Goal: Task Accomplishment & Management: Manage account settings

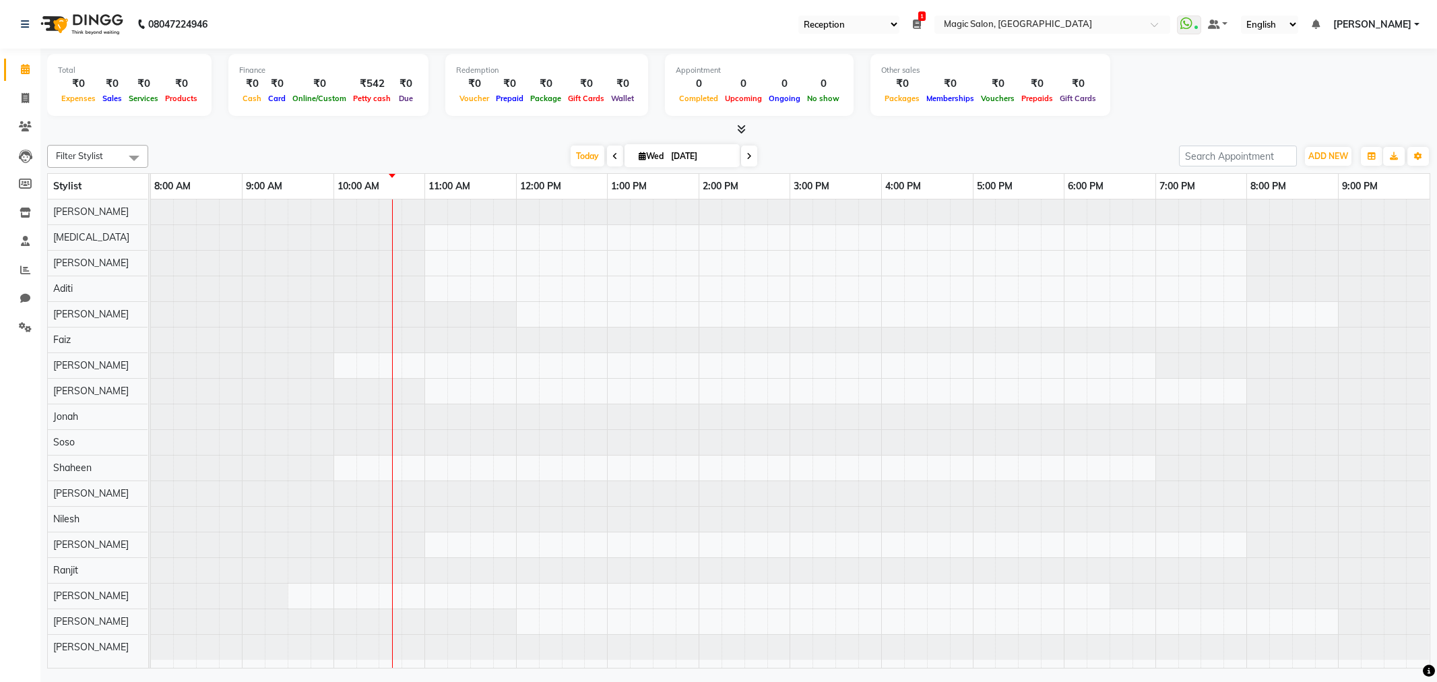
select select "56"
click at [715, 504] on tbody at bounding box center [790, 429] width 1279 height 460
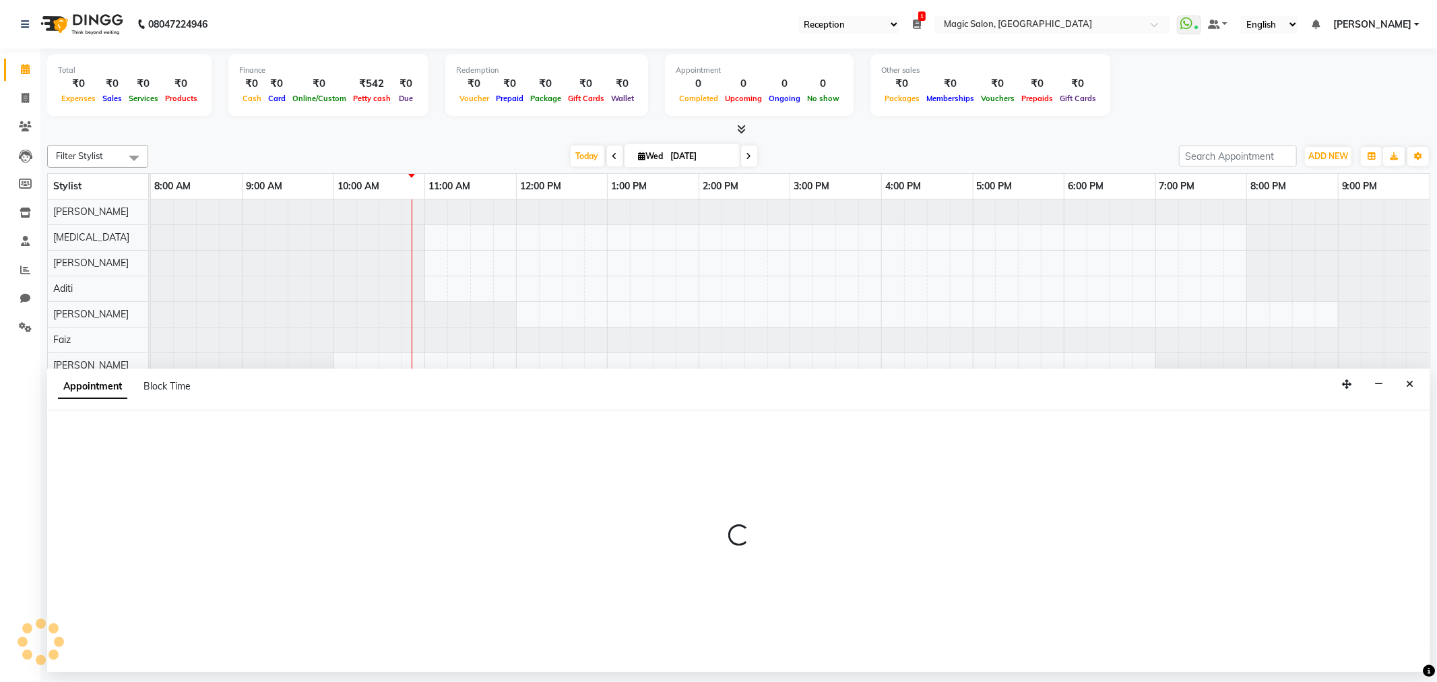
select select "86198"
select select "840"
select select "tentative"
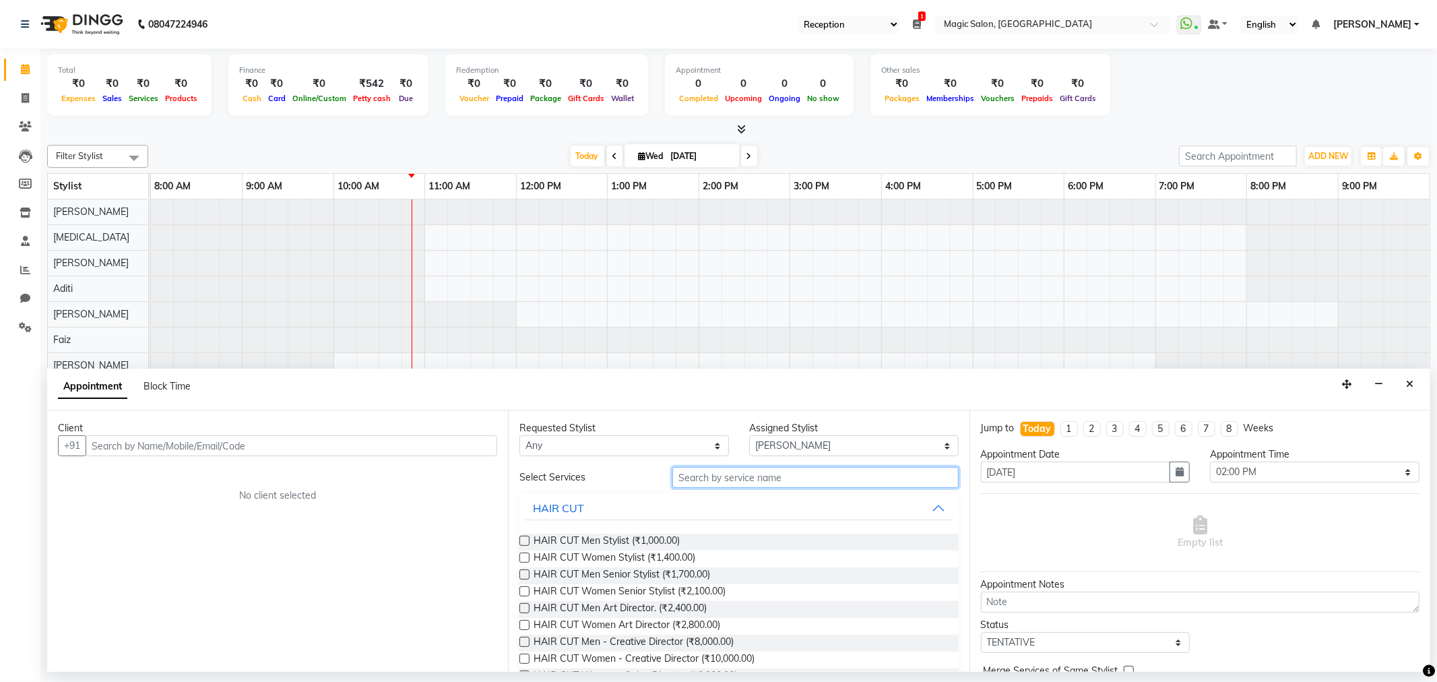
click at [709, 477] on input "text" at bounding box center [815, 477] width 286 height 21
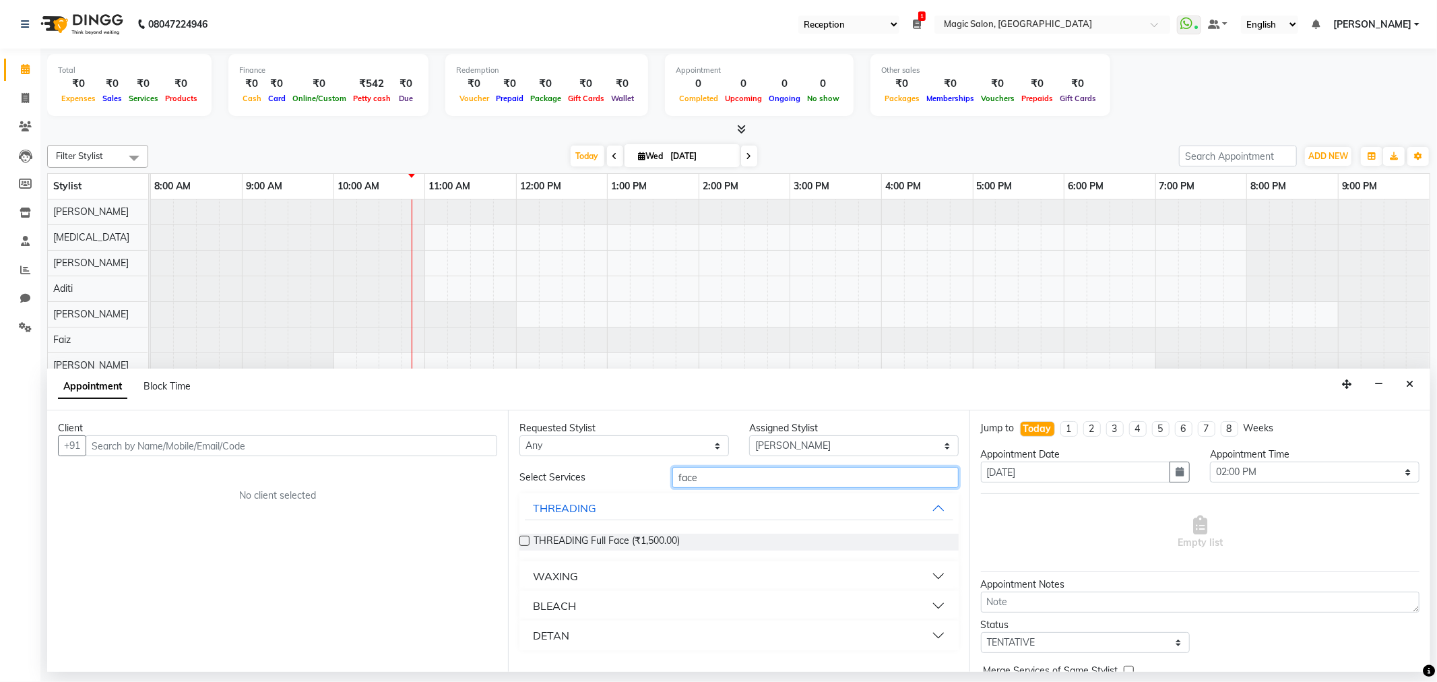
type input "face"
click at [645, 573] on button "WAXING" at bounding box center [739, 576] width 428 height 24
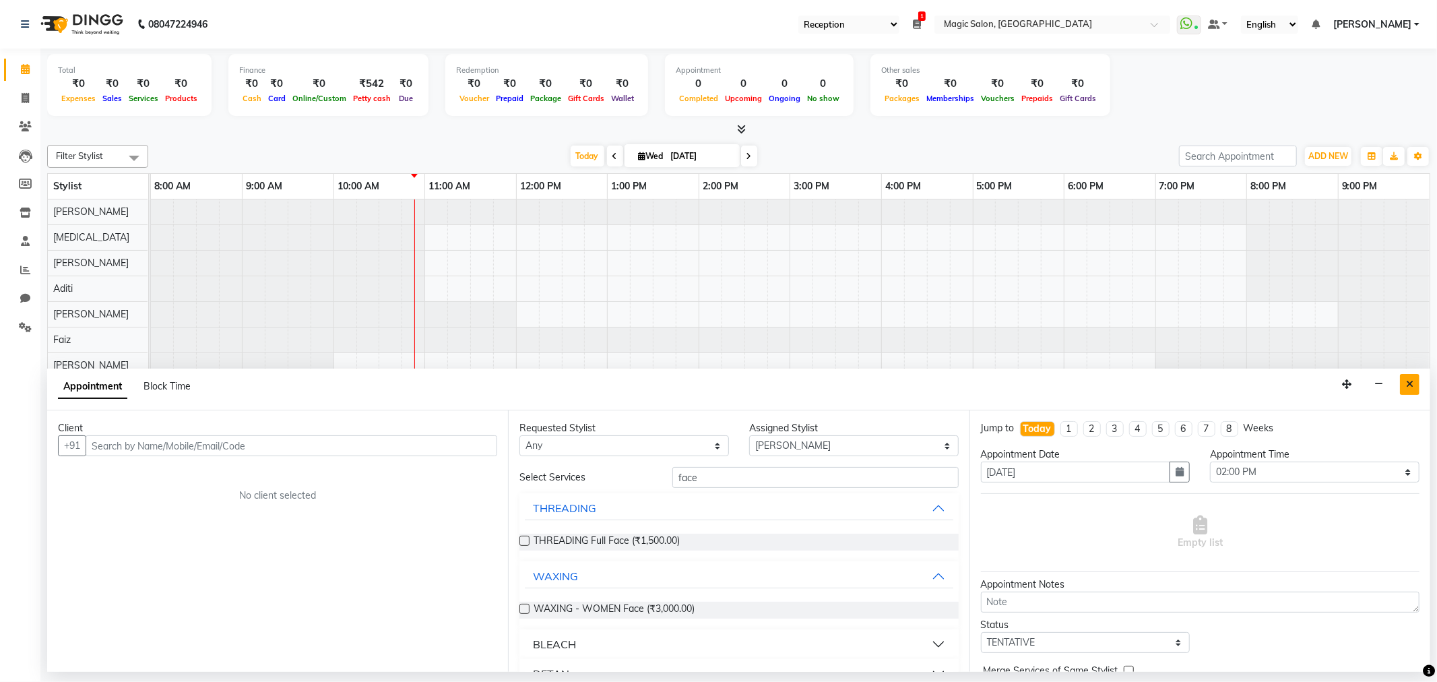
click at [1408, 385] on icon "Close" at bounding box center [1409, 383] width 7 height 9
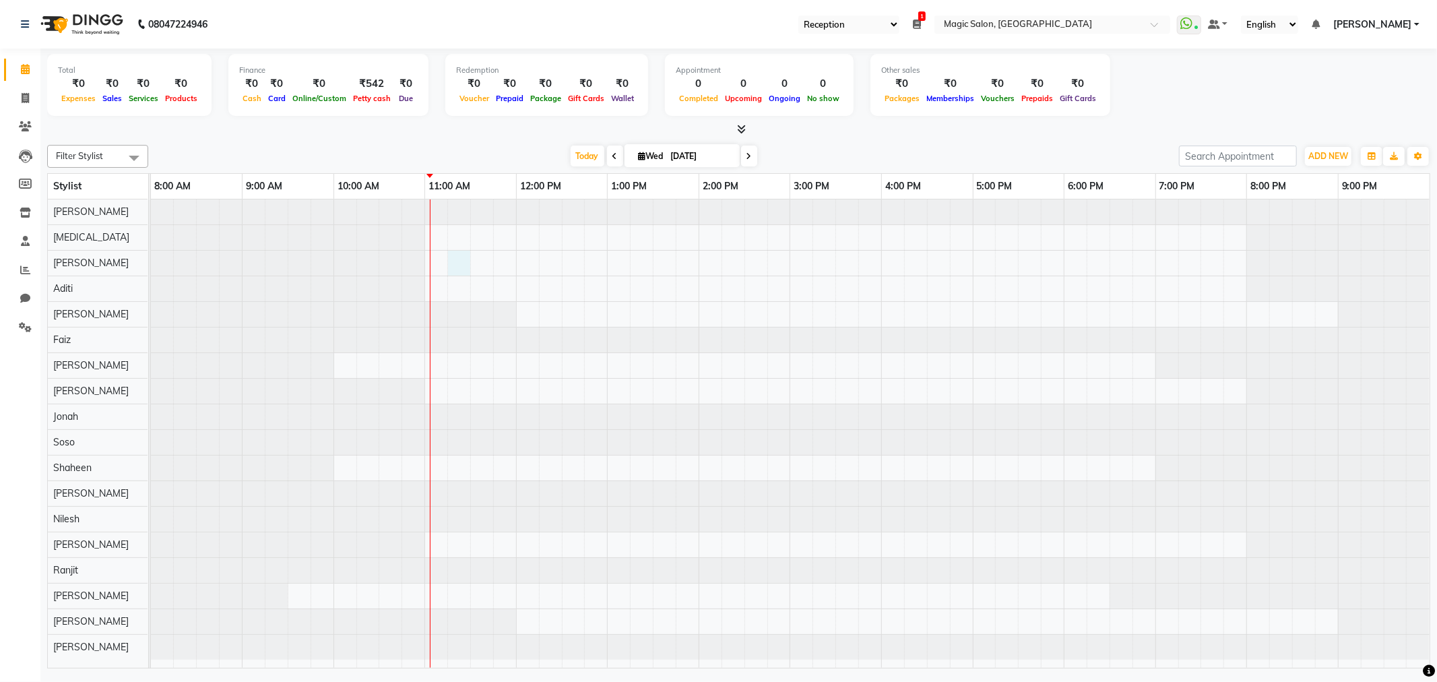
click at [463, 258] on div at bounding box center [790, 433] width 1279 height 469
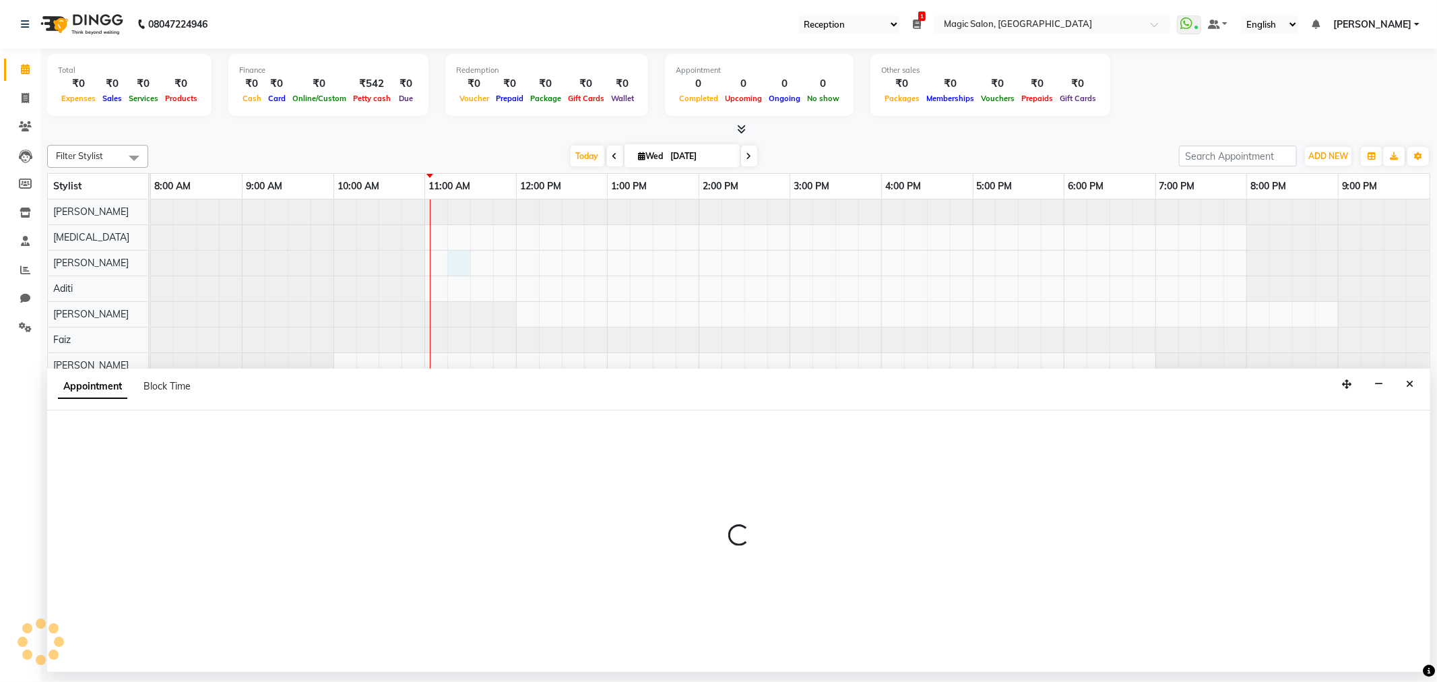
select select "65345"
select select "tentative"
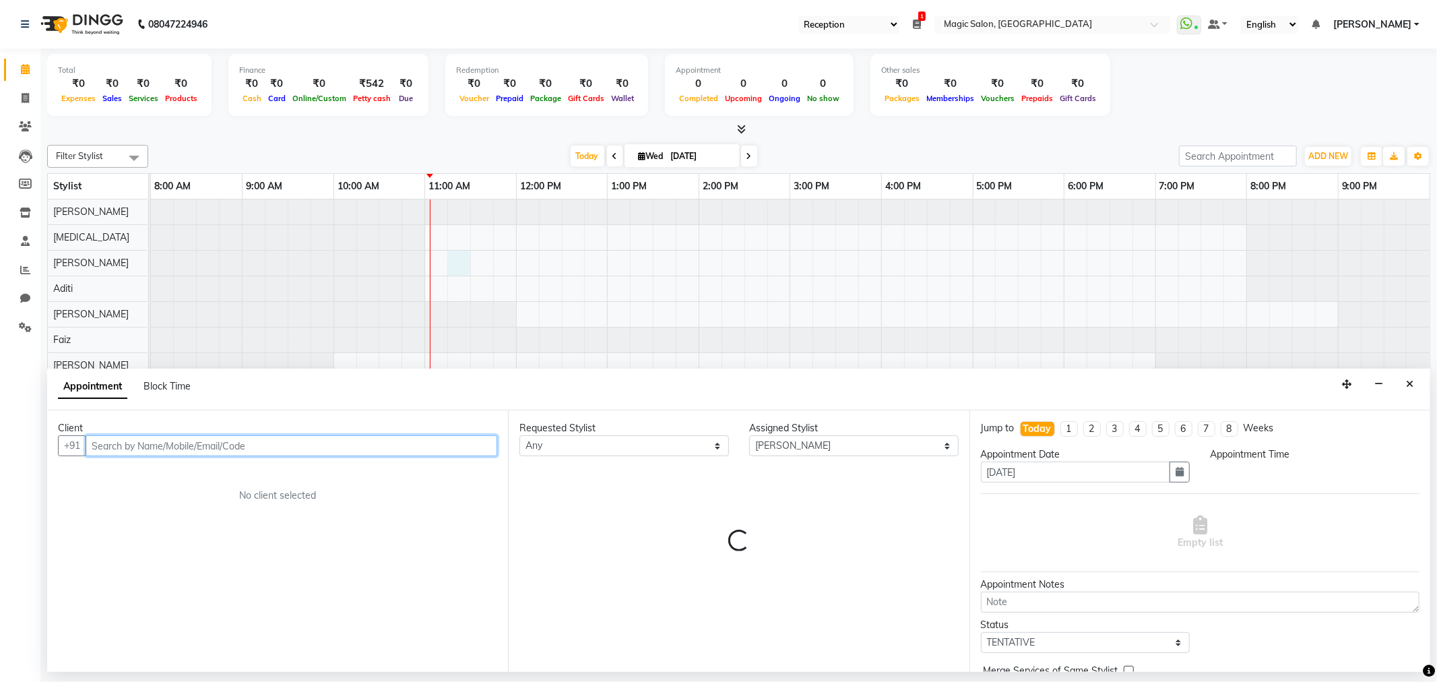
select select "675"
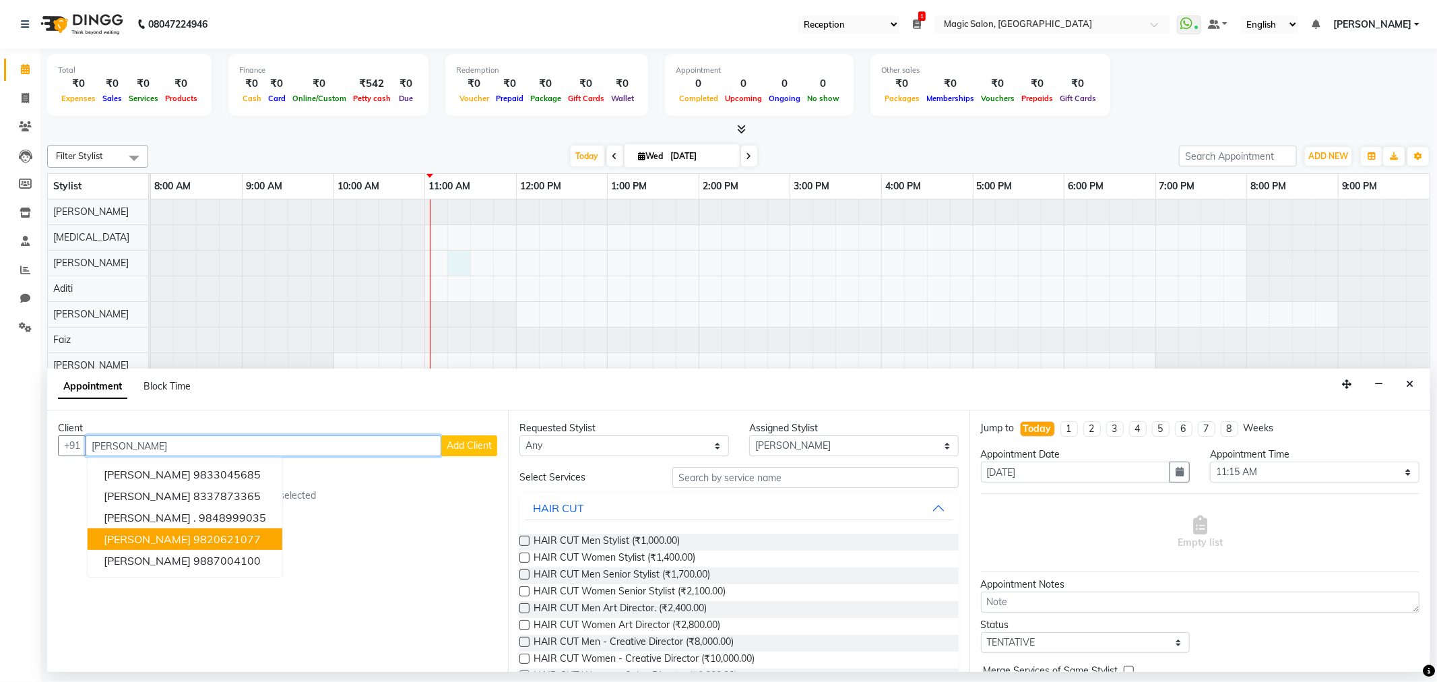
click at [225, 534] on ngb-highlight "9820621077" at bounding box center [226, 538] width 67 height 13
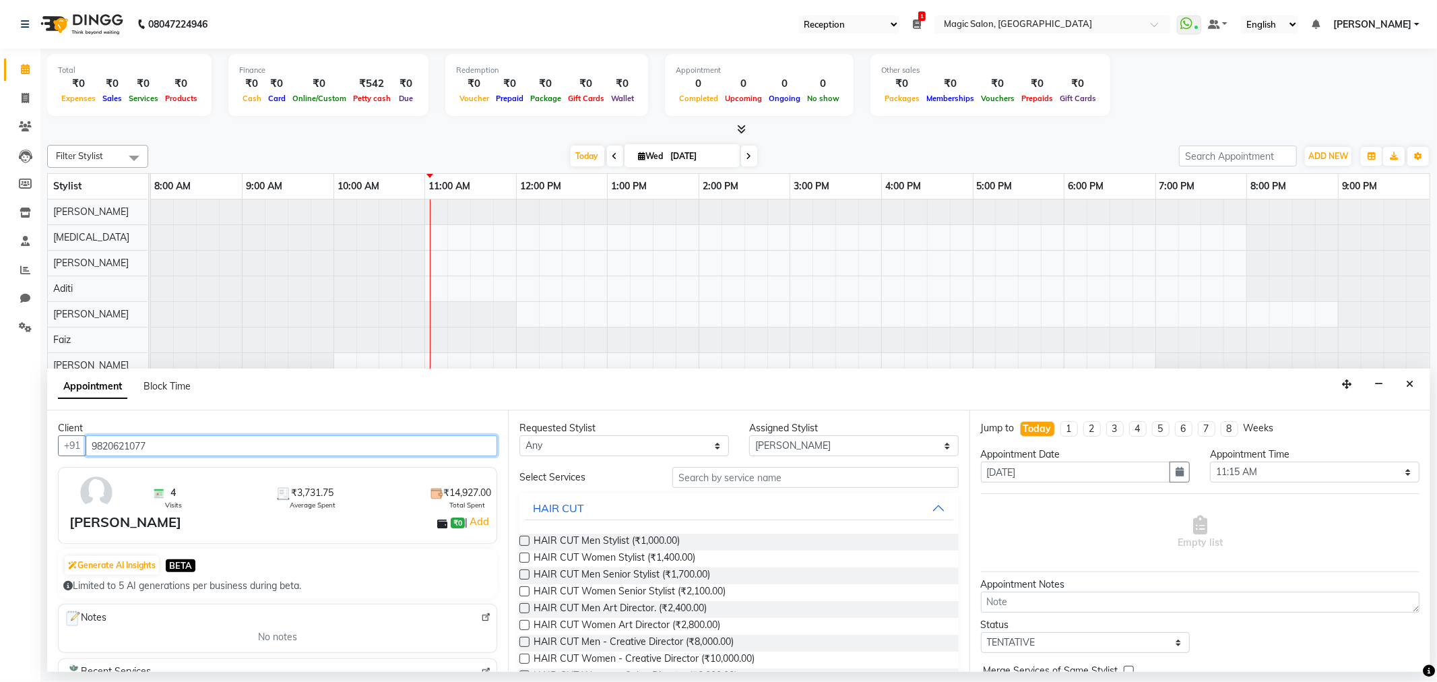
type input "9820621077"
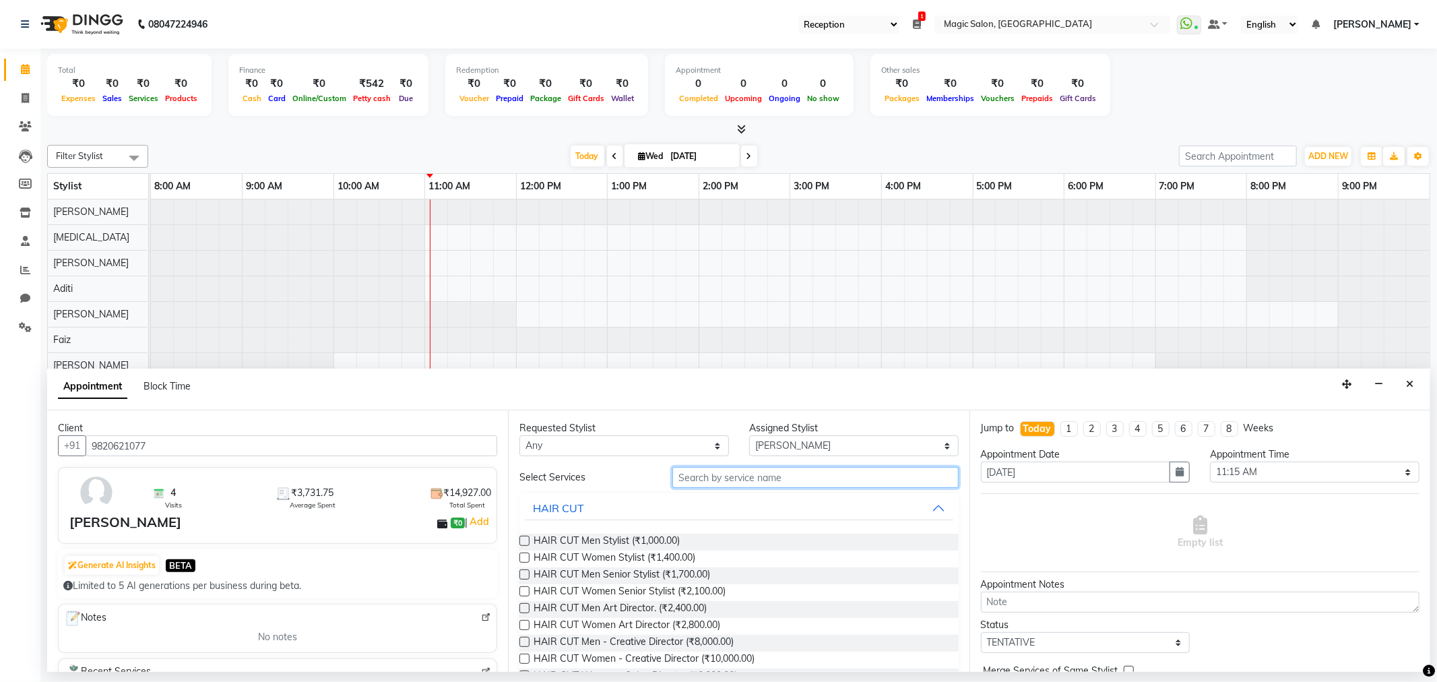
click at [820, 474] on input "text" at bounding box center [815, 477] width 286 height 21
type input "sl"
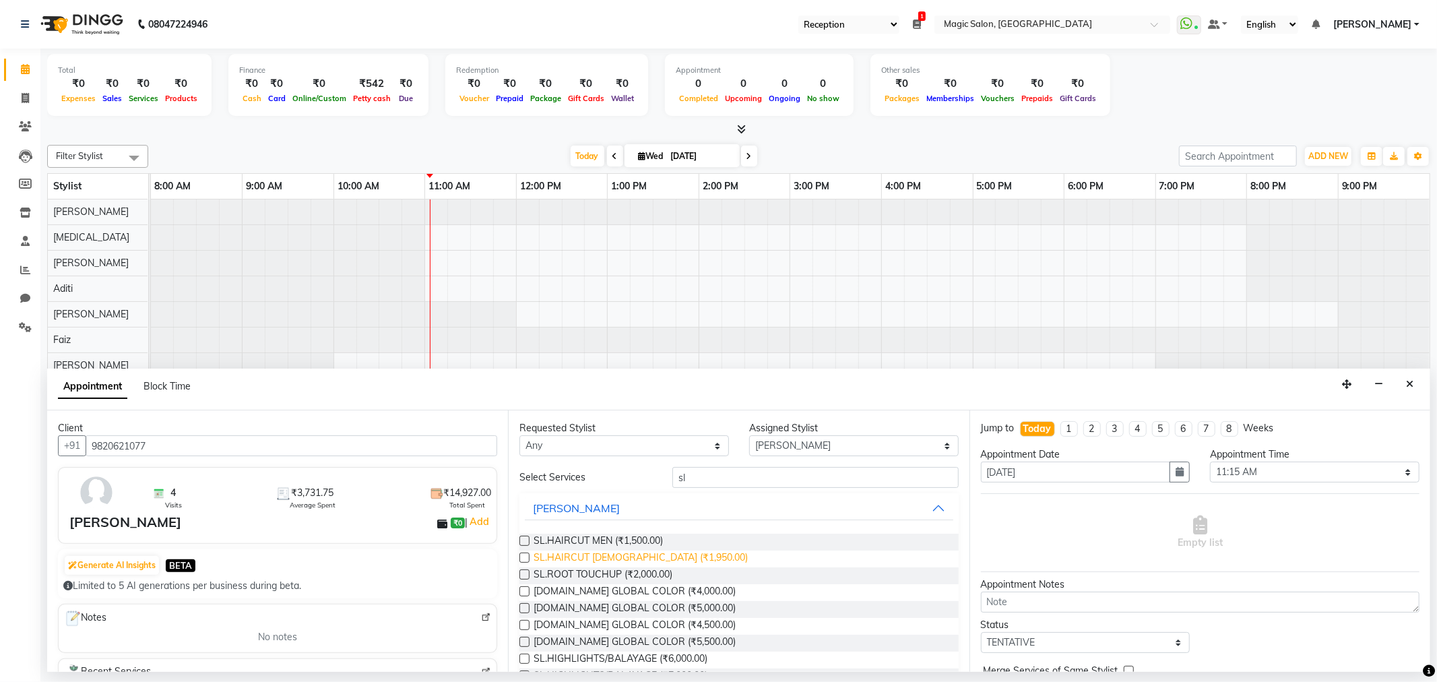
click at [640, 551] on span "SL.HAIRCUT [DEMOGRAPHIC_DATA] (₹1,950.00)" at bounding box center [641, 558] width 214 height 17
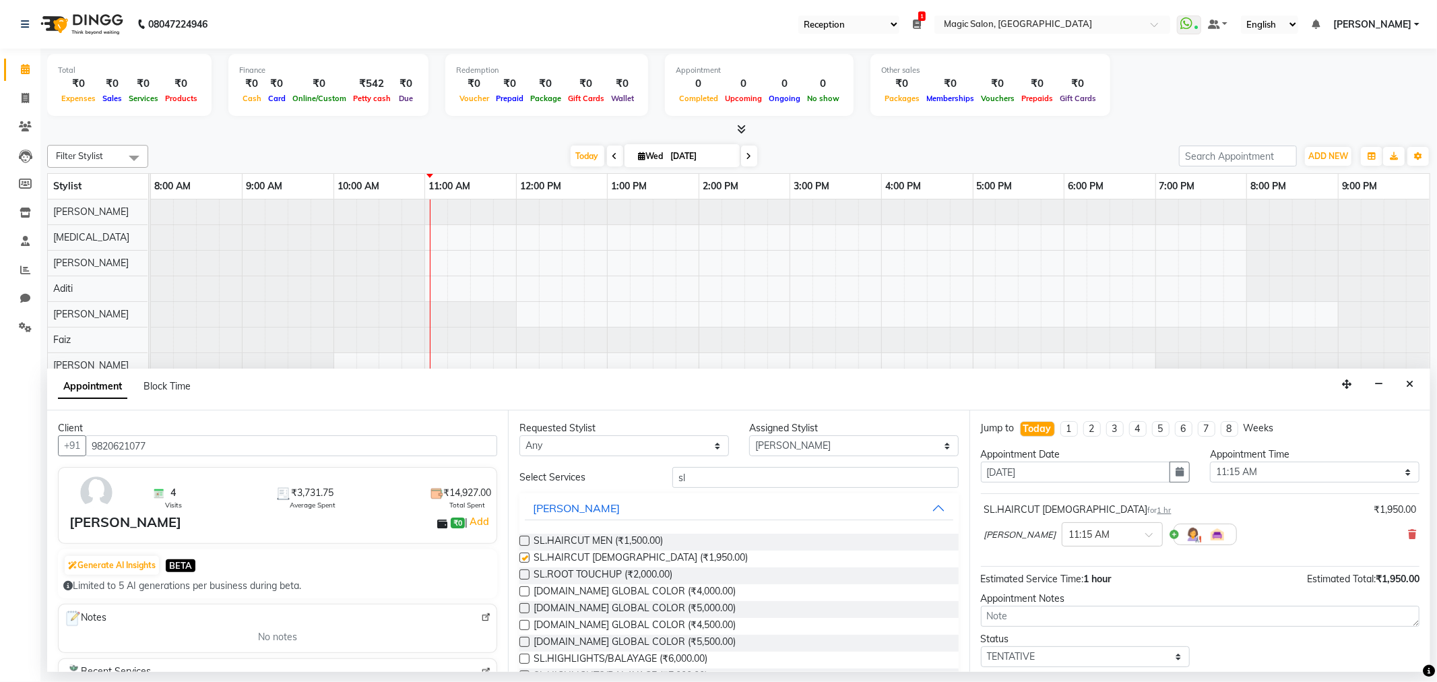
checkbox input "false"
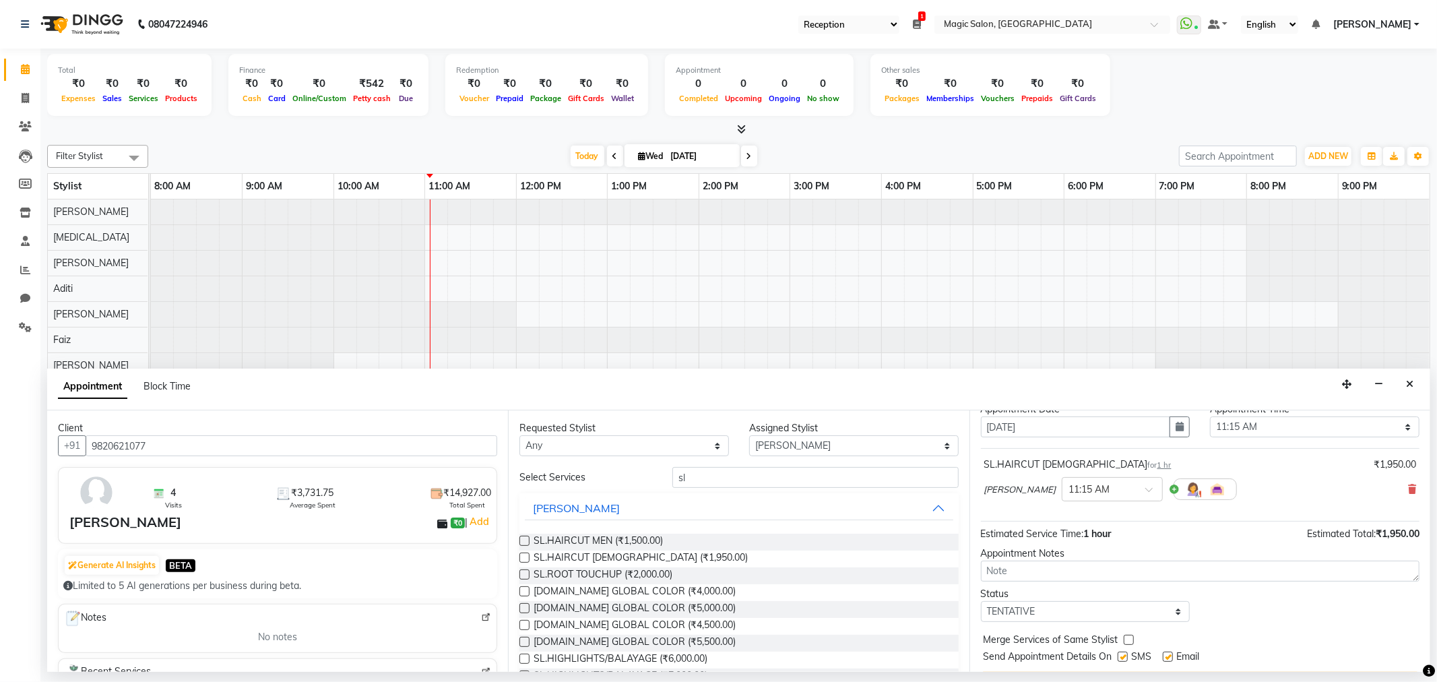
scroll to position [81, 0]
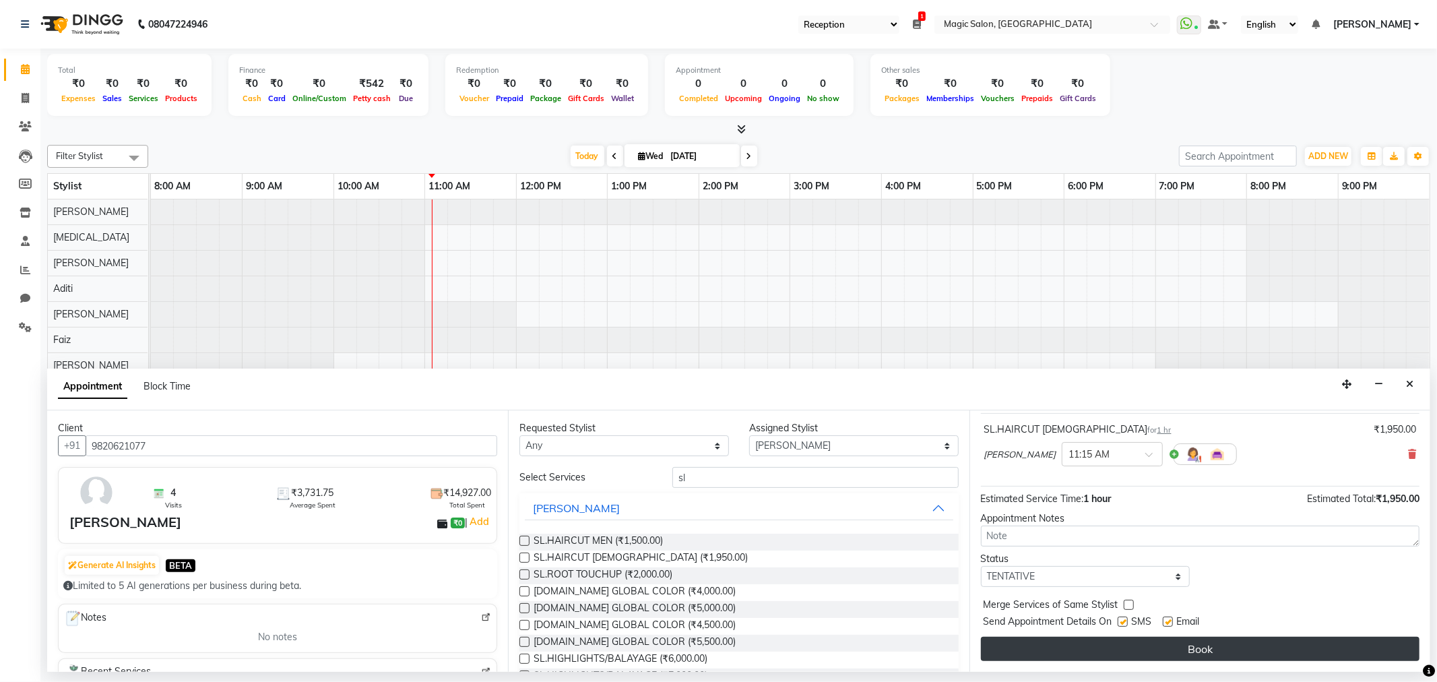
click at [1108, 655] on button "Book" at bounding box center [1200, 649] width 439 height 24
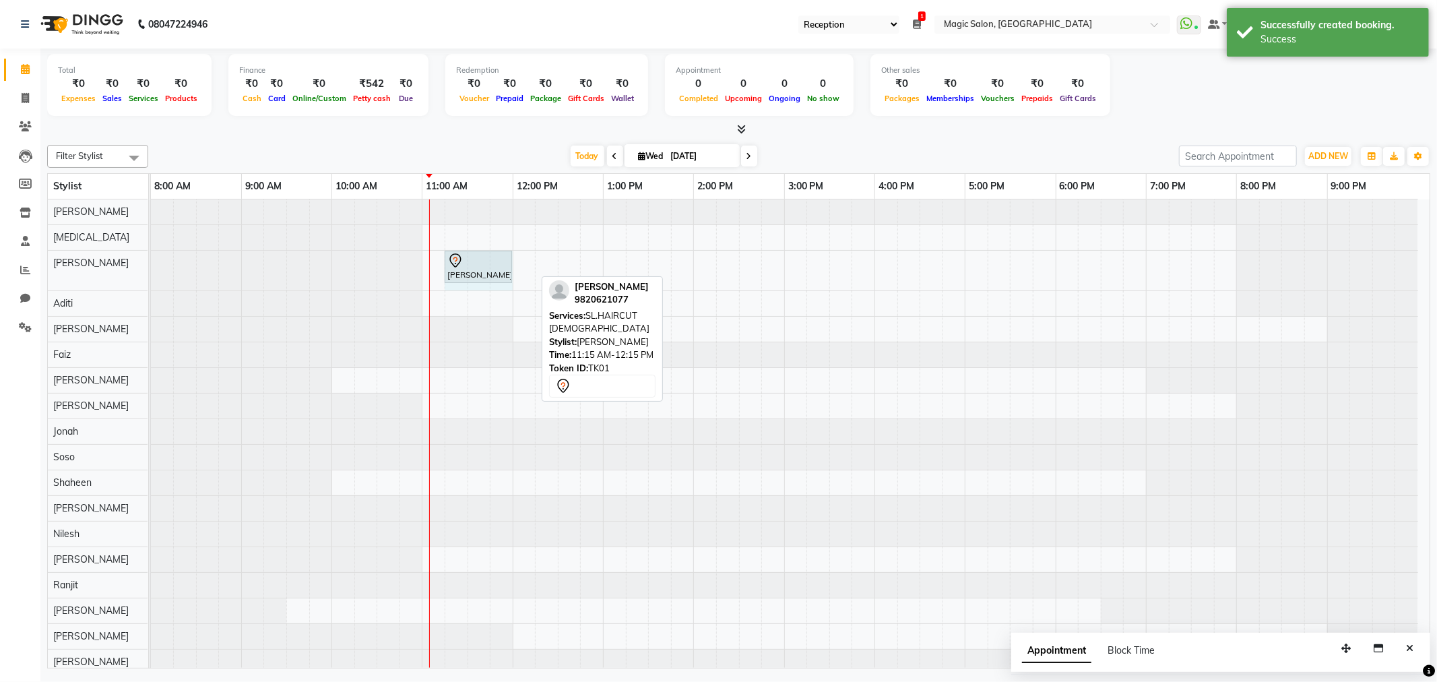
drag, startPoint x: 533, startPoint y: 257, endPoint x: 498, endPoint y: 259, distance: 34.4
click at [151, 259] on div "Ruchi Ganeriwan, TK01, 11:15 AM-12:15 PM, SL.HAIRCUT FEMALE Ruchi Ganeriwan, TK…" at bounding box center [151, 271] width 0 height 40
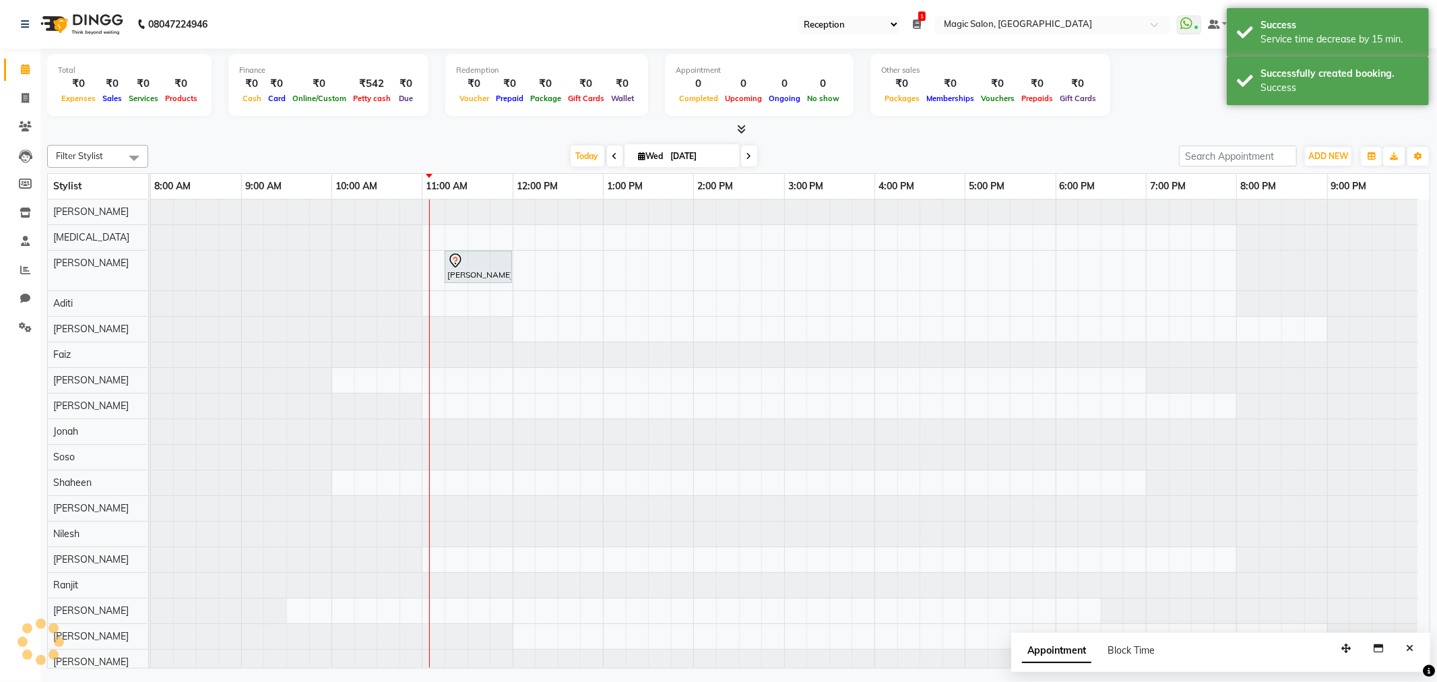
click at [519, 259] on div "Ruchi Ganeriwan, TK01, 11:15 AM-12:00 PM, SL.HAIRCUT FEMALE" at bounding box center [790, 436] width 1279 height 475
select select "65345"
select select "tentative"
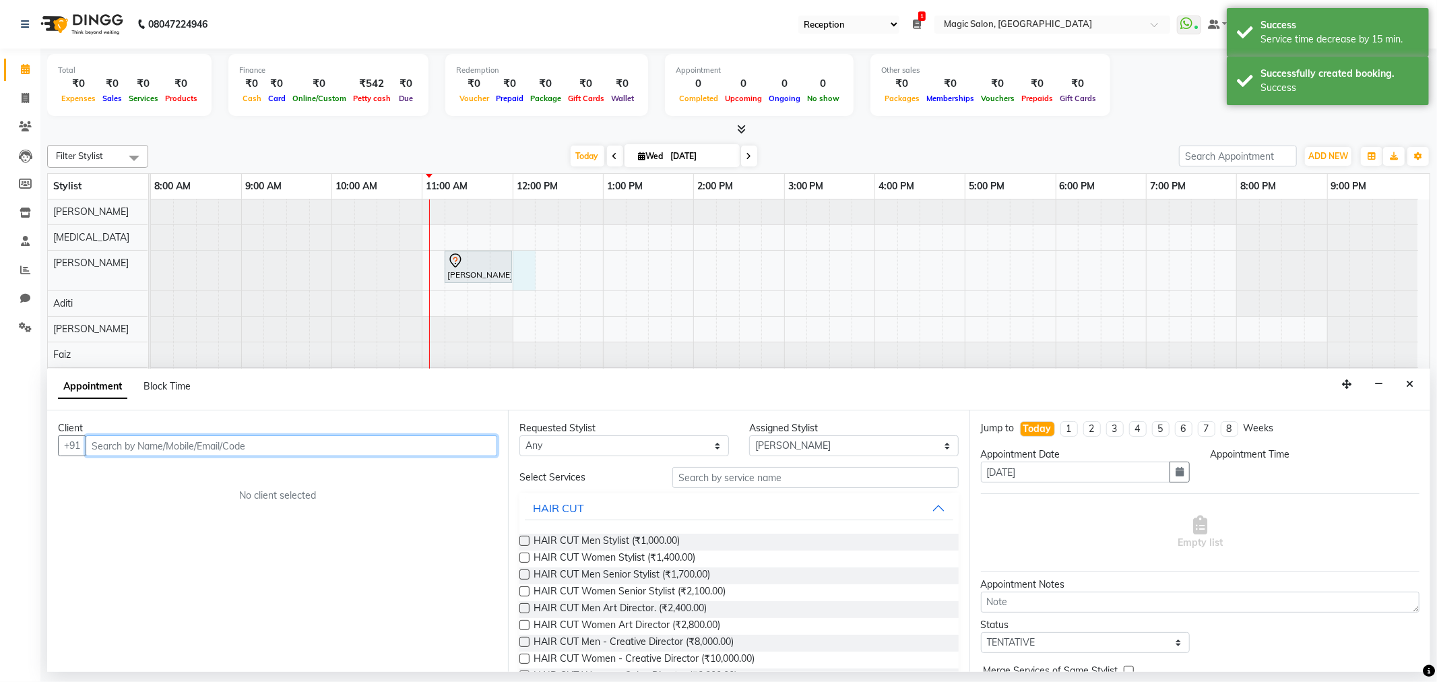
select select "720"
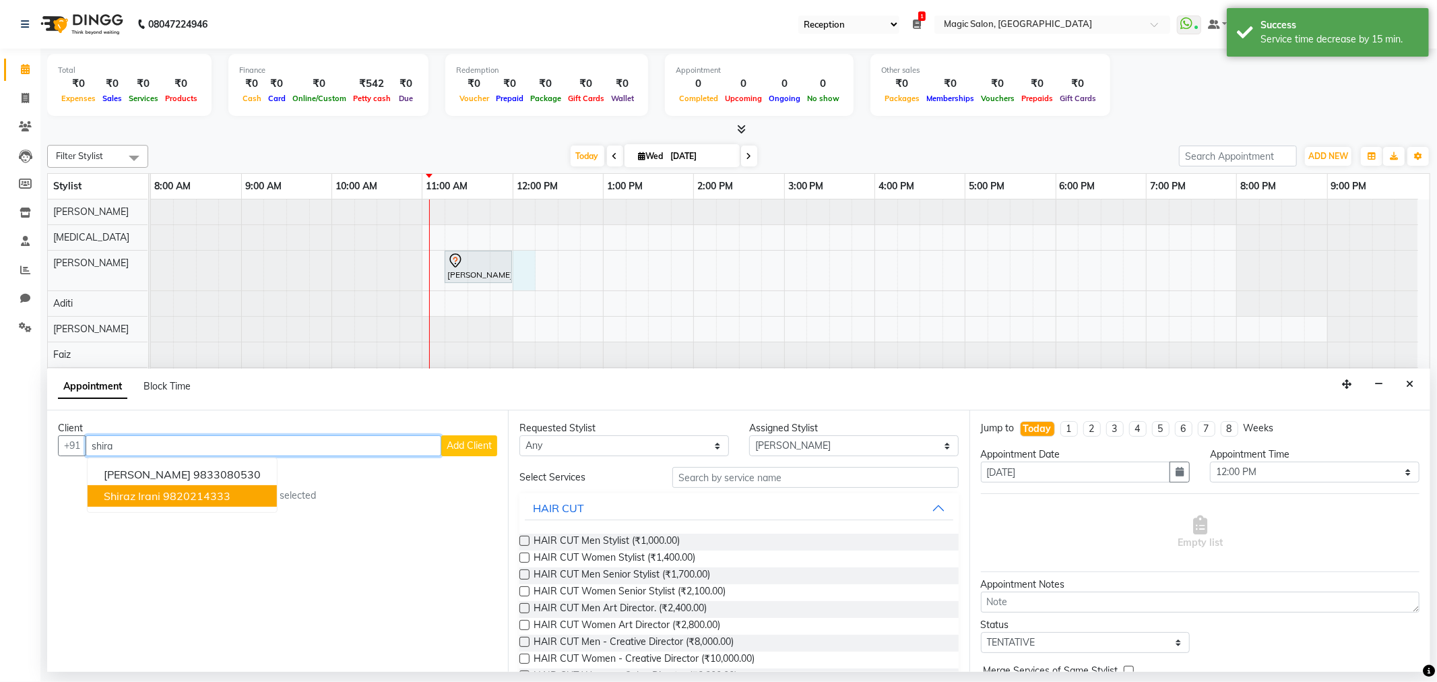
click at [121, 492] on span "shiraz irani" at bounding box center [132, 495] width 57 height 13
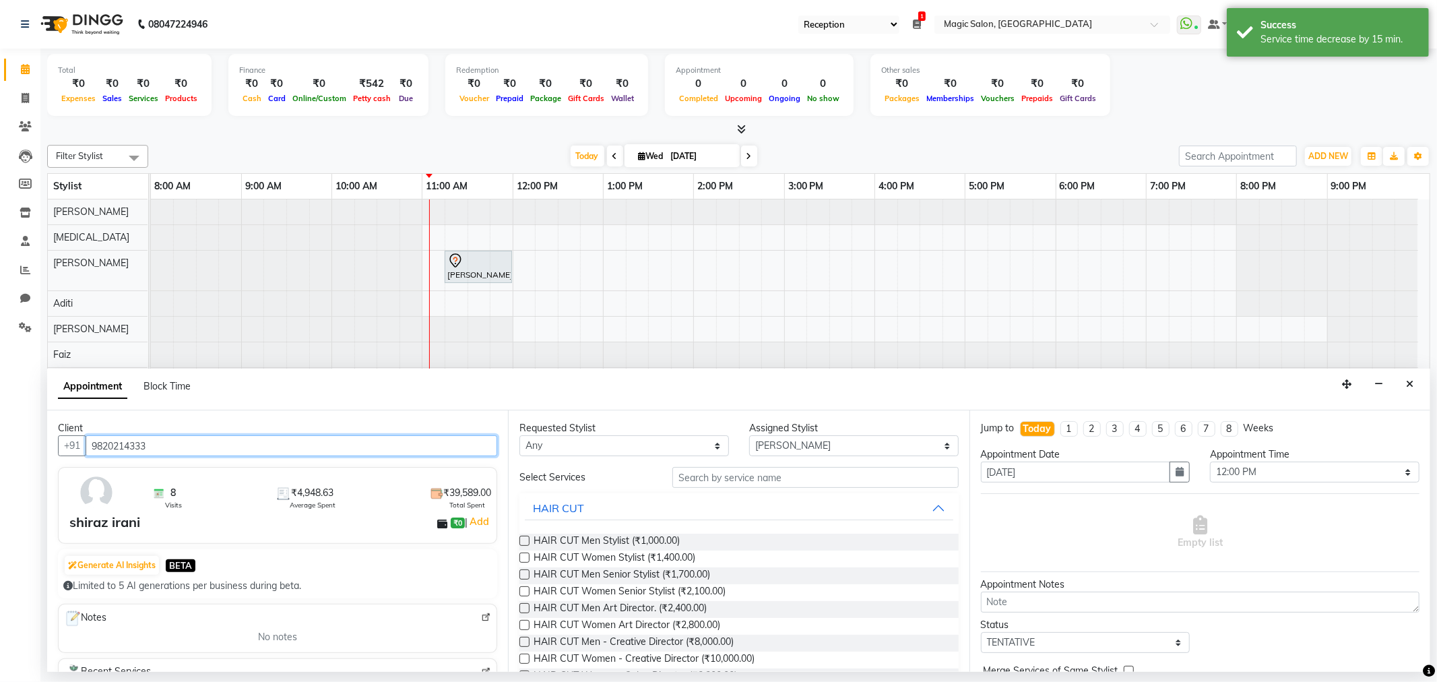
type input "9820214333"
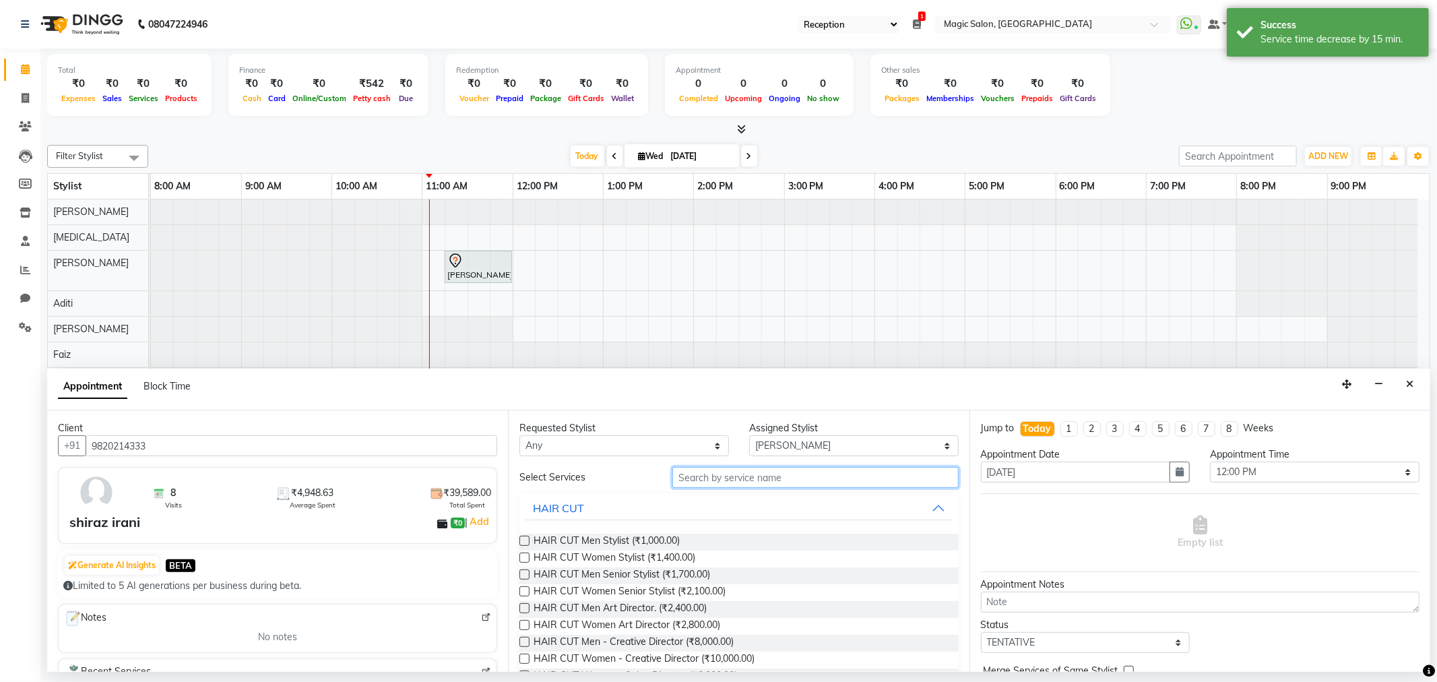
click at [715, 484] on input "text" at bounding box center [815, 477] width 286 height 21
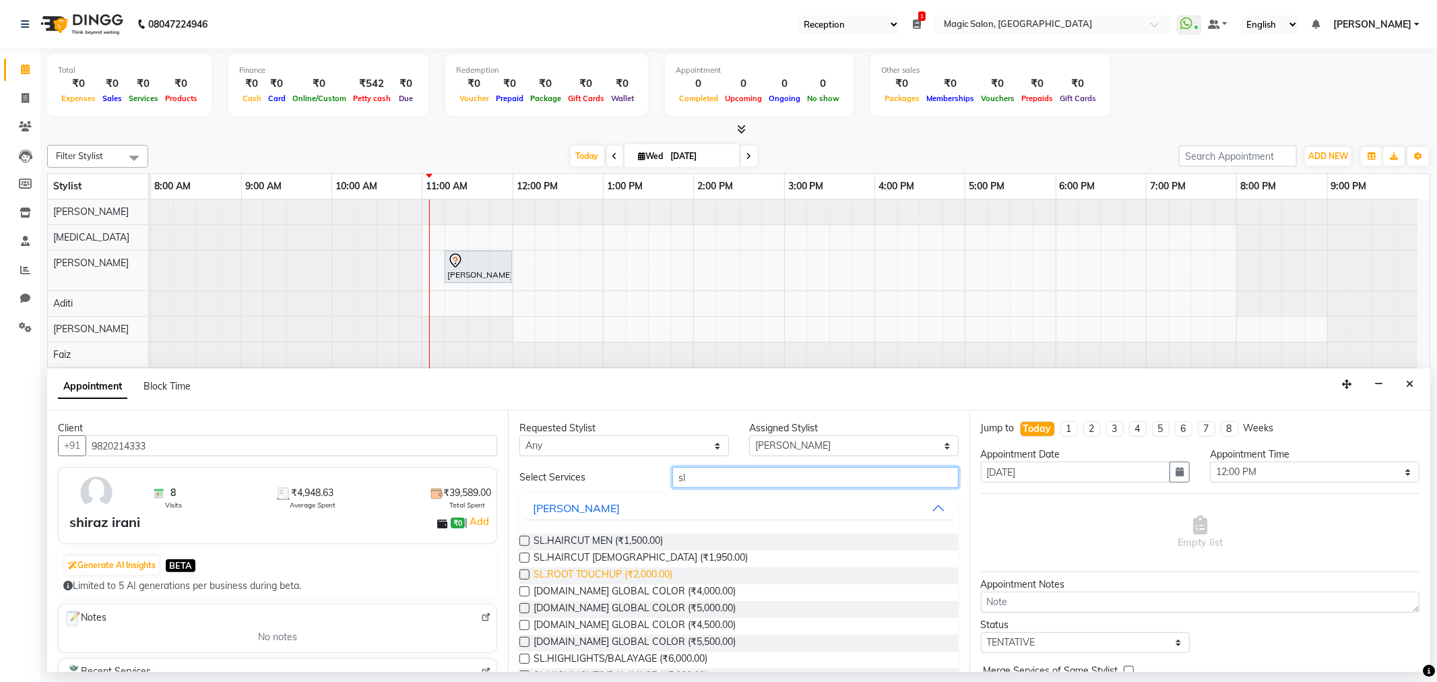
type input "sl"
click at [626, 573] on span "SL.ROOT TOUCHUP (₹2,000.00)" at bounding box center [603, 575] width 139 height 17
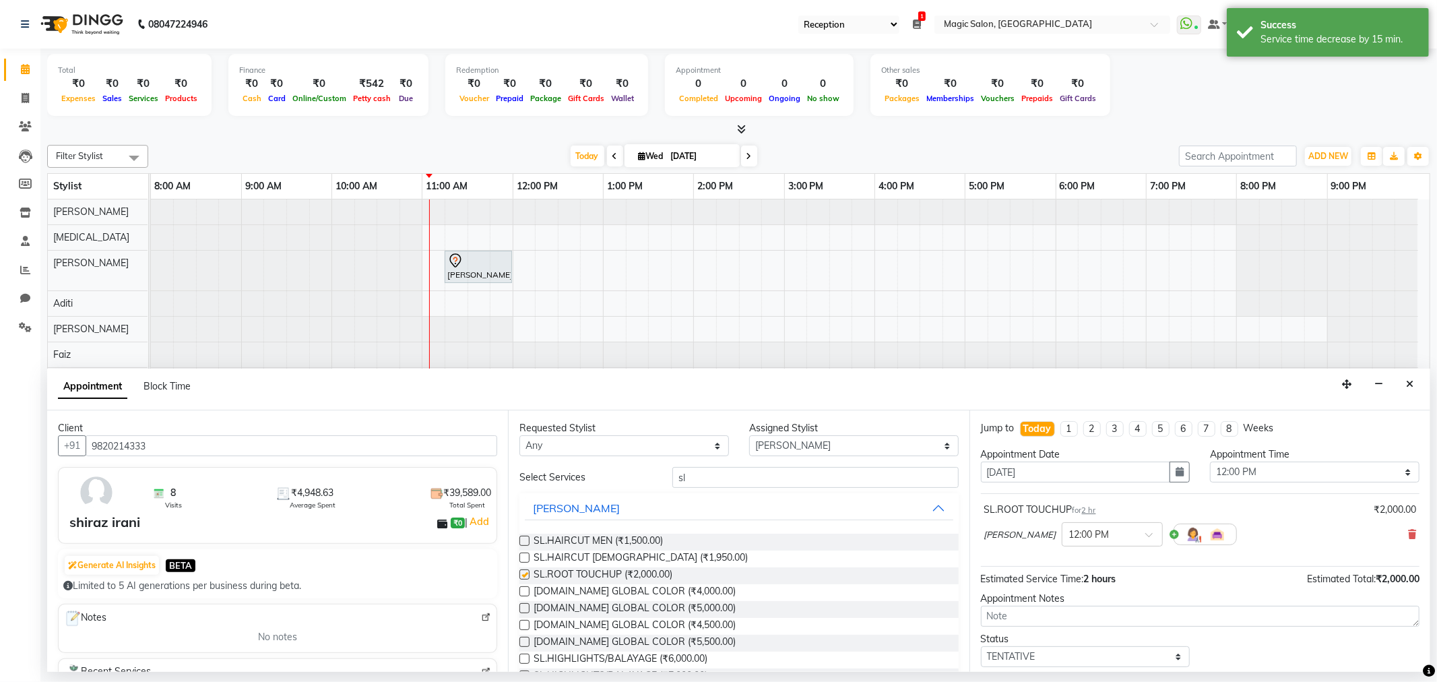
checkbox input "false"
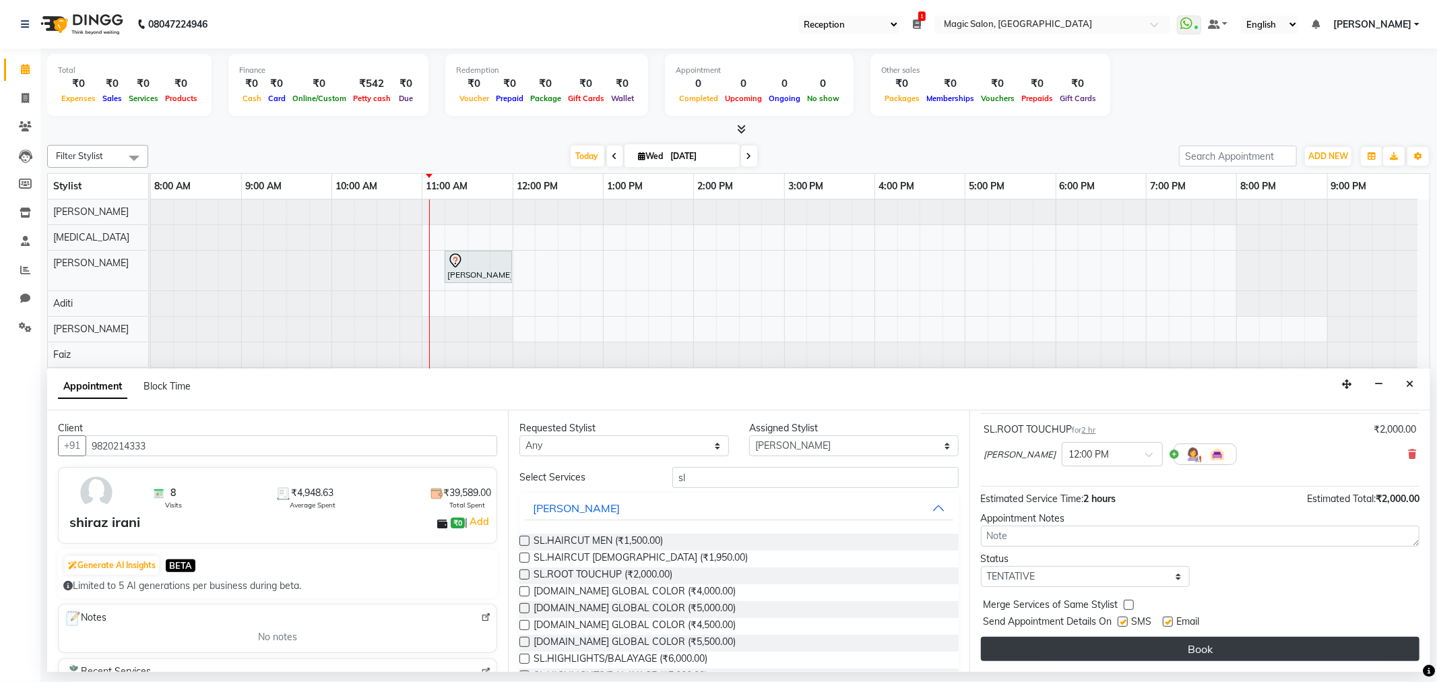
click at [1163, 651] on button "Book" at bounding box center [1200, 649] width 439 height 24
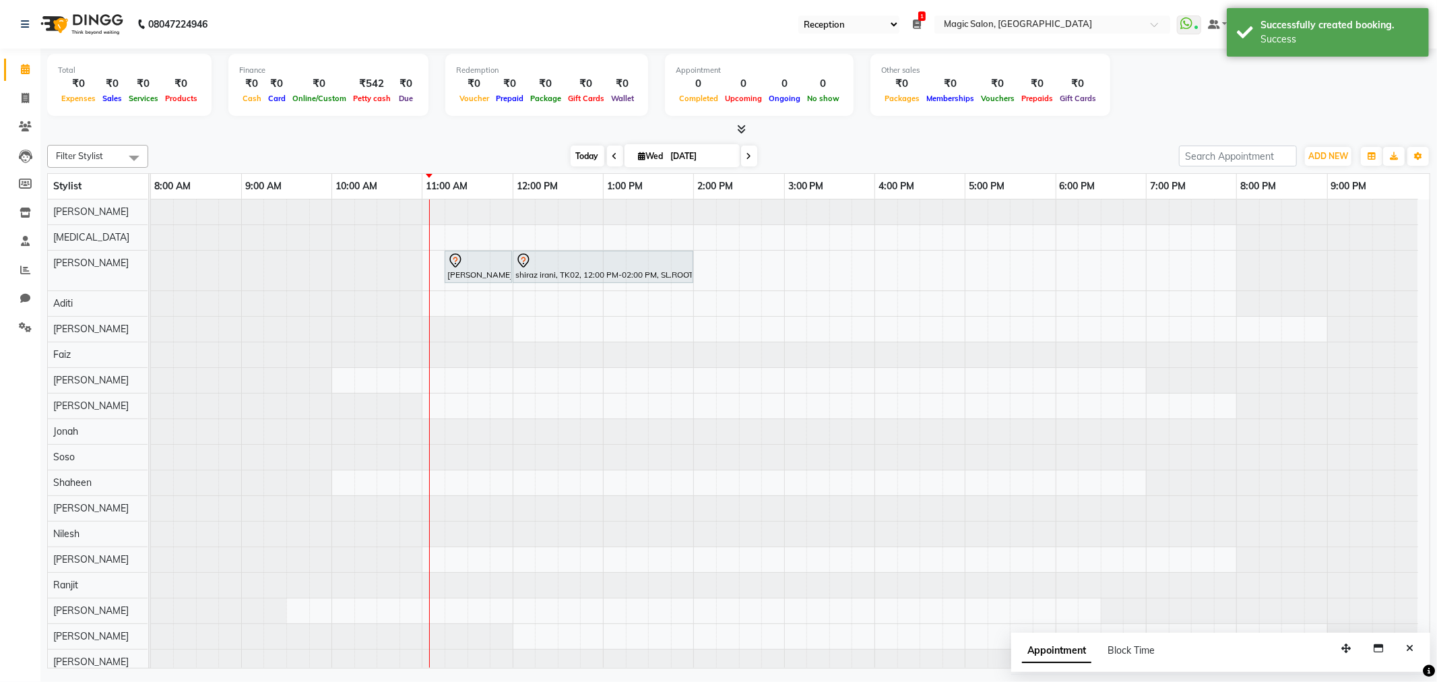
click at [573, 150] on span "Today" at bounding box center [588, 156] width 34 height 21
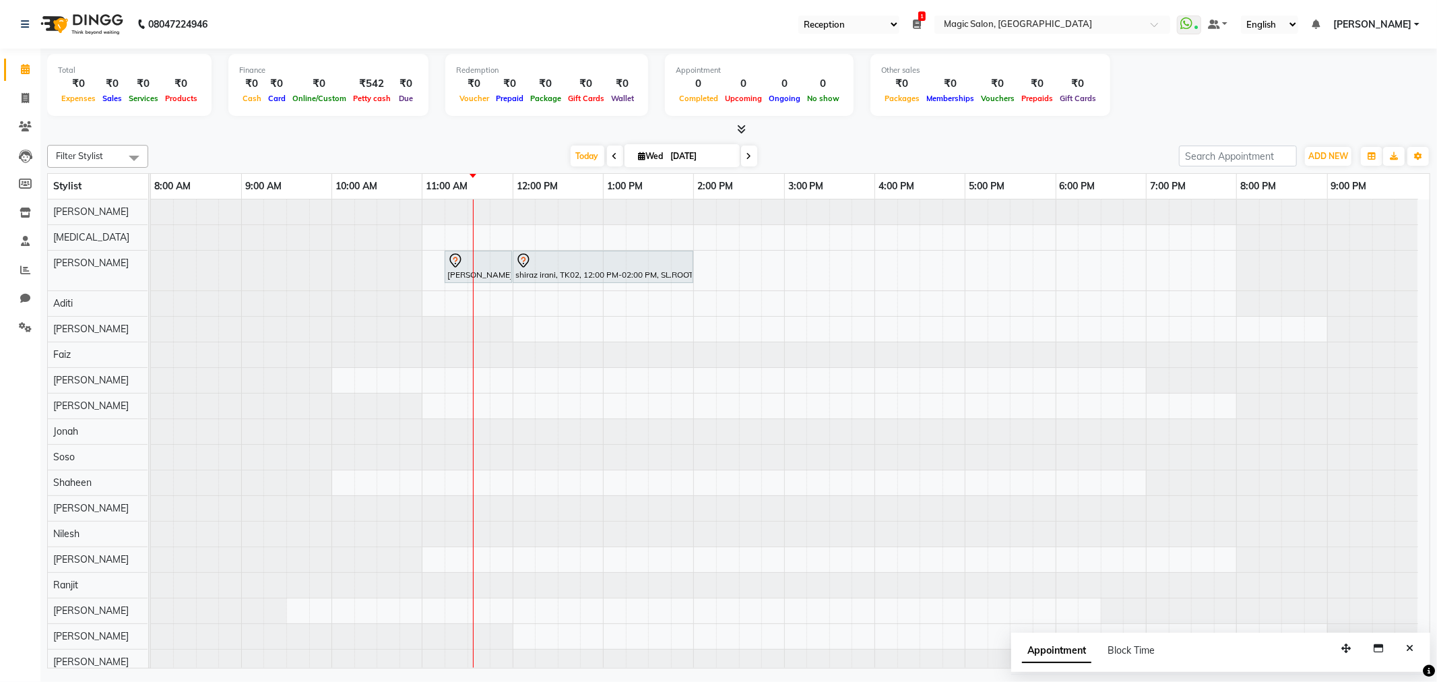
click at [750, 155] on span at bounding box center [749, 156] width 16 height 21
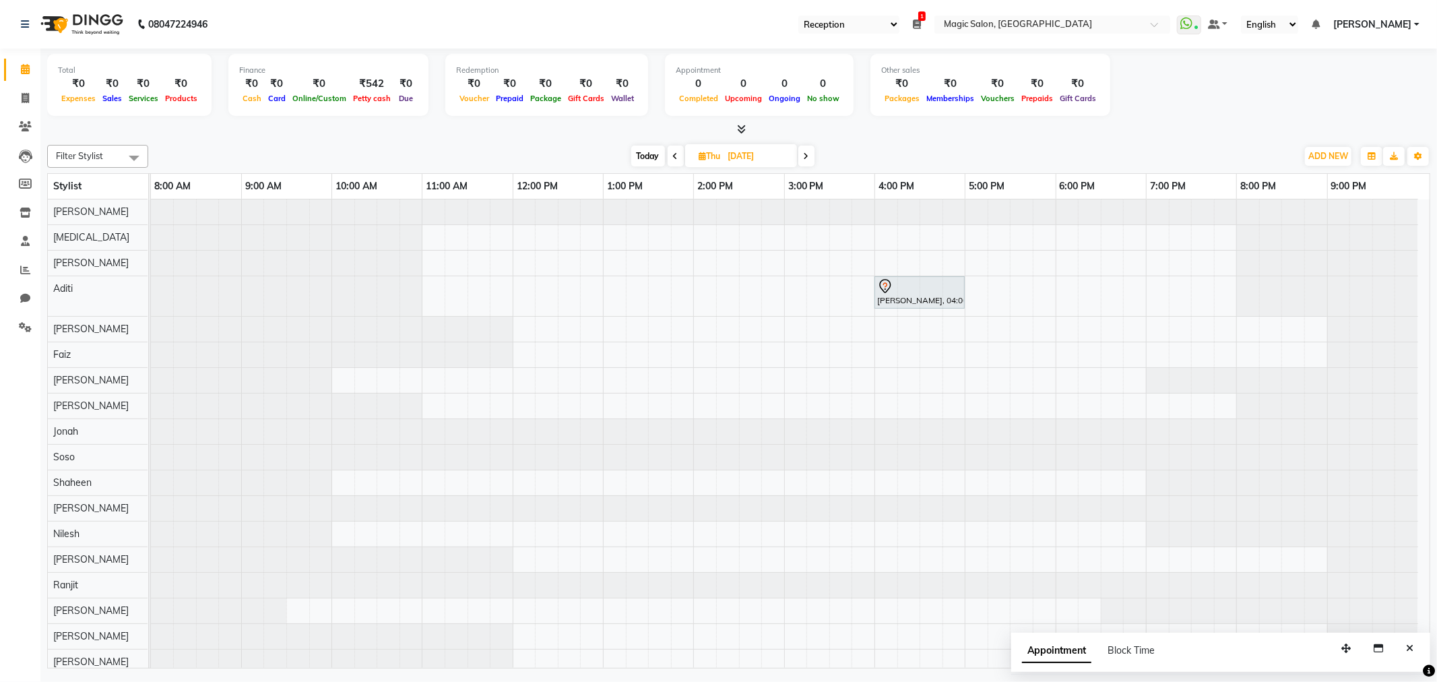
click at [807, 157] on icon at bounding box center [806, 156] width 5 height 8
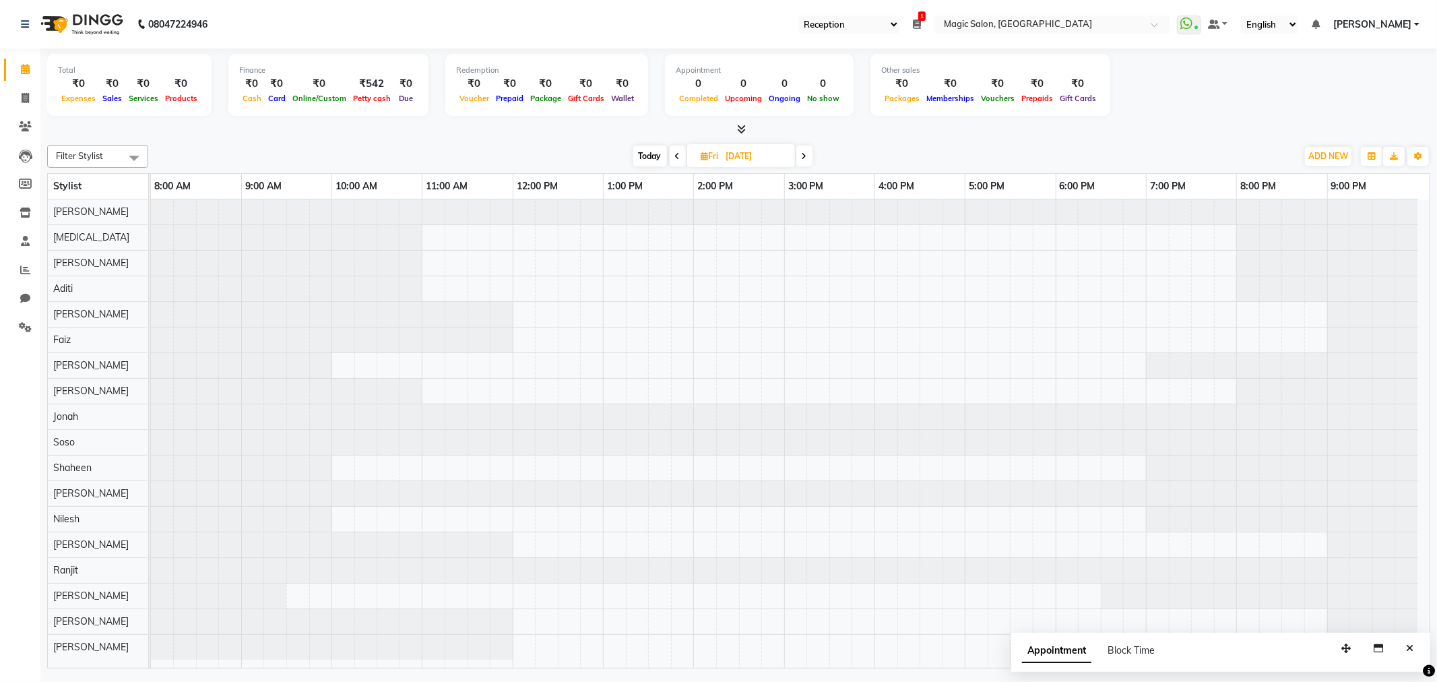
click at [636, 153] on span "Today" at bounding box center [650, 156] width 34 height 21
type input "[DATE]"
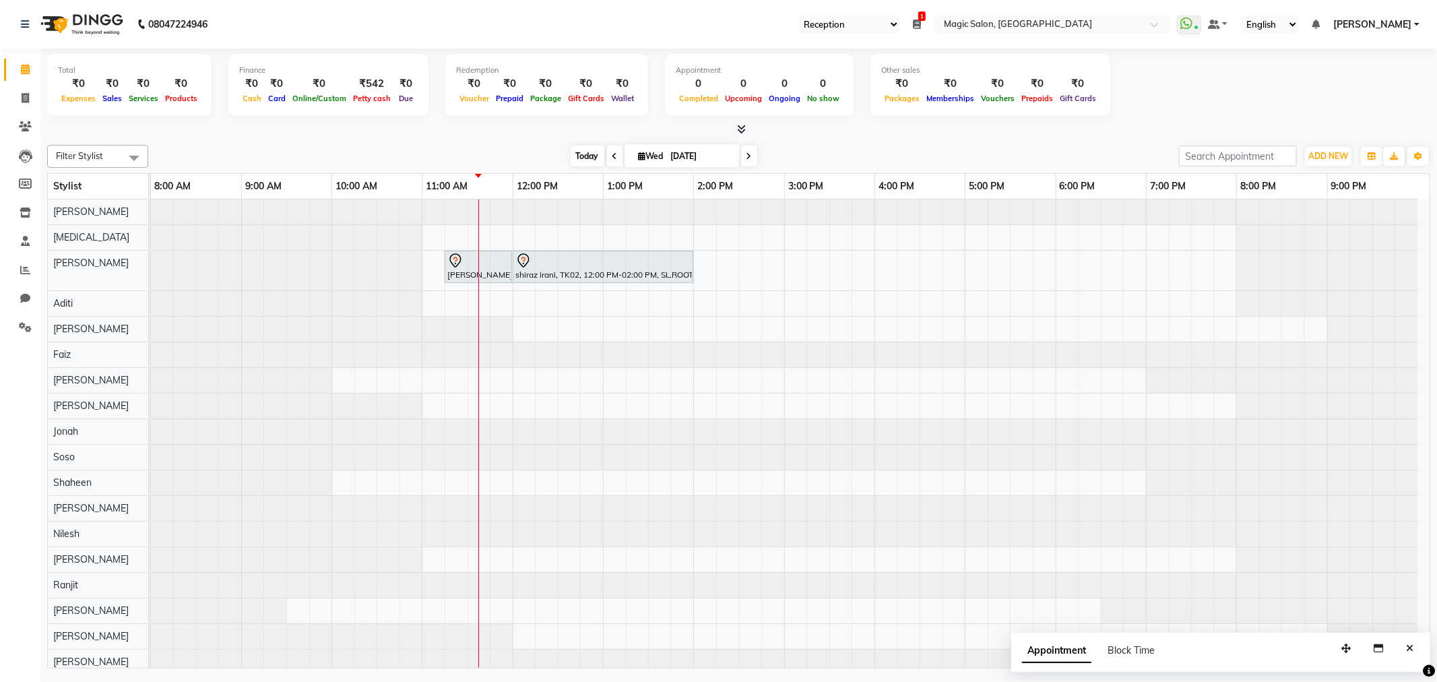
click at [571, 158] on span "Today" at bounding box center [588, 156] width 34 height 21
click at [903, 131] on div at bounding box center [738, 130] width 1383 height 14
click at [482, 379] on div "Ruchi Ganeriwan, TK01, 11:15 AM-12:00 PM, SL.HAIRCUT FEMALE shiraz irani, TK02,…" at bounding box center [790, 436] width 1279 height 475
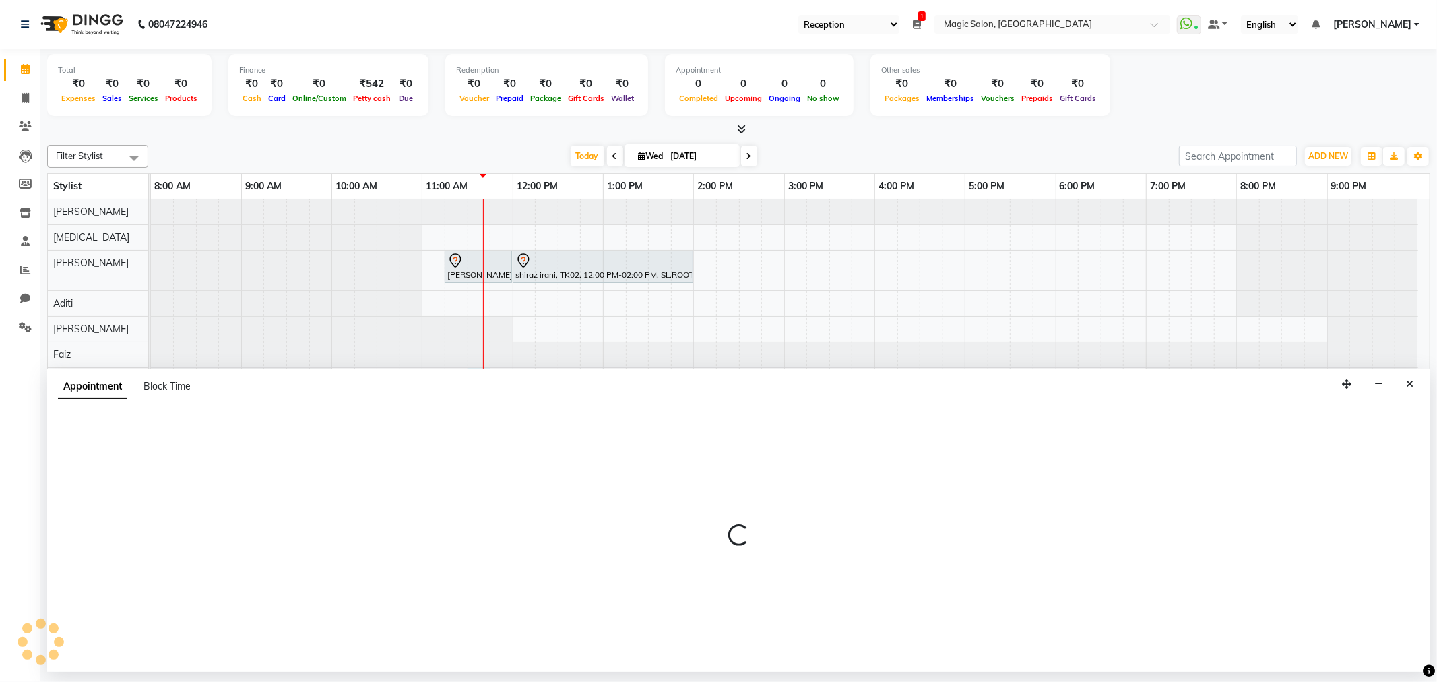
select select "83814"
select select "690"
select select "tentative"
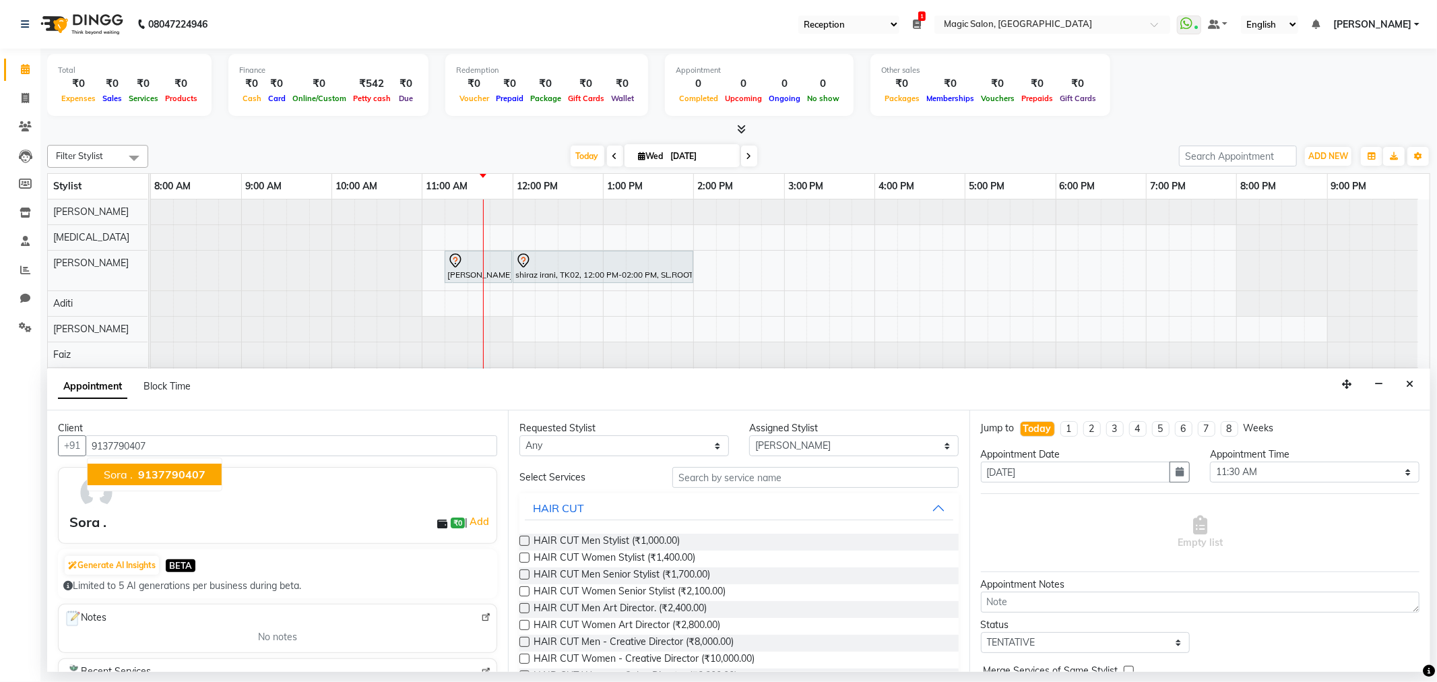
type input "9137790407"
click at [757, 472] on input "text" at bounding box center [815, 477] width 286 height 21
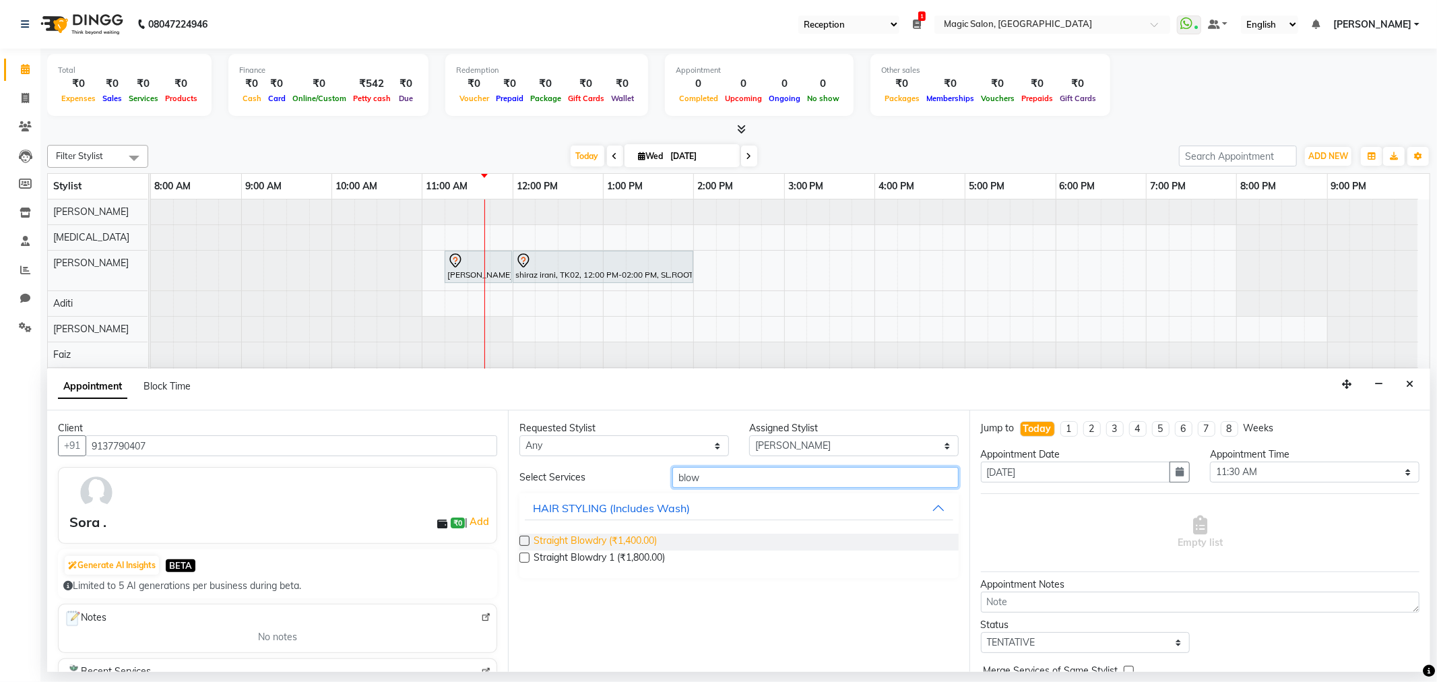
type input "blow"
click at [623, 540] on span "Straight Blowdry (₹1,400.00)" at bounding box center [595, 542] width 123 height 17
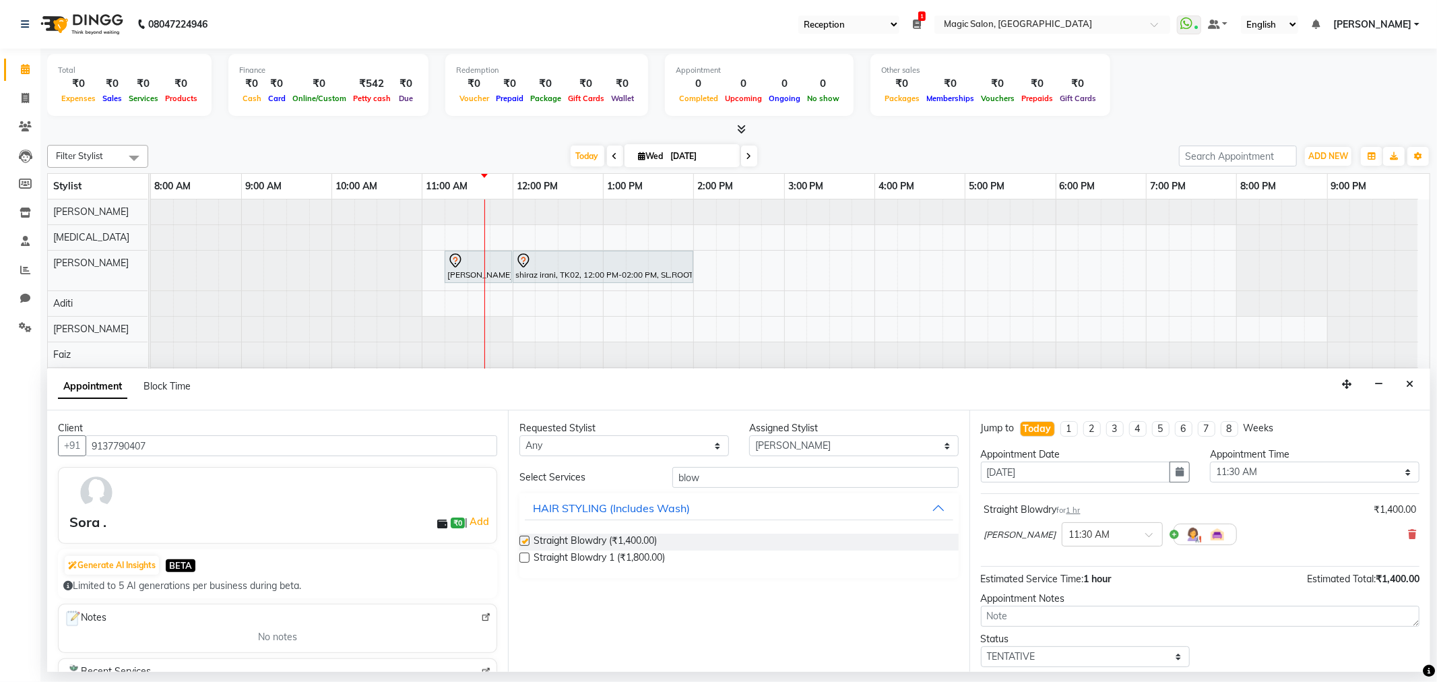
checkbox input "false"
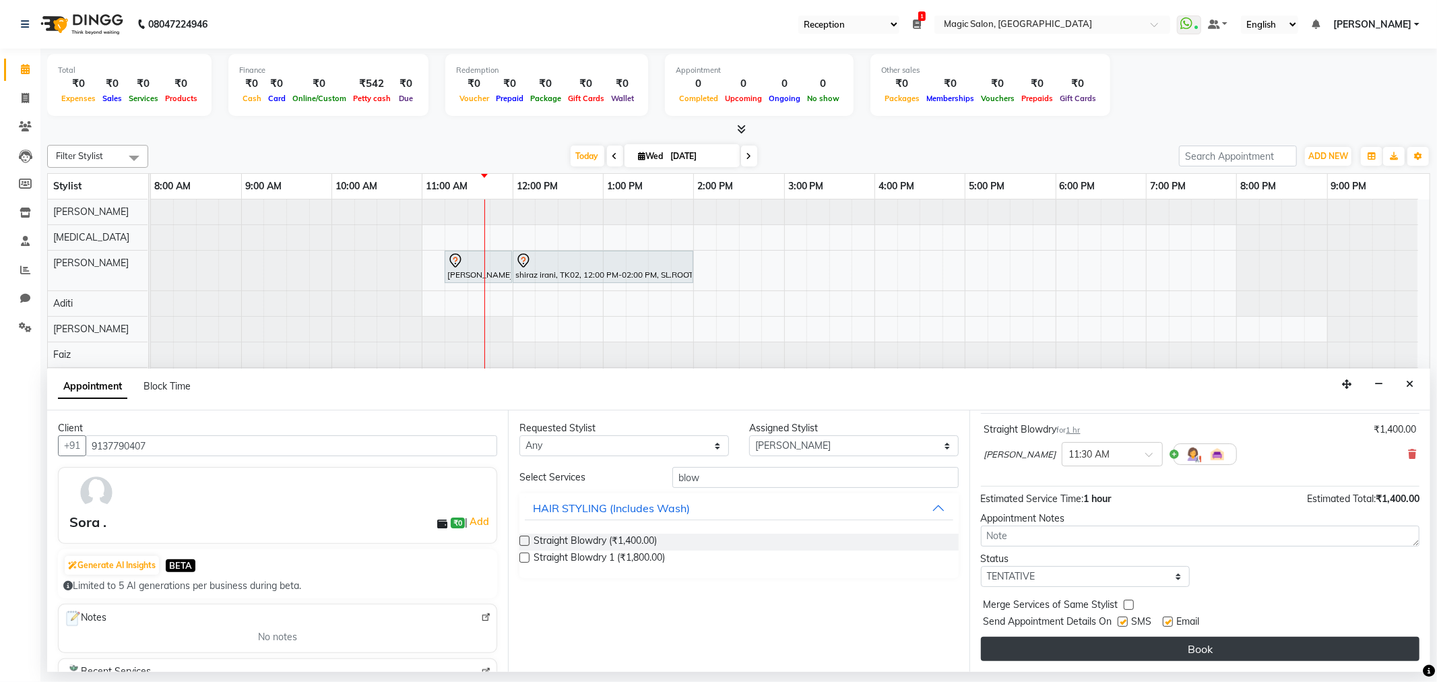
click at [1139, 647] on button "Book" at bounding box center [1200, 649] width 439 height 24
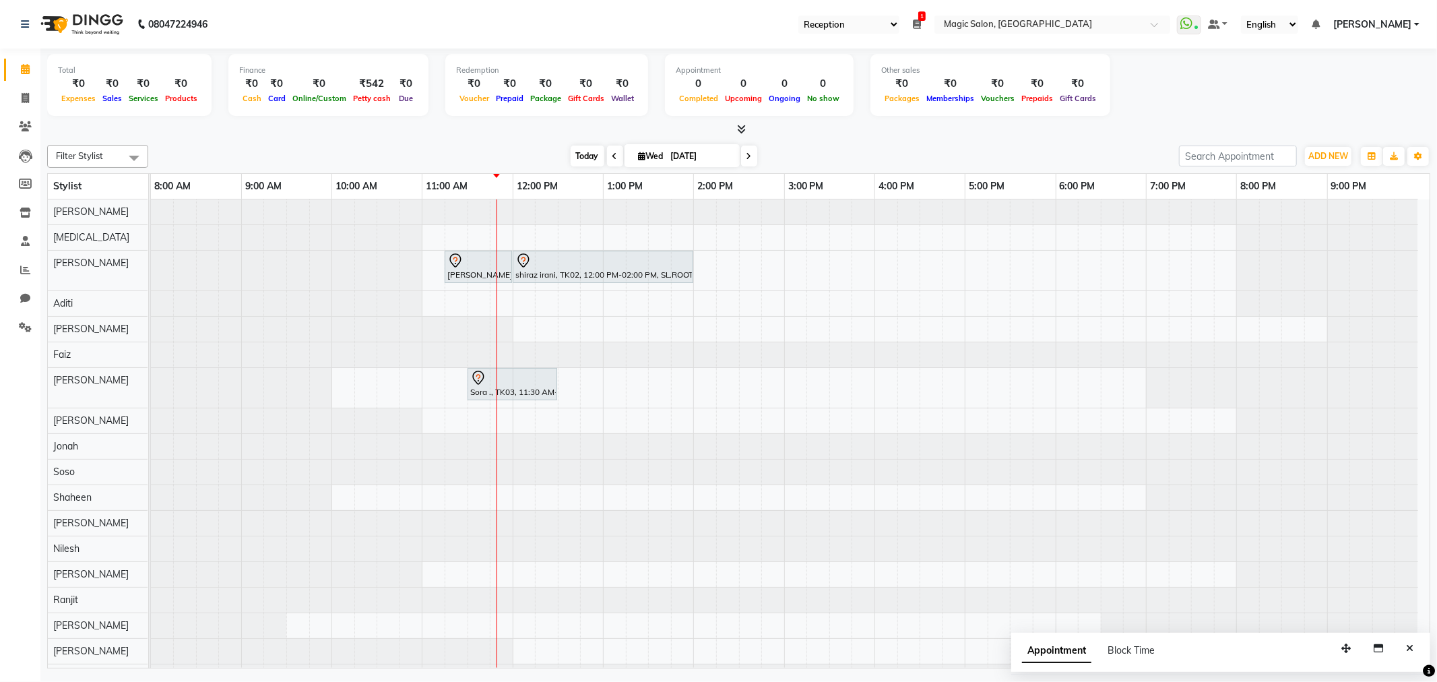
click at [581, 160] on span "Today" at bounding box center [588, 156] width 34 height 21
click at [581, 147] on span "Today" at bounding box center [588, 156] width 34 height 21
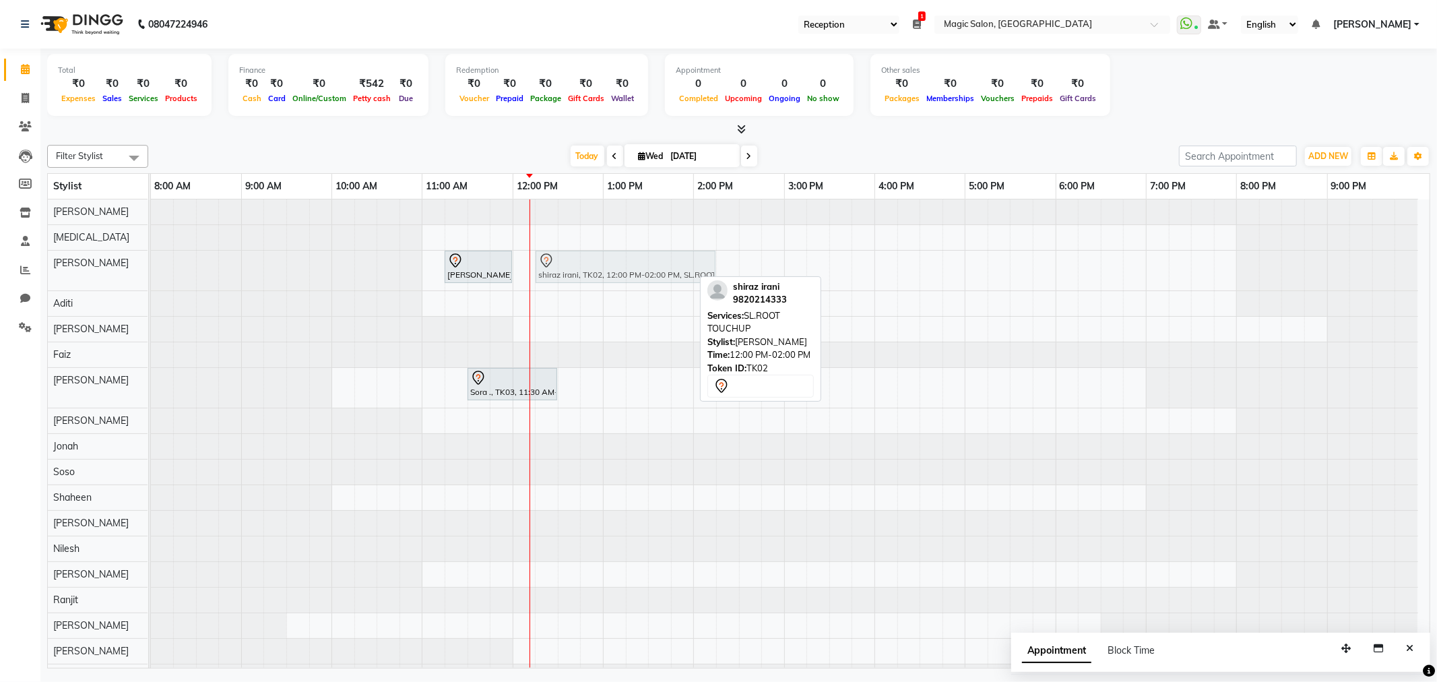
drag, startPoint x: 540, startPoint y: 266, endPoint x: 560, endPoint y: 265, distance: 20.3
click at [151, 265] on div "Ruchi Ganeriwan, TK01, 11:15 AM-12:00 PM, SL.HAIRCUT FEMALE shiraz irani, TK02,…" at bounding box center [151, 271] width 0 height 40
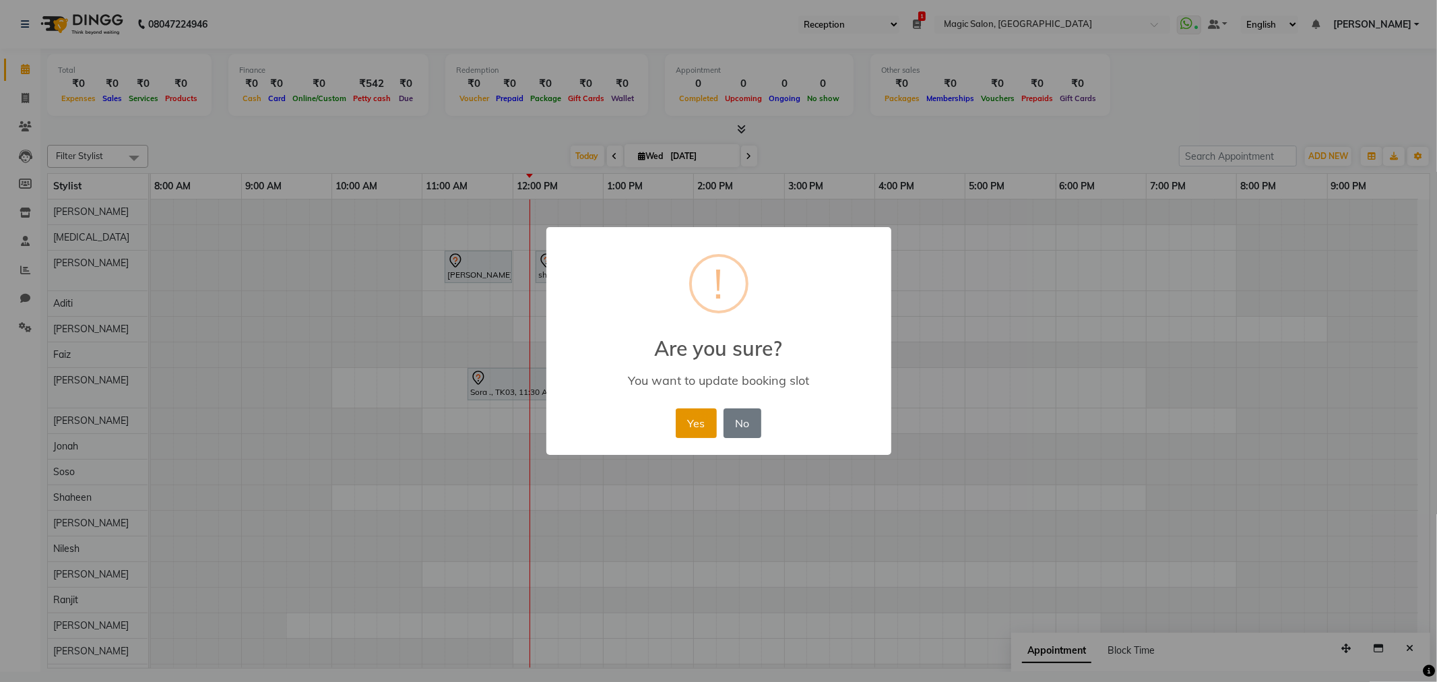
drag, startPoint x: 686, startPoint y: 425, endPoint x: 560, endPoint y: 340, distance: 152.3
click at [686, 424] on button "Yes" at bounding box center [696, 423] width 41 height 30
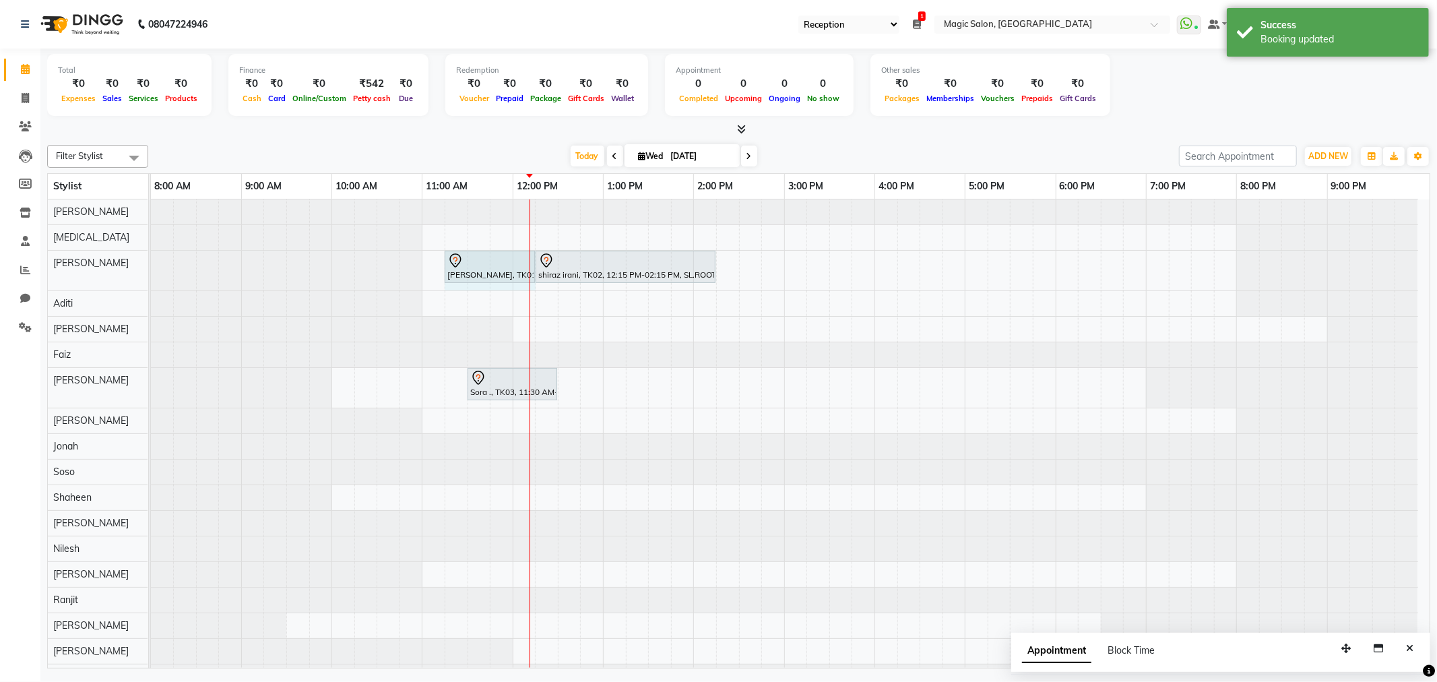
click at [151, 265] on div "Ruchi Ganeriwan, TK01, 11:15 AM-12:00 PM, SL.HAIRCUT FEMALE shiraz irani, TK02,…" at bounding box center [151, 271] width 0 height 40
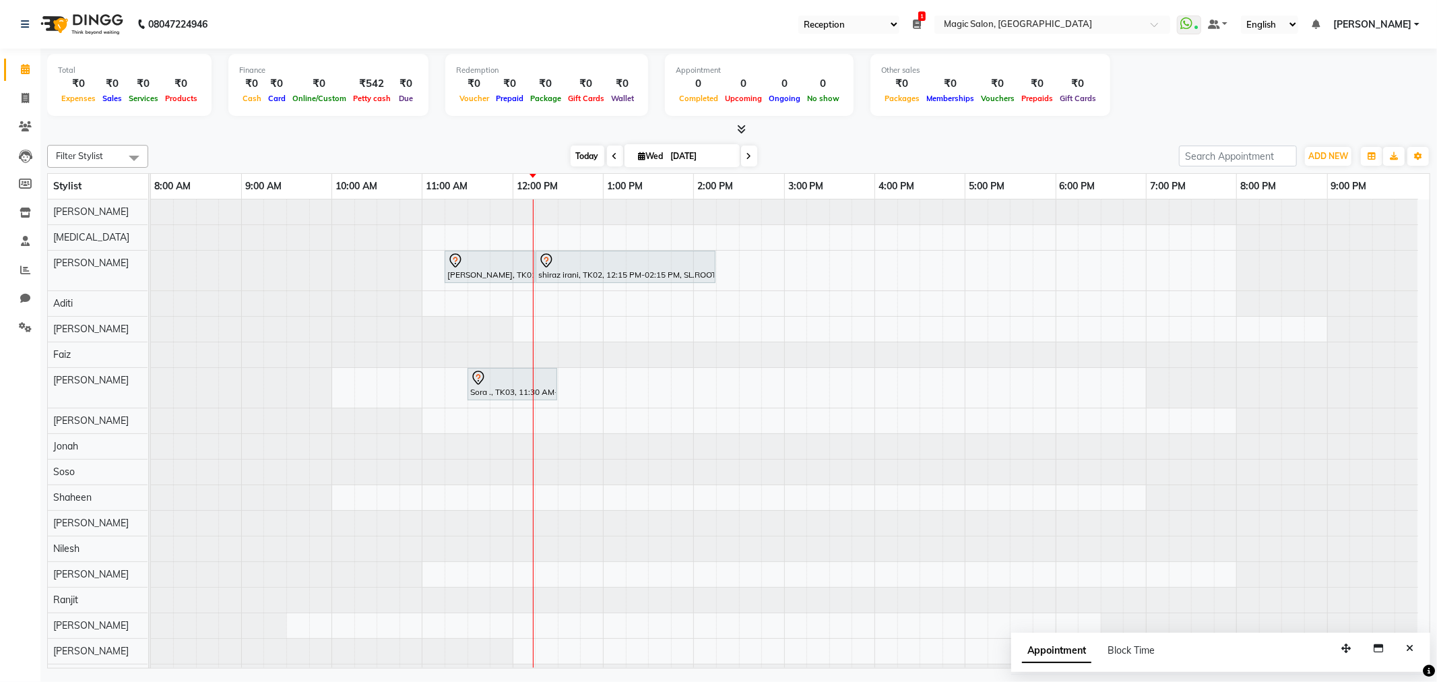
click at [589, 150] on span "Today" at bounding box center [588, 156] width 34 height 21
click at [21, 212] on icon at bounding box center [25, 212] width 11 height 10
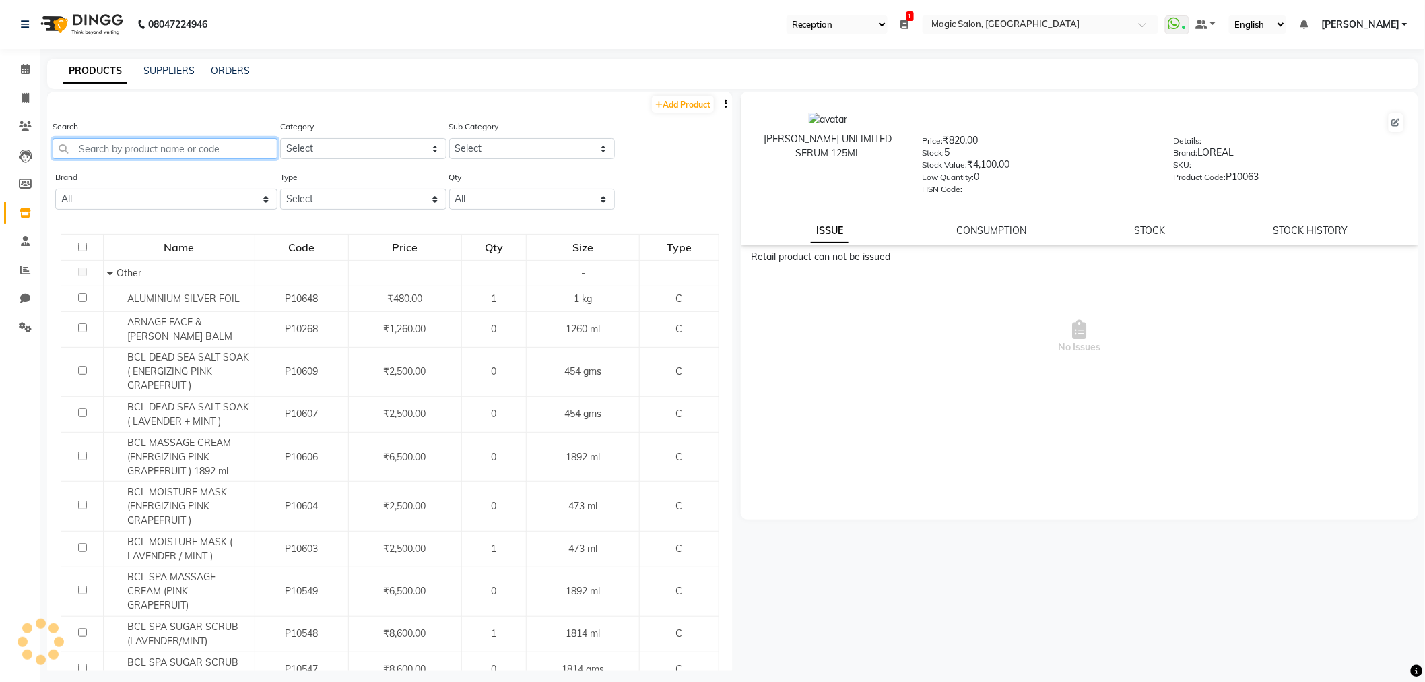
click at [117, 146] on input "text" at bounding box center [165, 148] width 225 height 21
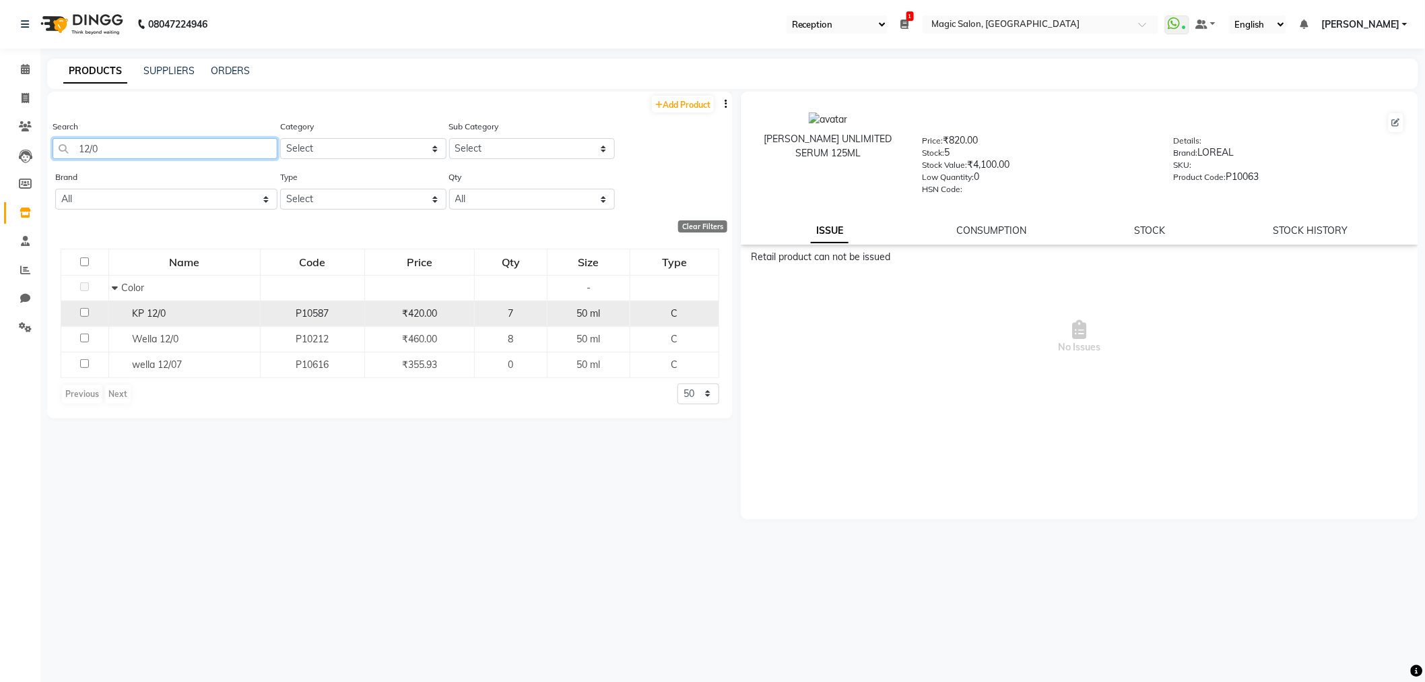
type input "12/0"
click at [84, 310] on input "checkbox" at bounding box center [84, 312] width 9 height 9
checkbox input "true"
select select
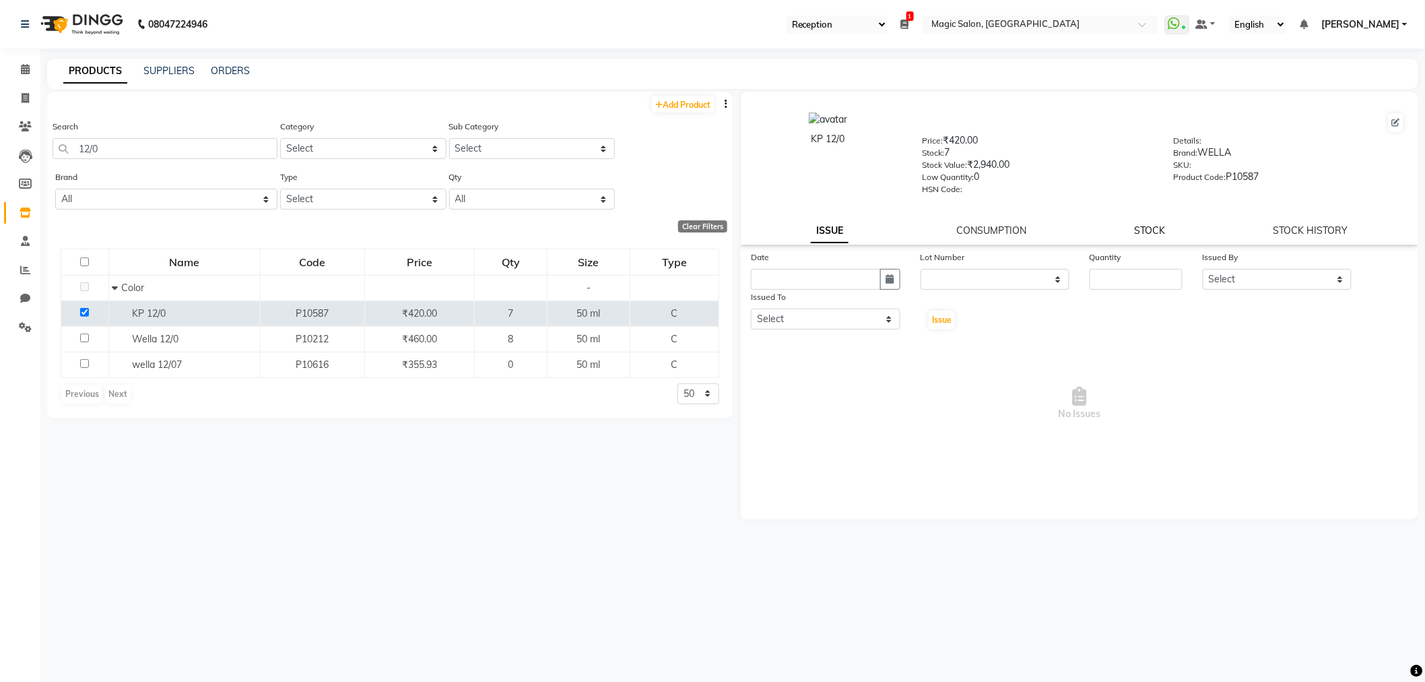
click at [1155, 230] on link "STOCK" at bounding box center [1150, 230] width 31 height 12
click at [880, 288] on form "Type Select In Out Stock Type Select Lot Number Quantity Price 420 Cost 0 Date …" at bounding box center [1079, 345] width 657 height 191
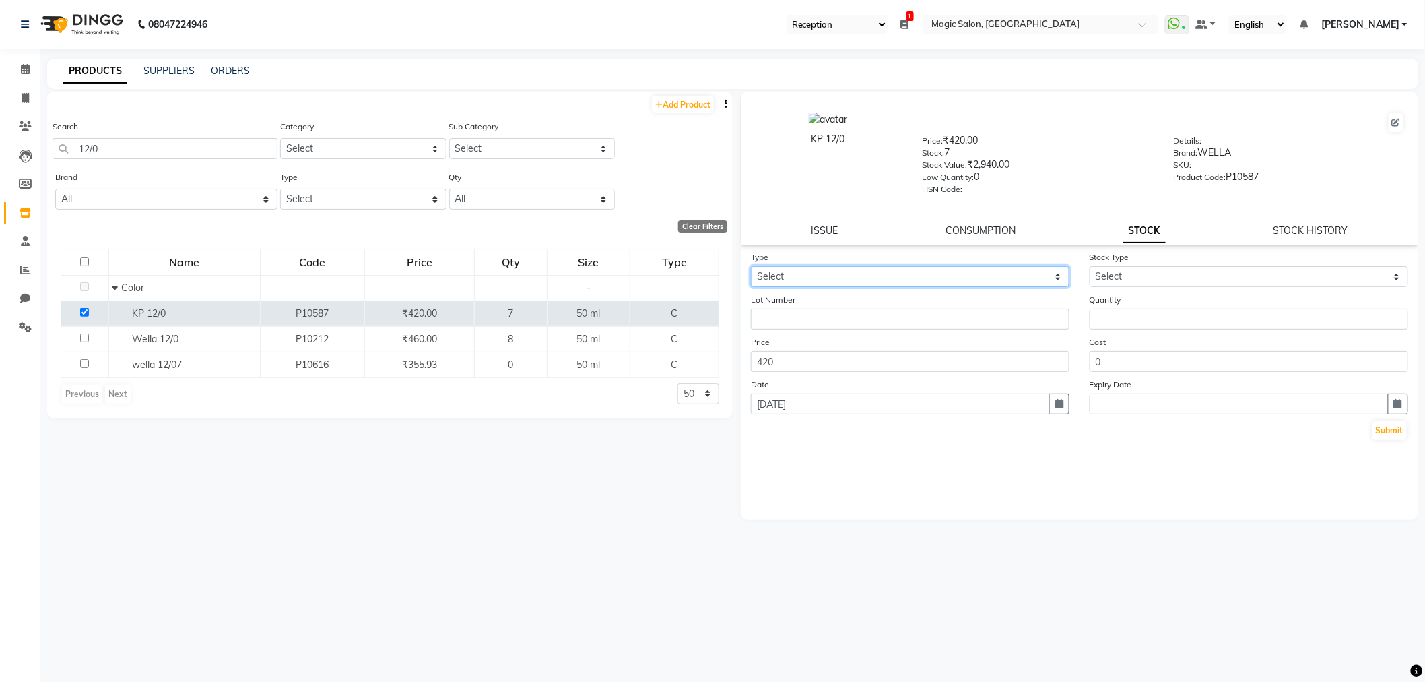
click at [883, 278] on select "Select In Out" at bounding box center [910, 276] width 319 height 21
select select "out"
click at [751, 267] on select "Select In Out" at bounding box center [910, 276] width 319 height 21
select select
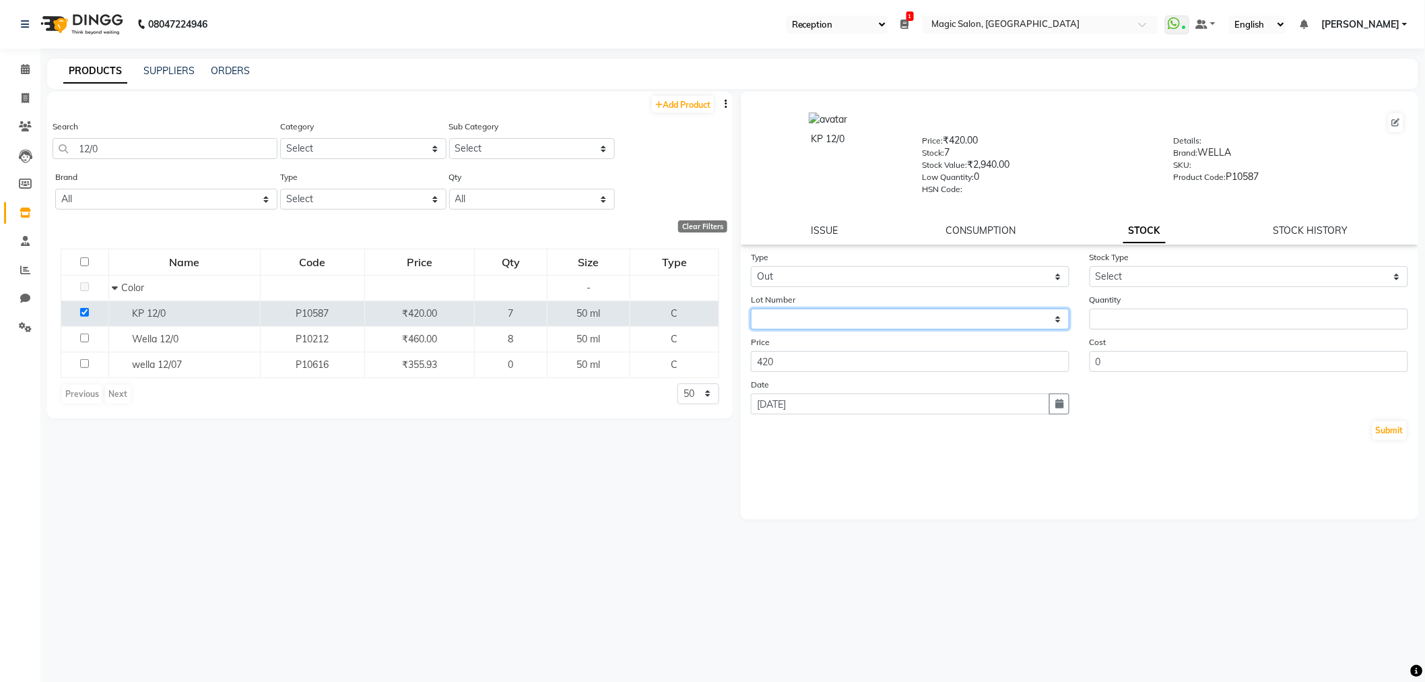
click at [817, 312] on select "None" at bounding box center [910, 319] width 319 height 21
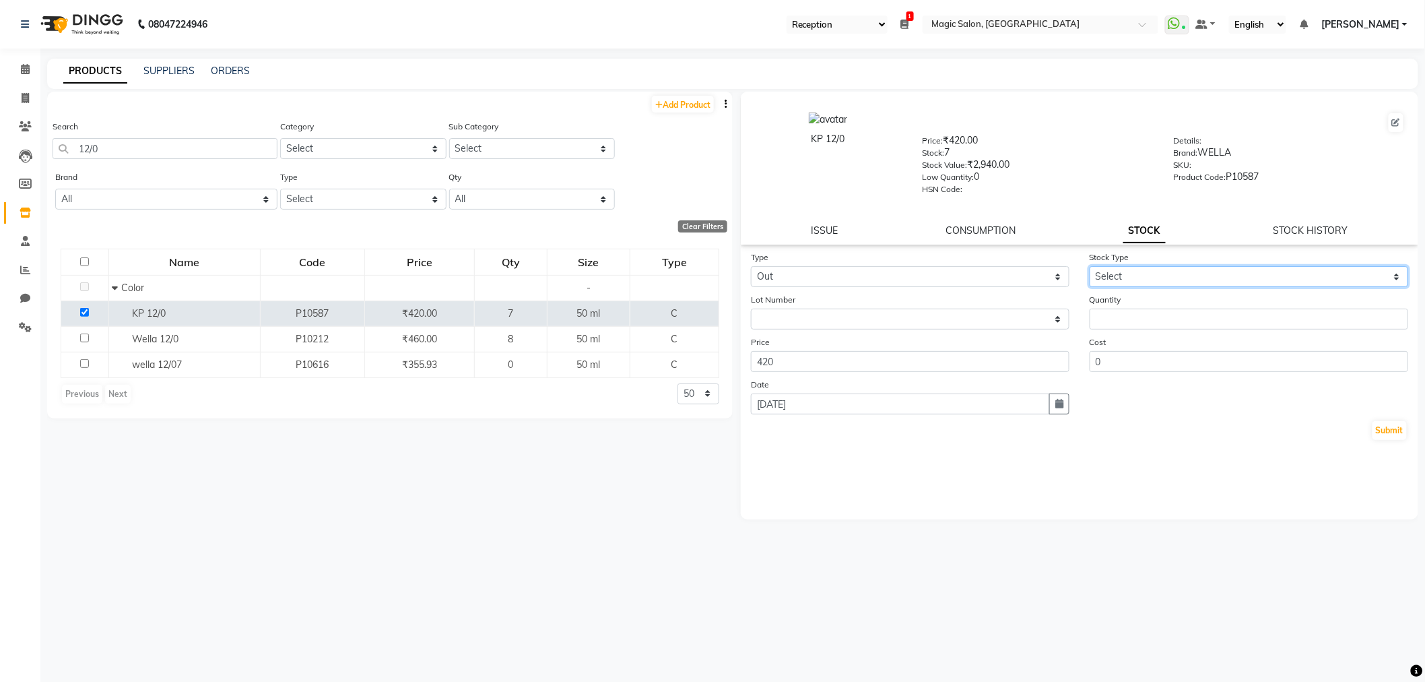
click at [1135, 273] on select "Select Internal Use Damaged Expired Adjustment Return Other" at bounding box center [1249, 276] width 319 height 21
select select "internal use"
click at [1090, 267] on select "Select Internal Use Damaged Expired Adjustment Return Other" at bounding box center [1249, 276] width 319 height 21
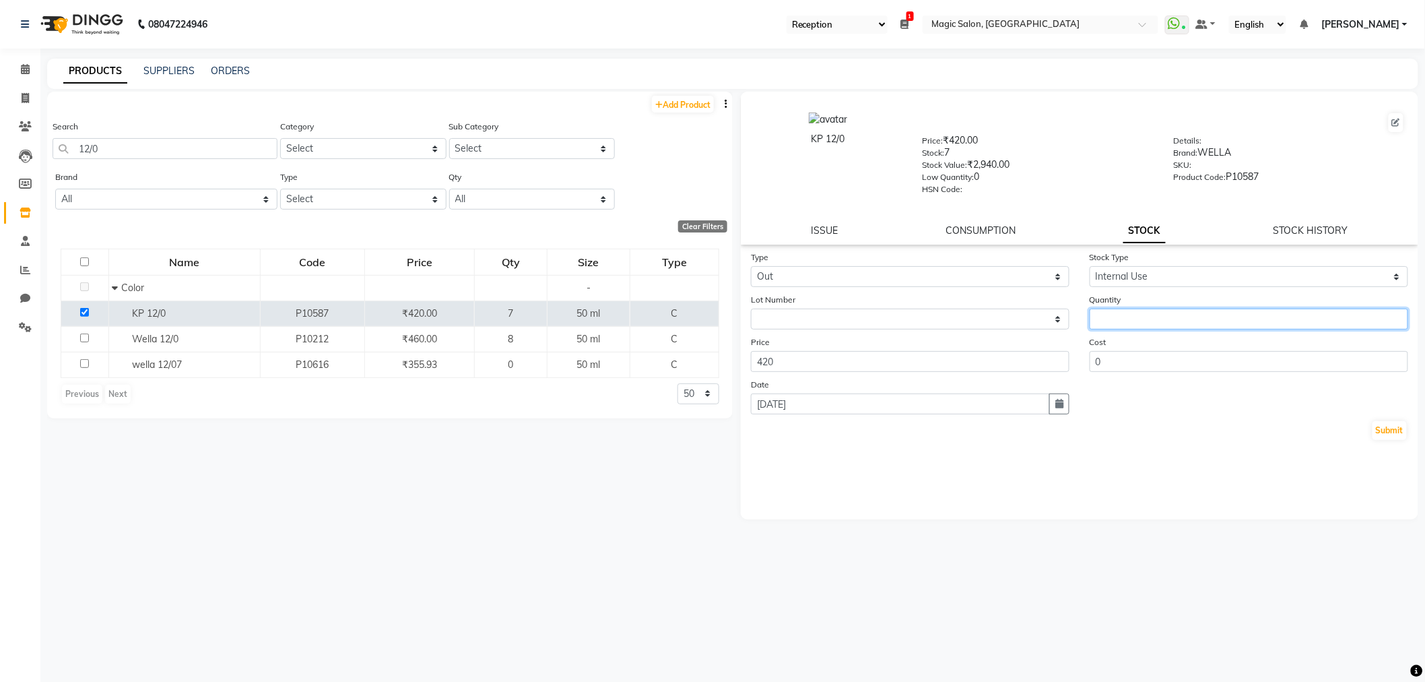
click at [1142, 317] on input "number" at bounding box center [1249, 319] width 319 height 21
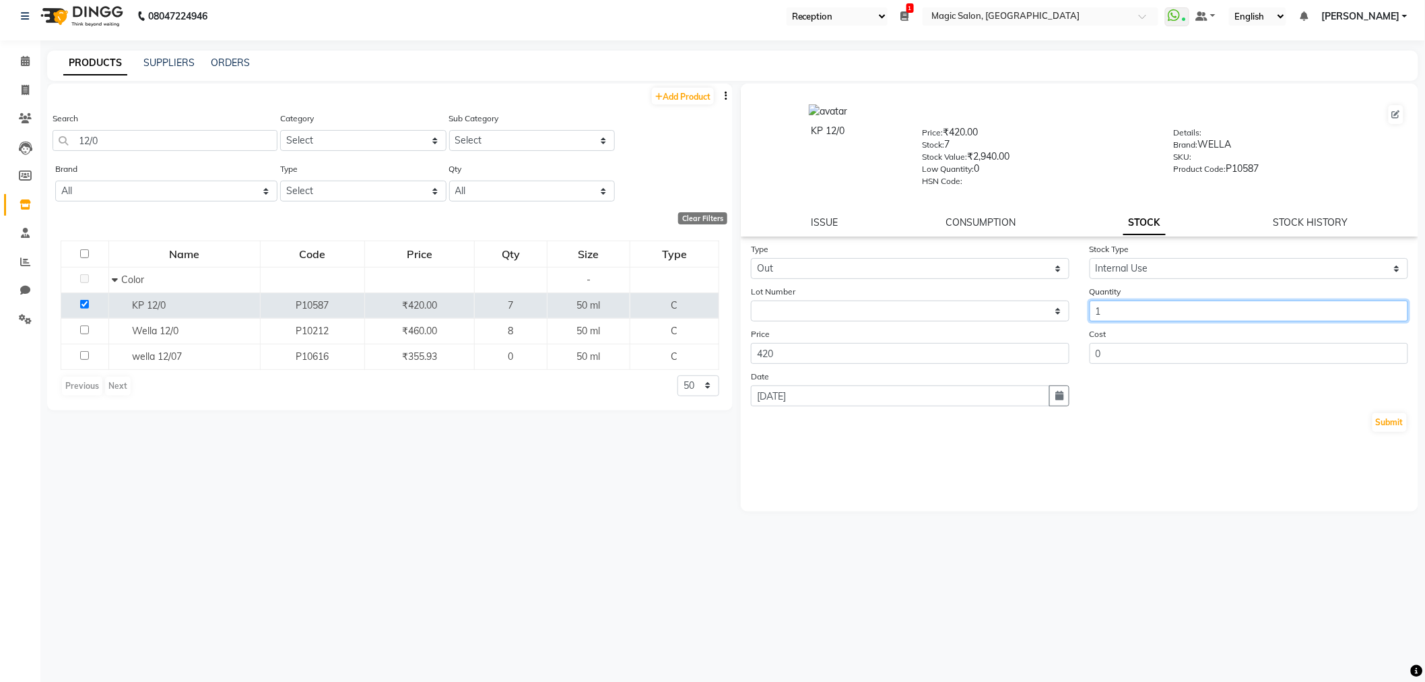
type input "1"
click at [1396, 412] on div "Submit" at bounding box center [1079, 423] width 657 height 22
click at [1396, 422] on button "Submit" at bounding box center [1390, 422] width 34 height 19
select select
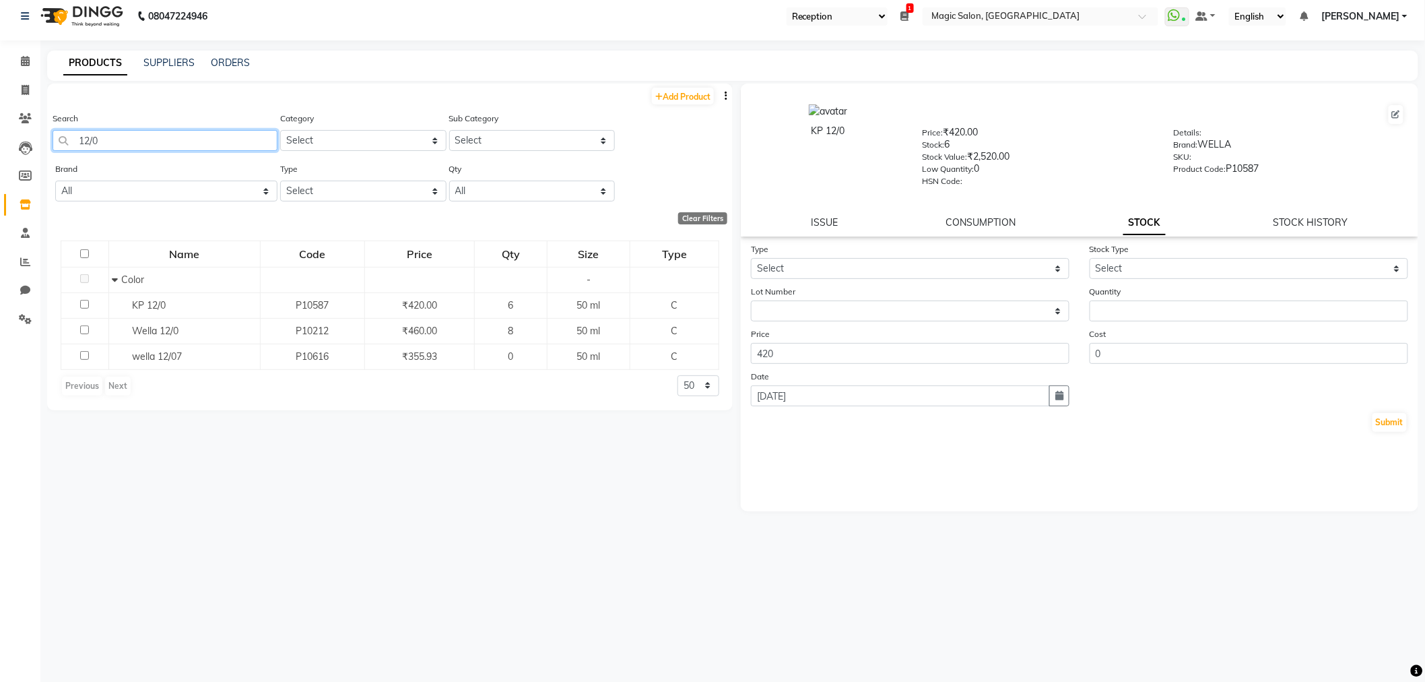
click at [135, 136] on input "12/0" at bounding box center [165, 140] width 225 height 21
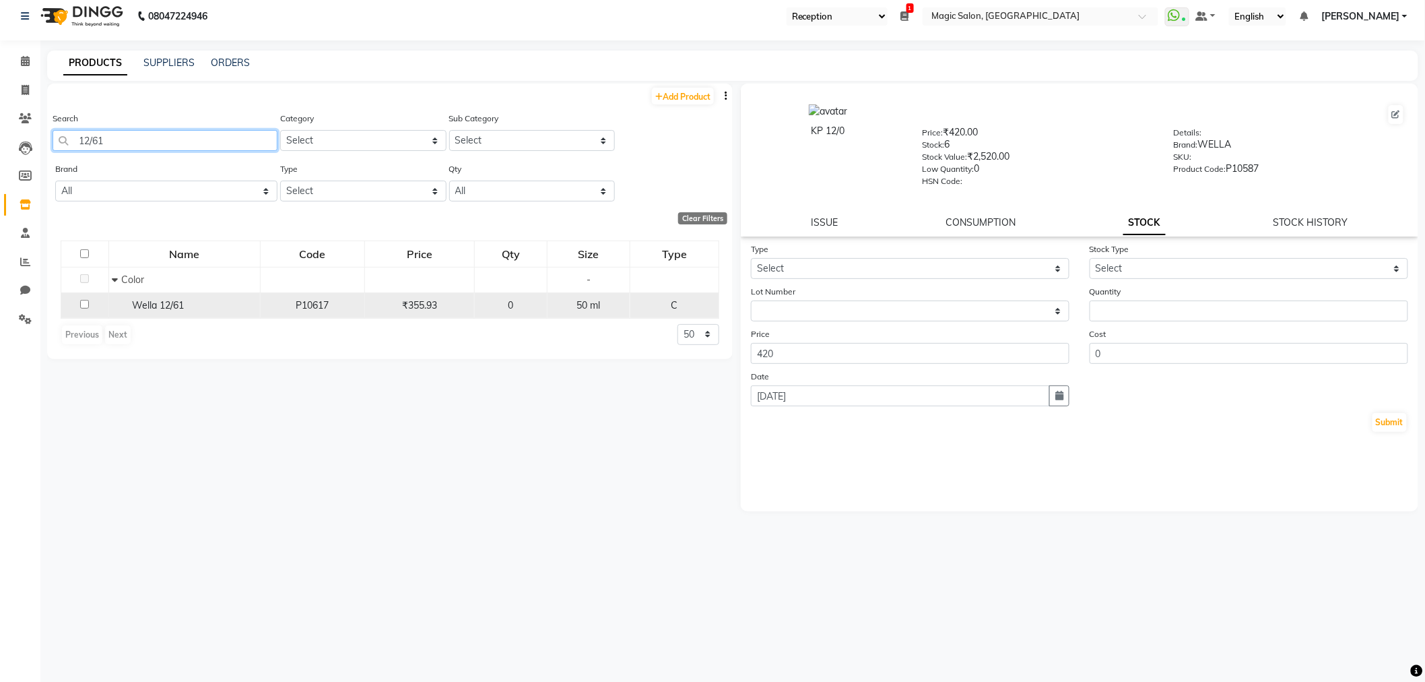
type input "12/61"
click at [88, 305] on input "checkbox" at bounding box center [84, 304] width 9 height 9
checkbox input "true"
select select
drag, startPoint x: 126, startPoint y: 133, endPoint x: 45, endPoint y: 133, distance: 80.8
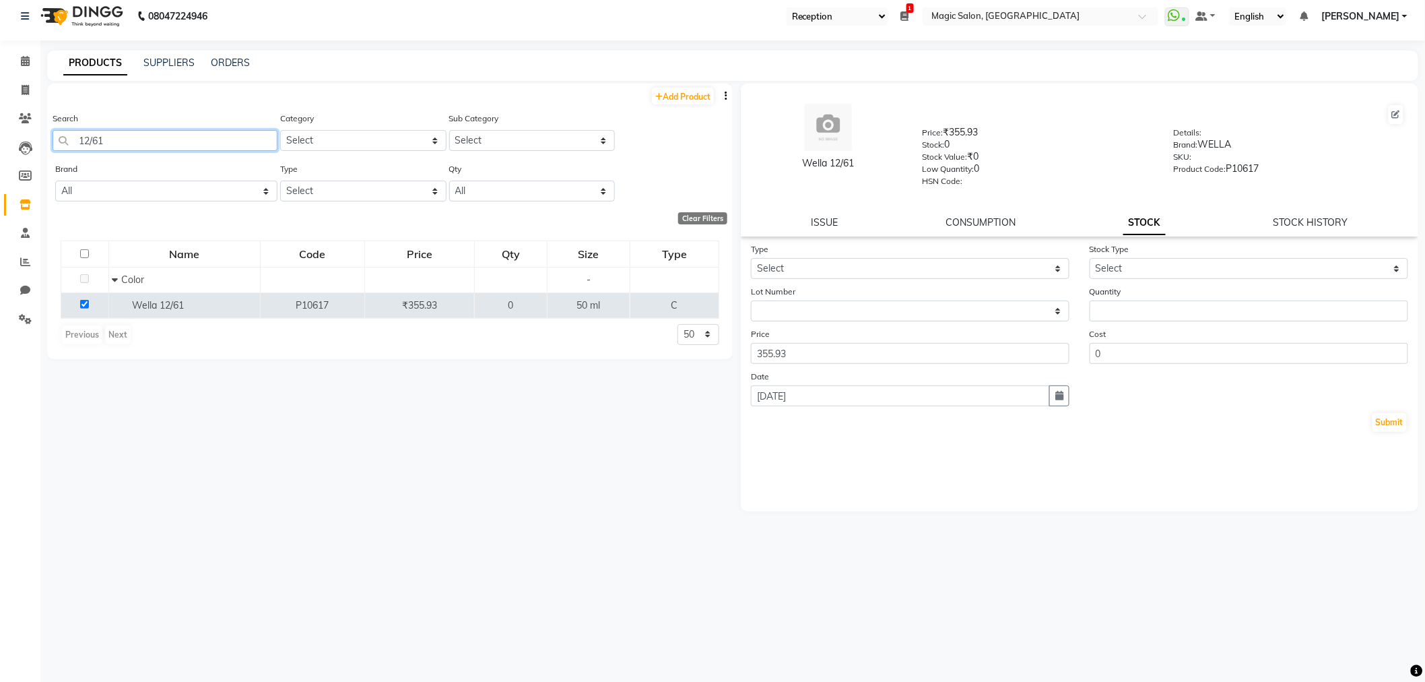
click at [45, 133] on main "PRODUCTS SUPPLIERS ORDERS Add Product Search 12/61 Category Select Hair Skin Ma…" at bounding box center [732, 367] width 1385 height 632
click at [125, 139] on input "12/61" at bounding box center [165, 140] width 225 height 21
drag, startPoint x: 126, startPoint y: 139, endPoint x: 57, endPoint y: 139, distance: 69.4
click at [57, 139] on input "12/61" at bounding box center [165, 140] width 225 height 21
click at [75, 138] on input "12/61" at bounding box center [165, 140] width 225 height 21
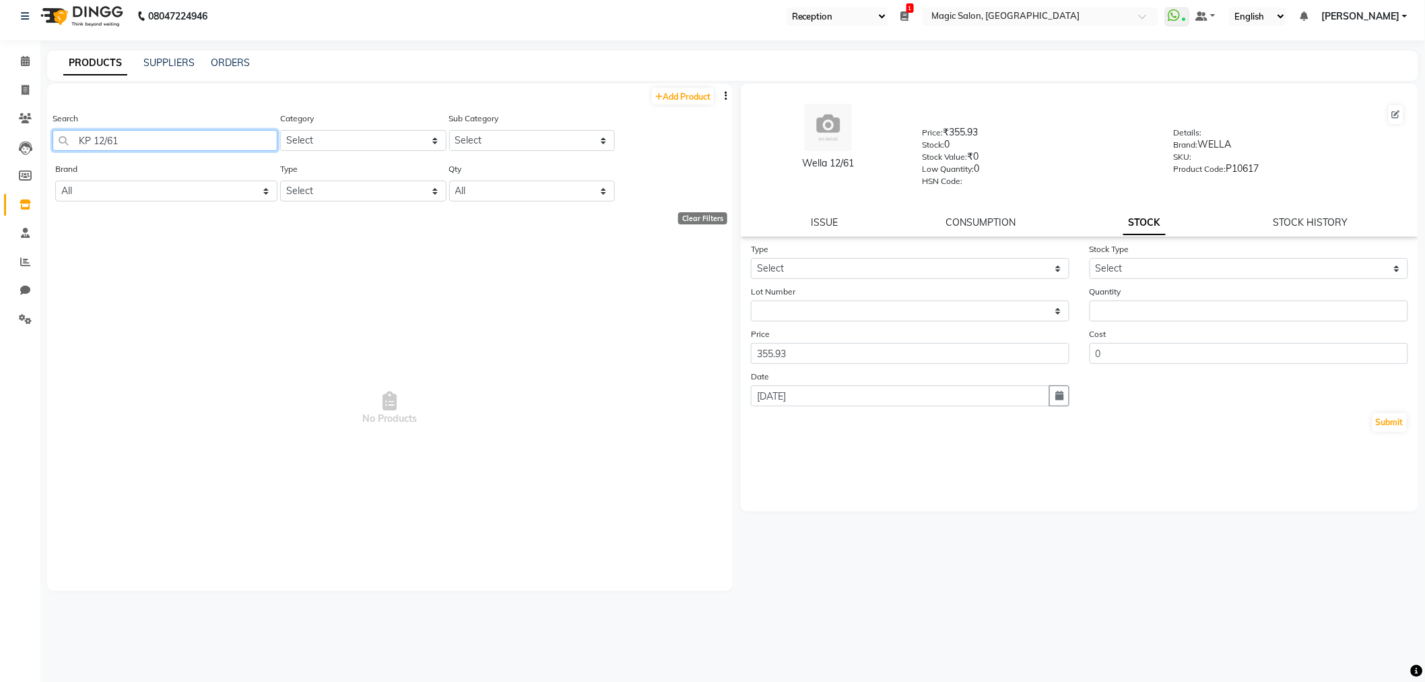
click at [118, 142] on input "KP 12/61" at bounding box center [165, 140] width 225 height 21
click at [96, 138] on input "KP 12/61" at bounding box center [165, 140] width 225 height 21
type input "12/61"
drag, startPoint x: 115, startPoint y: 141, endPoint x: 20, endPoint y: 123, distance: 96.7
click at [20, 123] on app-home "08047224946 Select Register Reception Magic Salon 1 Daily Open Registers nothin…" at bounding box center [712, 337] width 1425 height 690
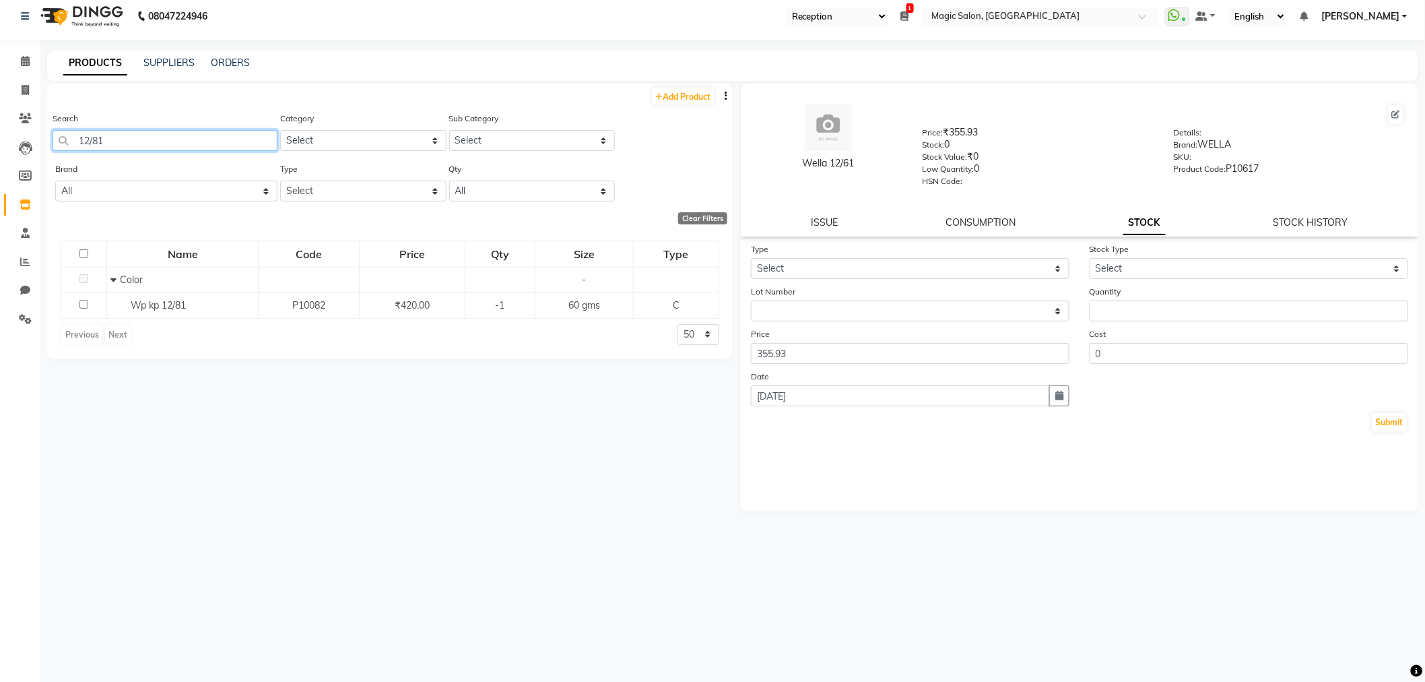
type input "12/81"
drag, startPoint x: 1219, startPoint y: 476, endPoint x: 1126, endPoint y: 370, distance: 141.3
click at [1216, 470] on div "Type Select In Out Stock Type Select Internal Use Damaged Expired Adjustment Re…" at bounding box center [1080, 376] width 678 height 269
click at [1199, 470] on div "Type Select In Out Stock Type Select Internal Use Damaged Expired Adjustment Re…" at bounding box center [1080, 376] width 678 height 269
drag, startPoint x: 125, startPoint y: 139, endPoint x: 36, endPoint y: 96, distance: 99.1
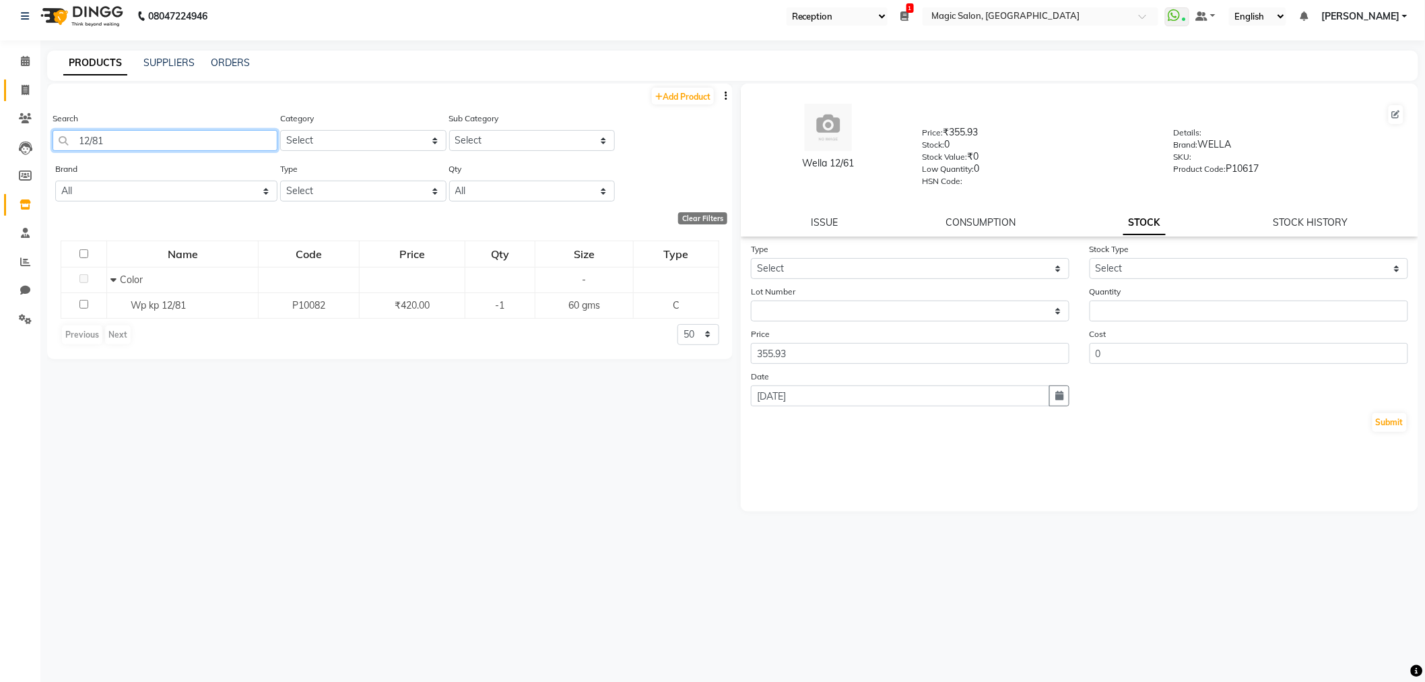
click at [5, 102] on app-home "08047224946 Select Register Reception Magic Salon 1 Daily Open Registers nothin…" at bounding box center [712, 337] width 1425 height 690
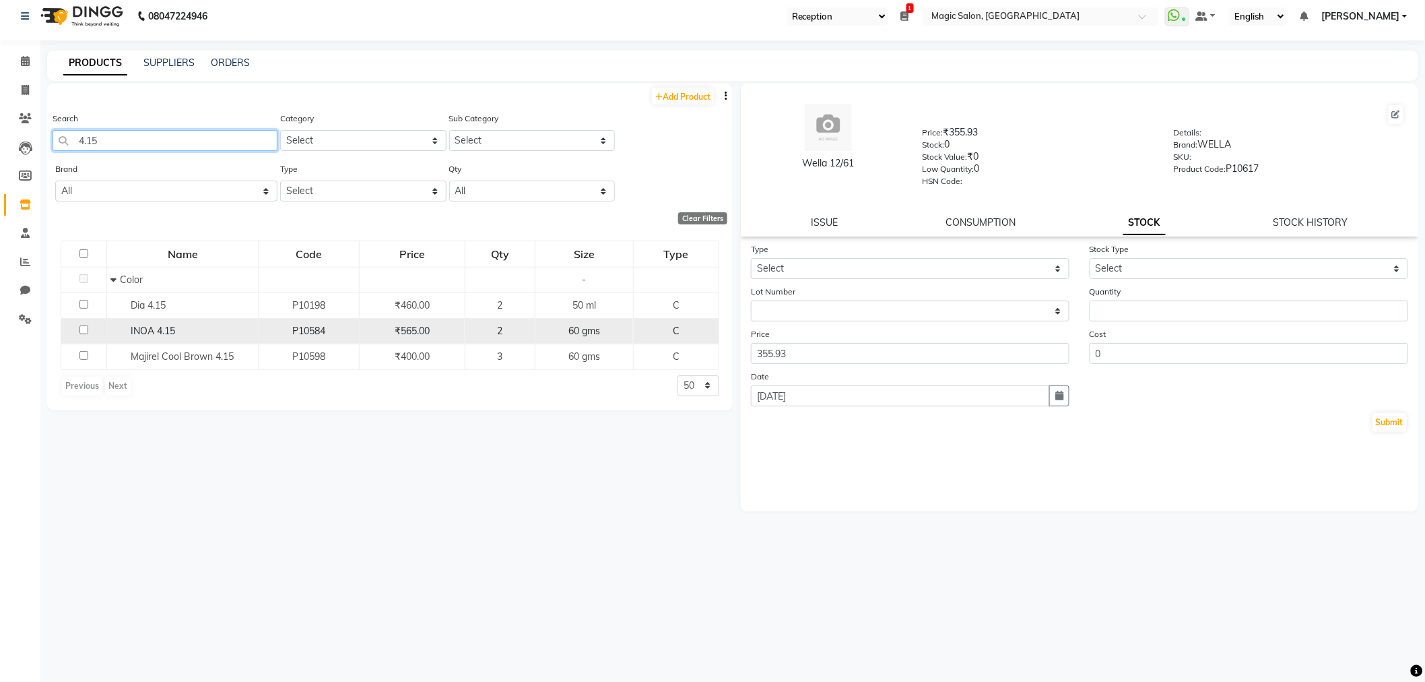
type input "4.15"
click at [84, 327] on input "checkbox" at bounding box center [83, 329] width 9 height 9
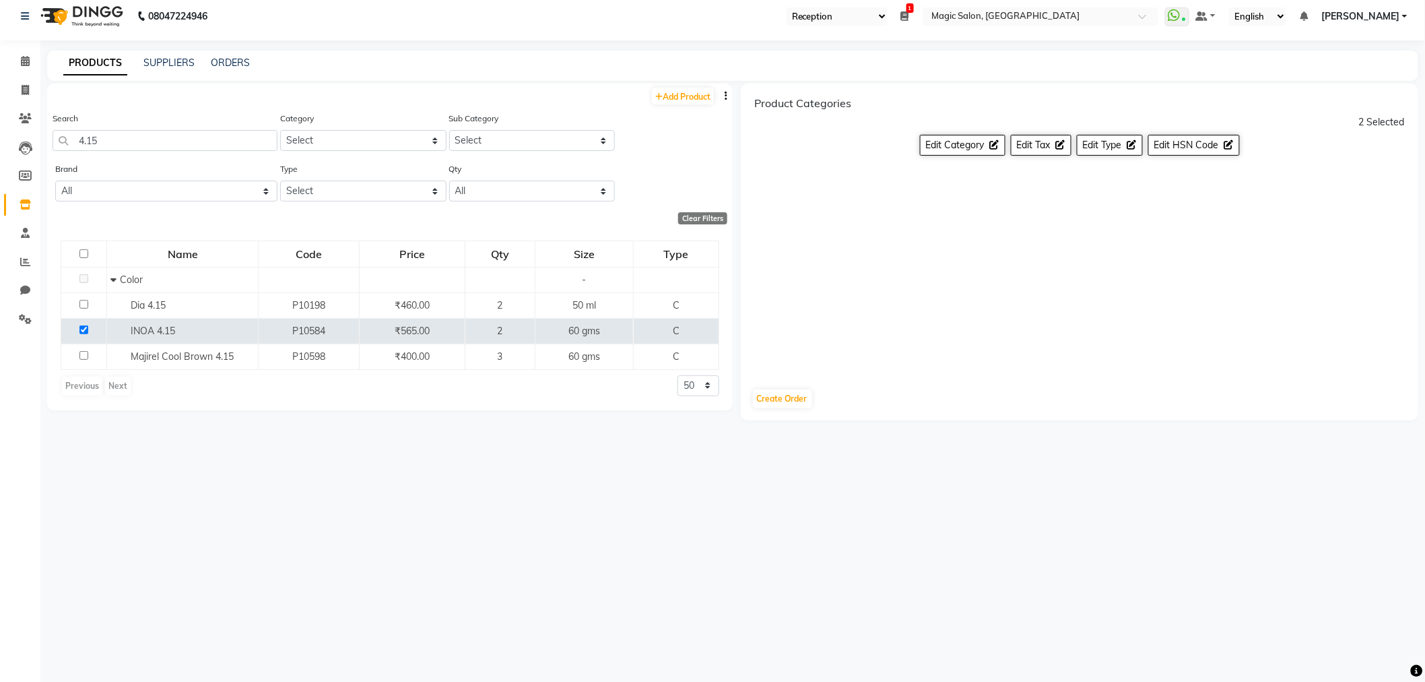
click at [743, 489] on div "Product Categories 2 Selected Edit Category Edit Tax Edit Type Edit HSN Code Cr…" at bounding box center [1076, 373] width 686 height 579
click at [84, 325] on input "checkbox" at bounding box center [83, 329] width 9 height 9
checkbox input "false"
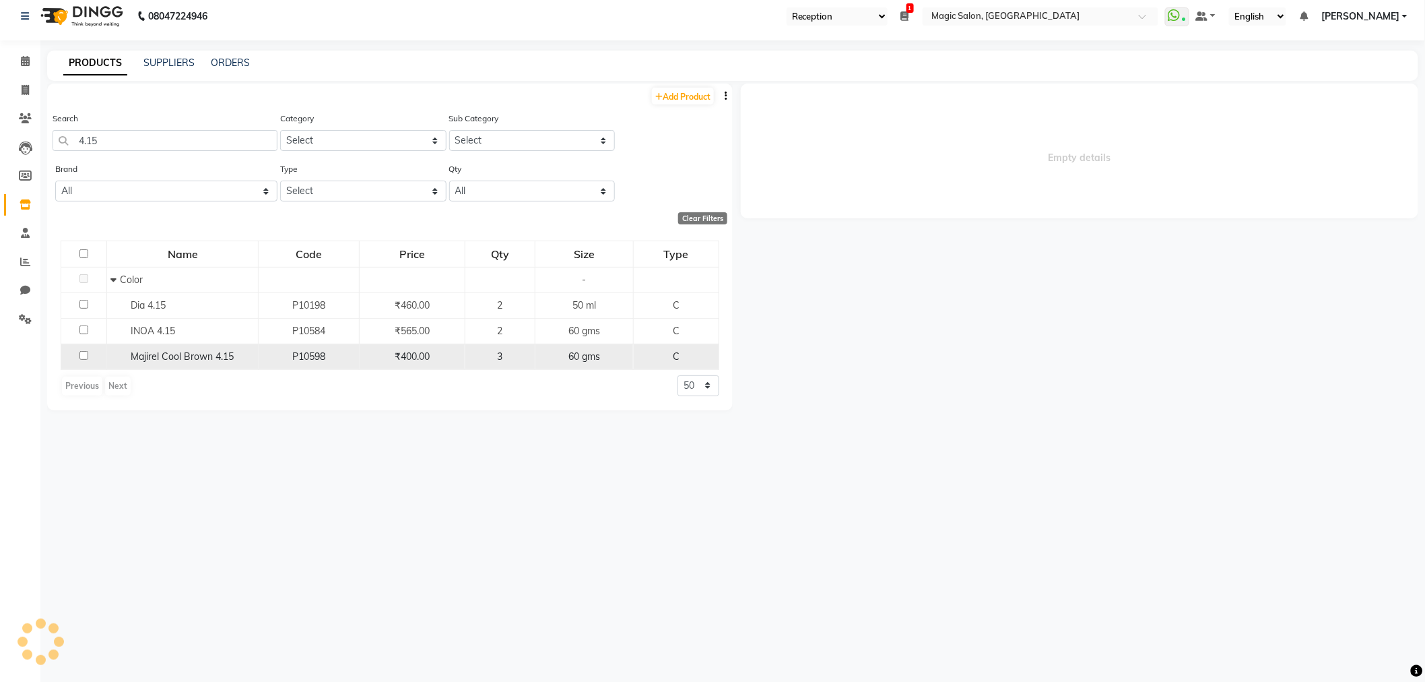
select select
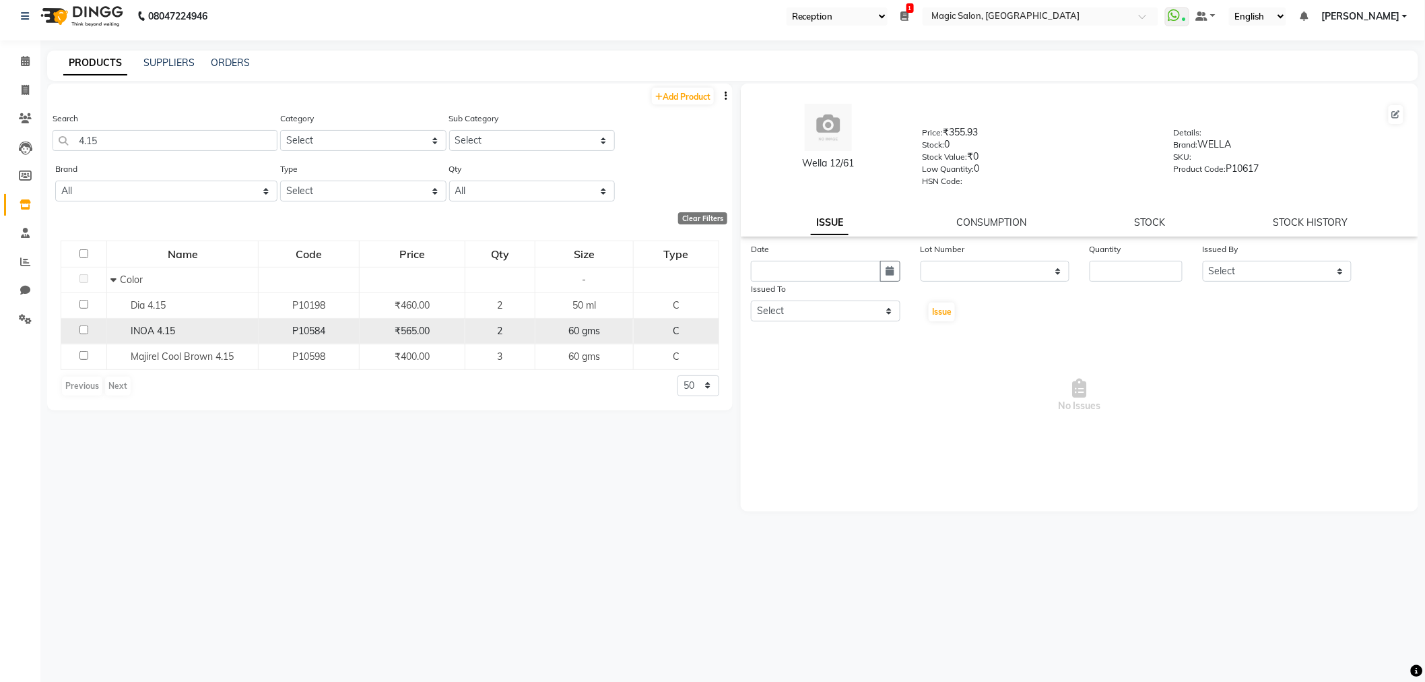
click at [78, 328] on td at bounding box center [84, 331] width 46 height 26
click at [84, 327] on input "checkbox" at bounding box center [83, 329] width 9 height 9
checkbox input "true"
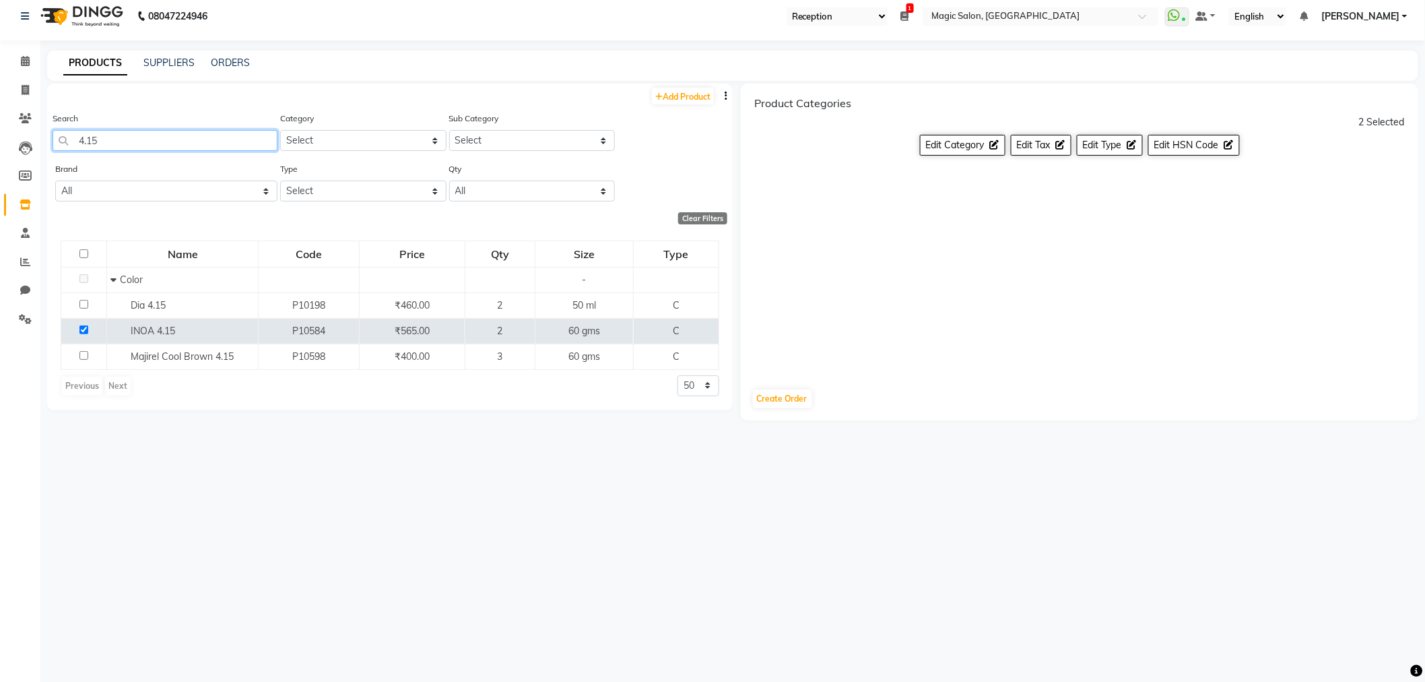
click at [160, 139] on input "4.15" at bounding box center [165, 140] width 225 height 21
drag, startPoint x: 158, startPoint y: 139, endPoint x: 5, endPoint y: 133, distance: 152.4
click at [5, 133] on app-home "08047224946 Select Register Reception Magic Salon 1 Daily Open Registers nothin…" at bounding box center [712, 337] width 1425 height 690
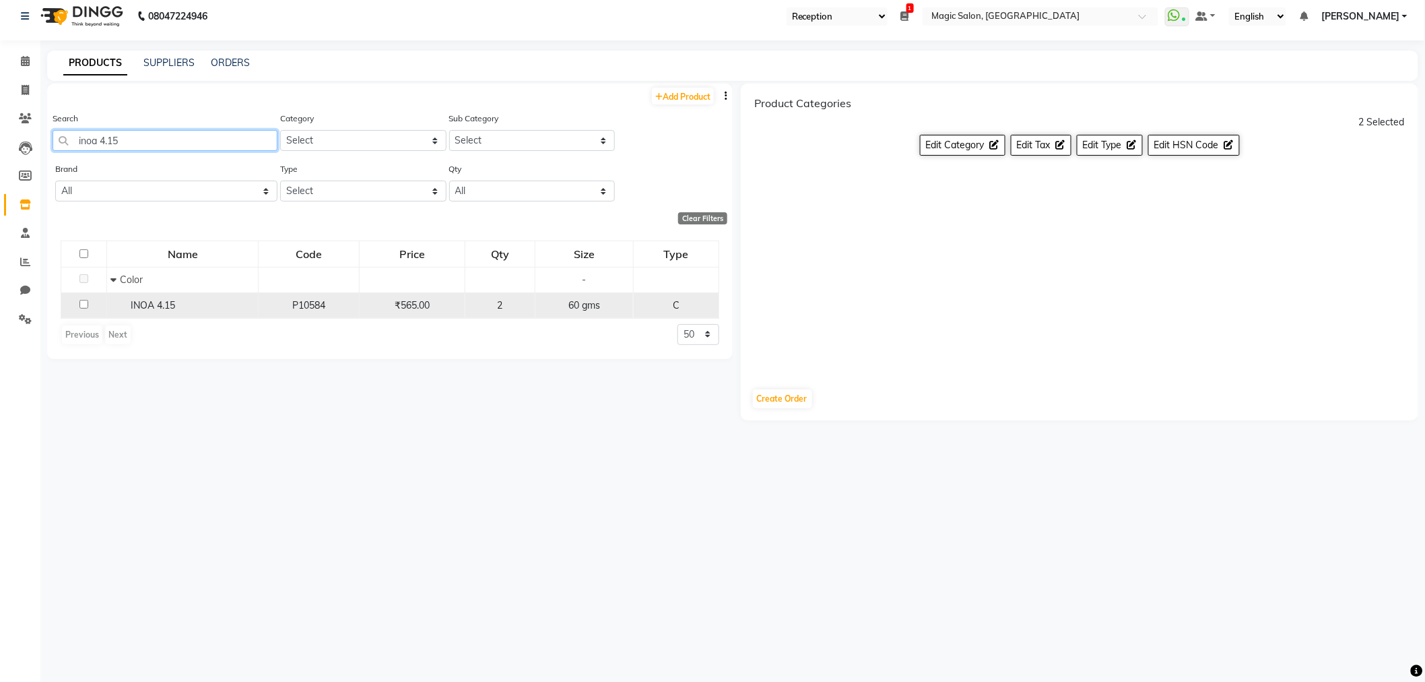
type input "inoa 4.15"
click at [84, 304] on input "checkbox" at bounding box center [83, 304] width 9 height 9
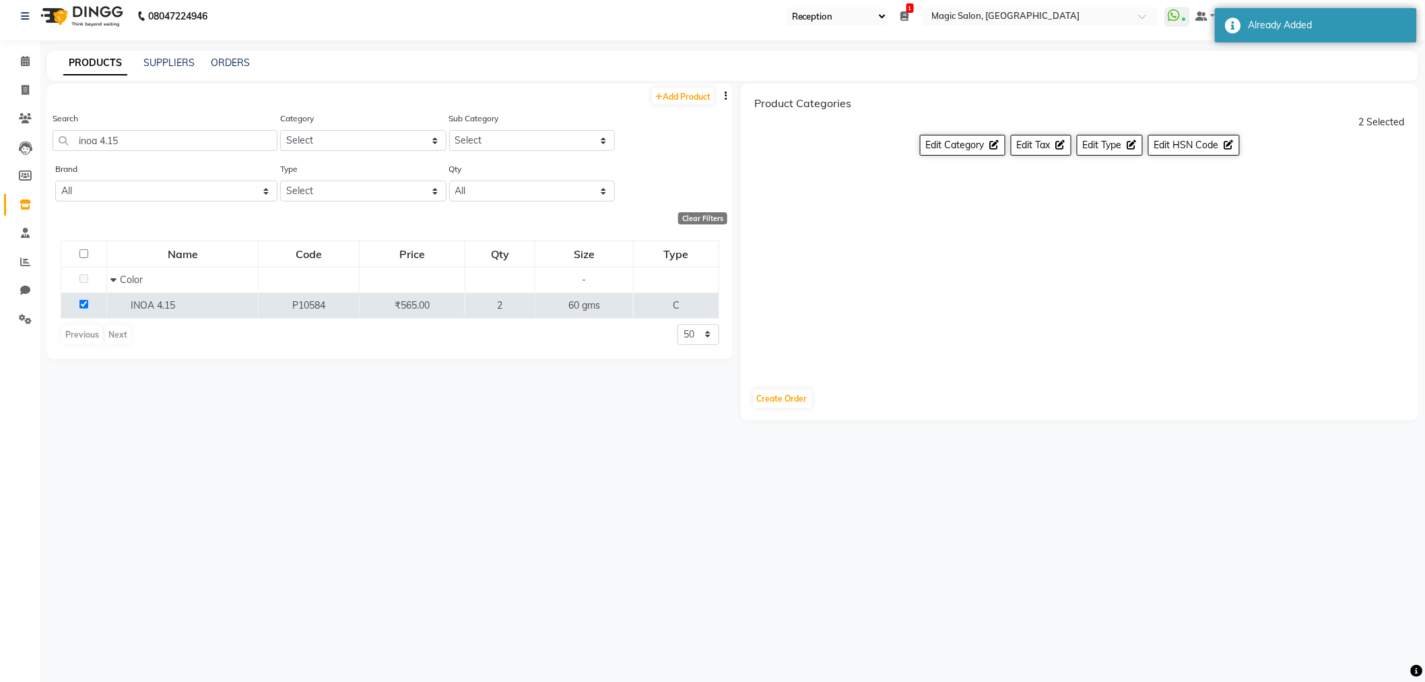
click at [1376, 125] on div "2 Selected" at bounding box center [1382, 122] width 46 height 14
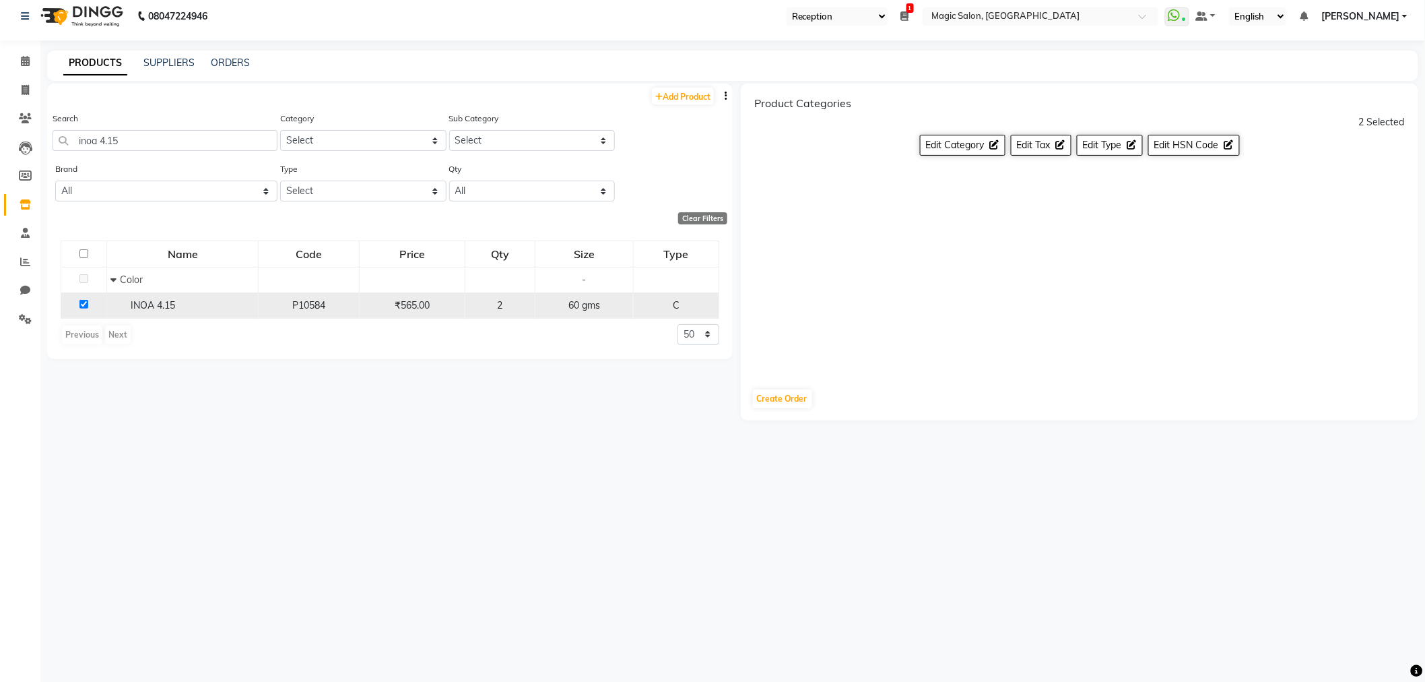
click at [79, 307] on input "checkbox" at bounding box center [83, 304] width 9 height 9
checkbox input "false"
select select
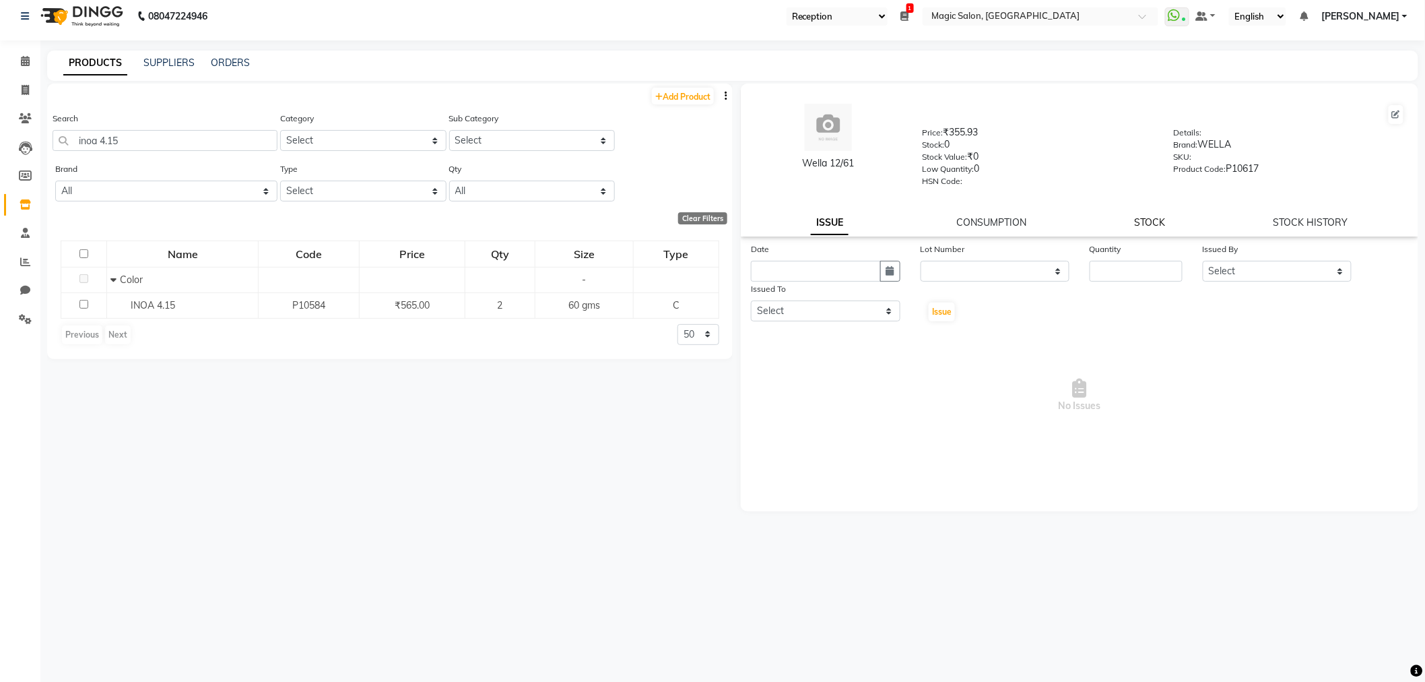
click at [1145, 225] on link "STOCK" at bounding box center [1150, 222] width 31 height 12
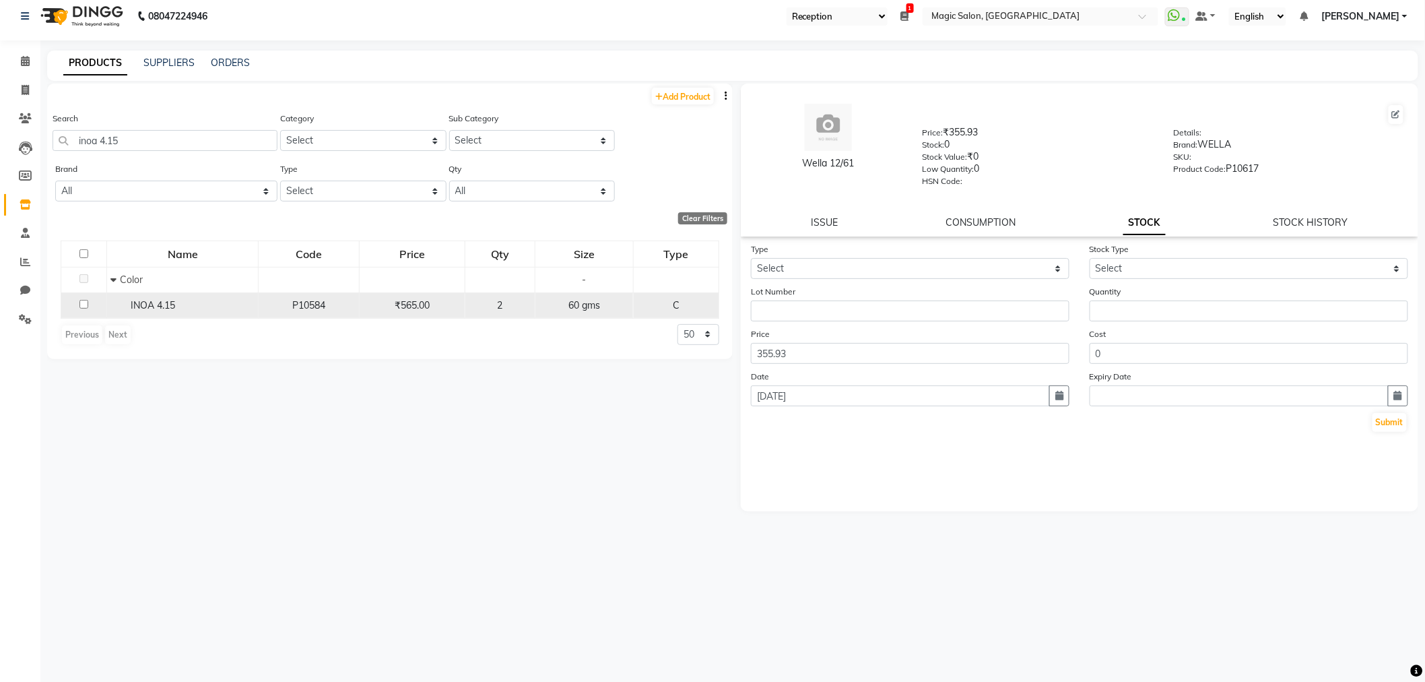
click at [79, 301] on input "checkbox" at bounding box center [83, 304] width 9 height 9
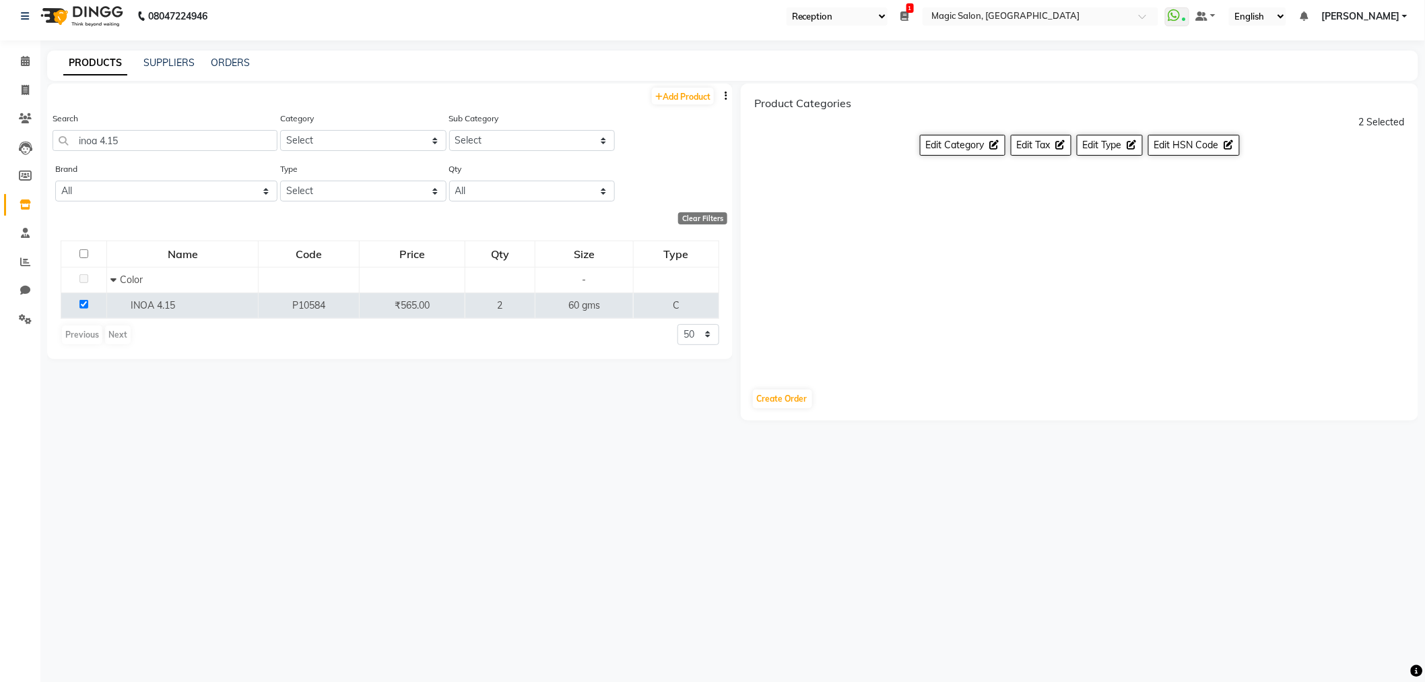
click at [789, 105] on h6 "Product Categories" at bounding box center [802, 103] width 97 height 13
click at [83, 300] on input "checkbox" at bounding box center [83, 304] width 9 height 9
checkbox input "false"
select select
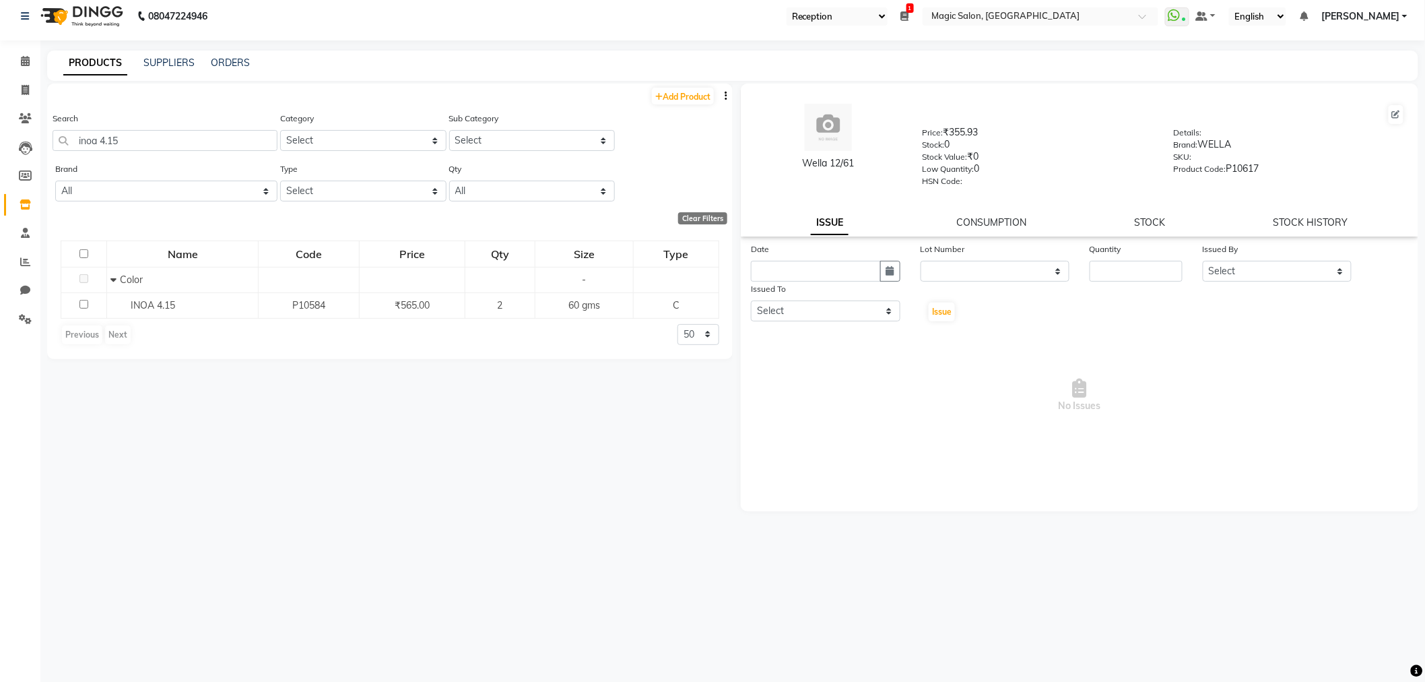
drag, startPoint x: 1140, startPoint y: 214, endPoint x: 1156, endPoint y: 219, distance: 17.0
click at [1141, 214] on div "Wella 12/61 Price: ₹355.93 Stock: 0 Stock Value: ₹0 Low Quantity: 0 HSN Code: D…" at bounding box center [1080, 160] width 678 height 153
click at [1156, 219] on link "STOCK" at bounding box center [1150, 222] width 31 height 12
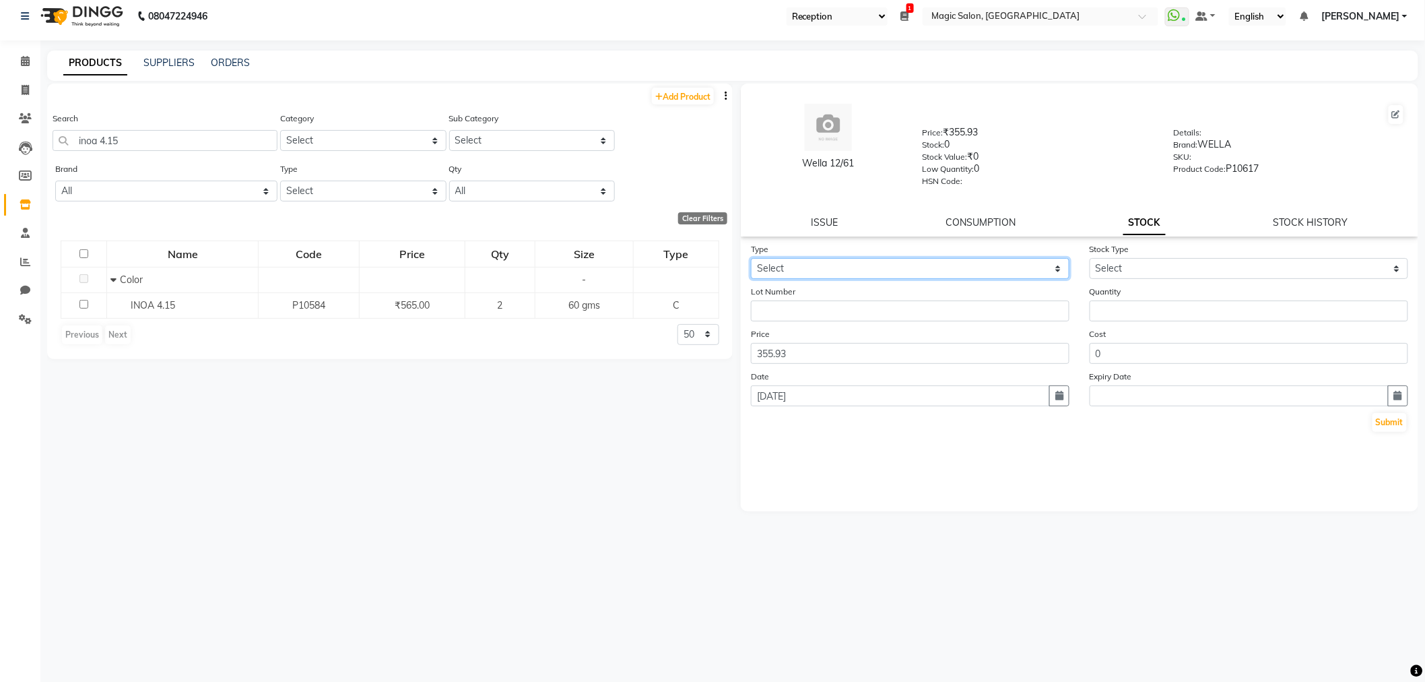
click at [962, 261] on select "Select In Out" at bounding box center [910, 268] width 319 height 21
select select "out"
click at [751, 258] on select "Select In Out" at bounding box center [910, 268] width 319 height 21
select select
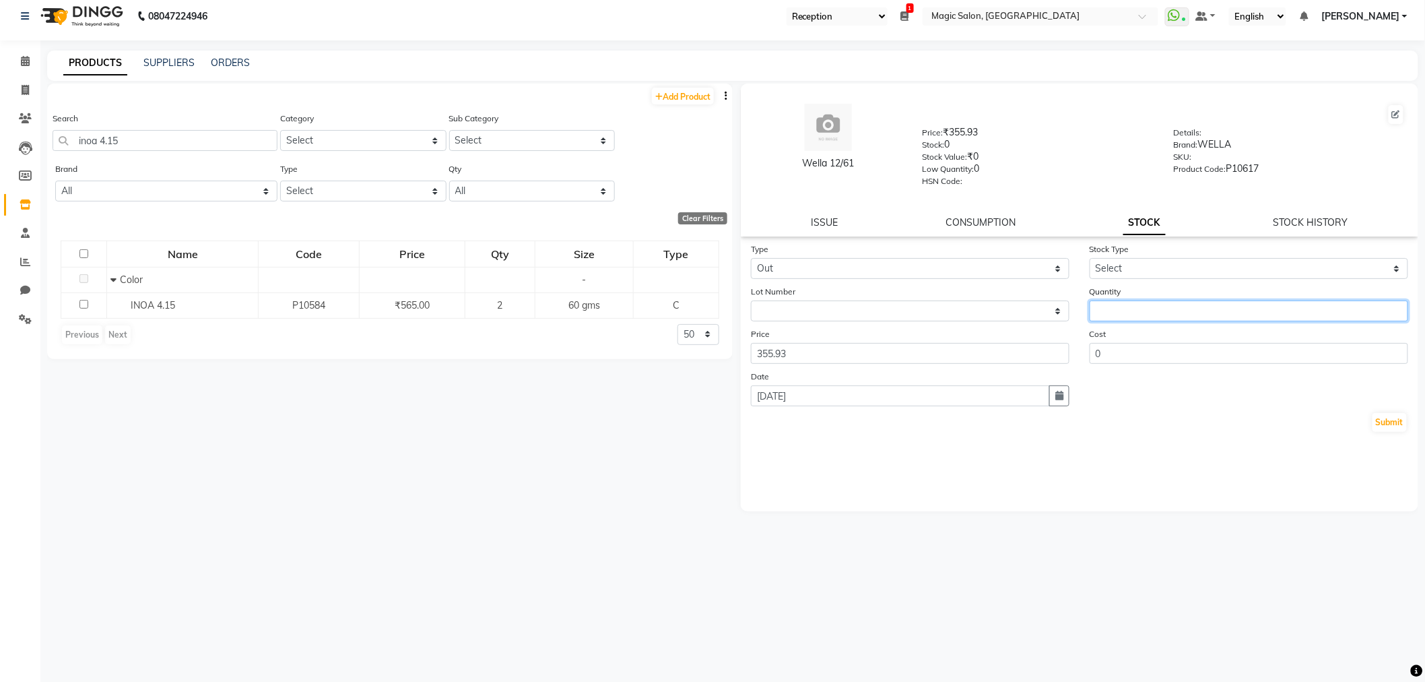
click at [1129, 315] on input "number" at bounding box center [1249, 310] width 319 height 21
type input "1"
drag, startPoint x: 1128, startPoint y: 318, endPoint x: 1076, endPoint y: 309, distance: 53.4
click at [1076, 309] on div "Lot Number None Quantity 1" at bounding box center [1080, 302] width 678 height 37
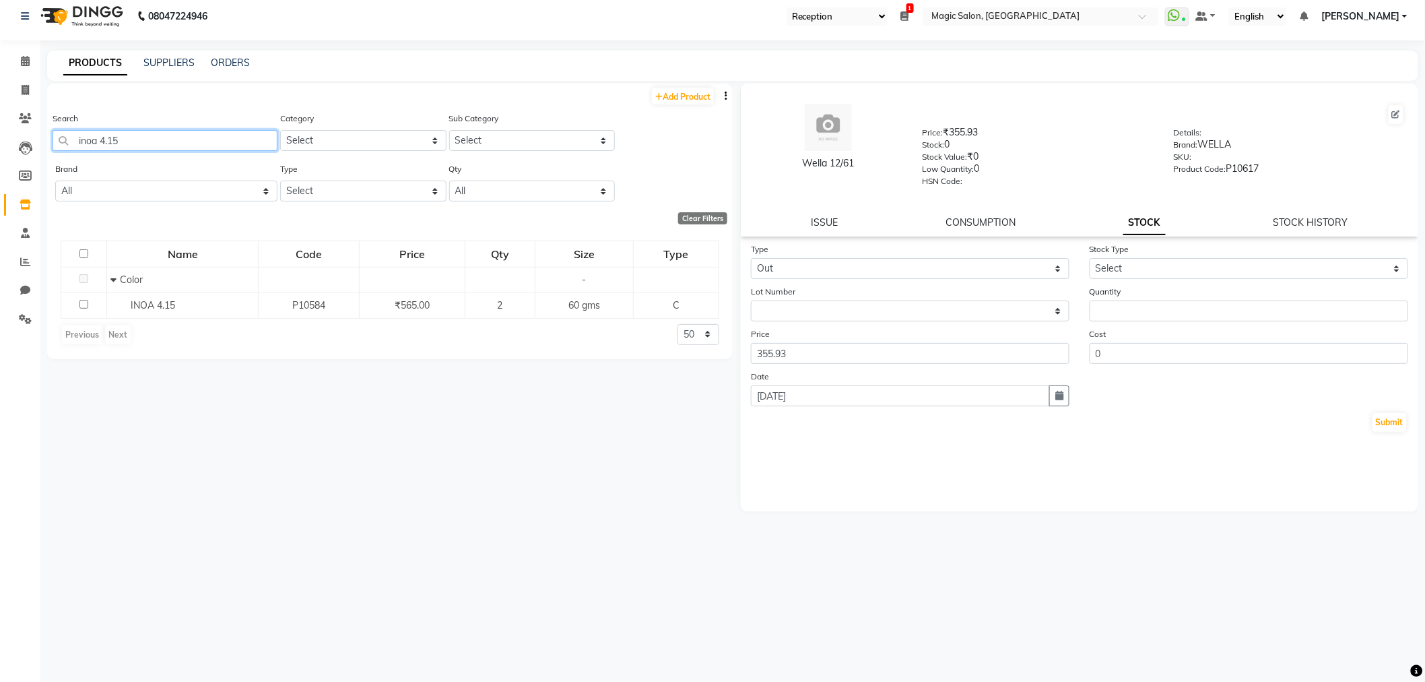
drag, startPoint x: 146, startPoint y: 142, endPoint x: 20, endPoint y: 133, distance: 125.6
click at [20, 133] on app-home "08047224946 Select Register Reception Magic Salon 1 Daily Open Registers nothin…" at bounding box center [712, 337] width 1425 height 690
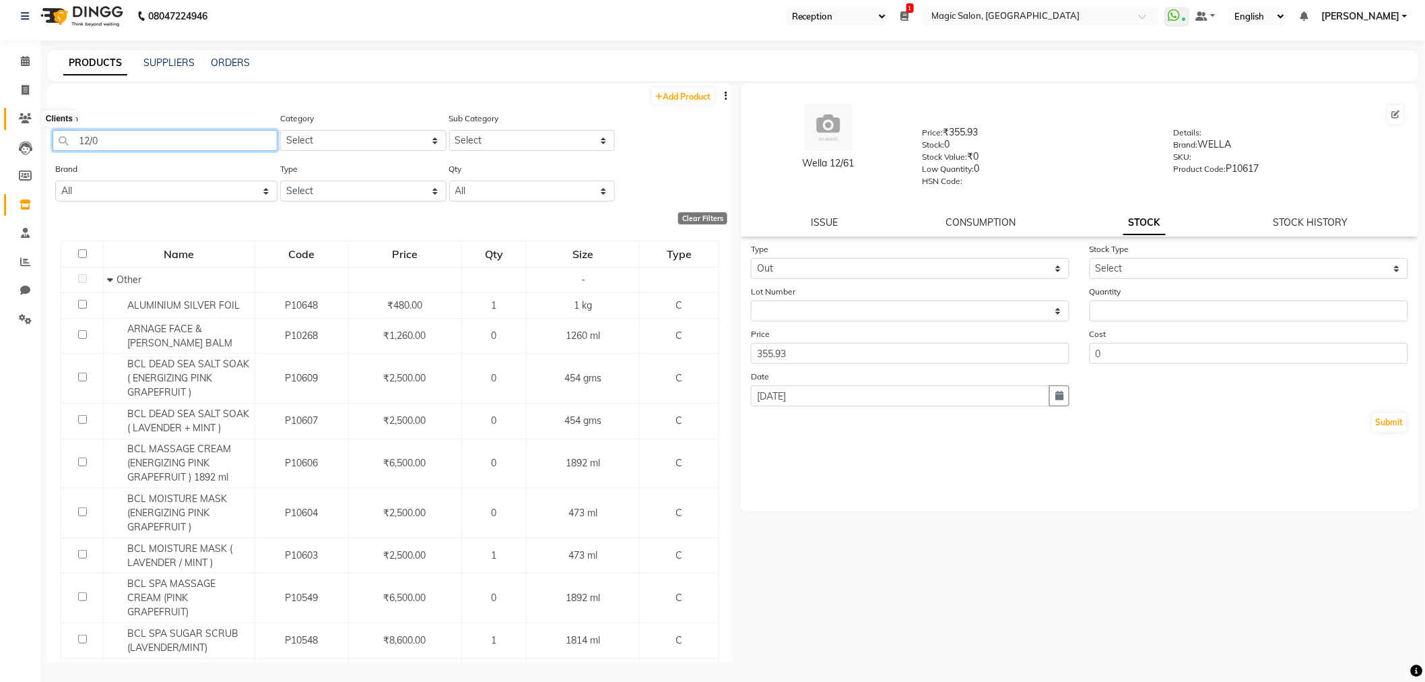
type input "12/07"
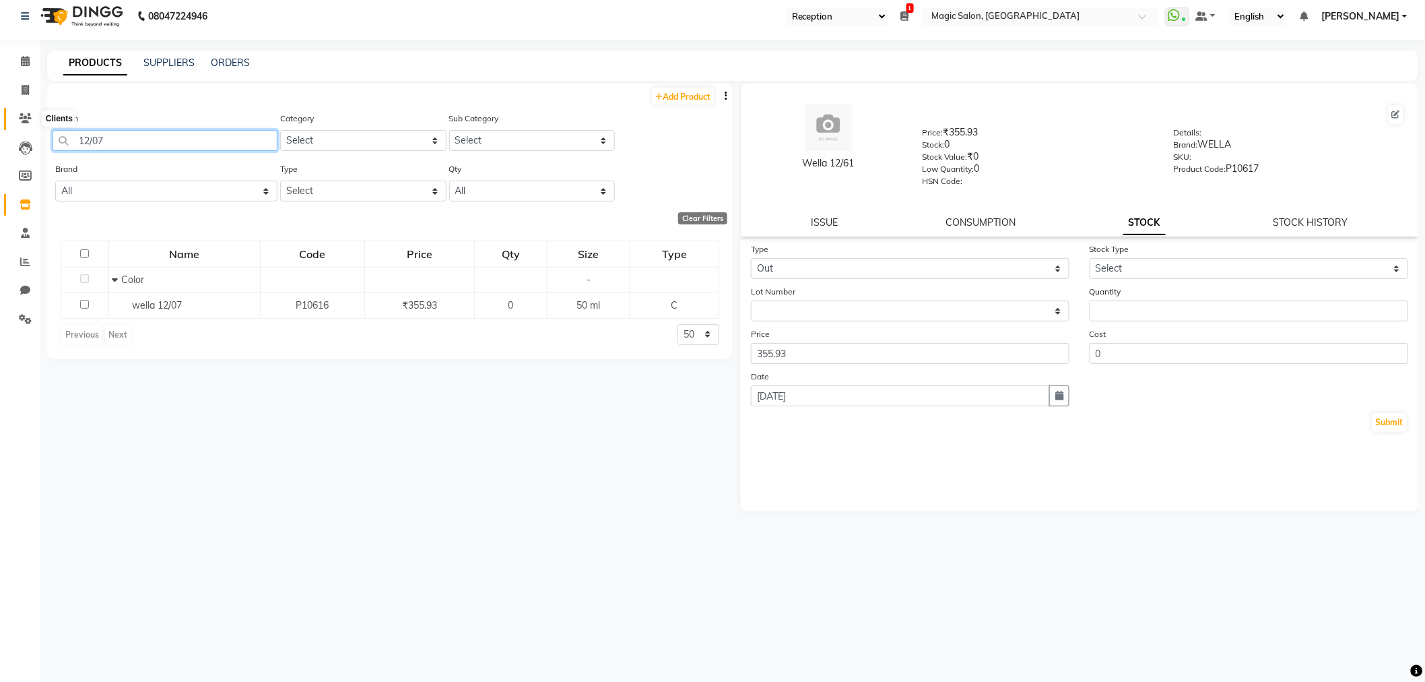
drag, startPoint x: 119, startPoint y: 133, endPoint x: 13, endPoint y: 115, distance: 106.8
click at [13, 115] on app-home "08047224946 Select Register Reception Magic Salon 1 Daily Open Registers nothin…" at bounding box center [712, 337] width 1425 height 690
type input "7.17"
click at [32, 54] on span at bounding box center [25, 61] width 24 height 15
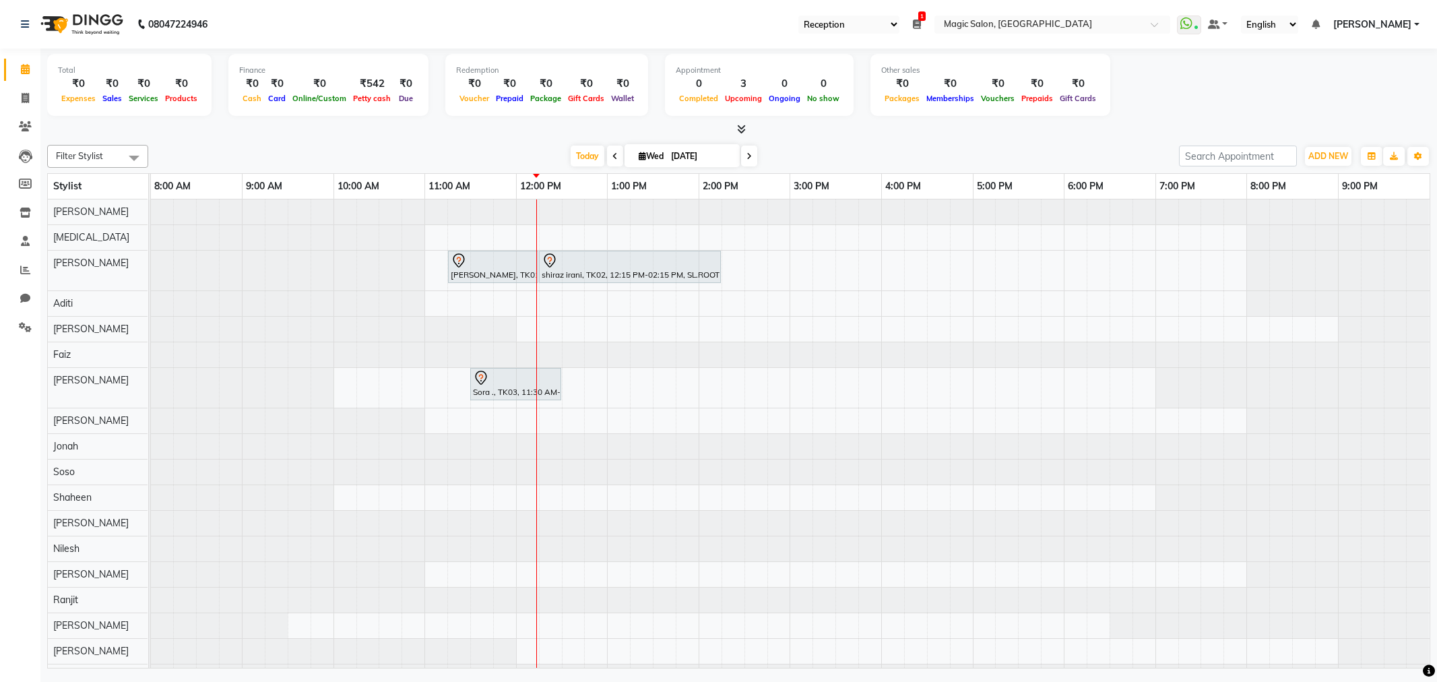
select select "56"
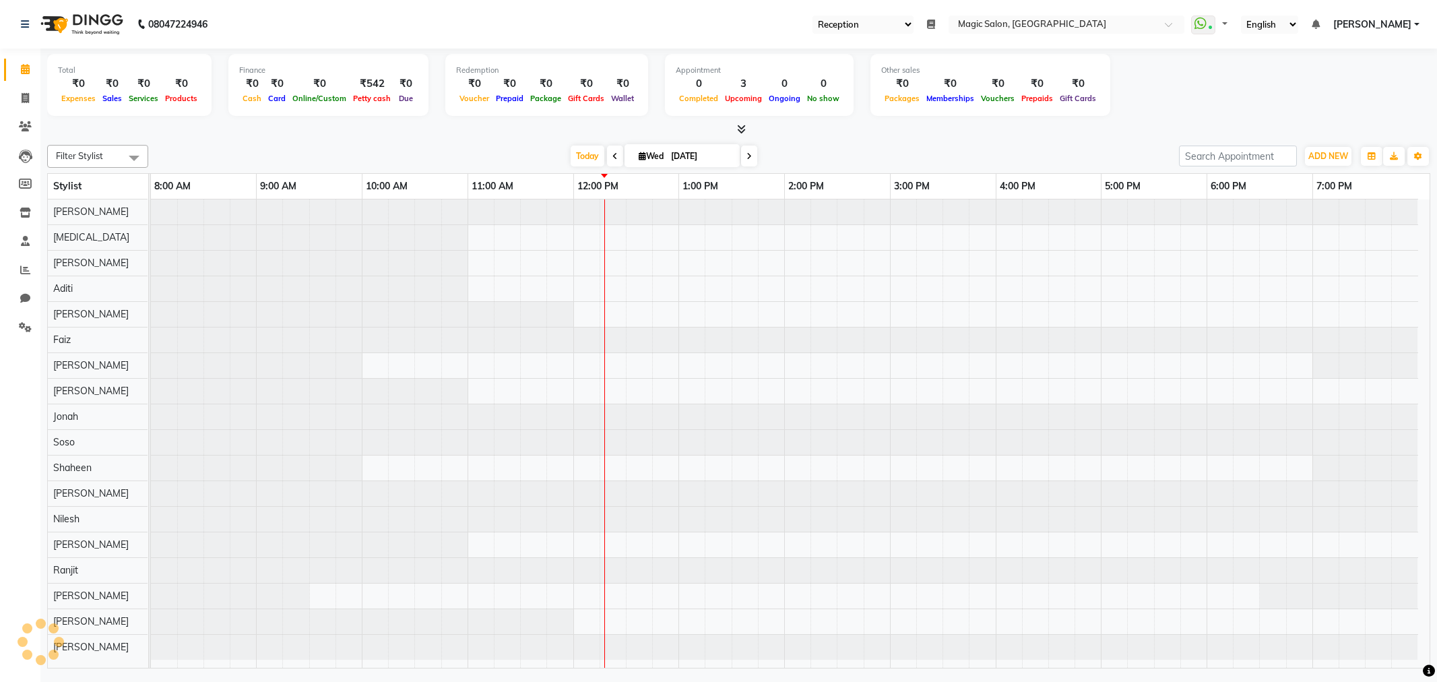
select select "56"
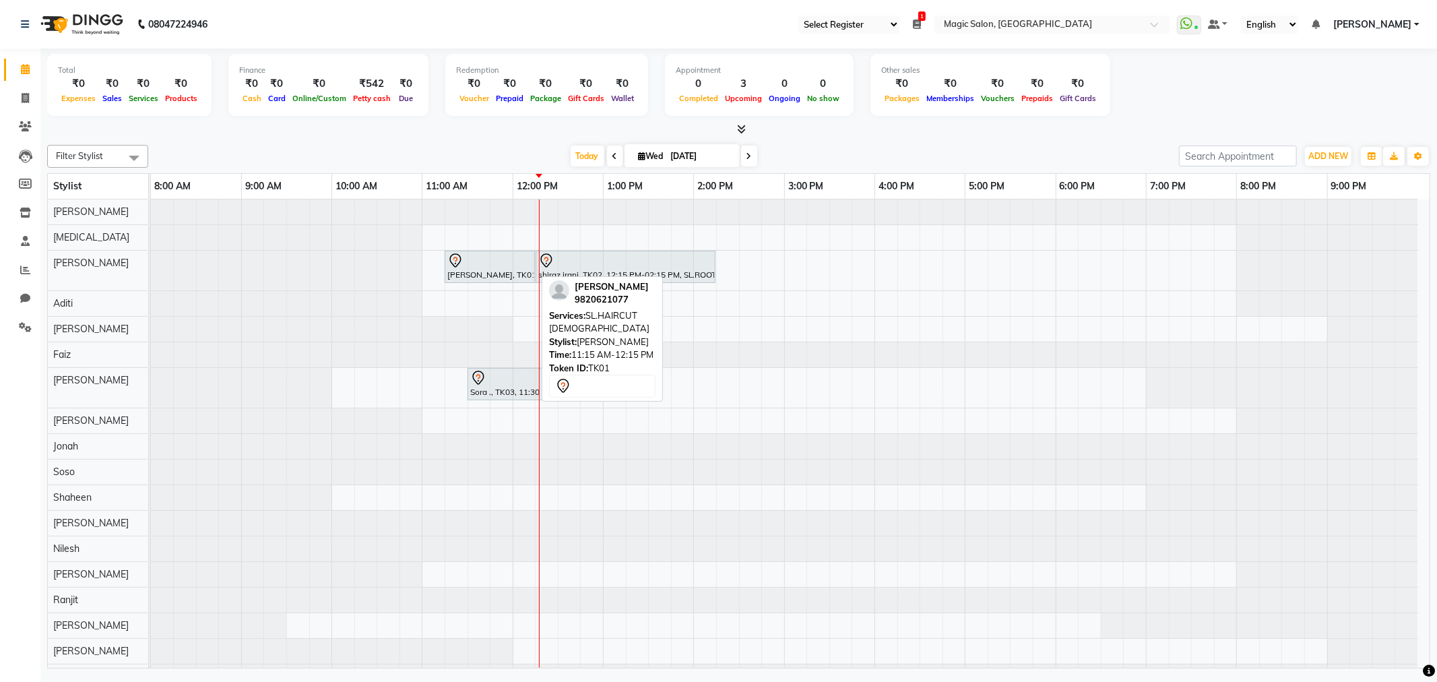
click at [494, 264] on div at bounding box center [489, 261] width 85 height 16
select select "7"
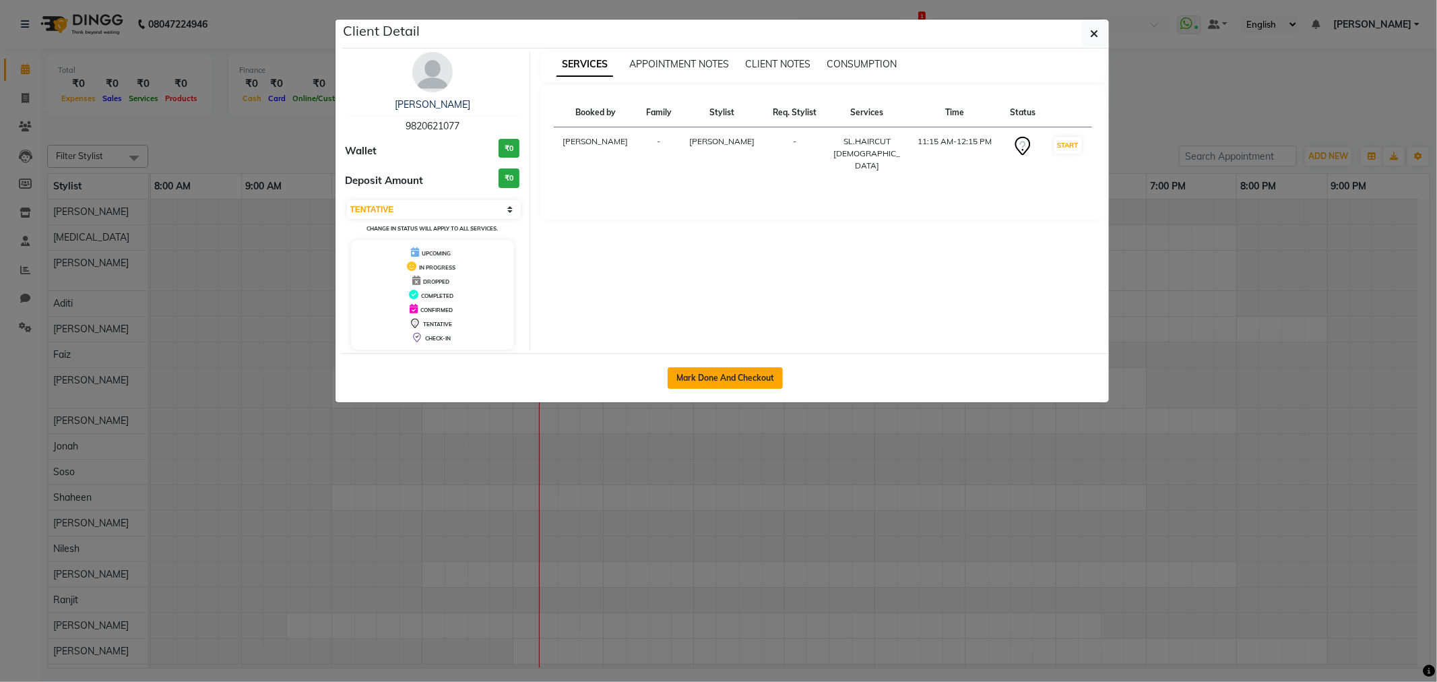
click at [713, 372] on button "Mark Done And Checkout" at bounding box center [725, 378] width 115 height 22
select select "7276"
select select "service"
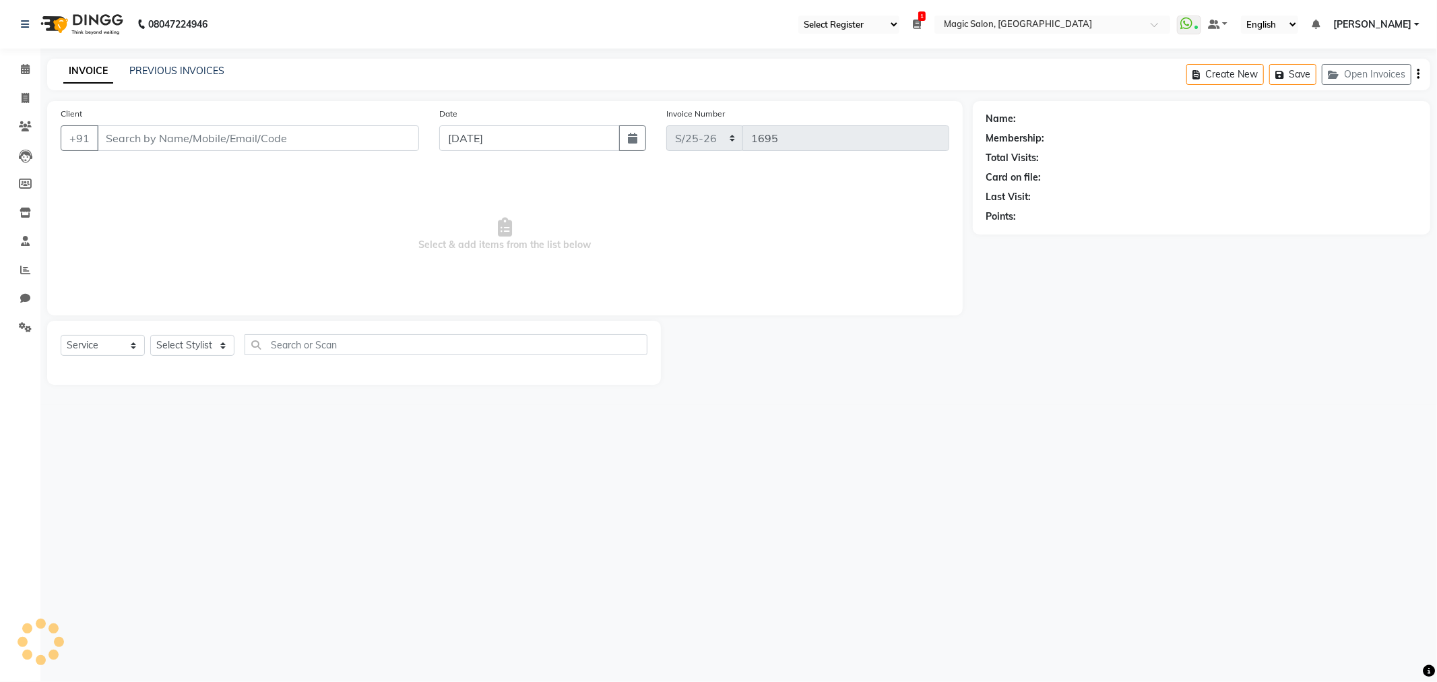
select select "3"
type input "9820621077"
select select "65345"
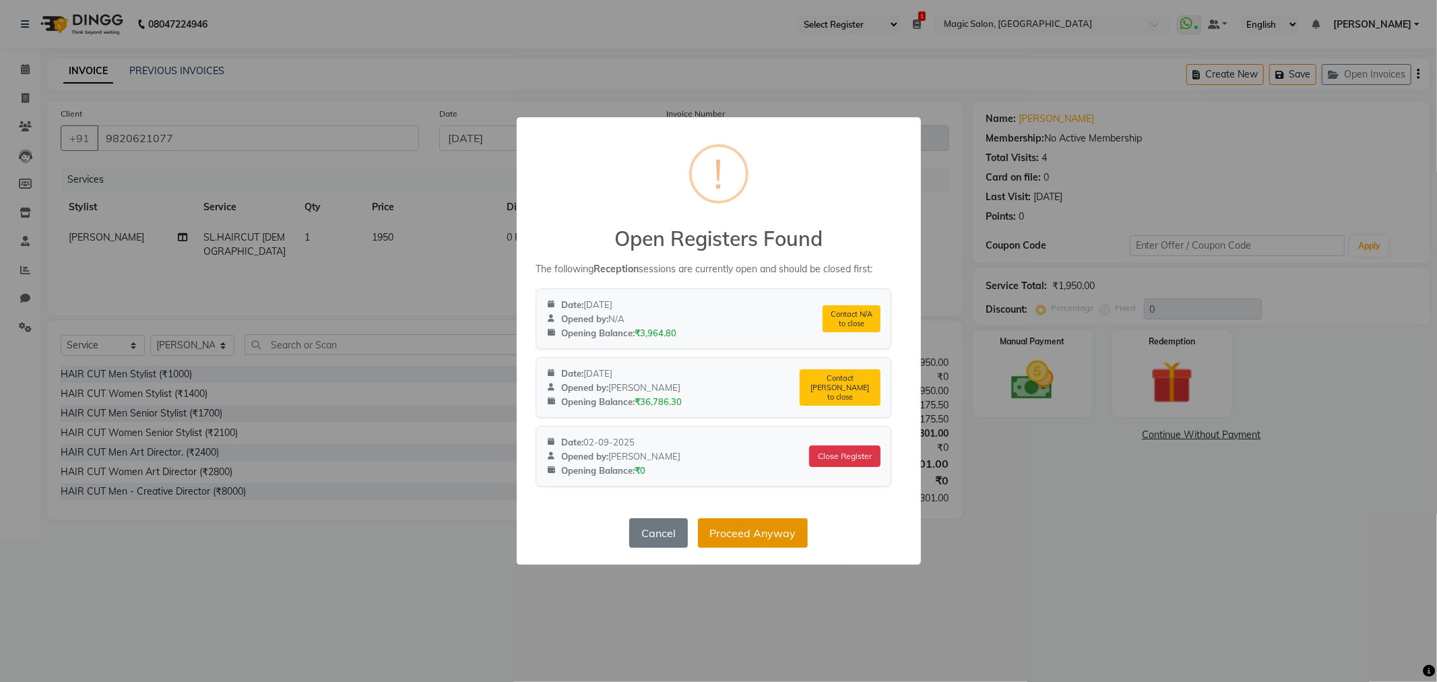
click at [718, 535] on button "Proceed Anyway" at bounding box center [753, 533] width 110 height 30
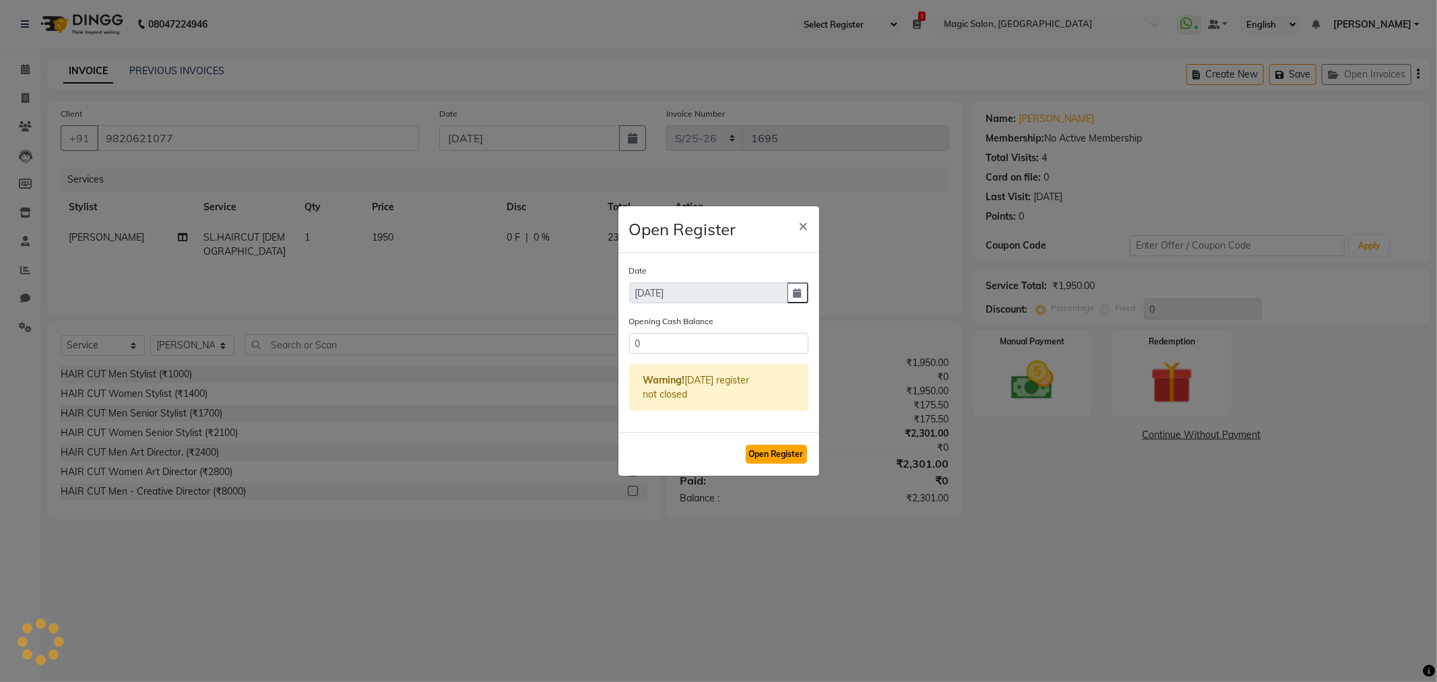
click at [793, 450] on button "Open Register" at bounding box center [776, 454] width 61 height 19
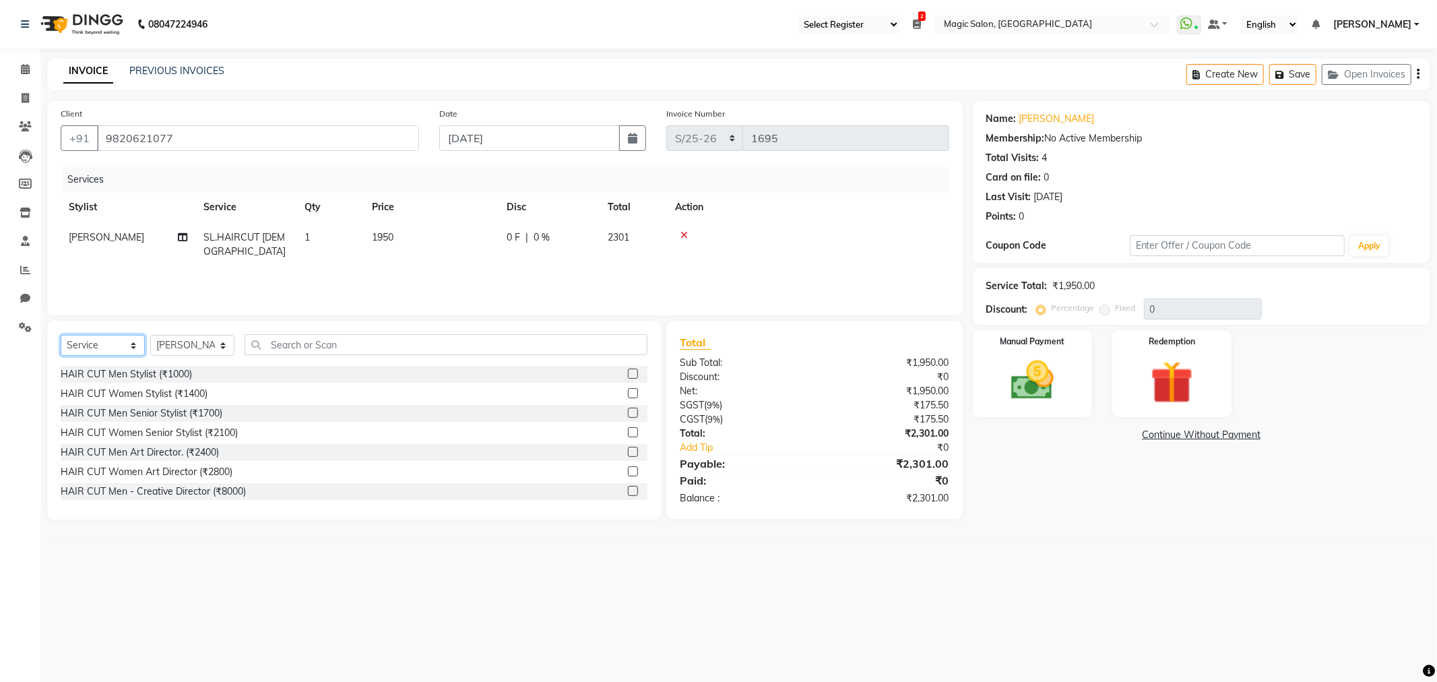
click at [108, 344] on select "Select Service Product Membership Package Voucher Prepaid Gift Card" at bounding box center [103, 345] width 84 height 21
select select "product"
click at [61, 335] on select "Select Service Product Membership Package Voucher Prepaid Gift Card" at bounding box center [103, 345] width 84 height 21
click at [299, 342] on input "text" at bounding box center [446, 344] width 403 height 21
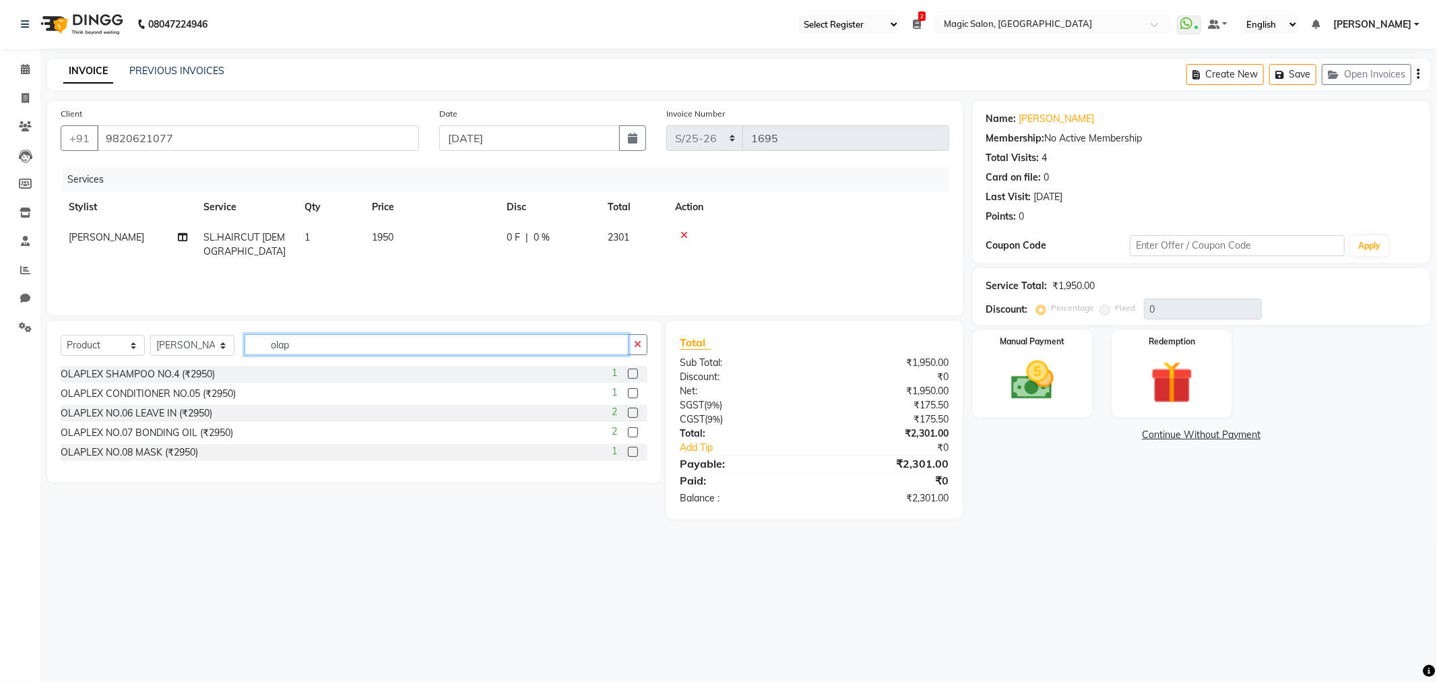
type input "olap"
click at [633, 371] on label at bounding box center [633, 373] width 10 height 10
click at [633, 371] on input "checkbox" at bounding box center [632, 374] width 9 height 9
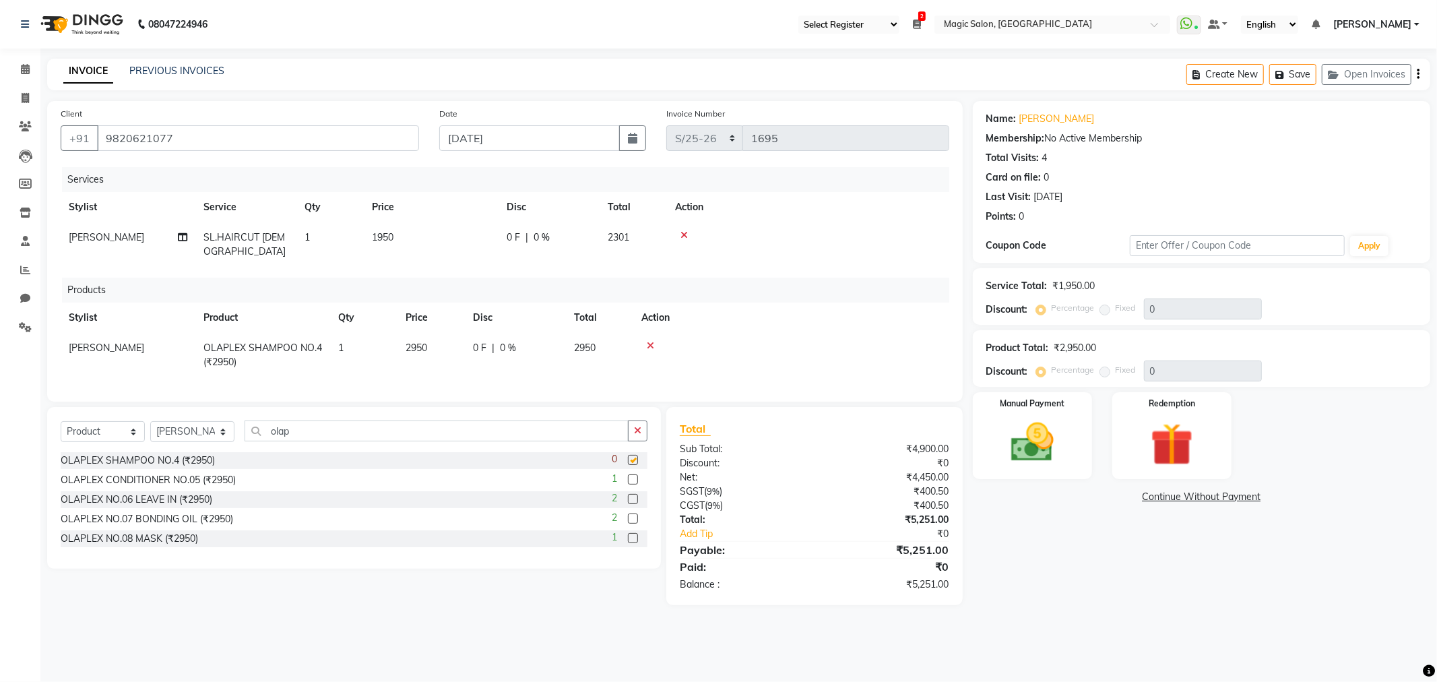
checkbox input "false"
click at [1035, 403] on label "Manual Payment" at bounding box center [1031, 402] width 67 height 13
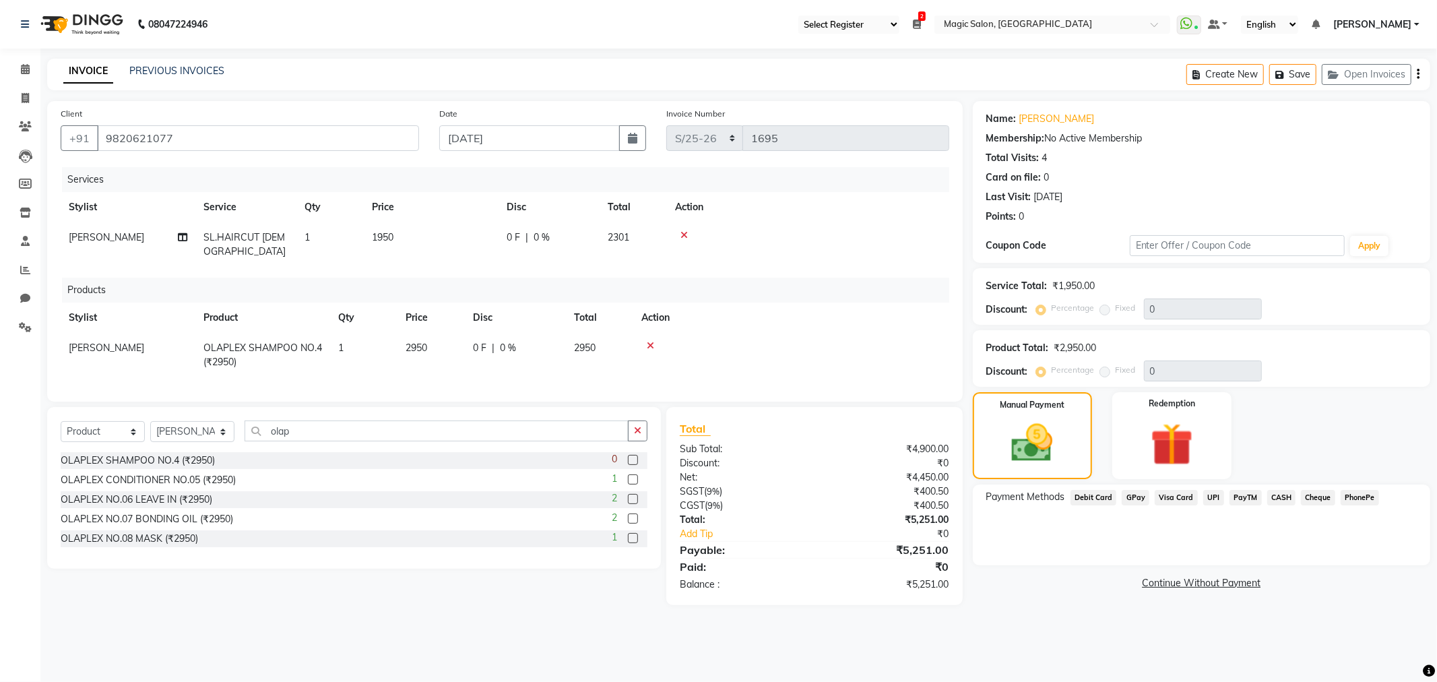
click at [1170, 493] on span "Visa Card" at bounding box center [1176, 497] width 43 height 15
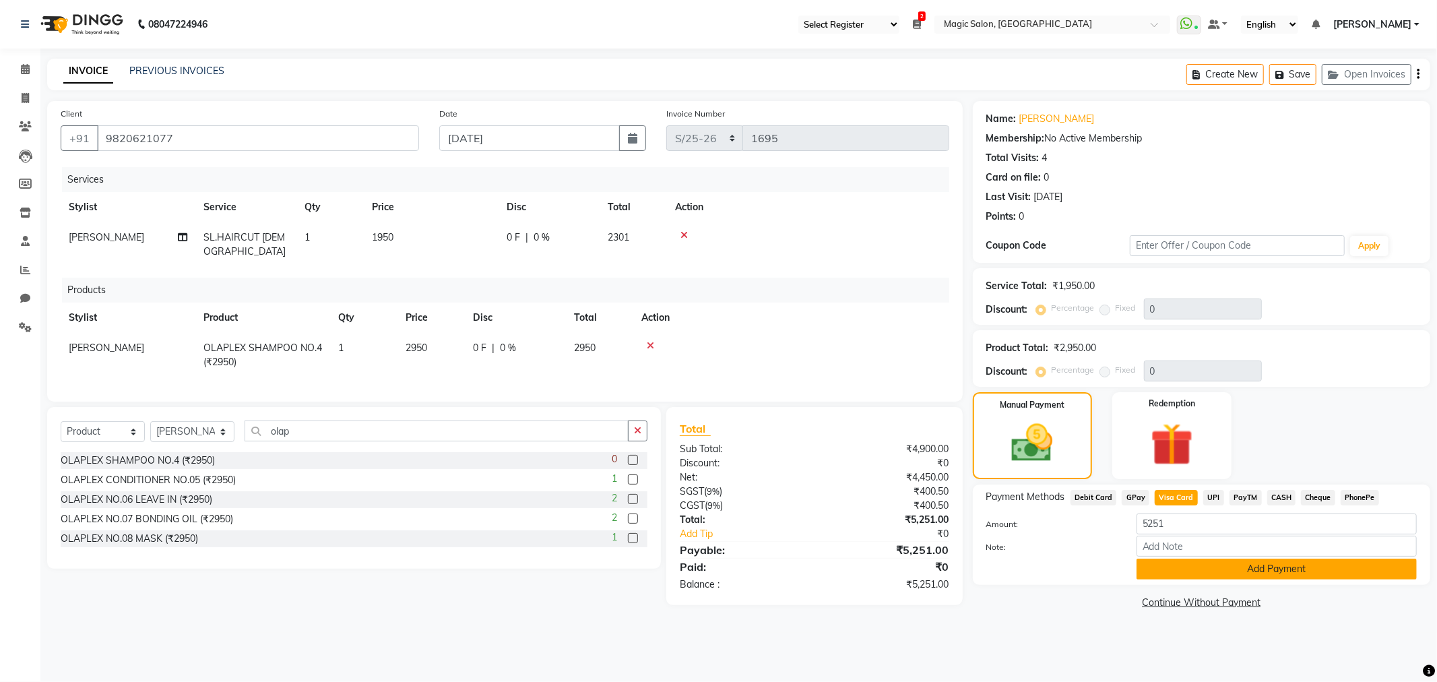
click at [1217, 571] on button "Add Payment" at bounding box center [1276, 568] width 280 height 21
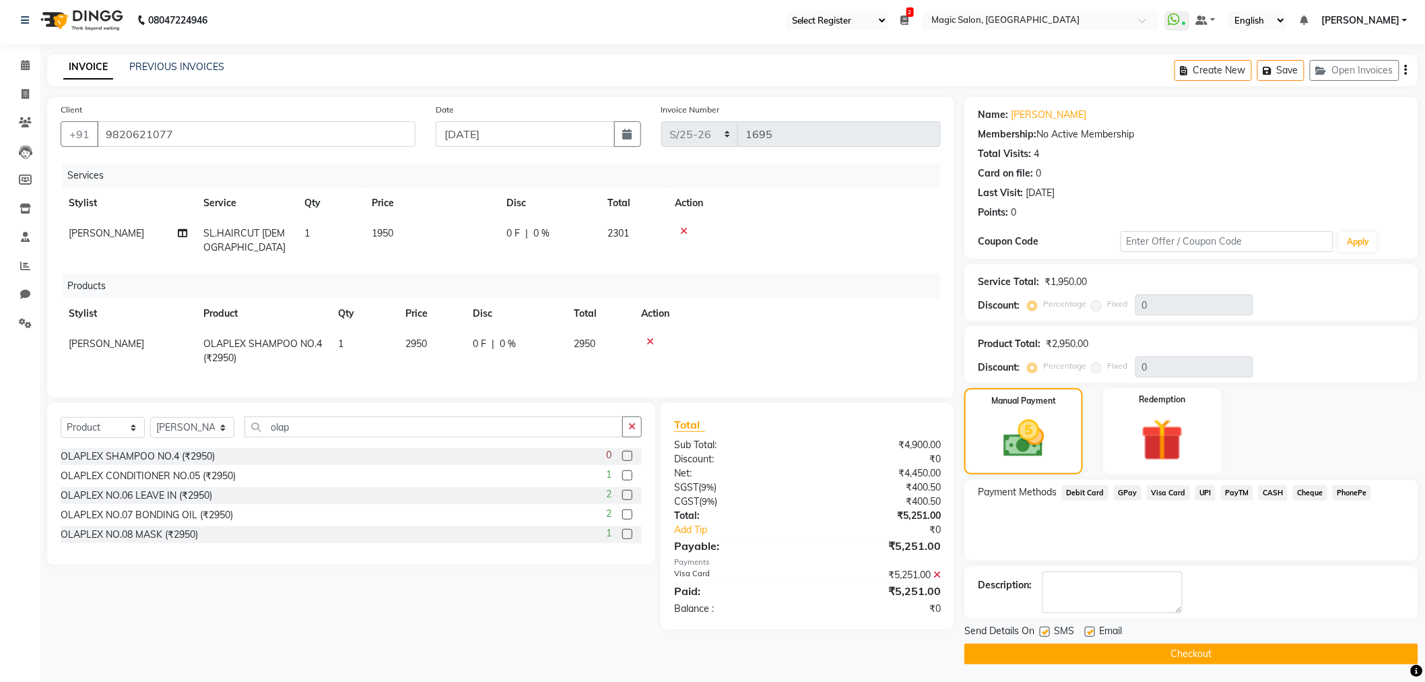
scroll to position [7, 0]
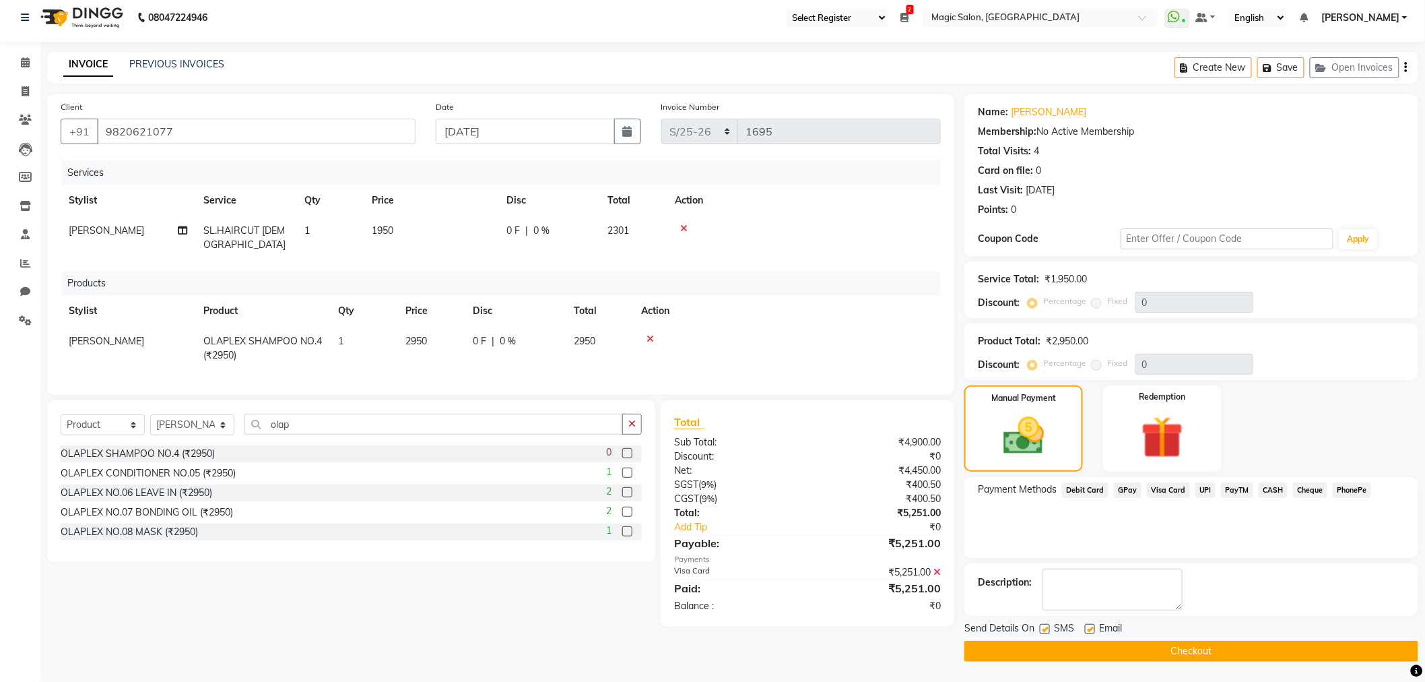
click at [1252, 653] on button "Checkout" at bounding box center [1192, 651] width 454 height 21
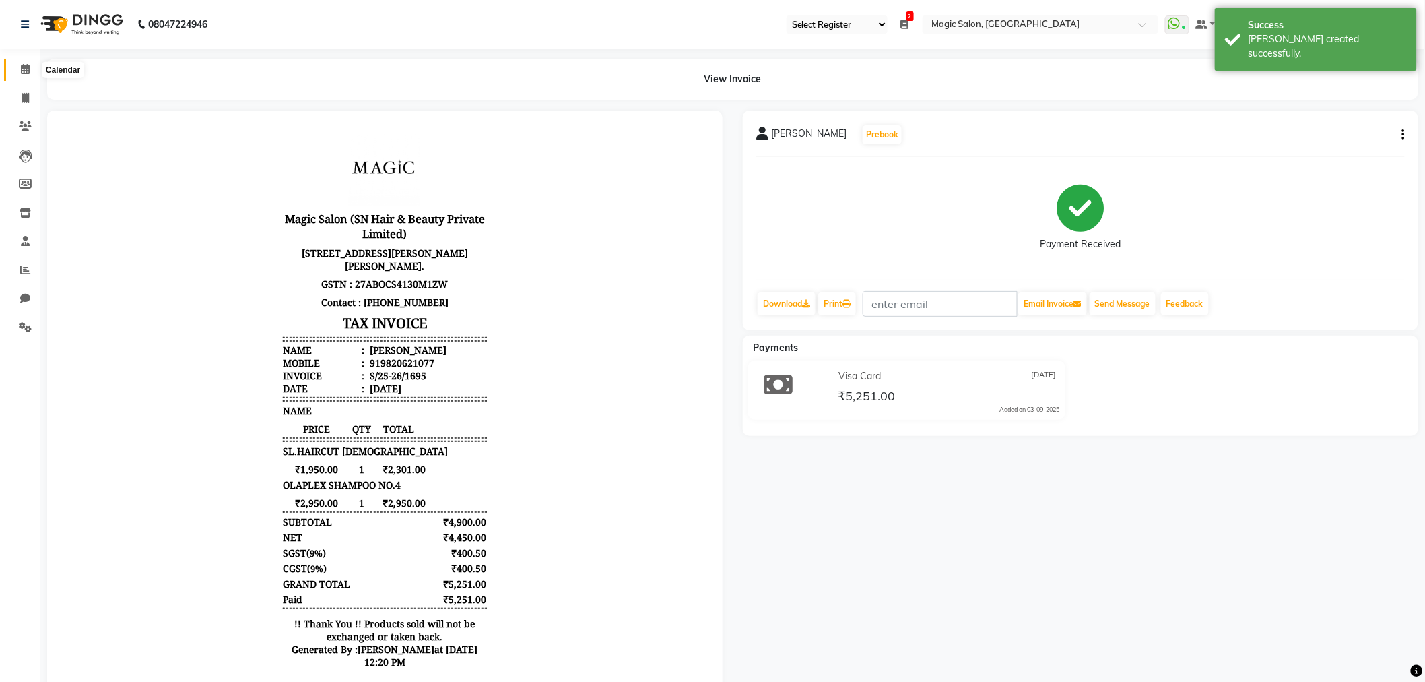
click at [19, 65] on span at bounding box center [25, 69] width 24 height 15
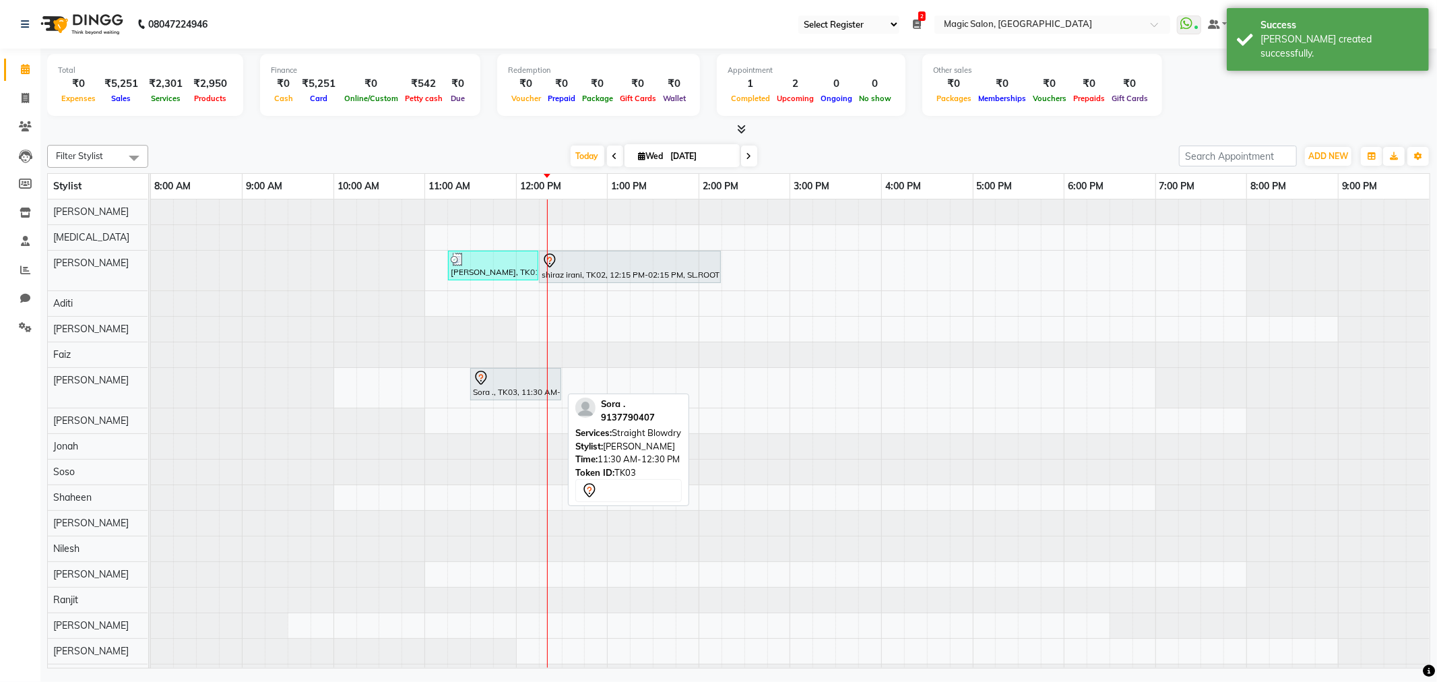
click at [519, 385] on div at bounding box center [516, 378] width 86 height 16
select select "7"
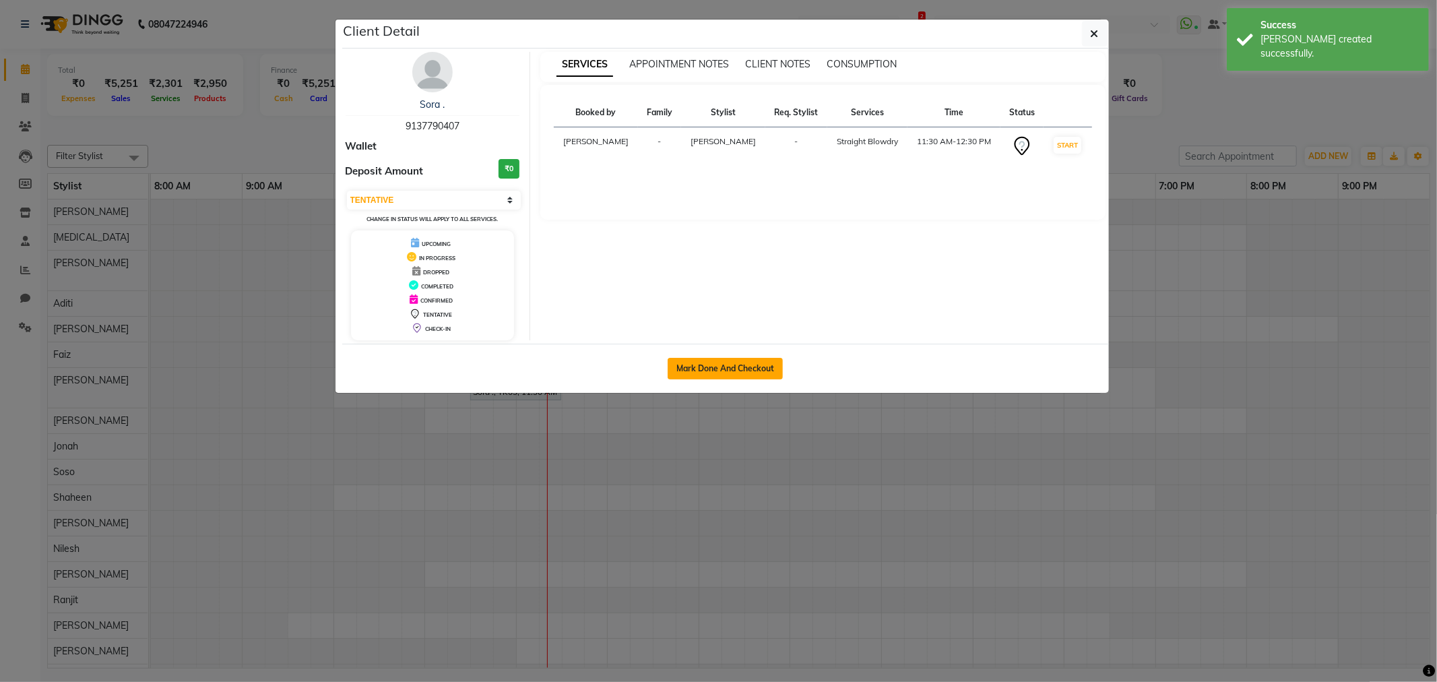
click at [695, 364] on button "Mark Done And Checkout" at bounding box center [725, 369] width 115 height 22
select select "7276"
select select "service"
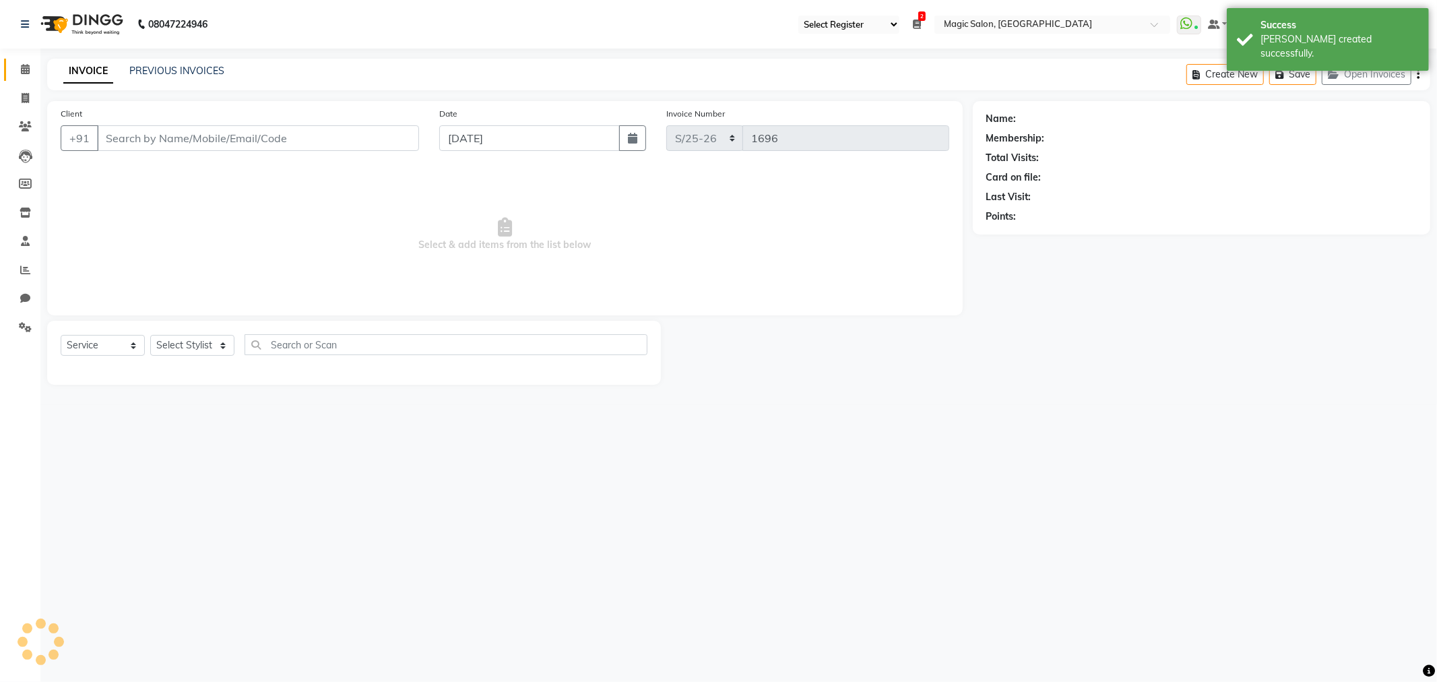
select select "3"
type input "9137790407"
select select "83814"
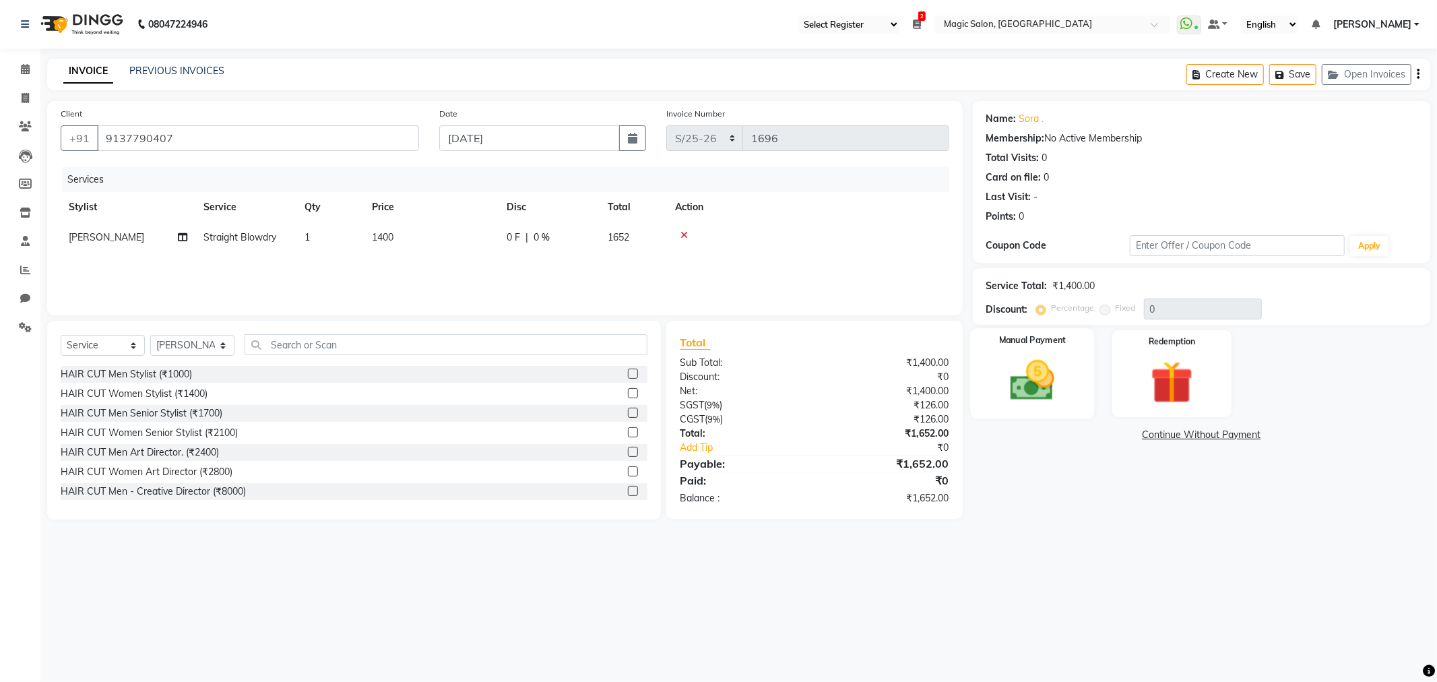
click at [1024, 385] on img at bounding box center [1032, 380] width 72 height 51
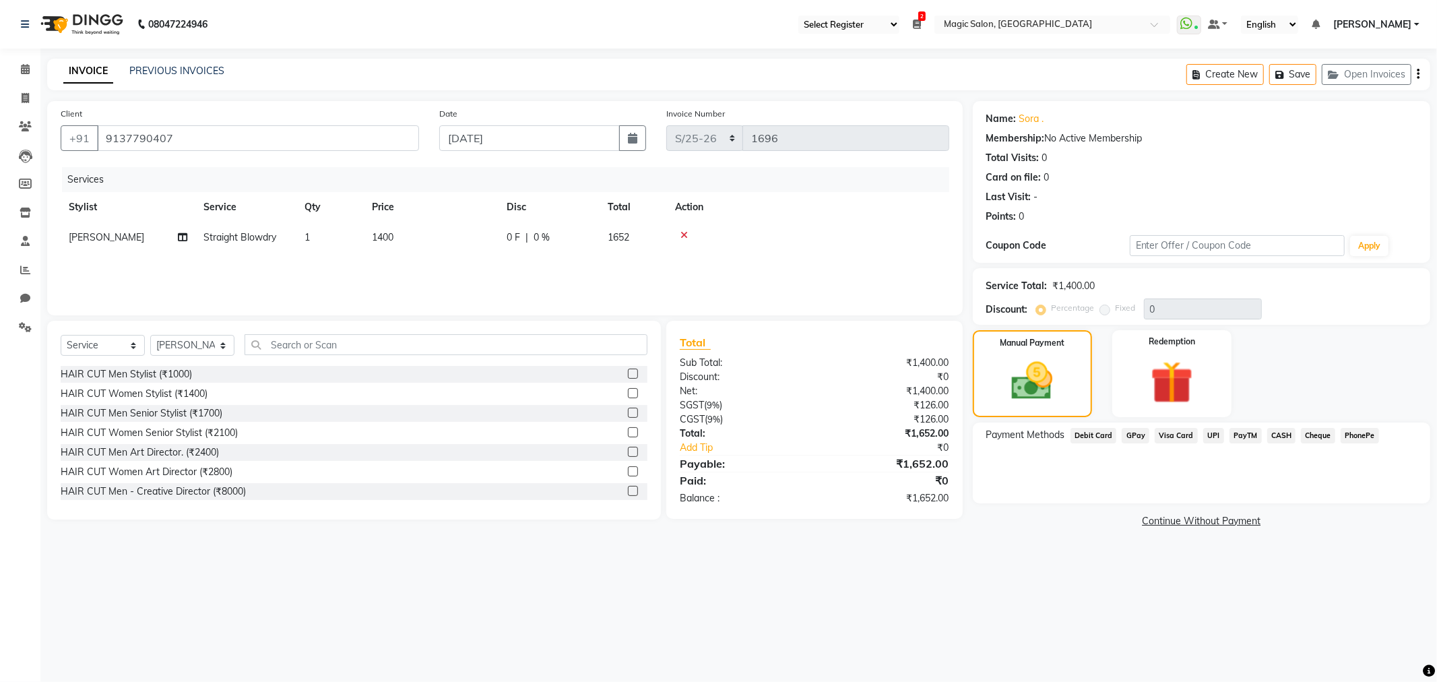
click at [1276, 431] on span "CASH" at bounding box center [1281, 435] width 29 height 15
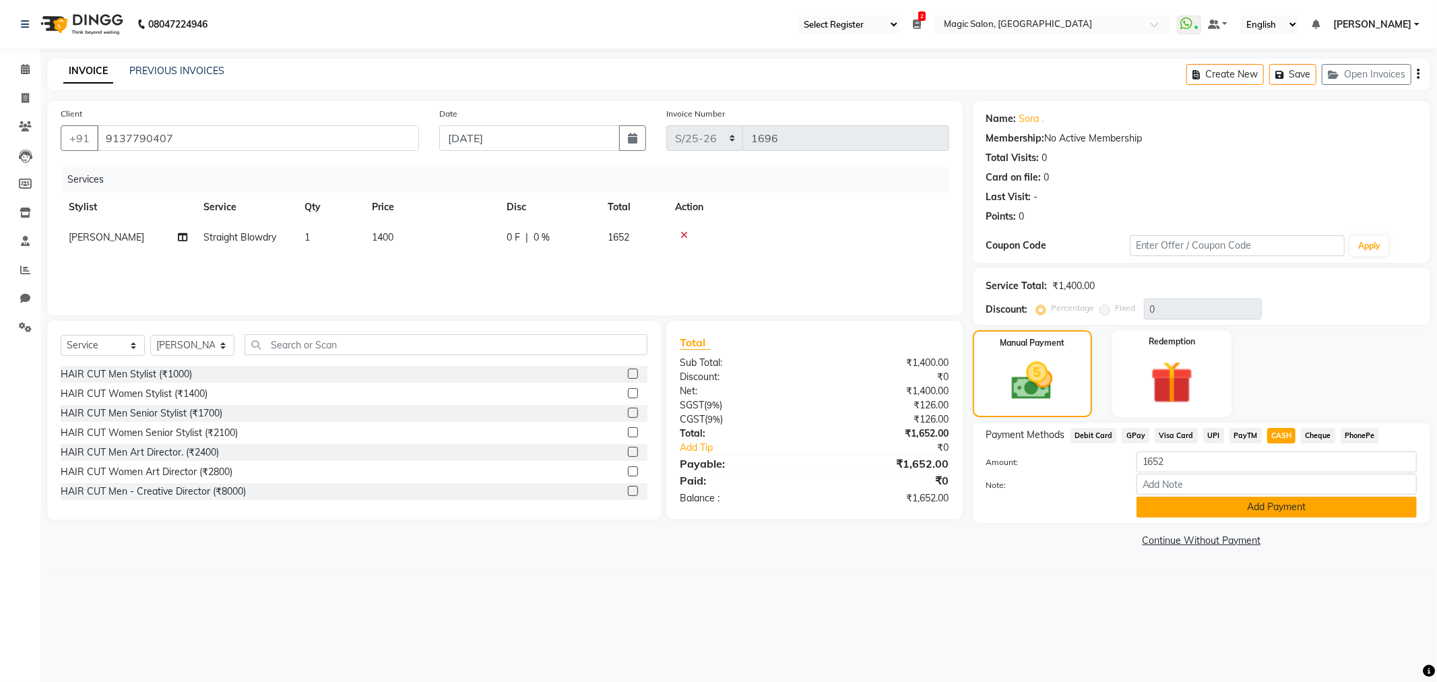
click at [1284, 515] on button "Add Payment" at bounding box center [1276, 506] width 280 height 21
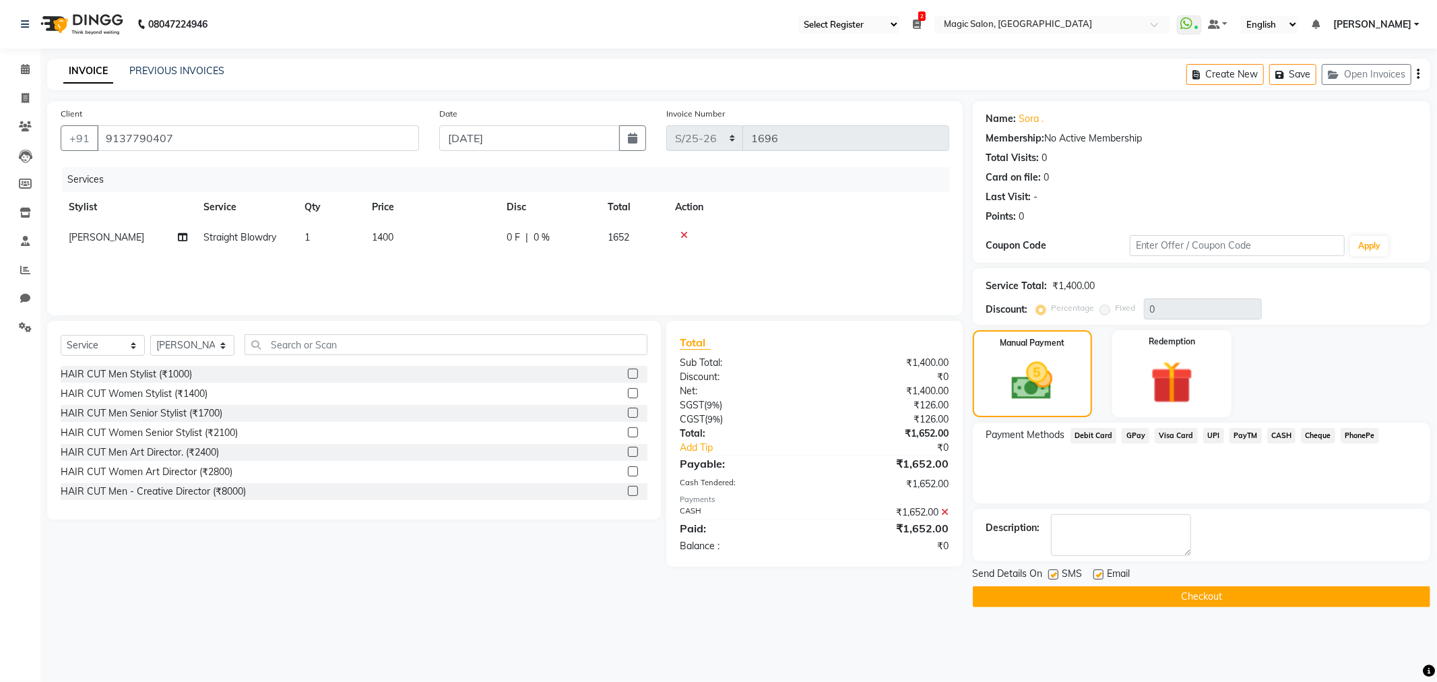
click at [1120, 593] on button "Checkout" at bounding box center [1201, 596] width 457 height 21
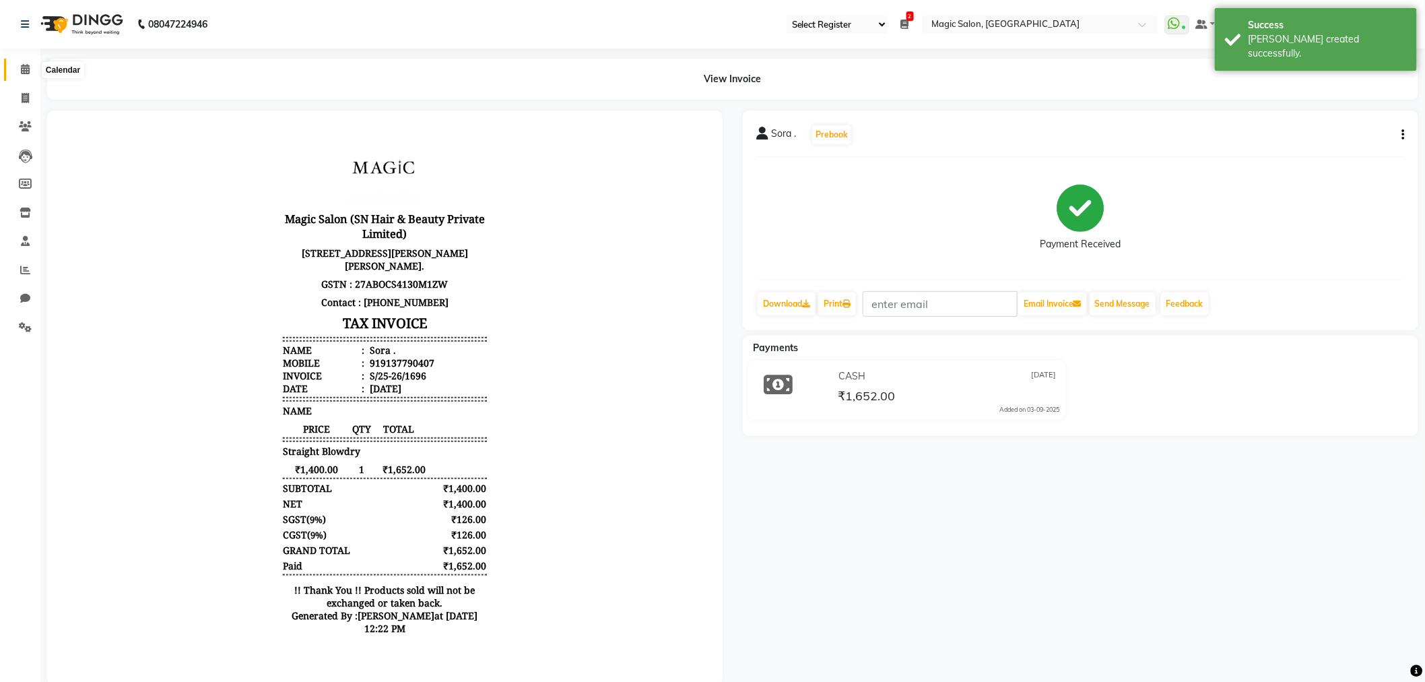
click at [23, 63] on span at bounding box center [25, 69] width 24 height 15
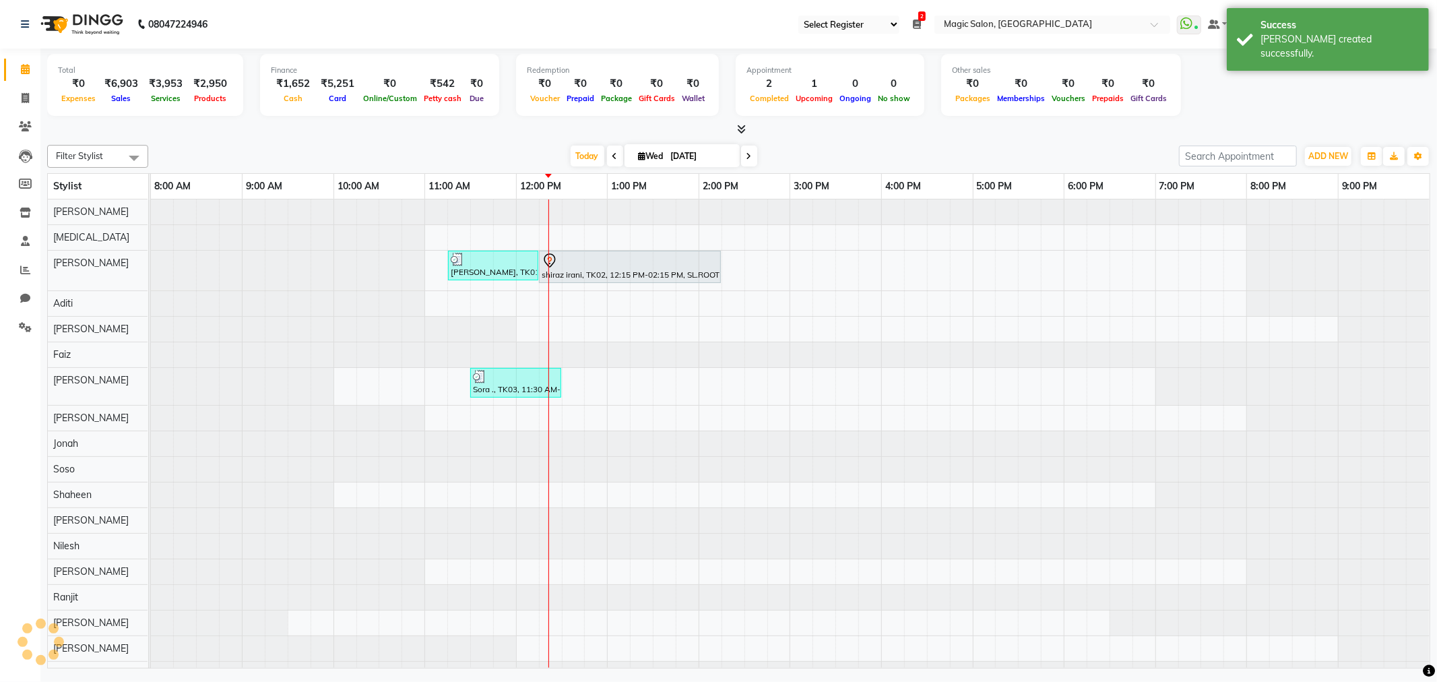
scroll to position [0, 11]
click at [589, 150] on span "Today" at bounding box center [588, 156] width 34 height 21
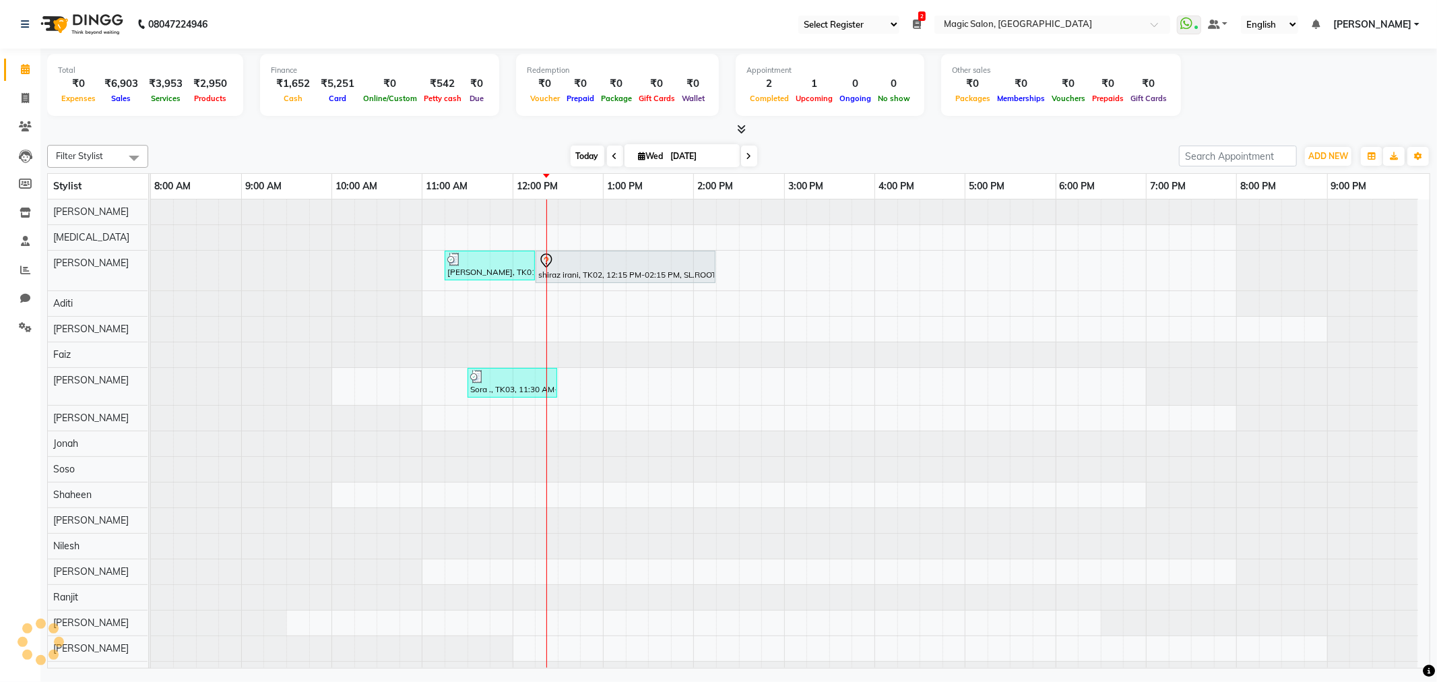
click at [589, 150] on span "Today" at bounding box center [588, 156] width 34 height 21
click at [573, 158] on span "Today" at bounding box center [588, 156] width 34 height 21
click at [610, 160] on span at bounding box center [615, 156] width 16 height 21
type input "02-09-2025"
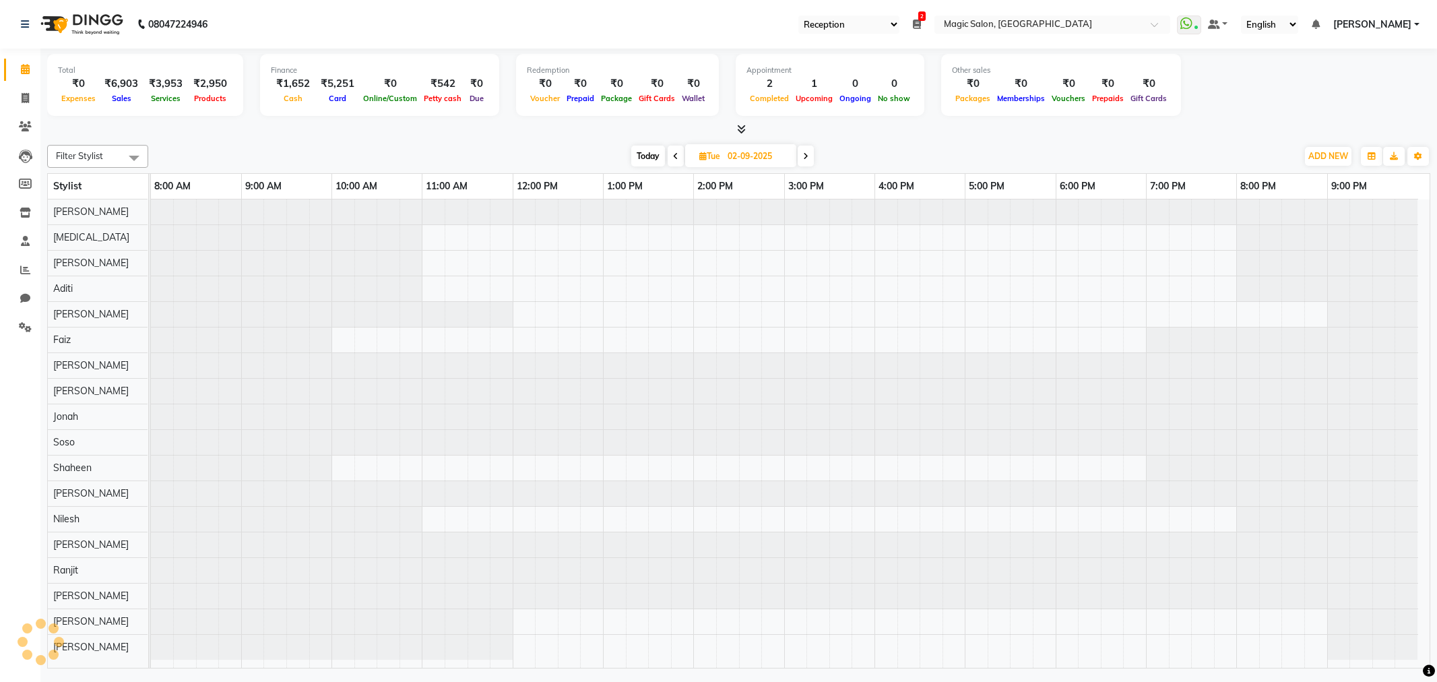
select select "56"
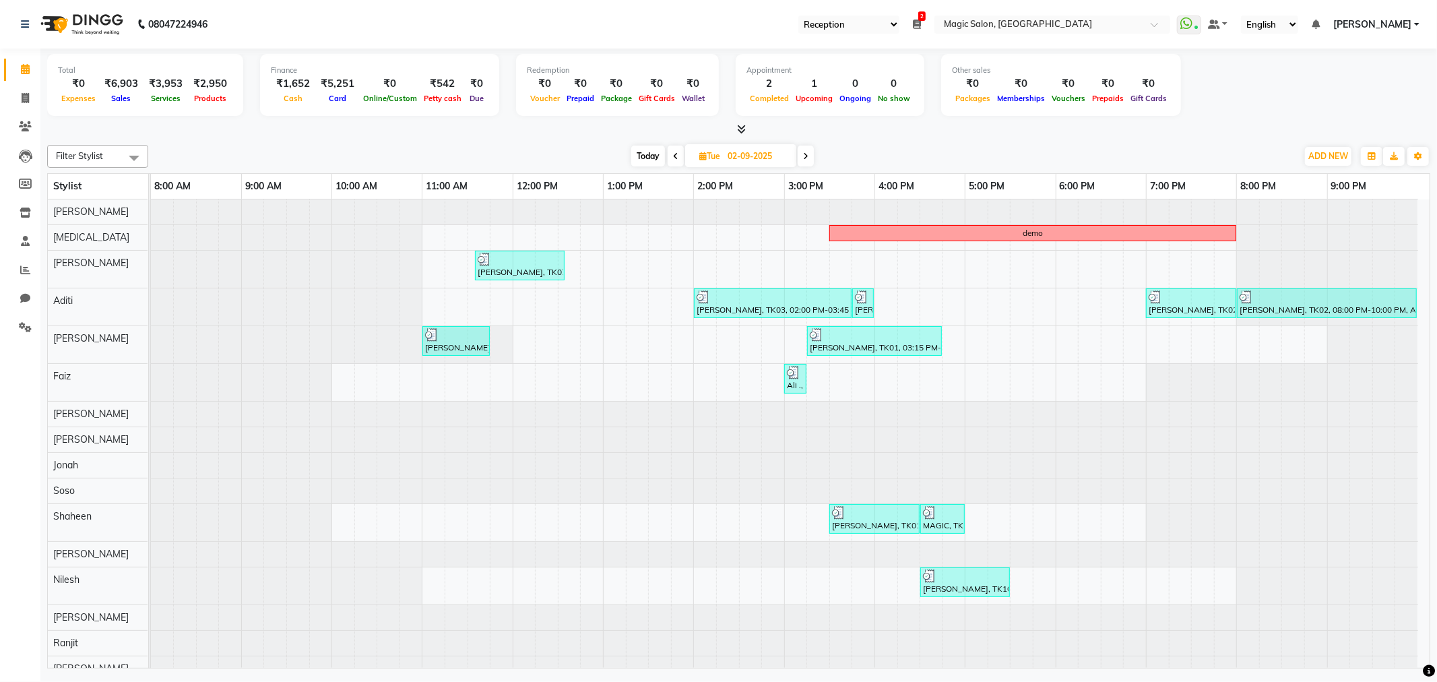
click at [638, 152] on span "Today" at bounding box center [648, 156] width 34 height 21
type input "[DATE]"
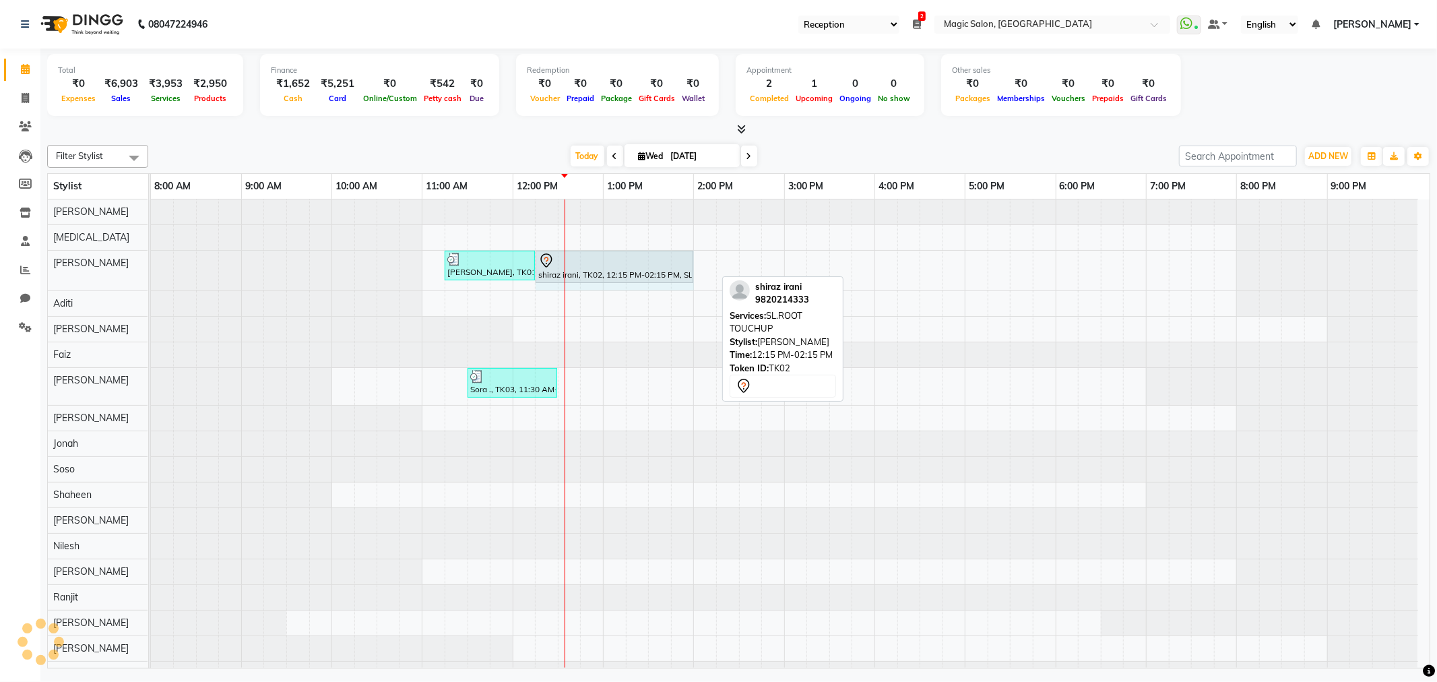
drag, startPoint x: 713, startPoint y: 260, endPoint x: 686, endPoint y: 255, distance: 27.5
click at [151, 255] on div "Ruchi Ganeriwan, TK01, 11:15 AM-12:15 PM, SL.HAIRCUT FEMALE shiraz irani, TK02,…" at bounding box center [151, 271] width 0 height 40
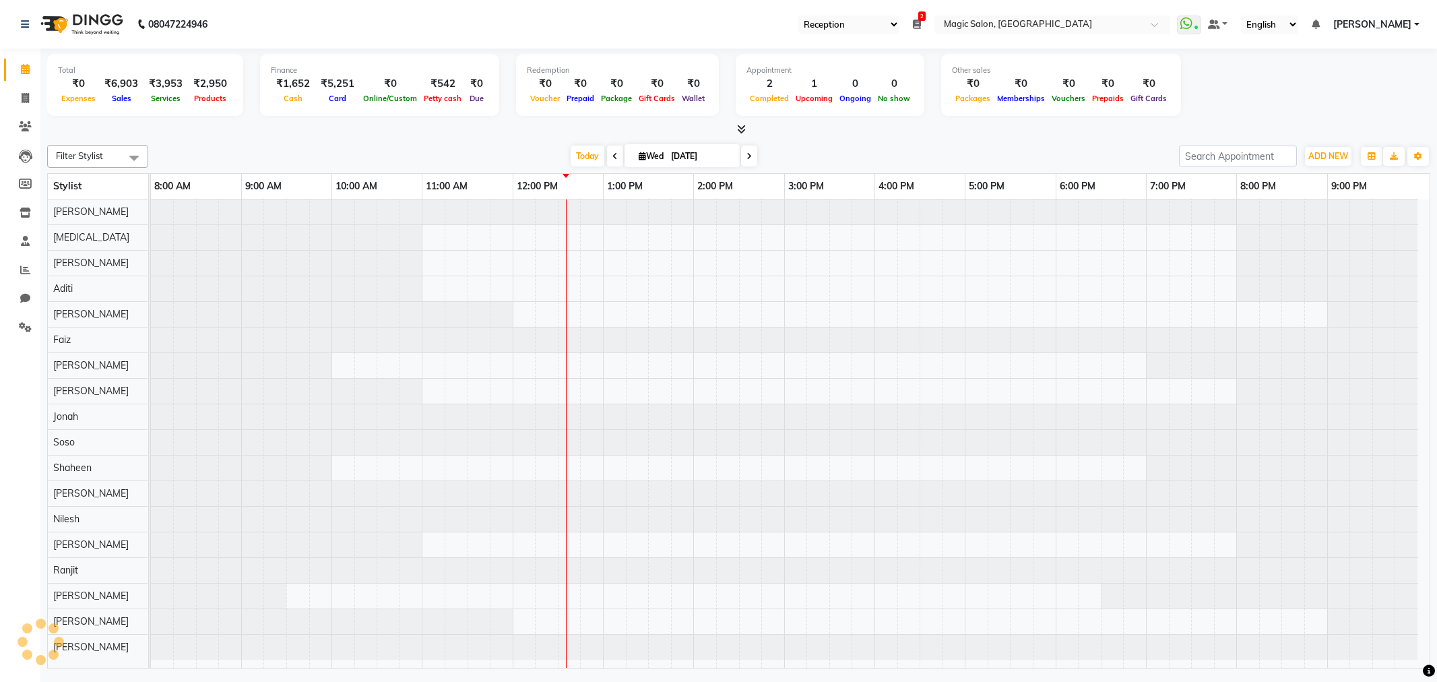
select select "56"
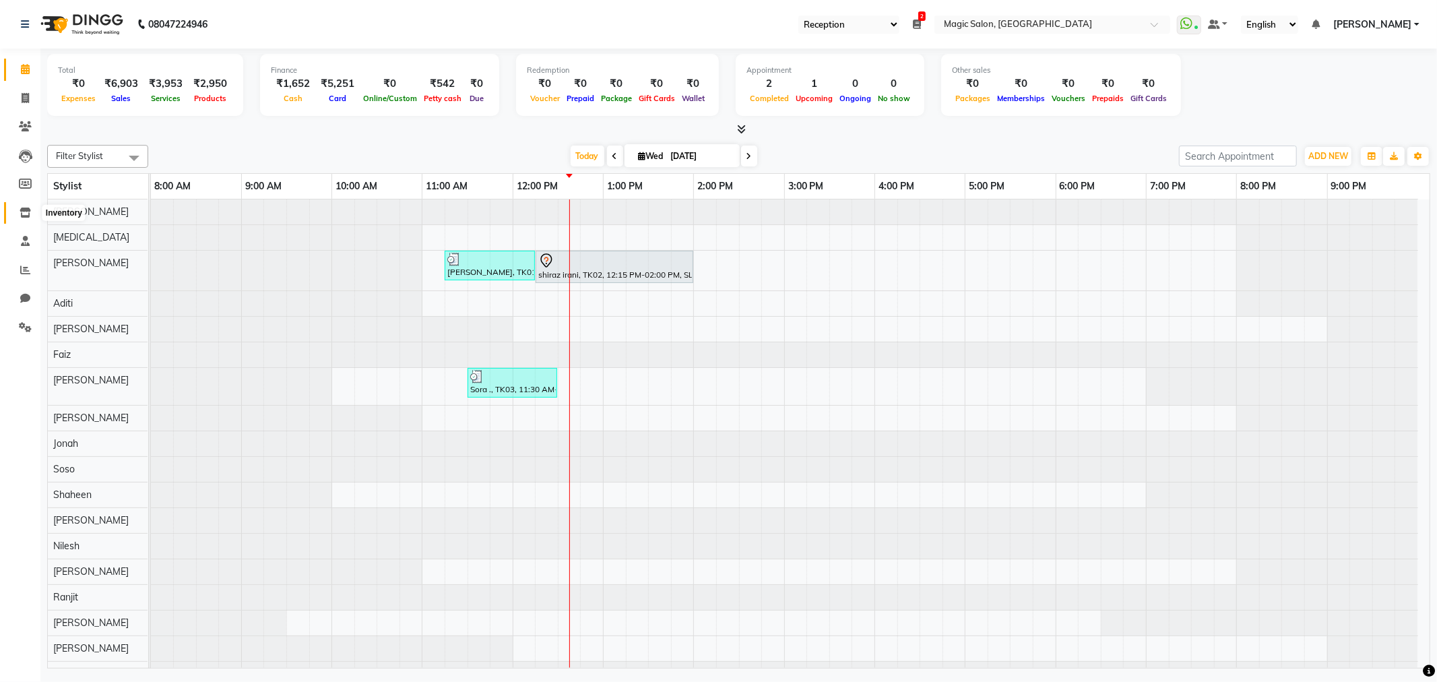
click at [26, 212] on icon at bounding box center [25, 212] width 11 height 10
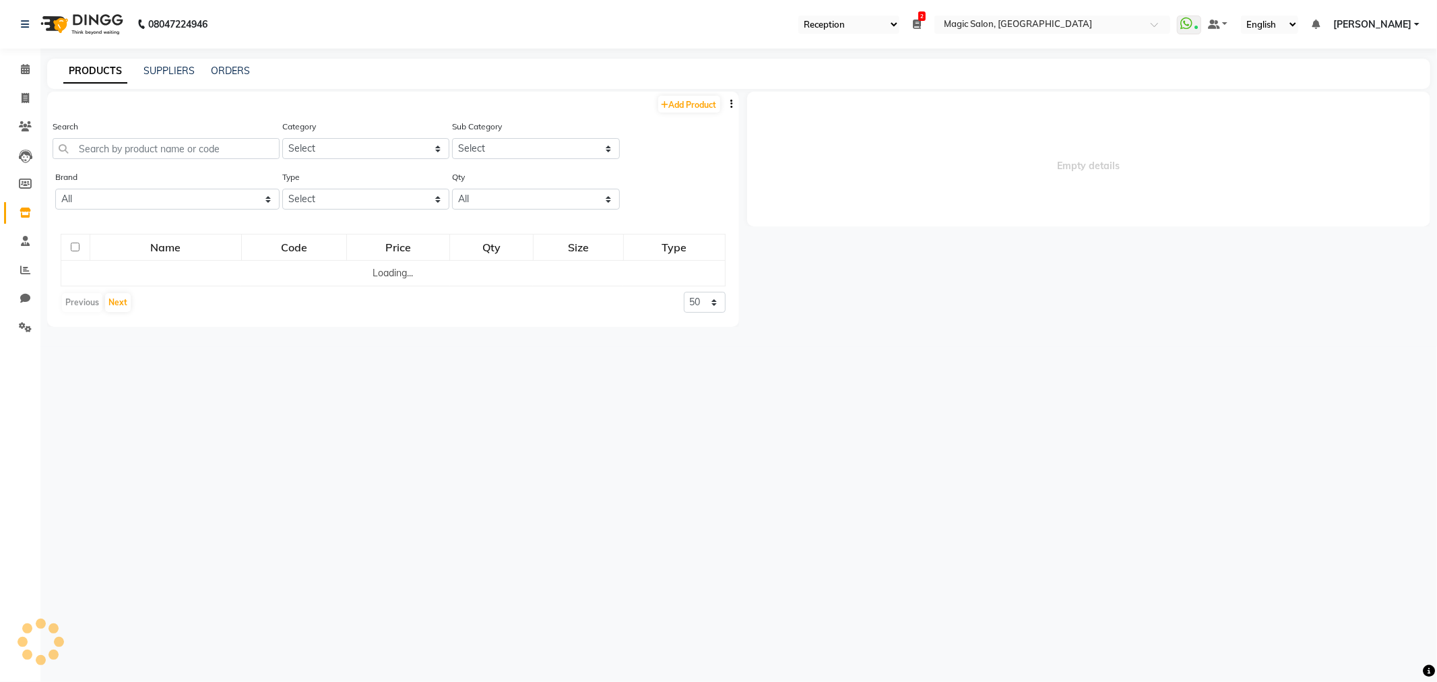
select select
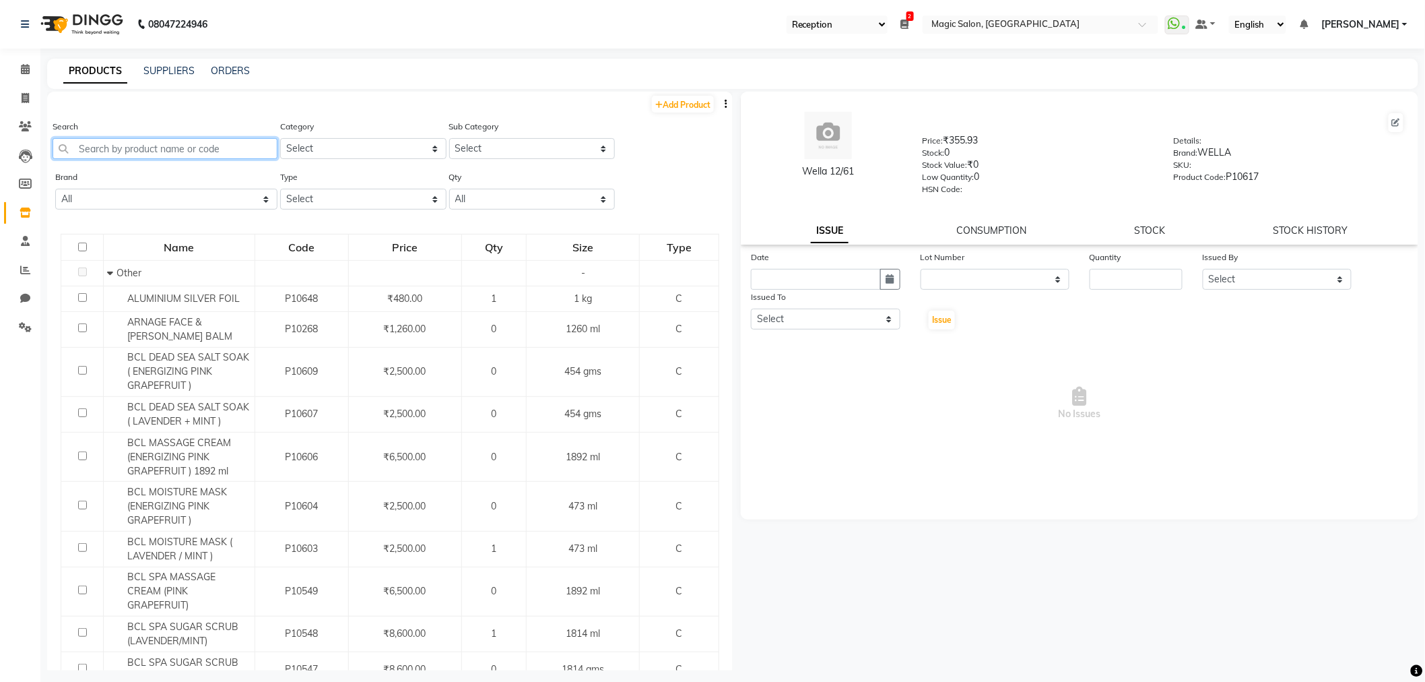
click at [214, 139] on input "text" at bounding box center [165, 148] width 225 height 21
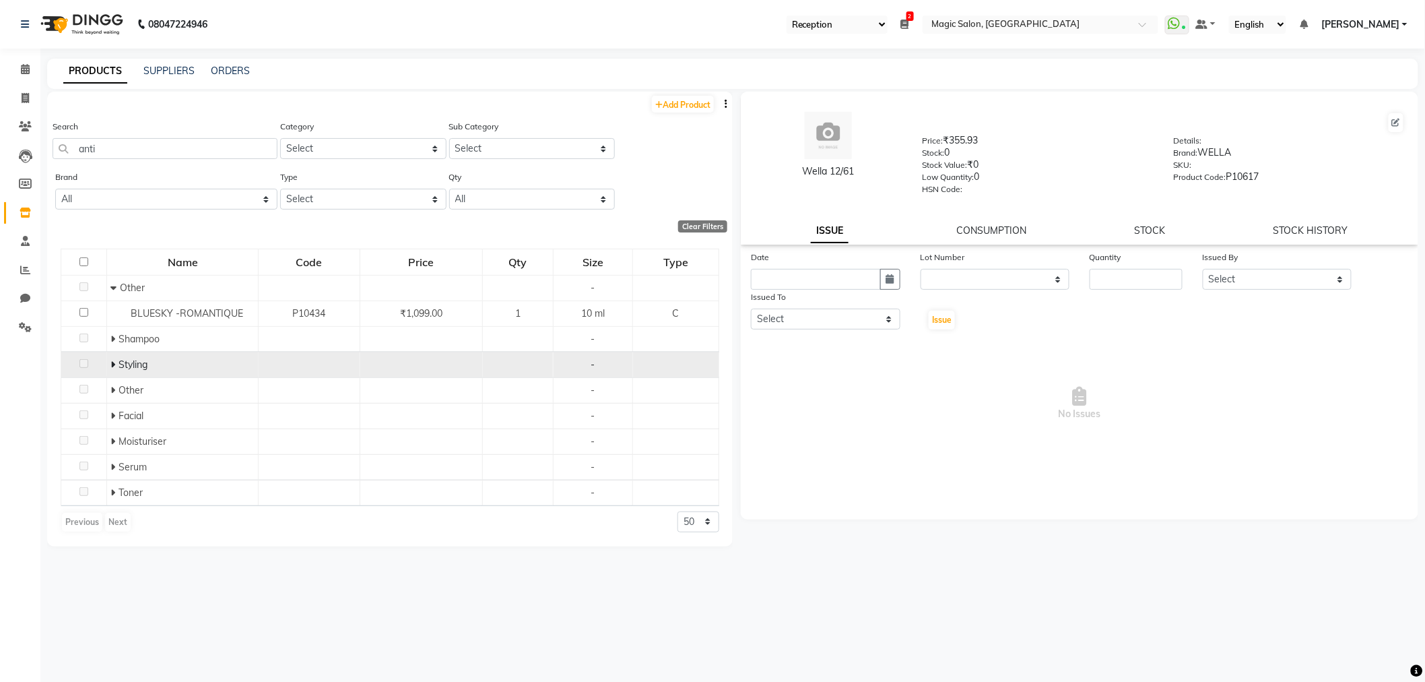
click at [147, 356] on td "Styling" at bounding box center [183, 365] width 152 height 26
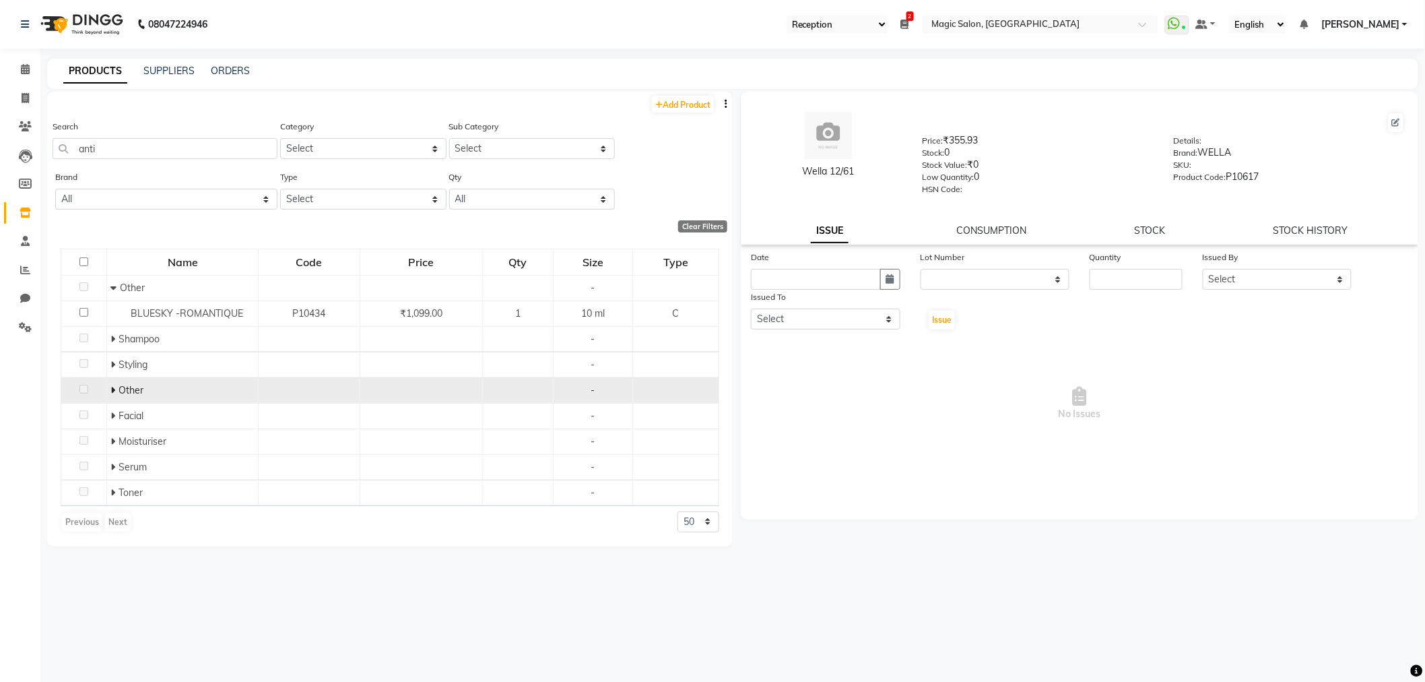
click at [170, 389] on div "Other" at bounding box center [182, 390] width 144 height 14
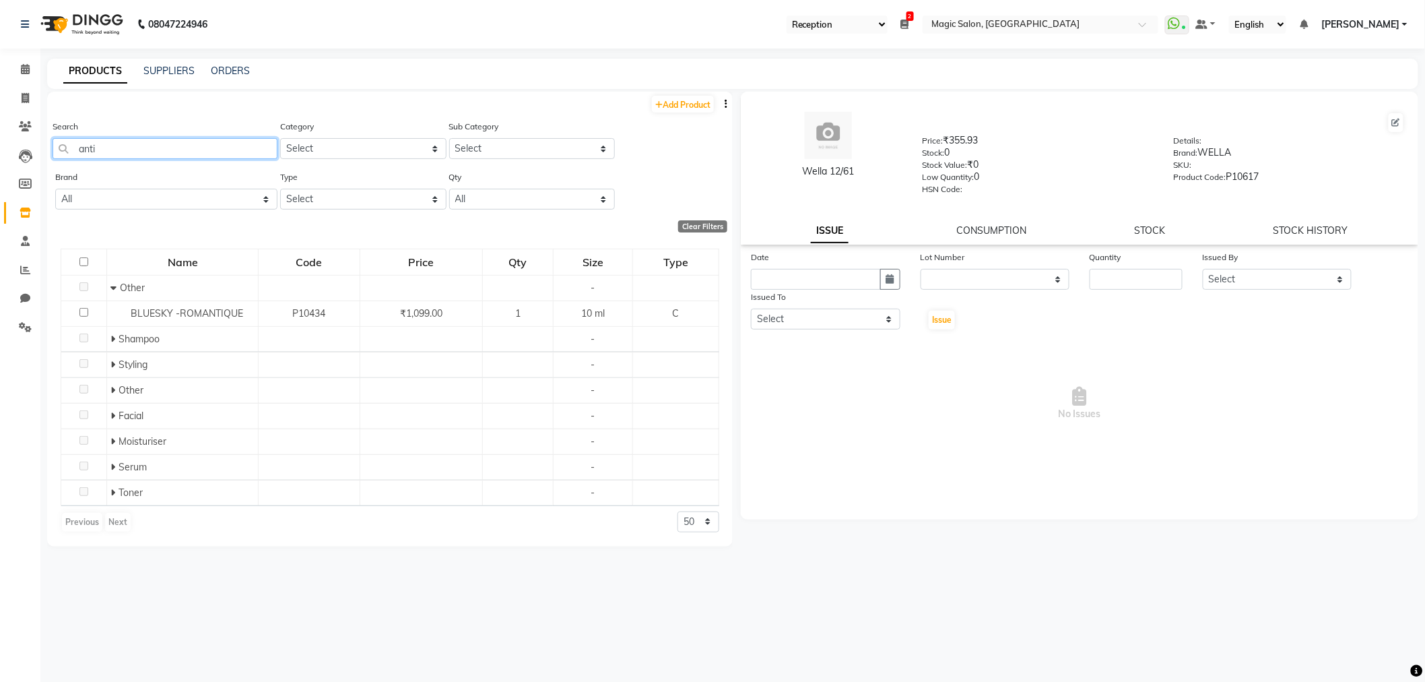
click at [133, 147] on input "anti" at bounding box center [165, 148] width 225 height 21
type input "a"
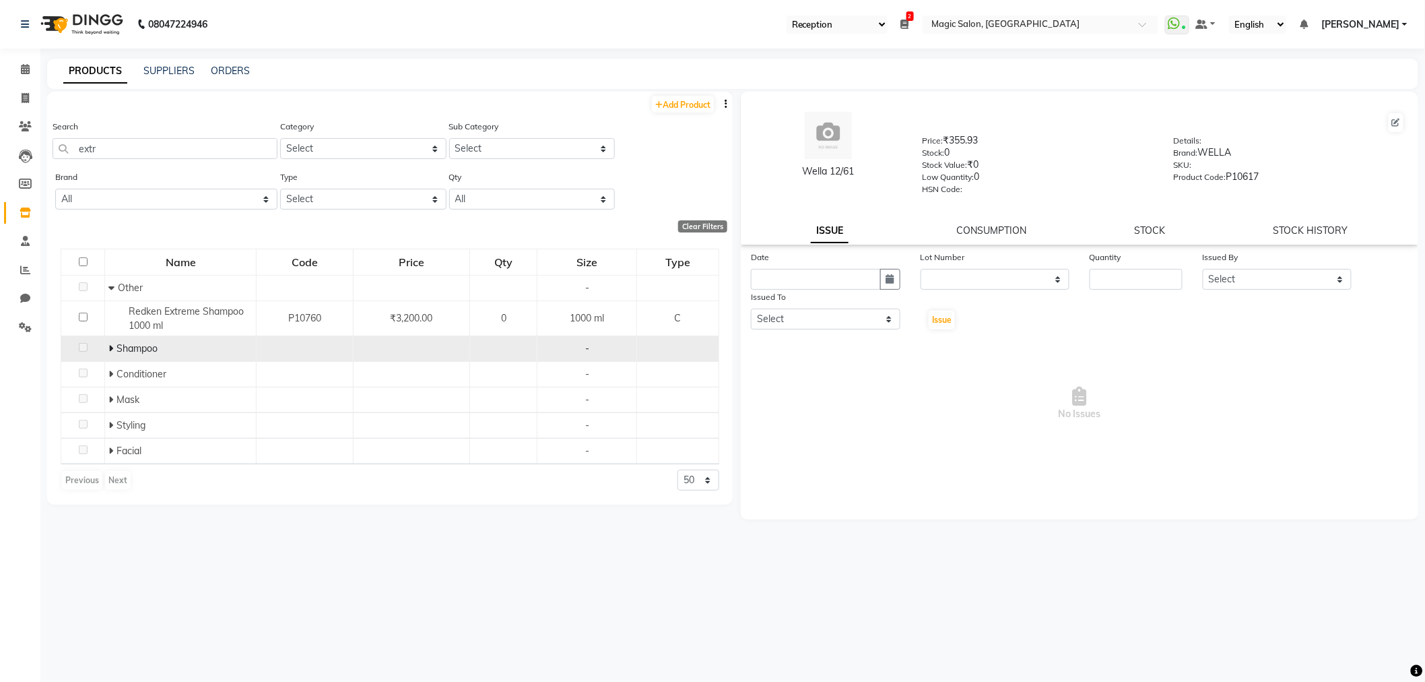
click at [179, 347] on div "Shampoo" at bounding box center [180, 349] width 144 height 14
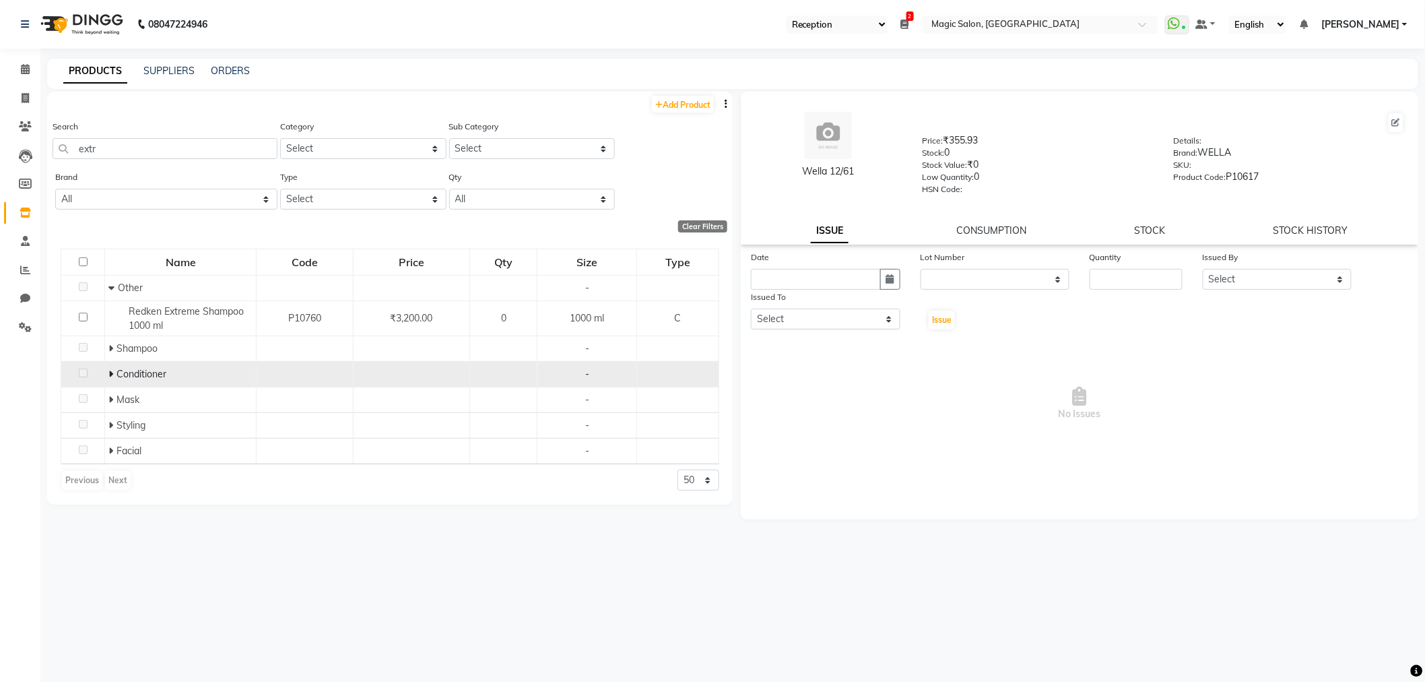
click at [112, 375] on span at bounding box center [112, 374] width 8 height 12
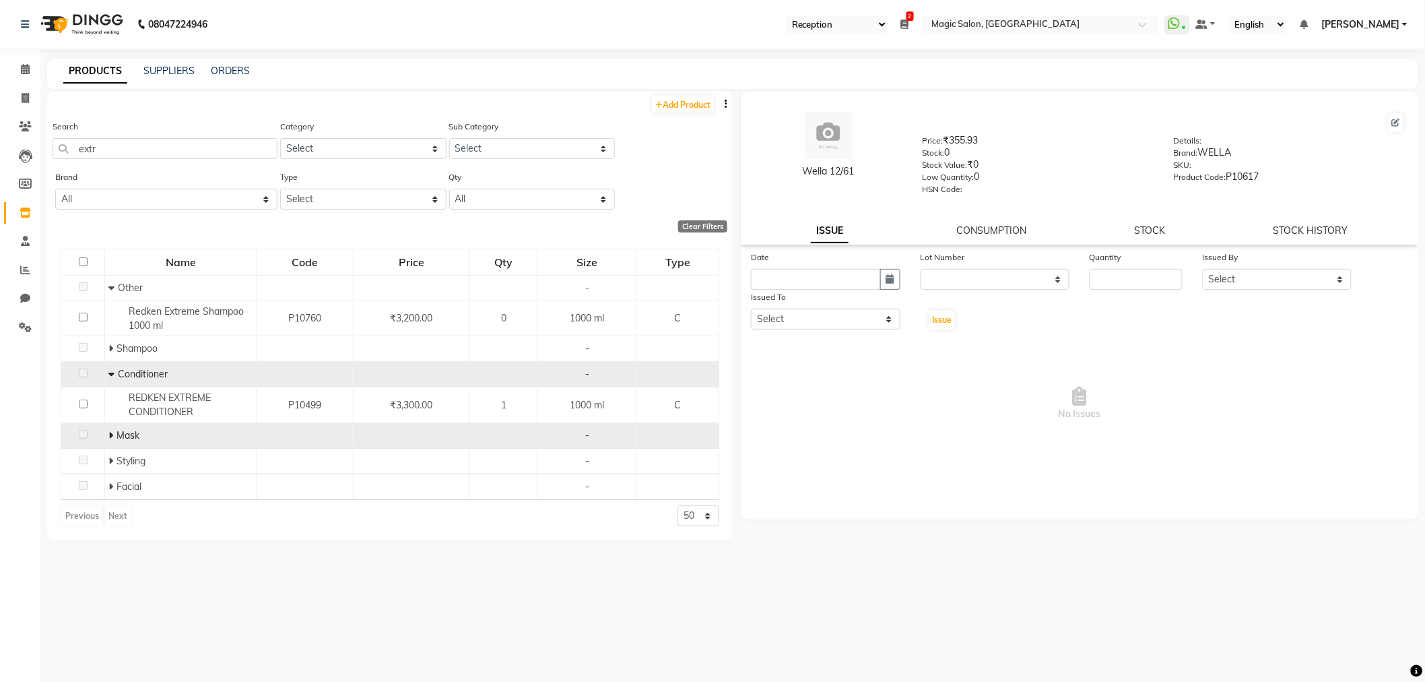
click at [109, 432] on icon at bounding box center [110, 434] width 5 height 9
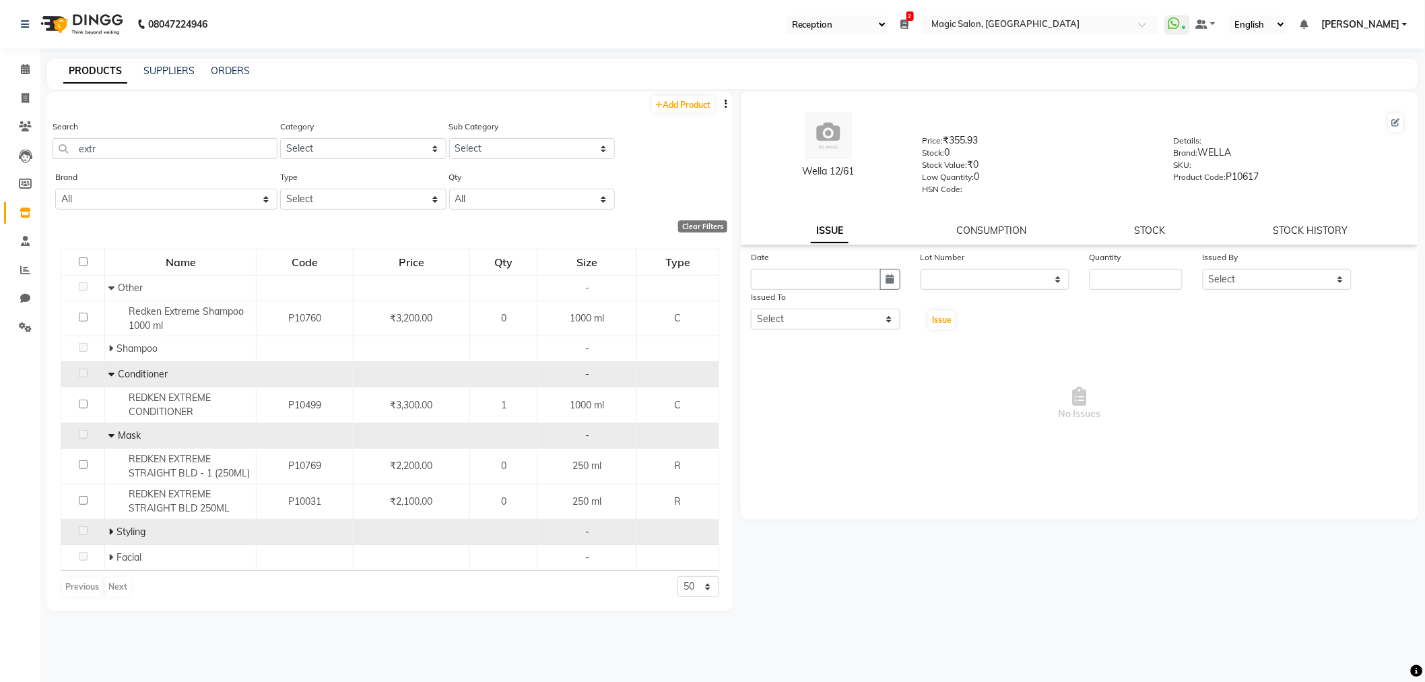
click at [108, 535] on icon at bounding box center [110, 531] width 5 height 9
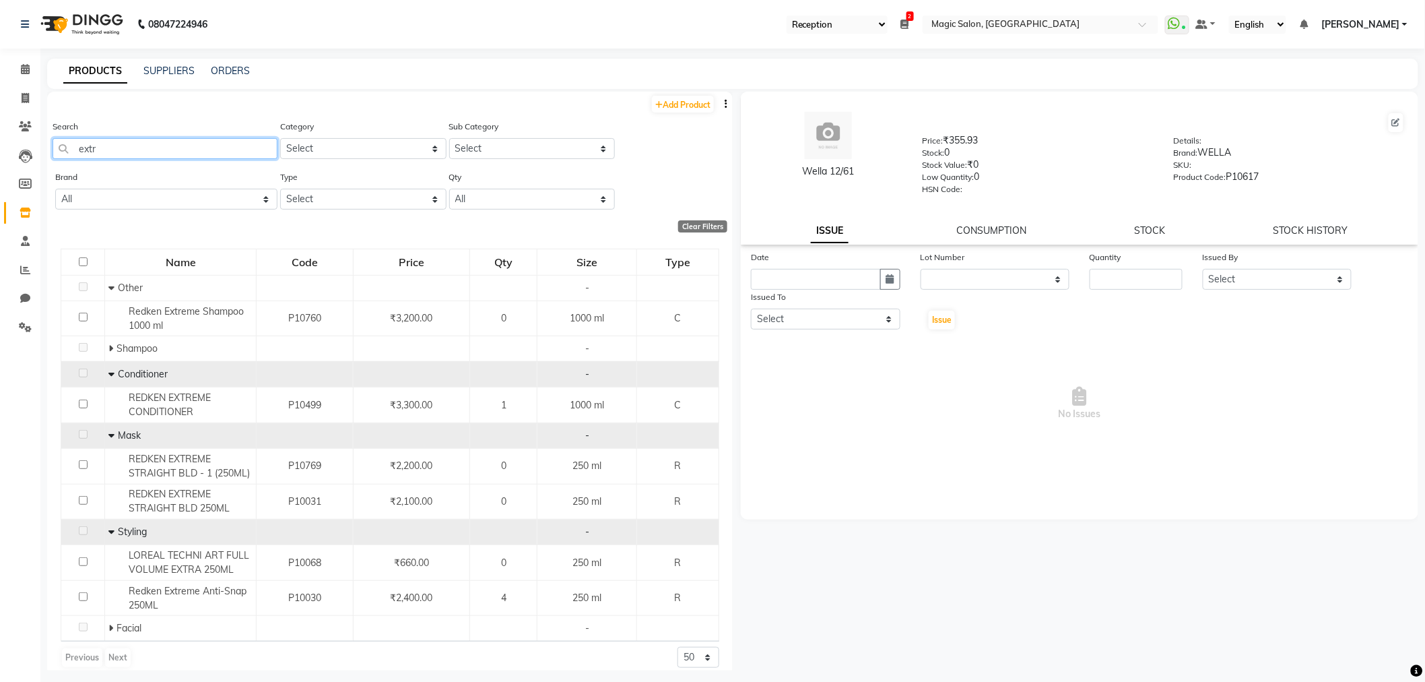
click at [137, 146] on input "extr" at bounding box center [165, 148] width 225 height 21
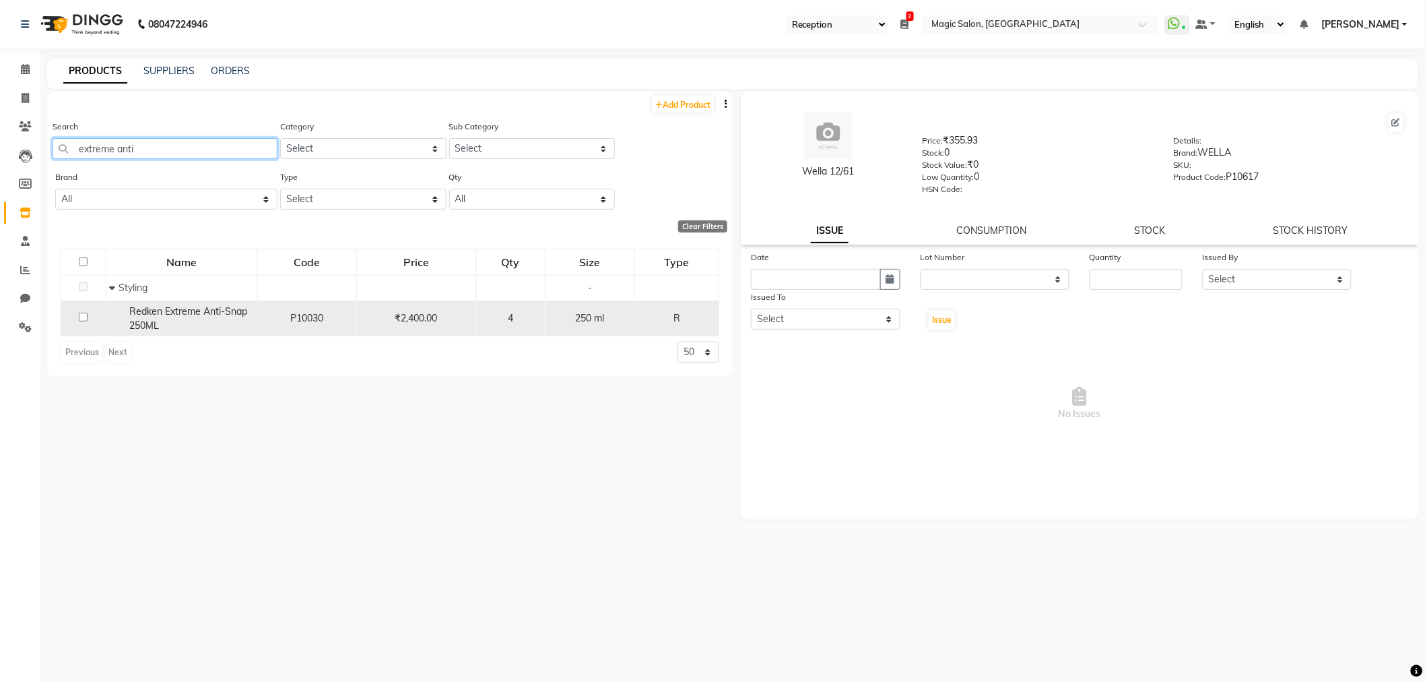
type input "extreme anti"
click at [82, 319] on input "checkbox" at bounding box center [83, 317] width 9 height 9
checkbox input "true"
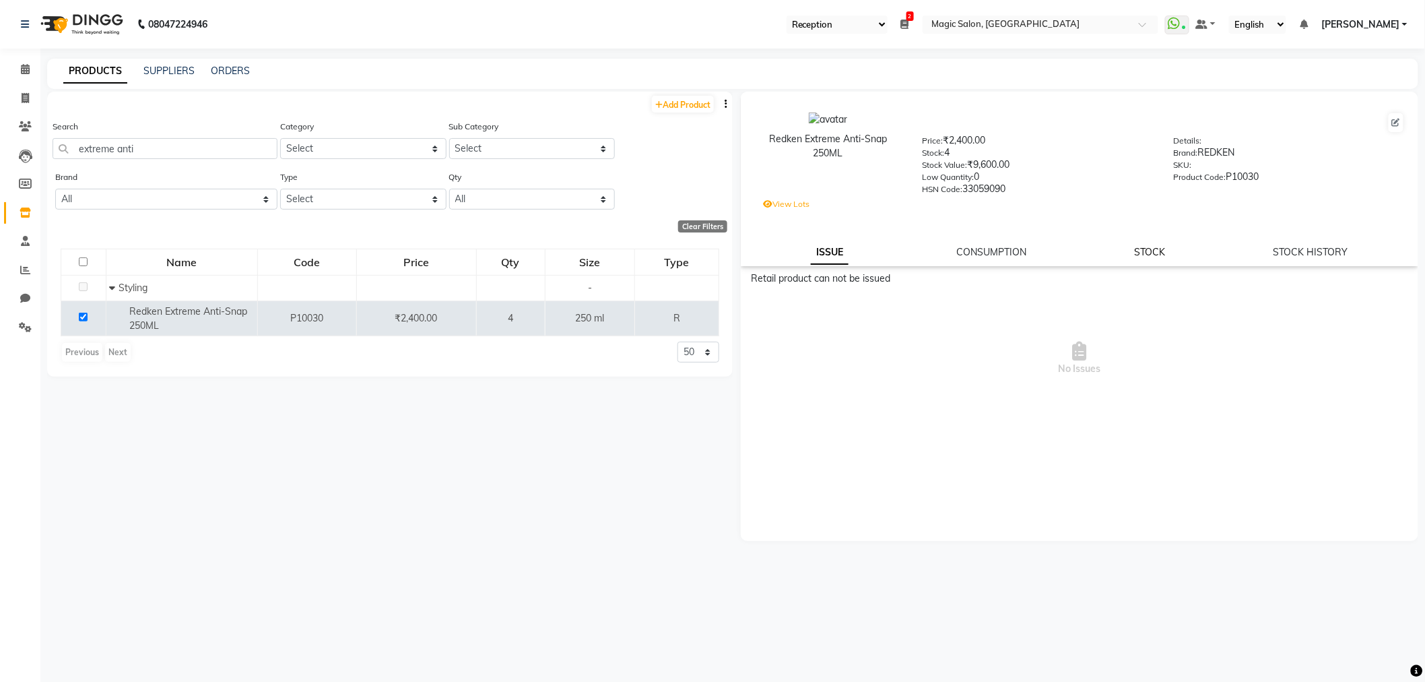
click at [1163, 253] on link "STOCK" at bounding box center [1150, 252] width 31 height 12
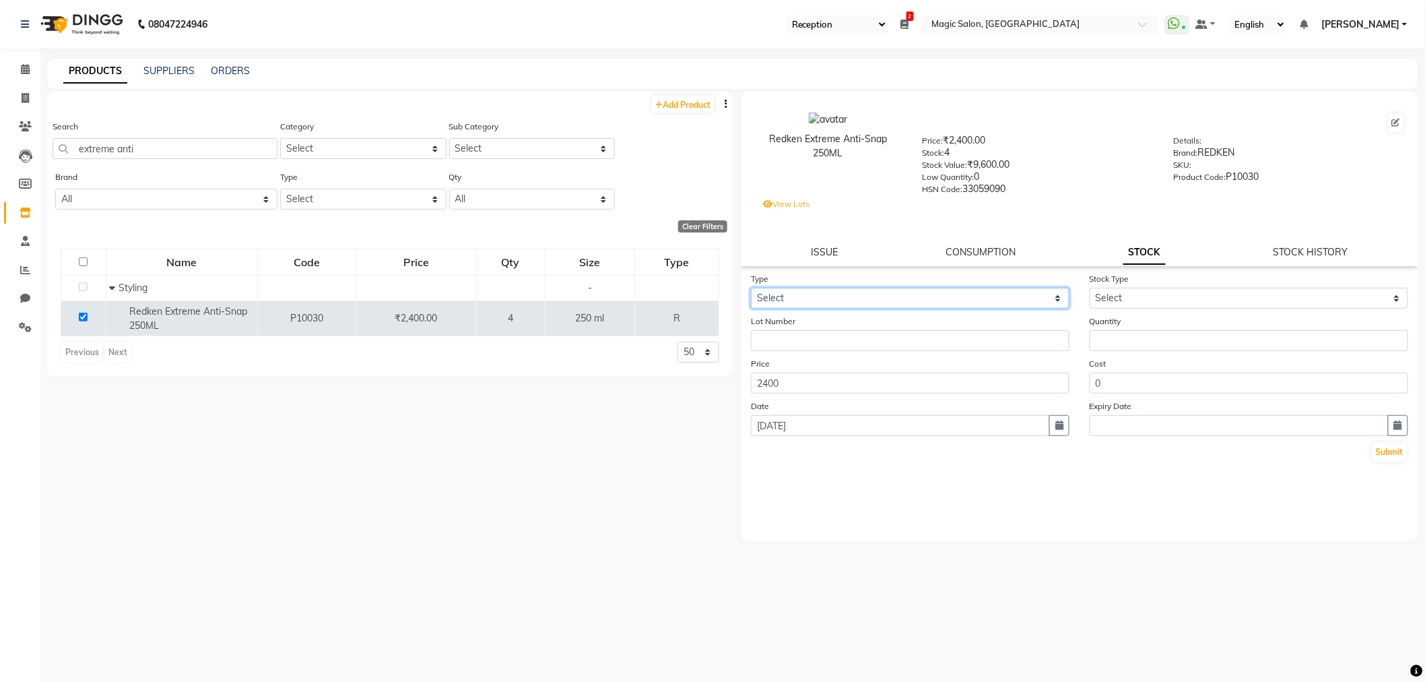
click at [857, 292] on select "Select In Out" at bounding box center [910, 298] width 319 height 21
select select "out"
click at [751, 288] on select "Select In Out" at bounding box center [910, 298] width 319 height 21
select select
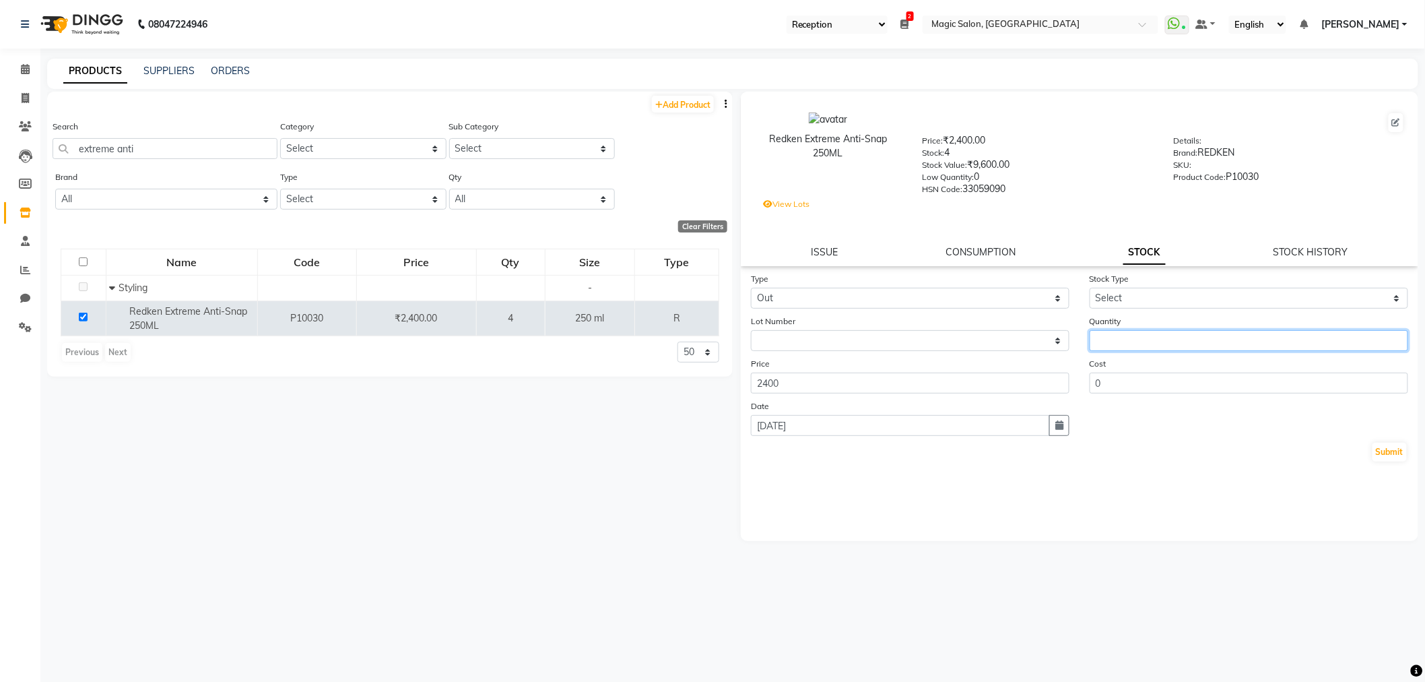
click at [1175, 340] on input "number" at bounding box center [1249, 340] width 319 height 21
type input "1"
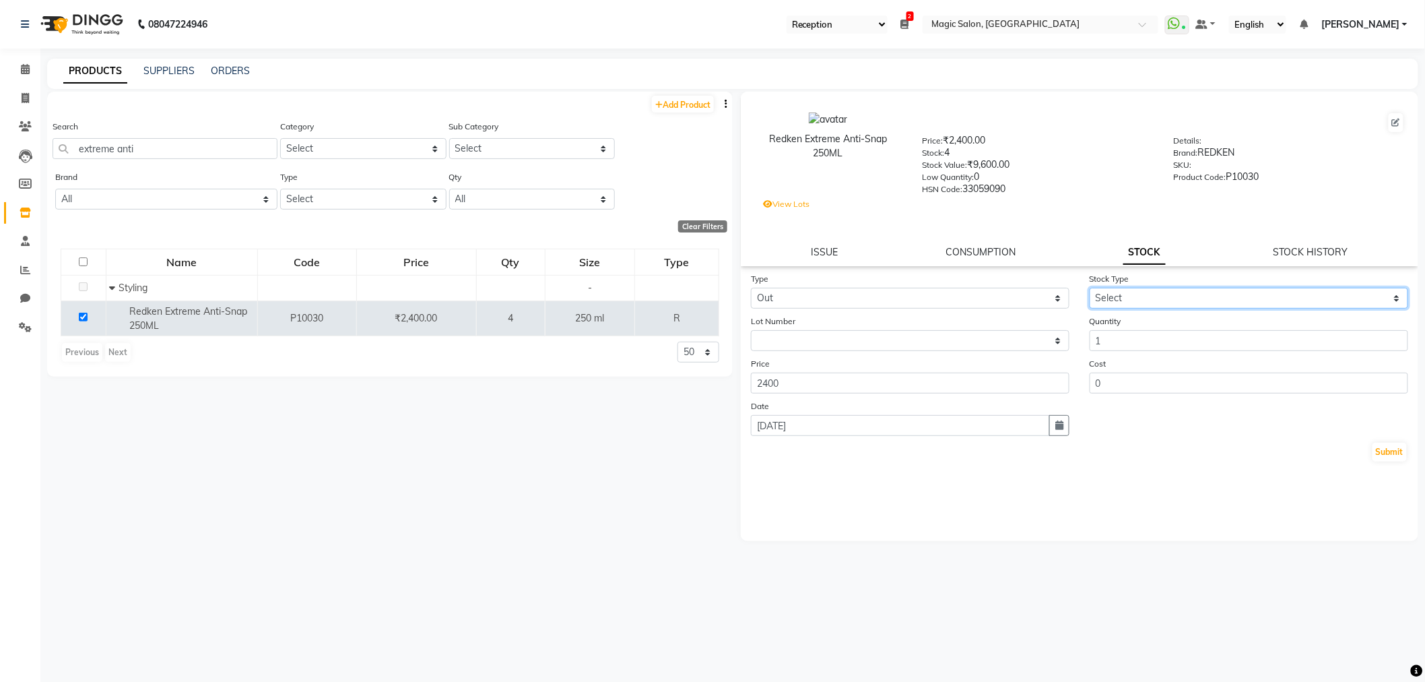
click at [1199, 292] on select "Select Internal Use Damaged Expired Adjustment Return Other" at bounding box center [1249, 298] width 319 height 21
select select "internal use"
click at [1090, 288] on select "Select Internal Use Damaged Expired Adjustment Return Other" at bounding box center [1249, 298] width 319 height 21
click at [1397, 450] on button "Submit" at bounding box center [1390, 452] width 34 height 19
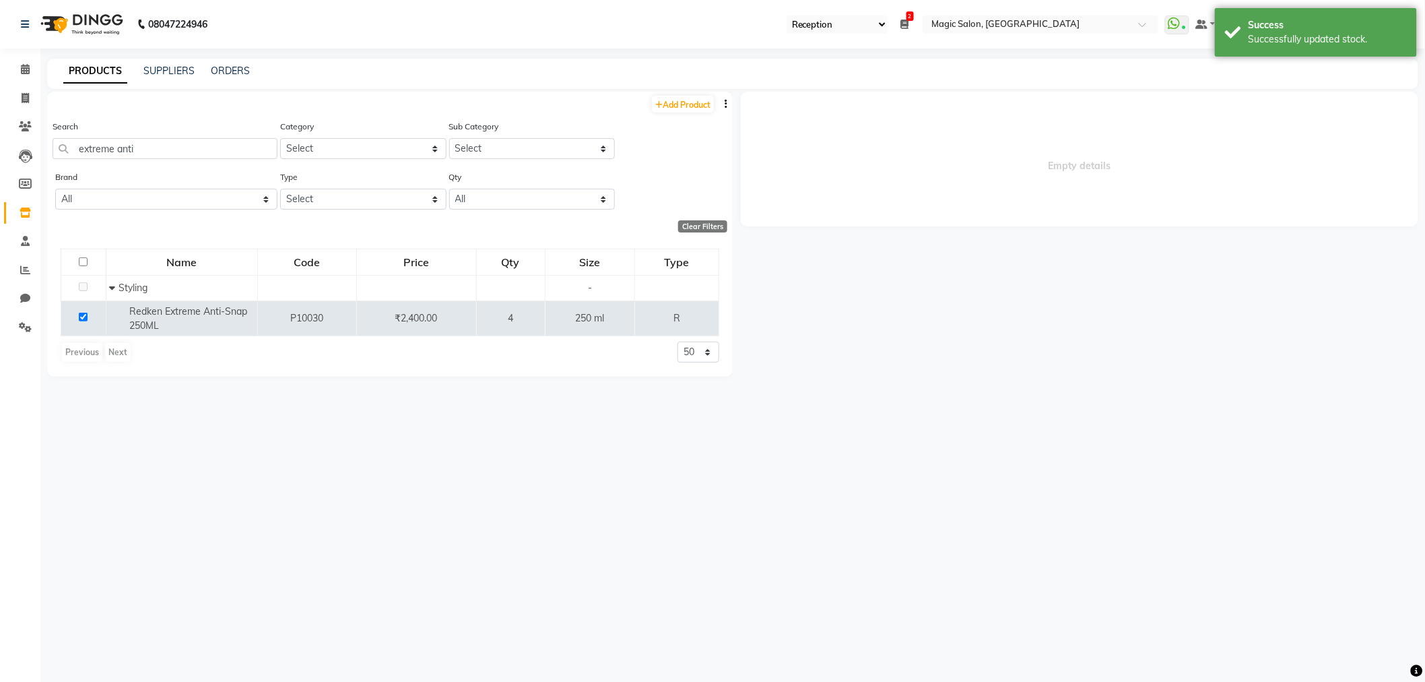
select select
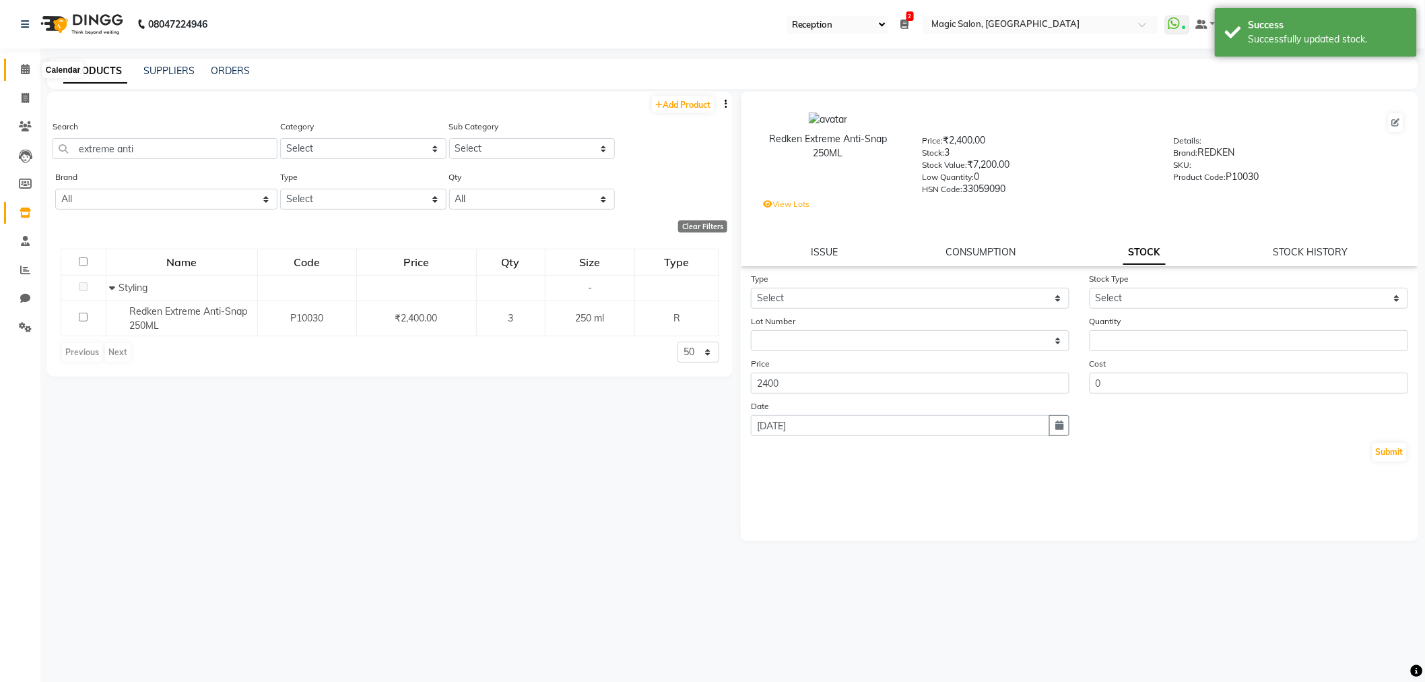
click at [23, 69] on icon at bounding box center [25, 69] width 9 height 10
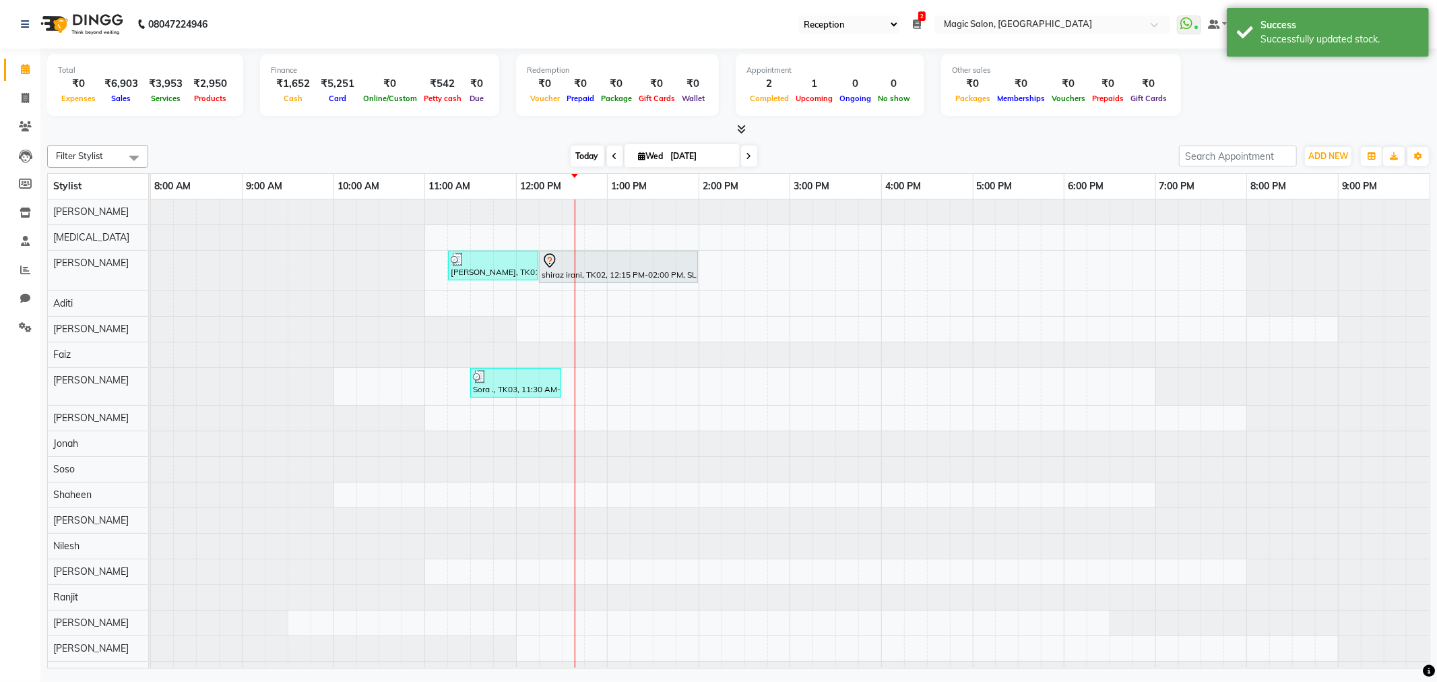
click at [593, 160] on span "Today" at bounding box center [588, 156] width 34 height 21
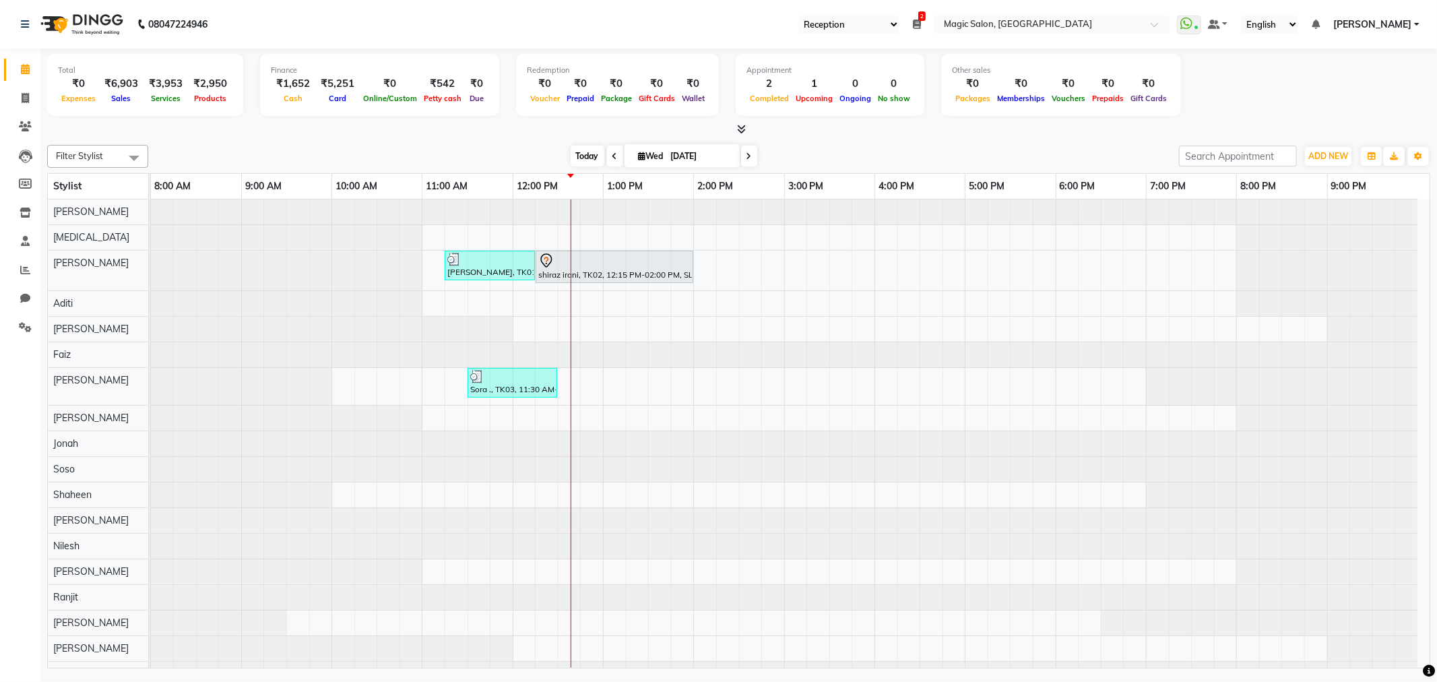
click at [579, 155] on span "Today" at bounding box center [588, 156] width 34 height 21
click at [591, 152] on span "Today" at bounding box center [588, 156] width 34 height 21
click at [576, 155] on span "Today" at bounding box center [588, 156] width 34 height 21
click at [593, 152] on span "Today" at bounding box center [588, 156] width 34 height 21
click at [921, 24] on icon at bounding box center [917, 24] width 8 height 9
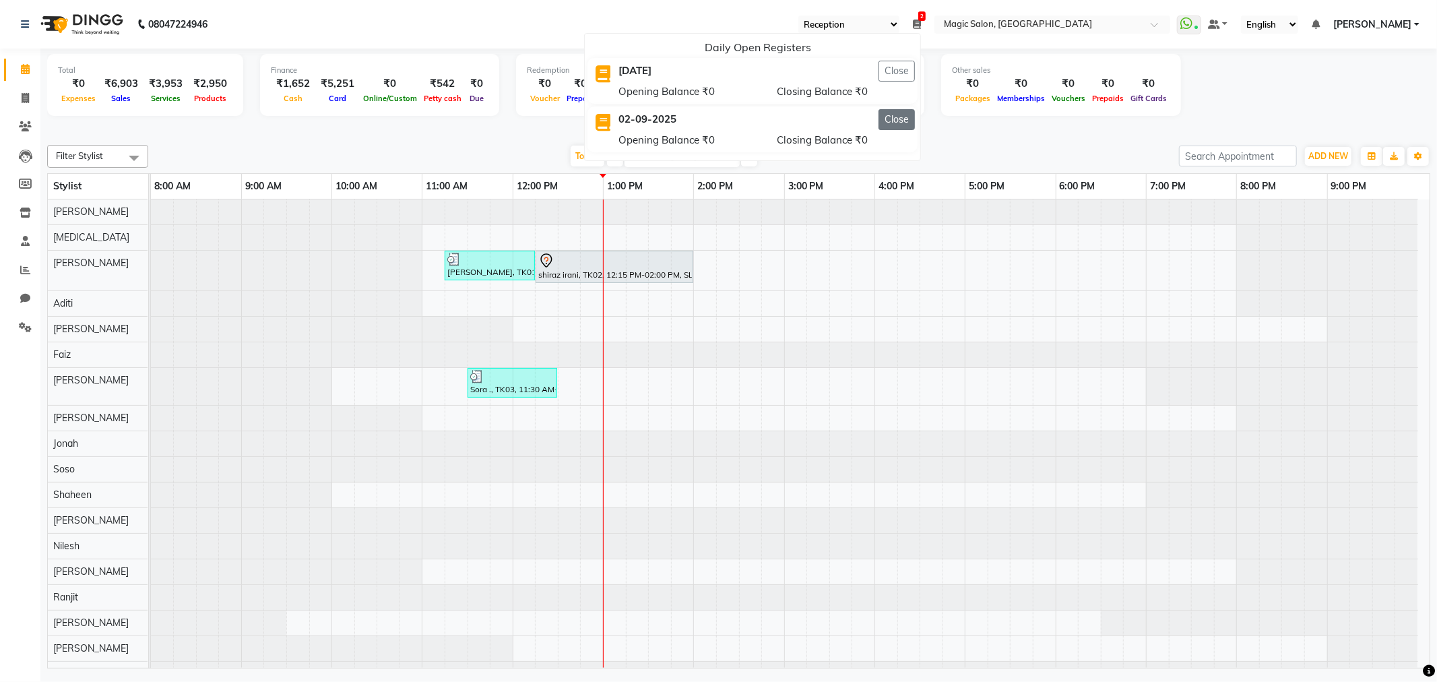
click at [915, 117] on button "Close" at bounding box center [896, 119] width 36 height 21
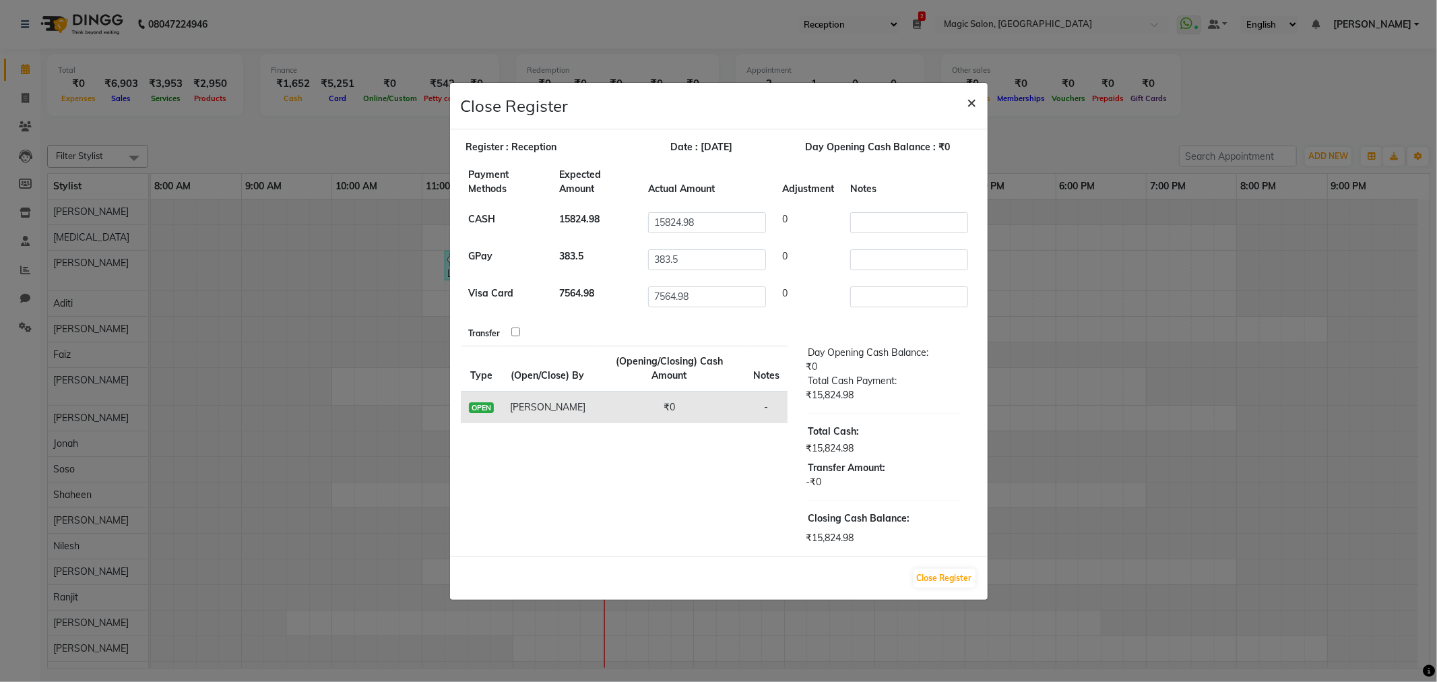
click at [967, 100] on span "×" at bounding box center [971, 102] width 9 height 20
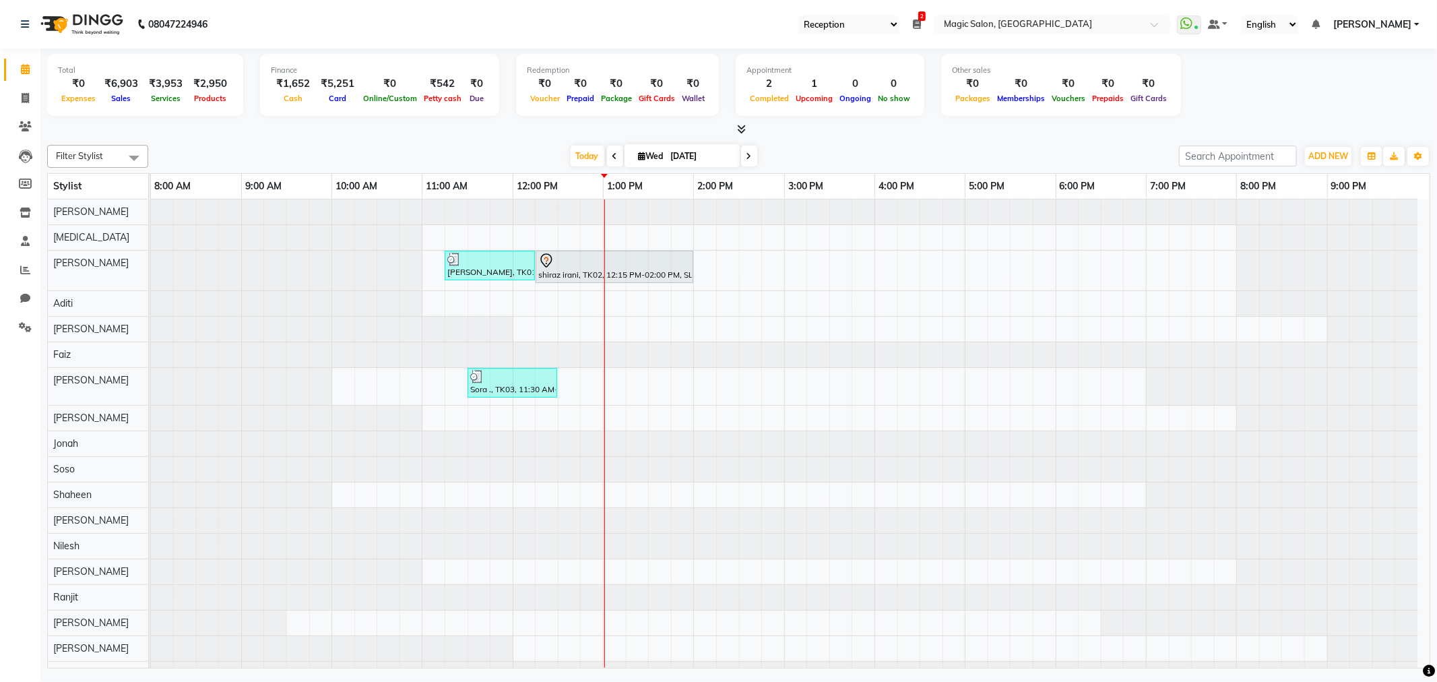
click at [966, 24] on ul "Select Register Reception Magic Salon 2 Daily Open Registers 03-09-2025 Close O…" at bounding box center [984, 24] width 385 height 18
click at [921, 22] on icon at bounding box center [917, 24] width 8 height 9
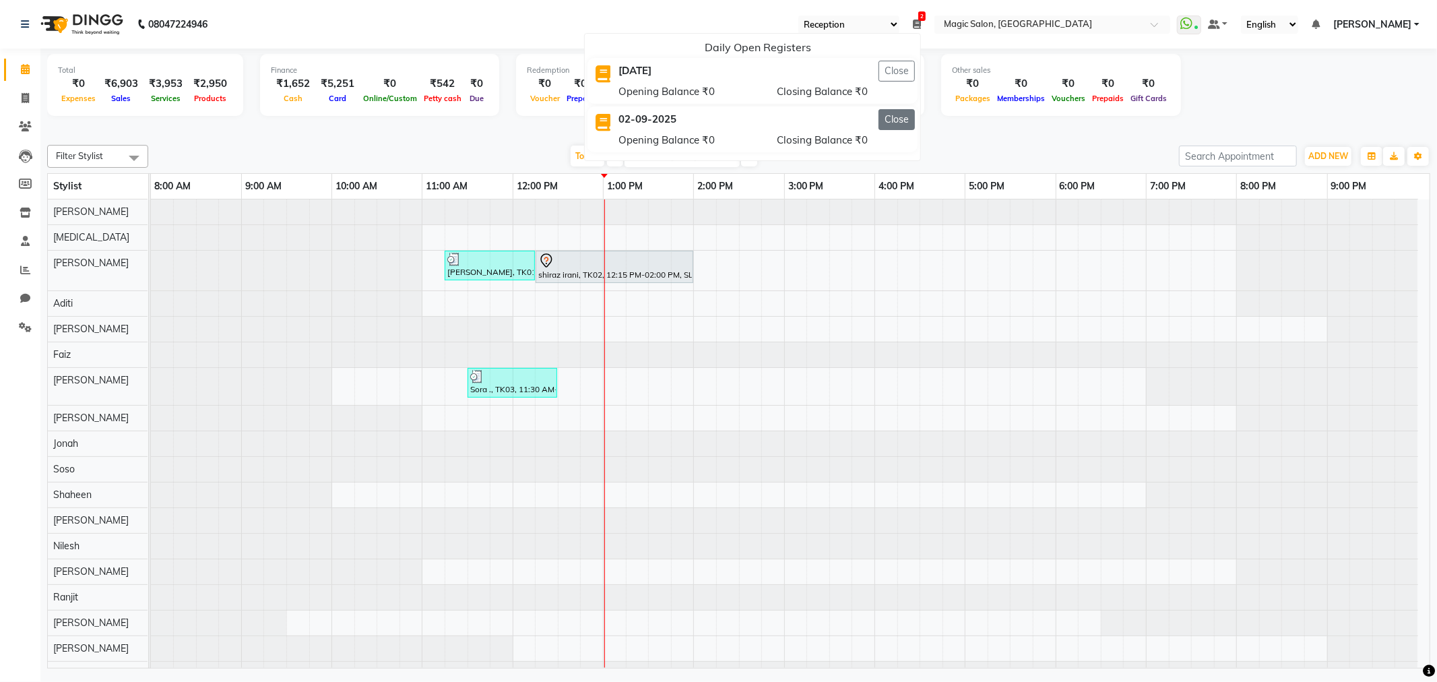
click at [915, 123] on button "Close" at bounding box center [896, 119] width 36 height 21
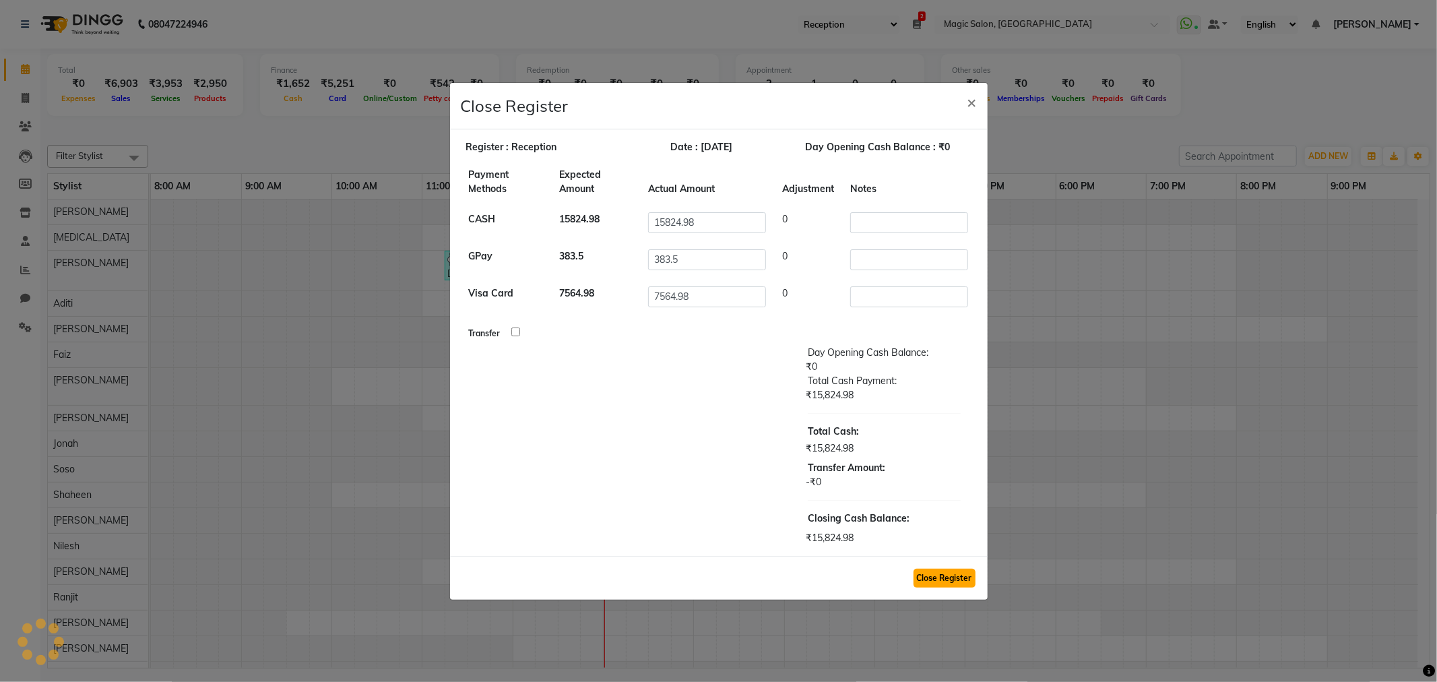
click at [944, 569] on button "Close Register" at bounding box center [944, 578] width 62 height 19
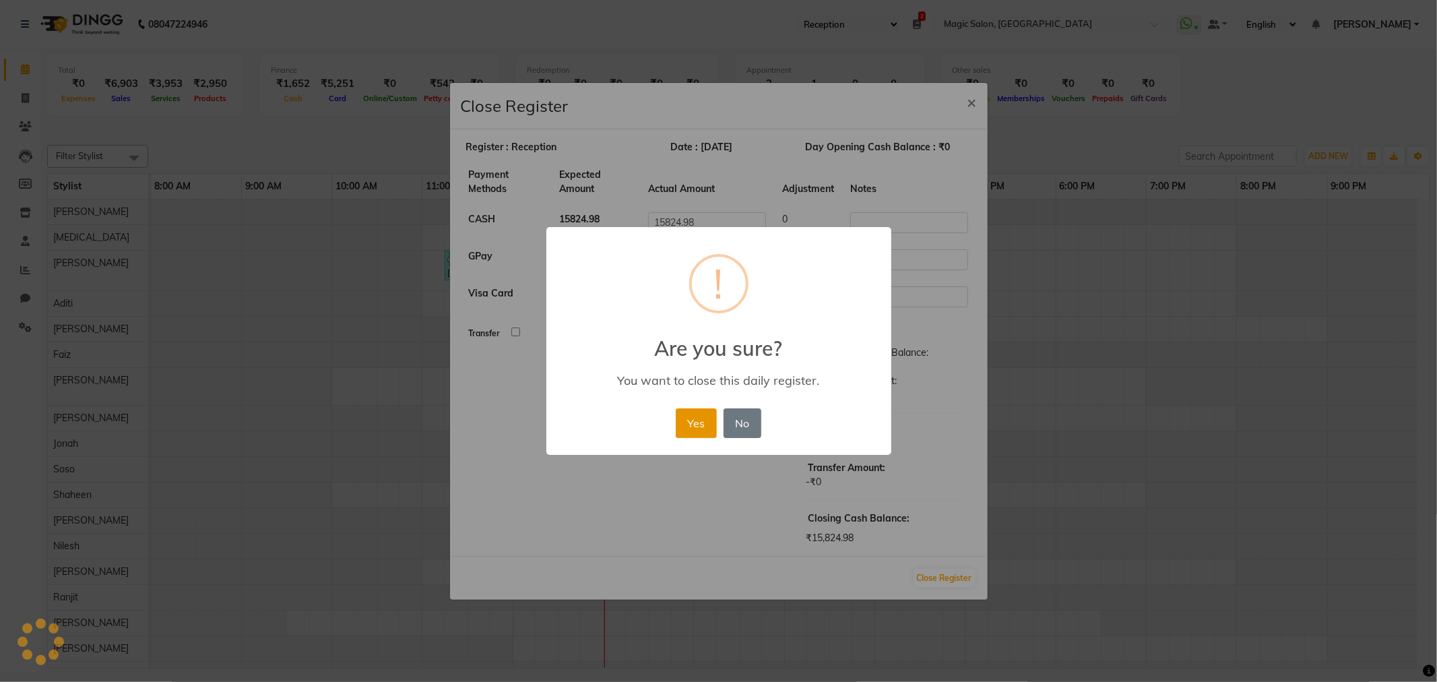
click at [703, 428] on button "Yes" at bounding box center [696, 423] width 41 height 30
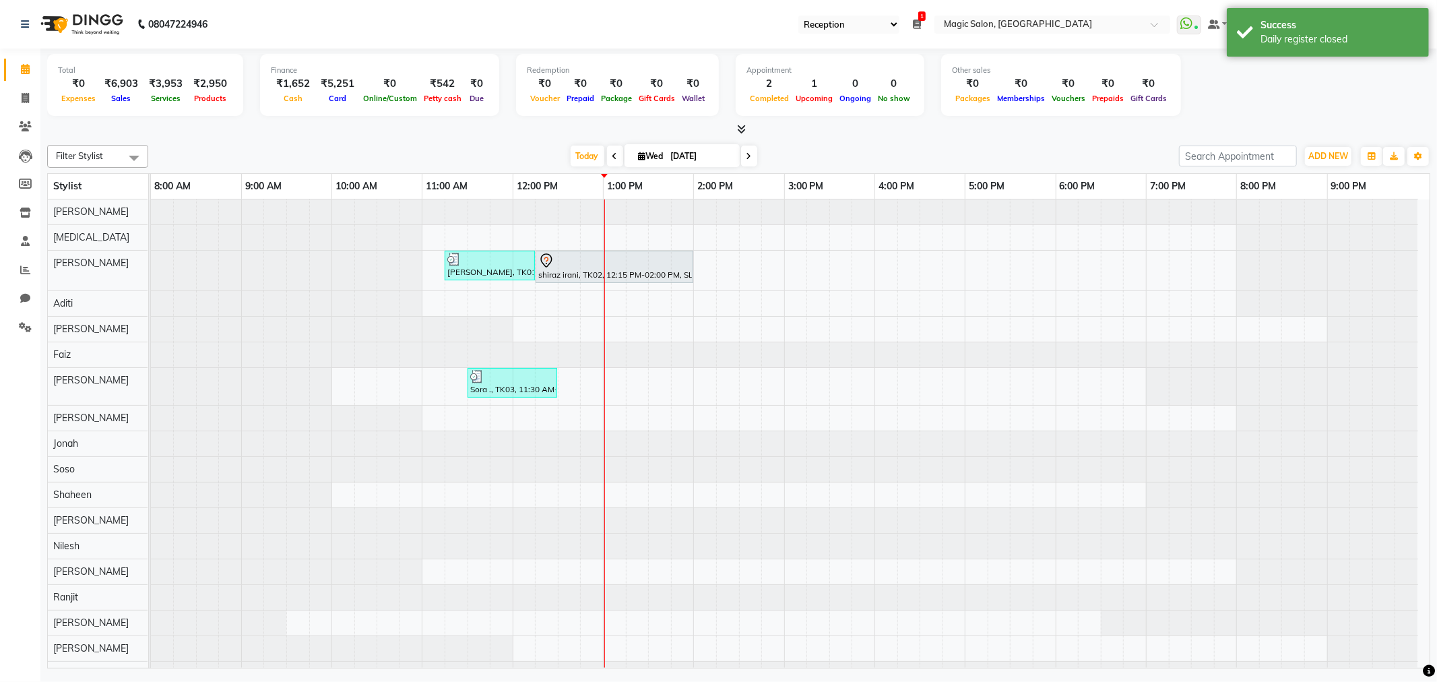
click at [847, 152] on div "Today Wed 03-09-2025" at bounding box center [663, 156] width 1017 height 20
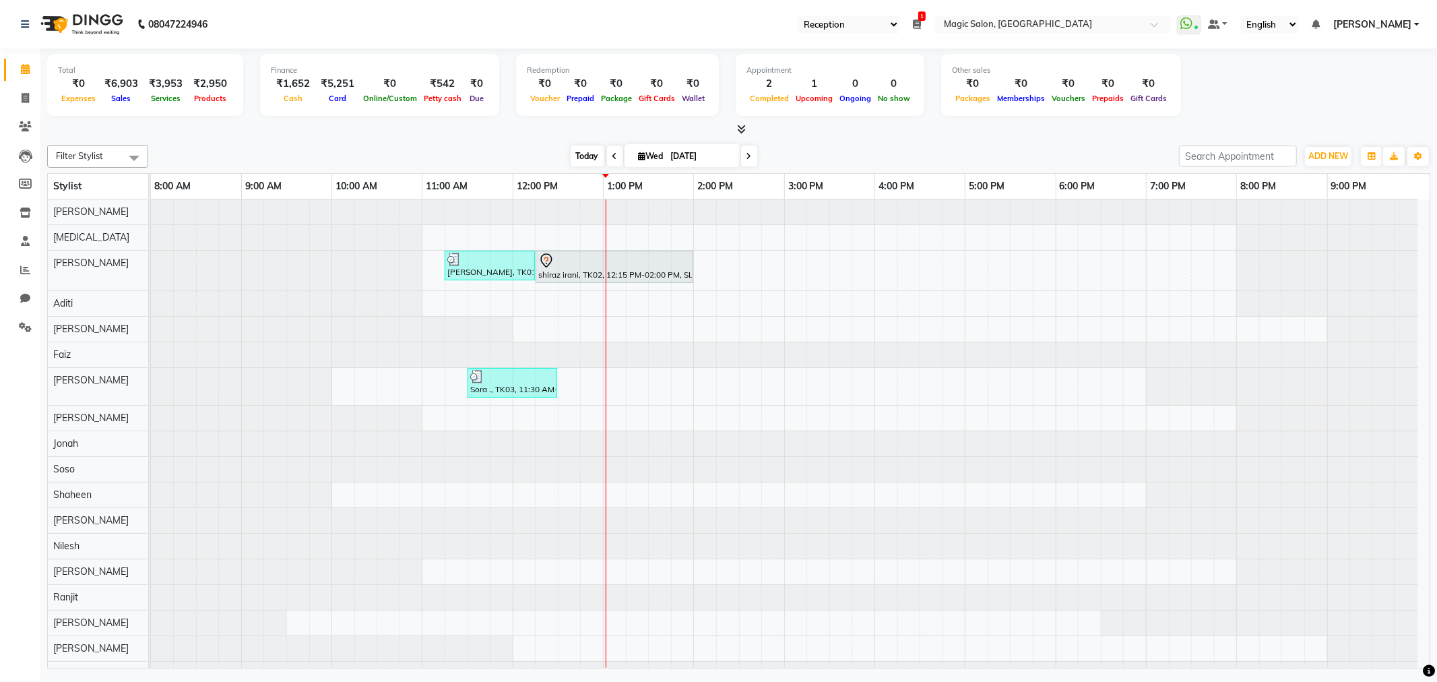
click at [583, 155] on span "Today" at bounding box center [588, 156] width 34 height 21
click at [668, 158] on input "[DATE]" at bounding box center [700, 156] width 67 height 20
select select "9"
select select "2025"
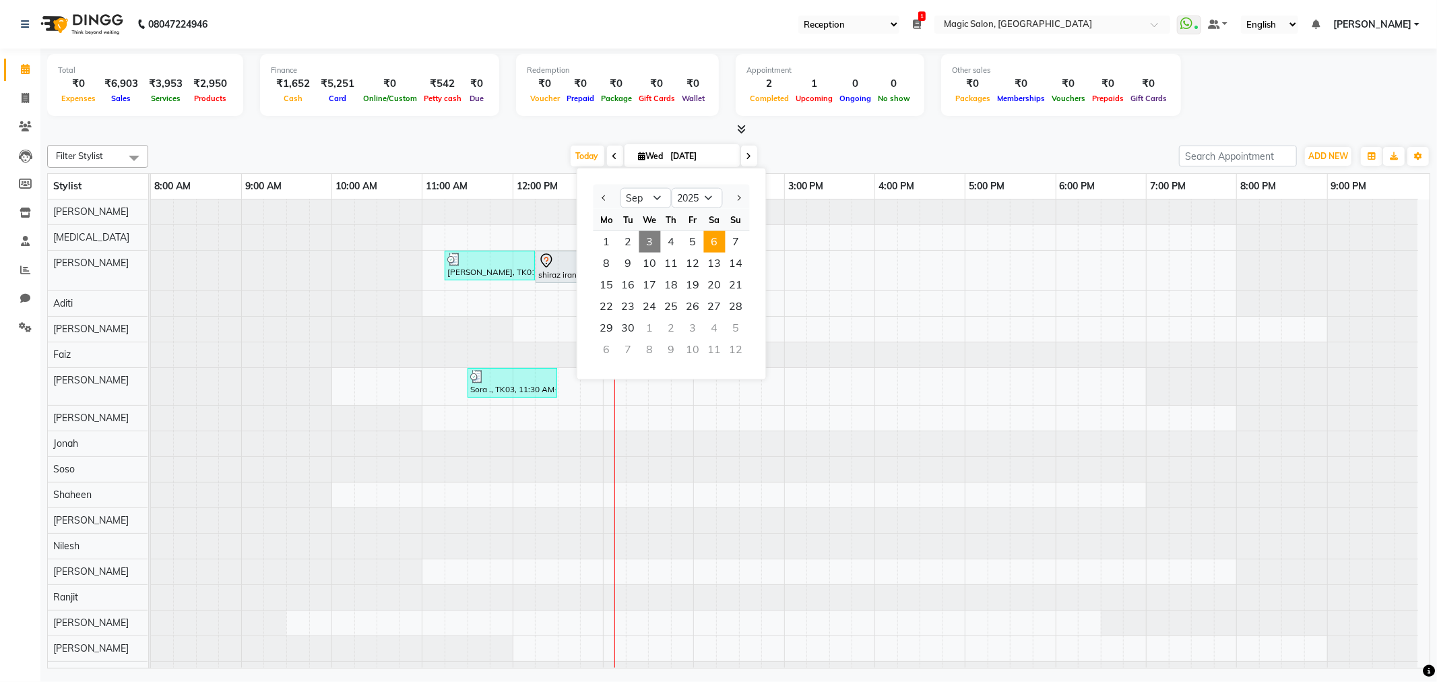
click at [716, 238] on span "6" at bounding box center [715, 242] width 22 height 22
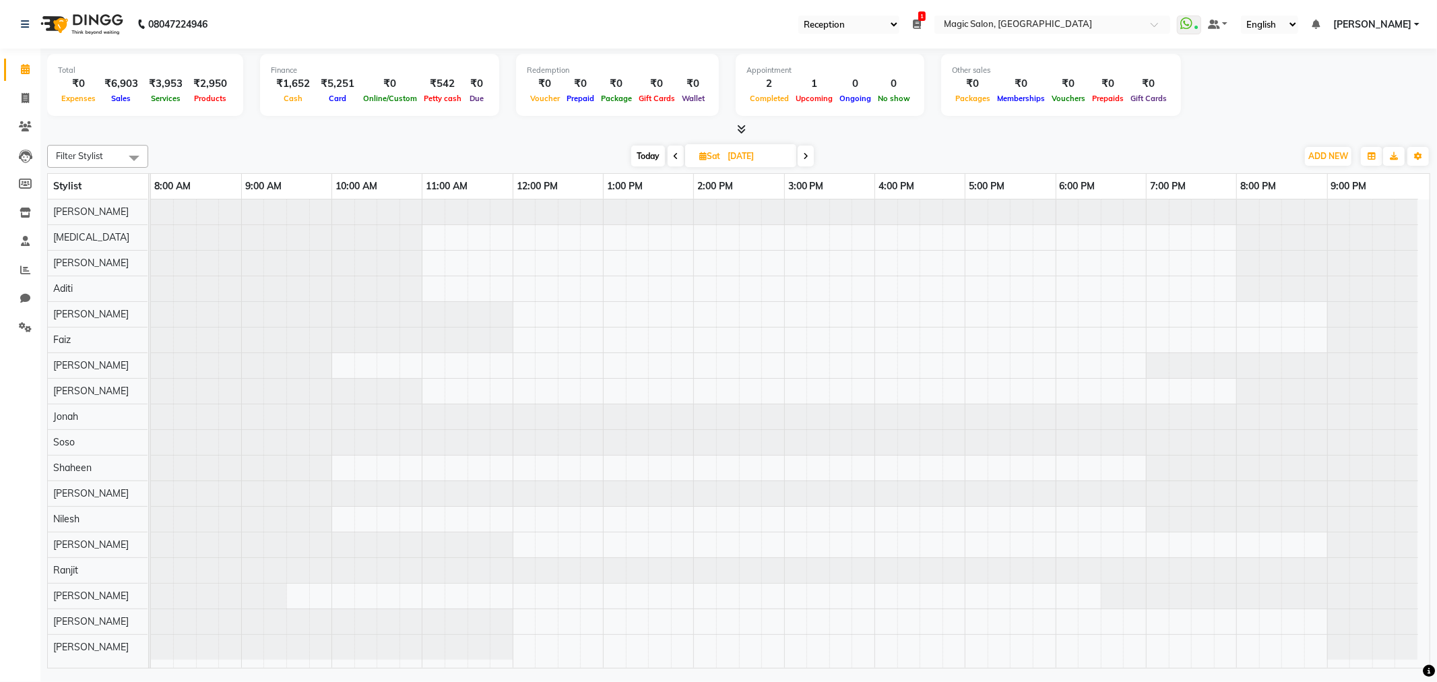
click at [631, 150] on span "Today" at bounding box center [648, 156] width 34 height 21
type input "[DATE]"
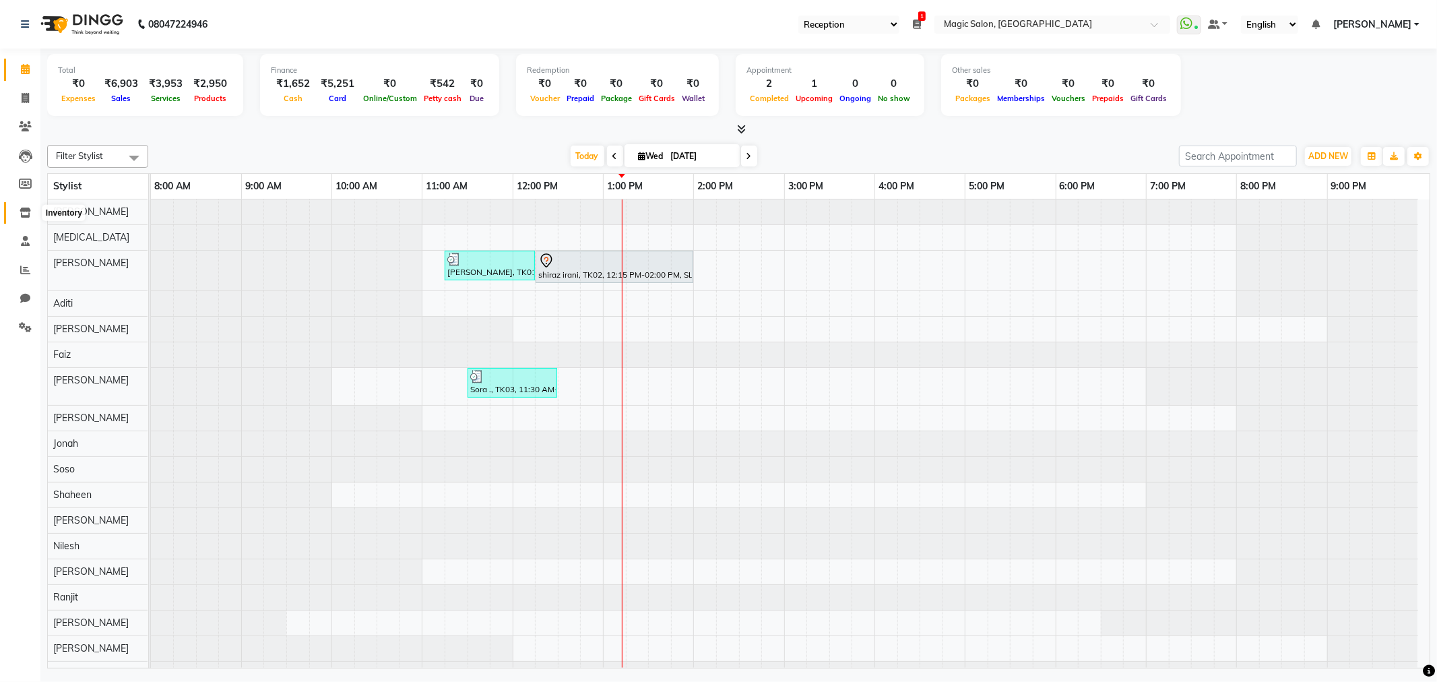
click at [20, 207] on icon at bounding box center [25, 212] width 11 height 10
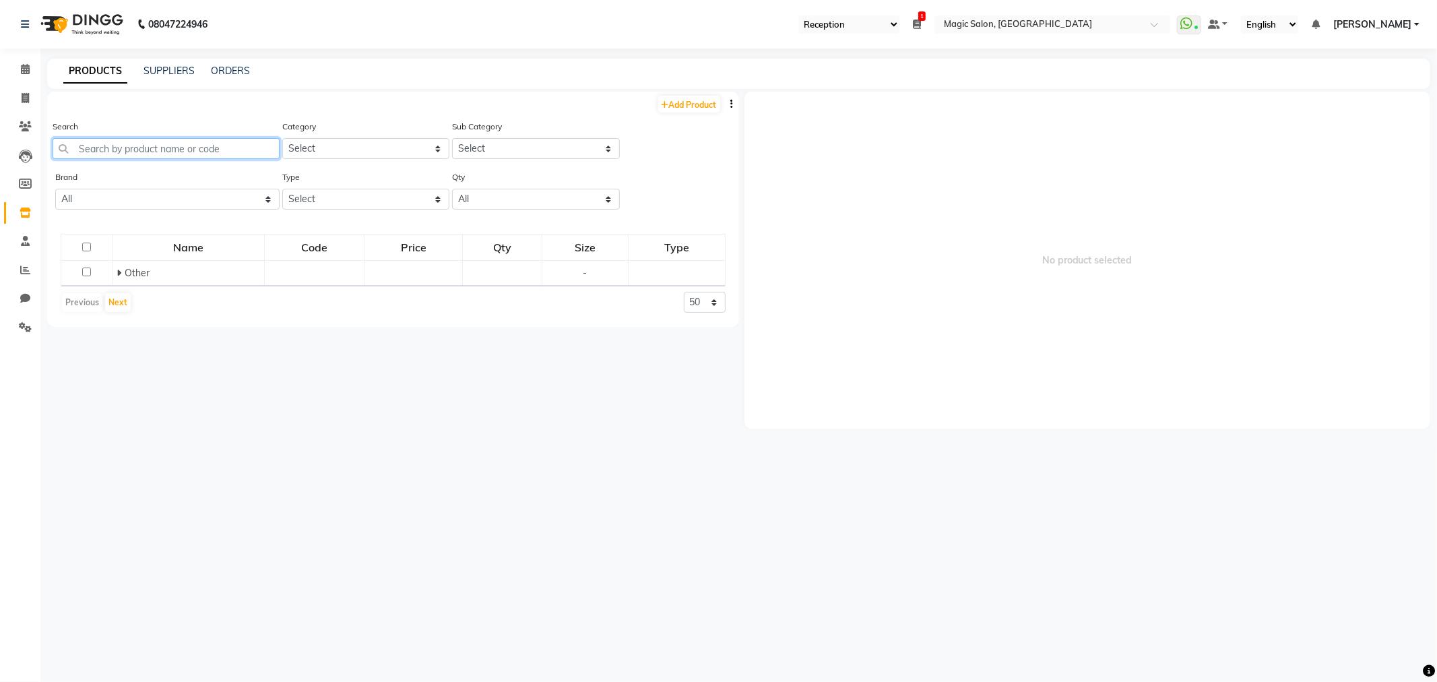
click at [190, 154] on input "text" at bounding box center [166, 148] width 227 height 21
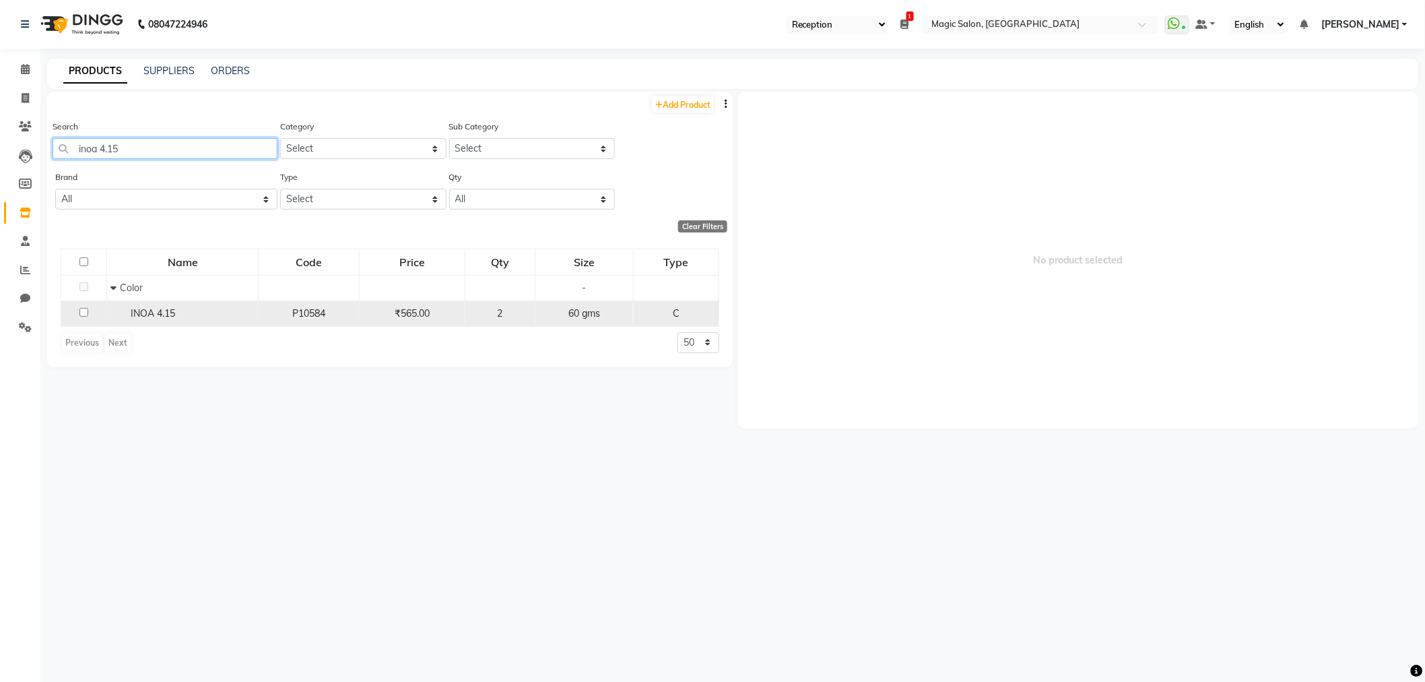
type input "inoa 4.15"
click at [84, 310] on input "checkbox" at bounding box center [83, 312] width 9 height 9
checkbox input "true"
select select
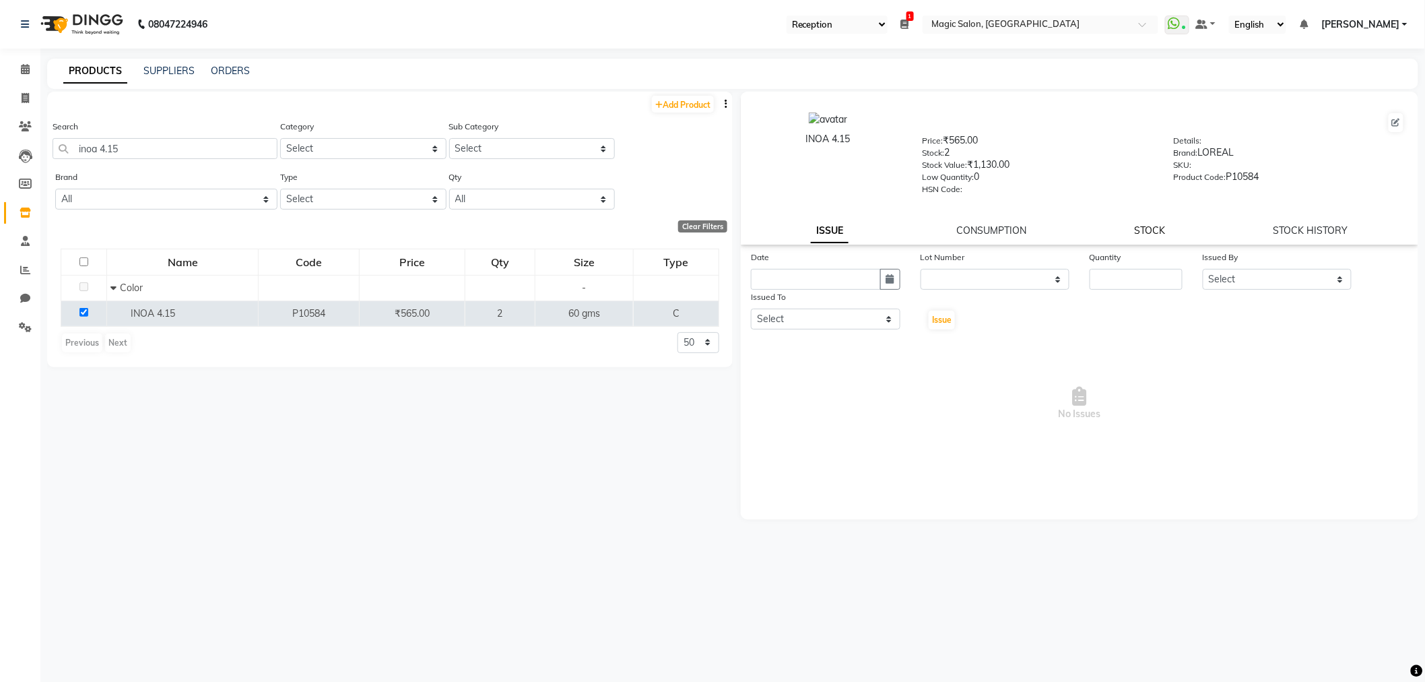
click at [1161, 226] on link "STOCK" at bounding box center [1150, 230] width 31 height 12
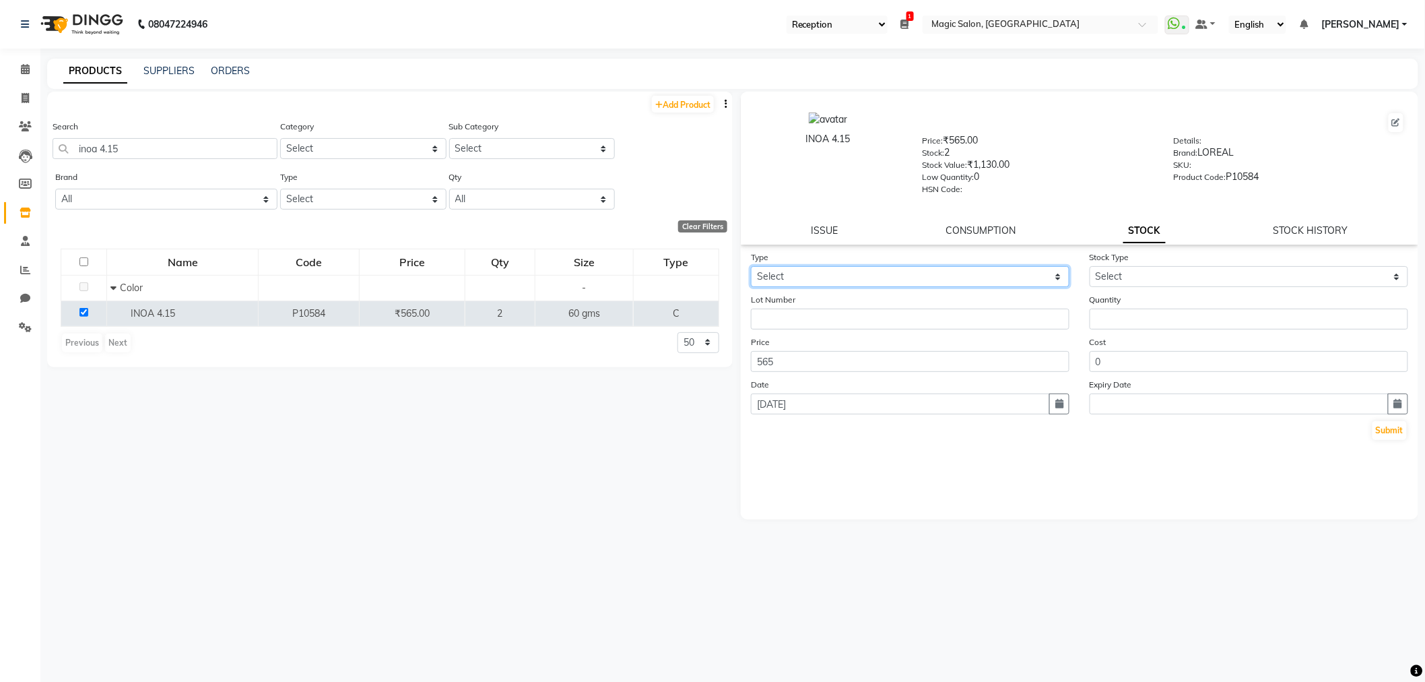
click at [794, 283] on select "Select In Out" at bounding box center [910, 276] width 319 height 21
select select "out"
click at [751, 267] on select "Select In Out" at bounding box center [910, 276] width 319 height 21
select select
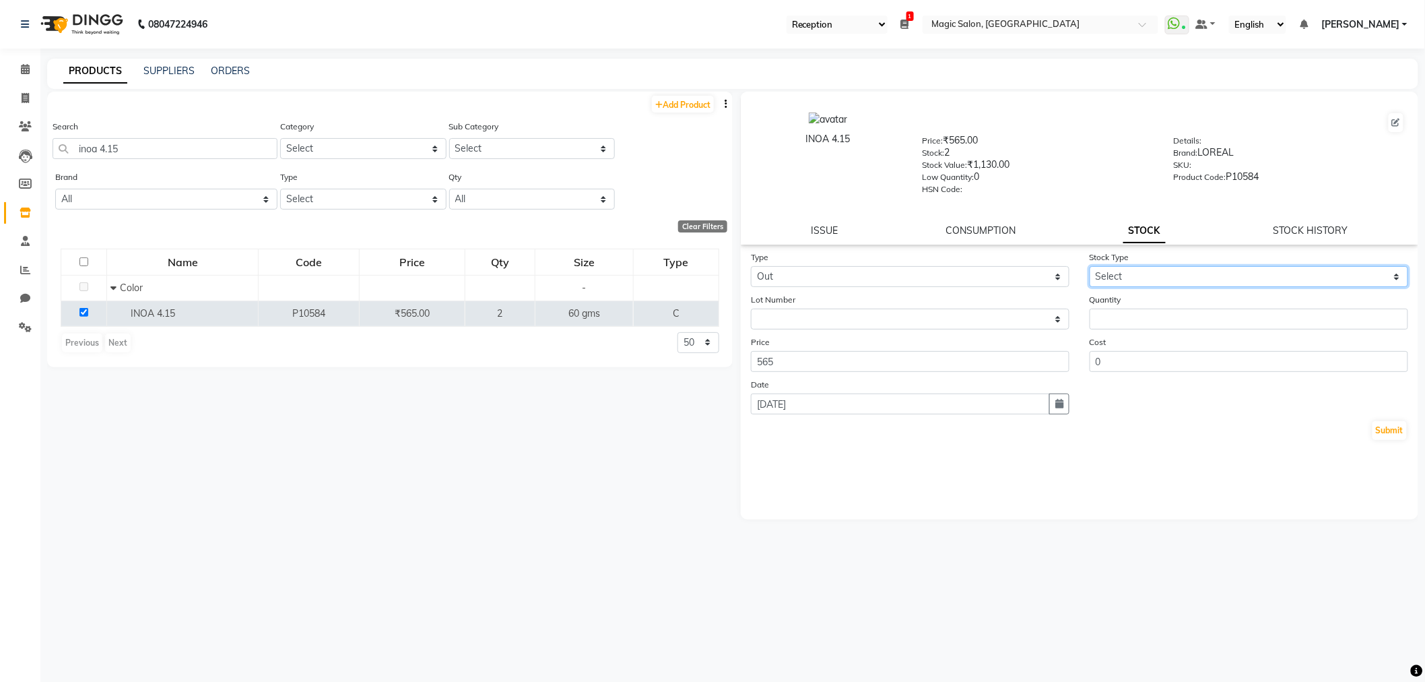
click at [1132, 274] on select "Select Internal Use Damaged Expired Adjustment Return Other" at bounding box center [1249, 276] width 319 height 21
select select "internal use"
click at [1090, 267] on select "Select Internal Use Damaged Expired Adjustment Return Other" at bounding box center [1249, 276] width 319 height 21
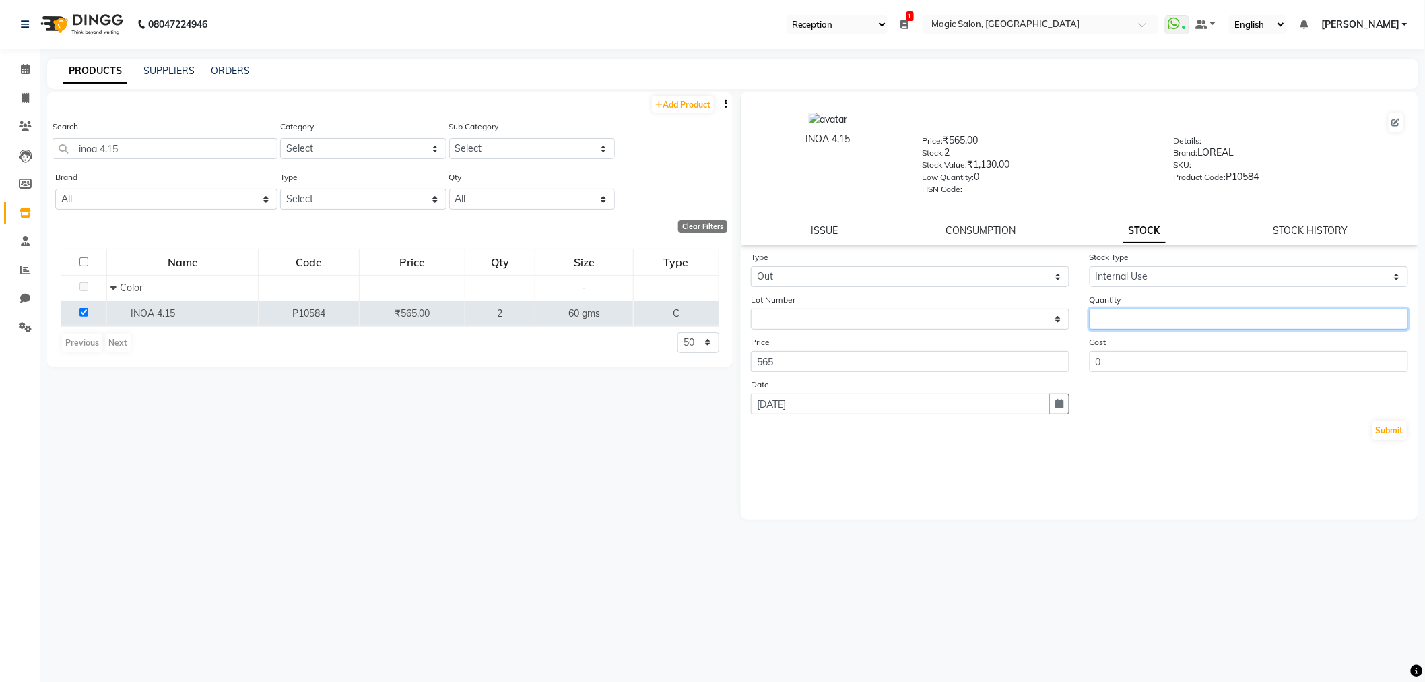
click at [1123, 317] on input "number" at bounding box center [1249, 319] width 319 height 21
type input "1"
click at [1184, 428] on div "Submit" at bounding box center [1079, 431] width 657 height 22
click at [1391, 427] on button "Submit" at bounding box center [1390, 430] width 34 height 19
select select
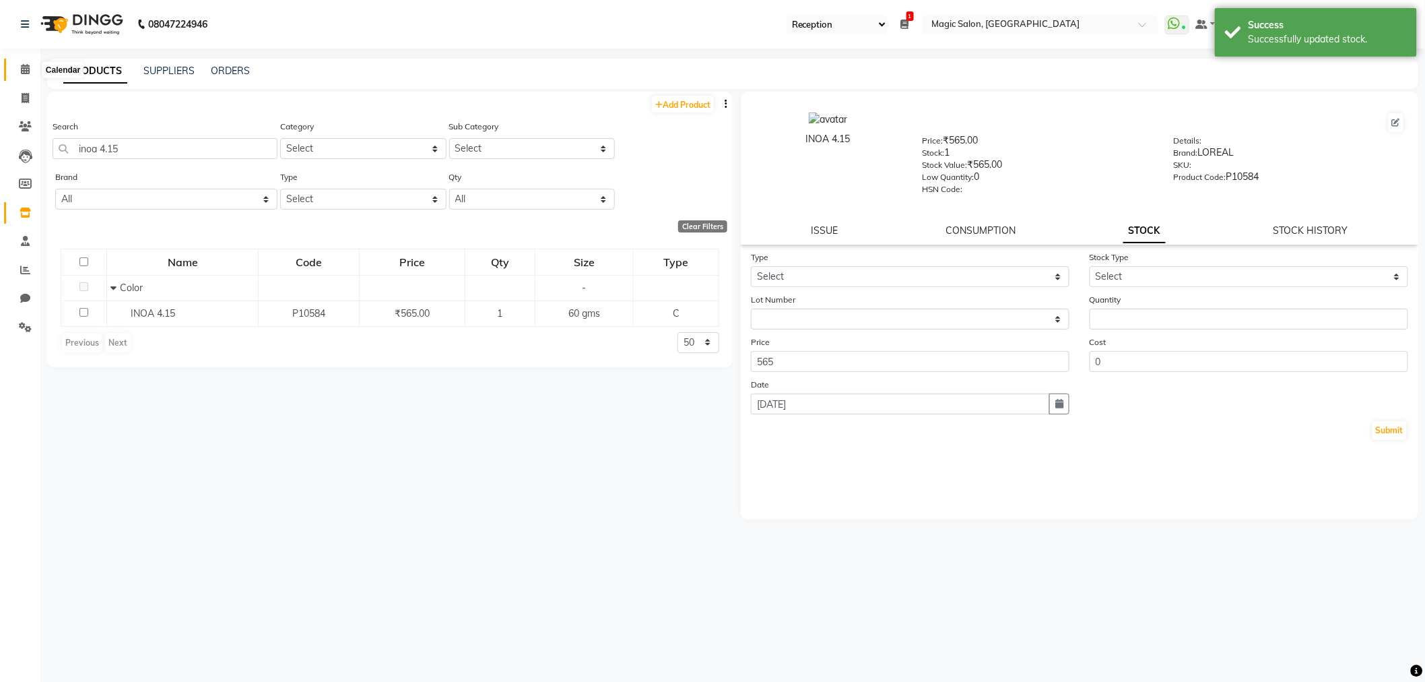
click at [24, 74] on icon at bounding box center [25, 69] width 9 height 10
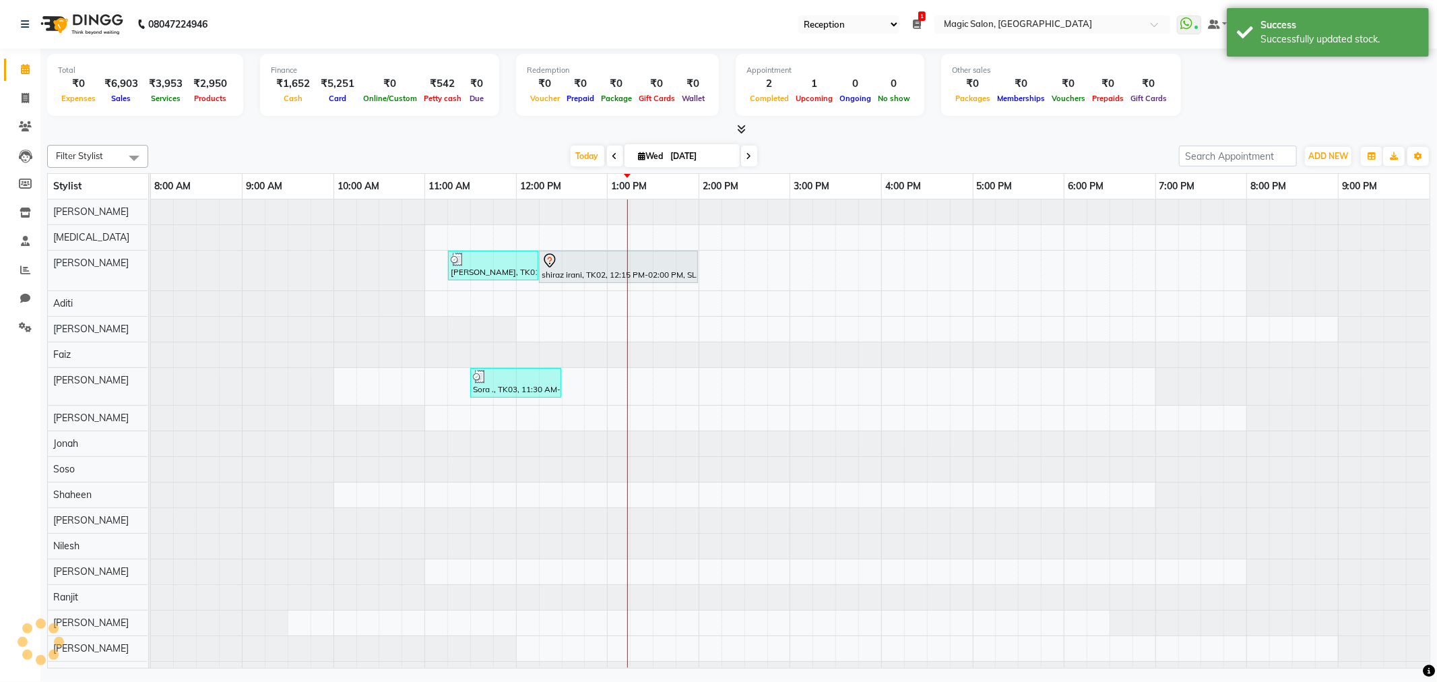
click at [24, 74] on icon at bounding box center [25, 69] width 9 height 10
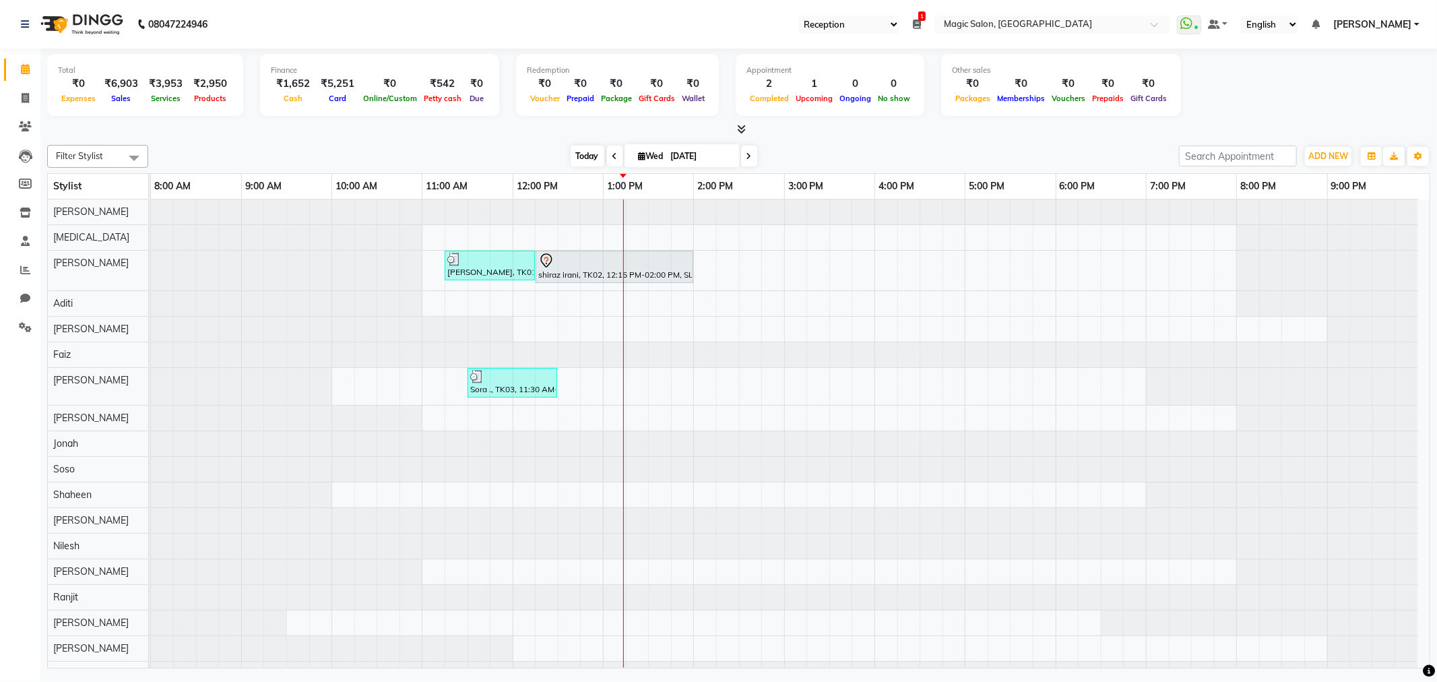
click at [574, 152] on span "Today" at bounding box center [588, 156] width 34 height 21
select select "56"
click at [583, 149] on span "Today" at bounding box center [588, 156] width 34 height 21
click at [612, 152] on icon at bounding box center [614, 156] width 5 height 8
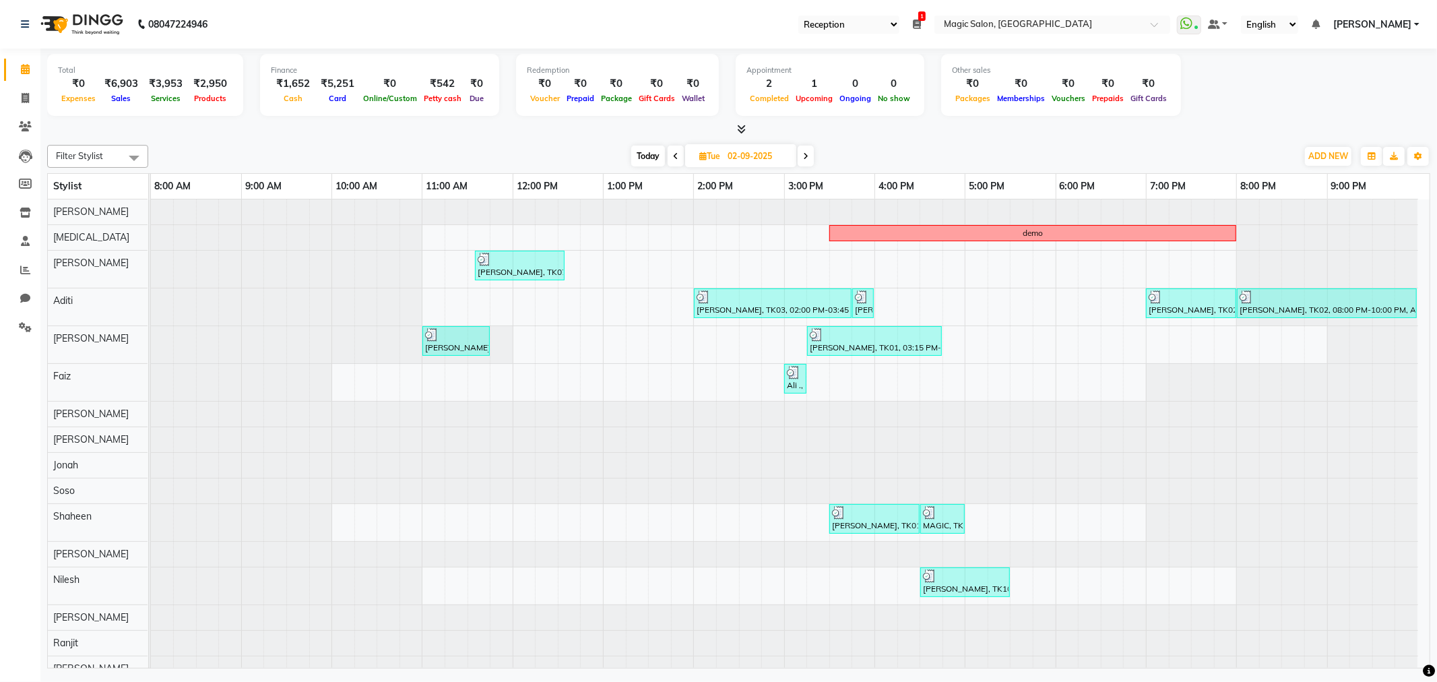
click at [807, 156] on icon at bounding box center [805, 156] width 5 height 8
type input "[DATE]"
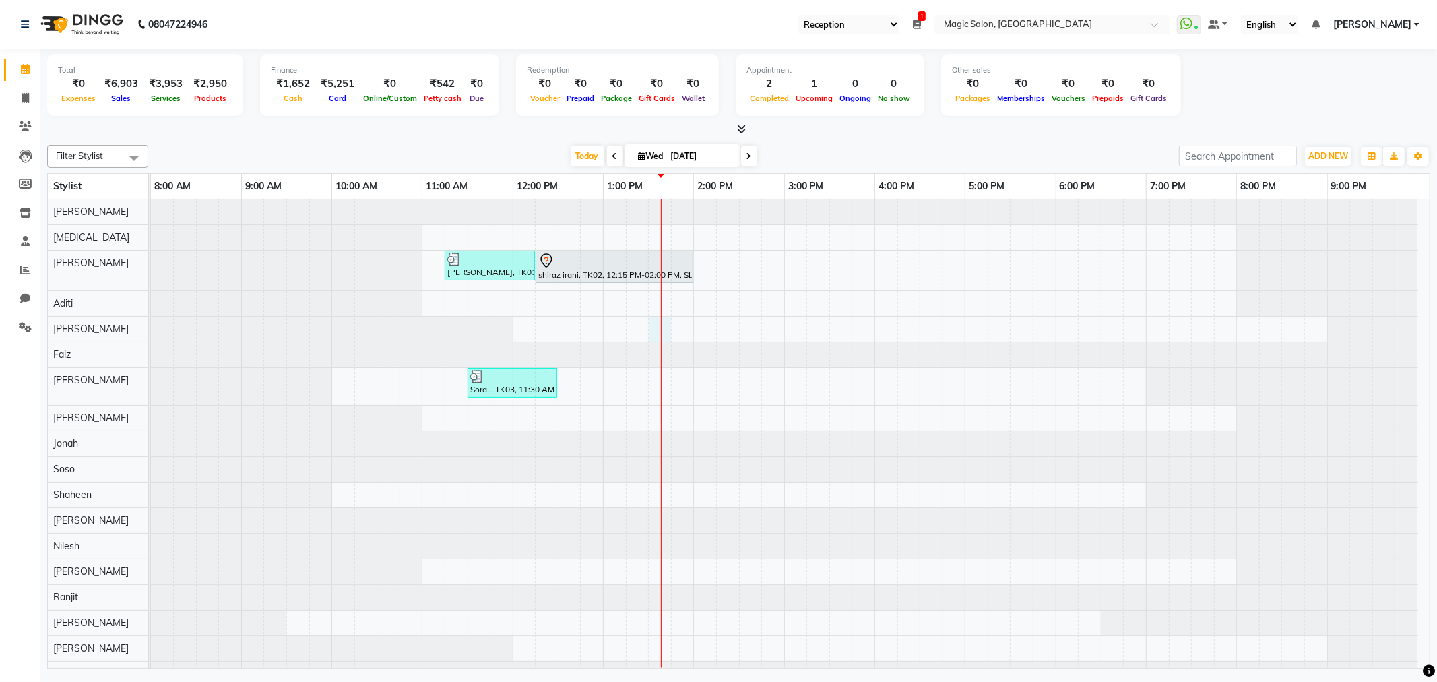
click at [668, 328] on div "[PERSON_NAME], TK01, 11:15 AM-12:15 PM, SL.HAIRCUT [DEMOGRAPHIC_DATA] shiraz ir…" at bounding box center [790, 442] width 1279 height 487
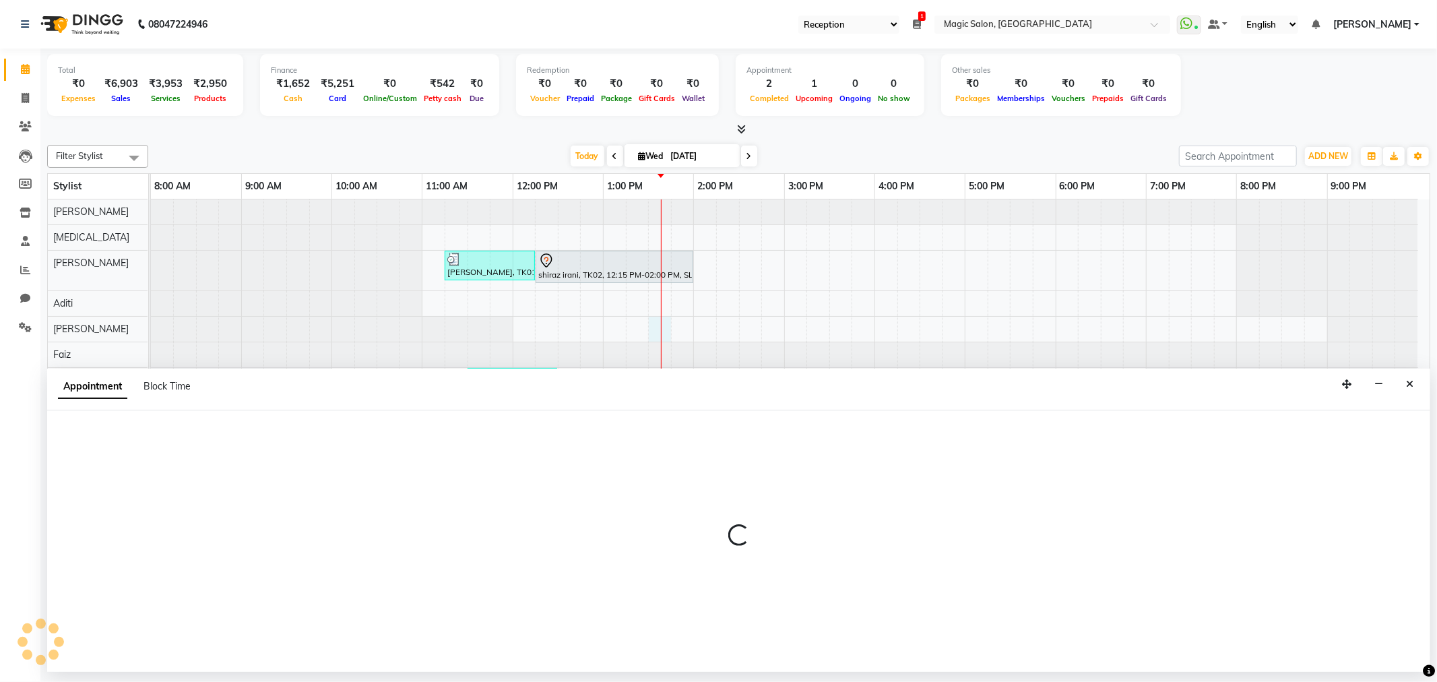
select select "61841"
select select "tentative"
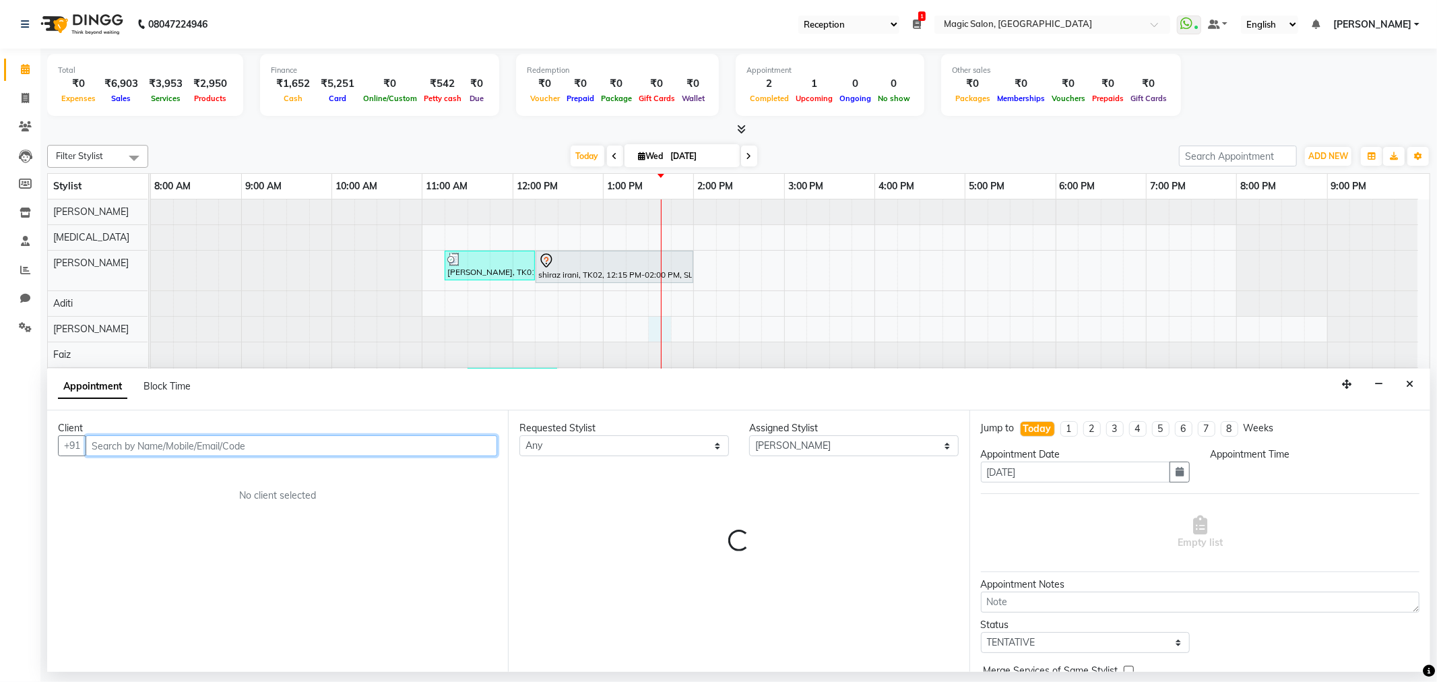
select select "810"
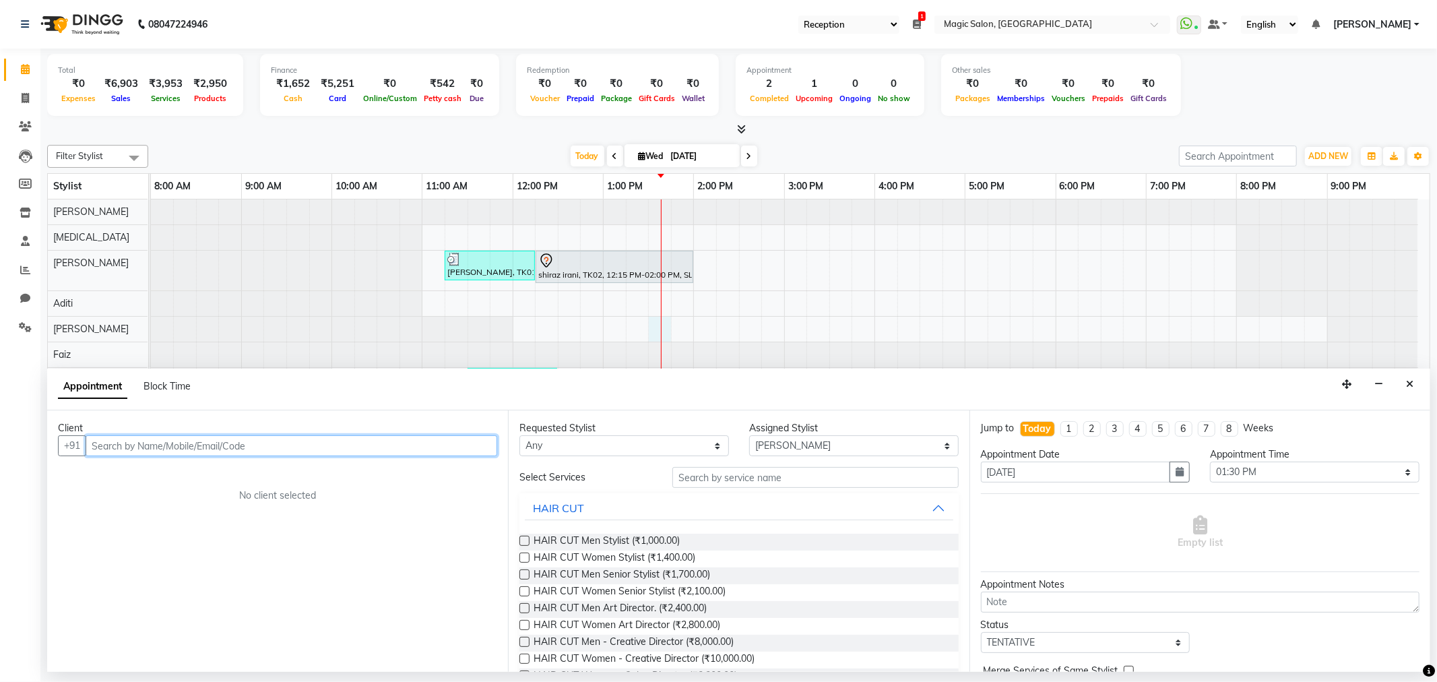
click at [223, 449] on input "text" at bounding box center [292, 445] width 412 height 21
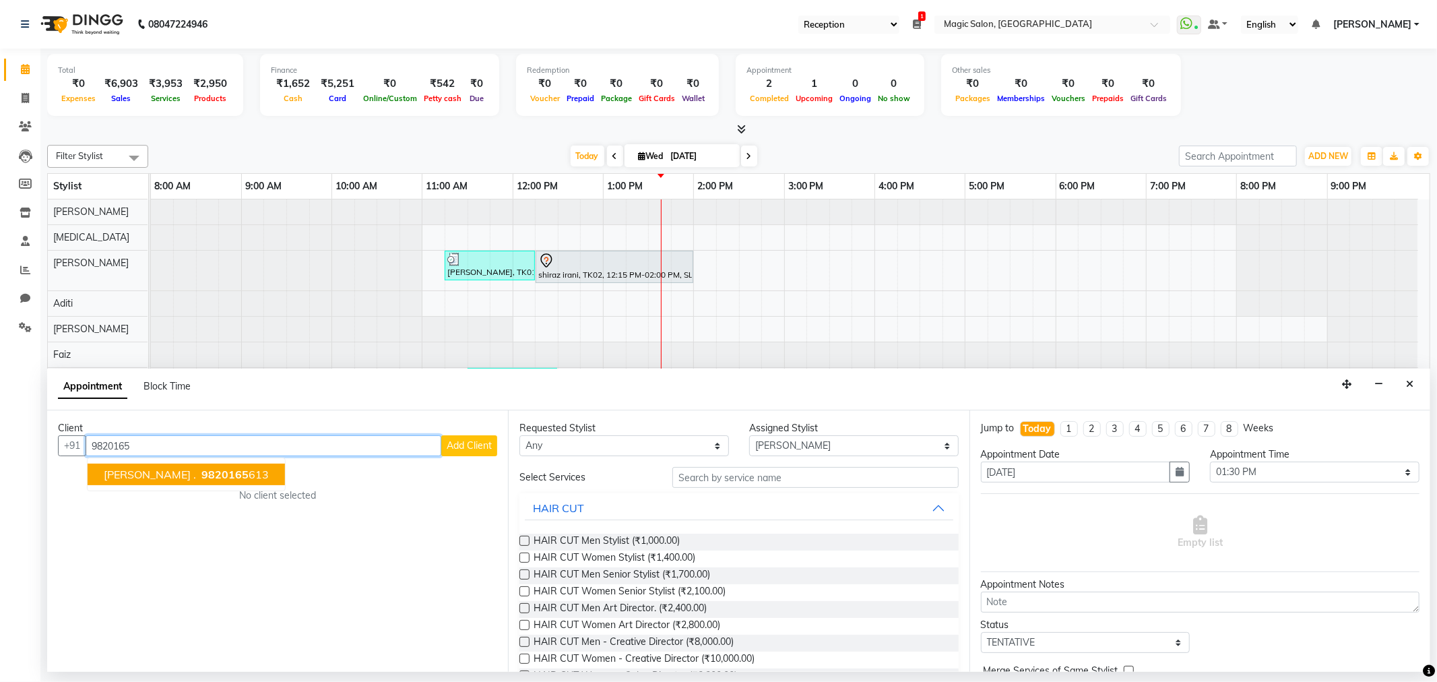
click at [127, 474] on span "[PERSON_NAME] ." at bounding box center [150, 473] width 92 height 13
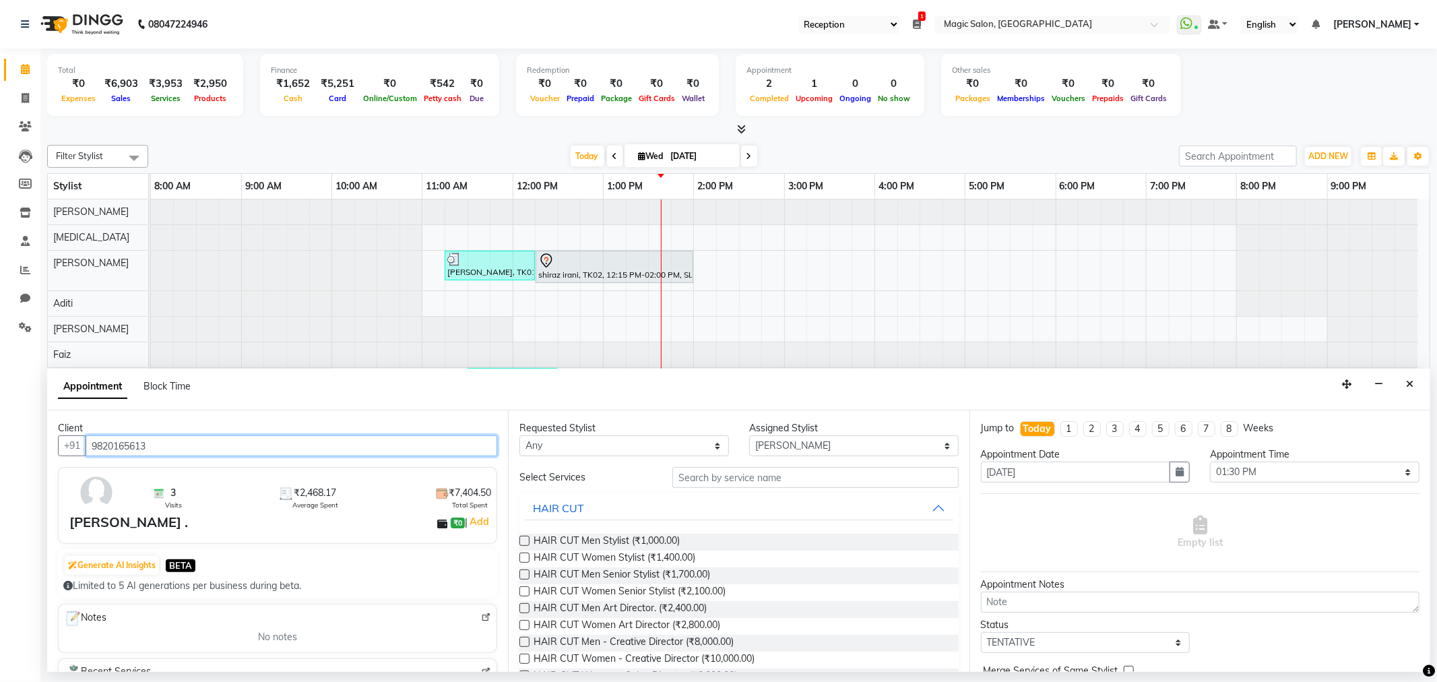
type input "9820165613"
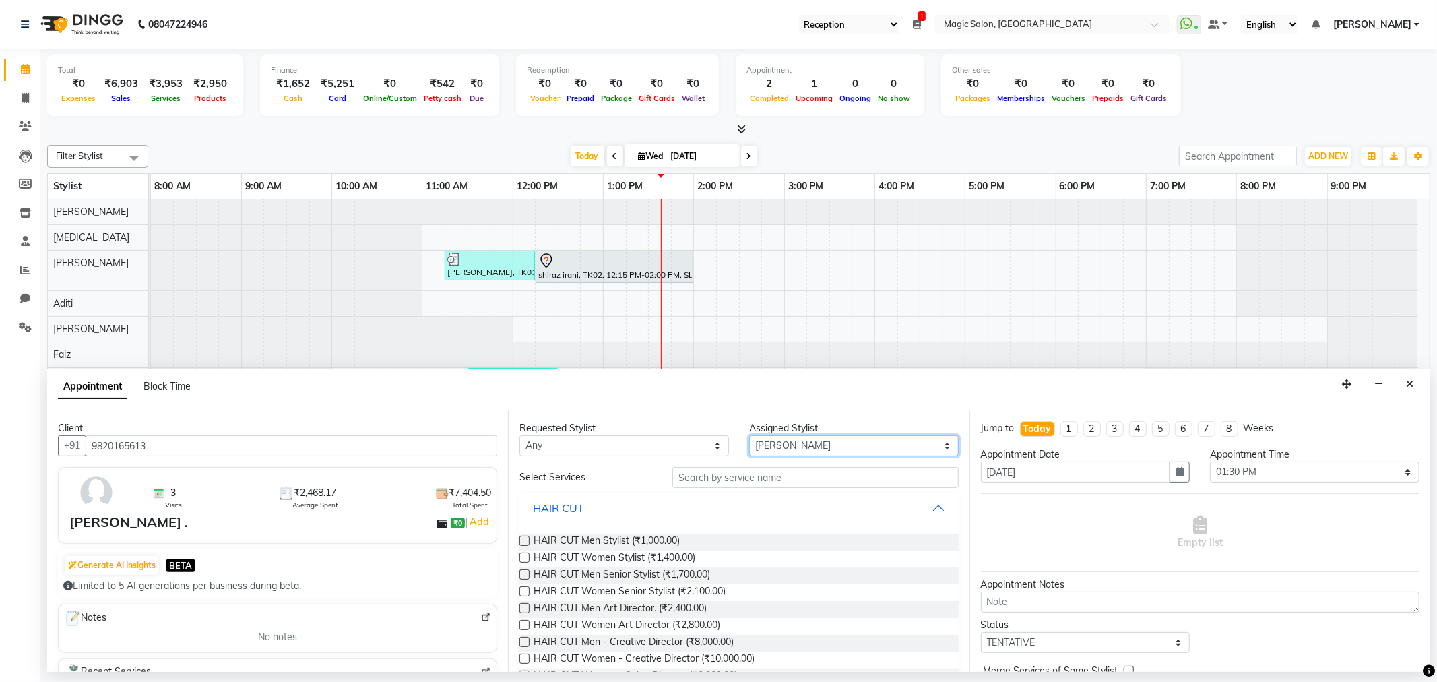
click at [844, 442] on select "Select Aditi [PERSON_NAME] [PERSON_NAME] [PERSON_NAME] [PERSON_NAME] [MEDICAL_D…" at bounding box center [853, 445] width 209 height 21
select select "83814"
click at [749, 435] on select "Select Aditi [PERSON_NAME] [PERSON_NAME] [PERSON_NAME] [PERSON_NAME] [MEDICAL_D…" at bounding box center [853, 445] width 209 height 21
click at [796, 481] on input "text" at bounding box center [815, 477] width 286 height 21
click at [726, 482] on input "text" at bounding box center [815, 477] width 286 height 21
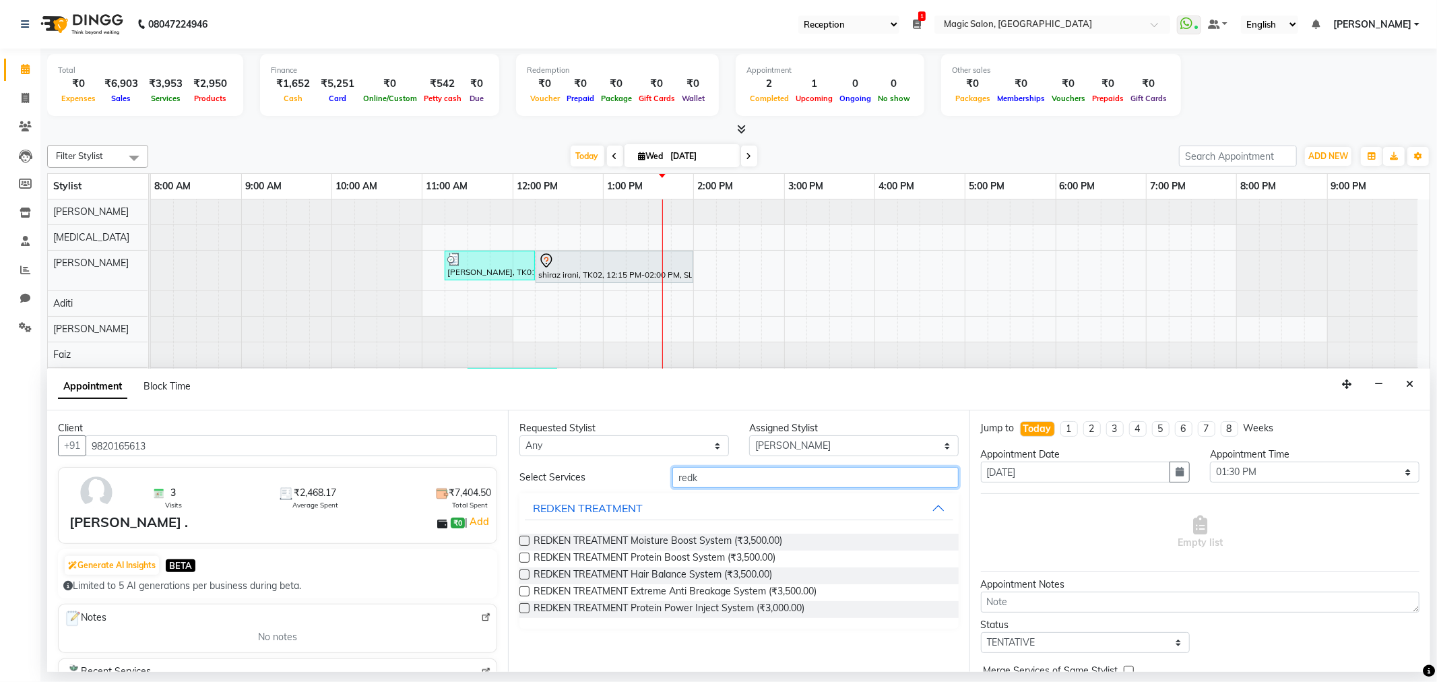
type input "redk"
click at [728, 531] on div "REDKEN TREATMENT Moisture Boost System (₹3,500.00) REDKEN TREATMENT Protein Boo…" at bounding box center [738, 576] width 439 height 106
click at [728, 537] on span "REDKEN TREATMENT Moisture Boost System (₹3,500.00)" at bounding box center [658, 542] width 249 height 17
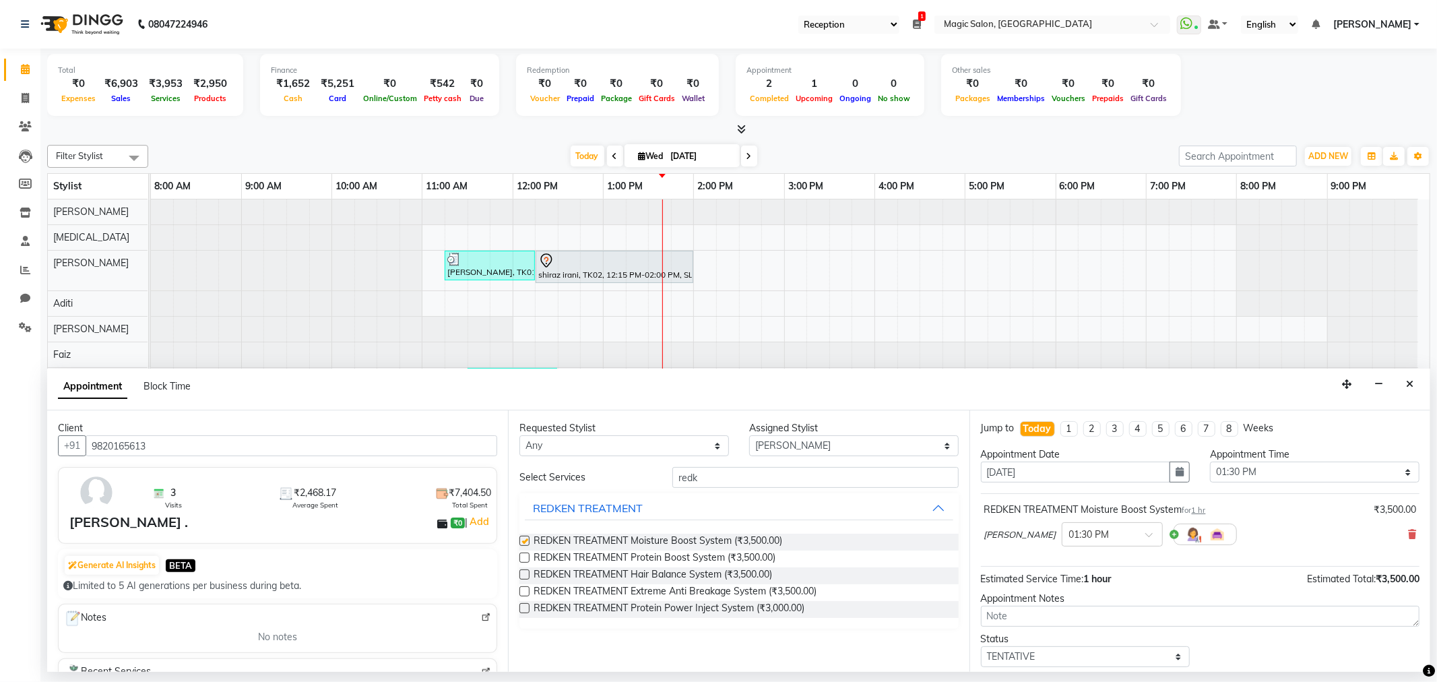
checkbox input "false"
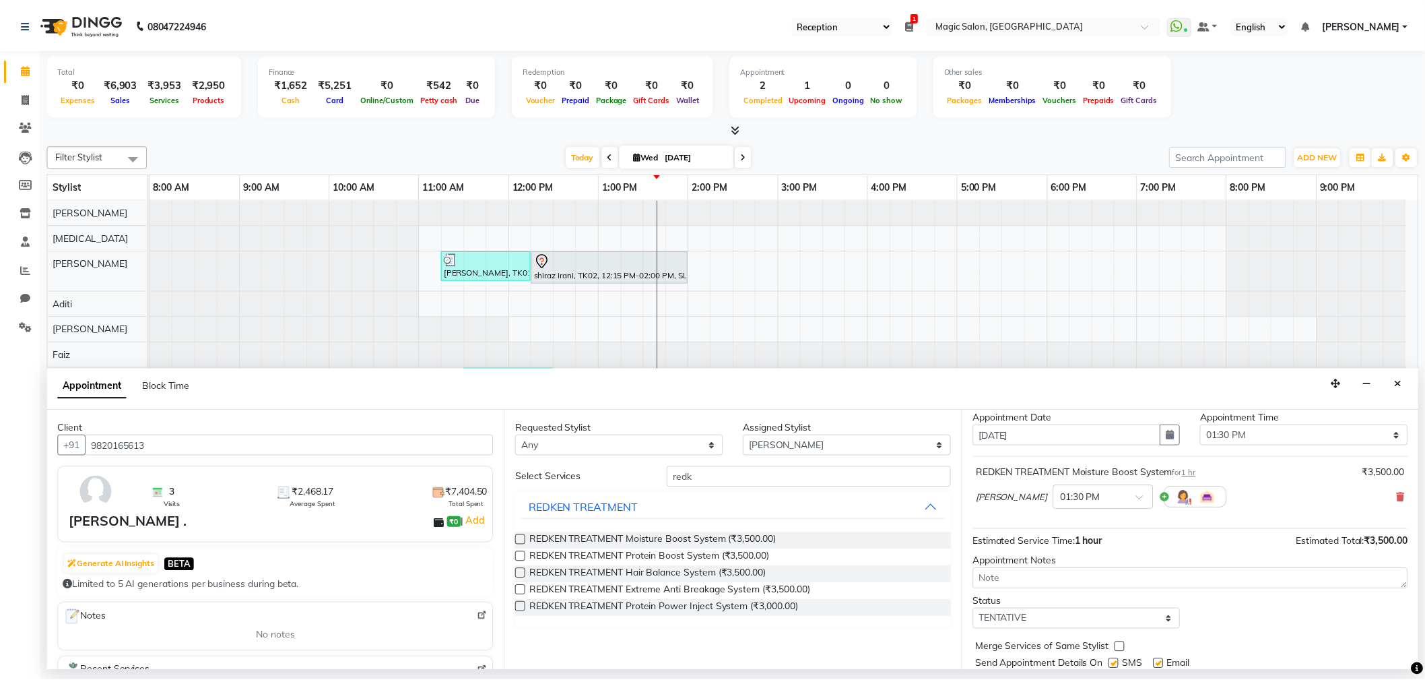
scroll to position [81, 0]
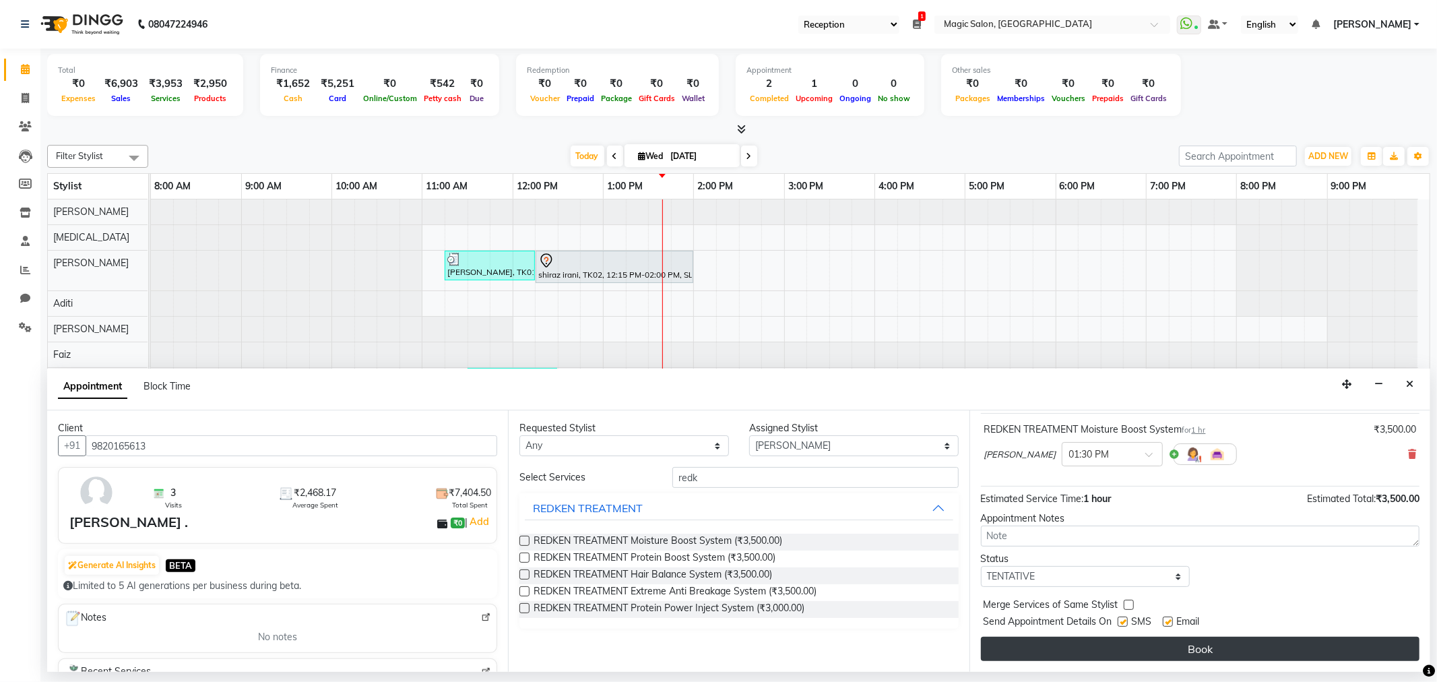
click at [1206, 651] on button "Book" at bounding box center [1200, 649] width 439 height 24
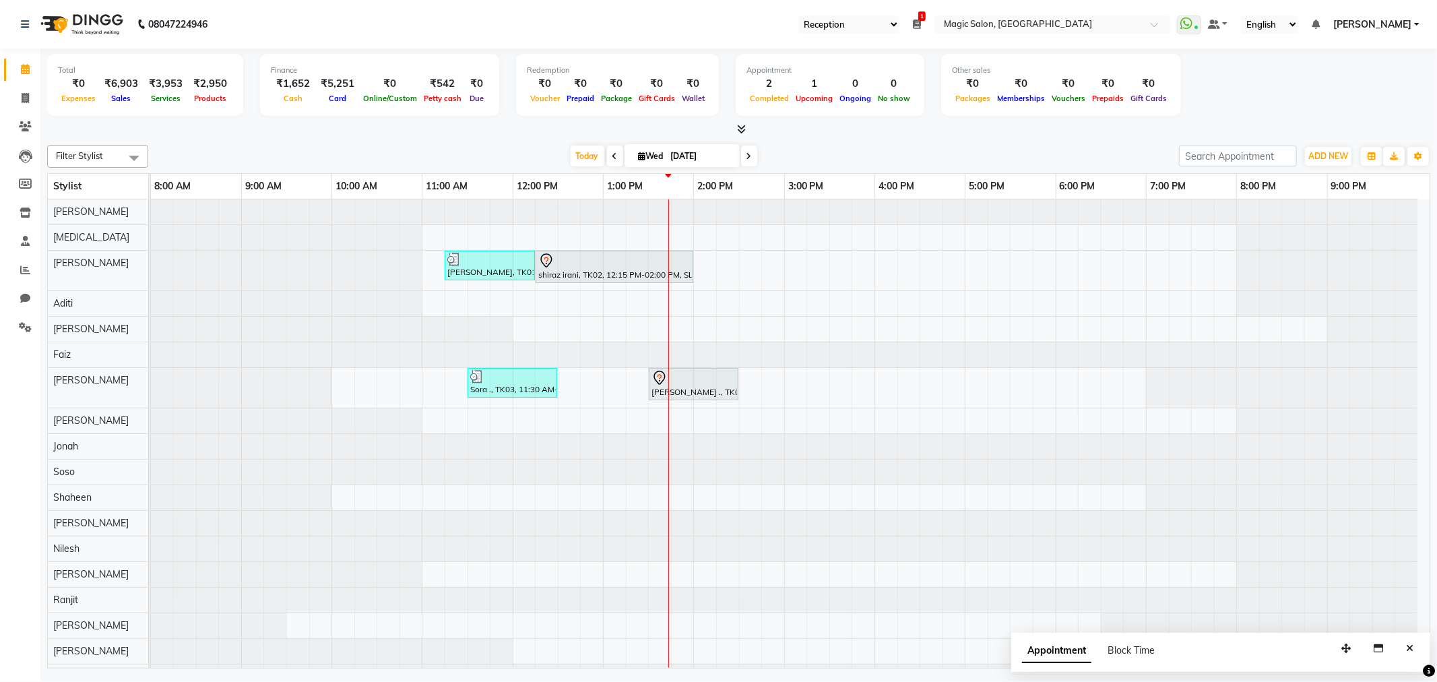
click at [612, 158] on icon at bounding box center [614, 156] width 5 height 8
type input "02-09-2025"
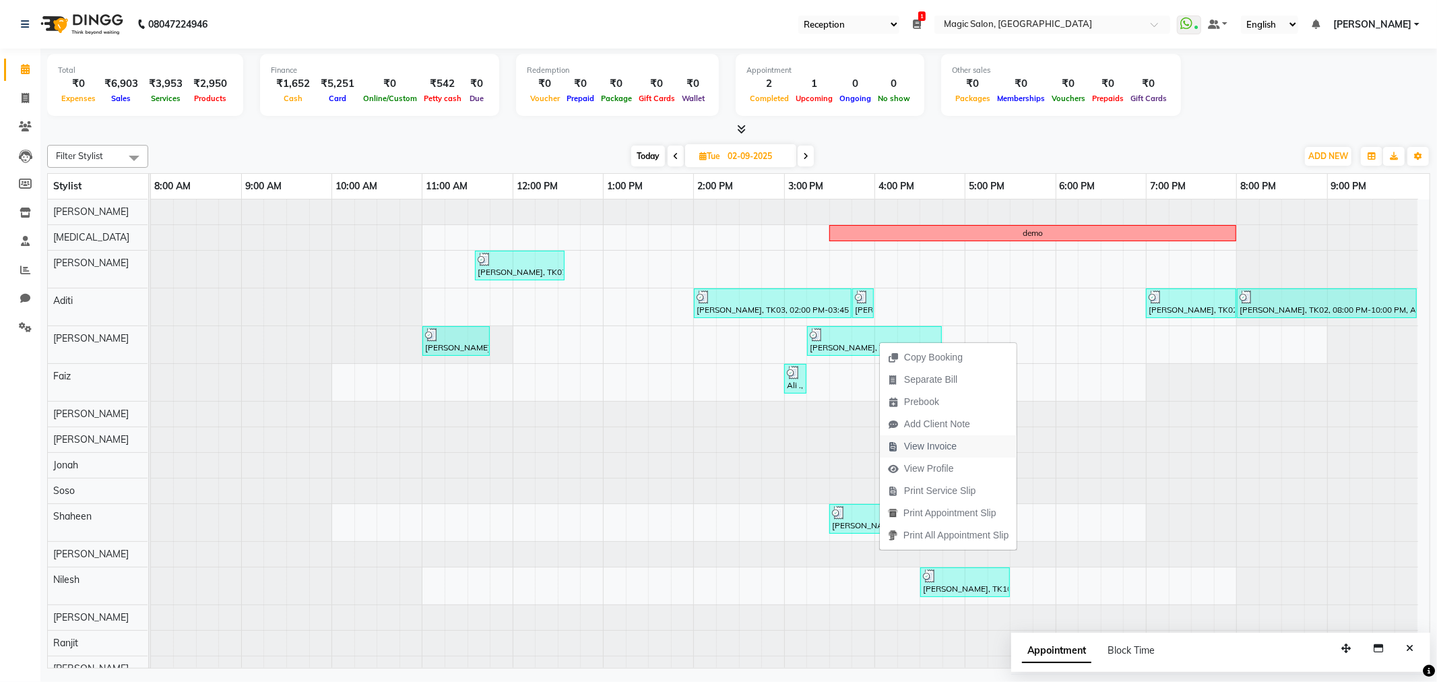
click at [927, 440] on span "View Invoice" at bounding box center [930, 446] width 53 height 14
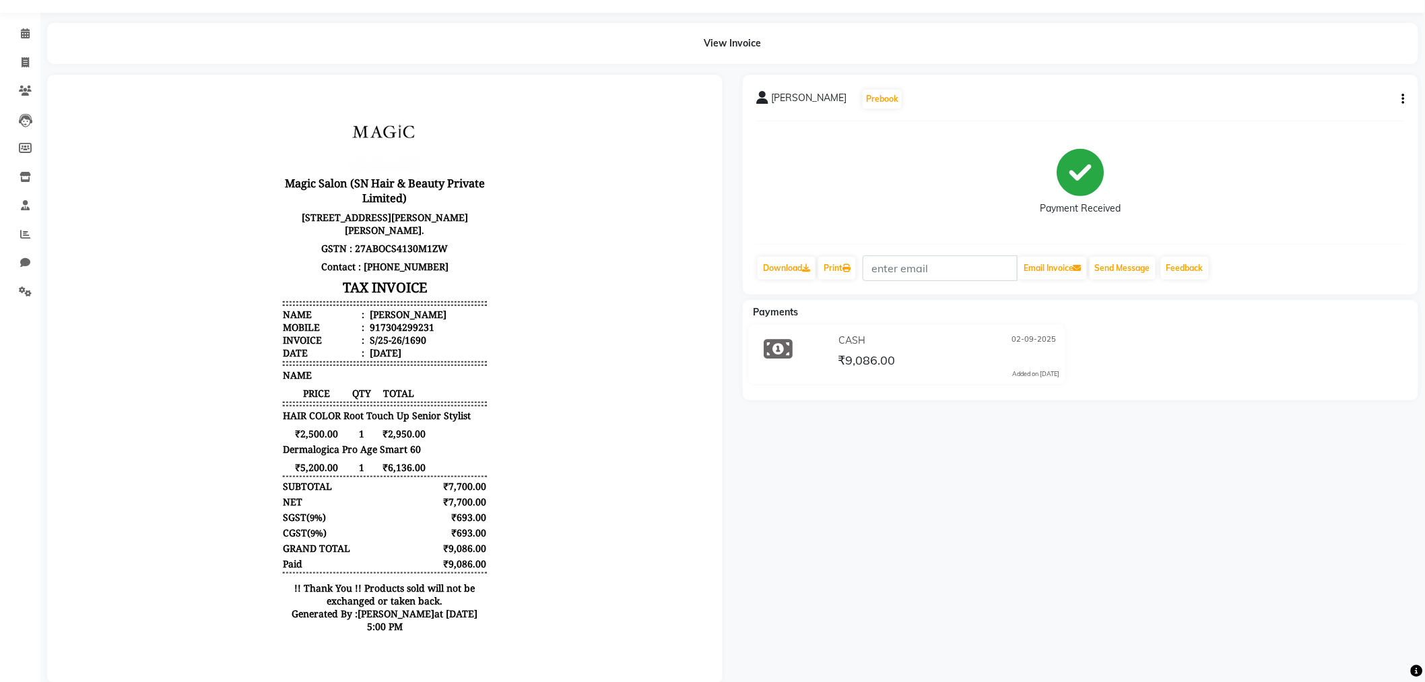
scroll to position [68, 0]
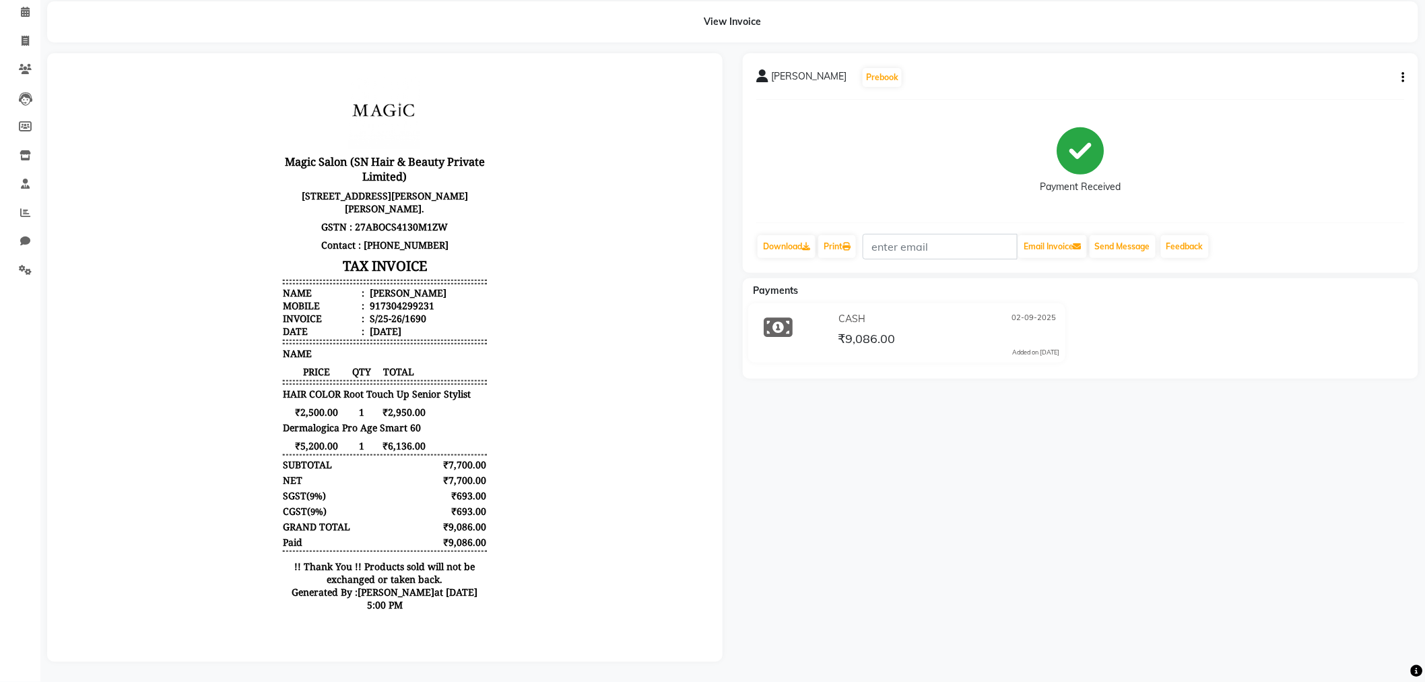
click at [1404, 77] on icon "button" at bounding box center [1403, 77] width 3 height 1
click at [1301, 110] on div "Payment Received" at bounding box center [1080, 160] width 649 height 101
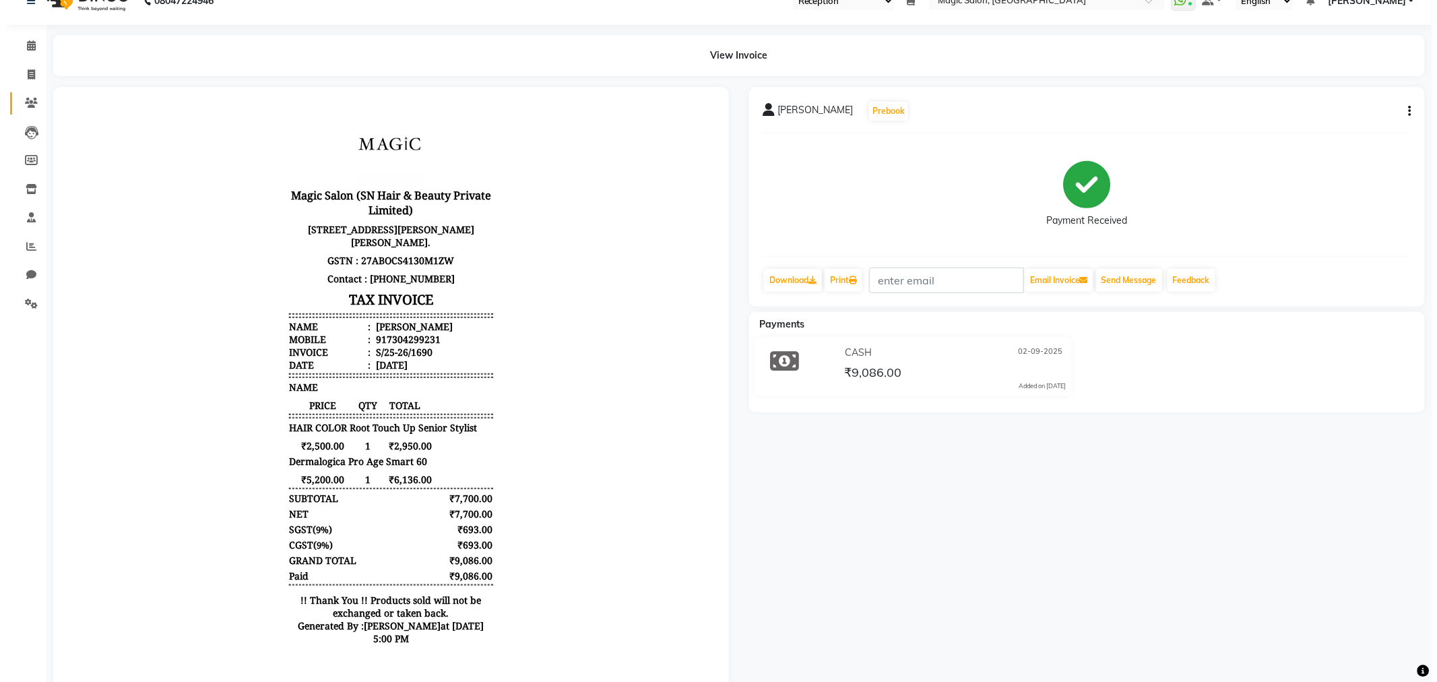
scroll to position [0, 0]
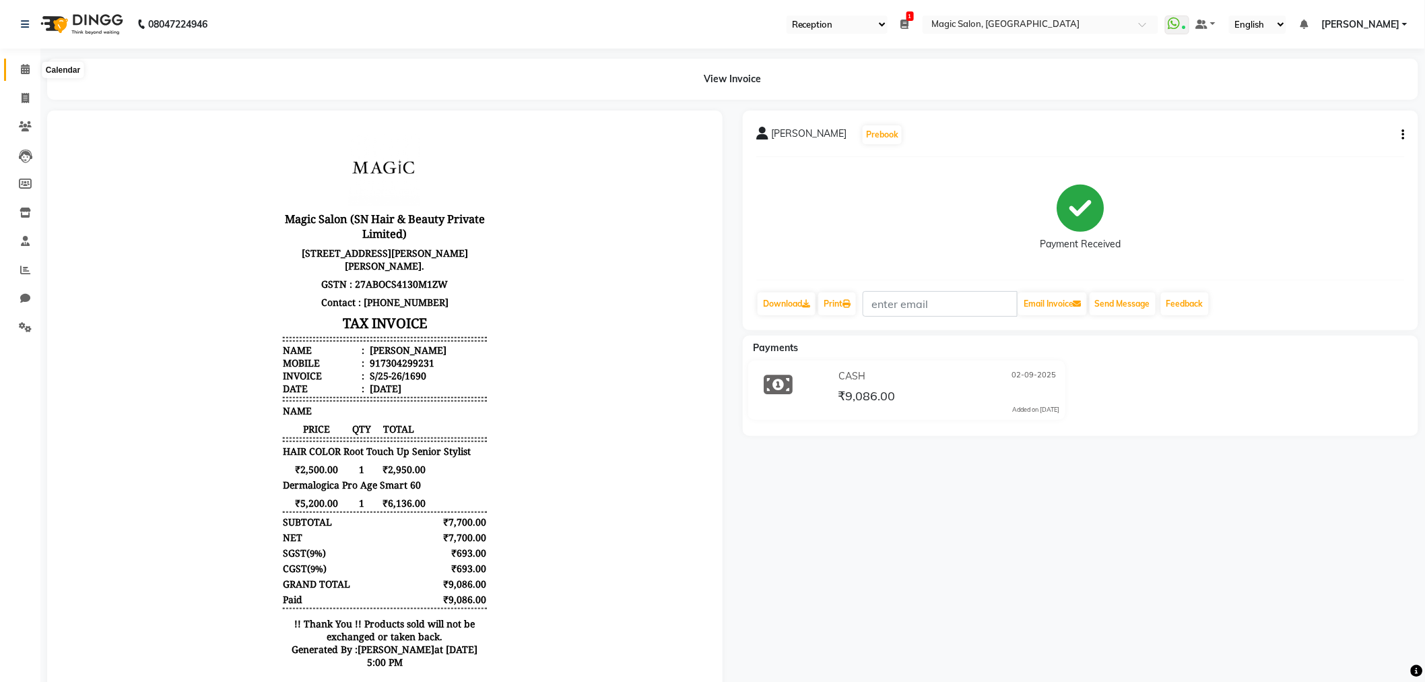
drag, startPoint x: 20, startPoint y: 71, endPoint x: 65, endPoint y: 70, distance: 44.5
click at [21, 71] on icon at bounding box center [25, 69] width 9 height 10
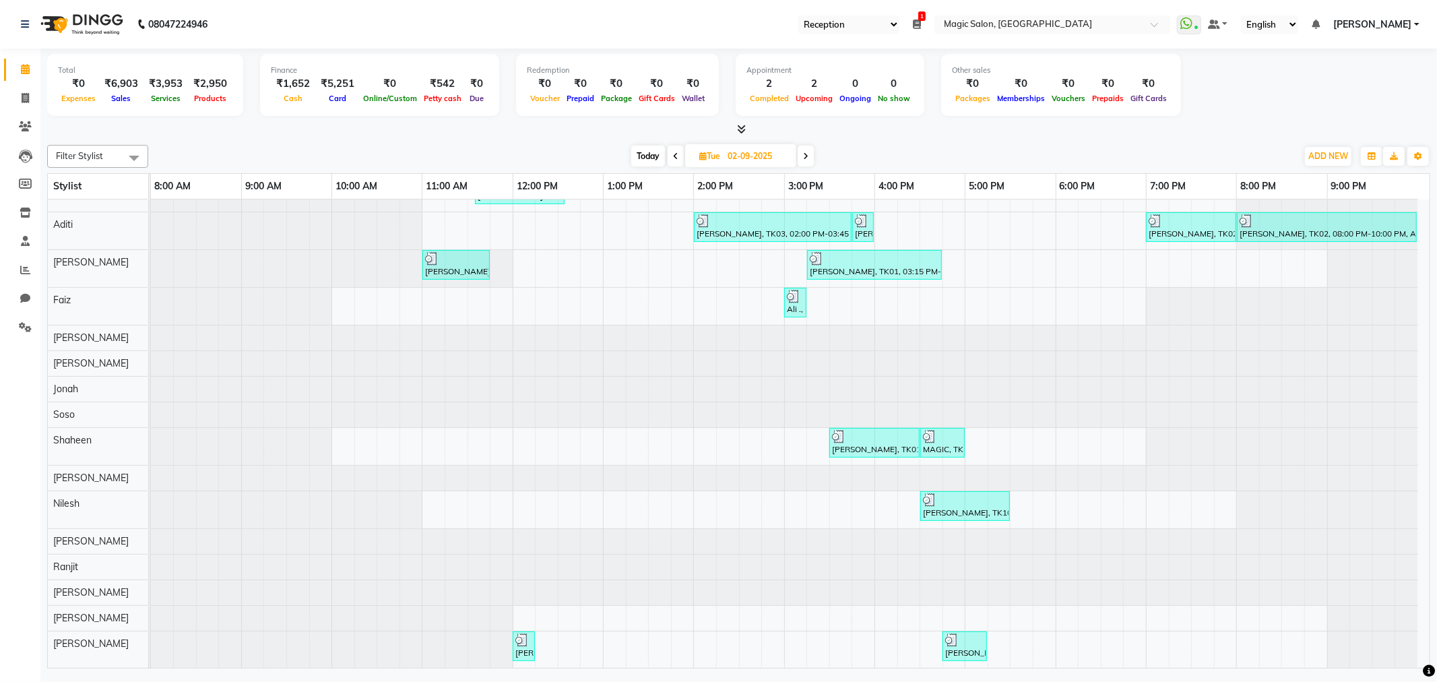
scroll to position [89, 0]
click at [636, 147] on span "Today" at bounding box center [648, 156] width 34 height 21
type input "[DATE]"
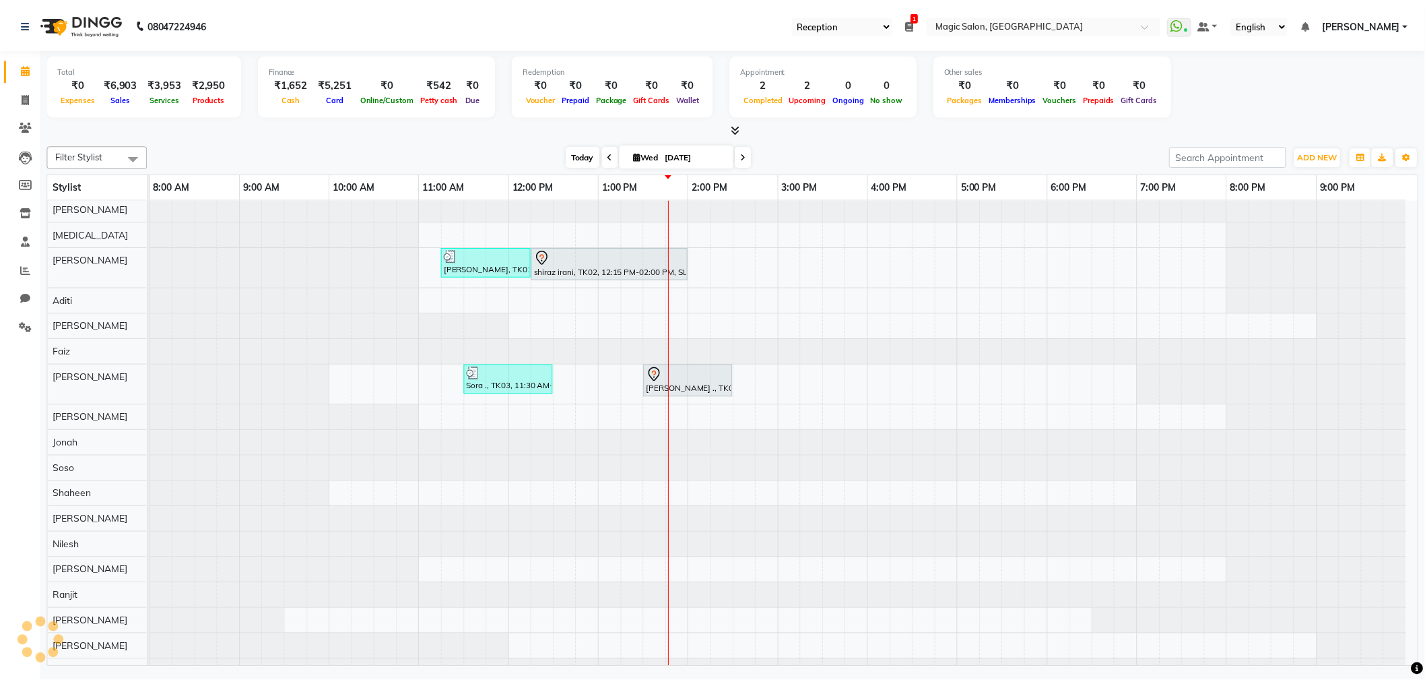
scroll to position [34, 0]
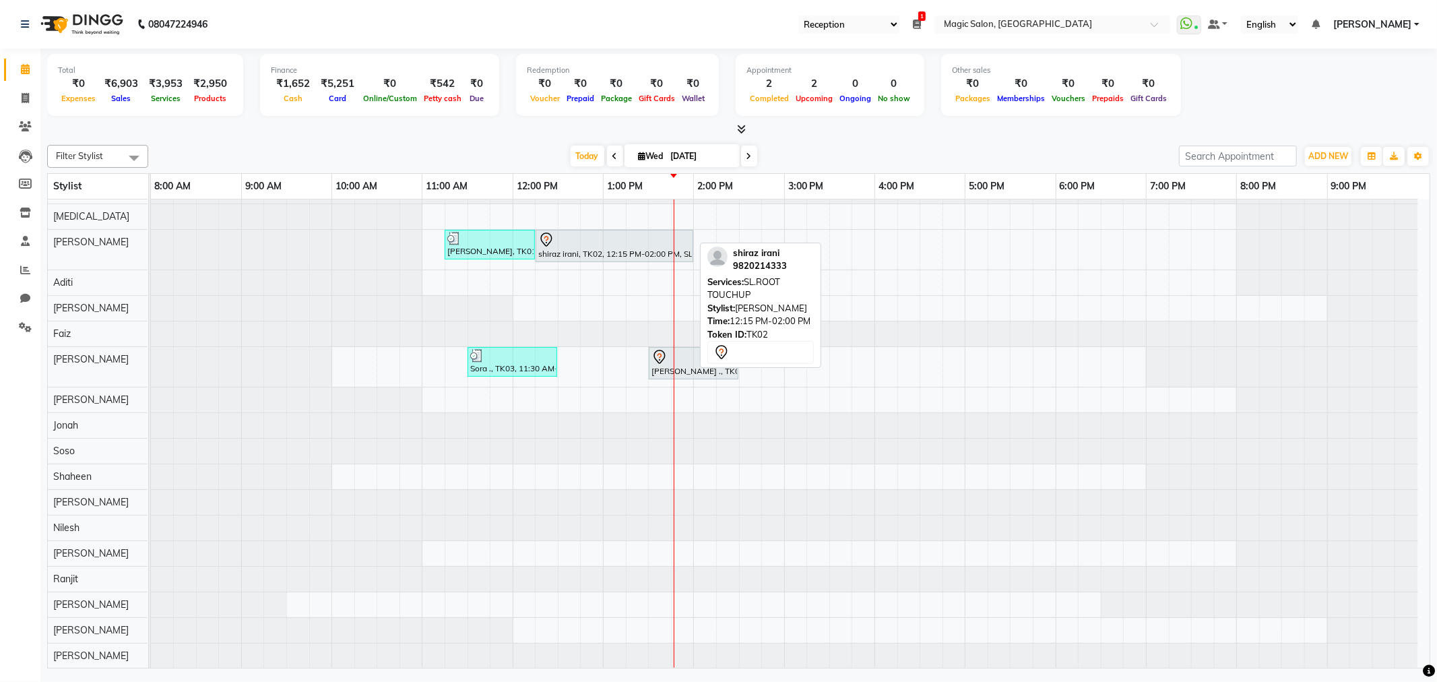
click at [611, 245] on div "shiraz irani, TK02, 12:15 PM-02:00 PM, SL.ROOT TOUCHUP" at bounding box center [614, 246] width 155 height 28
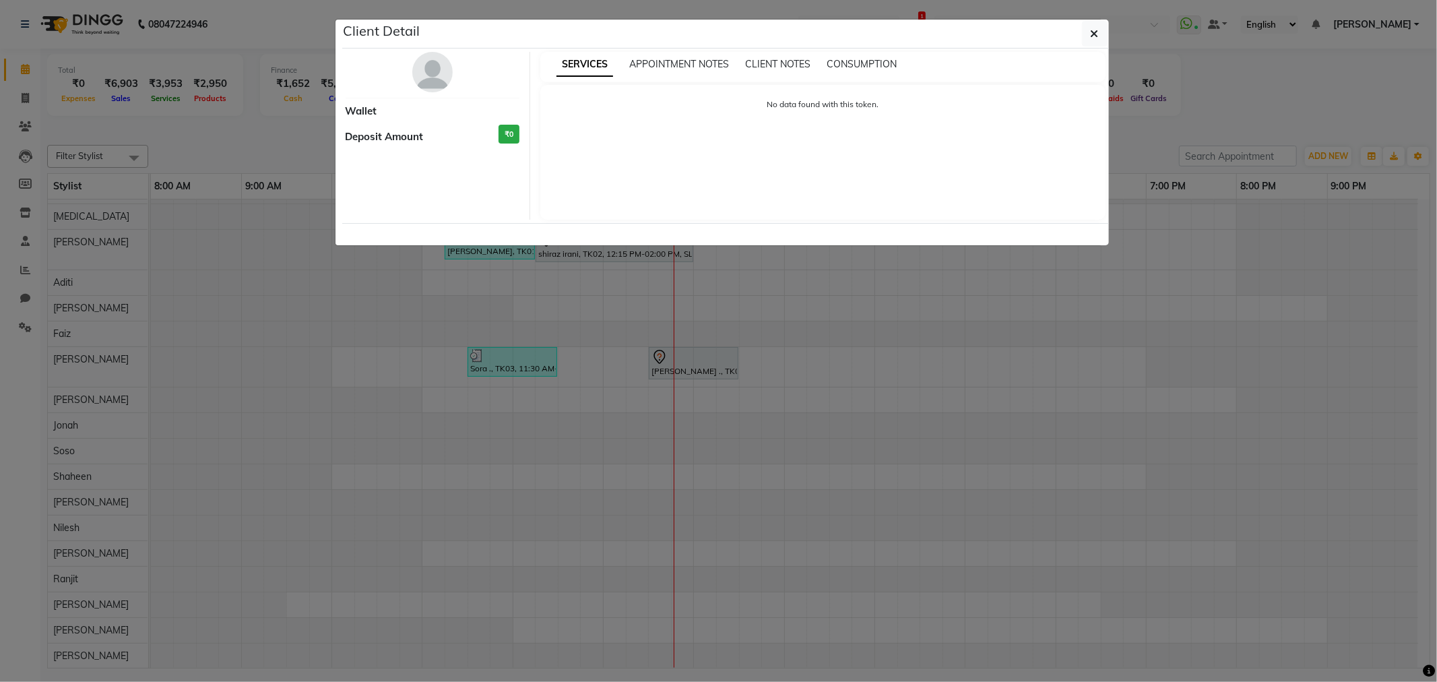
select select "7"
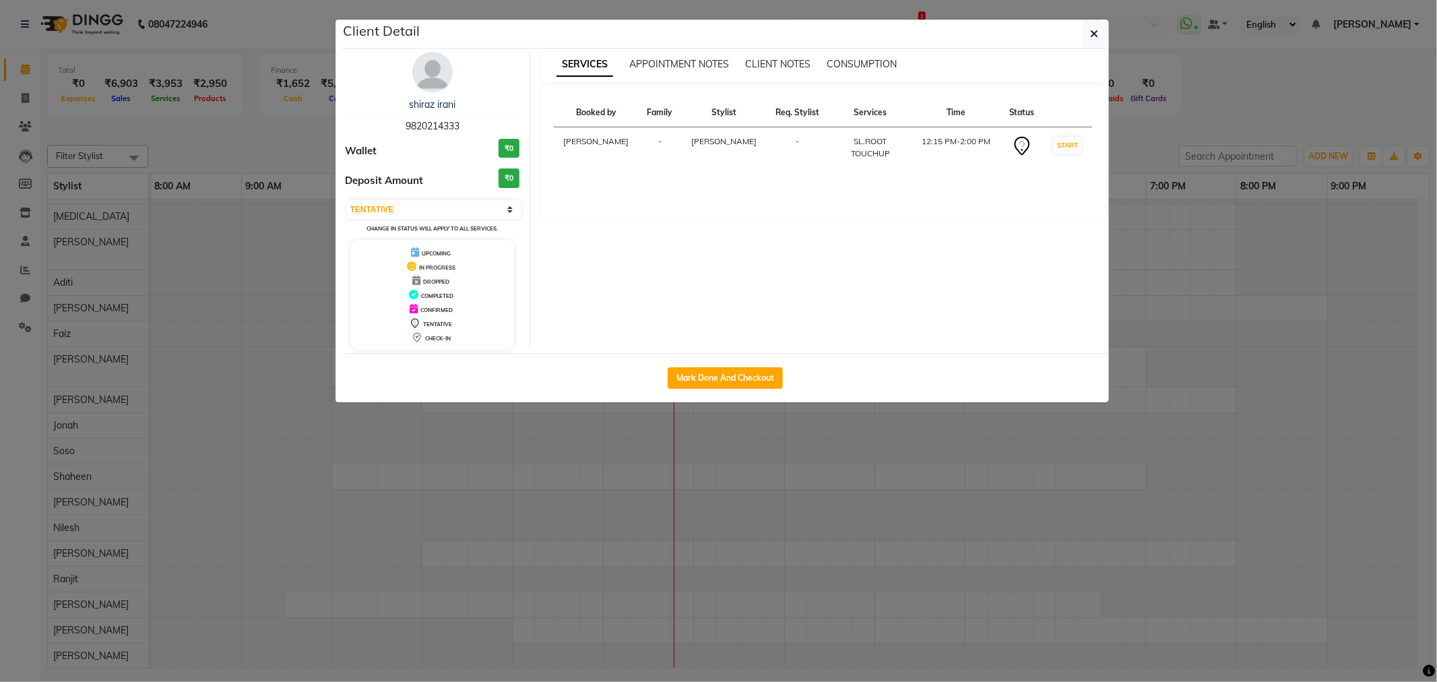
click at [746, 389] on div "Mark Done And Checkout" at bounding box center [725, 377] width 767 height 49
click at [746, 380] on button "Mark Done And Checkout" at bounding box center [725, 378] width 115 height 22
select select "service"
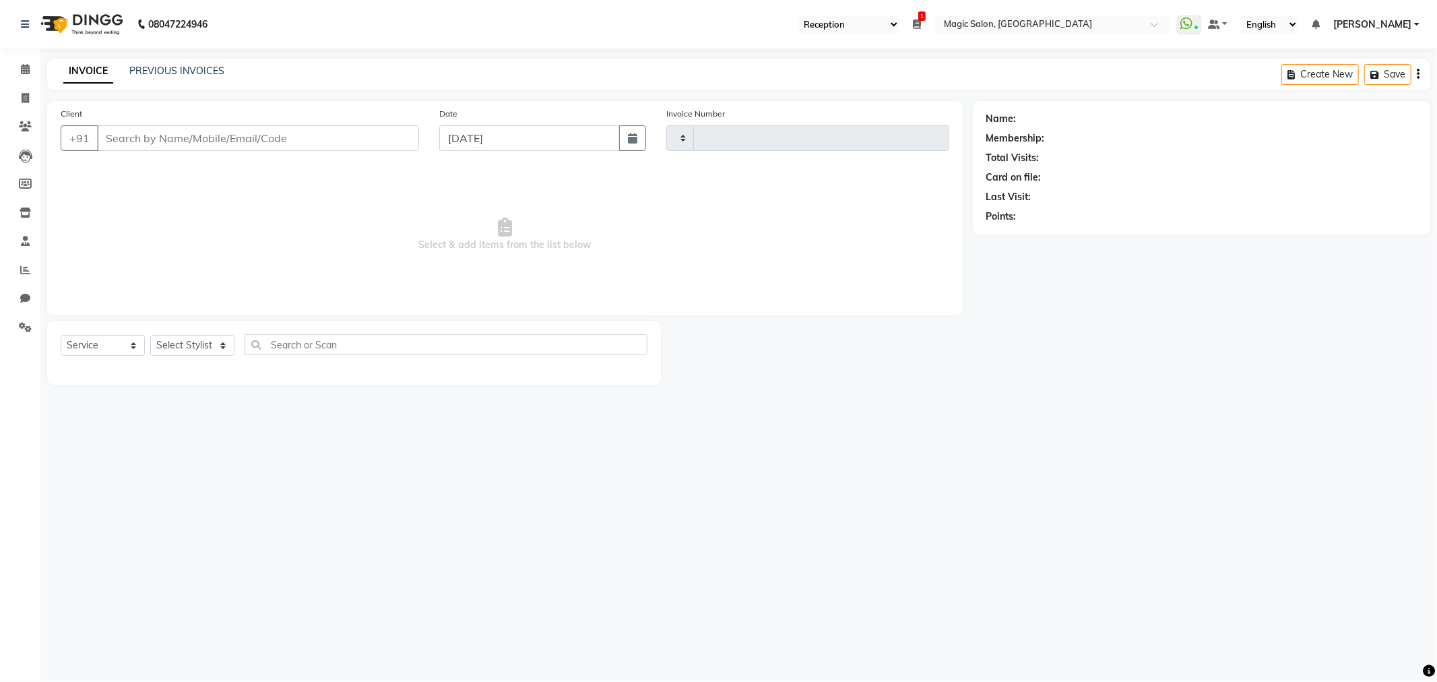
type input "1697"
select select "3"
select select "7276"
type input "9820214333"
select select "65345"
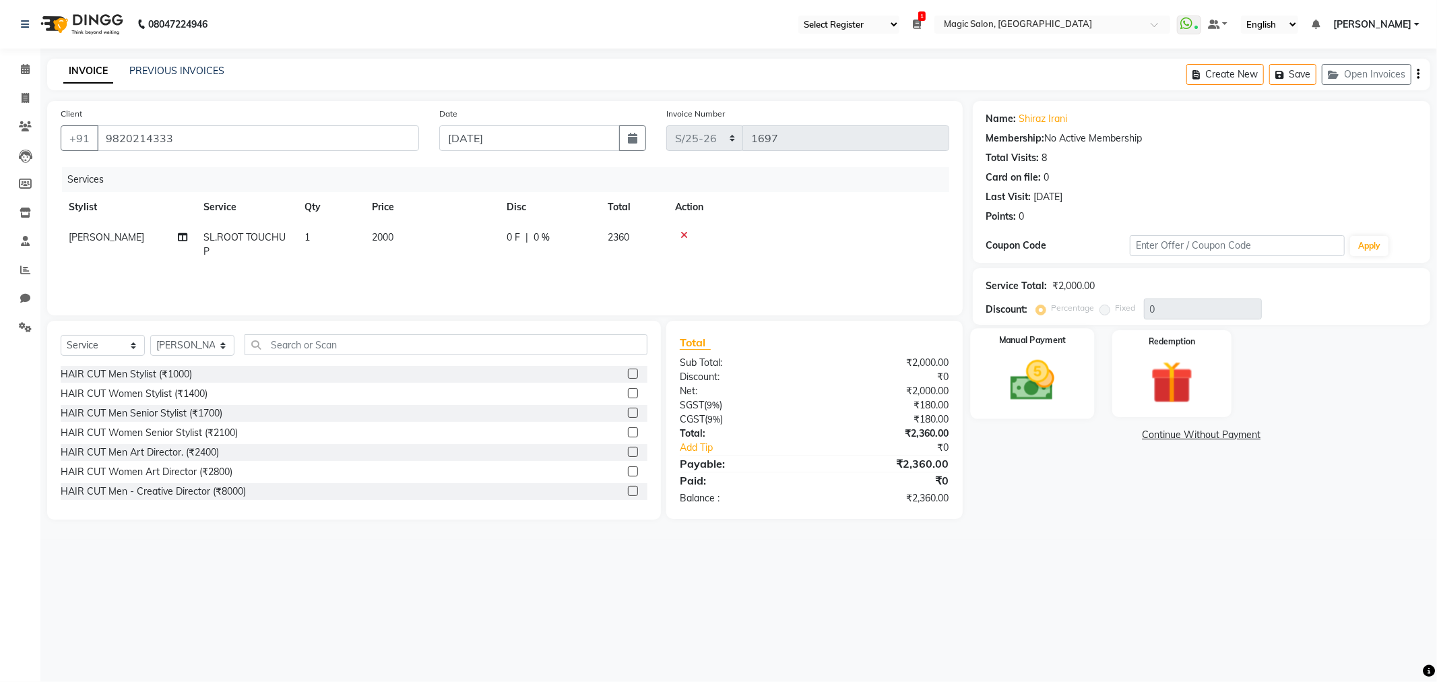
click at [1014, 364] on img at bounding box center [1032, 380] width 72 height 51
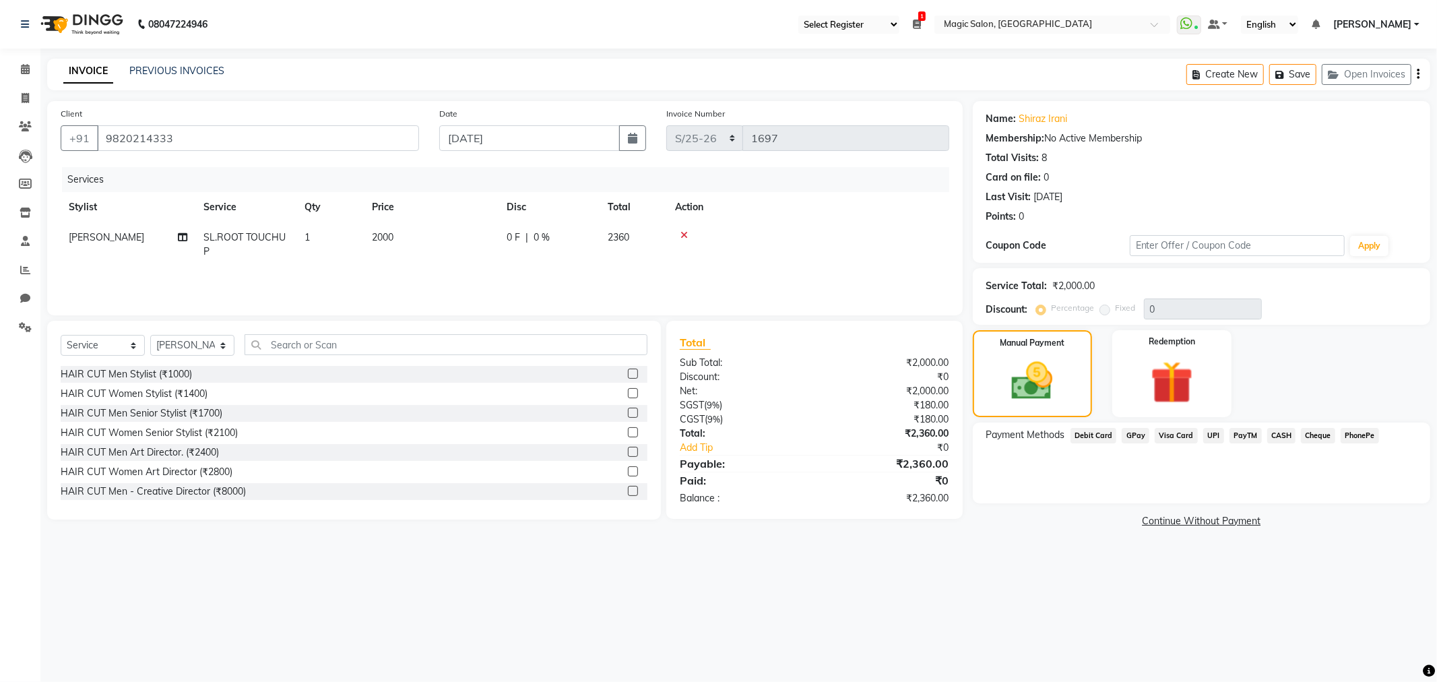
click at [1164, 429] on span "Visa Card" at bounding box center [1176, 435] width 43 height 15
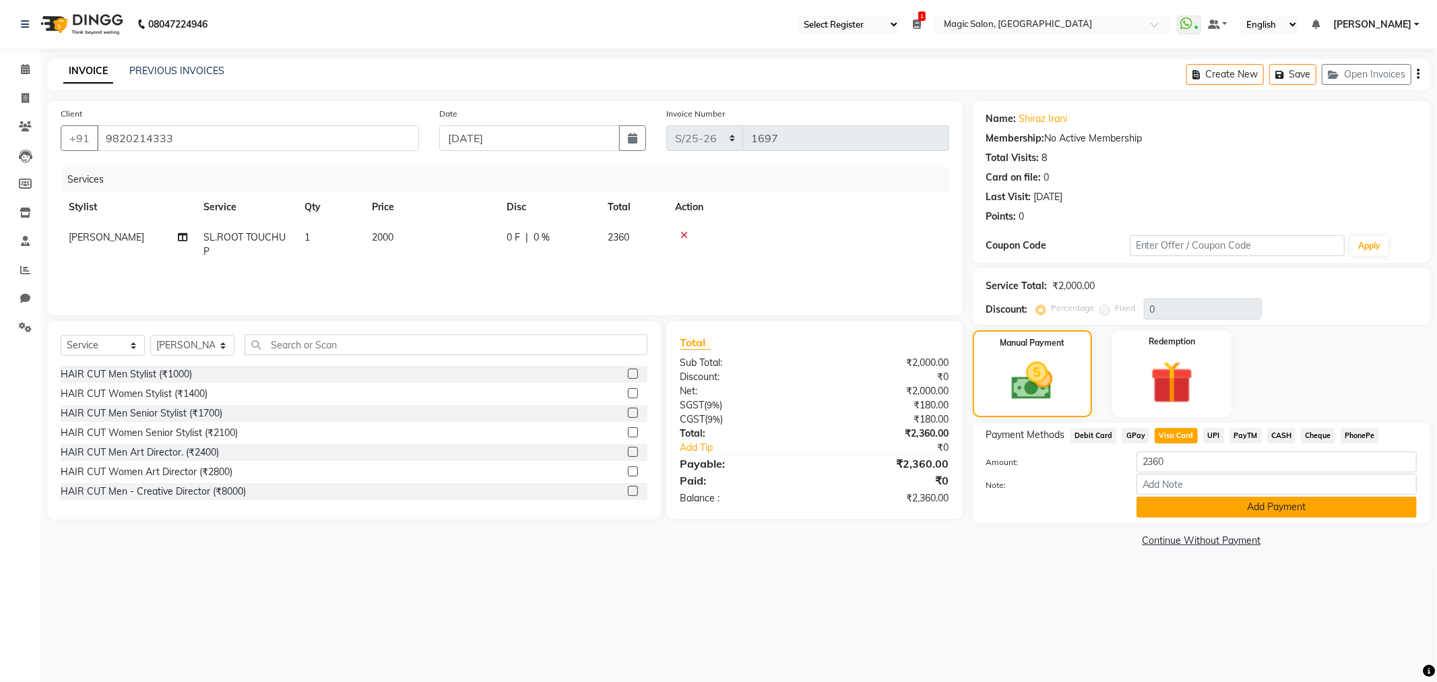
click at [1248, 500] on button "Add Payment" at bounding box center [1276, 506] width 280 height 21
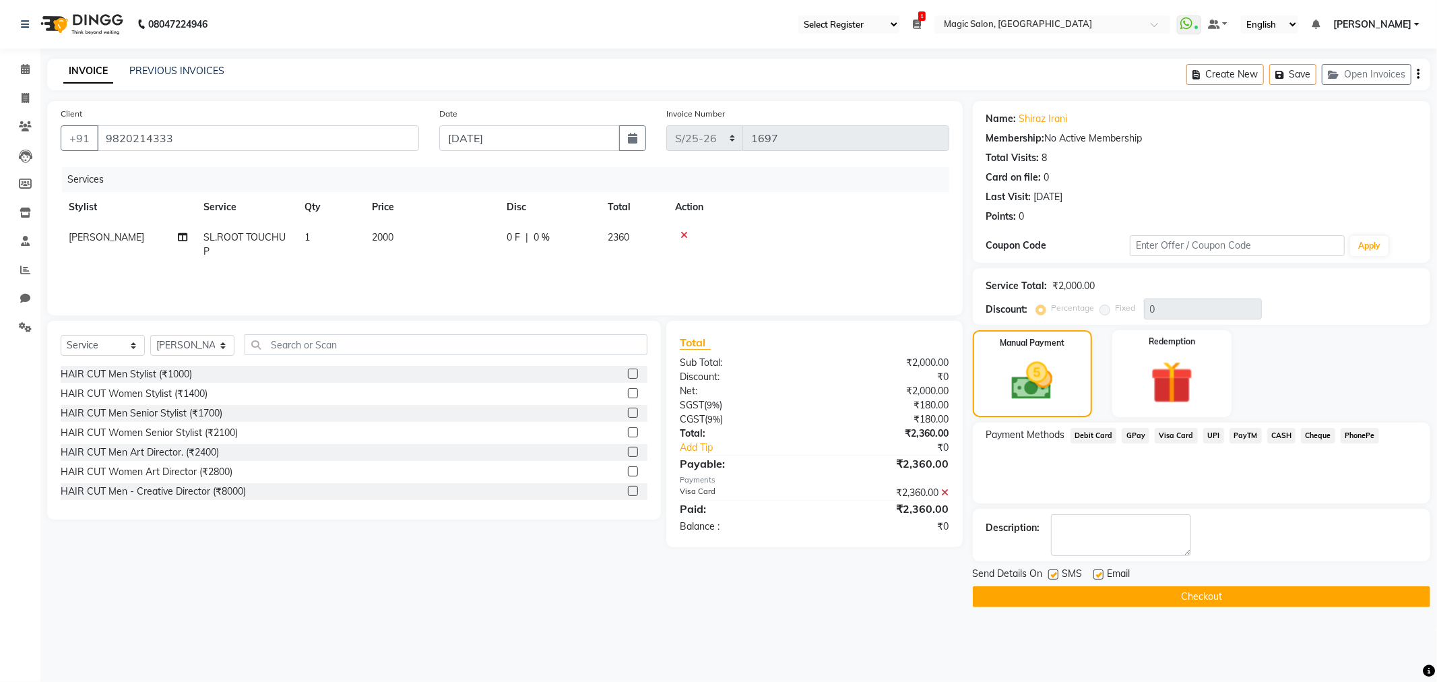
click at [1092, 596] on button "Checkout" at bounding box center [1201, 596] width 457 height 21
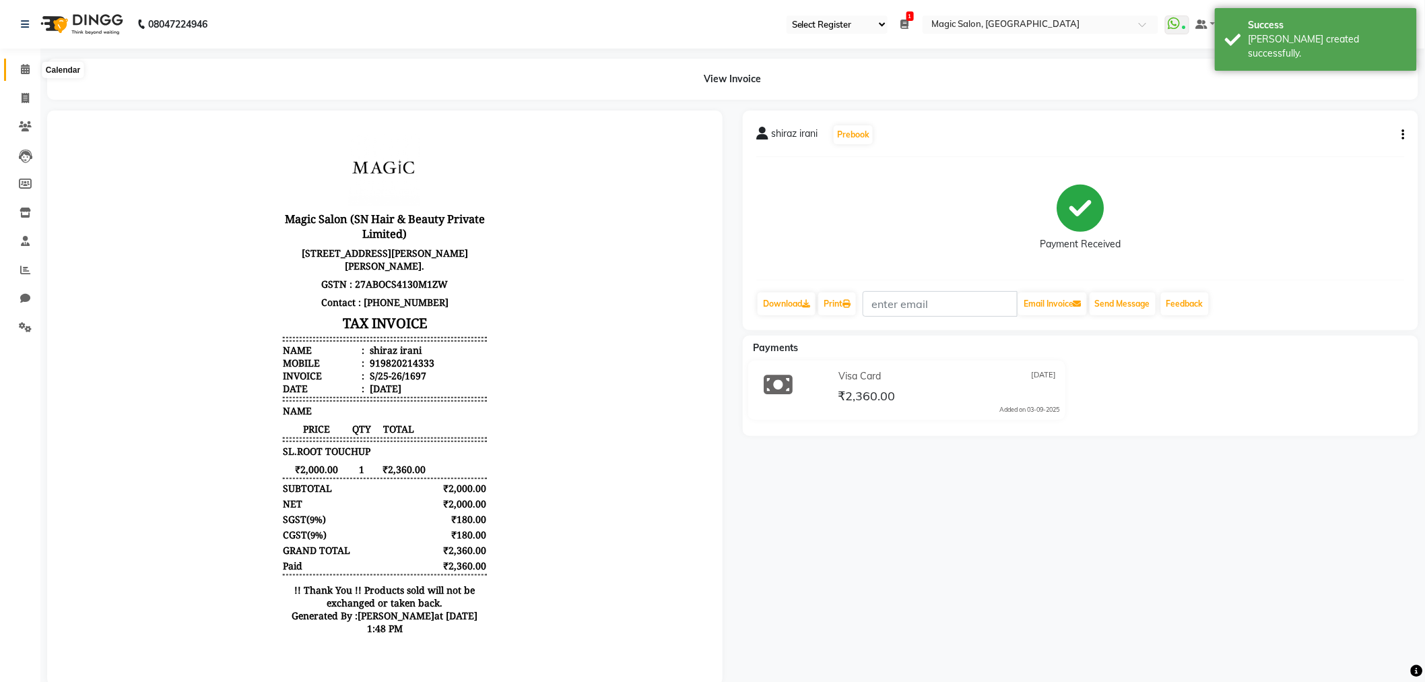
click at [22, 68] on icon at bounding box center [25, 69] width 9 height 10
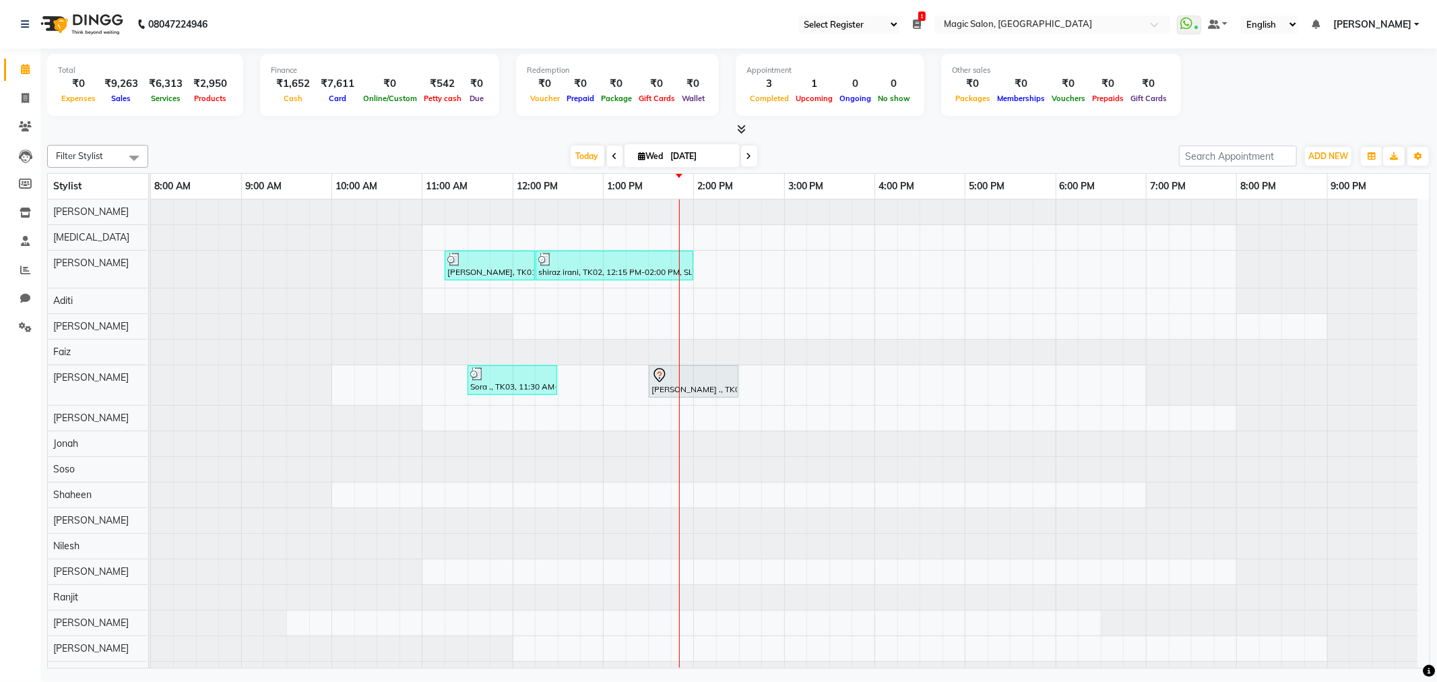
click at [932, 265] on div "Ruchi Ganeriwan, TK01, 11:15 AM-12:15 PM, SL.HAIRCUT FEMALE shiraz irani, TK02,…" at bounding box center [790, 442] width 1279 height 487
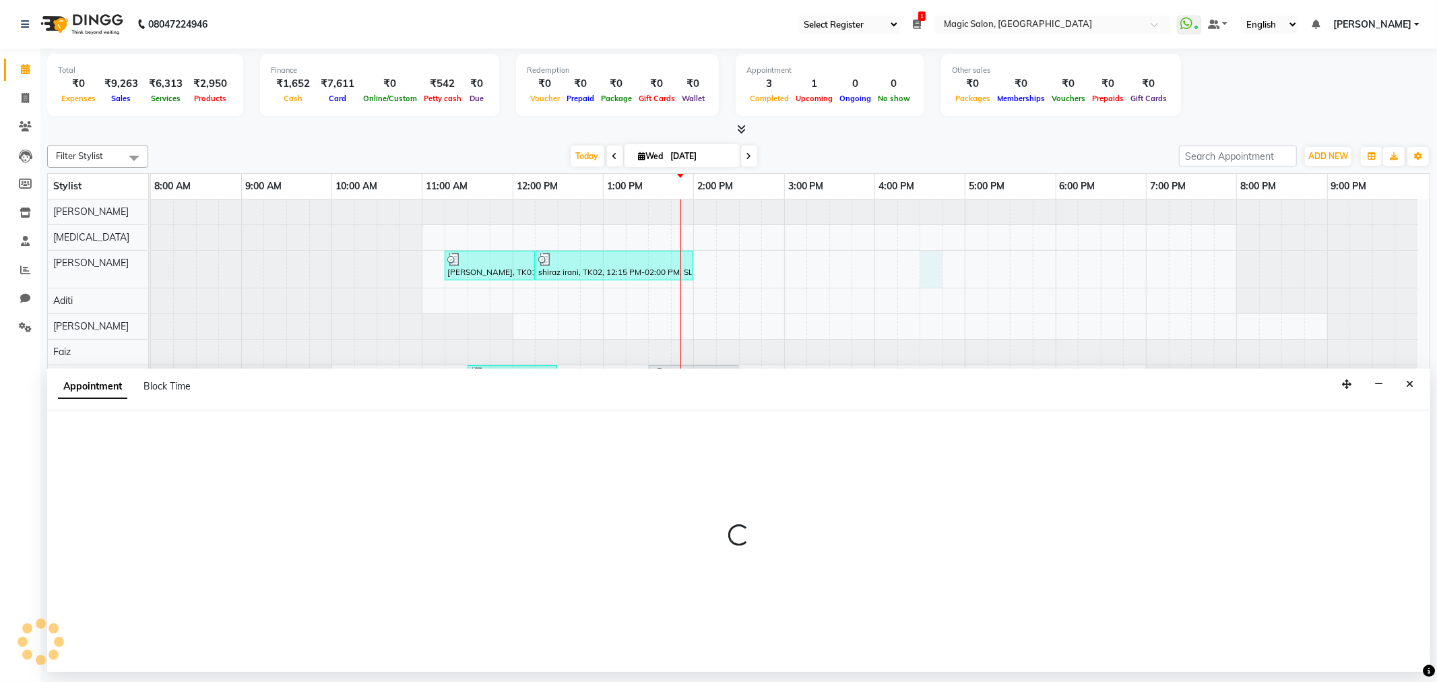
select select "65345"
select select "990"
select select "tentative"
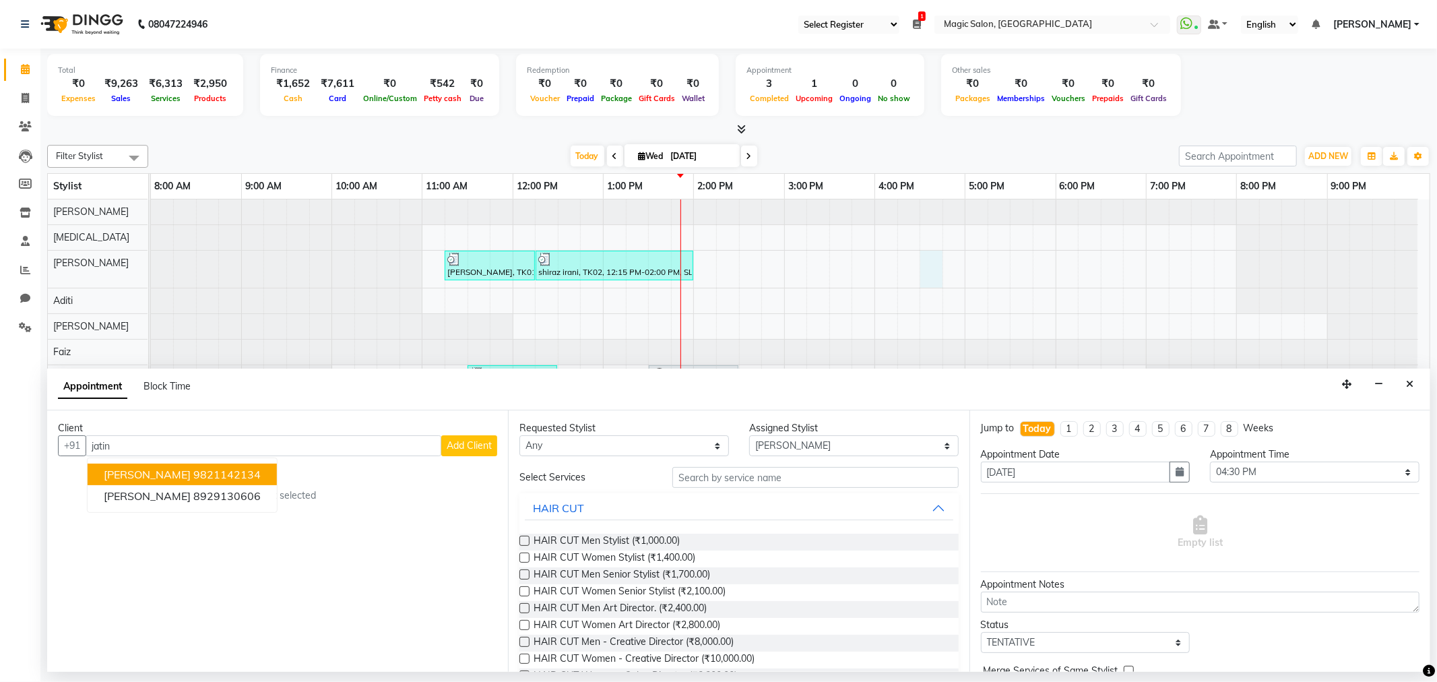
click at [193, 472] on ngb-highlight "9821142134" at bounding box center [226, 473] width 67 height 13
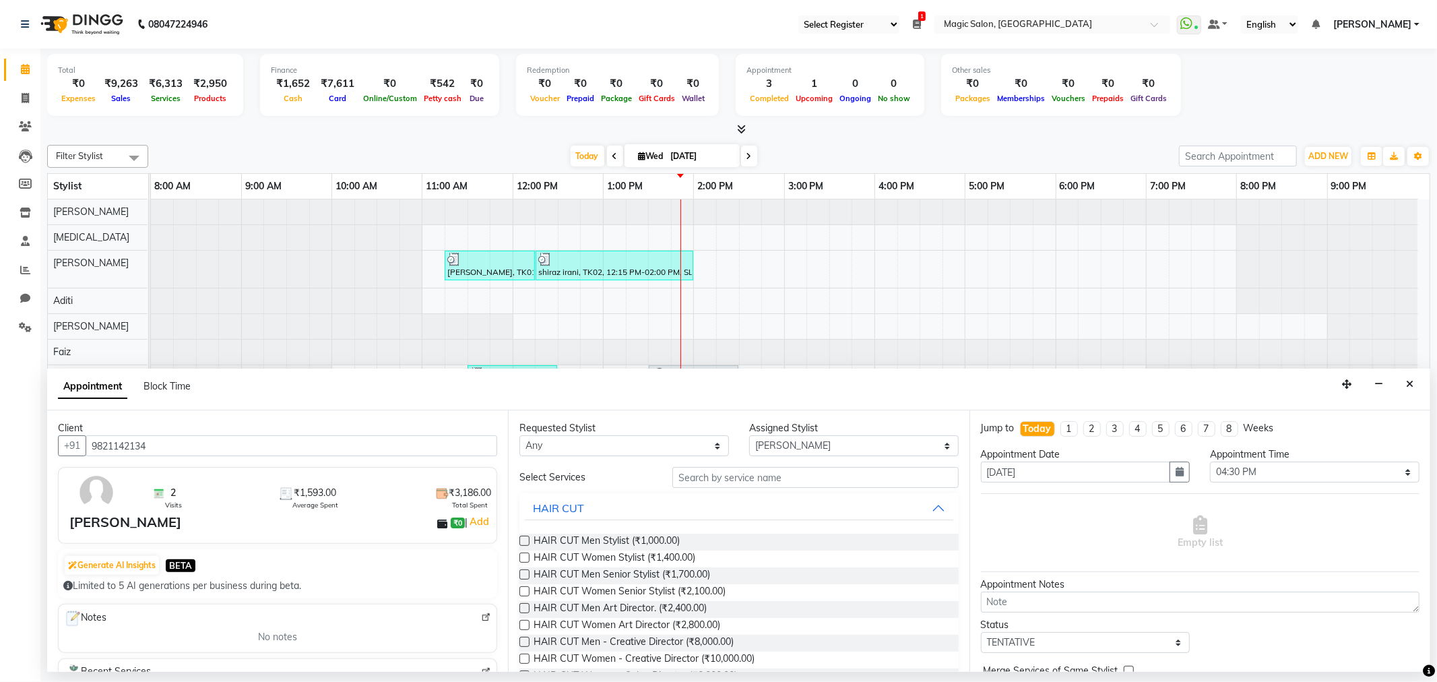
type input "9821142134"
click at [698, 486] on input "text" at bounding box center [815, 477] width 286 height 21
type input "sl"
click at [628, 544] on span "SL.HAIRCUT MEN (₹1,500.00)" at bounding box center [598, 542] width 129 height 17
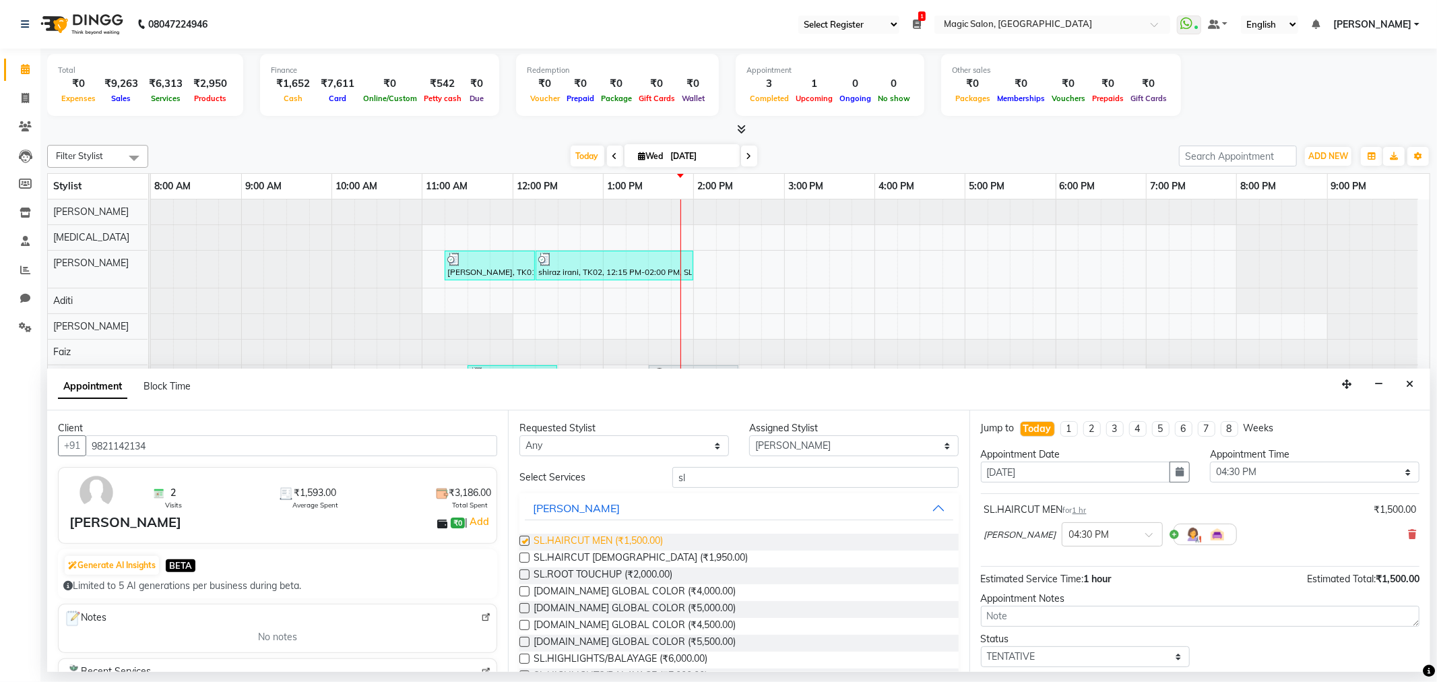
checkbox input "false"
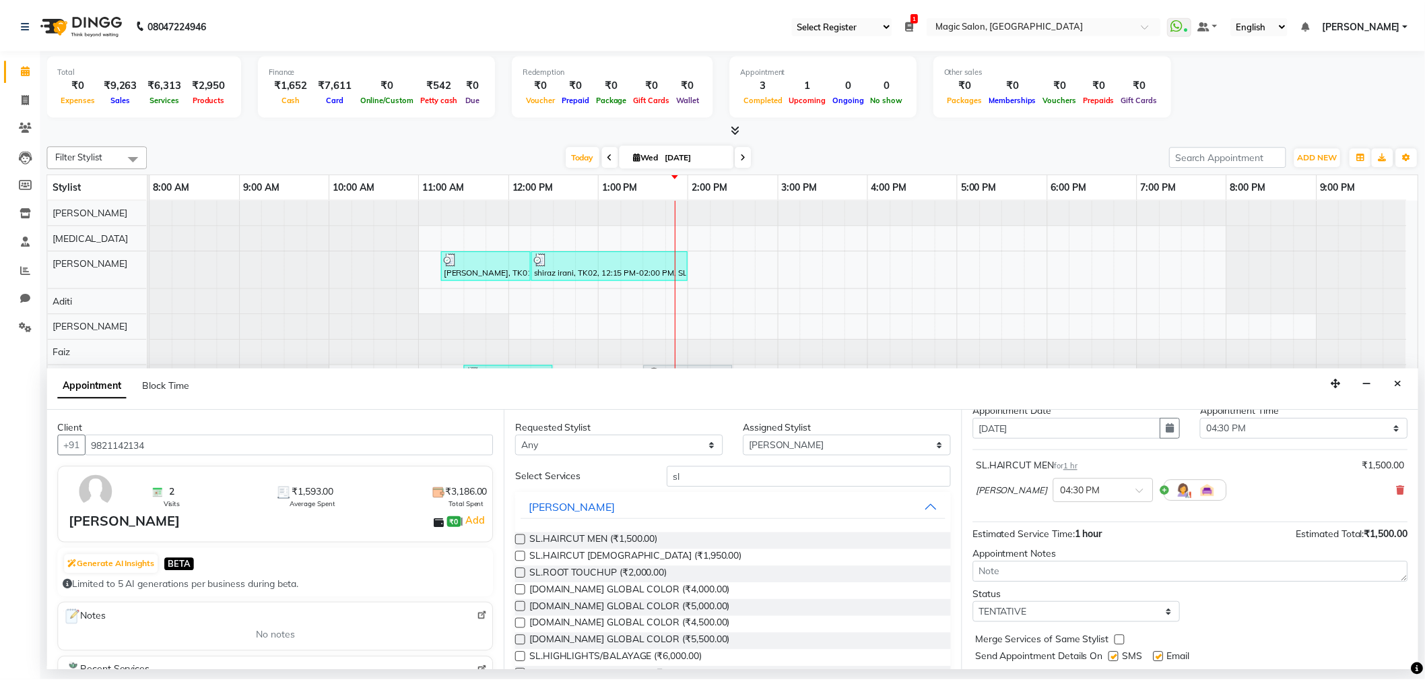
scroll to position [81, 0]
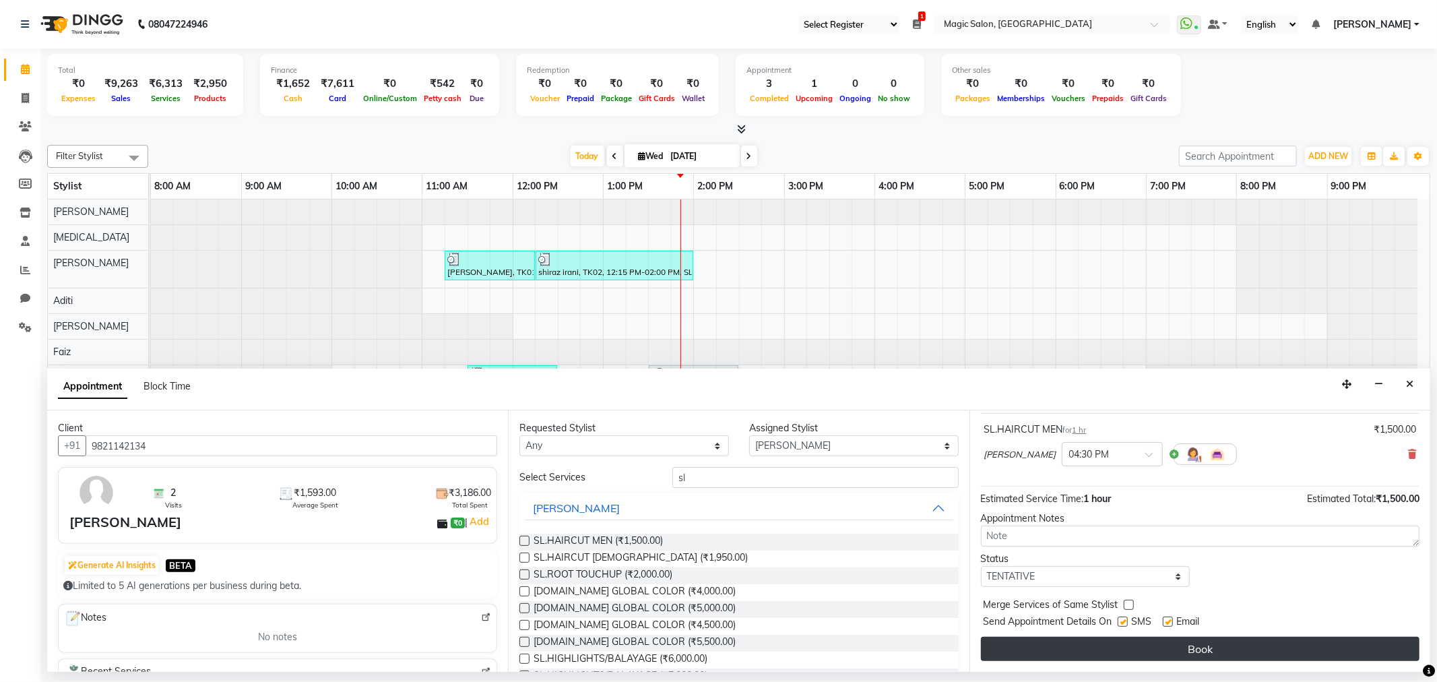
click at [1126, 641] on button "Book" at bounding box center [1200, 649] width 439 height 24
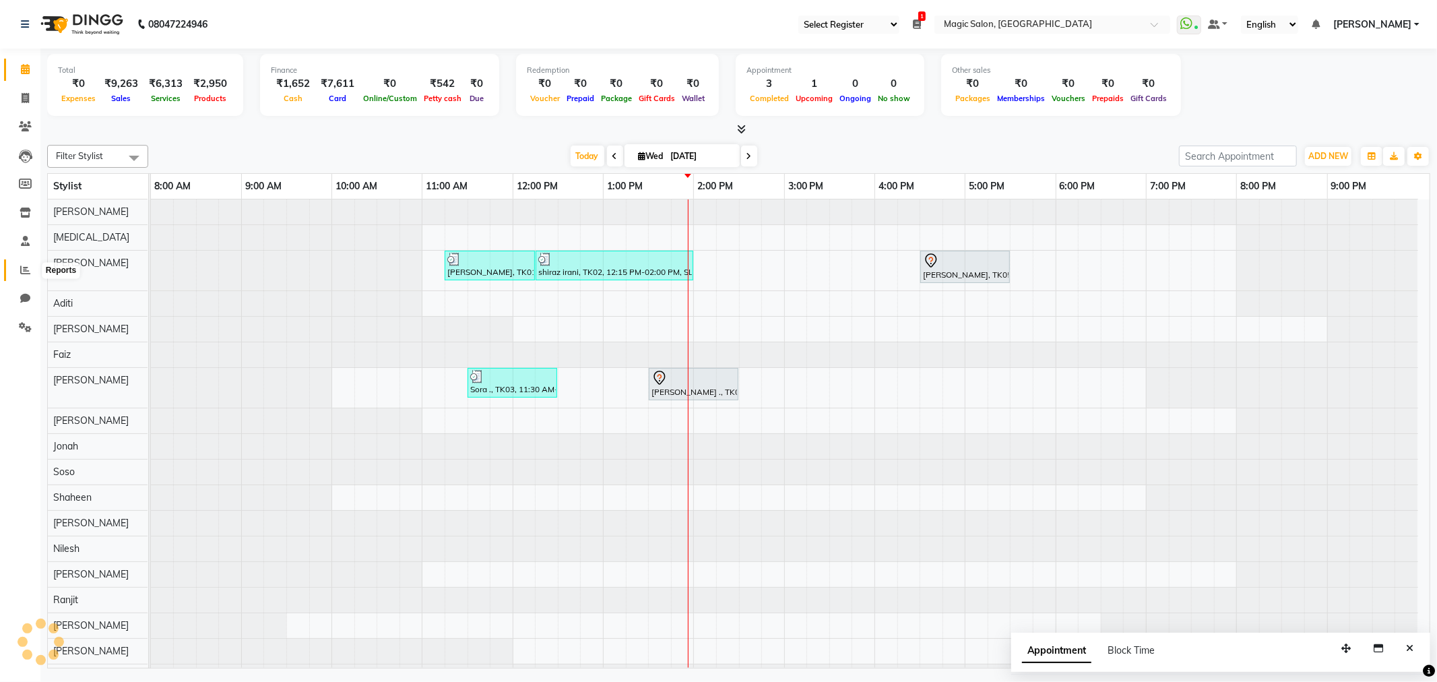
click at [24, 267] on icon at bounding box center [25, 270] width 10 height 10
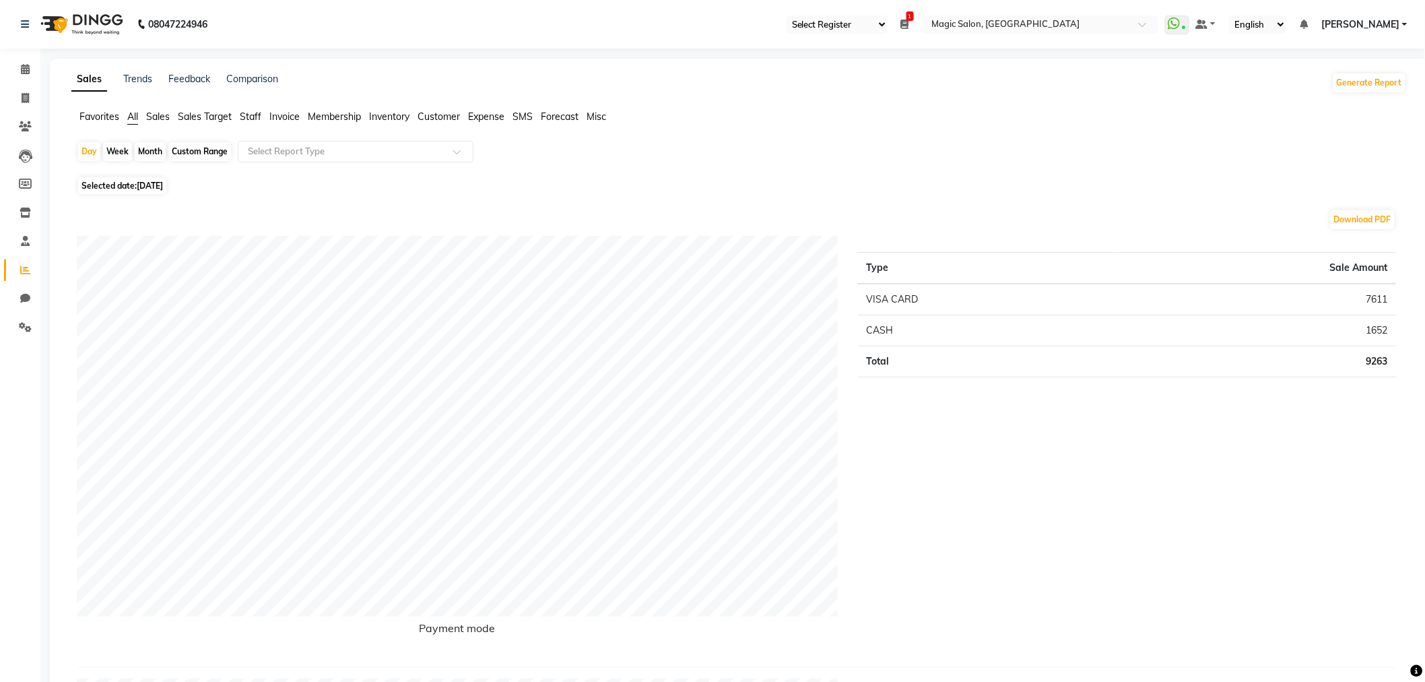
click at [247, 115] on span "Staff" at bounding box center [251, 116] width 22 height 12
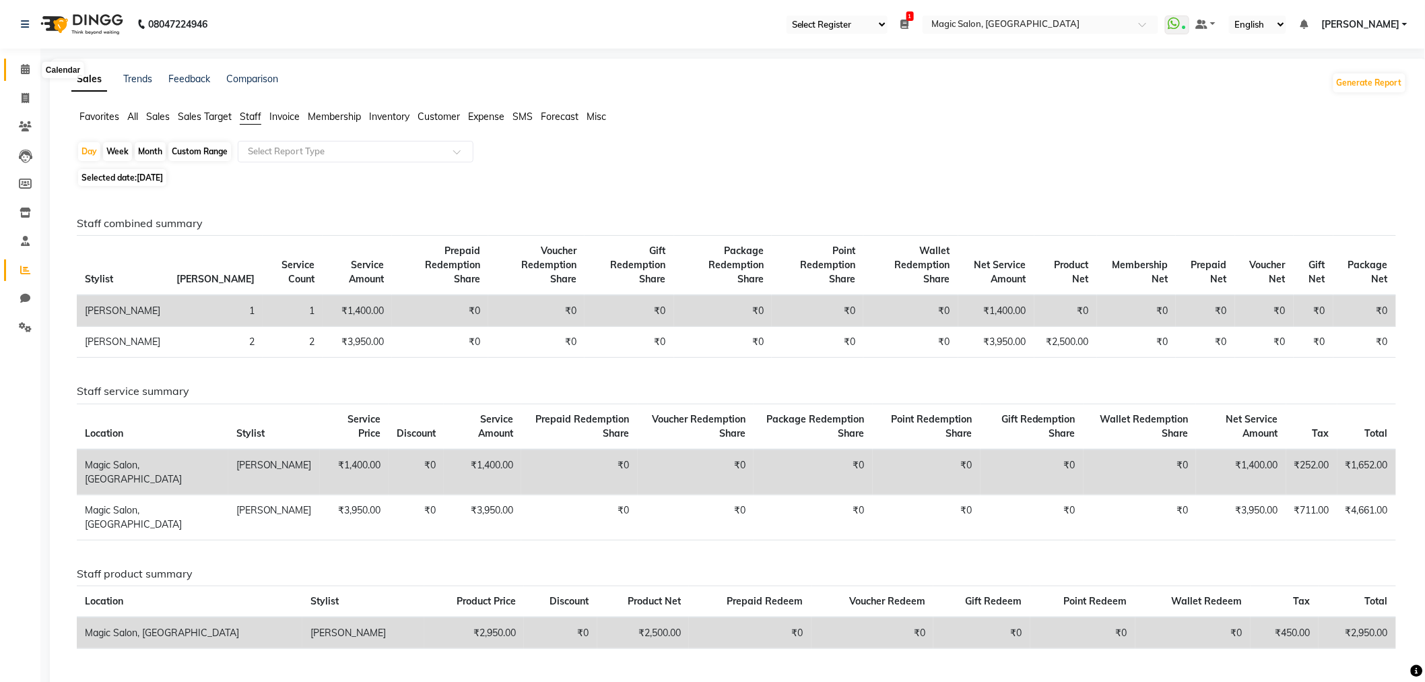
click at [19, 65] on span at bounding box center [25, 69] width 24 height 15
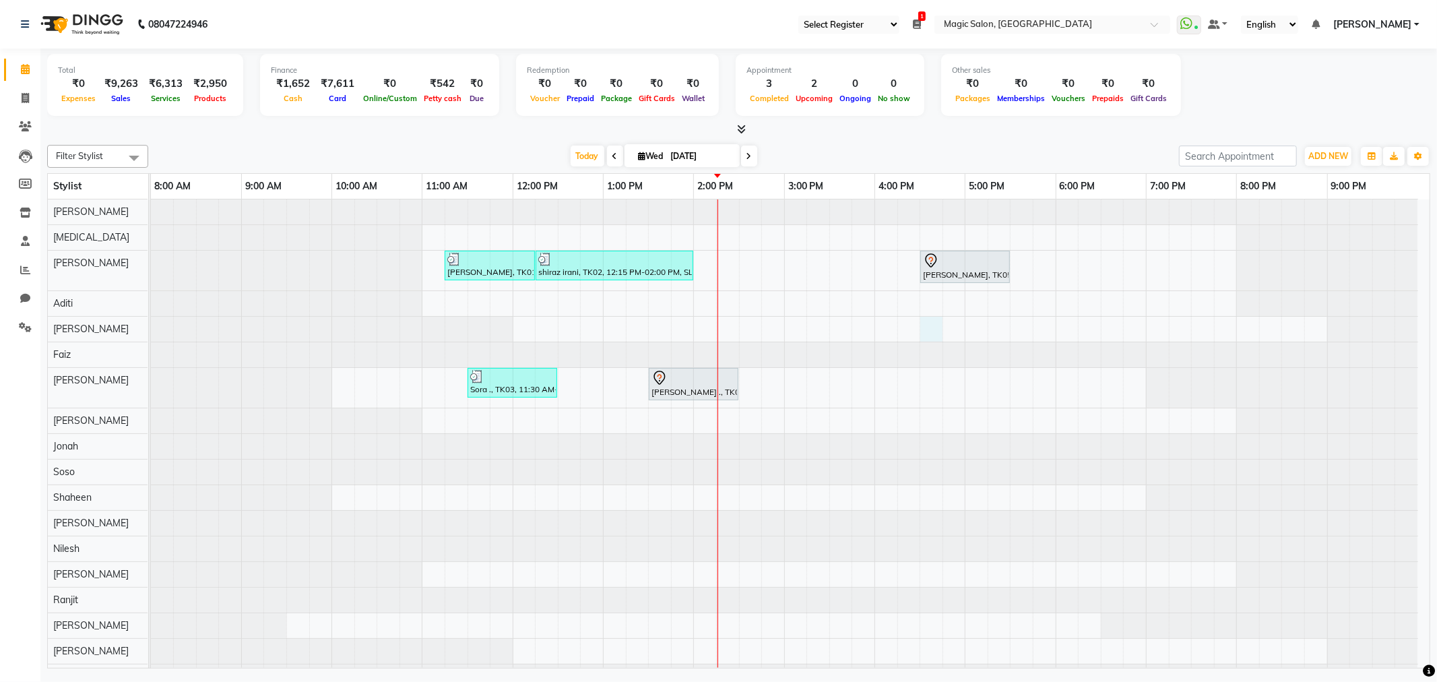
click at [932, 327] on div "Ruchi Ganeriwan, TK01, 11:15 AM-12:15 PM, SL.HAIRCUT FEMALE shiraz irani, TK02,…" at bounding box center [790, 444] width 1279 height 490
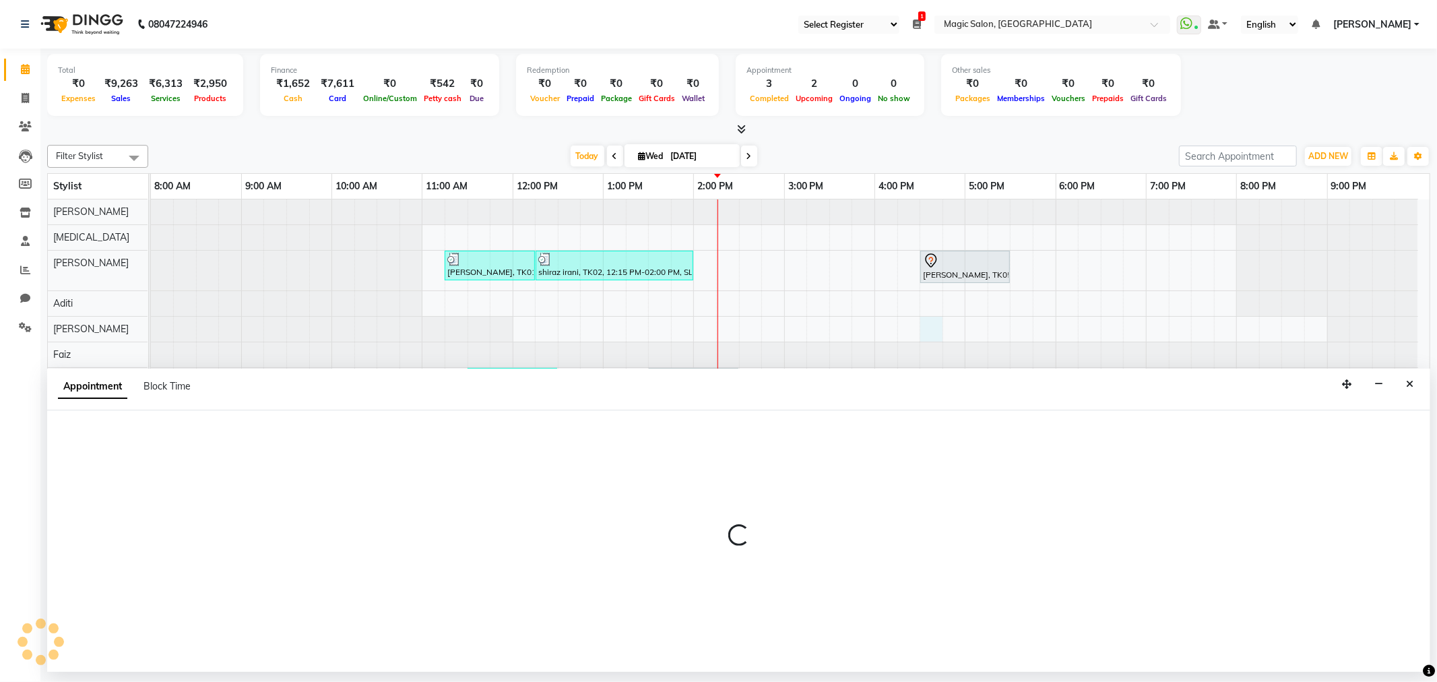
select select "61841"
select select "990"
select select "tentative"
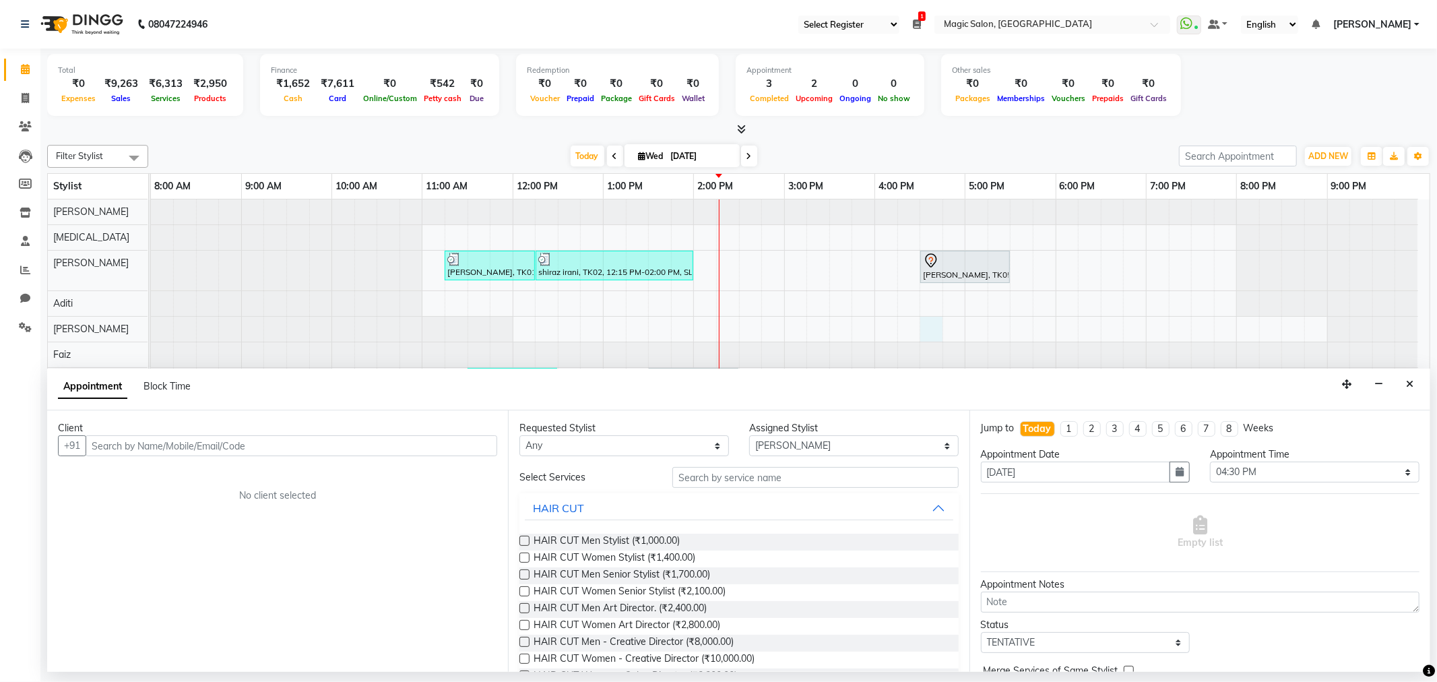
click at [259, 447] on input "text" at bounding box center [292, 445] width 412 height 21
click at [360, 441] on input "text" at bounding box center [292, 445] width 412 height 21
type input "7340393803"
click at [451, 445] on span "Add Client" at bounding box center [469, 445] width 45 height 12
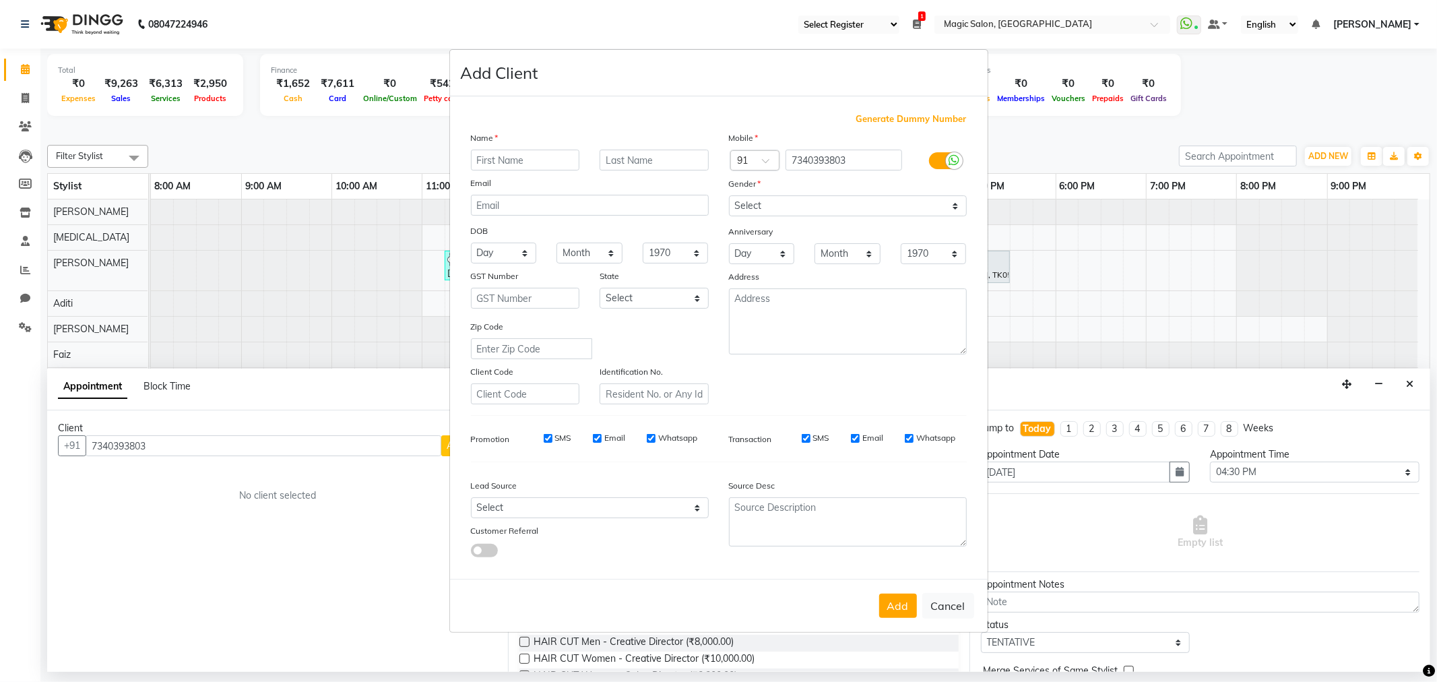
click at [526, 152] on input "text" at bounding box center [525, 160] width 109 height 21
click at [529, 158] on input "text" at bounding box center [525, 160] width 109 height 21
type input "Drishti"
click at [628, 152] on input "text" at bounding box center [654, 160] width 109 height 21
type input "."
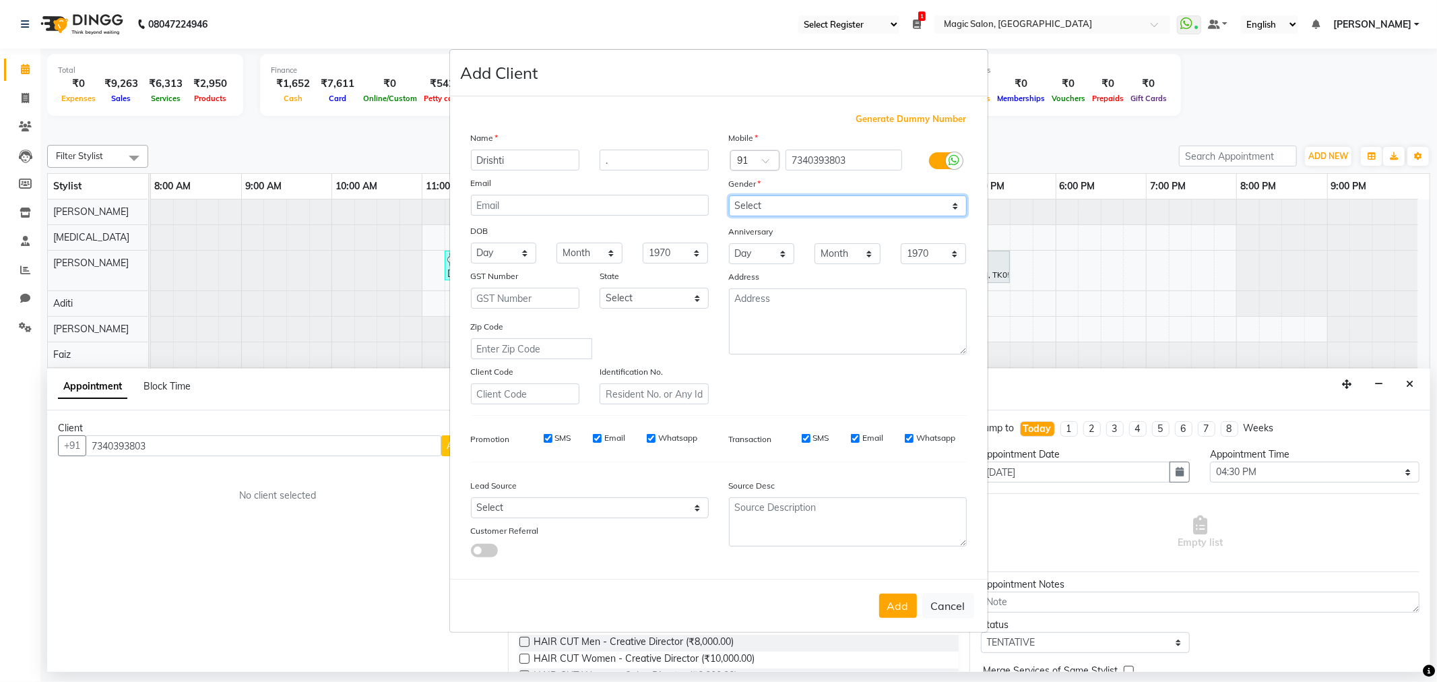
click at [782, 209] on select "Select [DEMOGRAPHIC_DATA] [DEMOGRAPHIC_DATA] Other Prefer Not To Say" at bounding box center [848, 205] width 238 height 21
select select "[DEMOGRAPHIC_DATA]"
click at [729, 195] on select "Select [DEMOGRAPHIC_DATA] [DEMOGRAPHIC_DATA] Other Prefer Not To Say" at bounding box center [848, 205] width 238 height 21
click at [573, 511] on select "Select Walk-in Referral Internet Friend Word of Mouth Advertisement Facebook Ju…" at bounding box center [590, 507] width 238 height 21
select select "49756"
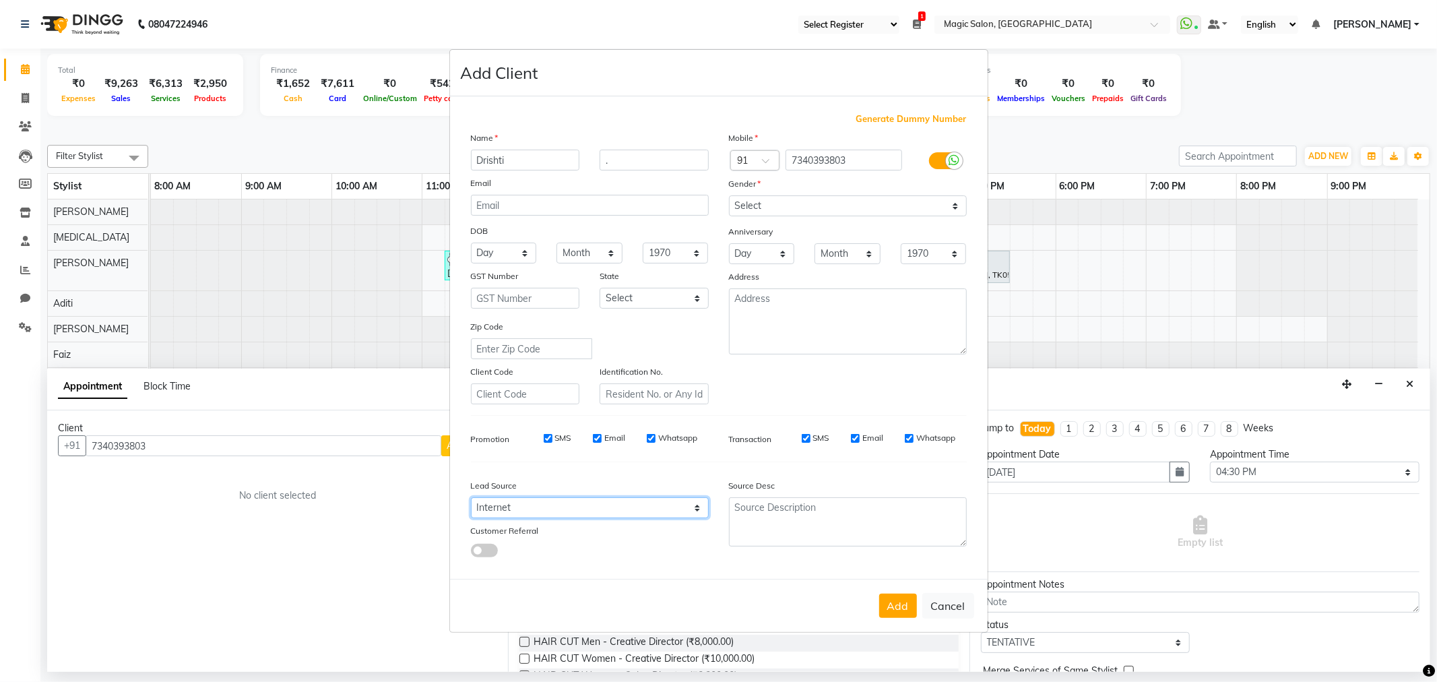
click at [471, 497] on select "Select Walk-in Referral Internet Friend Word of Mouth Advertisement Facebook Ju…" at bounding box center [590, 507] width 238 height 21
click at [893, 608] on button "Add" at bounding box center [898, 605] width 38 height 24
select select
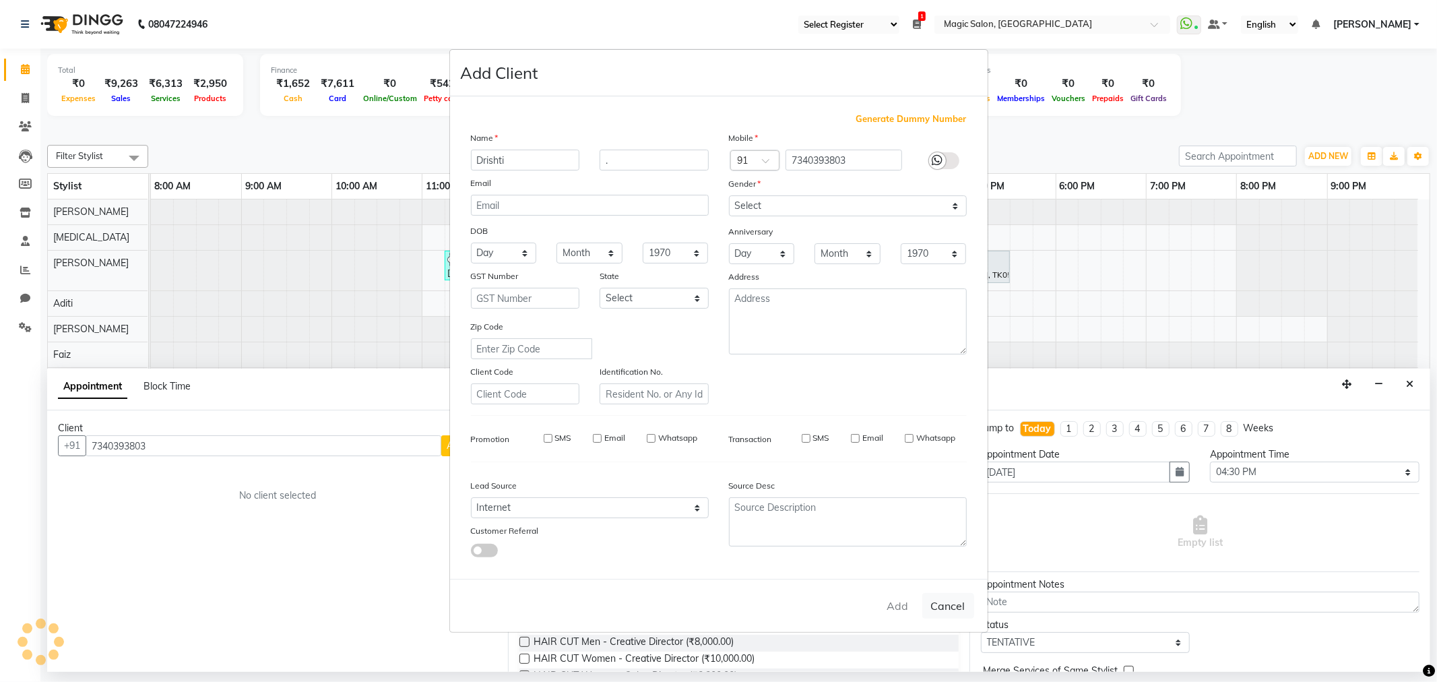
select select
checkbox input "false"
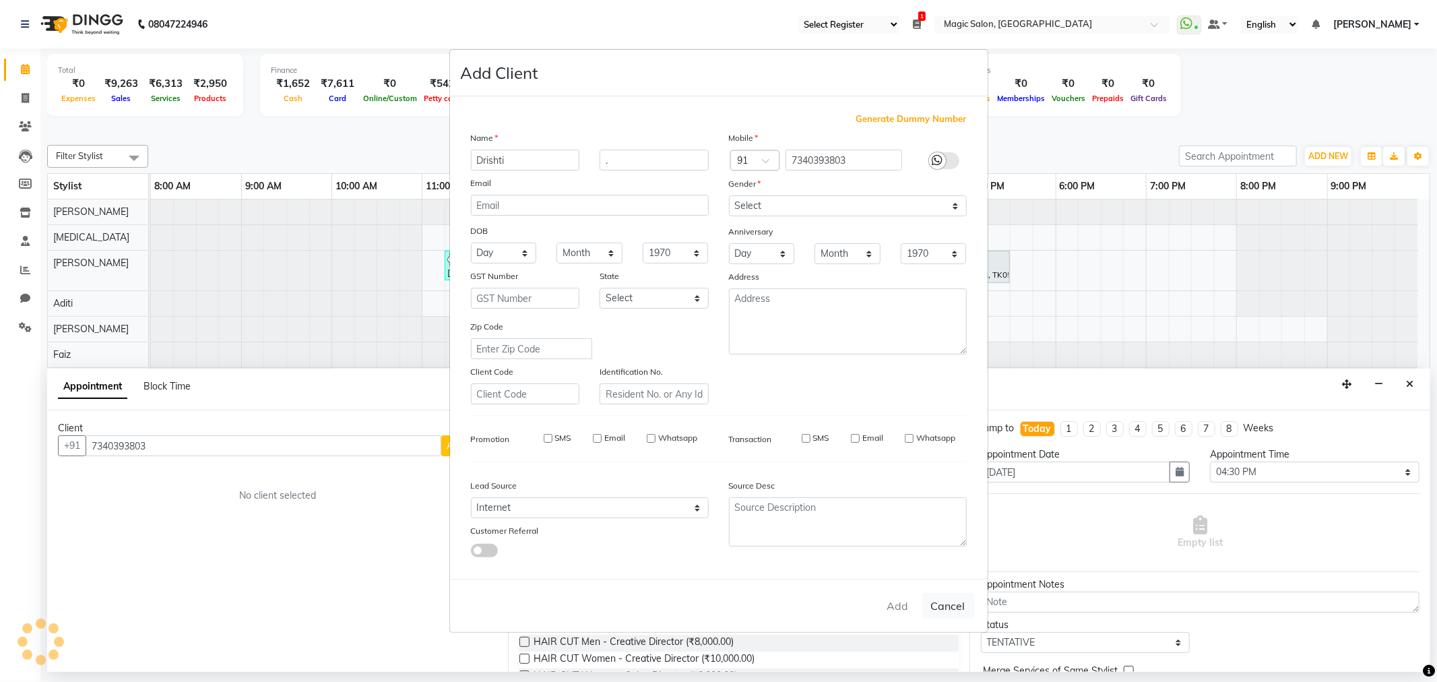
checkbox input "false"
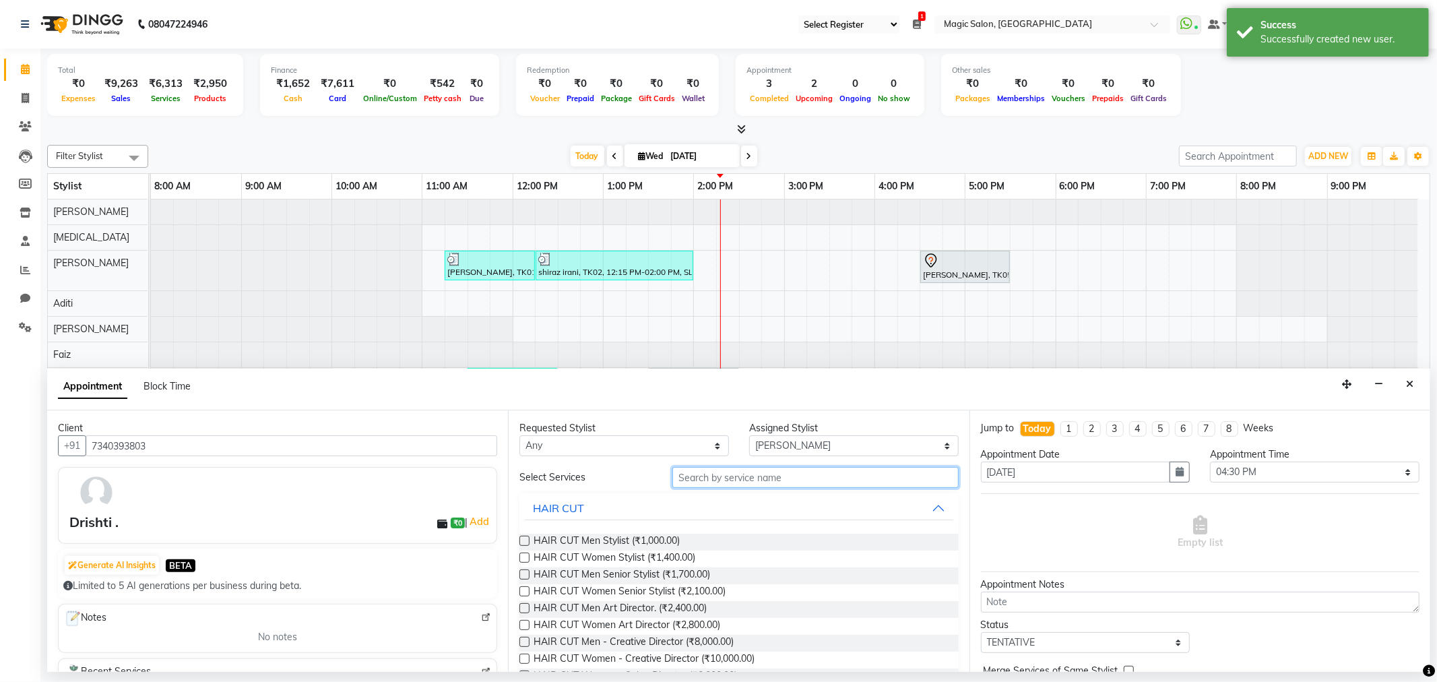
click at [847, 476] on input "text" at bounding box center [815, 477] width 286 height 21
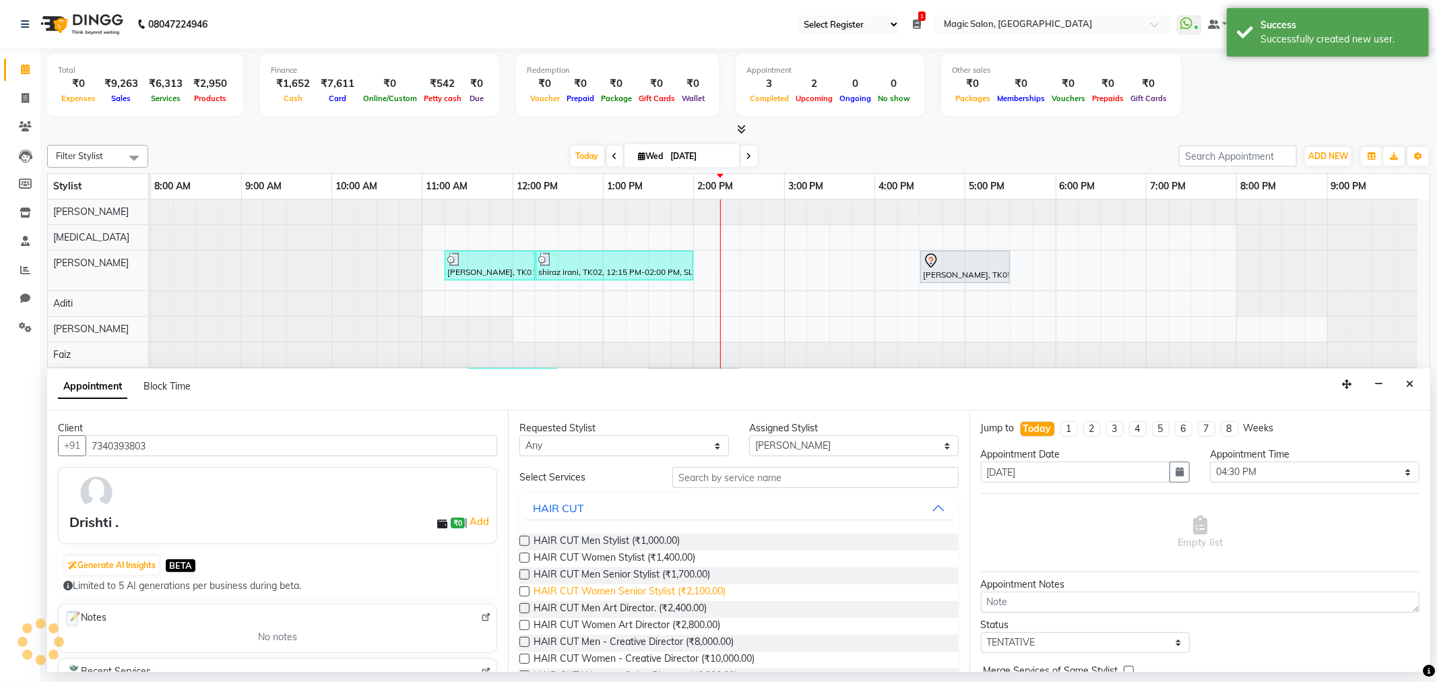
click at [696, 593] on span "HAIR CUT Women Senior Stylist (₹2,100.00)" at bounding box center [630, 592] width 192 height 17
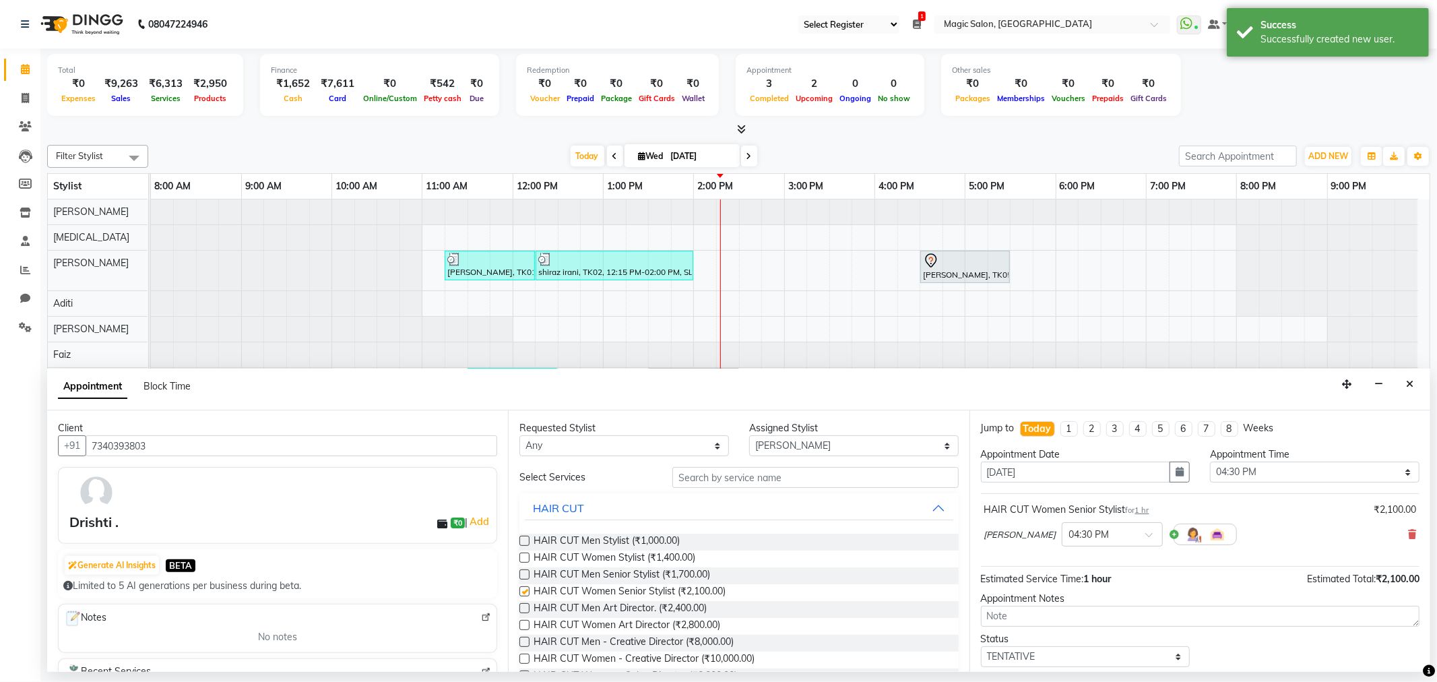
checkbox input "false"
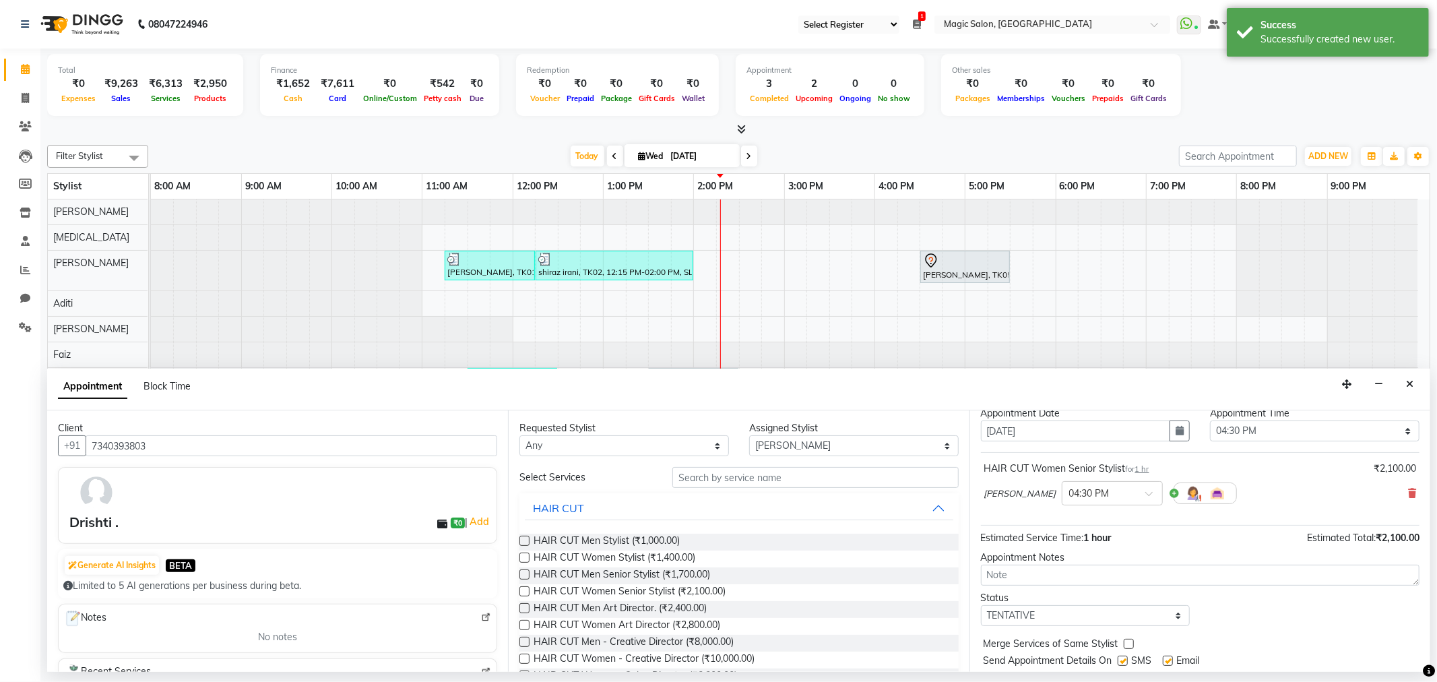
scroll to position [81, 0]
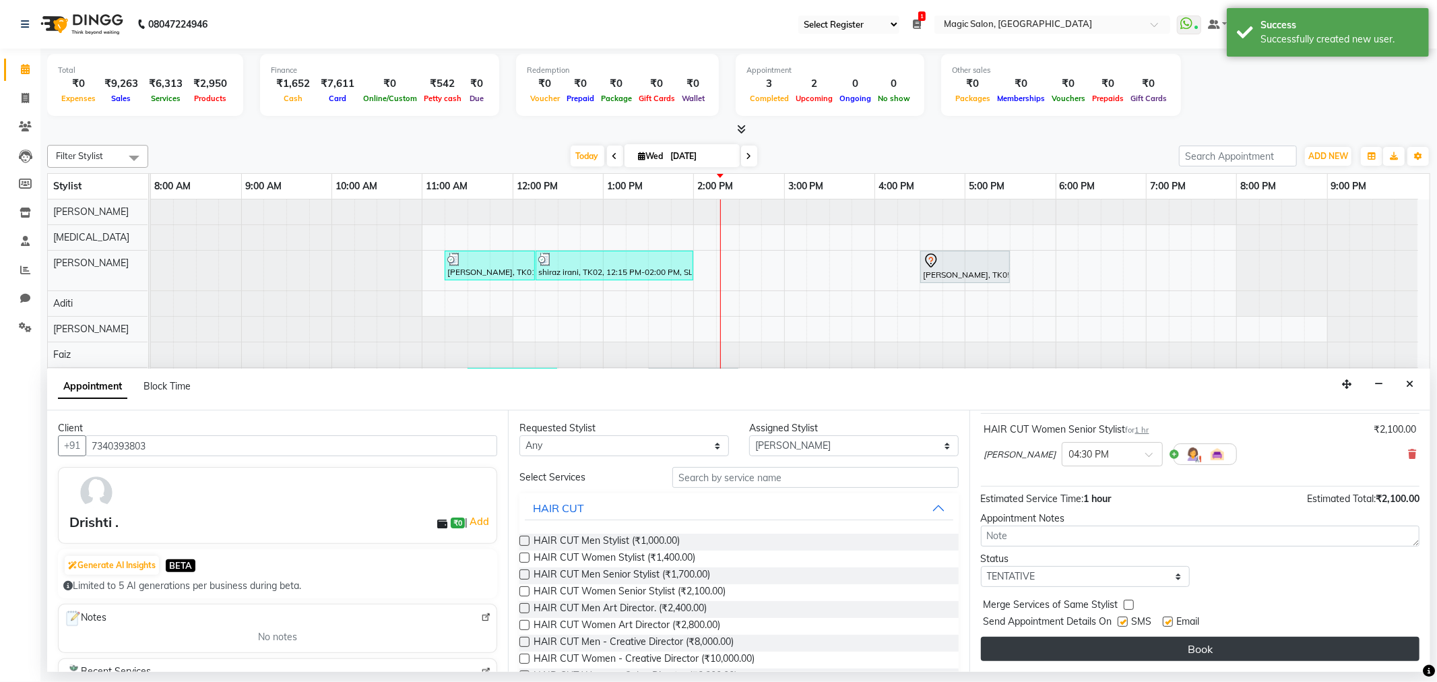
click at [1153, 649] on button "Book" at bounding box center [1200, 649] width 439 height 24
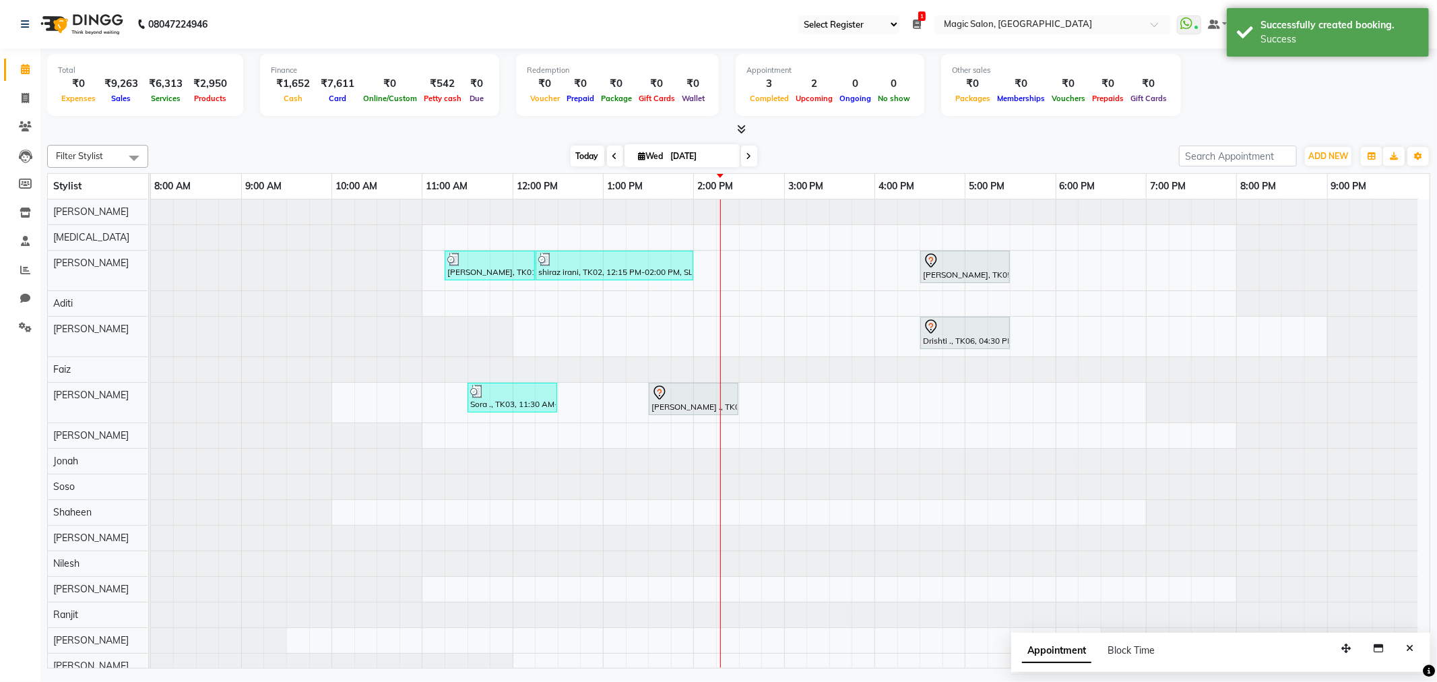
click at [571, 157] on span "Today" at bounding box center [588, 156] width 34 height 21
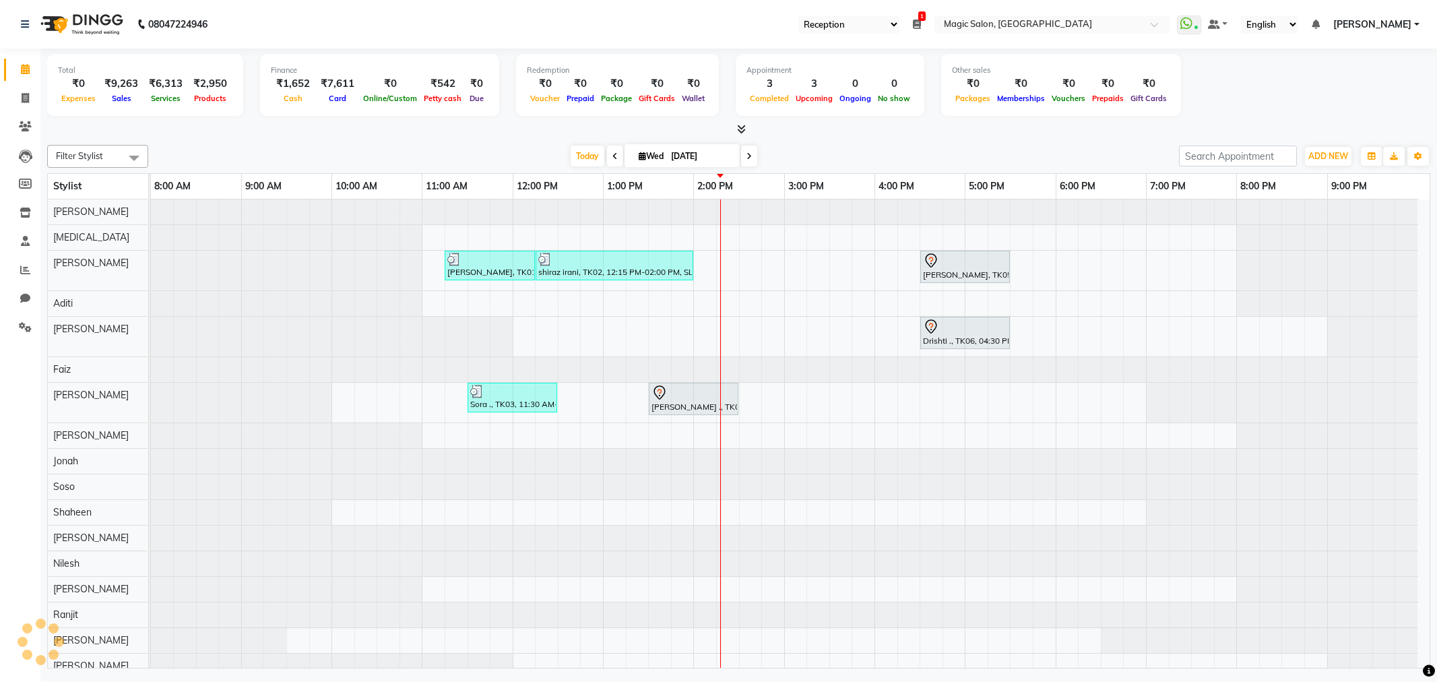
select select "56"
click at [816, 154] on div "Today Wed 03-09-2025" at bounding box center [663, 156] width 1017 height 20
click at [584, 152] on span "Today" at bounding box center [588, 156] width 34 height 21
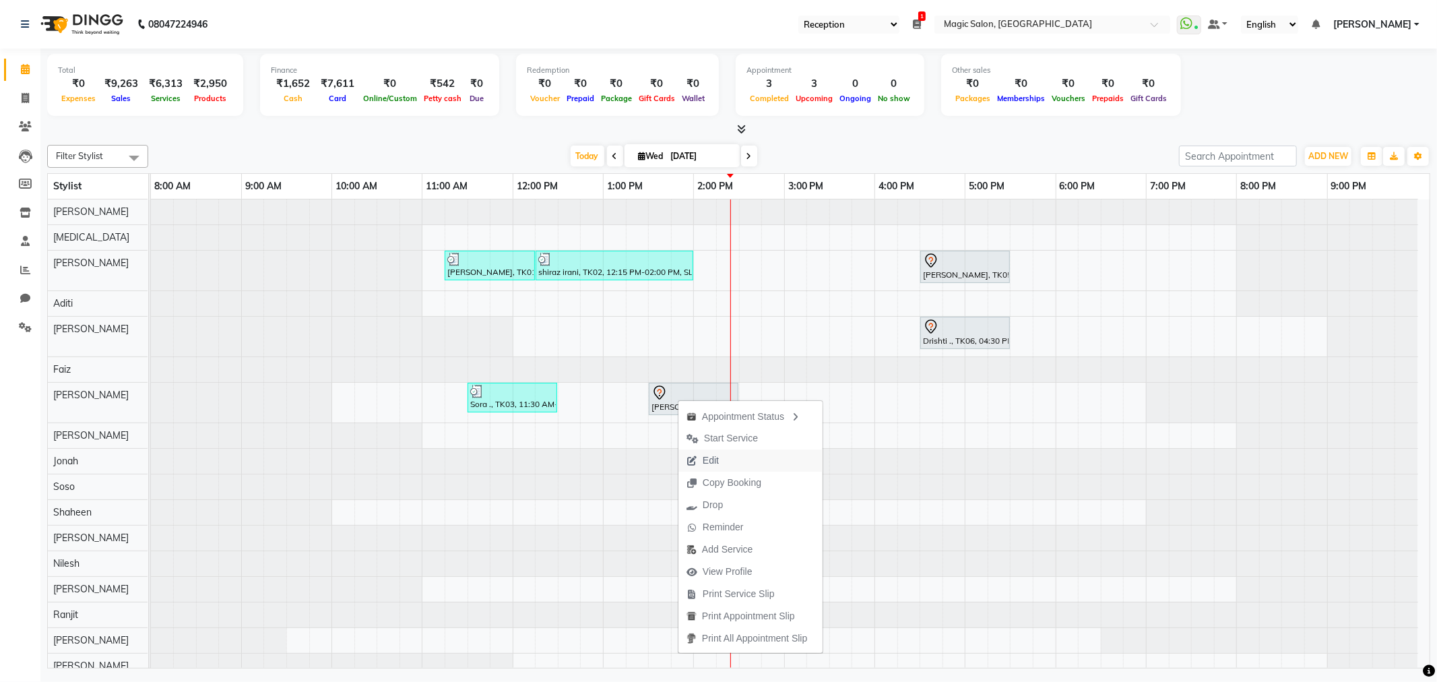
click at [745, 467] on button "Edit" at bounding box center [750, 460] width 144 height 22
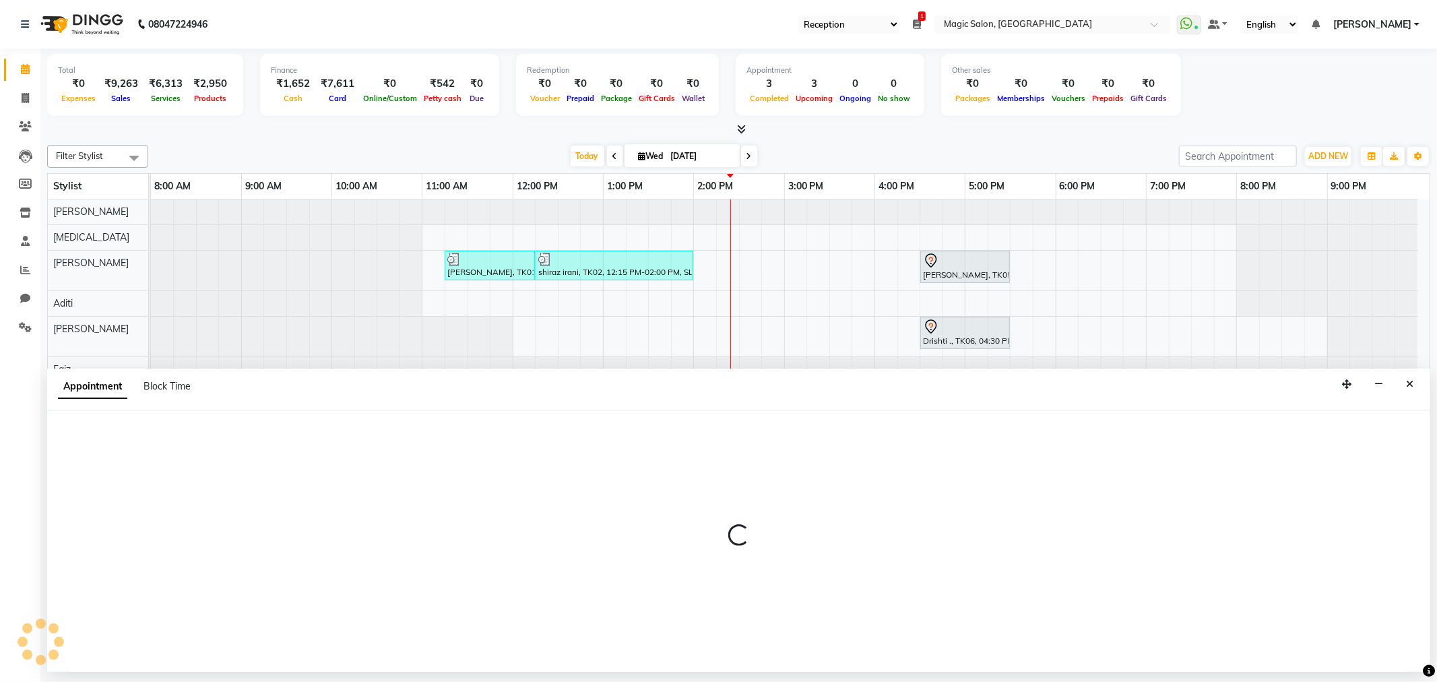
select select "tentative"
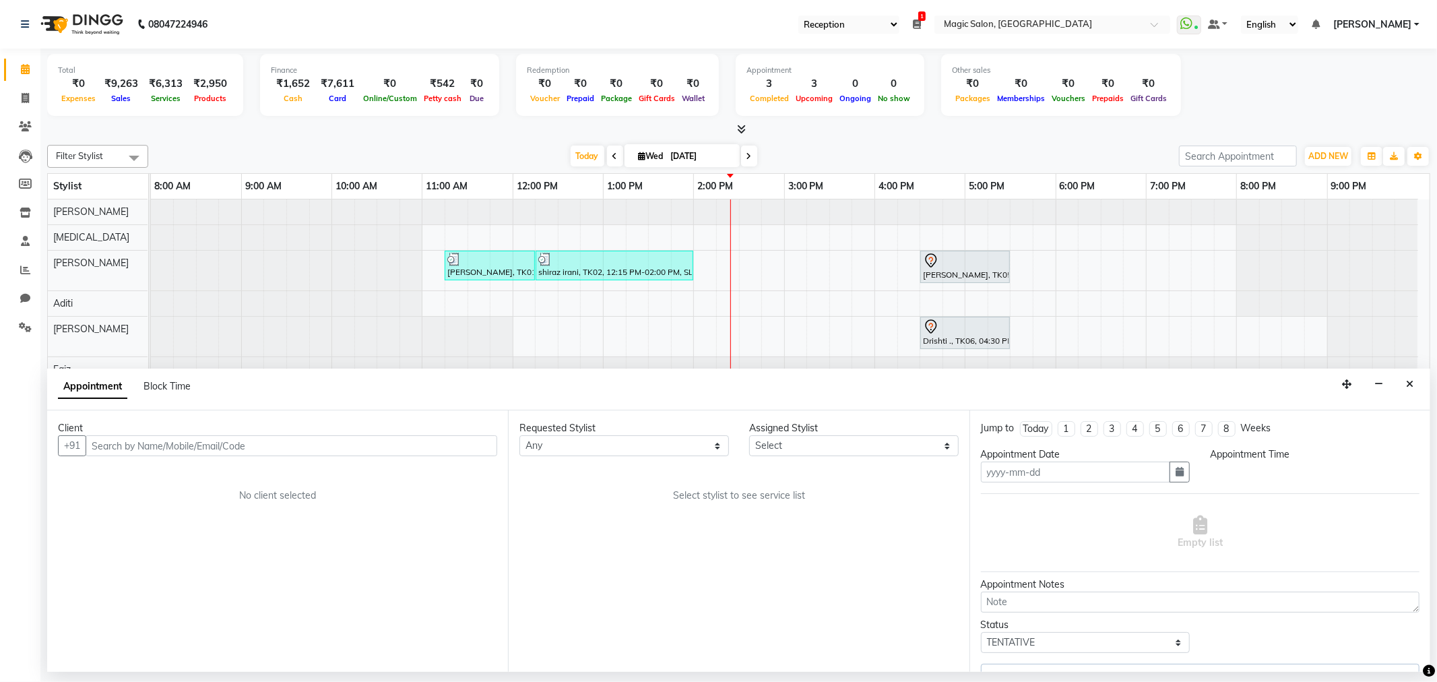
type input "[DATE]"
select select "83814"
select select "810"
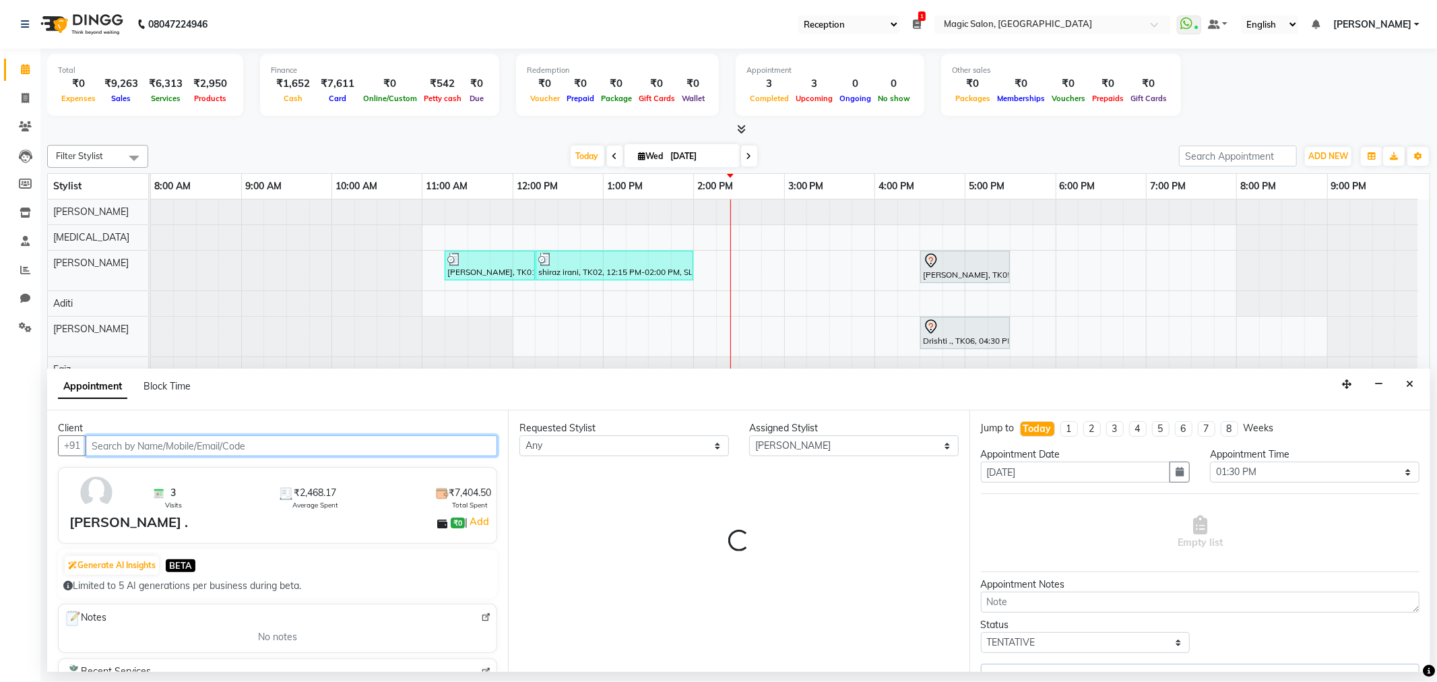
select select "3632"
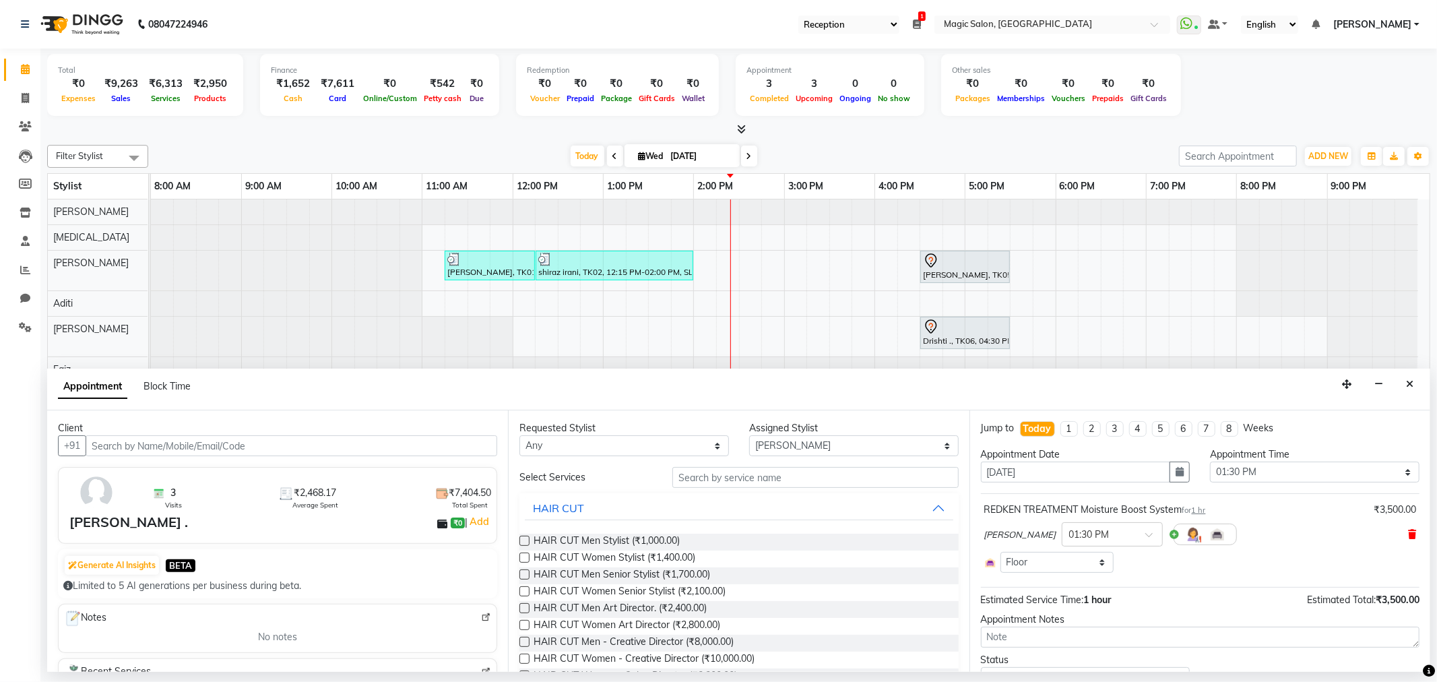
click at [1408, 529] on span at bounding box center [1412, 534] width 8 height 14
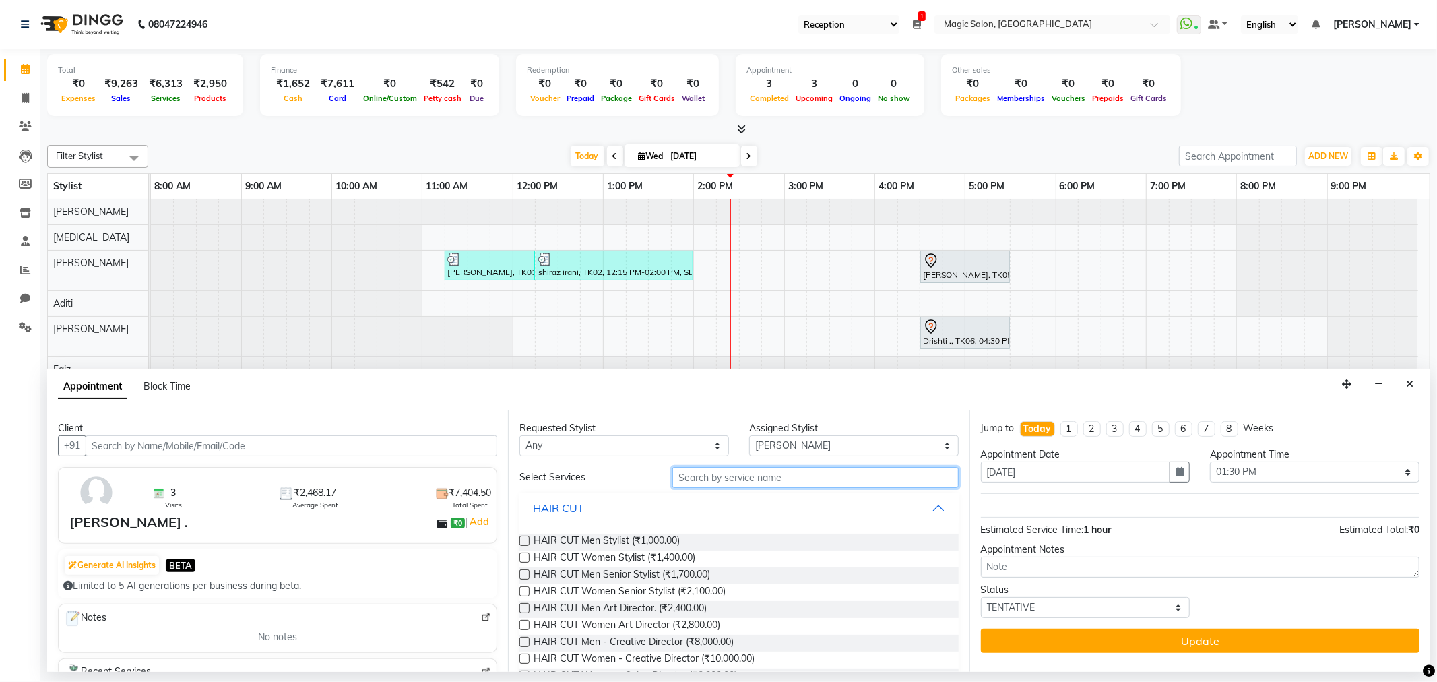
click at [725, 475] on input "text" at bounding box center [815, 477] width 286 height 21
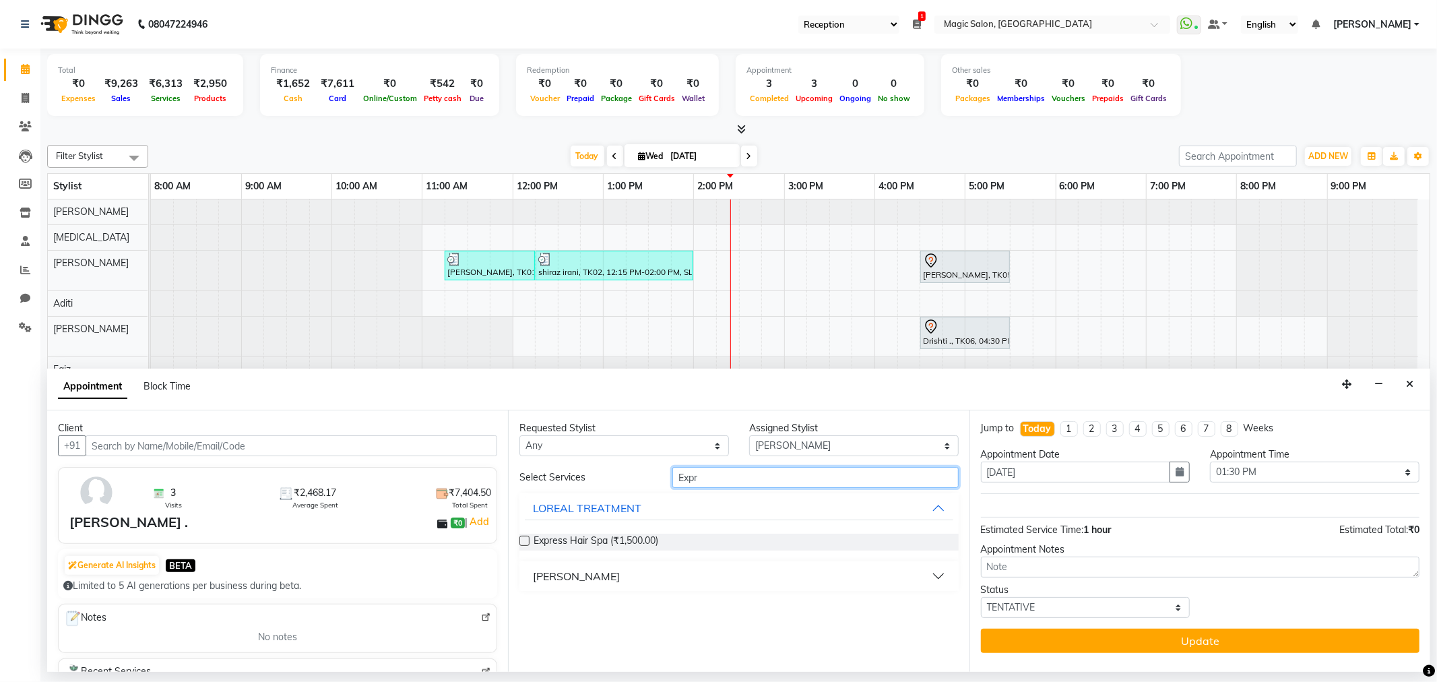
type input "Expr"
click at [521, 536] on label at bounding box center [524, 541] width 10 height 10
click at [521, 538] on input "checkbox" at bounding box center [523, 542] width 9 height 9
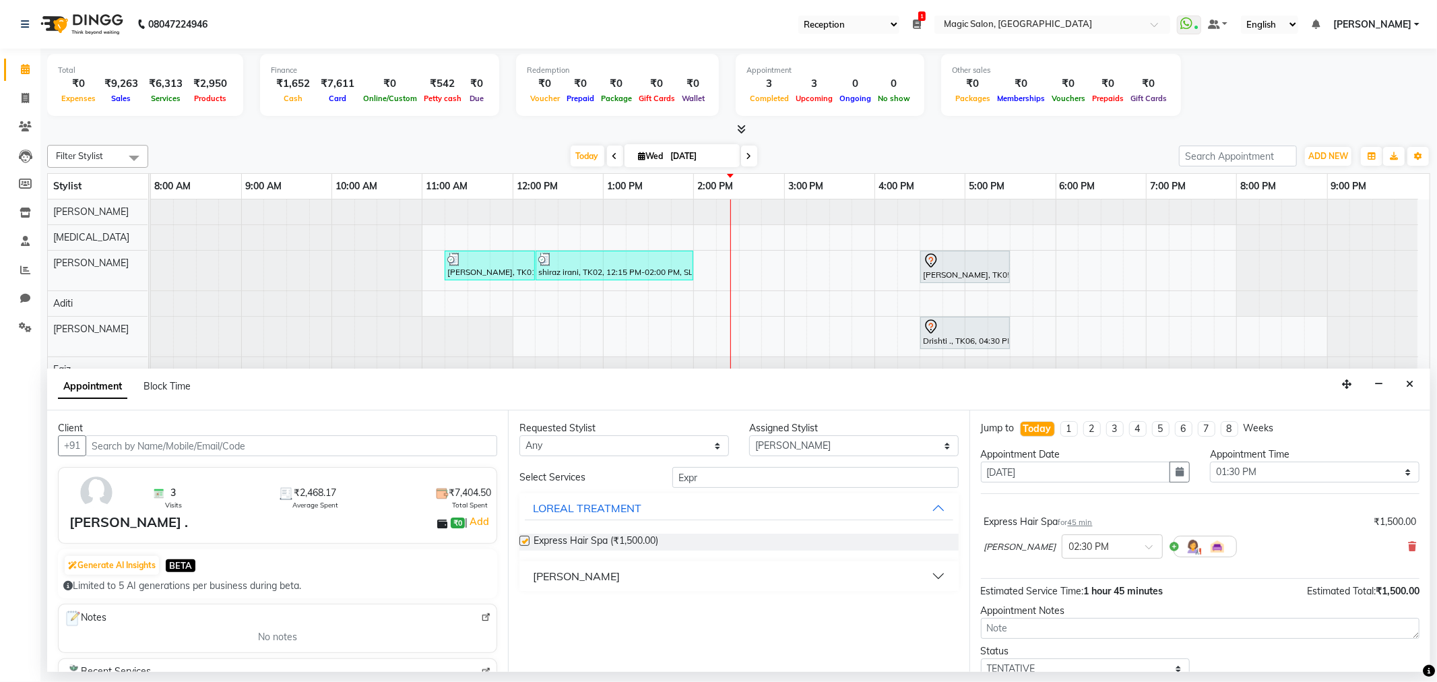
checkbox input "false"
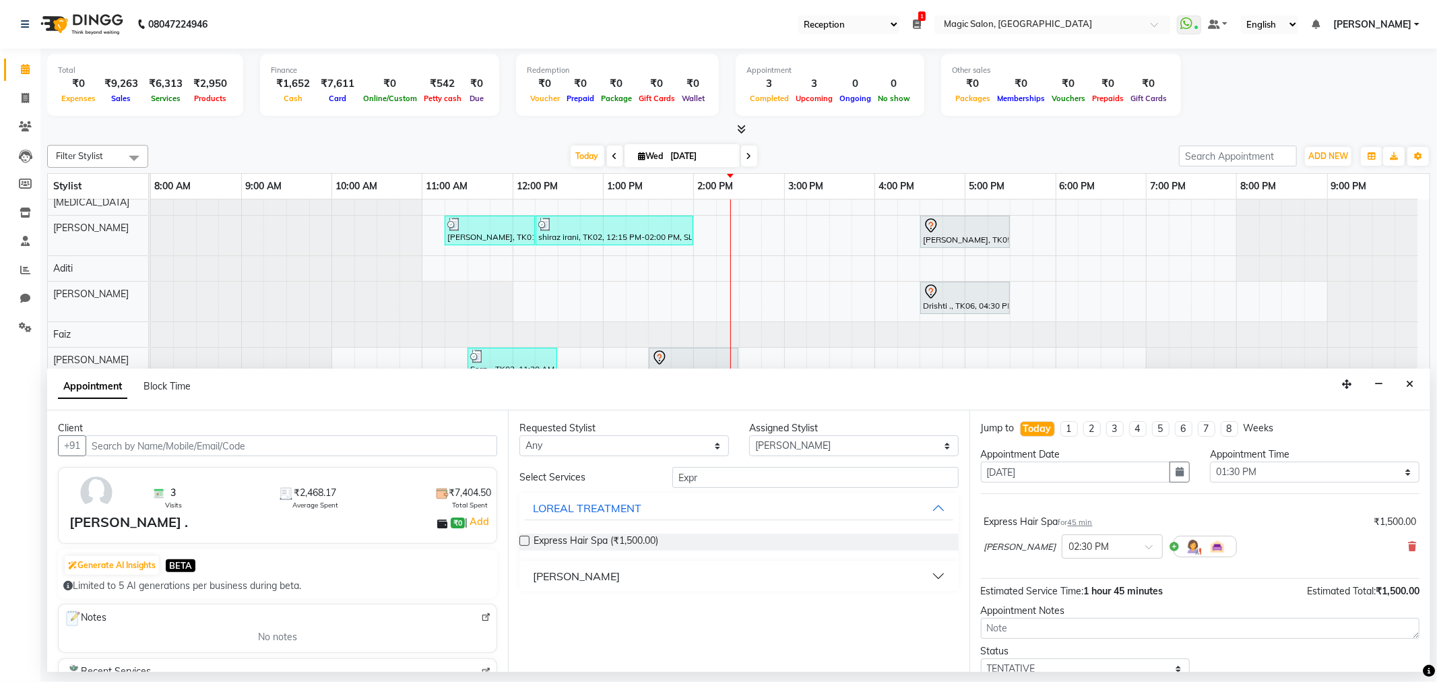
scroll to position [49, 0]
click at [1087, 542] on div at bounding box center [1112, 545] width 100 height 14
click at [1079, 577] on div "01:45 PM" at bounding box center [1112, 570] width 100 height 25
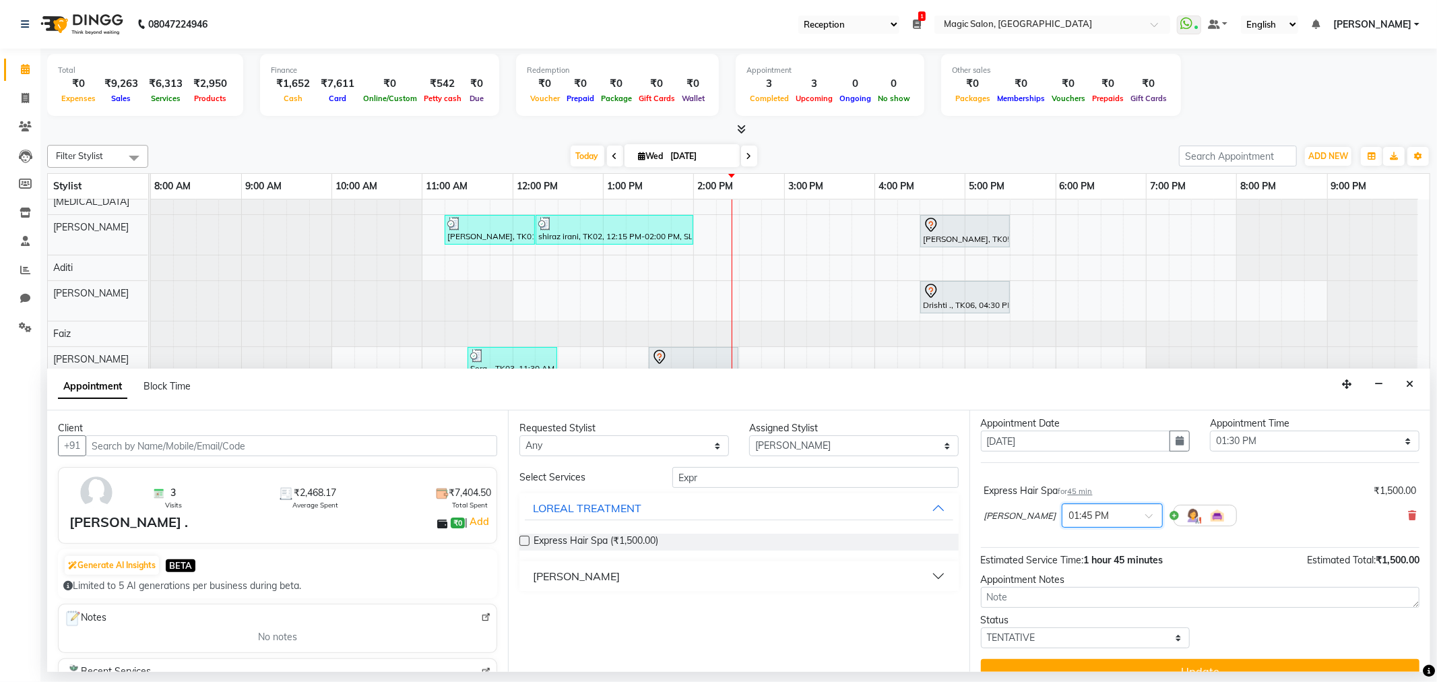
scroll to position [54, 0]
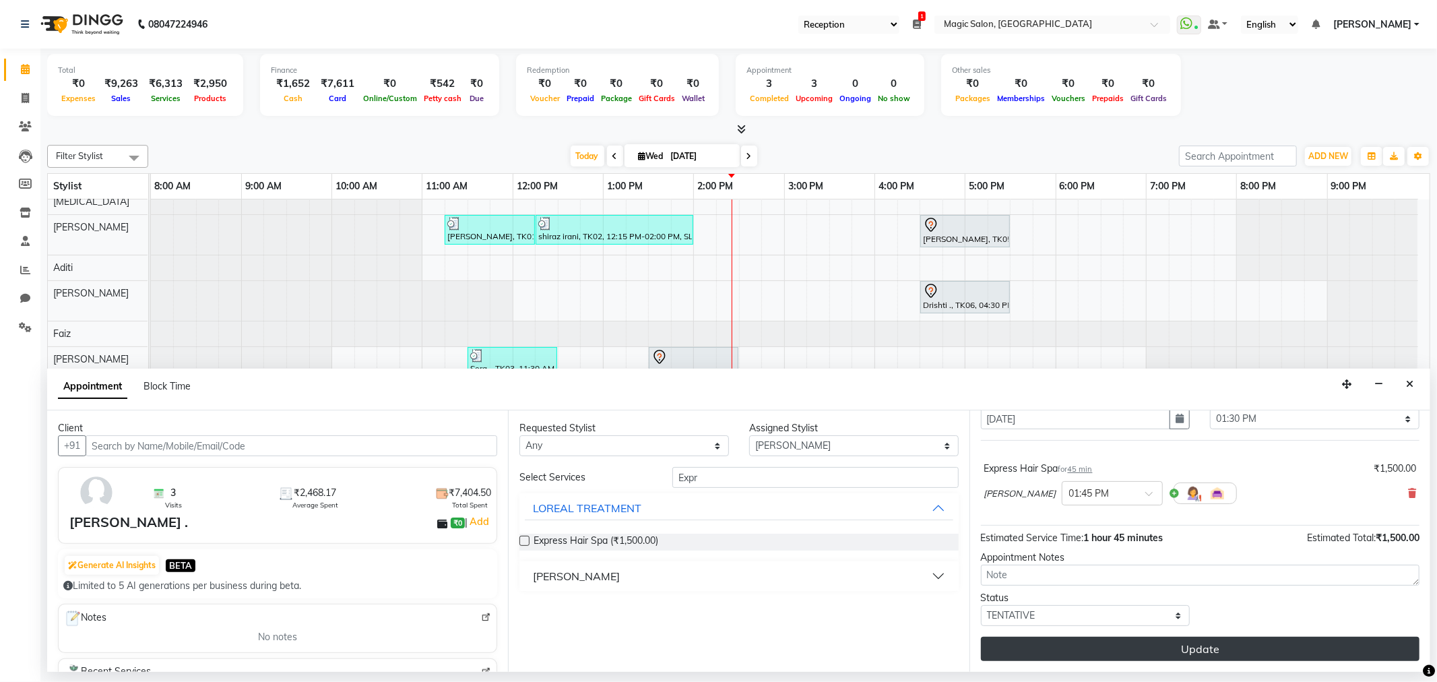
click at [1110, 645] on button "Update" at bounding box center [1200, 649] width 439 height 24
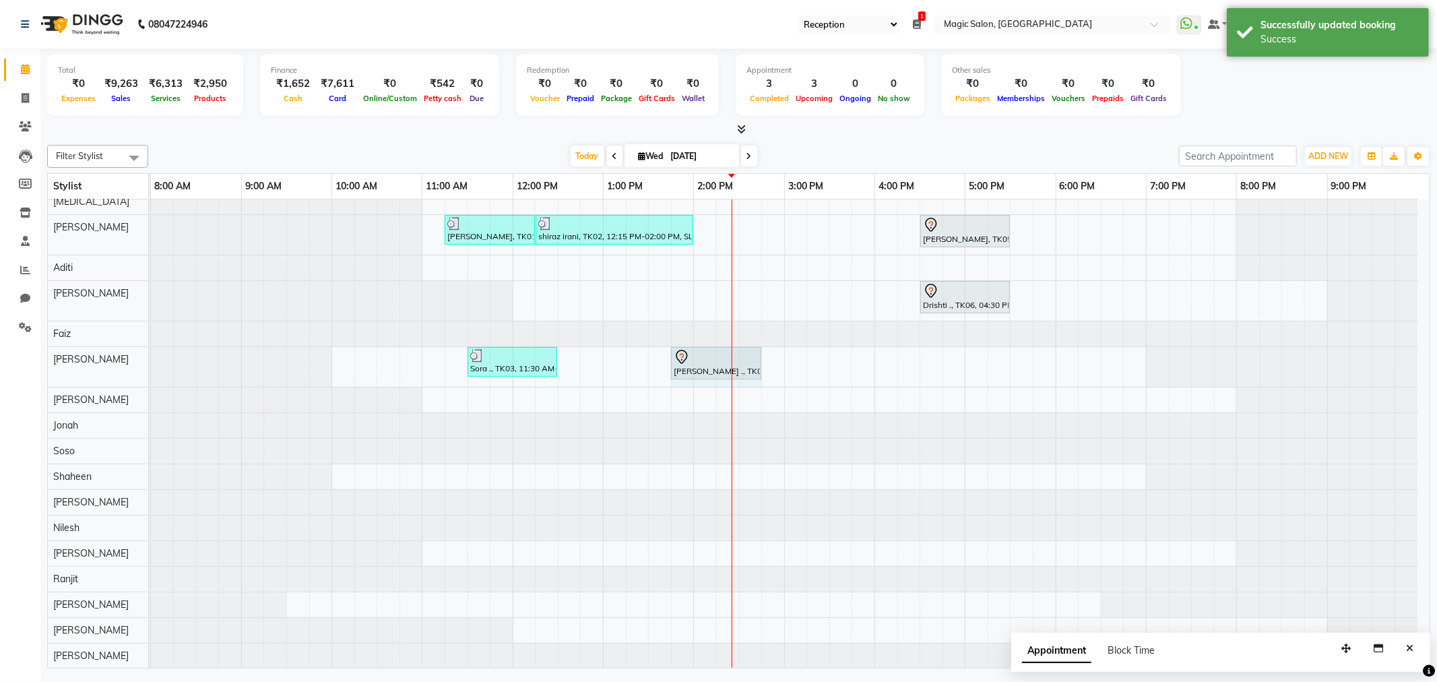
click at [151, 347] on div "Sora ., TK03, 11:30 AM-12:30 PM, Straight Blowdry NEETU ., TK04, 01:45 PM-02:30…" at bounding box center [151, 367] width 0 height 40
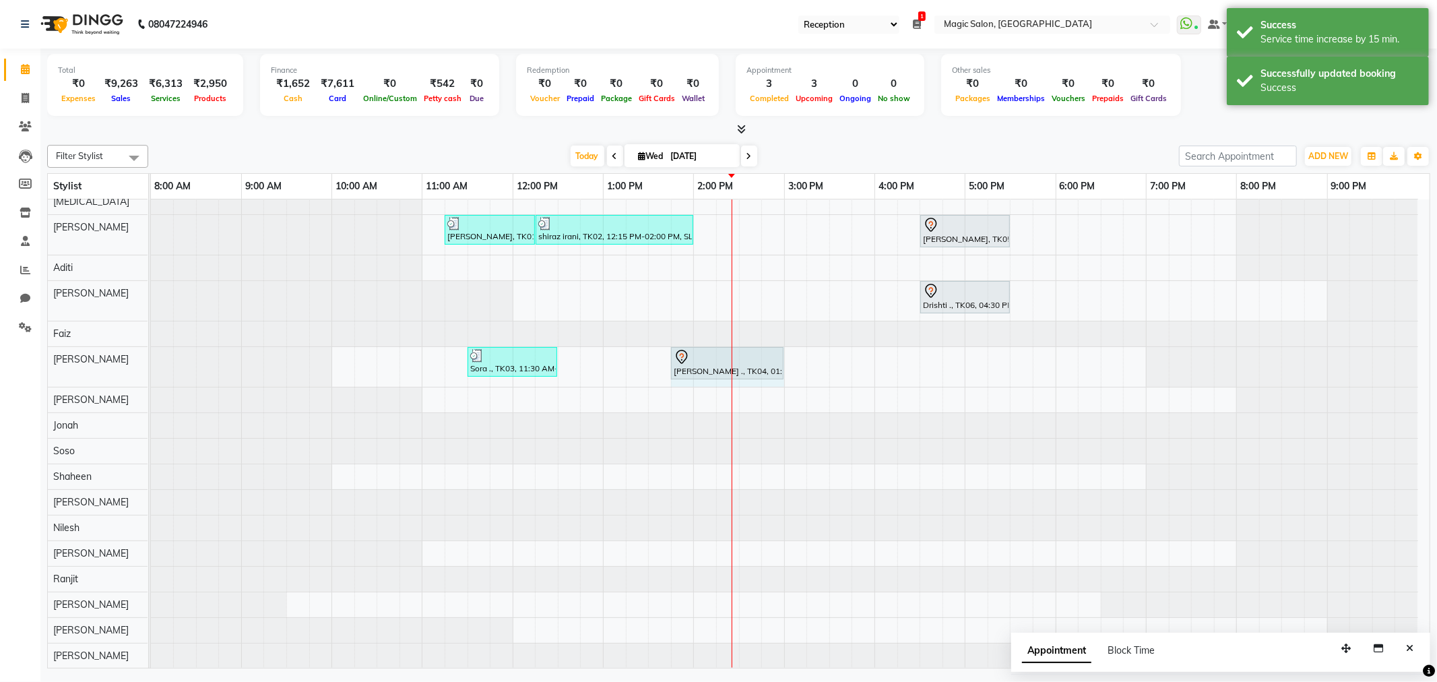
drag, startPoint x: 761, startPoint y: 348, endPoint x: 775, endPoint y: 348, distance: 14.1
click at [151, 348] on div "Sora ., TK03, 11:30 AM-12:30 PM, Straight Blowdry NEETU ., TK04, 01:45 PM-02:45…" at bounding box center [151, 367] width 0 height 40
drag, startPoint x: 783, startPoint y: 344, endPoint x: 752, endPoint y: 342, distance: 30.4
click at [151, 347] on div "Sora ., TK03, 11:30 AM-12:30 PM, Straight Blowdry NEETU ., TK04, 01:45 PM-03:00…" at bounding box center [151, 367] width 0 height 40
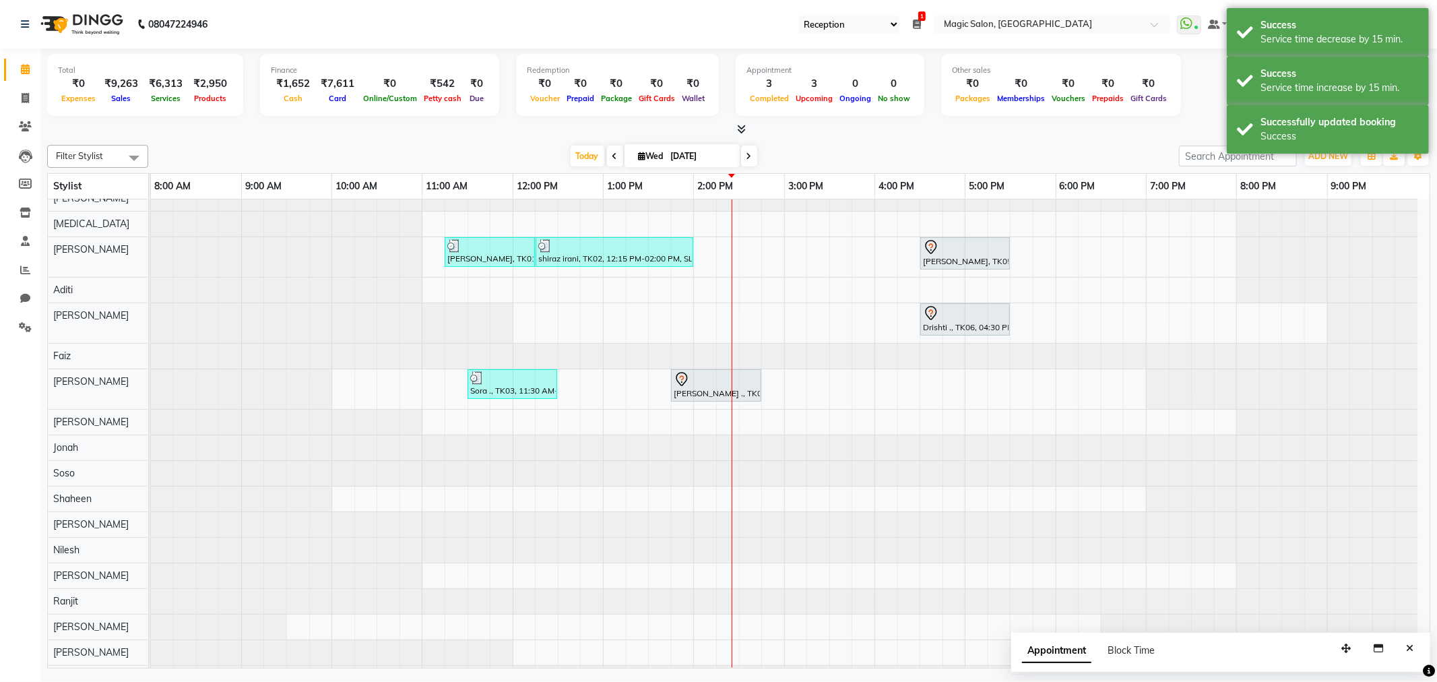
scroll to position [0, 0]
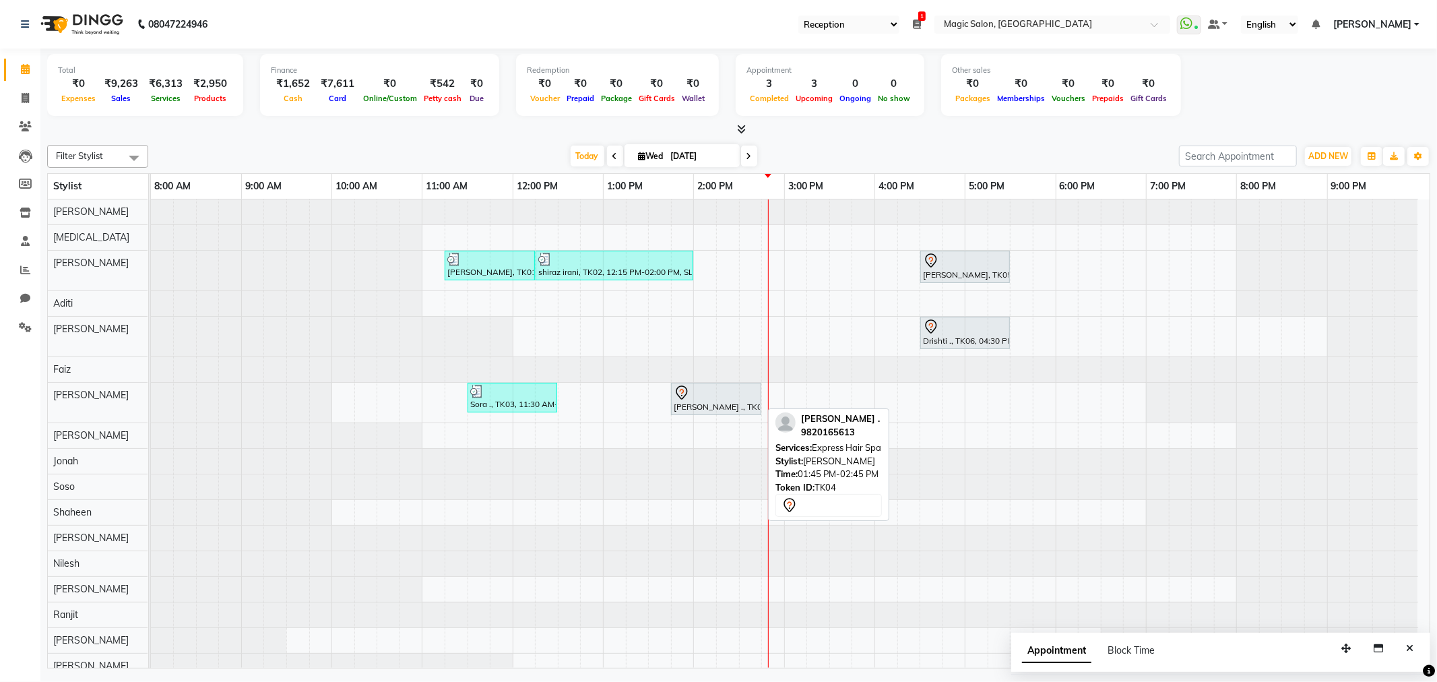
click at [705, 393] on div at bounding box center [716, 393] width 85 height 16
select select "7"
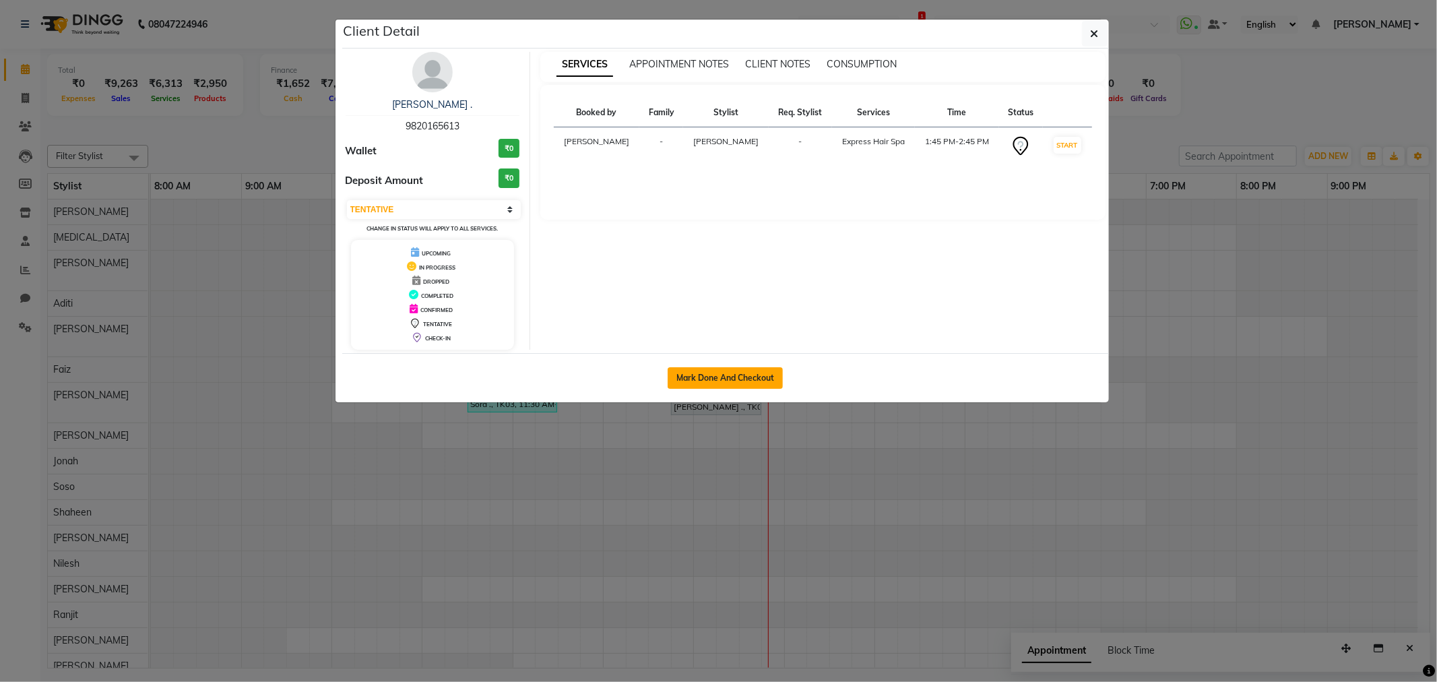
click at [744, 373] on button "Mark Done And Checkout" at bounding box center [725, 378] width 115 height 22
select select "service"
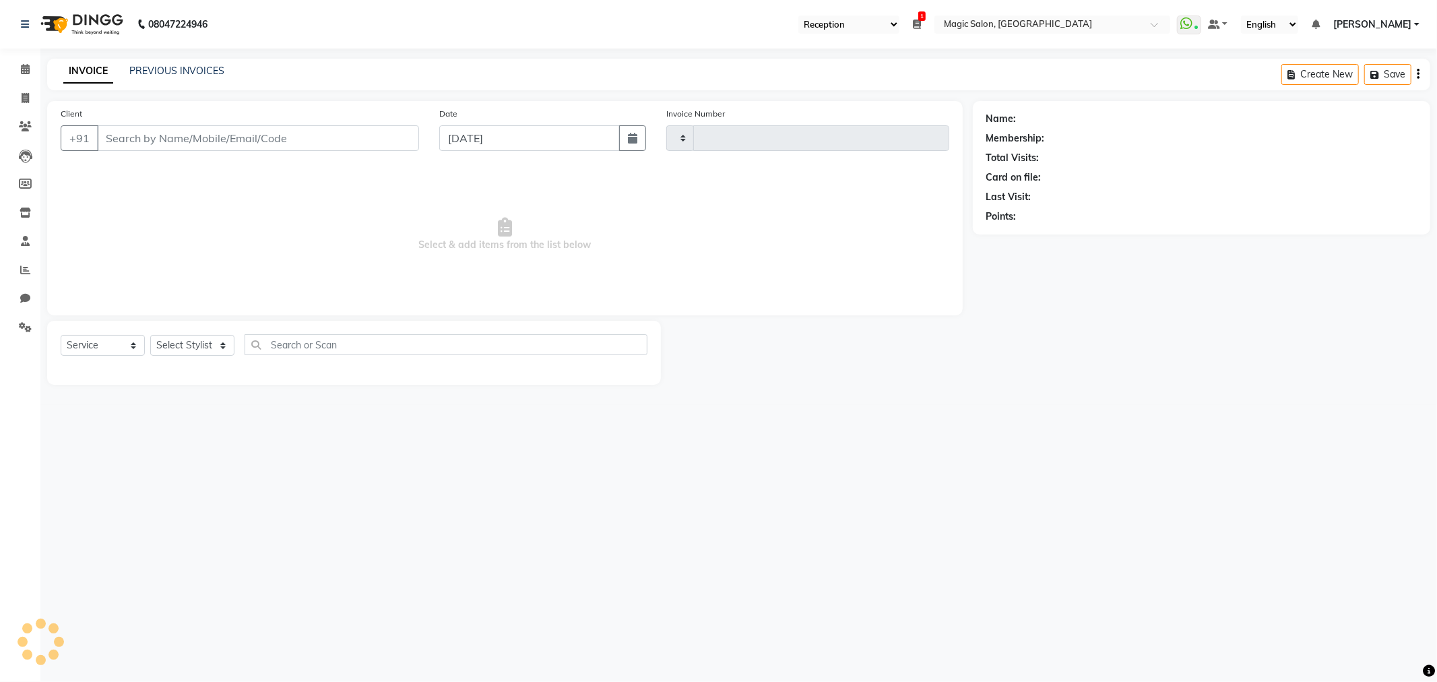
type input "1698"
select select "3"
select select "7276"
type input "9820165613"
select select "83814"
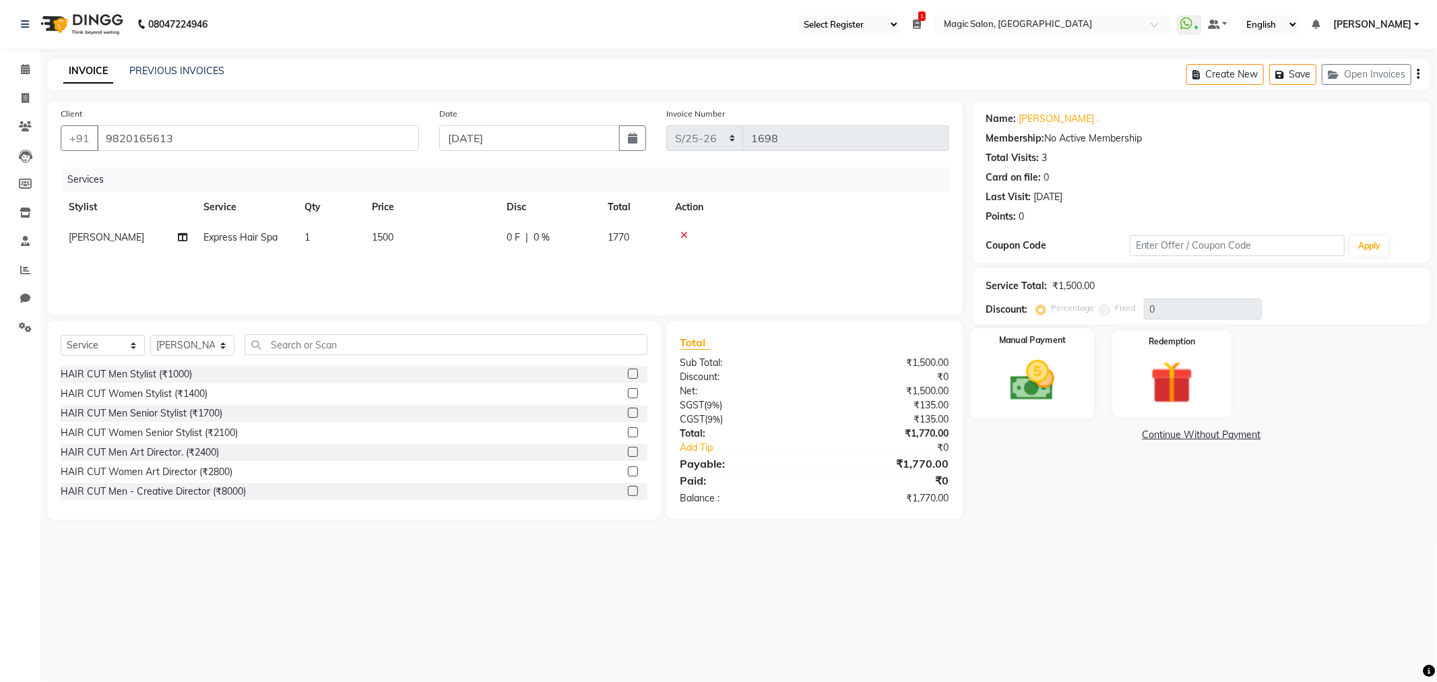
click at [1048, 366] on img at bounding box center [1032, 380] width 72 height 51
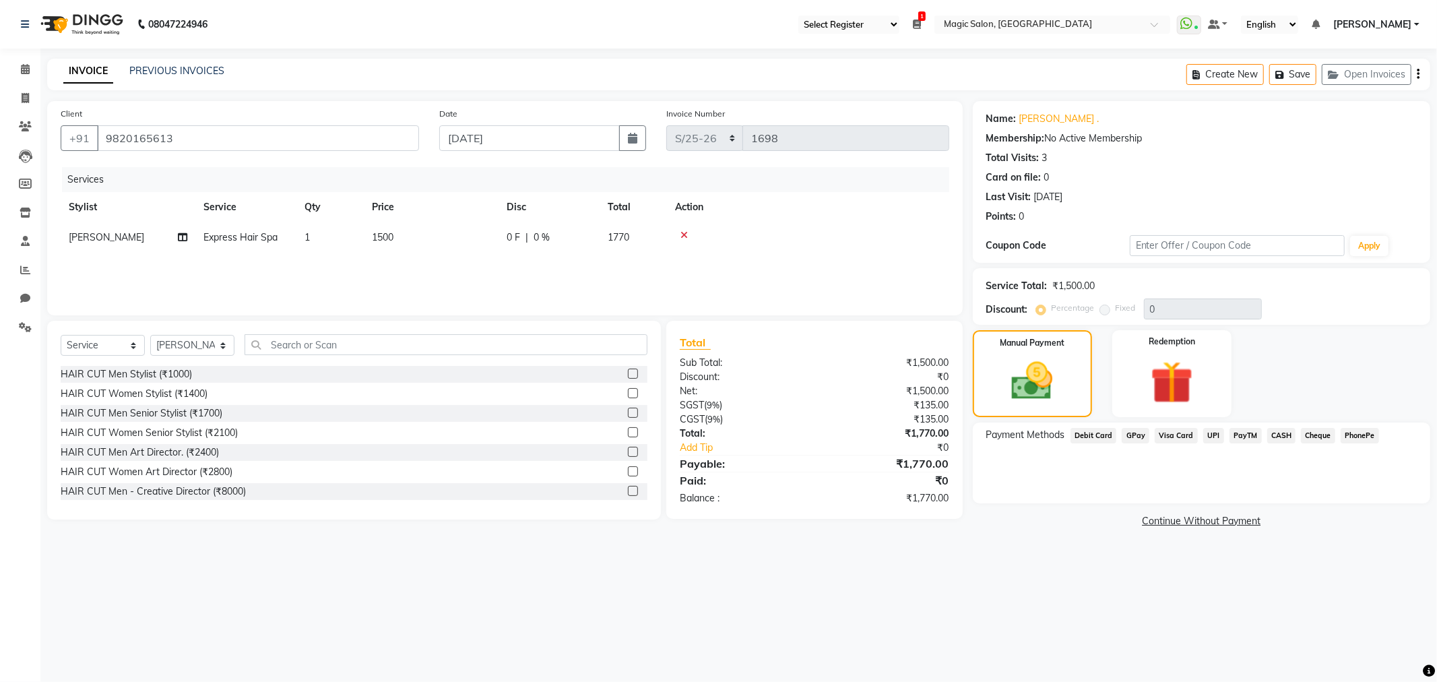
click at [1135, 439] on span "GPay" at bounding box center [1136, 435] width 28 height 15
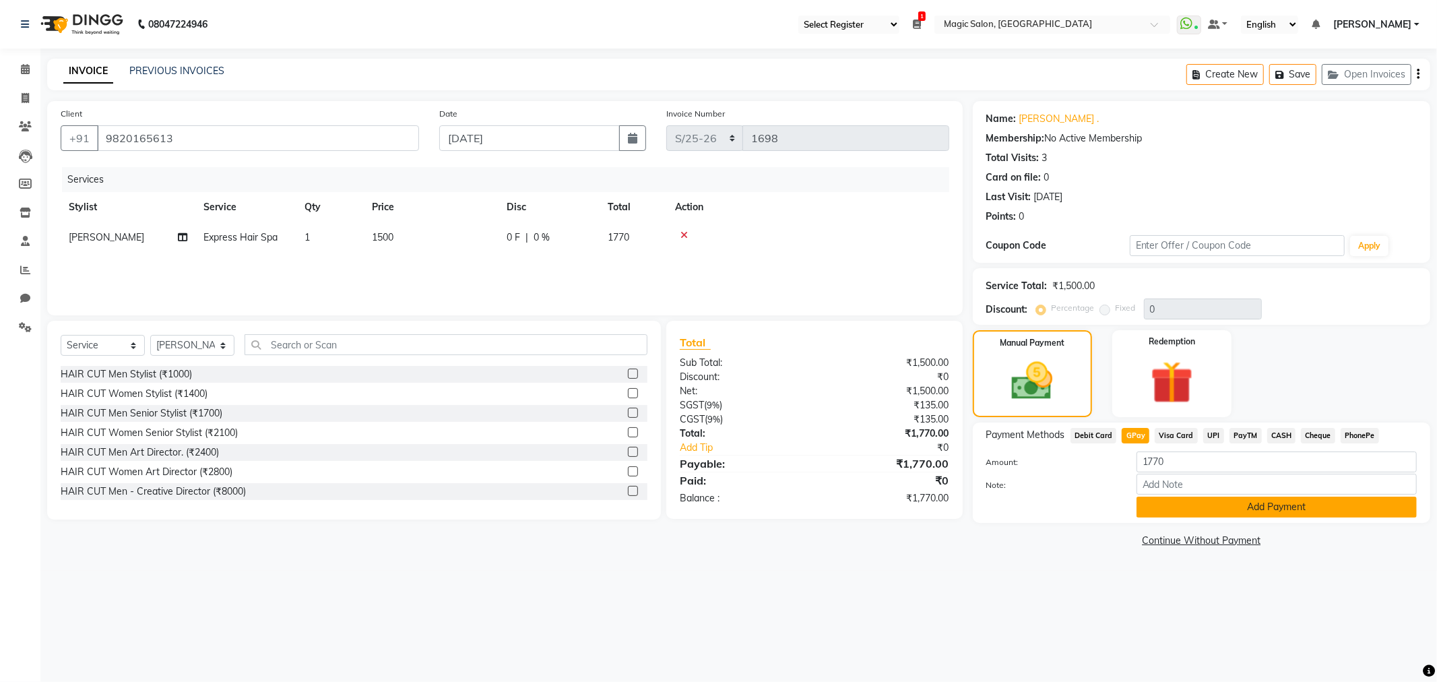
click at [1262, 507] on button "Add Payment" at bounding box center [1276, 506] width 280 height 21
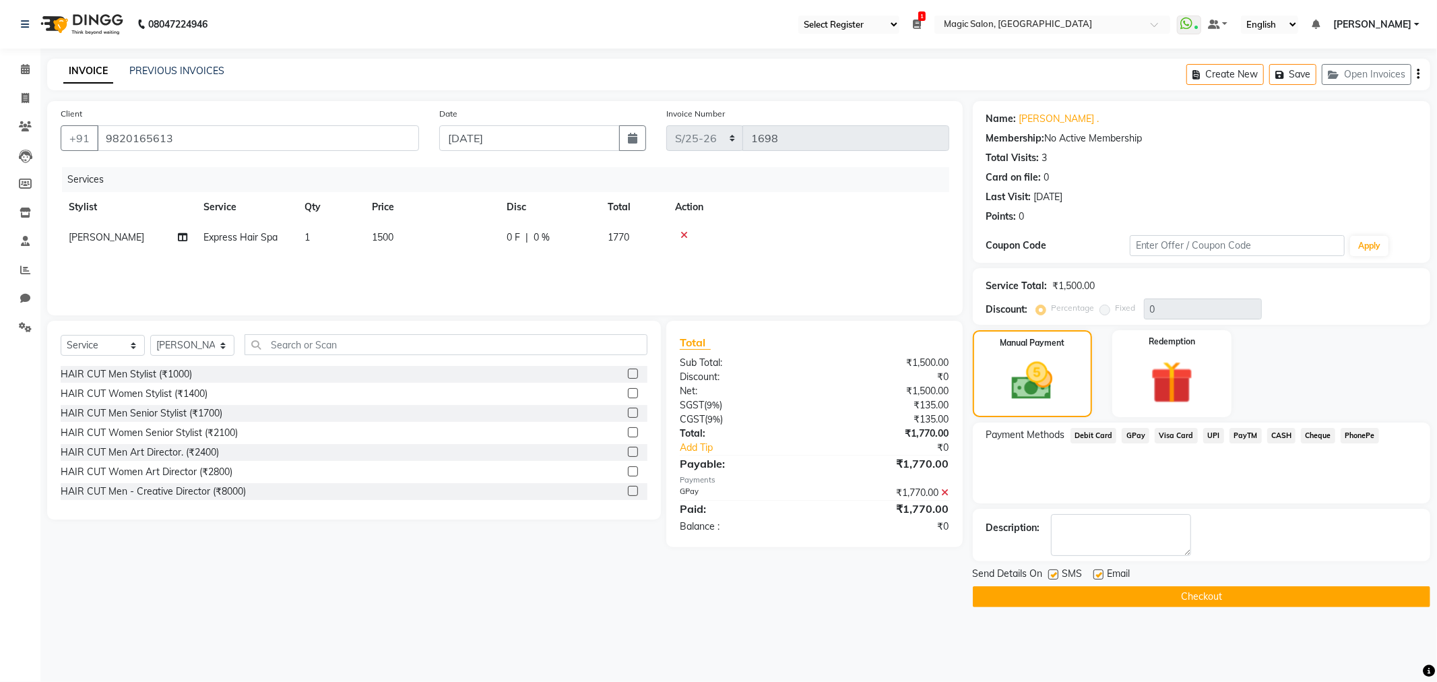
click at [1124, 595] on button "Checkout" at bounding box center [1201, 596] width 457 height 21
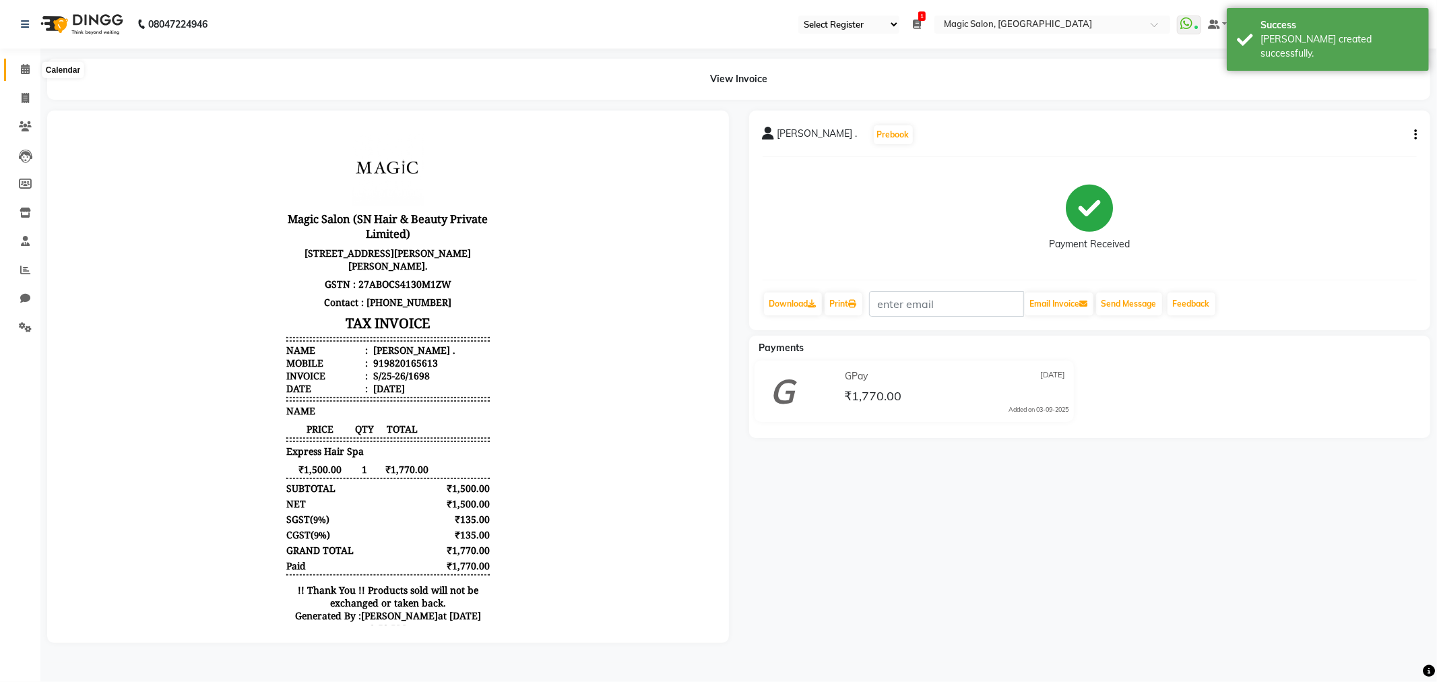
click at [28, 71] on icon at bounding box center [25, 69] width 9 height 10
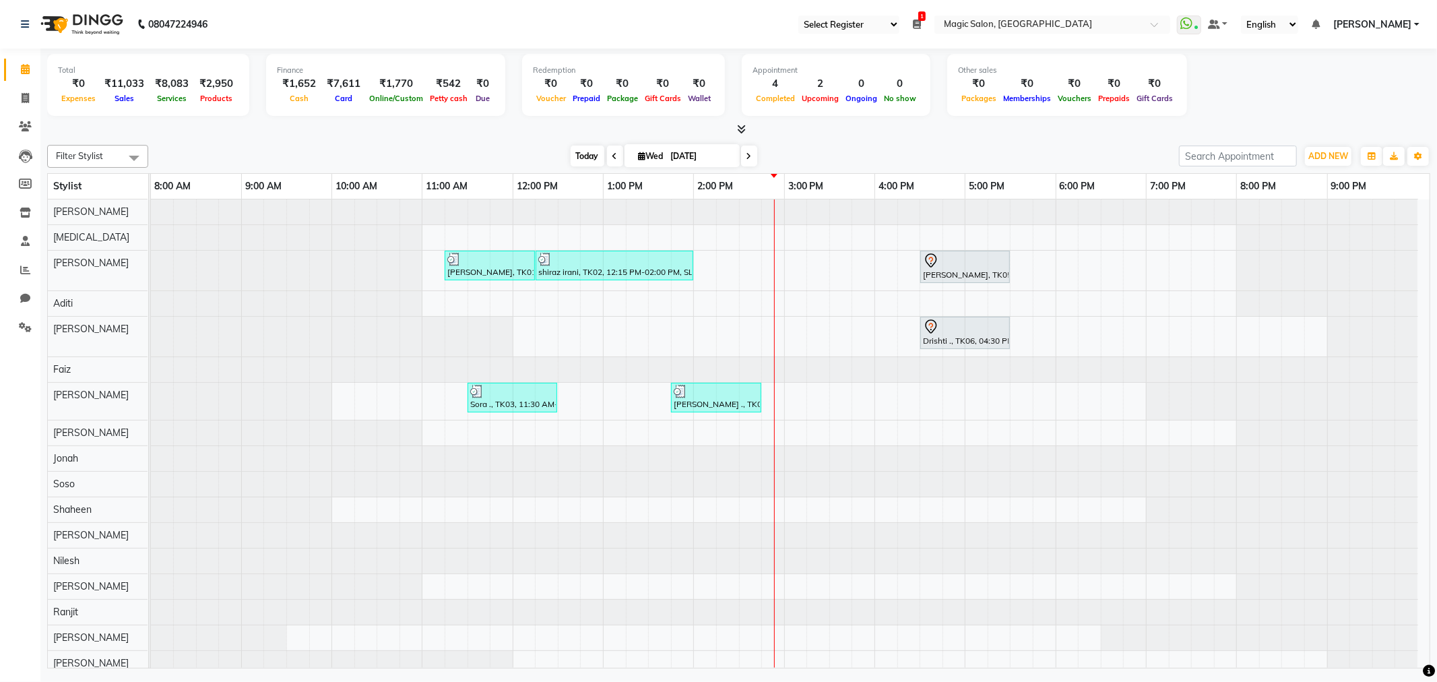
click at [571, 154] on span "Today" at bounding box center [588, 156] width 34 height 21
click at [17, 206] on span at bounding box center [25, 212] width 24 height 15
select select
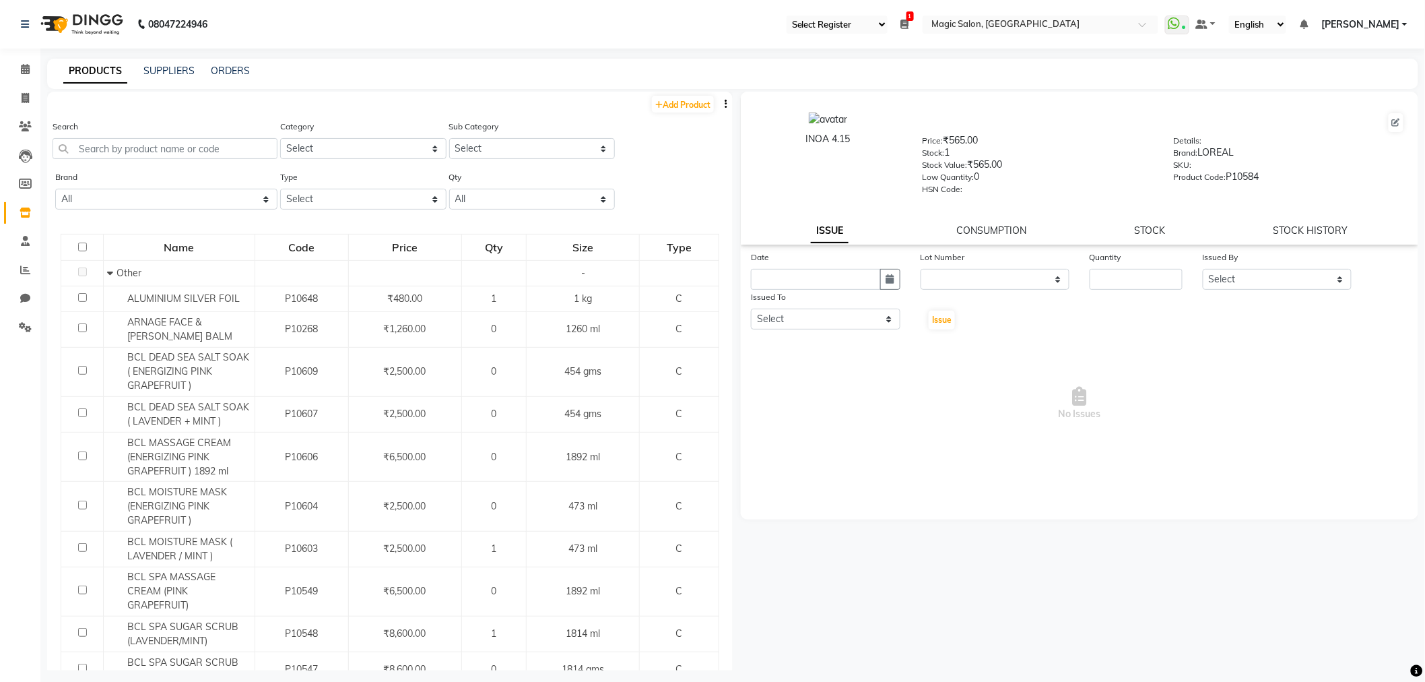
click at [237, 50] on div "08047224946 Select Register Reception Magic Salon 1 Daily Open Registers nothin…" at bounding box center [712, 345] width 1425 height 690
click at [224, 83] on div "PRODUCTS SUPPLIERS ORDERS" at bounding box center [733, 74] width 1372 height 30
click at [224, 74] on link "ORDERS" at bounding box center [230, 71] width 39 height 12
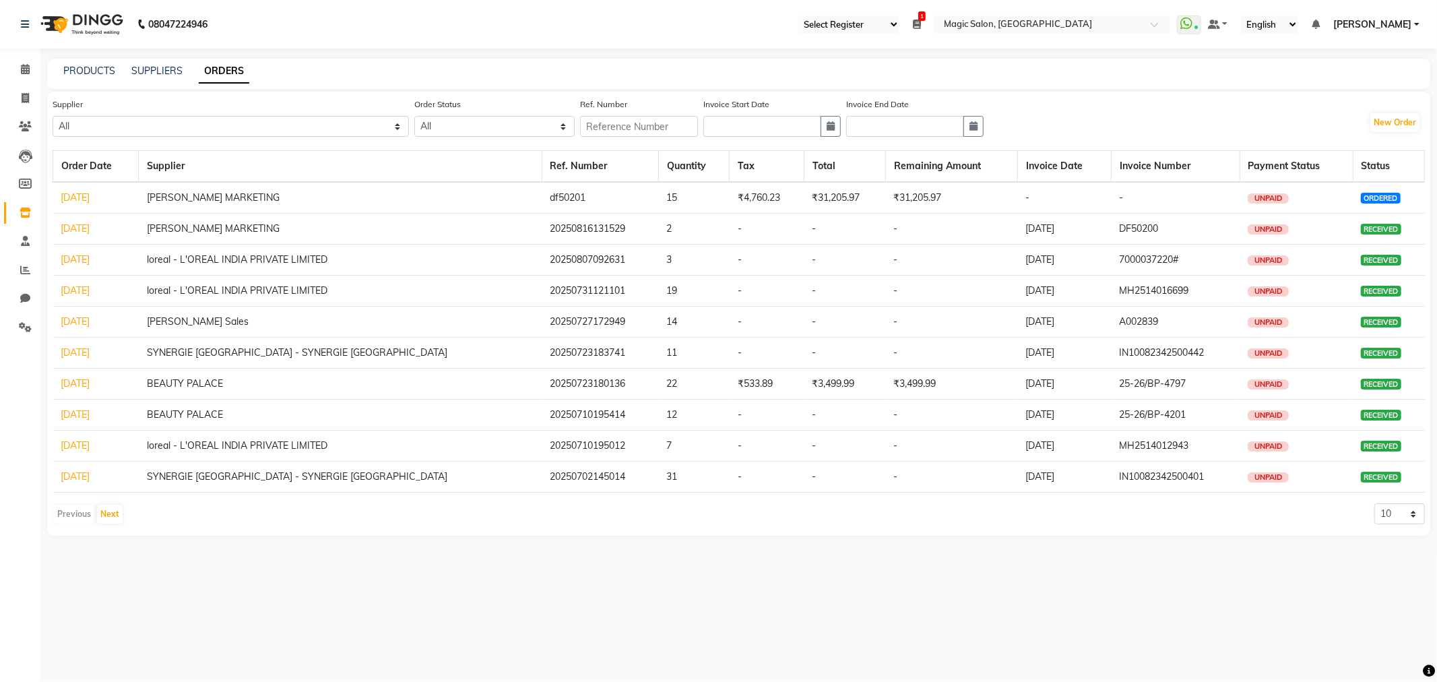
click at [232, 70] on link "ORDERS" at bounding box center [224, 71] width 51 height 24
click at [1397, 115] on button "New Order" at bounding box center [1394, 122] width 49 height 19
select select "true"
select select "3182"
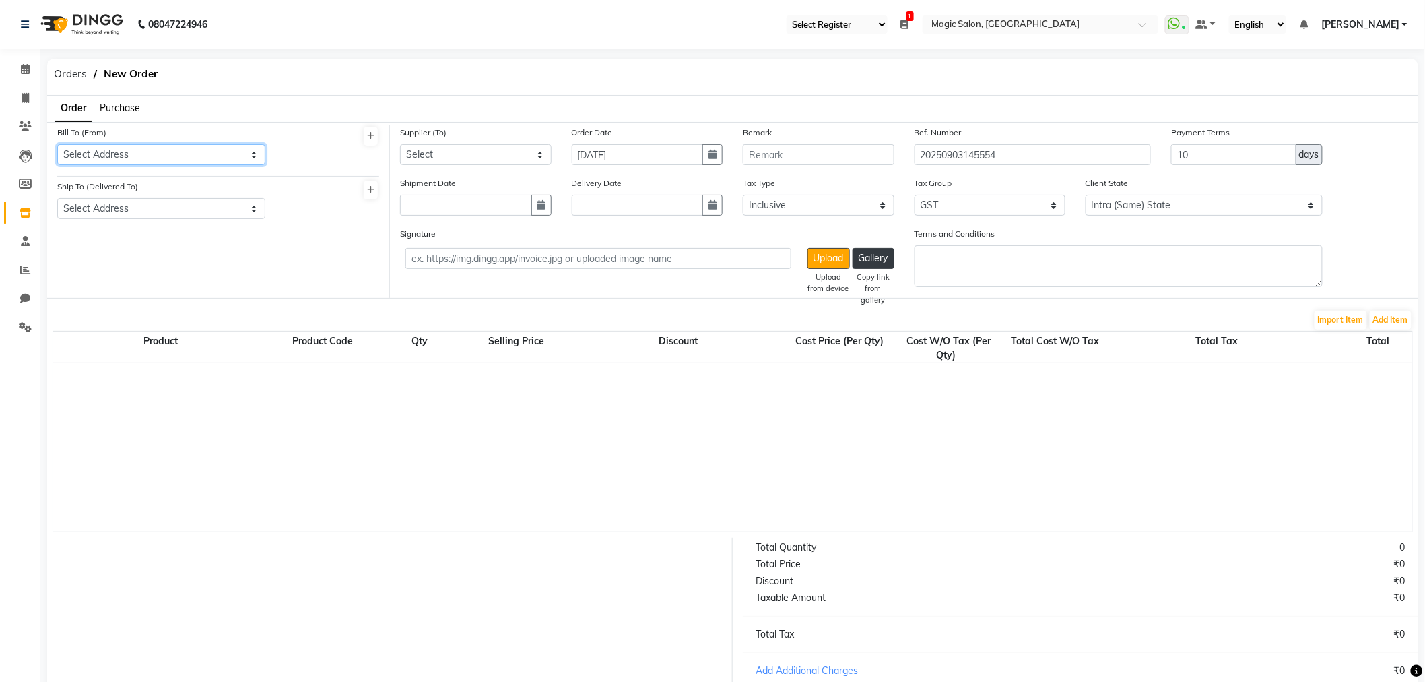
click at [236, 152] on select "Select Address M/s SN HAIR BEAUTY PRIVATE LIMITED Floor 11th,B-1106 B tower, CT…" at bounding box center [161, 154] width 208 height 21
select select "1171"
click at [57, 144] on select "Select Address M/s SN HAIR BEAUTY PRIVATE LIMITED Floor 11th,B-1106 B tower, CT…" at bounding box center [161, 154] width 208 height 21
click at [171, 203] on select "Select Address M/s Magic Salon Hop No1, Ground and First Floor Auditorium, N.M …" at bounding box center [161, 208] width 208 height 21
select select "1172"
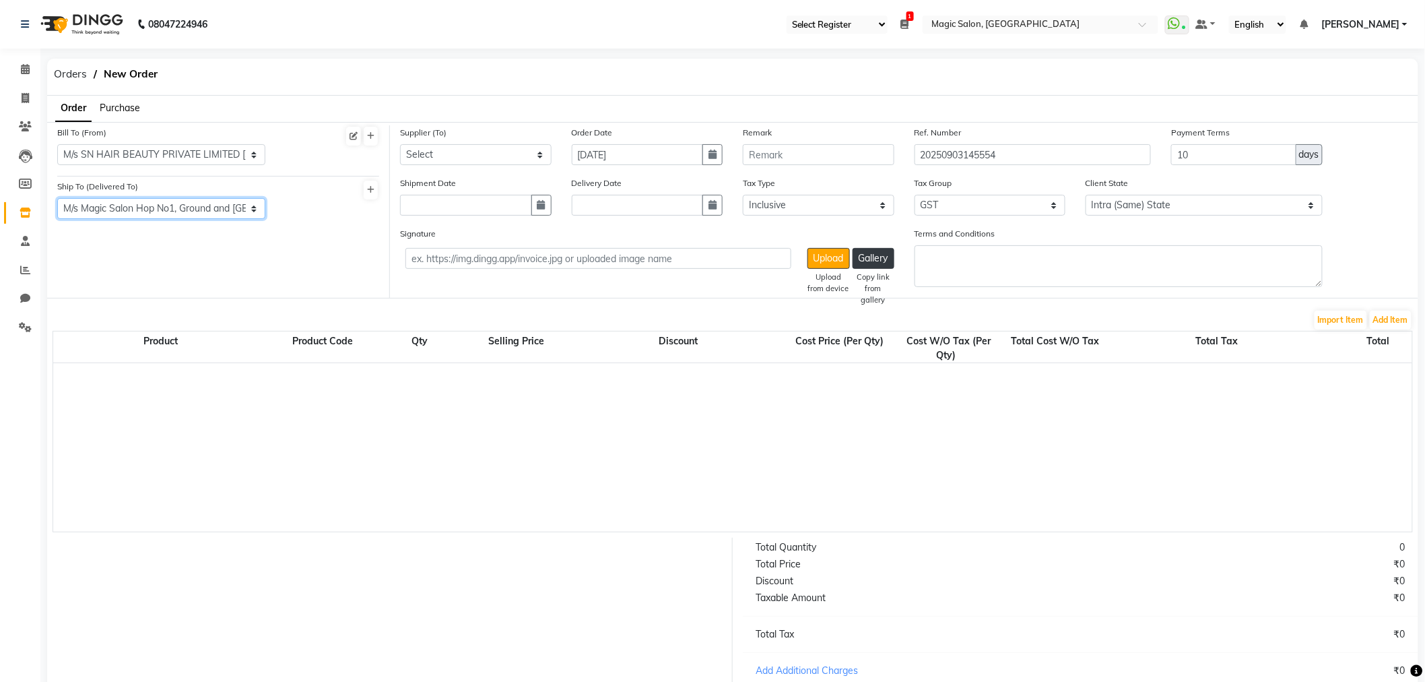
click at [57, 198] on select "Select Address M/s Magic Salon Hop No1, Ground and First Floor Auditorium, N.M …" at bounding box center [161, 208] width 208 height 21
click at [533, 156] on select "Select OSP HEALTHCARE - RITSY . INTOUCH ENTERPRISES - INTOUCH ENTERPRISES SYNER…" at bounding box center [476, 154] width 152 height 21
select select "4585"
click at [400, 144] on select "Select OSP HEALTHCARE - RITSY . INTOUCH ENTERPRISES - INTOUCH ENTERPRISES SYNER…" at bounding box center [476, 154] width 152 height 21
click at [713, 157] on icon "button" at bounding box center [713, 154] width 8 height 9
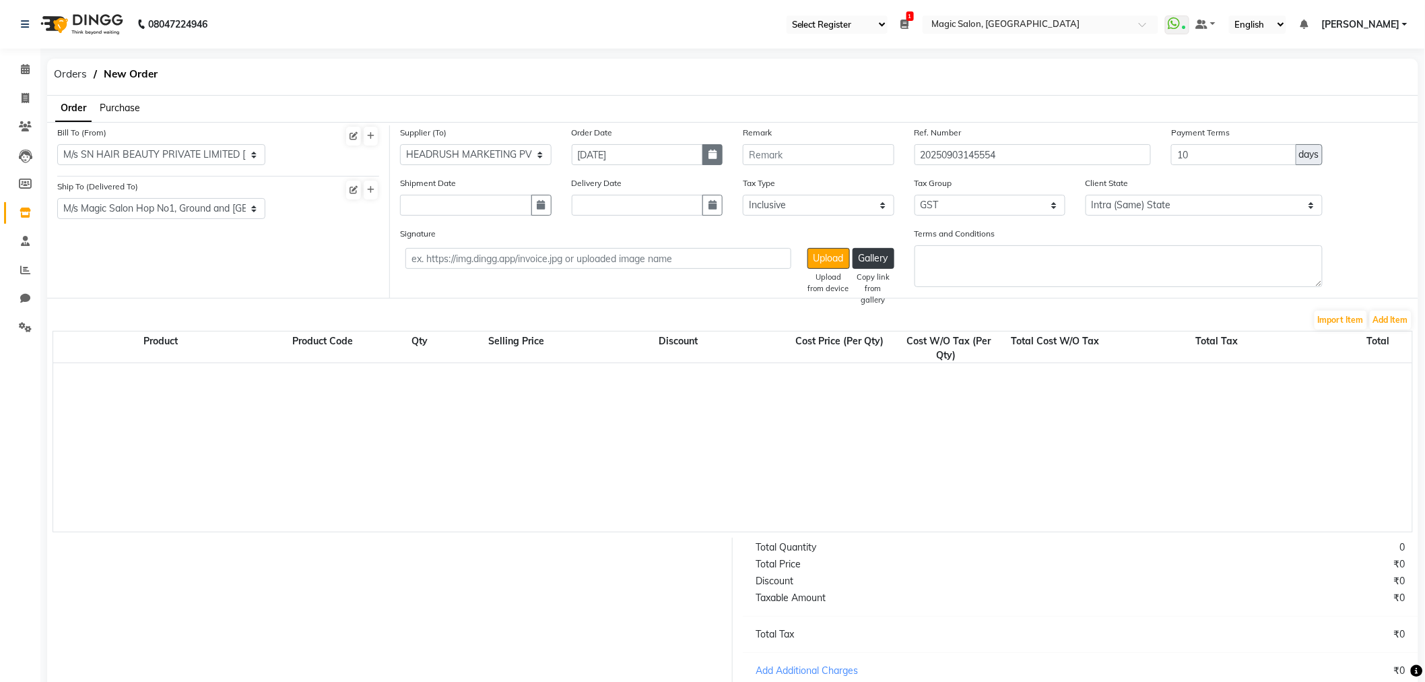
select select "9"
select select "2025"
click at [591, 225] on div "1" at bounding box center [586, 225] width 22 height 22
type input "01-09-2025"
click at [543, 199] on button "button" at bounding box center [541, 205] width 20 height 21
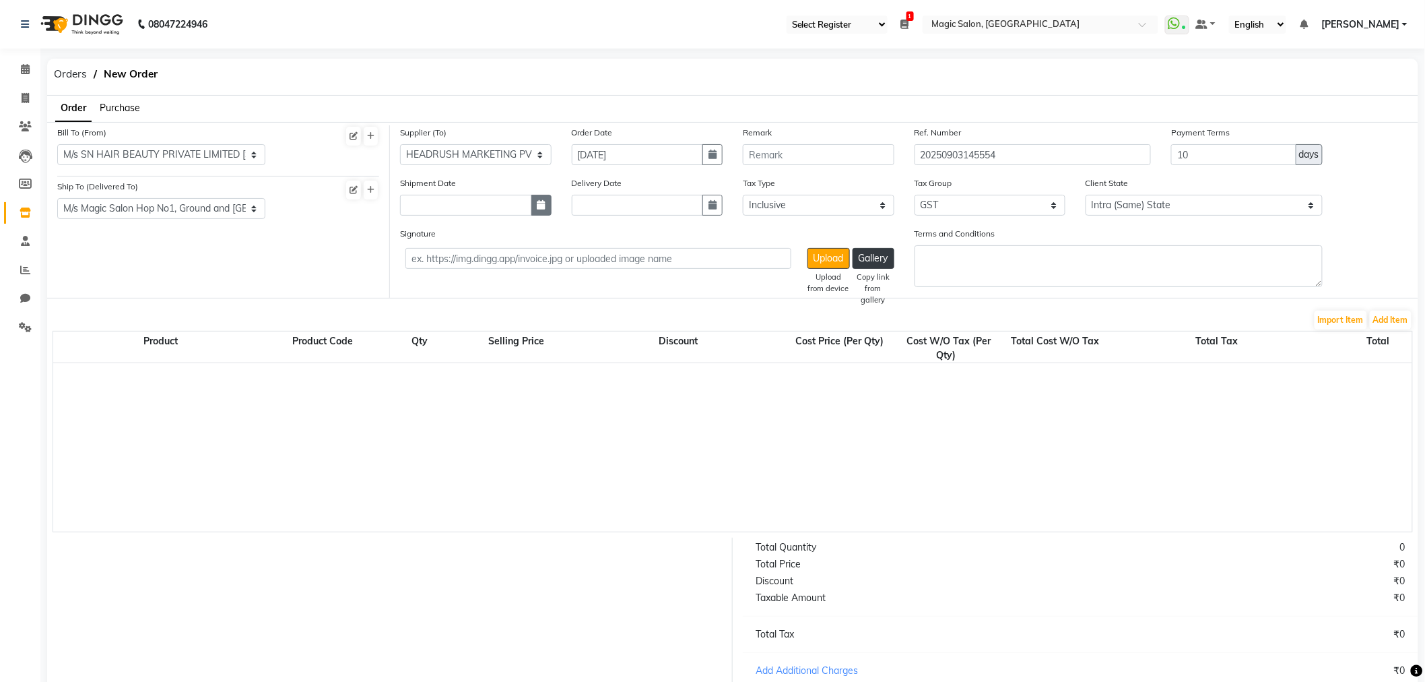
select select "9"
select select "2025"
click at [418, 272] on div "1" at bounding box center [415, 276] width 22 height 22
type input "01-09-2025"
click at [710, 205] on icon "button" at bounding box center [713, 204] width 8 height 9
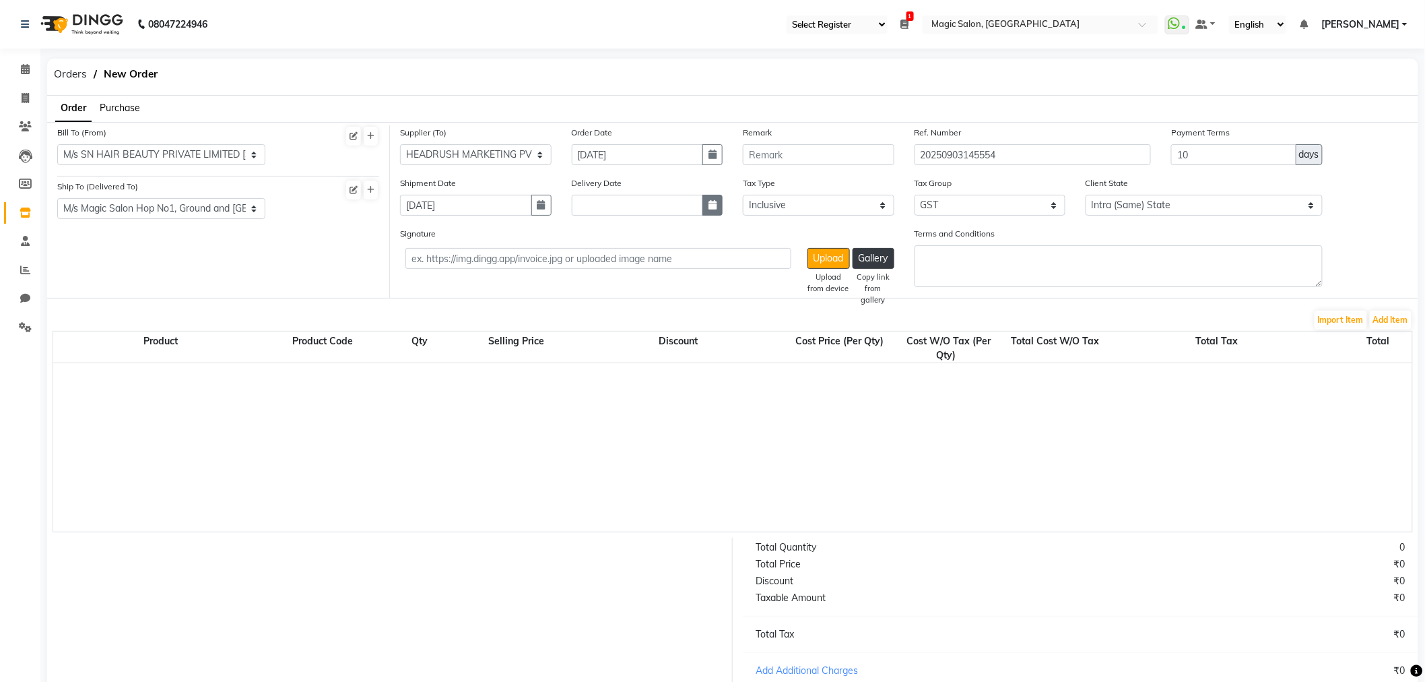
select select "9"
select select "2025"
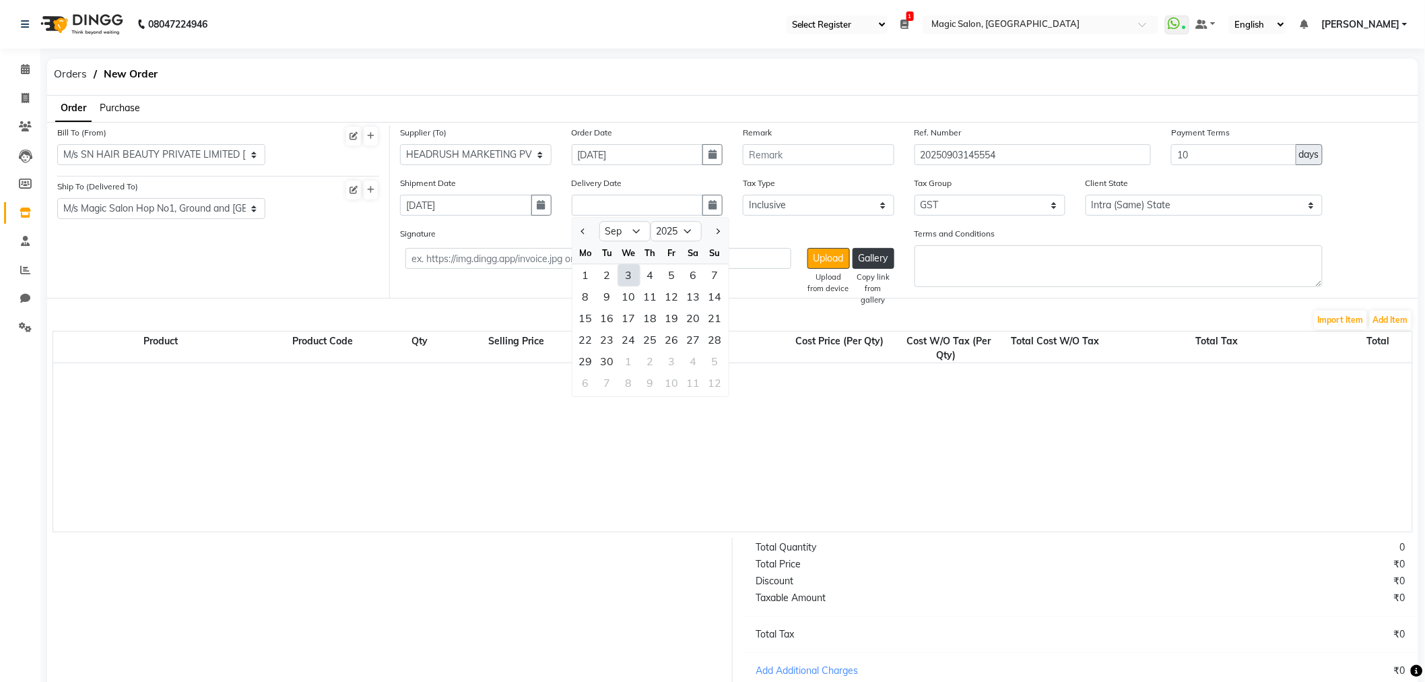
click at [583, 277] on div "1" at bounding box center [586, 276] width 22 height 22
type input "01-09-2025"
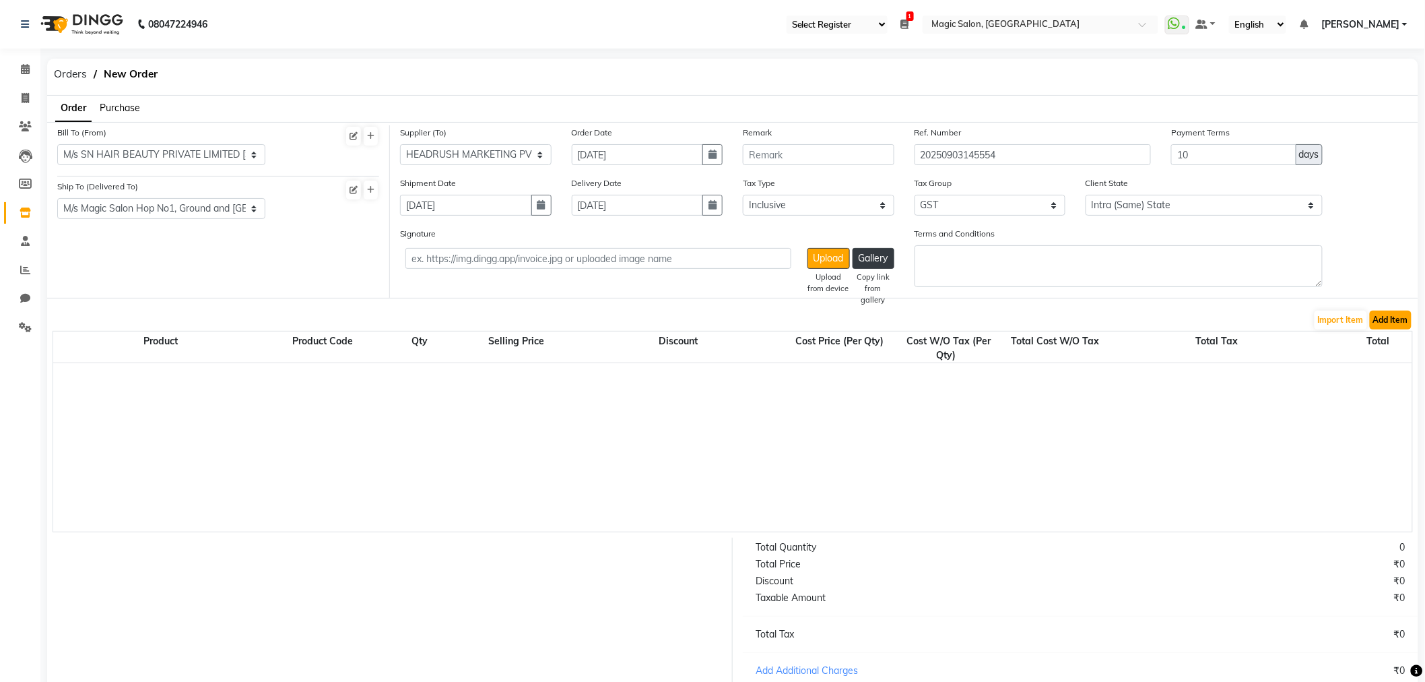
click at [1402, 319] on button "Add Item" at bounding box center [1391, 320] width 42 height 19
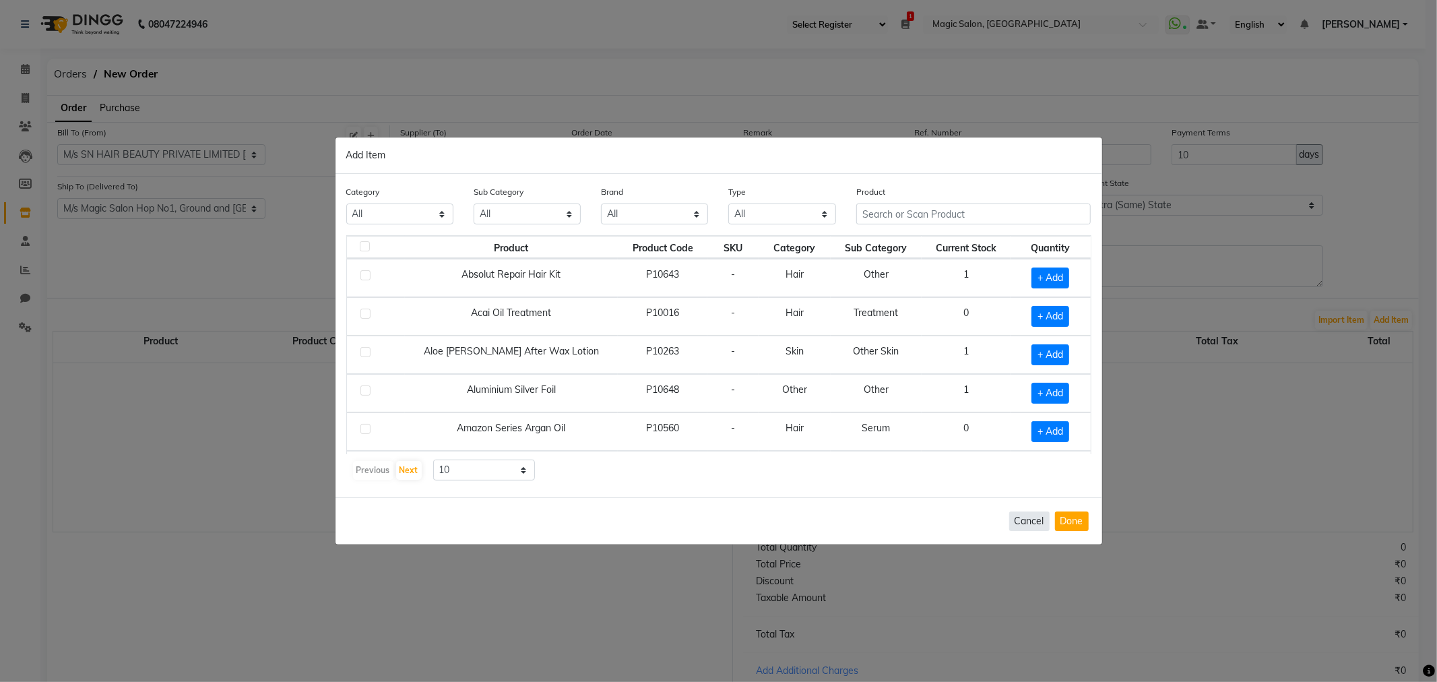
click at [1038, 517] on button "Cancel" at bounding box center [1029, 521] width 40 height 20
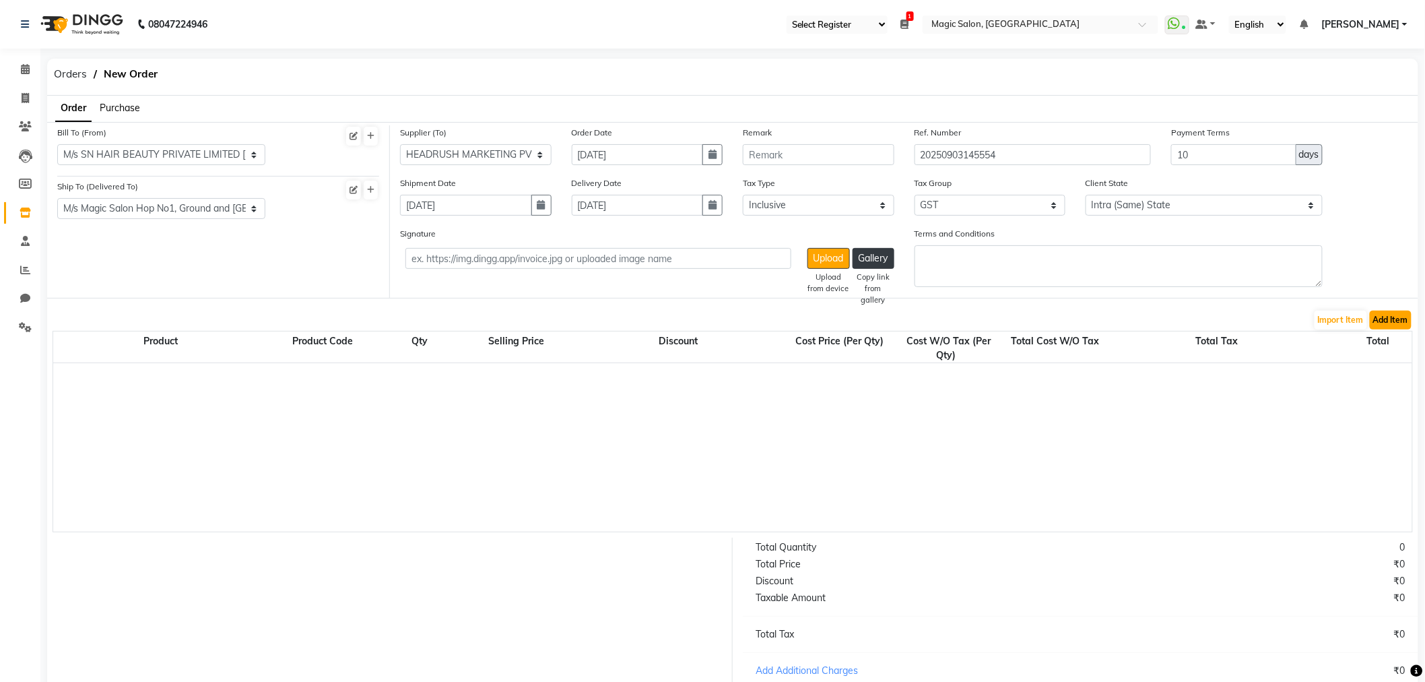
click at [1396, 318] on button "Add Item" at bounding box center [1391, 320] width 42 height 19
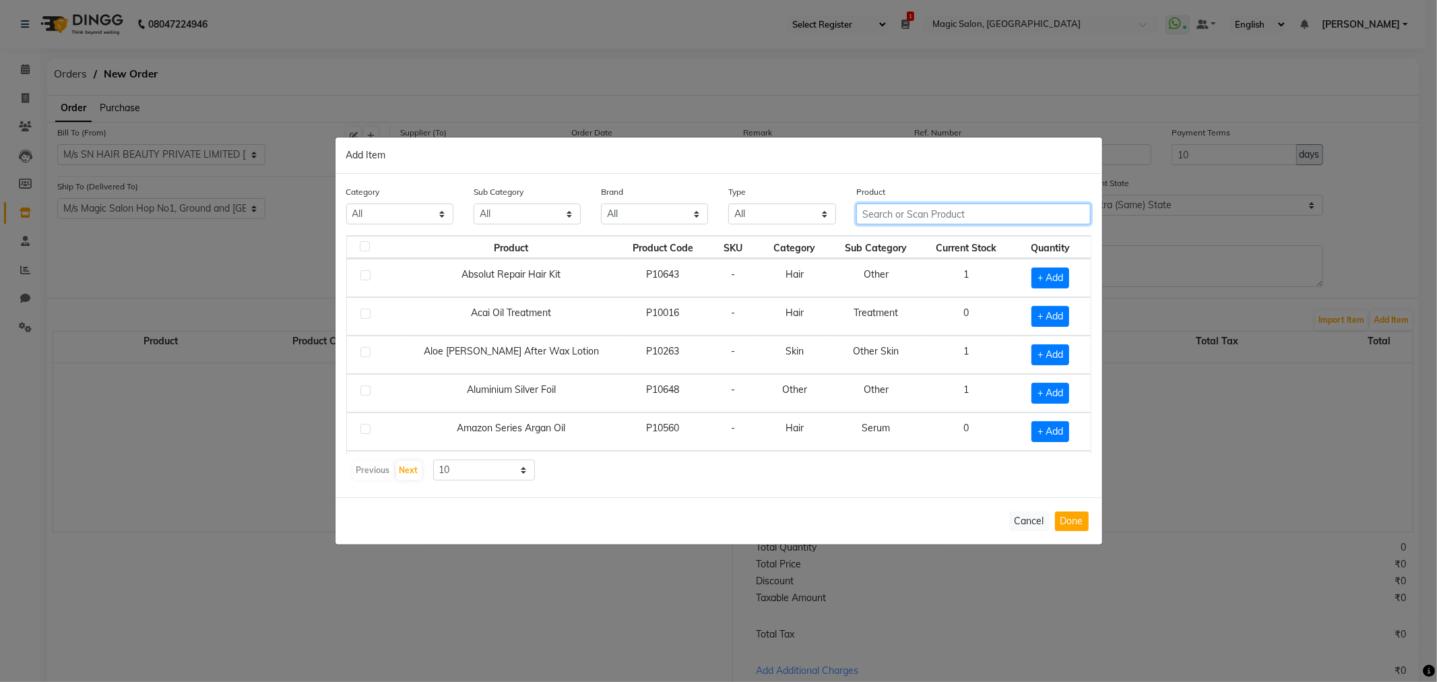
click at [886, 219] on input "text" at bounding box center [973, 213] width 235 height 21
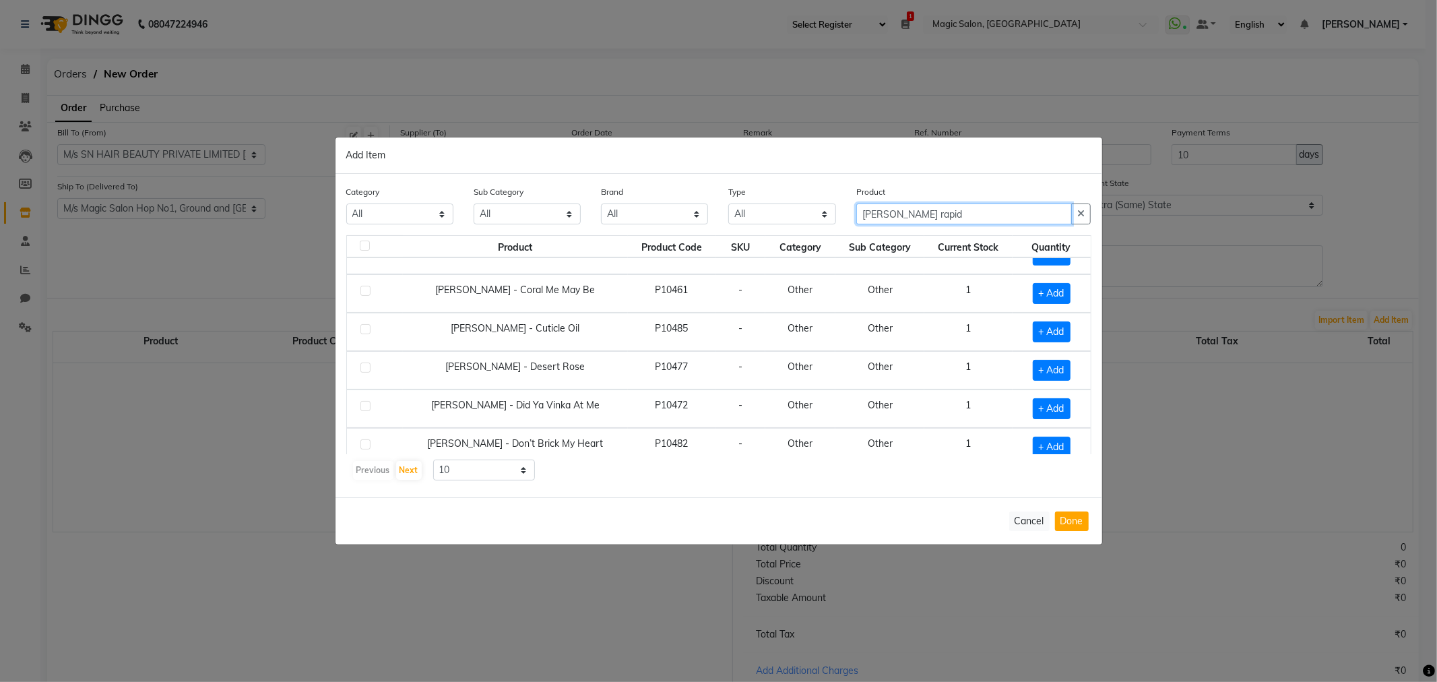
scroll to position [191, 0]
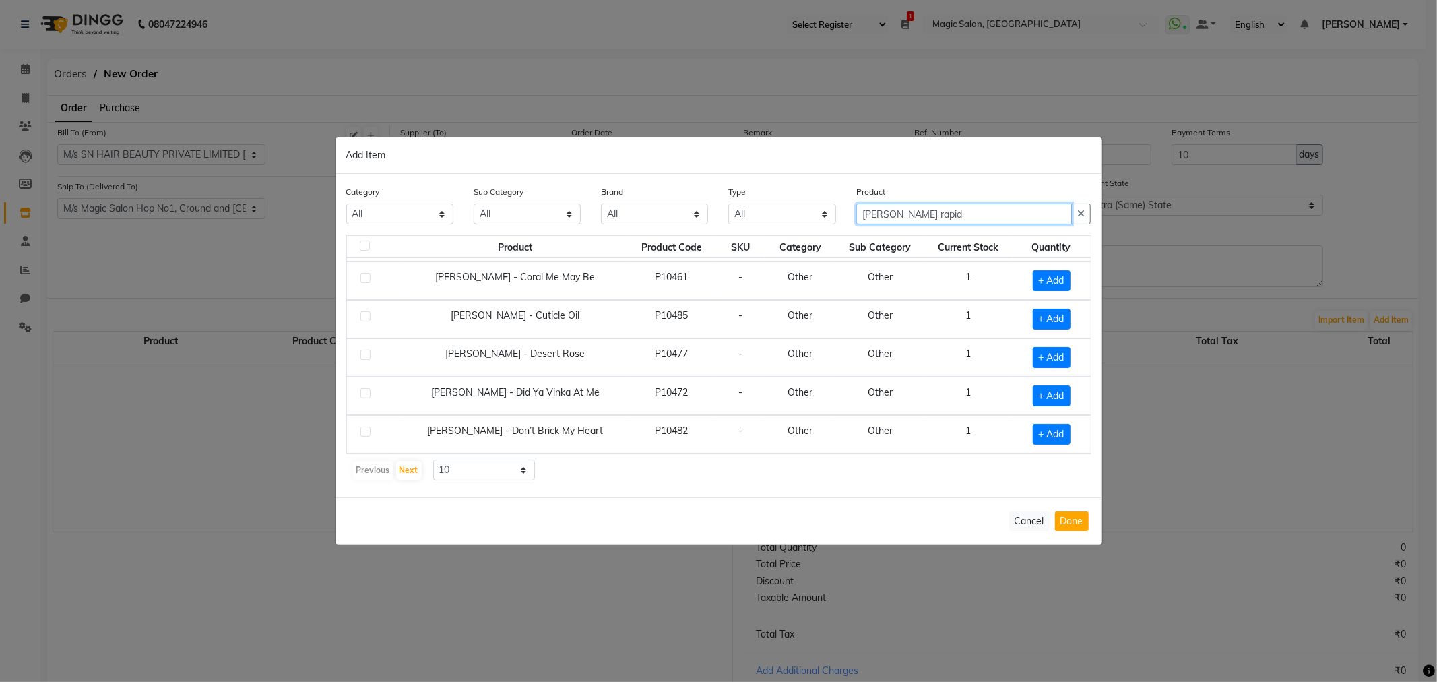
click at [876, 210] on input "LYN rapid" at bounding box center [964, 213] width 216 height 21
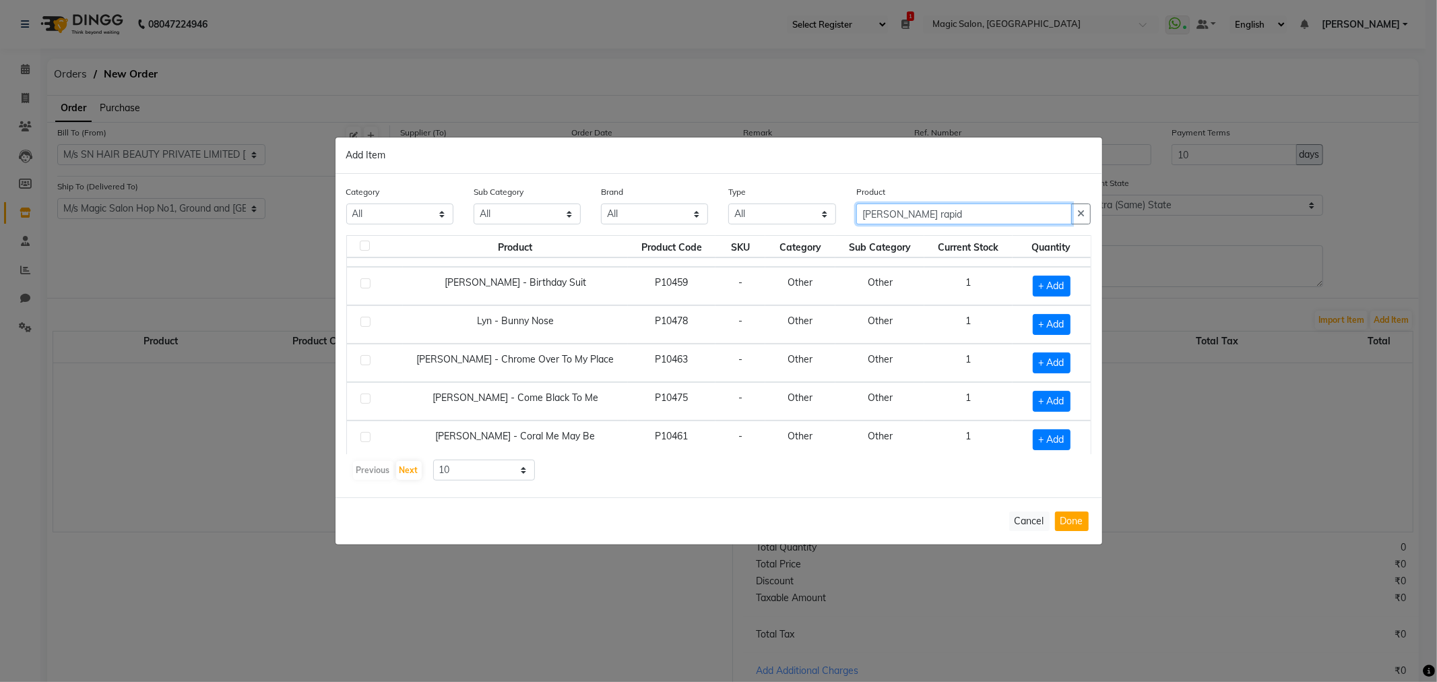
scroll to position [0, 0]
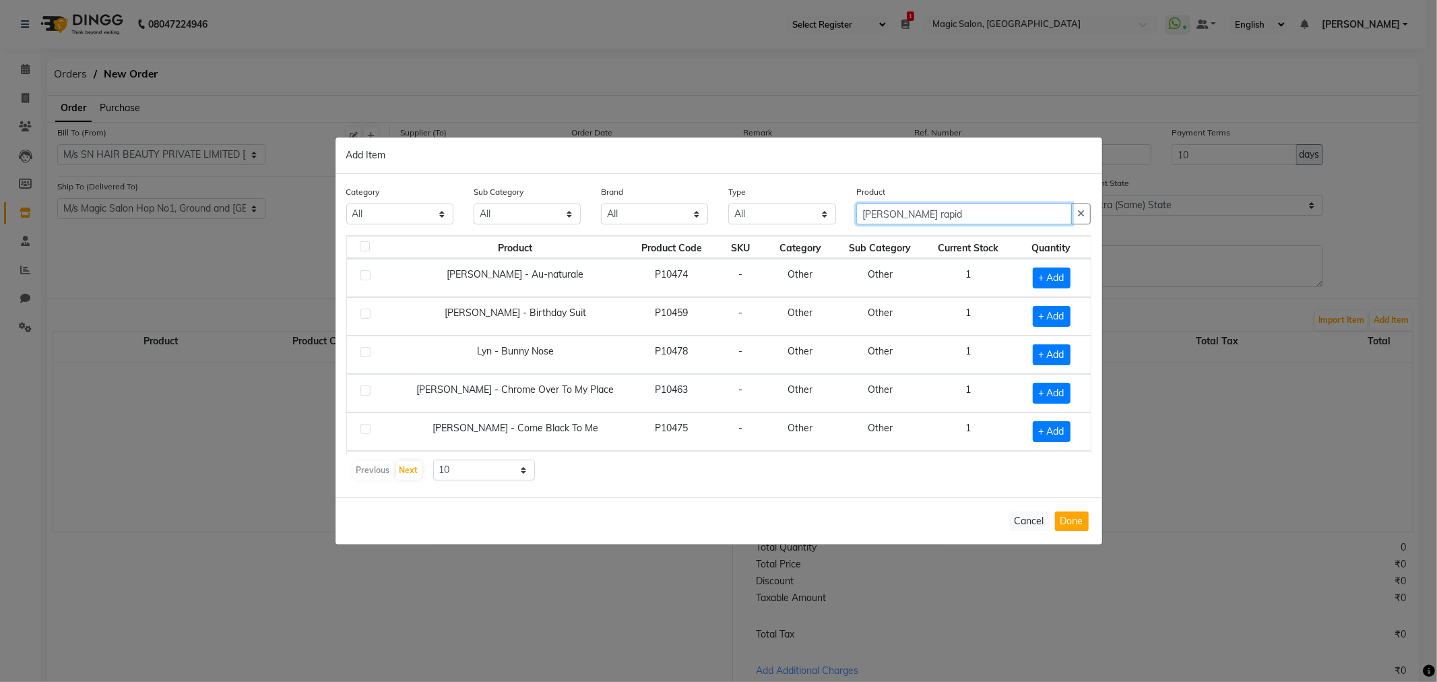
click at [928, 209] on input "Lyn rapid" at bounding box center [964, 213] width 216 height 21
type input "Lyn top"
drag, startPoint x: 915, startPoint y: 210, endPoint x: 800, endPoint y: 209, distance: 115.2
click at [800, 209] on div "Category All Hair Skin Makeup Personal Care Appliances Beard Waxing Disposable …" at bounding box center [718, 210] width 765 height 51
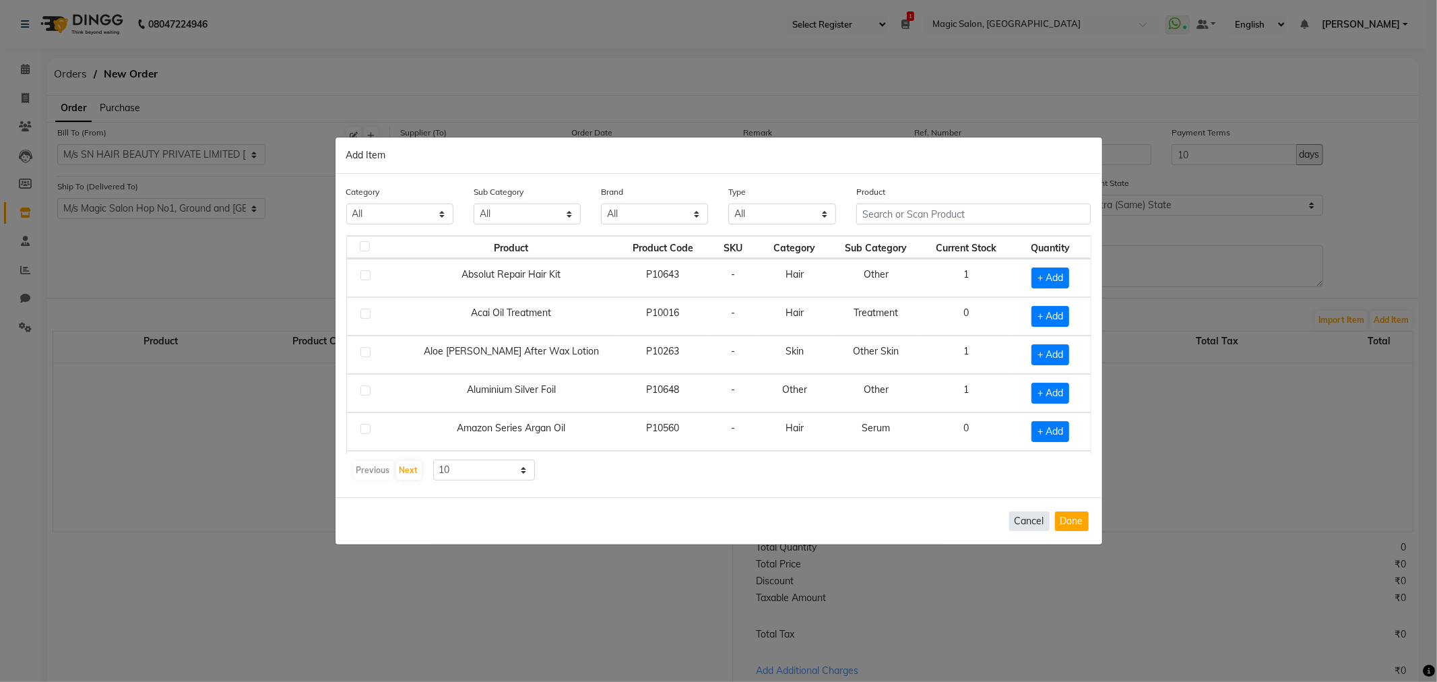
click at [1027, 527] on button "Cancel" at bounding box center [1029, 521] width 40 height 20
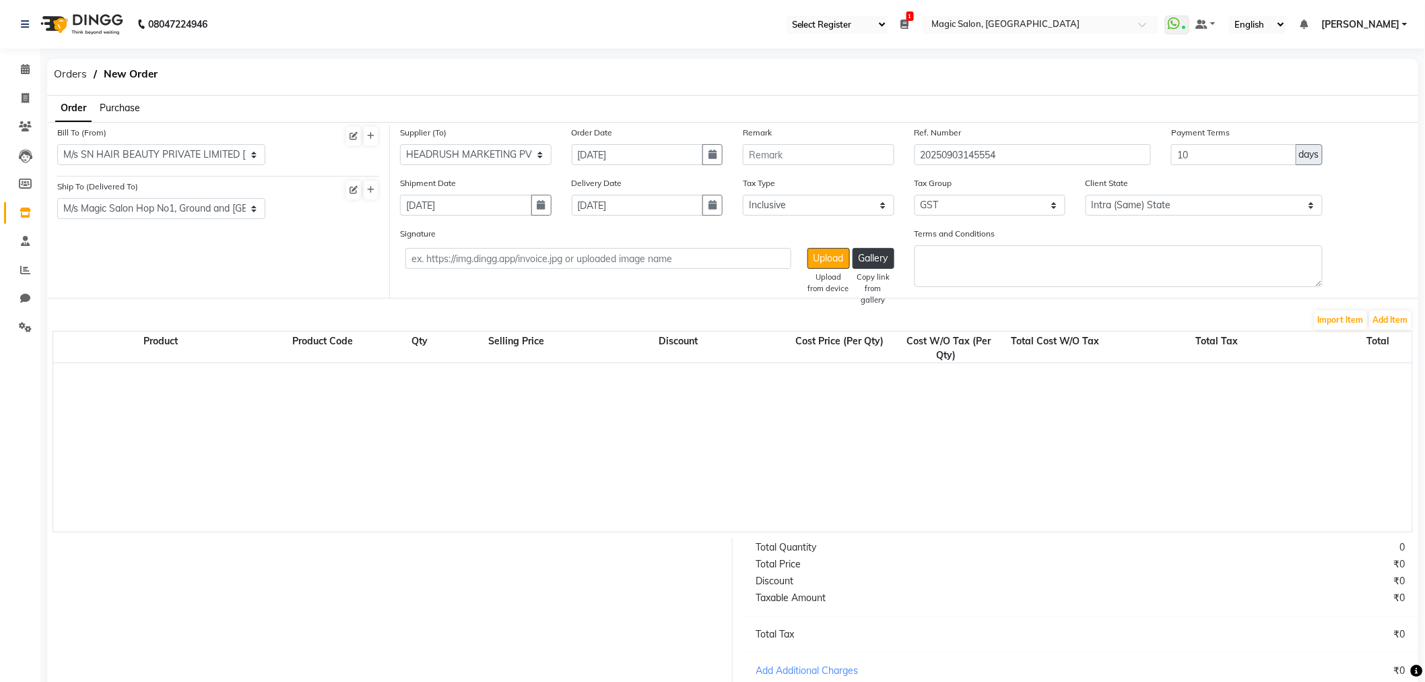
click at [23, 67] on icon at bounding box center [25, 69] width 9 height 10
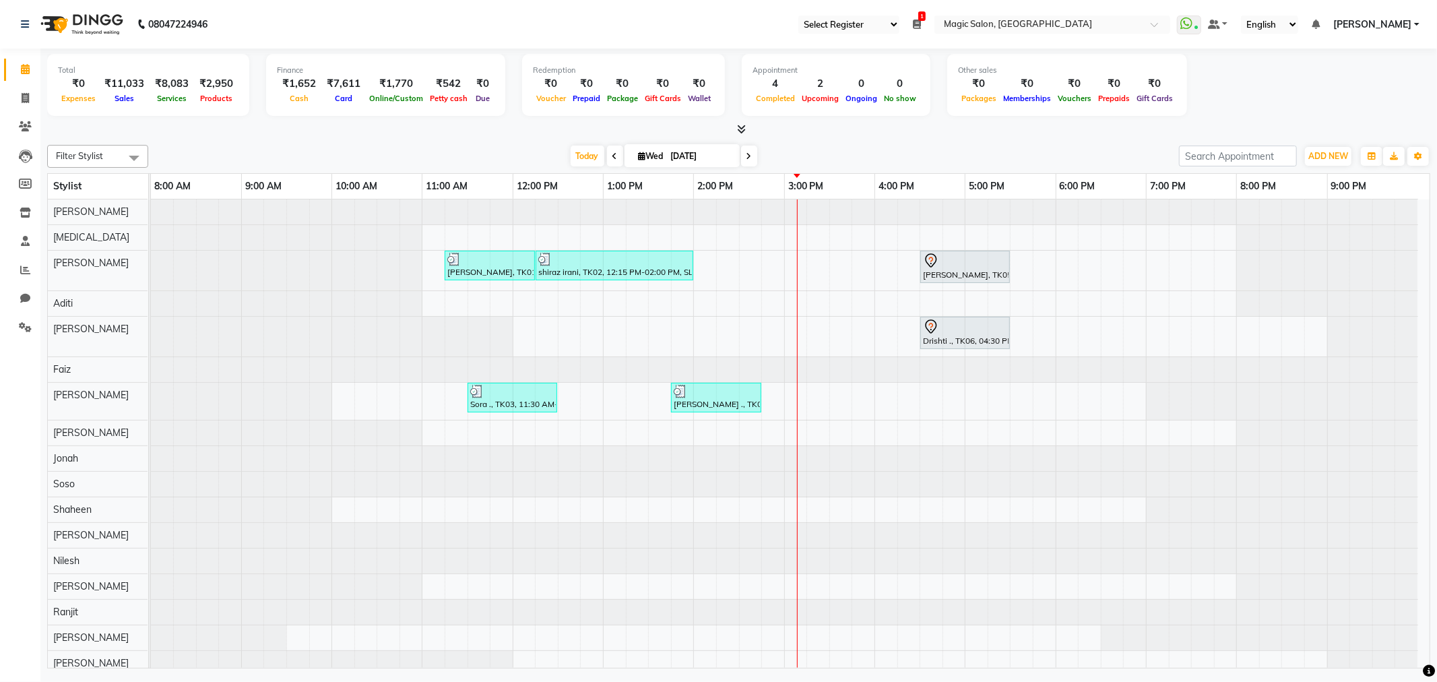
click at [246, 141] on div "Filter Stylist Select All Shraddha Naik Nikita Samir Lakhani Aditi Naved Faiz I…" at bounding box center [738, 403] width 1383 height 529
click at [587, 156] on span "Today" at bounding box center [588, 156] width 34 height 21
click at [927, 401] on div "Ruchi Ganeriwan, TK01, 11:15 AM-12:15 PM, SL.HAIRCUT FEMALE shiraz irani, TK02,…" at bounding box center [790, 450] width 1279 height 502
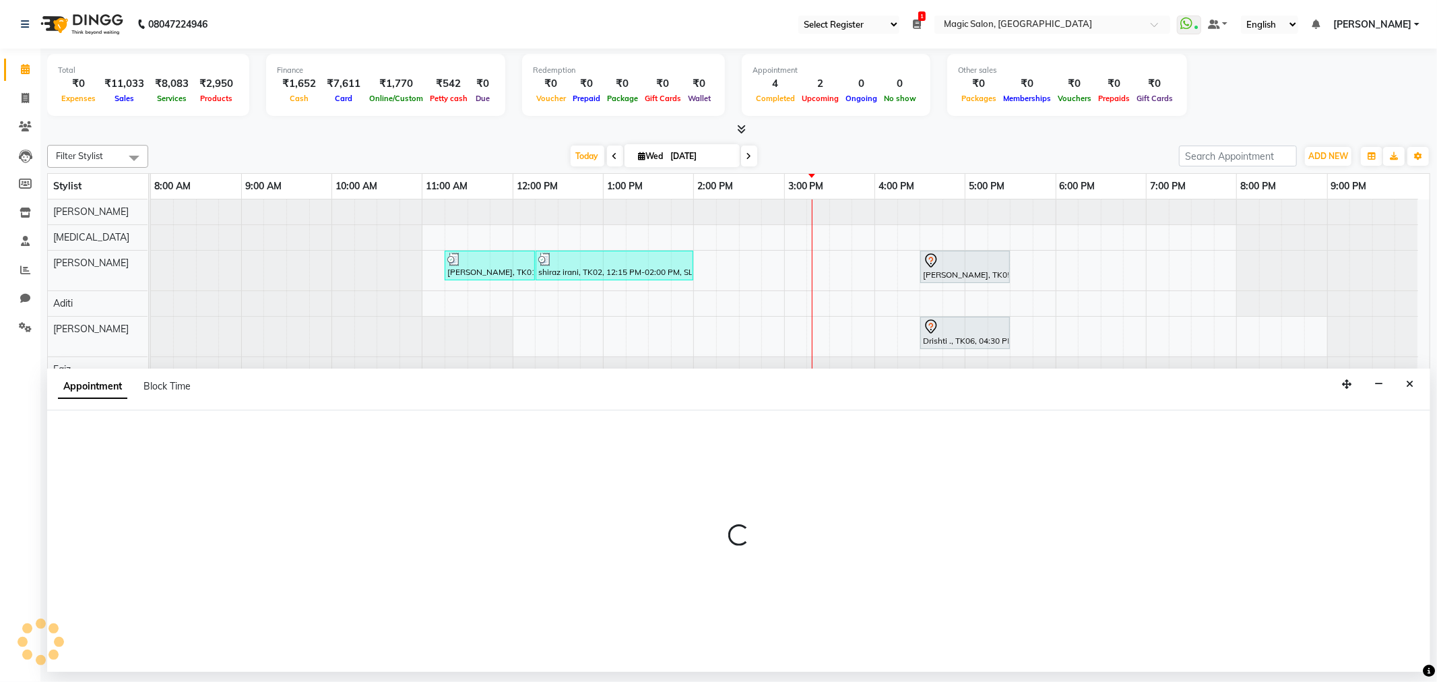
select select "83814"
select select "990"
select select "tentative"
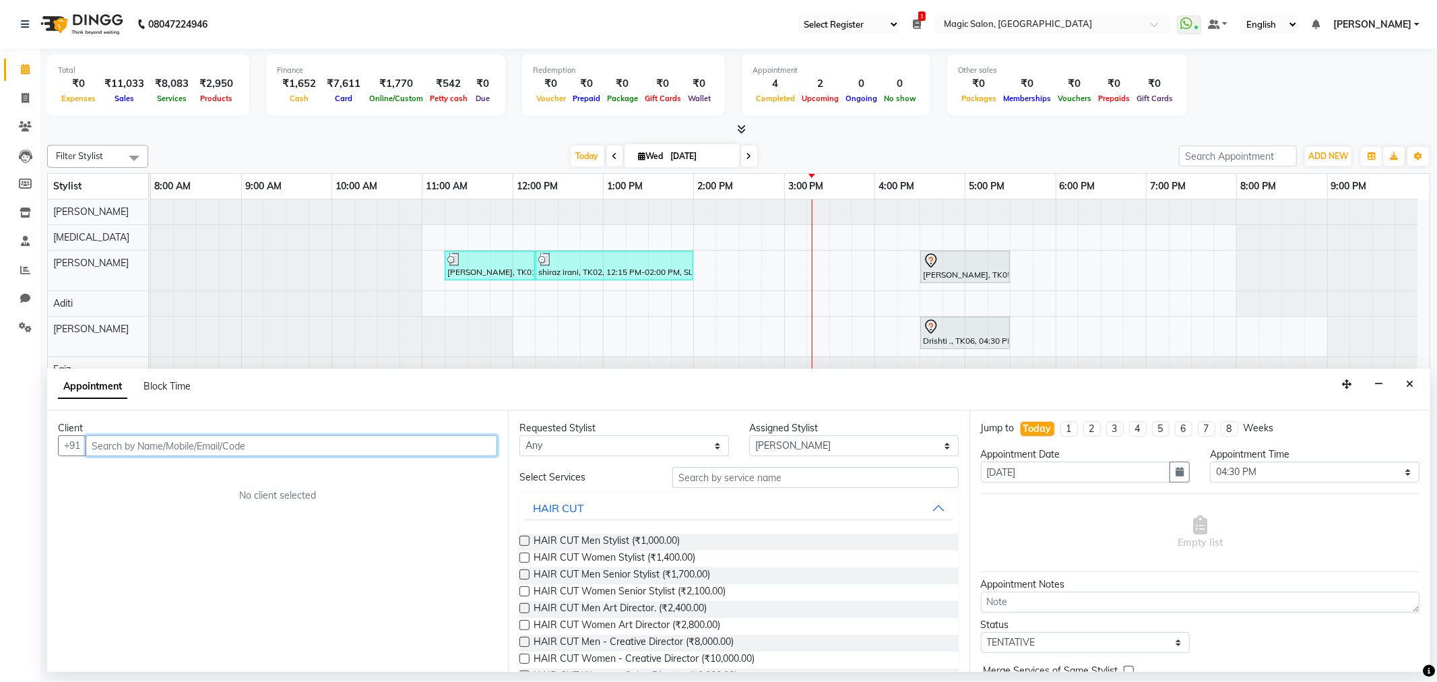
scroll to position [45, 0]
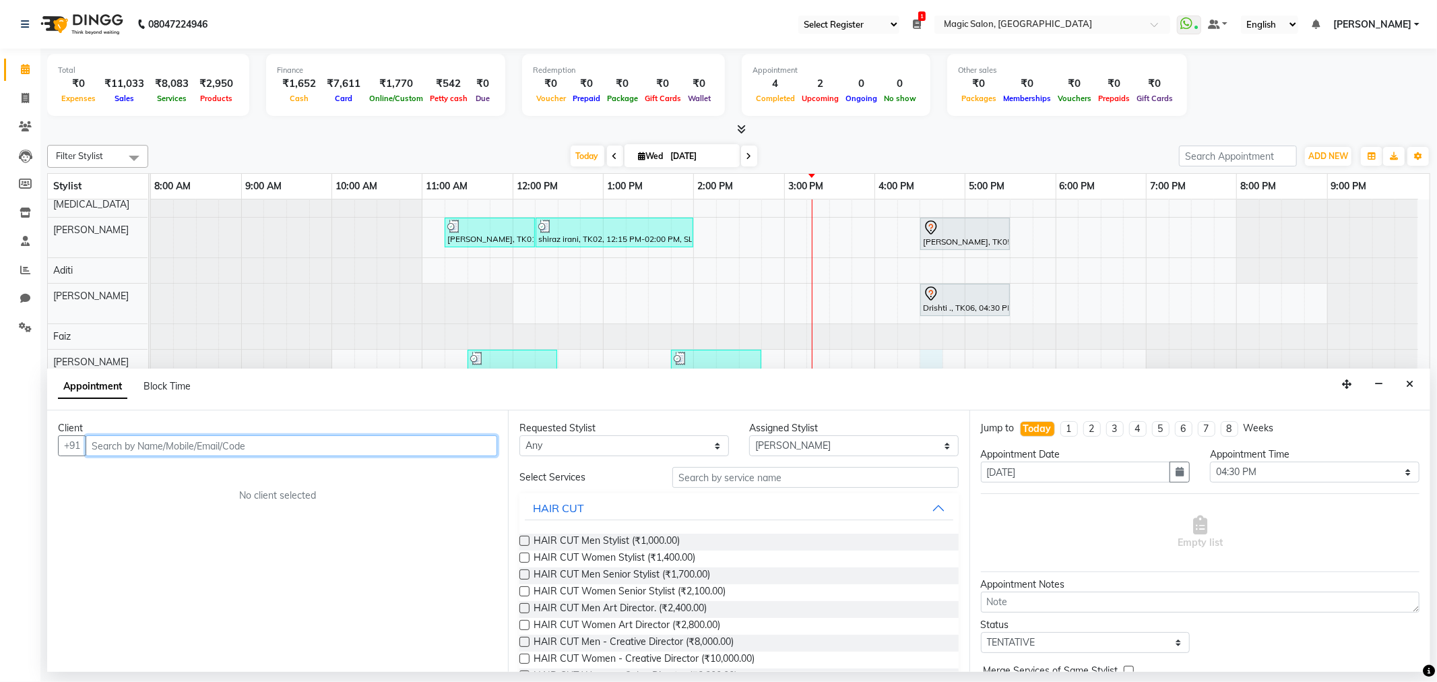
click at [407, 448] on input "text" at bounding box center [292, 445] width 412 height 21
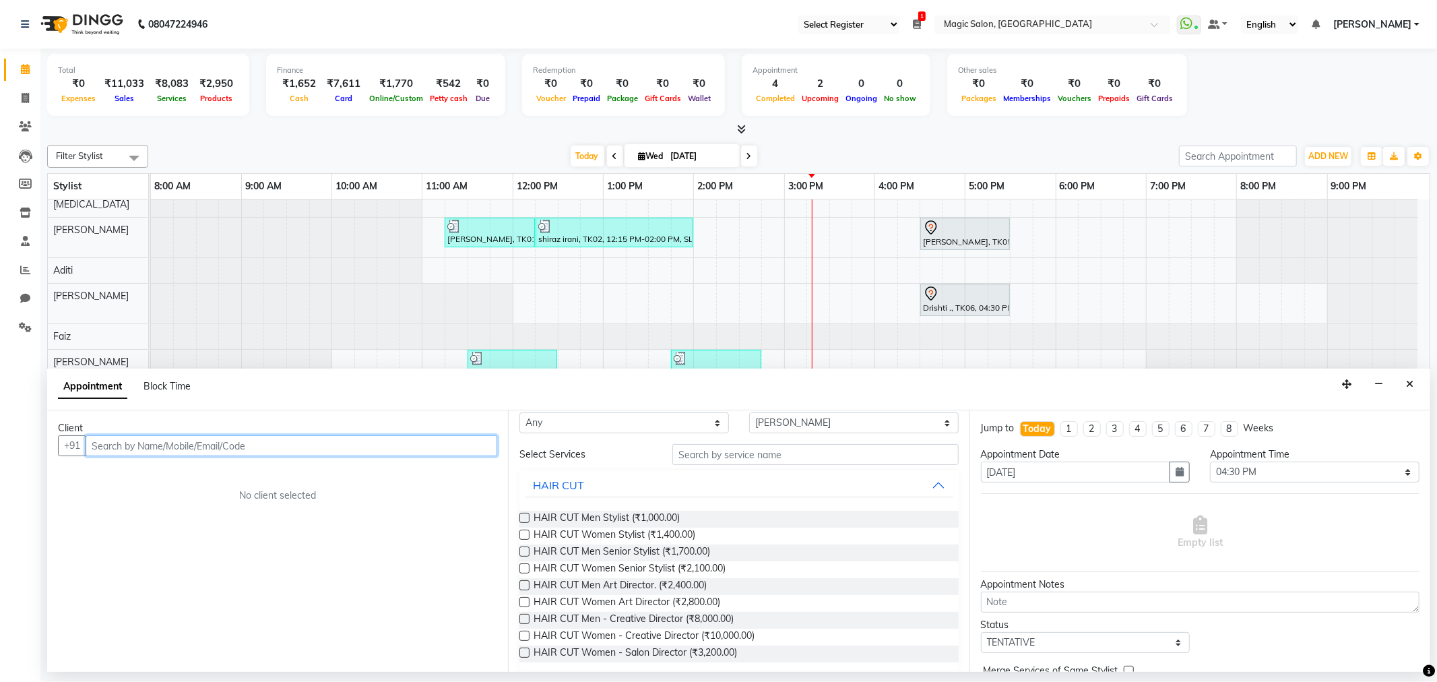
scroll to position [0, 0]
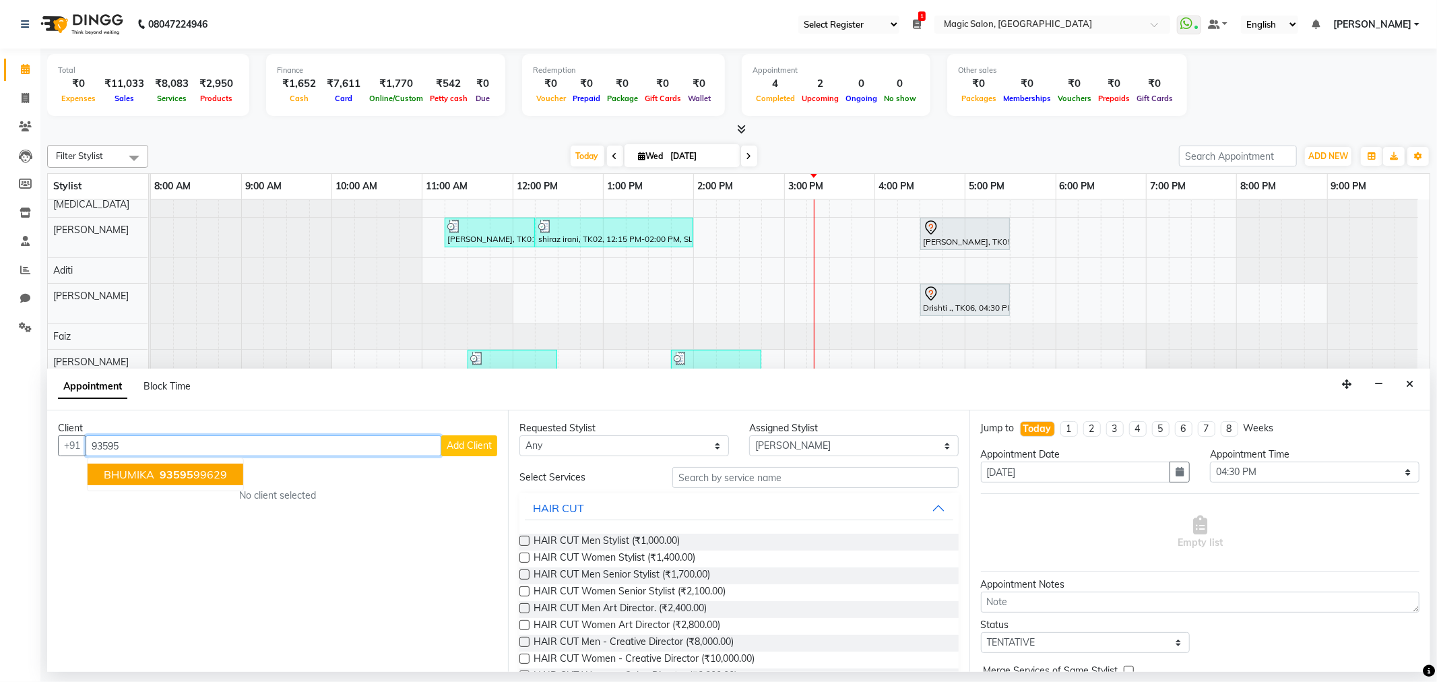
click at [212, 476] on ngb-highlight "93595 99629" at bounding box center [192, 473] width 70 height 13
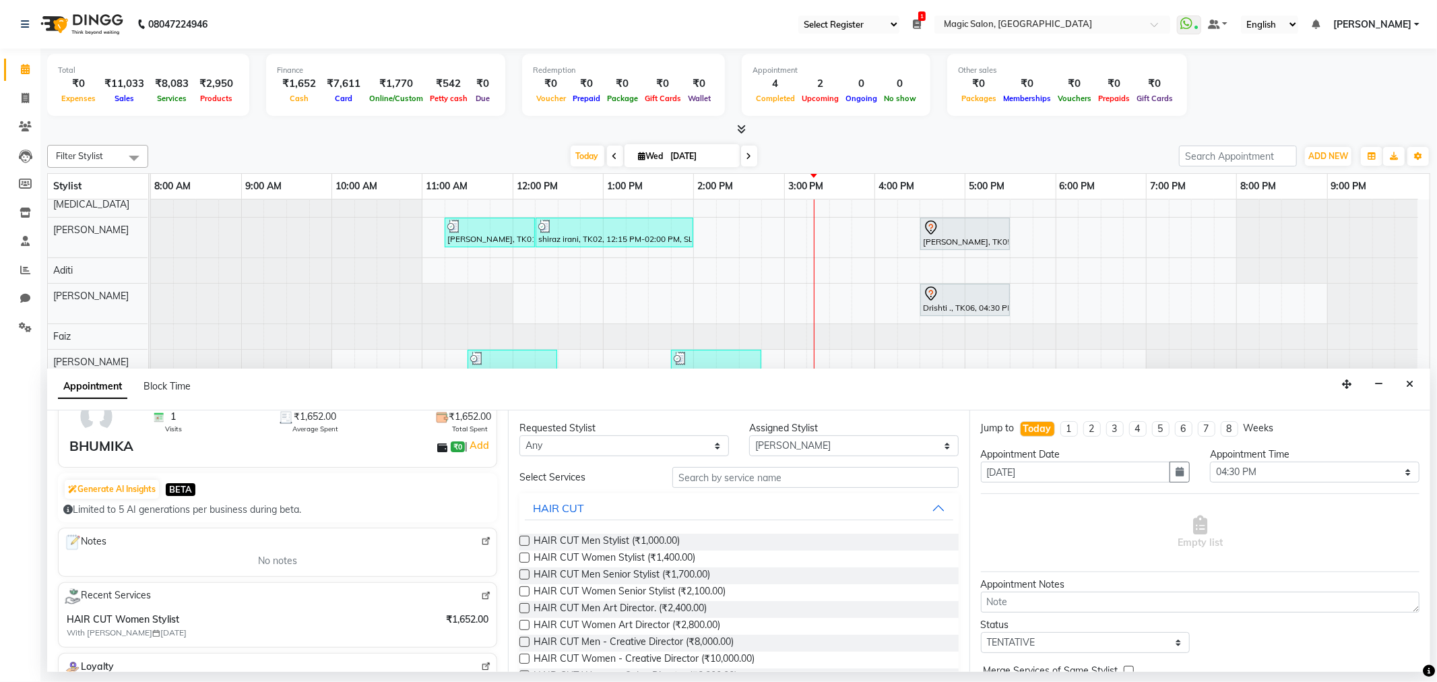
scroll to position [150, 0]
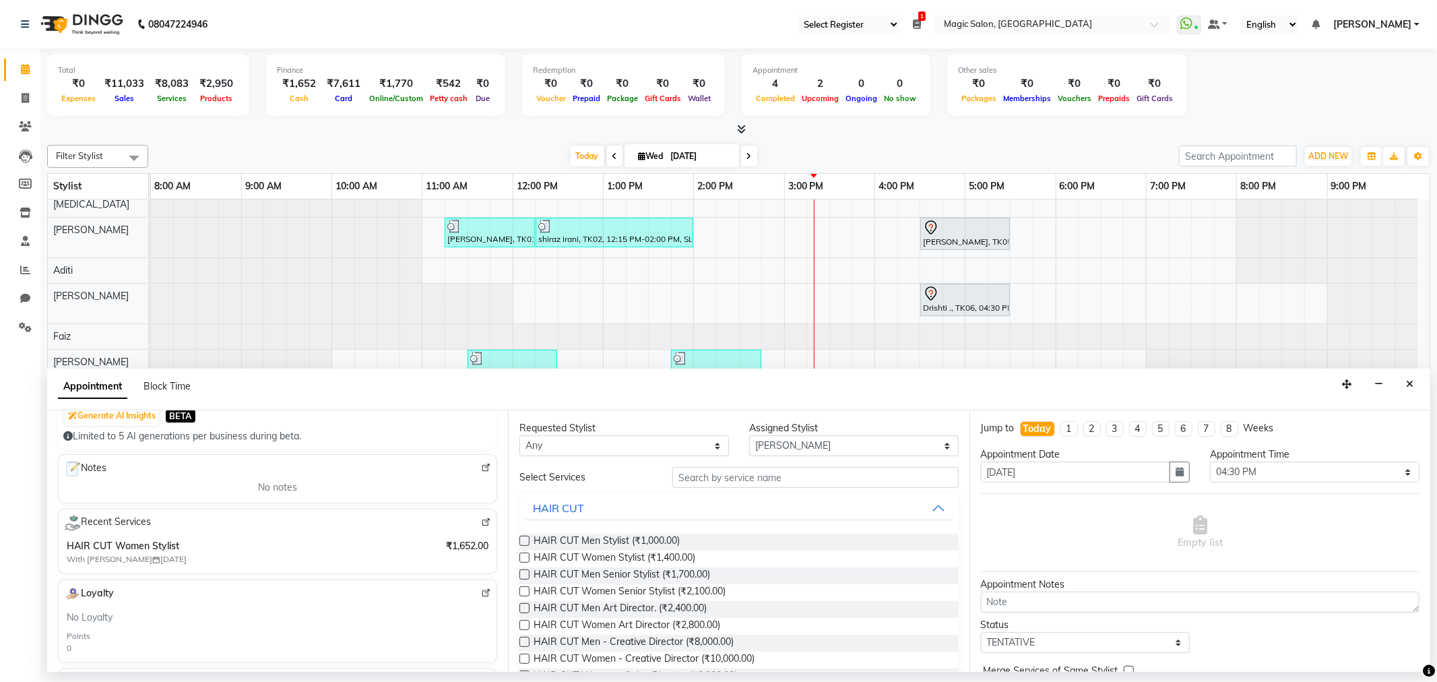
type input "9359599629"
click at [812, 477] on input "text" at bounding box center [815, 477] width 286 height 21
click at [697, 555] on div "HAIR CUT Women Stylist (₹1,400.00)" at bounding box center [738, 558] width 439 height 17
click at [667, 550] on span "HAIR CUT Women Stylist (₹1,400.00)" at bounding box center [615, 558] width 162 height 17
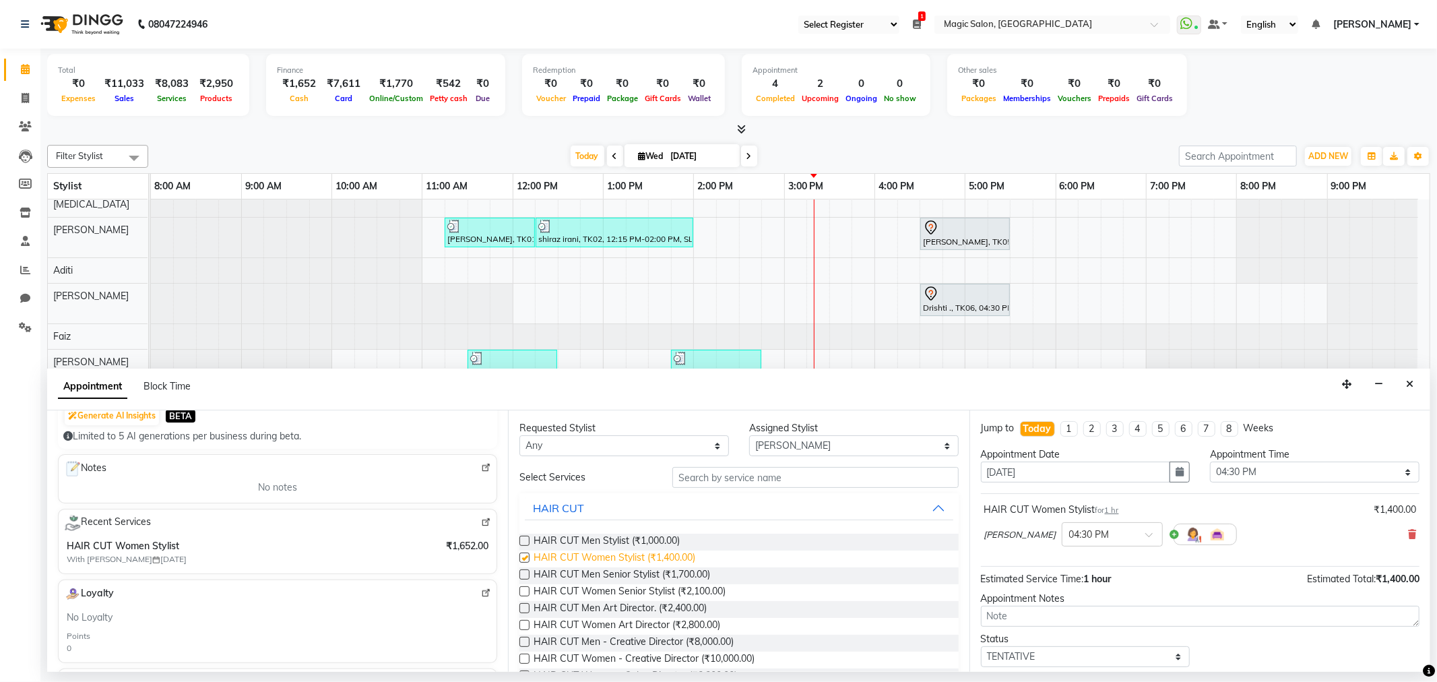
checkbox input "false"
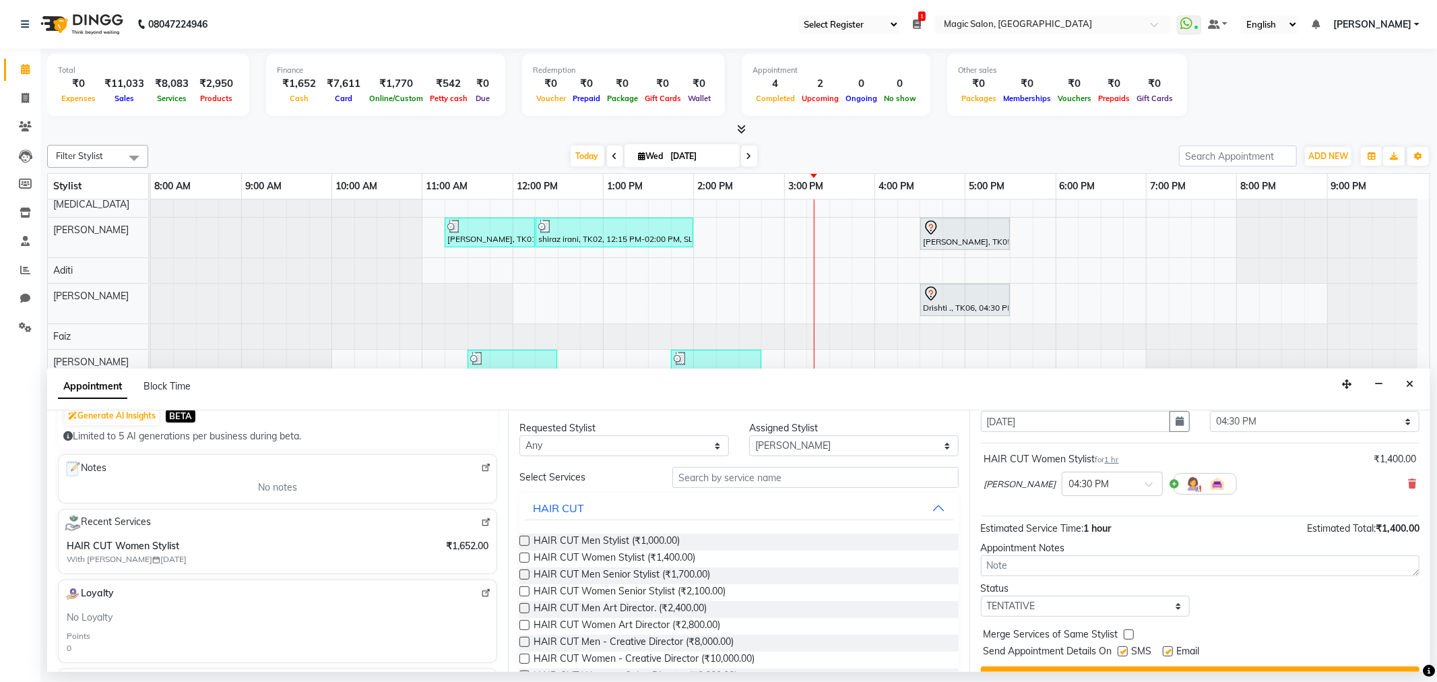
scroll to position [81, 0]
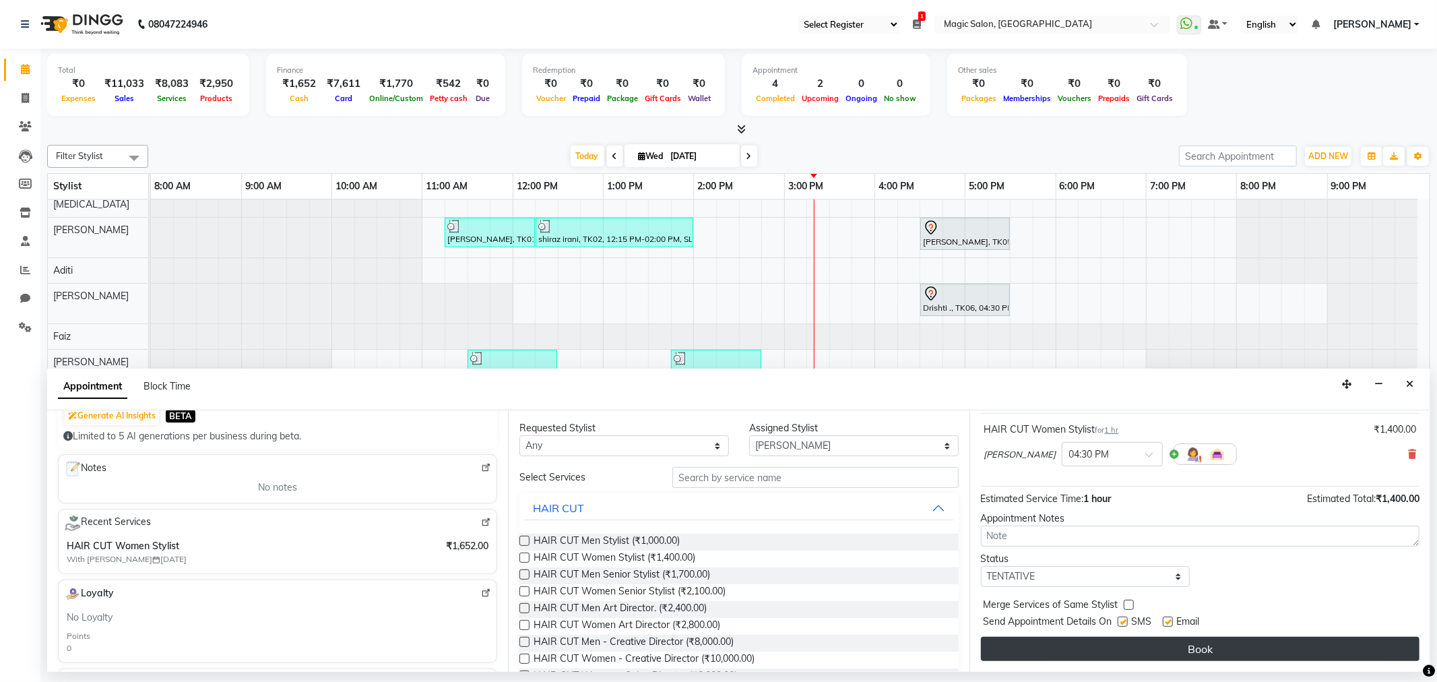
click at [1132, 640] on button "Book" at bounding box center [1200, 649] width 439 height 24
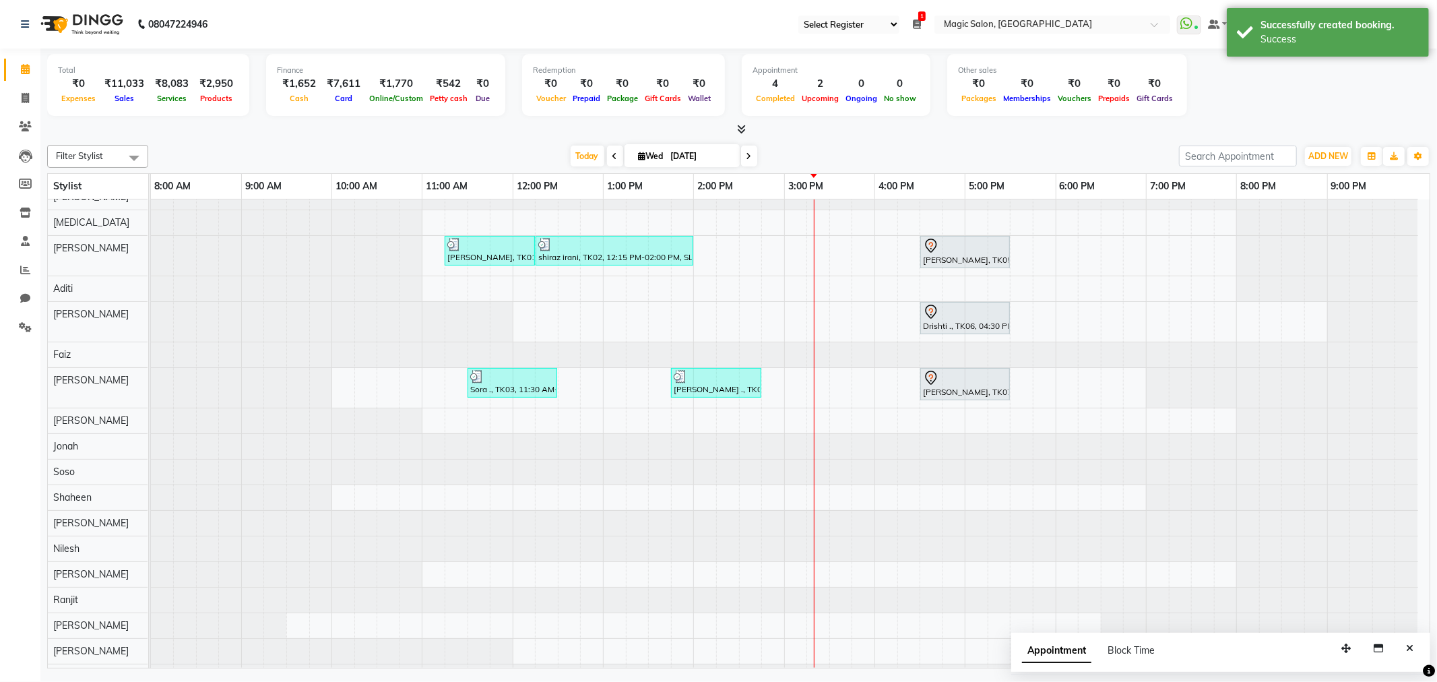
scroll to position [0, 0]
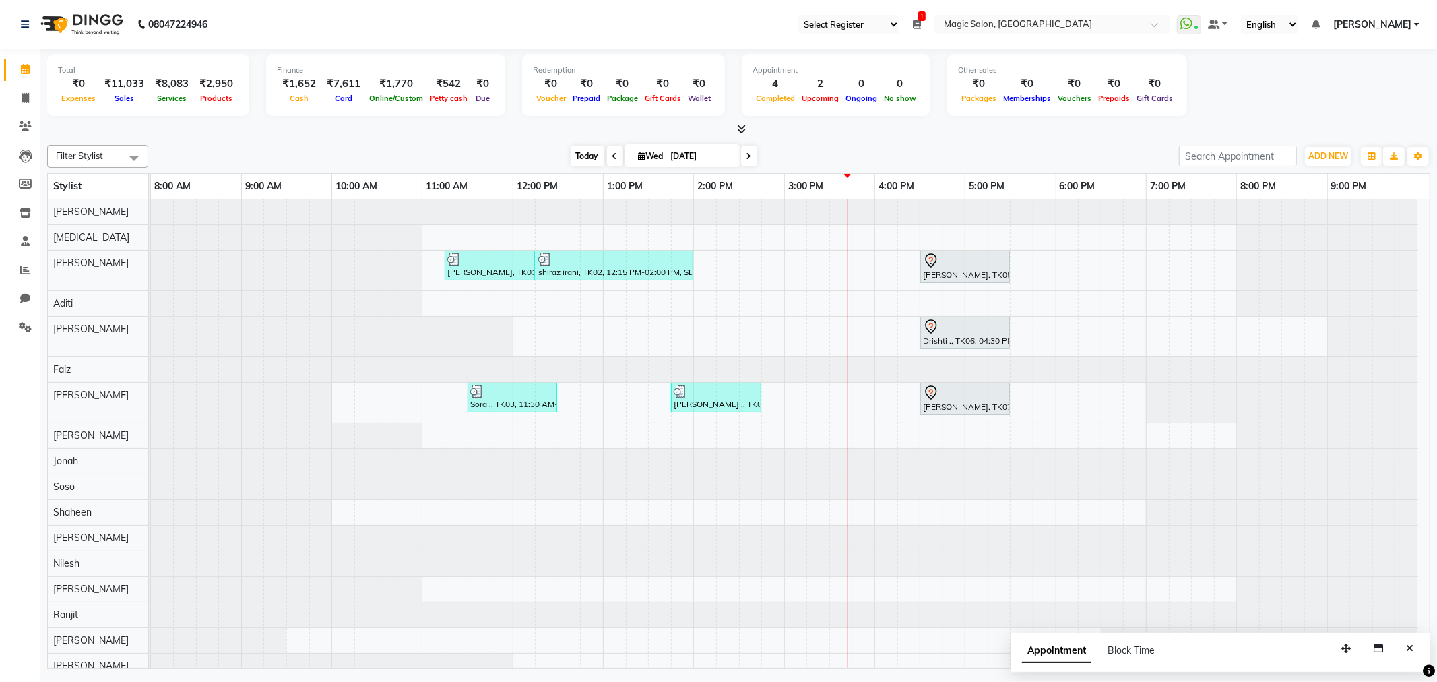
click at [573, 154] on span "Today" at bounding box center [588, 156] width 34 height 21
click at [583, 154] on span "Today" at bounding box center [588, 156] width 34 height 21
click at [577, 158] on span "Today" at bounding box center [588, 156] width 34 height 21
click at [609, 150] on span at bounding box center [615, 156] width 16 height 21
type input "02-09-2025"
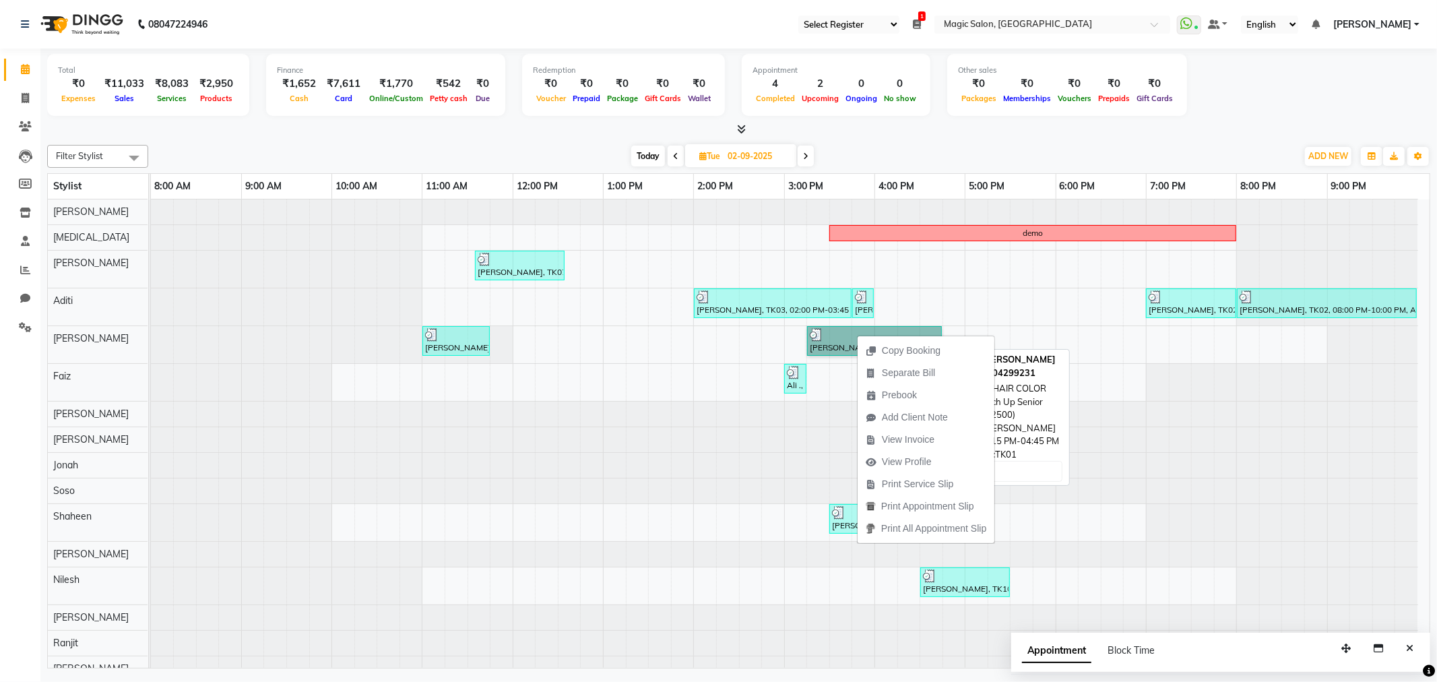
click at [837, 331] on link "devang, TK01, 03:15 PM-04:45 PM, HAIR COLOR Root Touch Up Senior Stylist (₹2500)" at bounding box center [874, 341] width 135 height 30
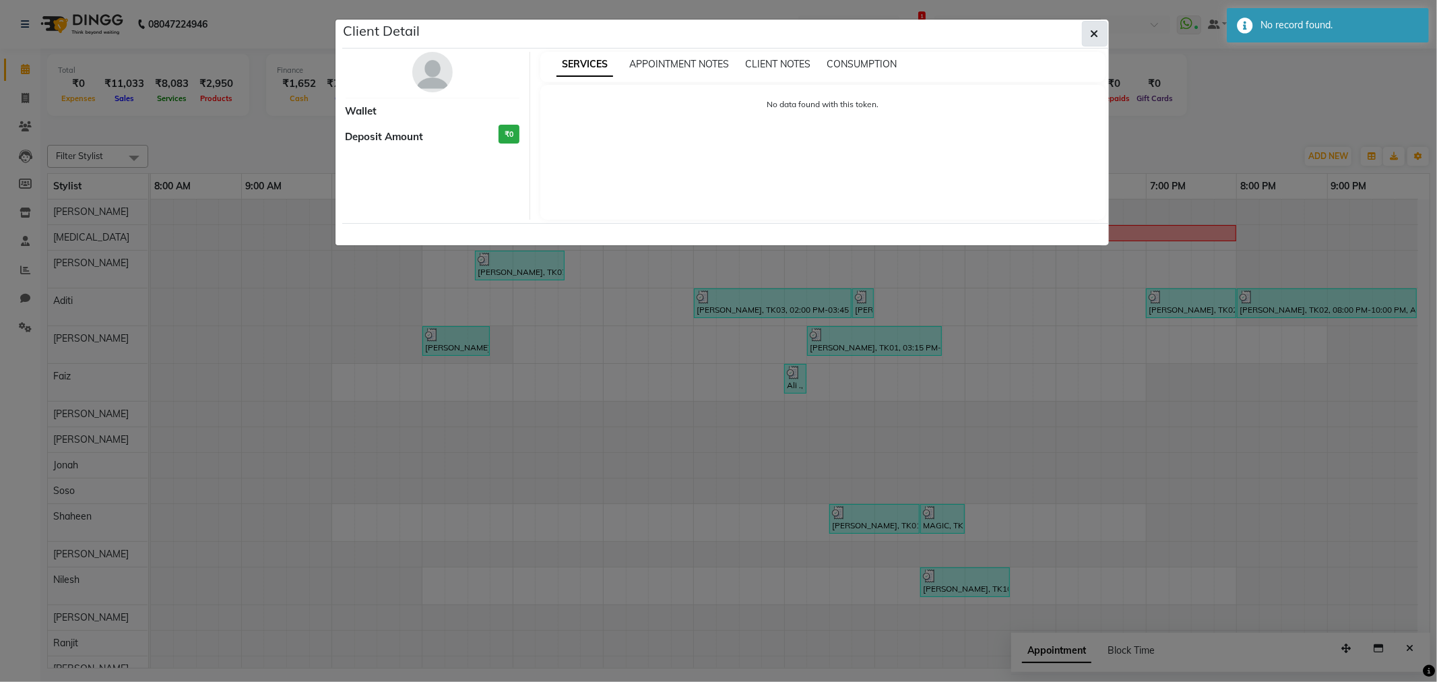
click at [1095, 24] on button "button" at bounding box center [1095, 34] width 26 height 26
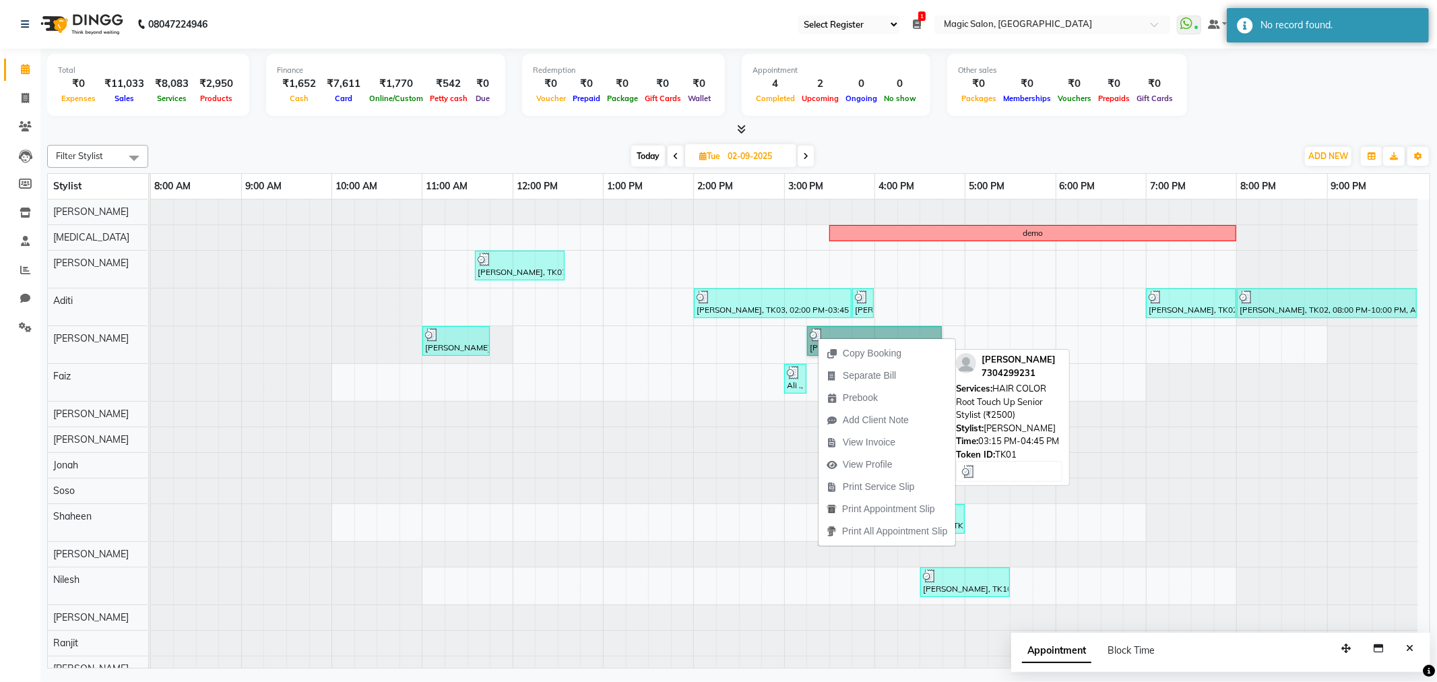
click at [846, 330] on link "devang, TK01, 03:15 PM-04:45 PM, HAIR COLOR Root Touch Up Senior Stylist (₹2500)" at bounding box center [874, 341] width 135 height 30
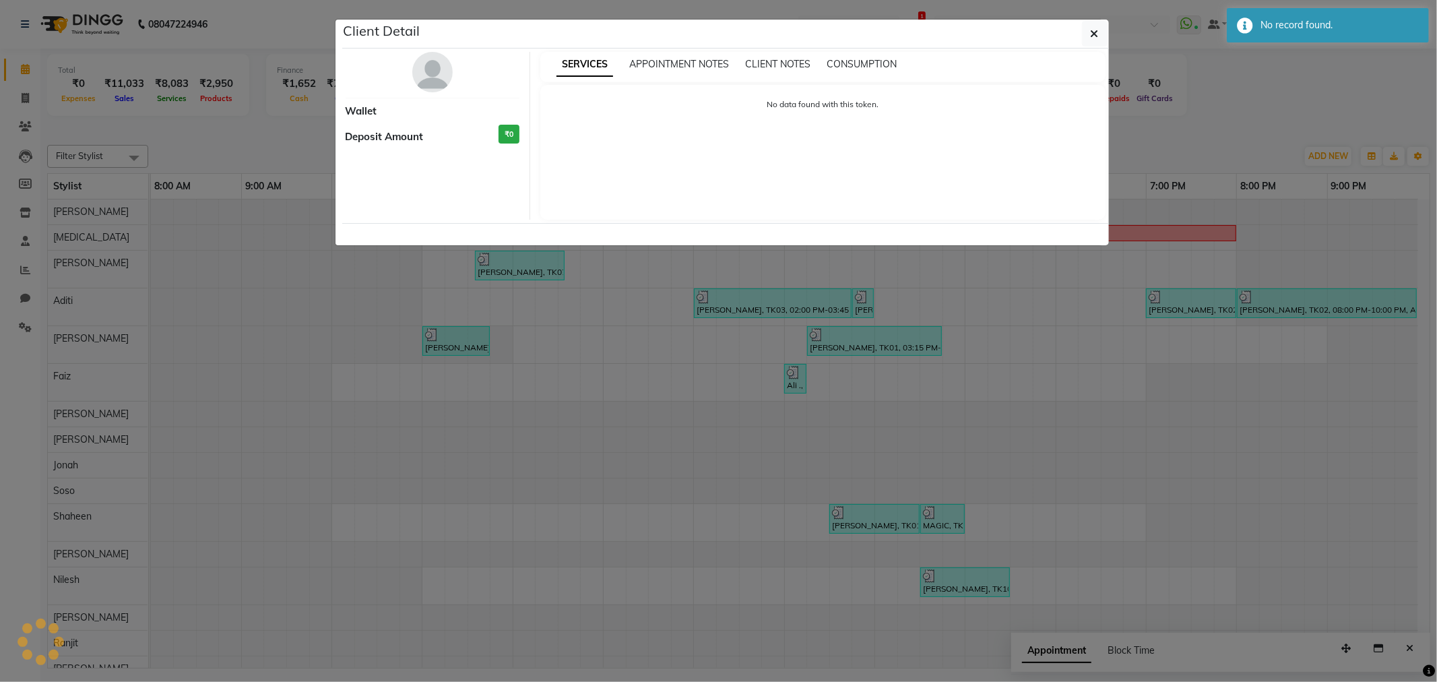
select select "3"
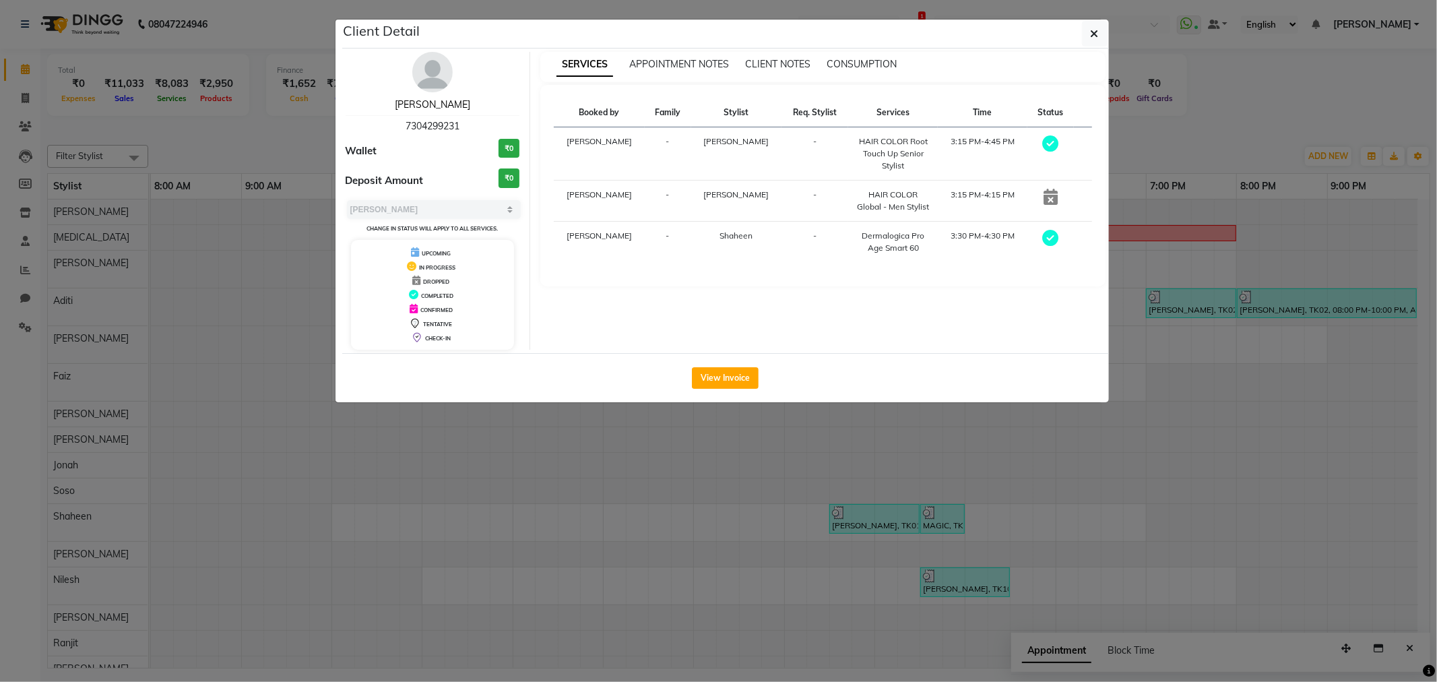
click at [439, 104] on link "devang" at bounding box center [432, 104] width 75 height 12
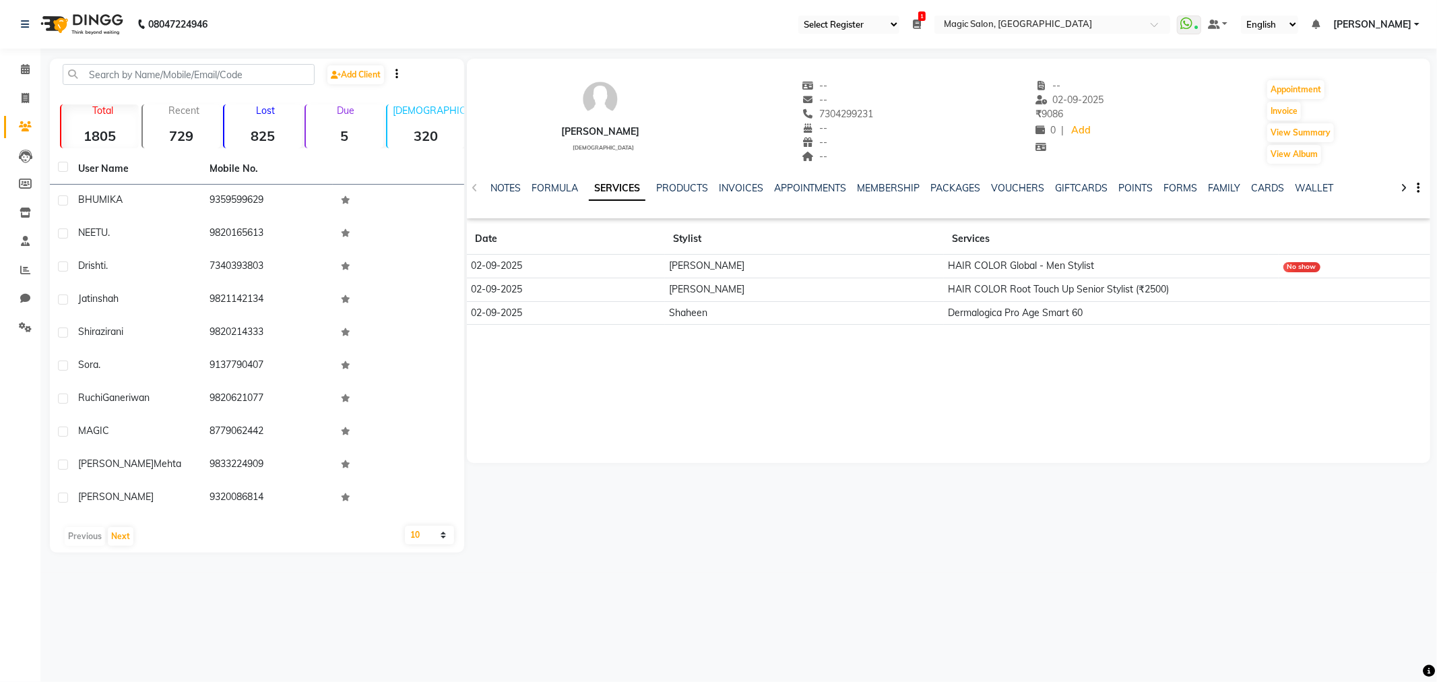
click at [472, 185] on div "NOTES FORMULA SERVICES PRODUCTS INVOICES APPOINTMENTS MEMBERSHIP PACKAGES VOUCH…" at bounding box center [948, 188] width 963 height 46
click at [18, 68] on span at bounding box center [25, 69] width 24 height 15
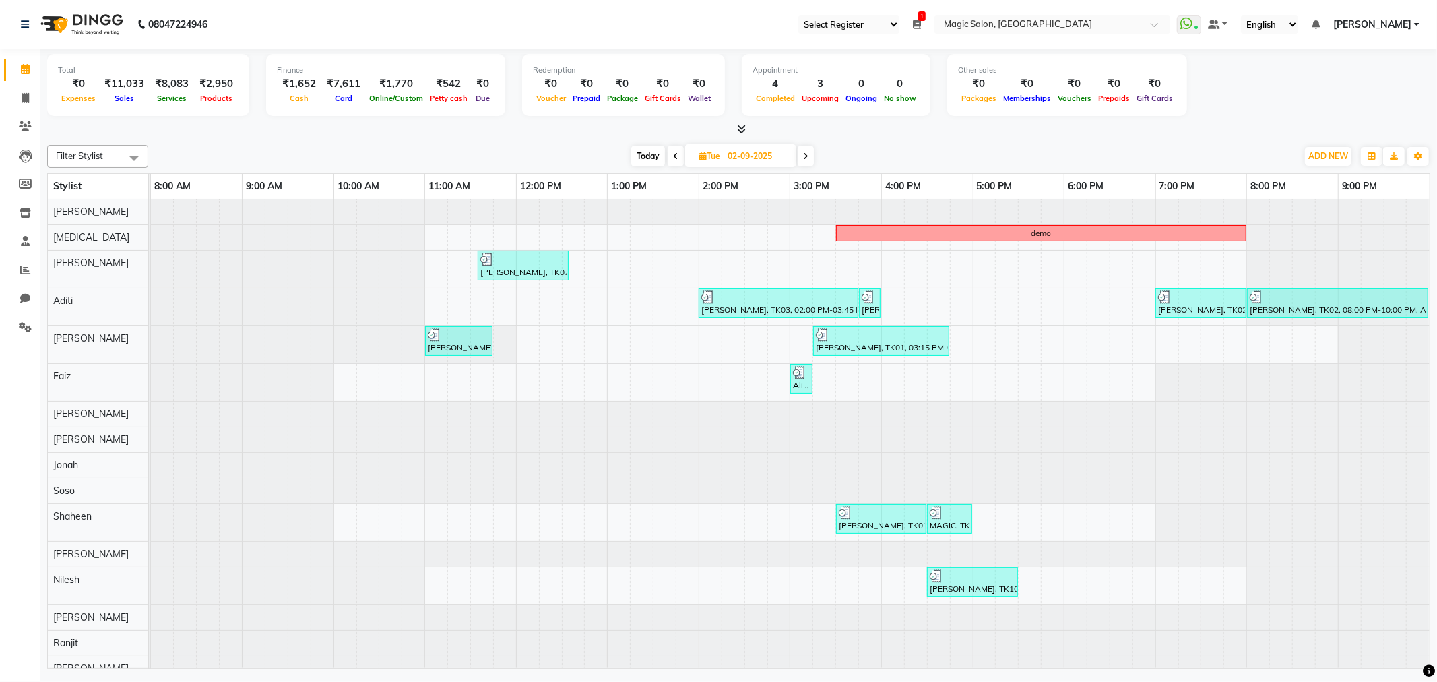
click at [656, 159] on span "Today" at bounding box center [648, 156] width 34 height 21
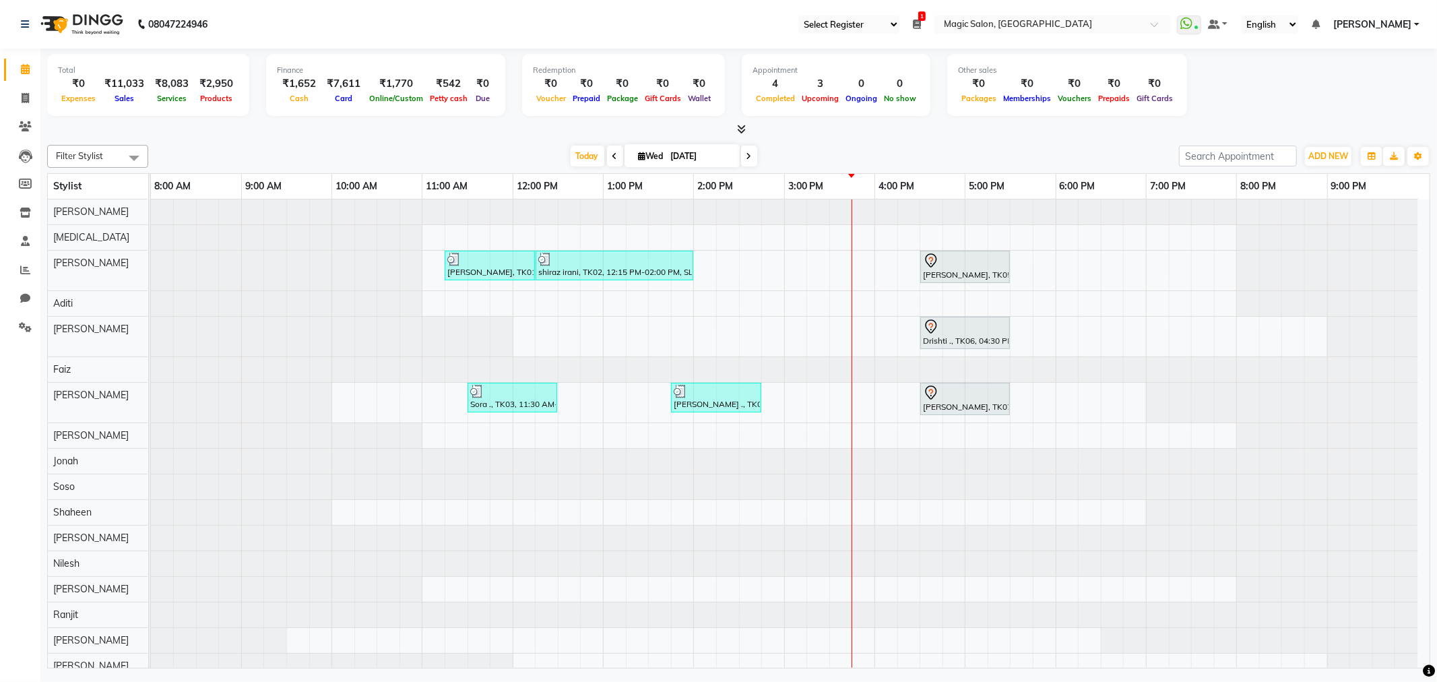
click at [820, 150] on div "Today Wed 03-09-2025" at bounding box center [663, 156] width 1017 height 20
click at [607, 146] on span at bounding box center [615, 156] width 16 height 21
type input "02-09-2025"
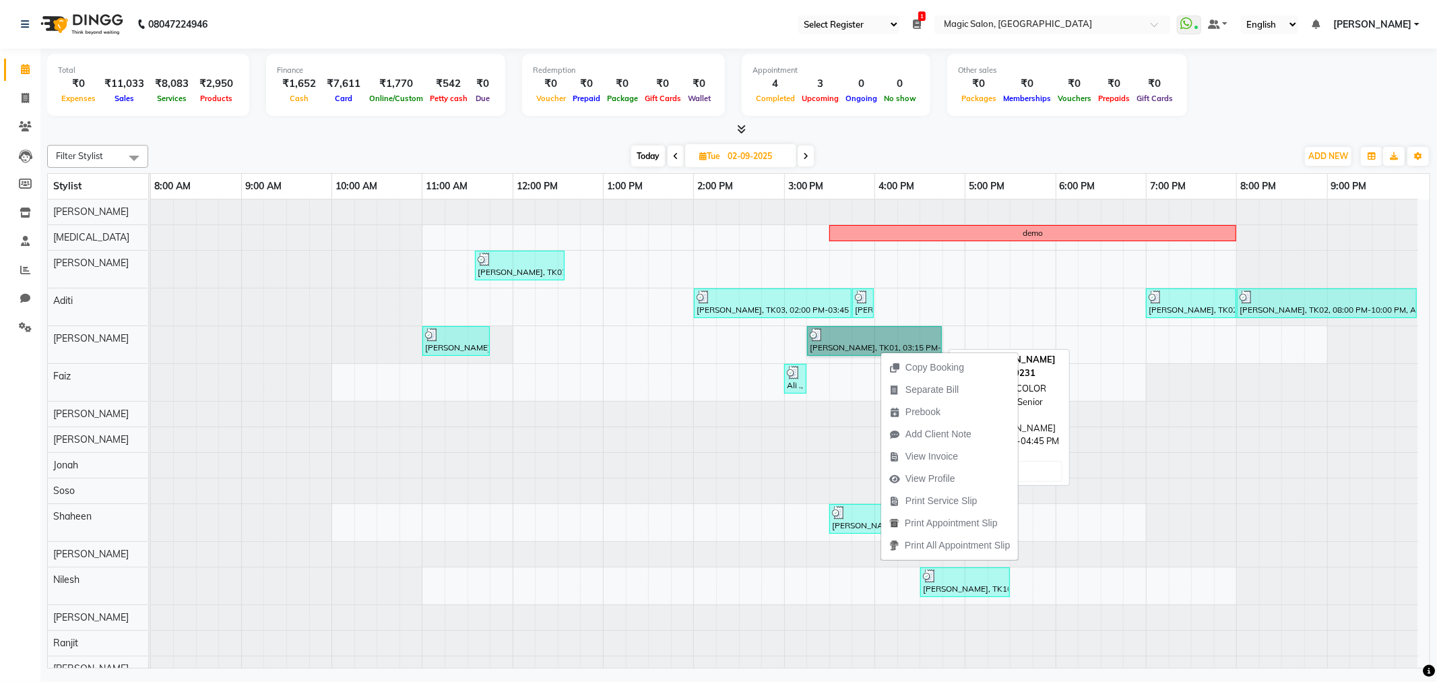
click at [860, 328] on link "devang, TK01, 03:15 PM-04:45 PM, HAIR COLOR Root Touch Up Senior Stylist (₹2500)" at bounding box center [874, 341] width 135 height 30
select select "3"
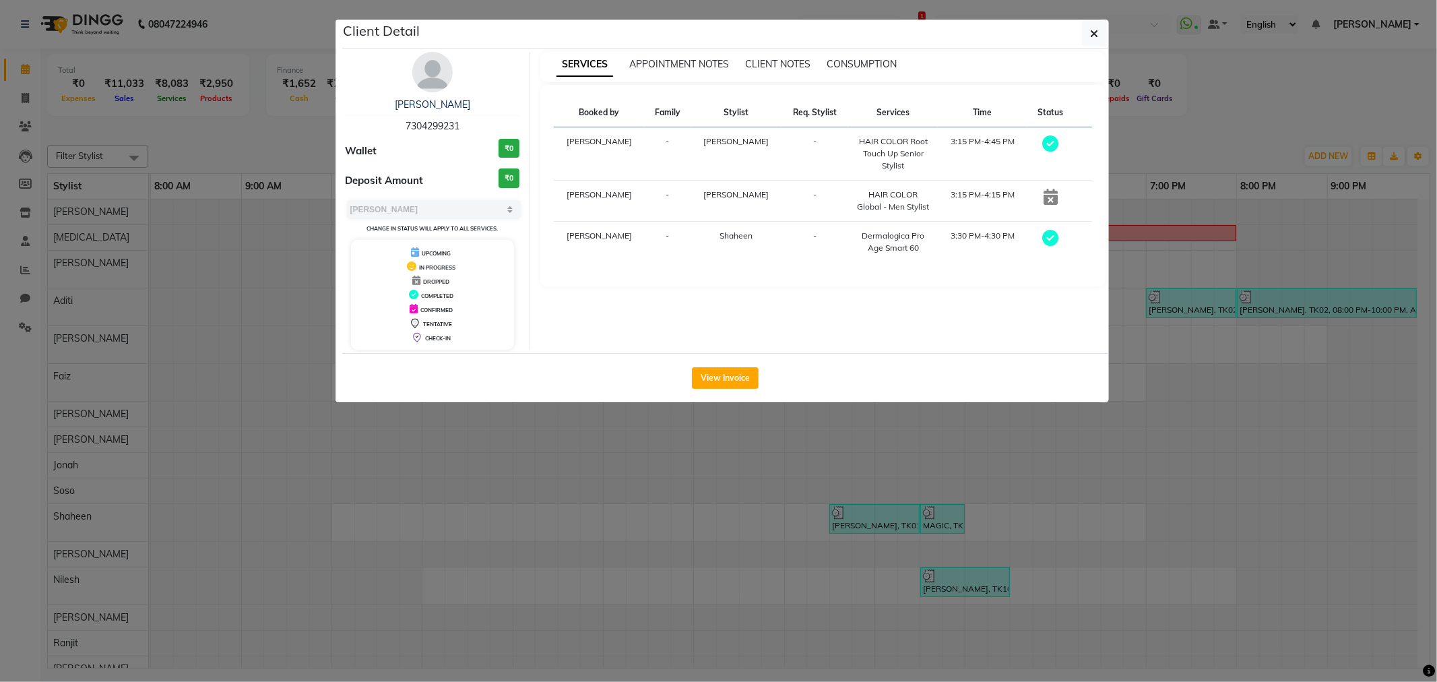
click at [1079, 550] on ngb-modal-window "Client Detail devang 7304299231 Wallet ₹0 Deposit Amount ₹0 Select MARK DONE UP…" at bounding box center [718, 341] width 1437 height 682
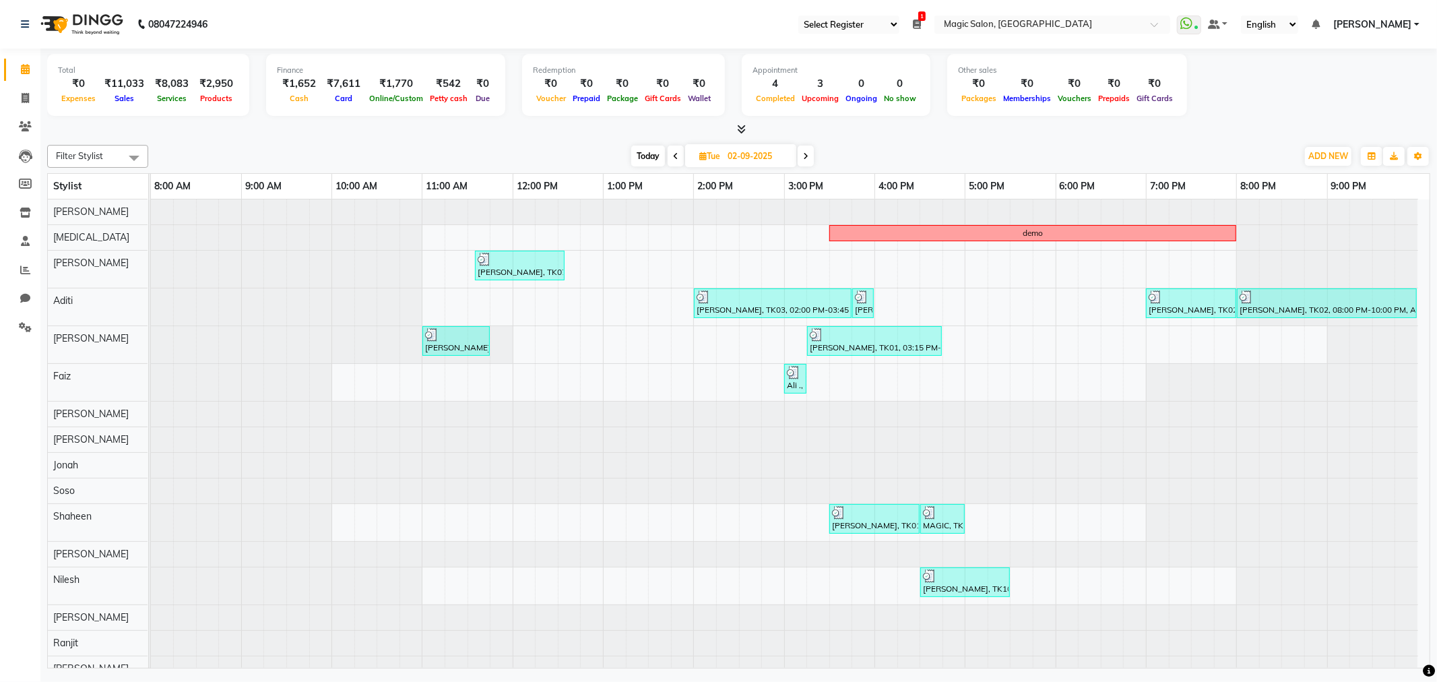
click at [679, 158] on span at bounding box center [676, 156] width 16 height 21
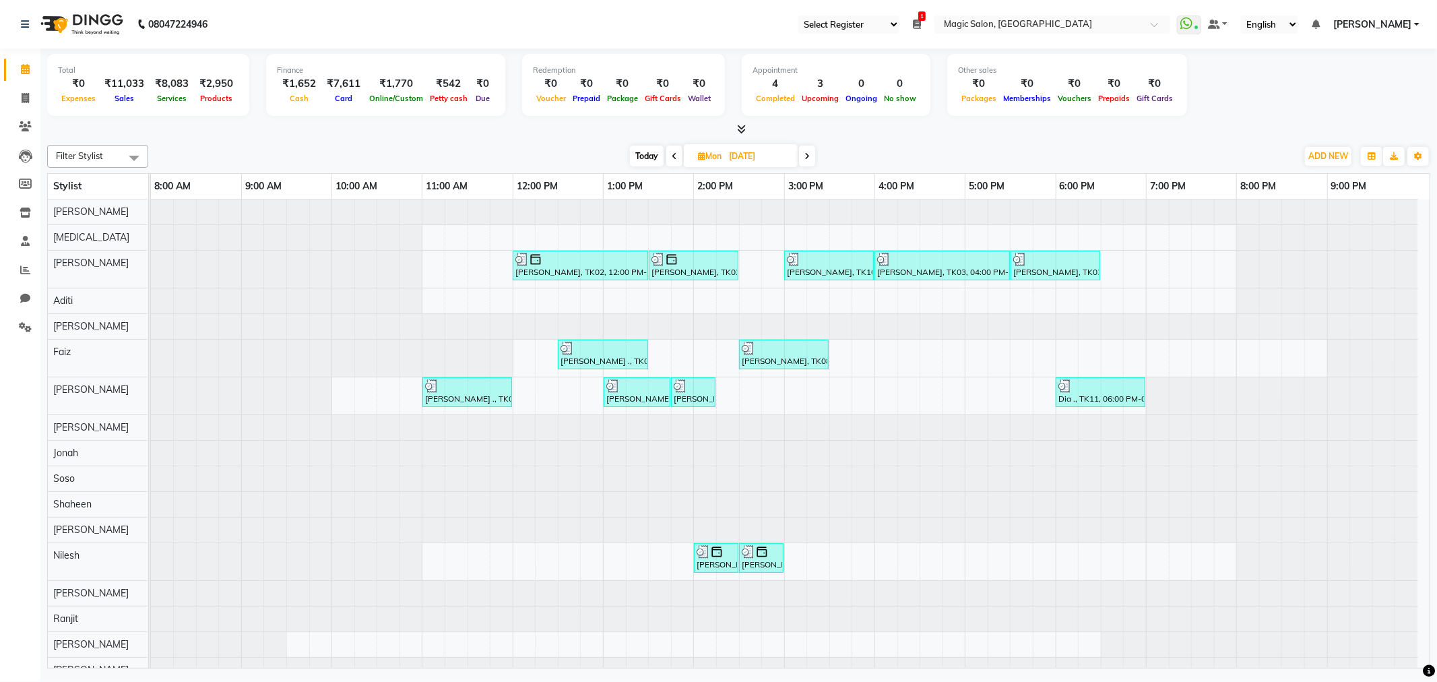
click at [639, 145] on div "Filter Stylist Select All Shraddha Naik Nikita Samir Lakhani Aditi Naved Faiz I…" at bounding box center [738, 156] width 1383 height 23
click at [809, 153] on icon at bounding box center [806, 156] width 5 height 8
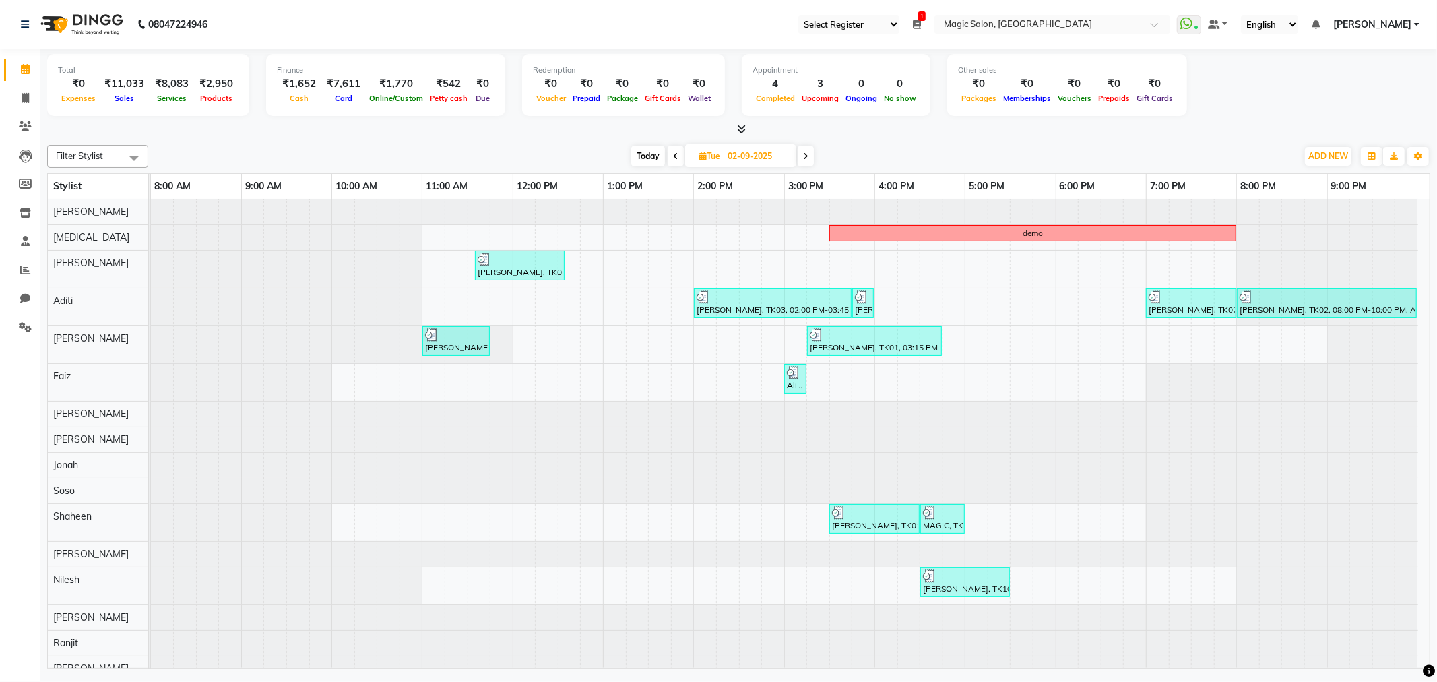
click at [642, 160] on span "Today" at bounding box center [648, 156] width 34 height 21
type input "[DATE]"
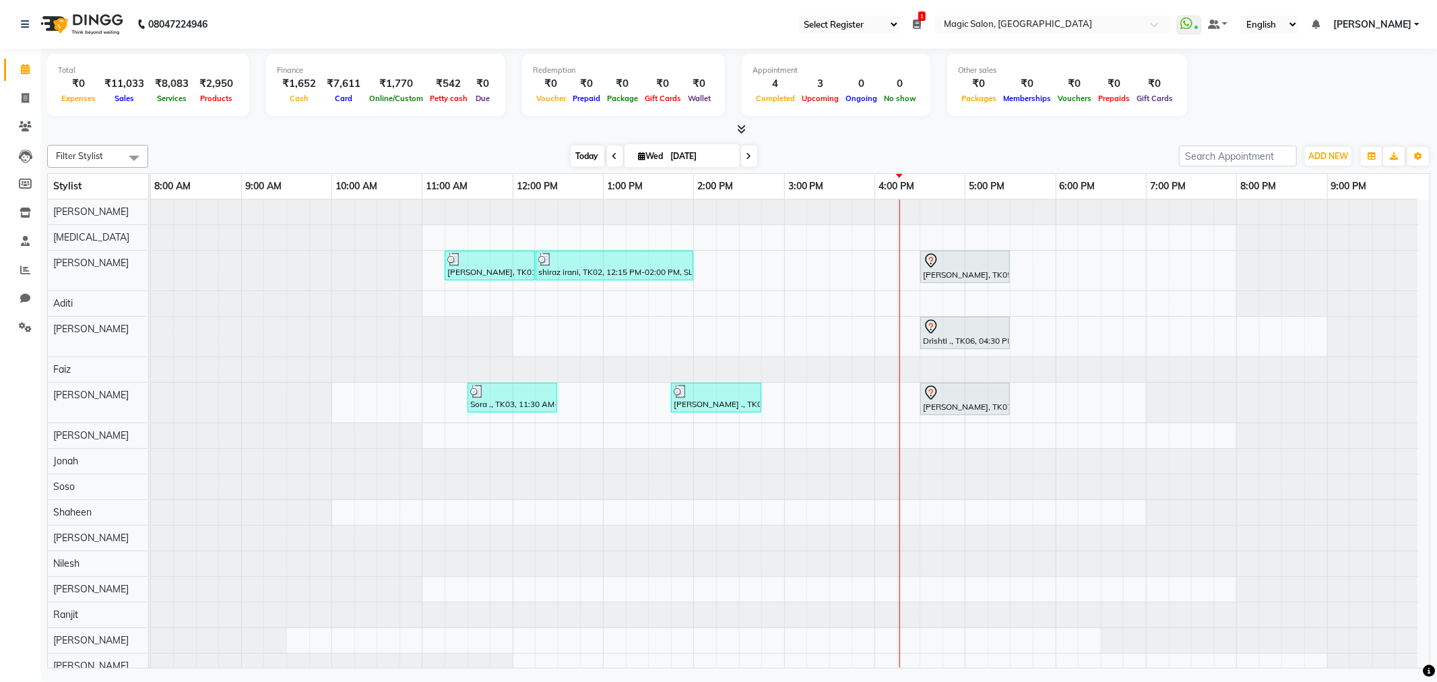
click at [573, 157] on span "Today" at bounding box center [588, 156] width 34 height 21
drag, startPoint x: 582, startPoint y: 154, endPoint x: 597, endPoint y: 159, distance: 15.8
click at [589, 156] on span "Today" at bounding box center [588, 156] width 34 height 21
click at [579, 156] on span "Today" at bounding box center [588, 156] width 34 height 21
click at [583, 157] on span "Today" at bounding box center [588, 156] width 34 height 21
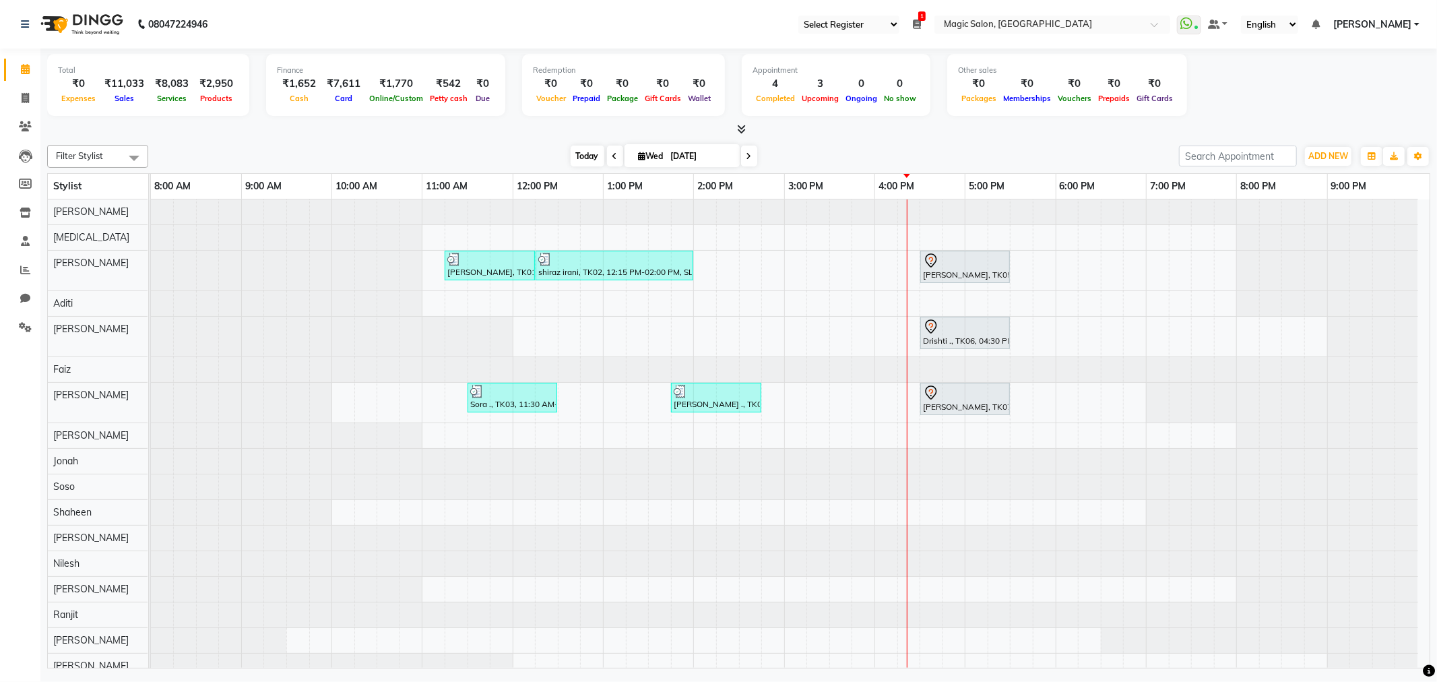
click at [582, 150] on span "Today" at bounding box center [588, 156] width 34 height 21
click at [595, 150] on span "Today" at bounding box center [588, 156] width 34 height 21
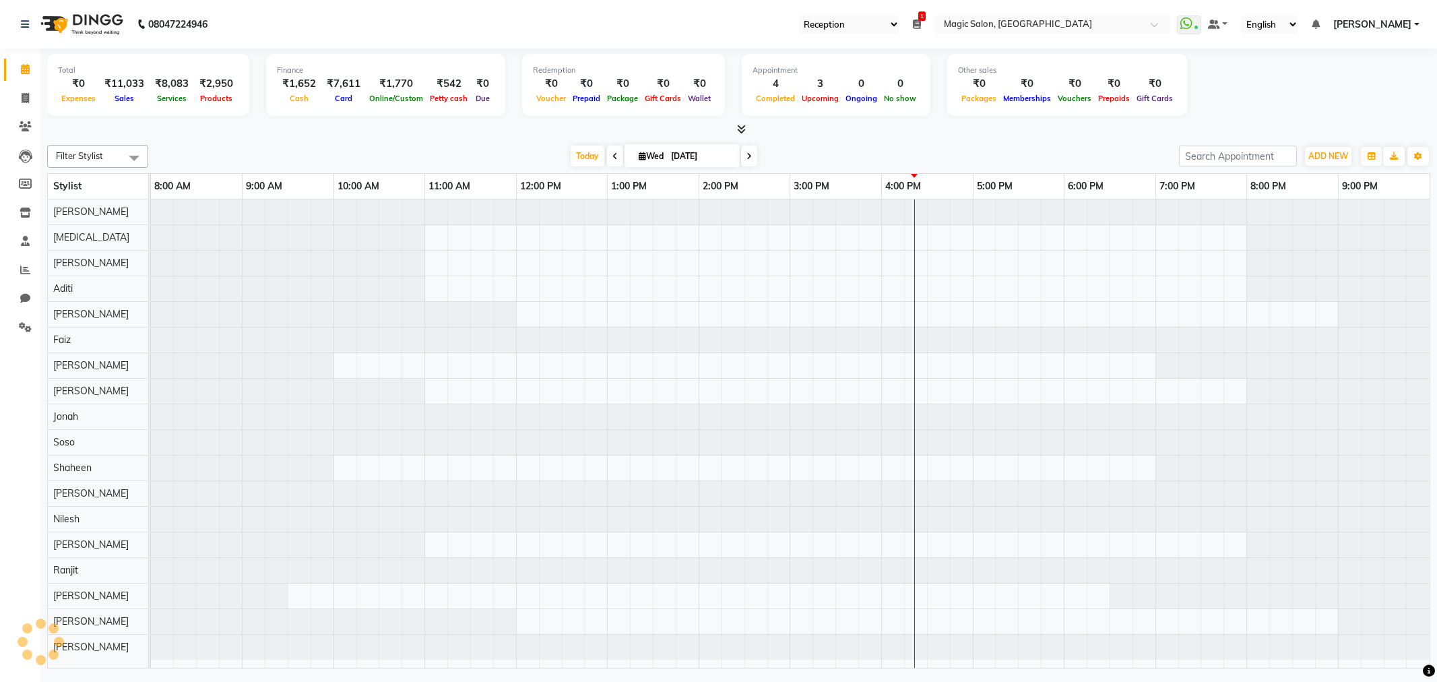
select select "56"
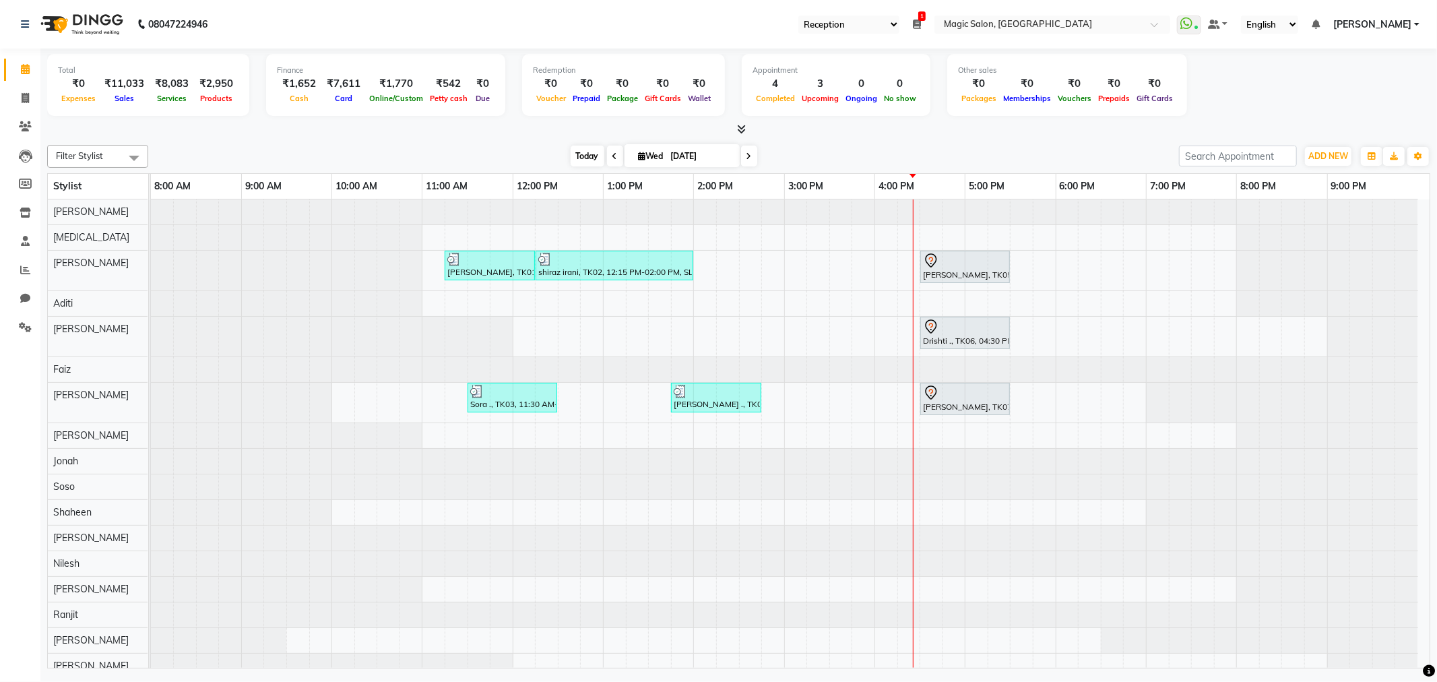
click at [578, 152] on span "Today" at bounding box center [588, 156] width 34 height 21
drag, startPoint x: 1237, startPoint y: 513, endPoint x: 1238, endPoint y: 527, distance: 14.2
click at [1238, 527] on tbody "[PERSON_NAME], TK01, 11:15 AM-12:15 PM, SL.HAIRCUT [DEMOGRAPHIC_DATA] shiraz ir…" at bounding box center [784, 451] width 1267 height 505
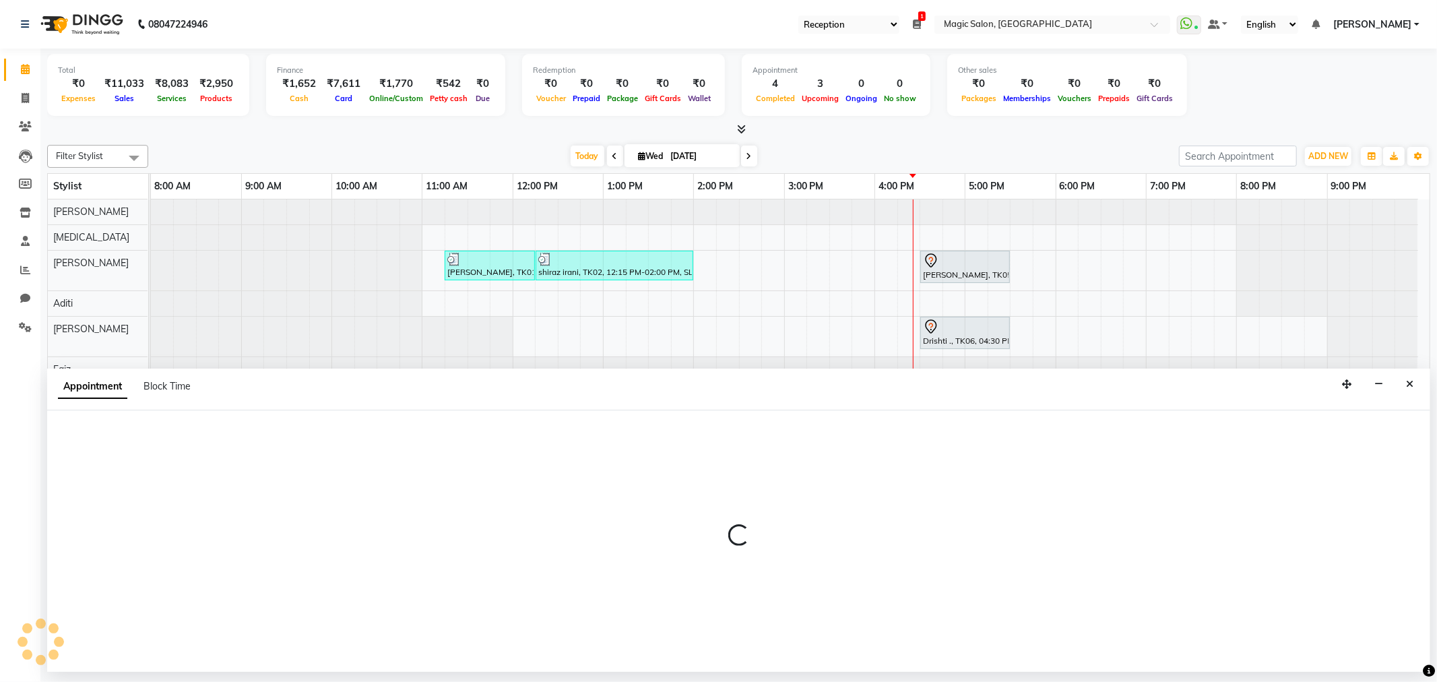
select select "61847"
select select "tentative"
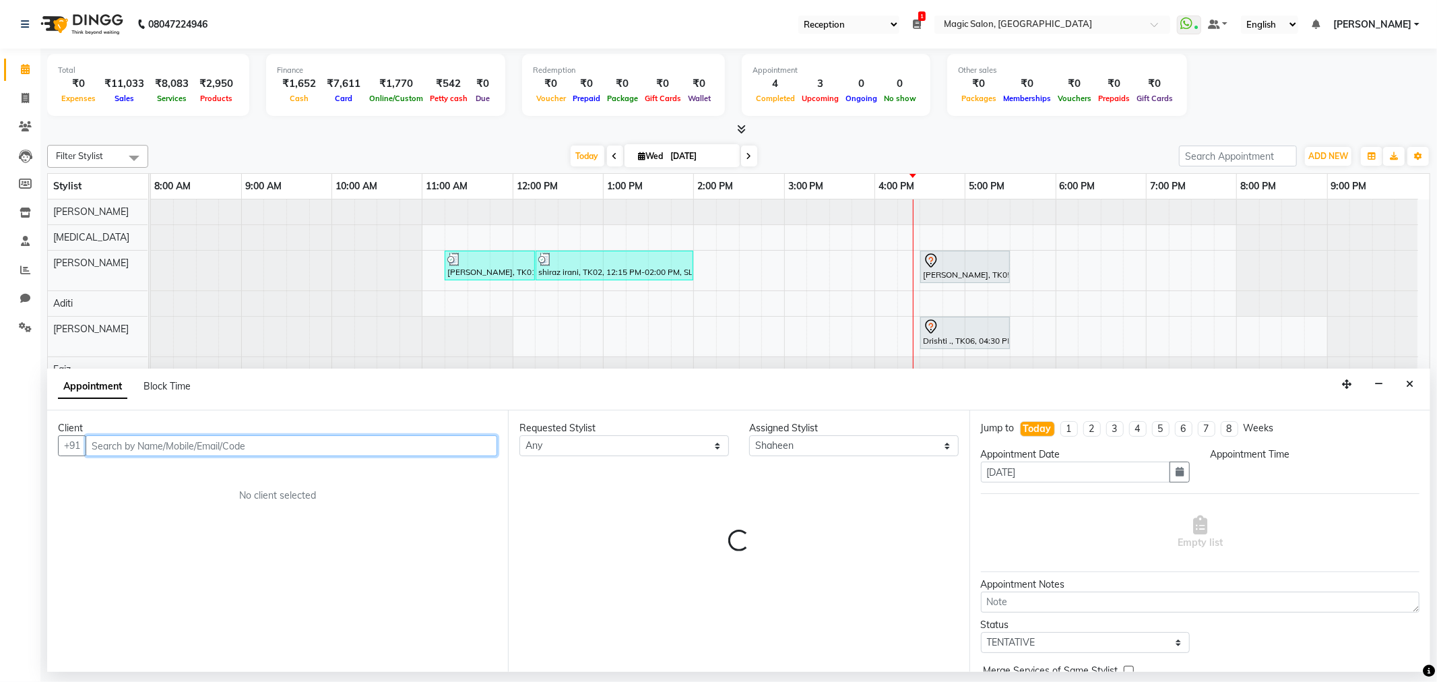
select select "1200"
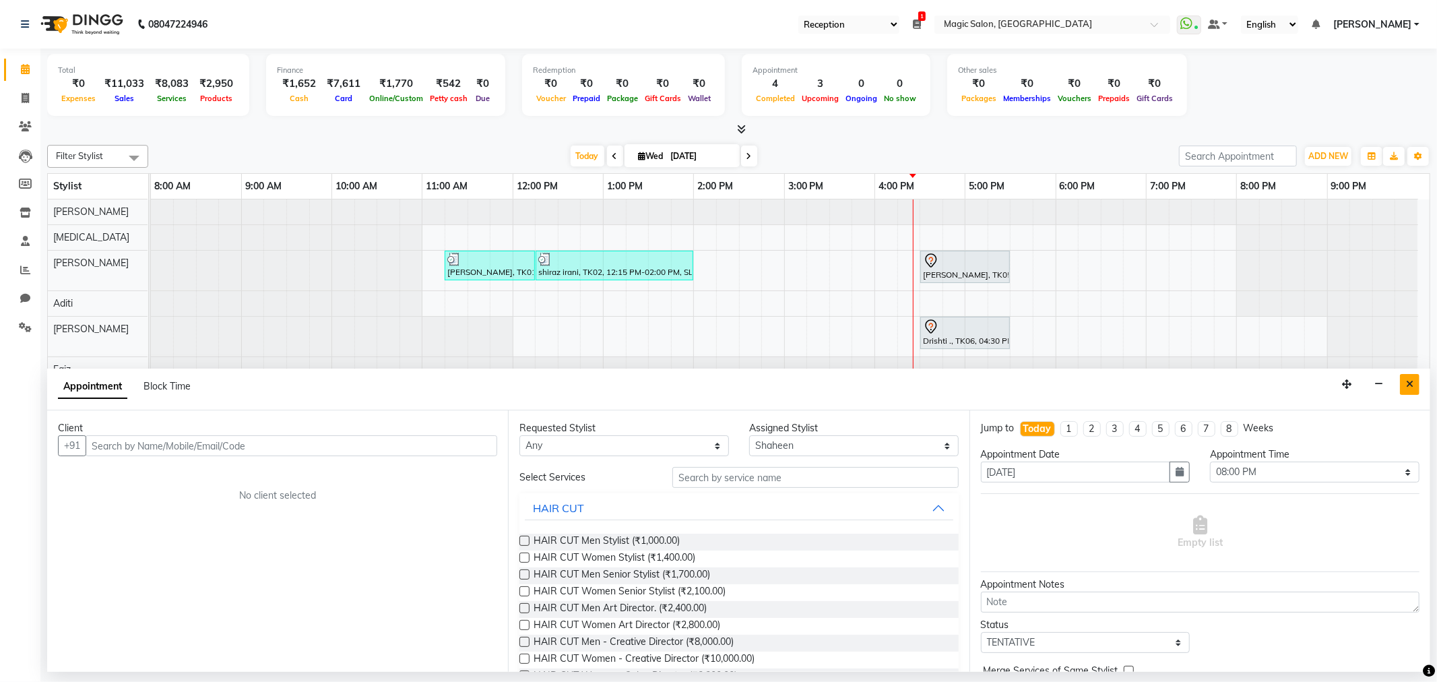
click at [1406, 385] on icon "Close" at bounding box center [1409, 383] width 7 height 9
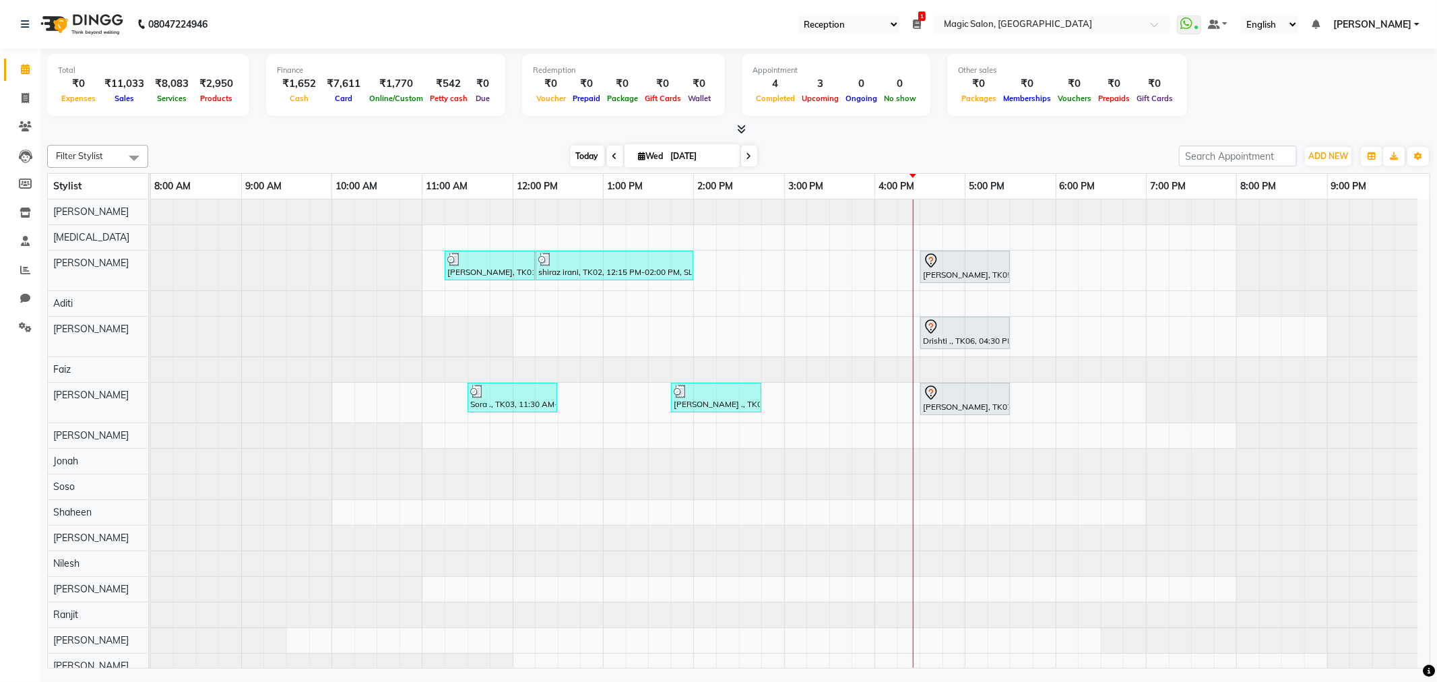
click at [580, 158] on span "Today" at bounding box center [588, 156] width 34 height 21
click at [571, 153] on span "Today" at bounding box center [588, 156] width 34 height 21
click at [581, 153] on span "Today" at bounding box center [588, 156] width 34 height 21
click at [609, 150] on span at bounding box center [615, 156] width 16 height 21
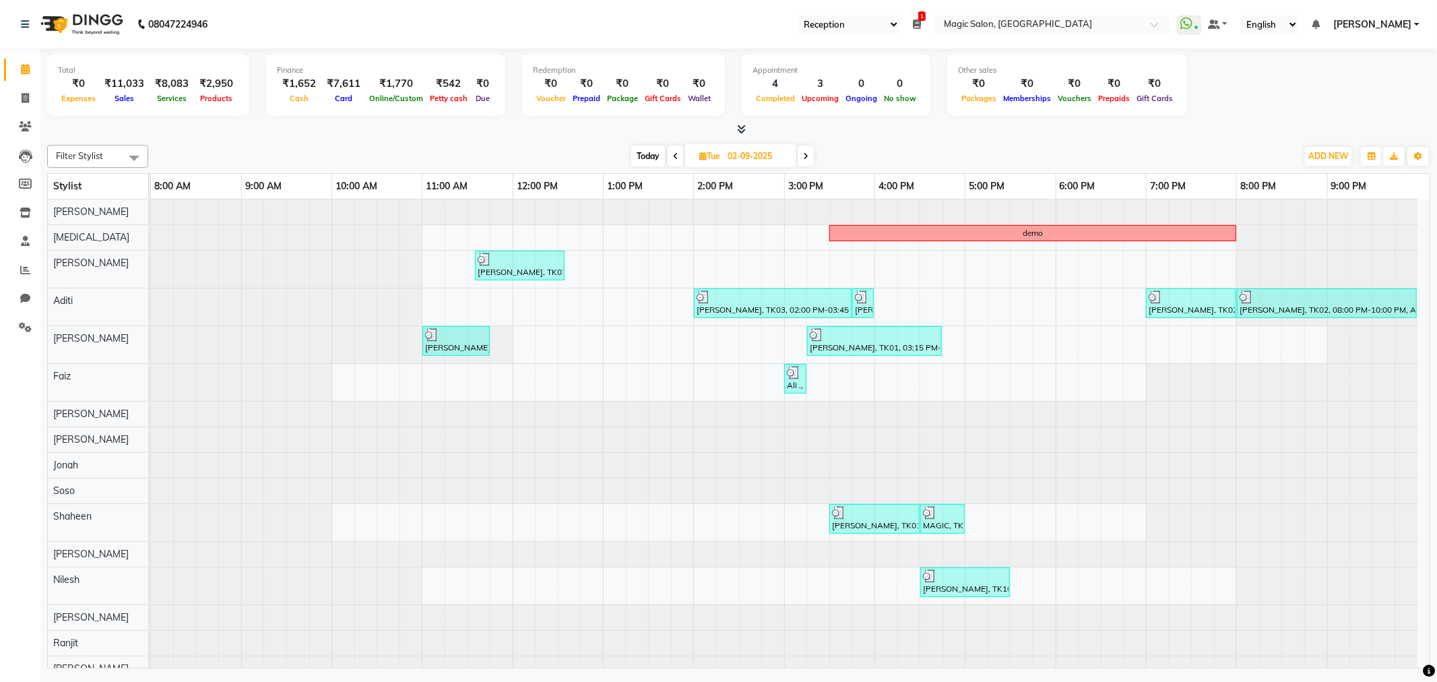
click at [649, 150] on span "Today" at bounding box center [648, 156] width 34 height 21
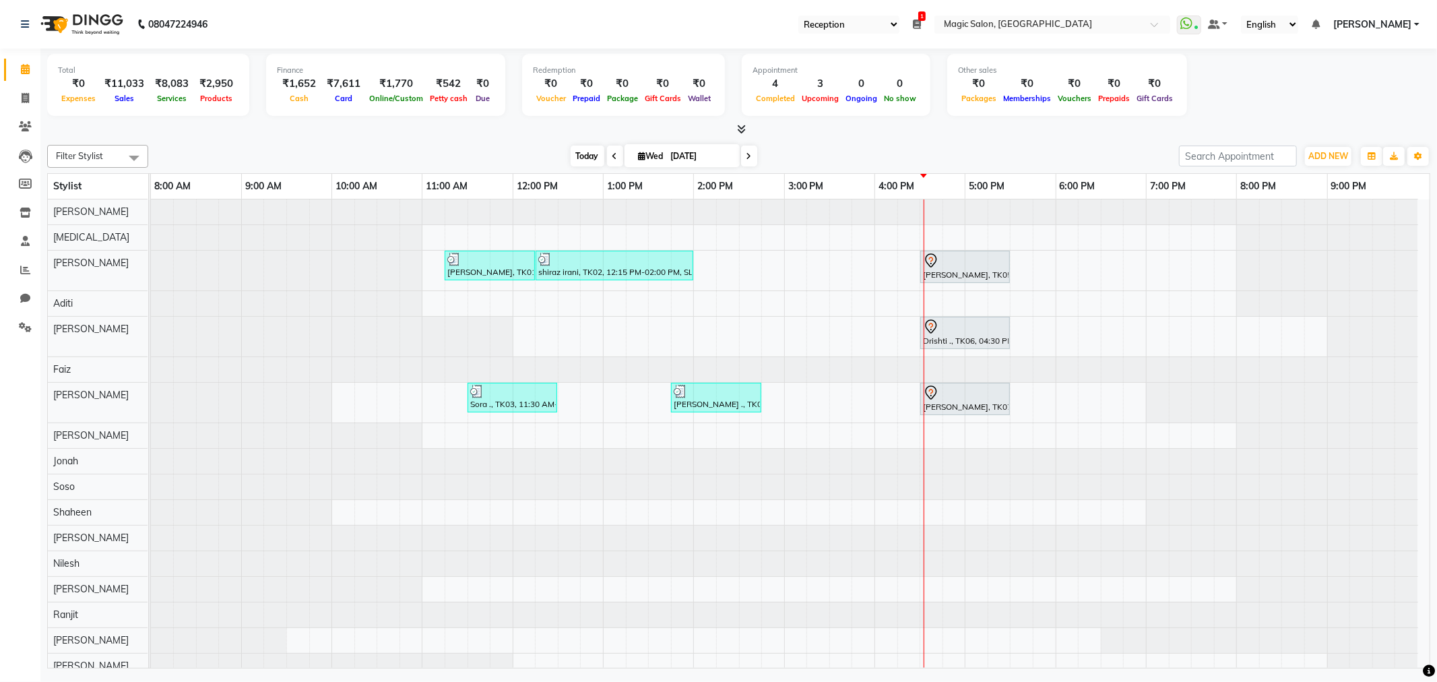
click at [577, 158] on span "Today" at bounding box center [588, 156] width 34 height 21
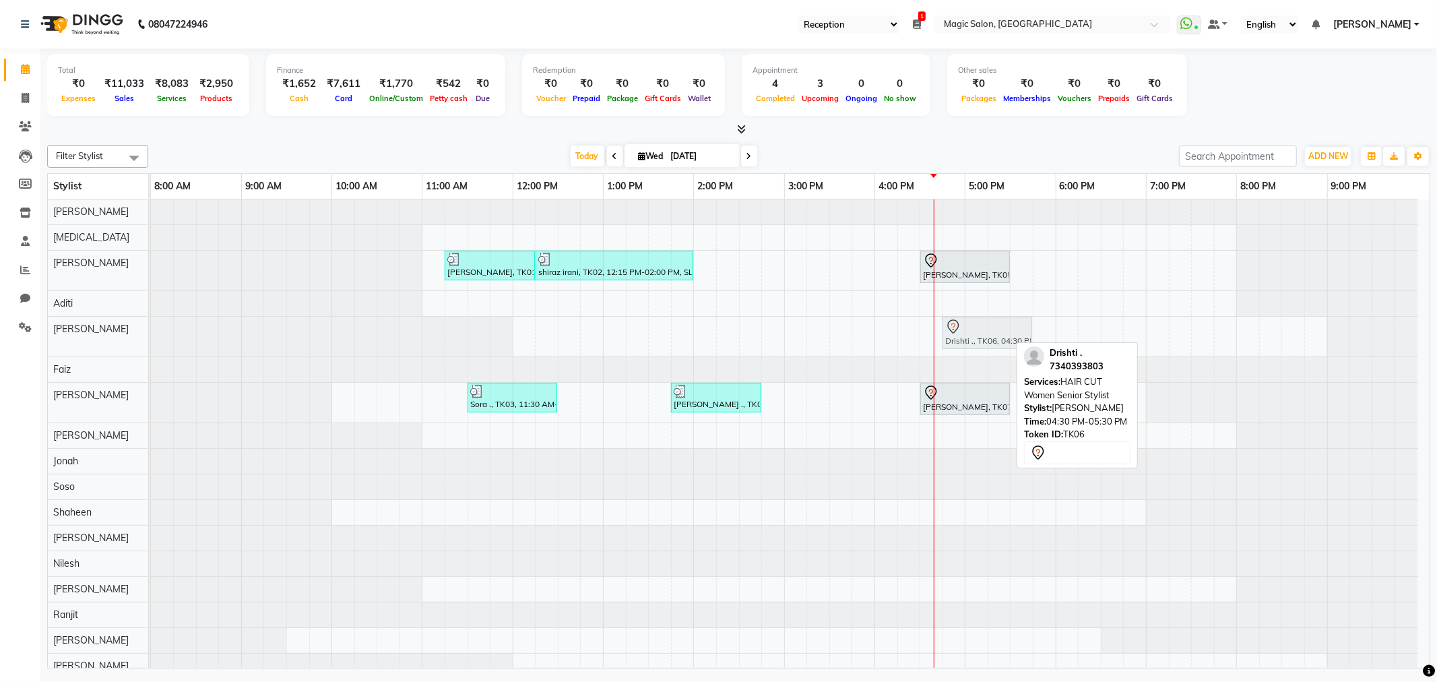
drag, startPoint x: 968, startPoint y: 327, endPoint x: 994, endPoint y: 327, distance: 25.6
click at [151, 327] on div "Drishti ., TK06, 04:30 PM-05:30 PM, HAIR CUT Women Senior Stylist Drishti ., TK…" at bounding box center [151, 337] width 0 height 40
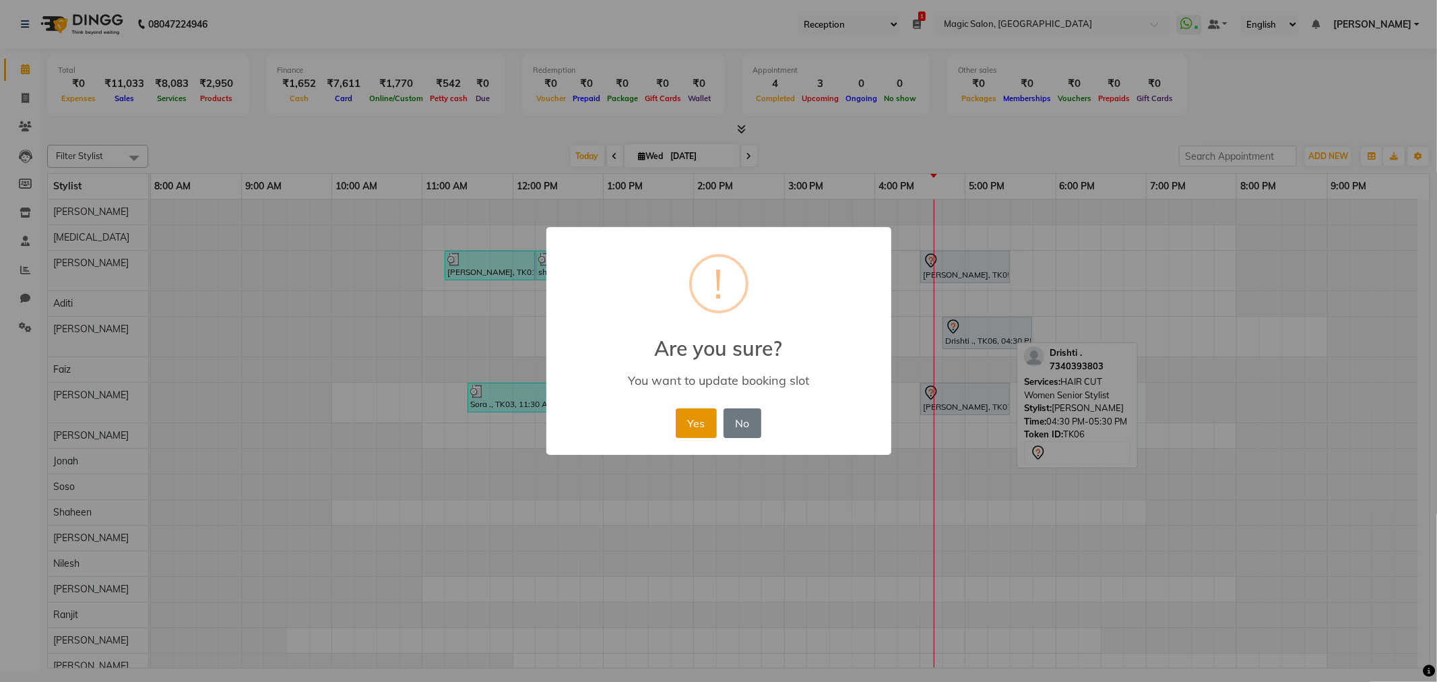
click at [702, 419] on button "Yes" at bounding box center [696, 423] width 41 height 30
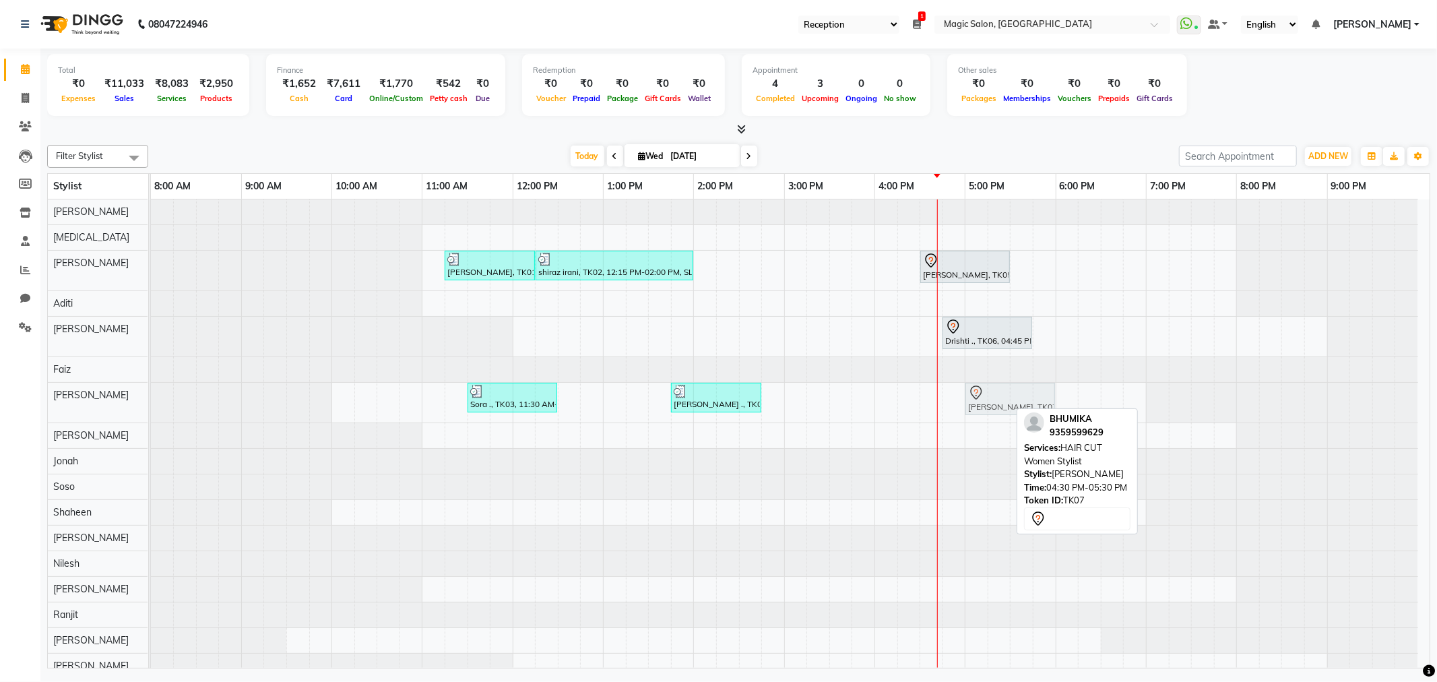
drag, startPoint x: 961, startPoint y: 400, endPoint x: 1002, endPoint y: 401, distance: 41.1
click at [151, 401] on div "Sora ., TK03, 11:30 AM-12:30 PM, Straight Blowdry [PERSON_NAME] ., TK04, 01:45 …" at bounding box center [151, 403] width 0 height 40
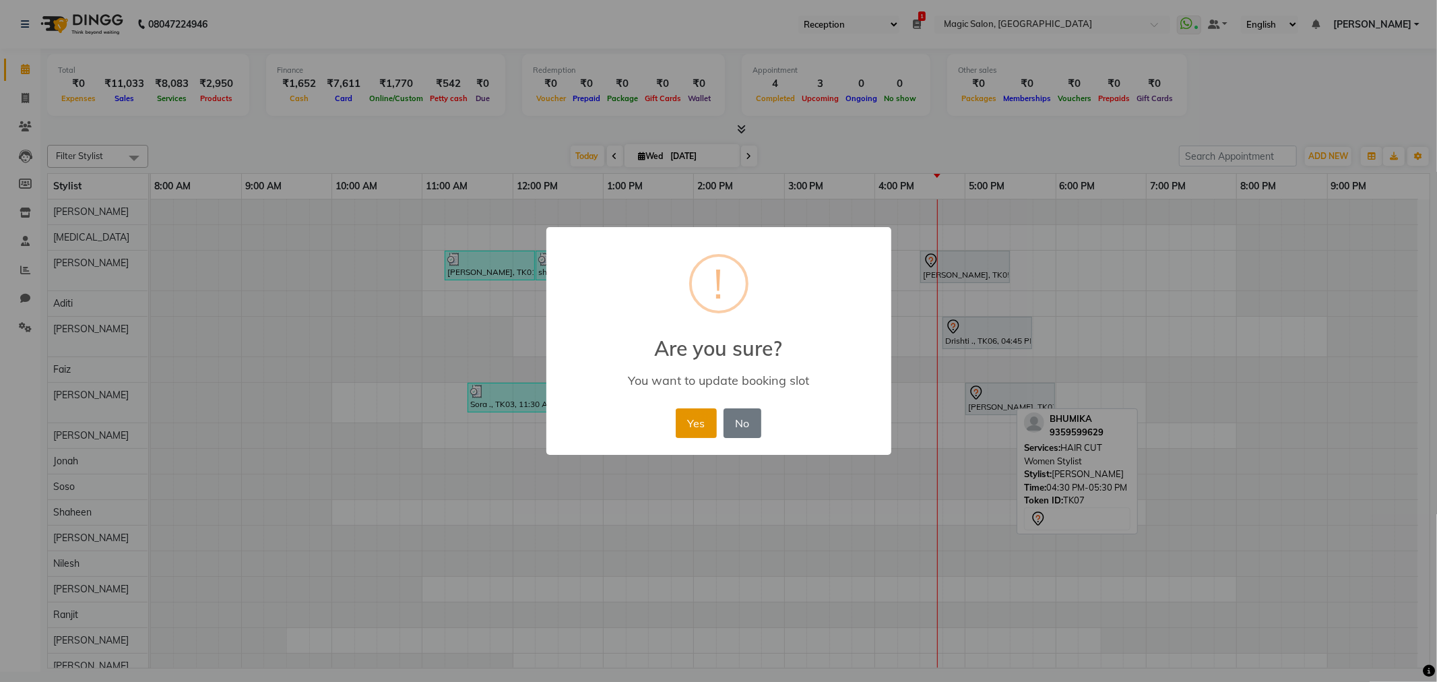
click at [680, 418] on button "Yes" at bounding box center [696, 423] width 41 height 30
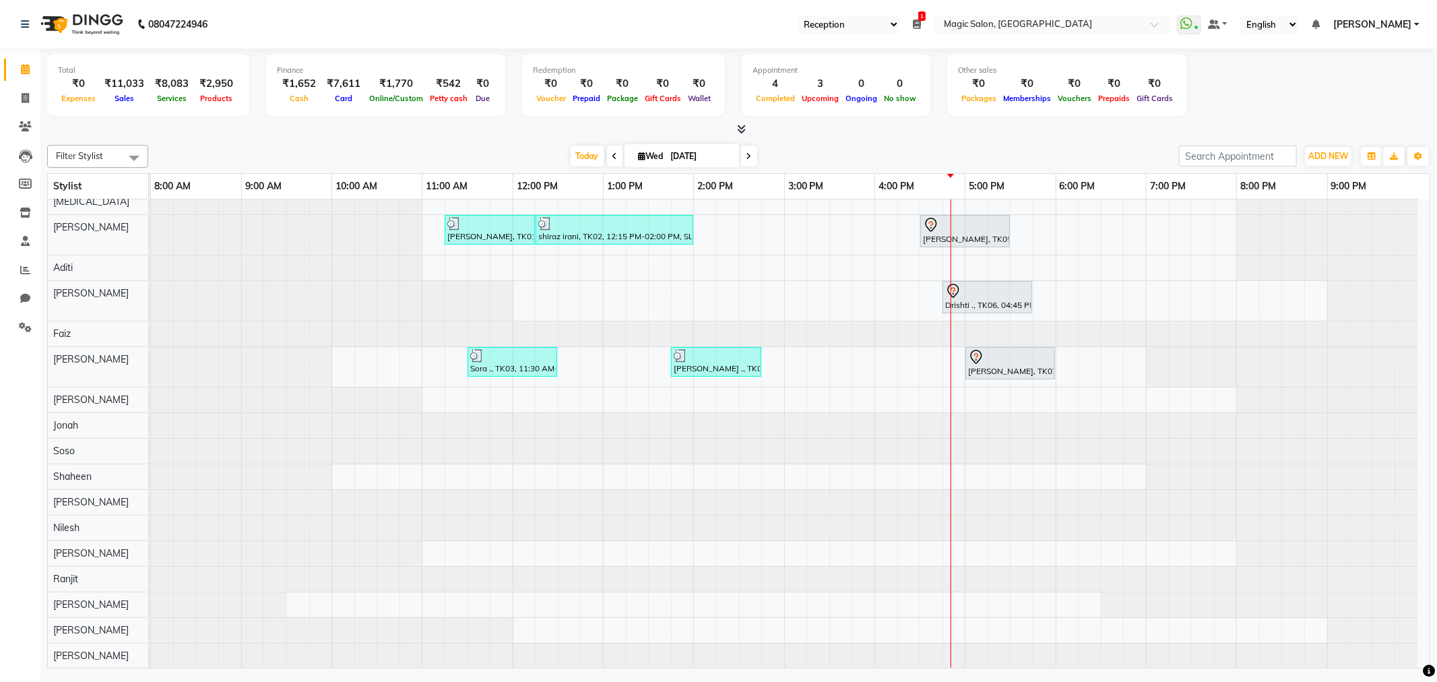
scroll to position [49, 0]
click at [746, 150] on span at bounding box center [749, 156] width 16 height 21
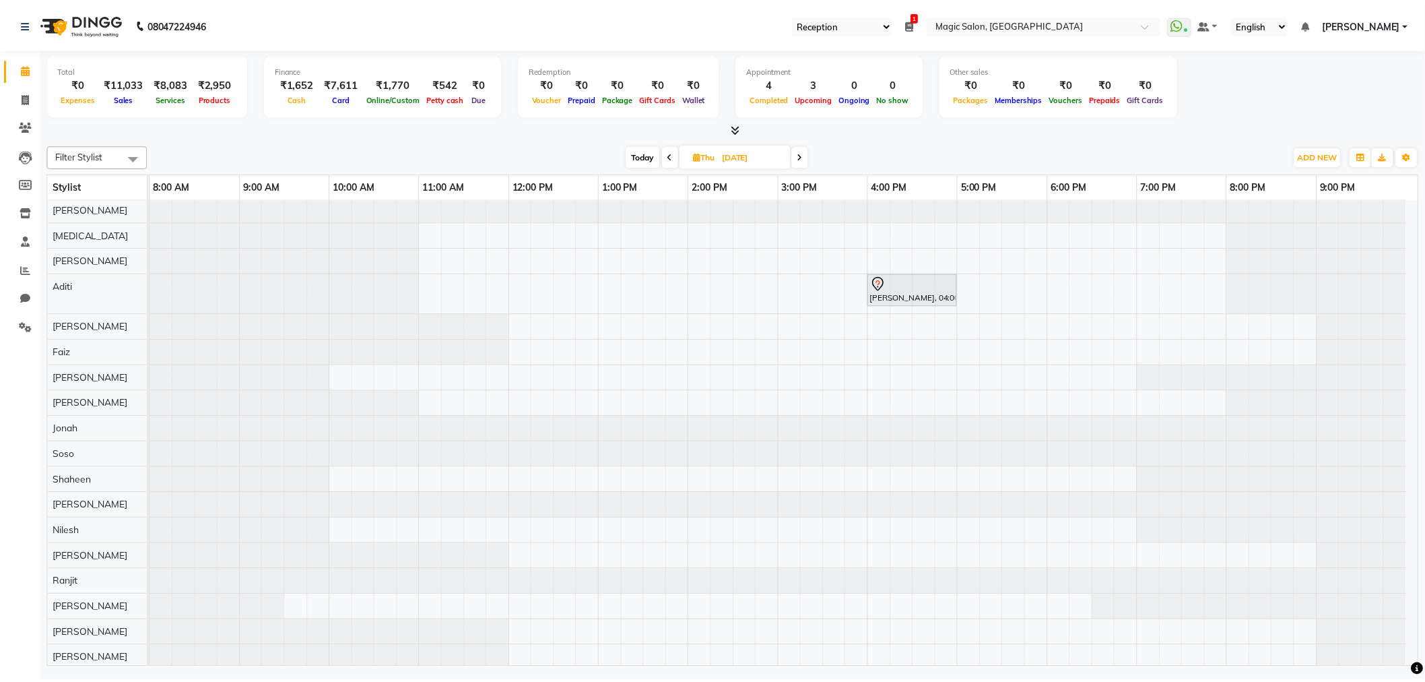
scroll to position [0, 0]
click at [807, 152] on icon at bounding box center [806, 156] width 5 height 8
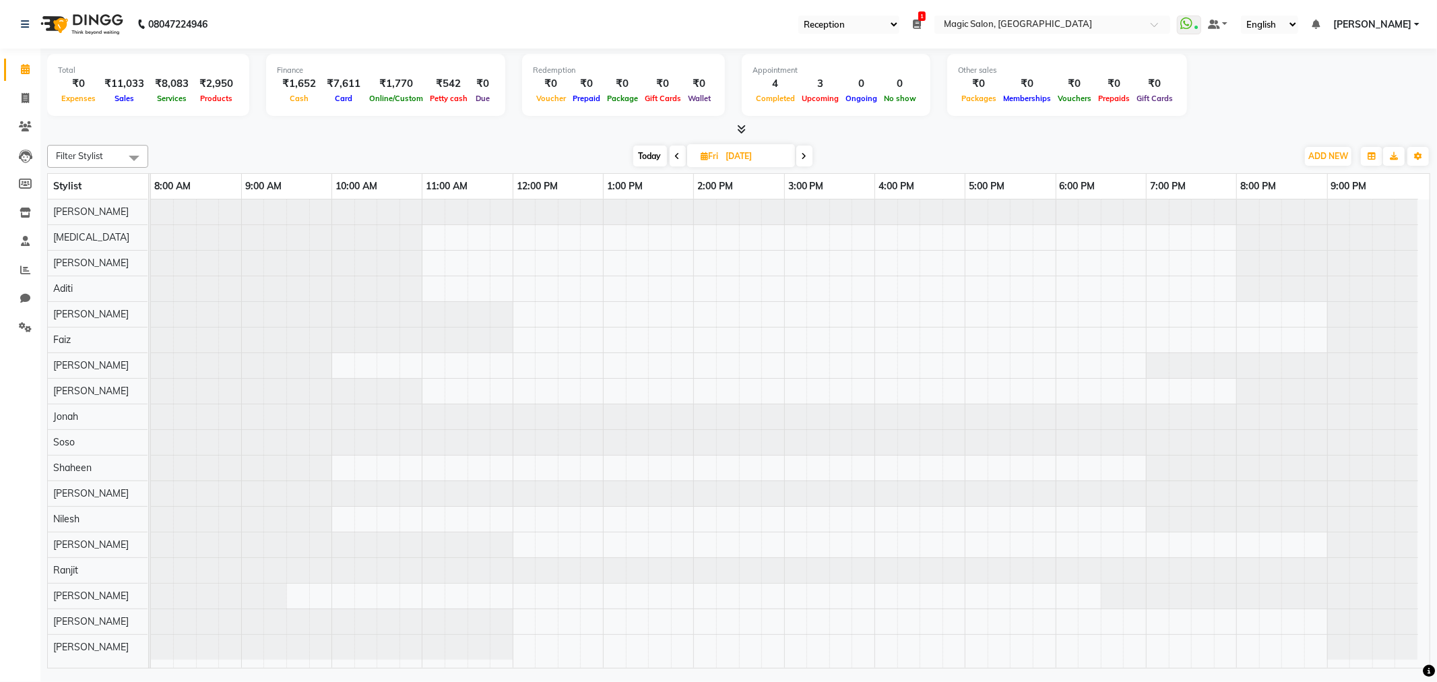
click at [807, 151] on span at bounding box center [804, 156] width 16 height 21
click at [807, 152] on icon at bounding box center [805, 156] width 5 height 8
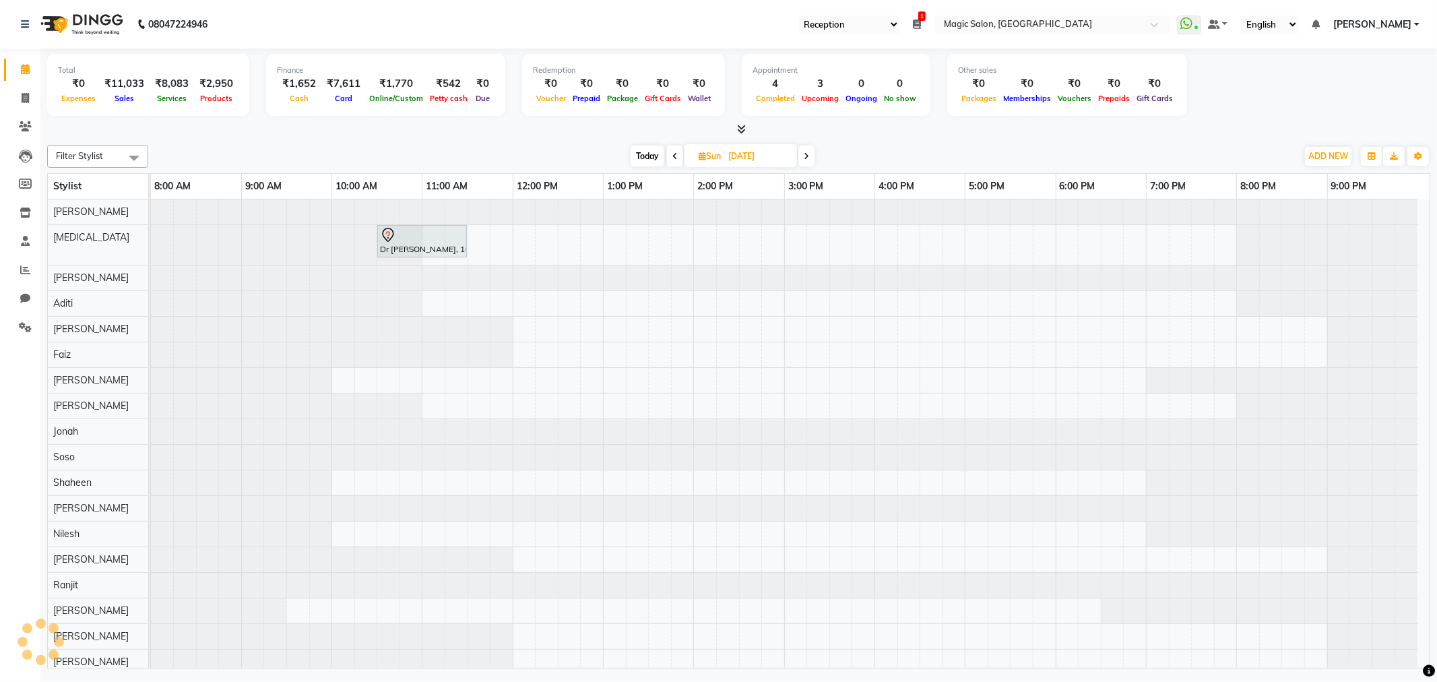
click at [807, 152] on icon at bounding box center [806, 156] width 5 height 8
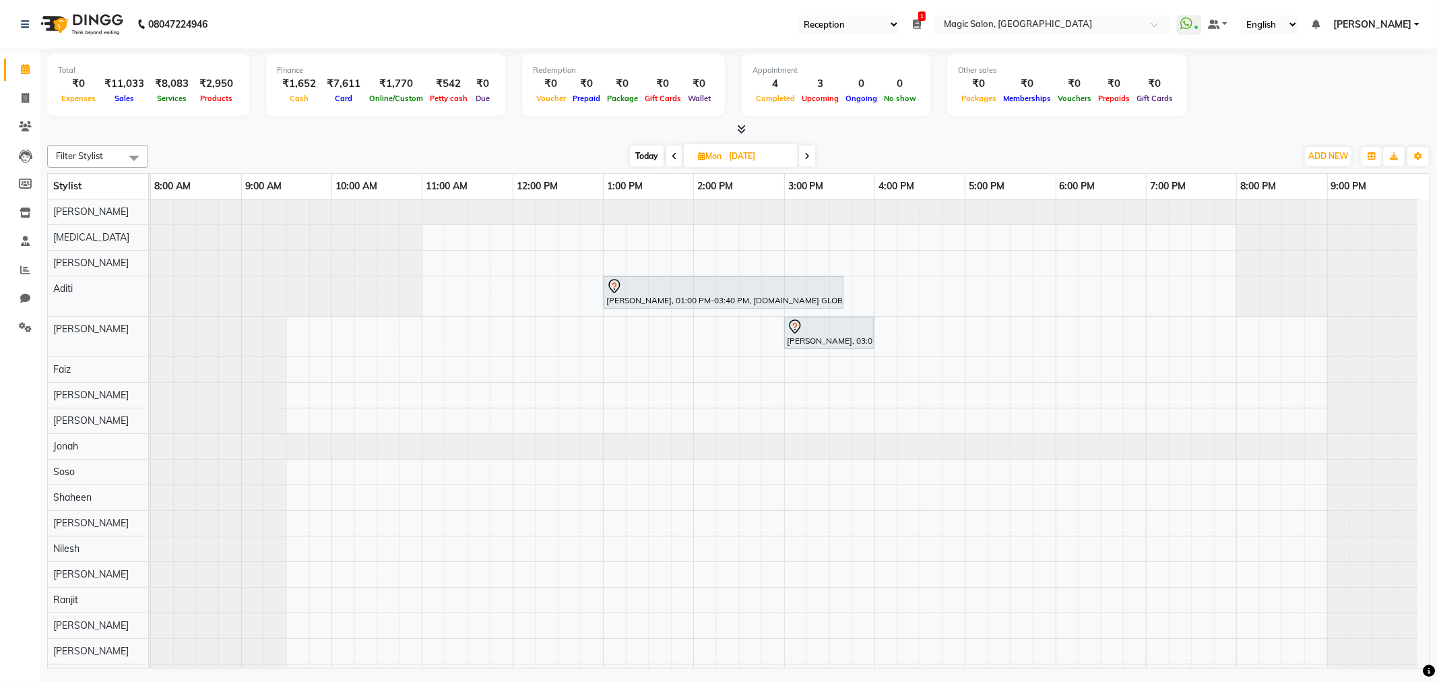
click at [654, 149] on span "Today" at bounding box center [647, 156] width 34 height 21
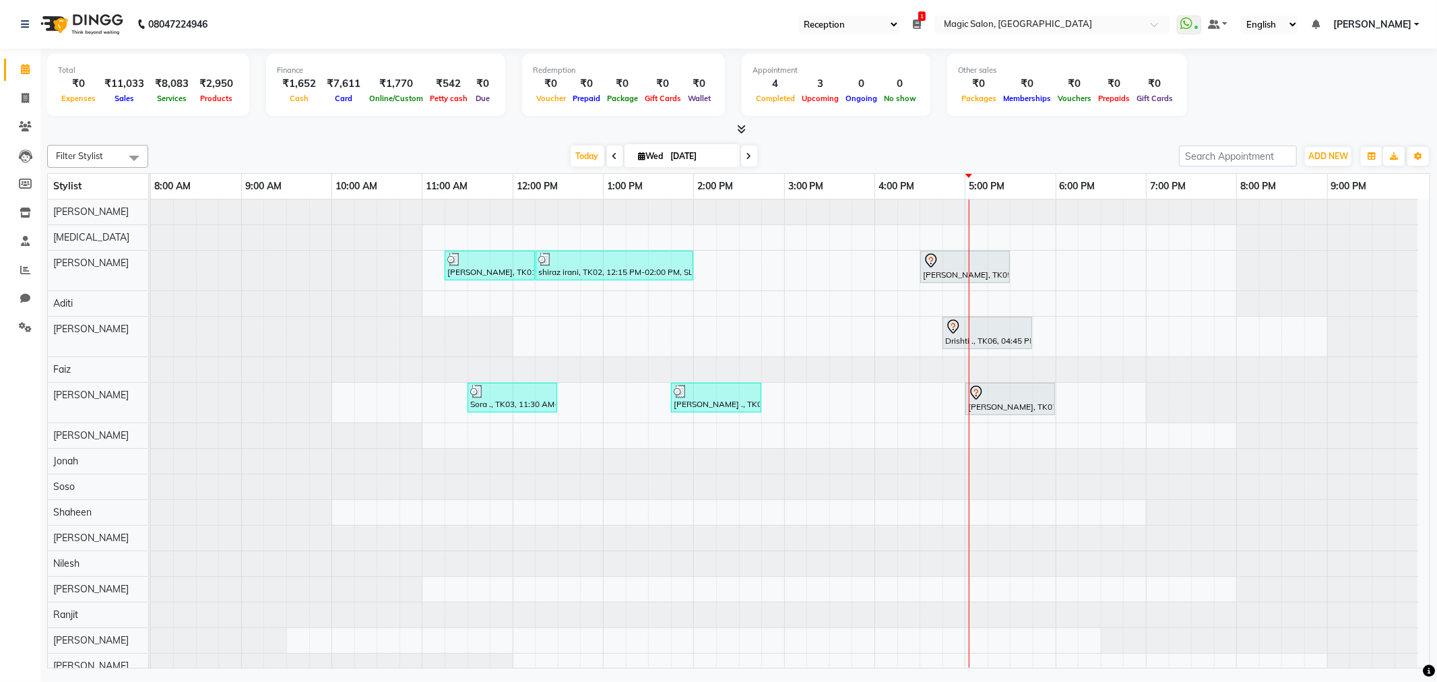
click at [748, 150] on span at bounding box center [749, 156] width 16 height 21
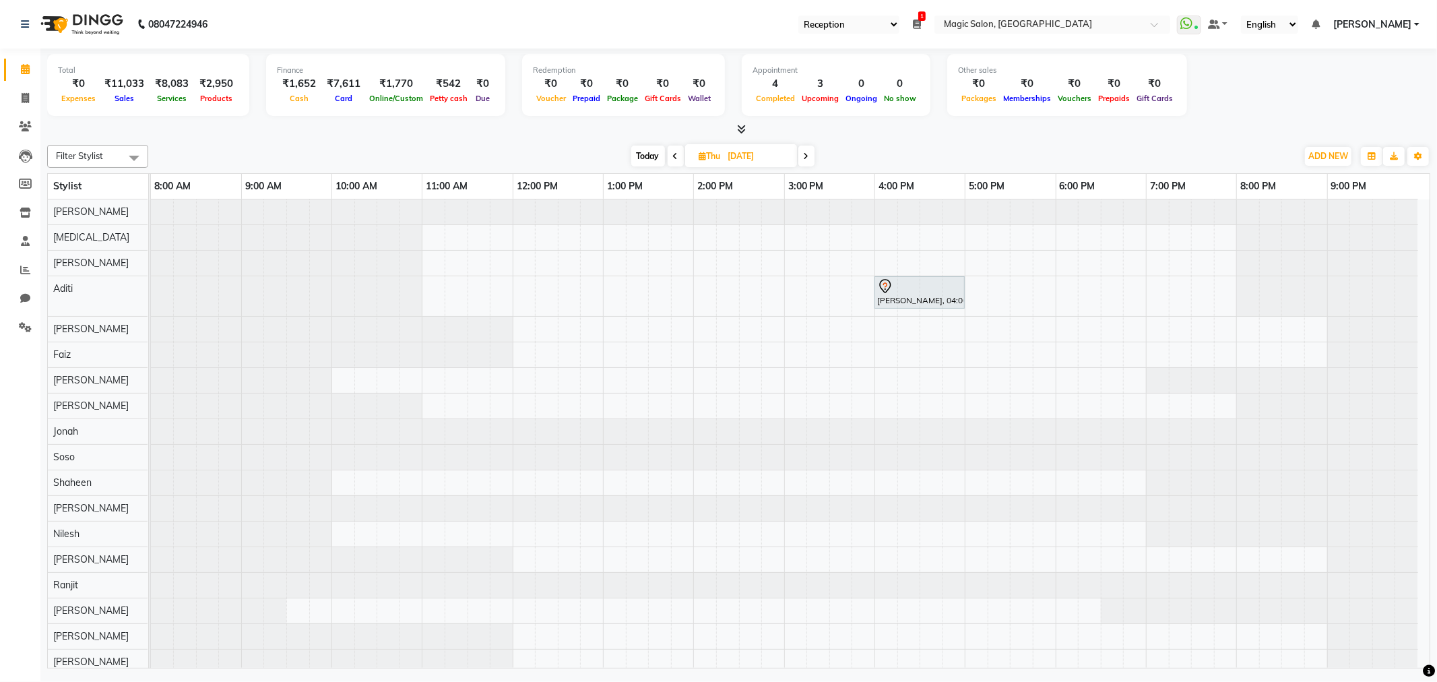
click at [802, 156] on span at bounding box center [806, 156] width 16 height 21
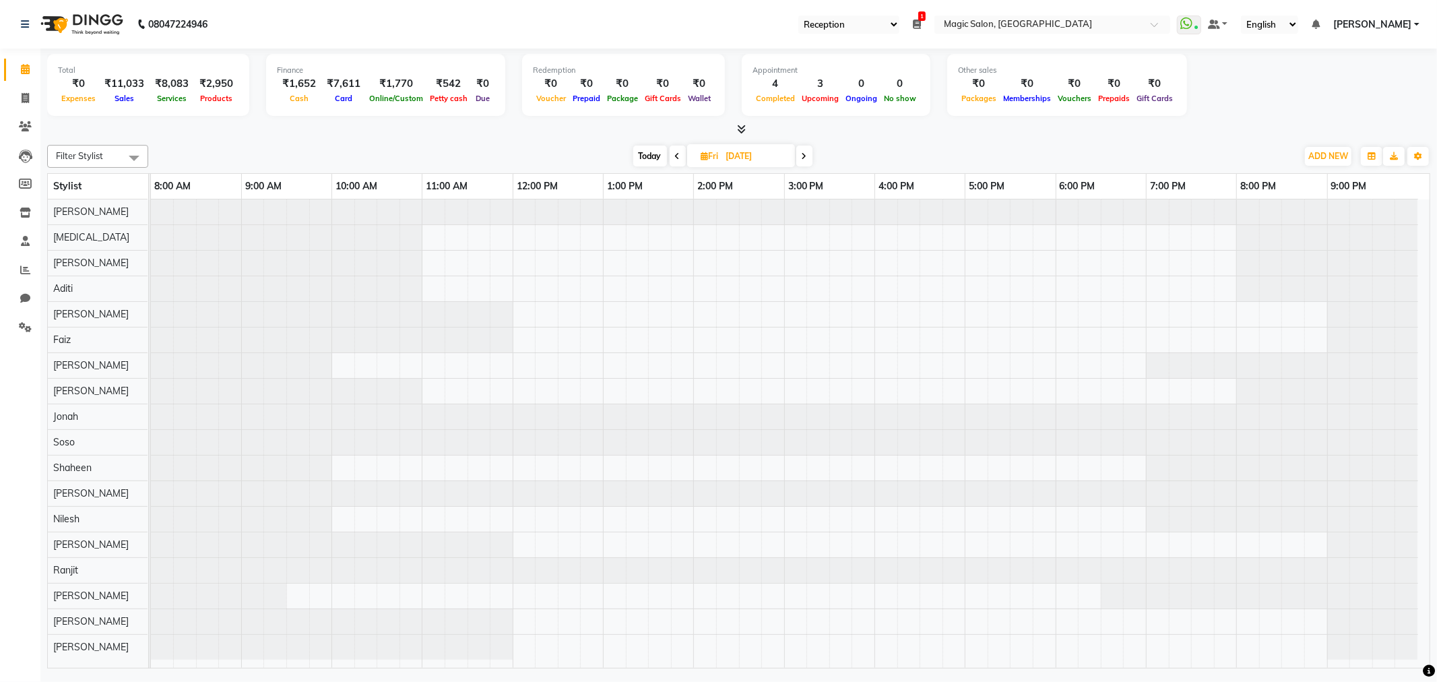
click at [800, 156] on span at bounding box center [804, 156] width 16 height 21
click at [643, 153] on span "Today" at bounding box center [648, 156] width 34 height 21
type input "[DATE]"
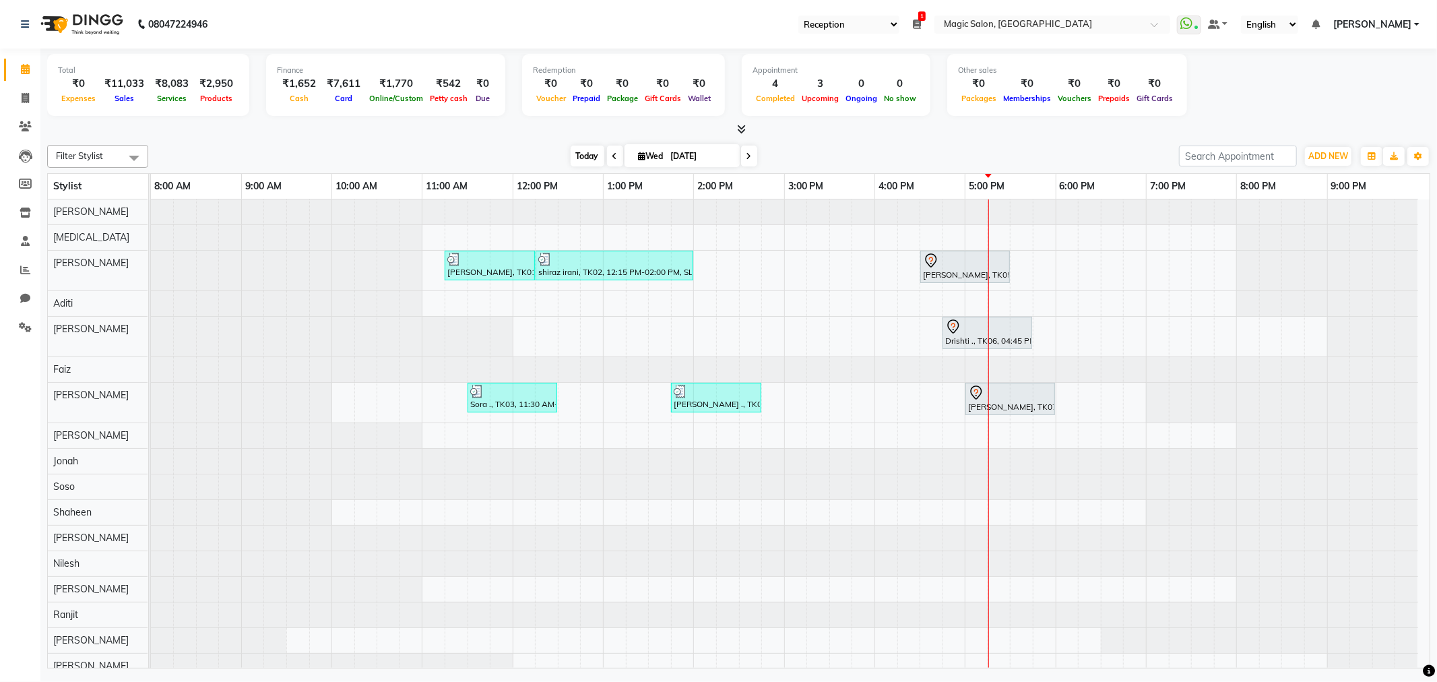
click at [583, 154] on span "Today" at bounding box center [588, 156] width 34 height 21
click at [853, 402] on div "[PERSON_NAME], TK01, 11:15 AM-12:15 PM, SL.HAIRCUT [DEMOGRAPHIC_DATA] shiraz ir…" at bounding box center [790, 451] width 1279 height 505
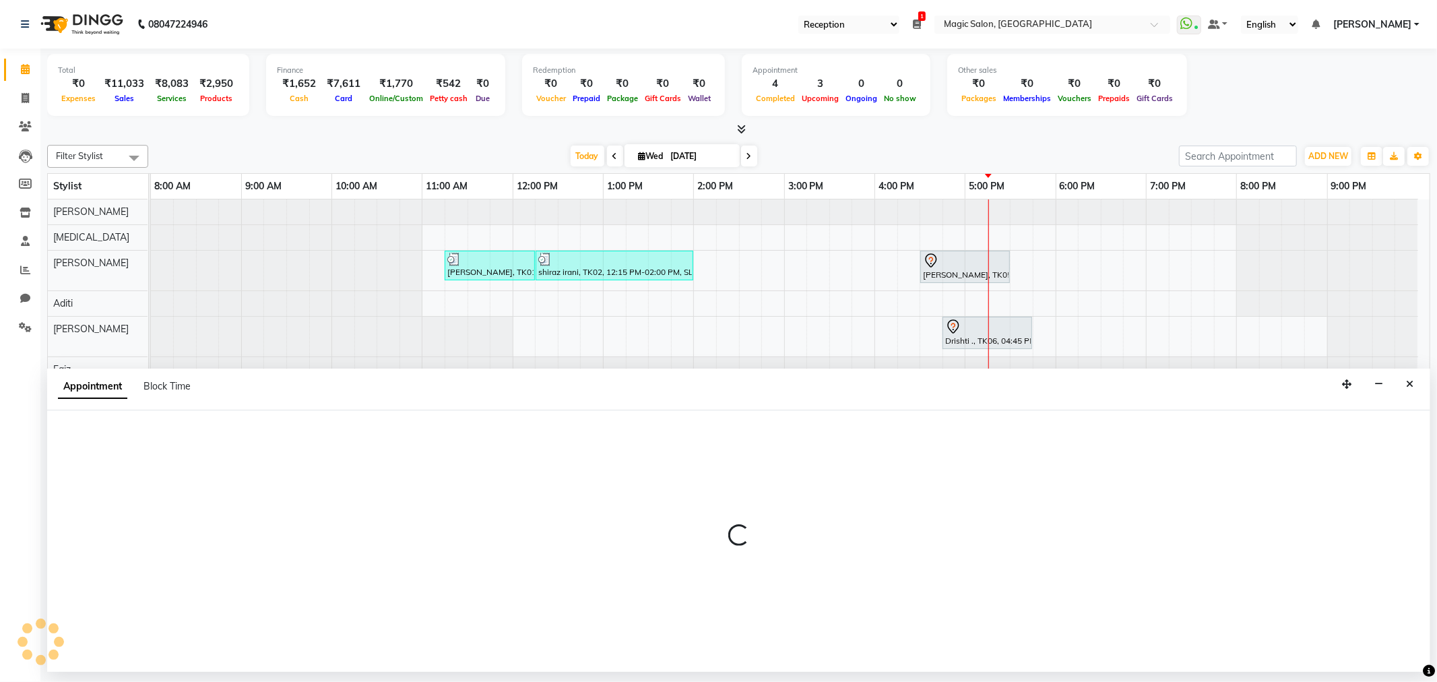
select select "83814"
select select "945"
select select "tentative"
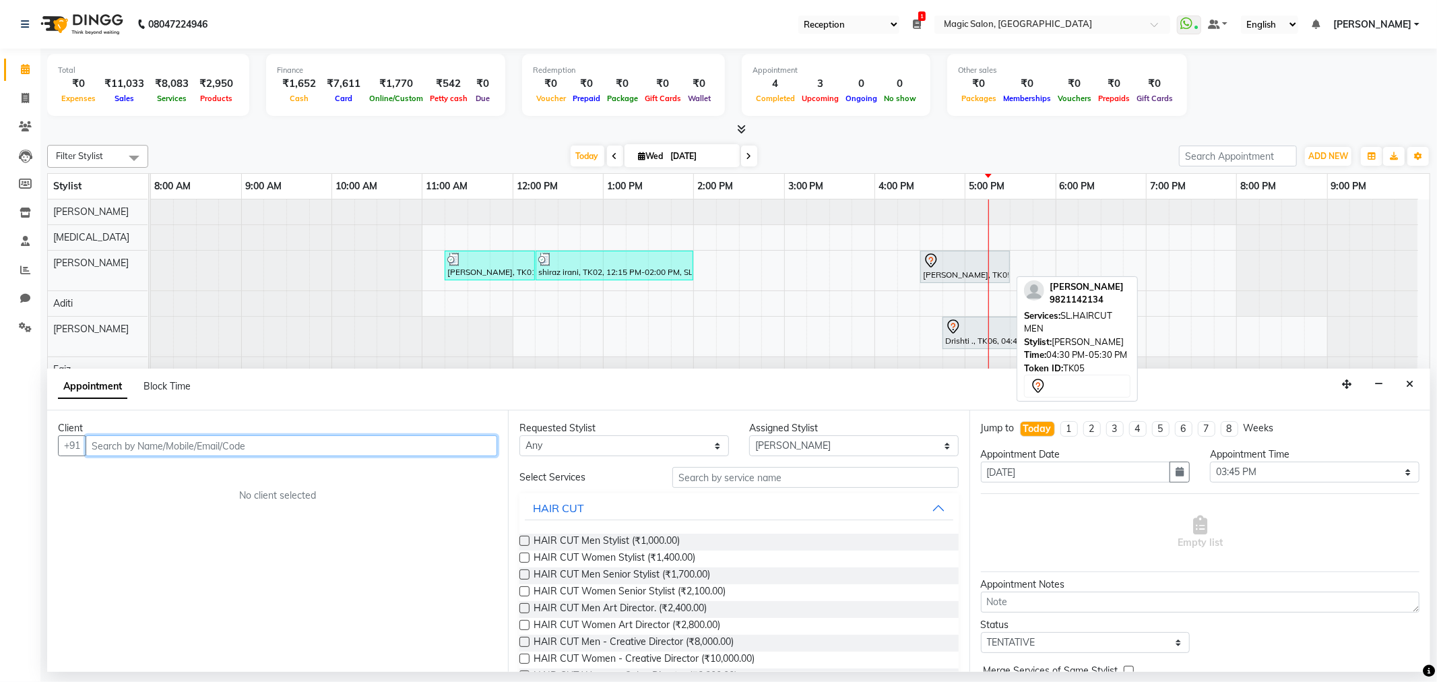
click at [961, 253] on div at bounding box center [965, 261] width 84 height 16
click at [964, 271] on div "[PERSON_NAME], TK05, 04:30 PM-05:30 PM, SL.HAIRCUT MEN" at bounding box center [965, 267] width 87 height 28
select select "7"
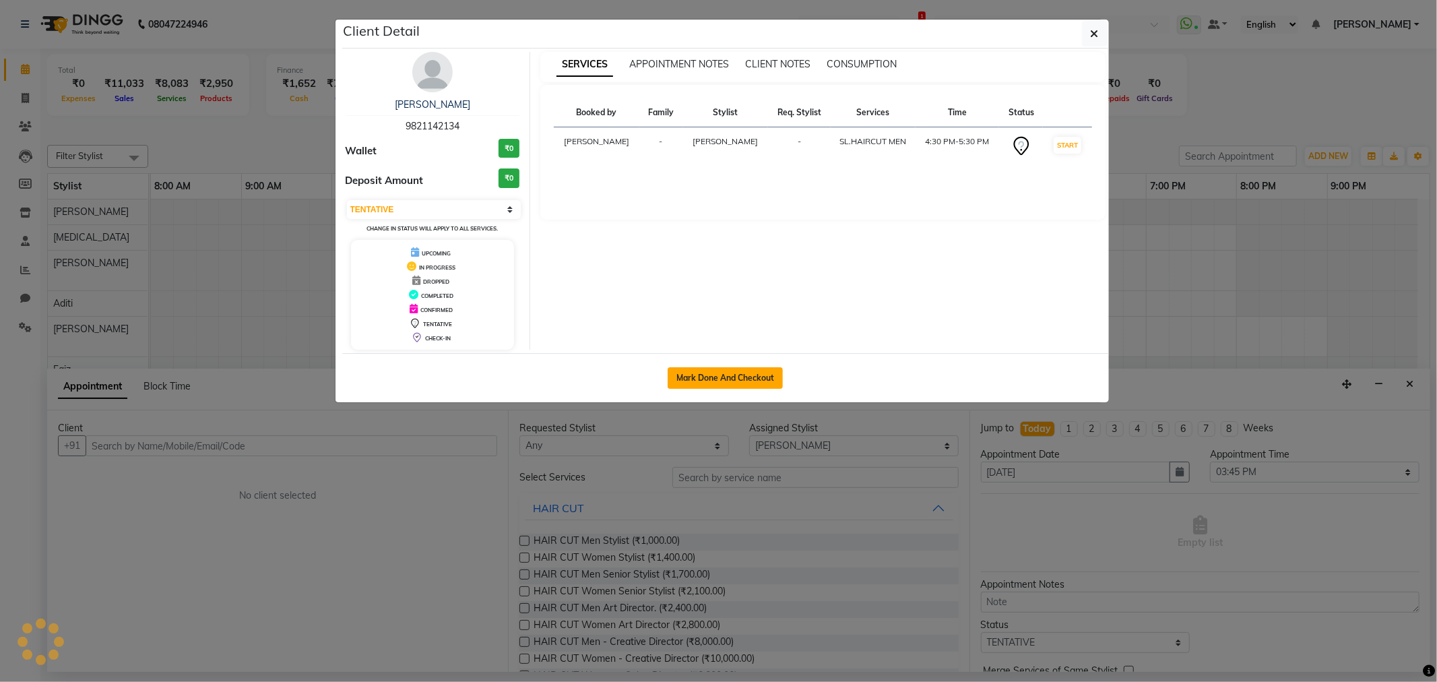
click at [703, 368] on button "Mark Done And Checkout" at bounding box center [725, 378] width 115 height 22
select select "7276"
select select "service"
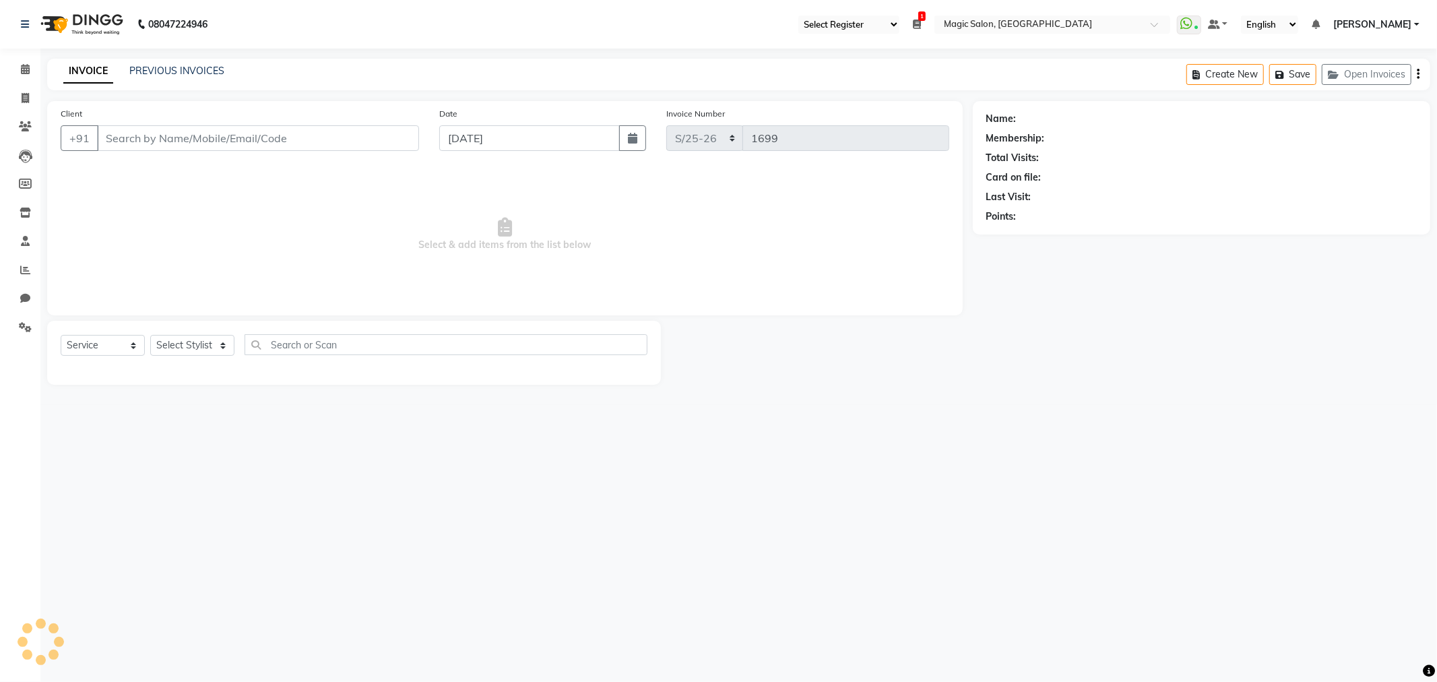
type input "9821142134"
select select "65345"
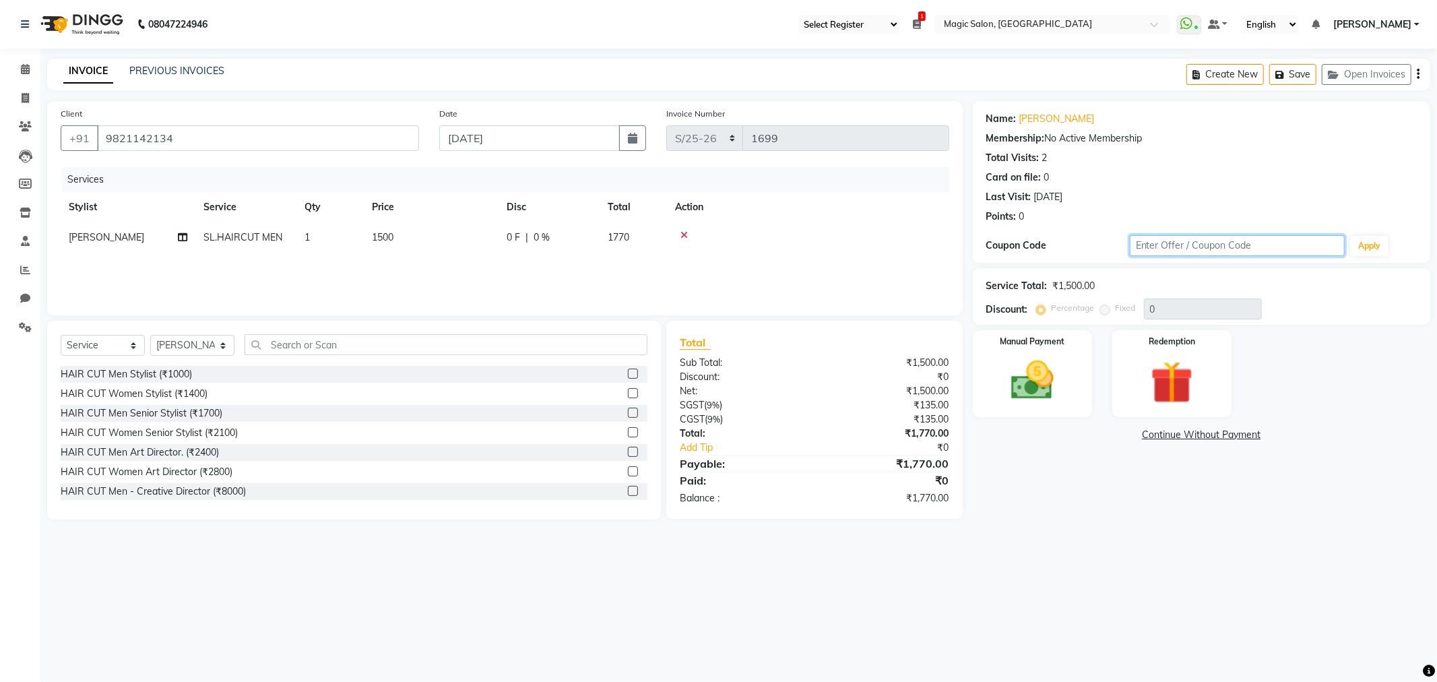
click at [1163, 253] on input "text" at bounding box center [1238, 245] width 216 height 21
type input "sam10%"
click at [1365, 246] on button "Apply" at bounding box center [1369, 246] width 38 height 20
type input "10"
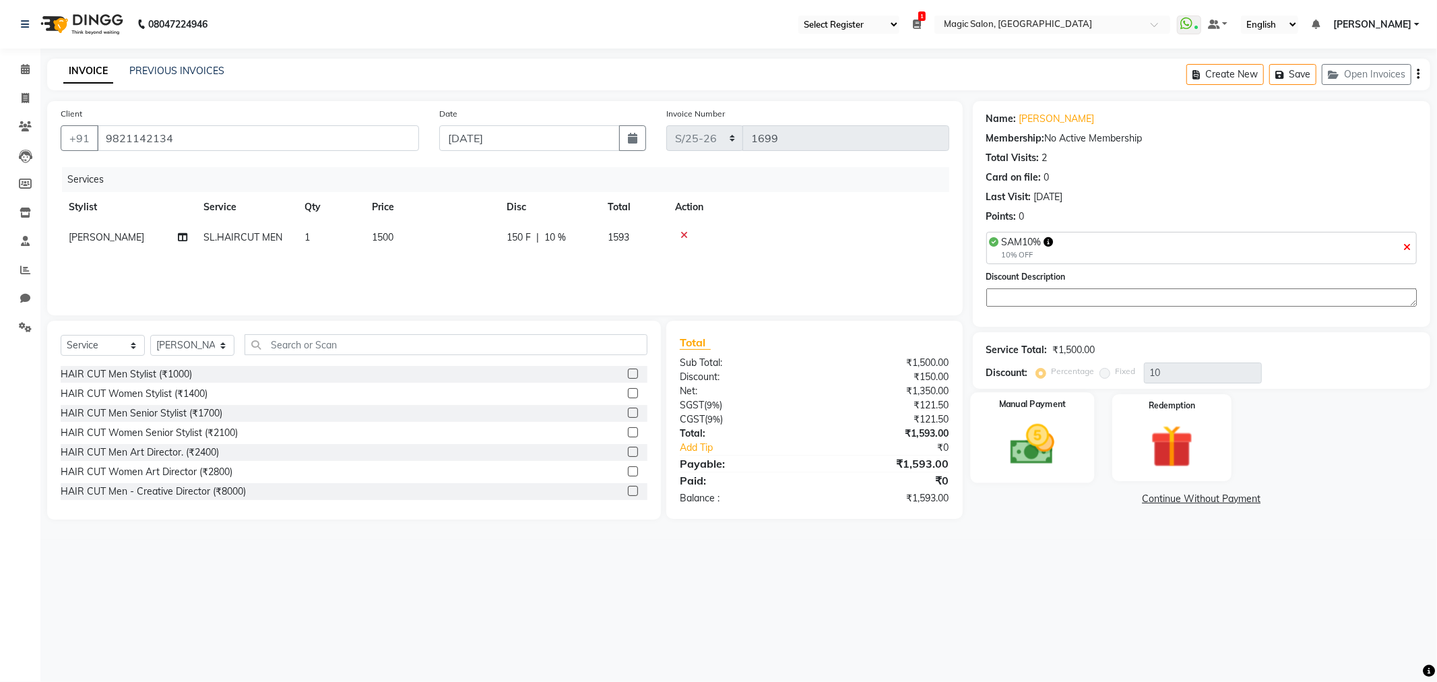
click at [1046, 447] on img at bounding box center [1032, 444] width 72 height 51
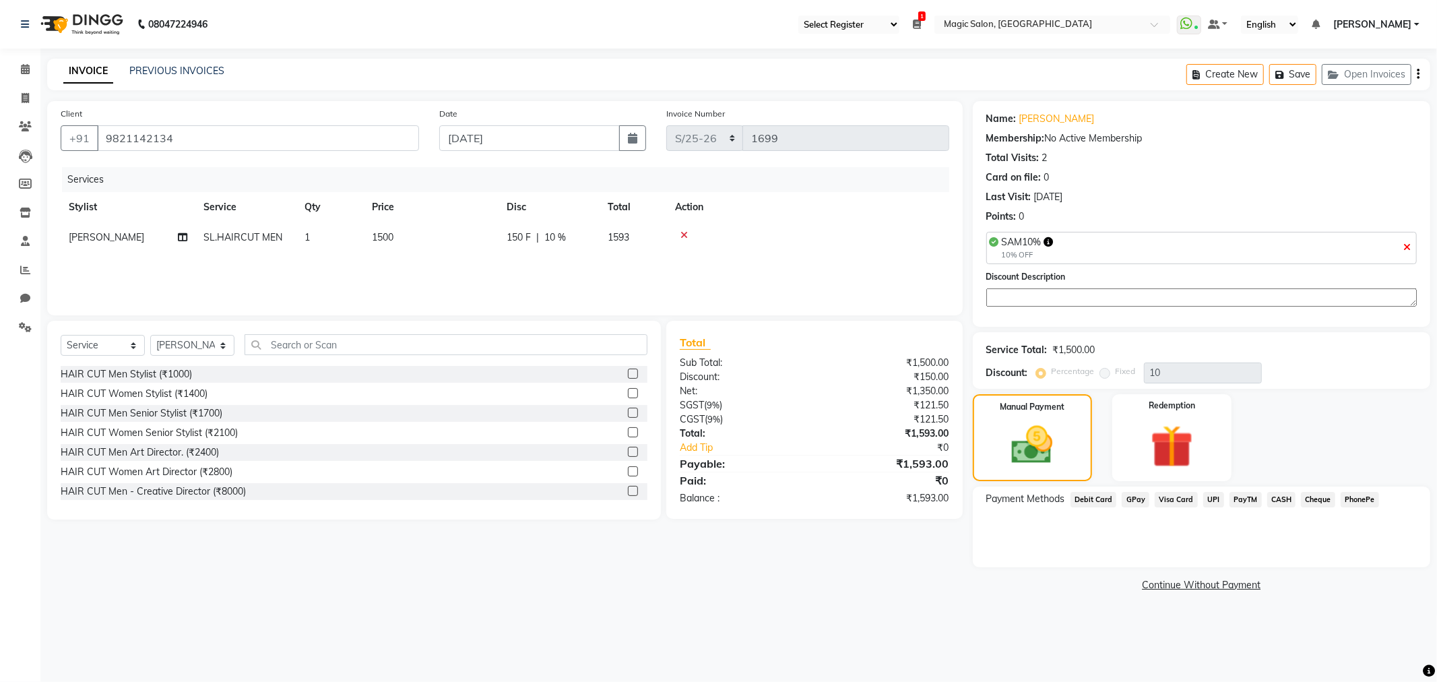
click at [1283, 501] on span "CASH" at bounding box center [1281, 499] width 29 height 15
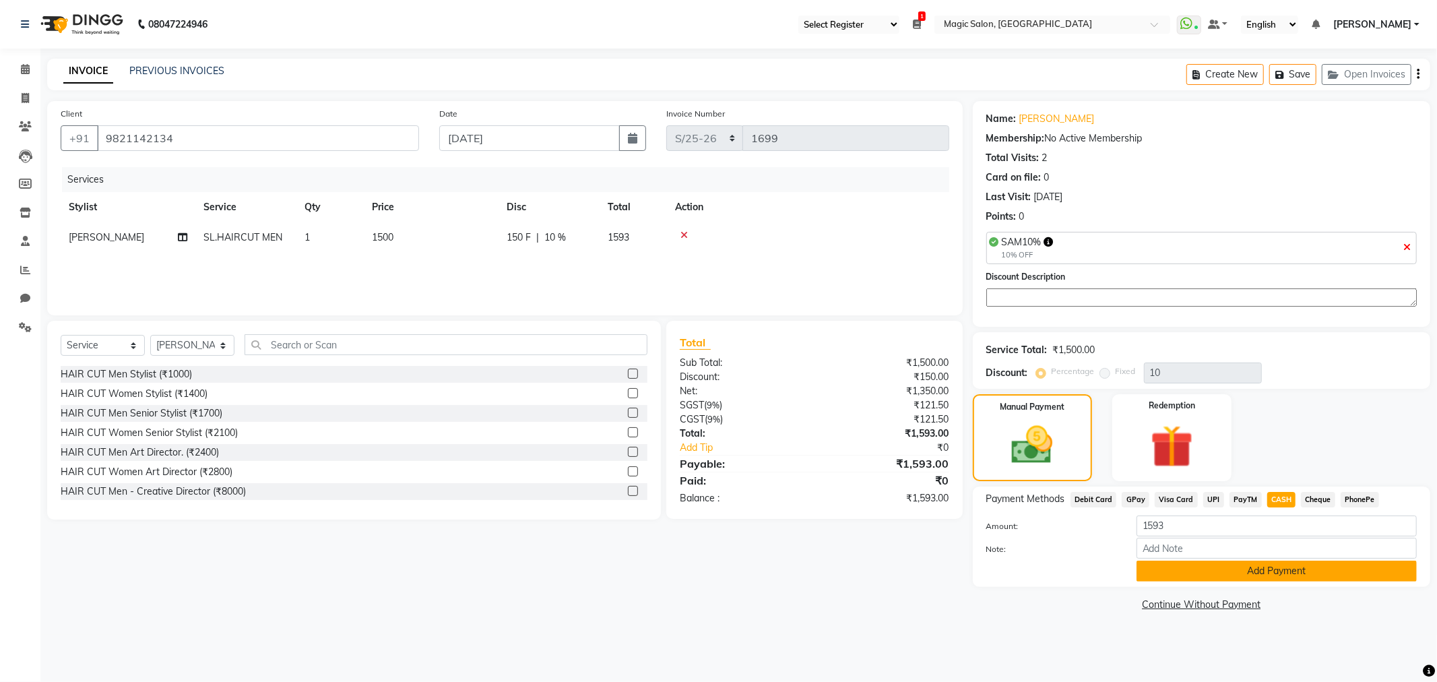
click at [1264, 571] on button "Add Payment" at bounding box center [1276, 570] width 280 height 21
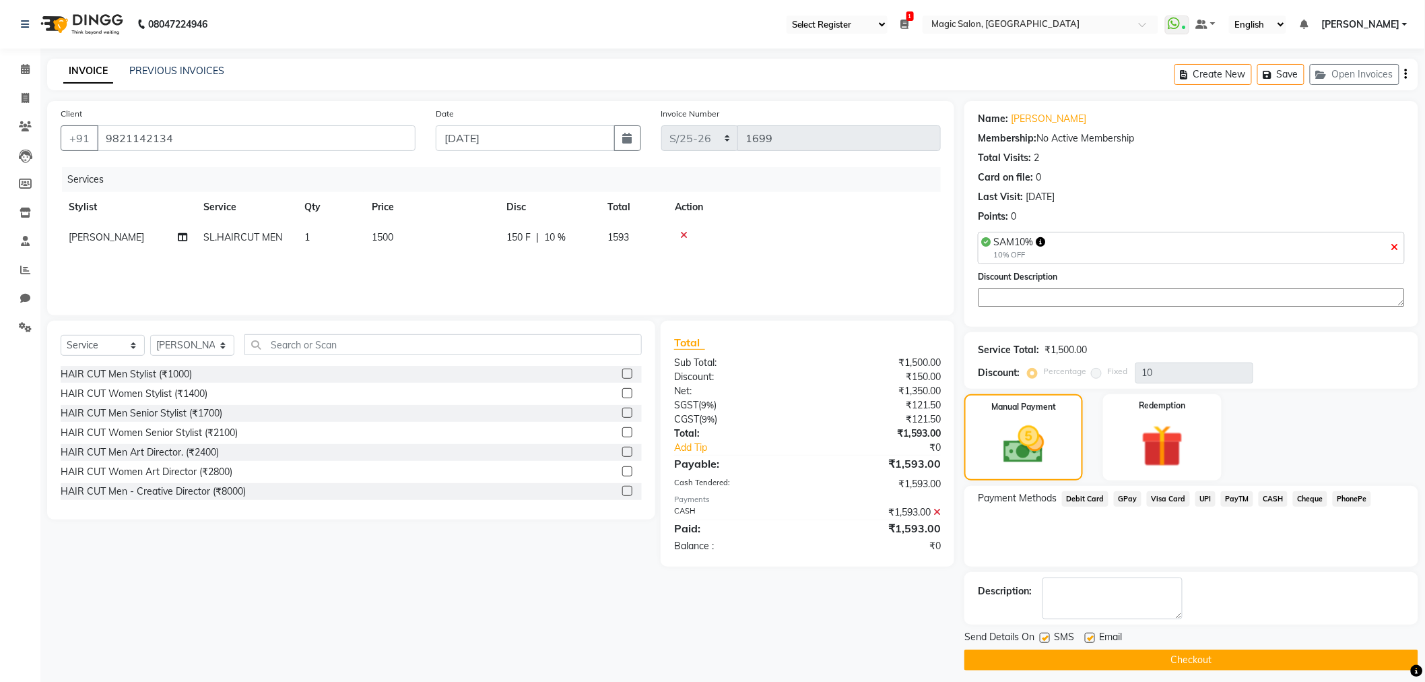
scroll to position [8, 0]
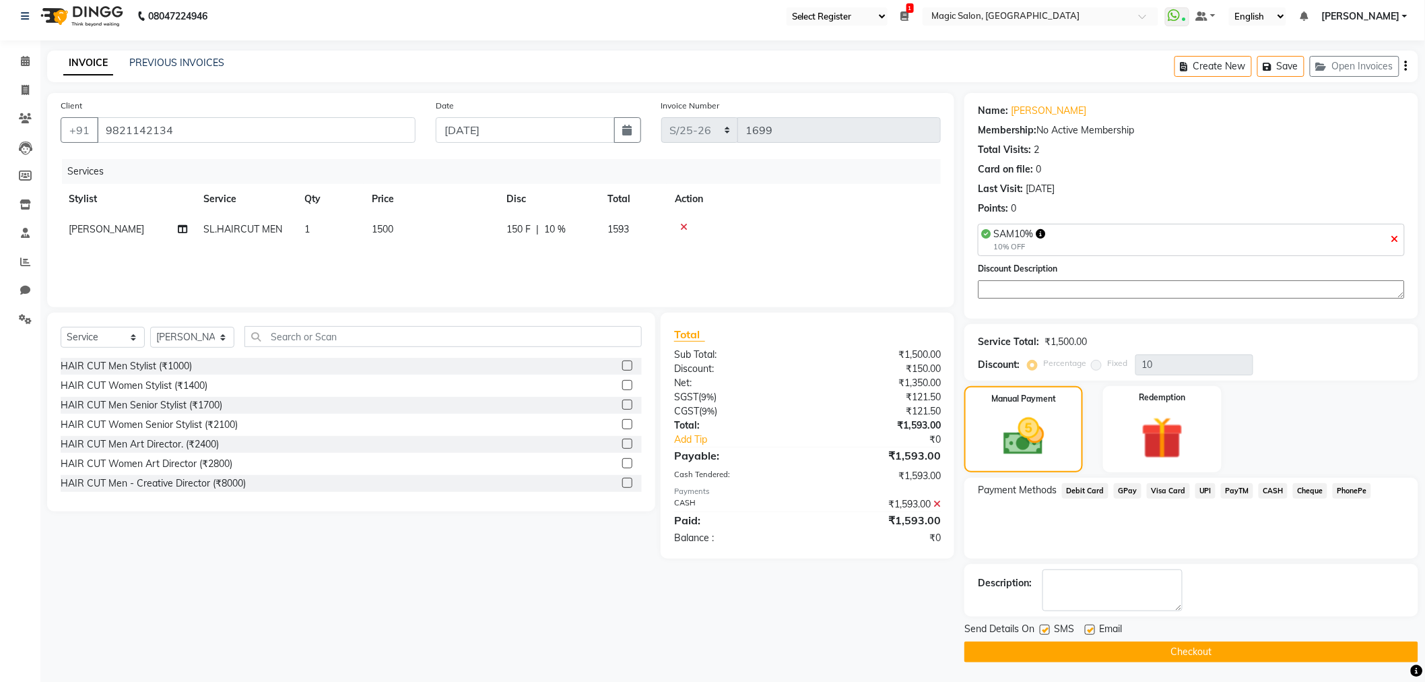
click at [1247, 647] on button "Checkout" at bounding box center [1192, 651] width 454 height 21
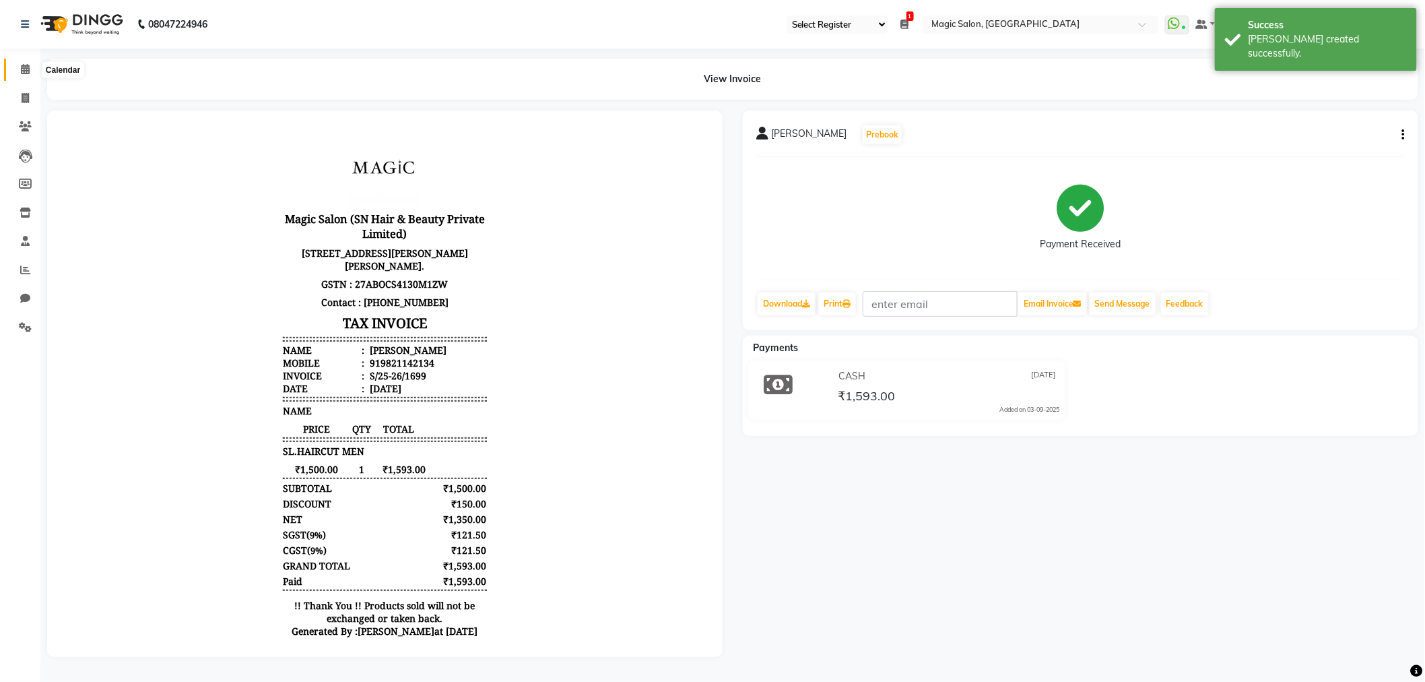
click at [32, 71] on span at bounding box center [25, 69] width 24 height 15
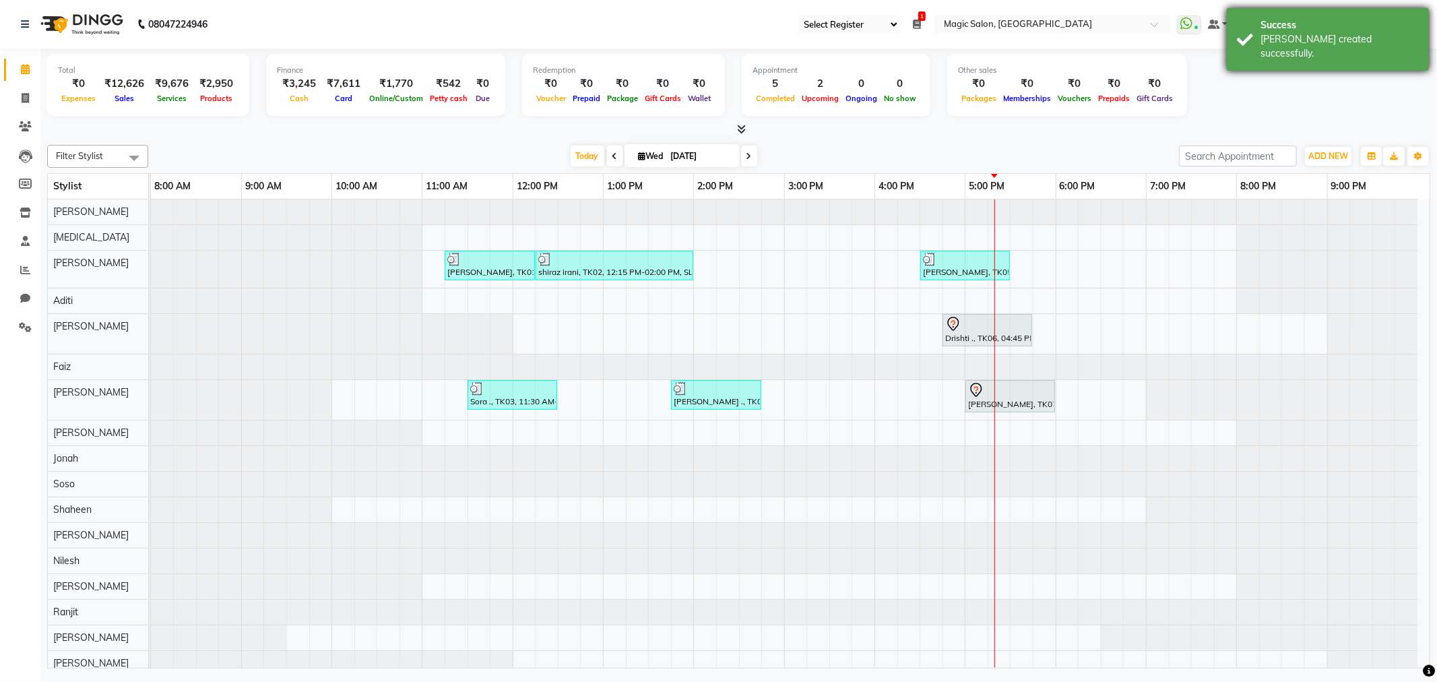
drag, startPoint x: 1372, startPoint y: 32, endPoint x: 1417, endPoint y: 42, distance: 45.7
click at [1417, 42] on div "[PERSON_NAME] created successfully." at bounding box center [1339, 46] width 158 height 28
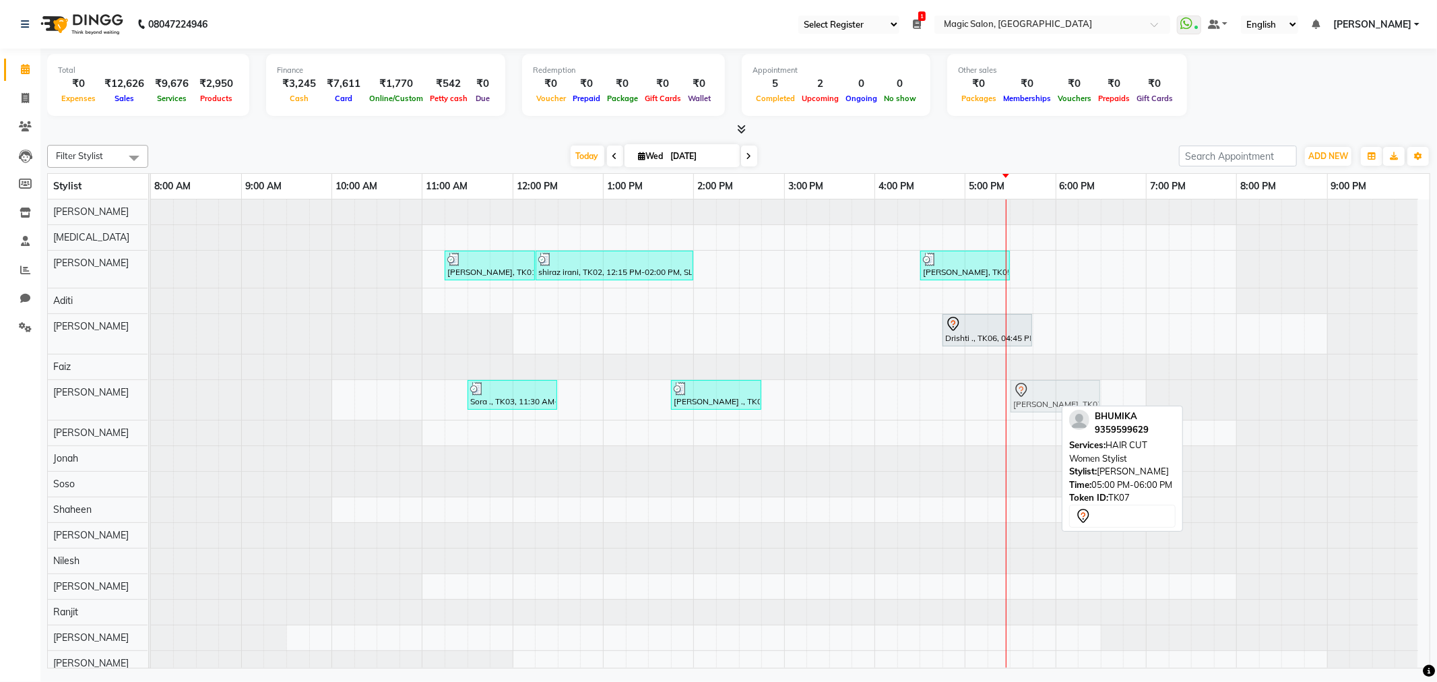
drag, startPoint x: 1008, startPoint y: 393, endPoint x: 1062, endPoint y: 393, distance: 53.2
click at [151, 393] on div "Sora ., TK03, 11:30 AM-12:30 PM, Straight Blowdry NEETU ., TK04, 01:45 PM-02:45…" at bounding box center [151, 400] width 0 height 40
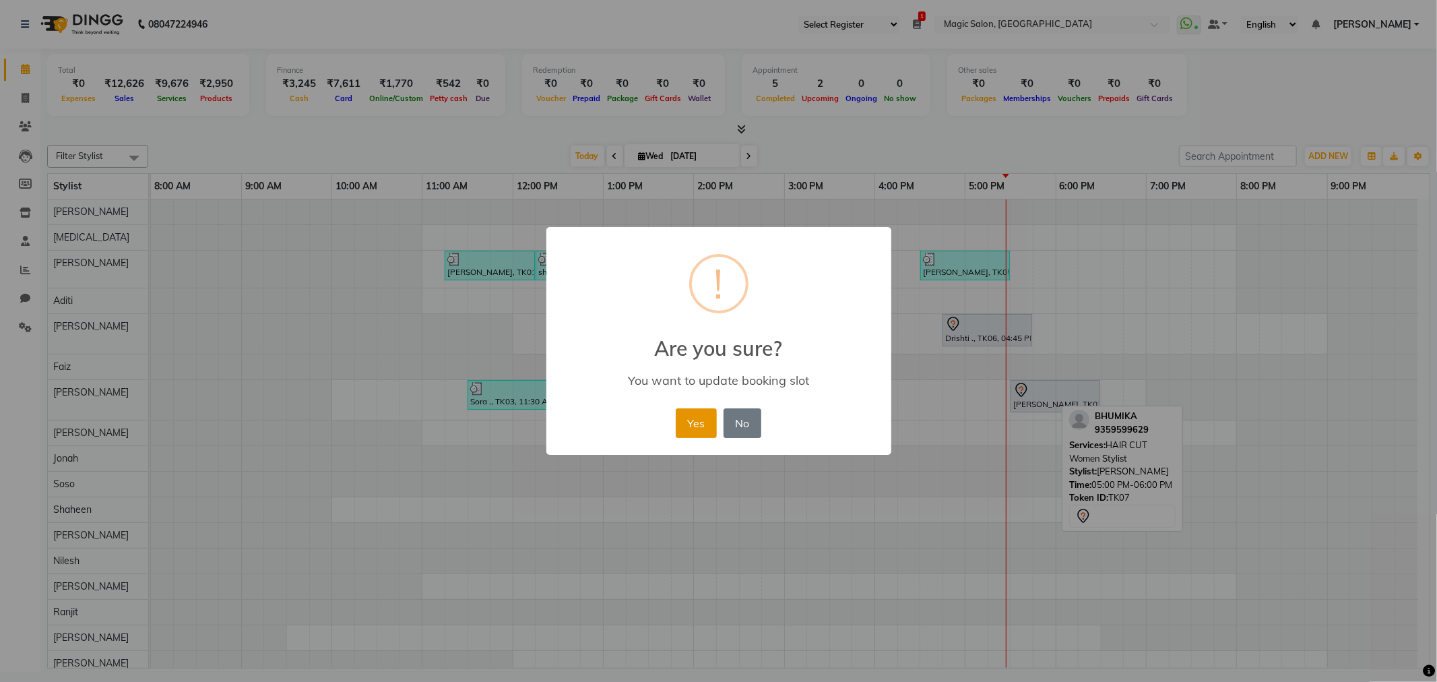
click at [684, 420] on button "Yes" at bounding box center [696, 423] width 41 height 30
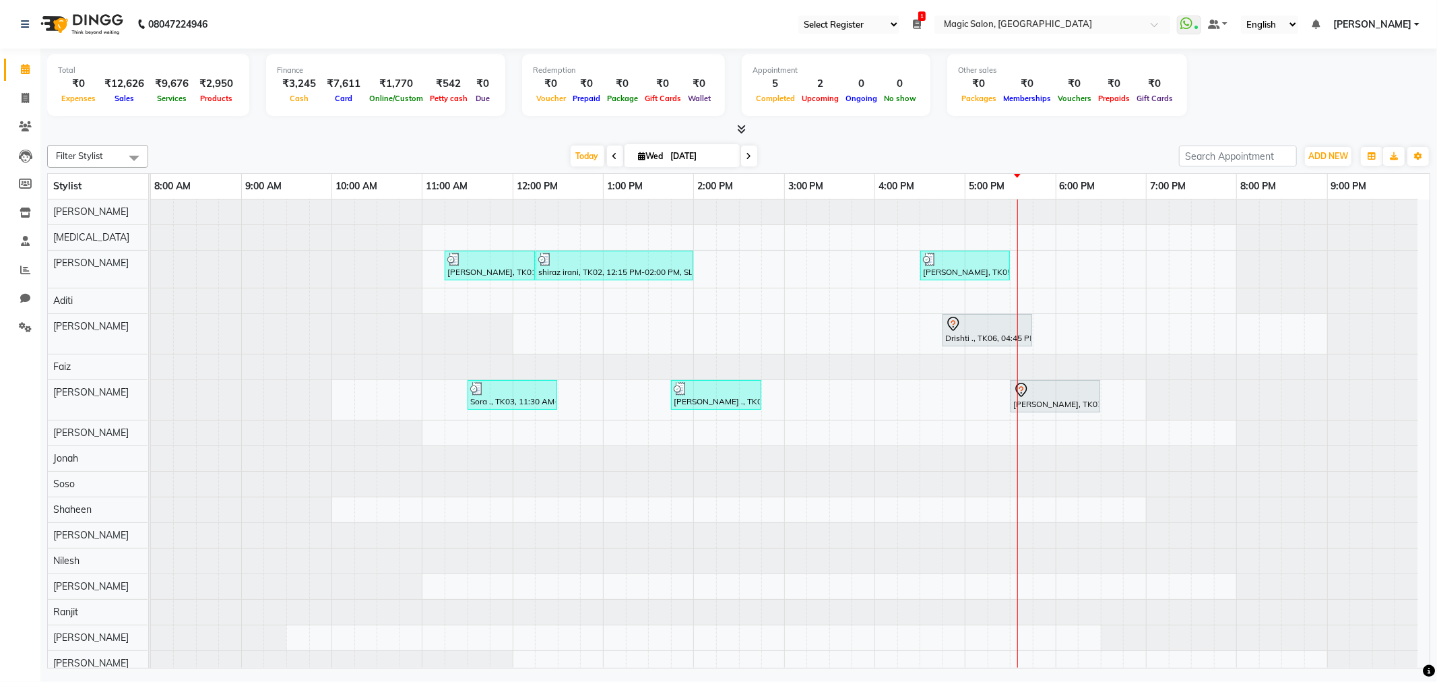
click at [1114, 404] on div "Ruchi Ganeriwan, TK01, 11:15 AM-12:15 PM, SL.HAIRCUT FEMALE shiraz irani, TK02,…" at bounding box center [790, 450] width 1279 height 502
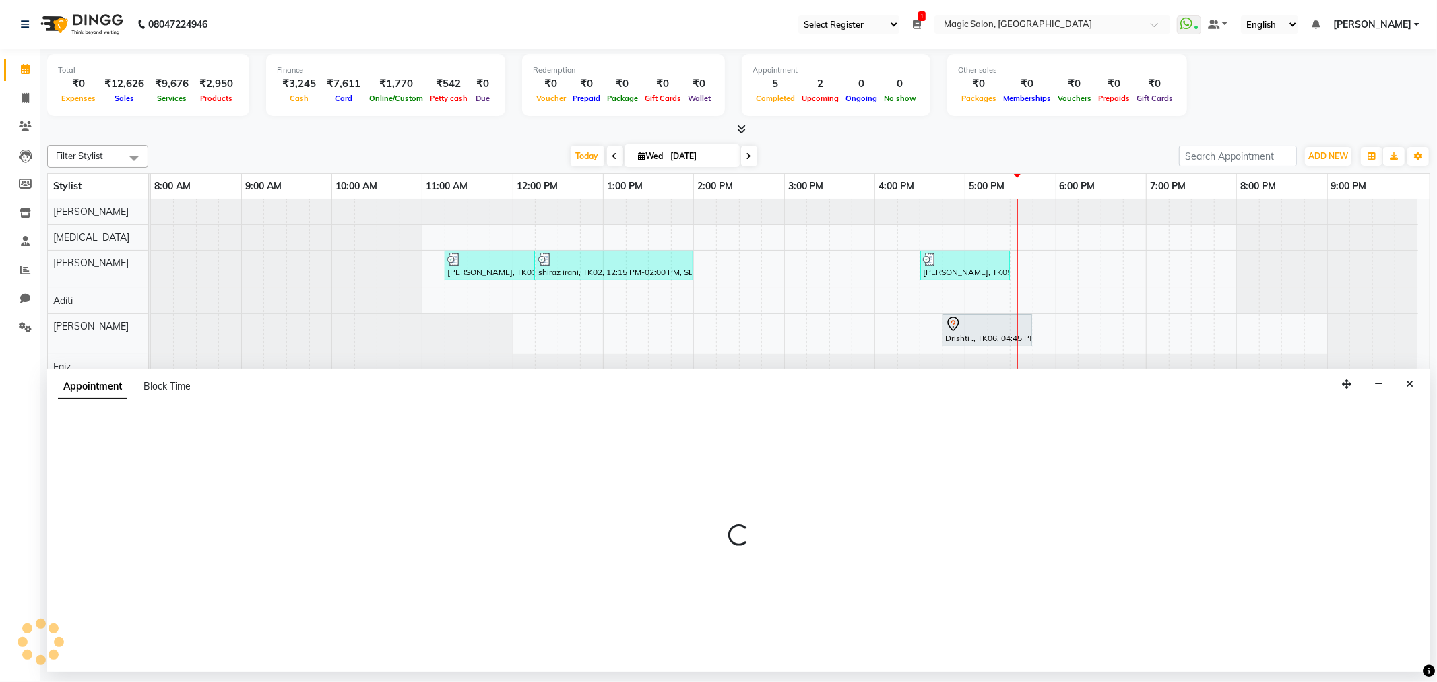
select select "83814"
select select "1110"
select select "tentative"
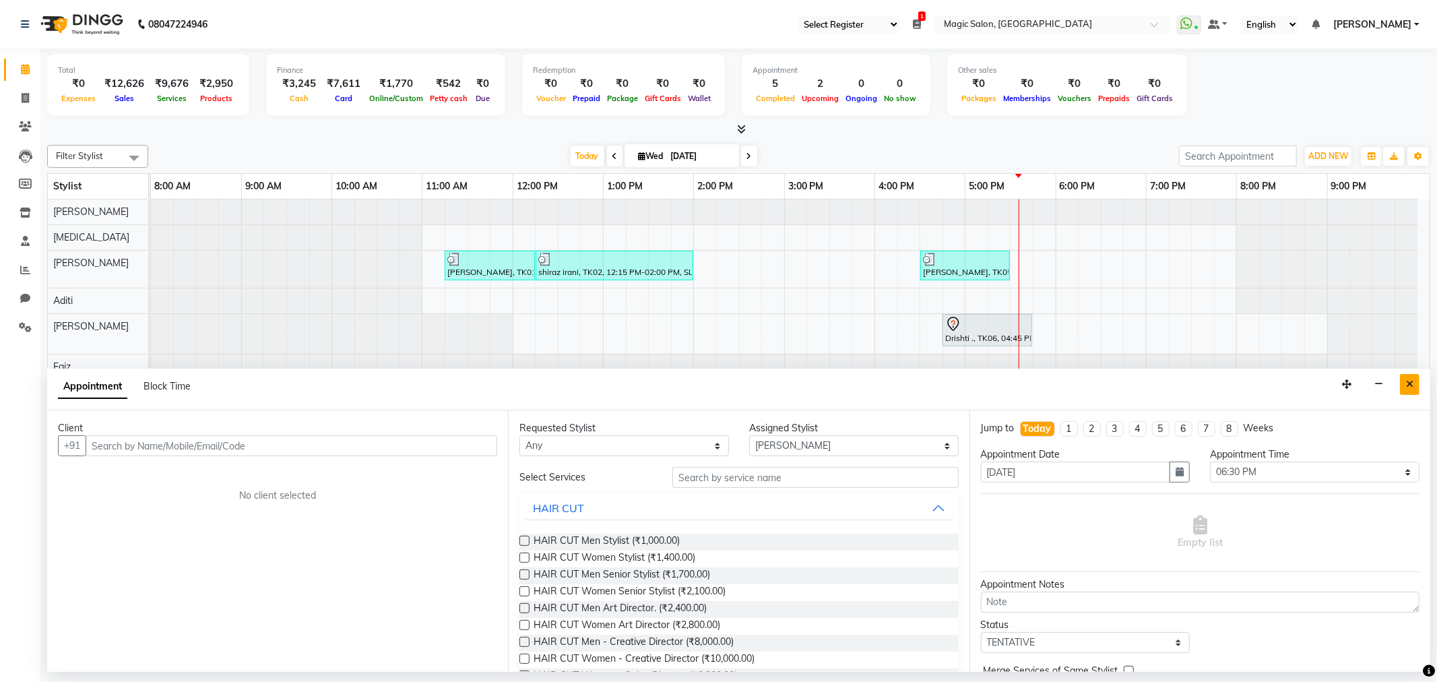
click at [1413, 380] on icon "Close" at bounding box center [1409, 383] width 7 height 9
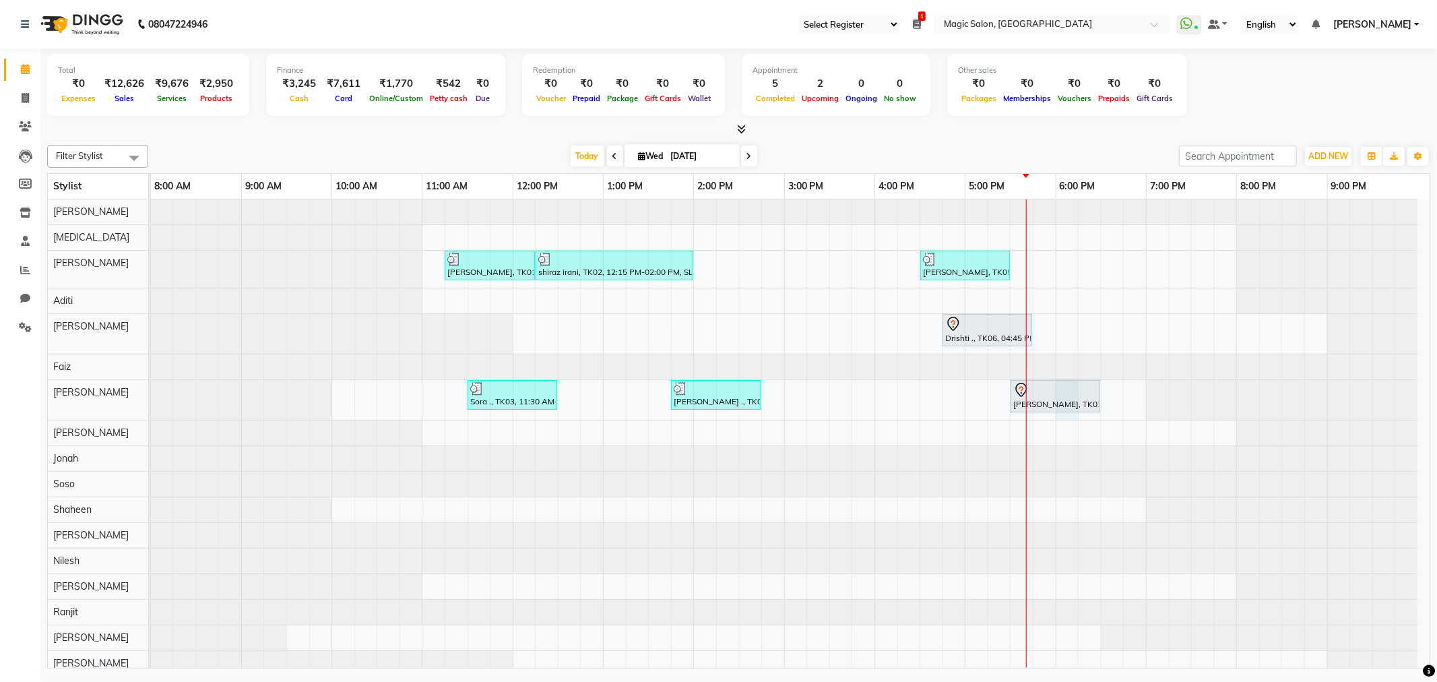
click at [1068, 416] on div "Ruchi Ganeriwan, TK01, 11:15 AM-12:15 PM, SL.HAIRCUT FEMALE shiraz irani, TK02,…" at bounding box center [790, 450] width 1279 height 502
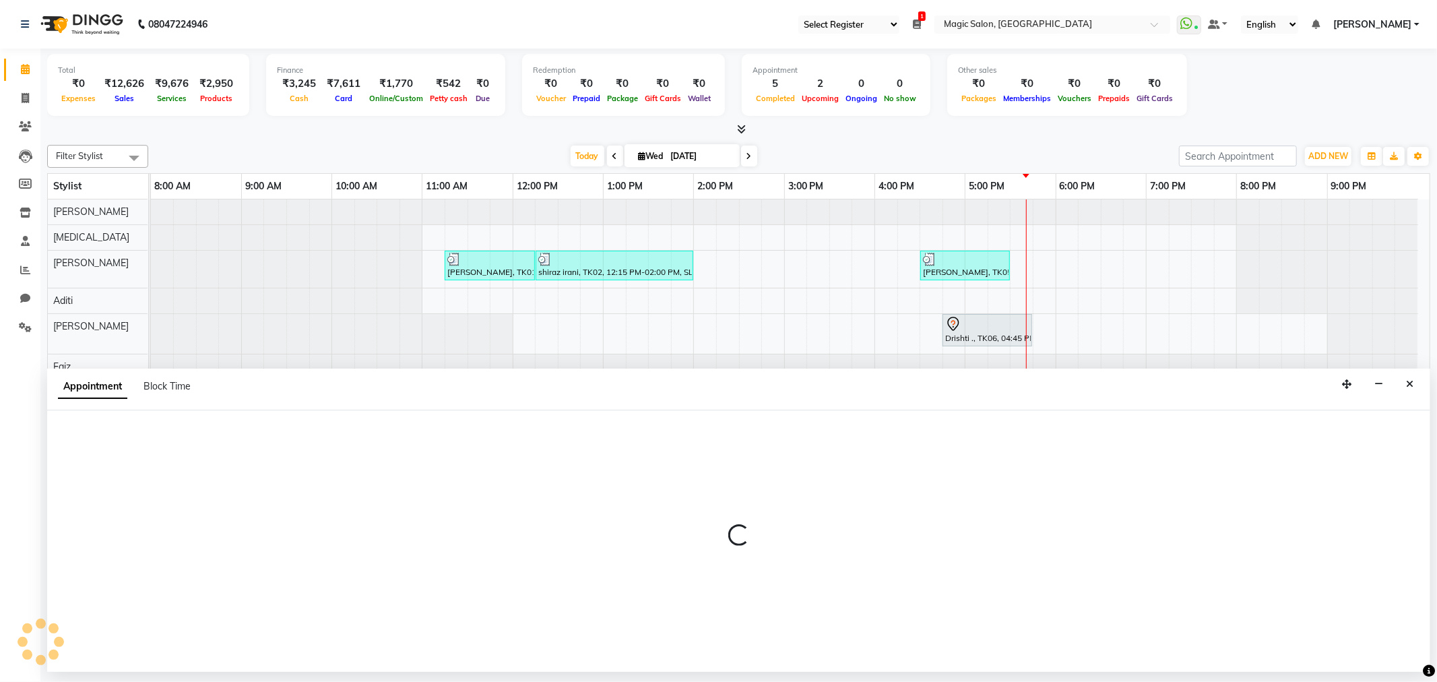
select select "83814"
select select "1080"
select select "tentative"
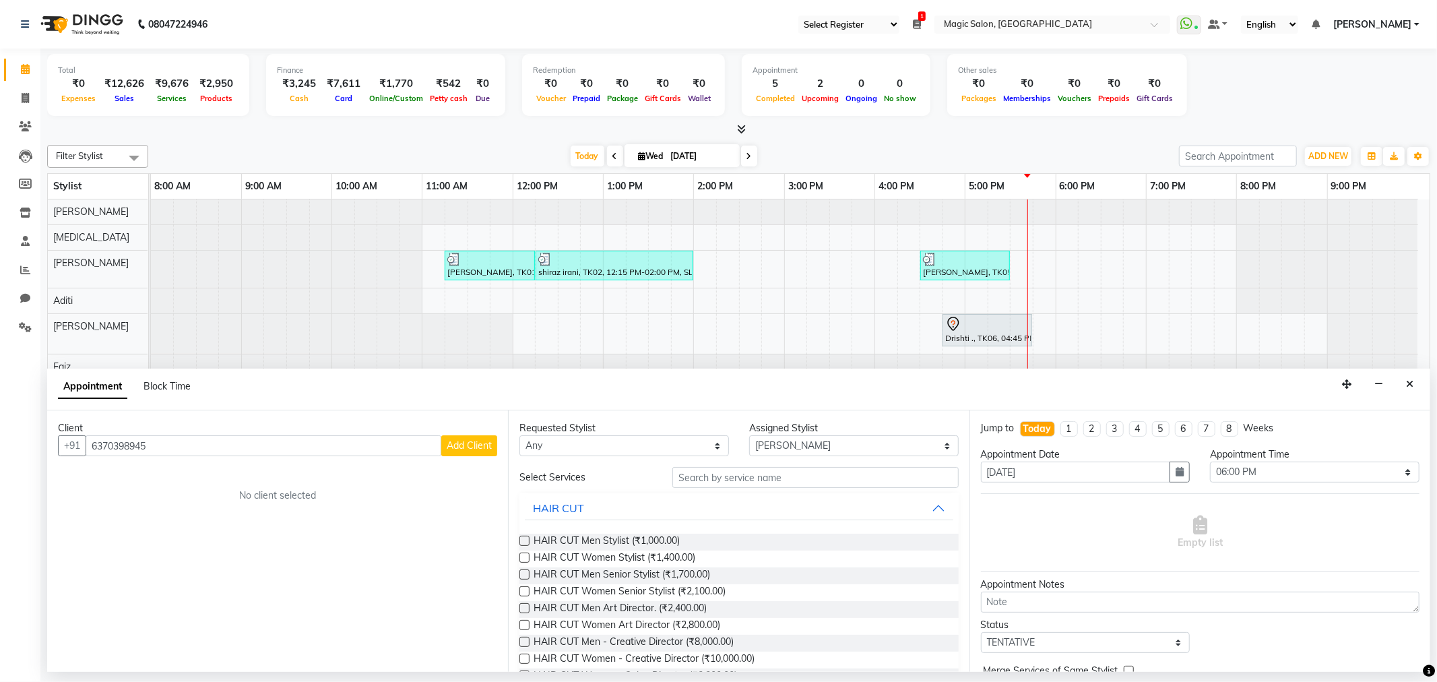
type input "6370398945"
click at [476, 450] on span "Add Client" at bounding box center [469, 445] width 45 height 12
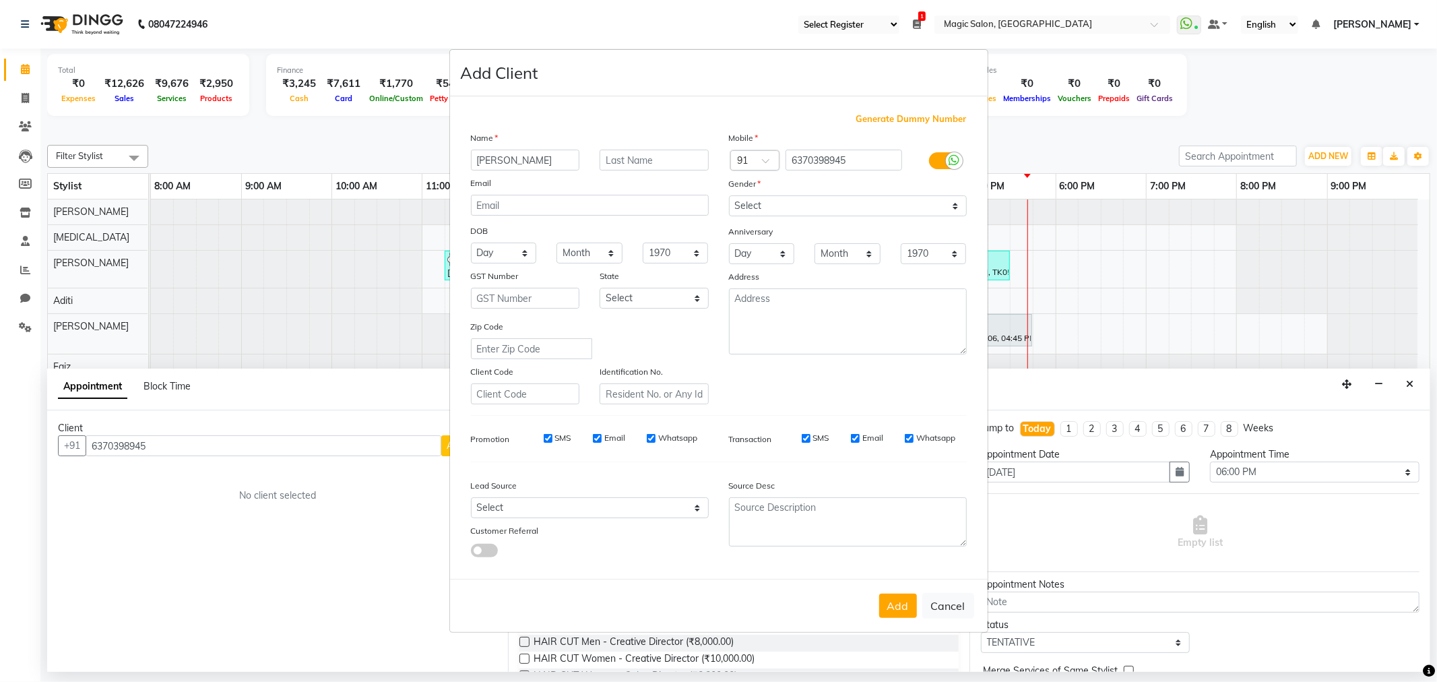
type input "Shreyansh"
click at [655, 152] on div "Name Shreyansh Email DOB Day 01 02 03 04 05 06 07 08 09 10 11 12 13 14 15 16 17…" at bounding box center [590, 267] width 258 height 273
click at [654, 160] on input "text" at bounding box center [654, 160] width 109 height 21
type input "Agarwal"
click at [766, 205] on select "Select Male Female Other Prefer Not To Say" at bounding box center [848, 205] width 238 height 21
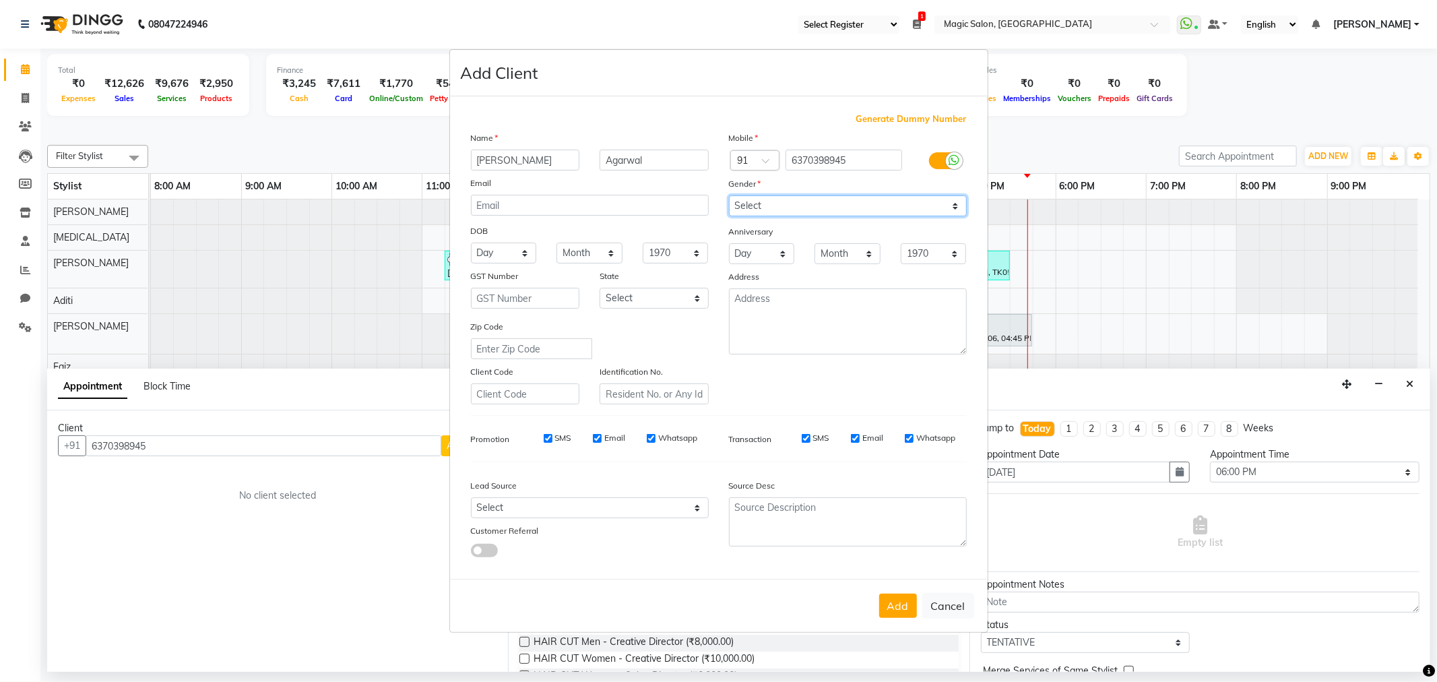
select select "[DEMOGRAPHIC_DATA]"
click at [729, 195] on select "Select Male Female Other Prefer Not To Say" at bounding box center [848, 205] width 238 height 21
click at [589, 506] on select "Select Walk-in Referral Internet Friend Word of Mouth Advertisement Facebook Ju…" at bounding box center [590, 507] width 238 height 21
select select "49762"
click at [471, 497] on select "Select Walk-in Referral Internet Friend Word of Mouth Advertisement Facebook Ju…" at bounding box center [590, 507] width 238 height 21
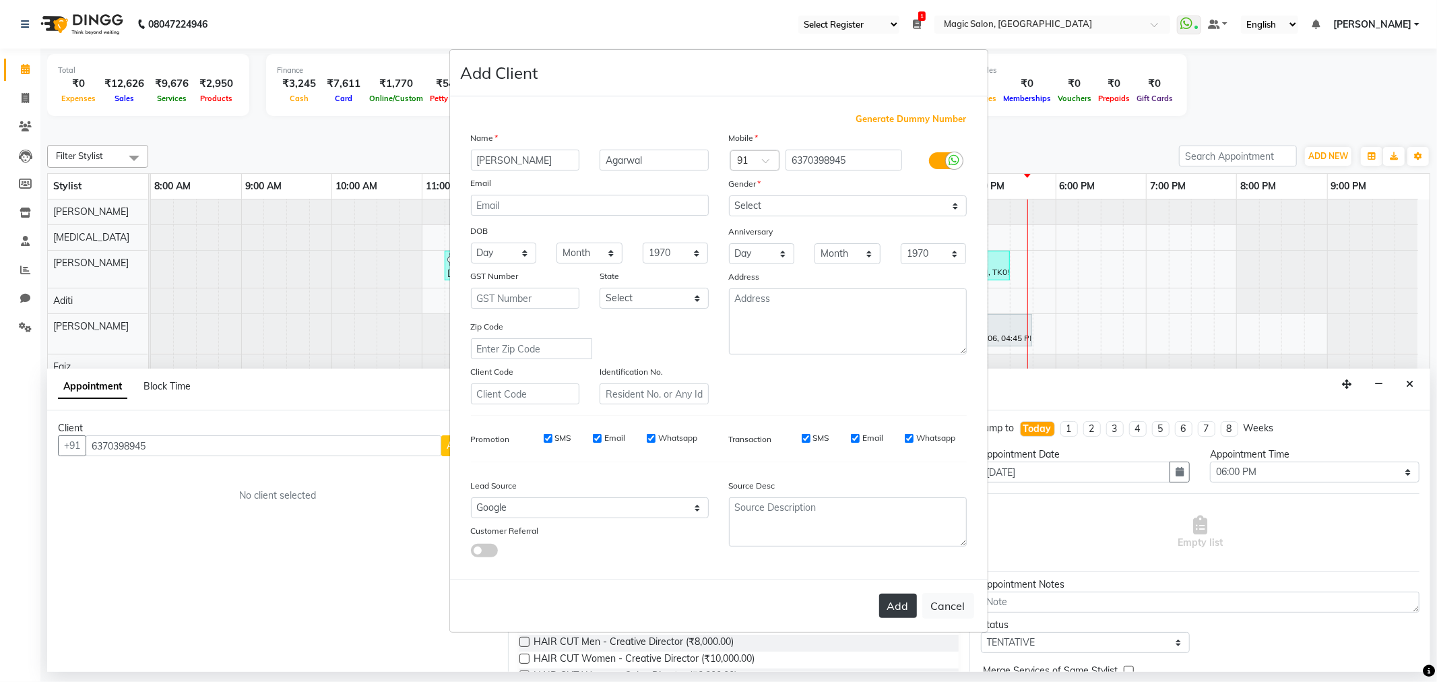
click at [890, 611] on button "Add" at bounding box center [898, 605] width 38 height 24
select select
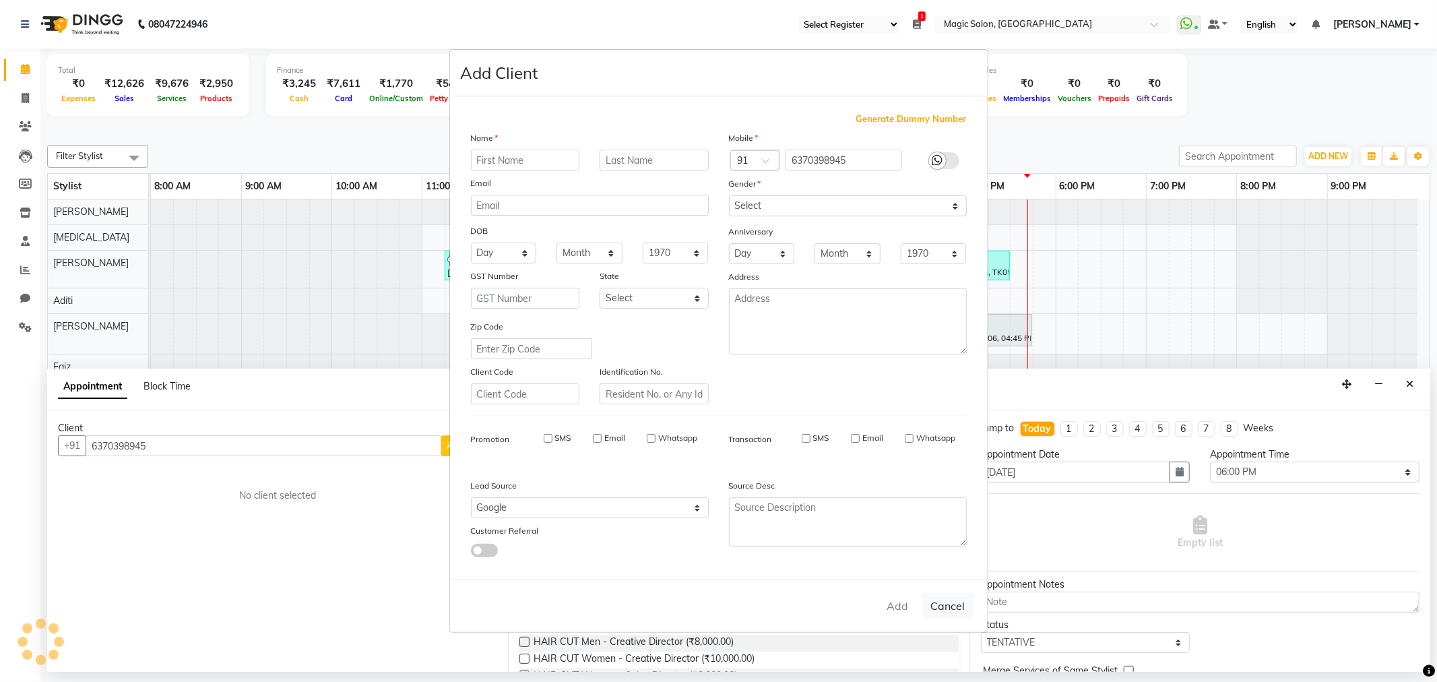
select select
checkbox input "false"
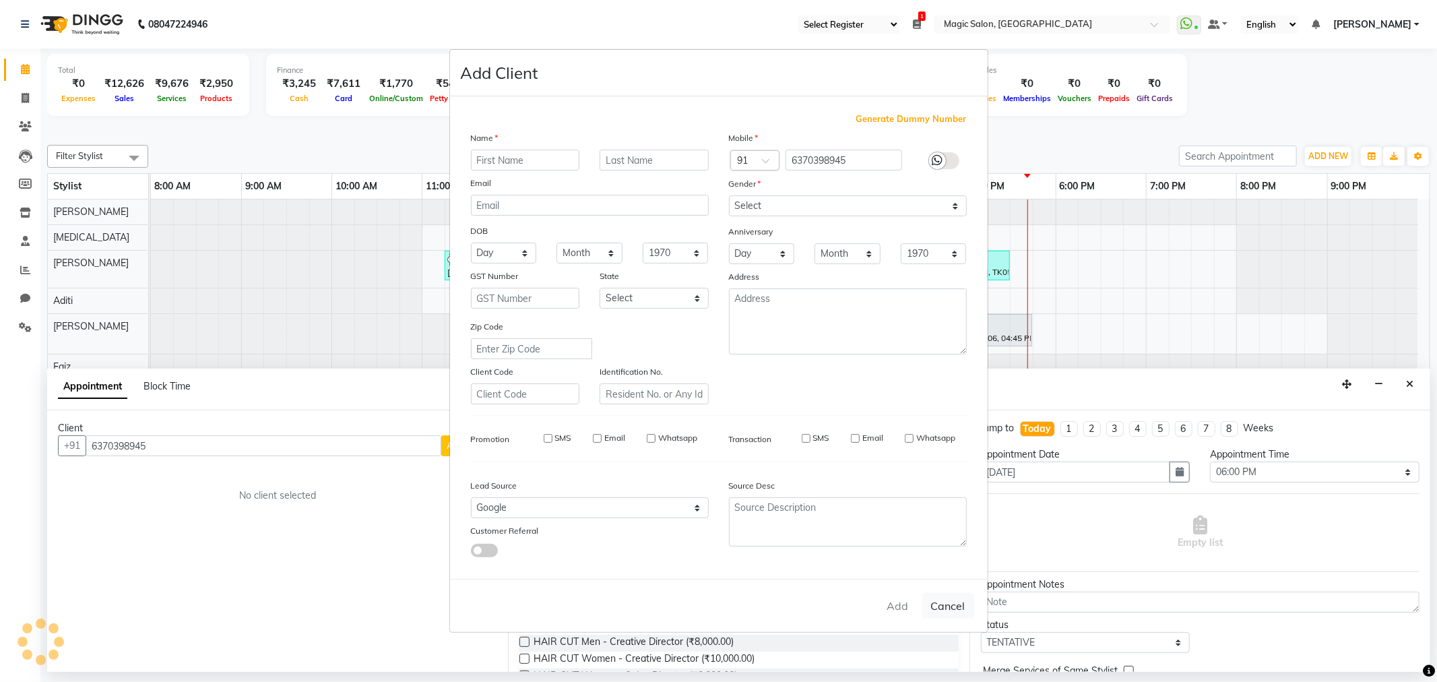
checkbox input "false"
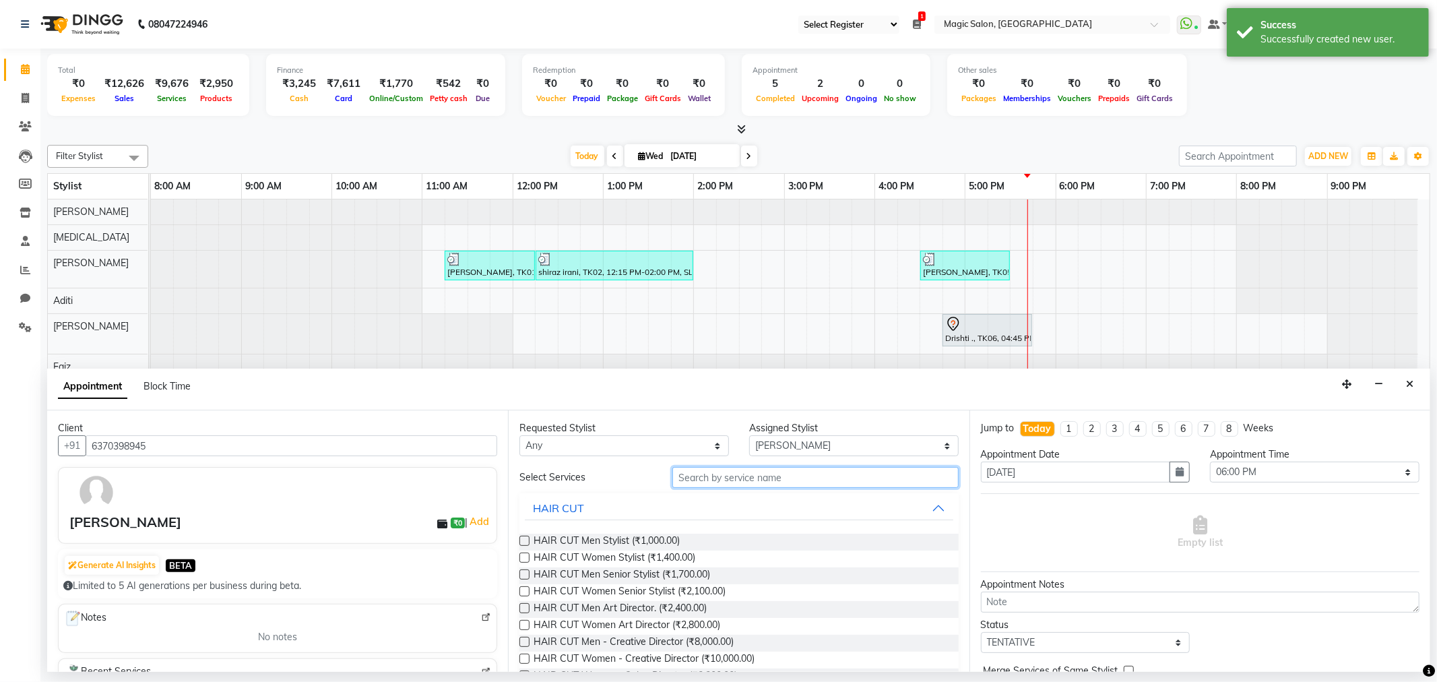
click at [742, 479] on input "text" at bounding box center [815, 477] width 286 height 21
click at [641, 540] on span "HAIR CUT Men Stylist (₹1,000.00)" at bounding box center [607, 542] width 146 height 17
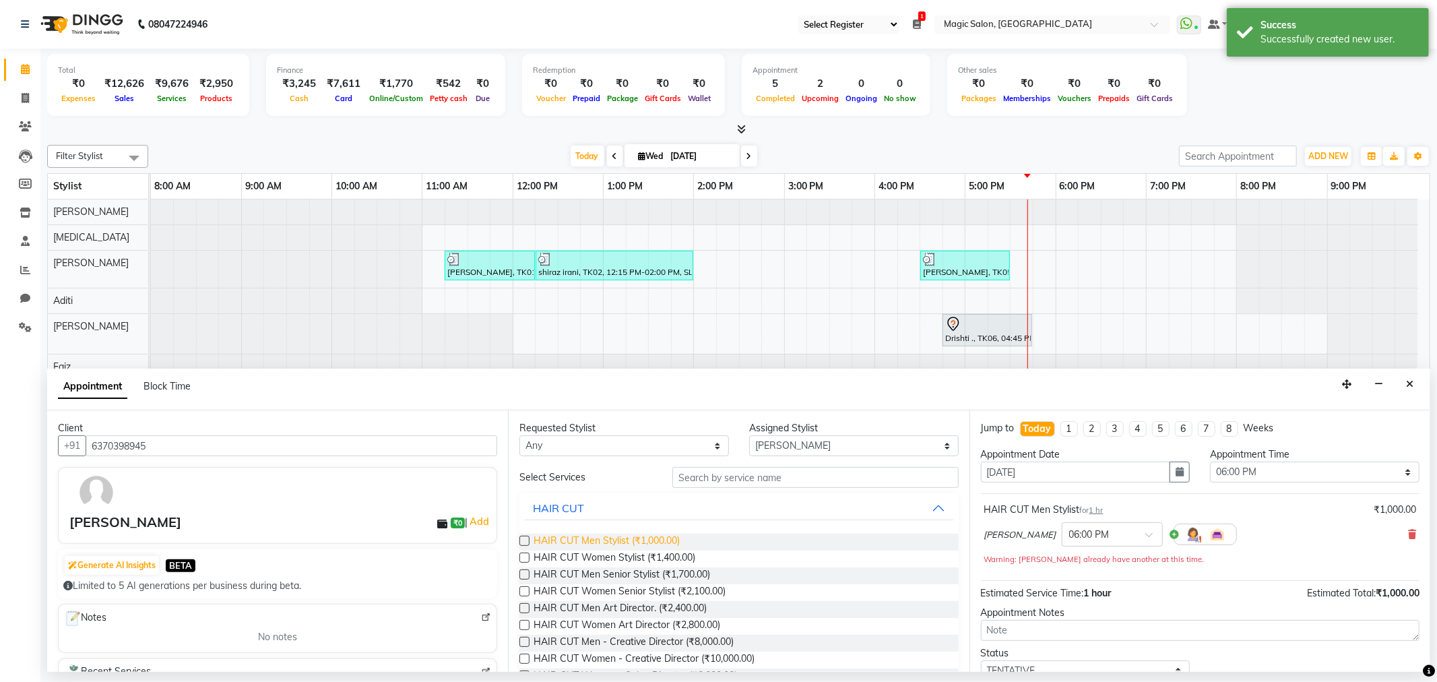
click at [649, 540] on span "HAIR CUT Men Stylist (₹1,000.00)" at bounding box center [607, 542] width 146 height 17
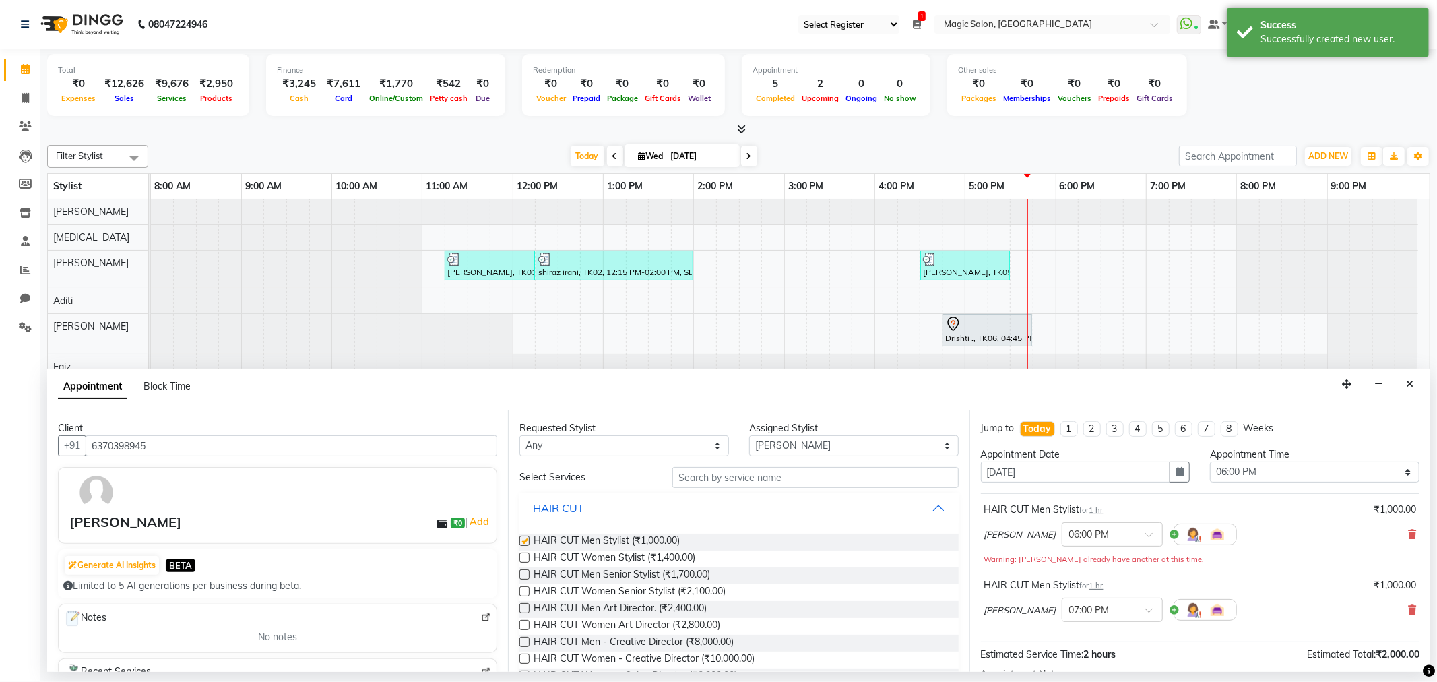
checkbox input "false"
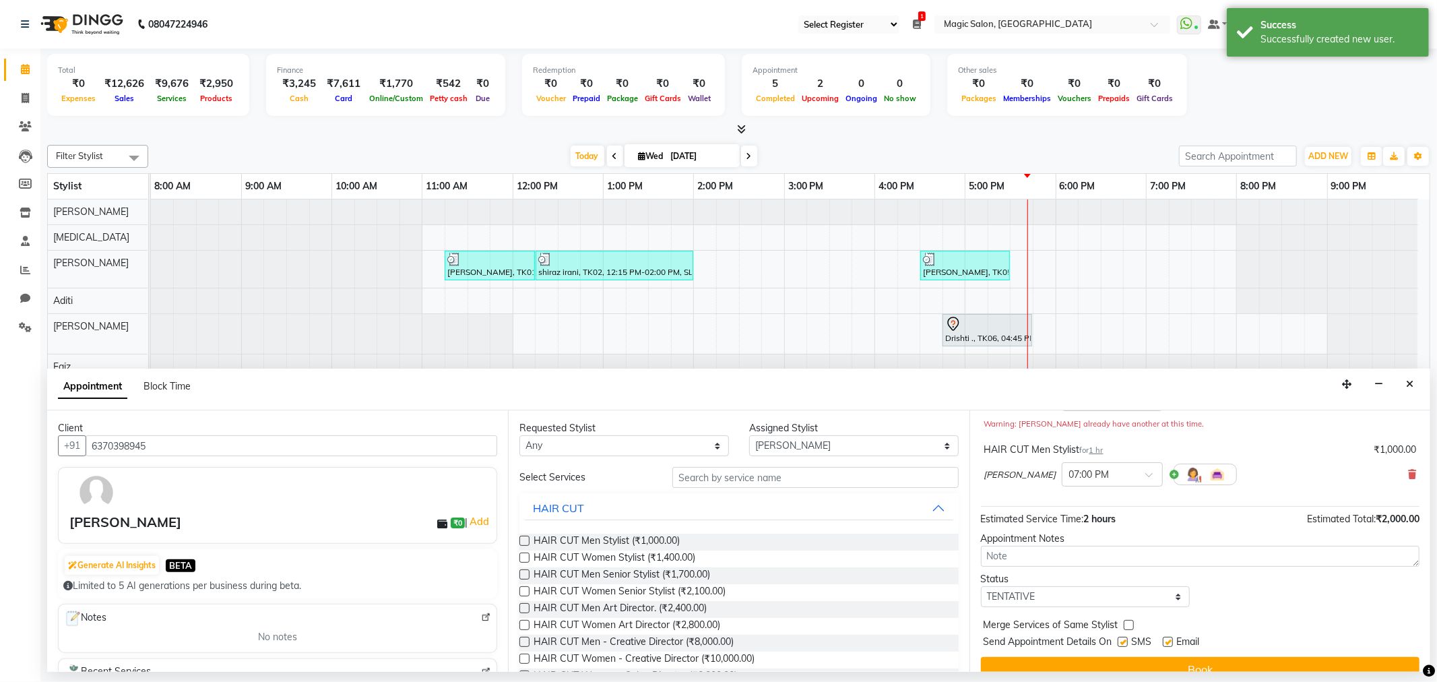
scroll to position [150, 0]
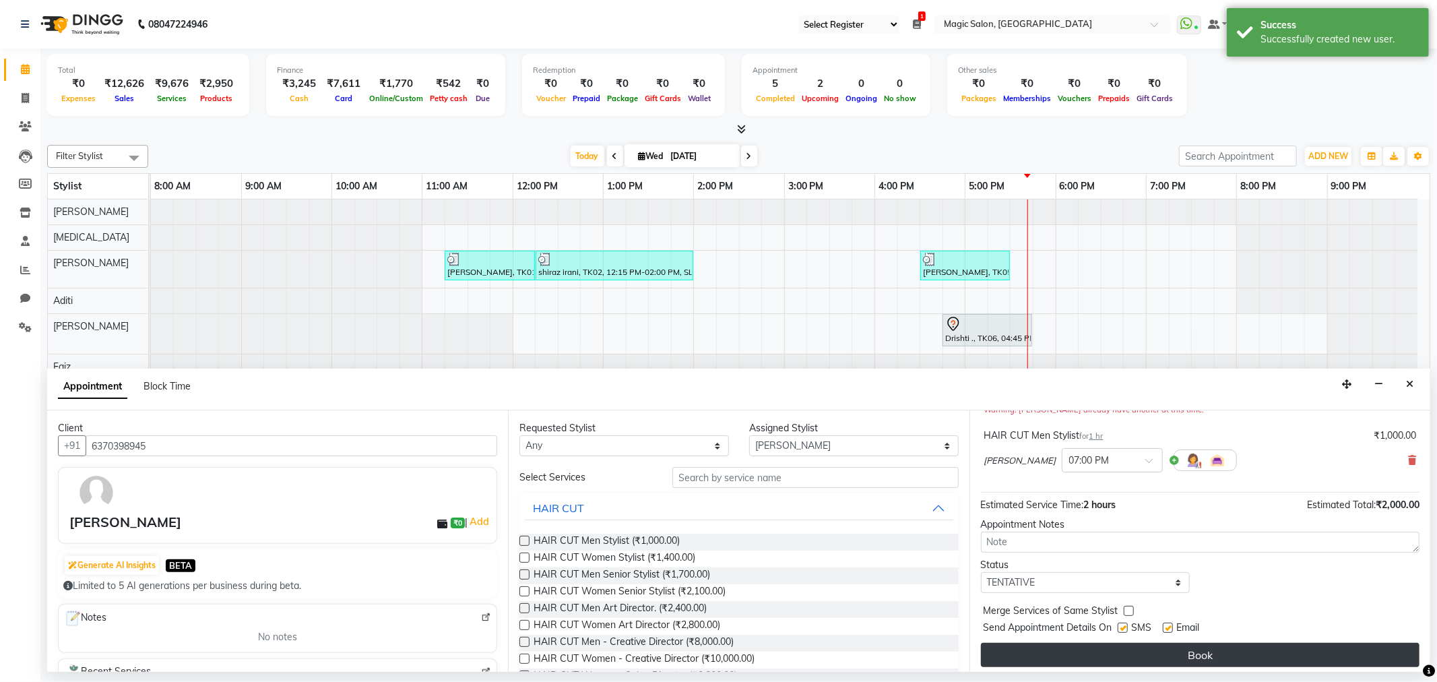
click at [1231, 653] on button "Book" at bounding box center [1200, 655] width 439 height 24
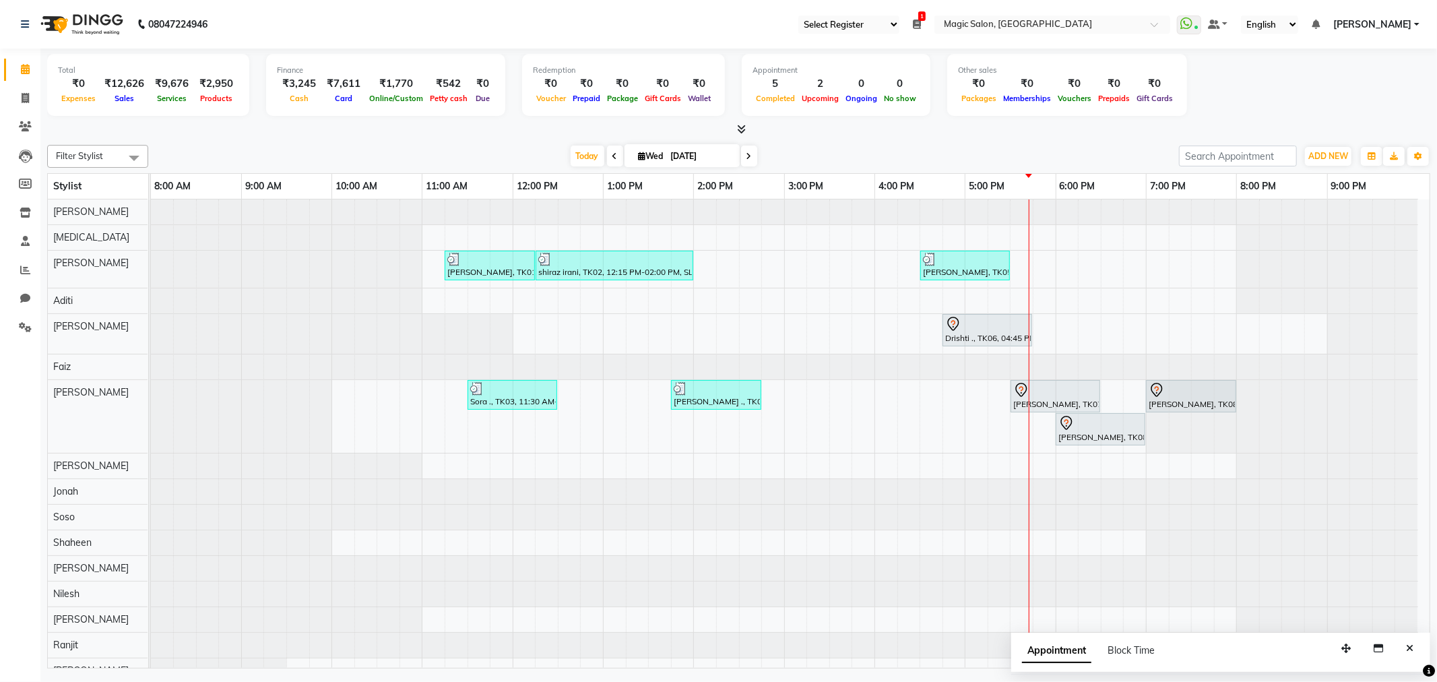
click at [1014, 460] on div "Ruchi Ganeriwan, TK01, 11:15 AM-12:15 PM, SL.HAIRCUT FEMALE shiraz irani, TK02,…" at bounding box center [790, 466] width 1279 height 535
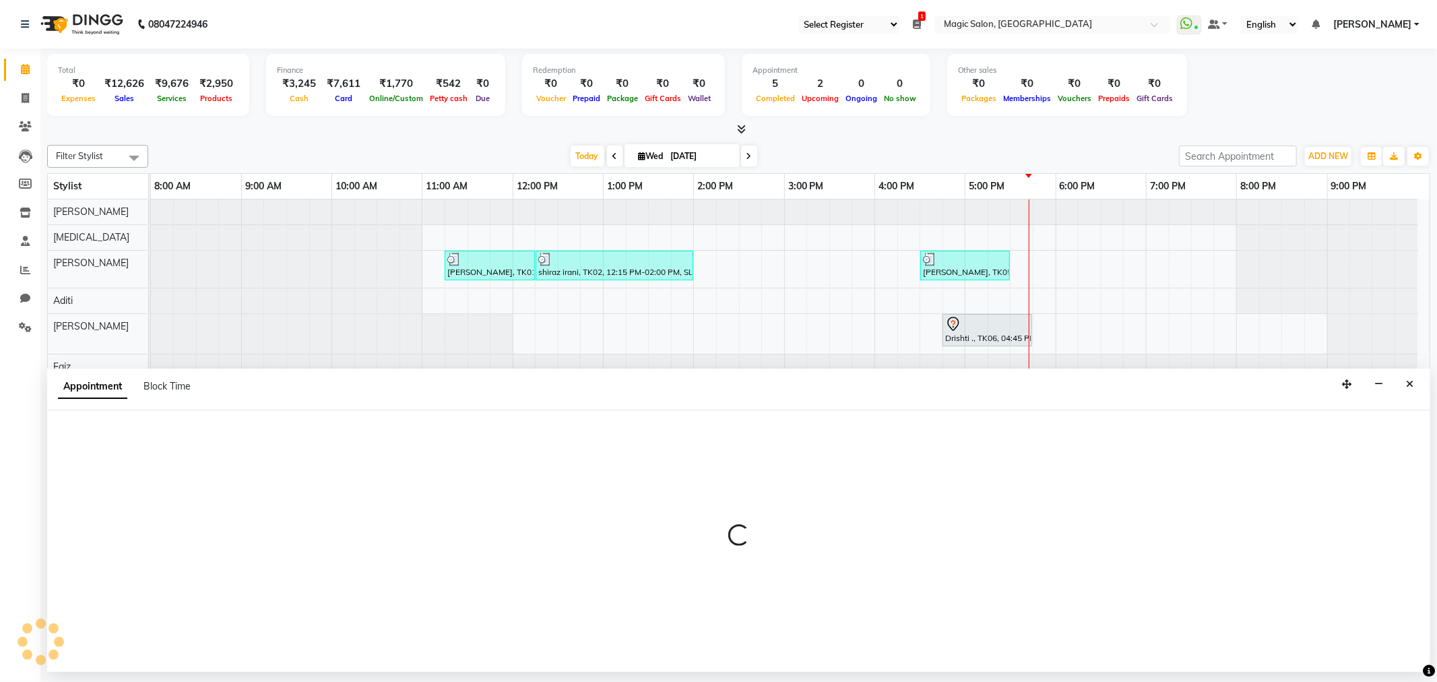
select select "67959"
select select "1050"
select select "tentative"
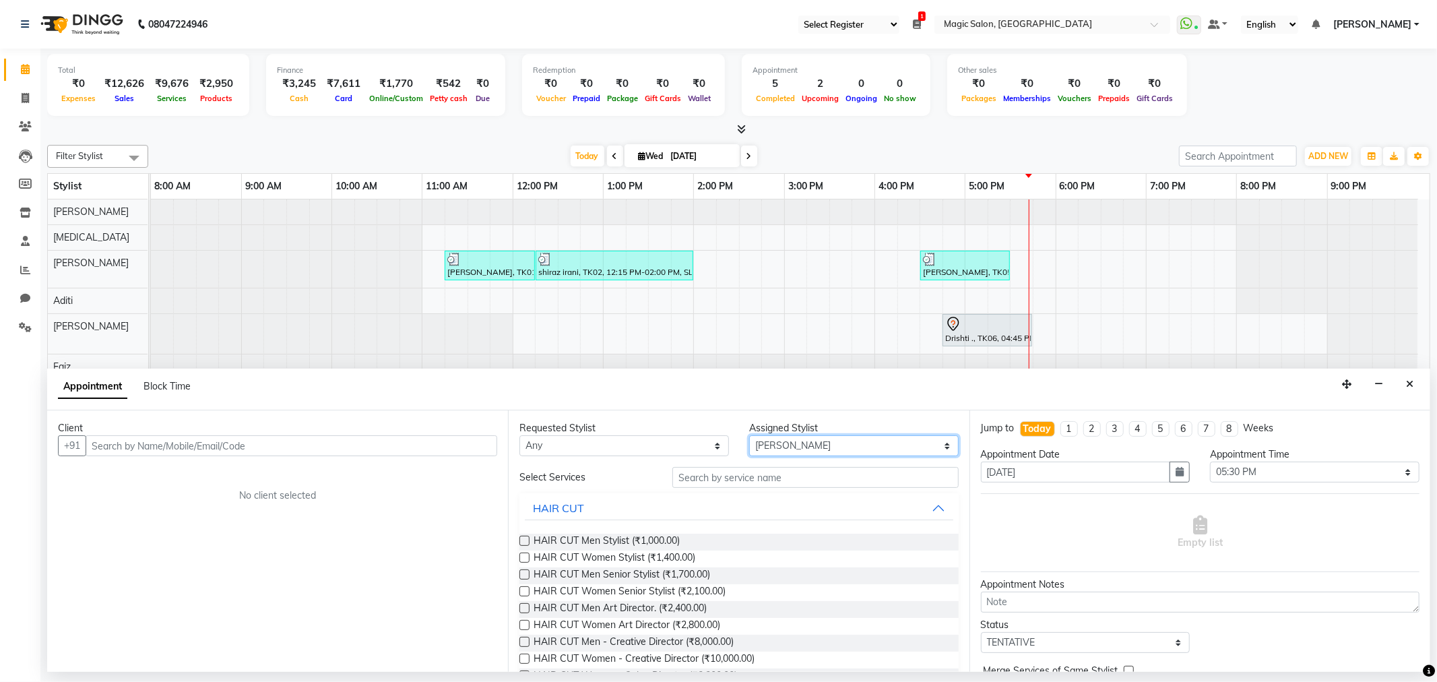
click at [816, 452] on select "Select Aditi Amanda Dharmishta Faiz Ishtiyak Jonah Naved Nikita Nilesh Ranjit R…" at bounding box center [853, 445] width 209 height 21
select select "61847"
click at [749, 435] on select "Select Aditi Amanda Dharmishta Faiz Ishtiyak Jonah Naved Nikita Nilesh Ranjit R…" at bounding box center [853, 445] width 209 height 21
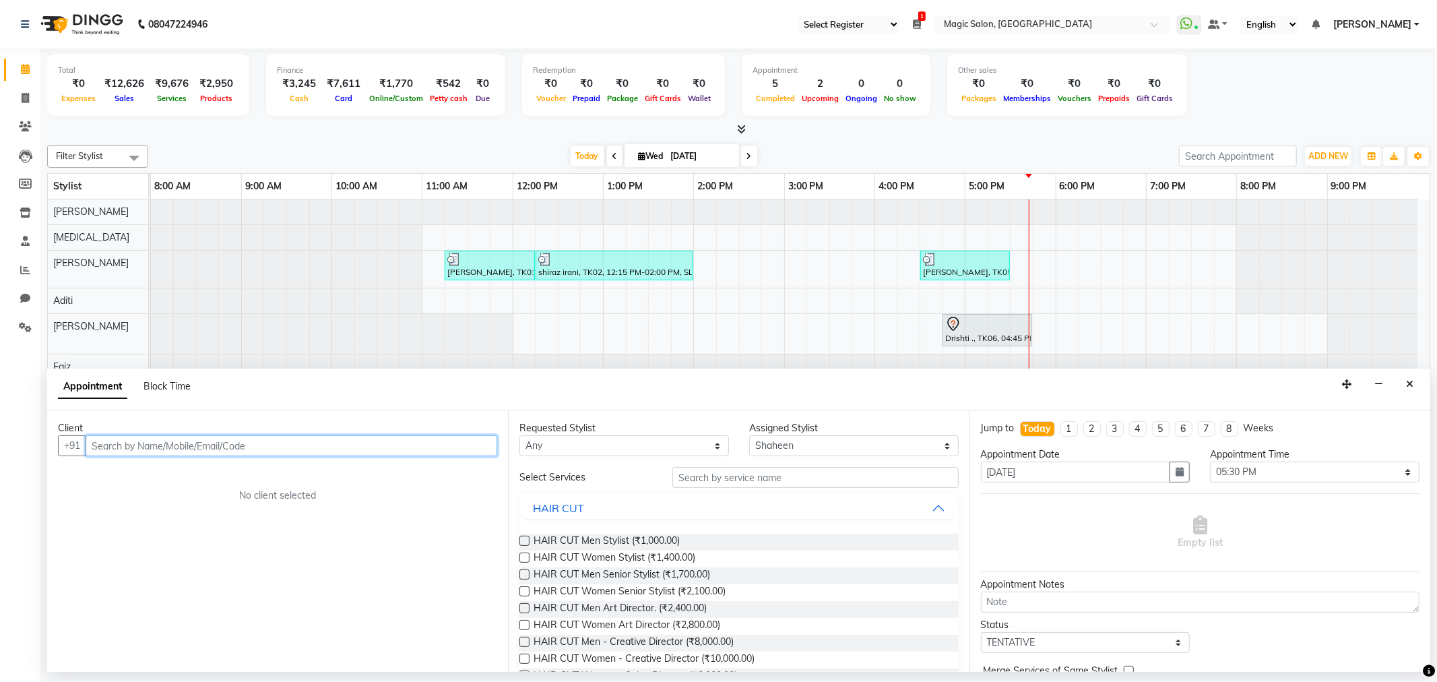
click at [392, 446] on input "text" at bounding box center [292, 445] width 412 height 21
type input "7775003000"
click at [462, 443] on span "Add Client" at bounding box center [469, 445] width 45 height 12
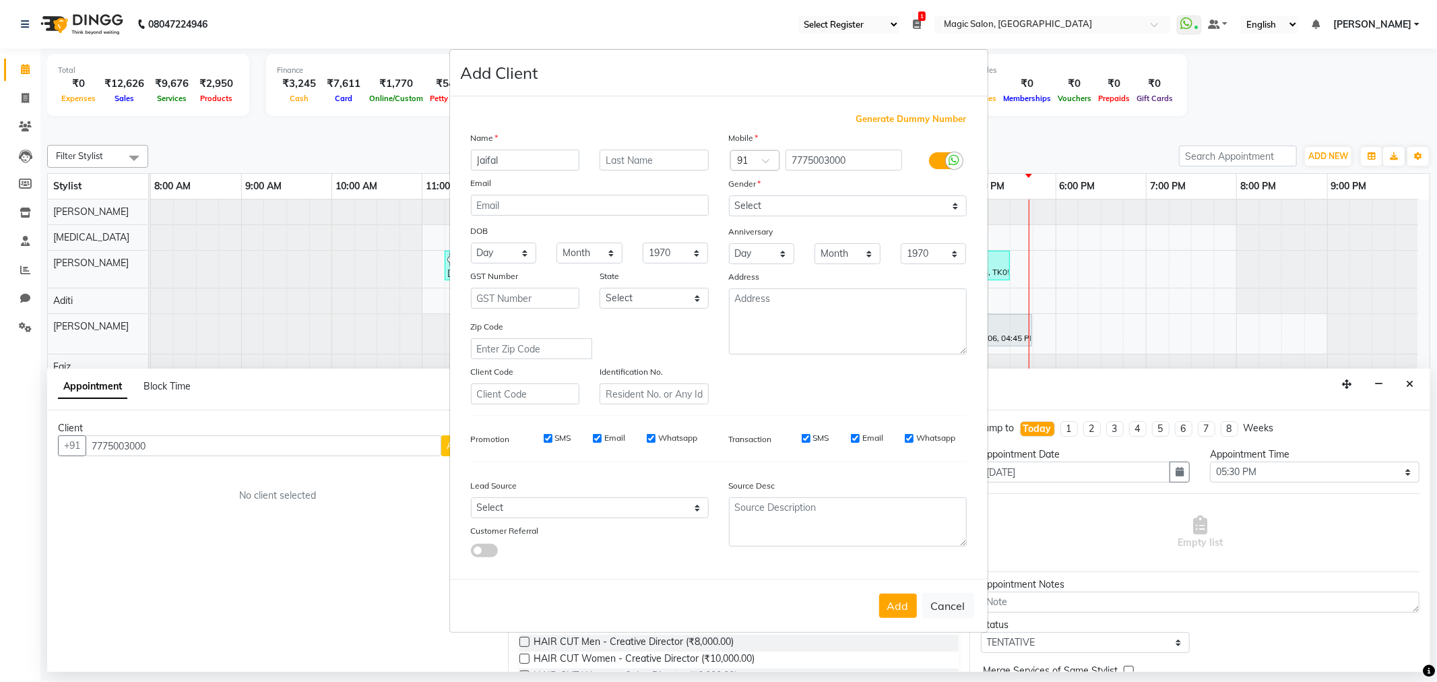
type input "Jaifal"
click at [752, 198] on select "Select Male Female Other Prefer Not To Say" at bounding box center [848, 205] width 238 height 21
select select "female"
click at [729, 195] on select "Select Male Female Other Prefer Not To Say" at bounding box center [848, 205] width 238 height 21
drag, startPoint x: 595, startPoint y: 514, endPoint x: 591, endPoint y: 507, distance: 7.9
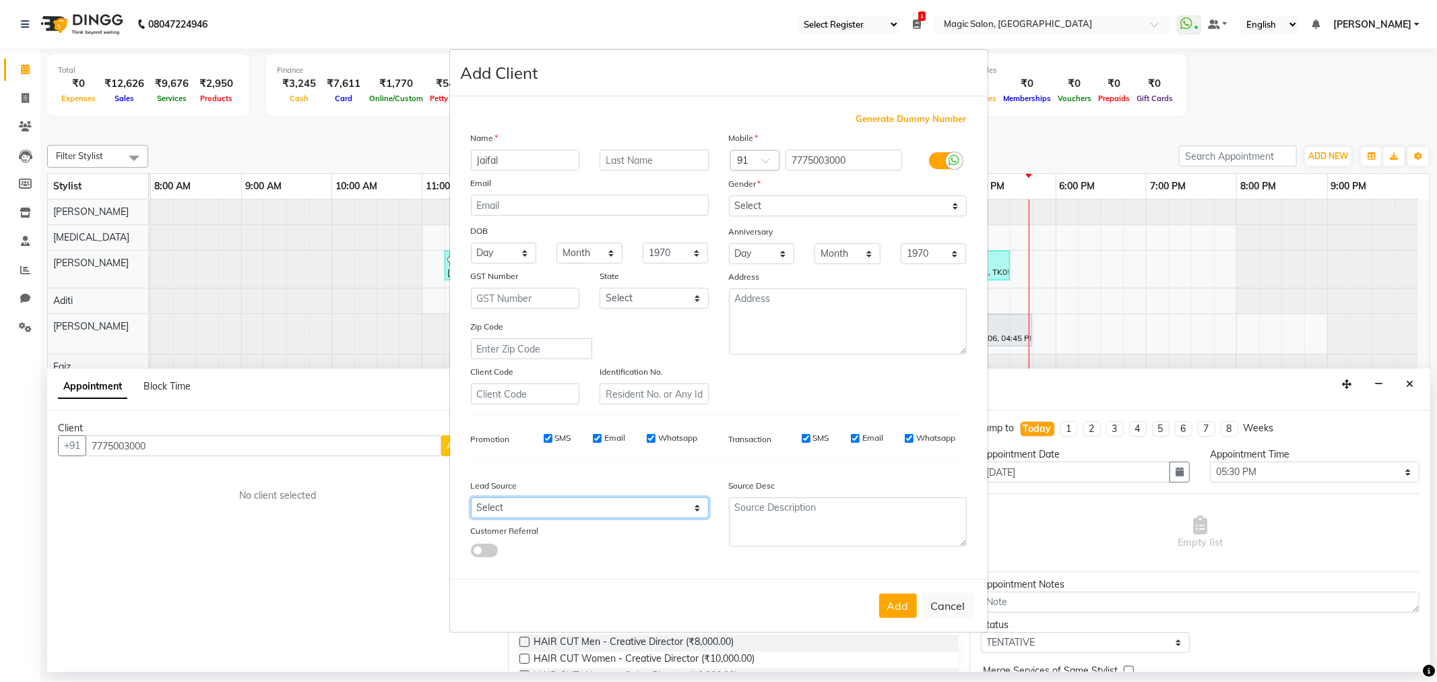
click at [595, 514] on select "Select Walk-in Referral Internet Friend Word of Mouth Advertisement Facebook Ju…" at bounding box center [590, 507] width 238 height 21
select select "49754"
click at [471, 497] on select "Select Walk-in Referral Internet Friend Word of Mouth Advertisement Facebook Ju…" at bounding box center [590, 507] width 238 height 21
click at [910, 608] on button "Add" at bounding box center [898, 605] width 38 height 24
select select
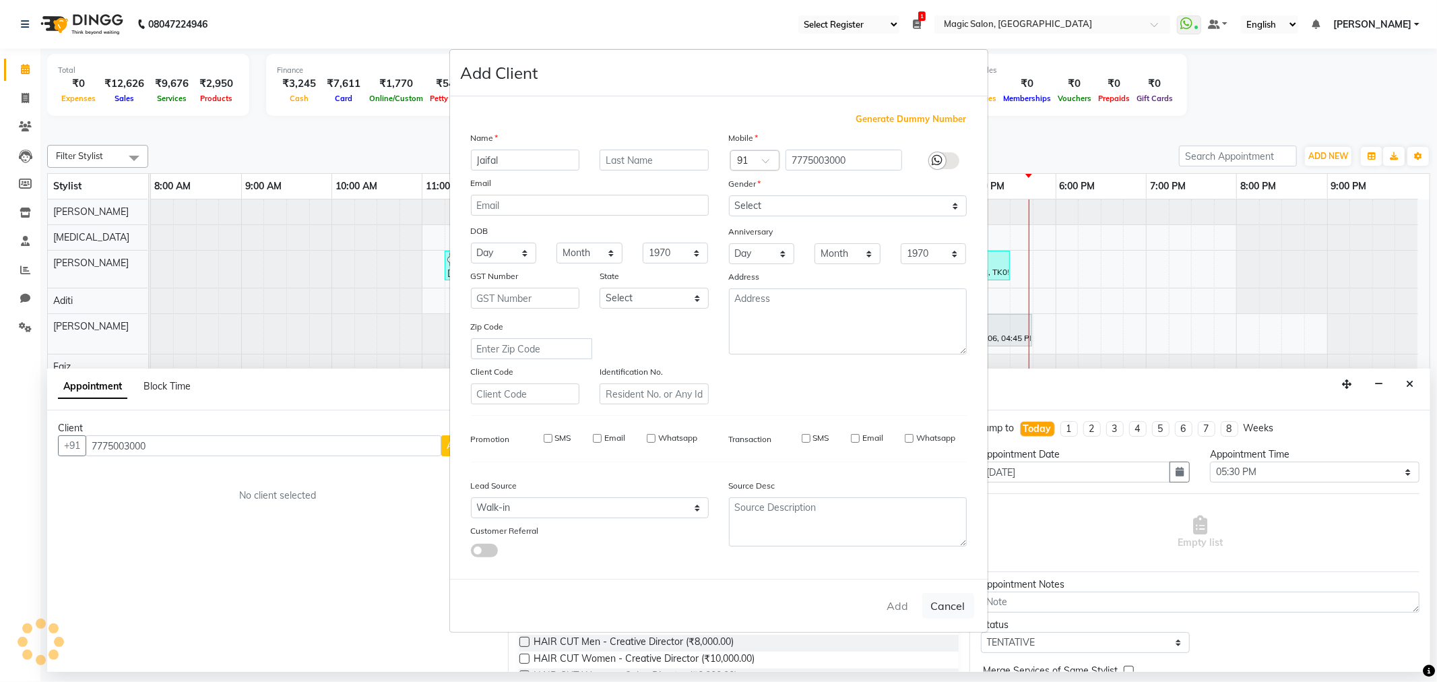
select select
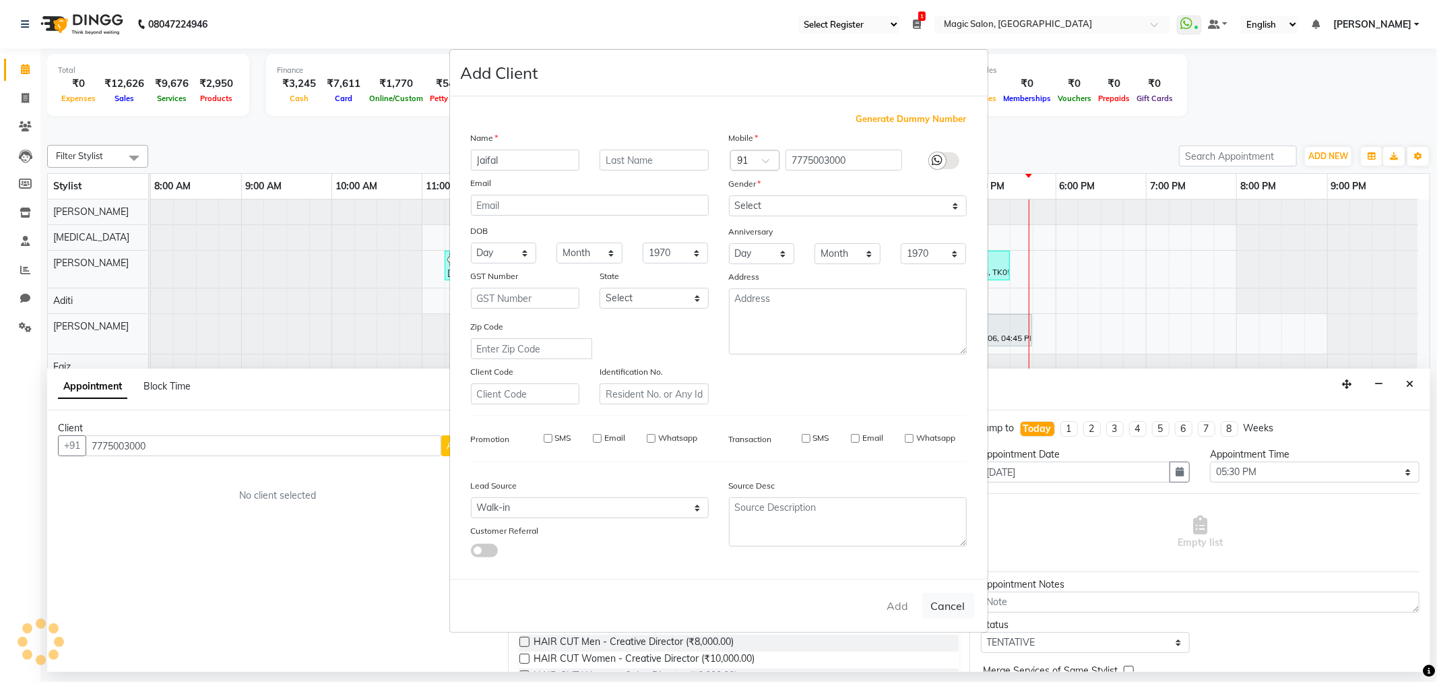
select select
checkbox input "false"
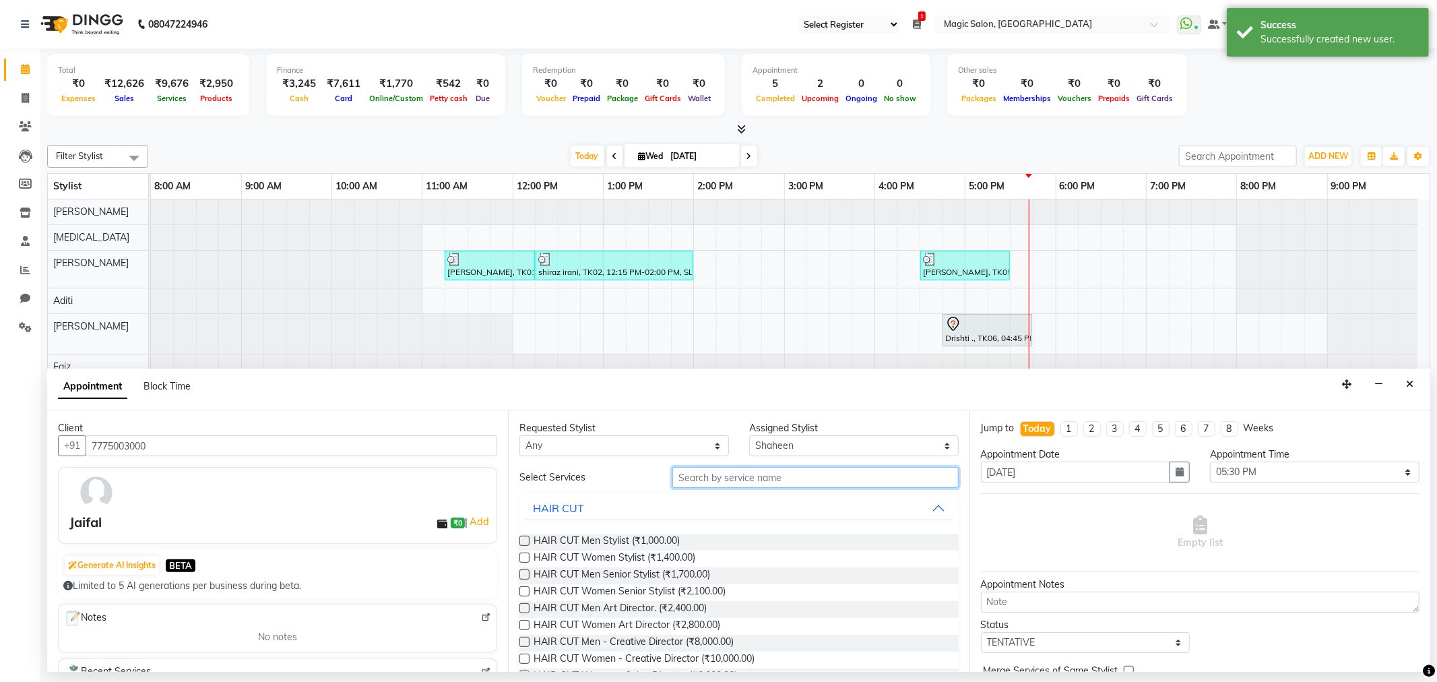
click at [719, 472] on input "text" at bounding box center [815, 477] width 286 height 21
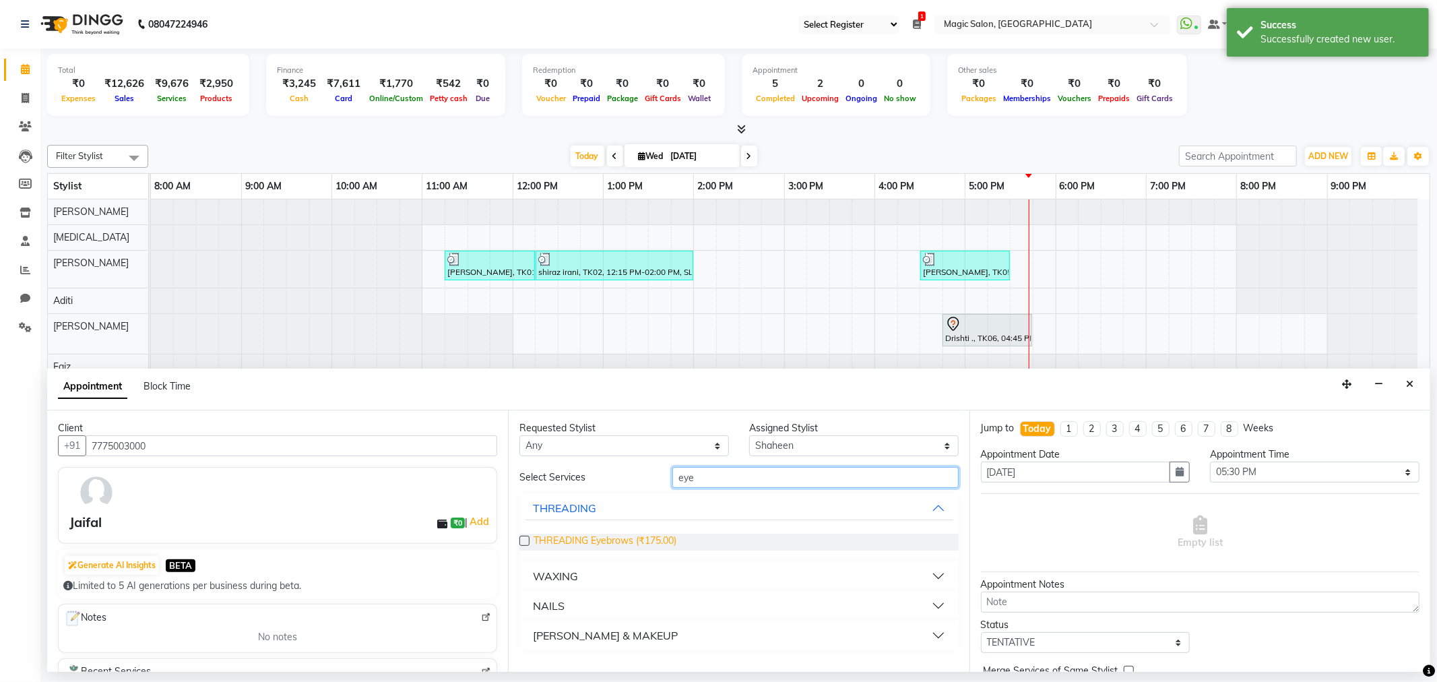
type input "eye"
click at [587, 534] on span "THREADING Eyebrows (₹175.00)" at bounding box center [605, 542] width 143 height 17
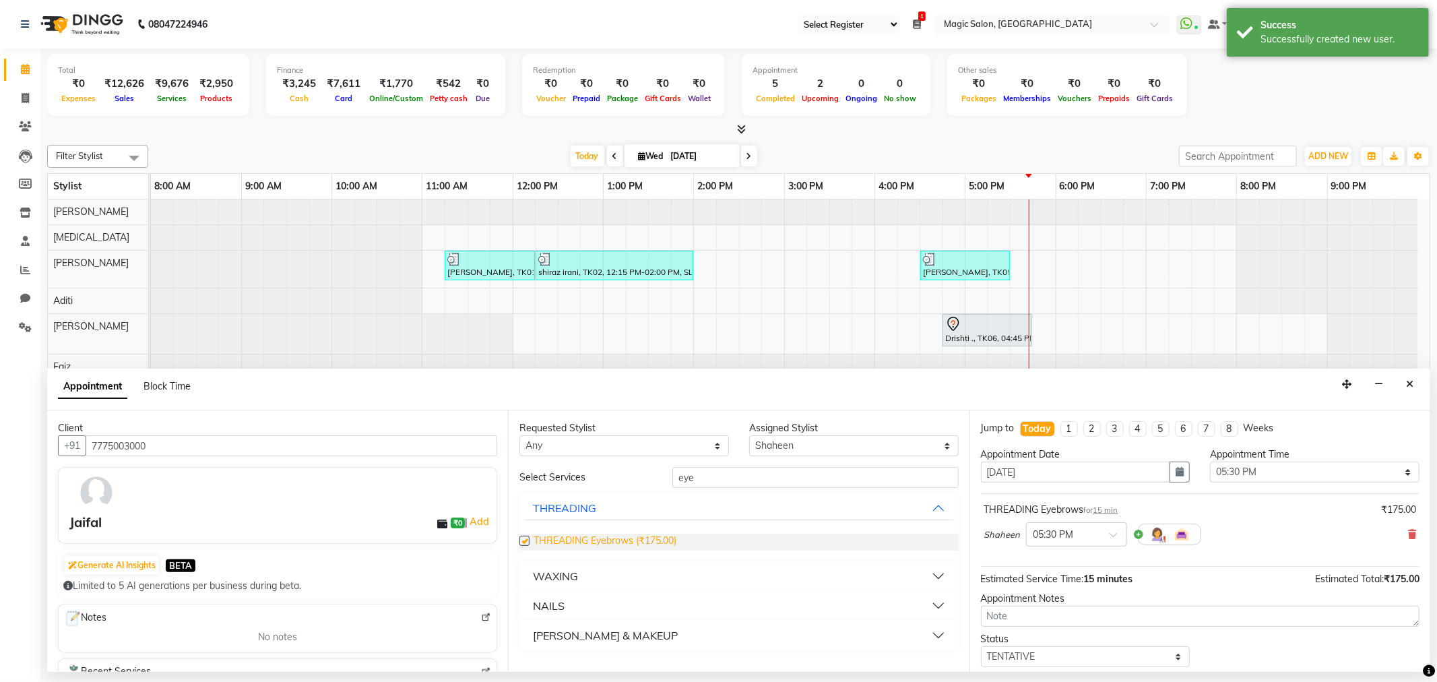
checkbox input "false"
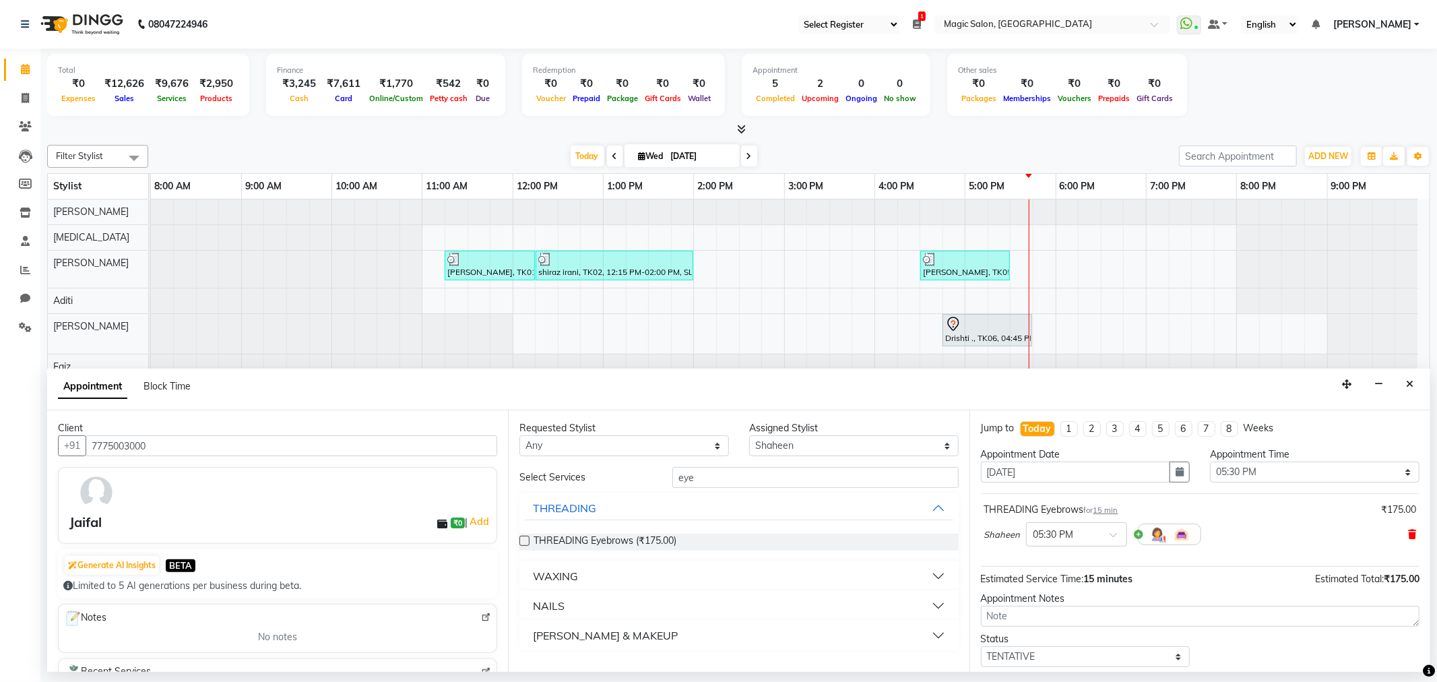
click at [1408, 534] on icon at bounding box center [1412, 533] width 8 height 9
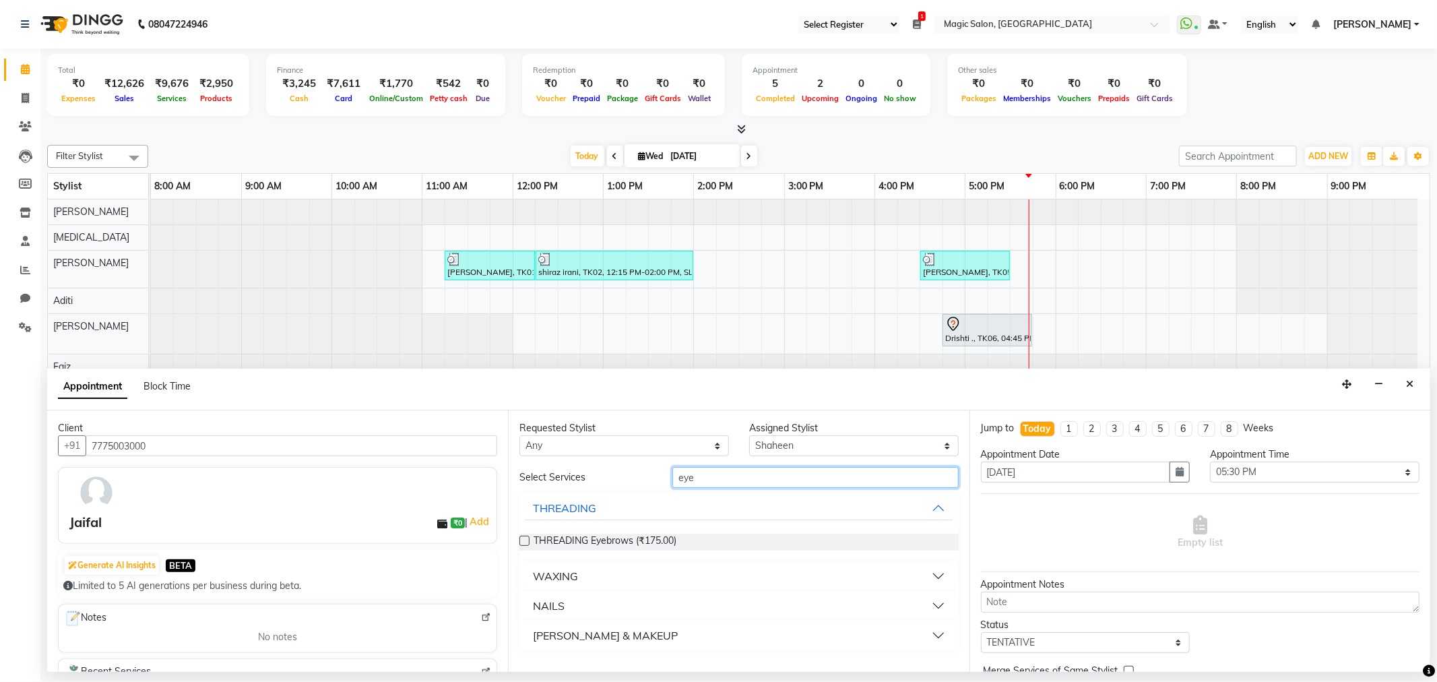
click at [829, 476] on input "eye" at bounding box center [815, 477] width 286 height 21
type input "e"
type input "upp"
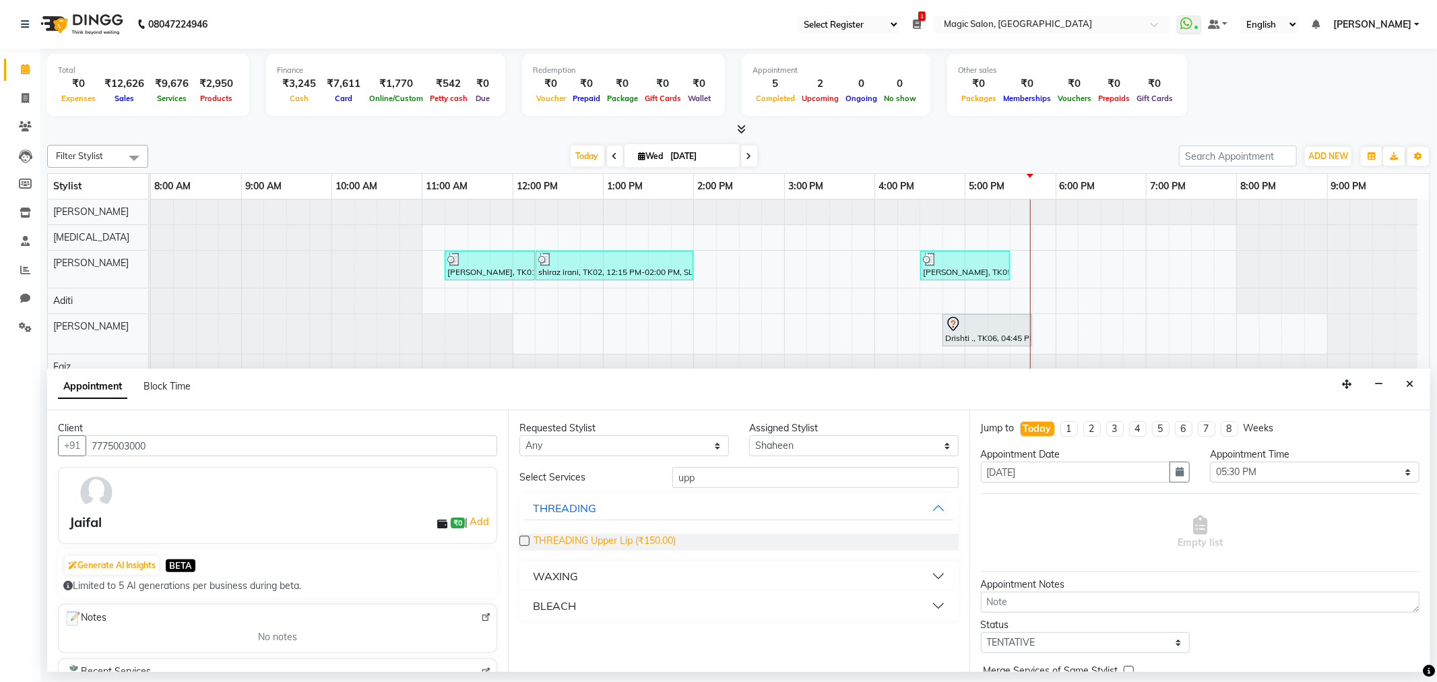
click at [620, 539] on span "THREADING Upper Lip (₹150.00)" at bounding box center [605, 542] width 142 height 17
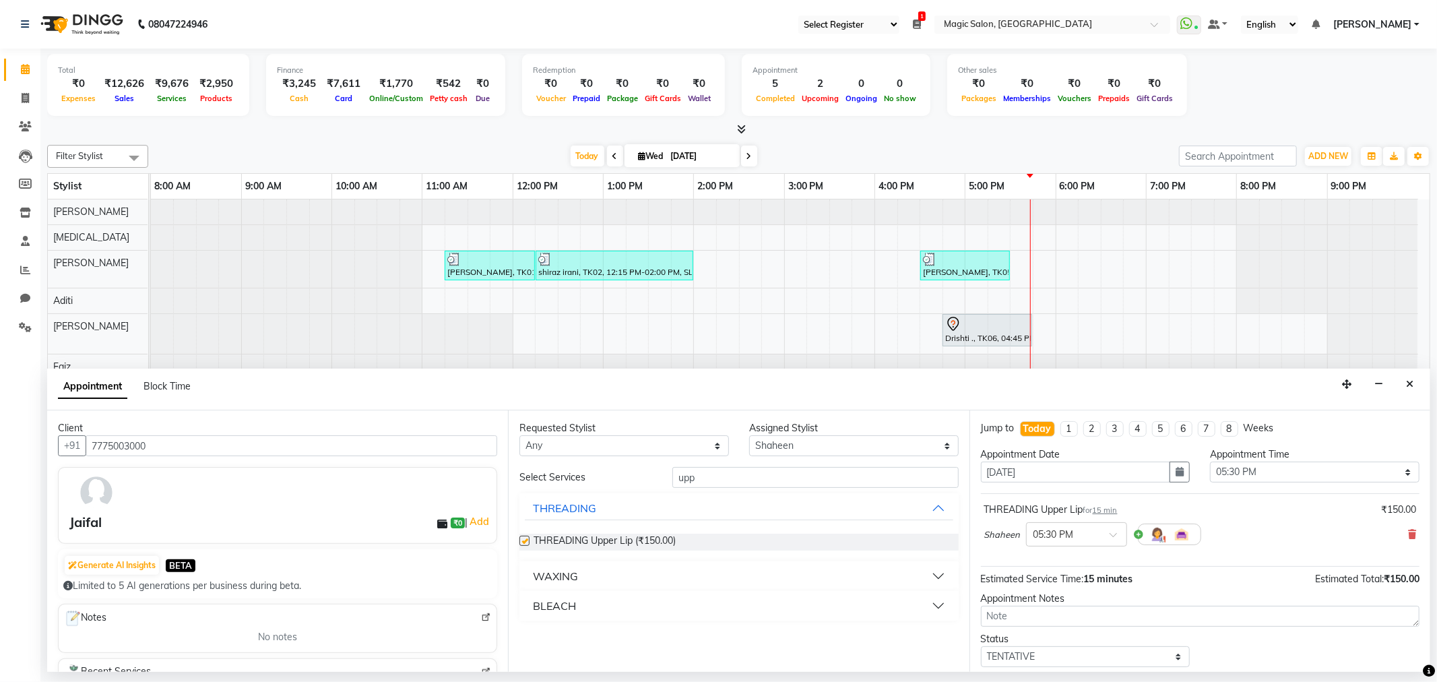
checkbox input "false"
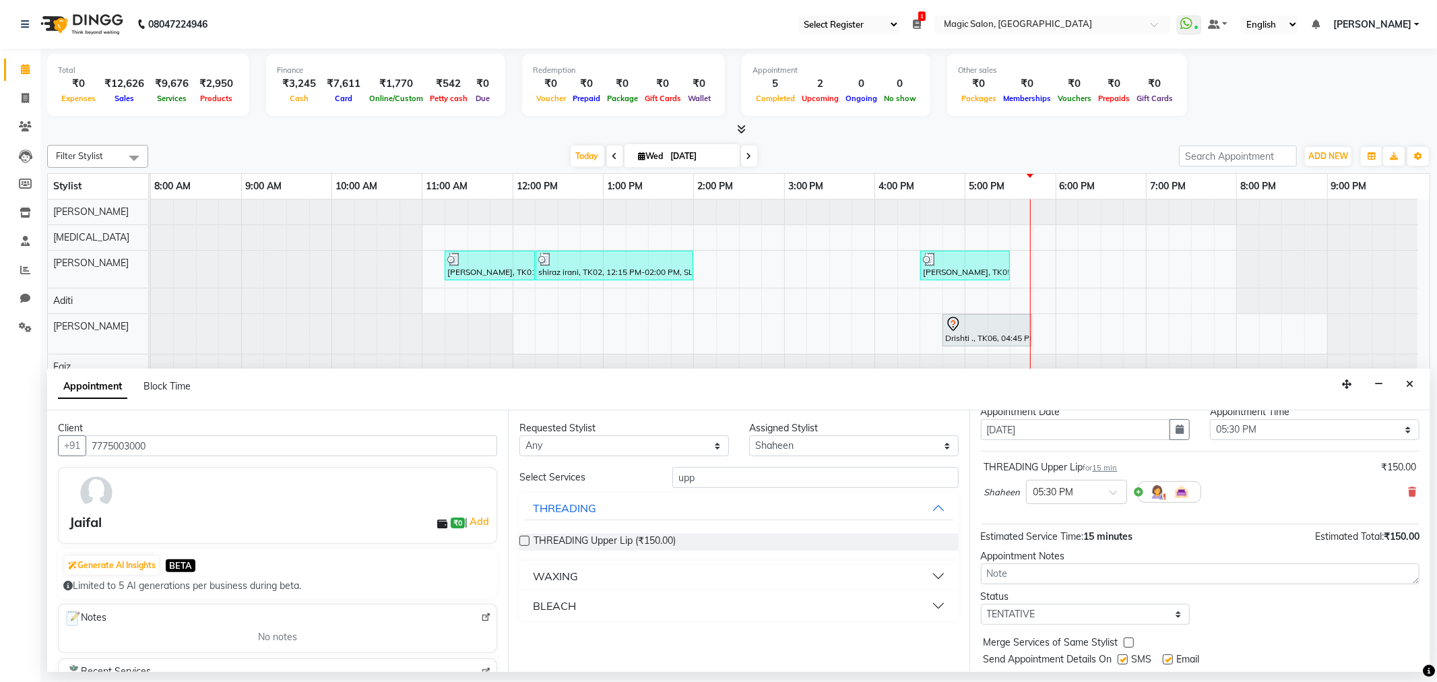
scroll to position [81, 0]
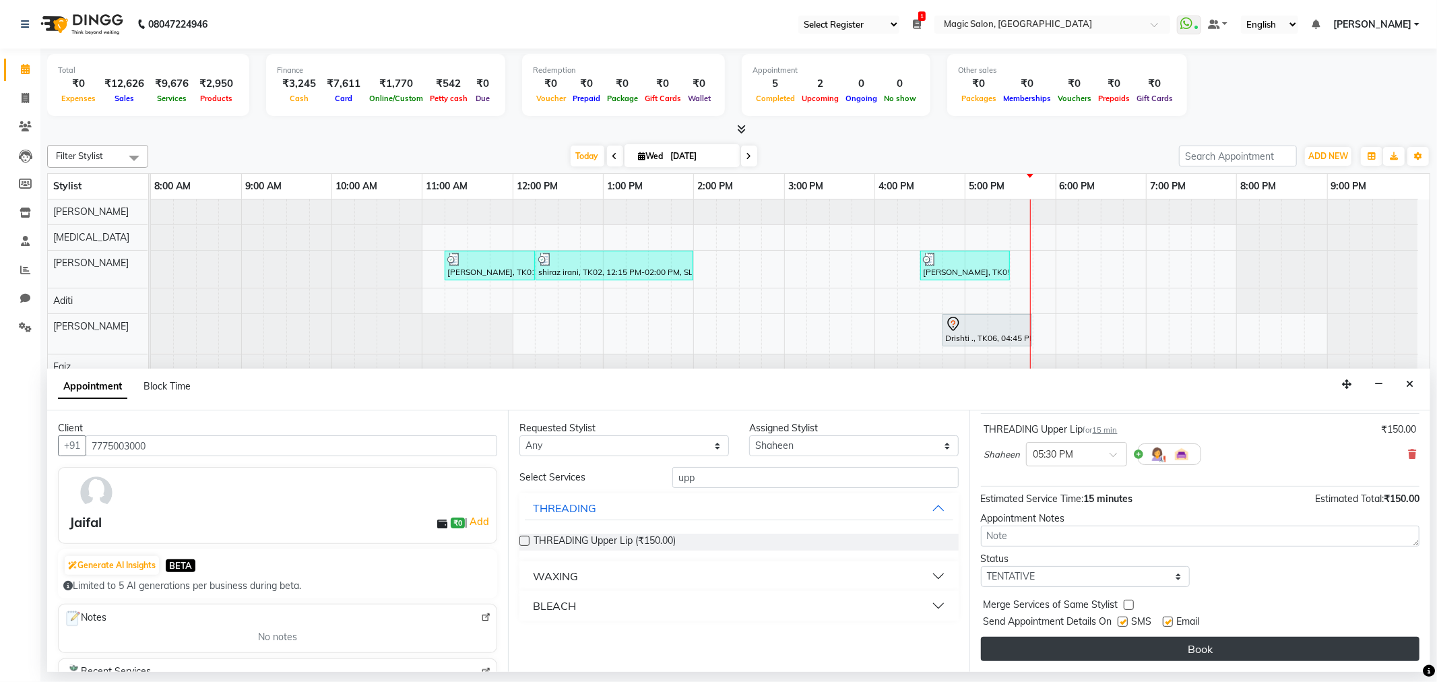
click at [1322, 649] on button "Book" at bounding box center [1200, 649] width 439 height 24
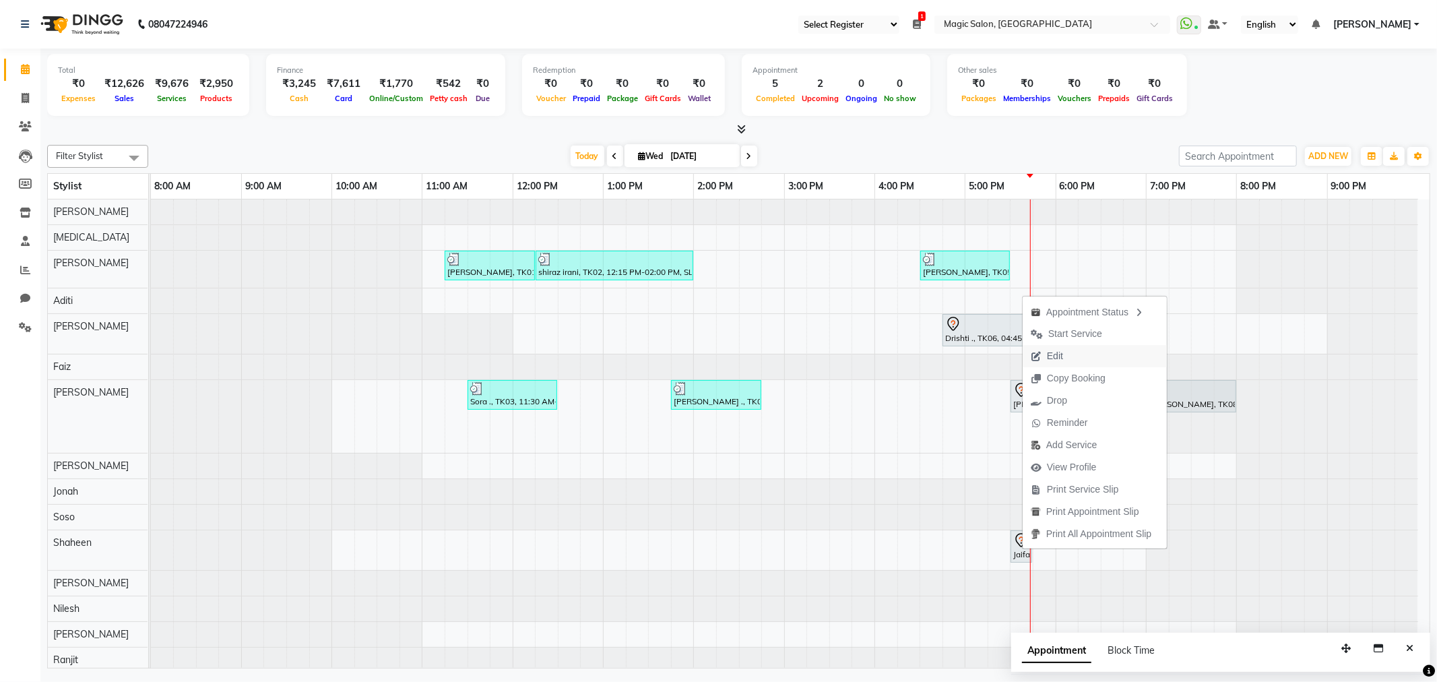
click at [1051, 355] on span "Edit" at bounding box center [1055, 356] width 16 height 14
select select "tentative"
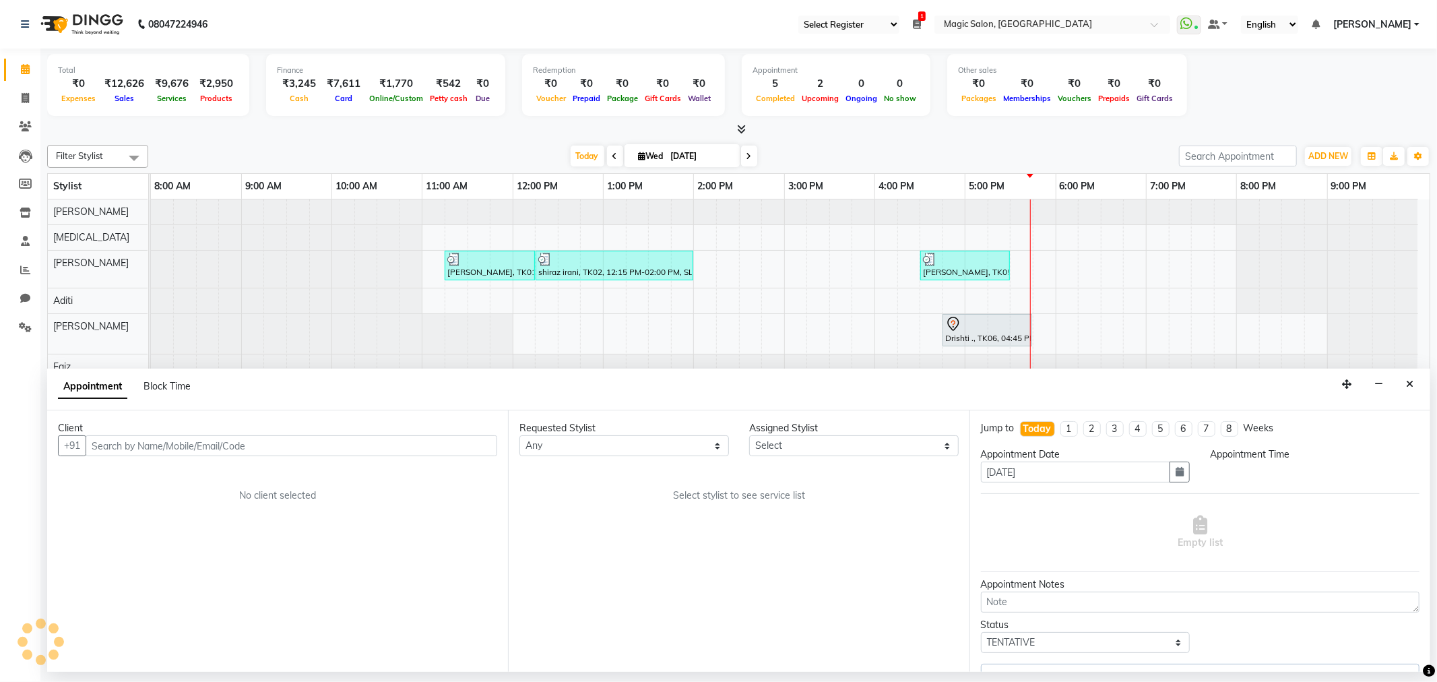
select select "61847"
select select "1050"
select select "3632"
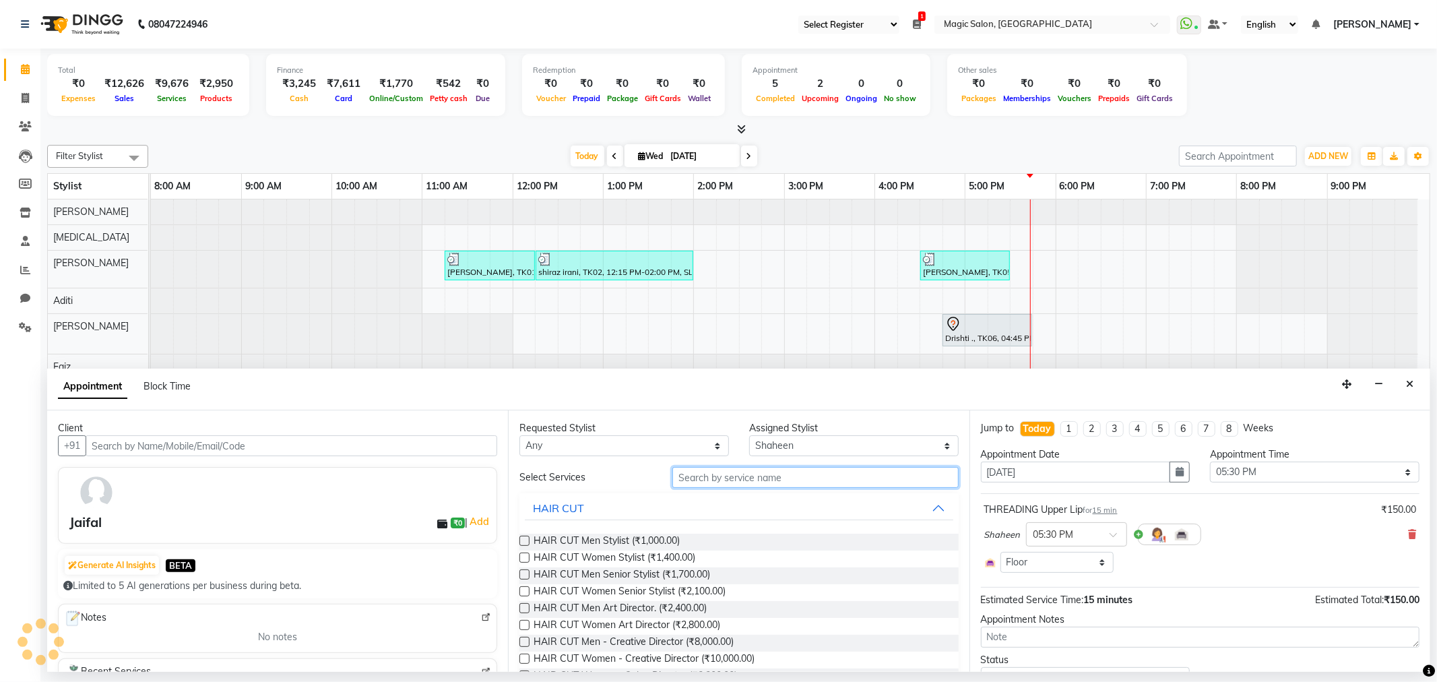
click at [706, 477] on input "text" at bounding box center [815, 477] width 286 height 21
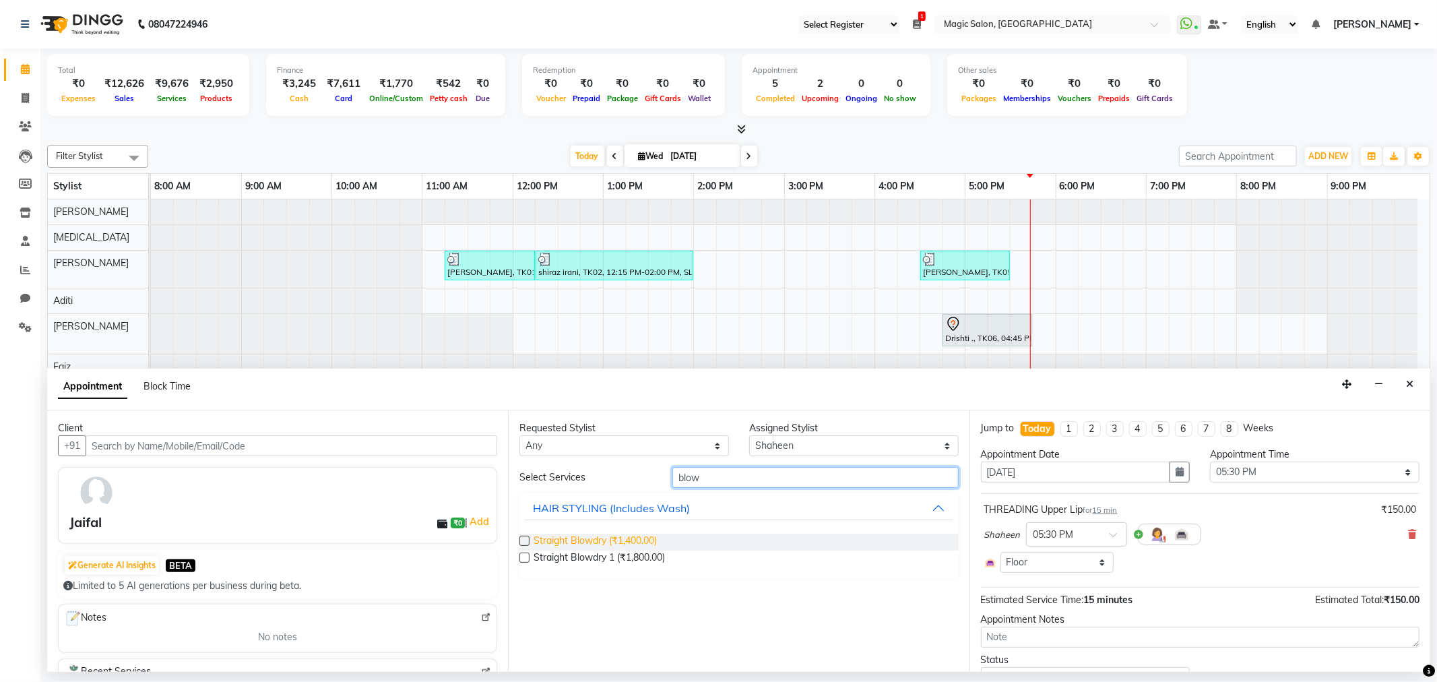
type input "blow"
click at [574, 535] on span "Straight Blowdry (₹1,400.00)" at bounding box center [595, 542] width 123 height 17
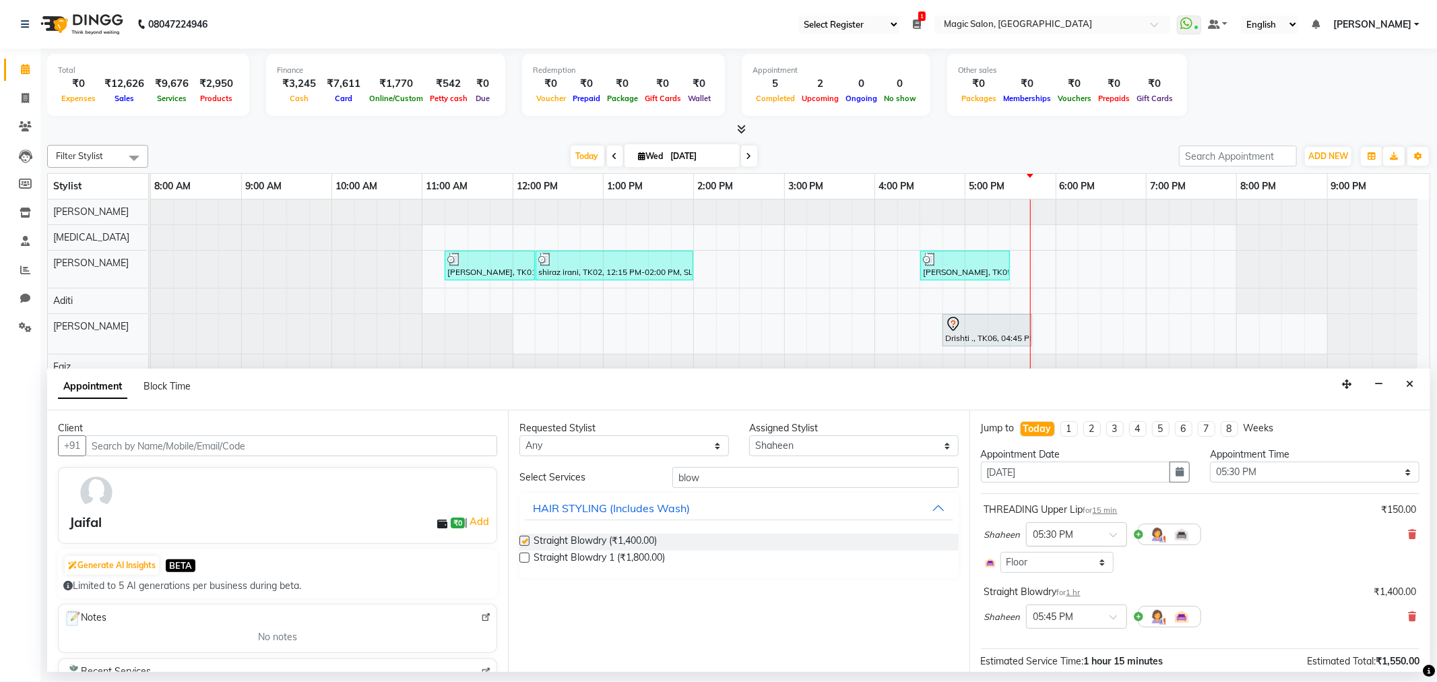
checkbox input "false"
click at [1408, 618] on icon at bounding box center [1412, 616] width 8 height 9
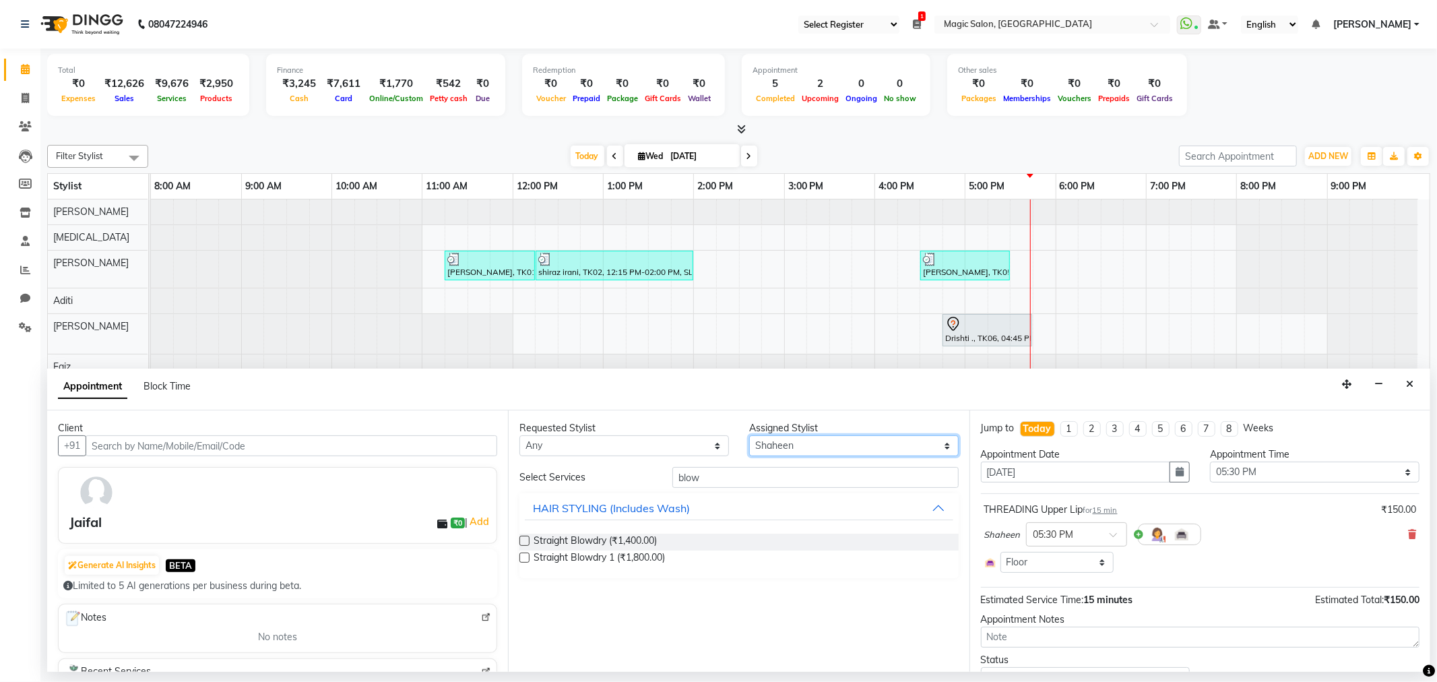
click at [803, 447] on select "Select Aditi Amanda Dharmishta Faiz Ishtiyak Jonah Naved Nikita Nilesh Ranjit R…" at bounding box center [853, 445] width 209 height 21
select select "67959"
click at [749, 435] on select "Select Aditi Amanda Dharmishta Faiz Ishtiyak Jonah Naved Nikita Nilesh Ranjit R…" at bounding box center [853, 445] width 209 height 21
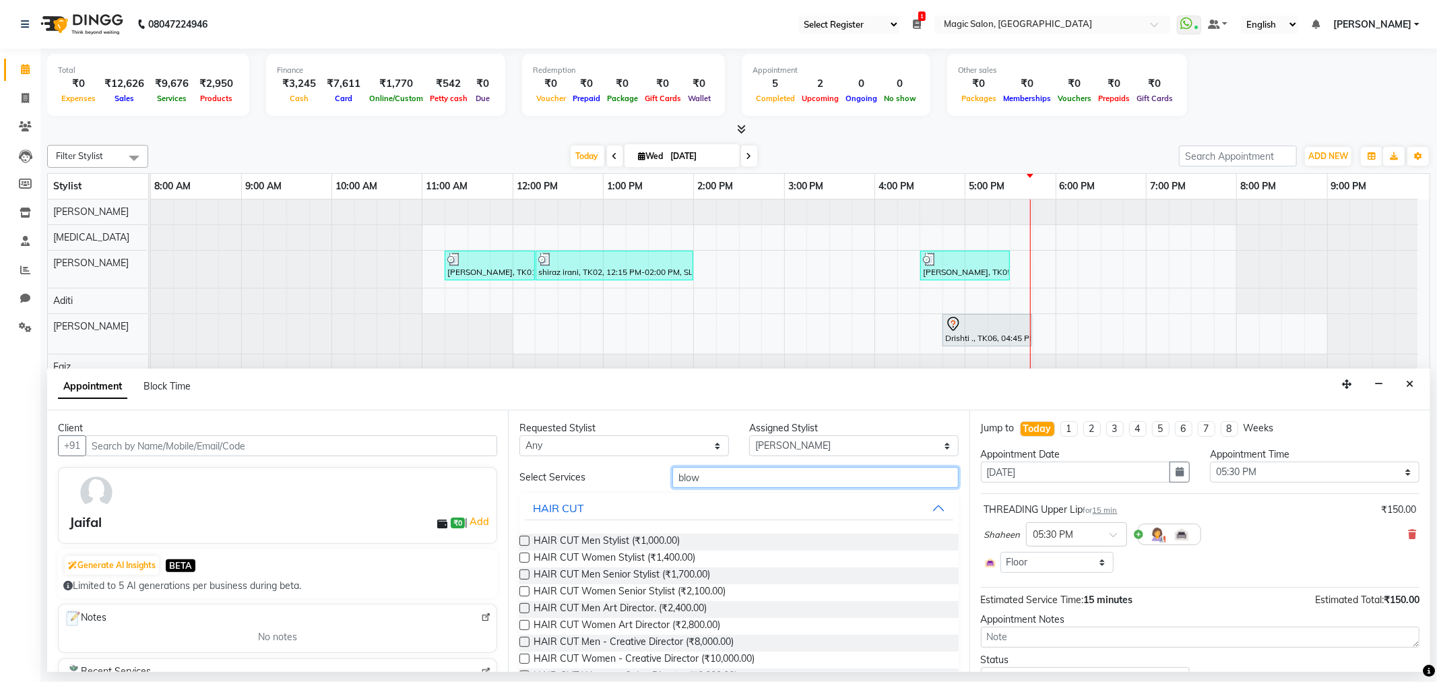
click at [715, 475] on input "blow" at bounding box center [815, 477] width 286 height 21
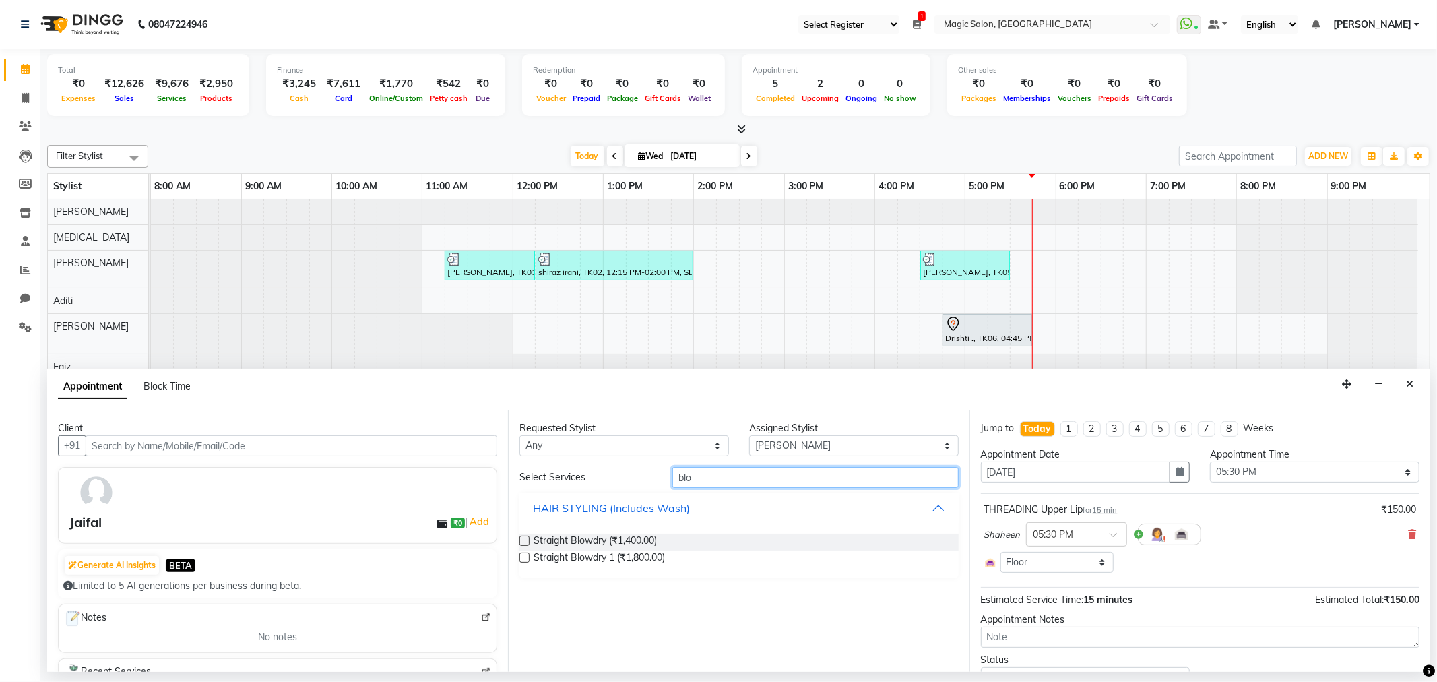
type input "blow"
click at [595, 540] on span "Straight Blowdry (₹1,400.00)" at bounding box center [595, 542] width 123 height 17
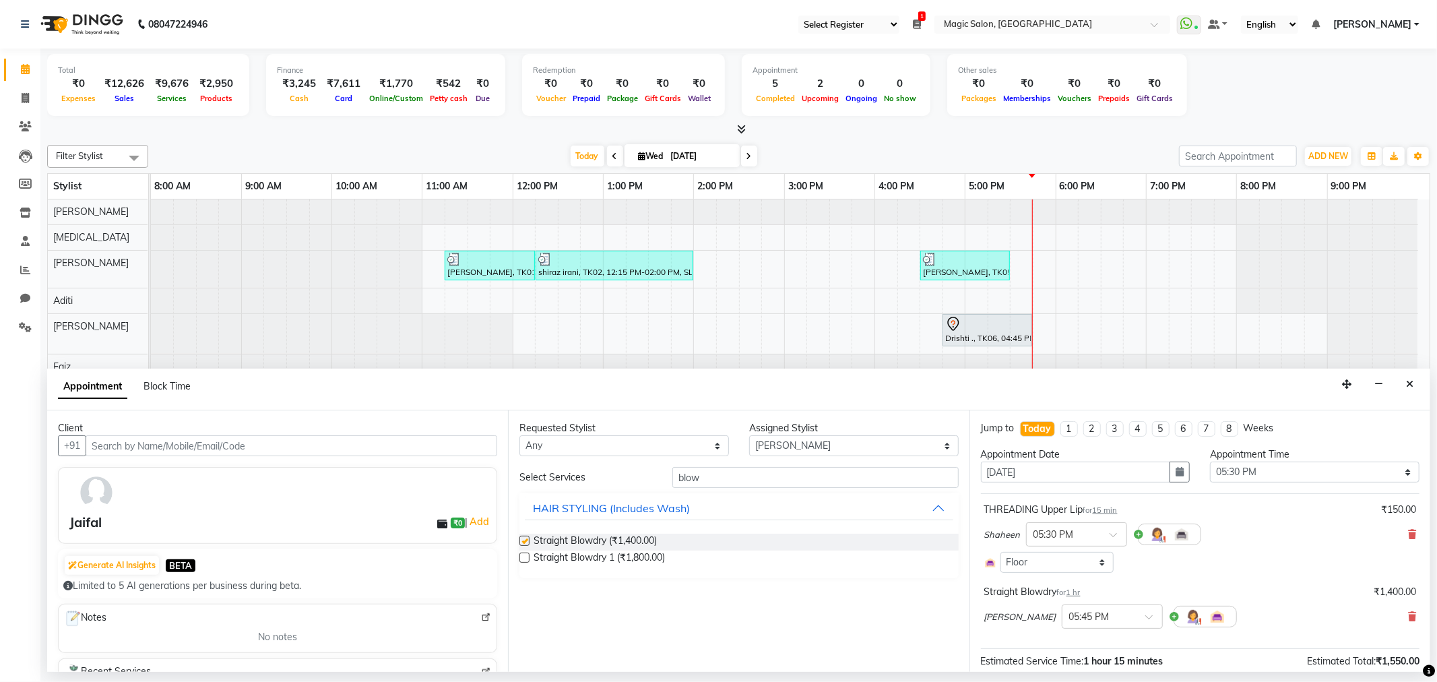
checkbox input "false"
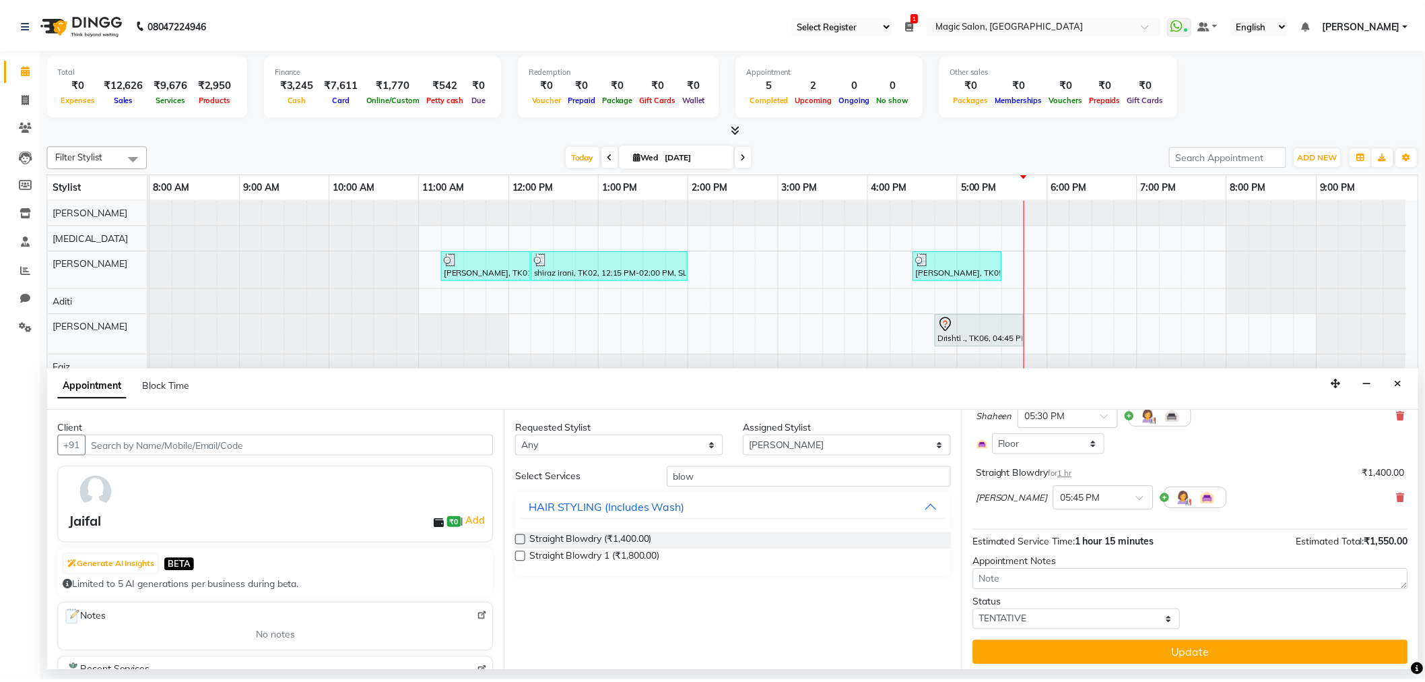
scroll to position [123, 0]
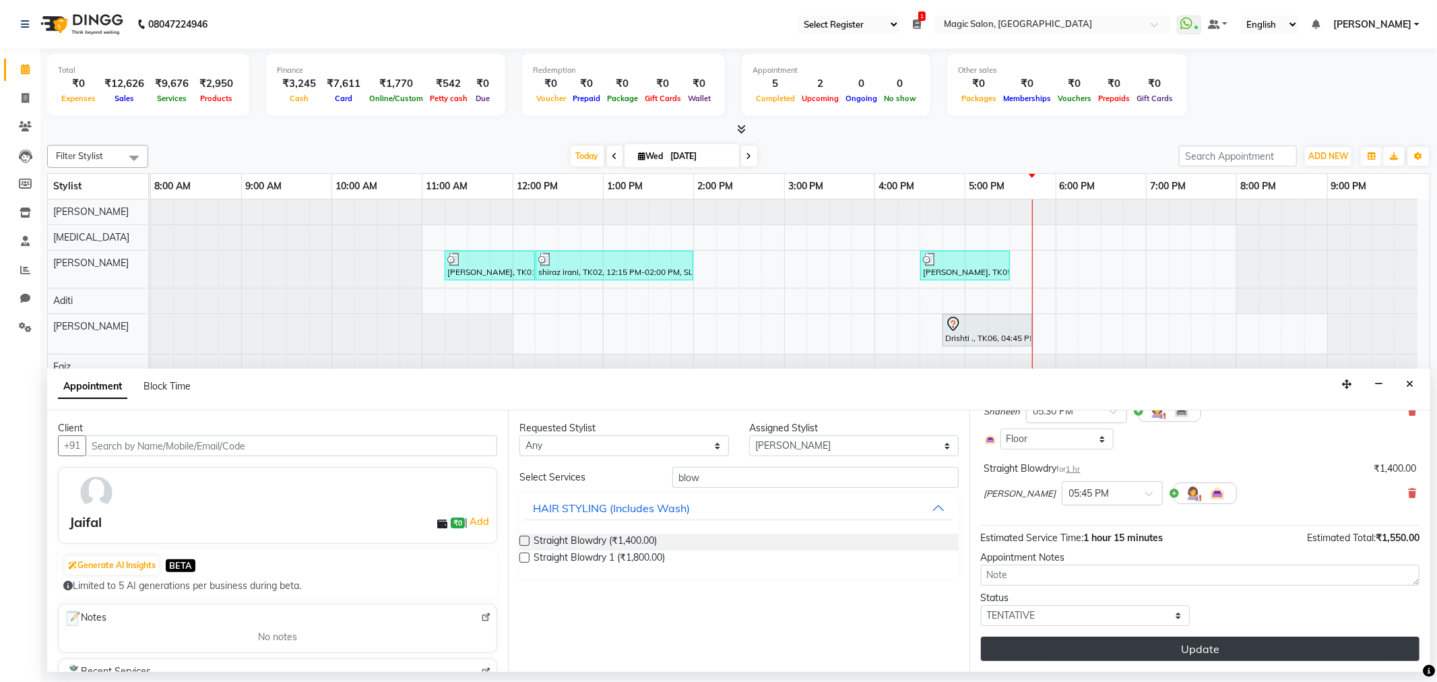
click at [1229, 655] on button "Update" at bounding box center [1200, 649] width 439 height 24
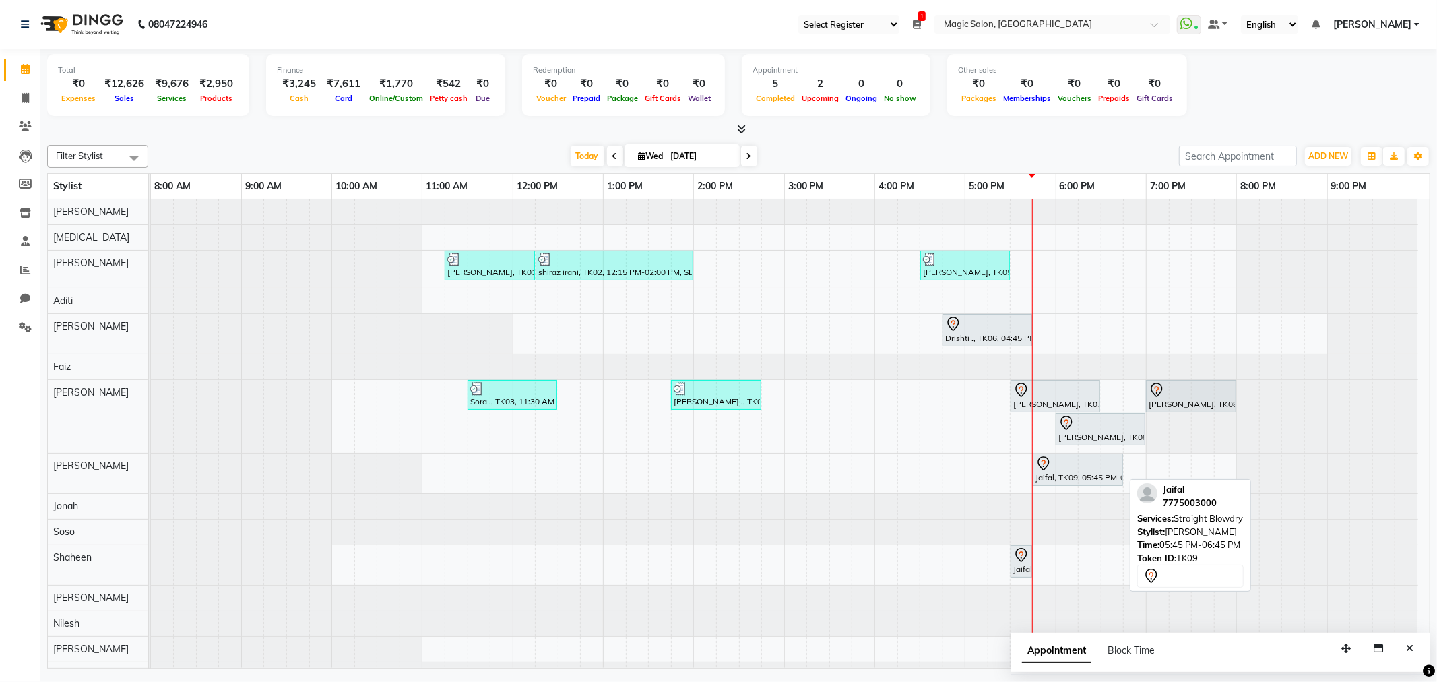
click at [1055, 473] on div "Jaifal, TK09, 05:45 PM-06:45 PM, Straight Blowdry" at bounding box center [1078, 469] width 88 height 28
click at [1052, 476] on div "Jaifal, TK09, 05:45 PM-06:45 PM, Straight Blowdry" at bounding box center [1078, 469] width 88 height 28
select select "7"
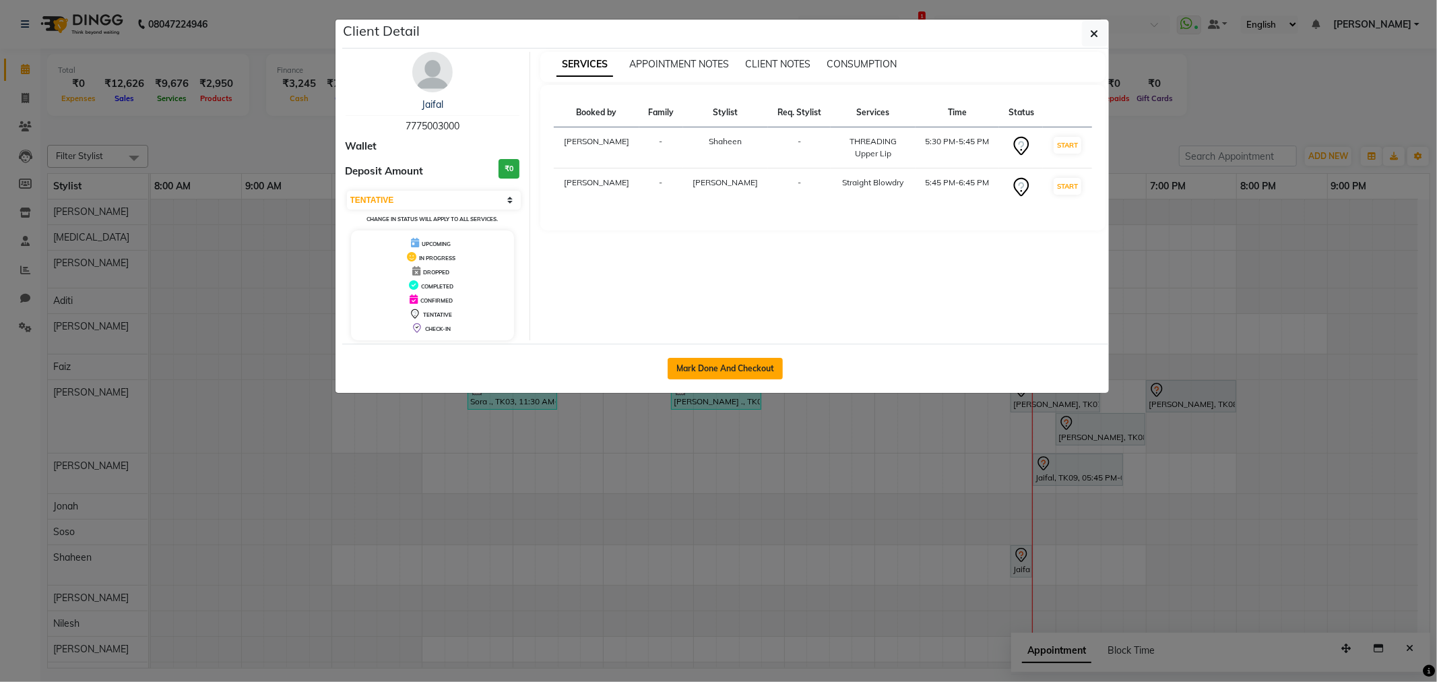
click at [763, 369] on button "Mark Done And Checkout" at bounding box center [725, 369] width 115 height 22
select select "7276"
select select "service"
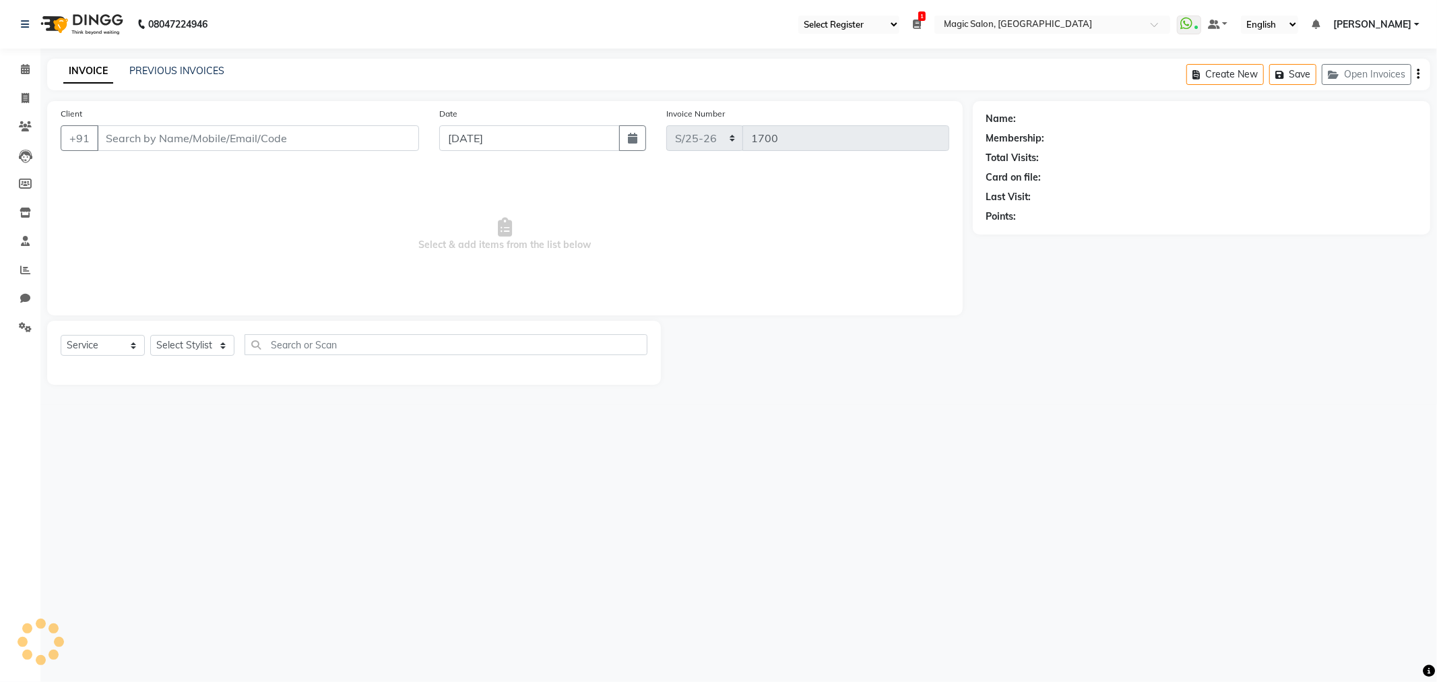
type input "7775003000"
select select "67959"
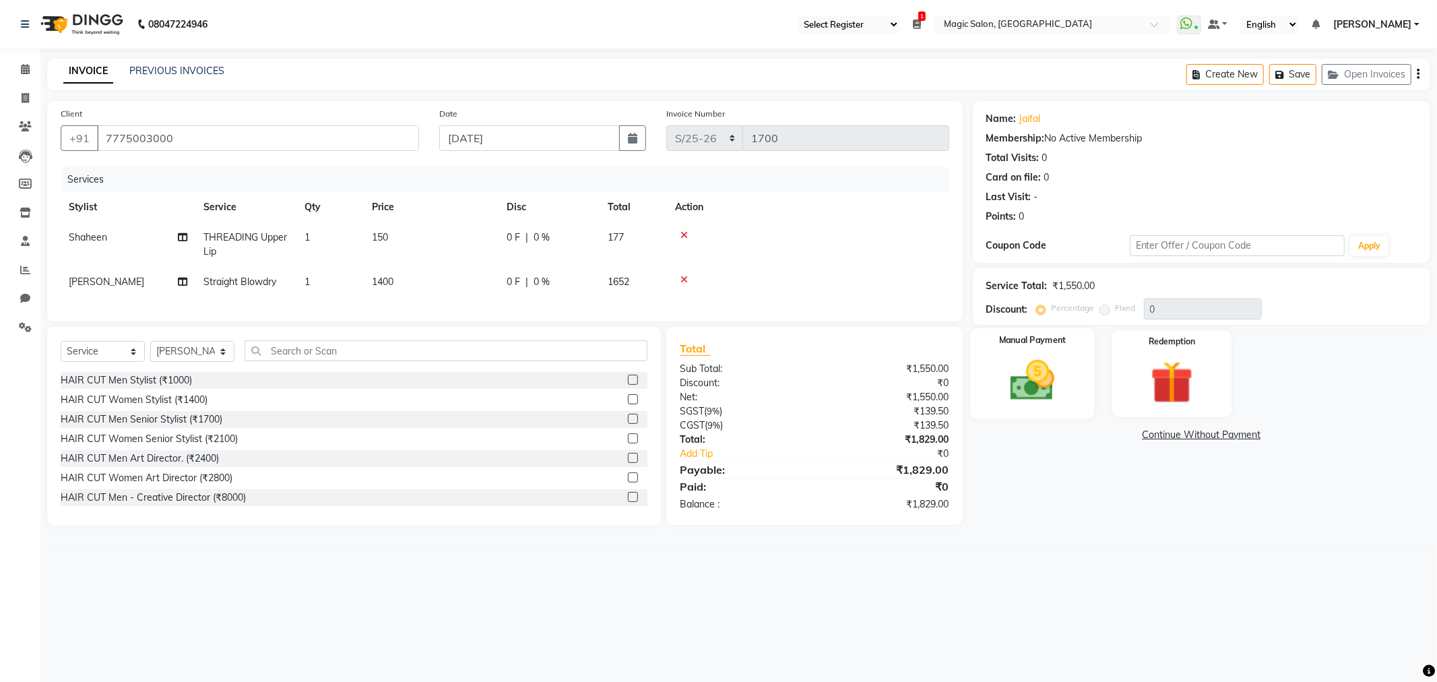
click at [1031, 377] on img at bounding box center [1032, 380] width 72 height 51
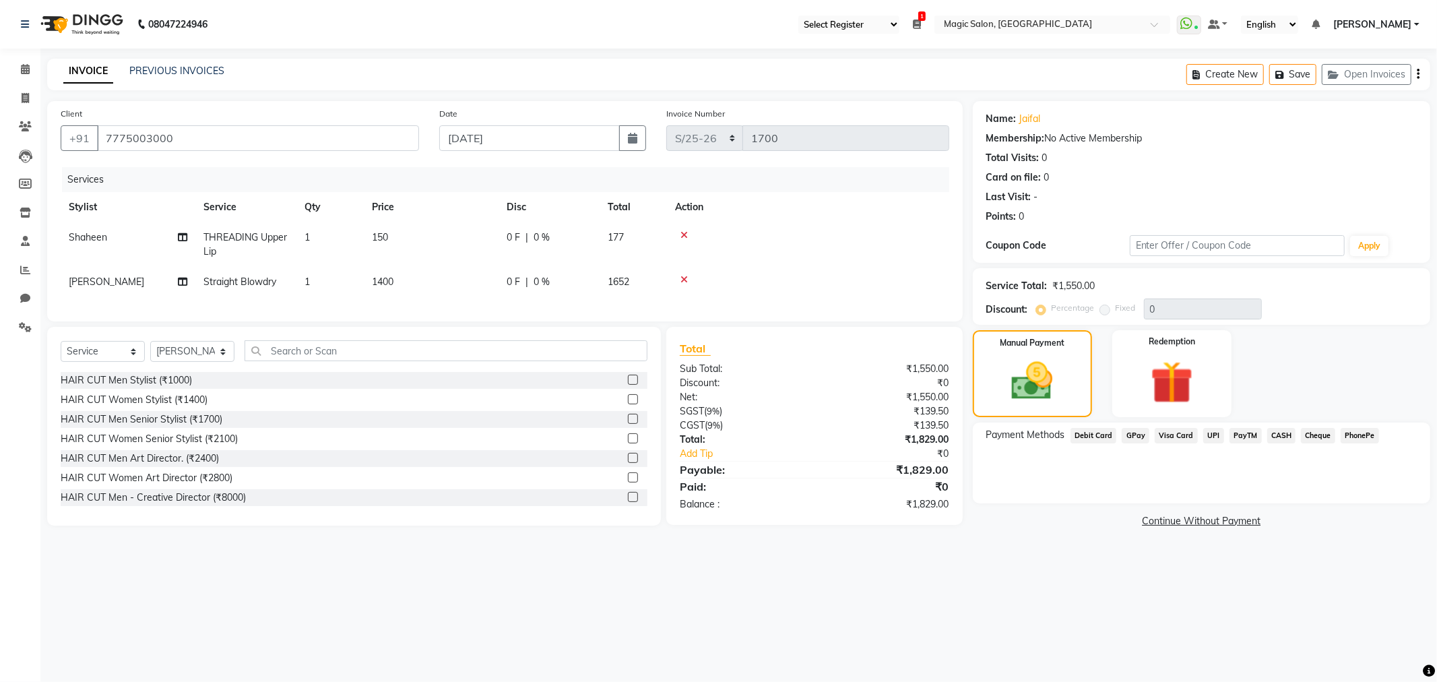
click at [1283, 437] on span "CASH" at bounding box center [1281, 435] width 29 height 15
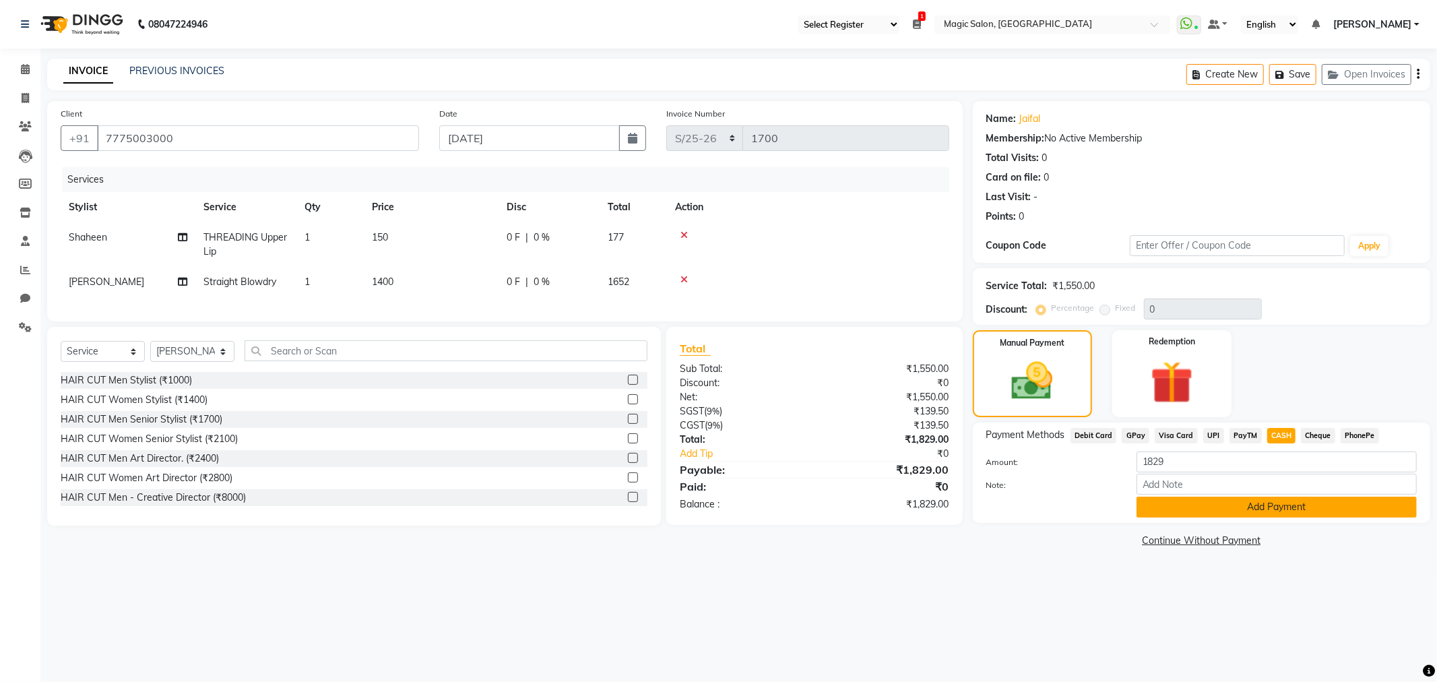
click at [1270, 508] on button "Add Payment" at bounding box center [1276, 506] width 280 height 21
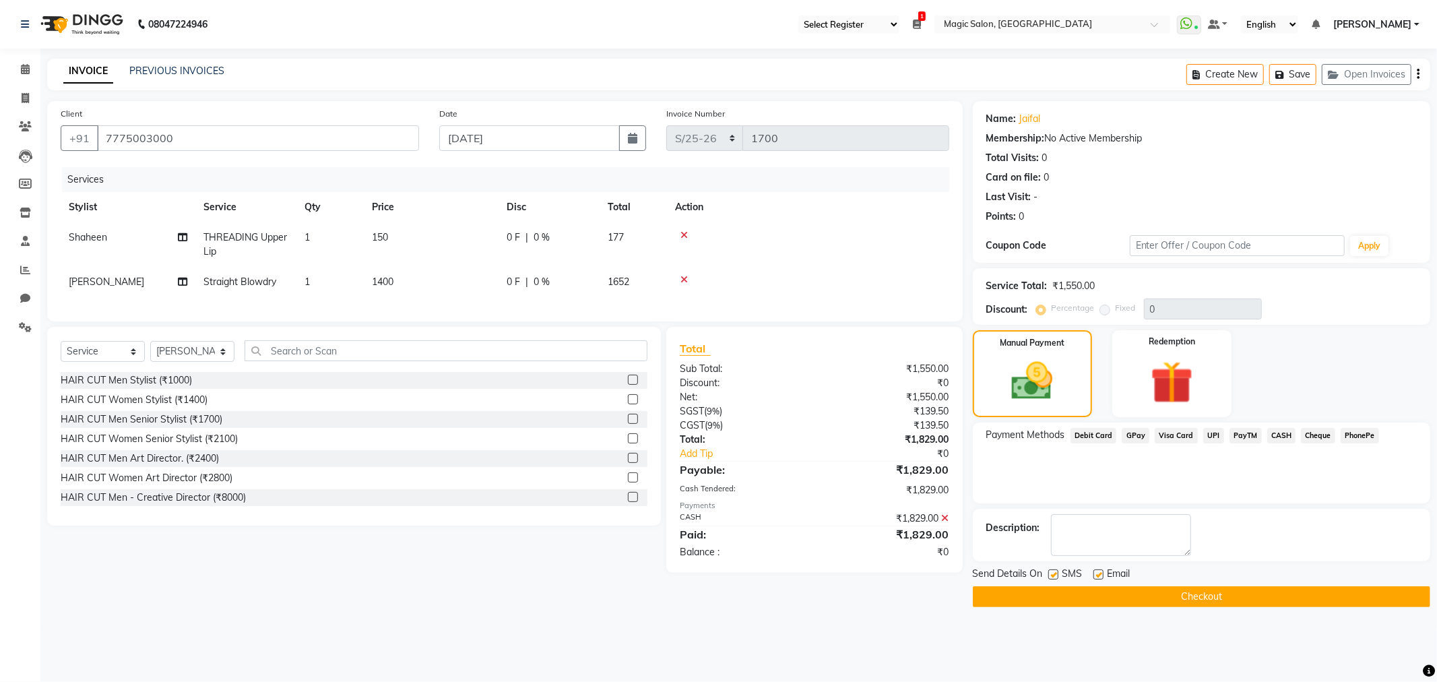
click at [1268, 600] on button "Checkout" at bounding box center [1201, 596] width 457 height 21
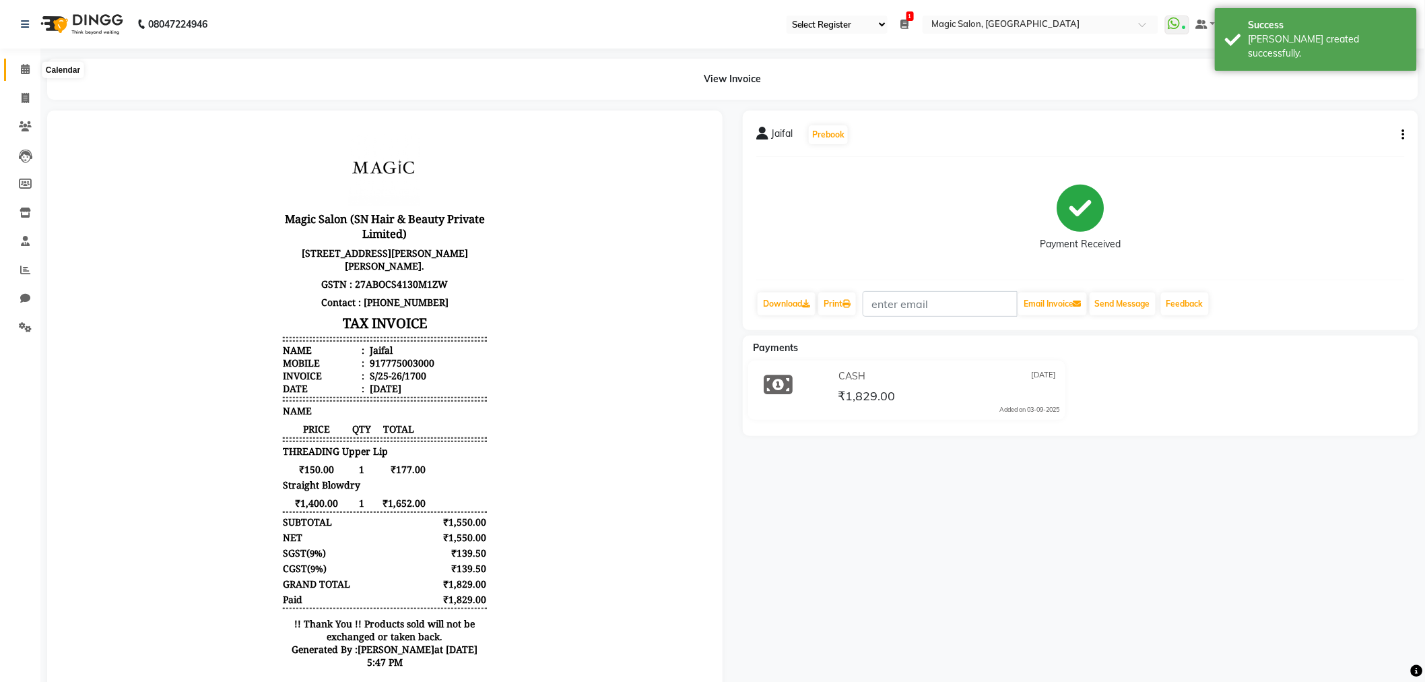
click at [27, 70] on icon at bounding box center [25, 69] width 9 height 10
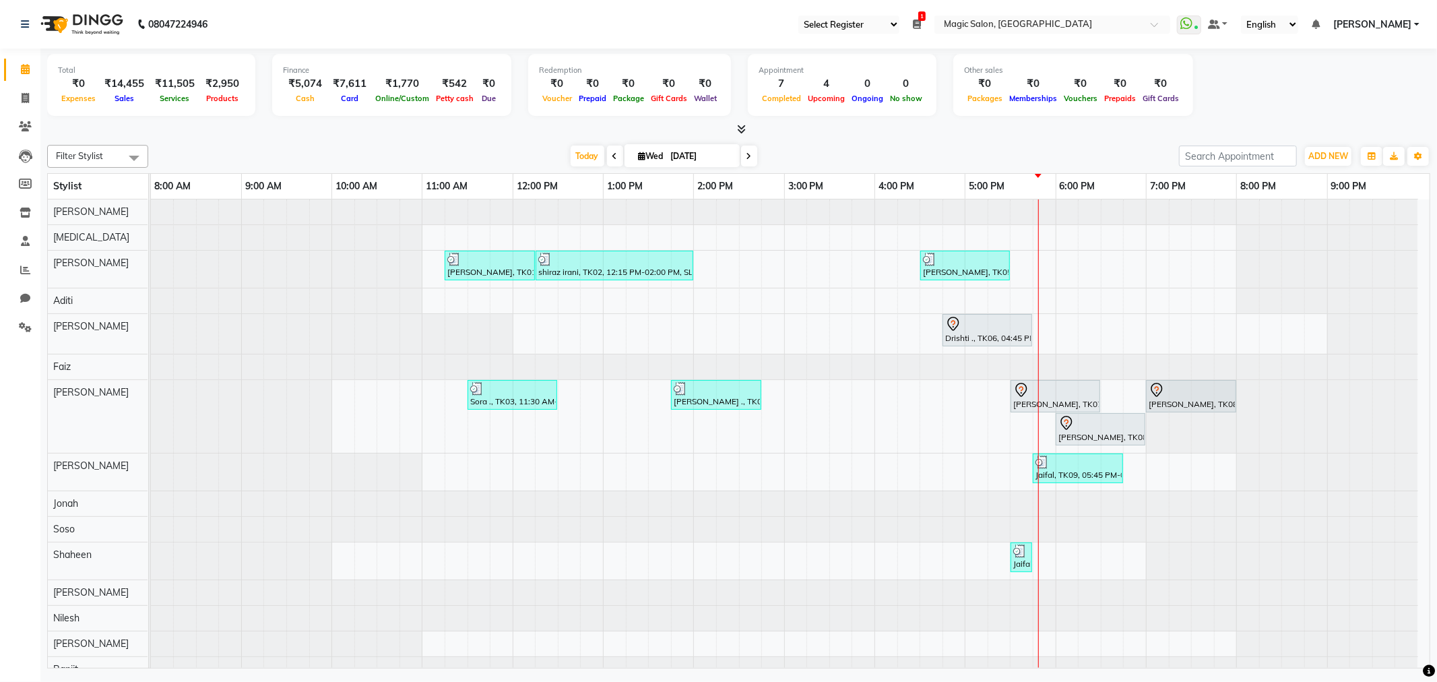
click at [151, 373] on div at bounding box center [151, 366] width 0 height 25
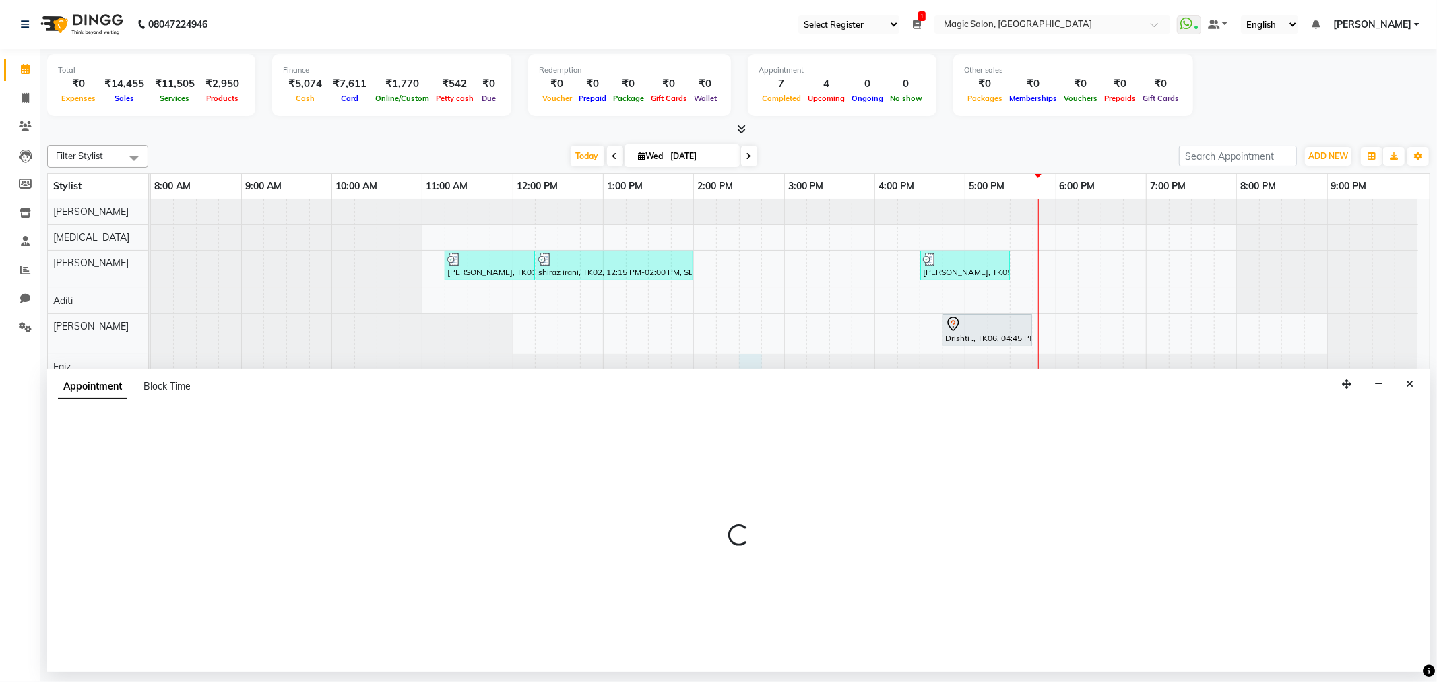
select select "83382"
select select "tentative"
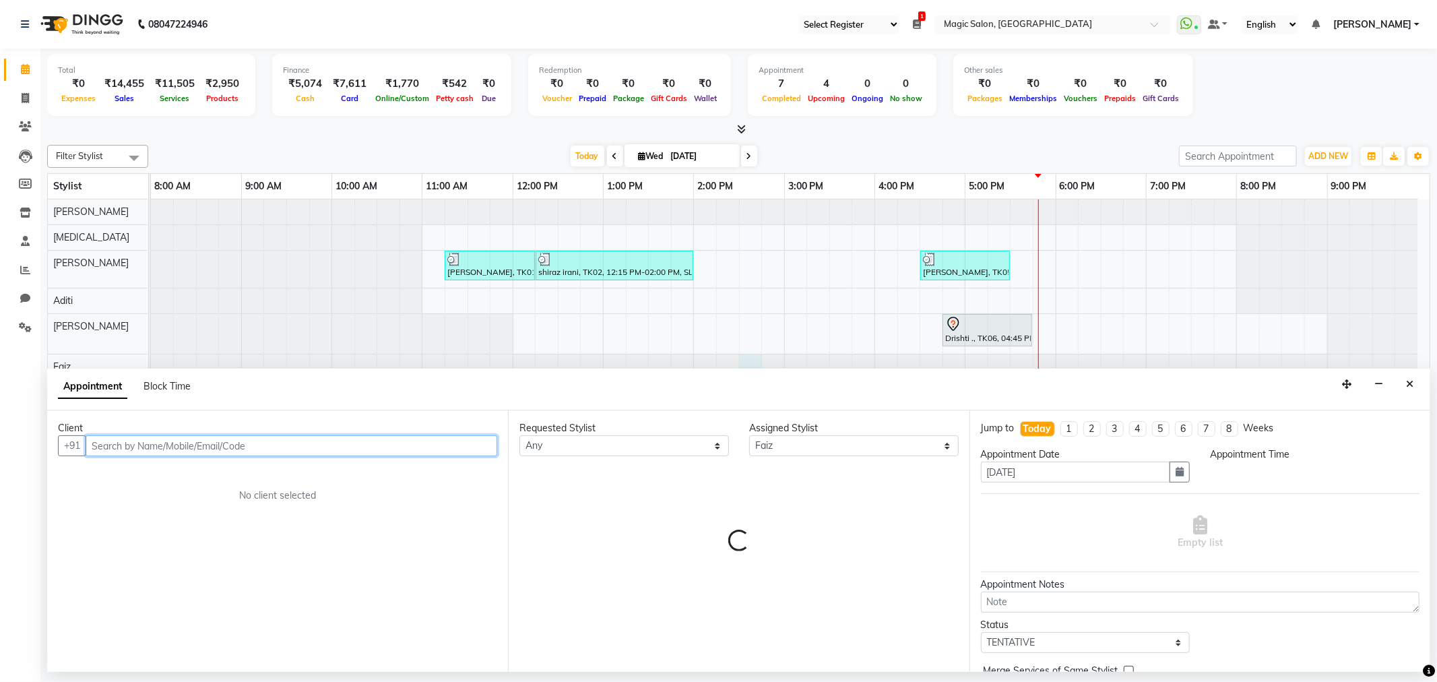
select select "870"
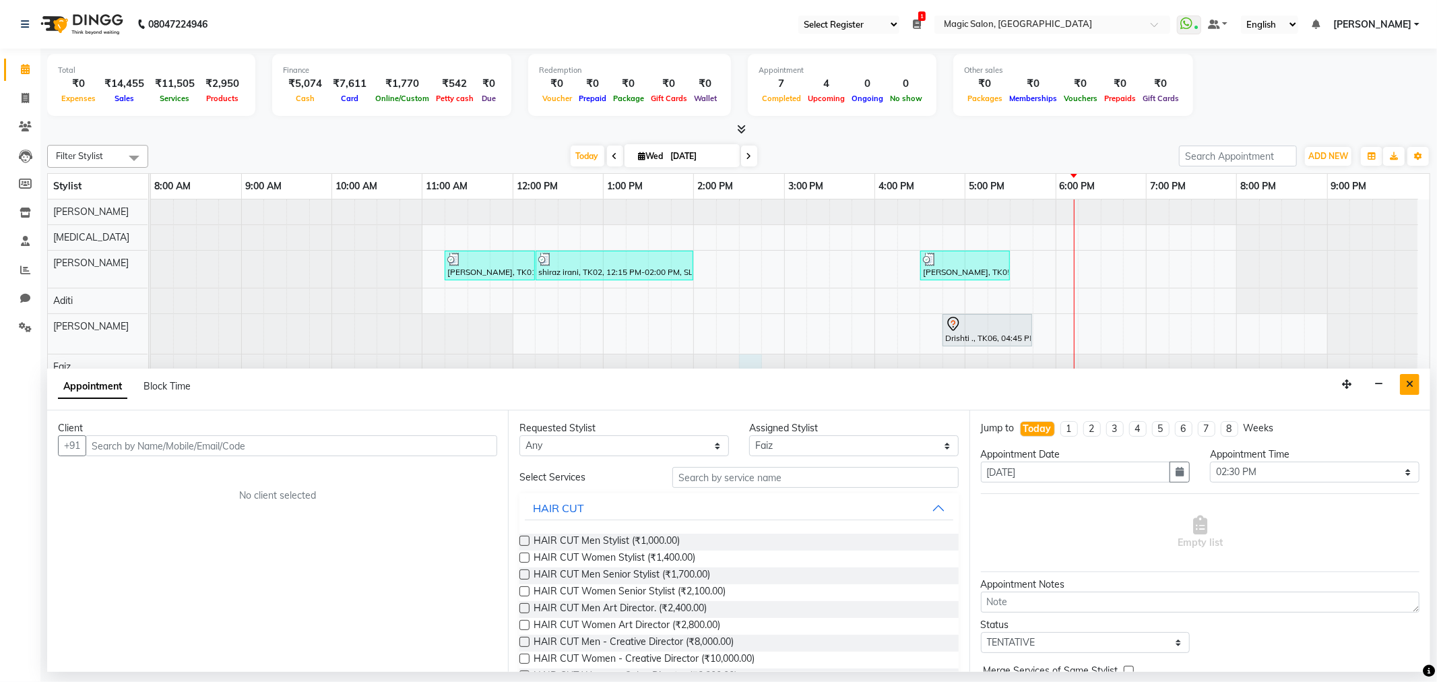
click at [1413, 386] on button "Close" at bounding box center [1410, 384] width 20 height 21
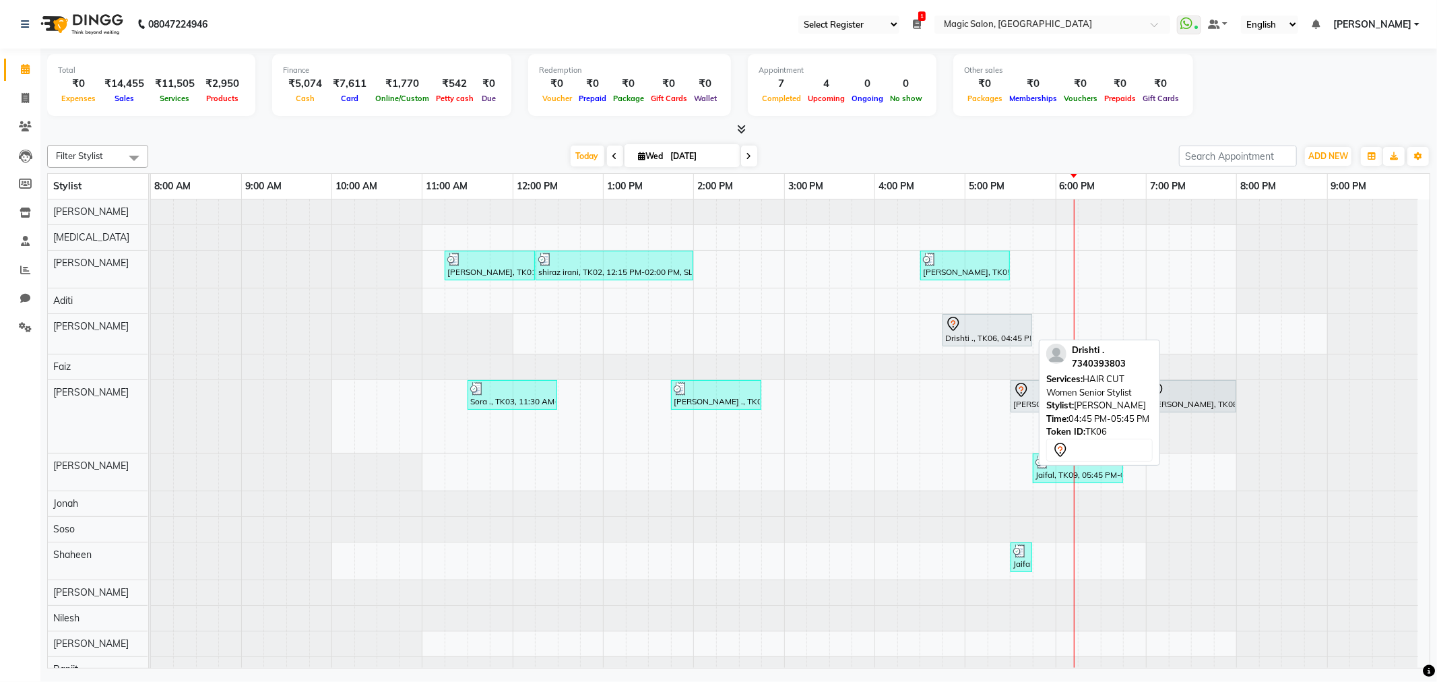
click at [967, 335] on div "Drishti ., TK06, 04:45 PM-05:45 PM, HAIR CUT Women Senior Stylist" at bounding box center [987, 330] width 87 height 28
select select "7"
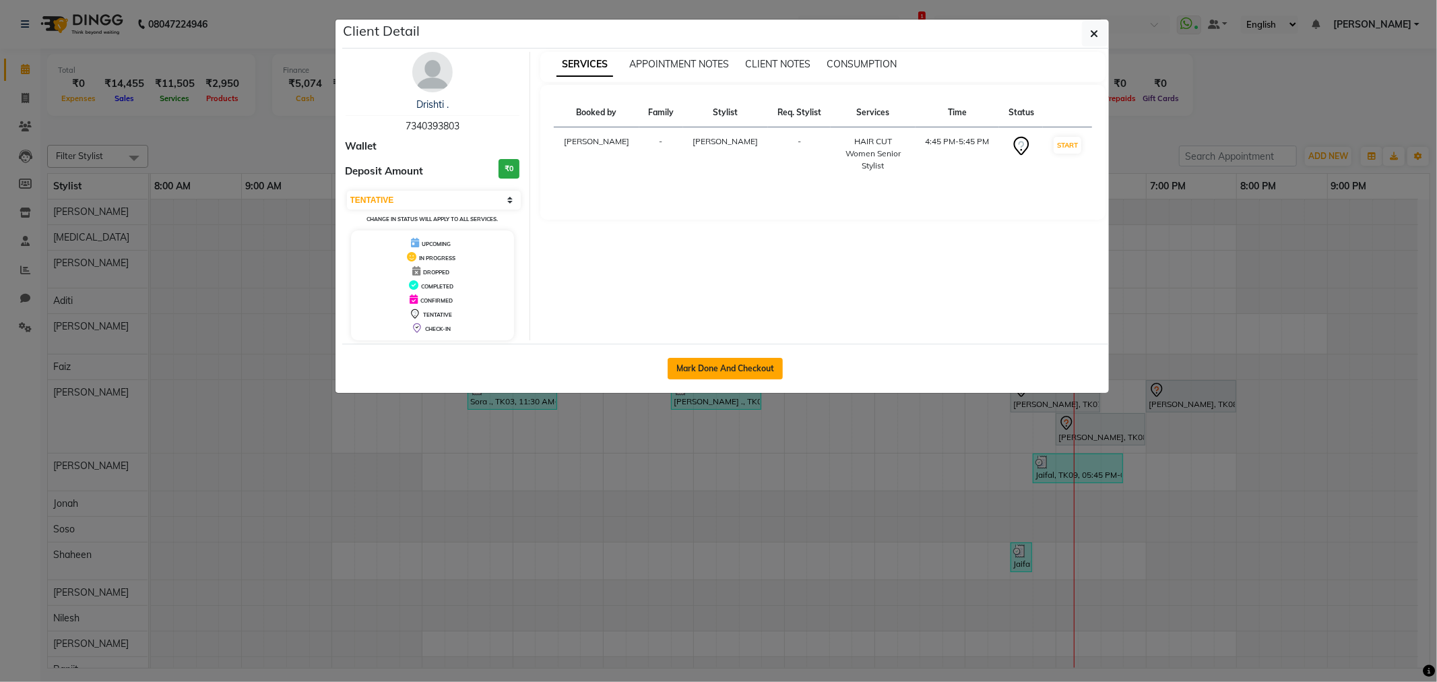
click at [726, 362] on button "Mark Done And Checkout" at bounding box center [725, 369] width 115 height 22
select select "7276"
select select "service"
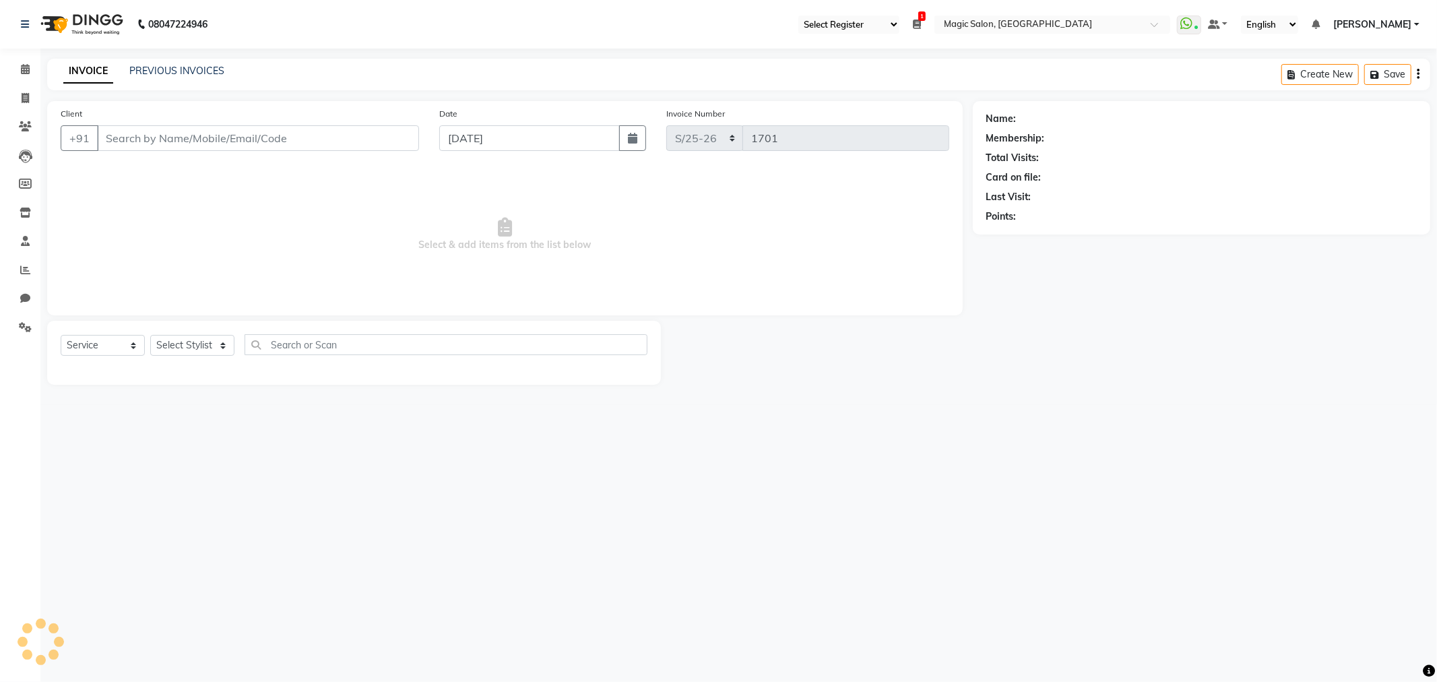
select select "3"
type input "7340393803"
select select "61841"
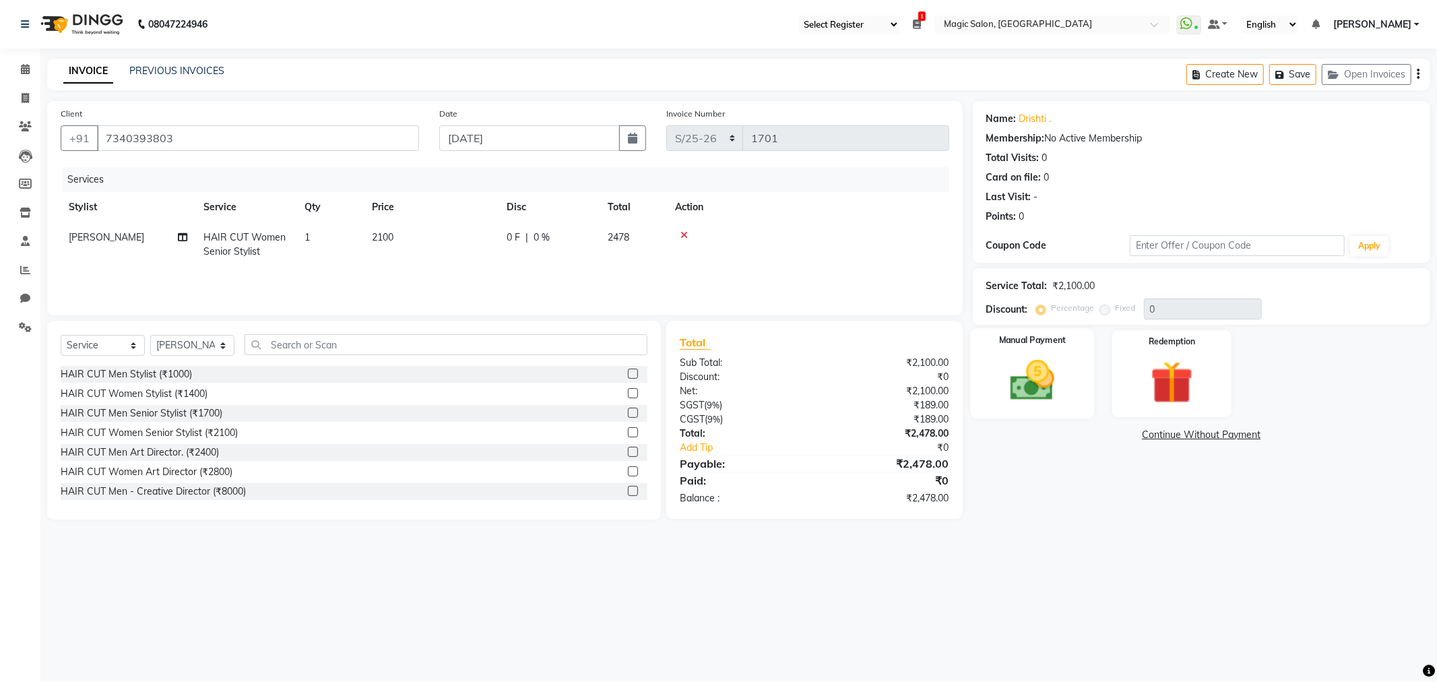
click at [1071, 350] on div "Manual Payment" at bounding box center [1032, 373] width 124 height 90
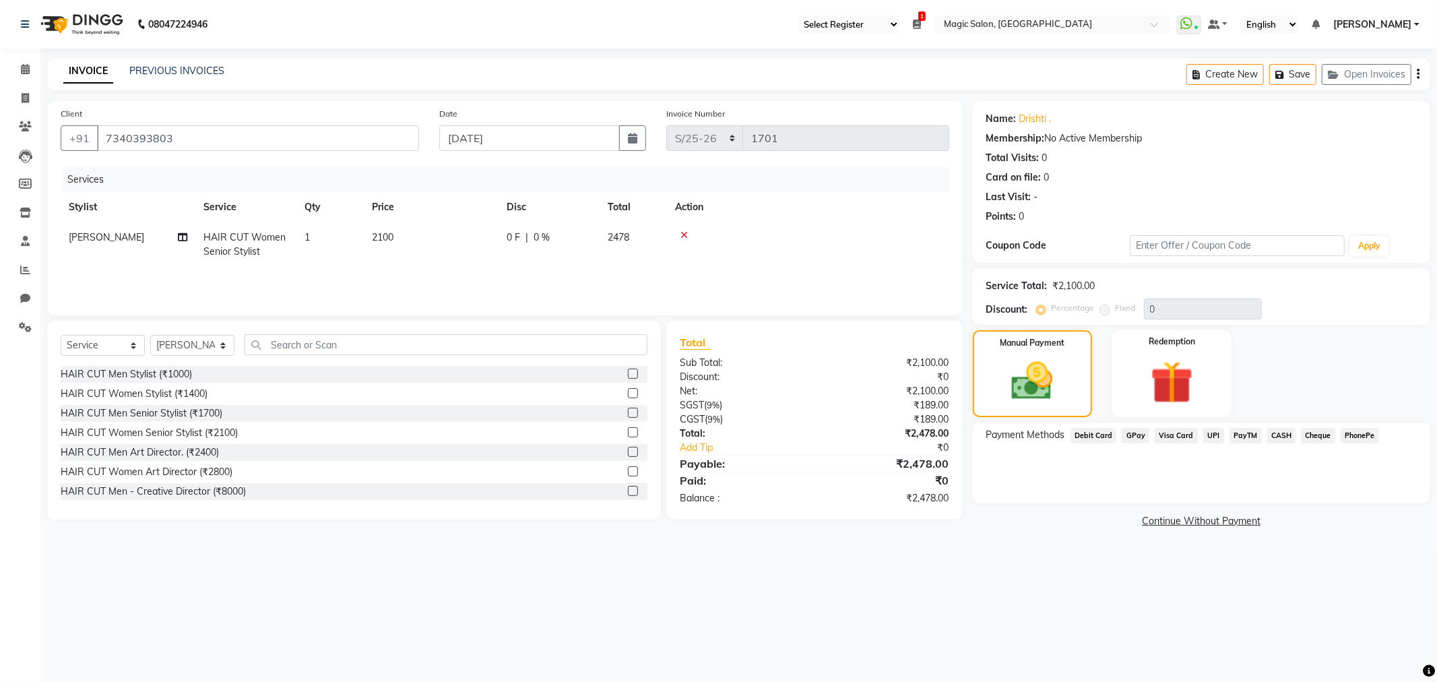
click at [1138, 433] on span "GPay" at bounding box center [1136, 435] width 28 height 15
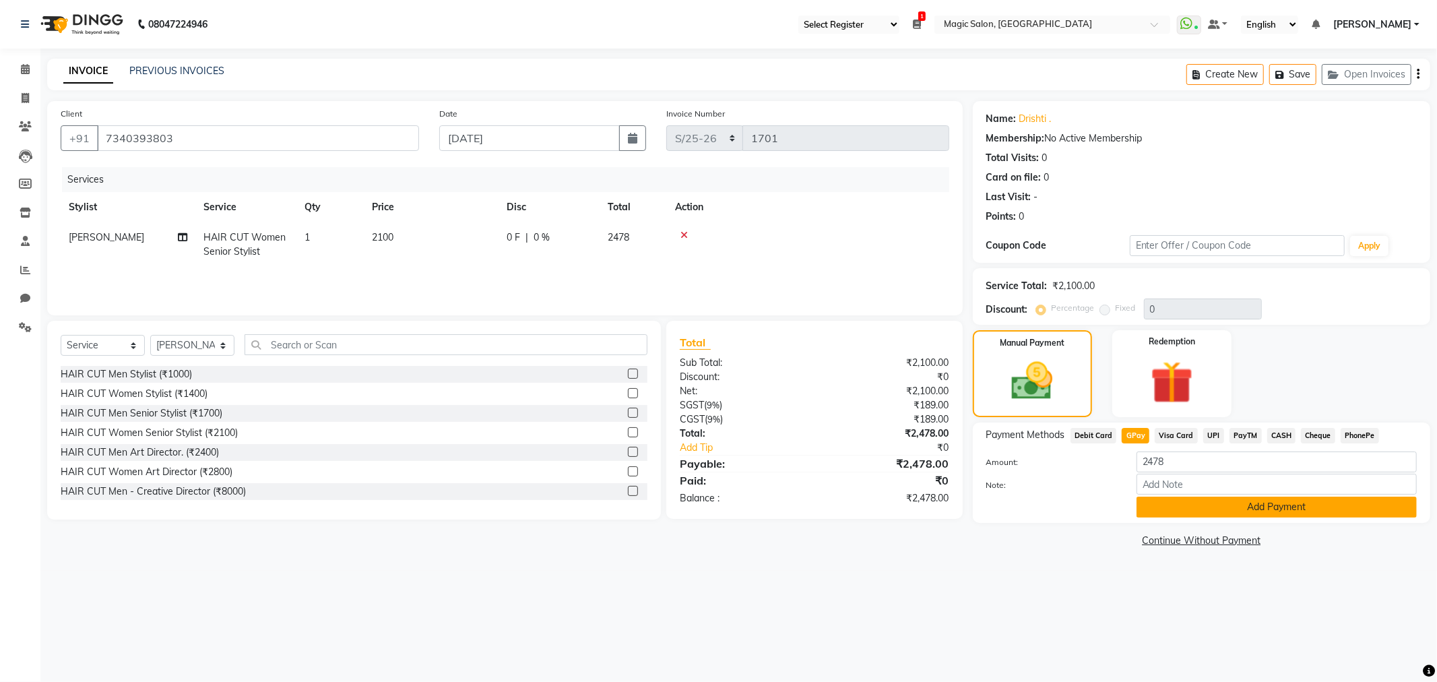
click at [1226, 507] on button "Add Payment" at bounding box center [1276, 506] width 280 height 21
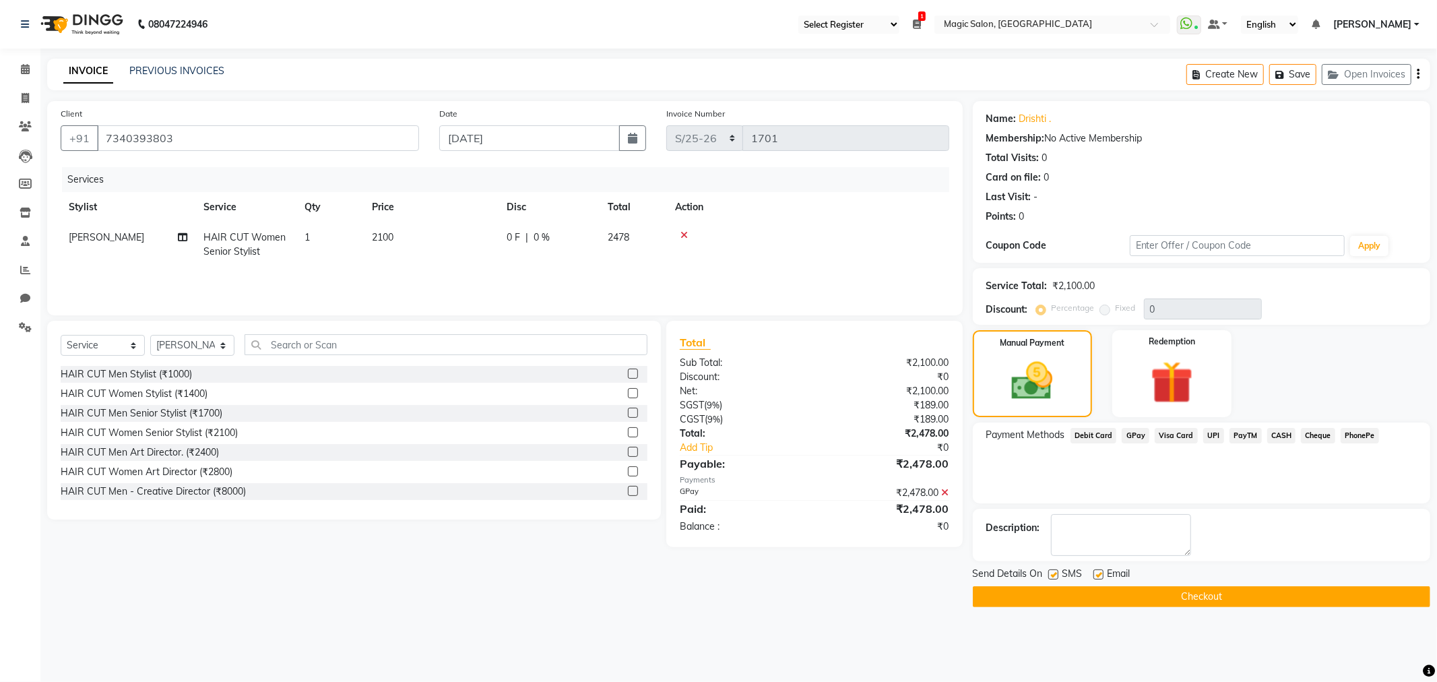
click at [1289, 586] on button "Checkout" at bounding box center [1201, 596] width 457 height 21
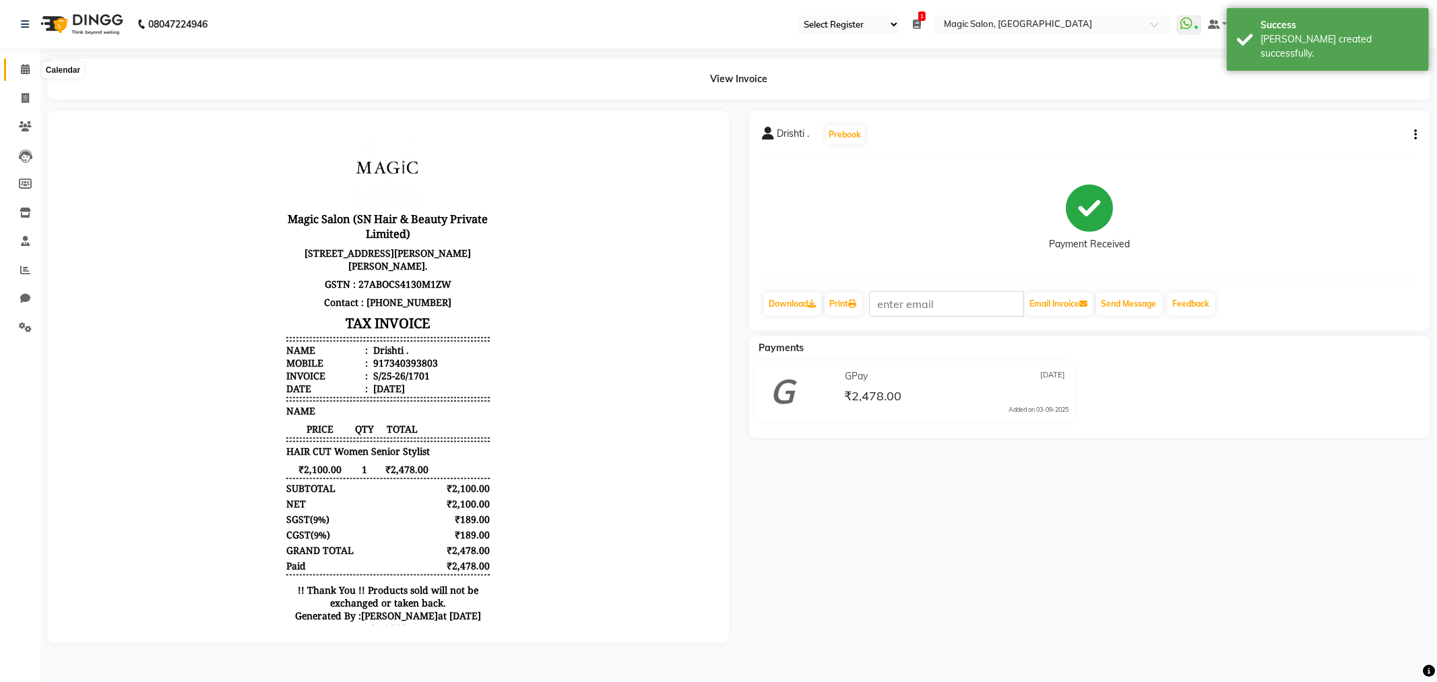
click at [30, 62] on span at bounding box center [25, 69] width 24 height 15
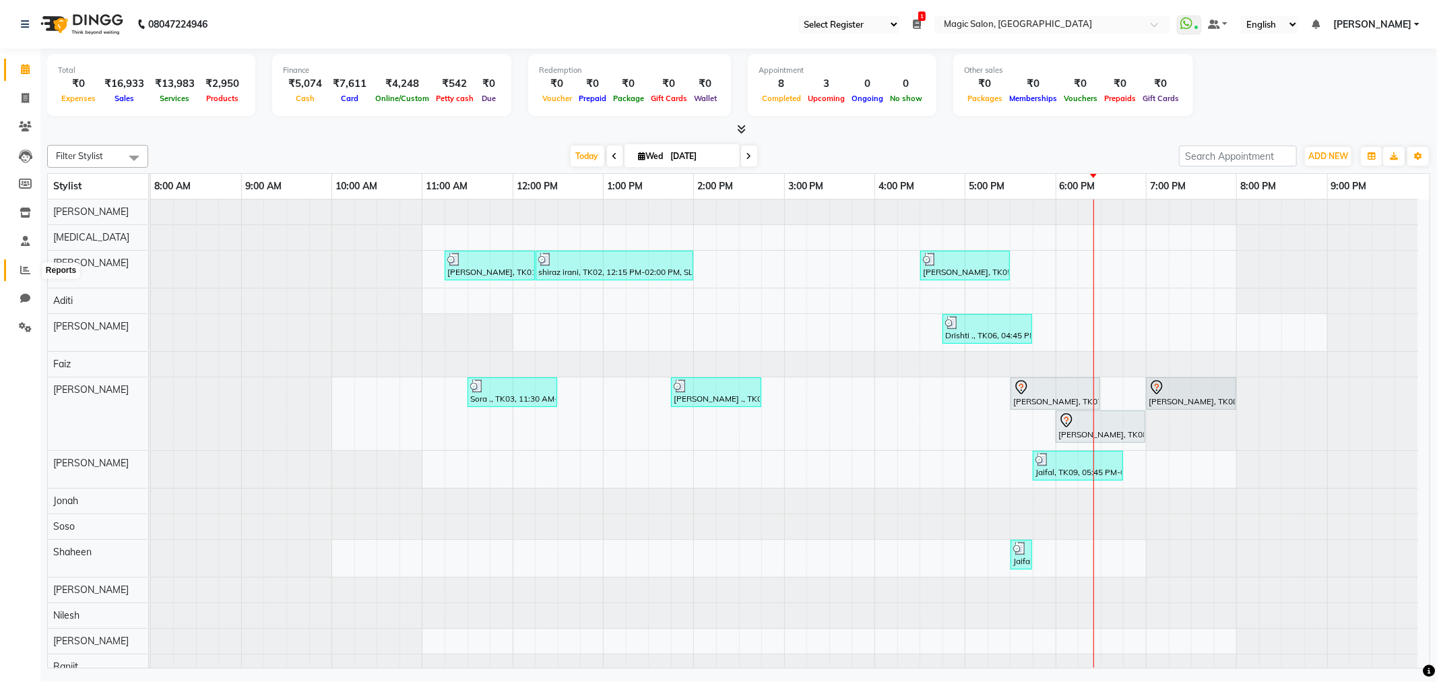
click at [19, 263] on span at bounding box center [25, 270] width 24 height 15
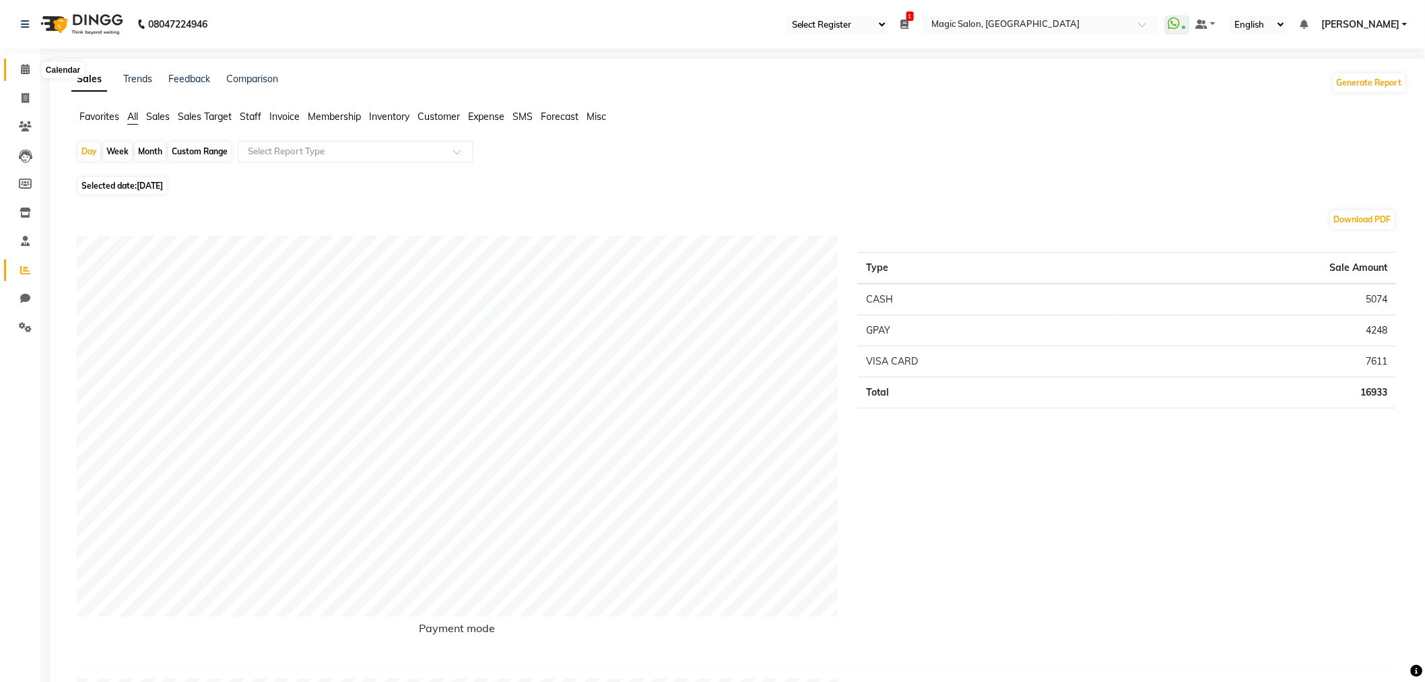
click at [26, 62] on span at bounding box center [25, 69] width 24 height 15
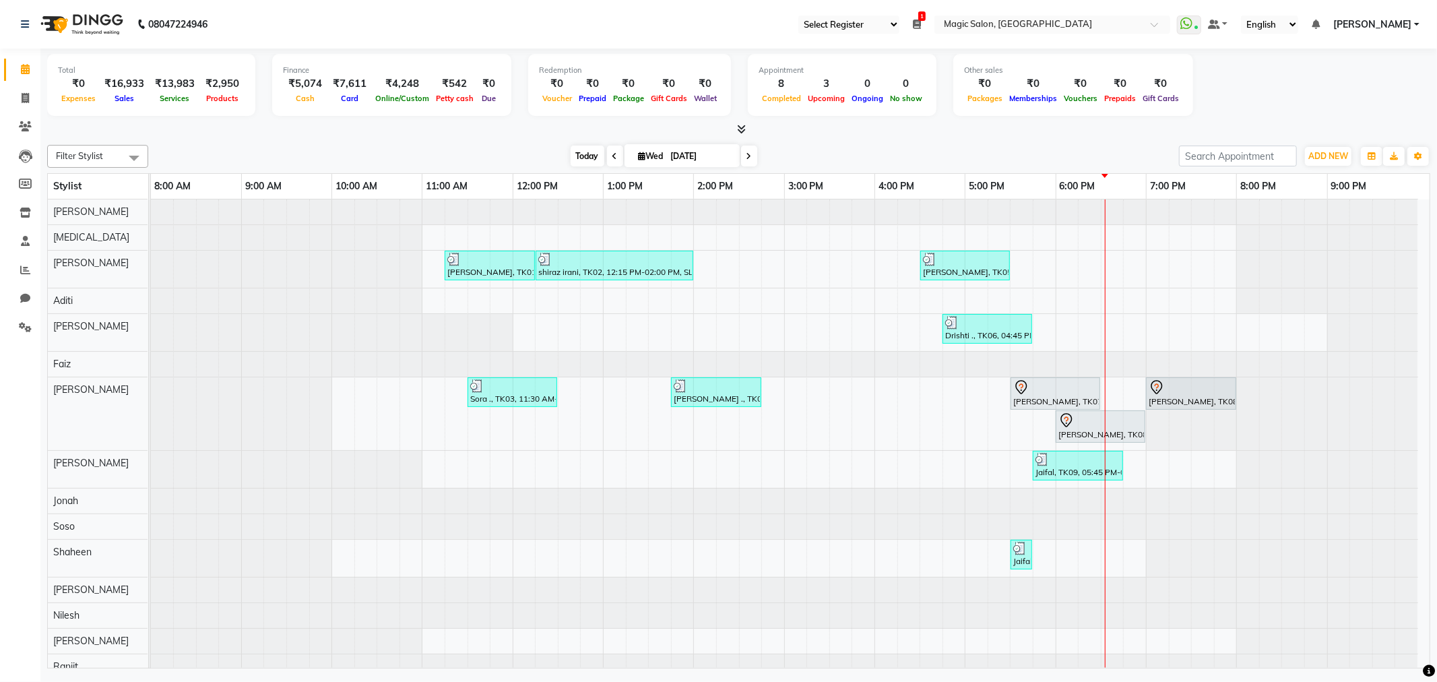
click at [571, 155] on span "Today" at bounding box center [588, 156] width 34 height 21
click at [1053, 391] on div at bounding box center [1055, 387] width 84 height 16
select select "7"
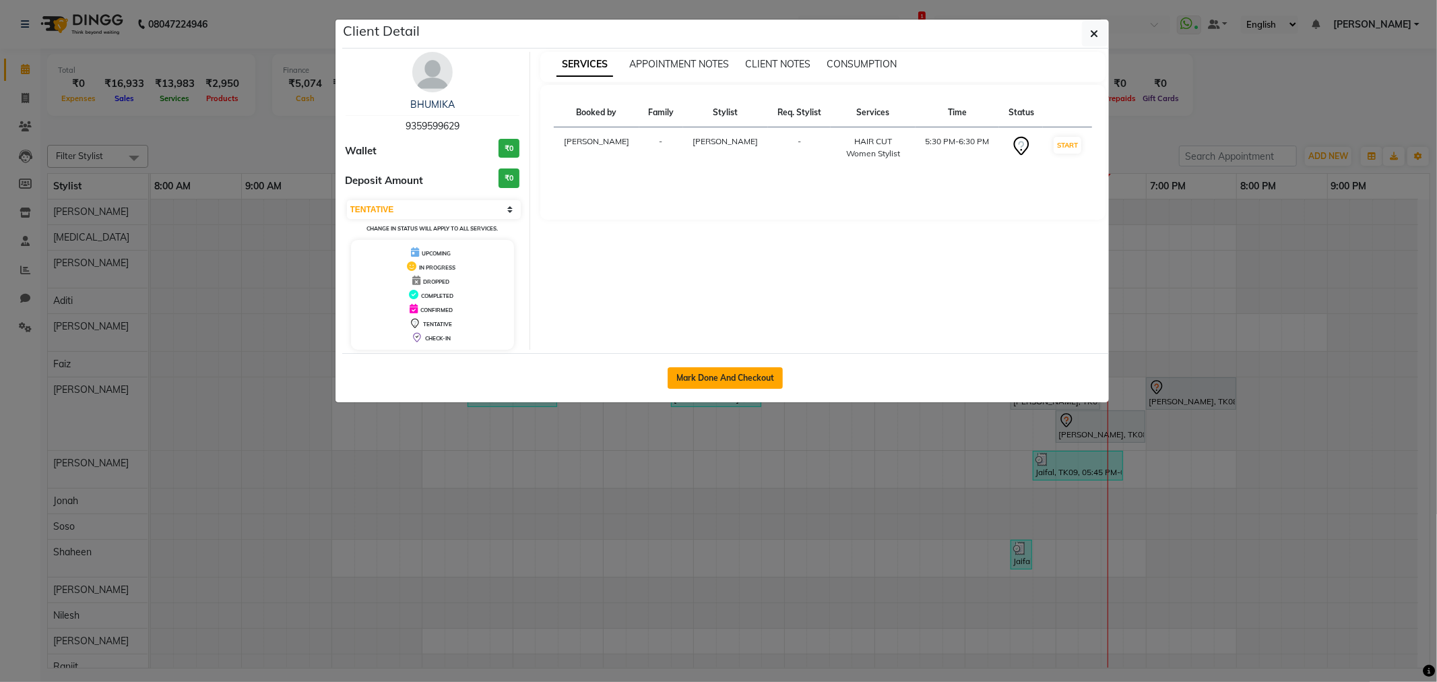
click at [746, 376] on button "Mark Done And Checkout" at bounding box center [725, 378] width 115 height 22
select select "service"
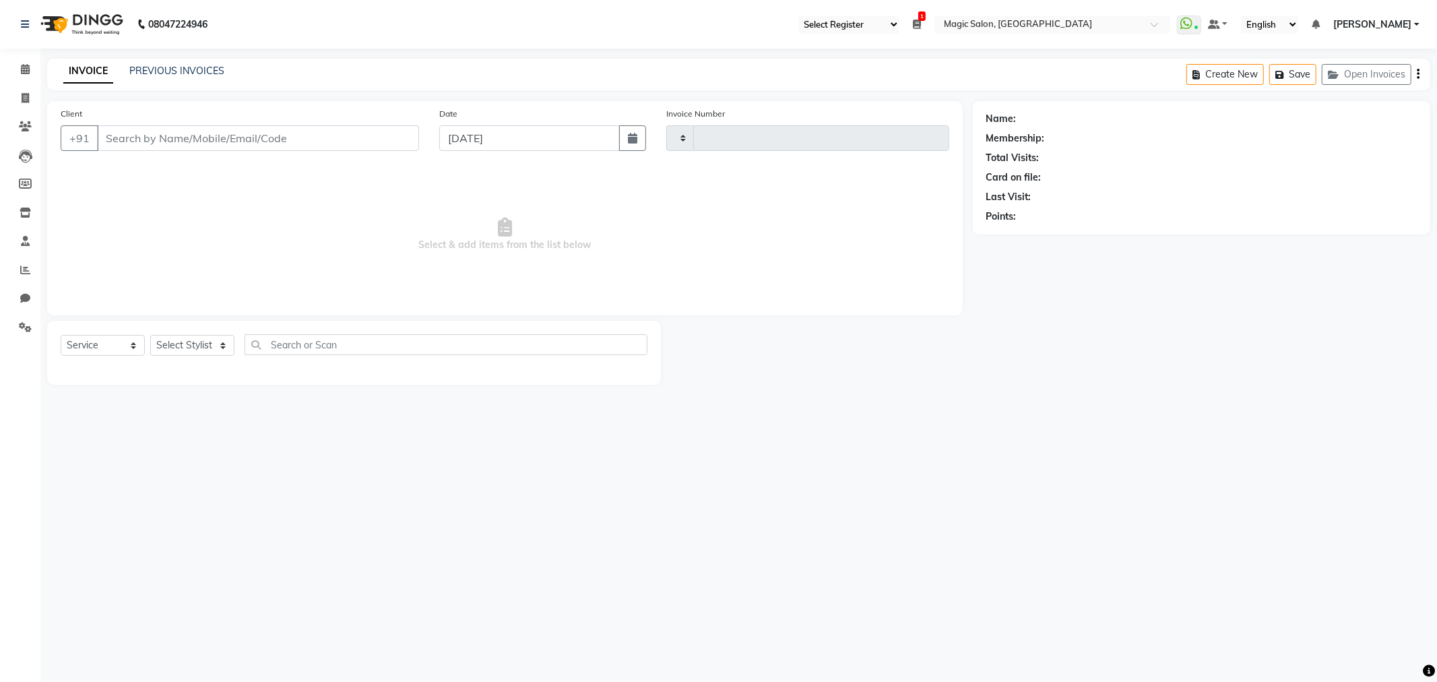
type input "1702"
select select "7276"
type input "9359599629"
select select "83814"
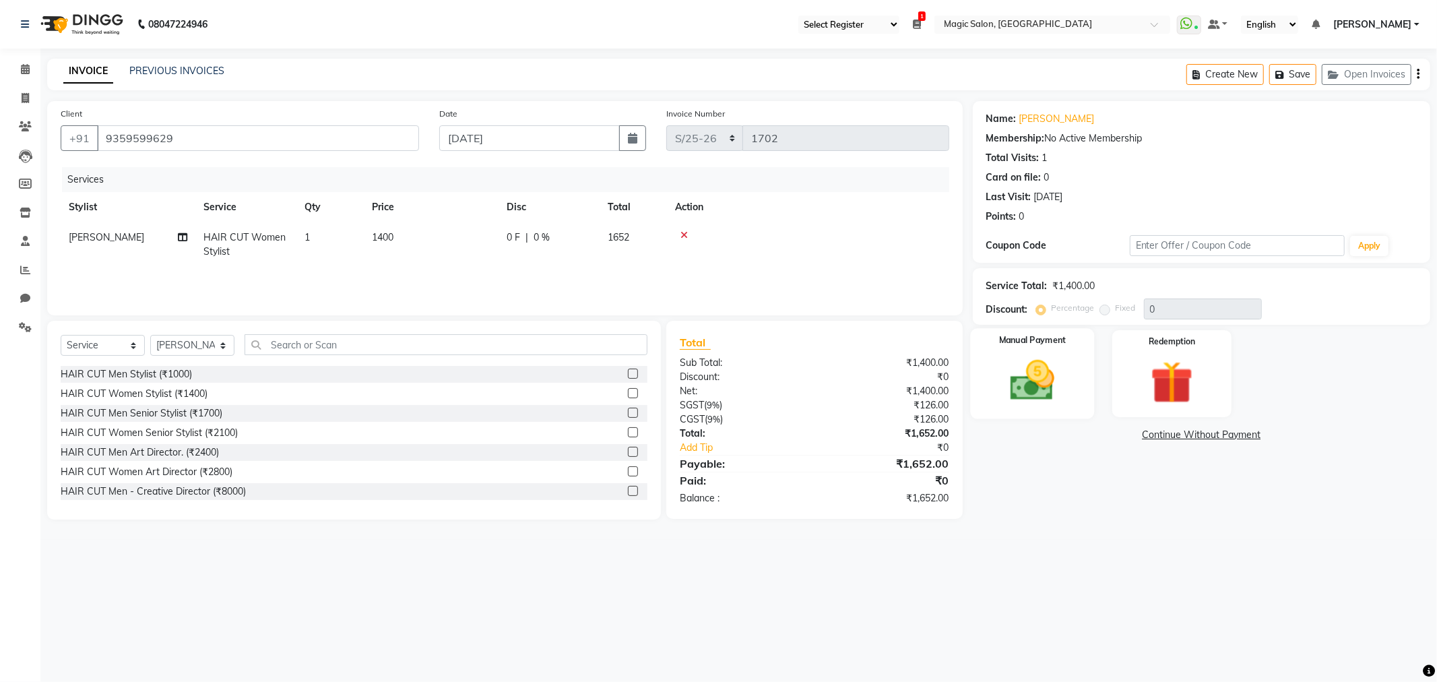
click at [1051, 404] on img at bounding box center [1032, 380] width 72 height 51
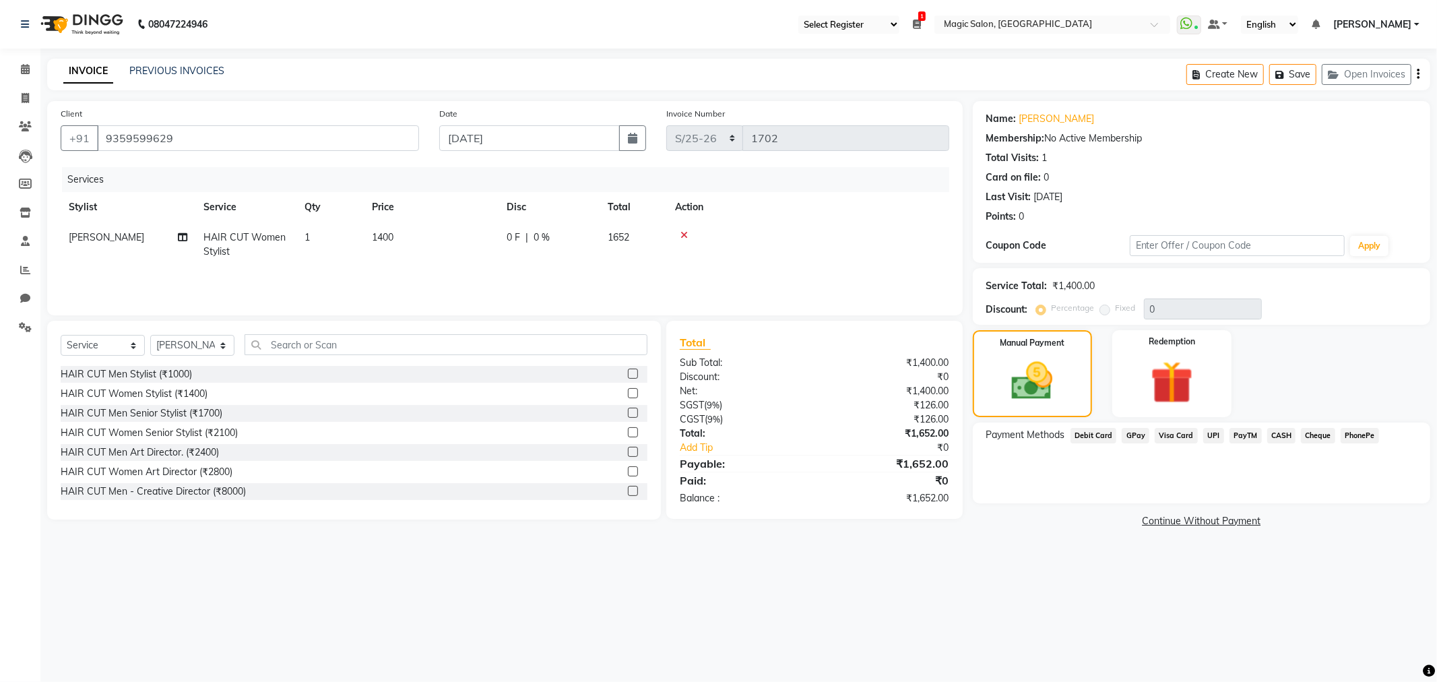
click at [1136, 438] on span "GPay" at bounding box center [1136, 435] width 28 height 15
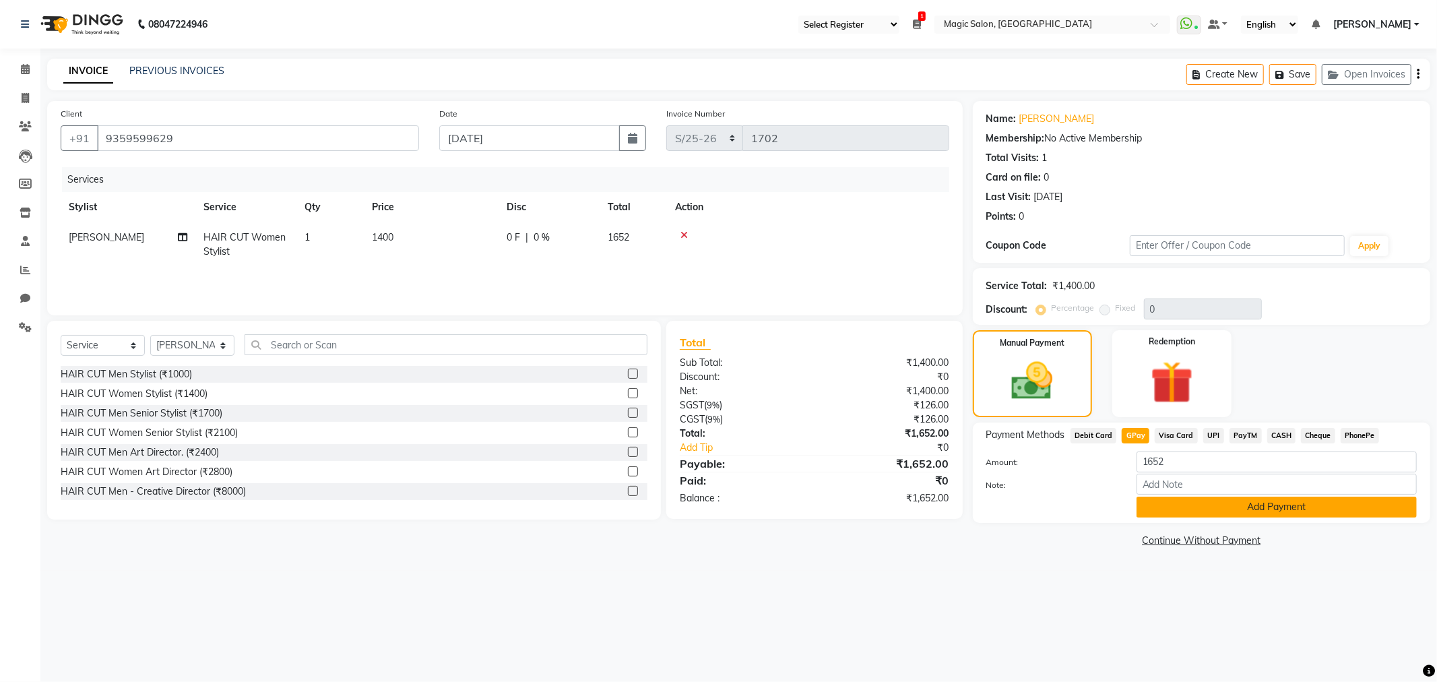
click at [1161, 501] on button "Add Payment" at bounding box center [1276, 506] width 280 height 21
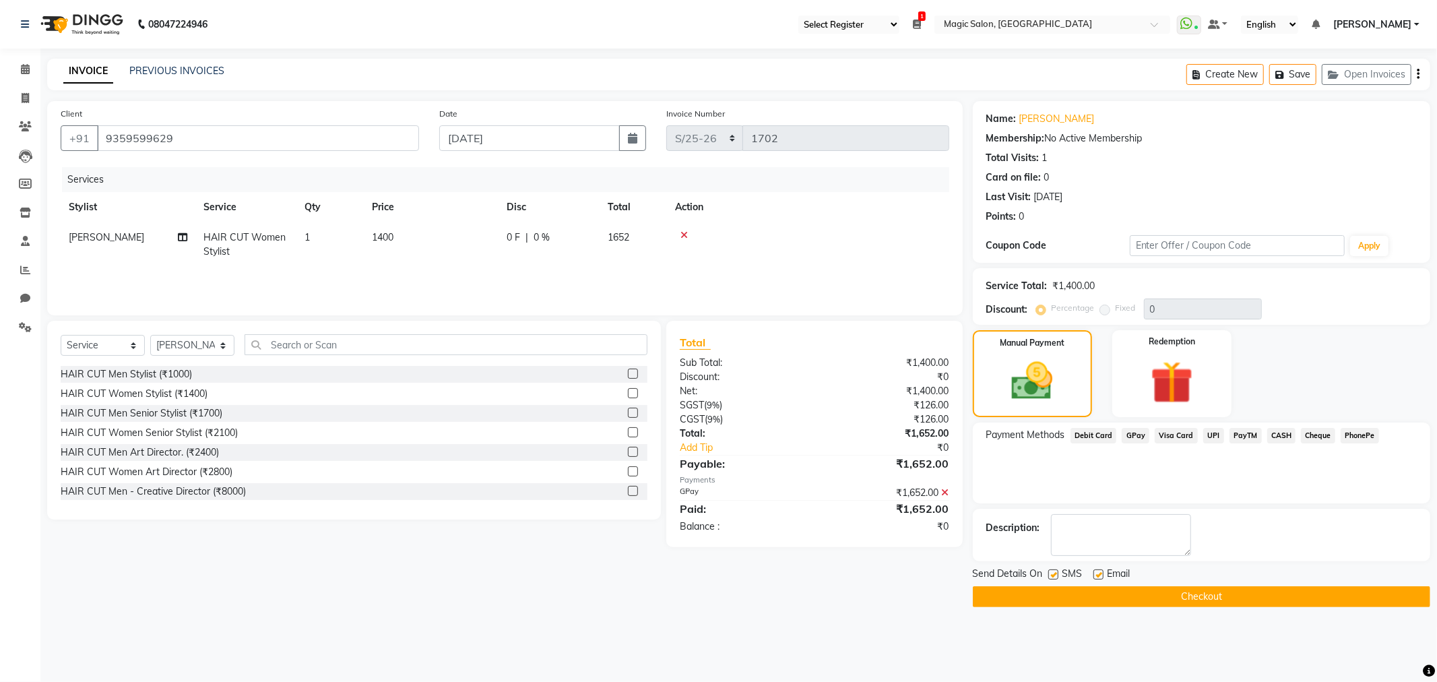
click at [1152, 595] on button "Checkout" at bounding box center [1201, 596] width 457 height 21
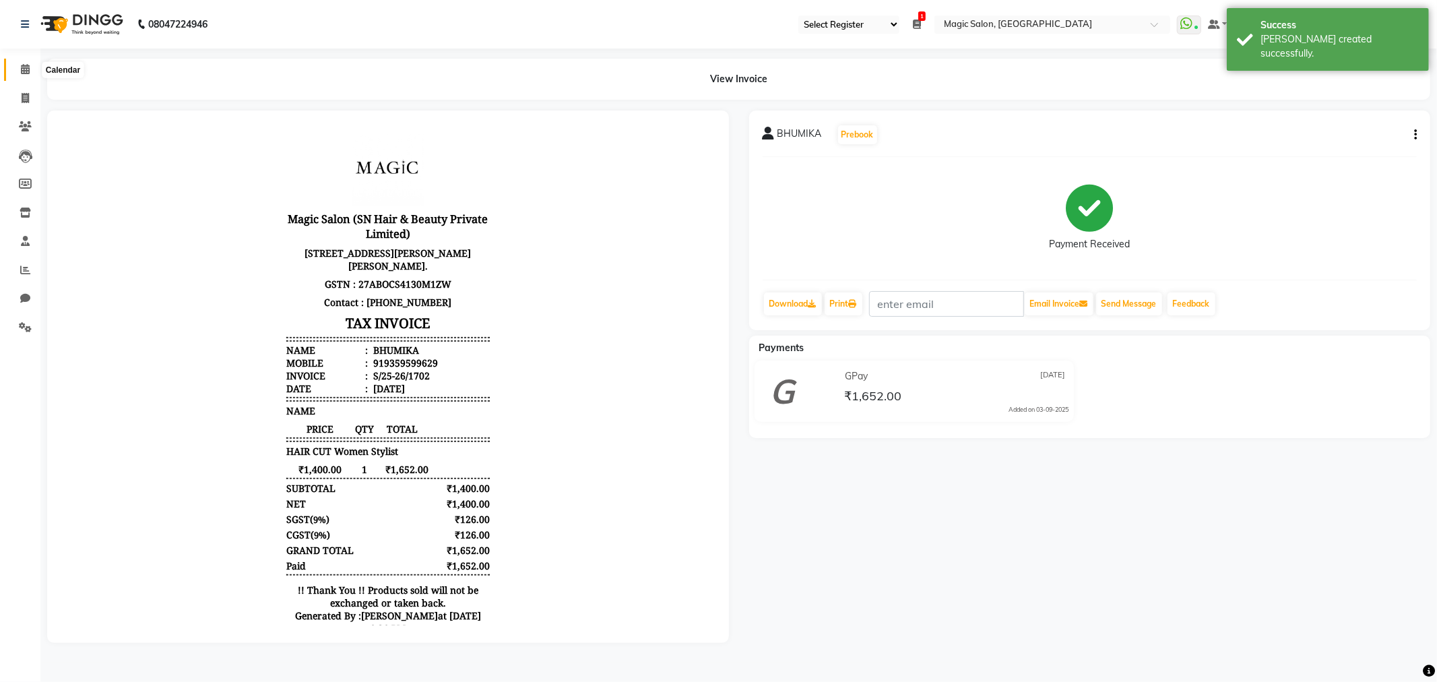
click at [24, 70] on icon at bounding box center [25, 69] width 9 height 10
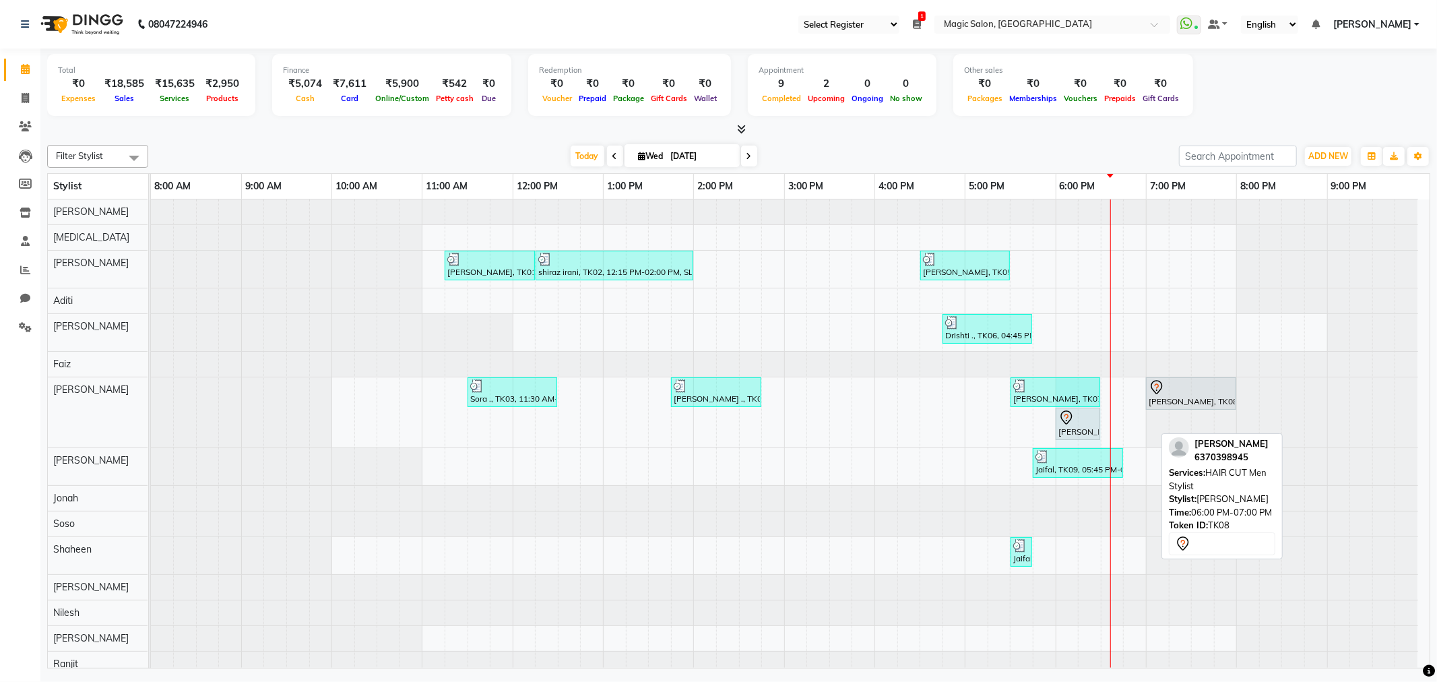
drag, startPoint x: 1153, startPoint y: 424, endPoint x: 1099, endPoint y: 422, distance: 53.9
click at [151, 422] on div "Sora ., TK03, 11:30 AM-12:30 PM, Straight Blowdry NEETU ., TK04, 01:45 PM-02:45…" at bounding box center [151, 412] width 0 height 70
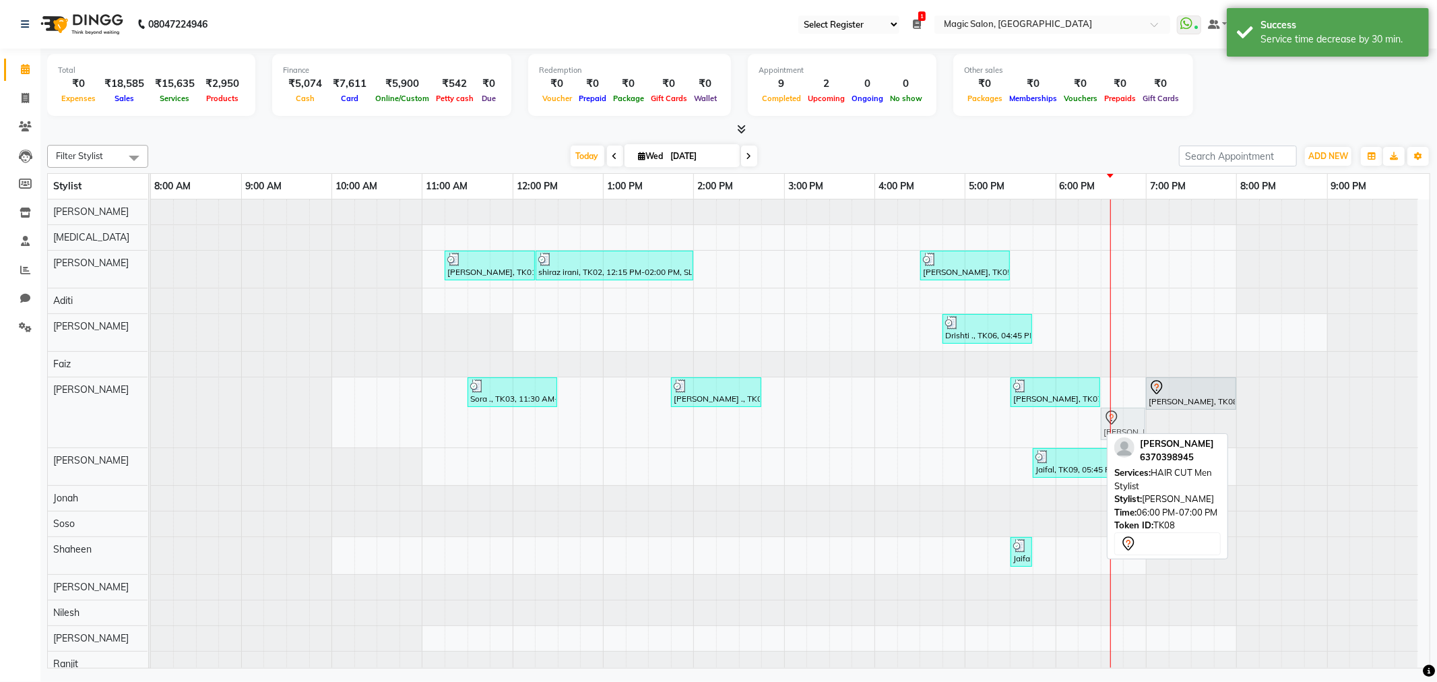
drag, startPoint x: 1071, startPoint y: 427, endPoint x: 1112, endPoint y: 406, distance: 46.1
click at [1112, 406] on div "Ruchi Ganeriwan, TK01, 11:15 AM-12:15 PM, SL.HAIRCUT FEMALE shiraz irani, TK02,…" at bounding box center [790, 476] width 1279 height 554
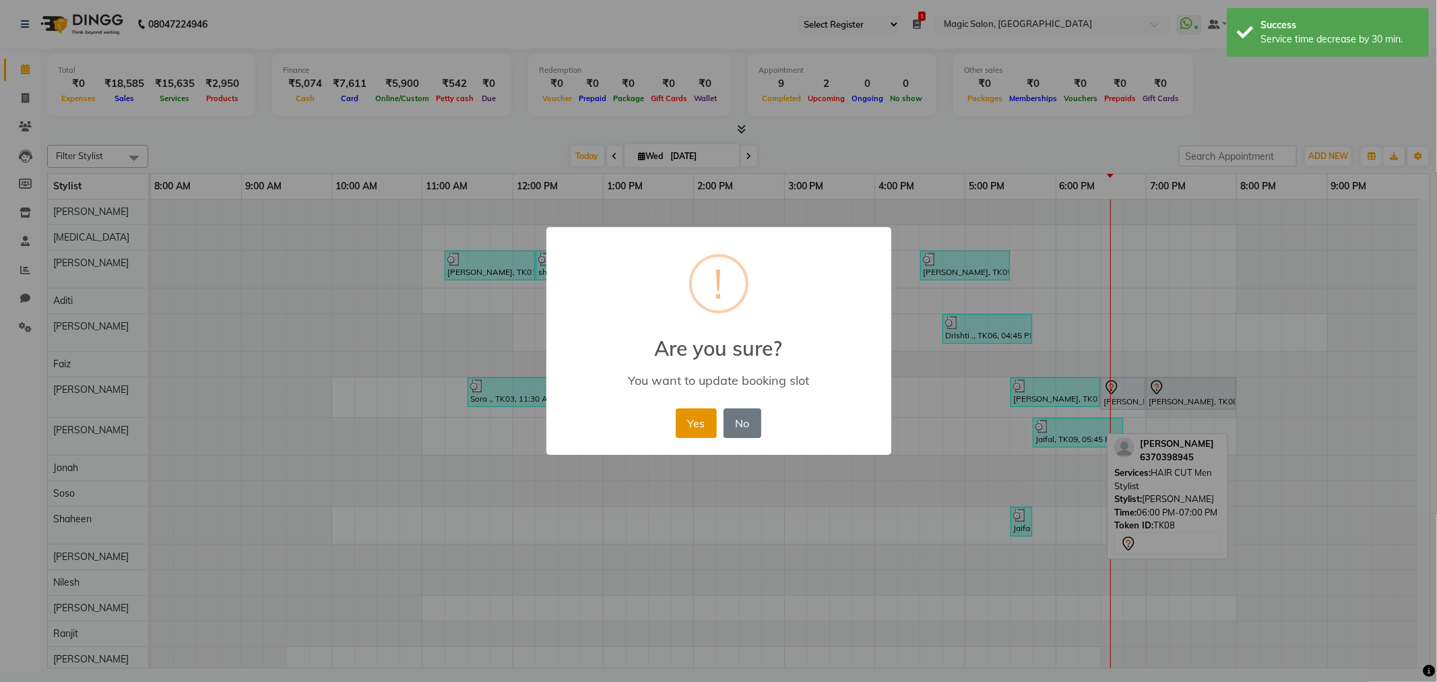
click at [699, 421] on button "Yes" at bounding box center [696, 423] width 41 height 30
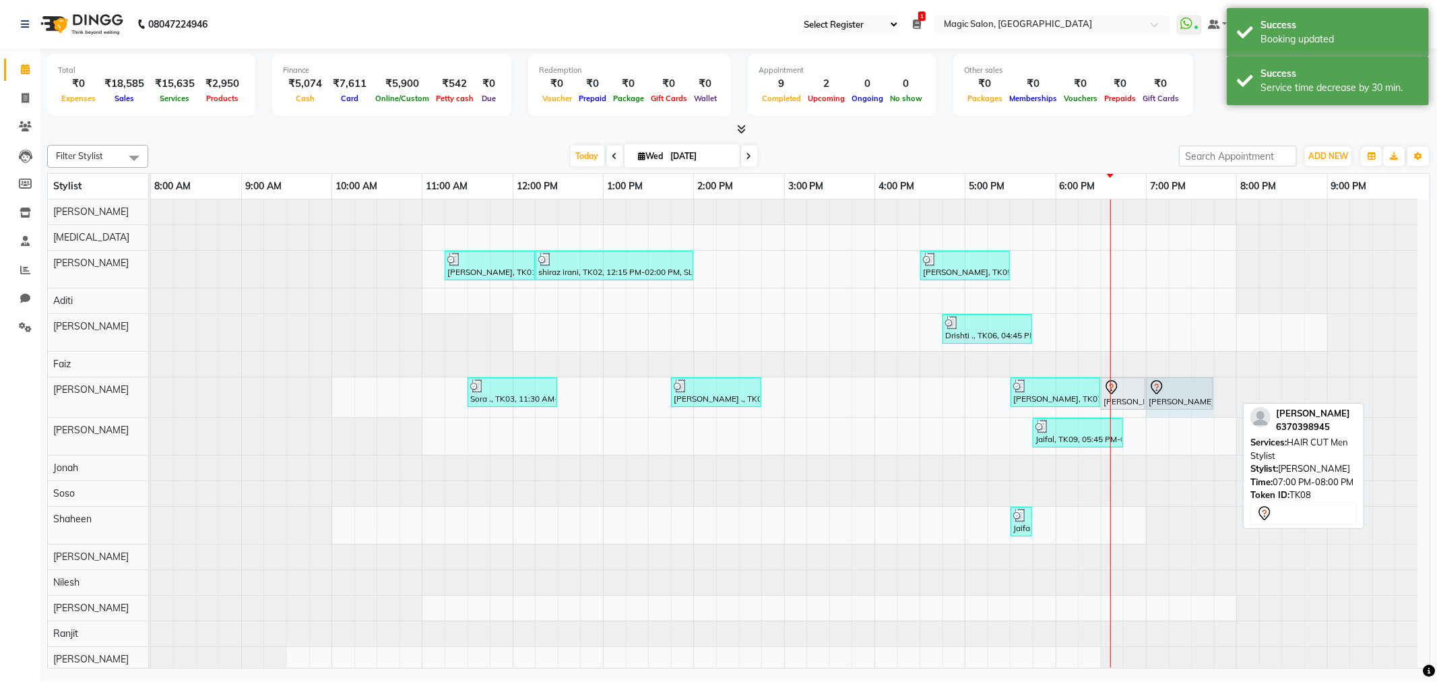
drag, startPoint x: 1233, startPoint y: 389, endPoint x: 1200, endPoint y: 389, distance: 33.0
click at [151, 389] on div "Sora ., TK03, 11:30 AM-12:30 PM, Straight Blowdry NEETU ., TK04, 01:45 PM-02:45…" at bounding box center [151, 397] width 0 height 40
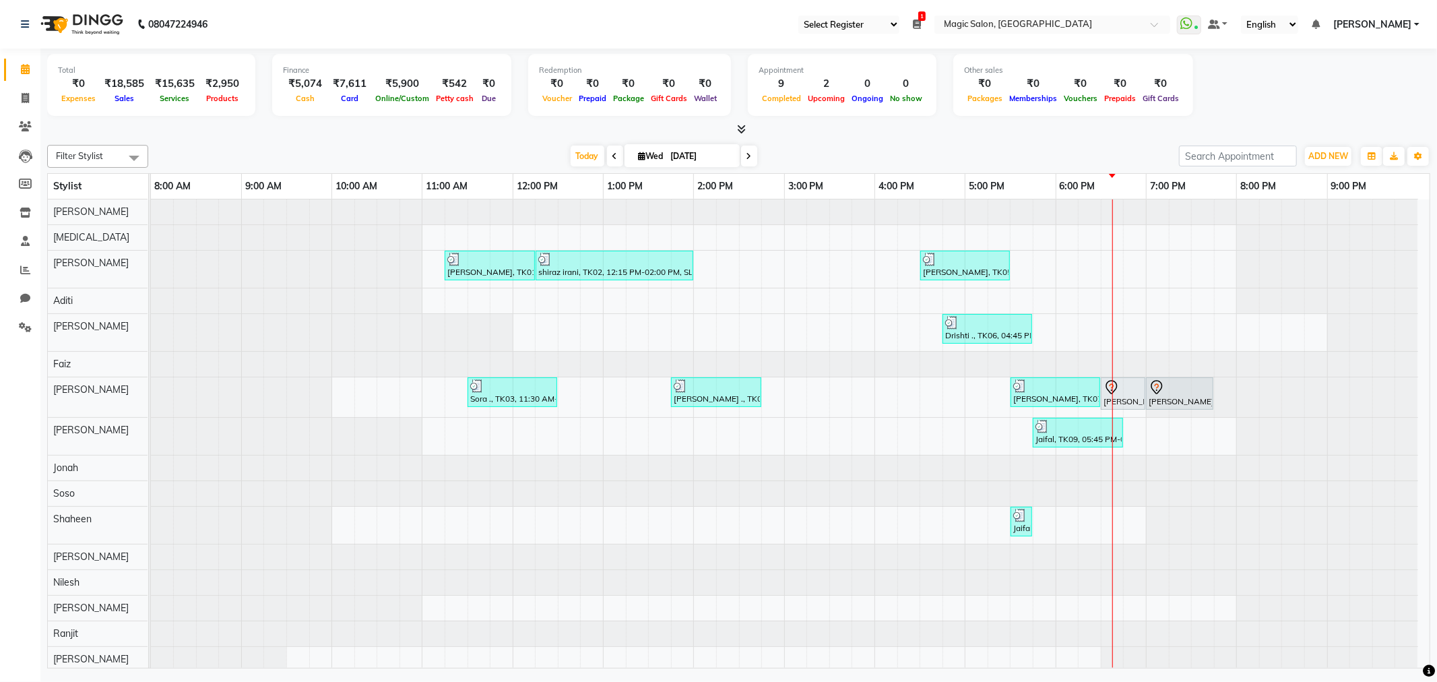
click at [750, 156] on span at bounding box center [749, 156] width 16 height 21
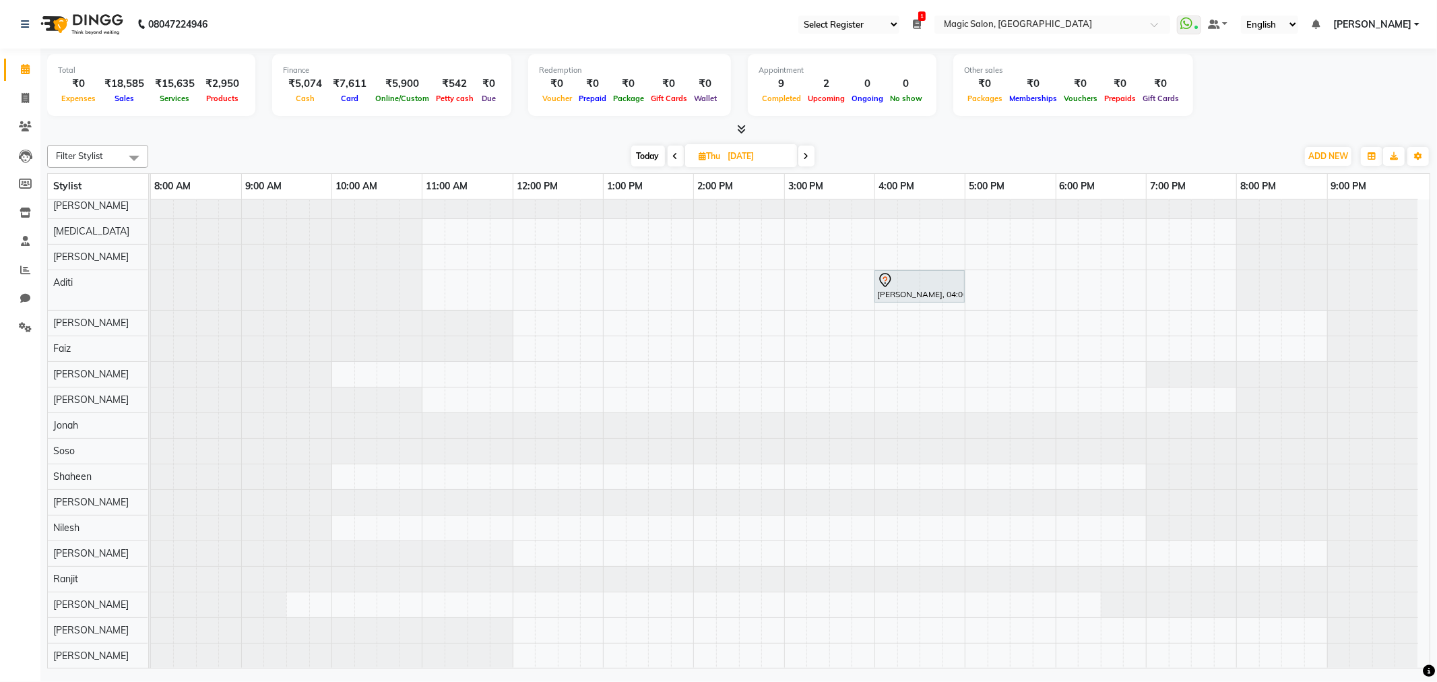
scroll to position [18, 0]
click at [655, 151] on span "Today" at bounding box center [648, 156] width 34 height 21
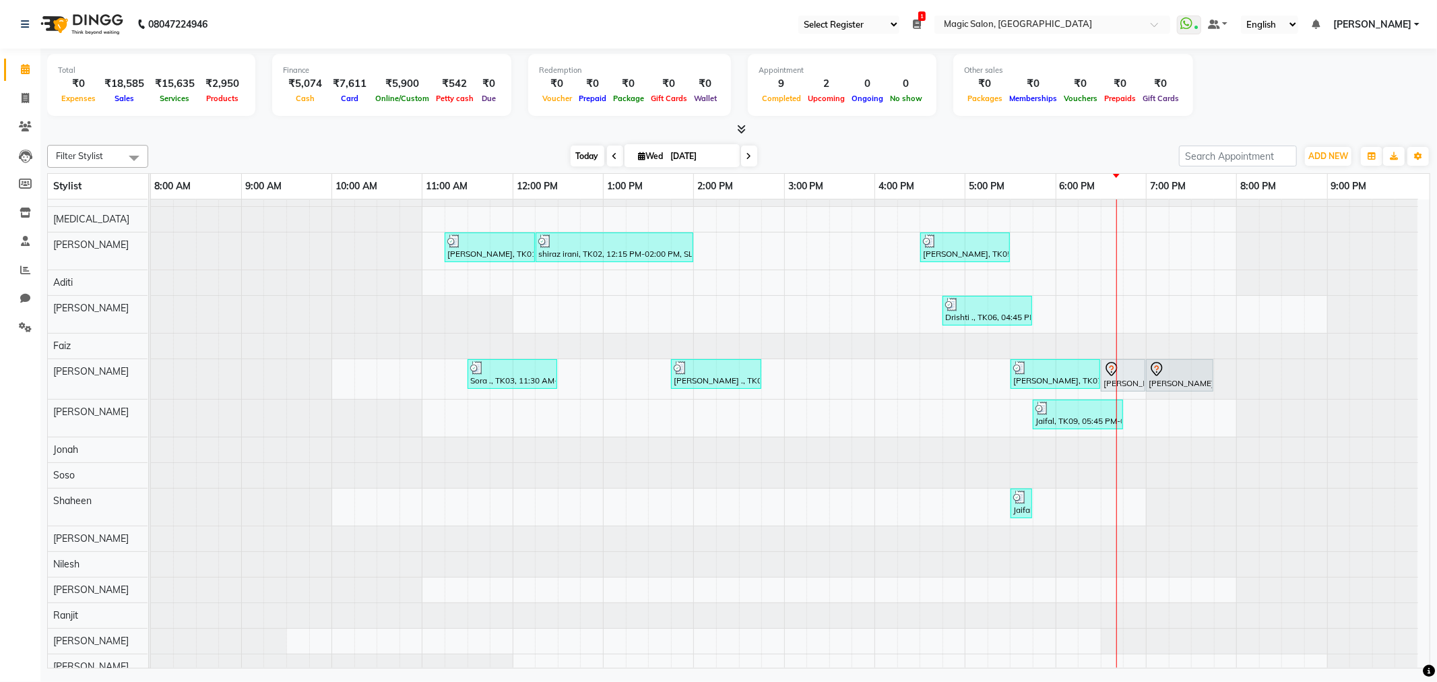
click at [582, 150] on span "Today" at bounding box center [588, 156] width 34 height 21
click at [750, 158] on span at bounding box center [749, 156] width 16 height 21
type input "[DATE]"
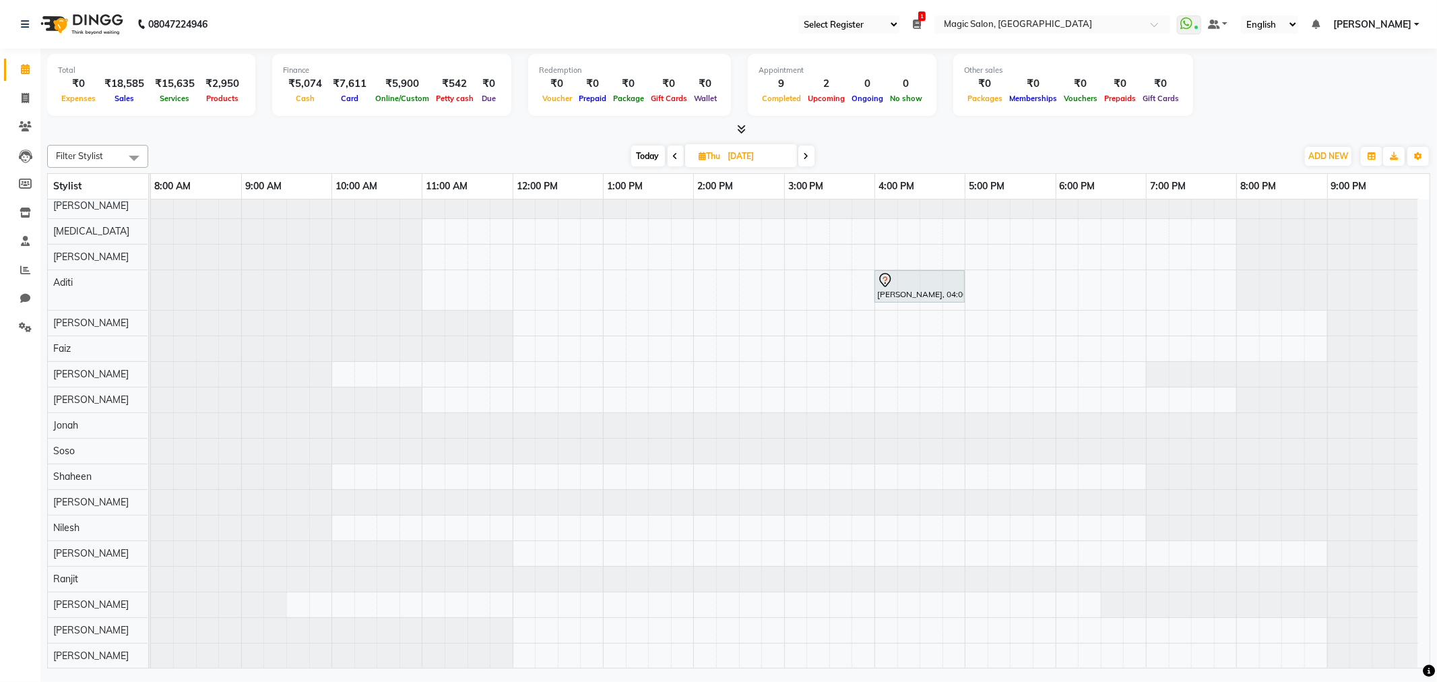
click at [880, 466] on div "[PERSON_NAME], 04:00 PM-05:00 PM, AD.[DEMOGRAPHIC_DATA] HAIRCUT" at bounding box center [790, 430] width 1279 height 475
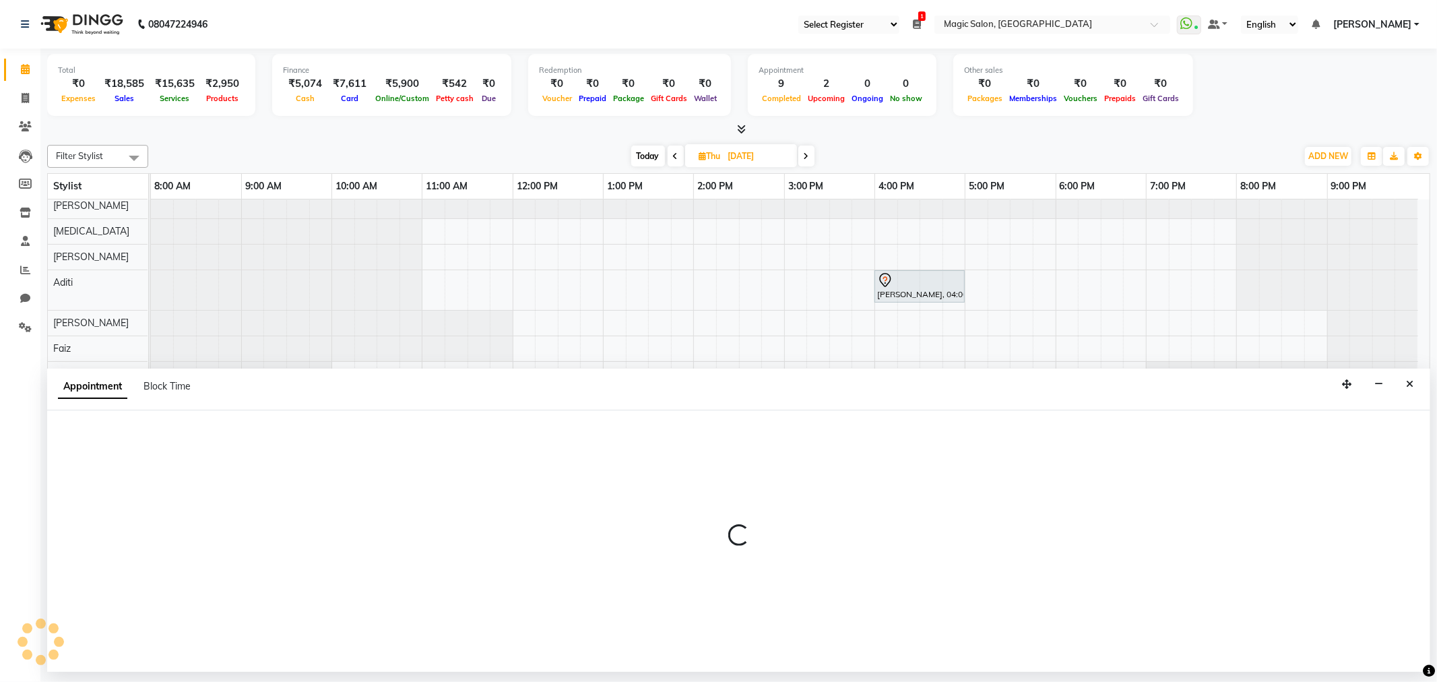
select select "61847"
select select "960"
select select "tentative"
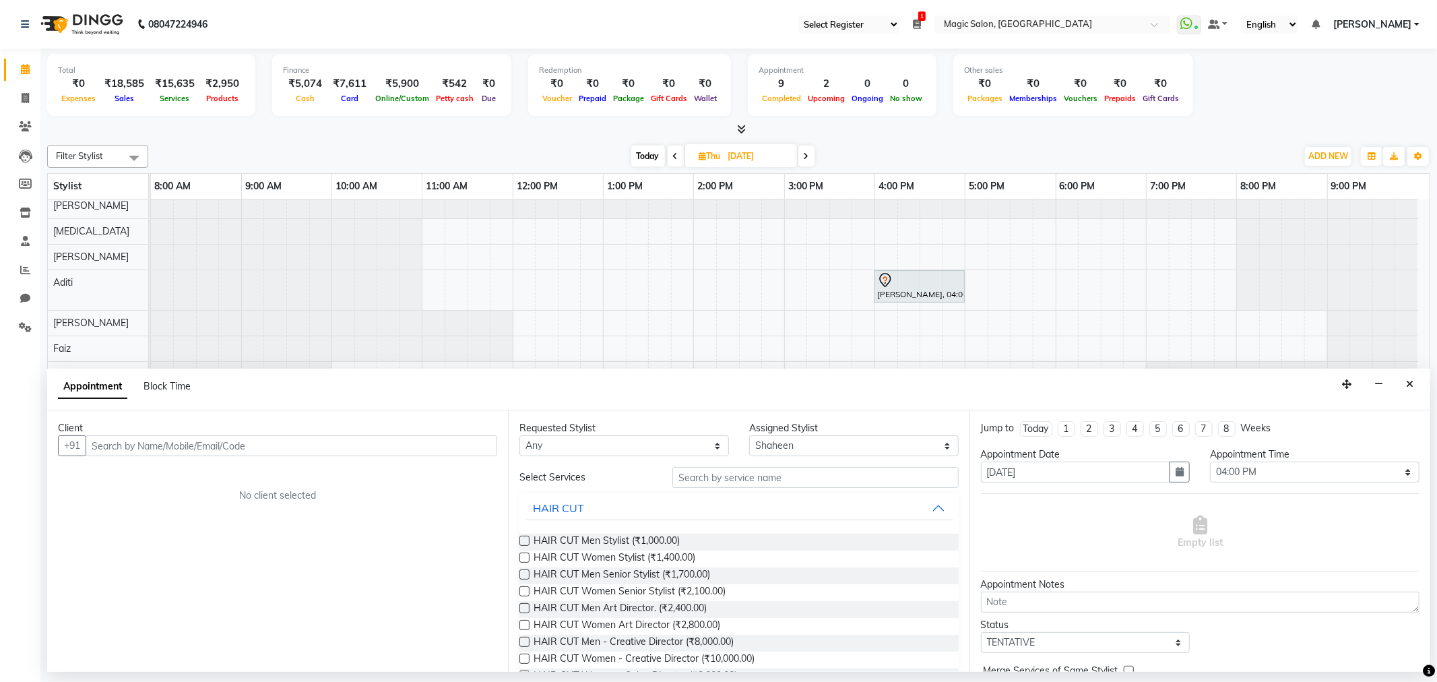
click at [218, 434] on div "Client" at bounding box center [277, 428] width 439 height 14
click at [217, 443] on input "text" at bounding box center [292, 445] width 412 height 21
type input "9301903228"
click at [469, 445] on span "Add Client" at bounding box center [469, 445] width 45 height 12
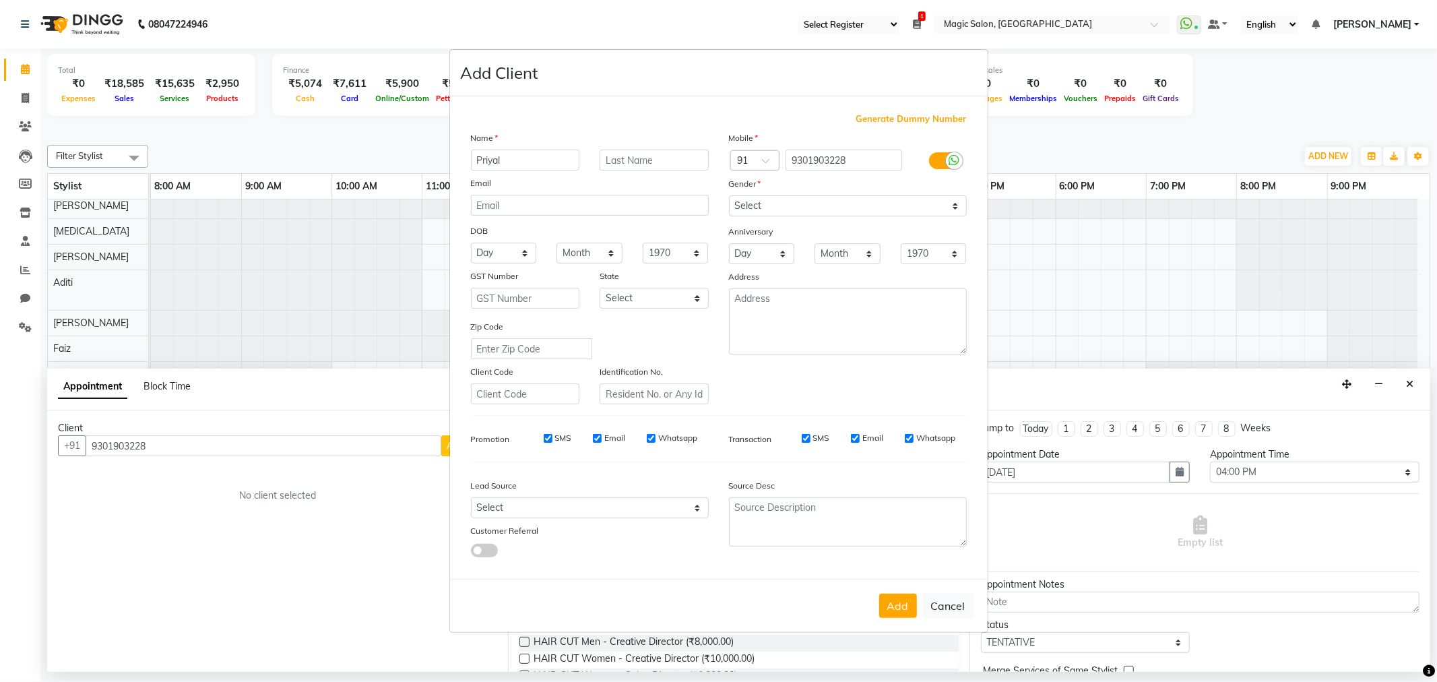
type input "Priyal"
click at [765, 209] on select "Select Male Female Other Prefer Not To Say" at bounding box center [848, 205] width 238 height 21
click at [729, 195] on select "Select Male Female Other Prefer Not To Say" at bounding box center [848, 205] width 238 height 21
click at [773, 212] on select "Select Male Female Other Prefer Not To Say" at bounding box center [848, 205] width 238 height 21
select select "female"
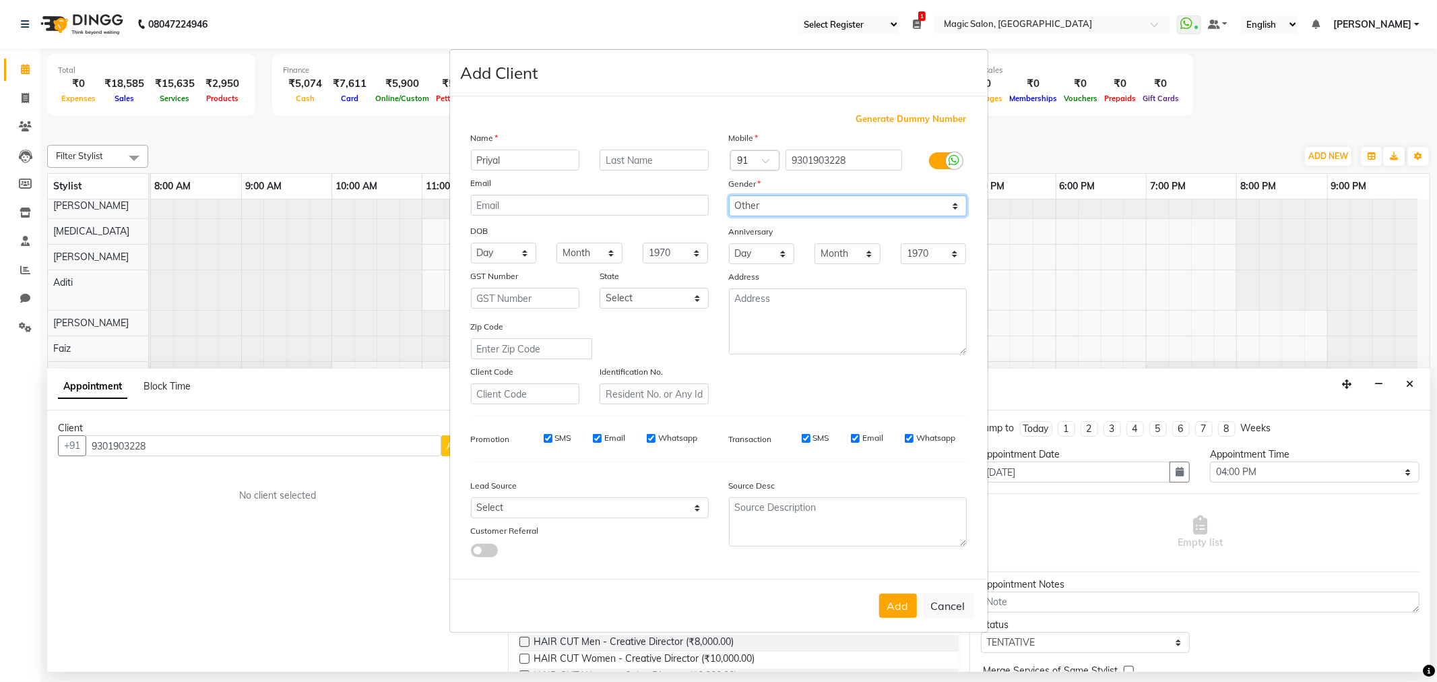
click at [729, 195] on select "Select Male Female Other Prefer Not To Say" at bounding box center [848, 205] width 238 height 21
drag, startPoint x: 608, startPoint y: 509, endPoint x: 608, endPoint y: 497, distance: 12.1
click at [608, 509] on select "Select Walk-in Referral Internet Friend Word of Mouth Advertisement Facebook Ju…" at bounding box center [590, 507] width 238 height 21
select select "49754"
click at [471, 497] on select "Select Walk-in Referral Internet Friend Word of Mouth Advertisement Facebook Ju…" at bounding box center [590, 507] width 238 height 21
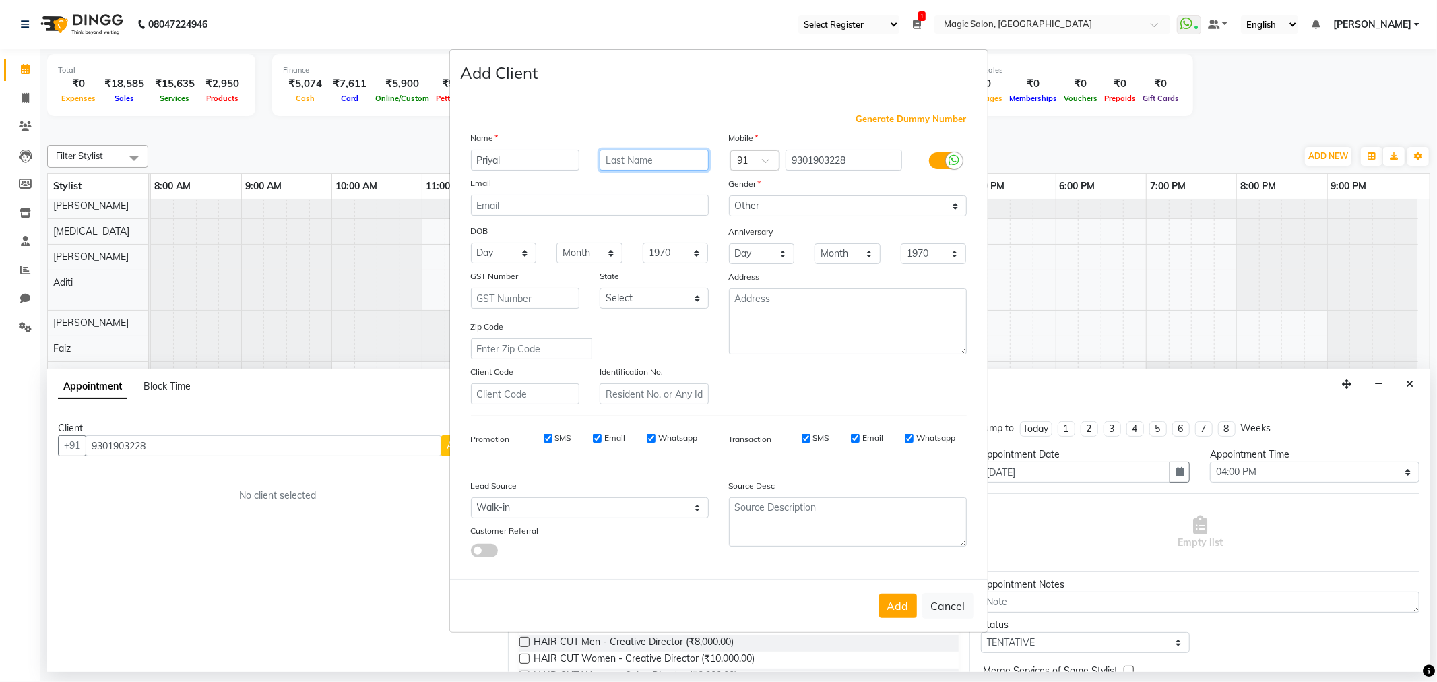
click at [650, 163] on input "text" at bounding box center [654, 160] width 109 height 21
type input "."
click at [895, 604] on button "Add" at bounding box center [898, 605] width 38 height 24
select select
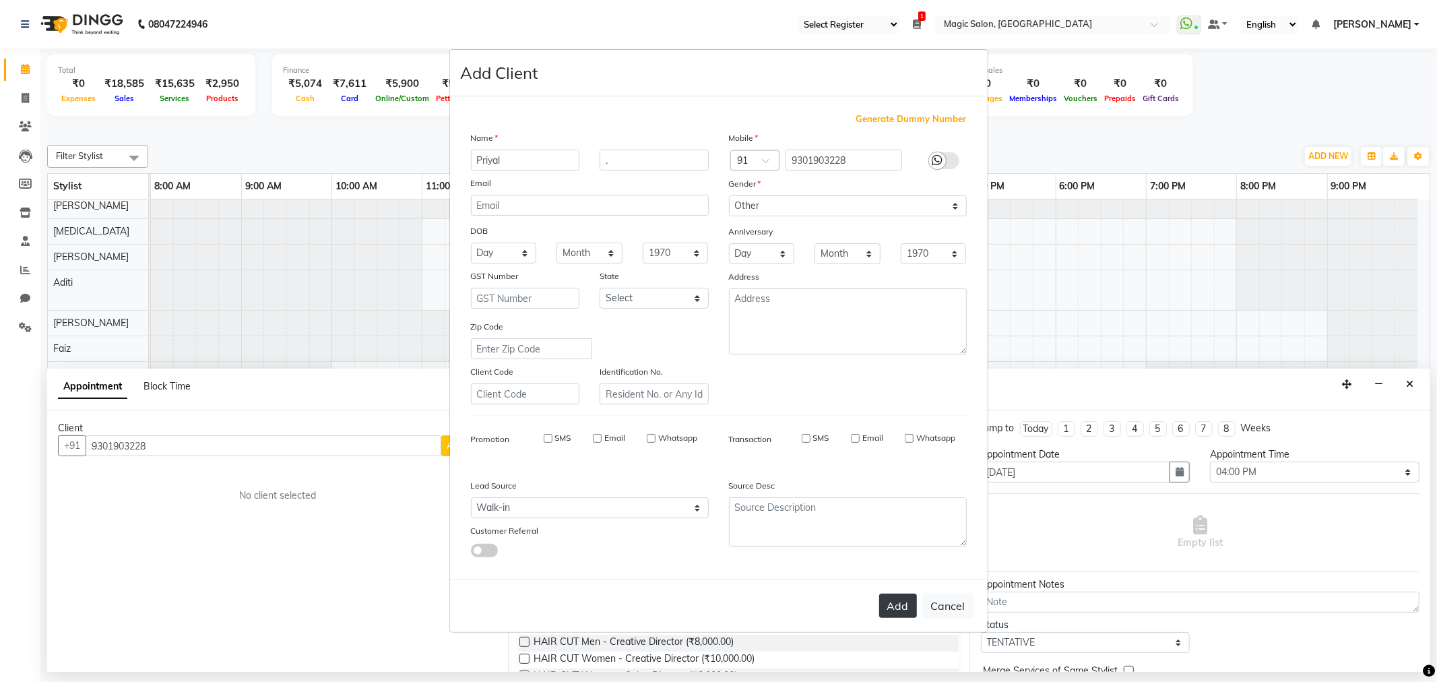
select select
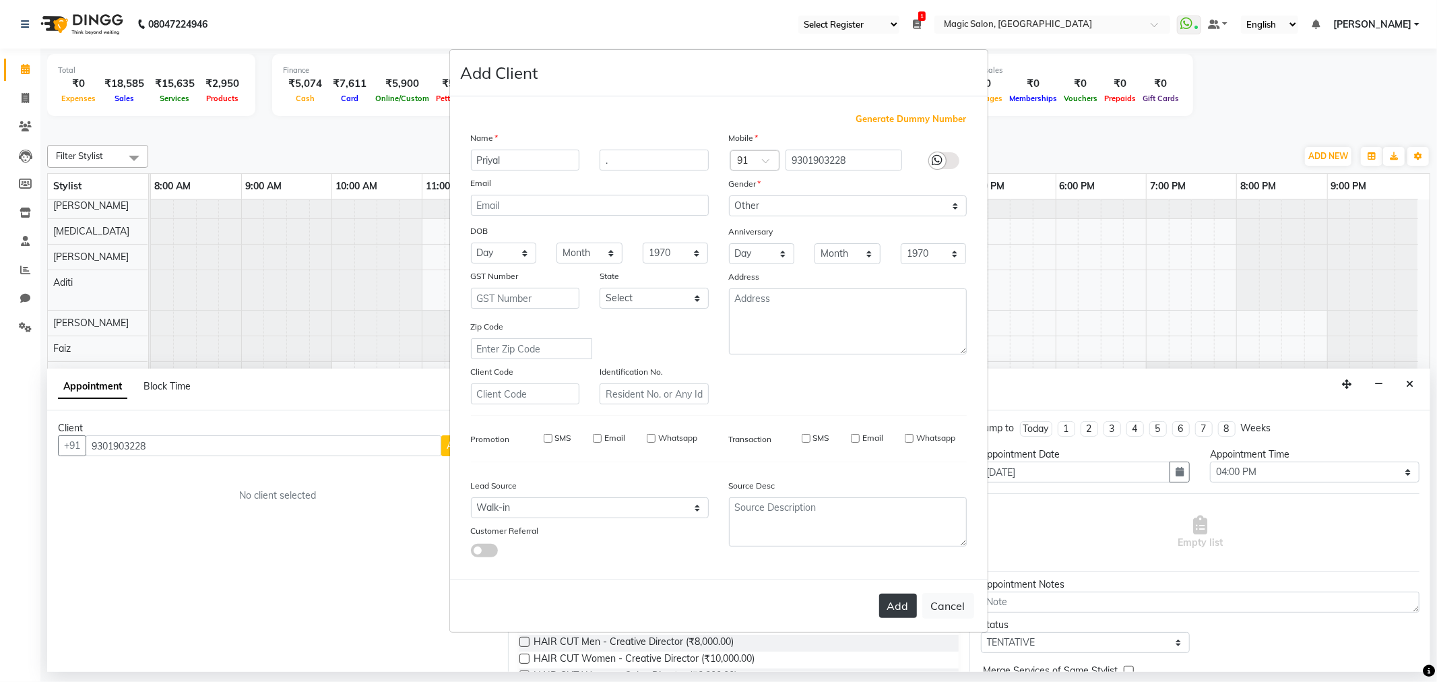
checkbox input "false"
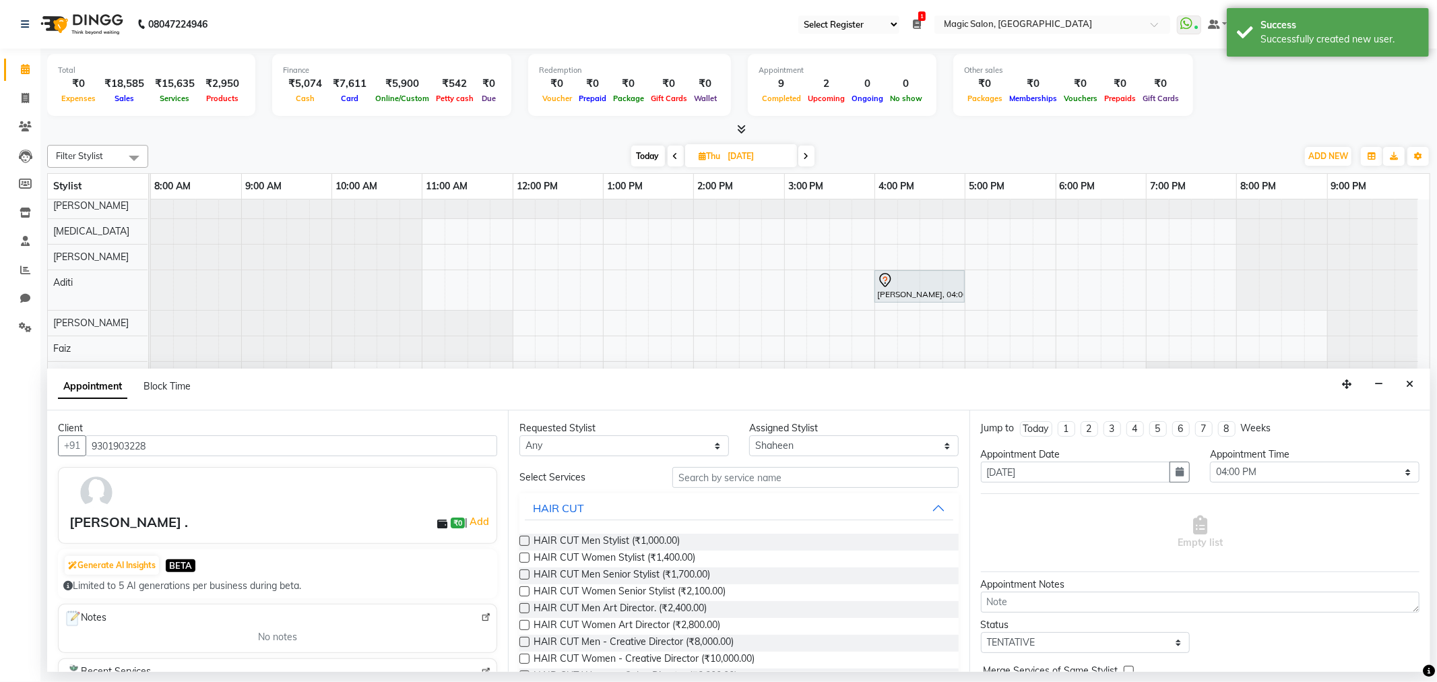
click at [858, 581] on div "HAIR CUT Men Senior Stylist (₹1,700.00)" at bounding box center [738, 575] width 439 height 17
click at [759, 476] on input "text" at bounding box center [815, 477] width 286 height 21
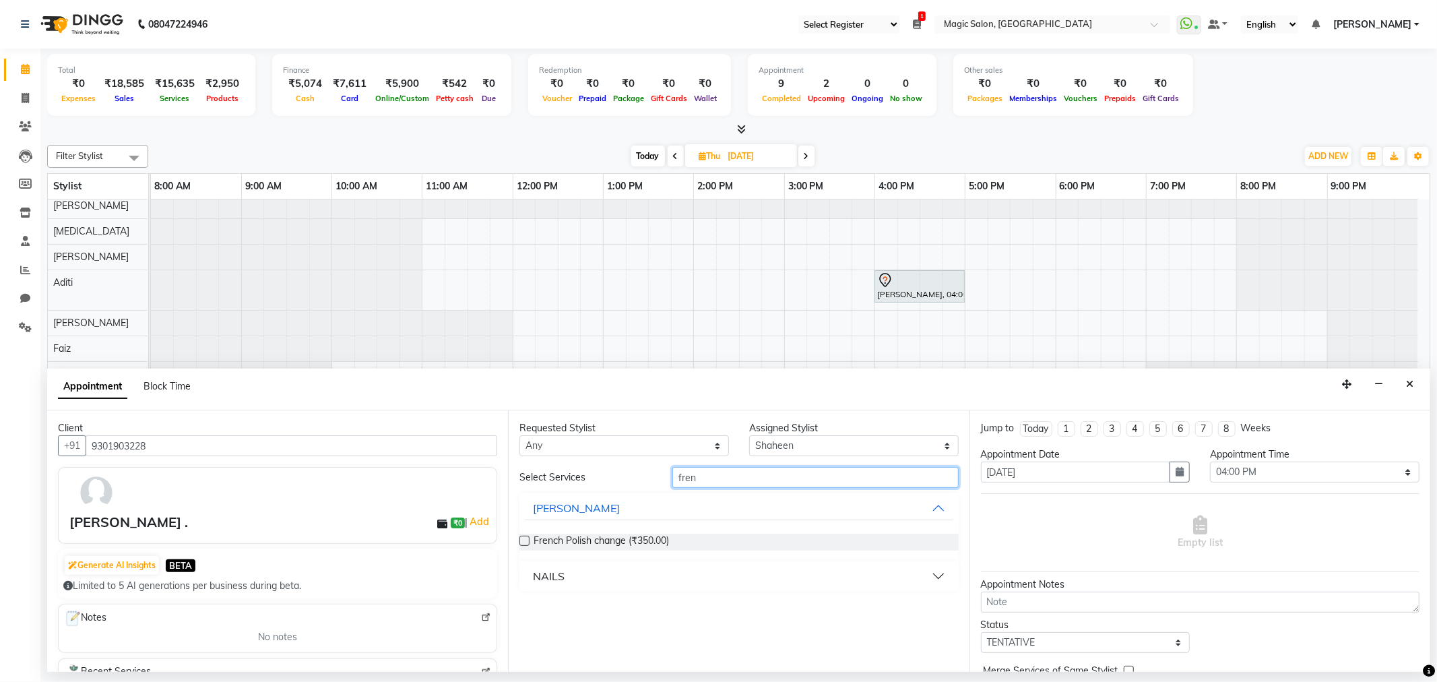
type input "frenc"
drag, startPoint x: 718, startPoint y: 480, endPoint x: 637, endPoint y: 478, distance: 81.5
click at [637, 478] on div "Select Services frenc" at bounding box center [738, 477] width 459 height 21
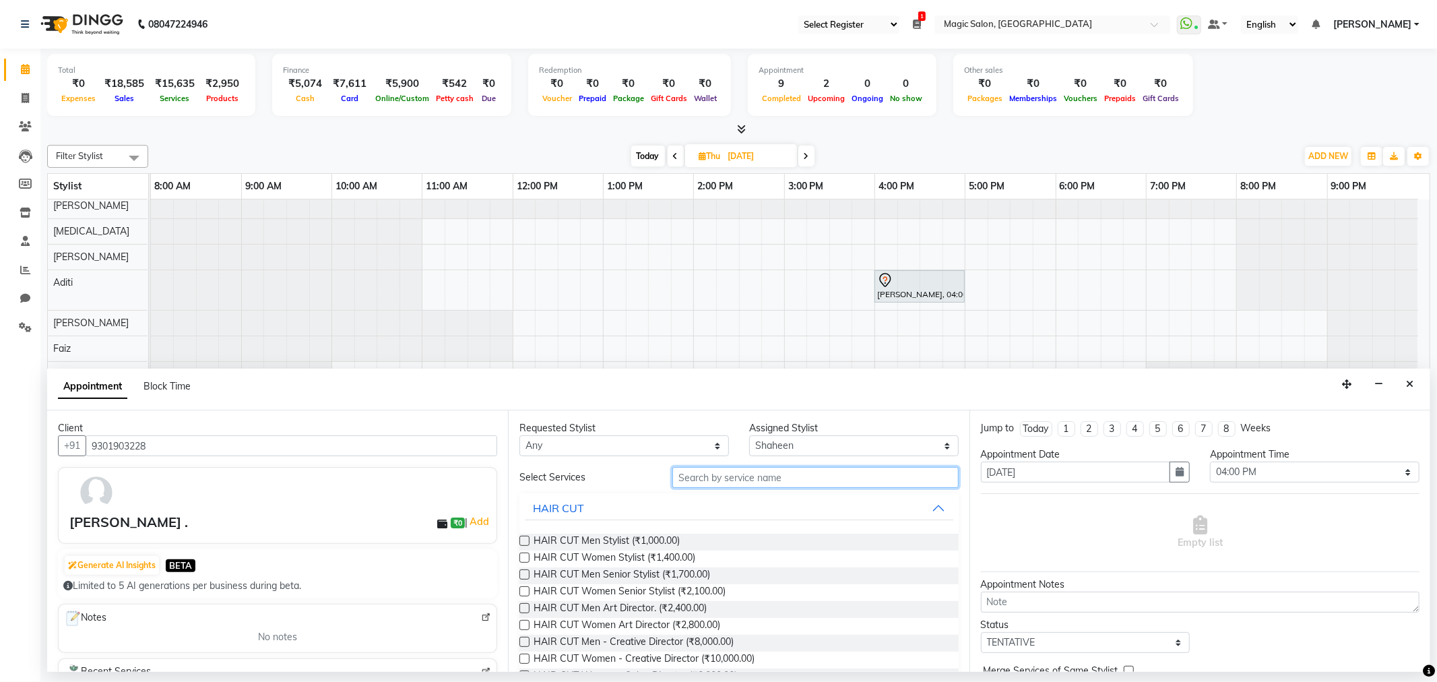
click at [779, 474] on input "text" at bounding box center [815, 477] width 286 height 21
type input "nail"
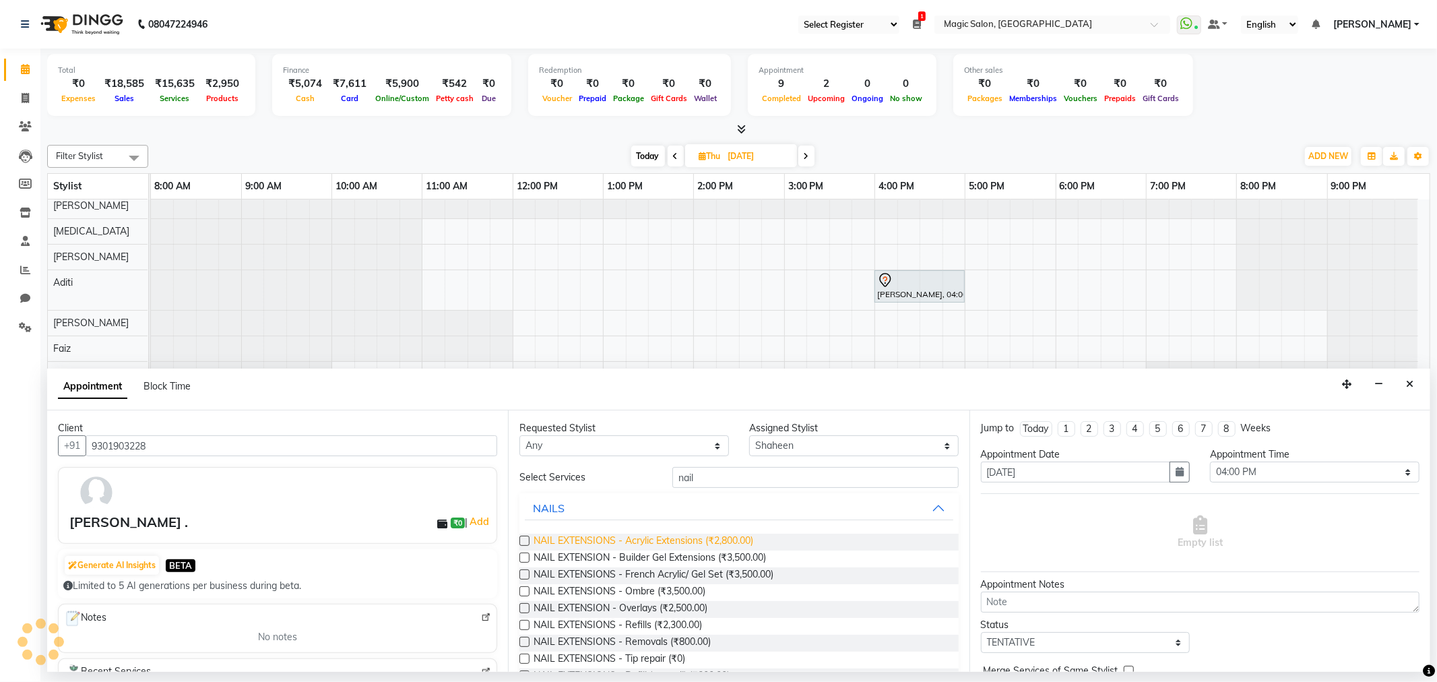
click at [703, 542] on span "NAIL EXTENSIONS - Acrylic Extensions (₹2,800.00)" at bounding box center [644, 542] width 220 height 17
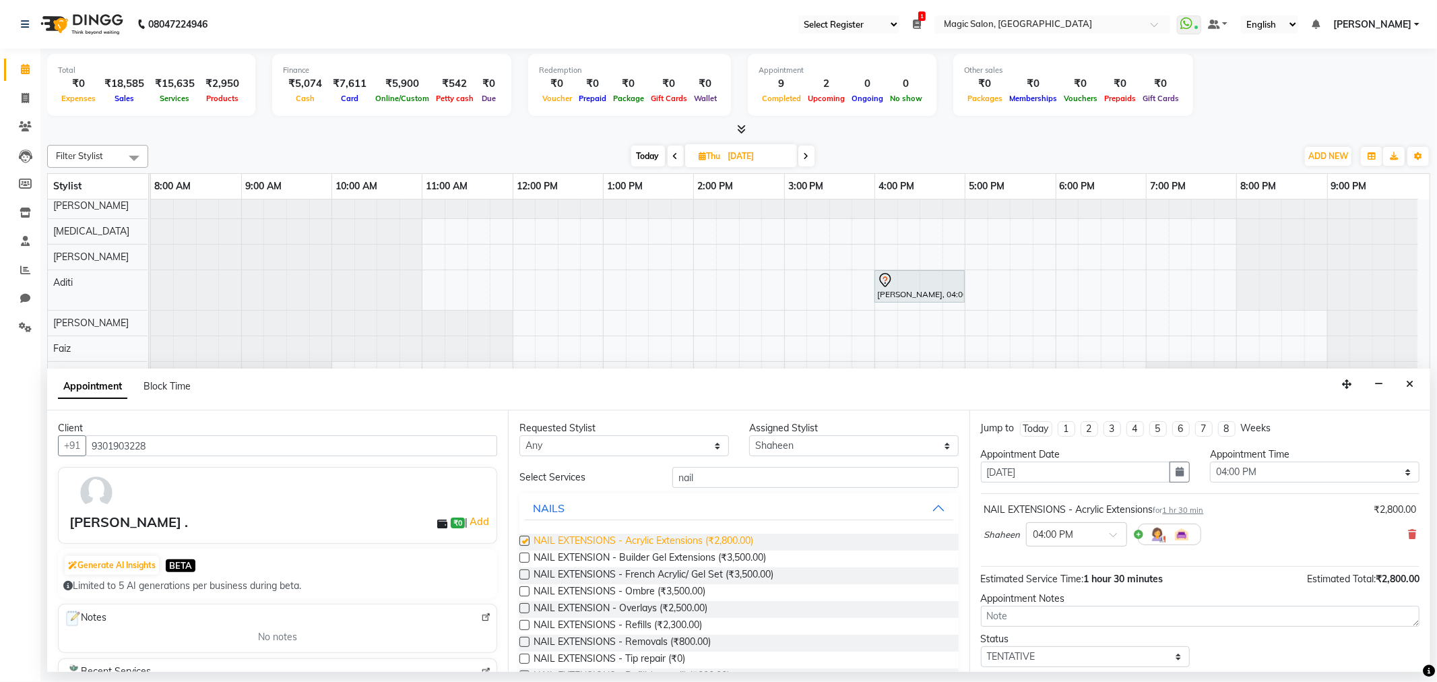
checkbox input "false"
click at [744, 476] on input "nail" at bounding box center [815, 477] width 286 height 21
drag, startPoint x: 736, startPoint y: 476, endPoint x: 608, endPoint y: 475, distance: 128.0
click at [608, 475] on div "Select Services nail" at bounding box center [738, 477] width 459 height 21
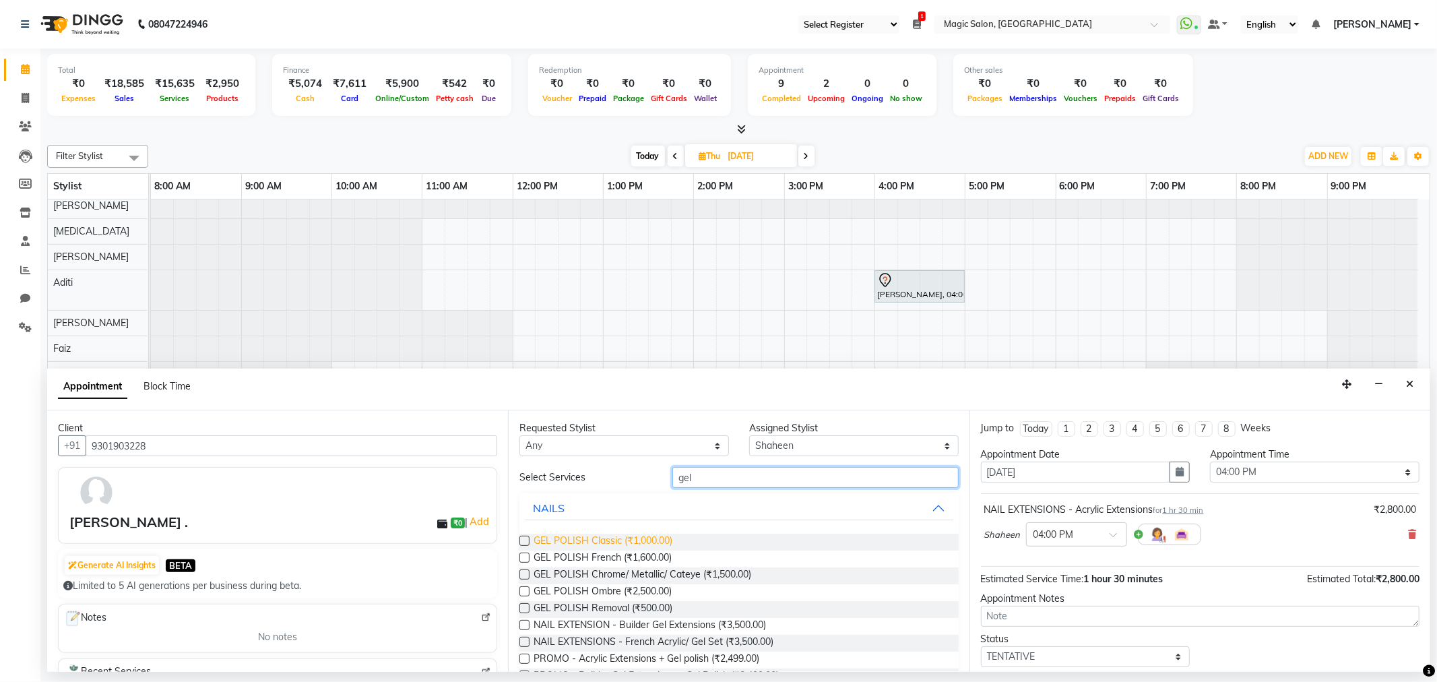
type input "gel"
click at [617, 540] on span "GEL POLISH Classic (₹1,000.00)" at bounding box center [603, 542] width 139 height 17
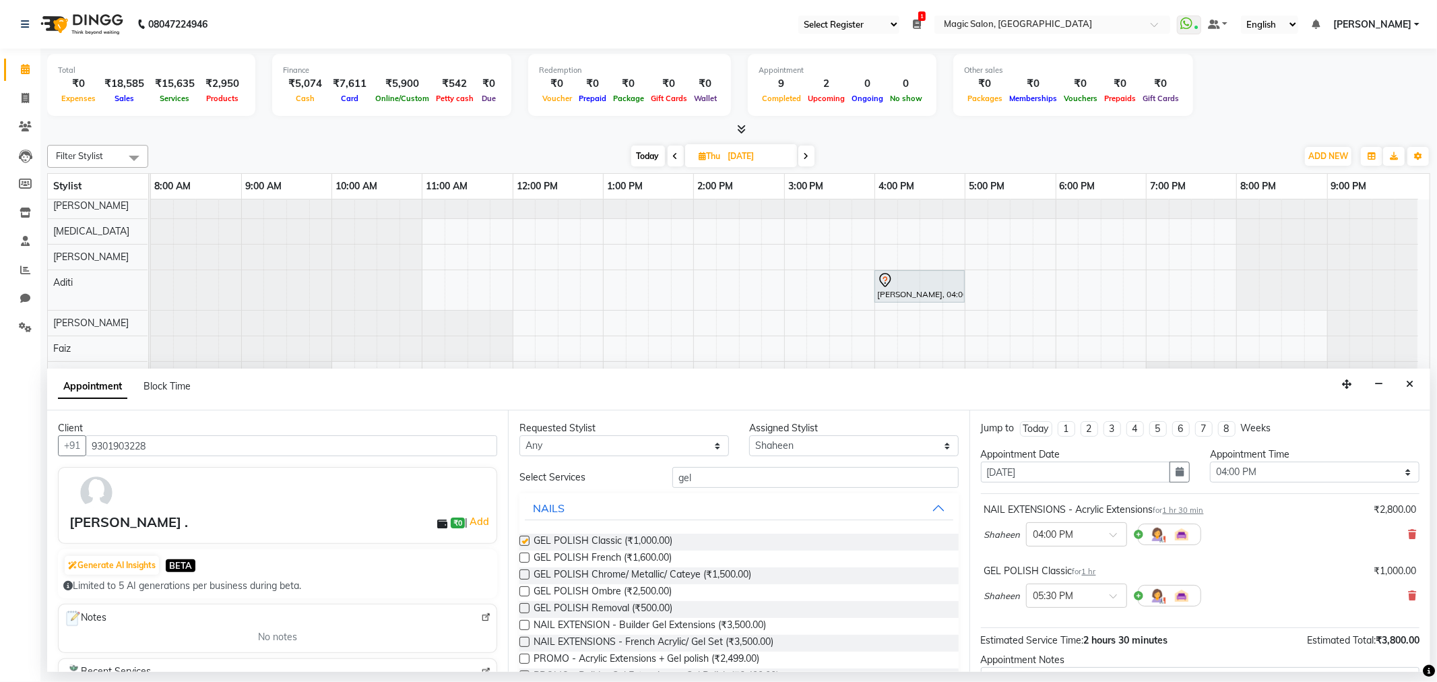
checkbox input "false"
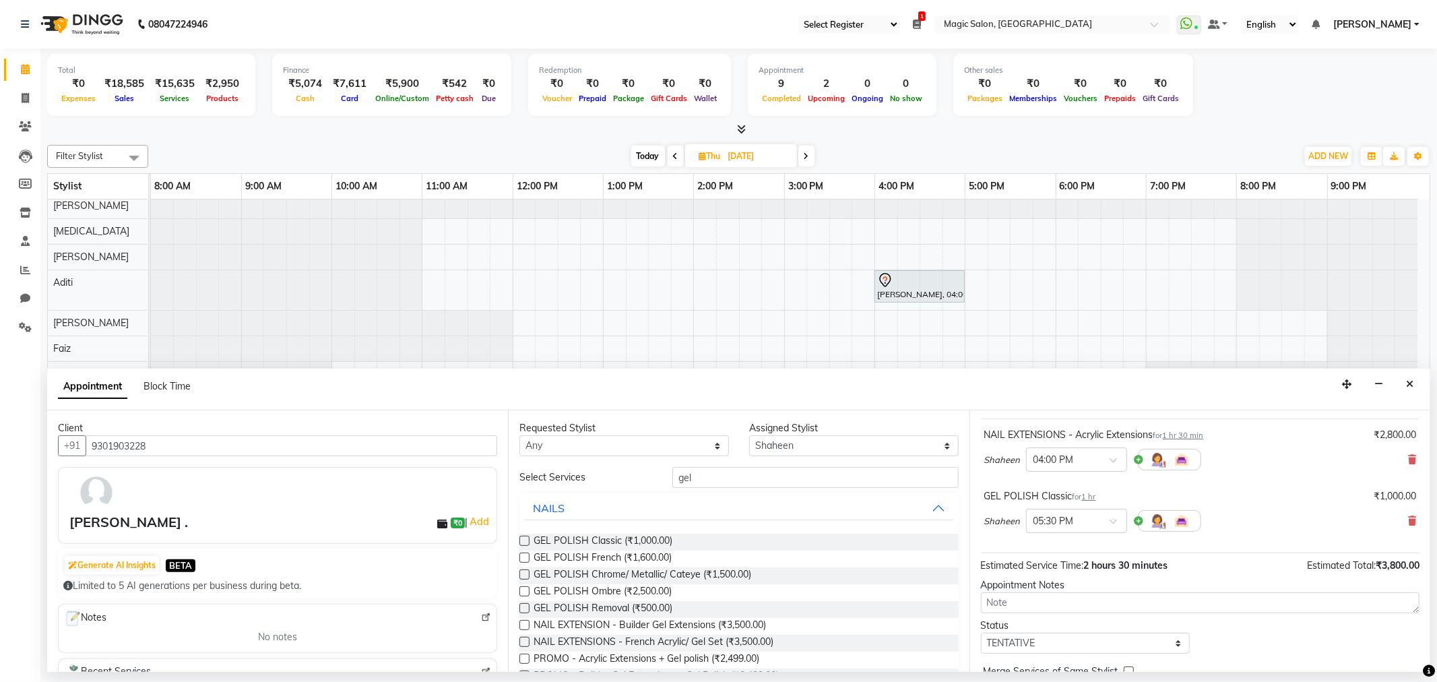
scroll to position [142, 0]
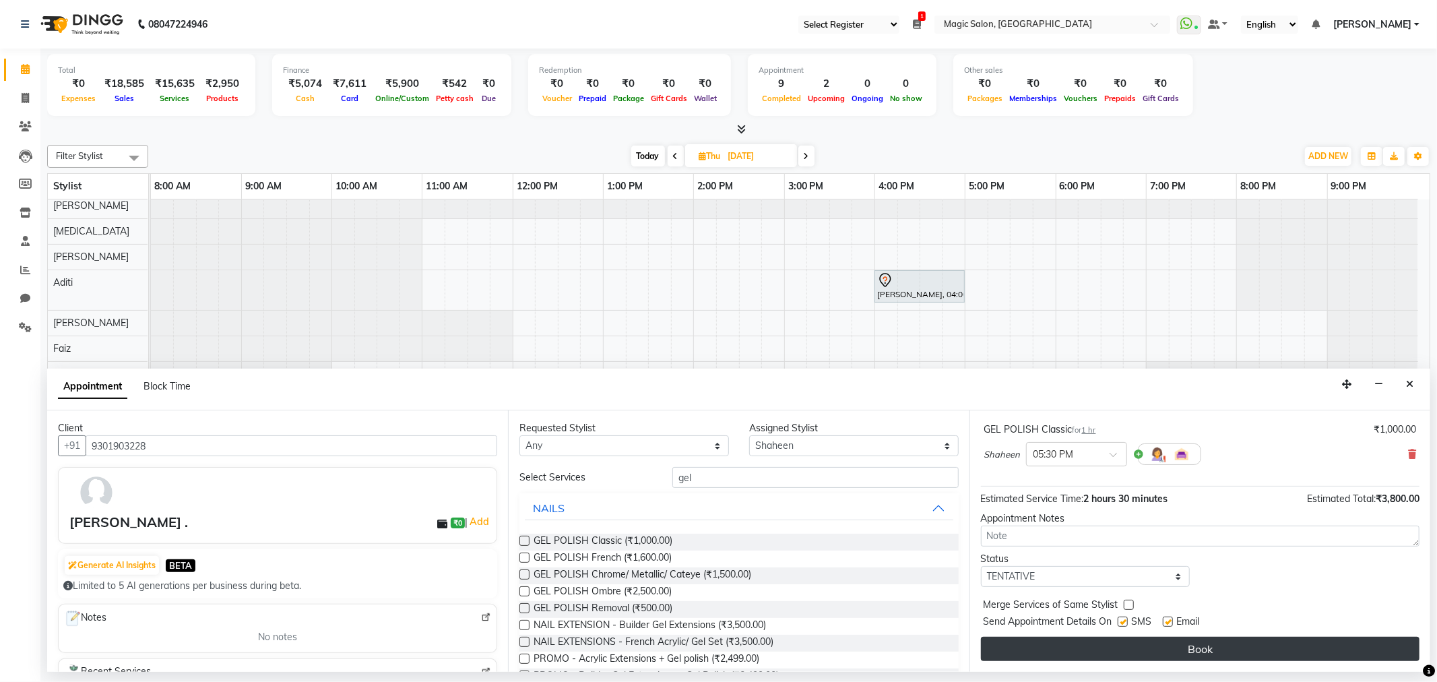
click at [1172, 654] on button "Book" at bounding box center [1200, 649] width 439 height 24
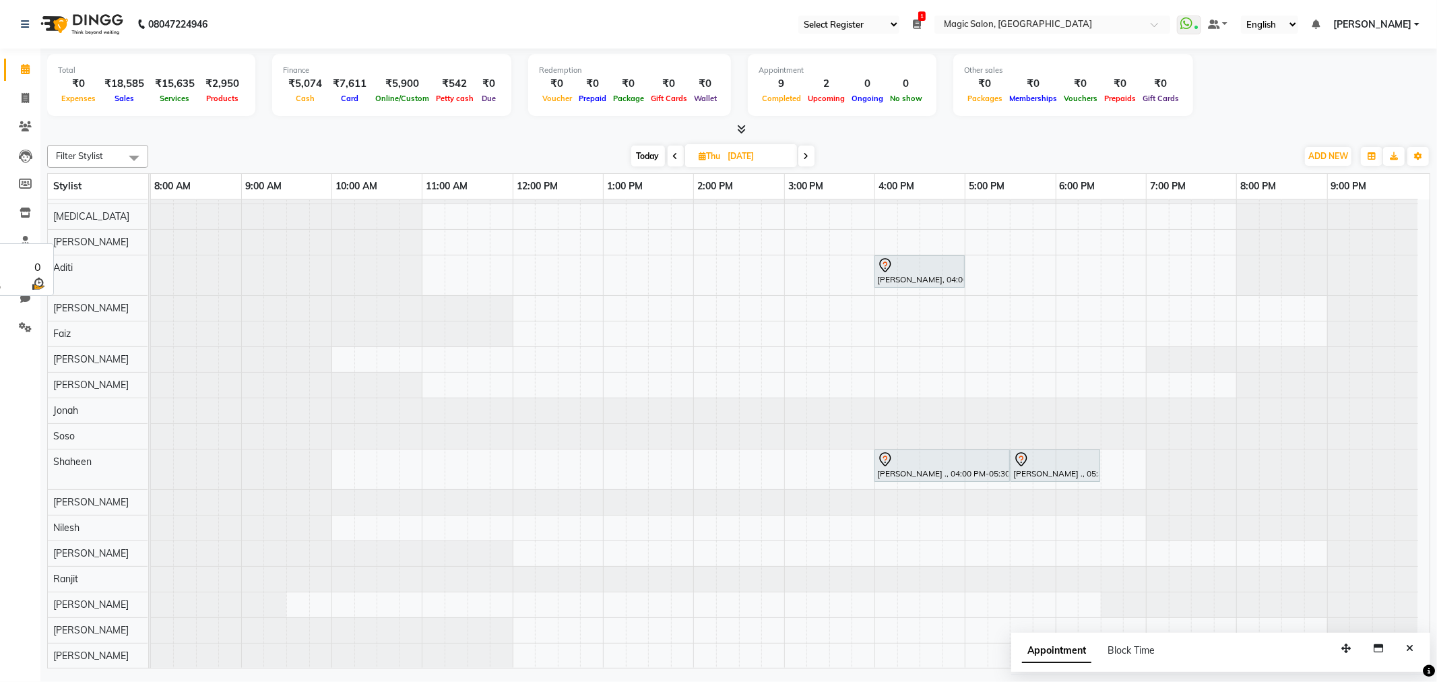
scroll to position [34, 0]
click at [82, 424] on div "Soso" at bounding box center [98, 436] width 100 height 25
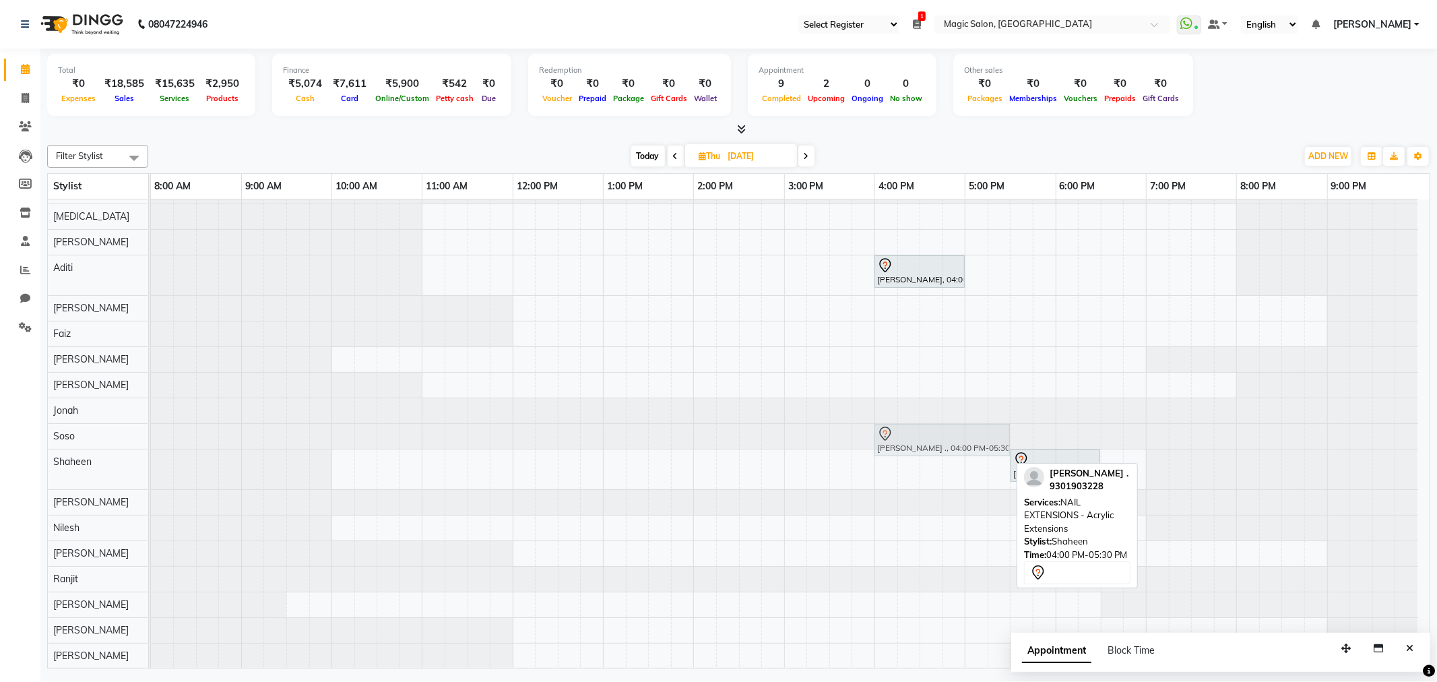
drag, startPoint x: 937, startPoint y: 453, endPoint x: 936, endPoint y: 423, distance: 29.6
click at [936, 423] on tbody "Anjali Shah, 04:00 PM-05:00 PM, AD.FEMALE HAIRCUT Priyal ., 04:00 PM-05:30 PM, …" at bounding box center [784, 424] width 1267 height 490
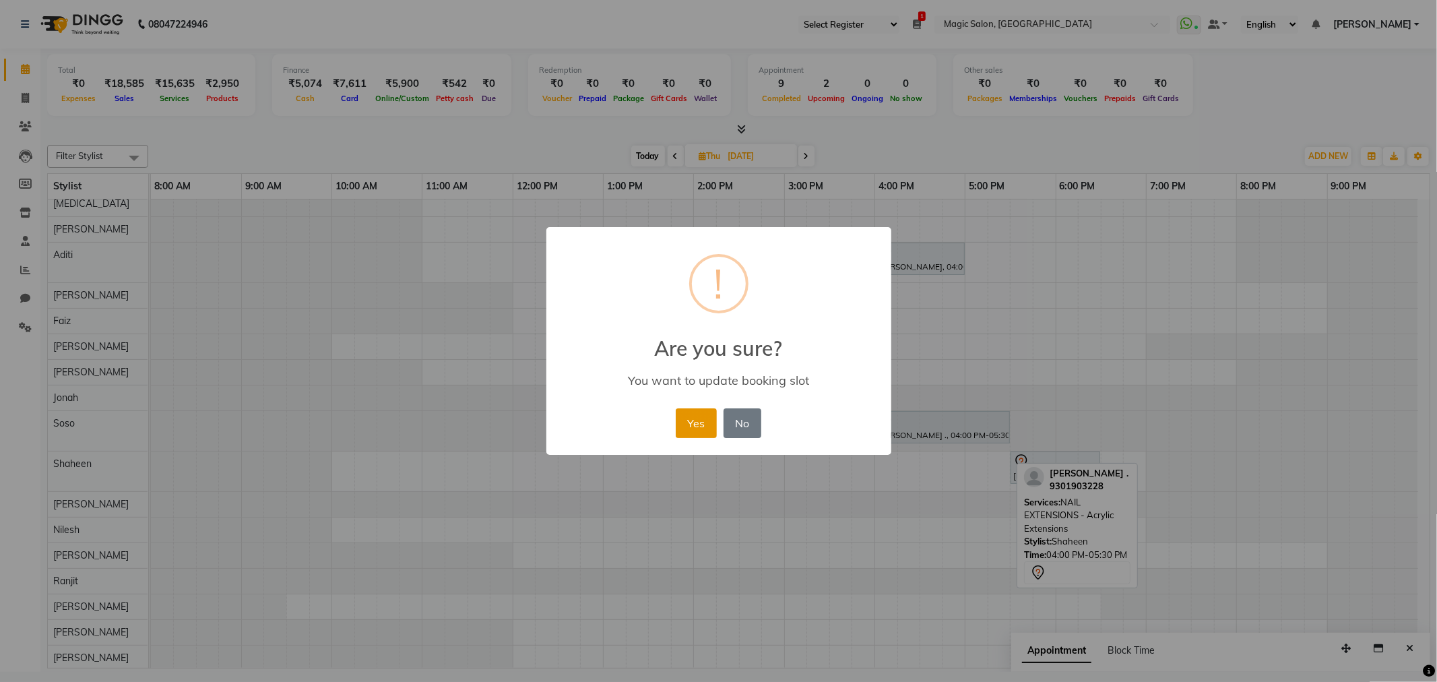
click at [685, 422] on button "Yes" at bounding box center [696, 423] width 41 height 30
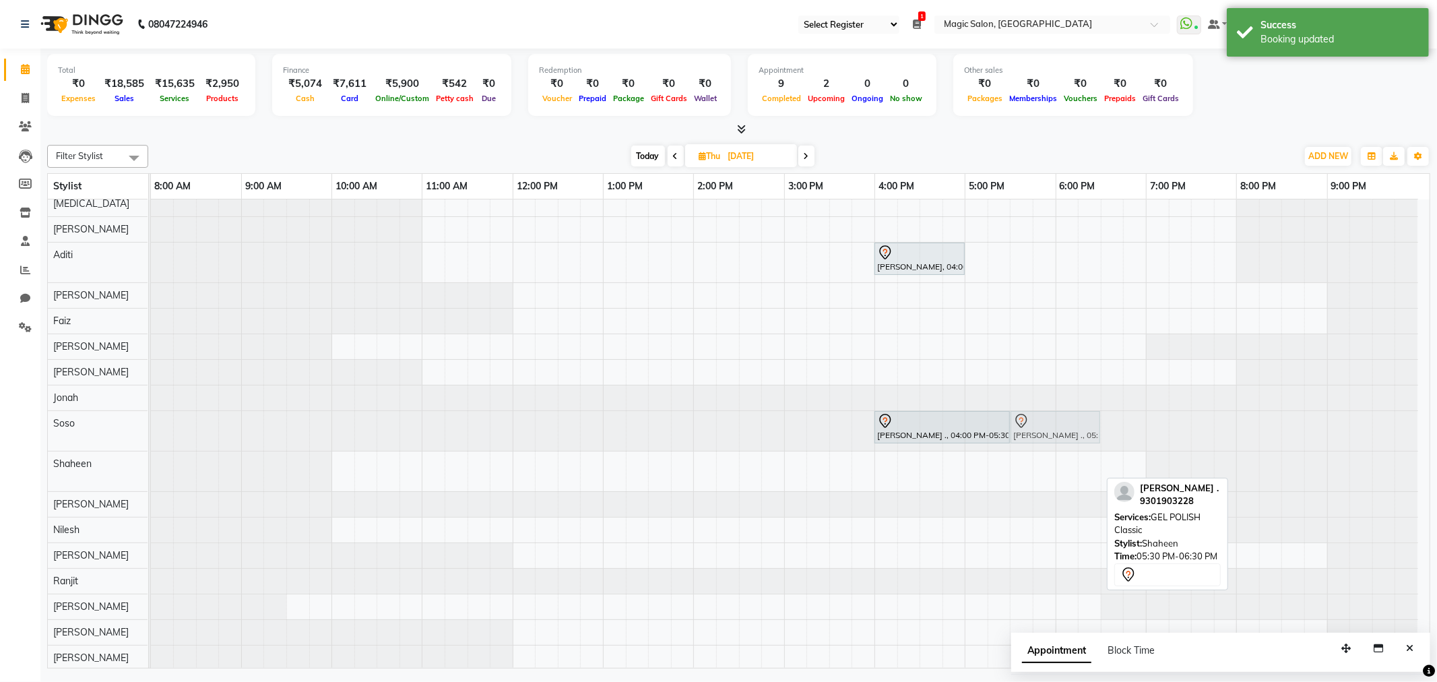
drag, startPoint x: 1049, startPoint y: 463, endPoint x: 1047, endPoint y: 430, distance: 33.7
click at [1047, 430] on tbody "Anjali Shah, 04:00 PM-05:00 PM, AD.FEMALE HAIRCUT Priyal ., 04:00 PM-05:30 PM, …" at bounding box center [784, 418] width 1267 height 505
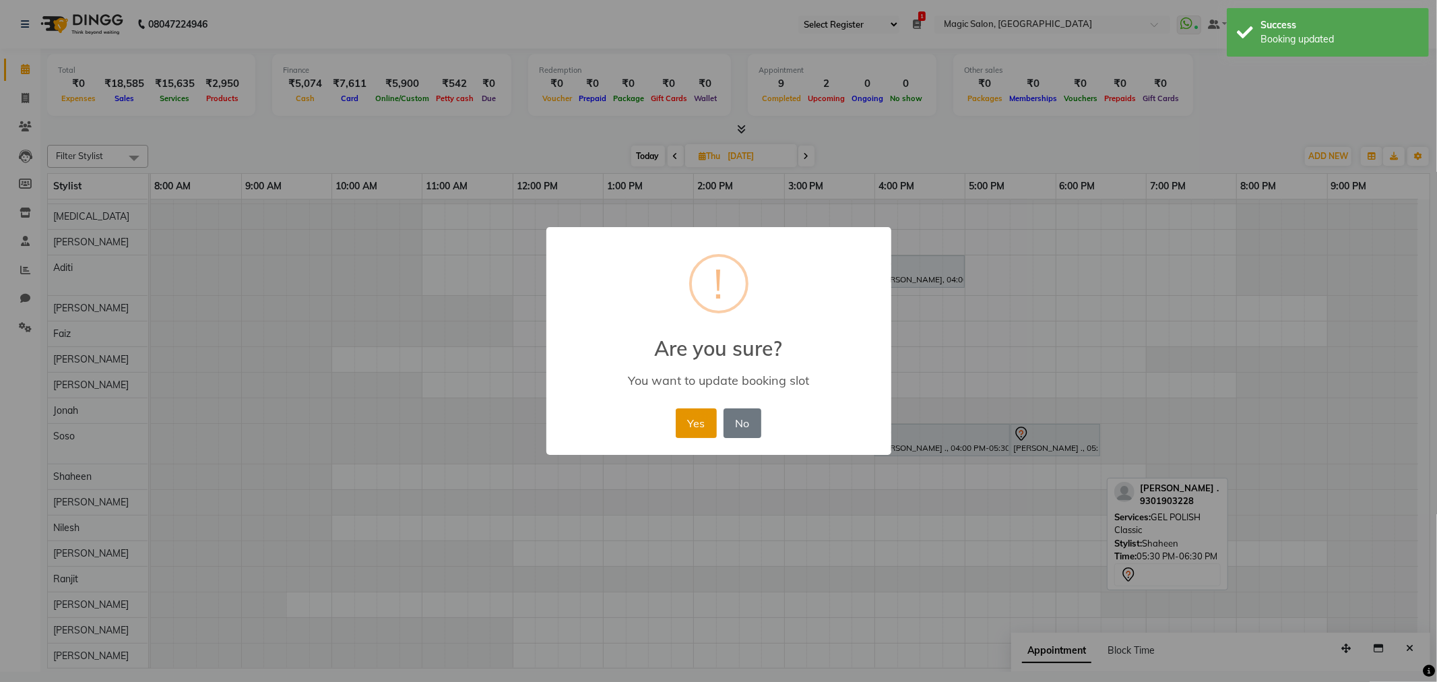
click at [692, 420] on button "Yes" at bounding box center [696, 423] width 41 height 30
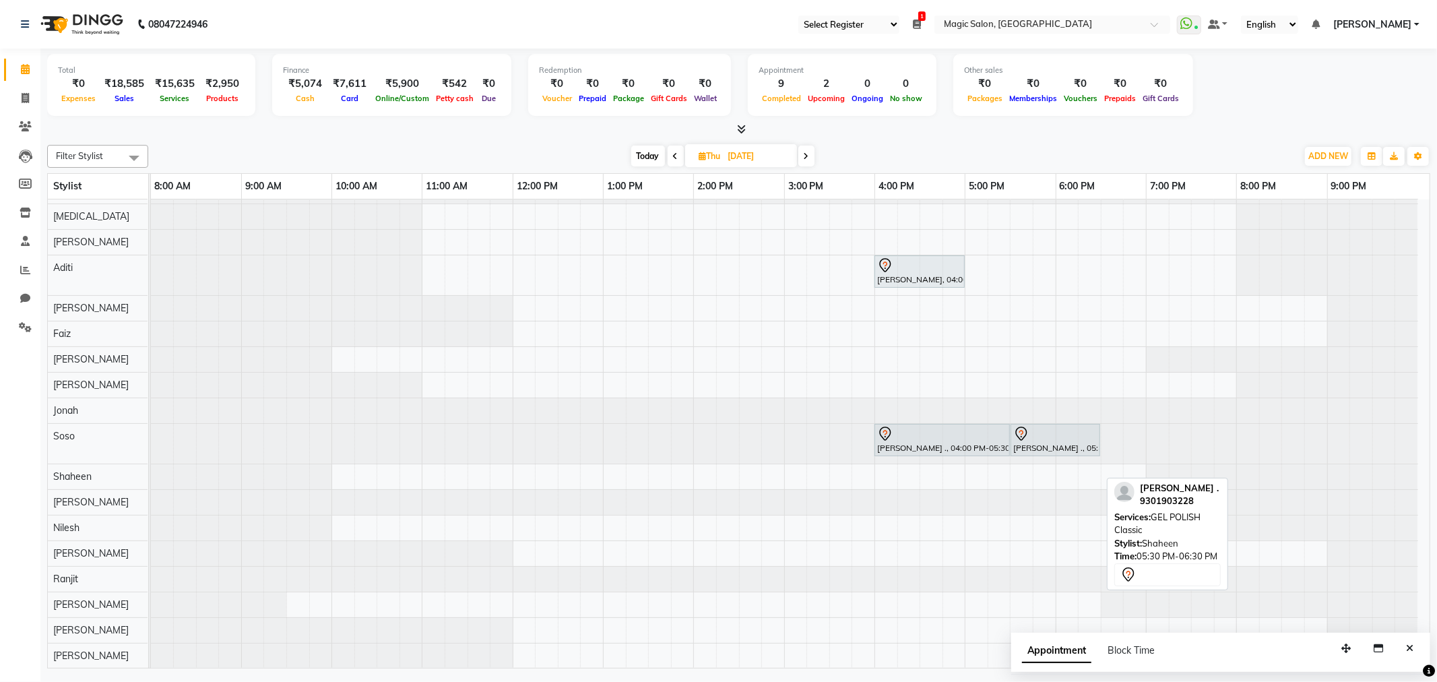
click at [641, 160] on span "Today" at bounding box center [648, 156] width 34 height 21
type input "[DATE]"
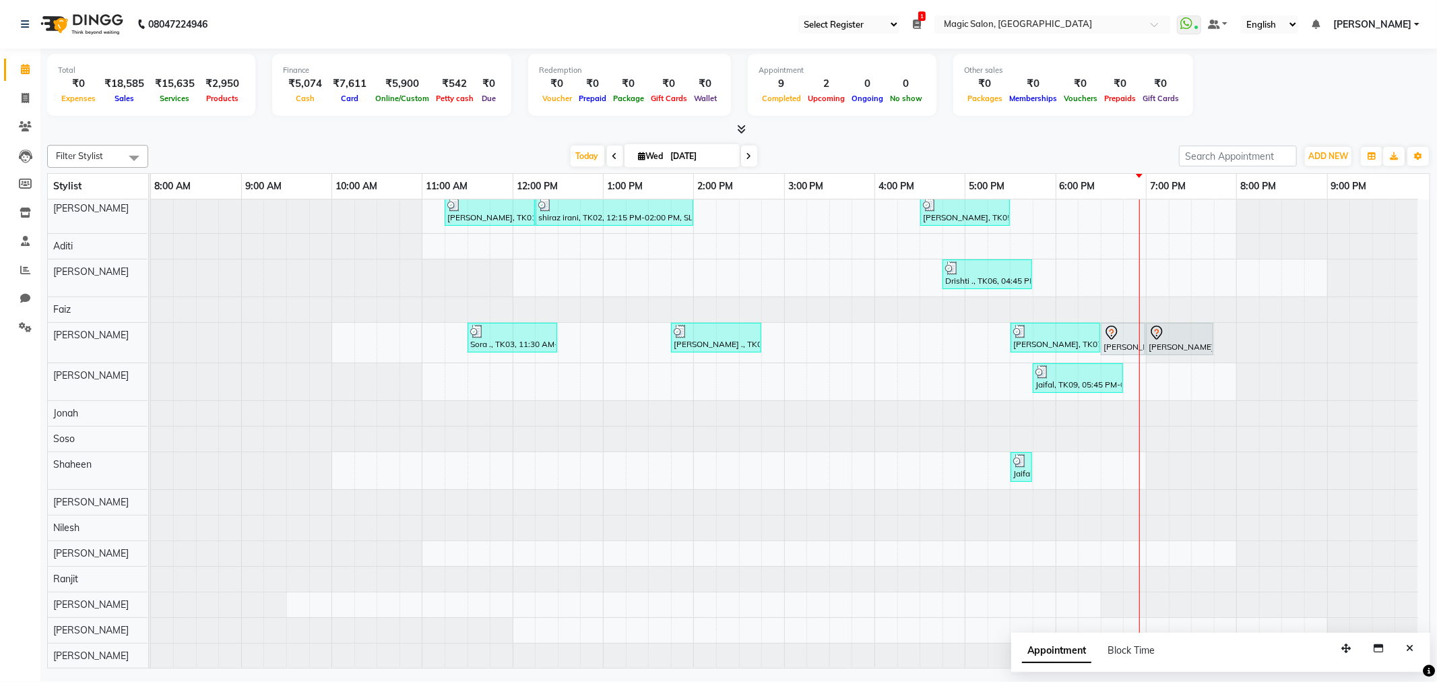
scroll to position [67, 0]
click at [1415, 156] on icon "button" at bounding box center [1418, 156] width 8 height 8
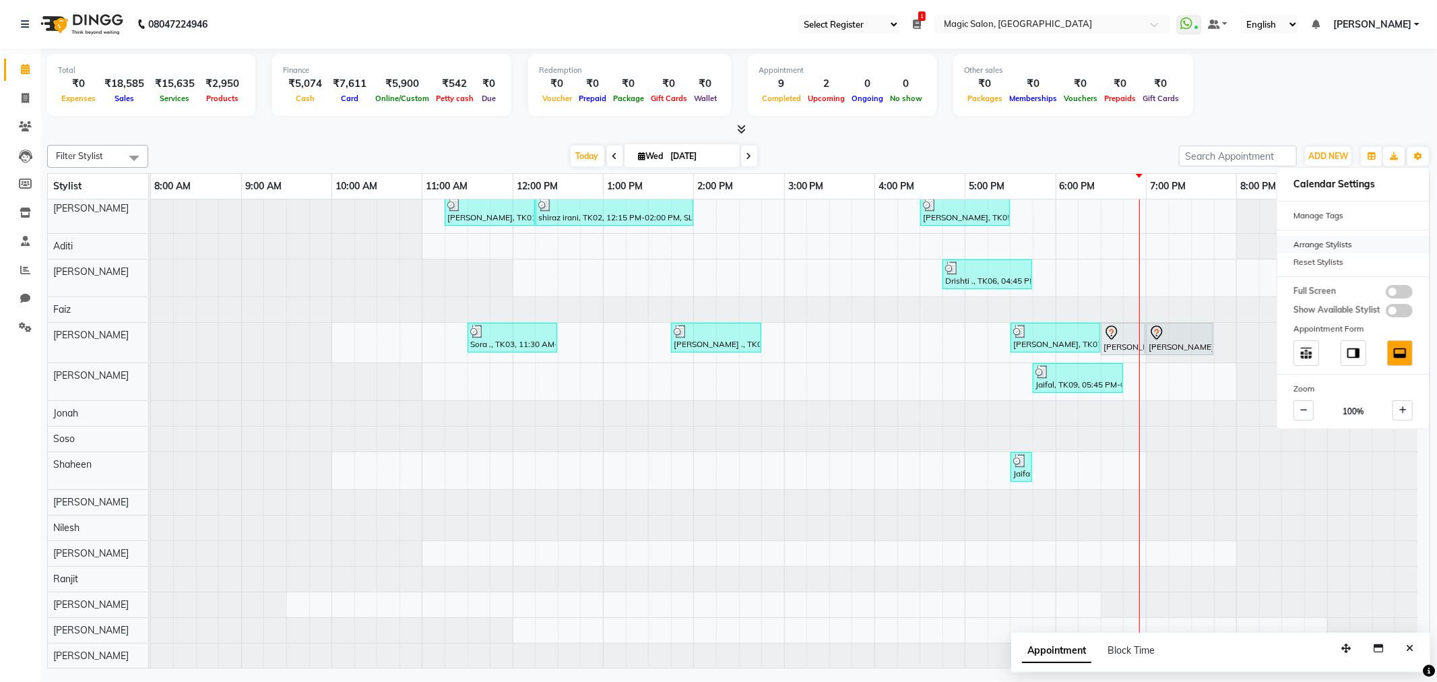
click at [1335, 243] on div "Arrange Stylists" at bounding box center [1353, 245] width 152 height 18
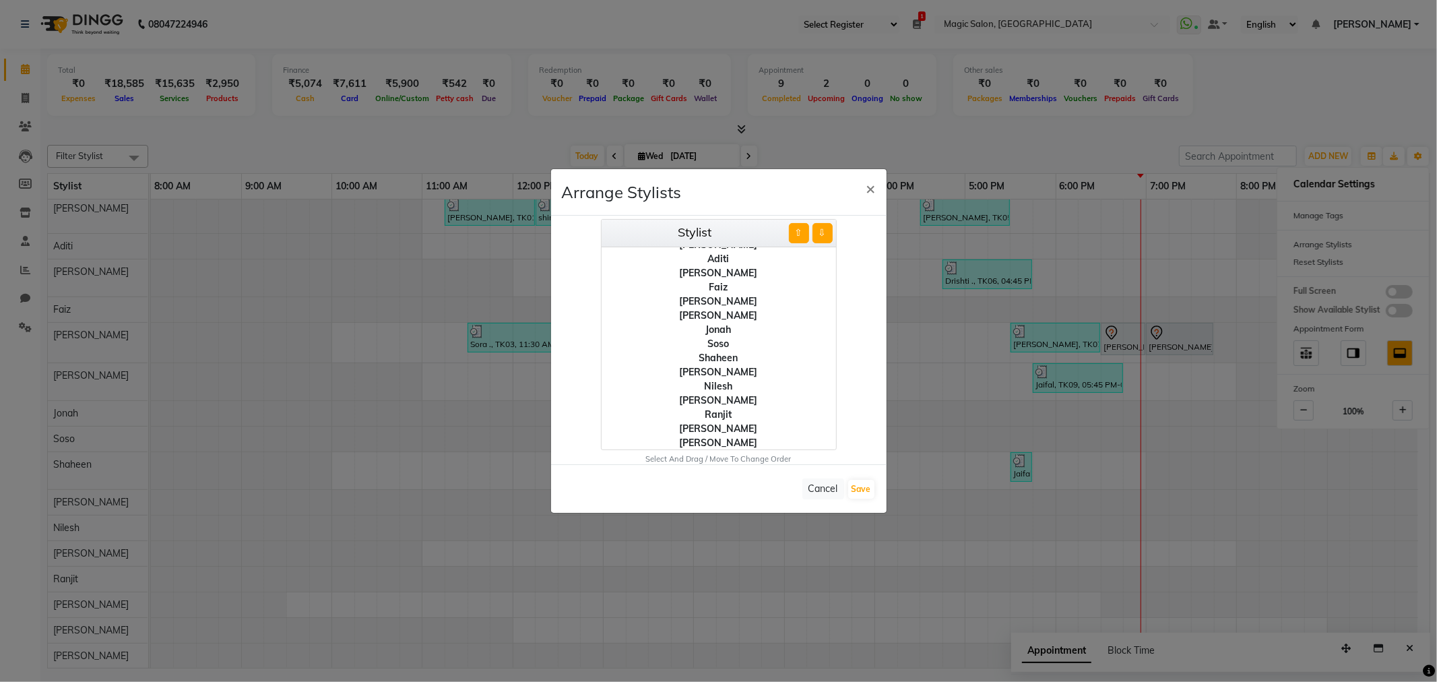
scroll to position [52, 0]
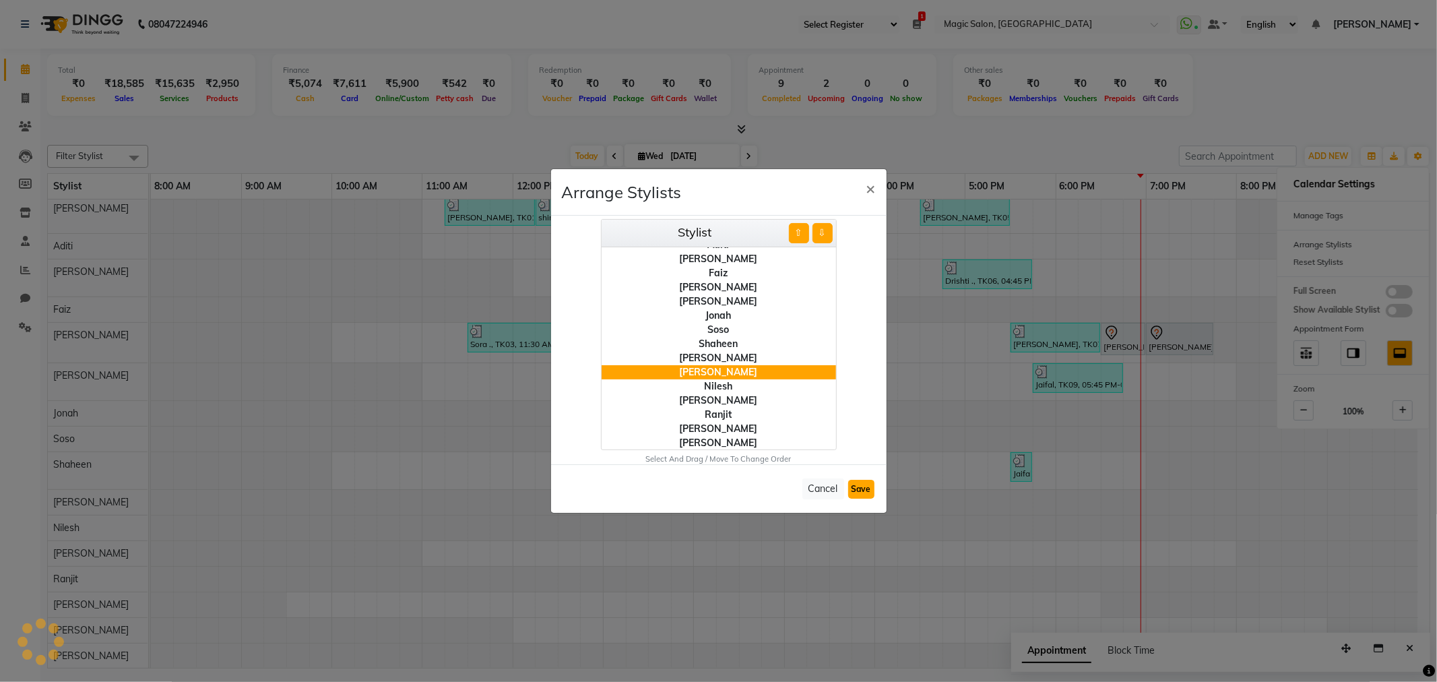
click at [863, 486] on button "Save" at bounding box center [861, 489] width 26 height 19
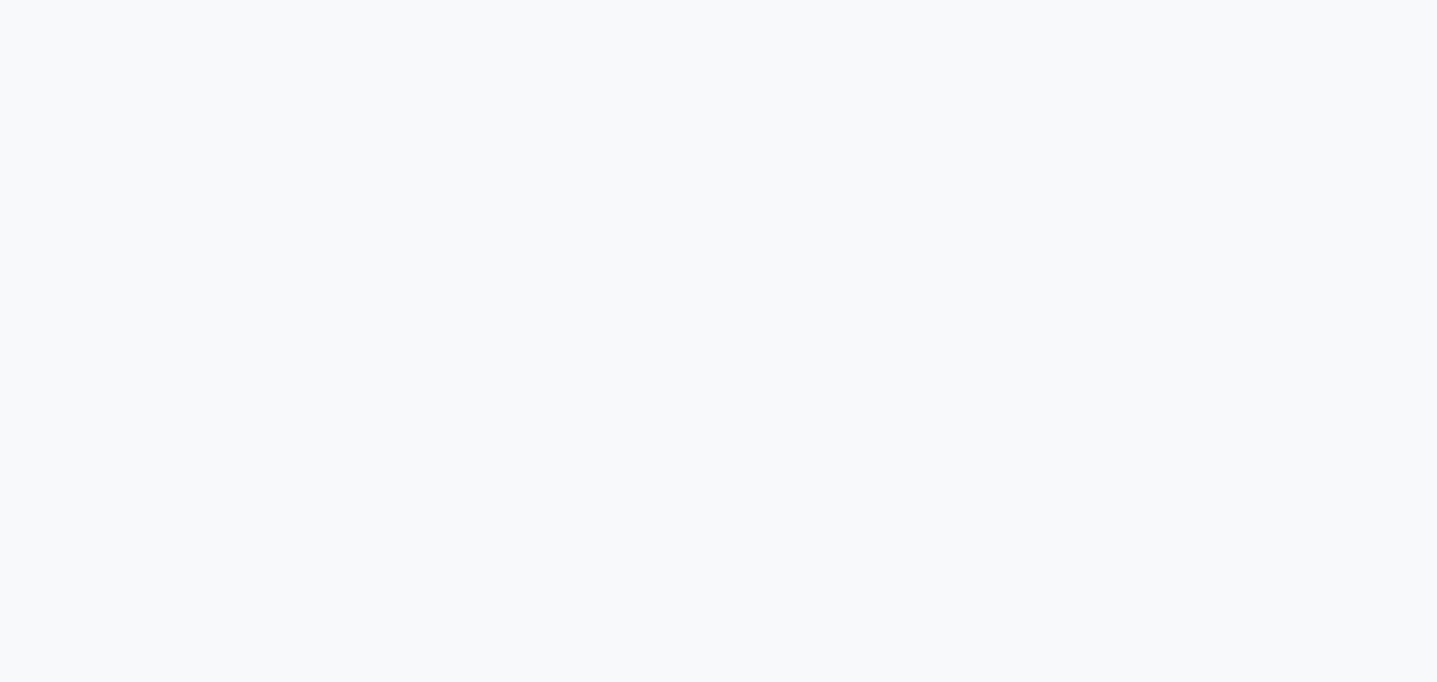
select select "56"
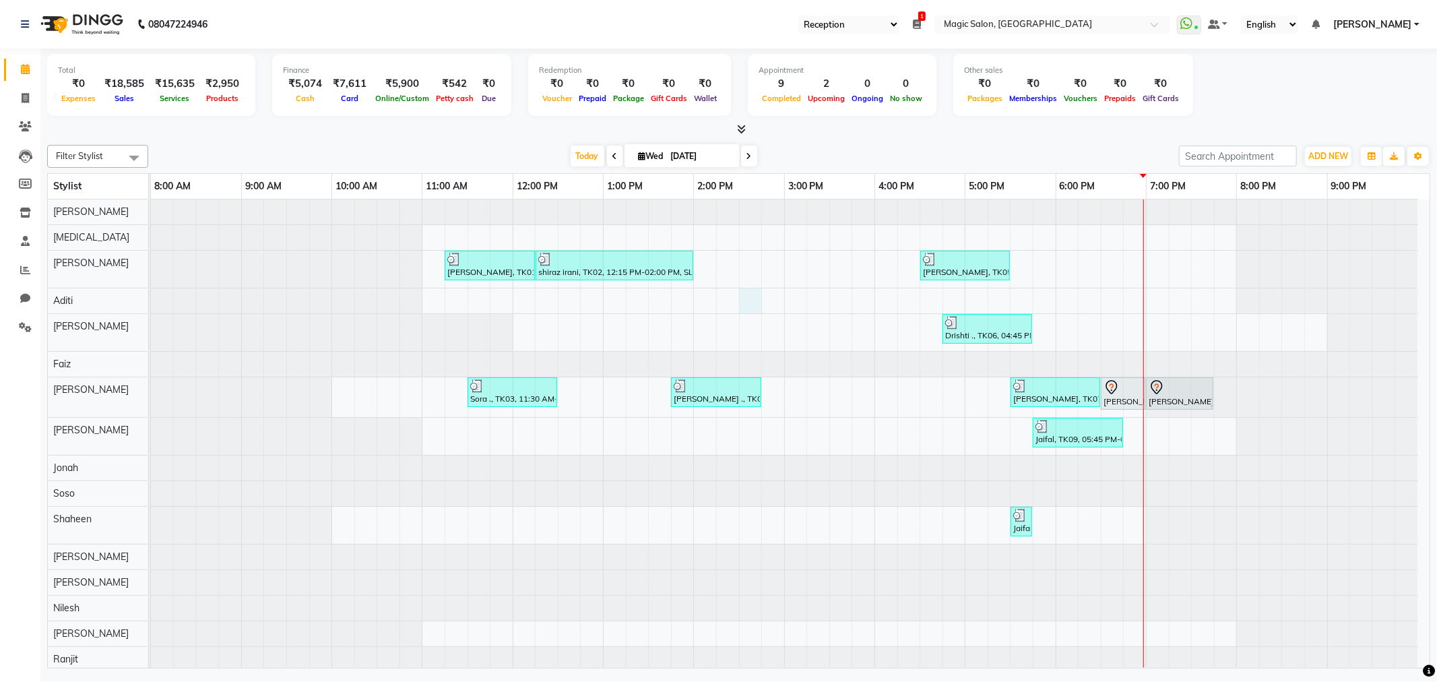
click at [746, 312] on div "[PERSON_NAME], TK01, 11:15 AM-12:15 PM, SL.HAIRCUT [DEMOGRAPHIC_DATA] shiraz ir…" at bounding box center [790, 460] width 1279 height 523
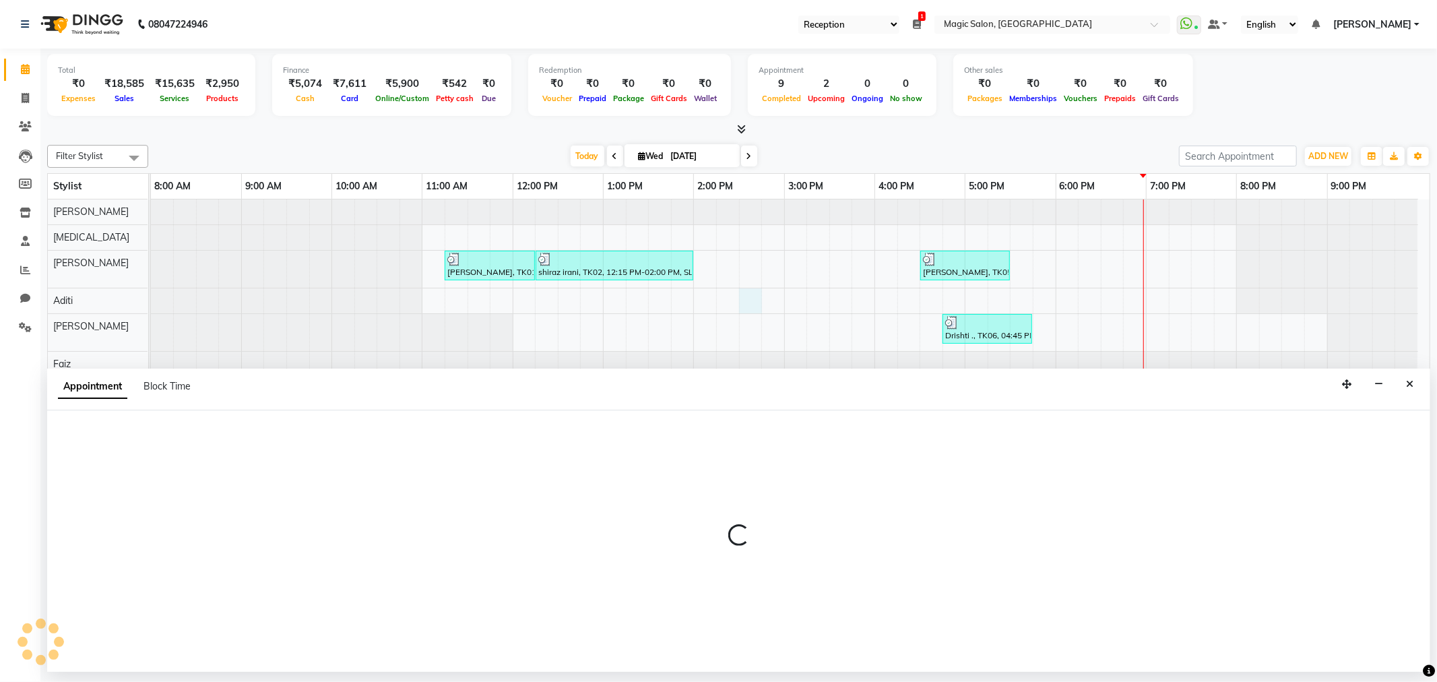
select select "77865"
select select "870"
select select "tentative"
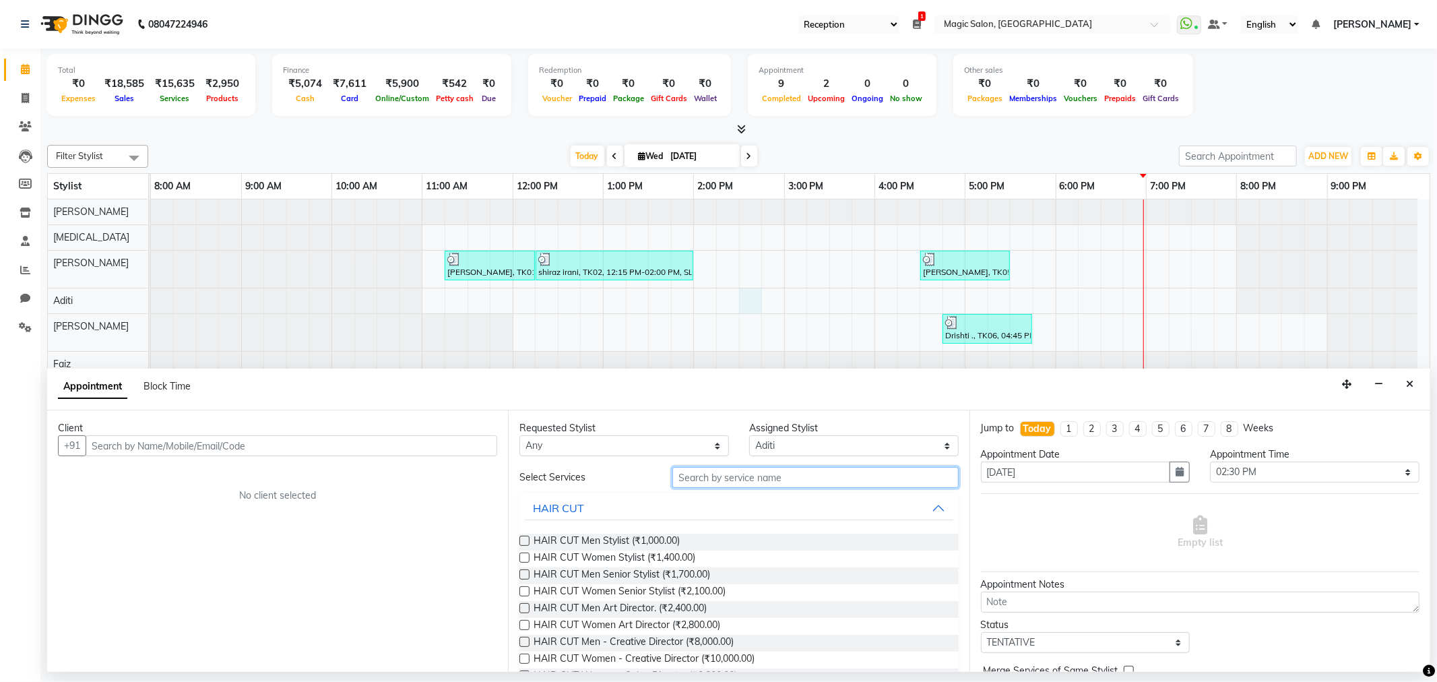
click at [734, 476] on input "text" at bounding box center [815, 477] width 286 height 21
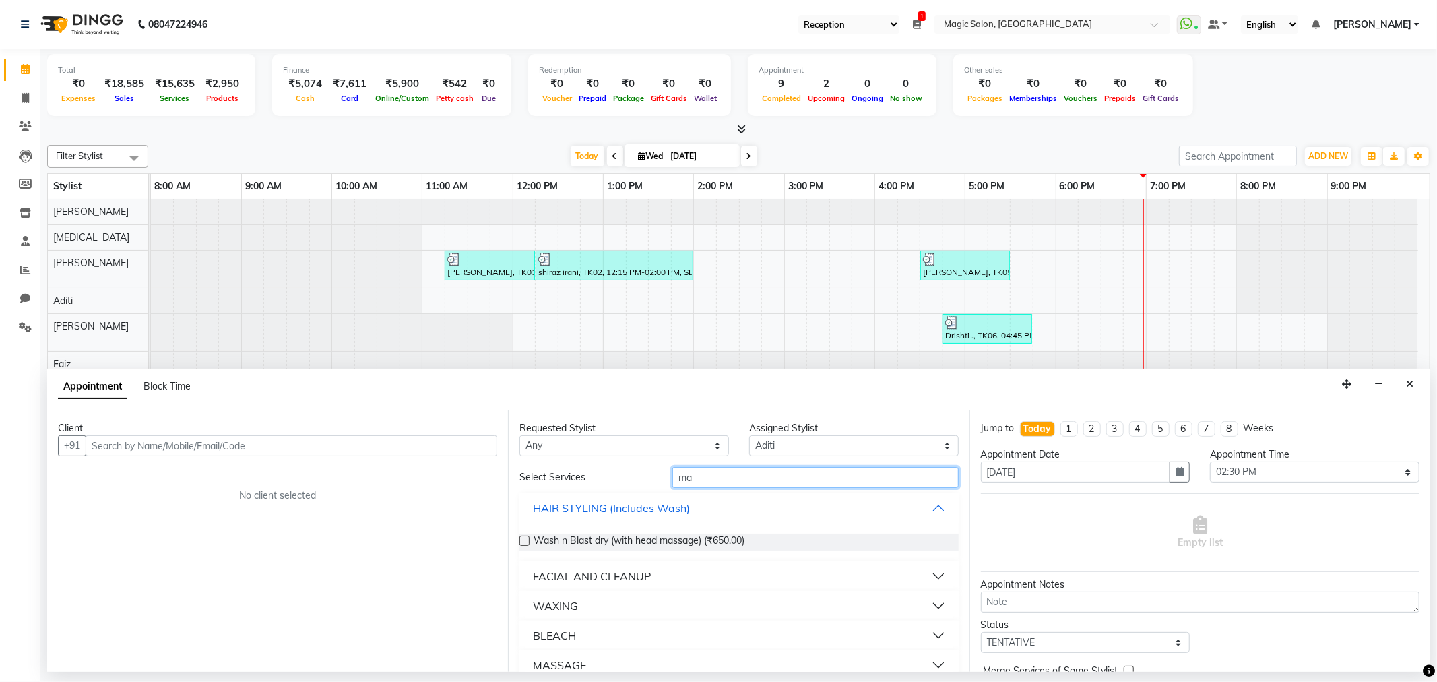
type input "m"
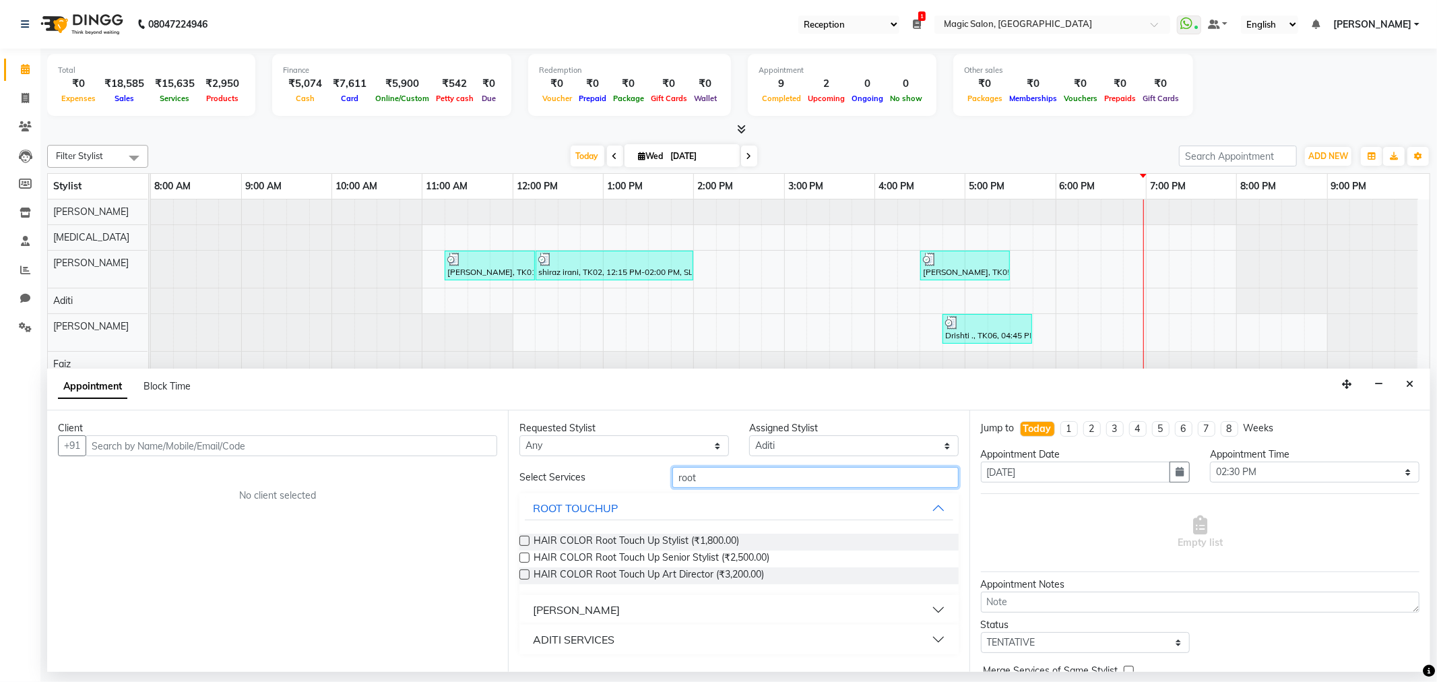
drag, startPoint x: 733, startPoint y: 476, endPoint x: 645, endPoint y: 468, distance: 87.9
click at [645, 468] on div "Select Services root" at bounding box center [738, 477] width 459 height 21
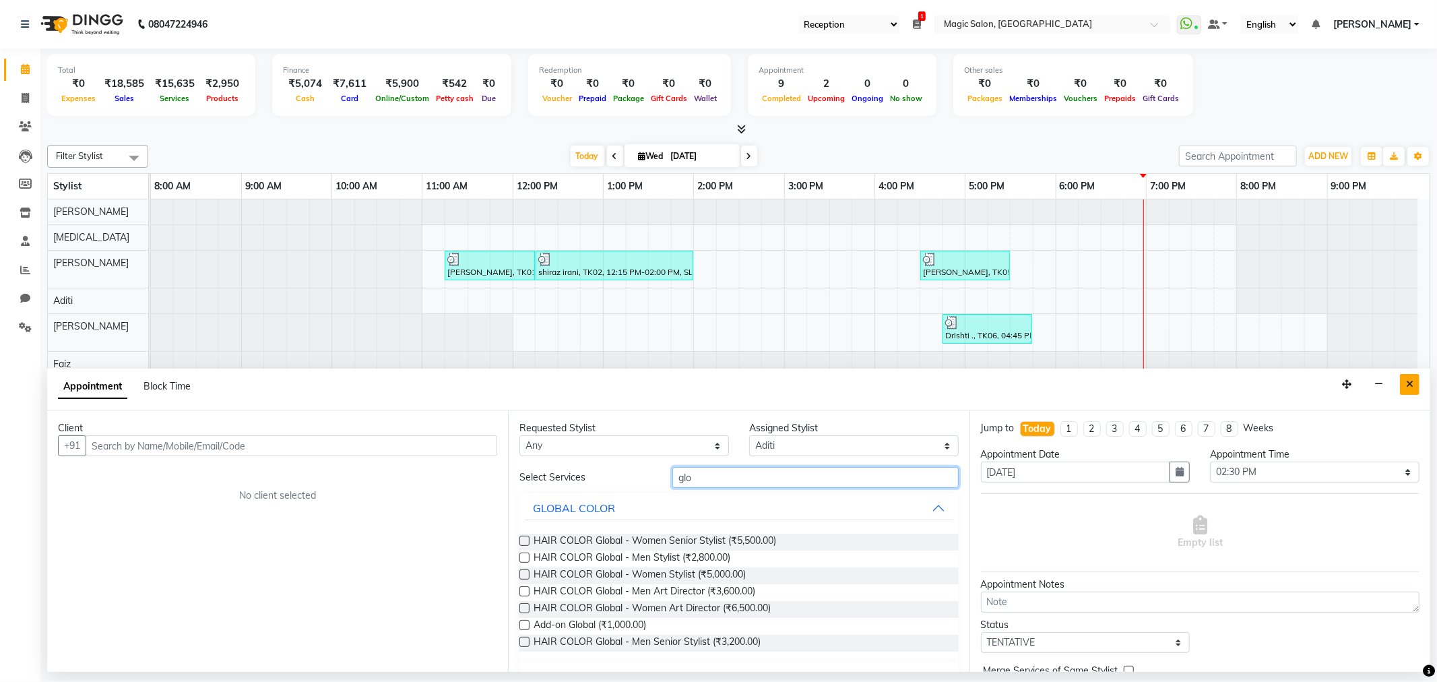
type input "glo"
click at [1411, 385] on icon "Close" at bounding box center [1409, 383] width 7 height 9
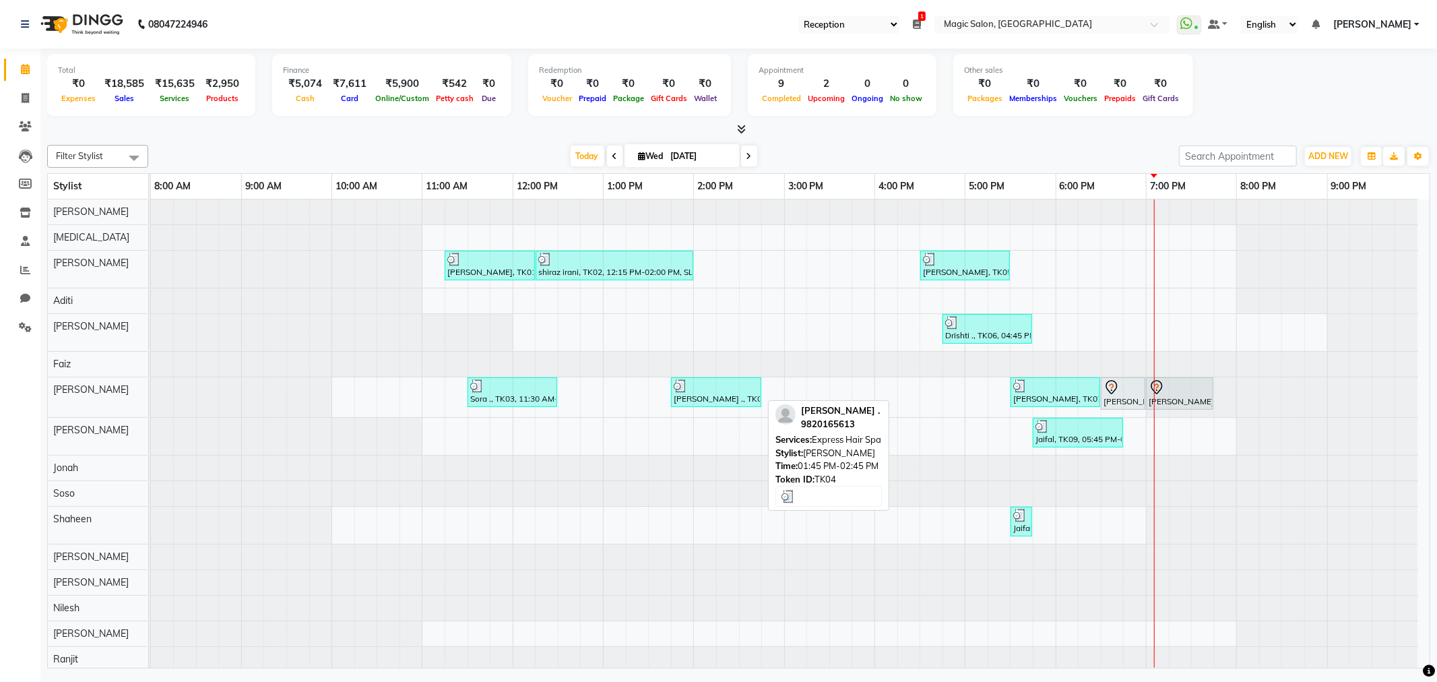
click at [722, 385] on div at bounding box center [716, 385] width 85 height 13
select select "3"
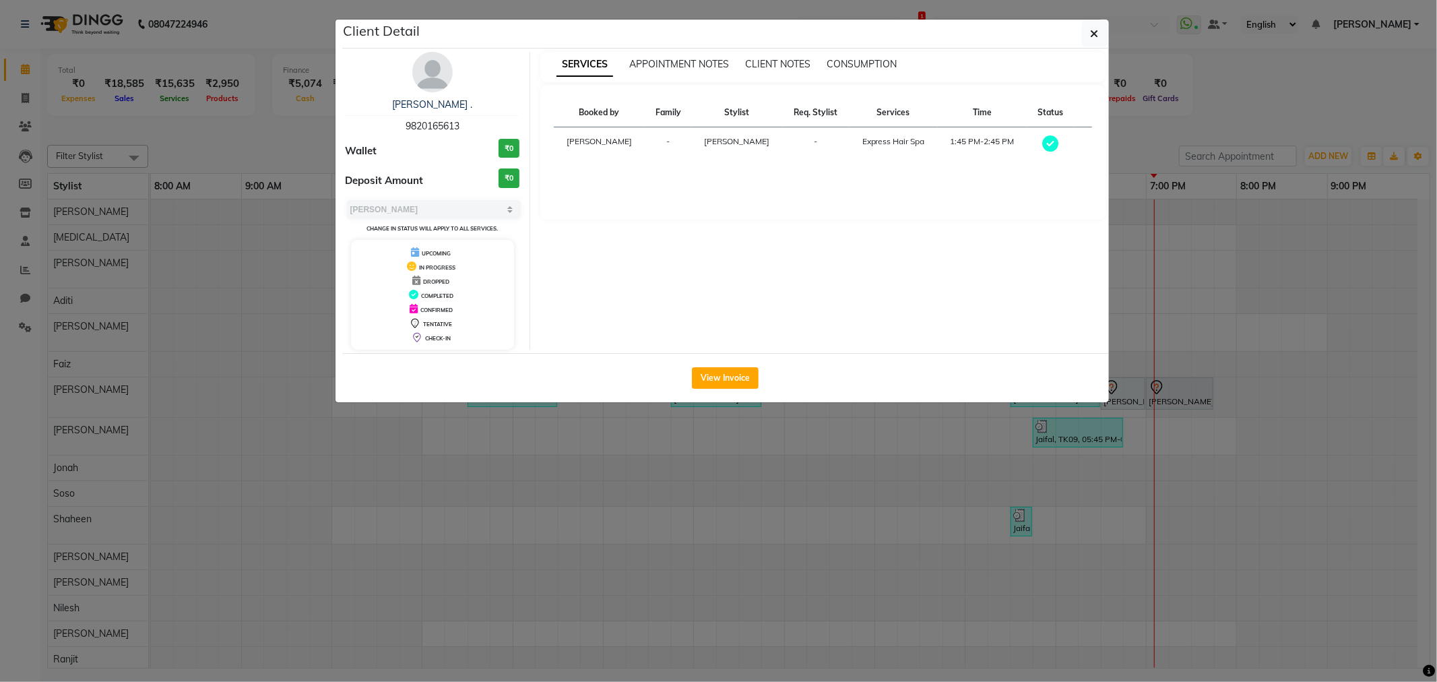
drag, startPoint x: 1088, startPoint y: 30, endPoint x: 1134, endPoint y: 151, distance: 129.2
click at [1088, 31] on button "button" at bounding box center [1095, 34] width 26 height 26
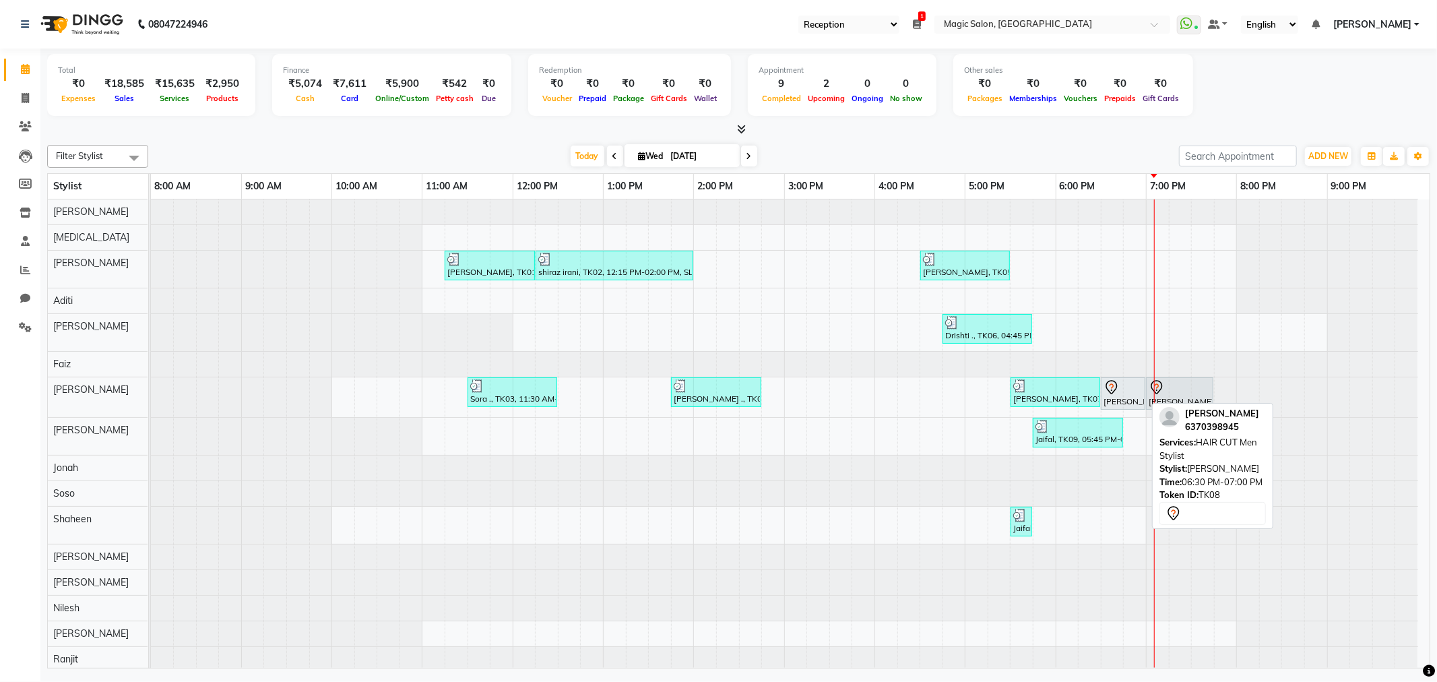
click at [1121, 384] on div at bounding box center [1122, 387] width 39 height 16
select select "7"
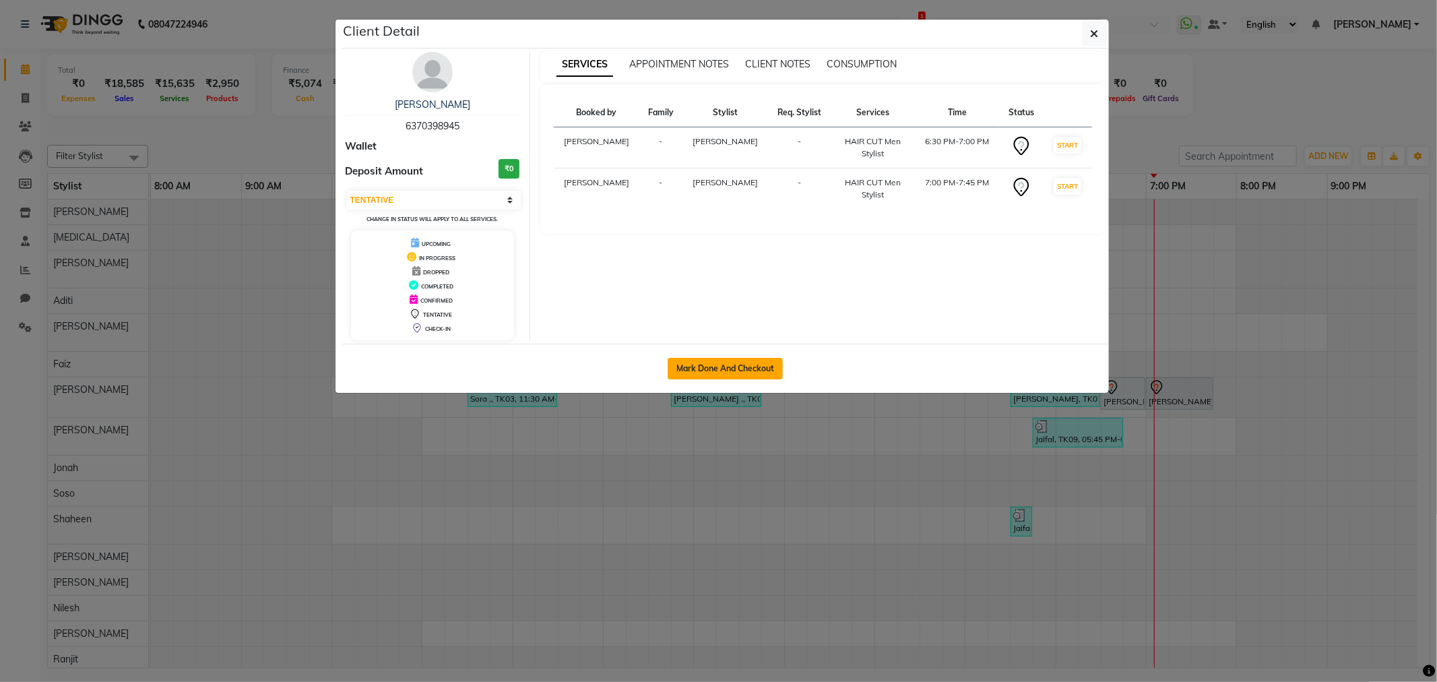
click at [757, 361] on button "Mark Done And Checkout" at bounding box center [725, 369] width 115 height 22
select select "7276"
select select "service"
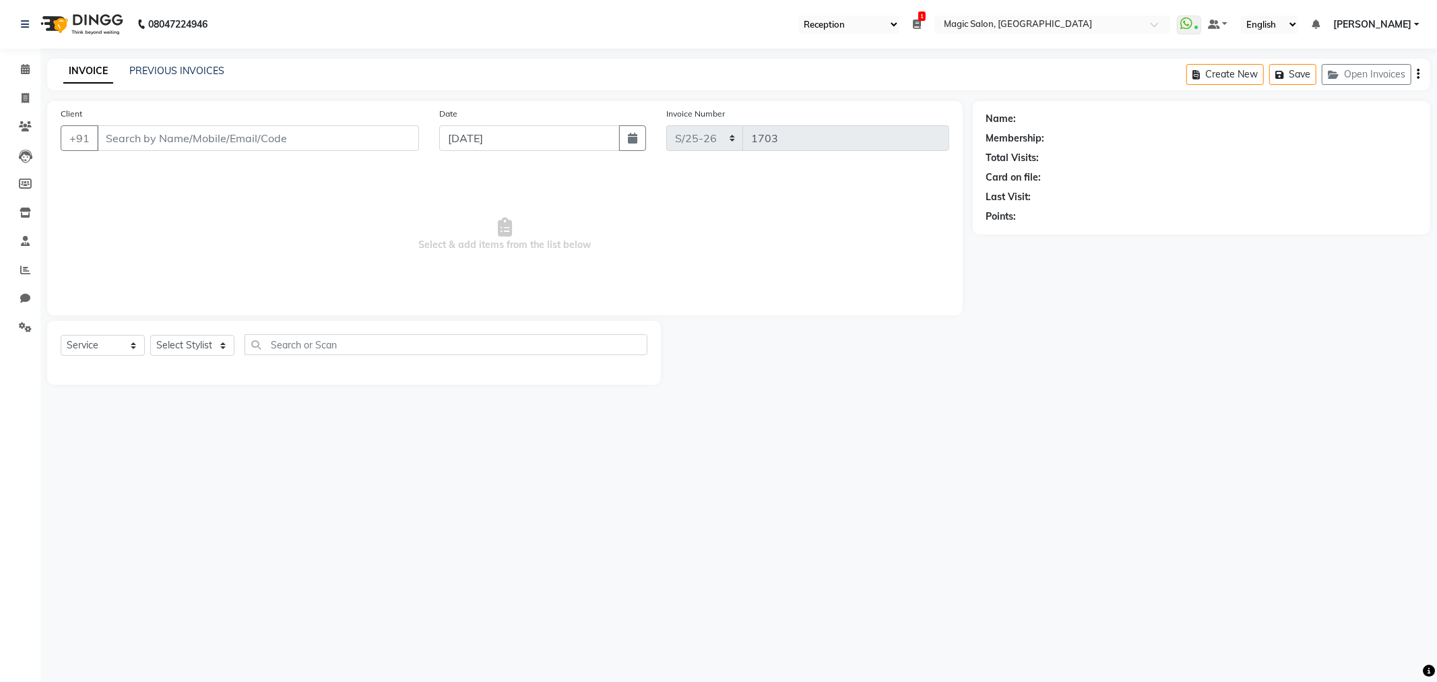
type input "6370398945"
select select "83814"
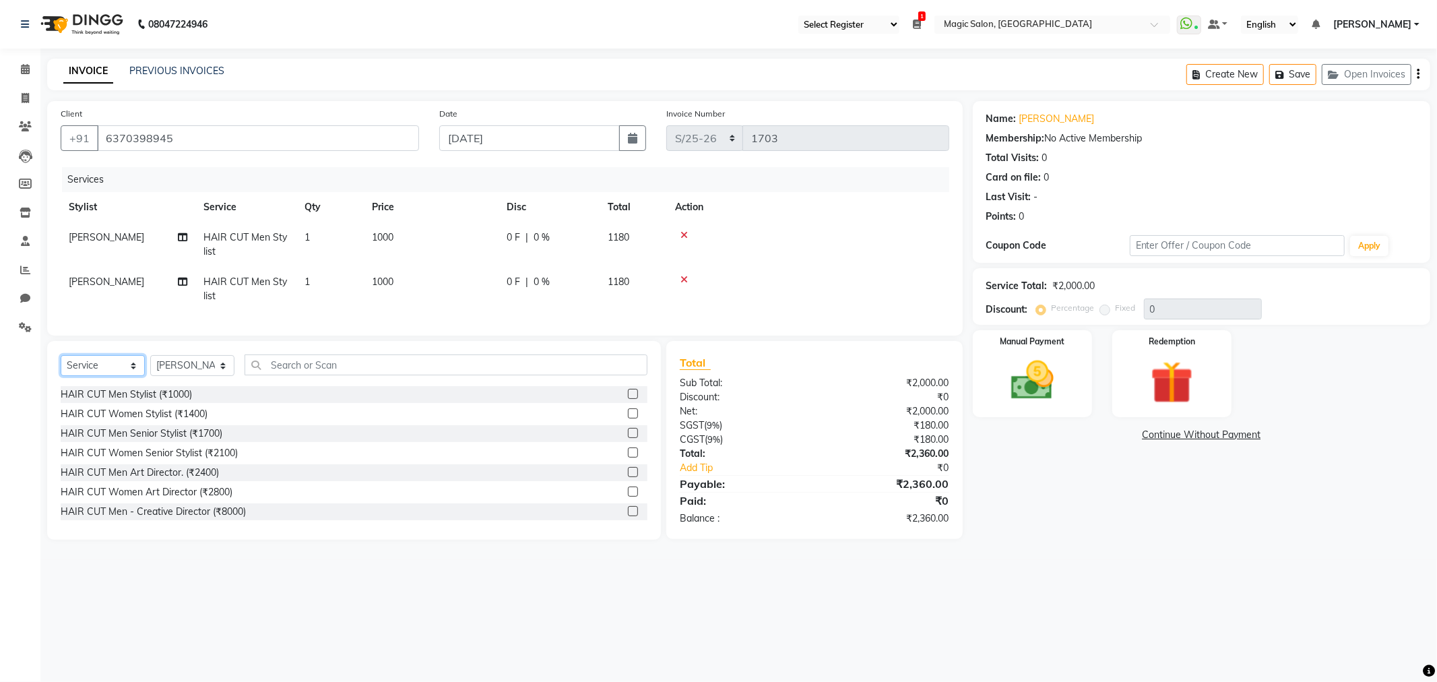
click at [111, 373] on select "Select Service Product Membership Package Voucher Prepaid Gift Card" at bounding box center [103, 365] width 84 height 21
select select "product"
click at [61, 366] on select "Select Service Product Membership Package Voucher Prepaid Gift Card" at bounding box center [103, 365] width 84 height 21
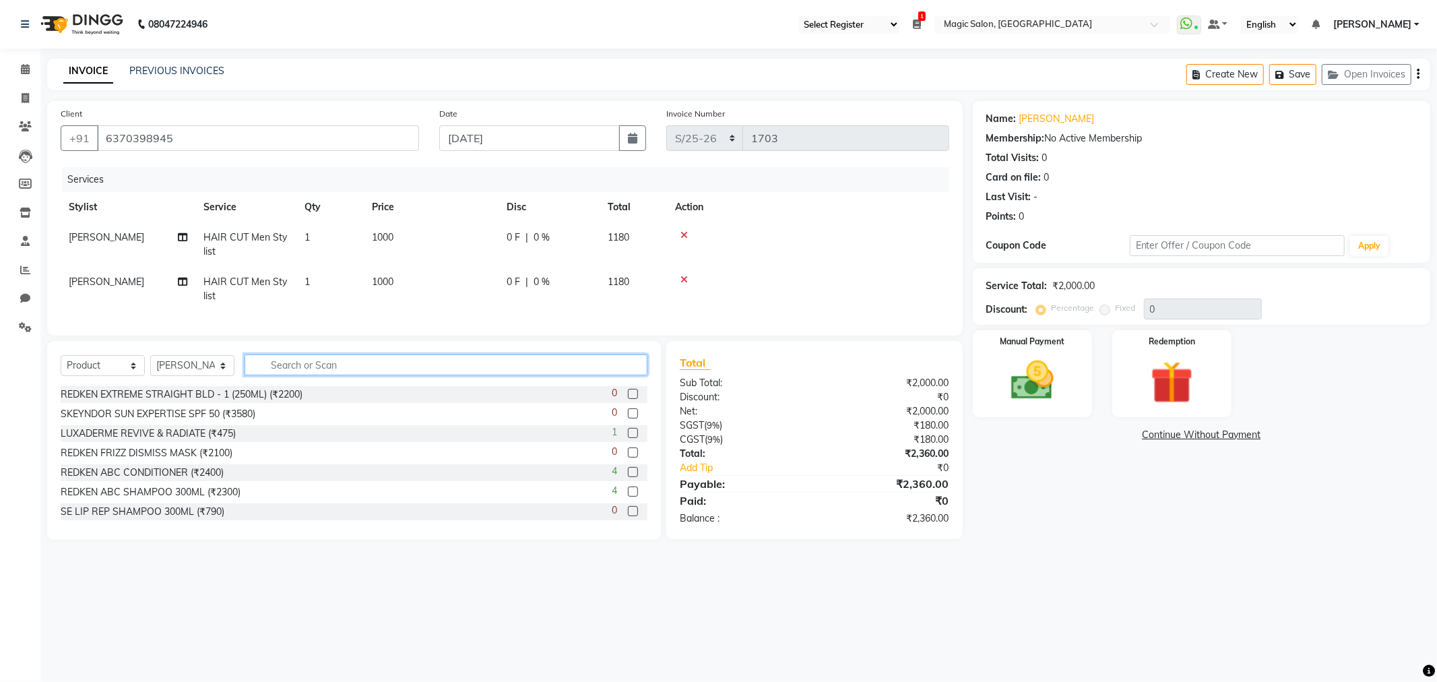
click at [325, 375] on input "text" at bounding box center [446, 364] width 403 height 21
type input "tec"
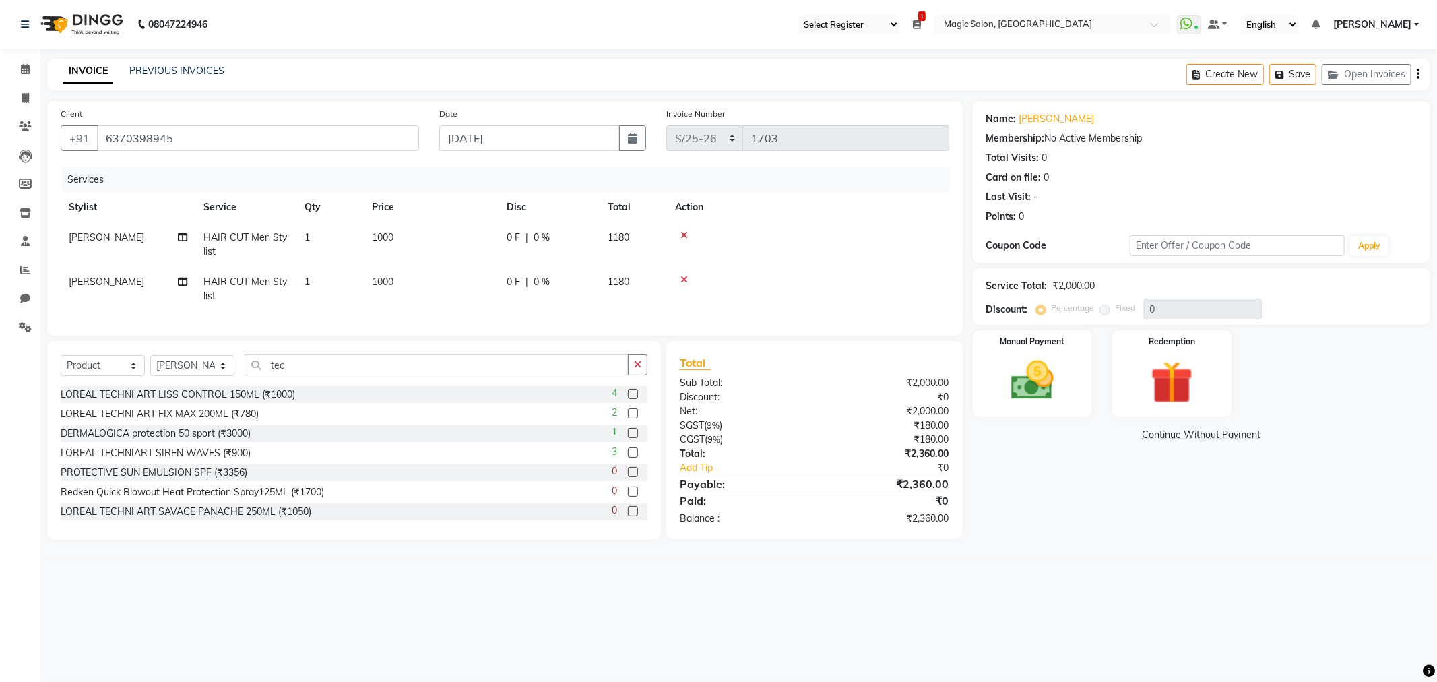
click at [628, 399] on label at bounding box center [633, 394] width 10 height 10
click at [628, 399] on input "checkbox" at bounding box center [632, 394] width 9 height 9
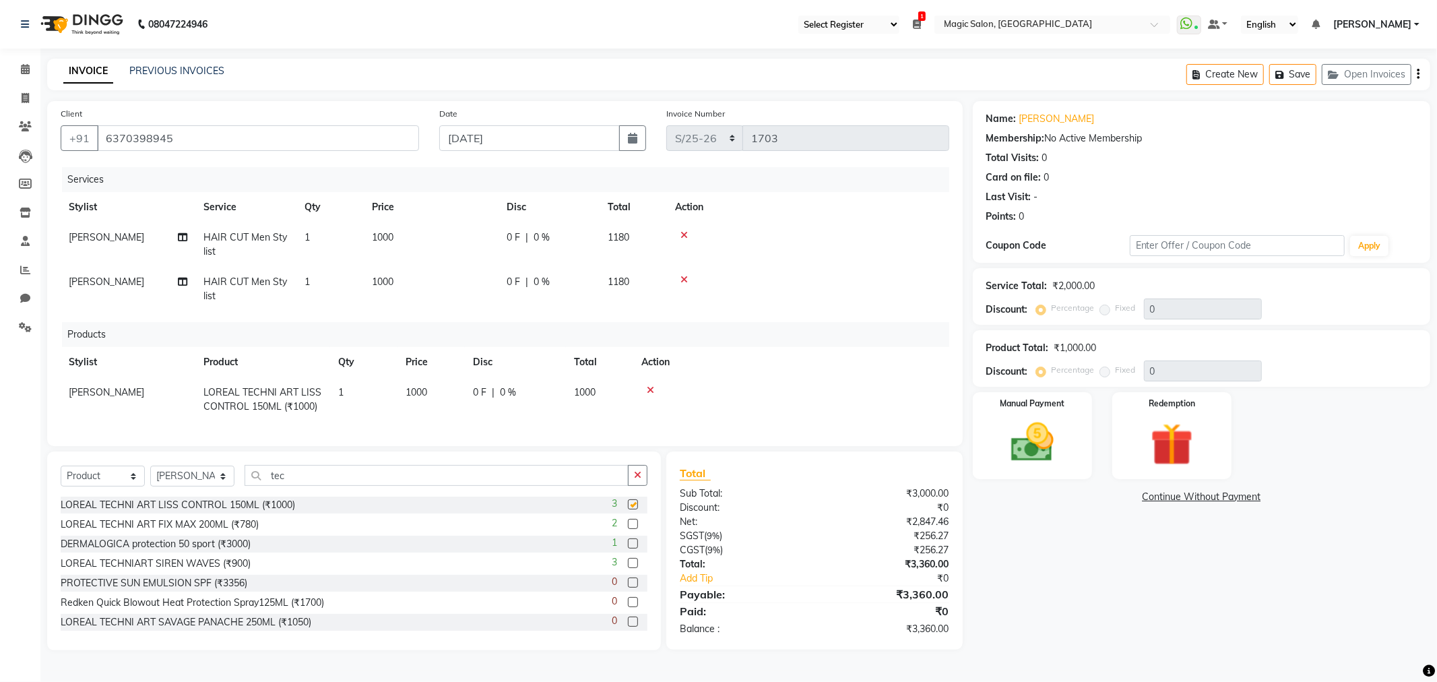
checkbox input "false"
click at [644, 388] on div at bounding box center [791, 389] width 300 height 9
click at [649, 388] on icon at bounding box center [650, 389] width 7 height 9
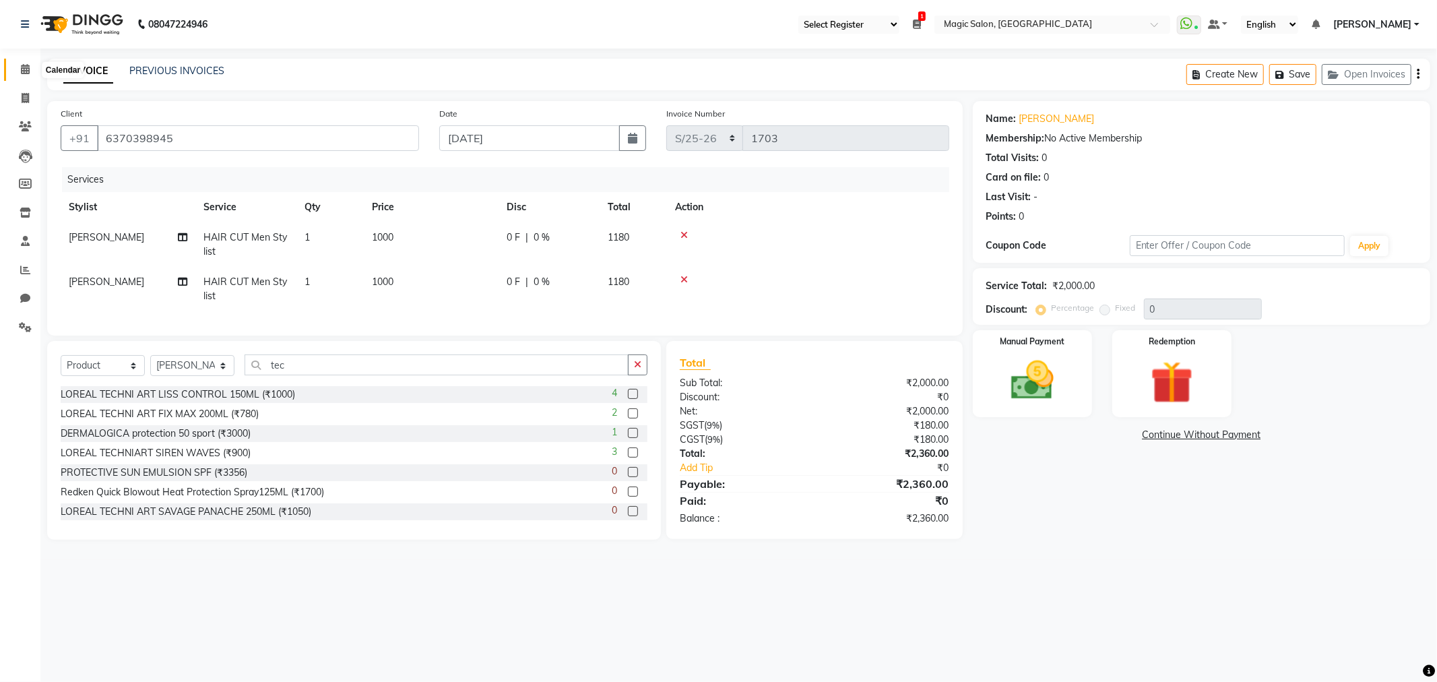
click at [22, 70] on icon at bounding box center [25, 69] width 9 height 10
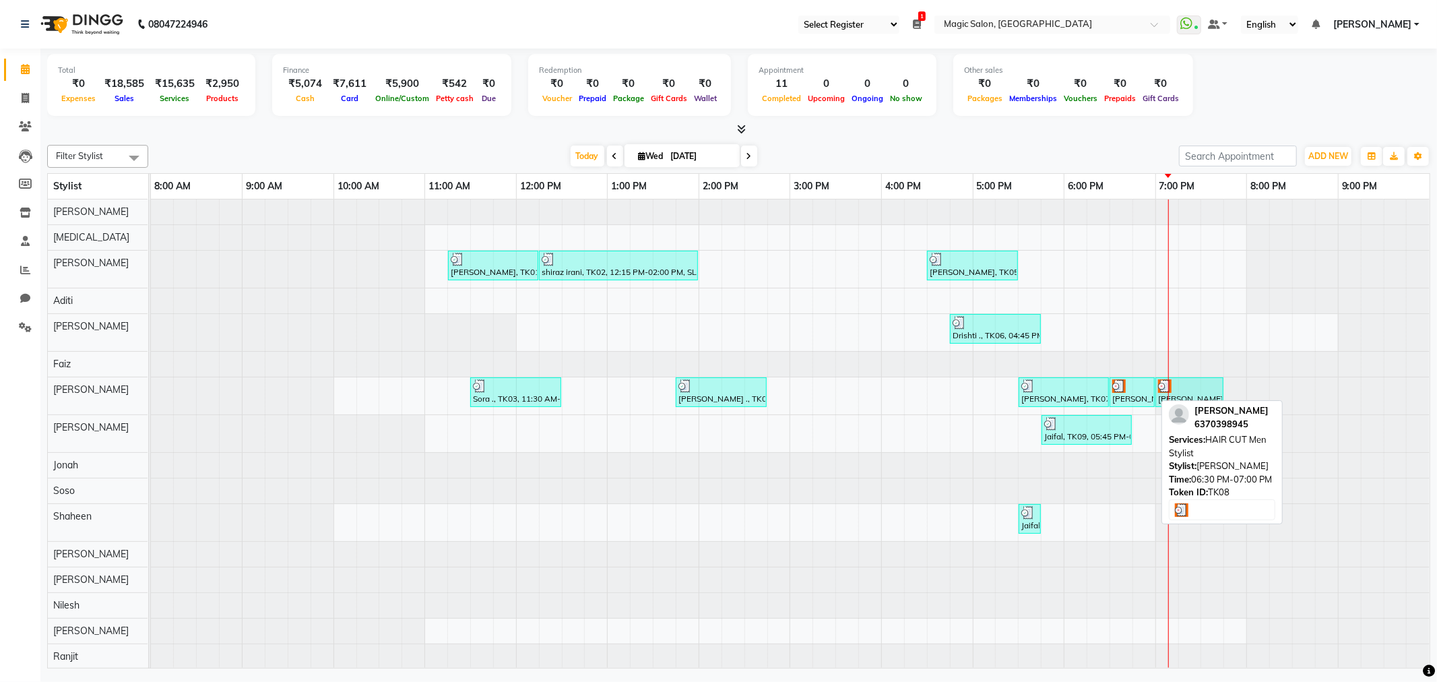
click at [1150, 385] on div at bounding box center [1132, 385] width 40 height 13
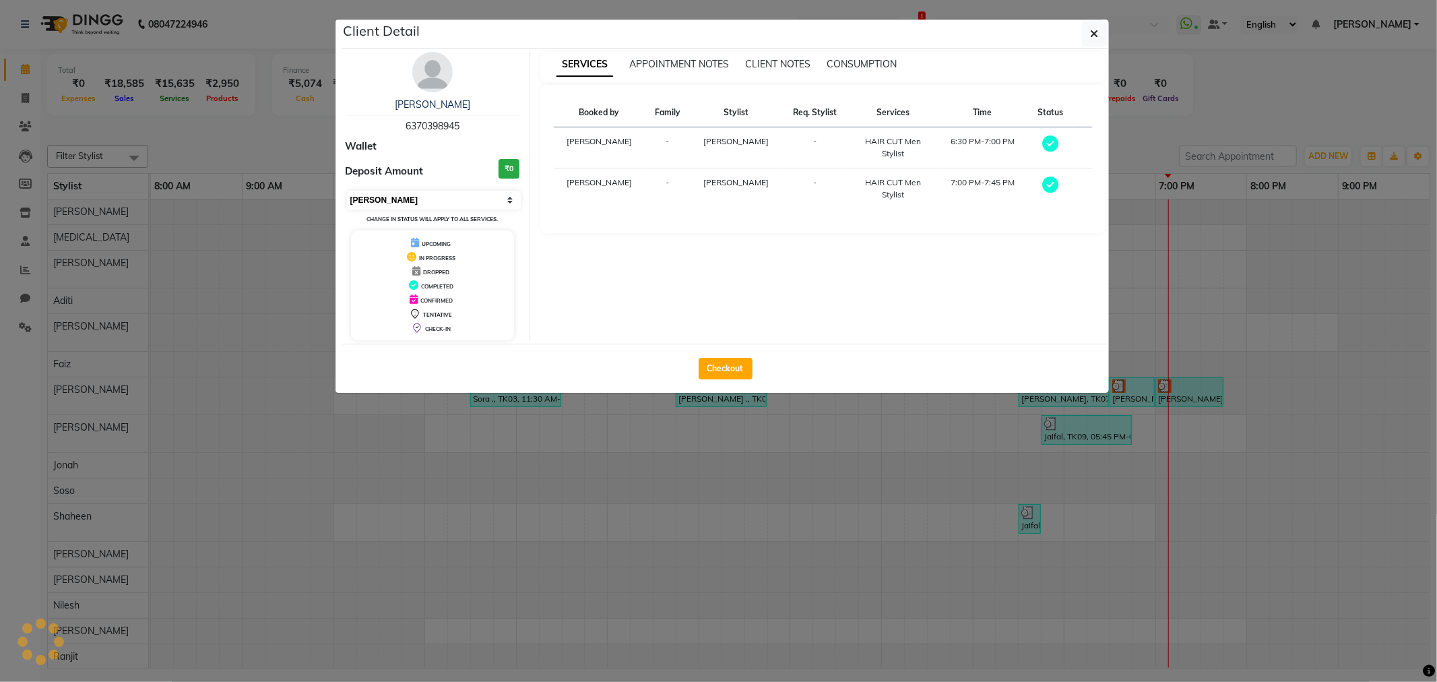
click at [420, 205] on select "Select MARK DONE UPCOMING" at bounding box center [434, 200] width 174 height 19
click at [347, 191] on select "Select MARK DONE UPCOMING" at bounding box center [434, 200] width 174 height 19
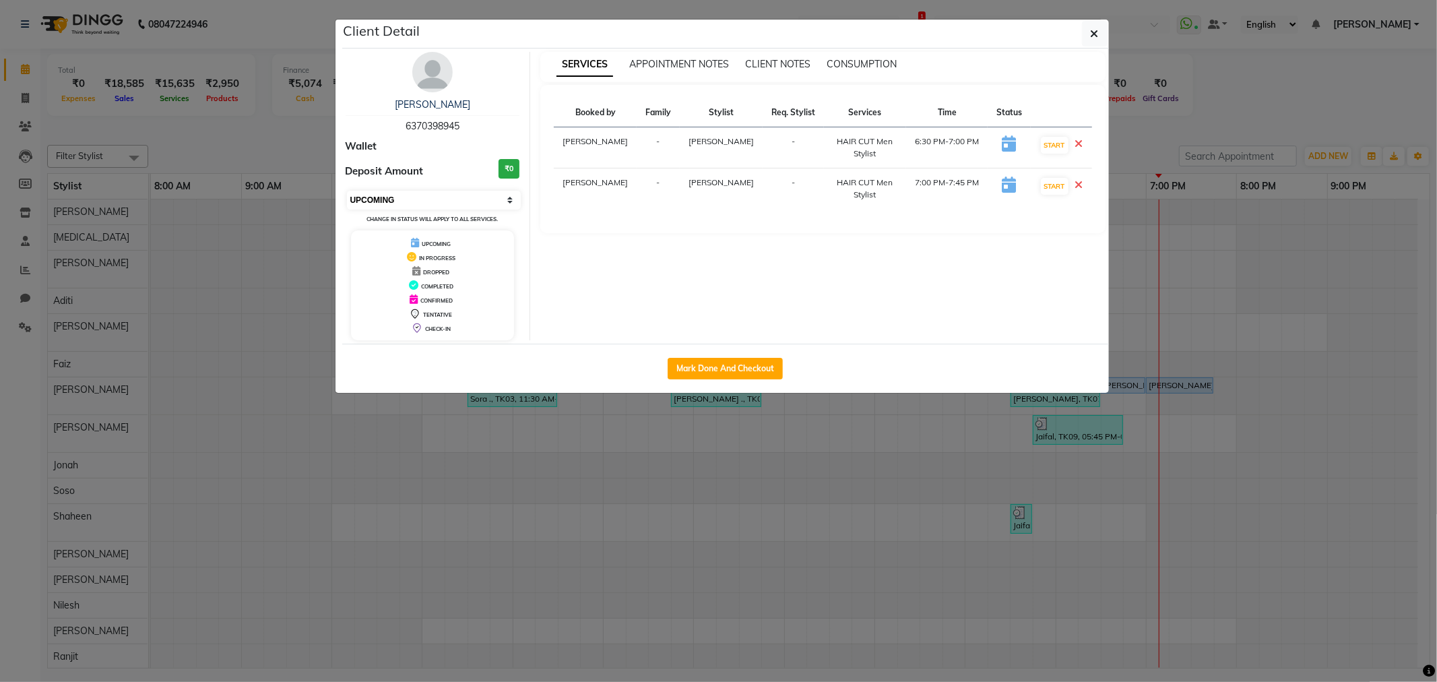
click at [421, 200] on select "Select IN SERVICE CONFIRMED TENTATIVE CHECK IN MARK DONE DROPPED UPCOMING" at bounding box center [434, 200] width 174 height 19
select select "7"
click at [347, 191] on select "Select IN SERVICE CONFIRMED TENTATIVE CHECK IN MARK DONE DROPPED UPCOMING" at bounding box center [434, 200] width 174 height 19
click at [1092, 31] on icon "button" at bounding box center [1095, 33] width 8 height 11
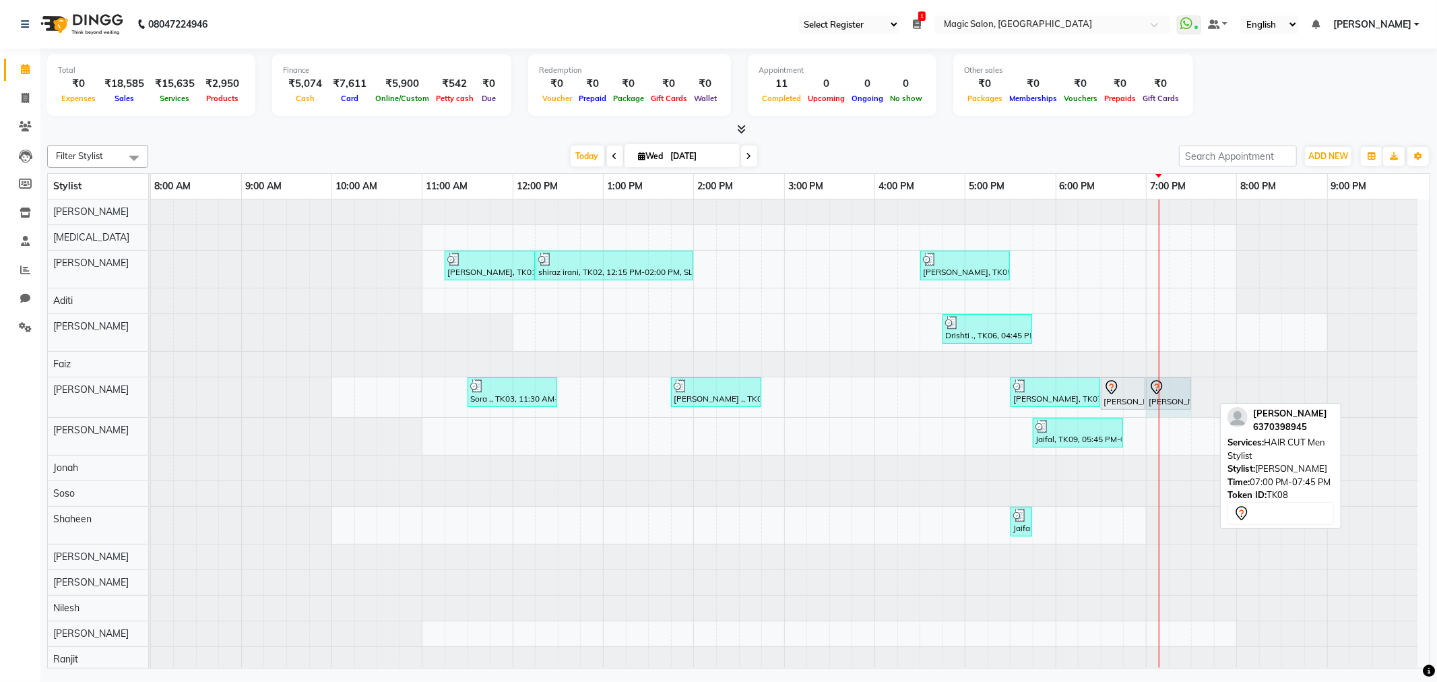
drag, startPoint x: 1210, startPoint y: 382, endPoint x: 1188, endPoint y: 385, distance: 22.5
click at [151, 385] on div "Sora ., TK03, 11:30 AM-12:30 PM, Straight Blowdry [PERSON_NAME] ., TK04, 01:45 …" at bounding box center [151, 397] width 0 height 40
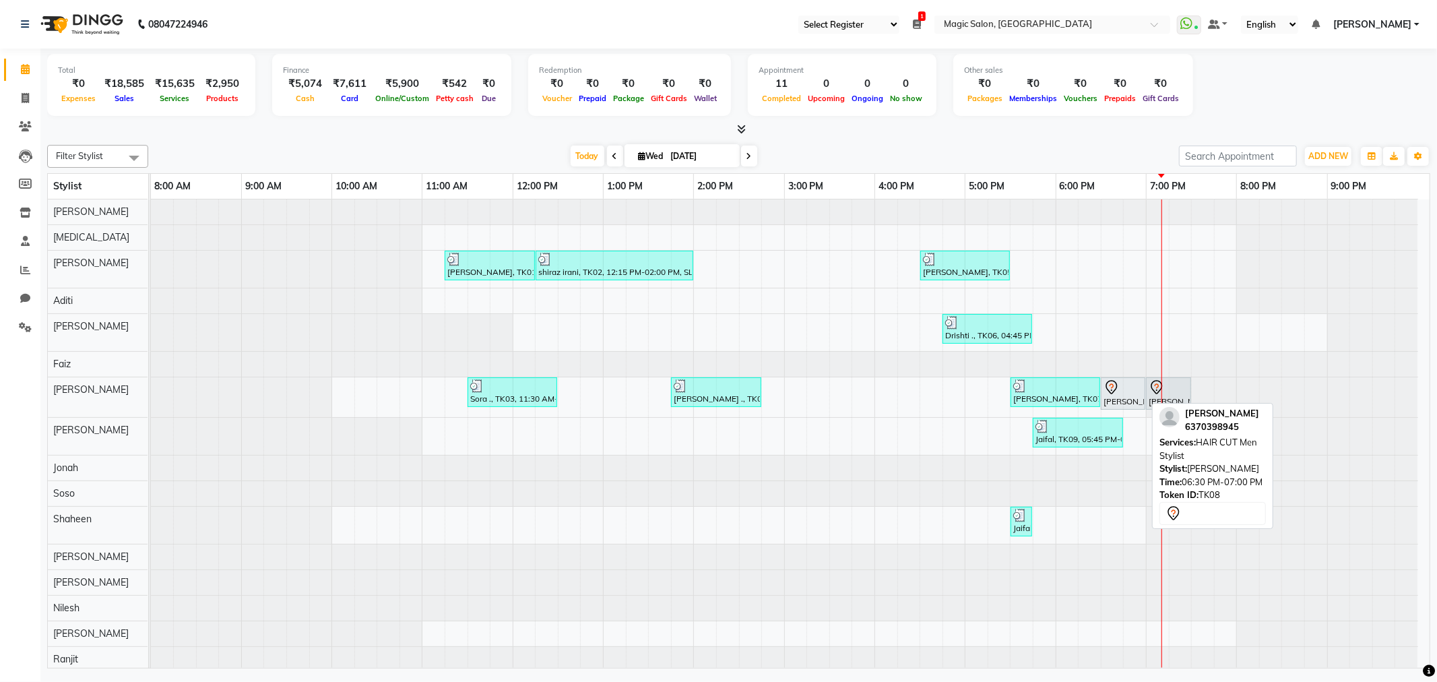
click at [1132, 398] on div "[PERSON_NAME], TK08, 06:30 PM-07:00 PM, HAIR CUT Men Stylist" at bounding box center [1123, 393] width 42 height 28
select select "7"
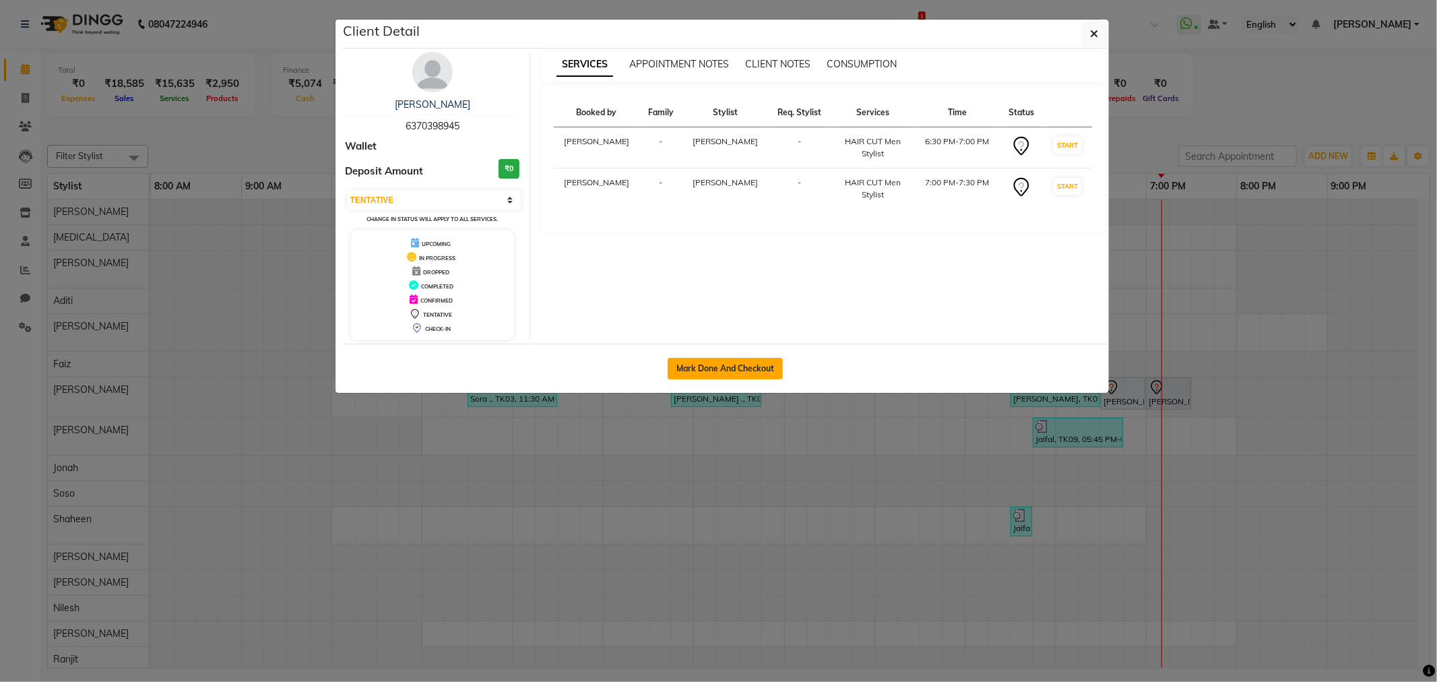
click at [697, 368] on button "Mark Done And Checkout" at bounding box center [725, 369] width 115 height 22
select select "7276"
select select "service"
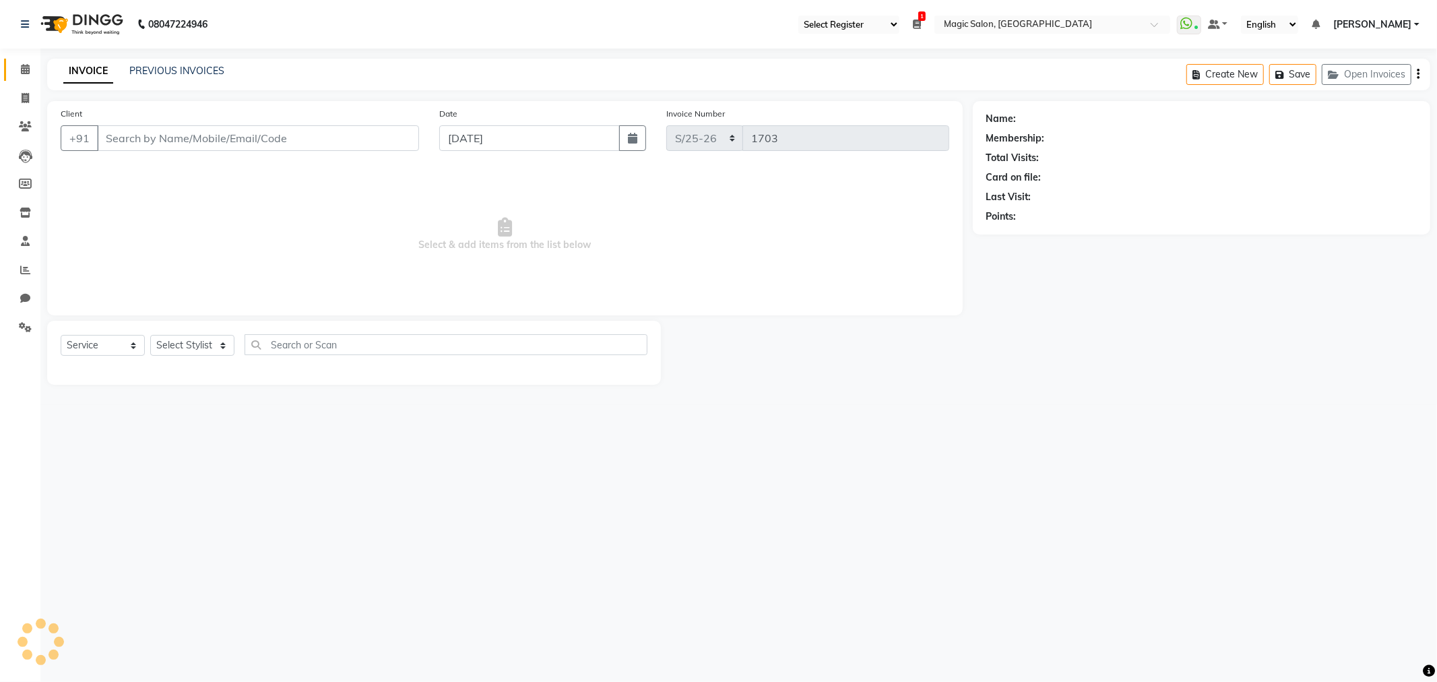
type input "6370398945"
select select "83814"
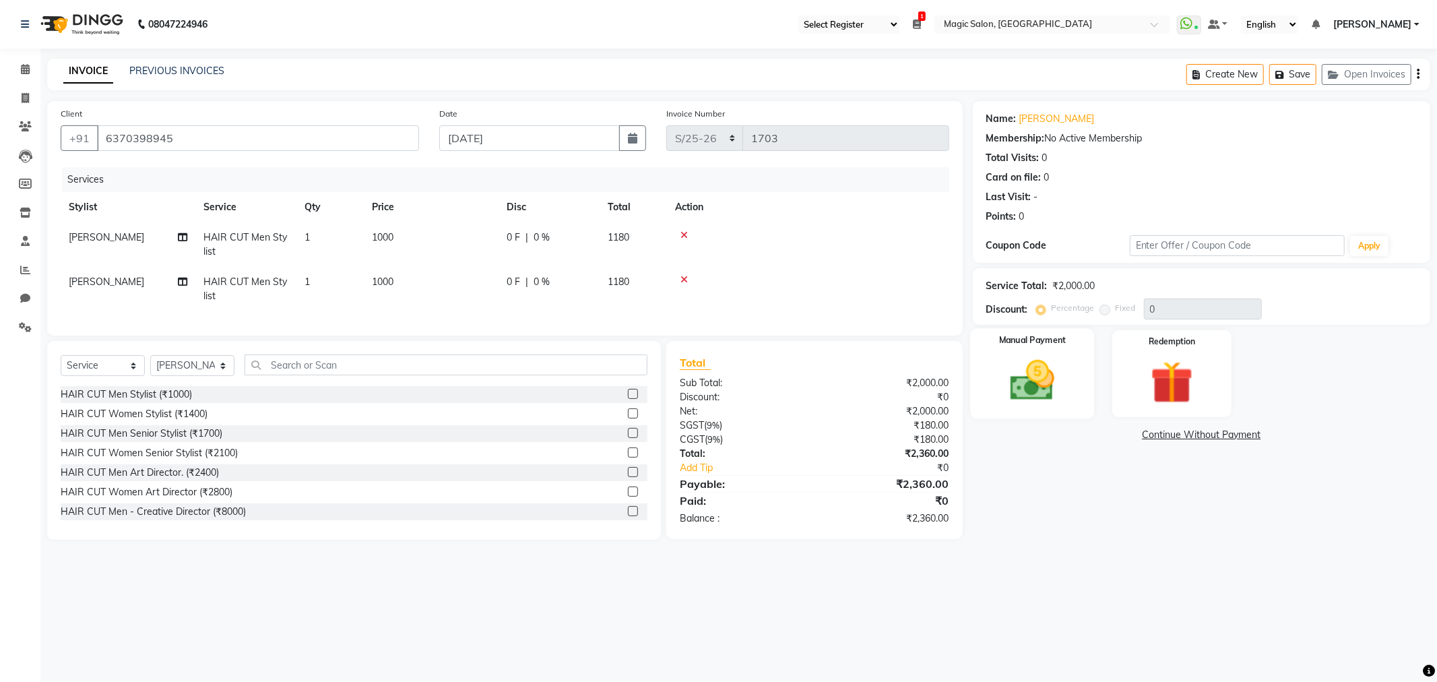
click at [1031, 356] on img at bounding box center [1032, 380] width 72 height 51
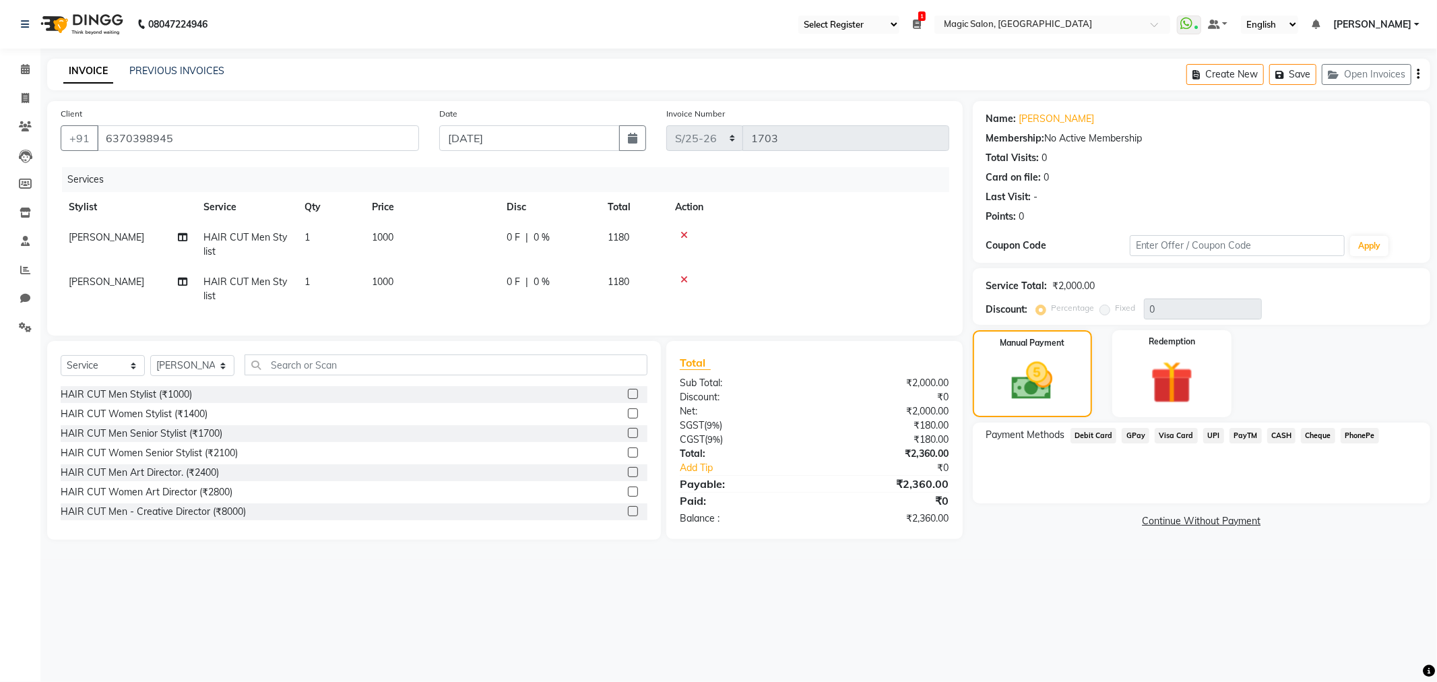
drag, startPoint x: 1098, startPoint y: 391, endPoint x: 1096, endPoint y: 384, distance: 7.0
click at [1098, 389] on div "Manual Payment Redemption" at bounding box center [1202, 373] width 478 height 87
click at [1129, 439] on span "GPay" at bounding box center [1136, 435] width 28 height 15
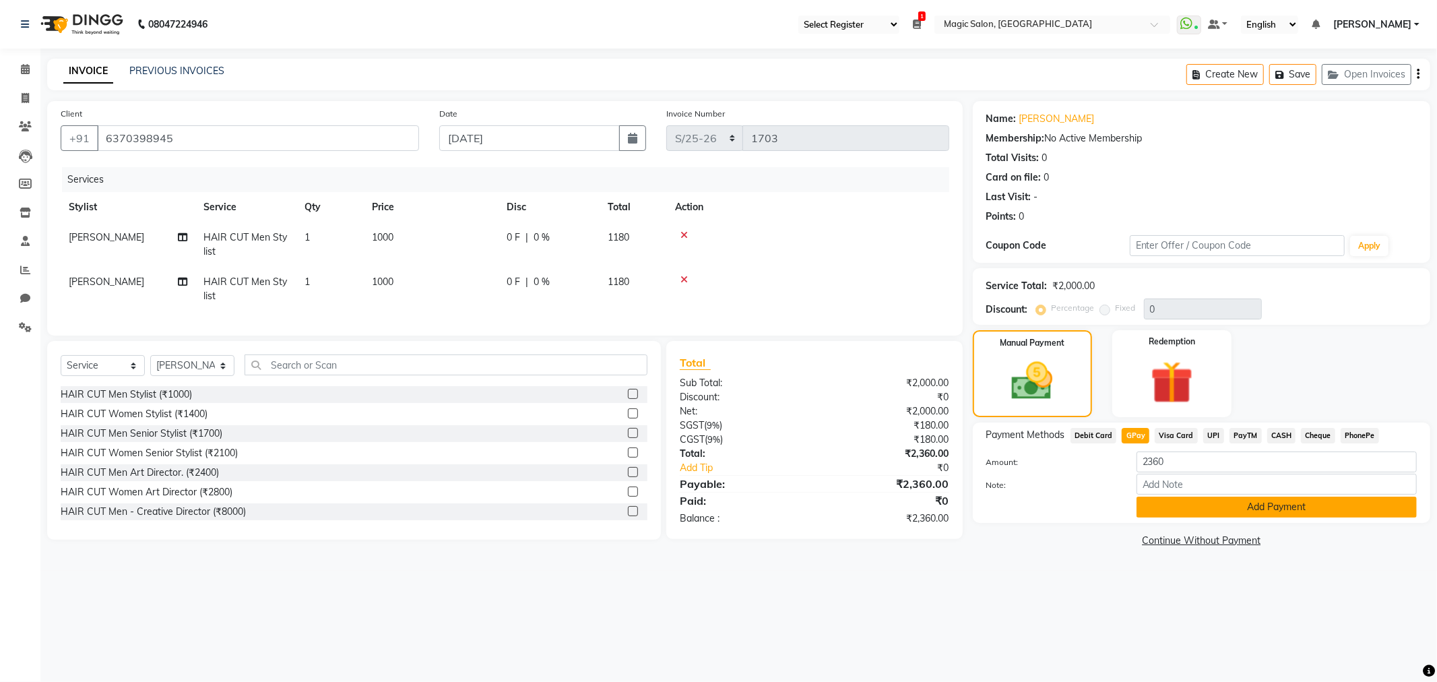
click at [1217, 505] on button "Add Payment" at bounding box center [1276, 506] width 280 height 21
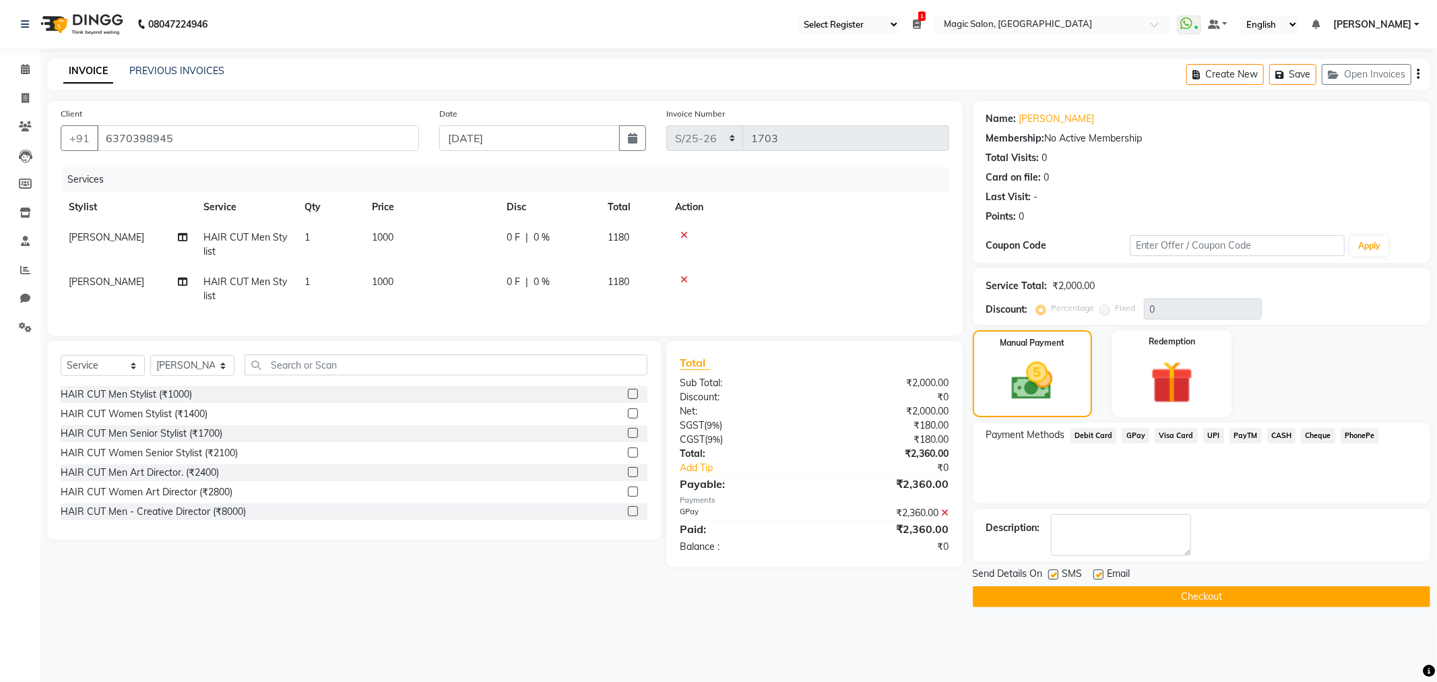
click at [1141, 595] on button "Checkout" at bounding box center [1201, 596] width 457 height 21
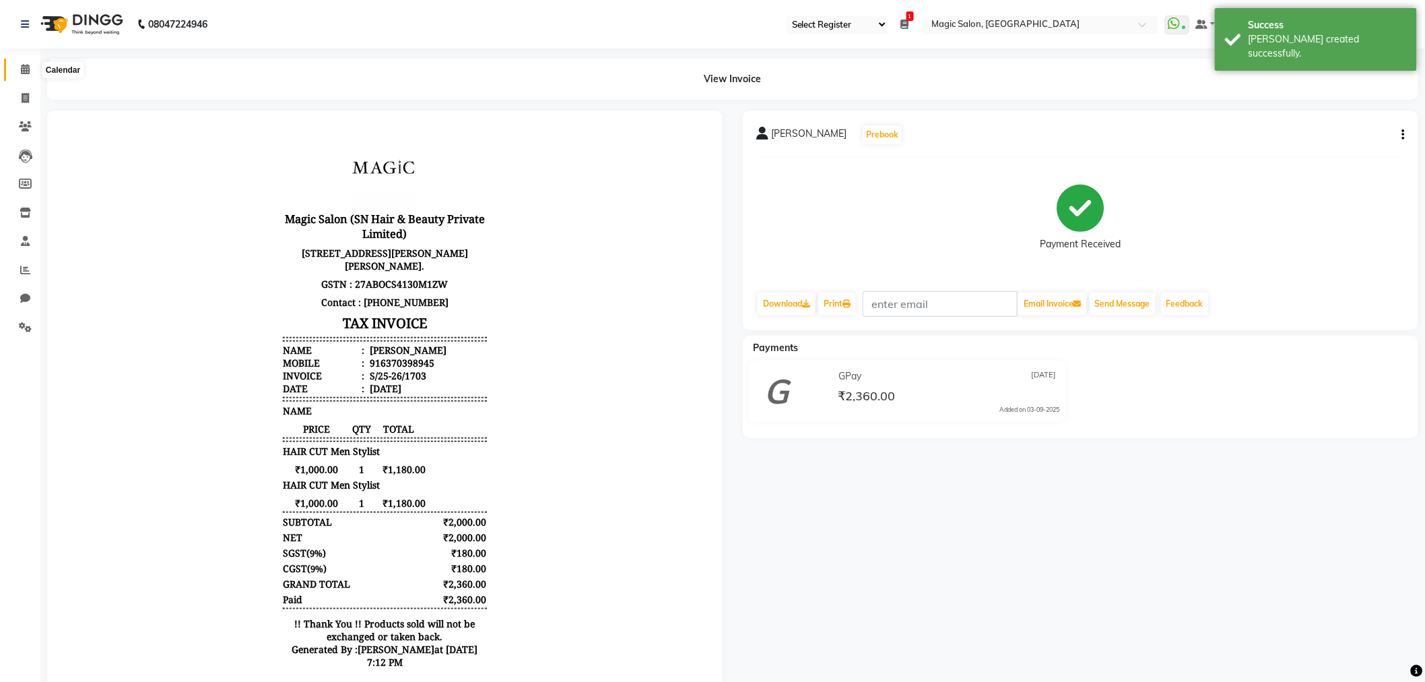
click at [24, 74] on icon at bounding box center [25, 69] width 9 height 10
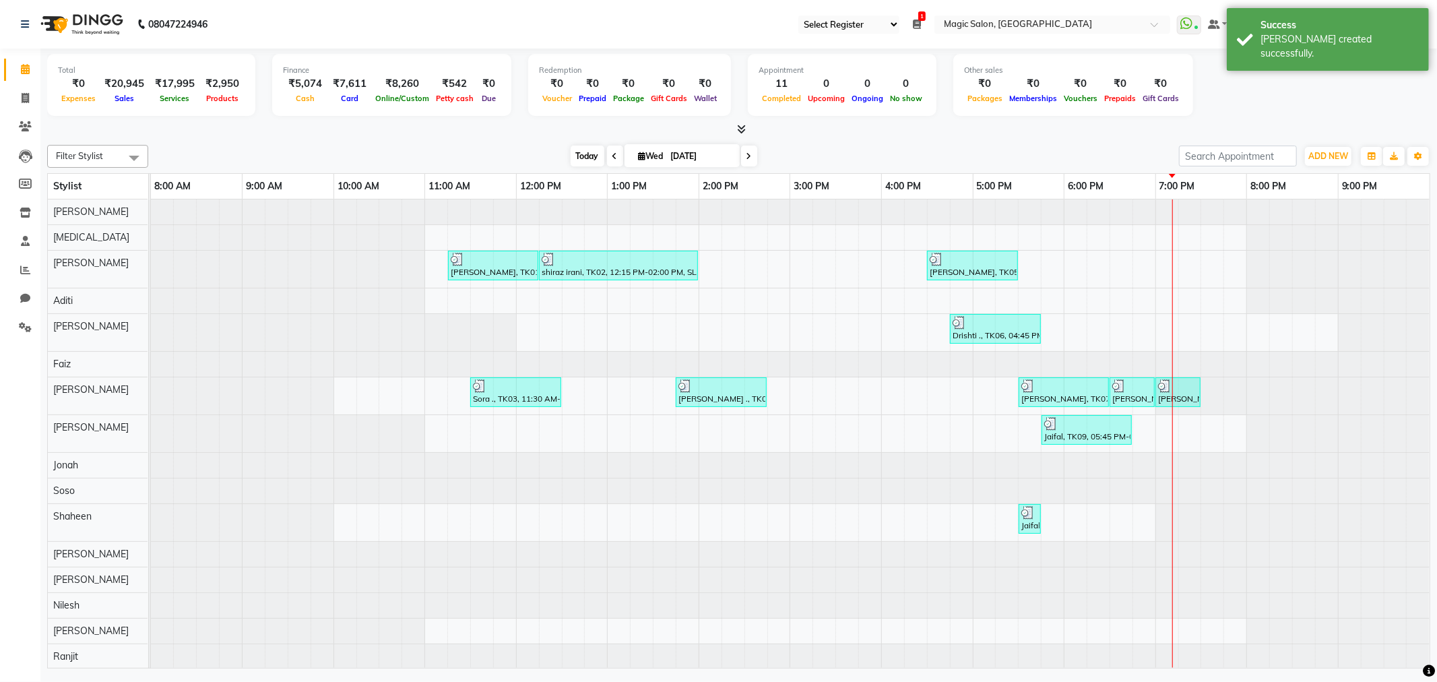
click at [582, 151] on span "Today" at bounding box center [588, 156] width 34 height 21
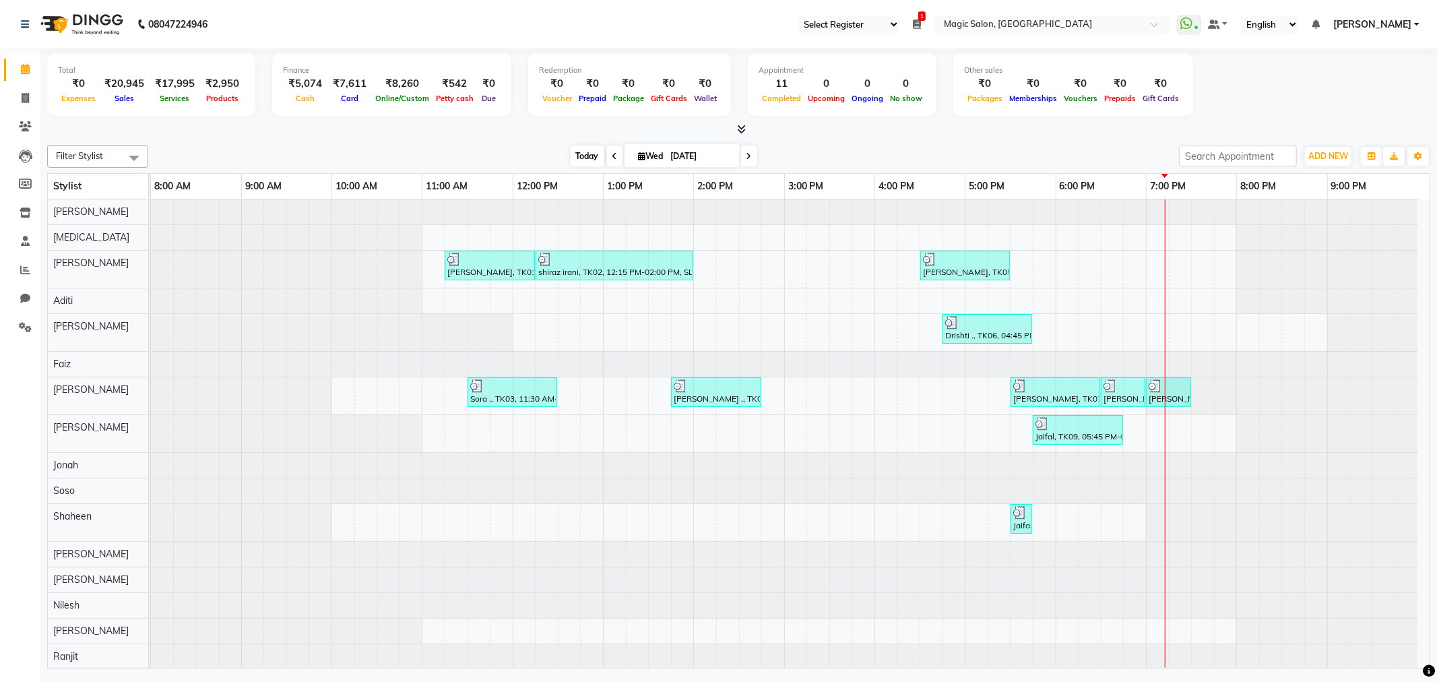
click at [587, 147] on span "Today" at bounding box center [588, 156] width 34 height 21
click at [577, 152] on span "Today" at bounding box center [588, 156] width 34 height 21
click at [593, 155] on span "Today" at bounding box center [588, 156] width 34 height 21
click at [695, 149] on input "[DATE]" at bounding box center [700, 156] width 67 height 20
select select "9"
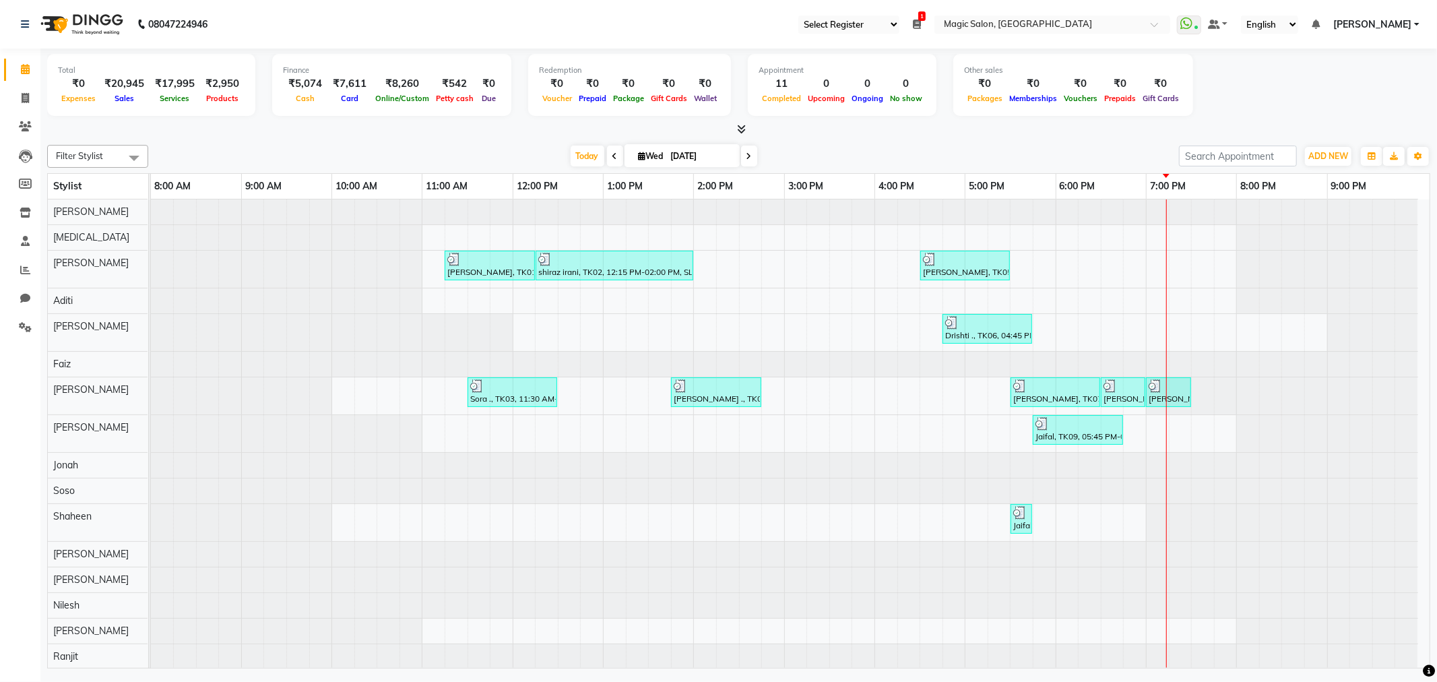
select select "2025"
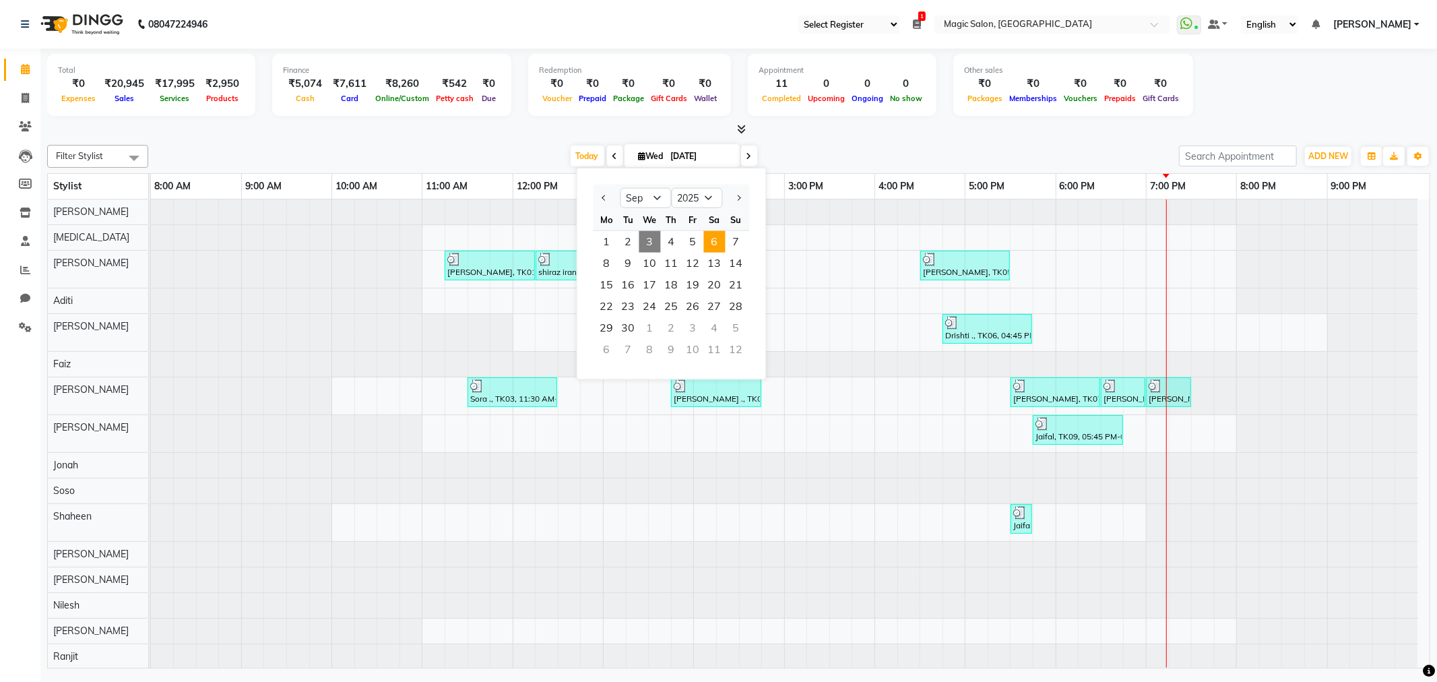
click at [718, 240] on span "6" at bounding box center [715, 242] width 22 height 22
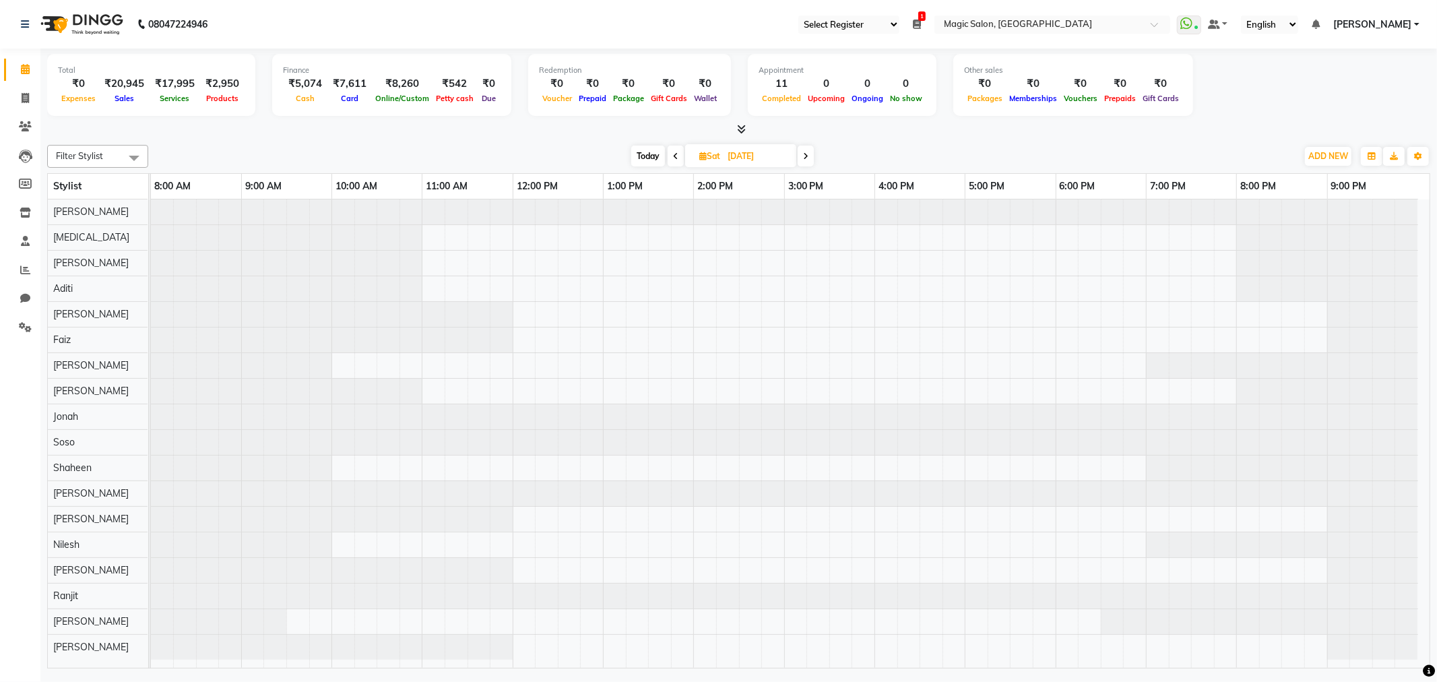
click at [638, 152] on span "Today" at bounding box center [648, 156] width 34 height 21
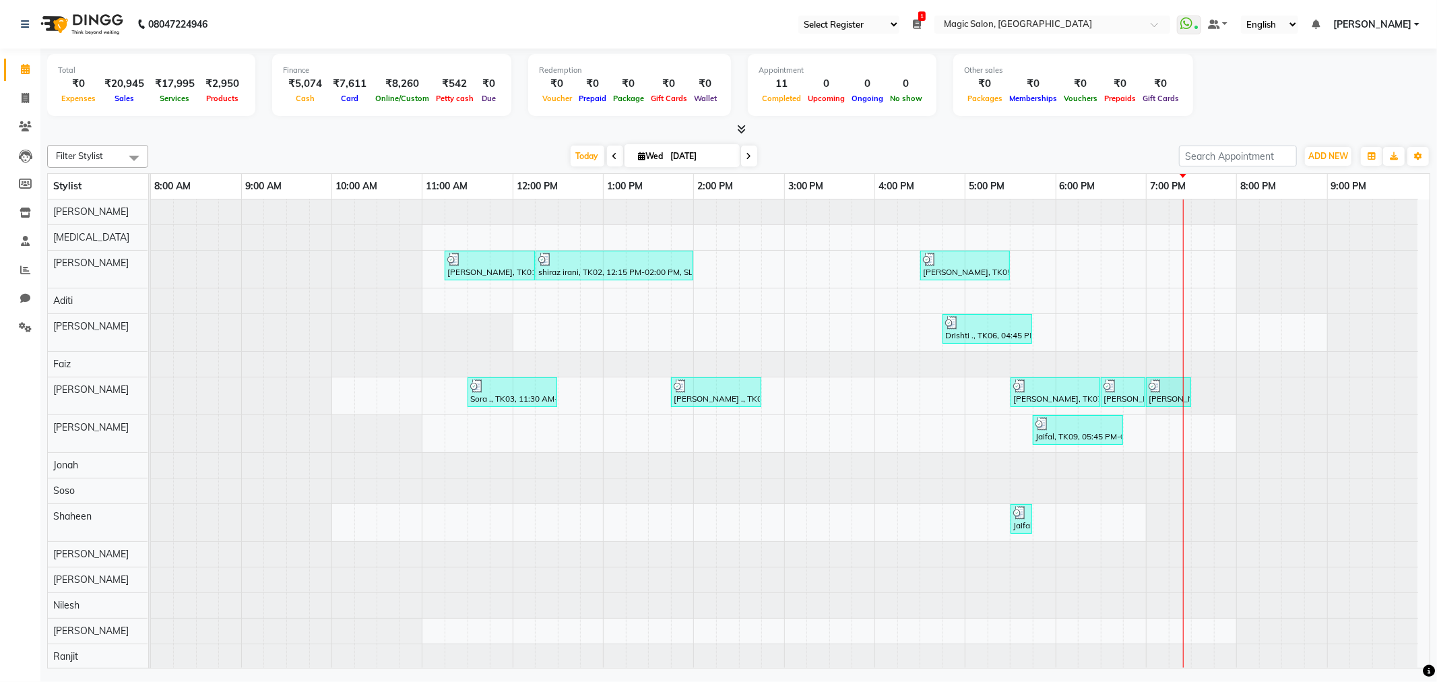
click at [746, 158] on icon at bounding box center [748, 156] width 5 height 8
type input "[DATE]"
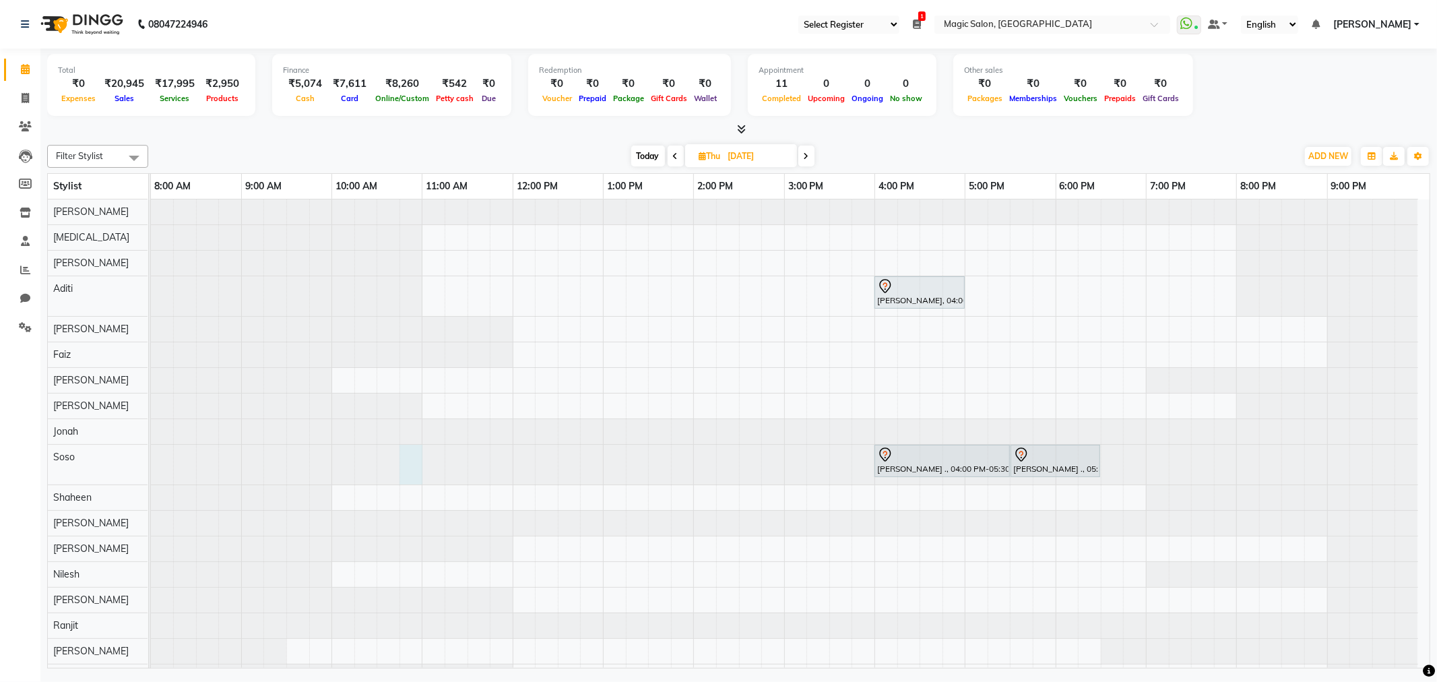
click at [151, 461] on div at bounding box center [151, 465] width 0 height 40
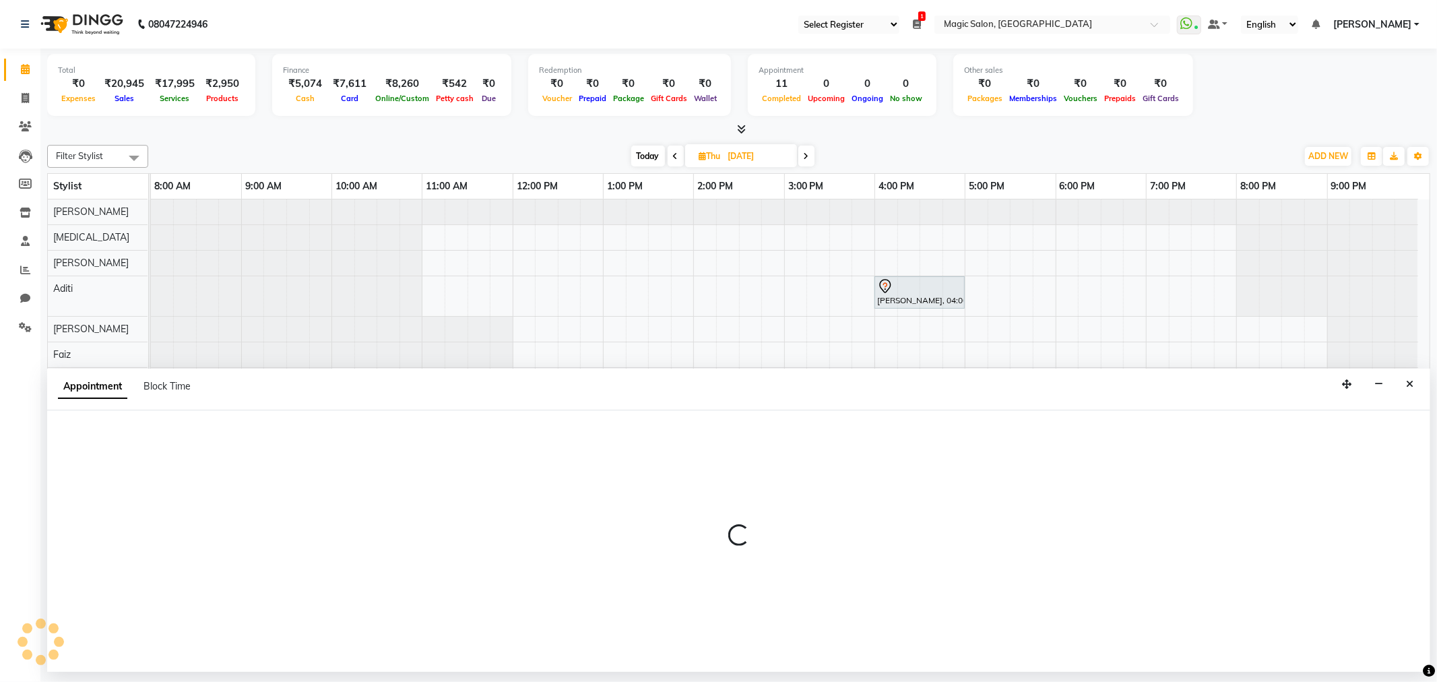
select select "61849"
select select "645"
select select "tentative"
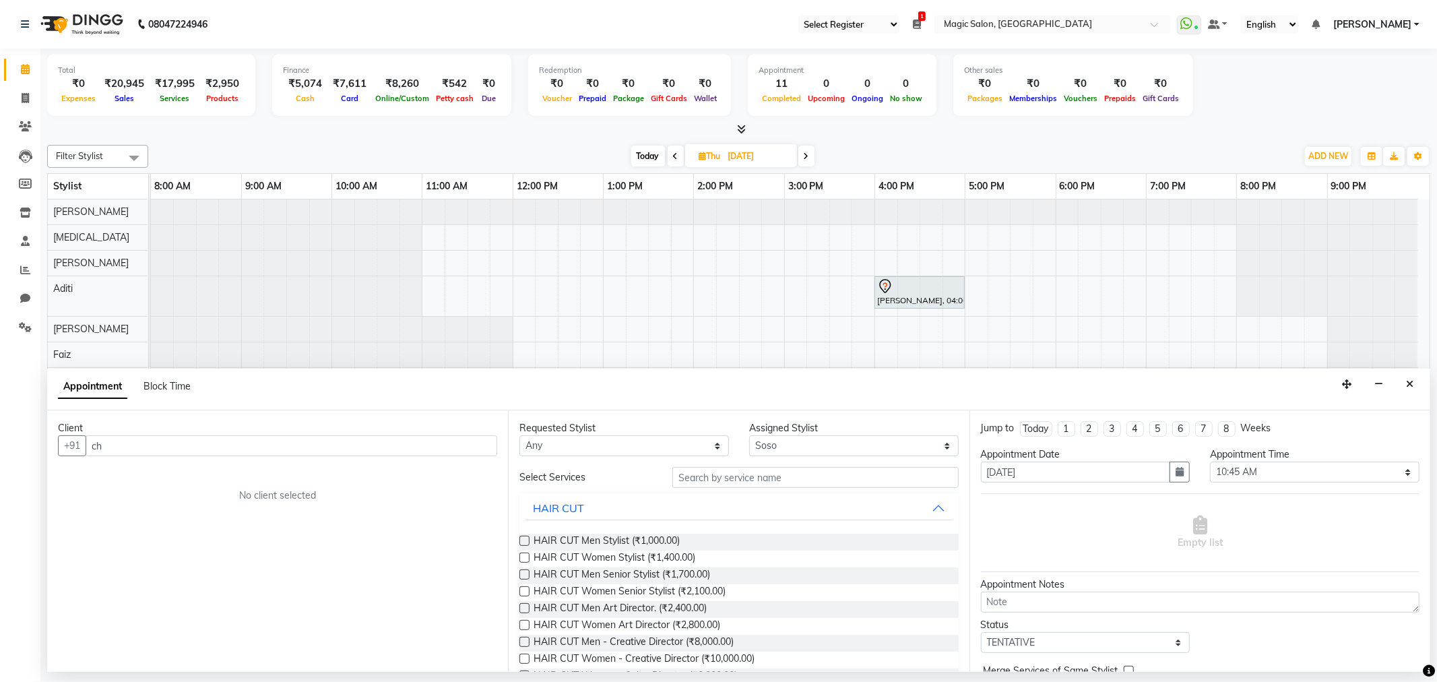
click at [108, 447] on input "ch" at bounding box center [292, 445] width 412 height 21
type input "ce"
click at [1410, 382] on icon "Close" at bounding box center [1409, 383] width 7 height 9
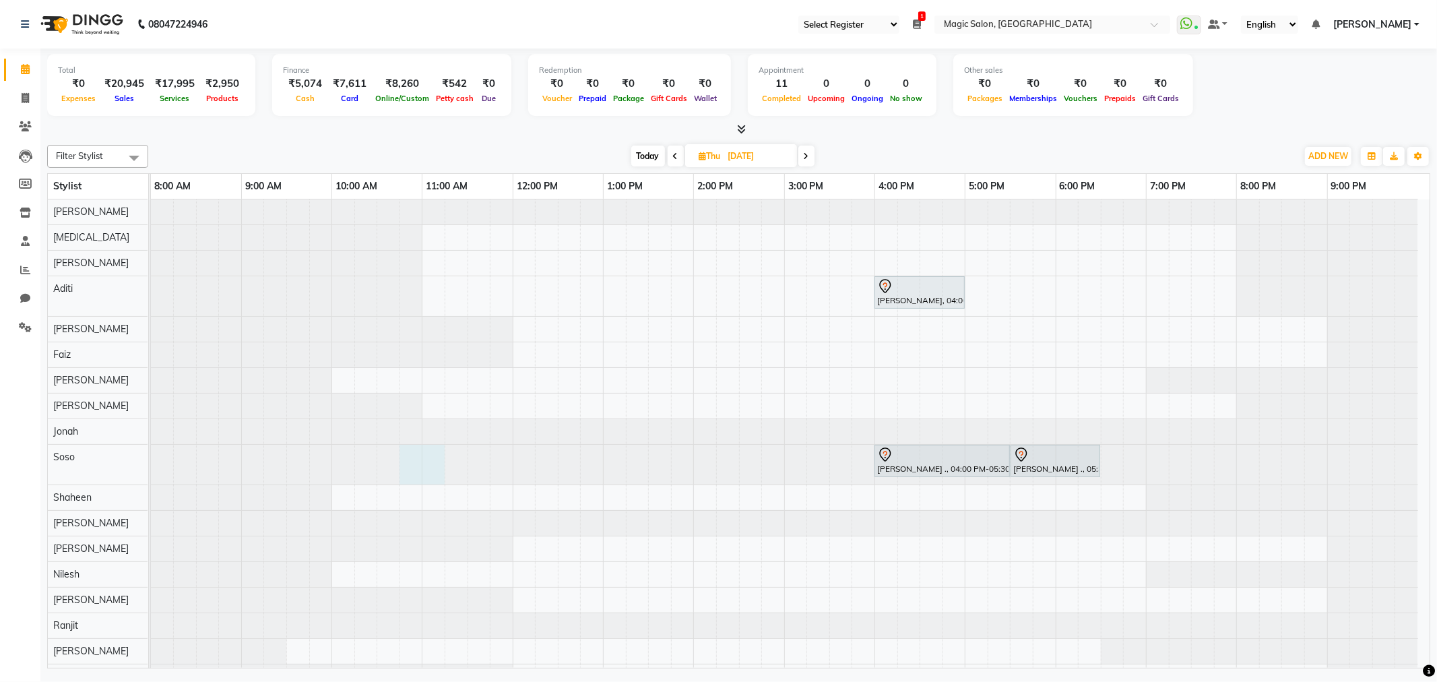
click at [151, 460] on div at bounding box center [151, 465] width 0 height 40
select select "61849"
select select "tentative"
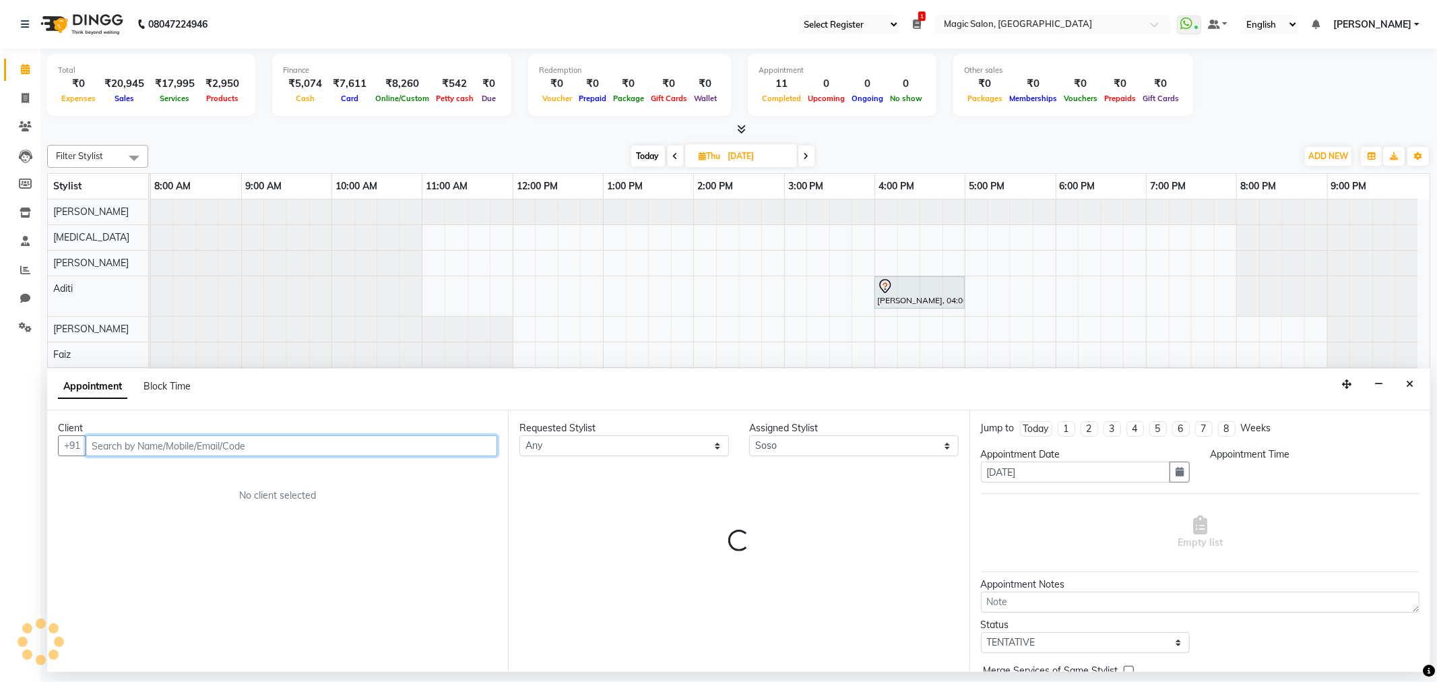
select select "645"
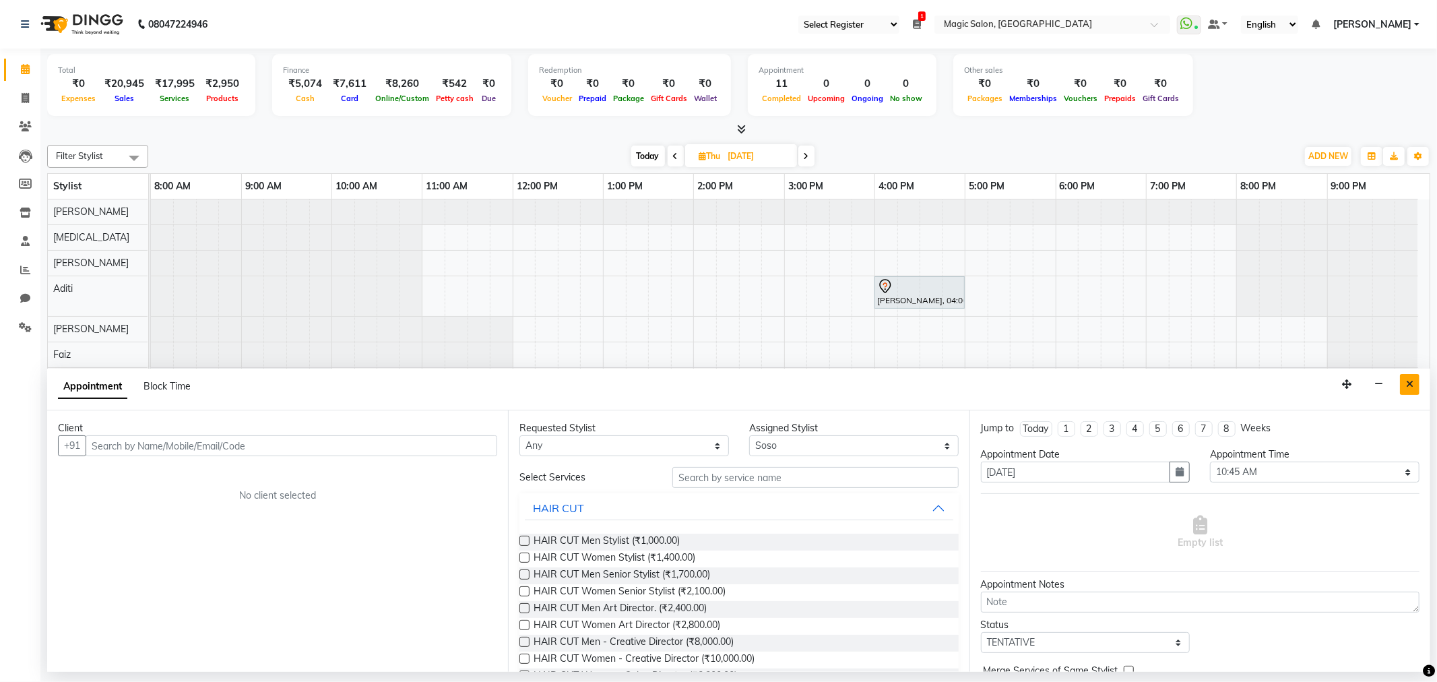
click at [1403, 384] on button "Close" at bounding box center [1410, 384] width 20 height 21
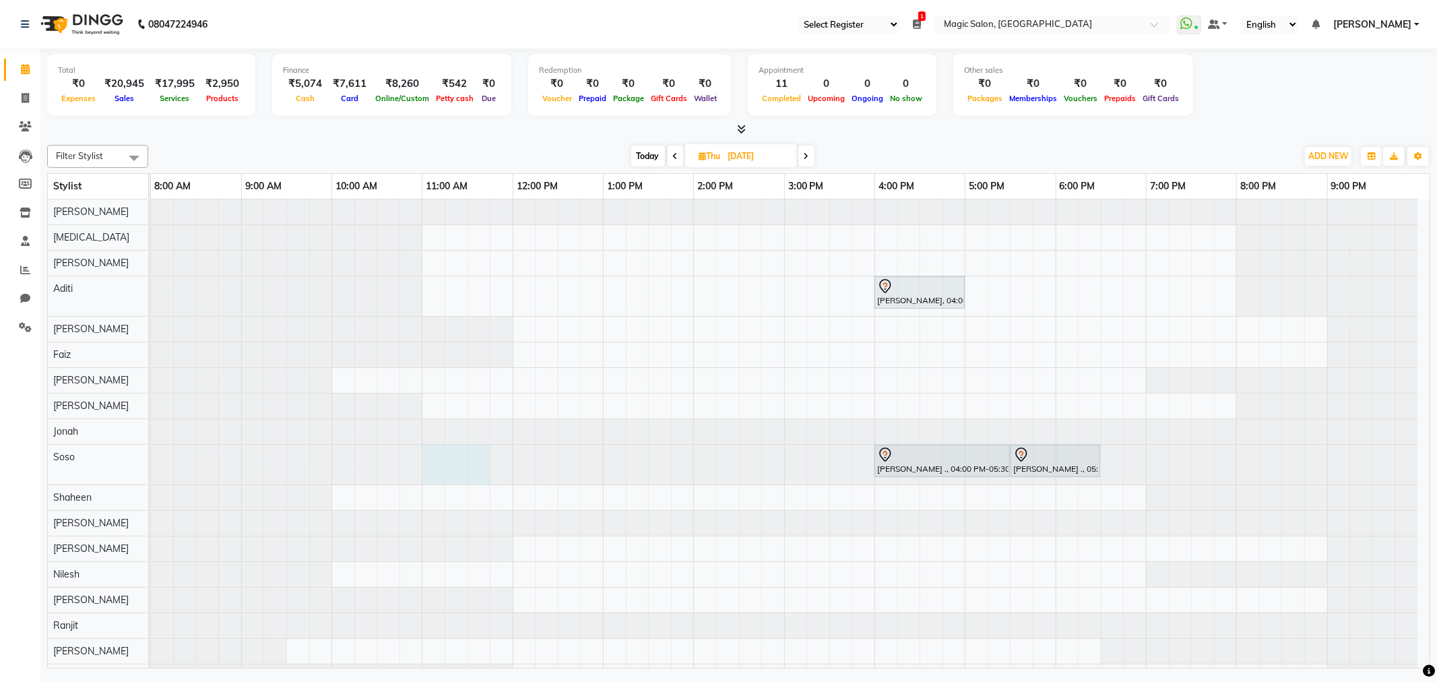
drag, startPoint x: 424, startPoint y: 465, endPoint x: 469, endPoint y: 465, distance: 44.5
click at [151, 465] on div at bounding box center [151, 465] width 0 height 40
select select "61849"
select select "660"
select select "tentative"
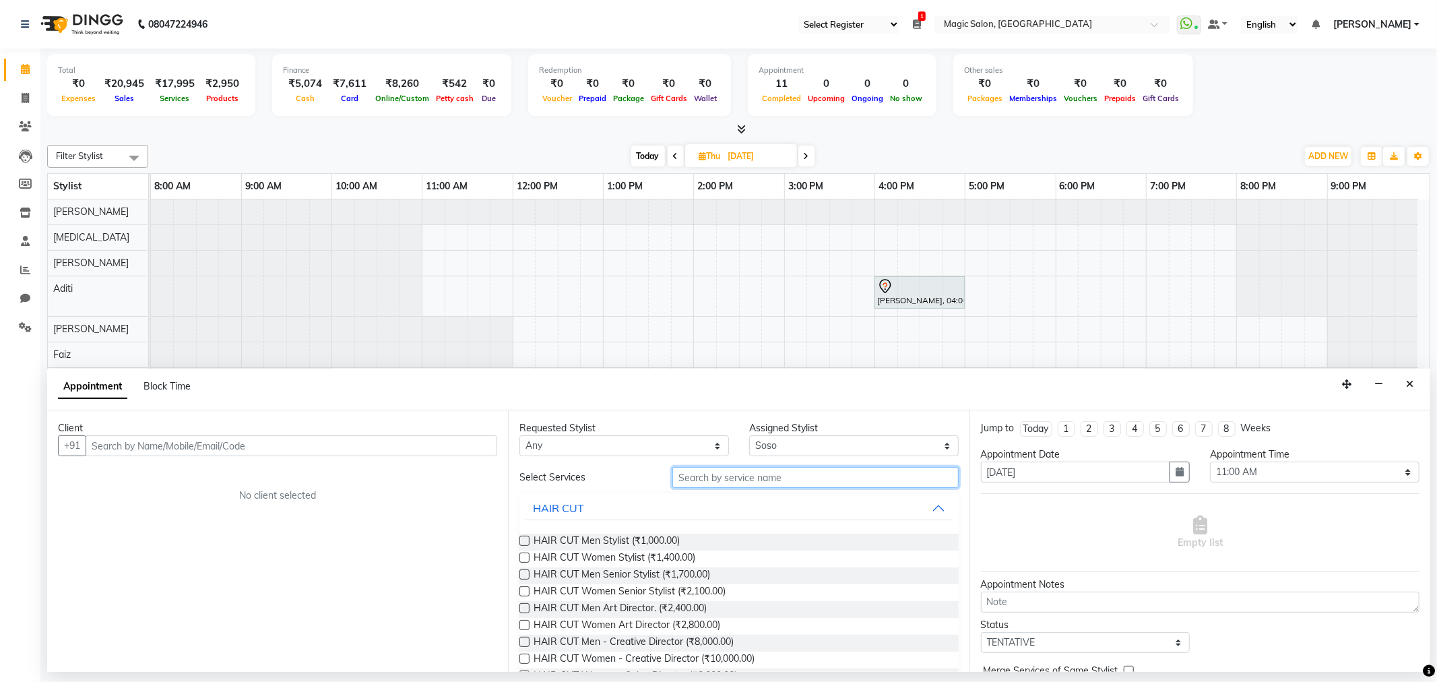
click at [729, 474] on input "text" at bounding box center [815, 477] width 286 height 21
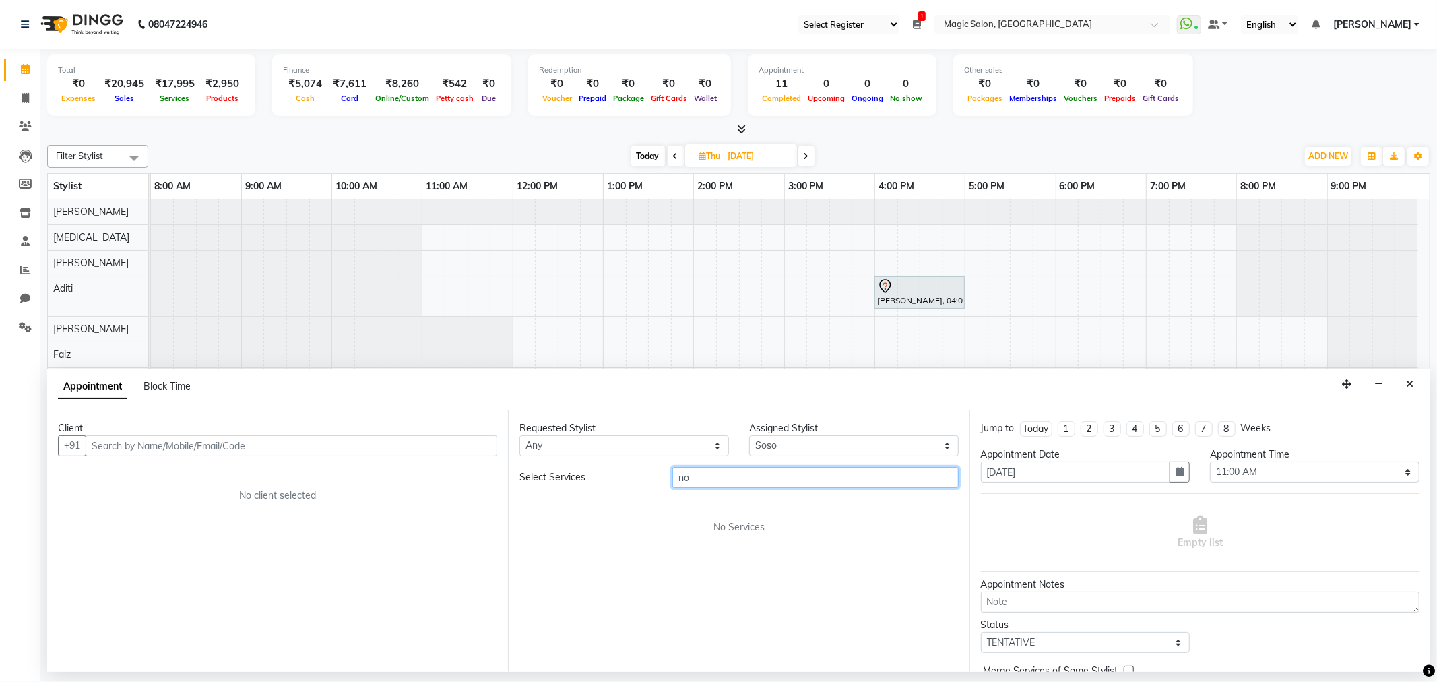
type input "n"
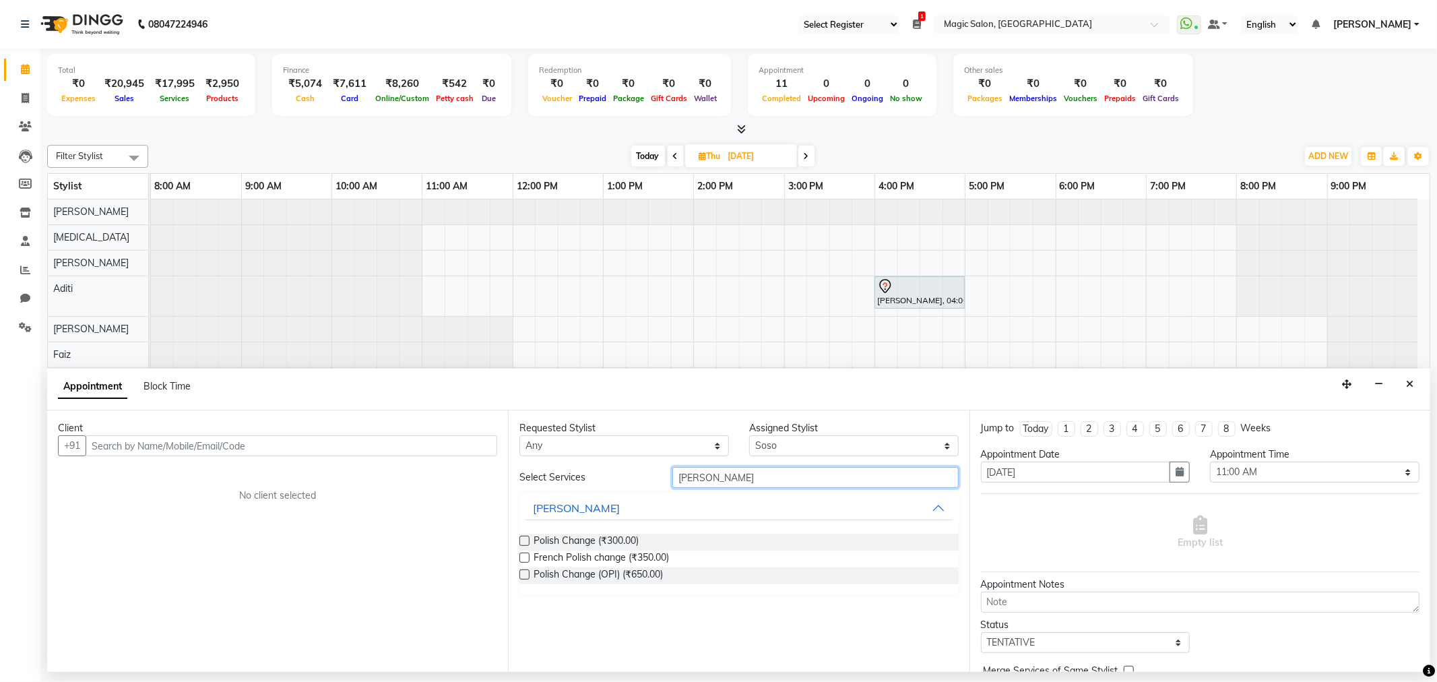
type input "chang"
click at [524, 542] on label at bounding box center [524, 541] width 10 height 10
click at [524, 542] on input "checkbox" at bounding box center [523, 542] width 9 height 9
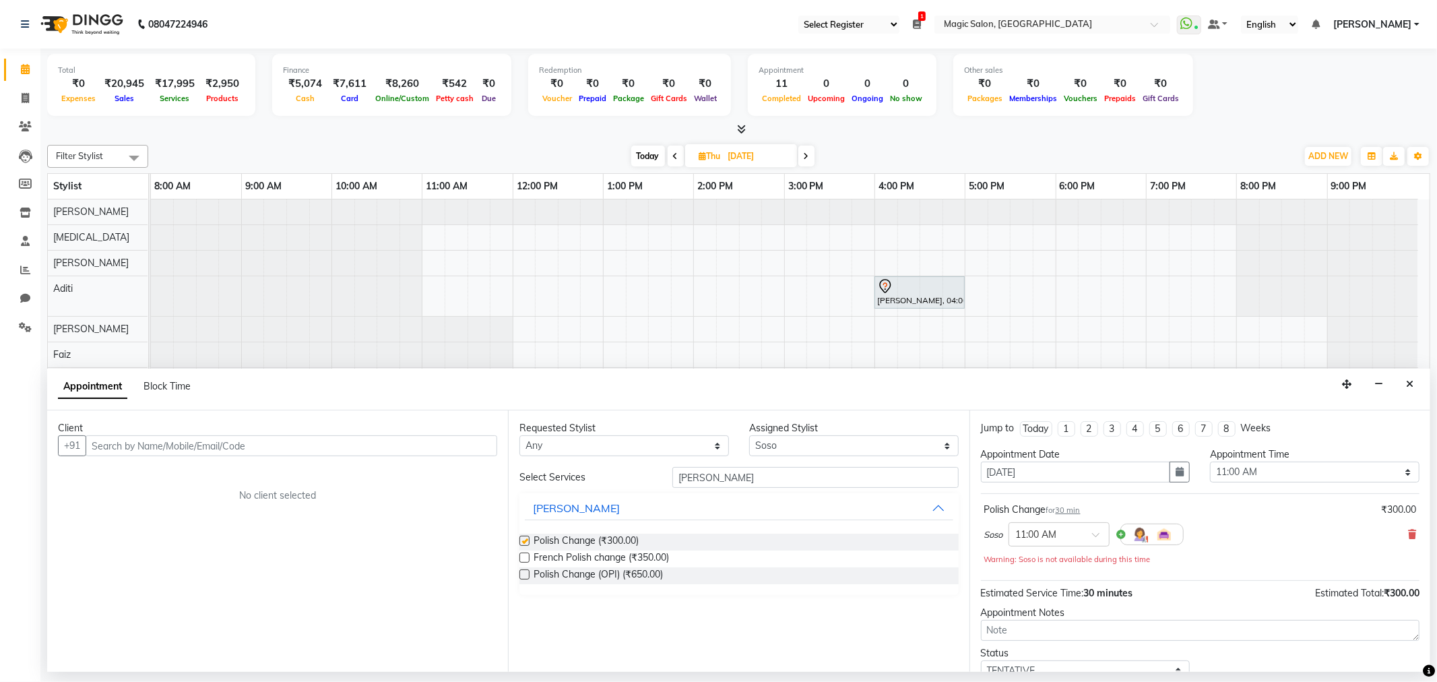
checkbox input "false"
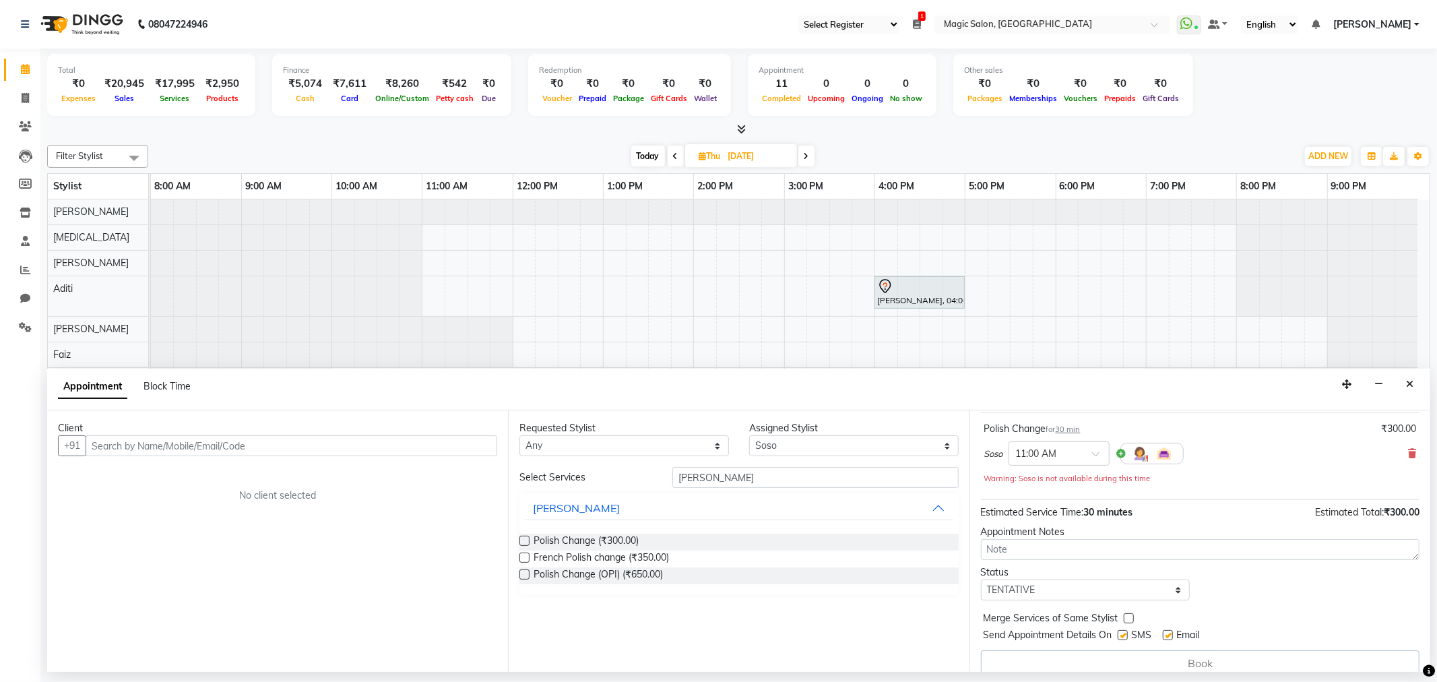
scroll to position [96, 0]
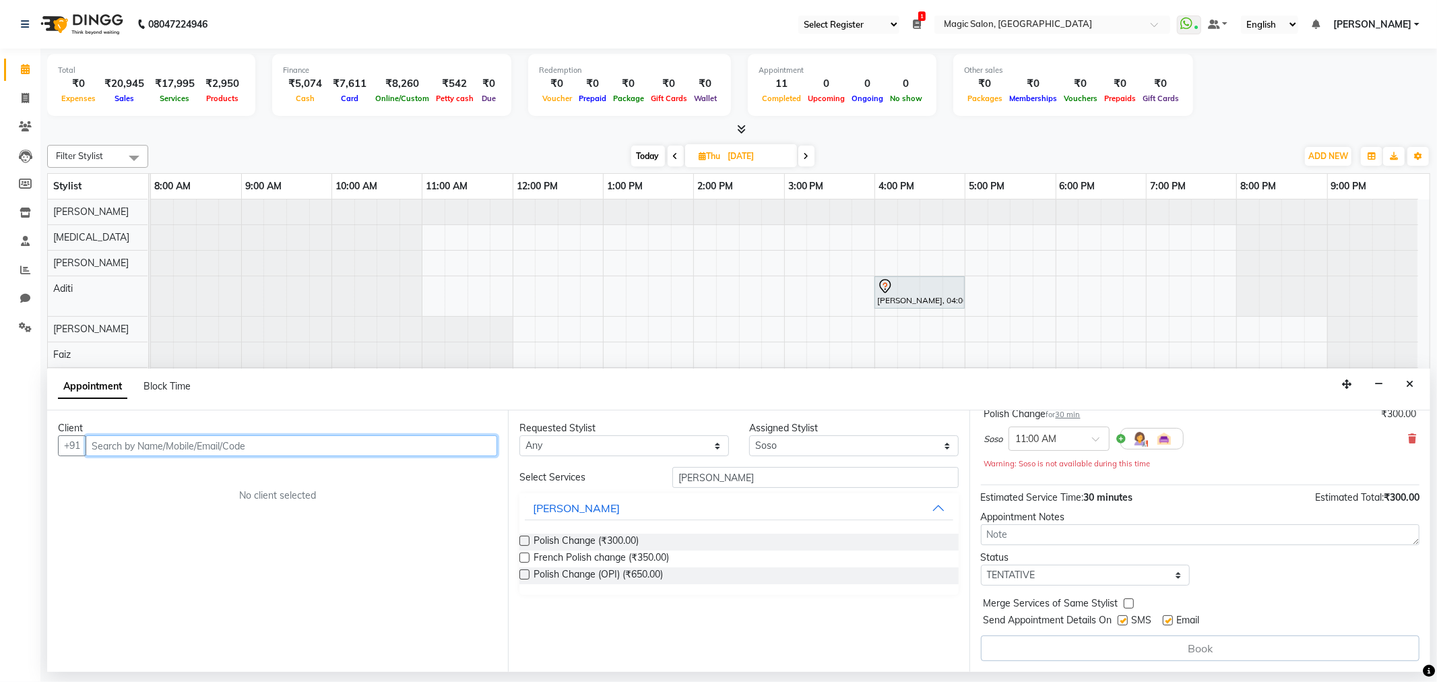
click at [102, 447] on input "text" at bounding box center [292, 445] width 412 height 21
type input "c"
click at [1411, 385] on icon "Close" at bounding box center [1409, 383] width 7 height 9
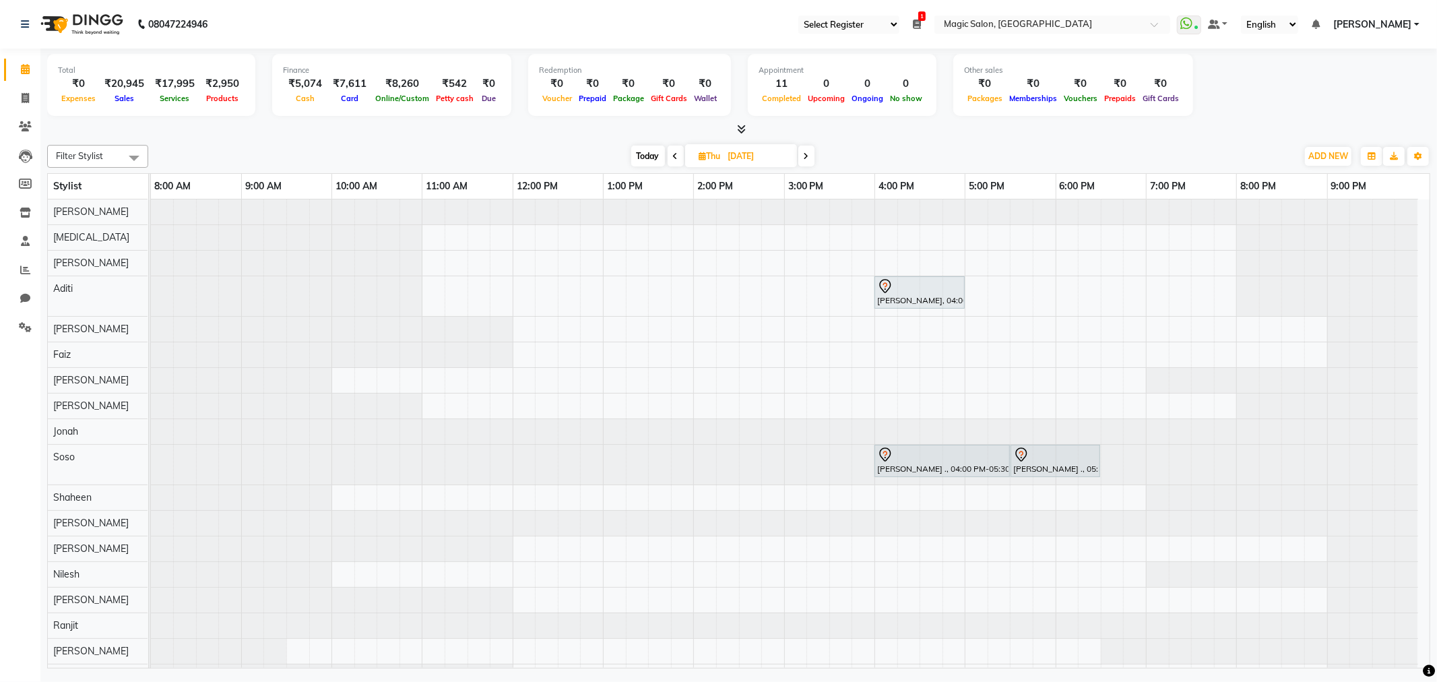
click at [632, 152] on span "Today" at bounding box center [648, 156] width 34 height 21
type input "[DATE]"
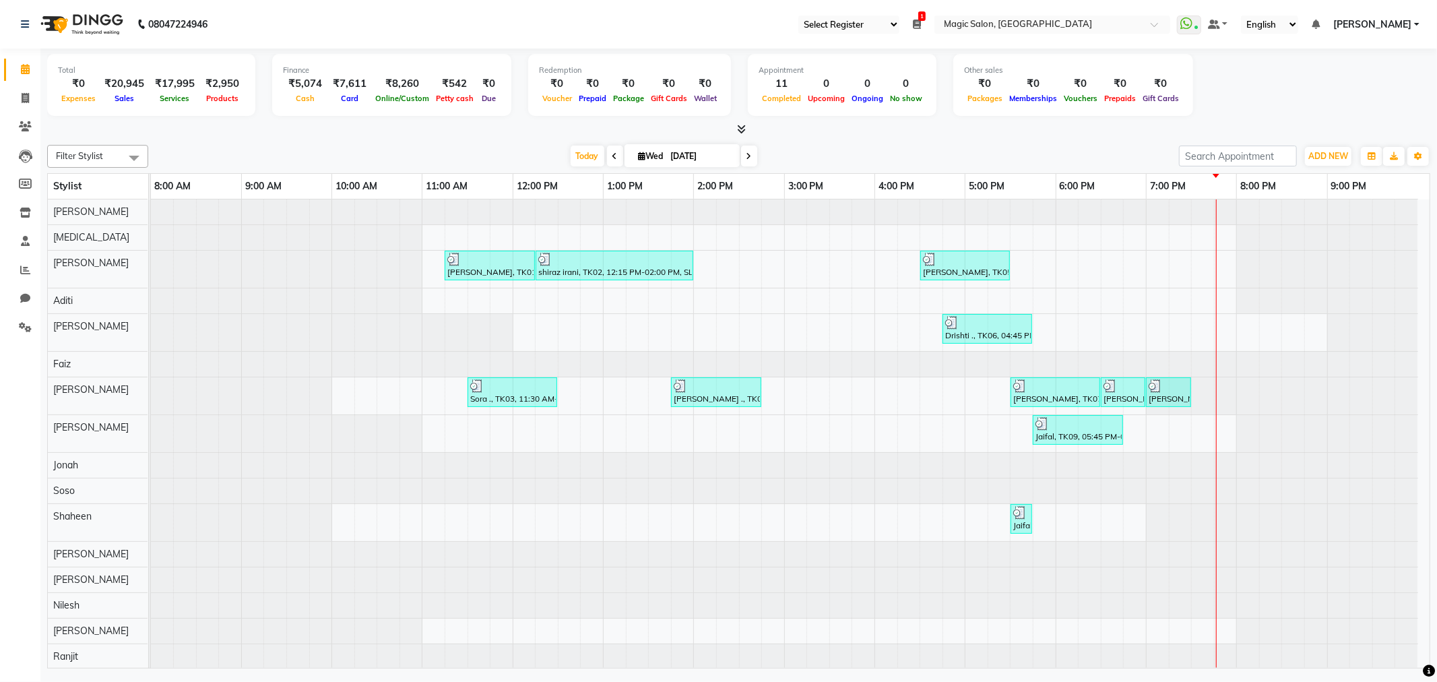
click at [706, 156] on input "[DATE]" at bounding box center [700, 156] width 67 height 20
select select "9"
select select "2025"
click at [748, 156] on span at bounding box center [749, 156] width 16 height 21
type input "[DATE]"
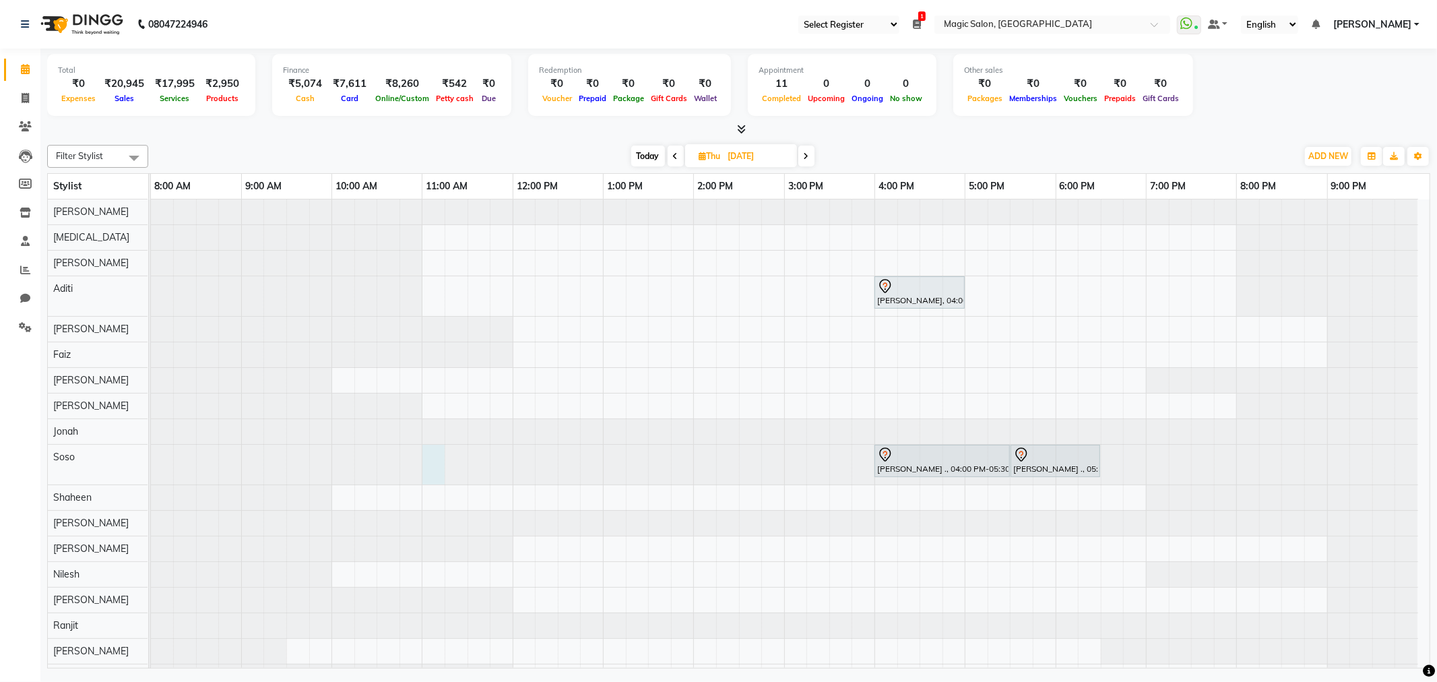
click at [151, 476] on div at bounding box center [151, 465] width 0 height 40
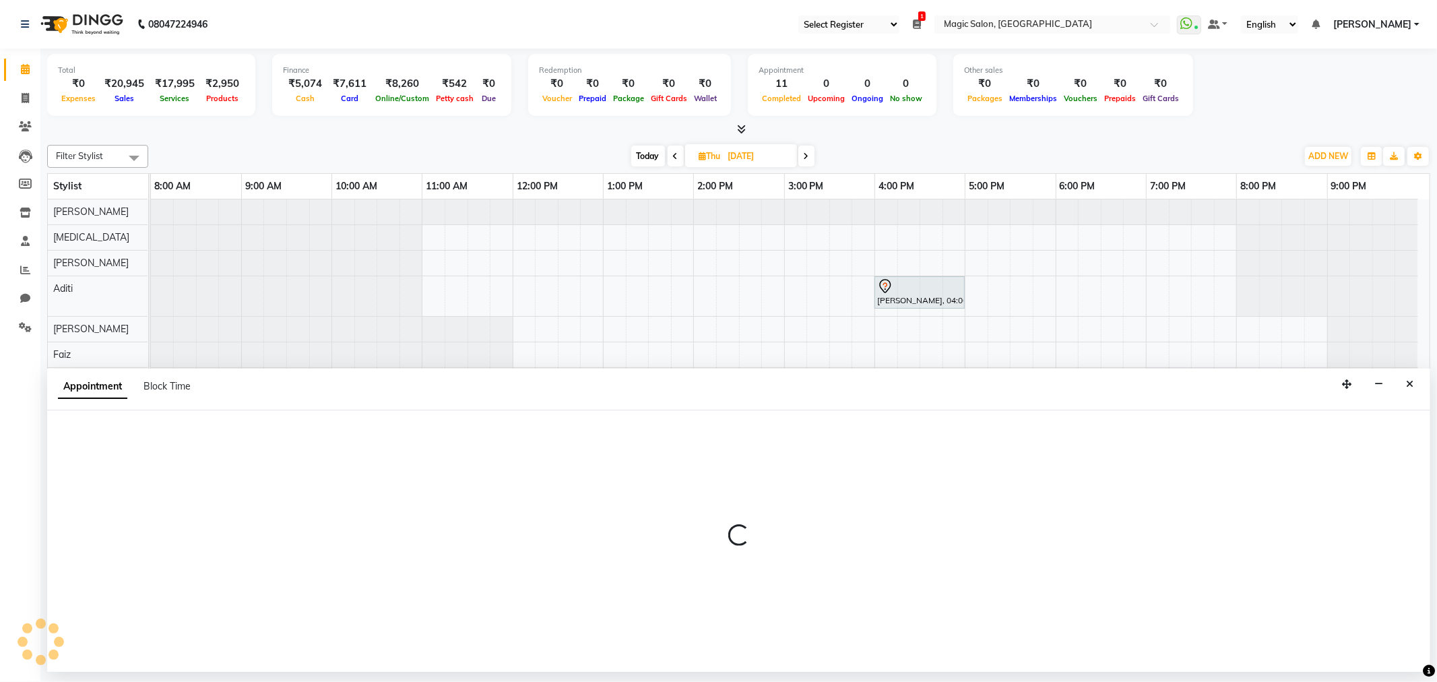
select select "61849"
select select "660"
select select "tentative"
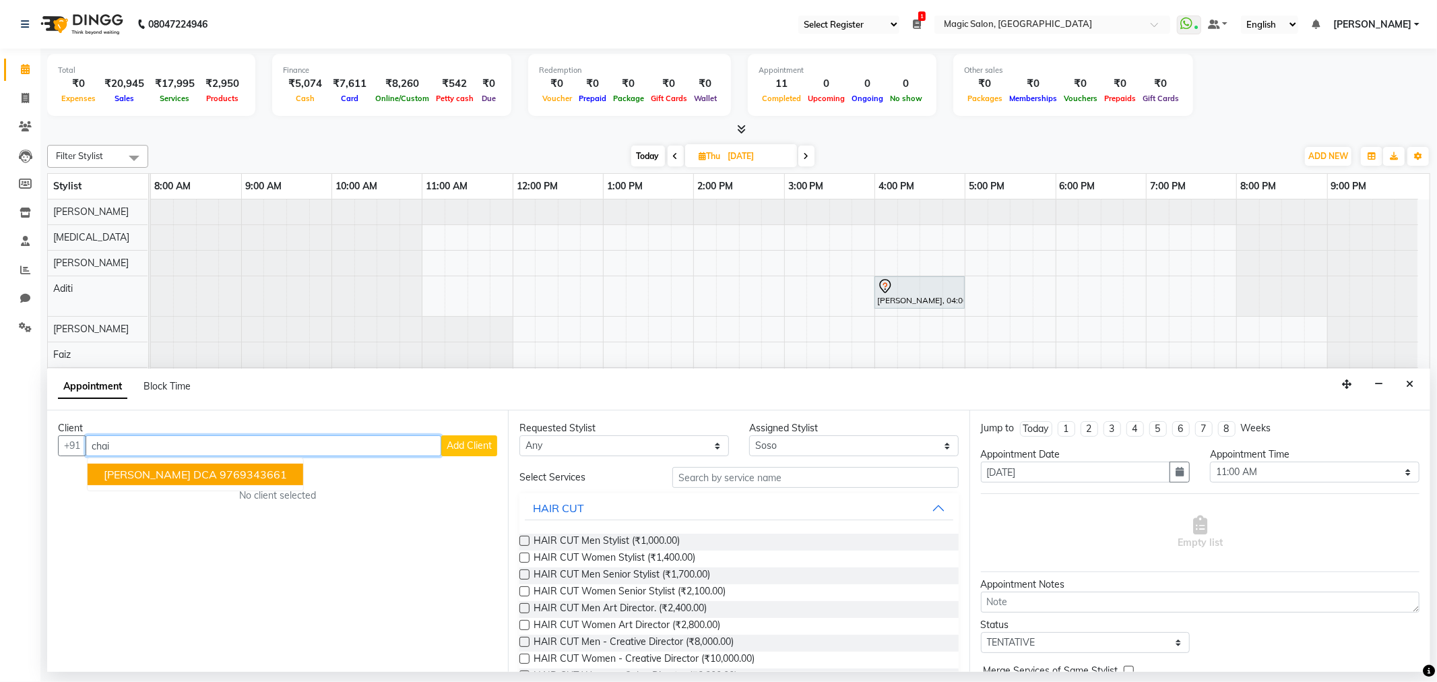
click at [220, 477] on ngb-highlight "9769343661" at bounding box center [253, 473] width 67 height 13
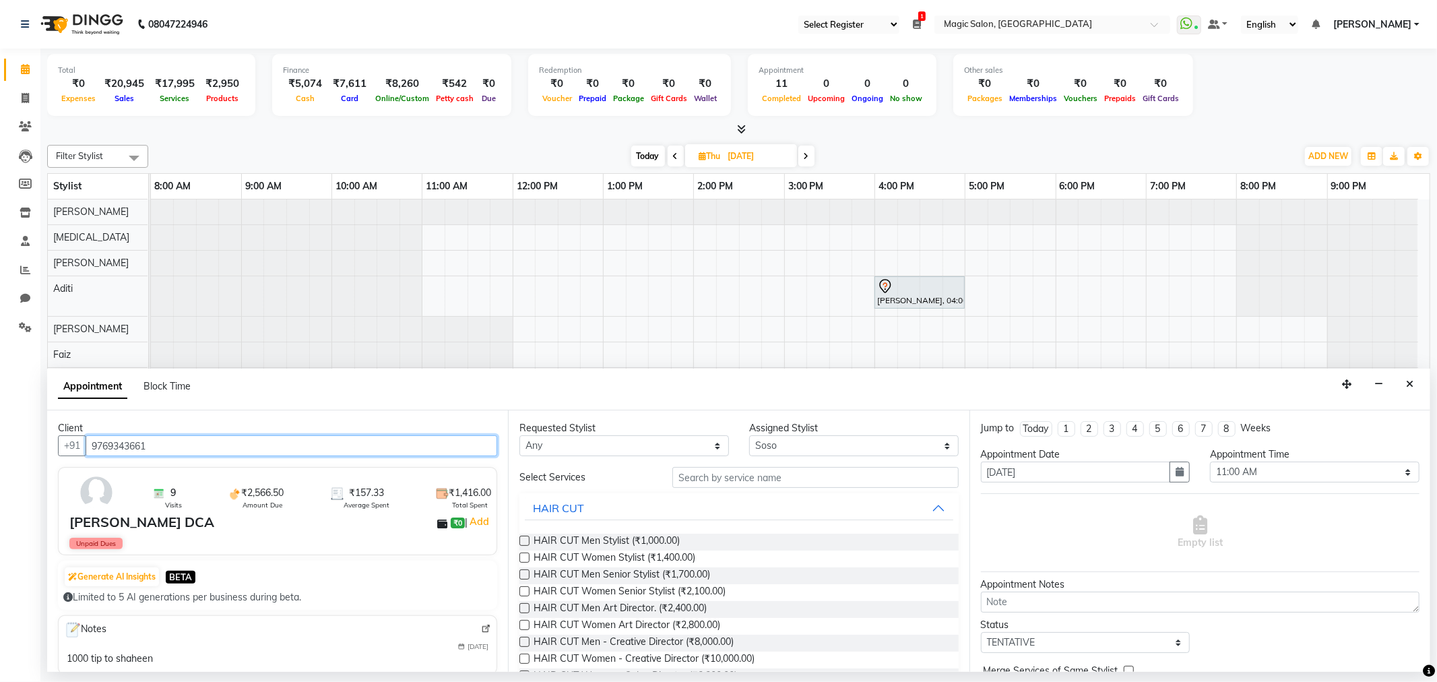
type input "9769343661"
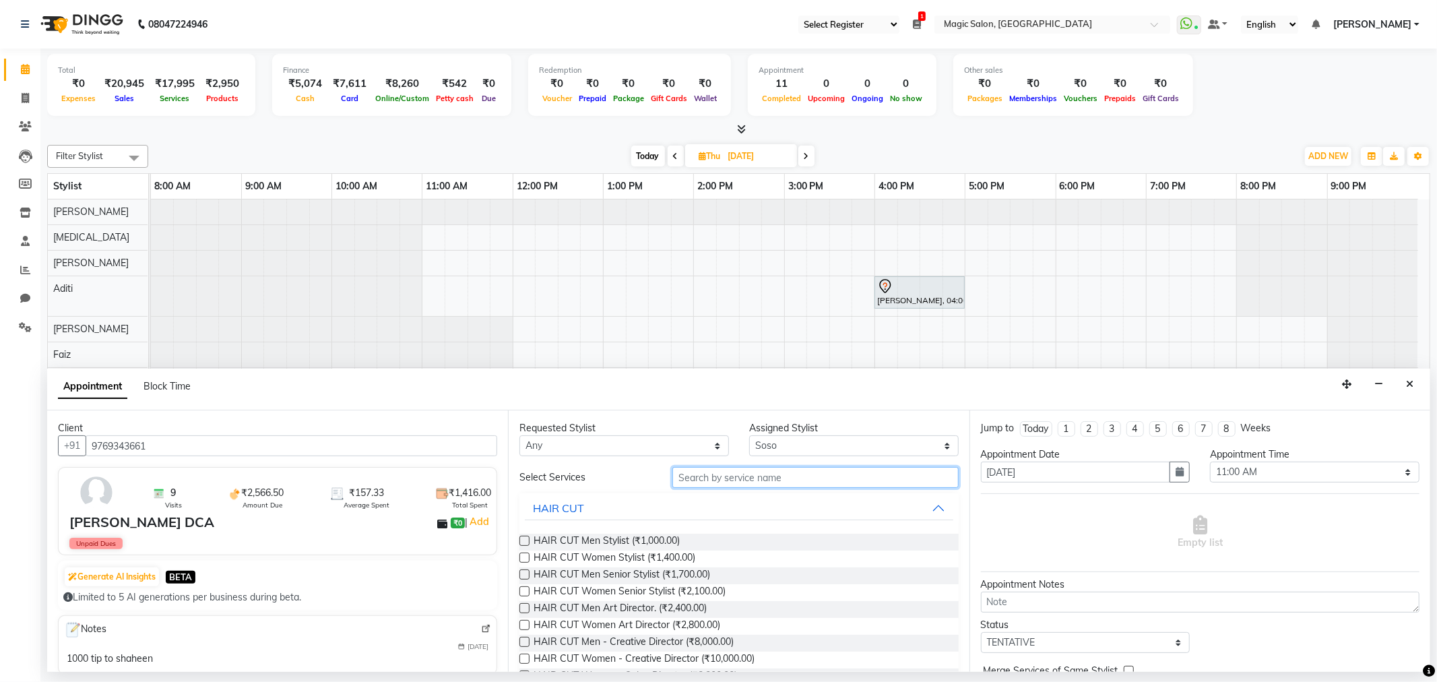
click at [725, 481] on input "text" at bounding box center [815, 477] width 286 height 21
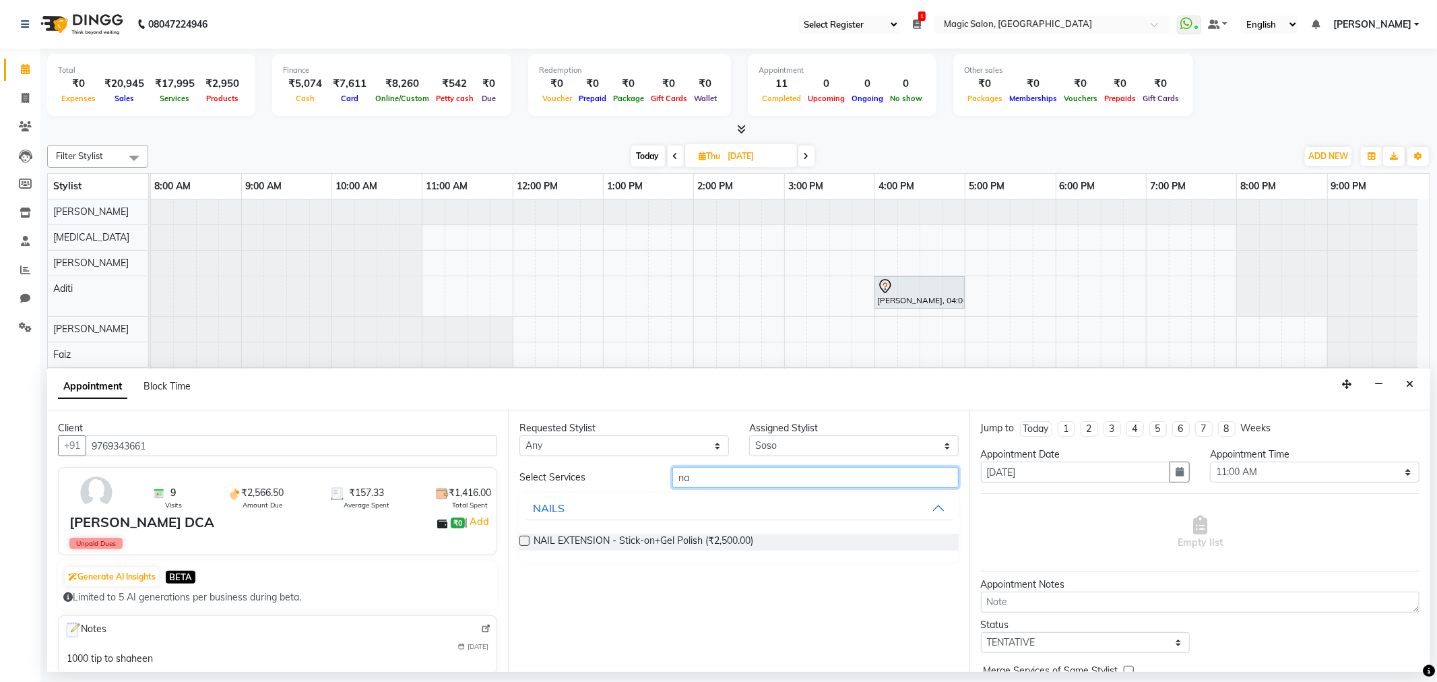
type input "n"
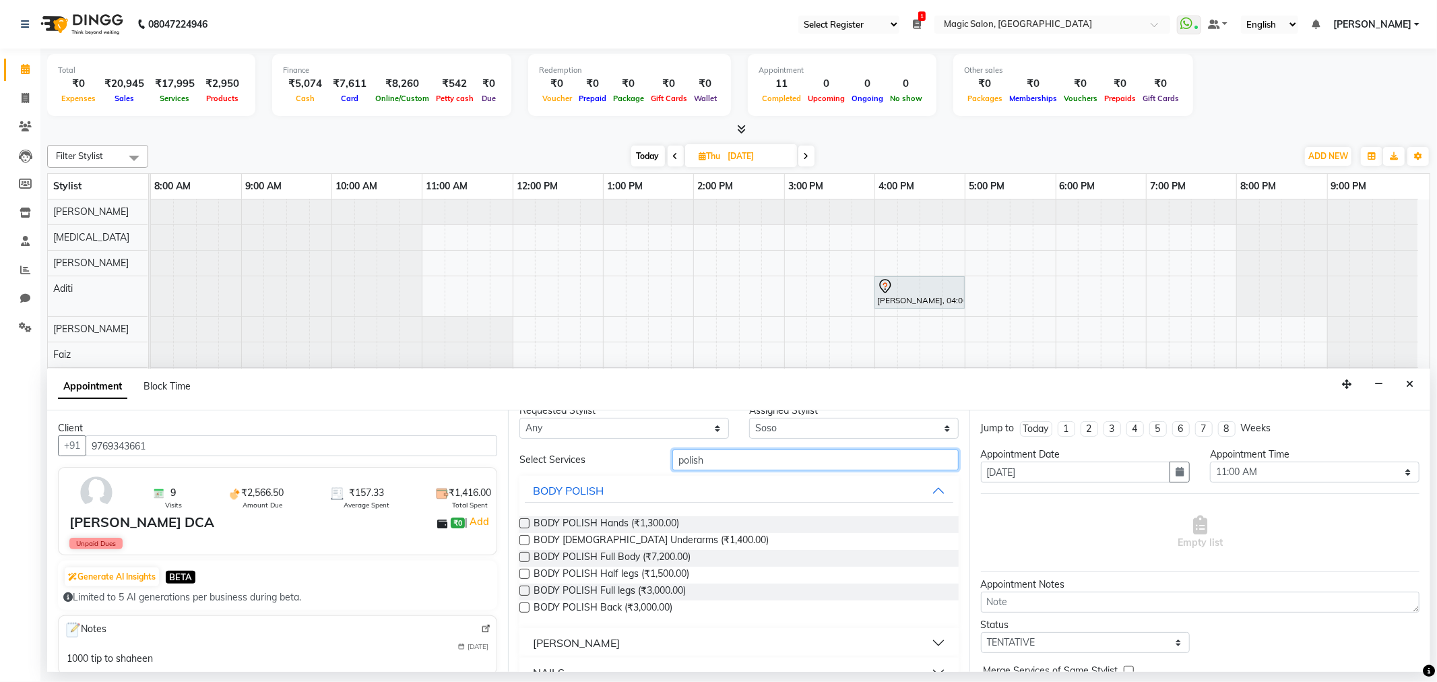
scroll to position [43, 0]
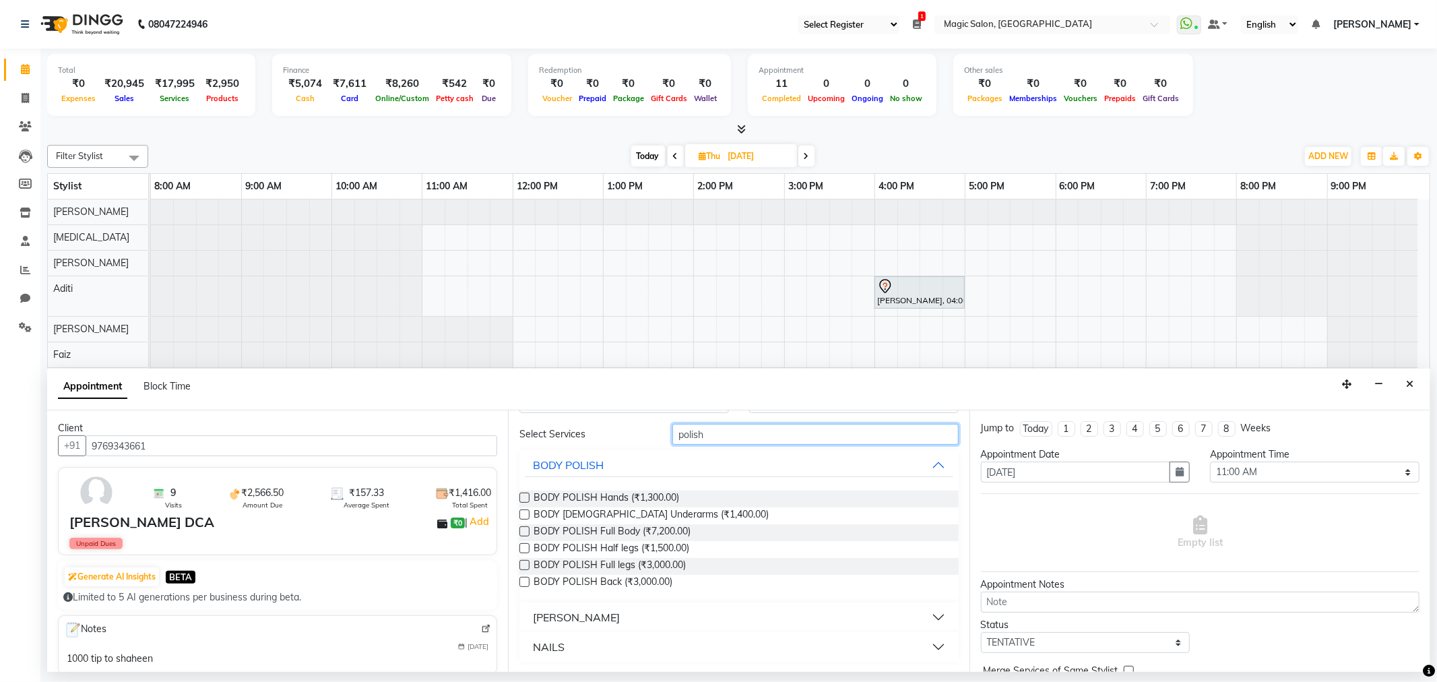
type input "polish"
click at [575, 642] on button "NAILS" at bounding box center [739, 647] width 428 height 24
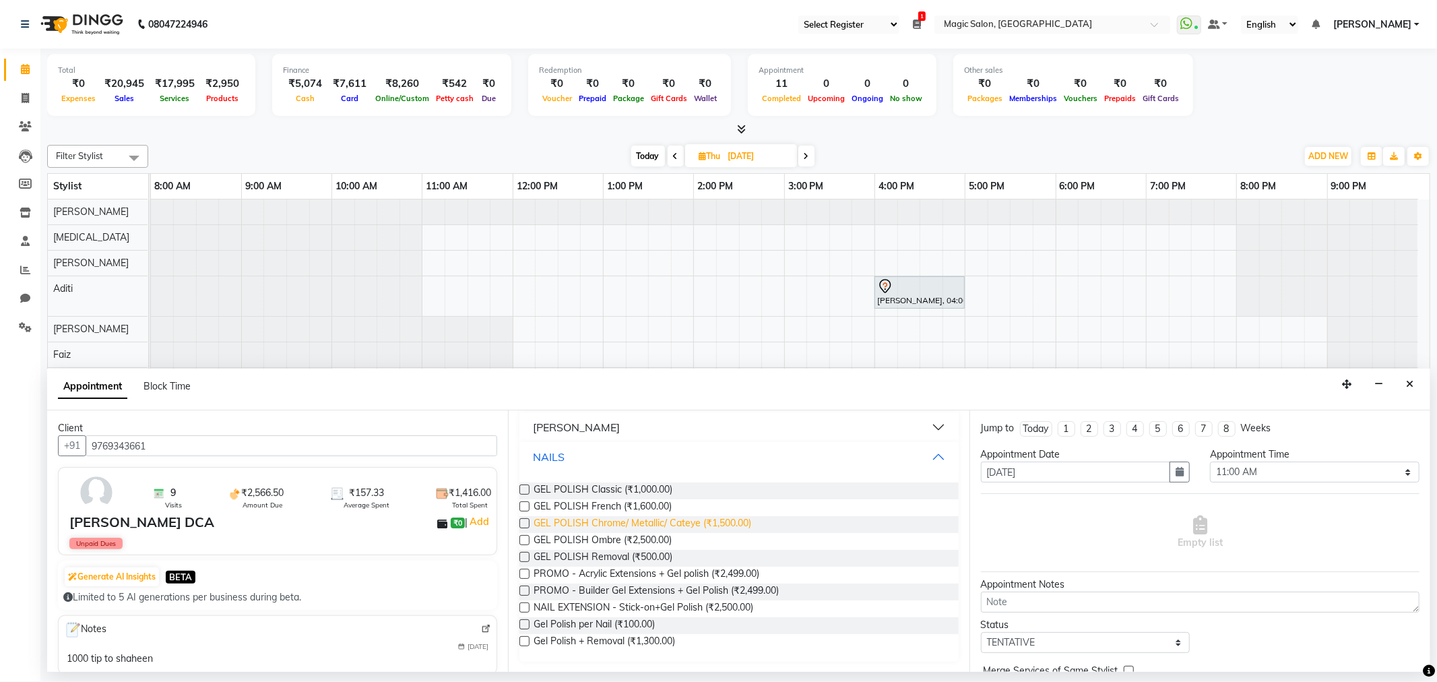
scroll to position [84, 0]
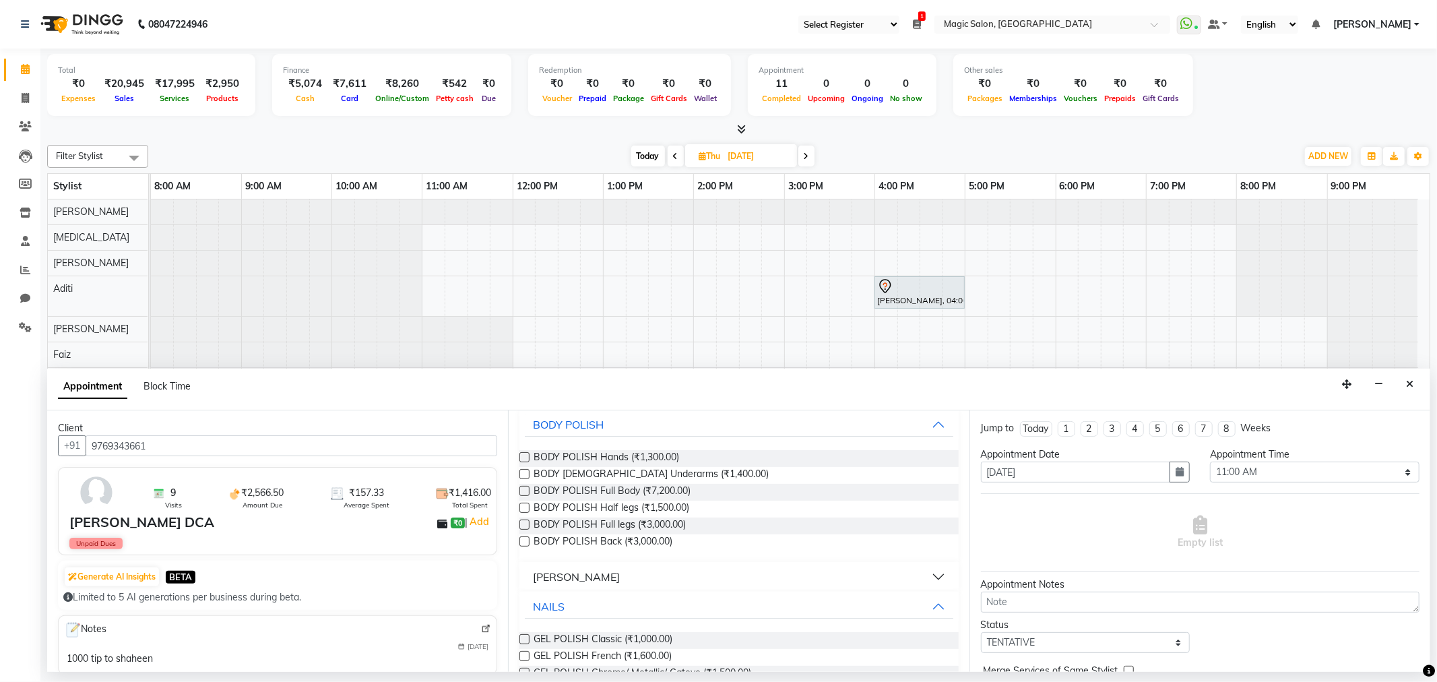
click at [637, 576] on button "[PERSON_NAME]" at bounding box center [739, 576] width 428 height 24
click at [600, 611] on span "Polish Change (₹300.00)" at bounding box center [586, 610] width 105 height 17
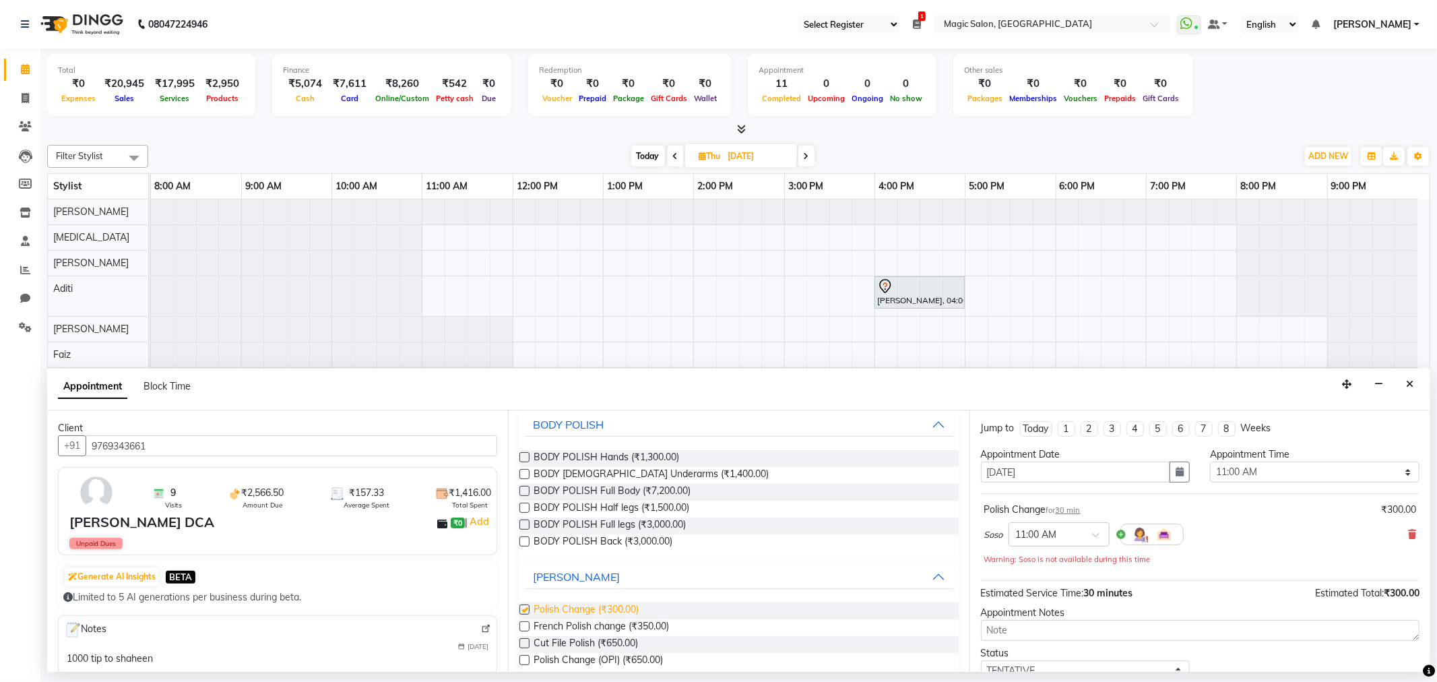
checkbox input "false"
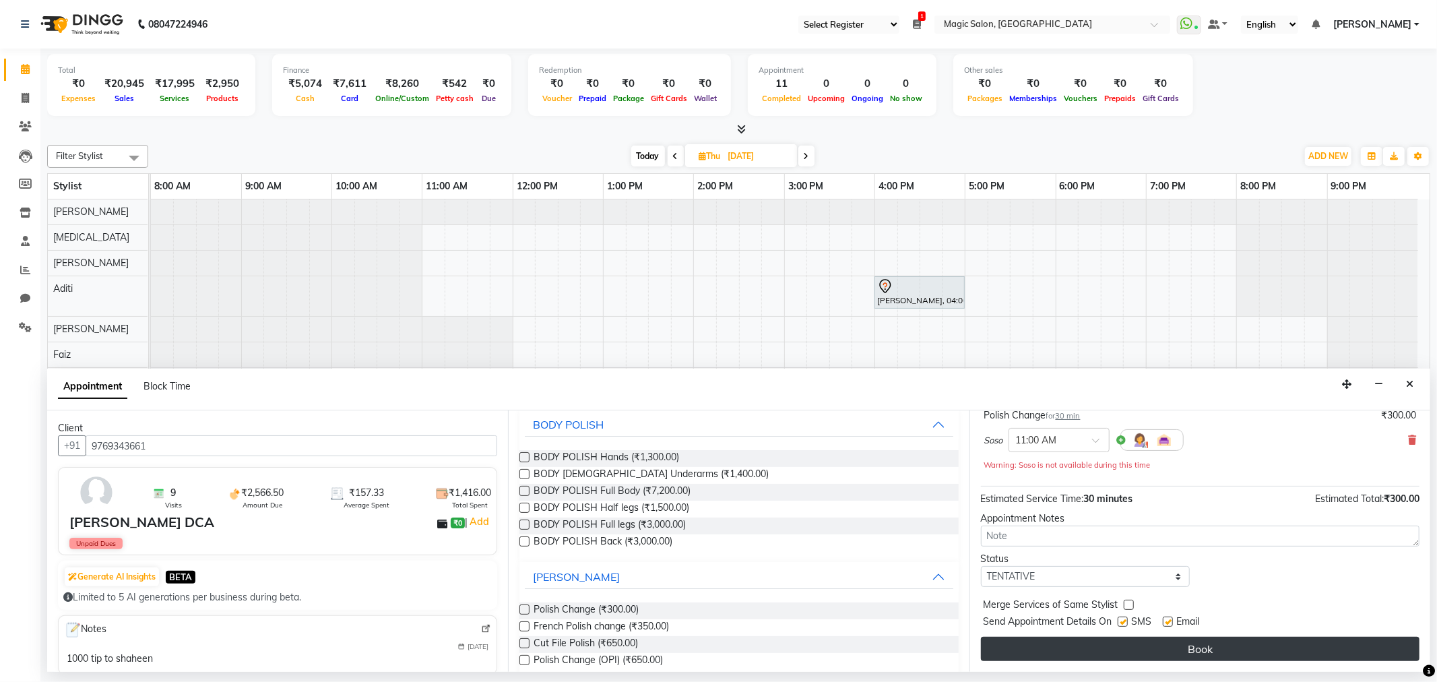
scroll to position [95, 0]
click at [1112, 653] on button "Book" at bounding box center [1200, 649] width 439 height 24
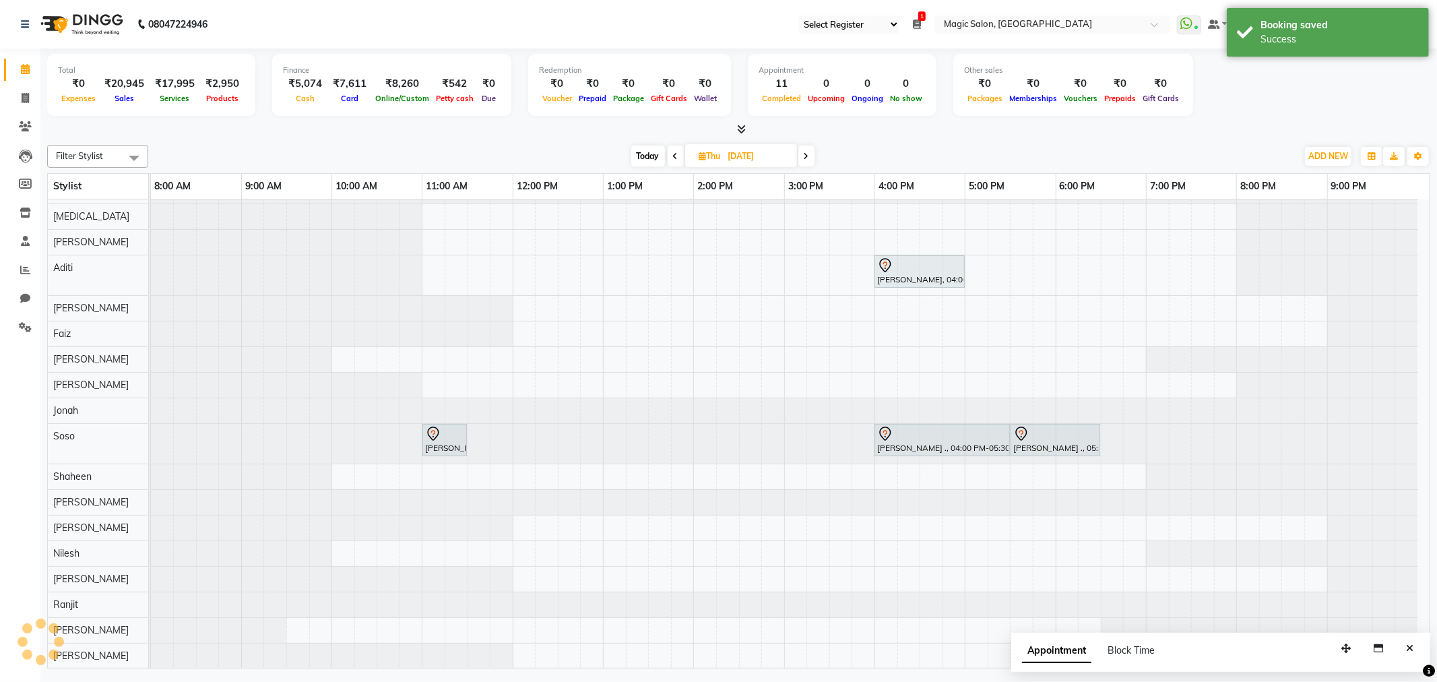
scroll to position [34, 0]
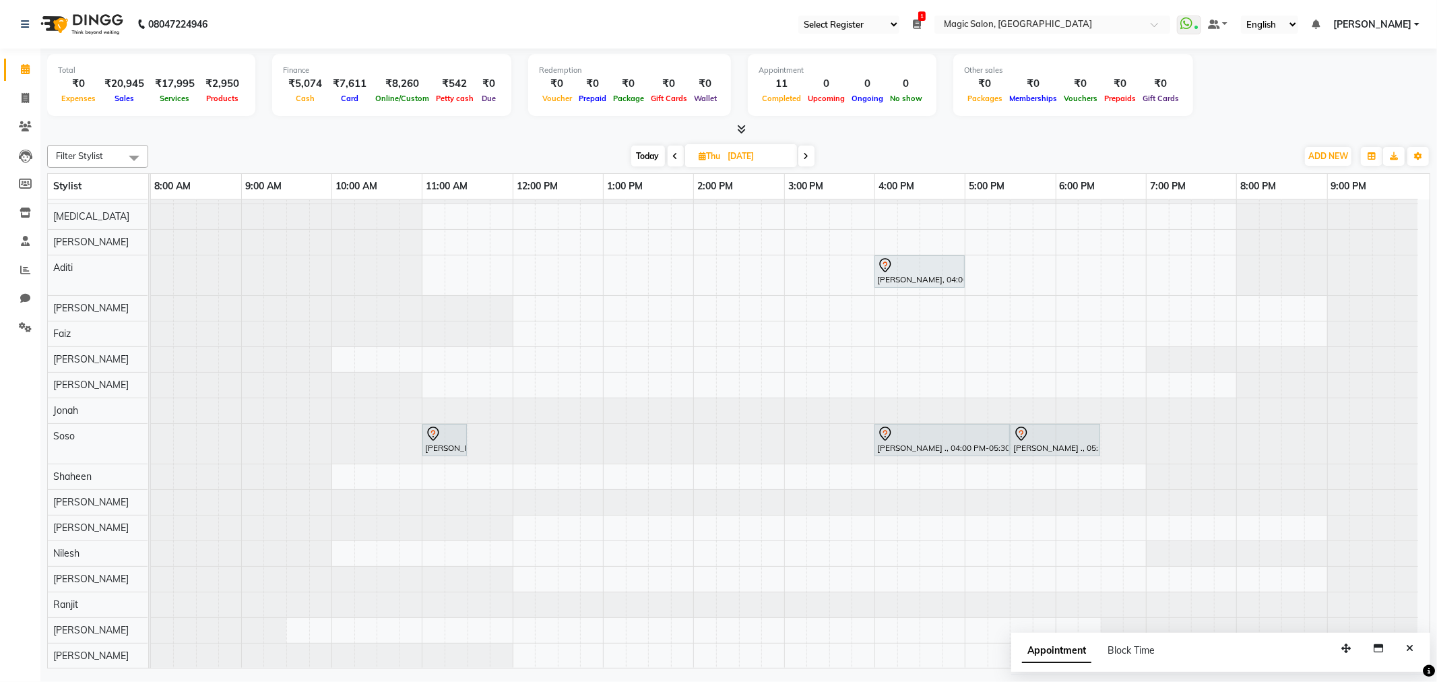
click at [653, 150] on span "Today" at bounding box center [648, 156] width 34 height 21
type input "[DATE]"
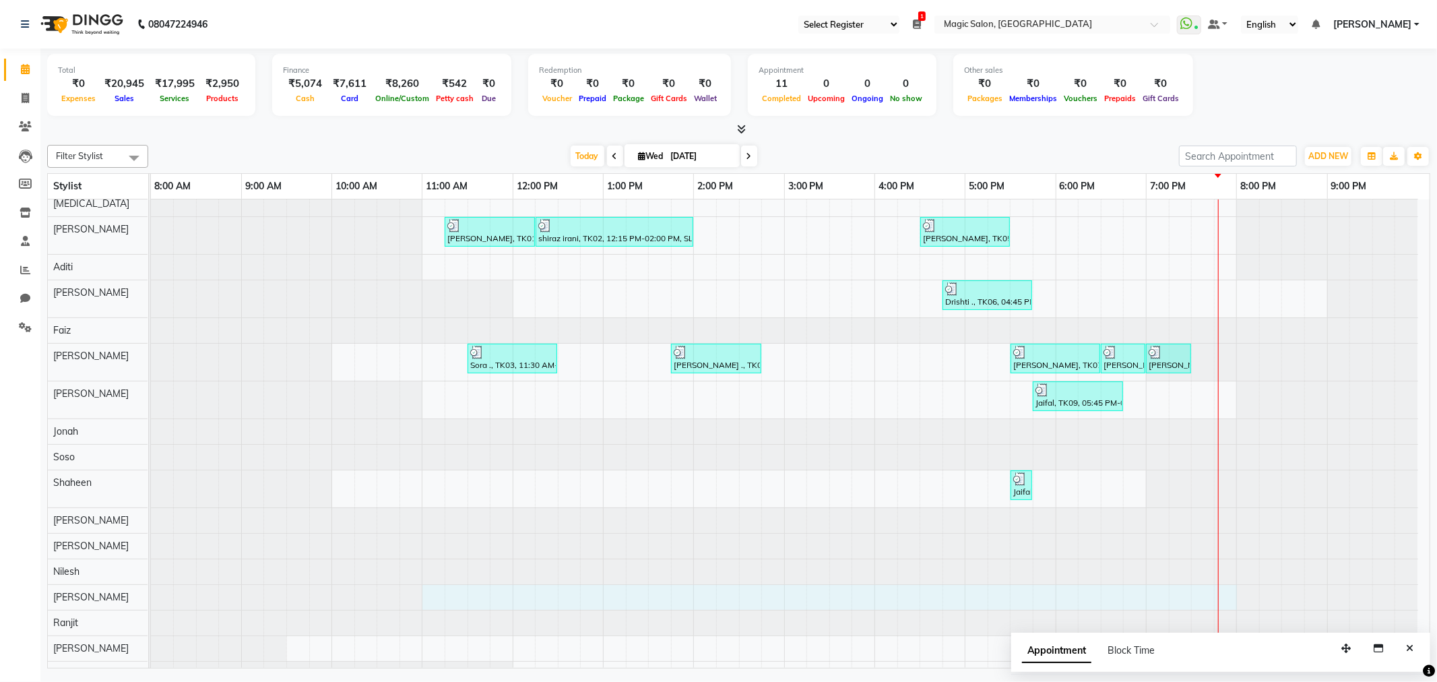
drag, startPoint x: 428, startPoint y: 600, endPoint x: 1223, endPoint y: 601, distance: 794.2
click at [1223, 601] on div "Ruchi Ganeriwan, TK01, 11:15 AM-12:15 PM, SL.HAIRCUT FEMALE shiraz irani, TK02,…" at bounding box center [790, 426] width 1279 height 521
select select "88757"
select select "660"
select select "tentative"
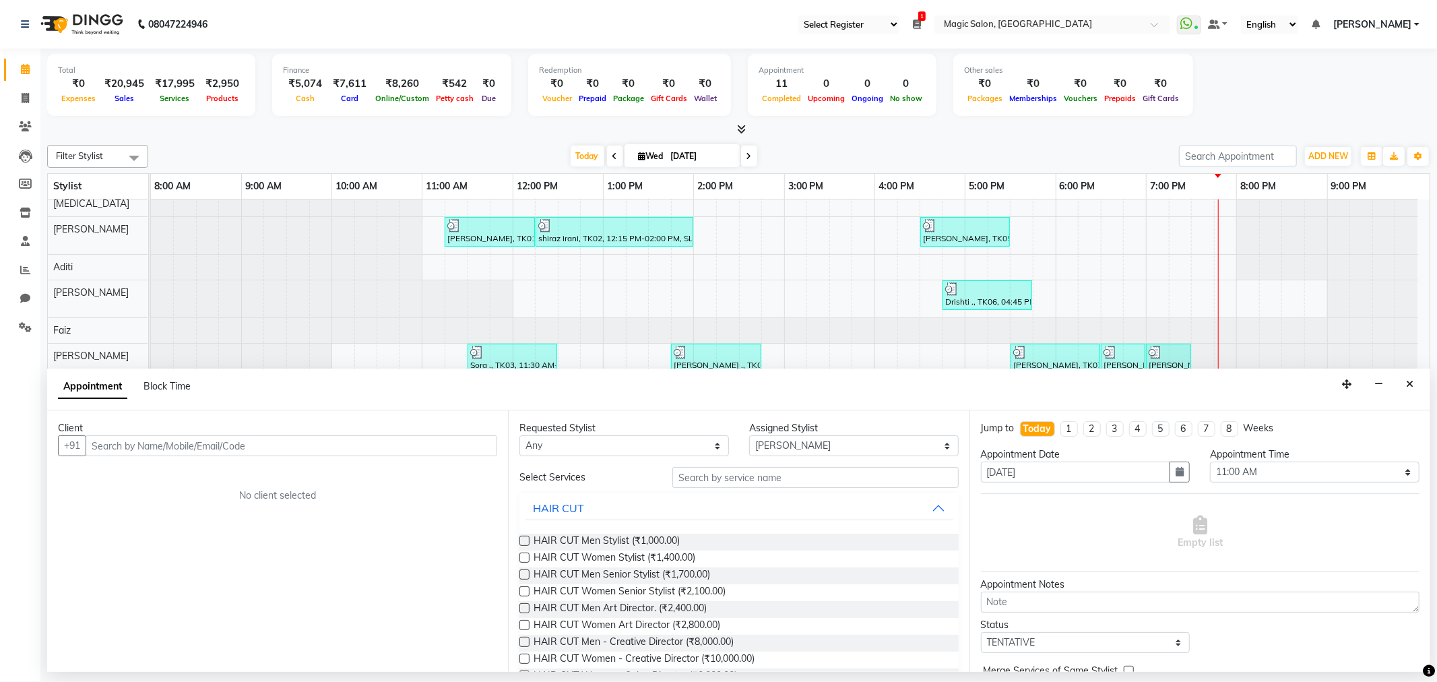
click at [181, 379] on div "Block Time" at bounding box center [166, 386] width 47 height 14
click at [164, 389] on span "Block Time" at bounding box center [166, 386] width 47 height 12
select select "88757"
select select "660"
select select "1200"
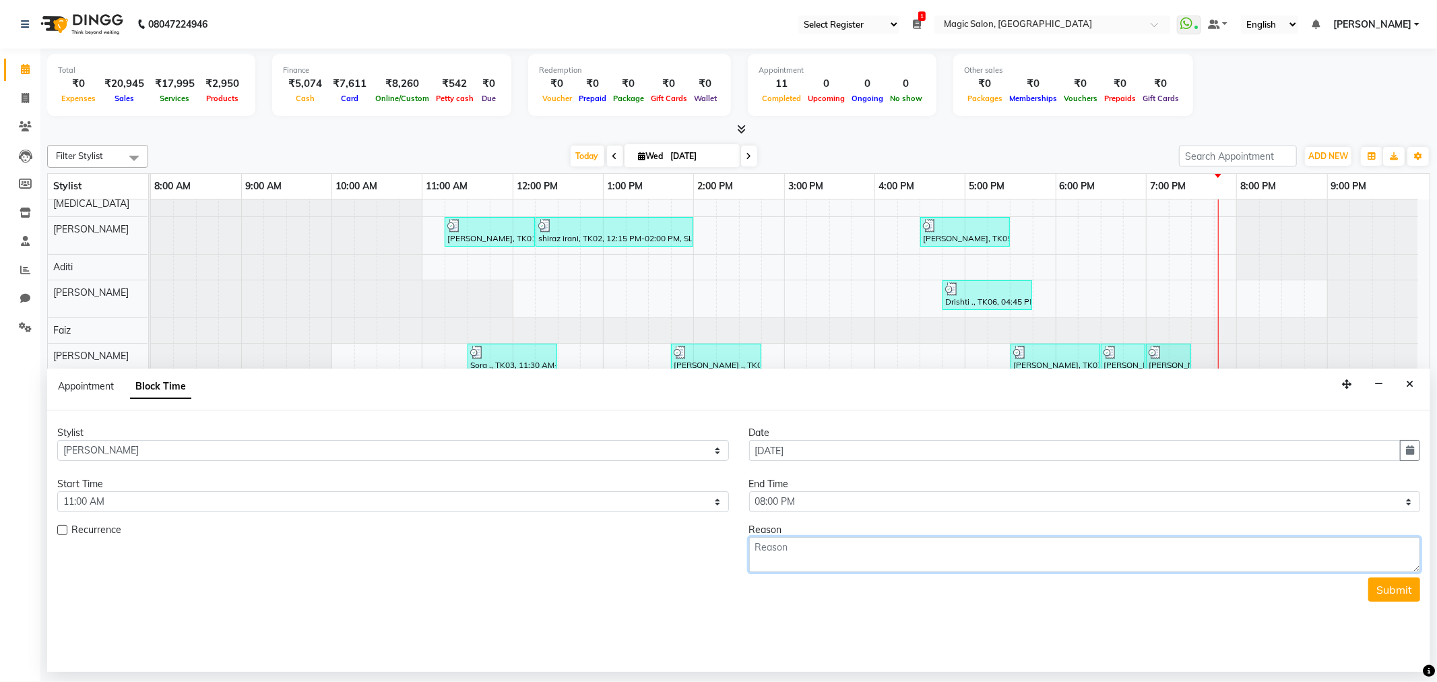
click at [849, 546] on textarea at bounding box center [1085, 554] width 672 height 35
click at [757, 548] on textarea "bsent" at bounding box center [1085, 554] width 672 height 35
type textarea "Absent"
click at [1384, 589] on button "Submit" at bounding box center [1394, 589] width 52 height 24
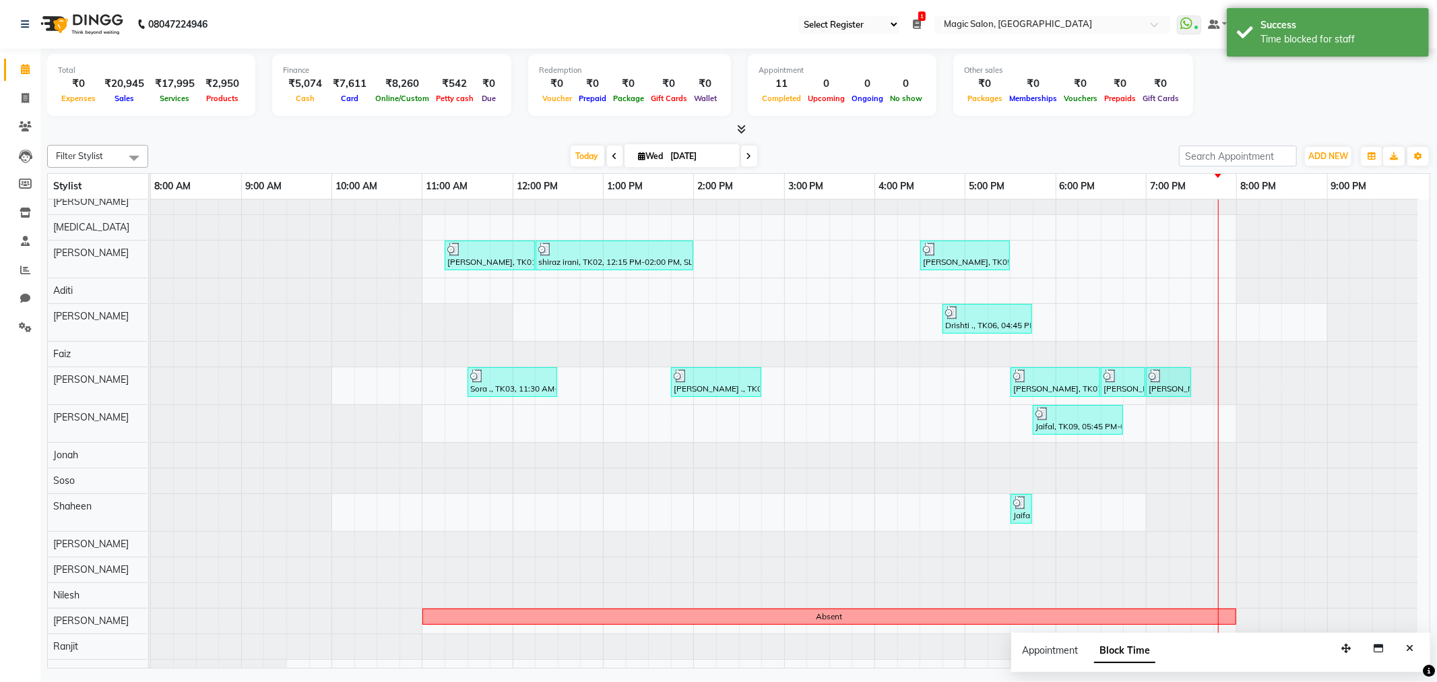
scroll to position [0, 0]
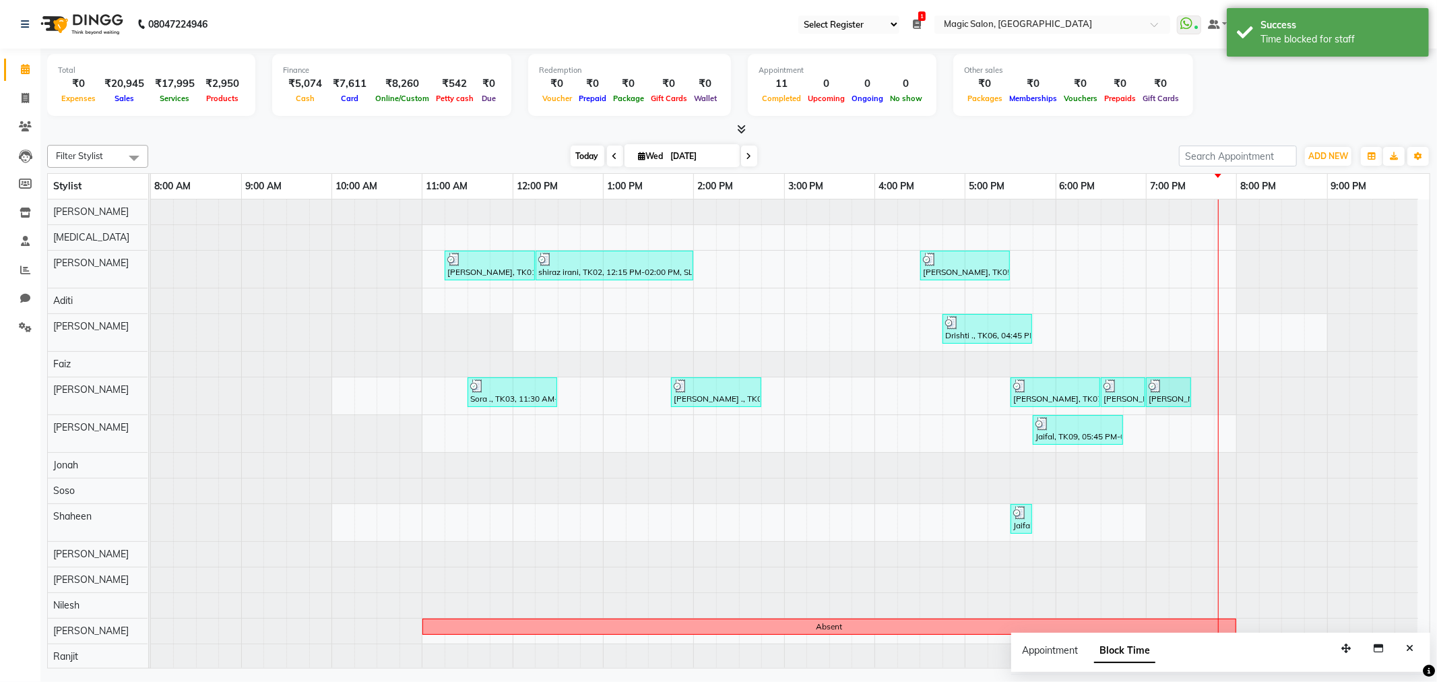
click at [589, 146] on span "Today" at bounding box center [588, 156] width 34 height 21
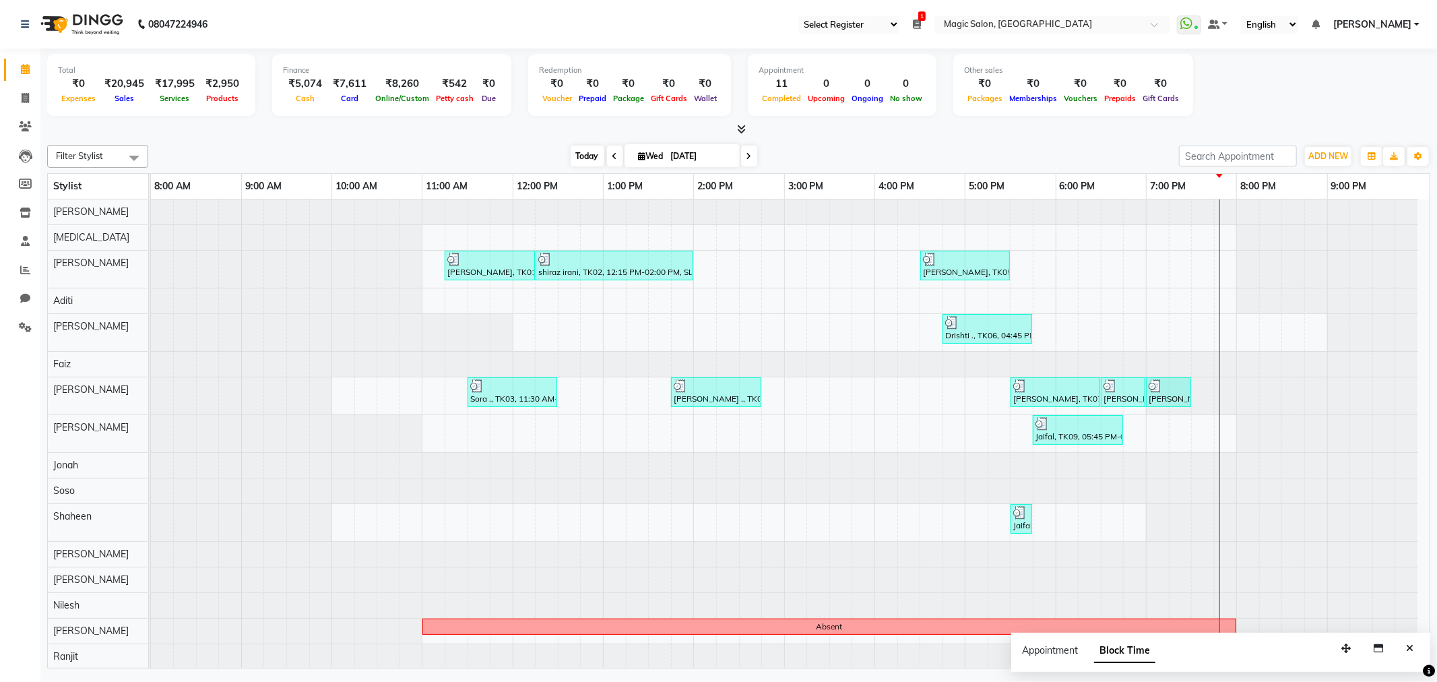
click at [577, 150] on span "Today" at bounding box center [588, 156] width 34 height 21
click at [580, 152] on span "Today" at bounding box center [588, 156] width 34 height 21
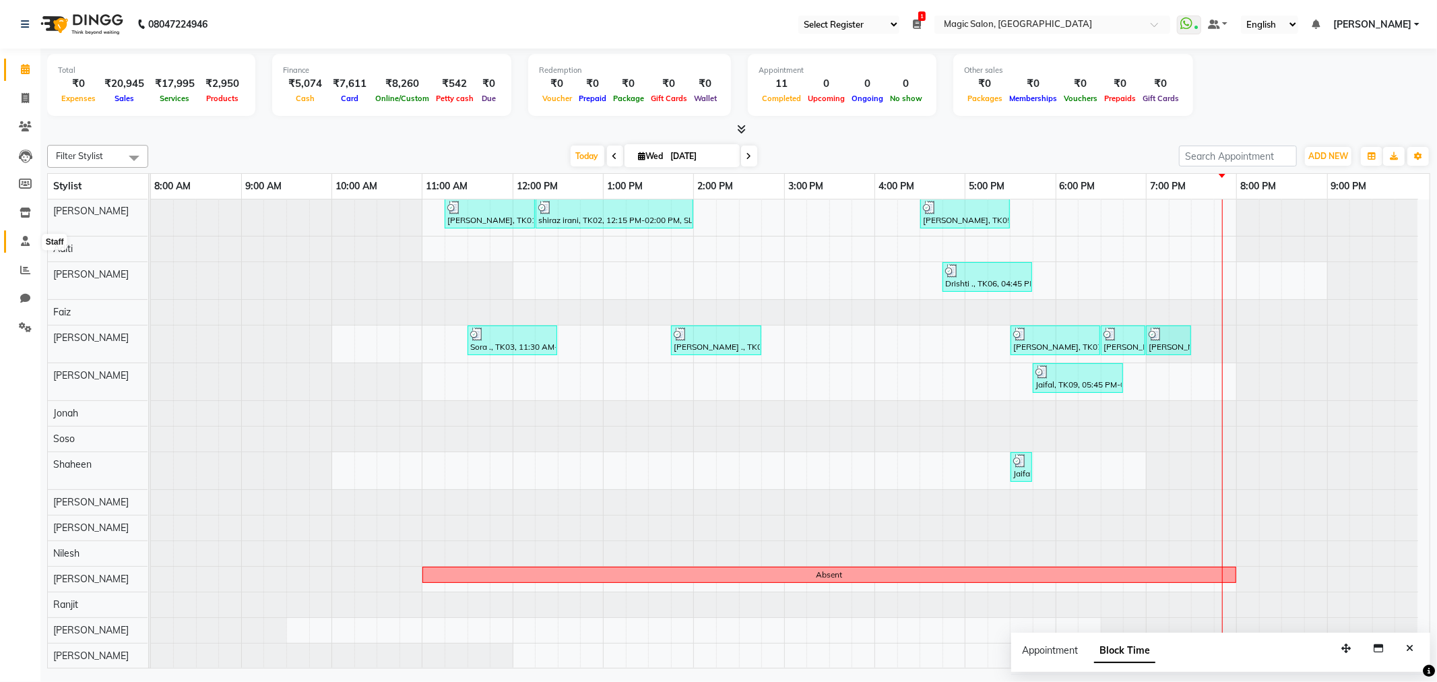
click at [28, 245] on icon at bounding box center [25, 241] width 9 height 10
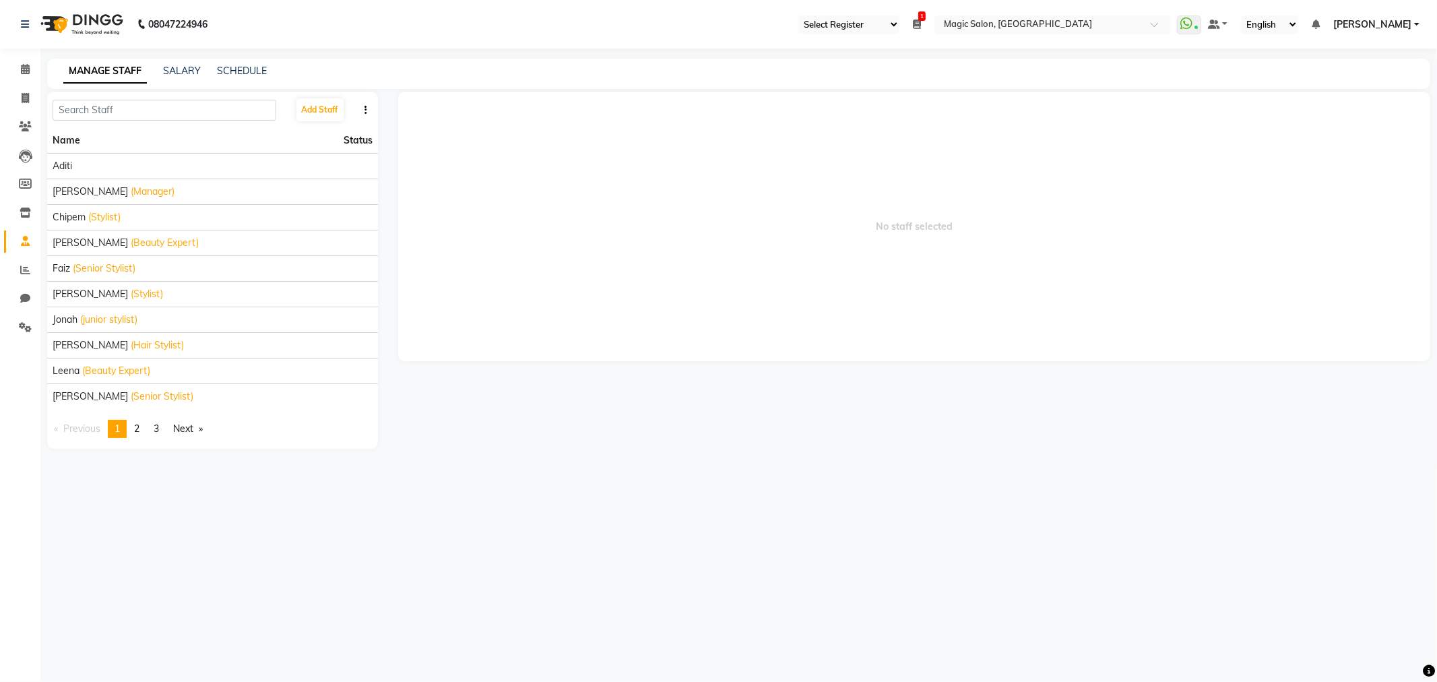
click at [249, 64] on div "SCHEDULE" at bounding box center [242, 71] width 50 height 14
click at [247, 69] on link "SCHEDULE" at bounding box center [242, 71] width 50 height 12
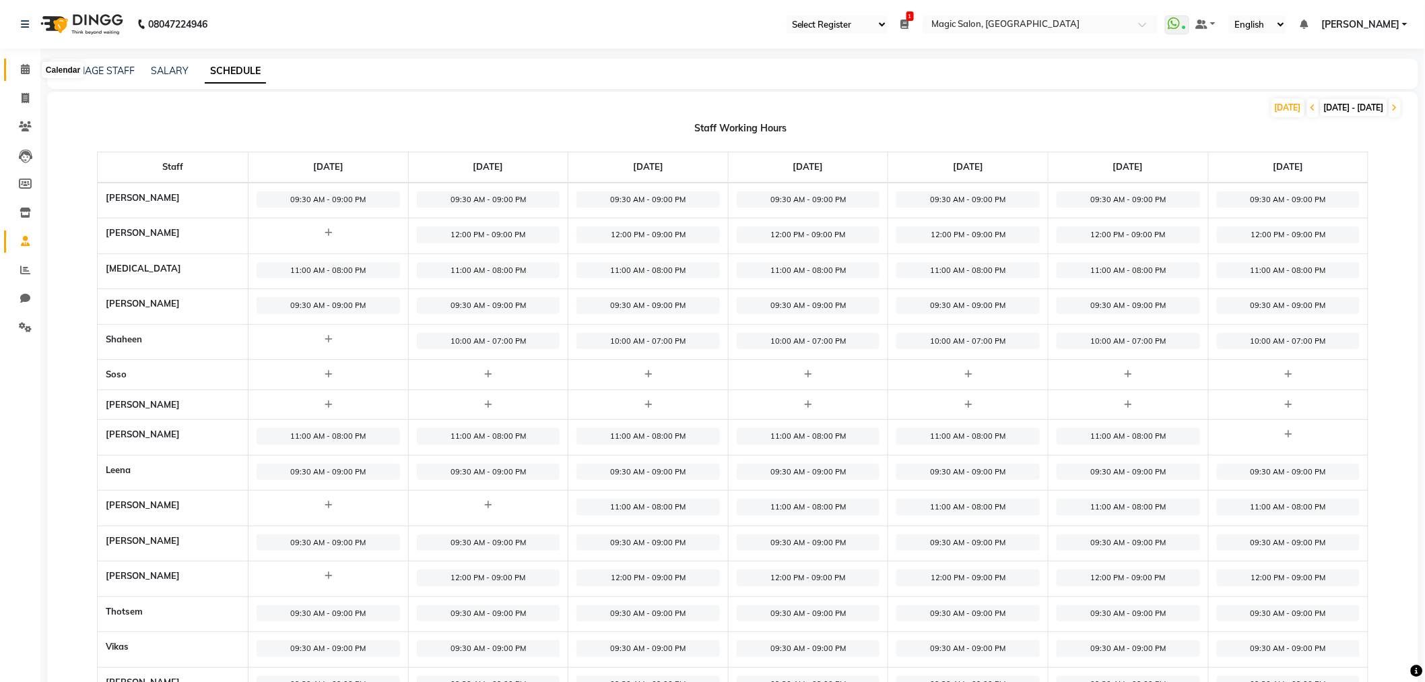
click at [29, 72] on span at bounding box center [25, 69] width 24 height 15
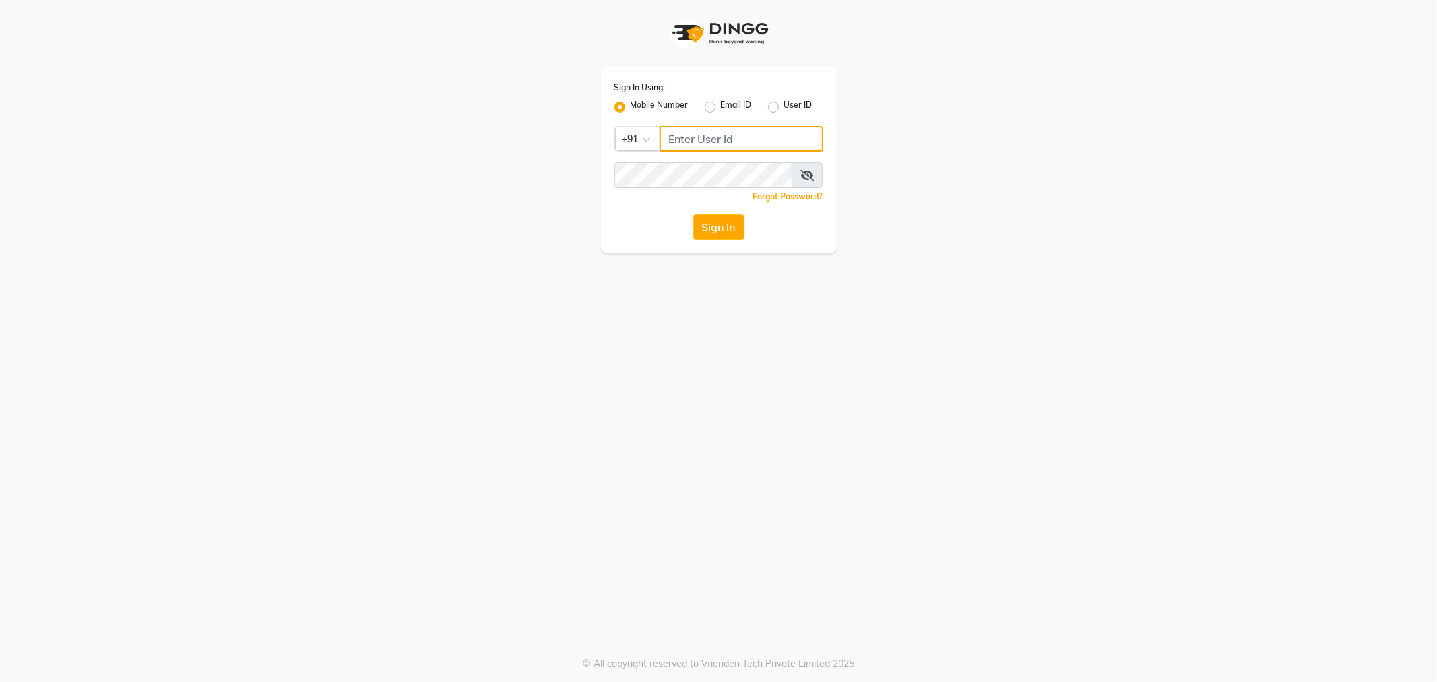
click at [716, 150] on input "Username" at bounding box center [741, 139] width 164 height 26
click at [736, 129] on input "Username" at bounding box center [741, 139] width 164 height 26
type input "9136375571"
click at [734, 226] on button "Sign In" at bounding box center [718, 227] width 51 height 26
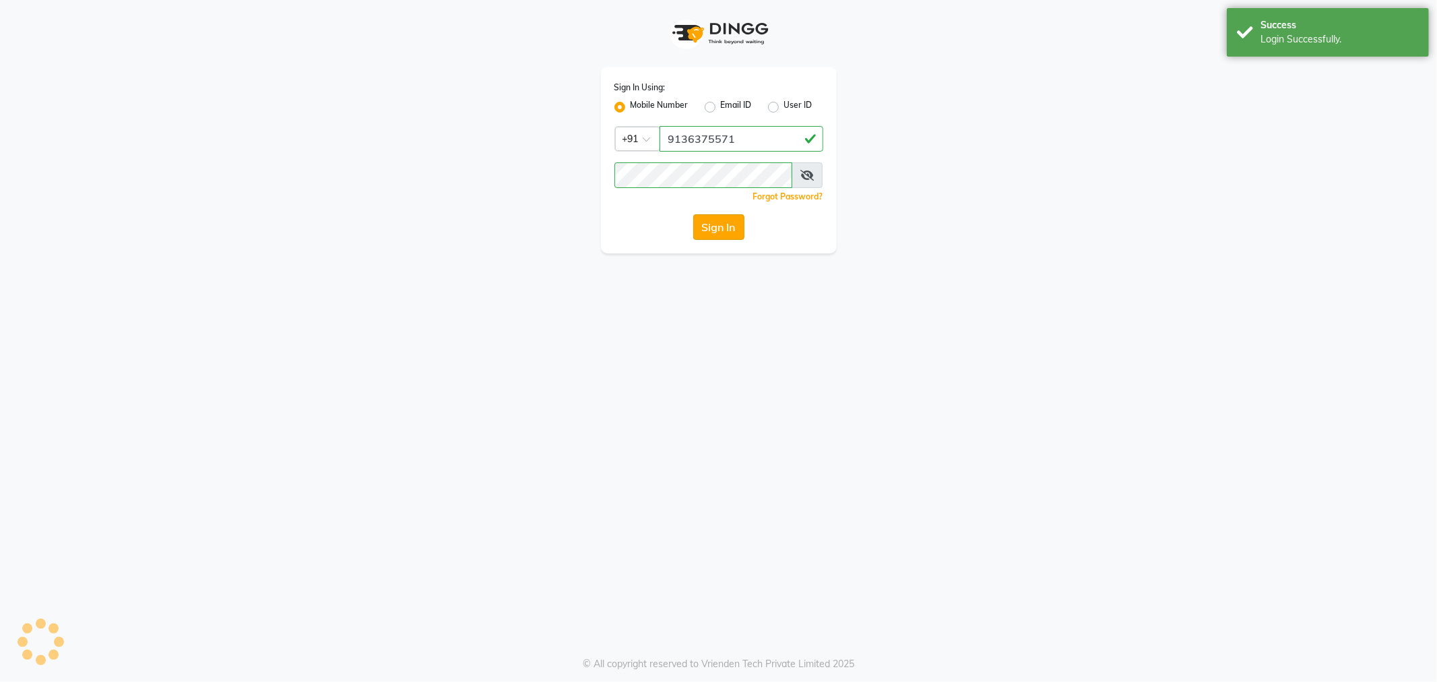
select select "56"
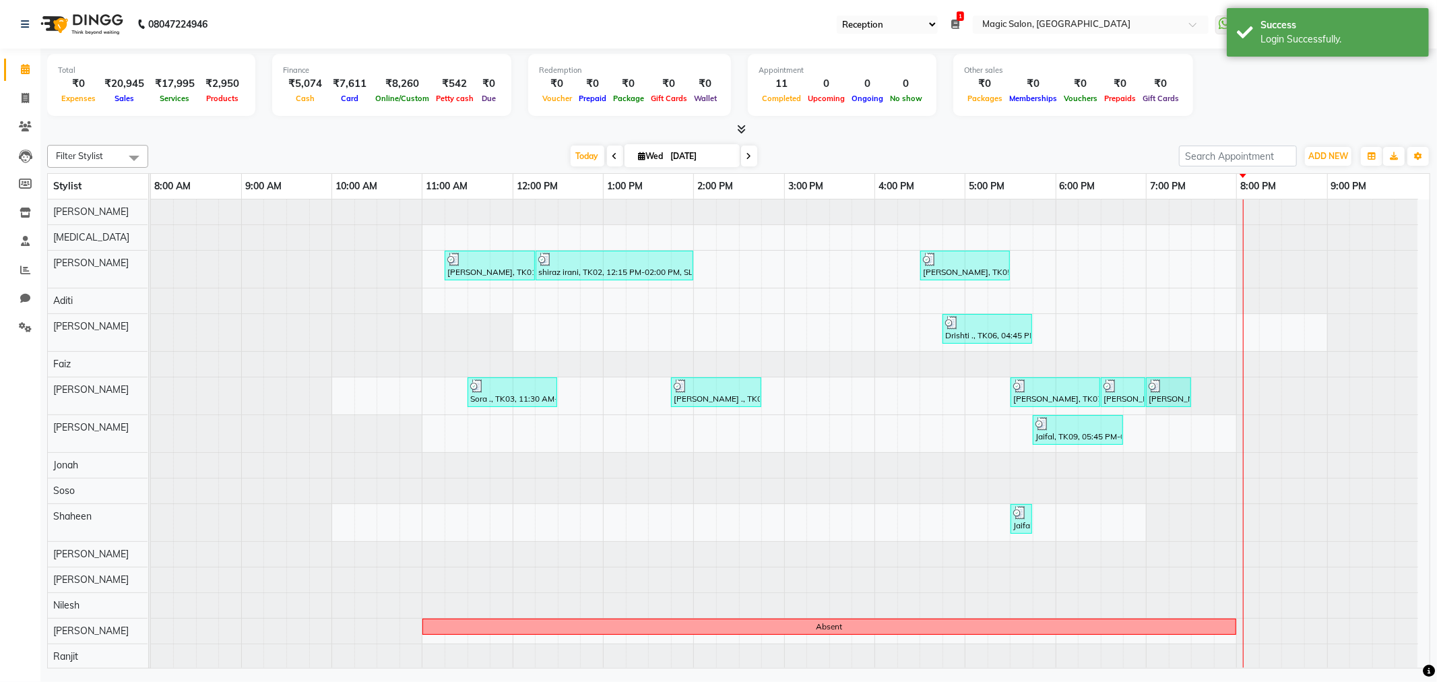
select select "en"
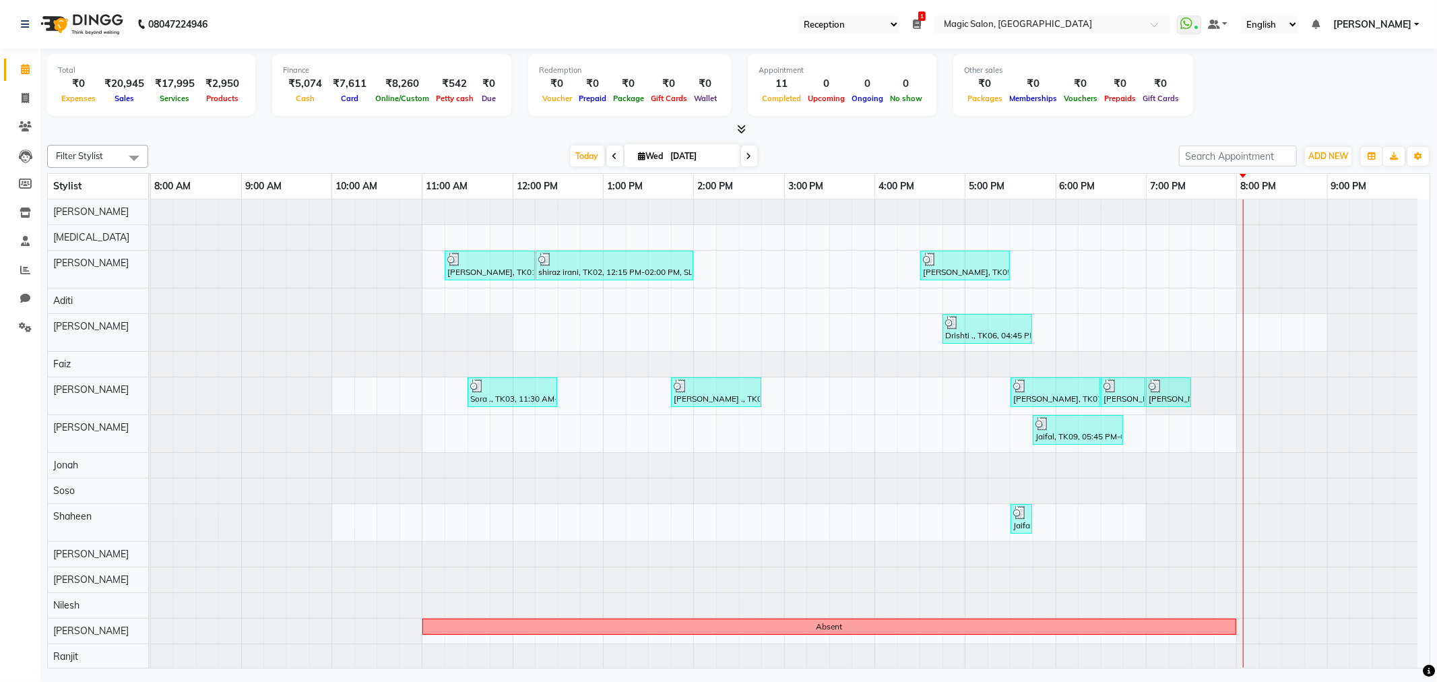
click at [744, 162] on span at bounding box center [749, 156] width 16 height 21
type input "[DATE]"
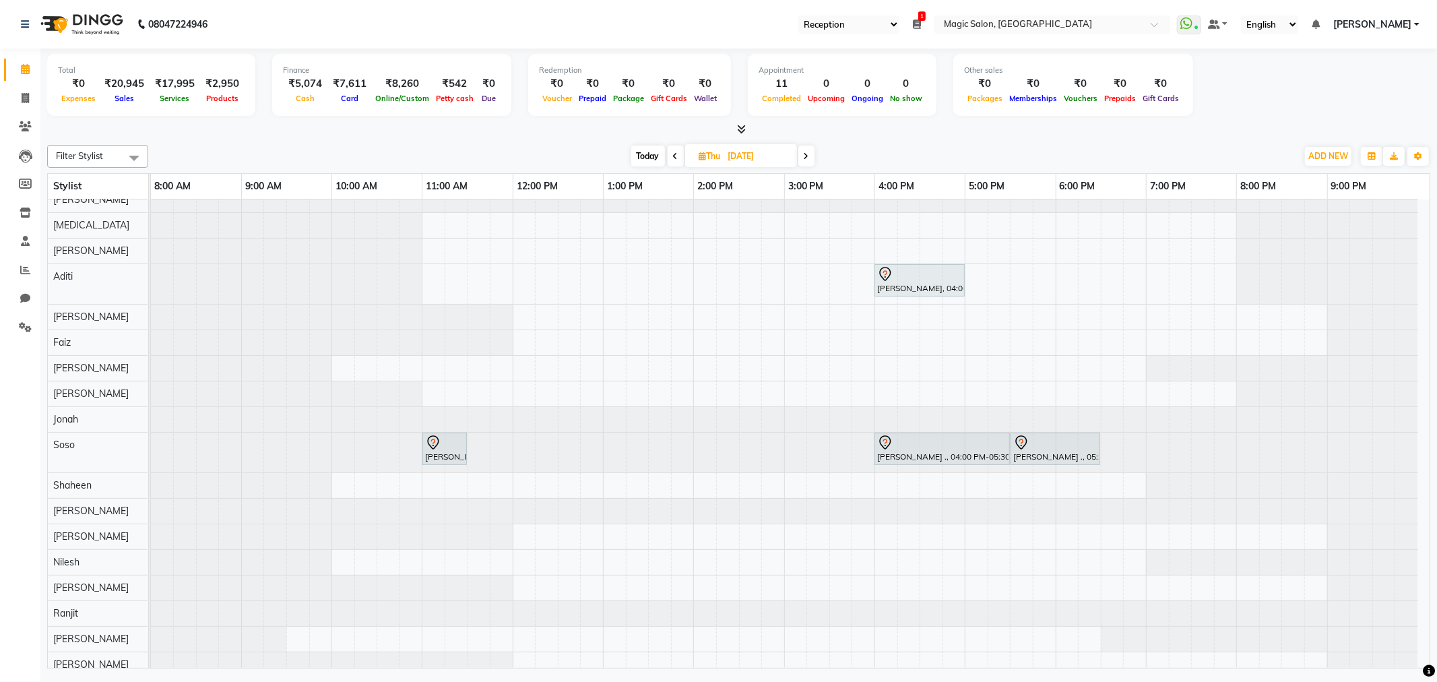
scroll to position [34, 0]
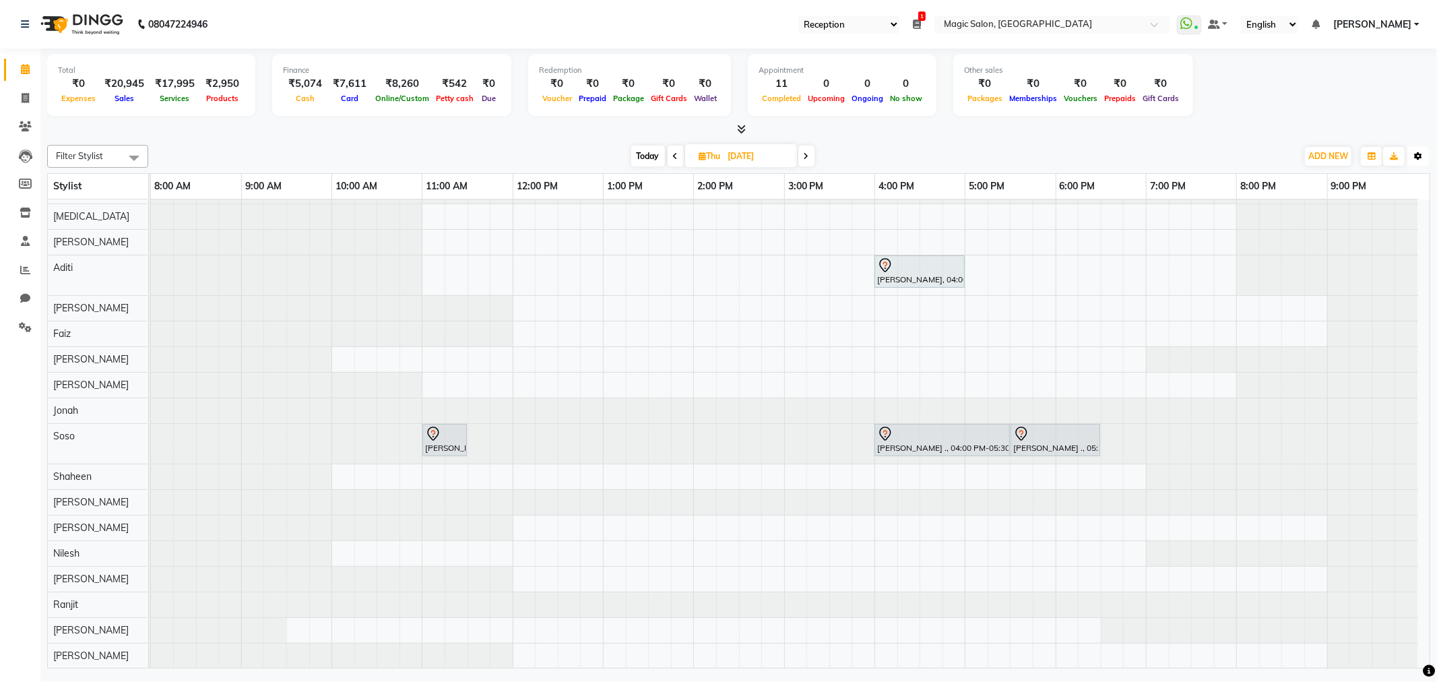
click at [1413, 150] on button "Toggle Dropdown" at bounding box center [1418, 156] width 22 height 19
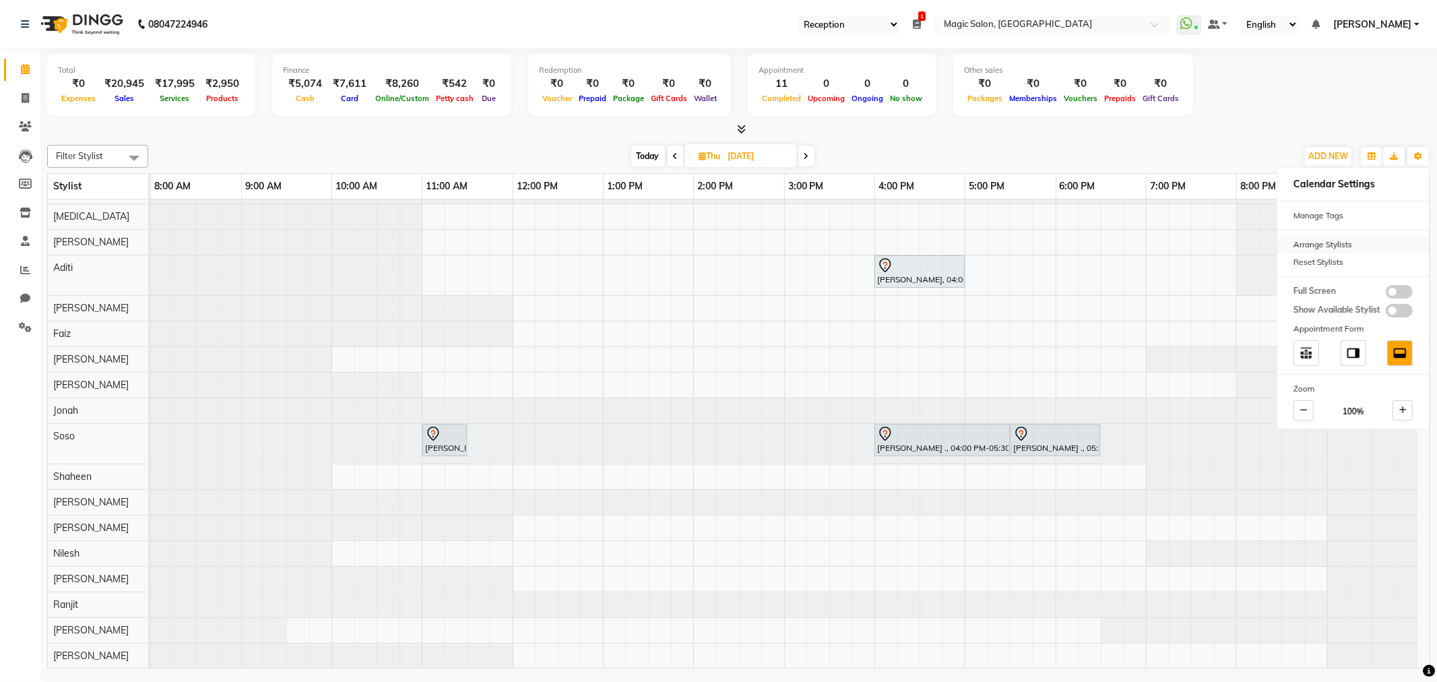
click at [1355, 245] on div "Arrange Stylists" at bounding box center [1353, 245] width 152 height 18
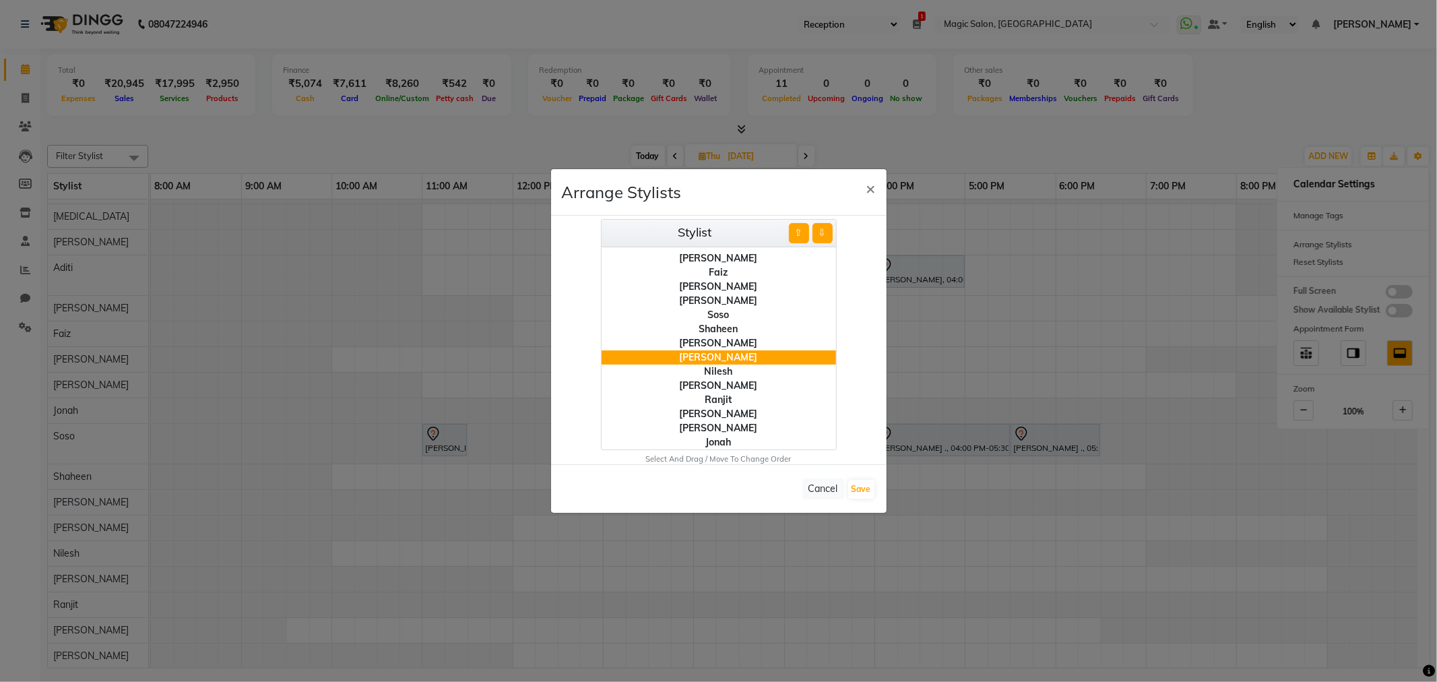
scroll to position [52, 0]
click at [725, 346] on div "[PERSON_NAME]" at bounding box center [719, 344] width 234 height 14
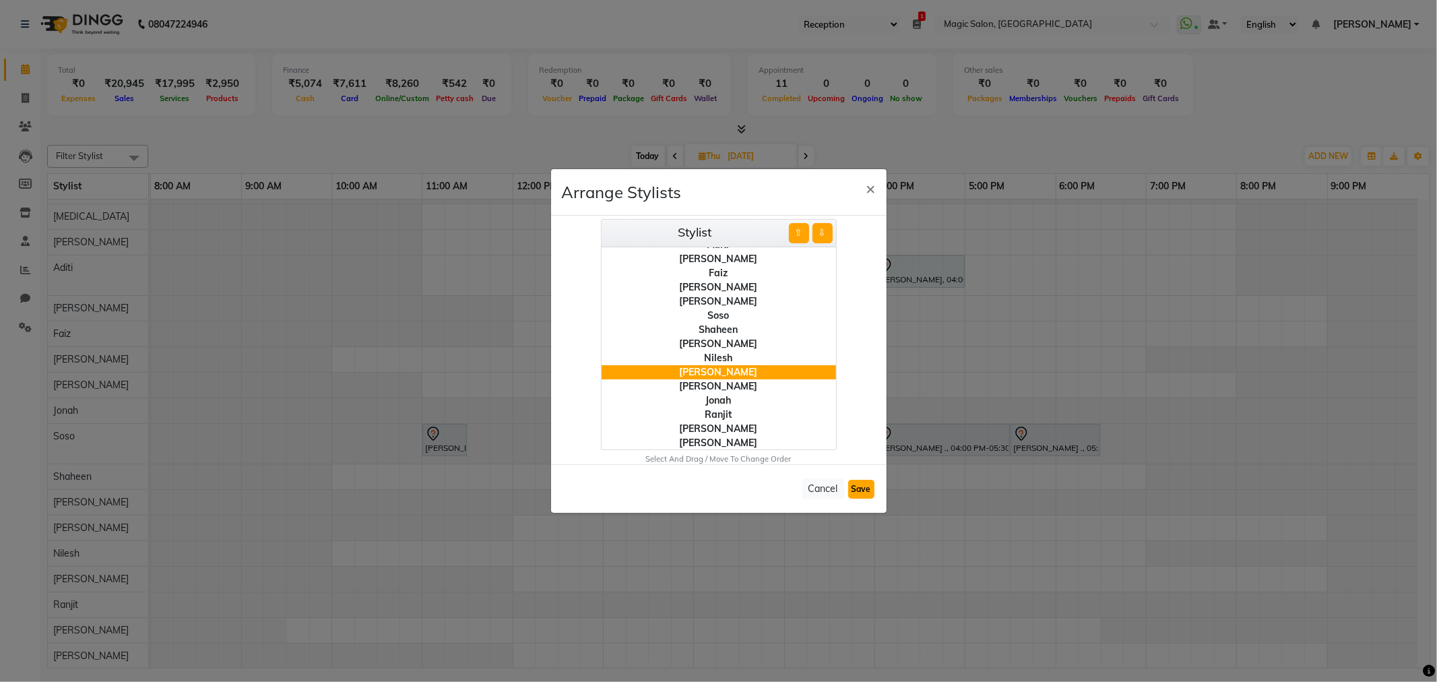
click at [853, 487] on button "Save" at bounding box center [861, 489] width 26 height 19
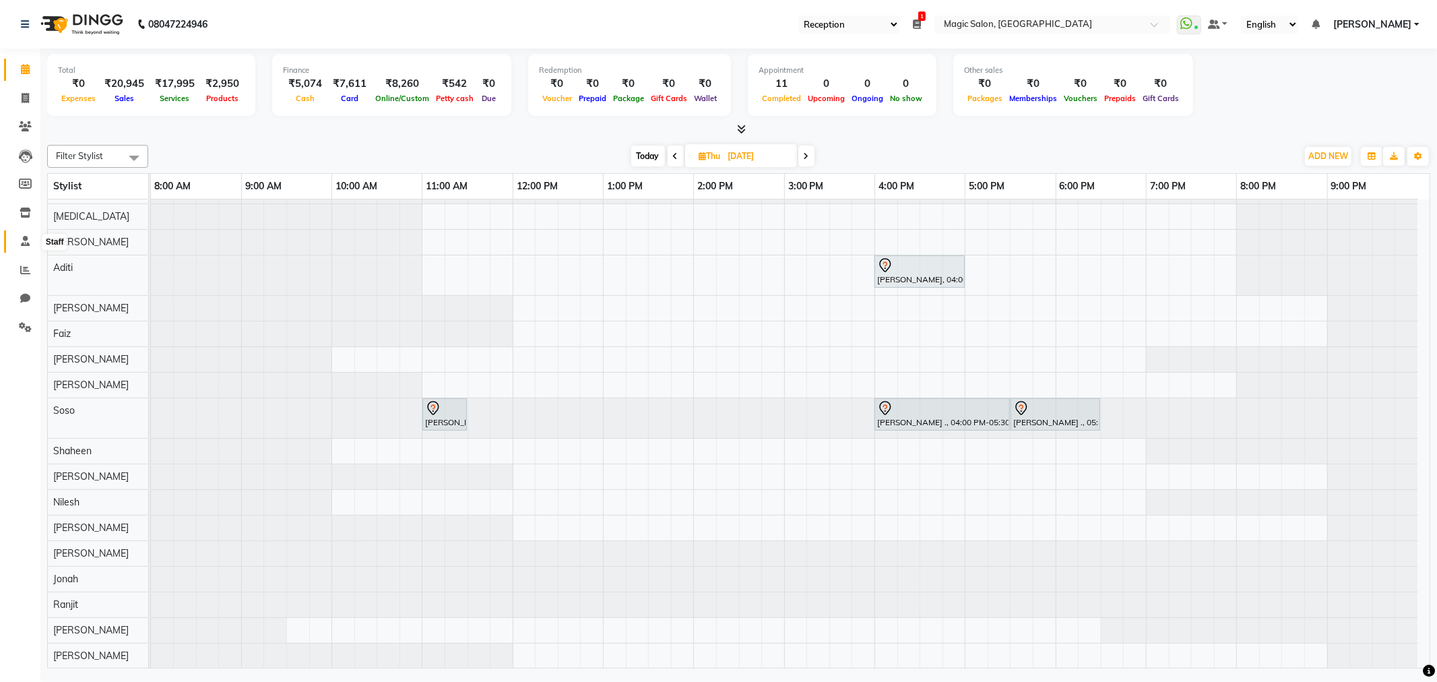
click at [22, 243] on icon at bounding box center [25, 241] width 9 height 10
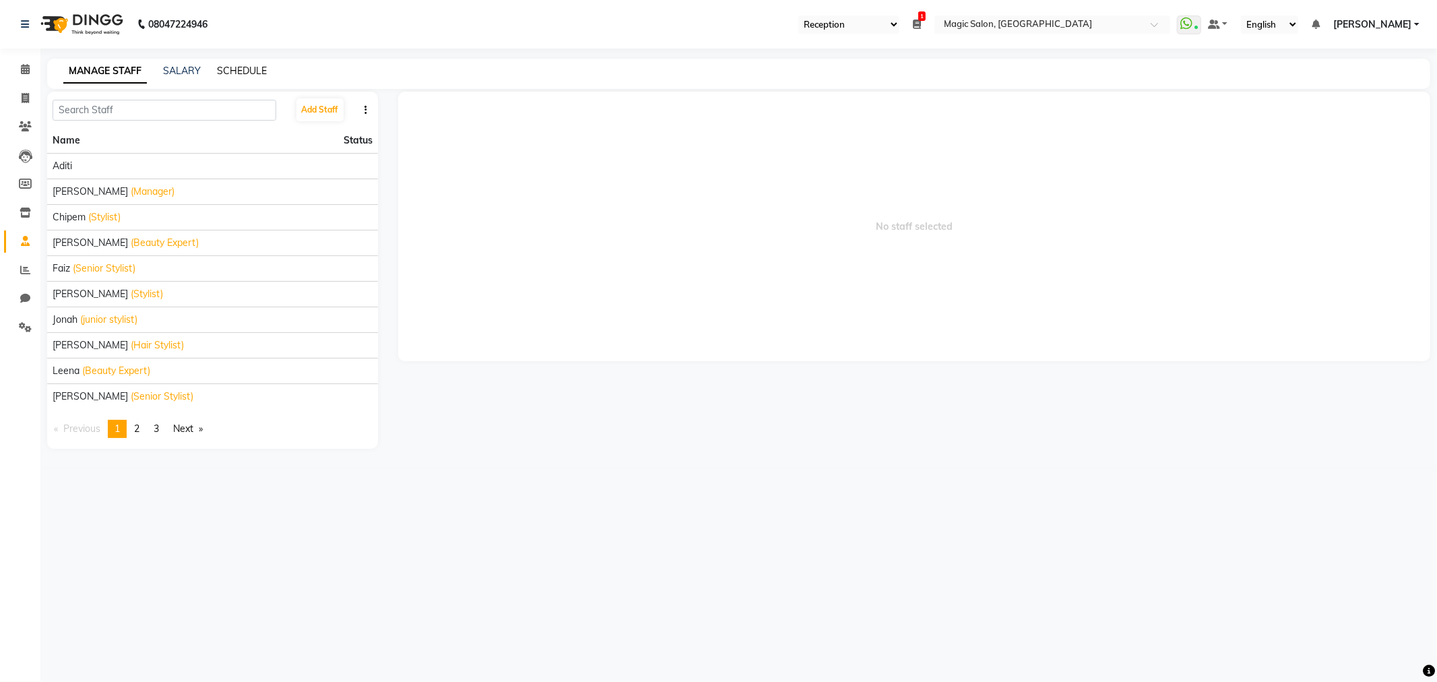
click at [245, 69] on link "SCHEDULE" at bounding box center [242, 71] width 50 height 12
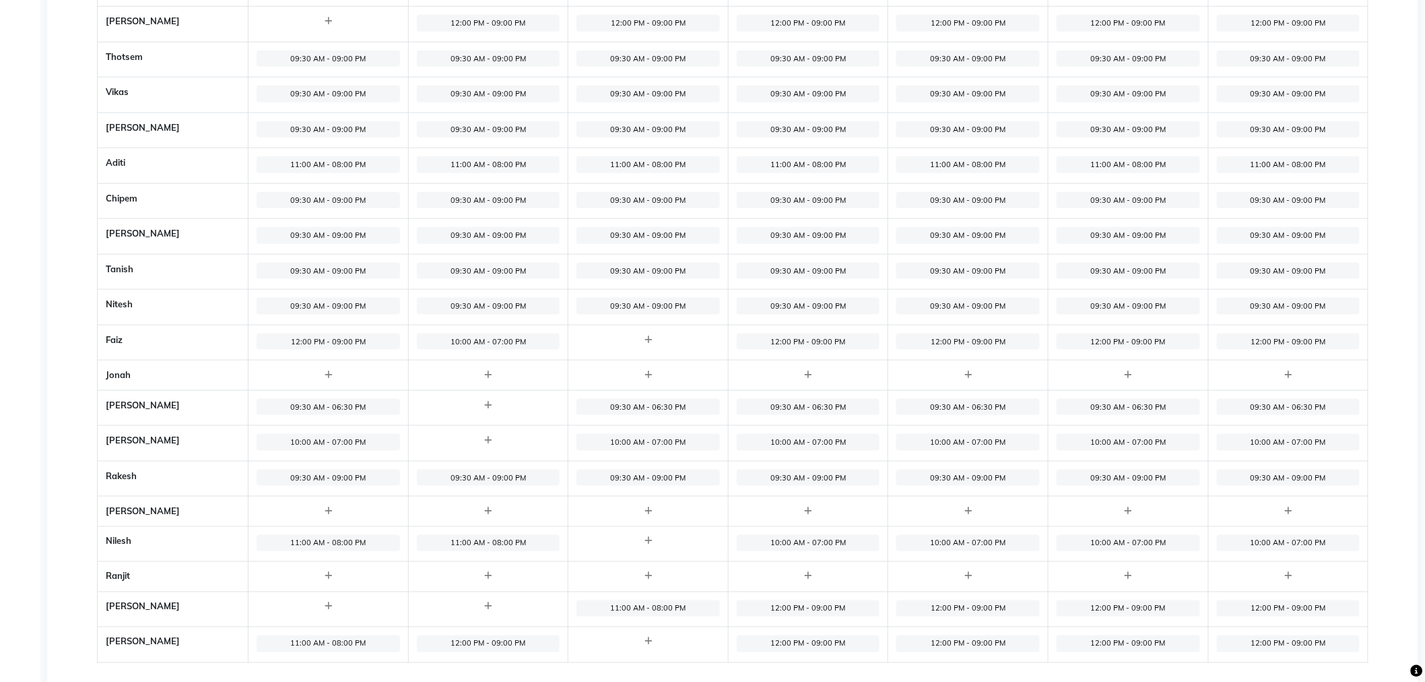
scroll to position [583, 0]
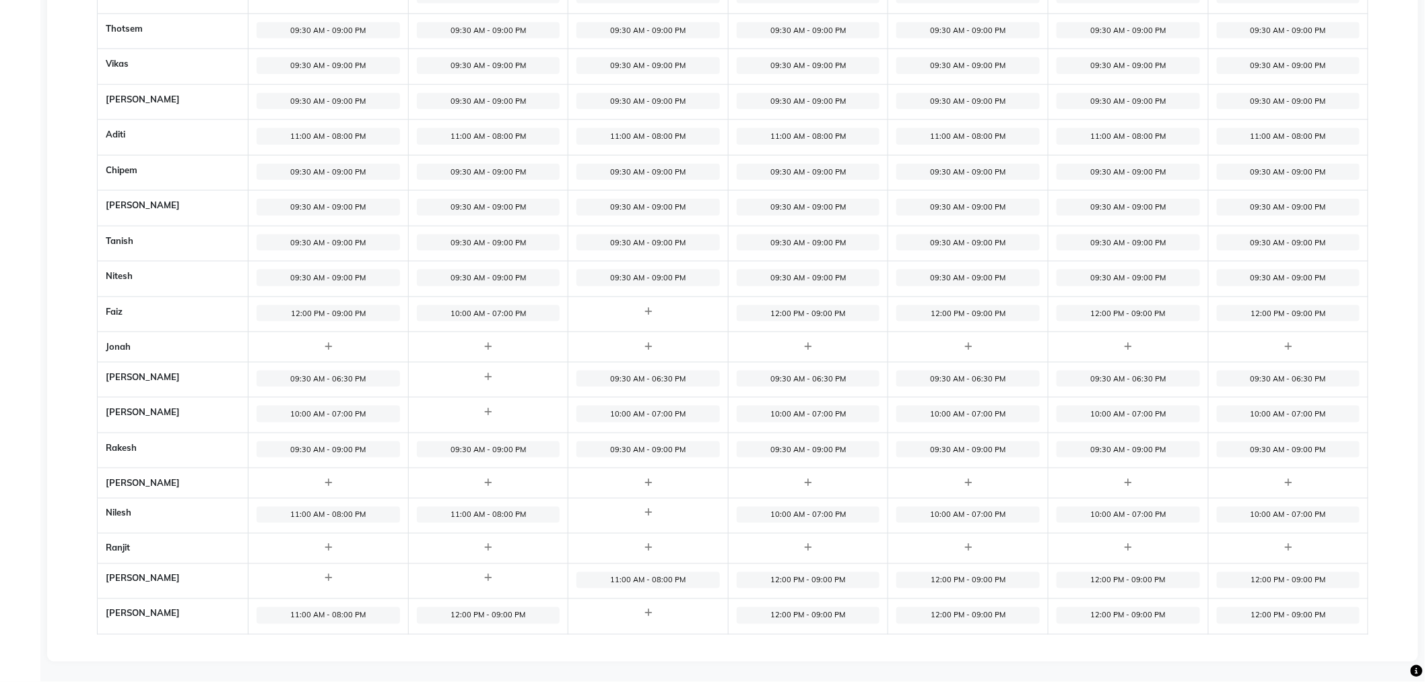
click at [325, 380] on span "09:30 AM - 06:30 PM" at bounding box center [328, 378] width 143 height 17
select select "09:30 AM"
select select "06:30 PM"
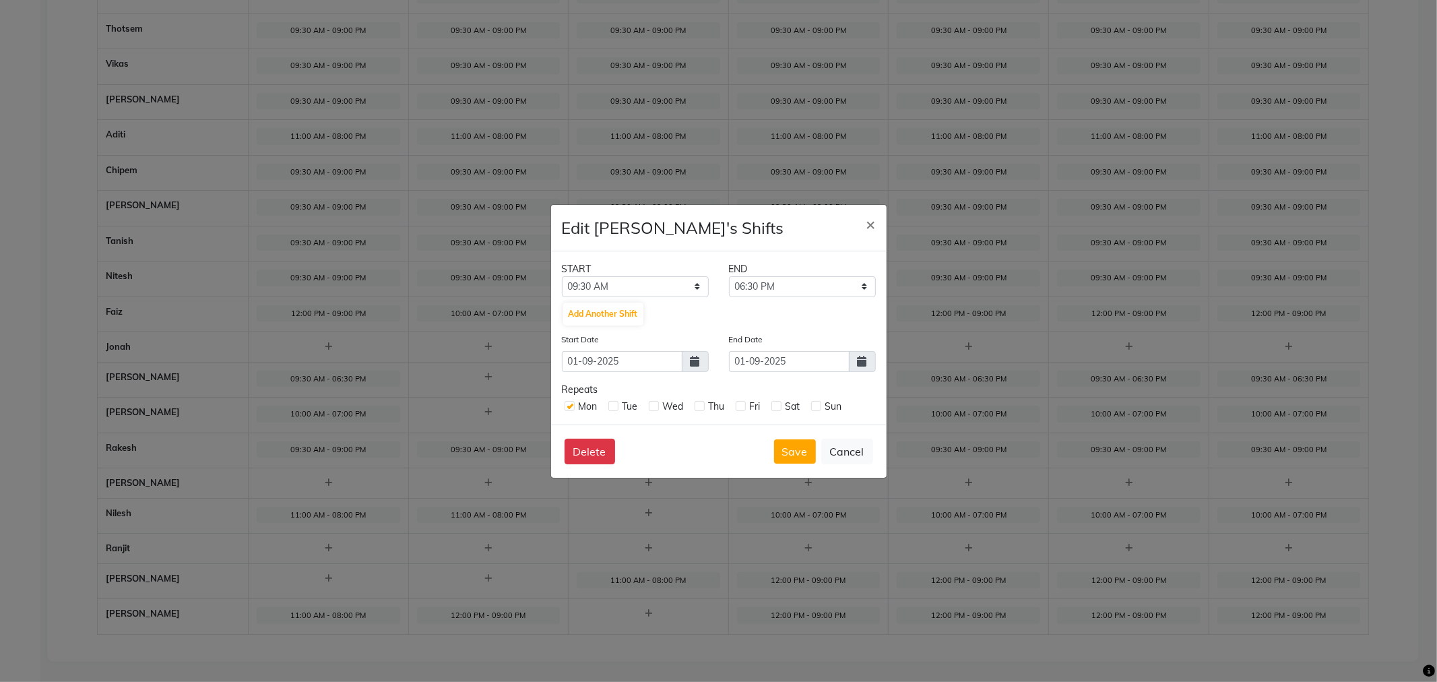
click at [859, 358] on icon at bounding box center [862, 361] width 9 height 11
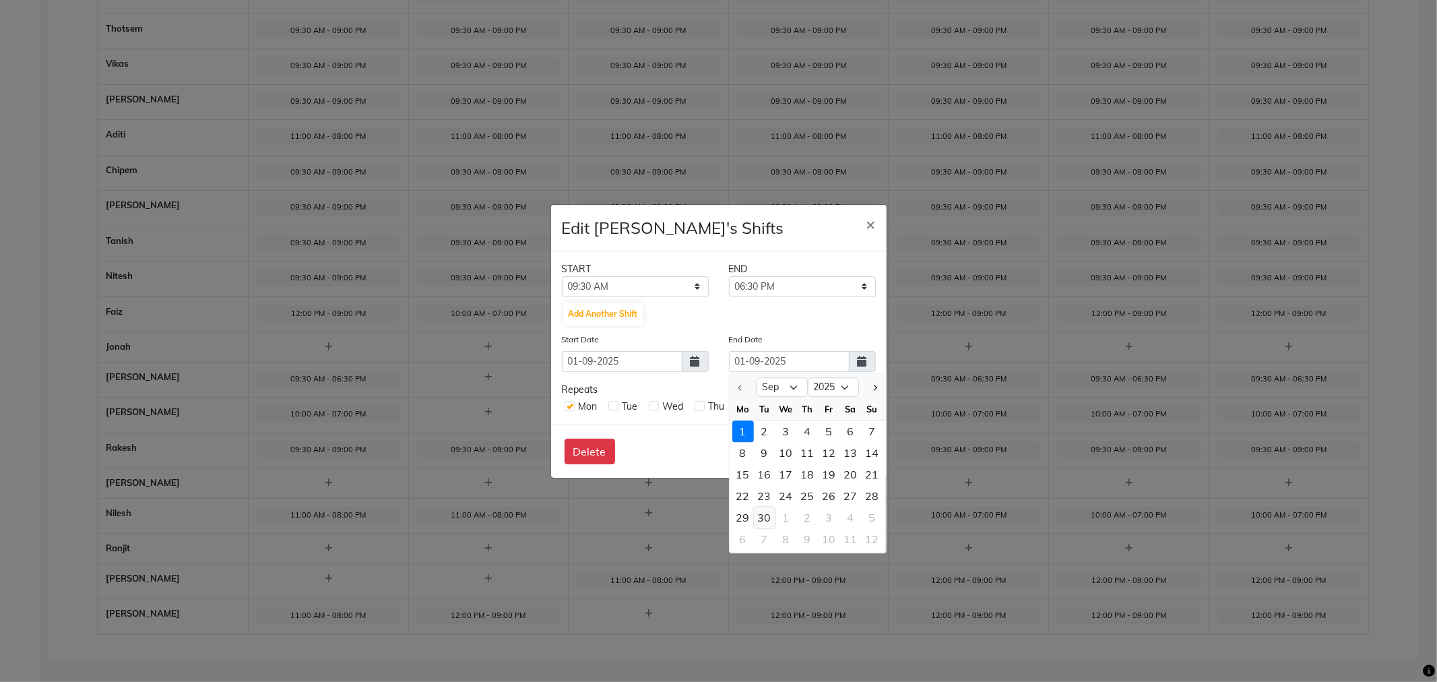
click at [765, 517] on div "30" at bounding box center [765, 518] width 22 height 22
type input "[DATE]"
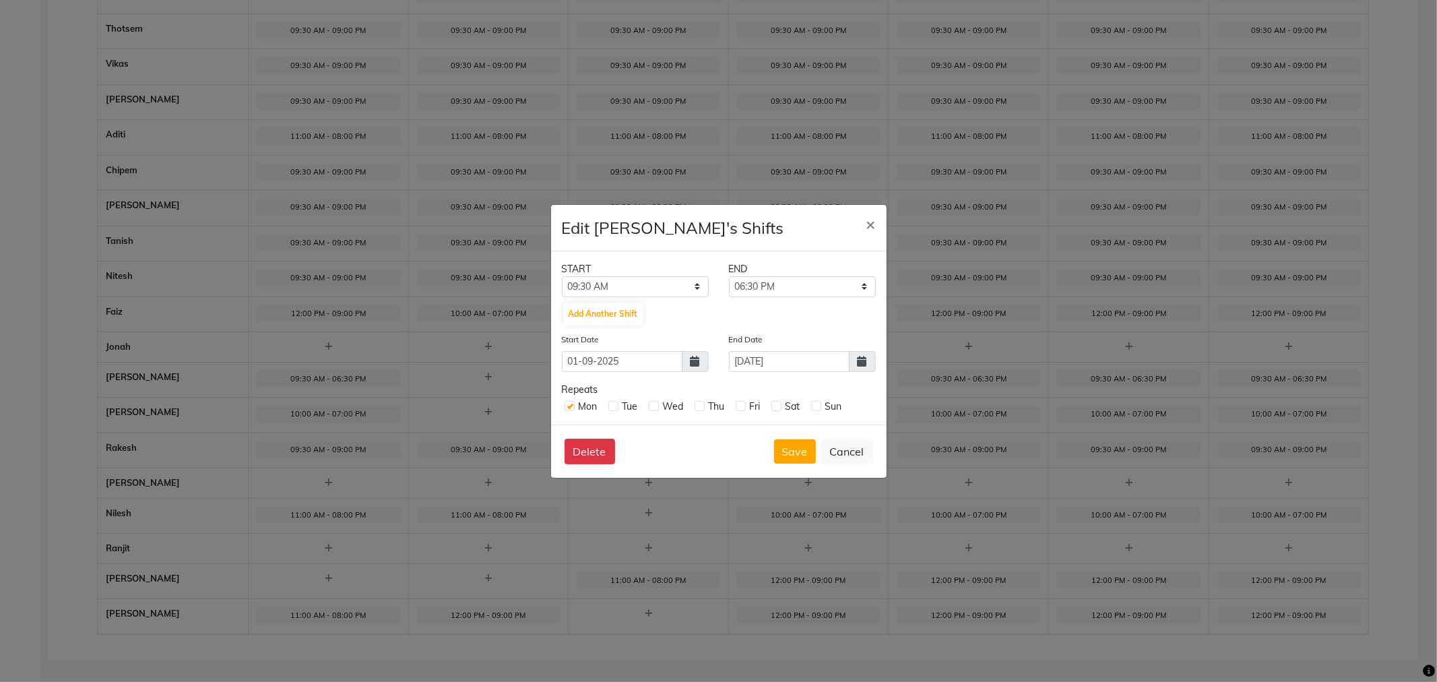
click at [614, 406] on label at bounding box center [613, 406] width 10 height 10
click at [614, 406] on input "checkbox" at bounding box center [612, 405] width 9 height 9
checkbox input "true"
click at [656, 406] on label at bounding box center [654, 406] width 10 height 10
click at [656, 406] on input "checkbox" at bounding box center [653, 405] width 9 height 9
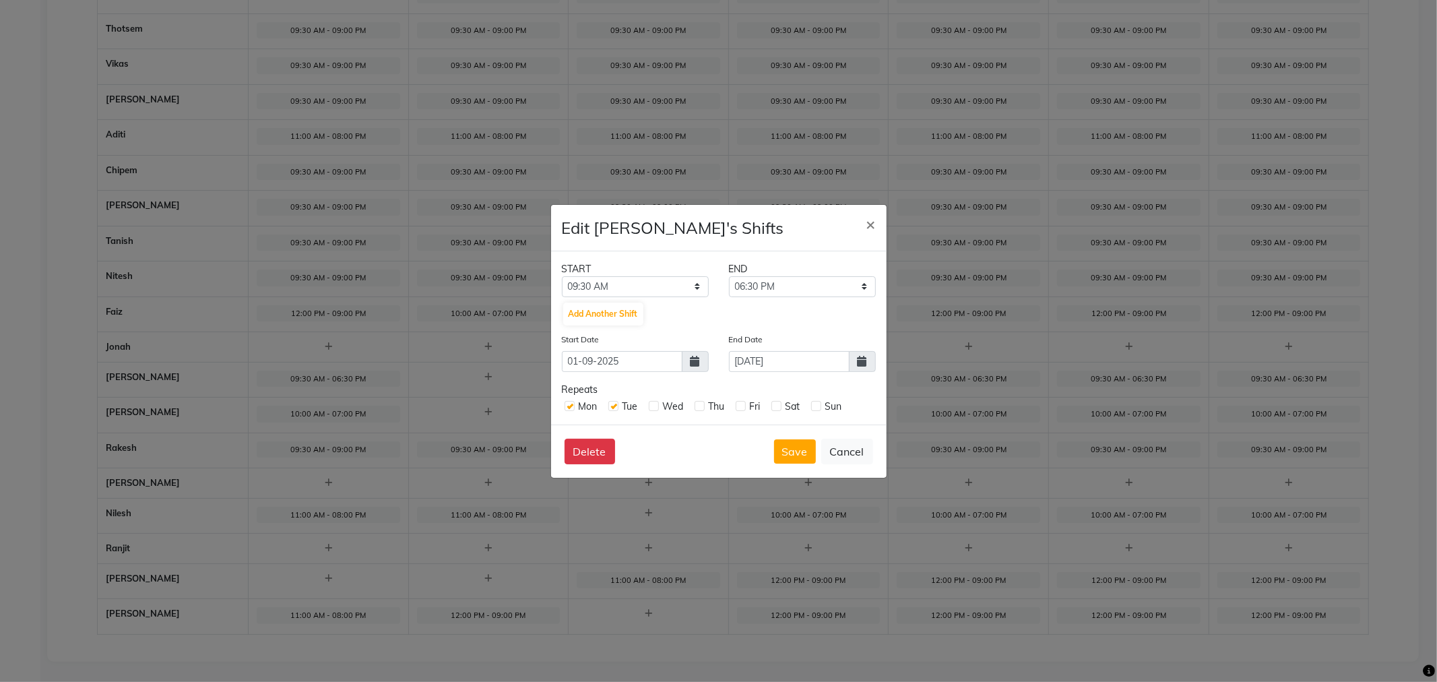
checkbox input "true"
click at [701, 406] on label at bounding box center [700, 406] width 10 height 10
click at [701, 406] on input "checkbox" at bounding box center [699, 405] width 9 height 9
checkbox input "true"
click at [741, 404] on label at bounding box center [741, 406] width 10 height 10
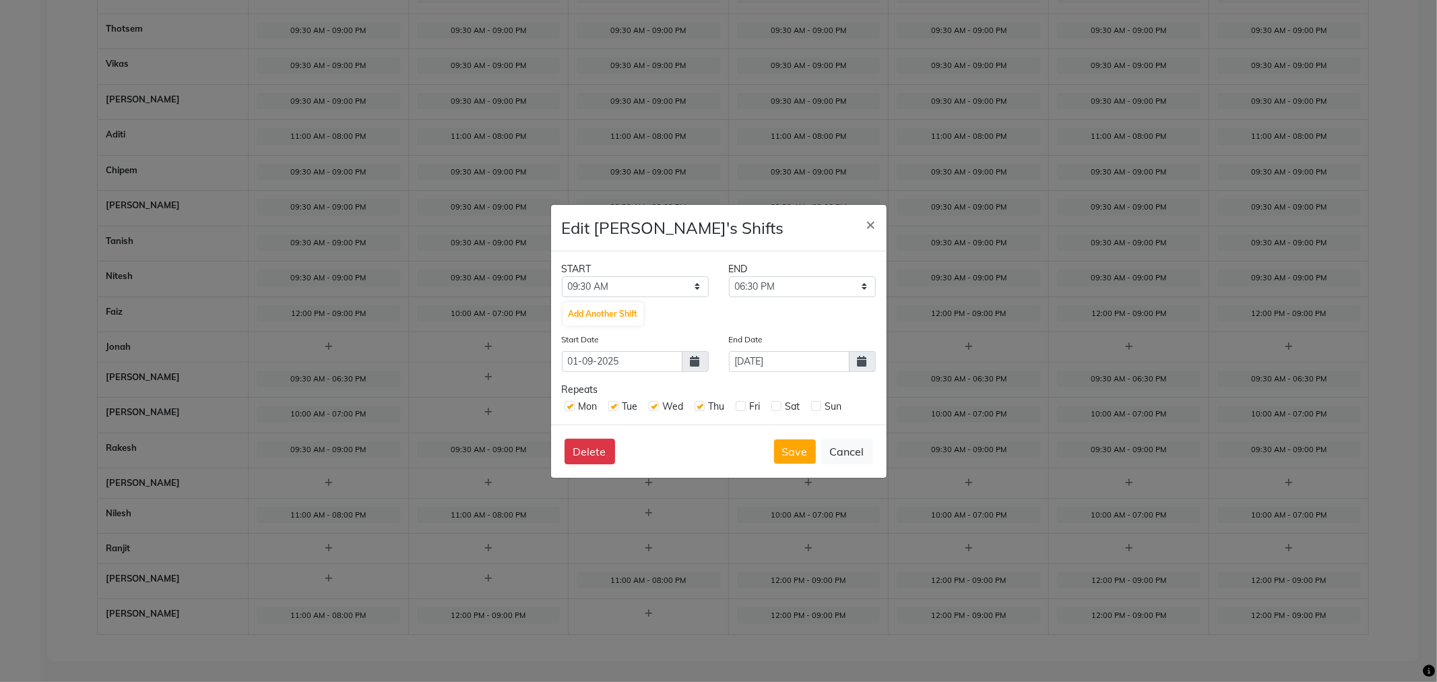
click at [741, 404] on input "checkbox" at bounding box center [740, 405] width 9 height 9
checkbox input "true"
click at [779, 407] on label at bounding box center [776, 406] width 10 height 10
click at [779, 407] on input "checkbox" at bounding box center [775, 405] width 9 height 9
checkbox input "true"
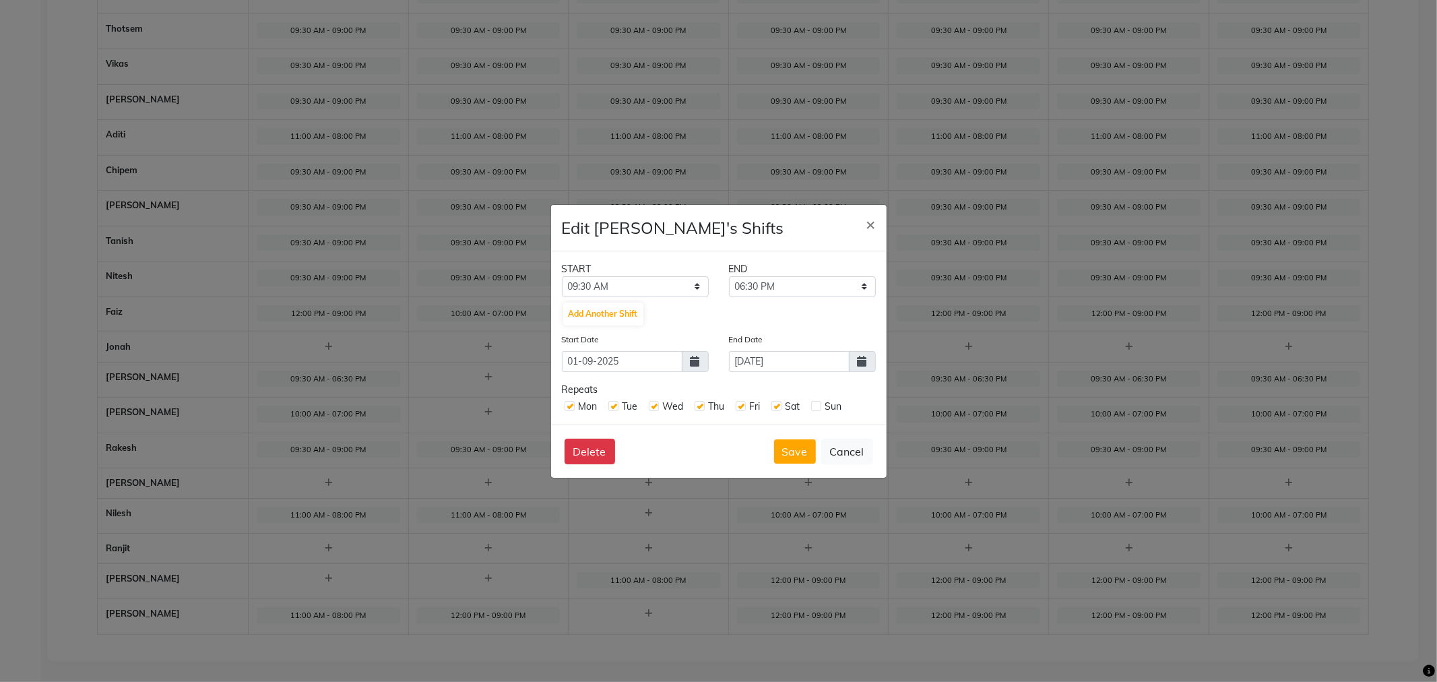
click at [822, 406] on div "Sun" at bounding box center [826, 406] width 31 height 14
click at [818, 406] on label at bounding box center [816, 406] width 10 height 10
click at [818, 406] on input "checkbox" at bounding box center [815, 405] width 9 height 9
checkbox input "true"
click at [580, 448] on button "Delete" at bounding box center [589, 452] width 51 height 26
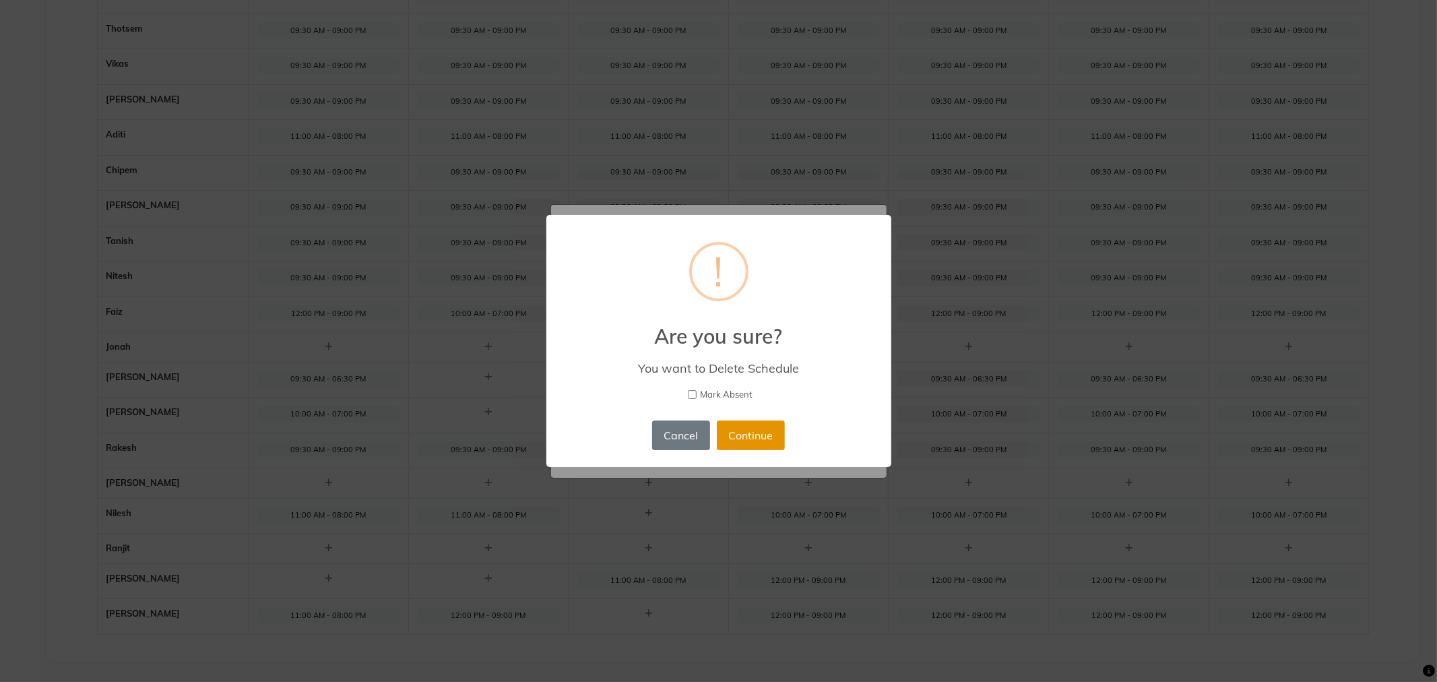
click at [748, 433] on button "Continue" at bounding box center [751, 435] width 68 height 30
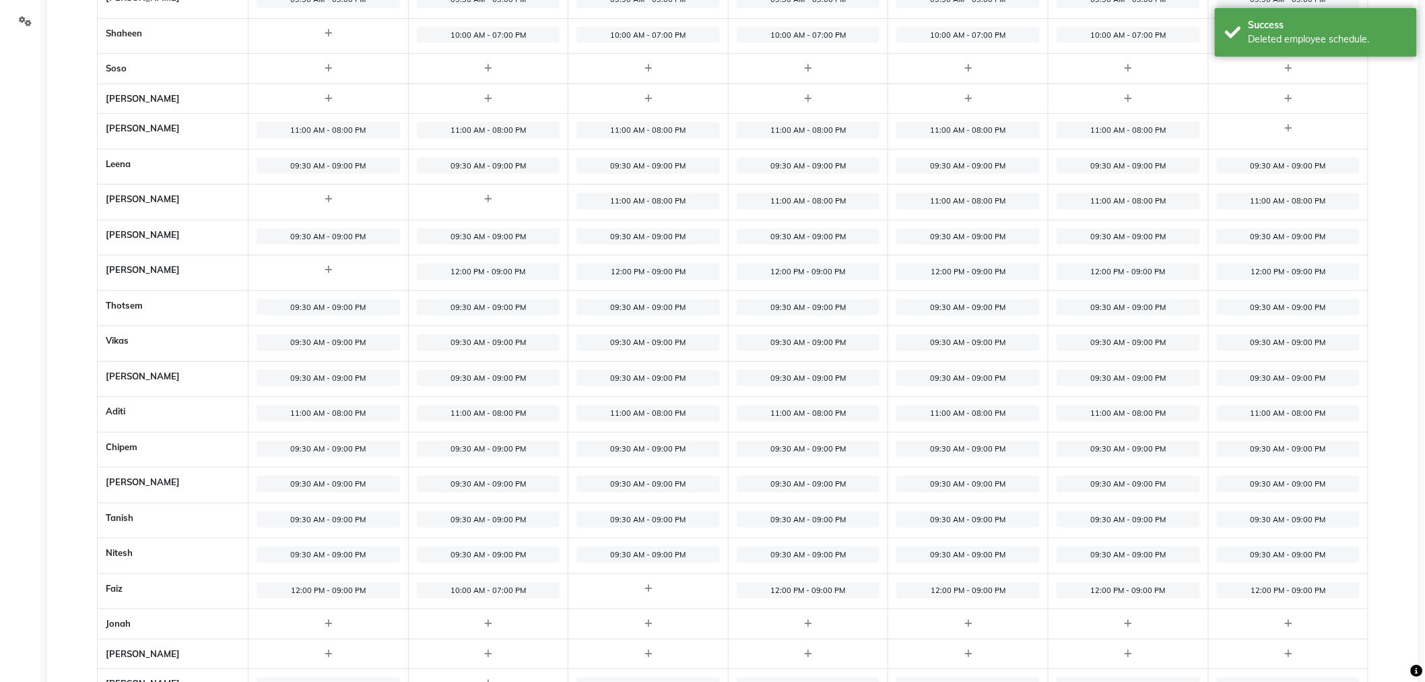
scroll to position [278, 0]
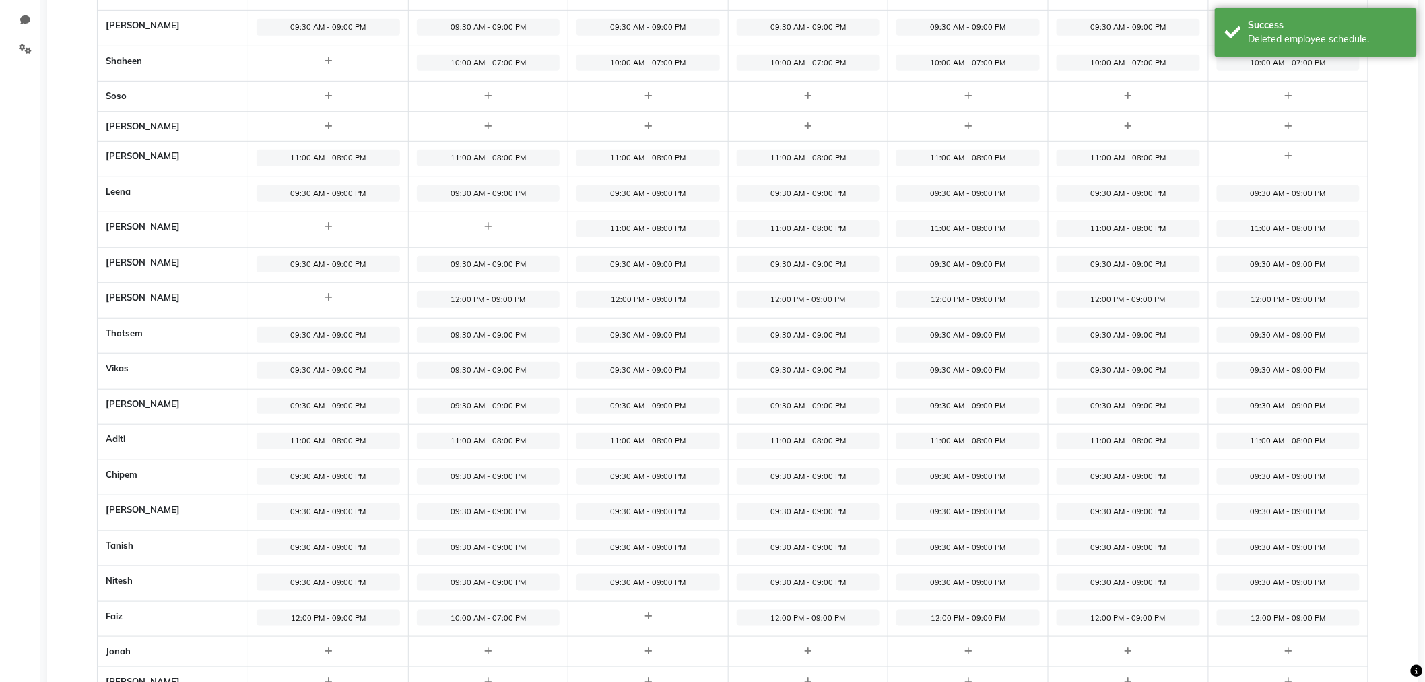
click at [332, 297] on icon at bounding box center [328, 297] width 7 height 9
select select "09:00 AM"
select select "10:00 PM"
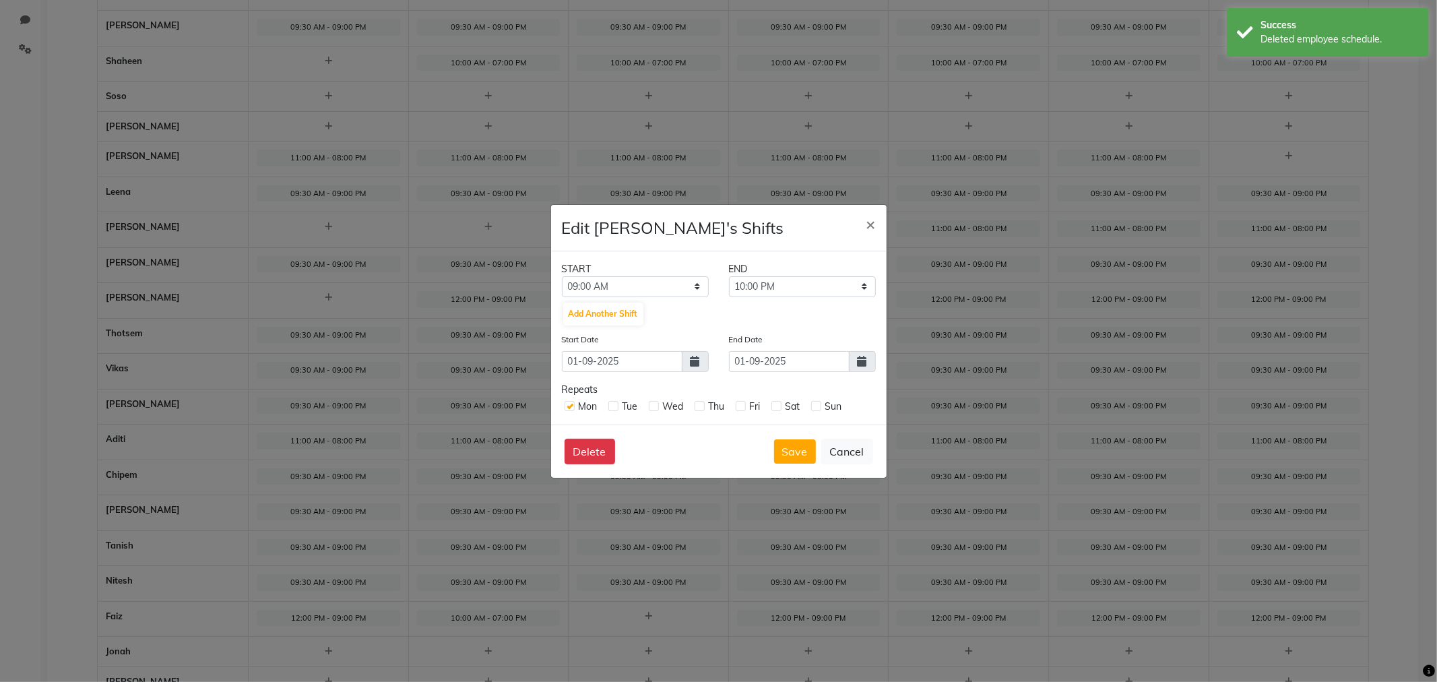
click at [611, 405] on label at bounding box center [613, 406] width 10 height 10
click at [611, 405] on input "checkbox" at bounding box center [612, 405] width 9 height 9
checkbox input "true"
click at [650, 405] on label at bounding box center [654, 406] width 10 height 10
click at [650, 405] on input "checkbox" at bounding box center [653, 405] width 9 height 9
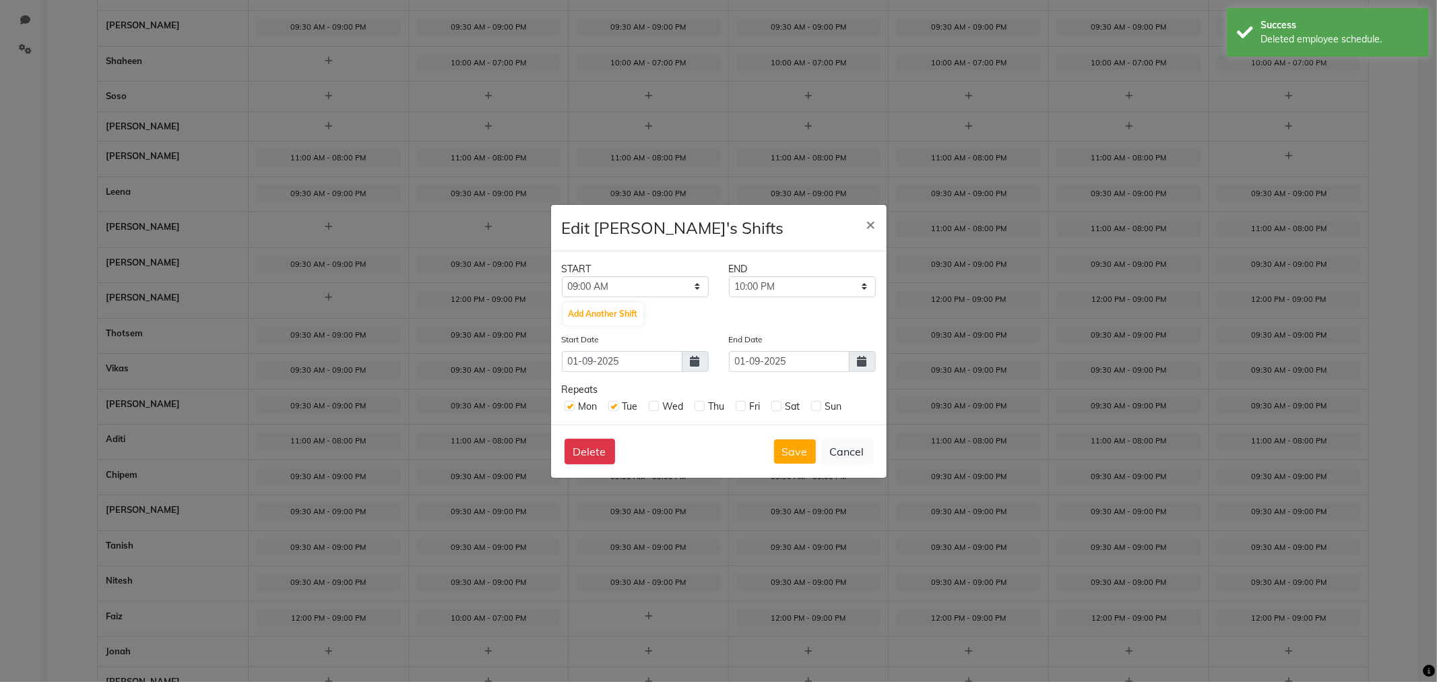
checkbox input "true"
click at [699, 404] on label at bounding box center [700, 406] width 10 height 10
click at [699, 404] on input "checkbox" at bounding box center [699, 405] width 9 height 9
checkbox input "true"
click at [743, 404] on label at bounding box center [741, 406] width 10 height 10
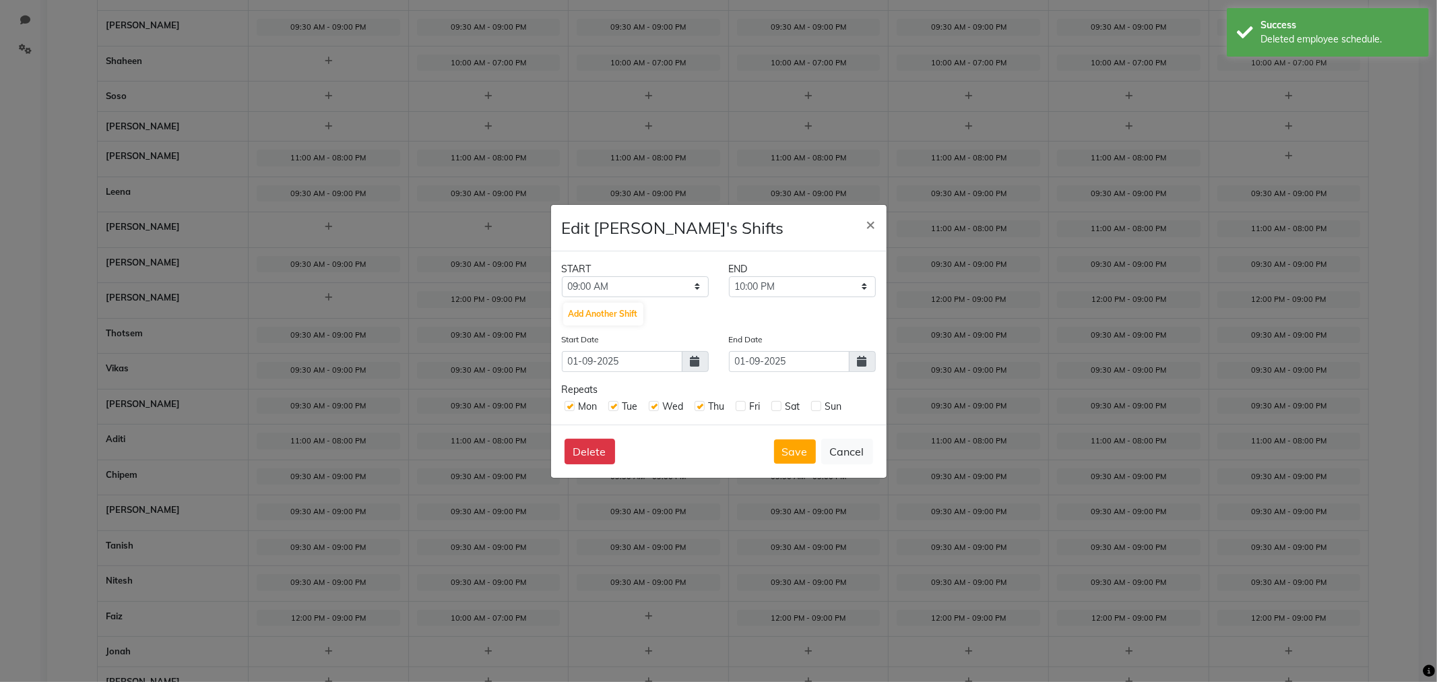
click at [743, 404] on input "checkbox" at bounding box center [740, 405] width 9 height 9
checkbox input "true"
click at [776, 401] on label at bounding box center [776, 406] width 10 height 10
click at [776, 401] on input "checkbox" at bounding box center [775, 405] width 9 height 9
checkbox input "true"
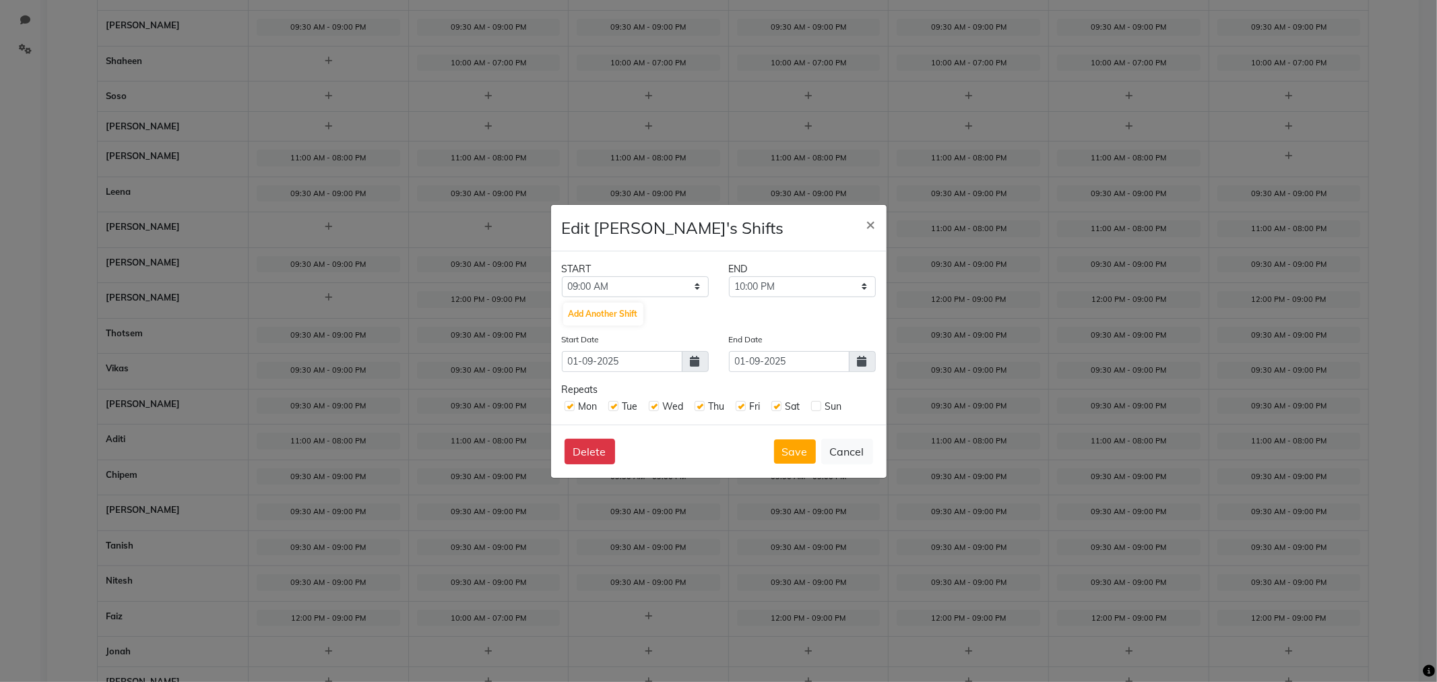
click at [817, 408] on label at bounding box center [816, 406] width 10 height 10
click at [817, 408] on input "checkbox" at bounding box center [815, 405] width 9 height 9
checkbox input "true"
click at [869, 358] on span at bounding box center [862, 361] width 27 height 21
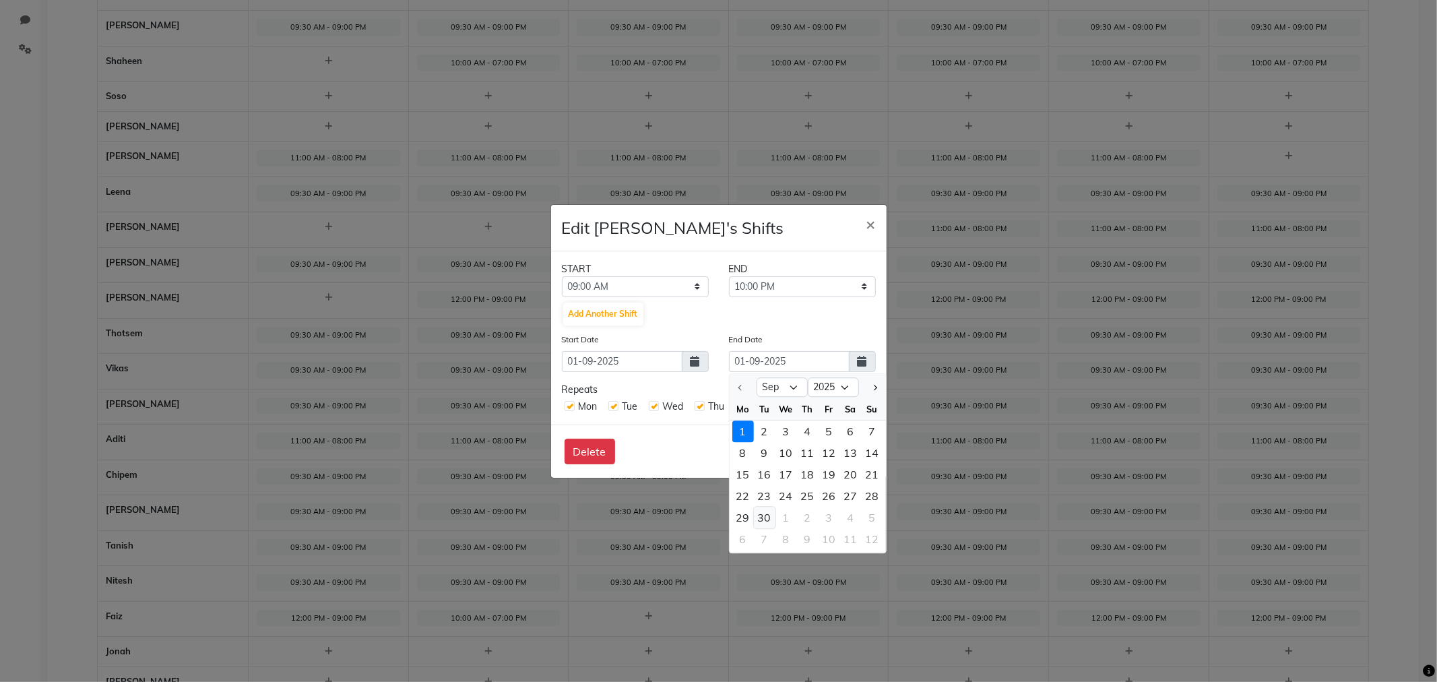
click at [760, 513] on div "30" at bounding box center [765, 518] width 22 height 22
type input "[DATE]"
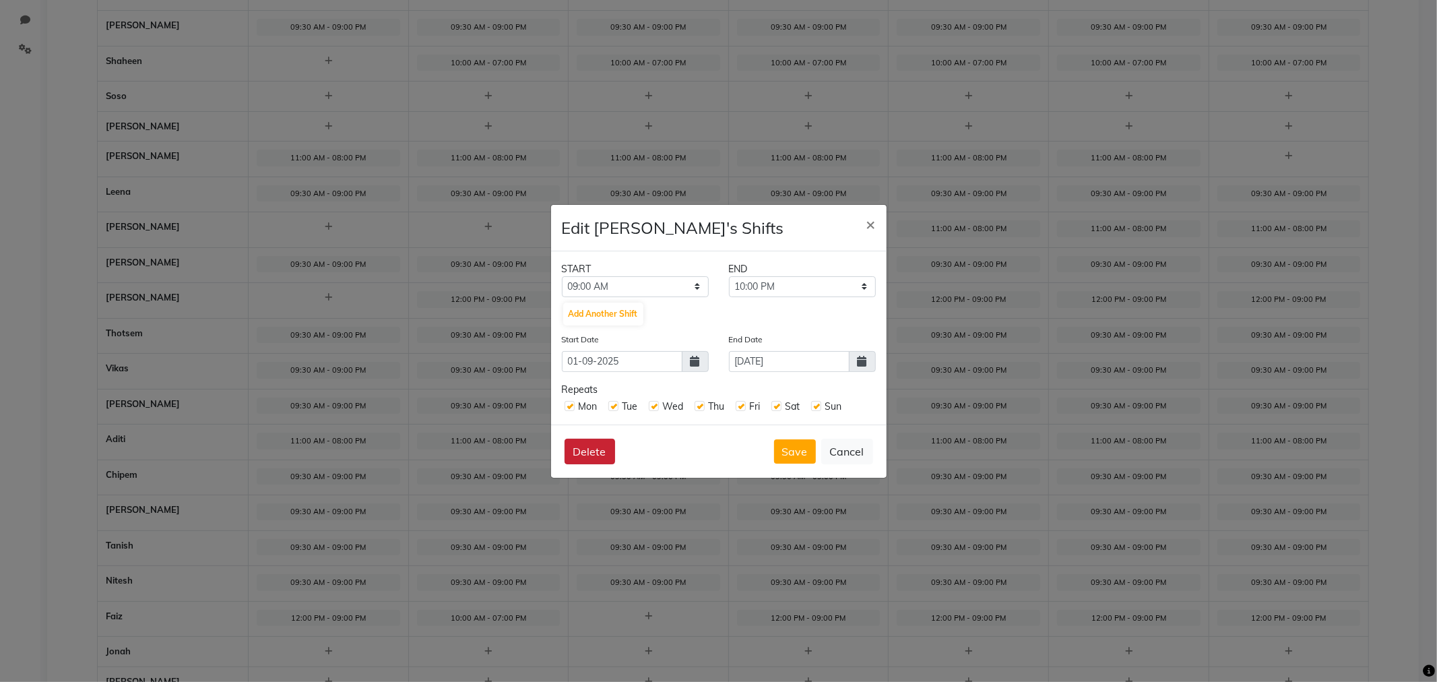
click at [581, 450] on button "Delete" at bounding box center [589, 452] width 51 height 26
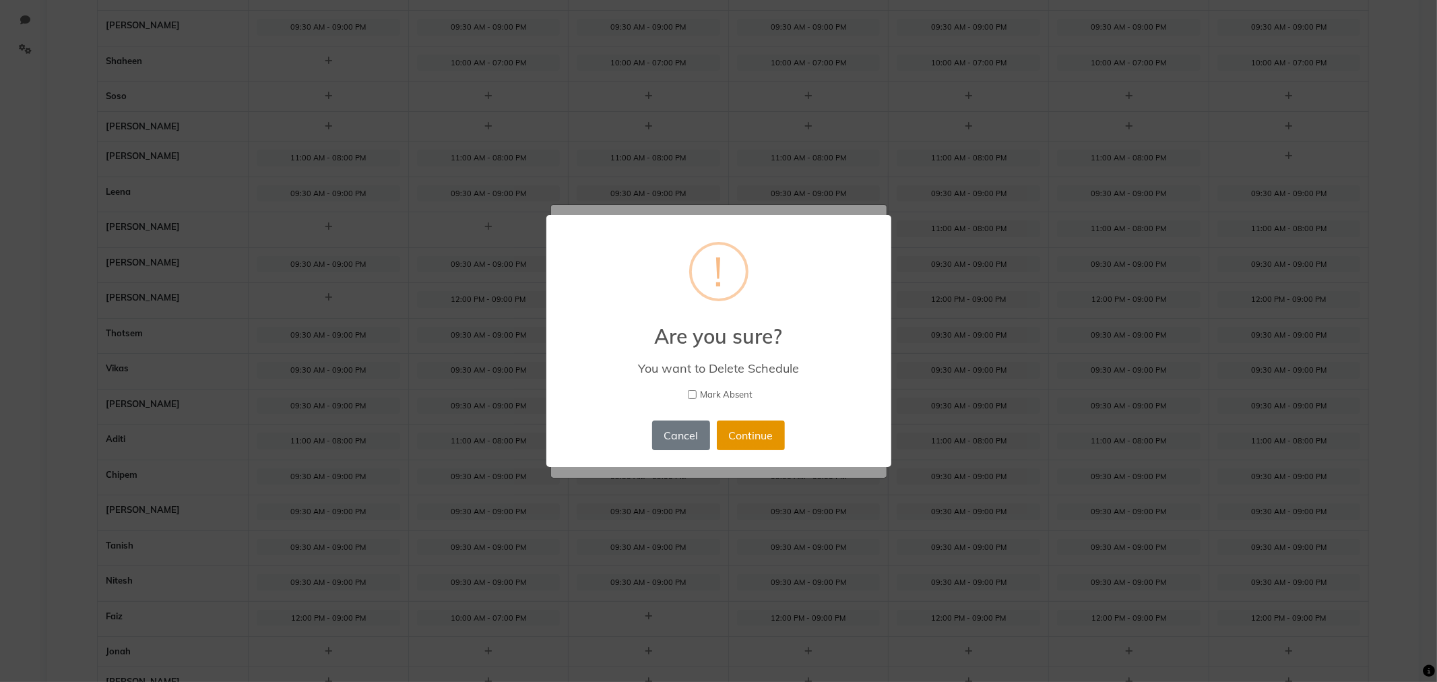
click at [732, 429] on button "Continue" at bounding box center [751, 435] width 68 height 30
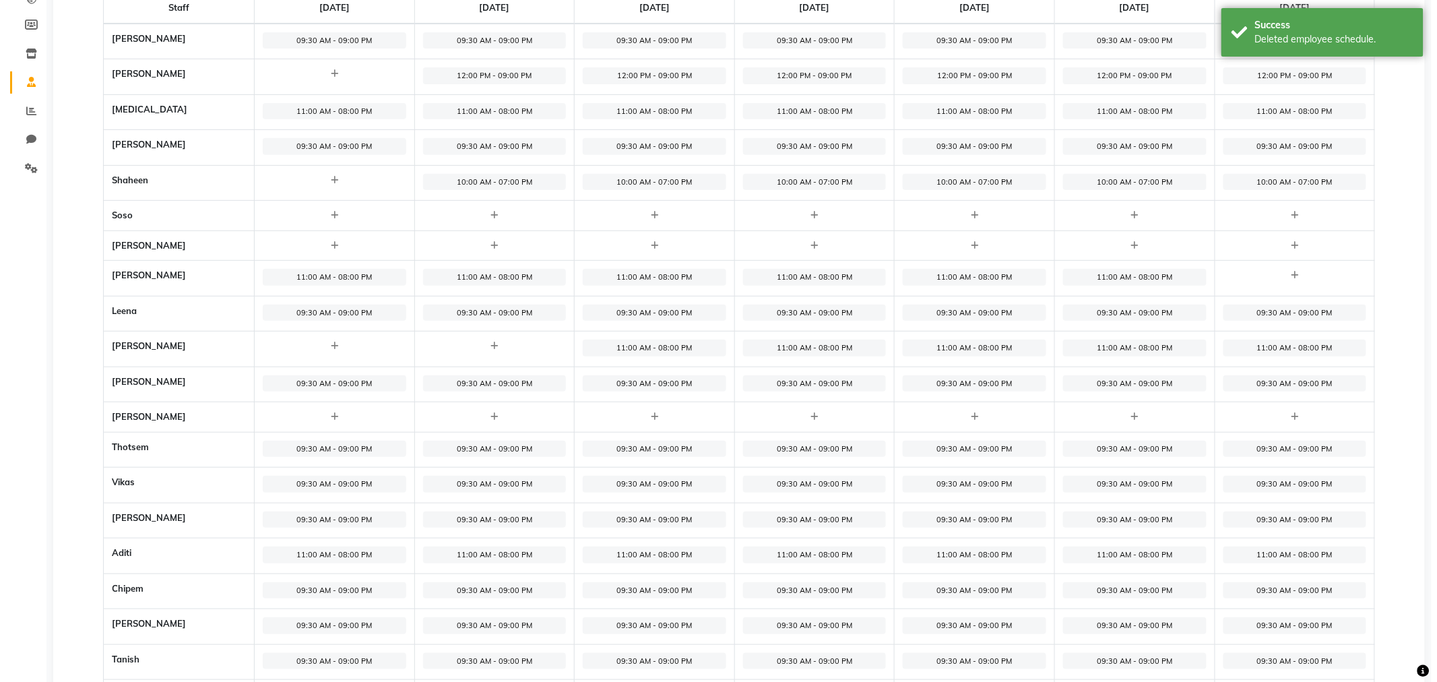
scroll to position [0, 0]
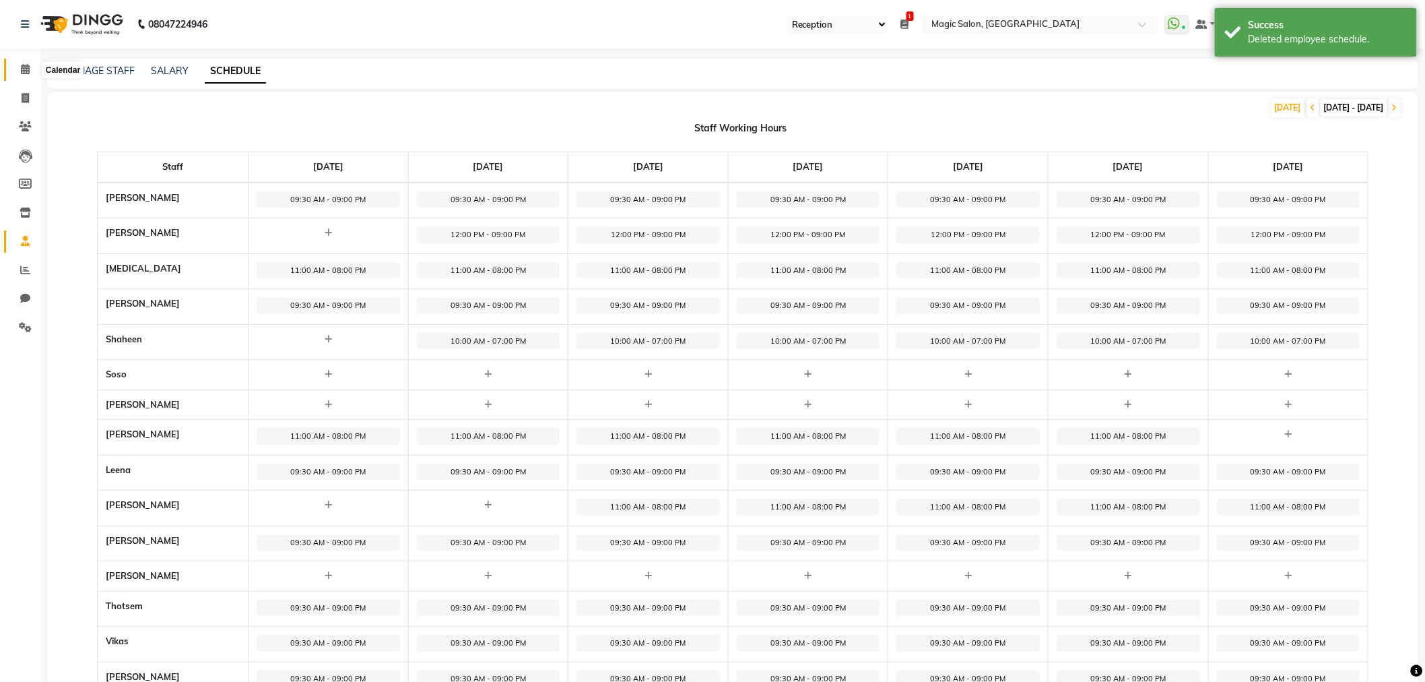
click at [28, 65] on icon at bounding box center [25, 69] width 9 height 10
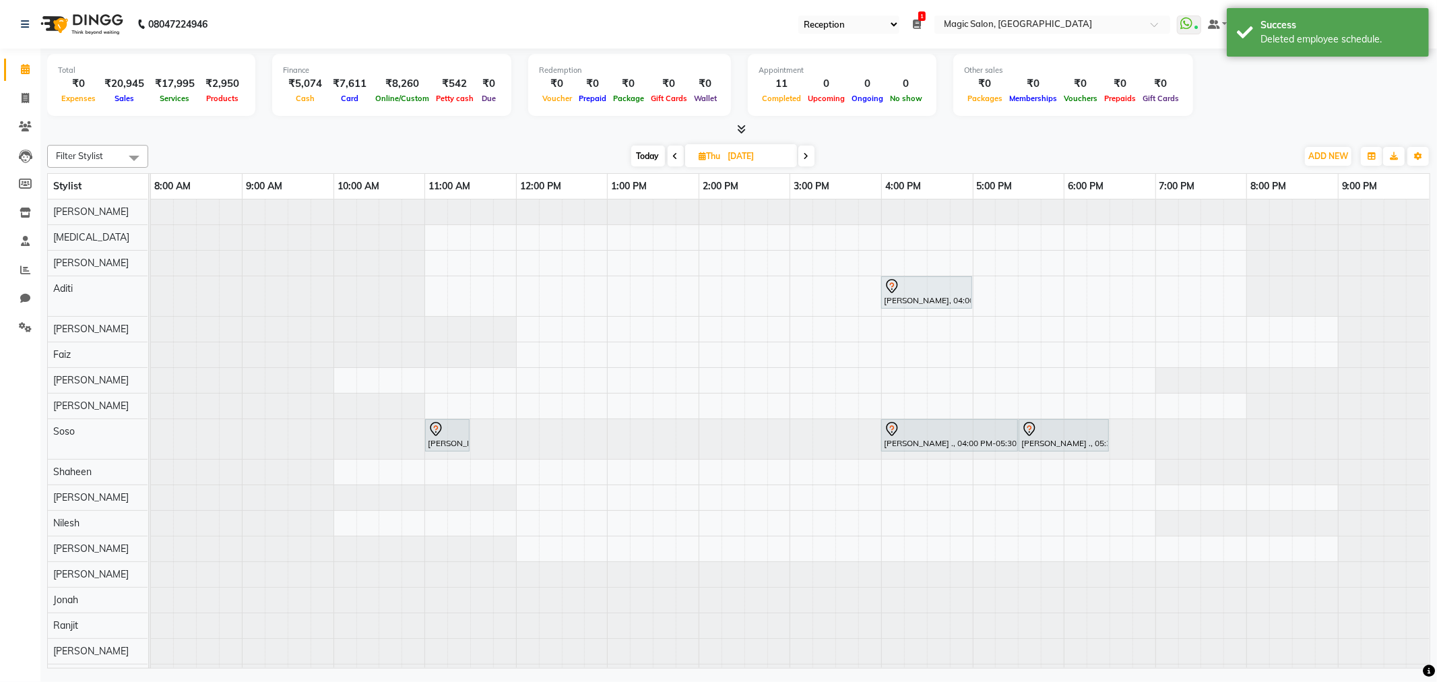
scroll to position [22, 0]
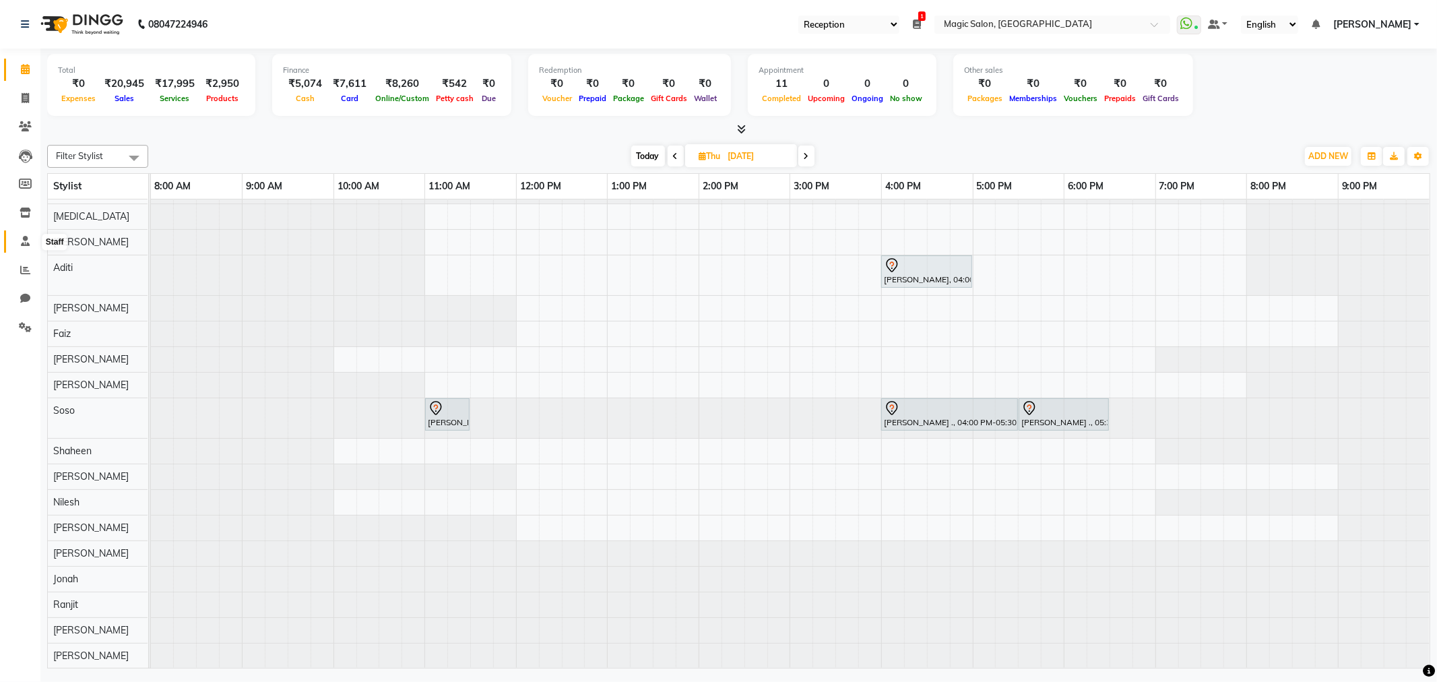
click at [23, 243] on icon at bounding box center [25, 241] width 9 height 10
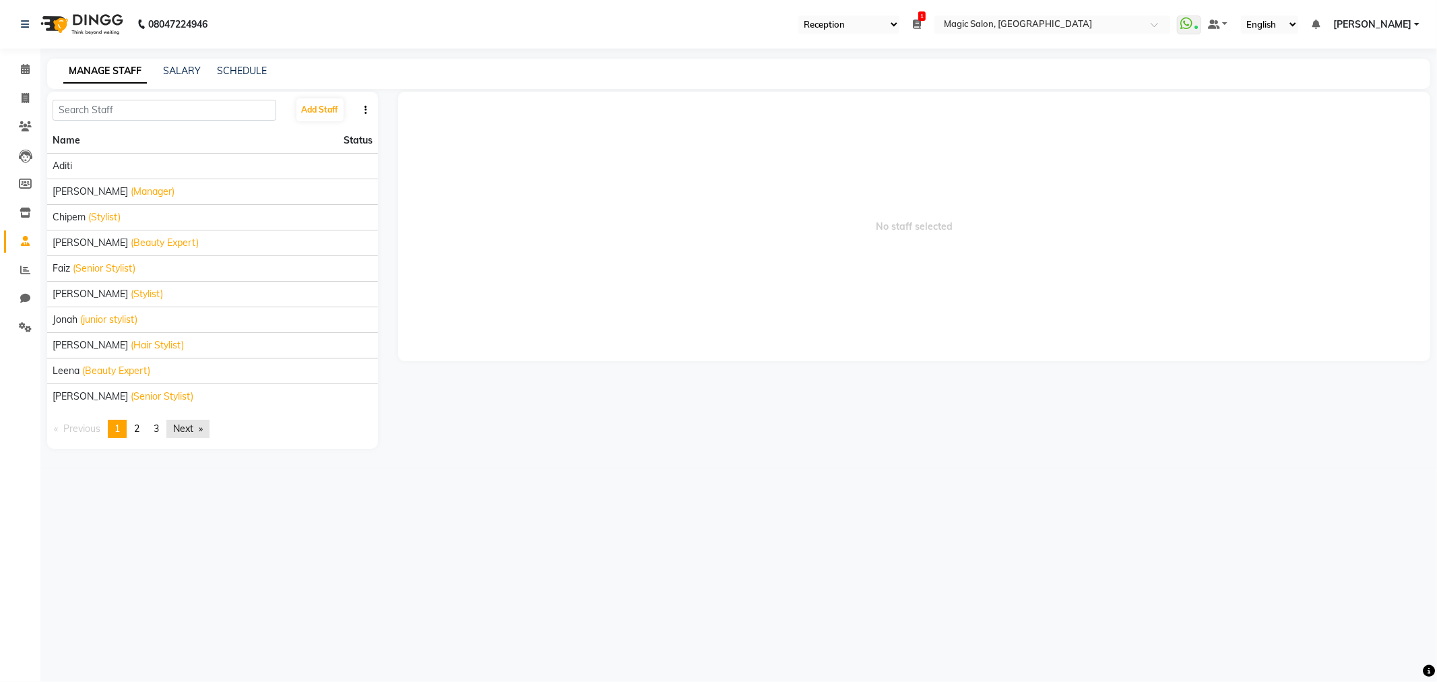
click at [195, 426] on link "Next page" at bounding box center [187, 429] width 43 height 18
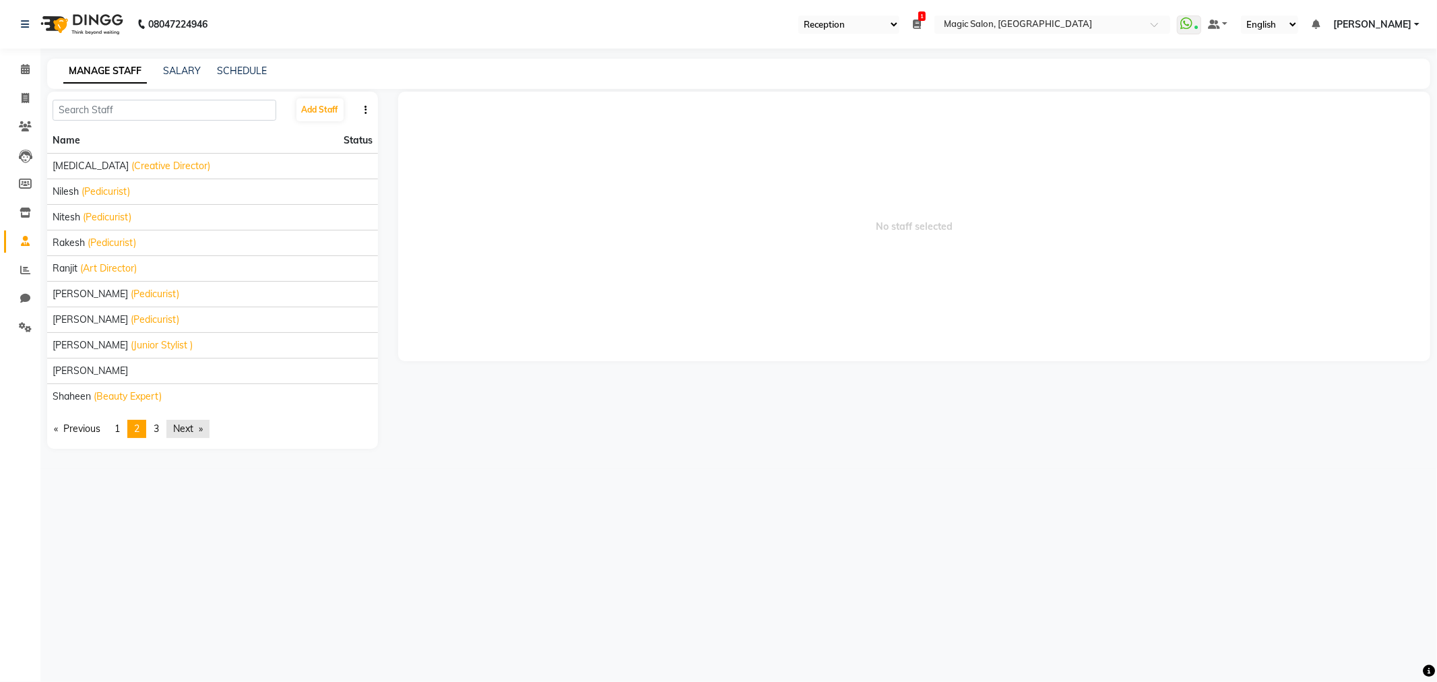
click at [194, 426] on link "Next page" at bounding box center [187, 429] width 43 height 18
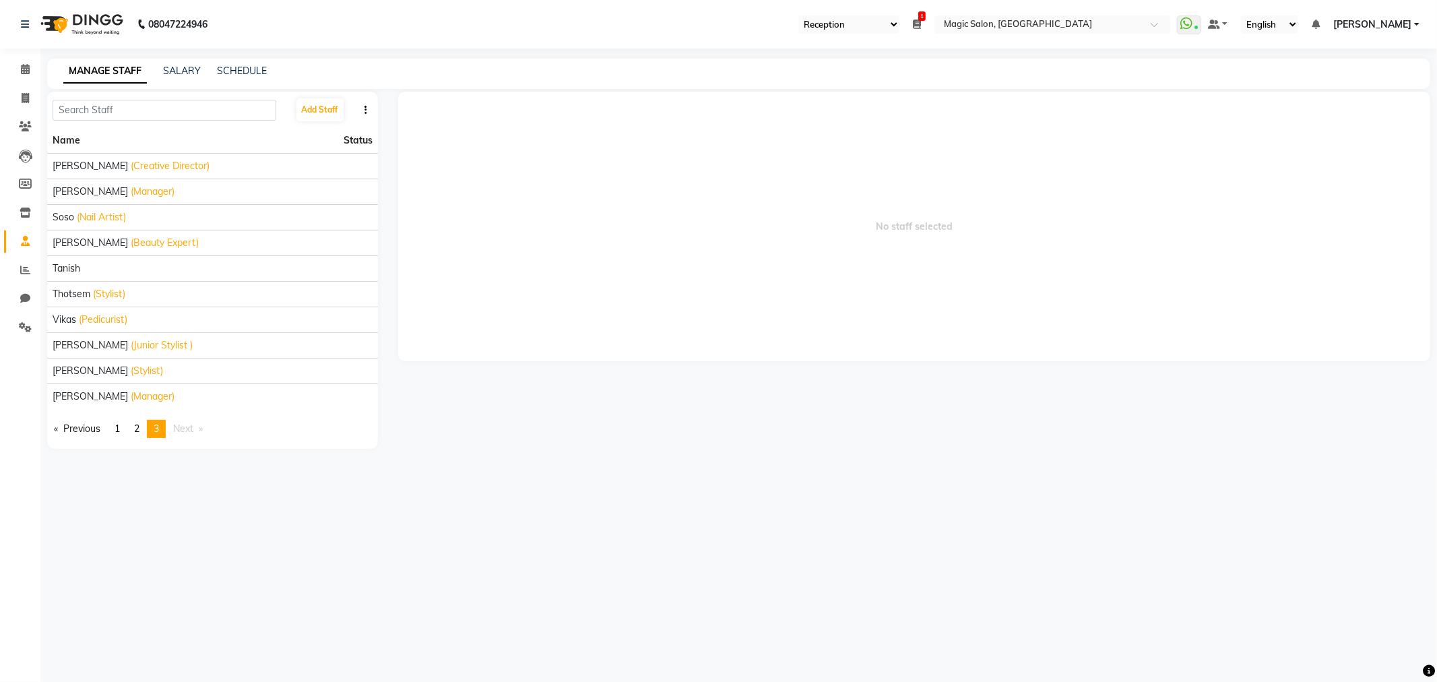
click at [193, 427] on span "Next page" at bounding box center [183, 428] width 20 height 12
click at [112, 422] on link "page 1" at bounding box center [117, 429] width 19 height 18
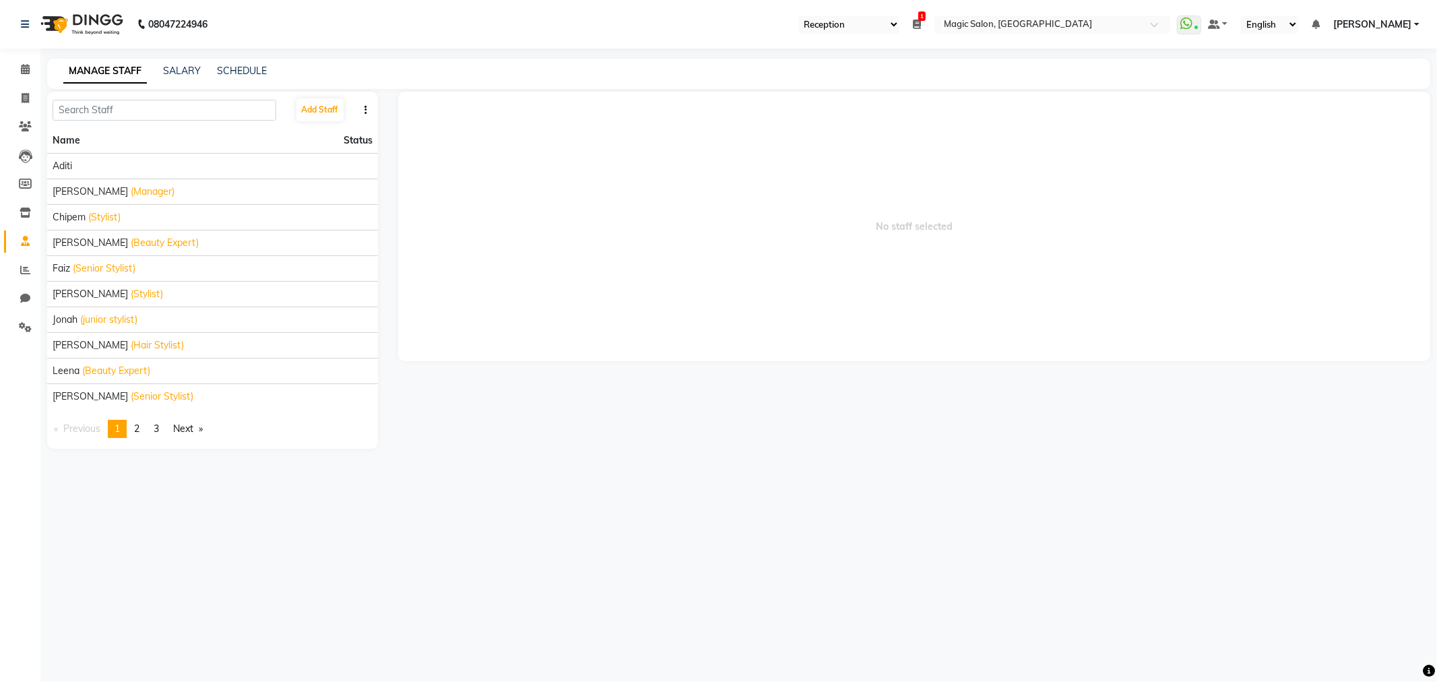
drag, startPoint x: 62, startPoint y: 195, endPoint x: 360, endPoint y: 106, distance: 310.7
click at [360, 106] on button "button" at bounding box center [365, 110] width 13 height 14
click at [365, 106] on icon "button" at bounding box center [365, 109] width 3 height 9
click at [77, 190] on span "[PERSON_NAME]" at bounding box center [90, 192] width 75 height 14
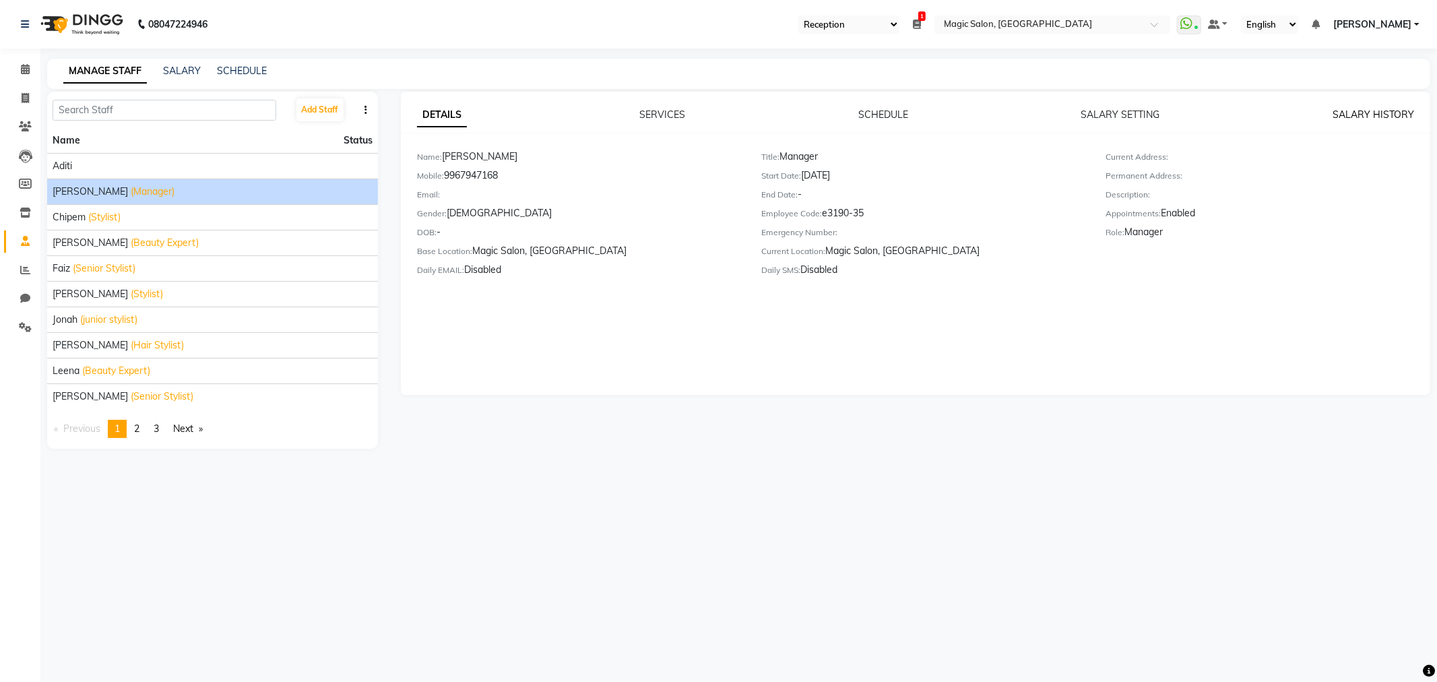
click at [1369, 115] on link "SALARY HISTORY" at bounding box center [1373, 114] width 82 height 12
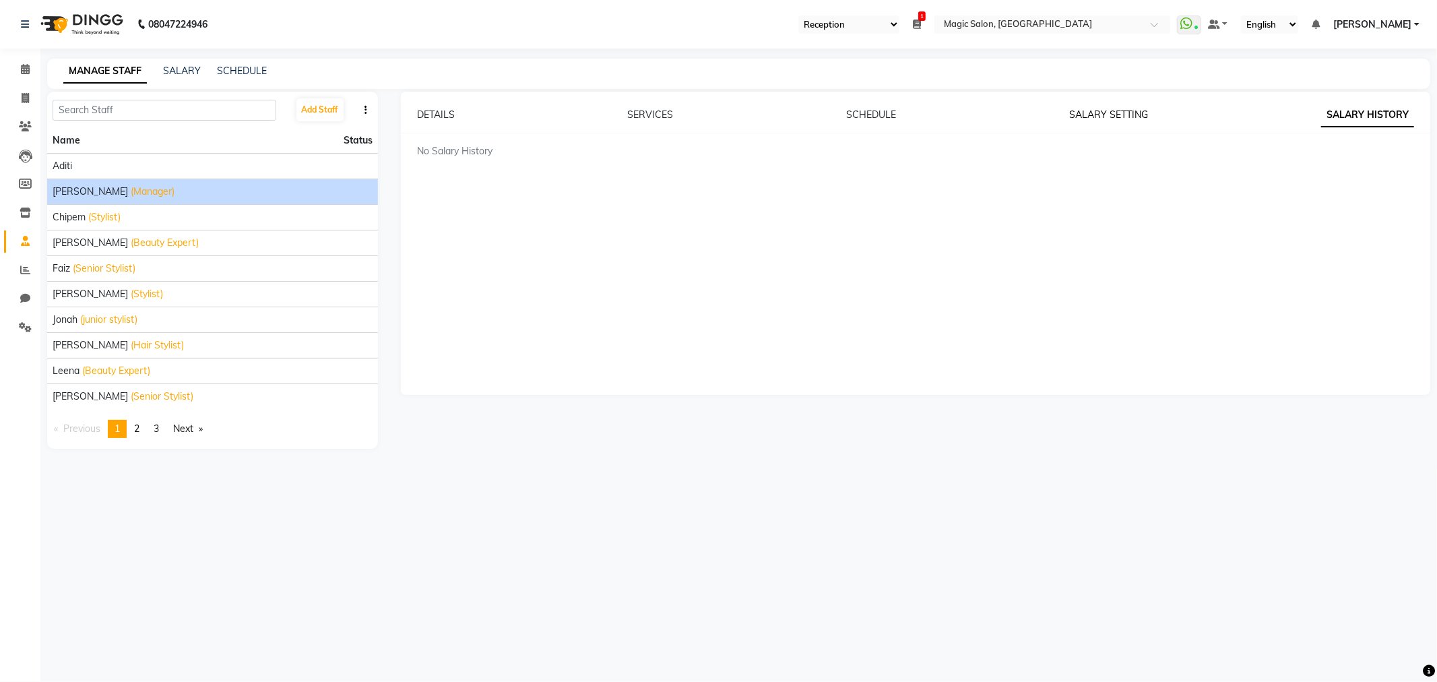
click at [1107, 112] on link "SALARY SETTING" at bounding box center [1108, 114] width 79 height 12
click at [869, 109] on link "SCHEDULE" at bounding box center [870, 114] width 50 height 12
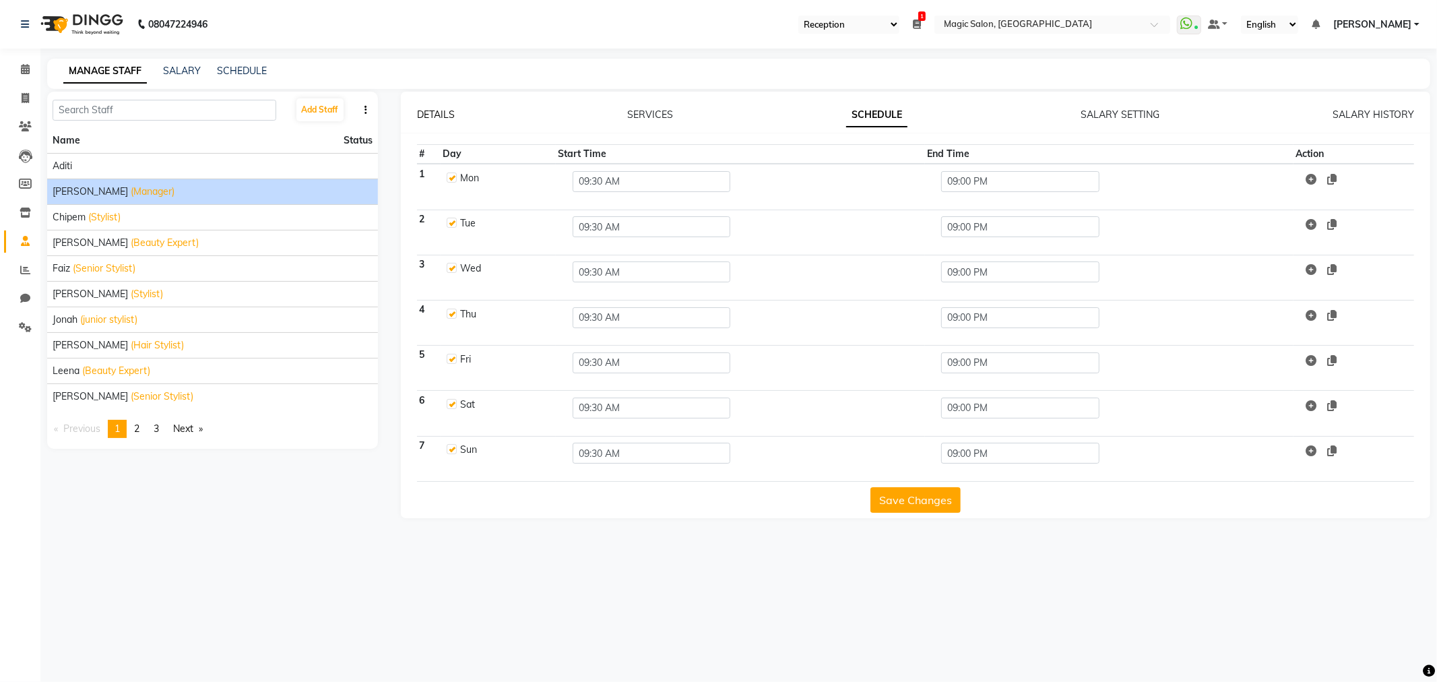
click at [428, 110] on link "DETAILS" at bounding box center [436, 114] width 38 height 12
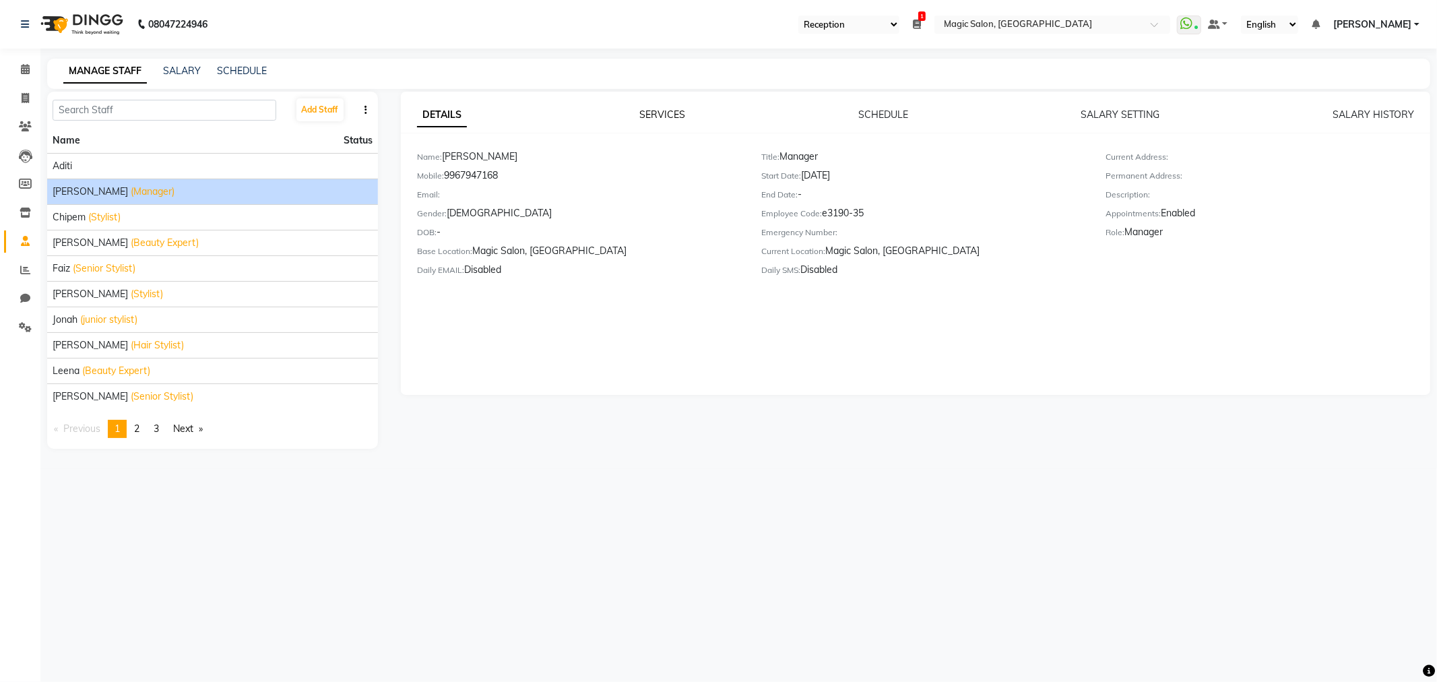
click at [662, 108] on link "SERVICES" at bounding box center [662, 114] width 46 height 12
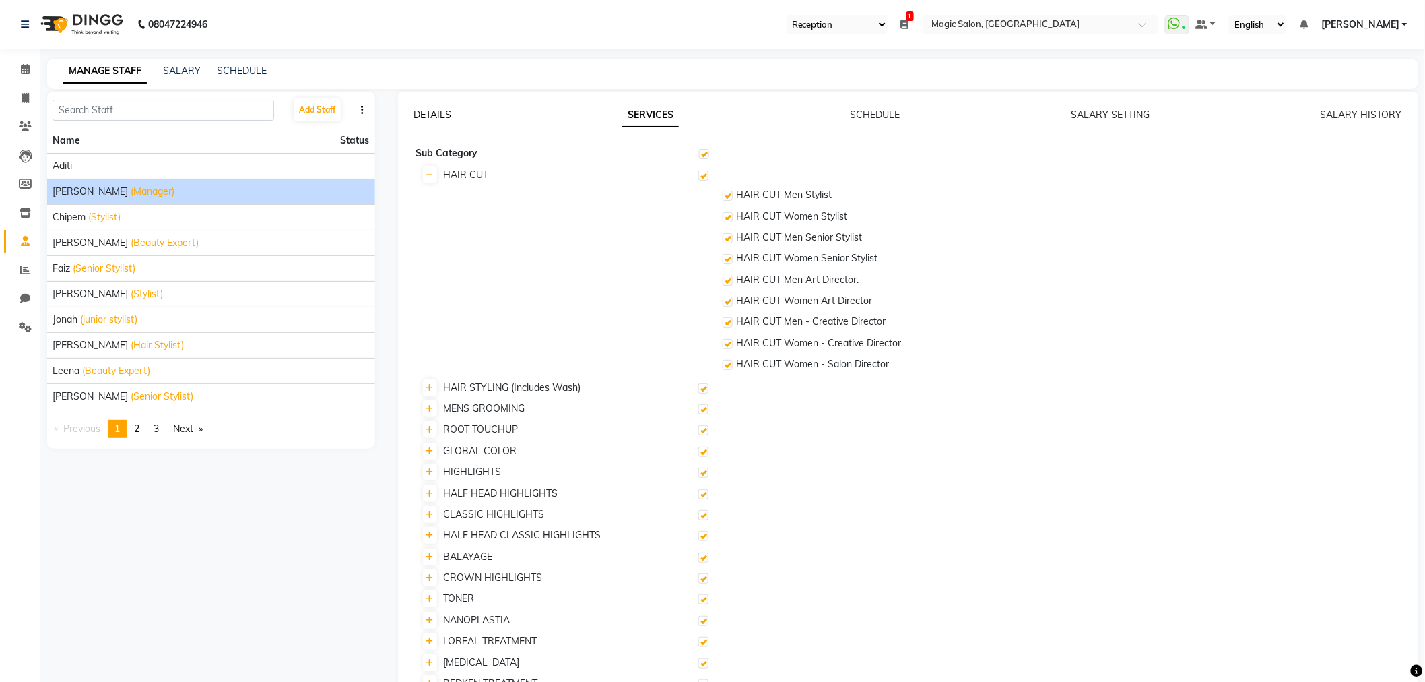
click at [432, 118] on link "DETAILS" at bounding box center [433, 114] width 38 height 12
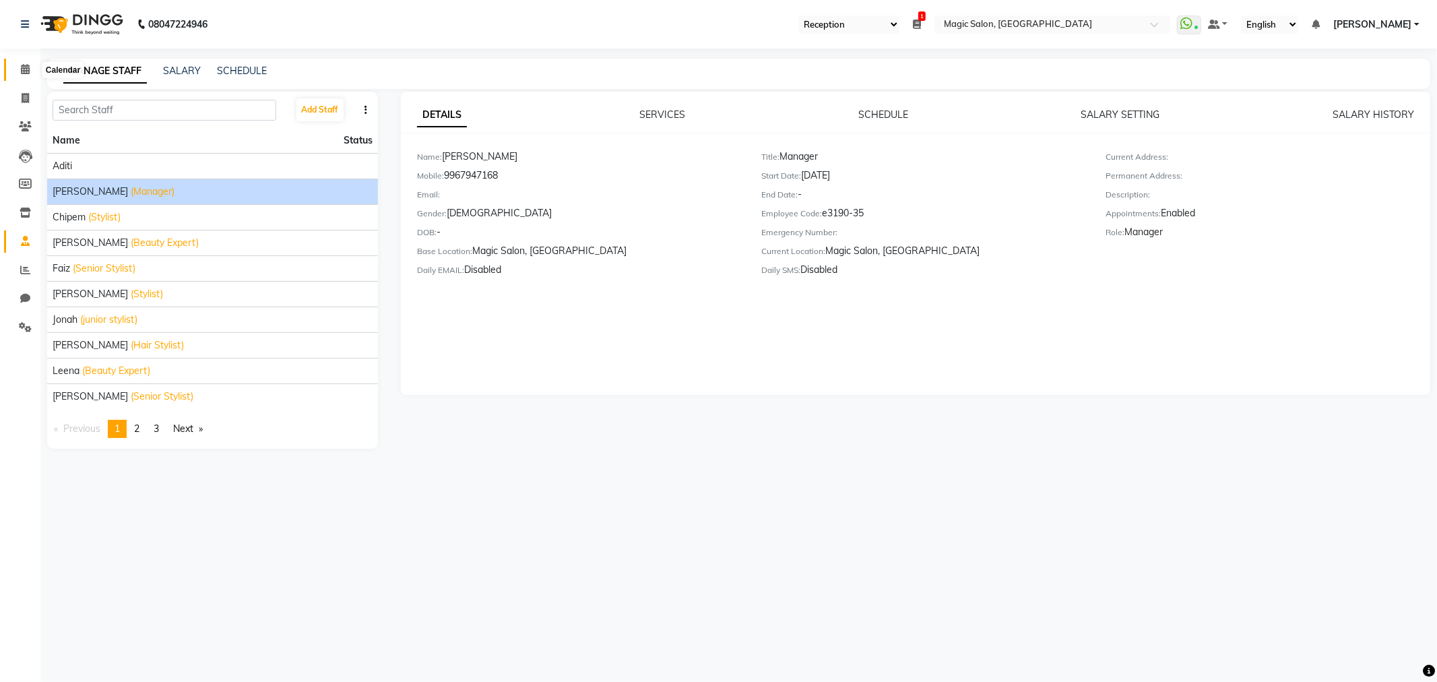
click at [22, 64] on icon at bounding box center [25, 69] width 9 height 10
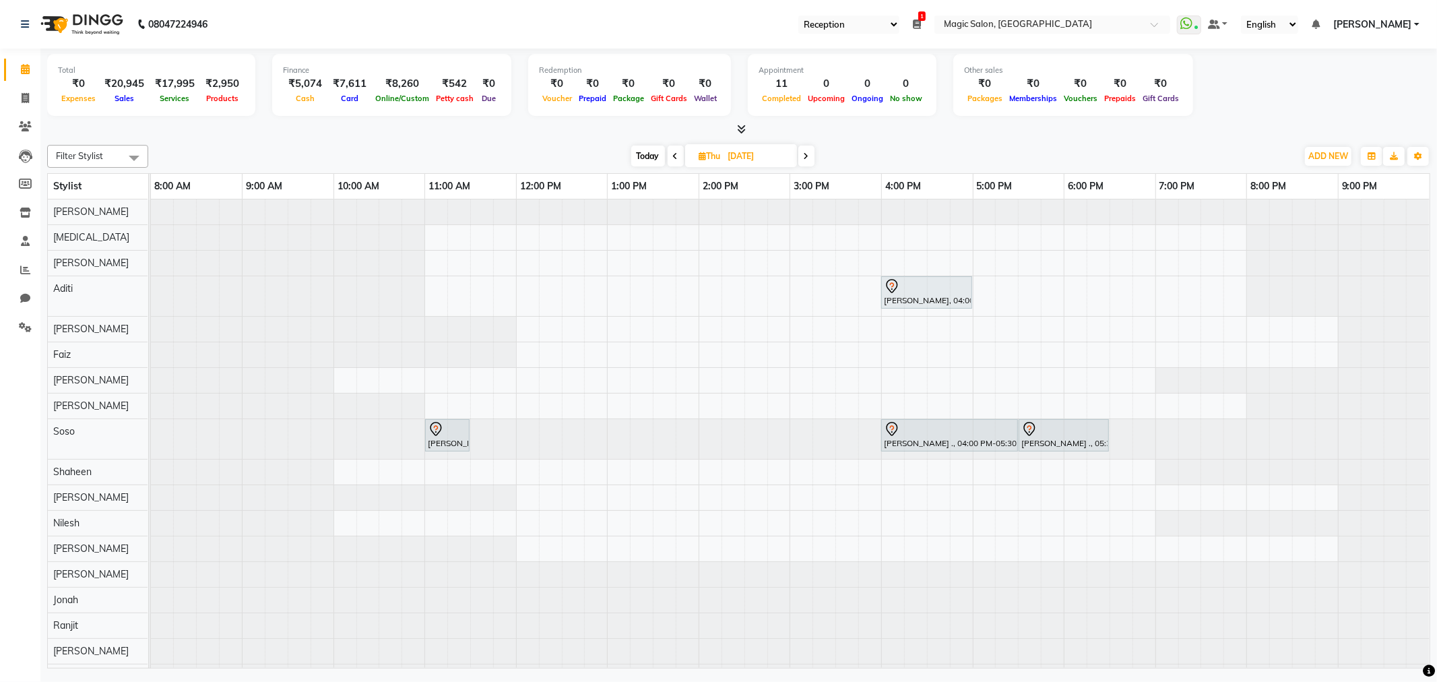
scroll to position [22, 0]
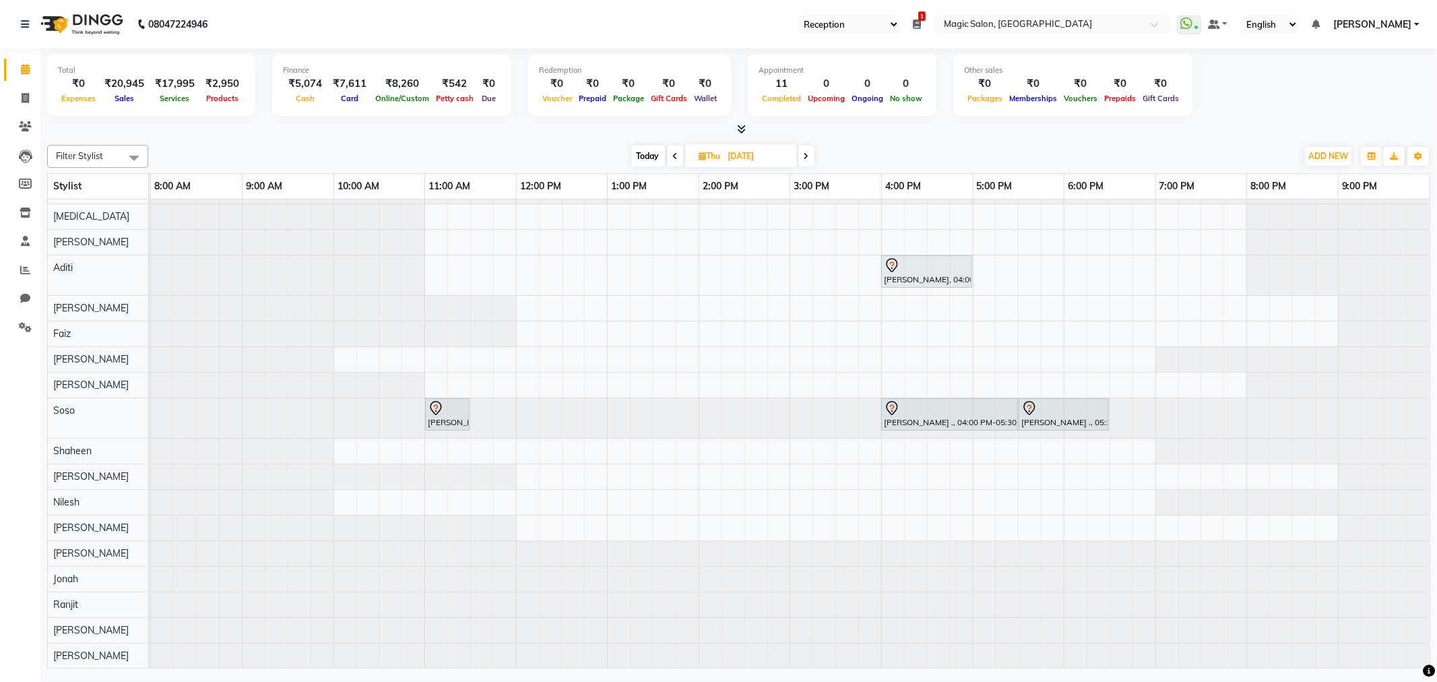
click at [635, 155] on span "Today" at bounding box center [648, 156] width 34 height 21
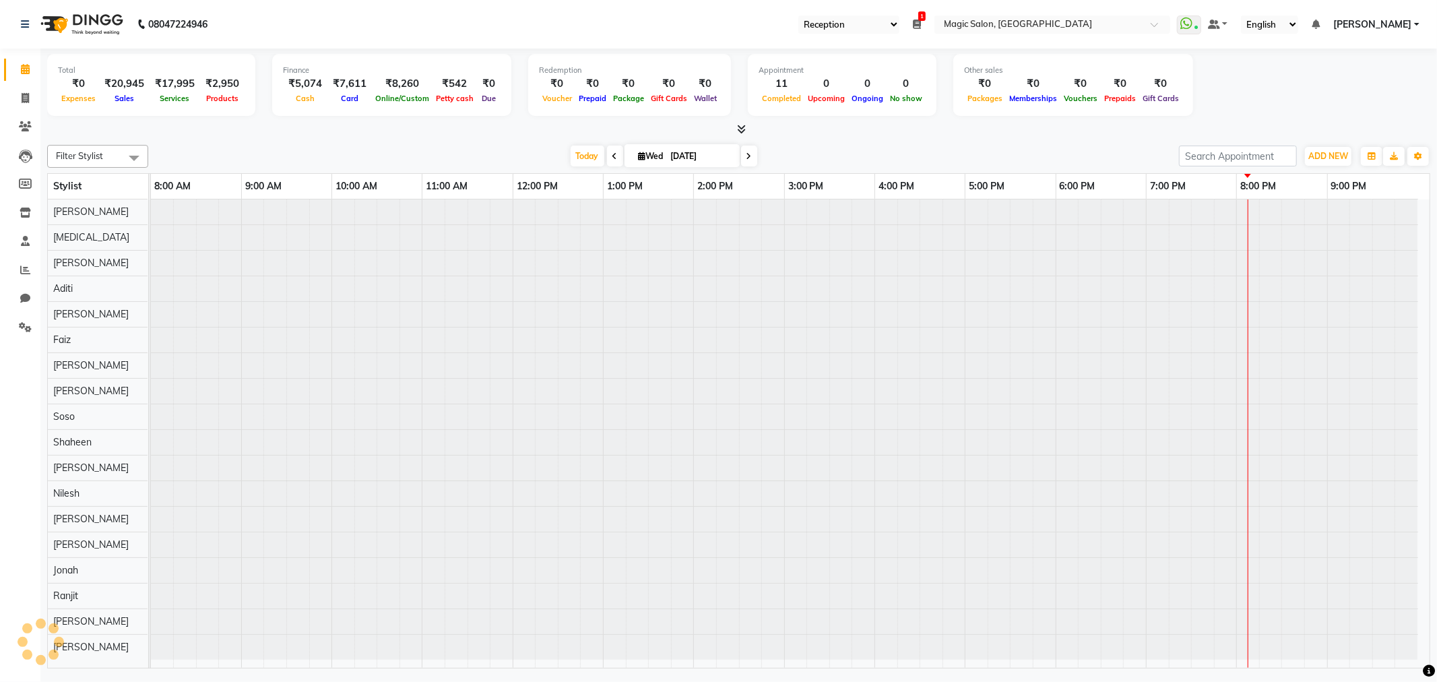
scroll to position [34, 0]
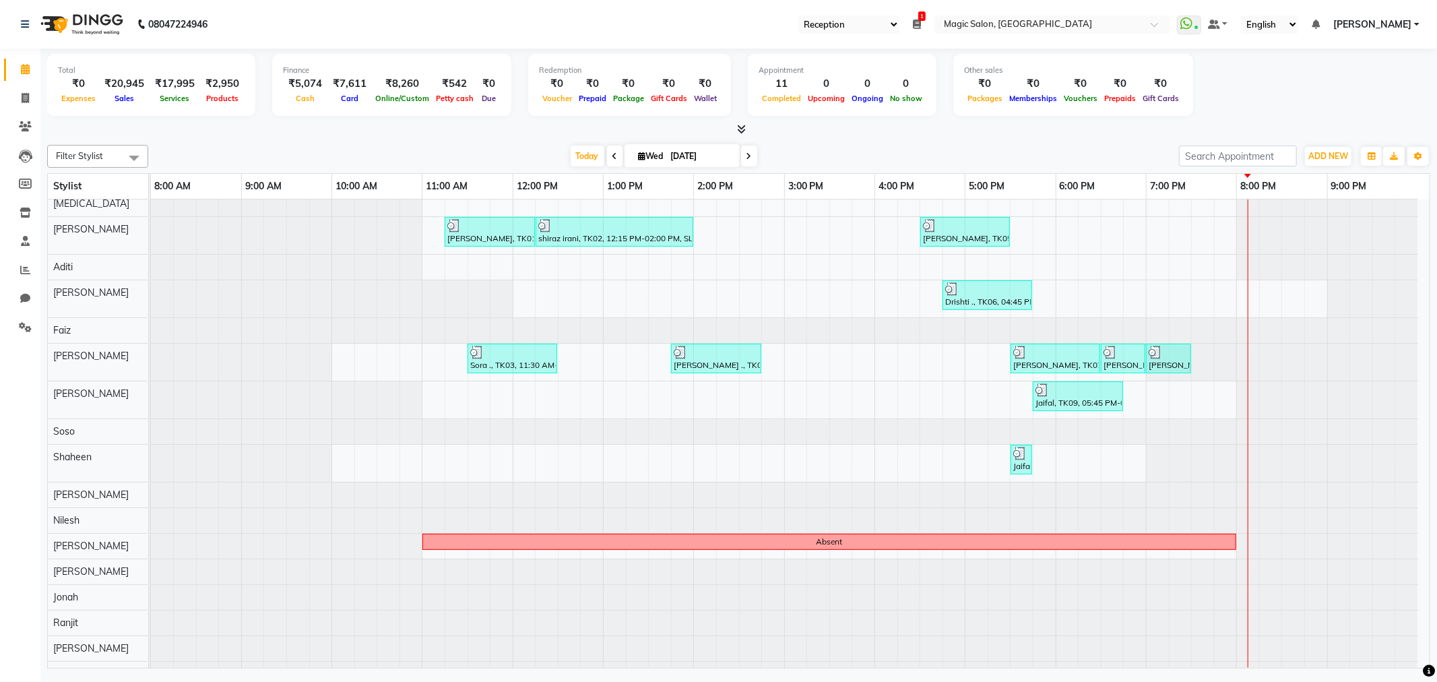
click at [746, 157] on icon at bounding box center [748, 156] width 5 height 8
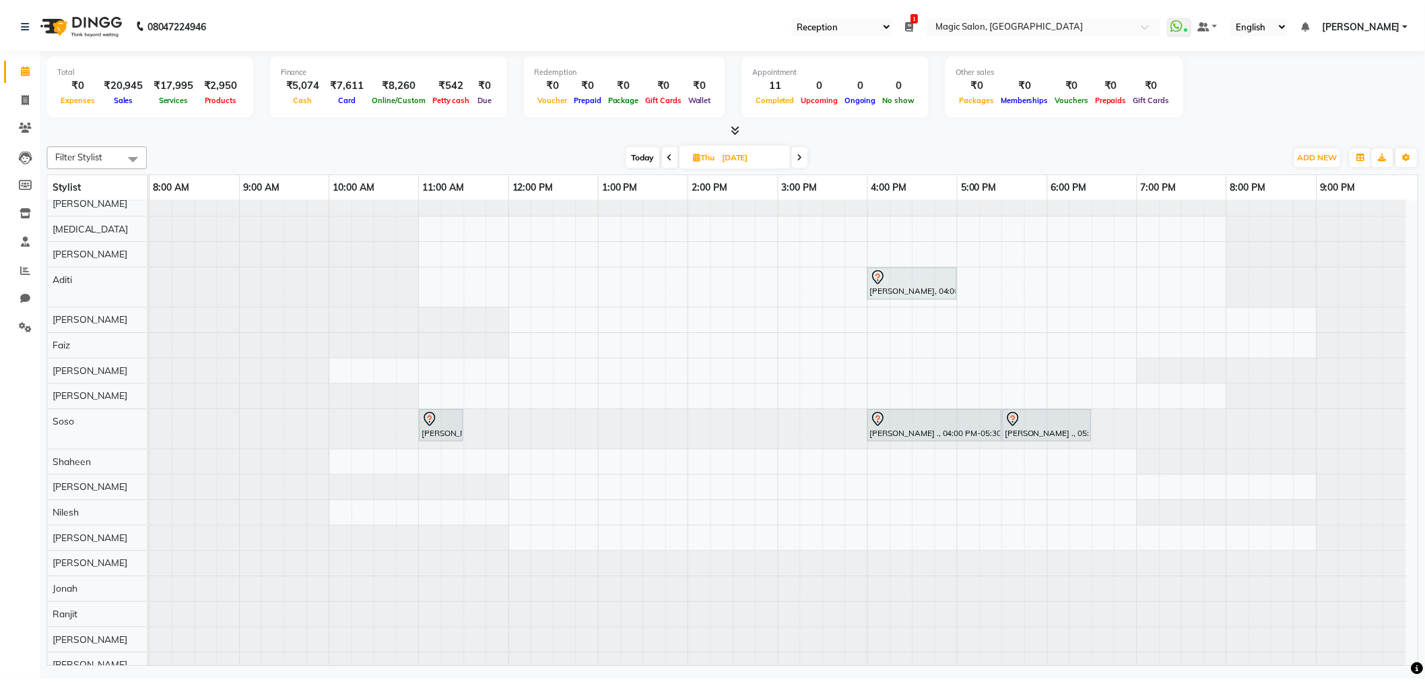
scroll to position [0, 0]
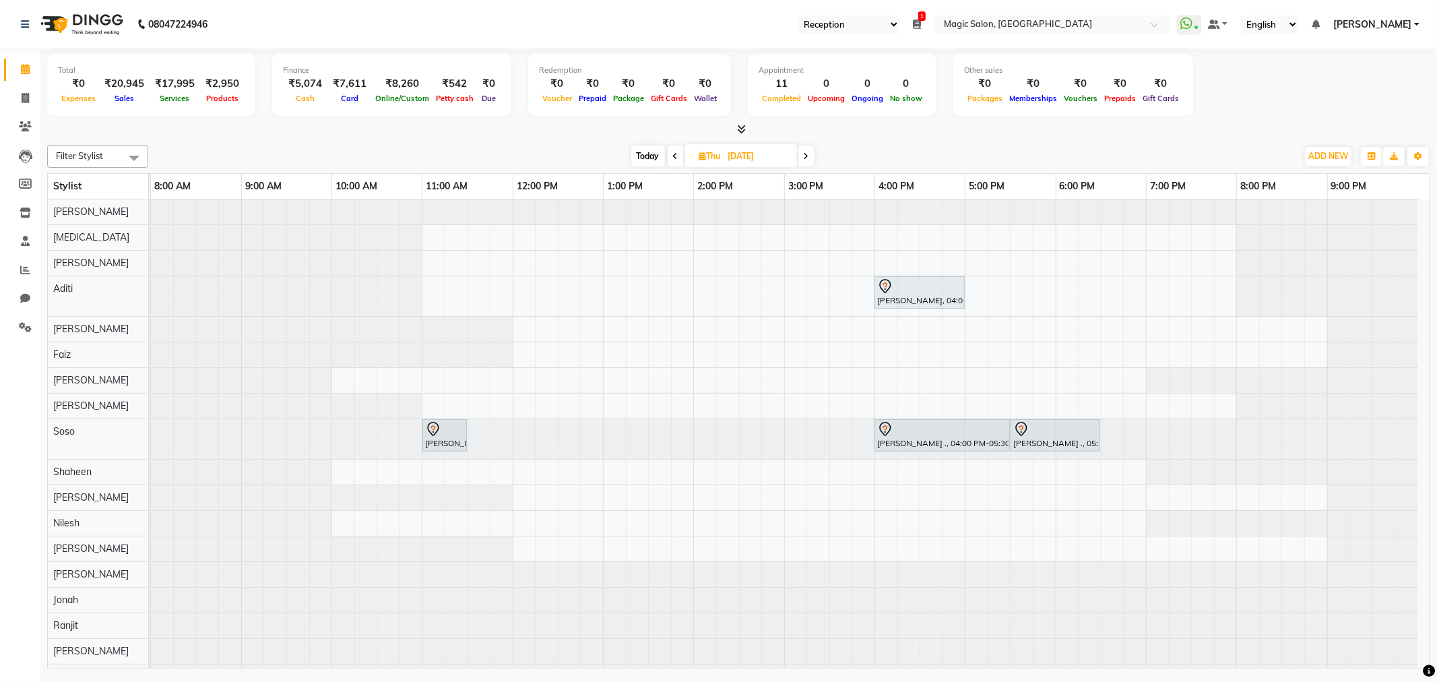
click at [648, 152] on span "Today" at bounding box center [648, 156] width 34 height 21
type input "[DATE]"
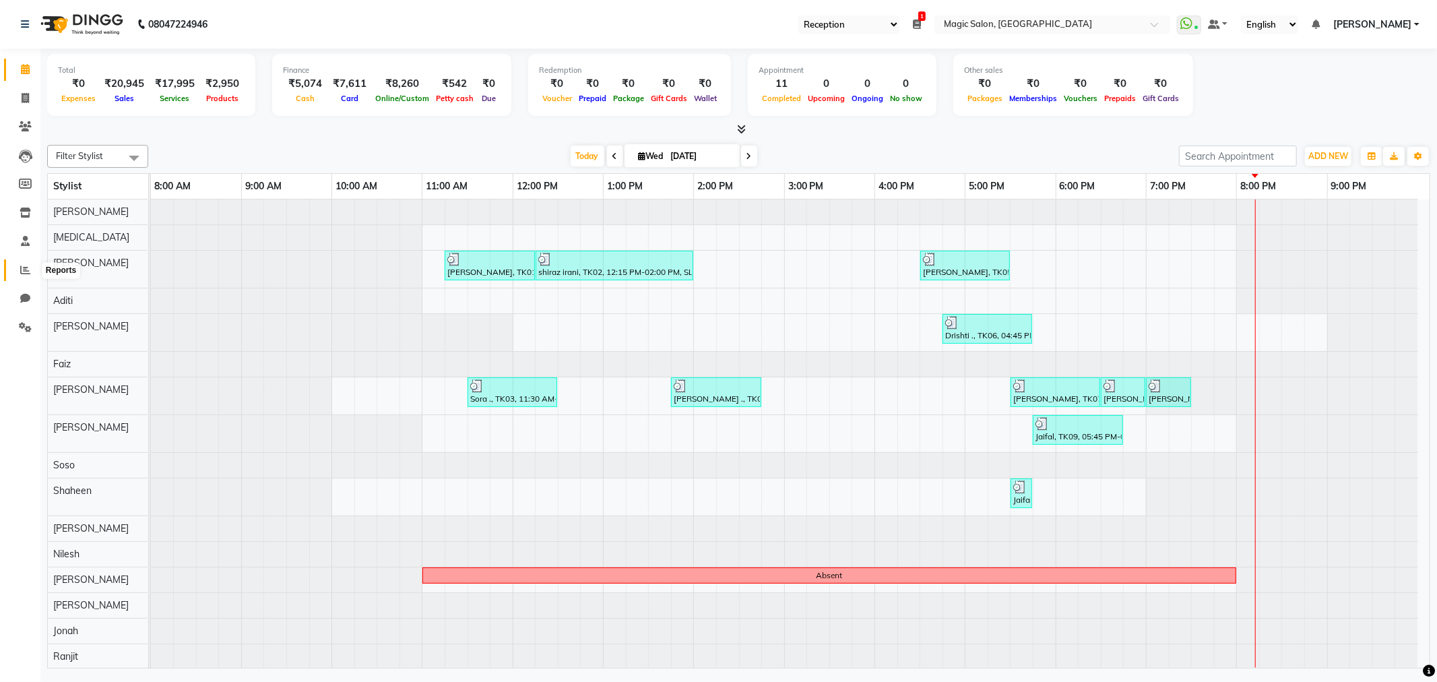
click at [18, 267] on span at bounding box center [25, 270] width 24 height 15
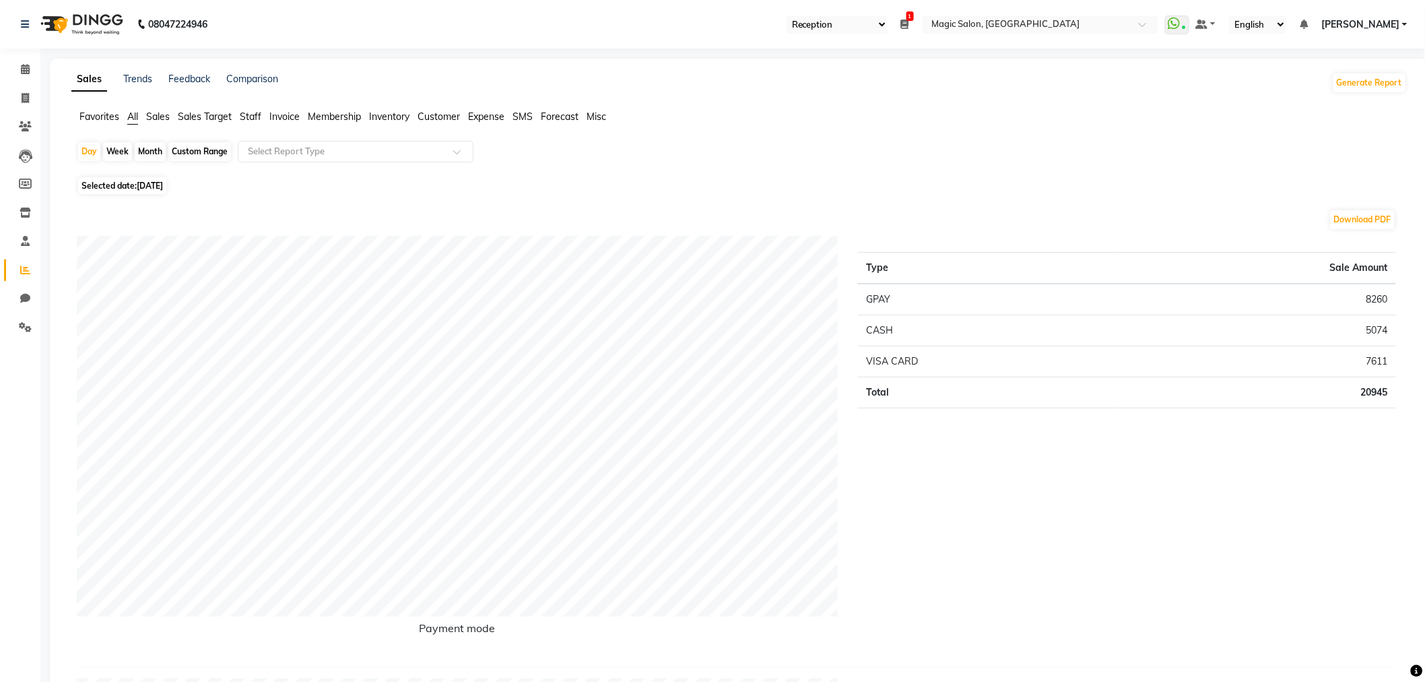
click at [247, 115] on span "Staff" at bounding box center [251, 116] width 22 height 12
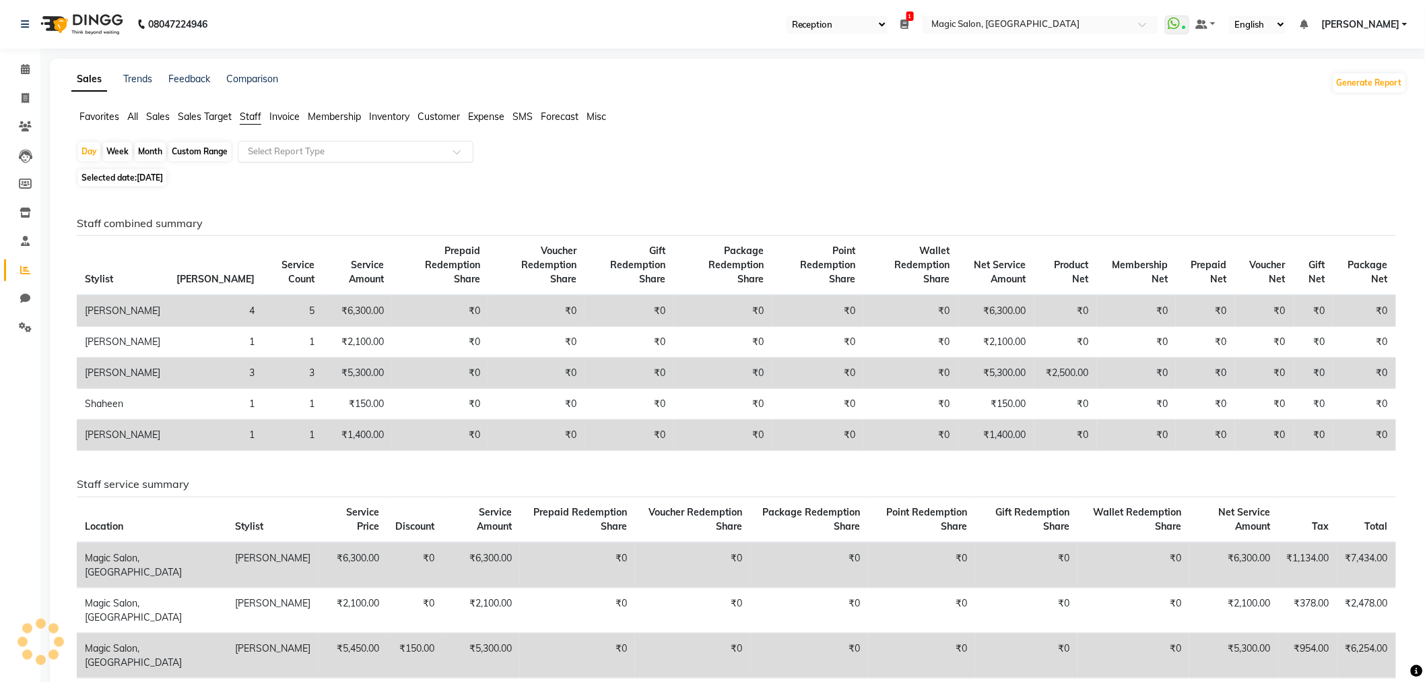
click at [282, 146] on input "text" at bounding box center [342, 151] width 194 height 13
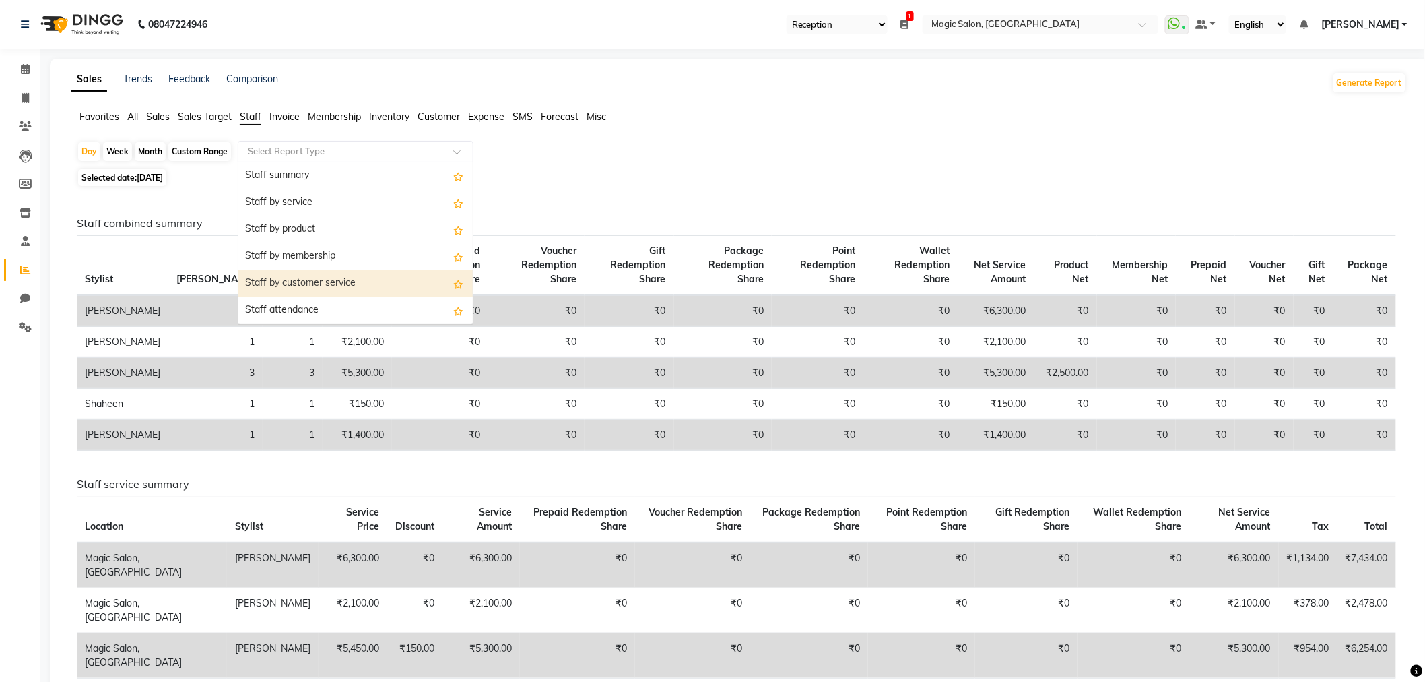
click at [303, 280] on div "Staff by customer service" at bounding box center [355, 283] width 234 height 27
select select "full_report"
select select "csv"
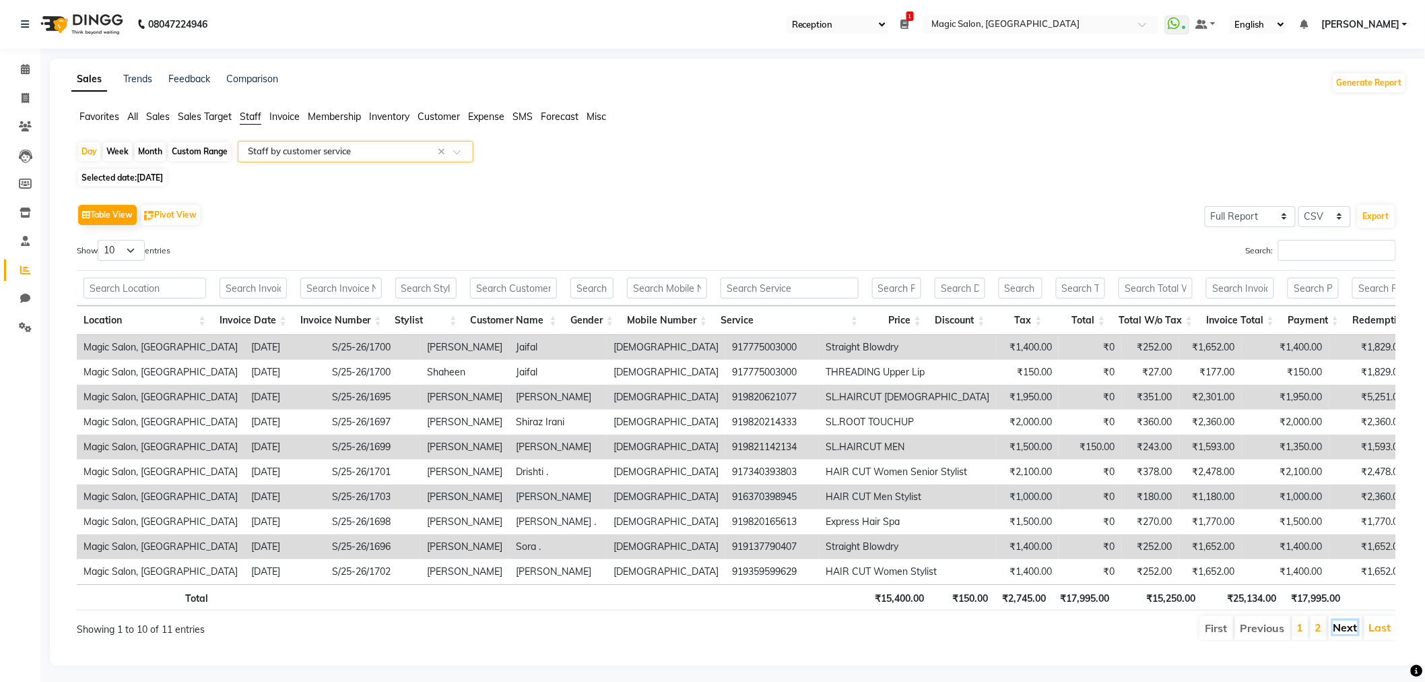
click at [1345, 634] on link "Next" at bounding box center [1346, 626] width 24 height 13
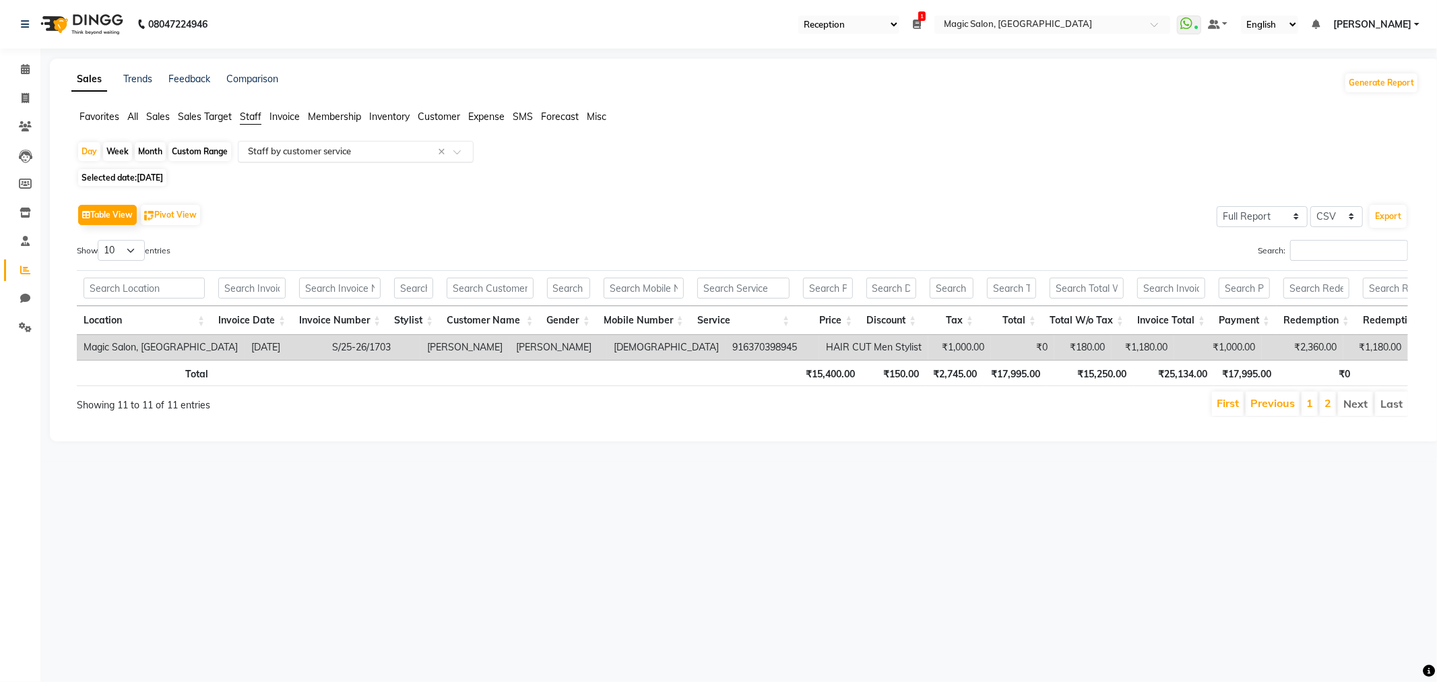
click at [354, 145] on input "text" at bounding box center [342, 151] width 194 height 13
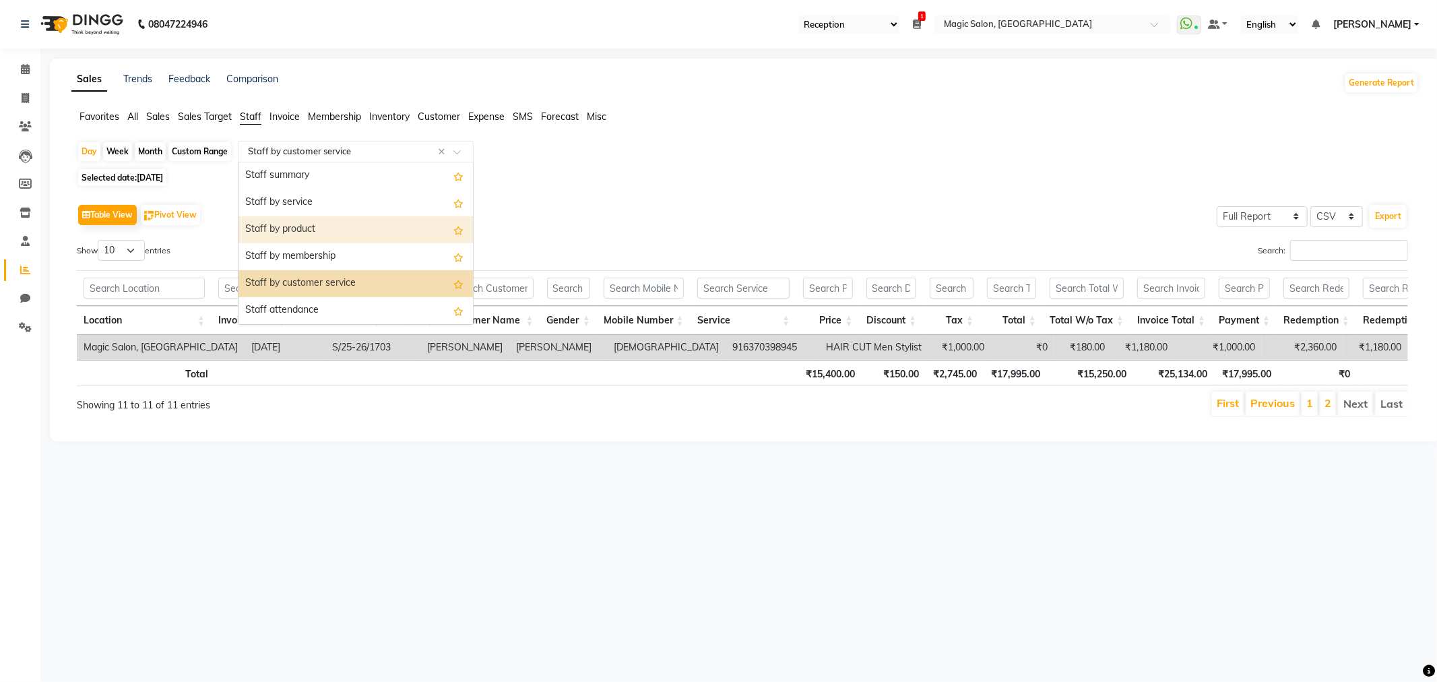
click at [338, 236] on div "Staff by product" at bounding box center [355, 229] width 234 height 27
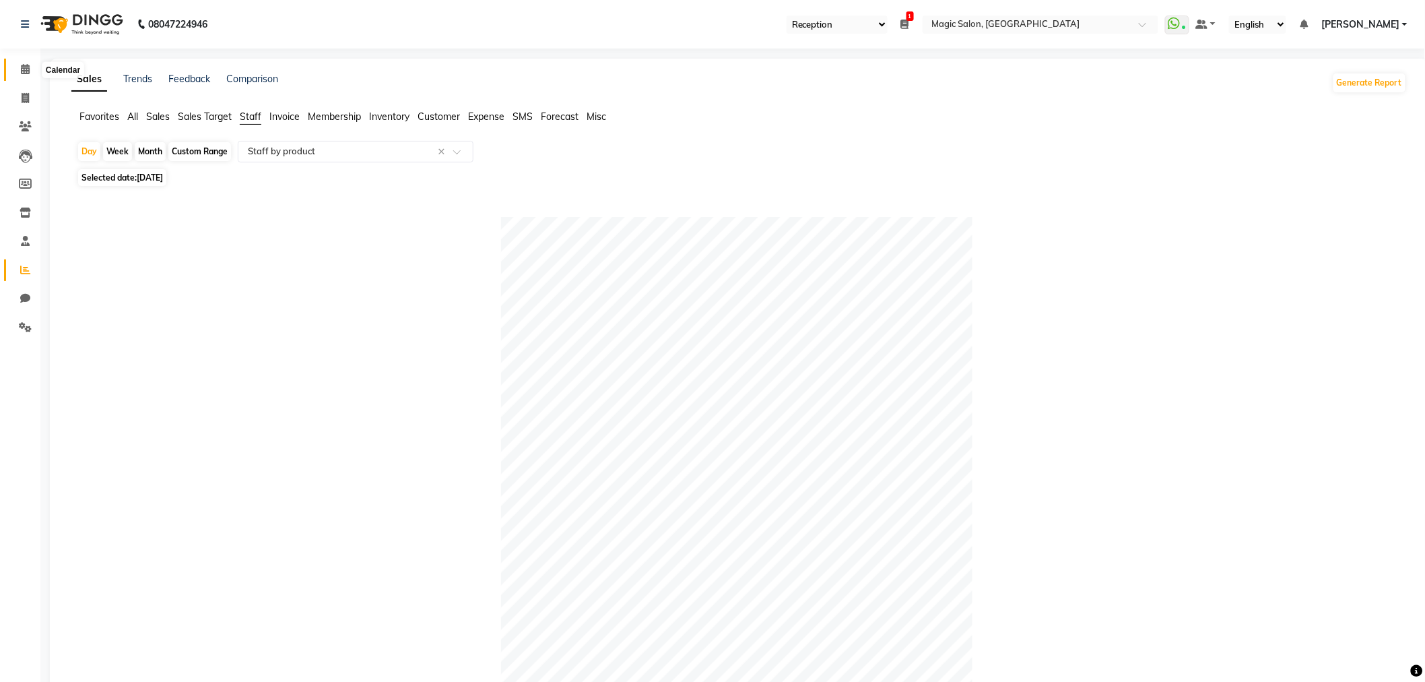
click at [21, 65] on icon at bounding box center [25, 69] width 9 height 10
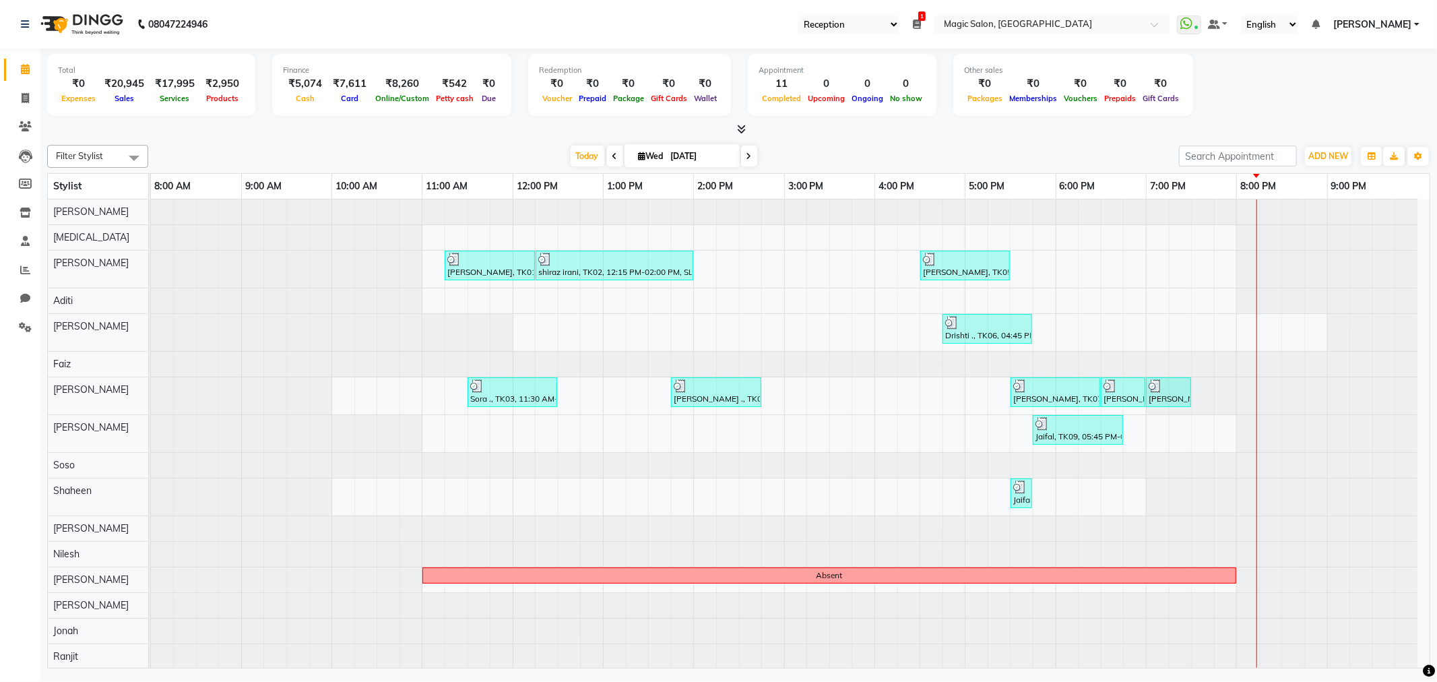
click at [612, 155] on icon at bounding box center [614, 156] width 5 height 8
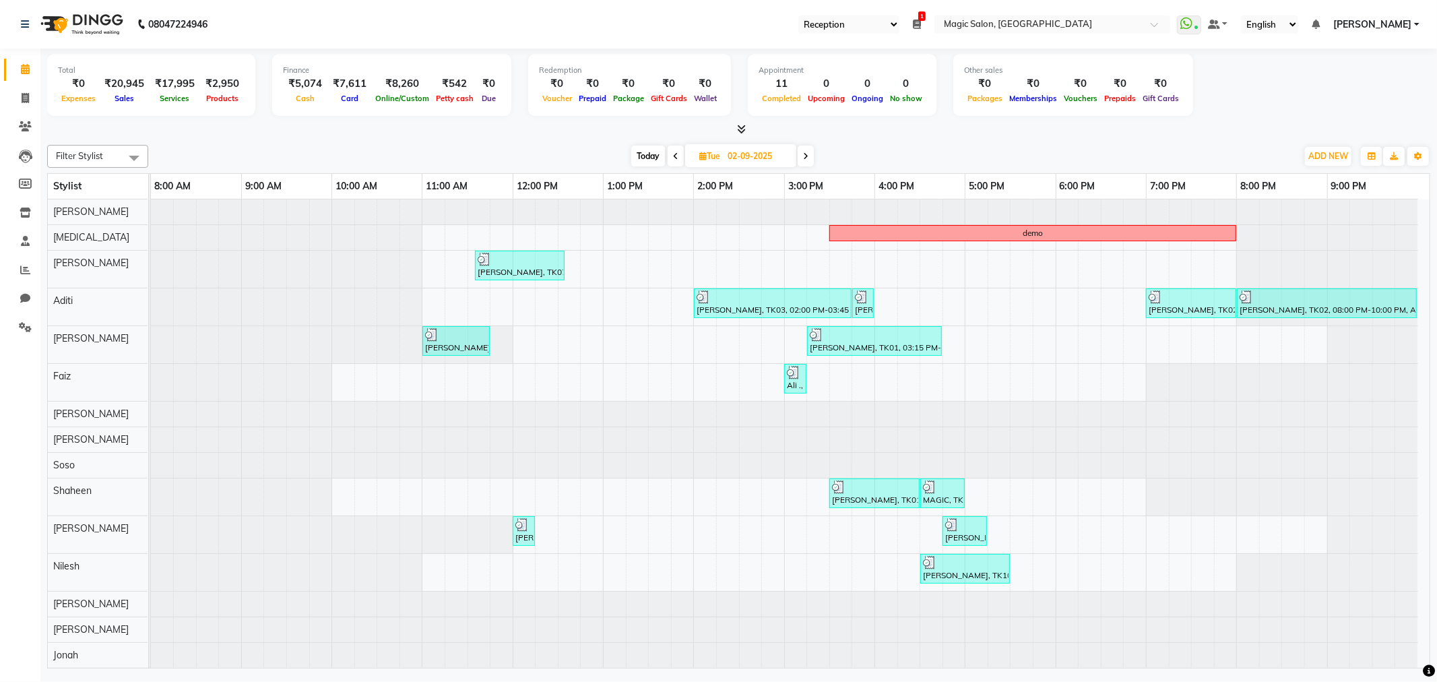
click at [670, 153] on span at bounding box center [676, 156] width 16 height 21
type input "01-09-2025"
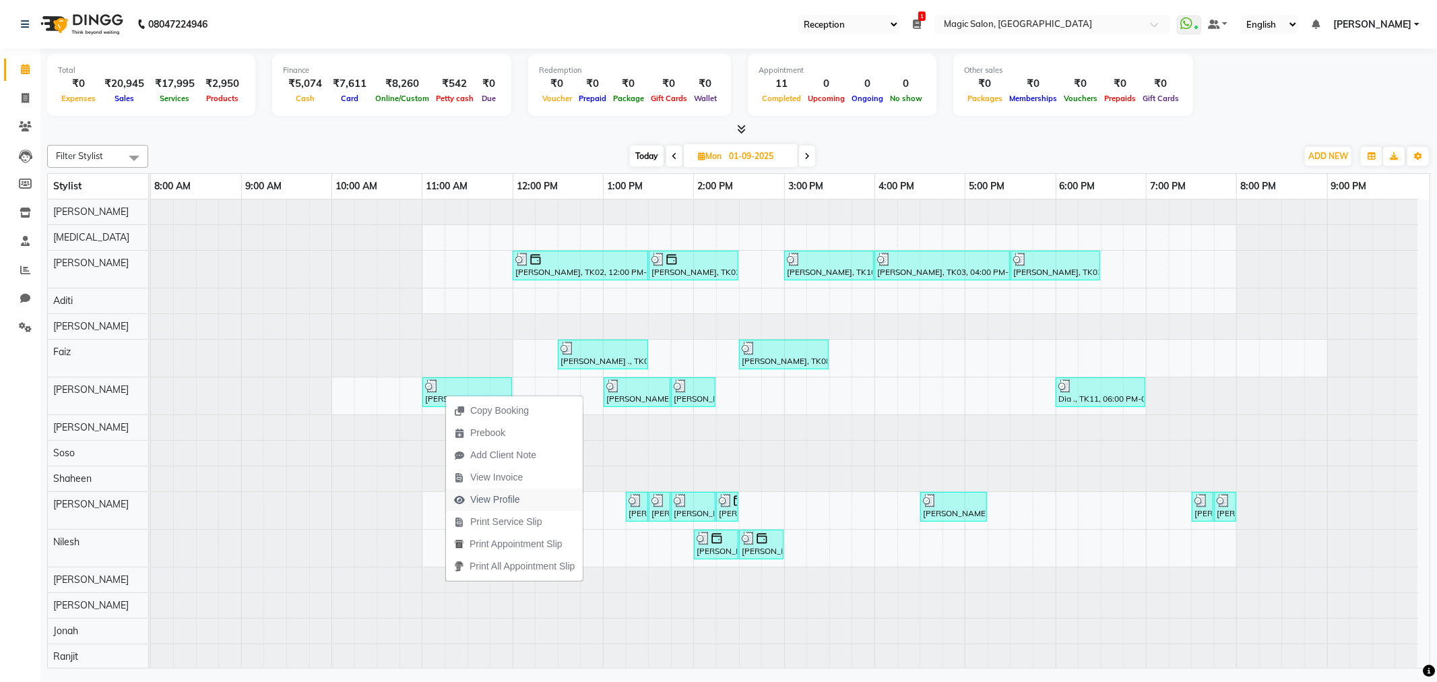
click at [538, 502] on button "View Profile" at bounding box center [514, 499] width 137 height 22
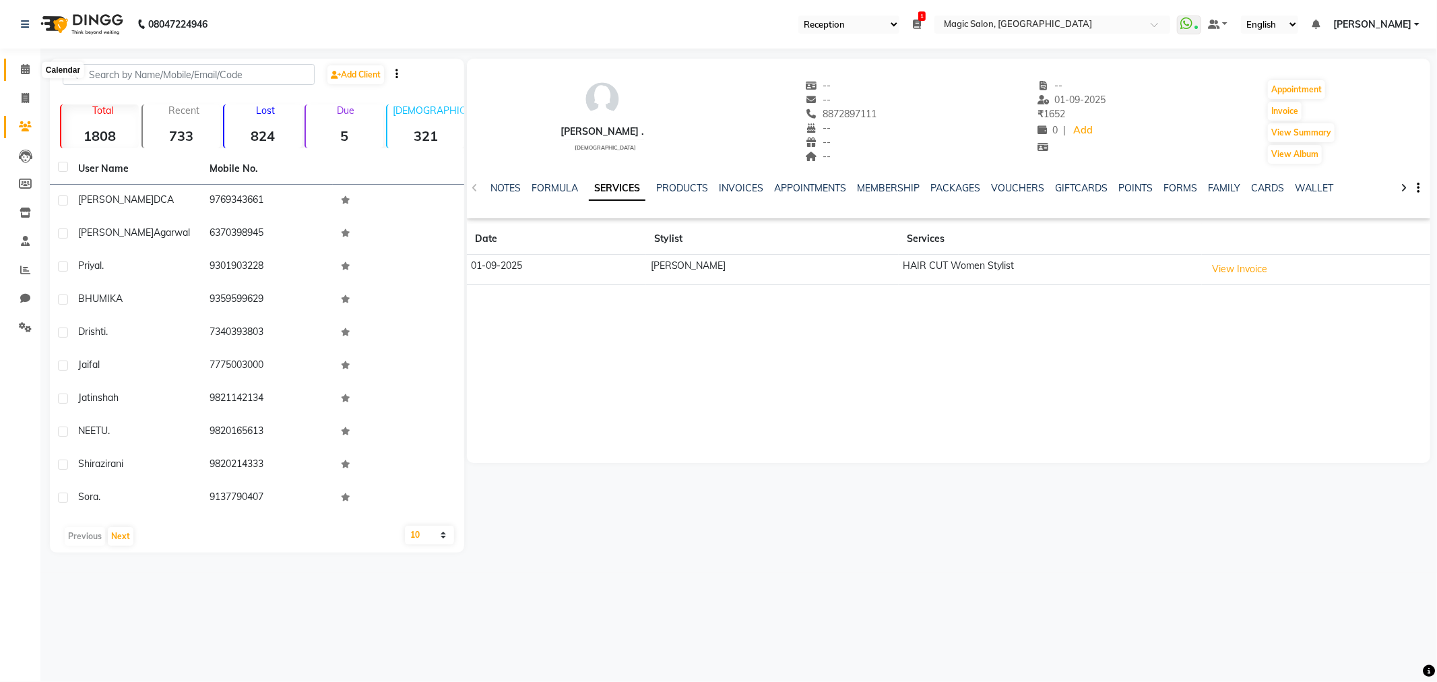
click at [18, 65] on span at bounding box center [25, 69] width 24 height 15
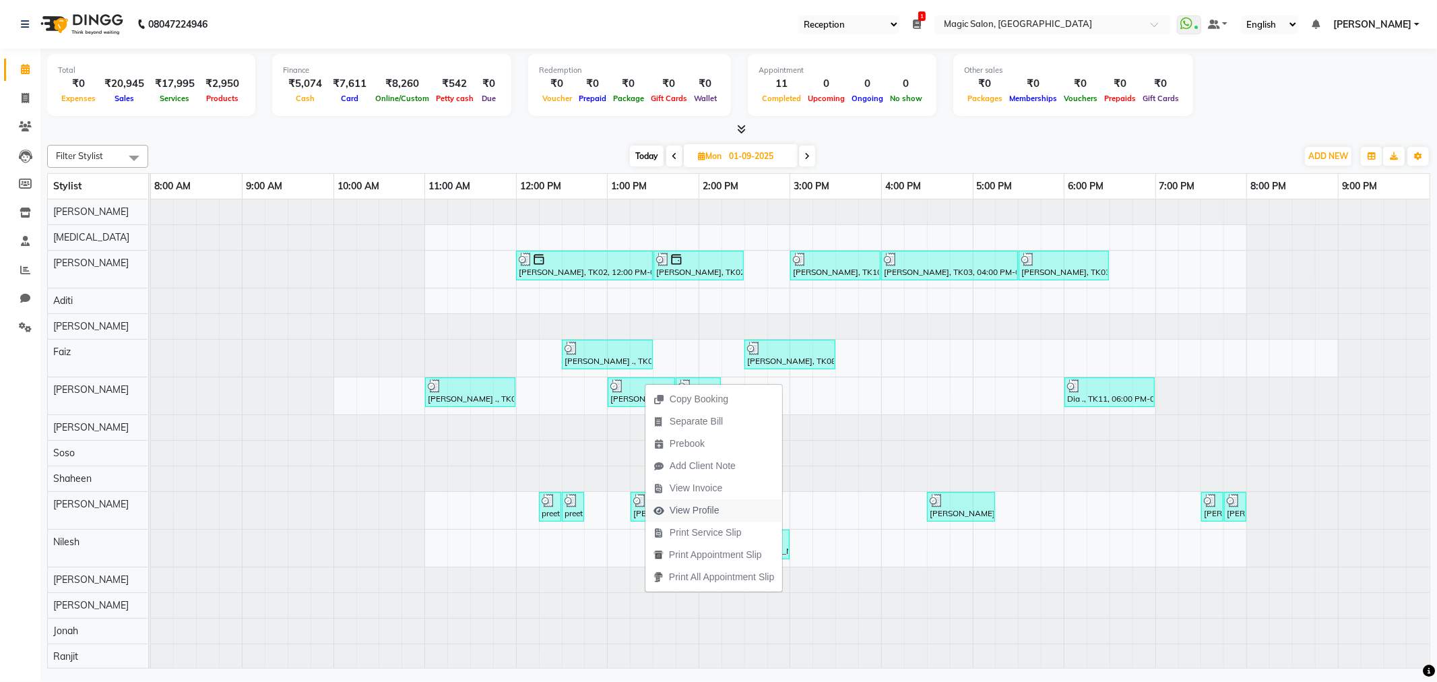
click at [706, 503] on span "View Profile" at bounding box center [695, 510] width 50 height 14
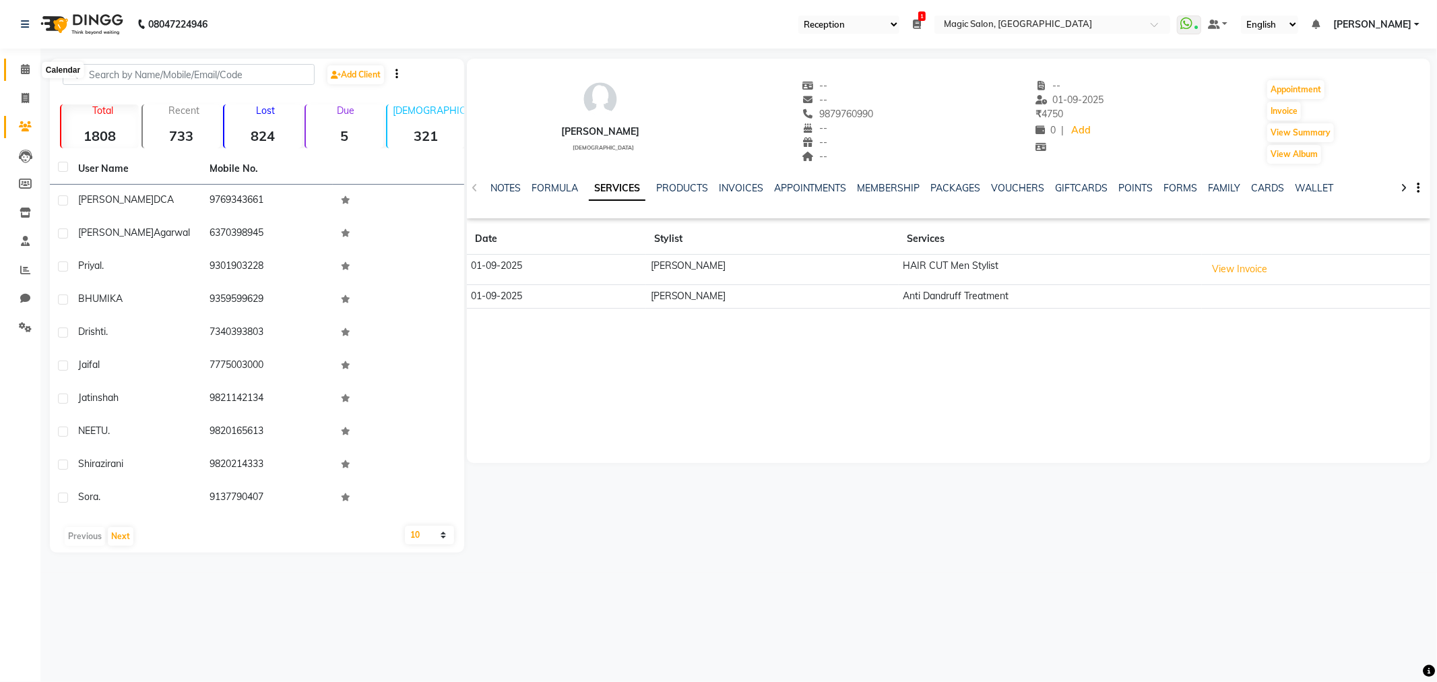
click at [17, 69] on span at bounding box center [25, 69] width 24 height 15
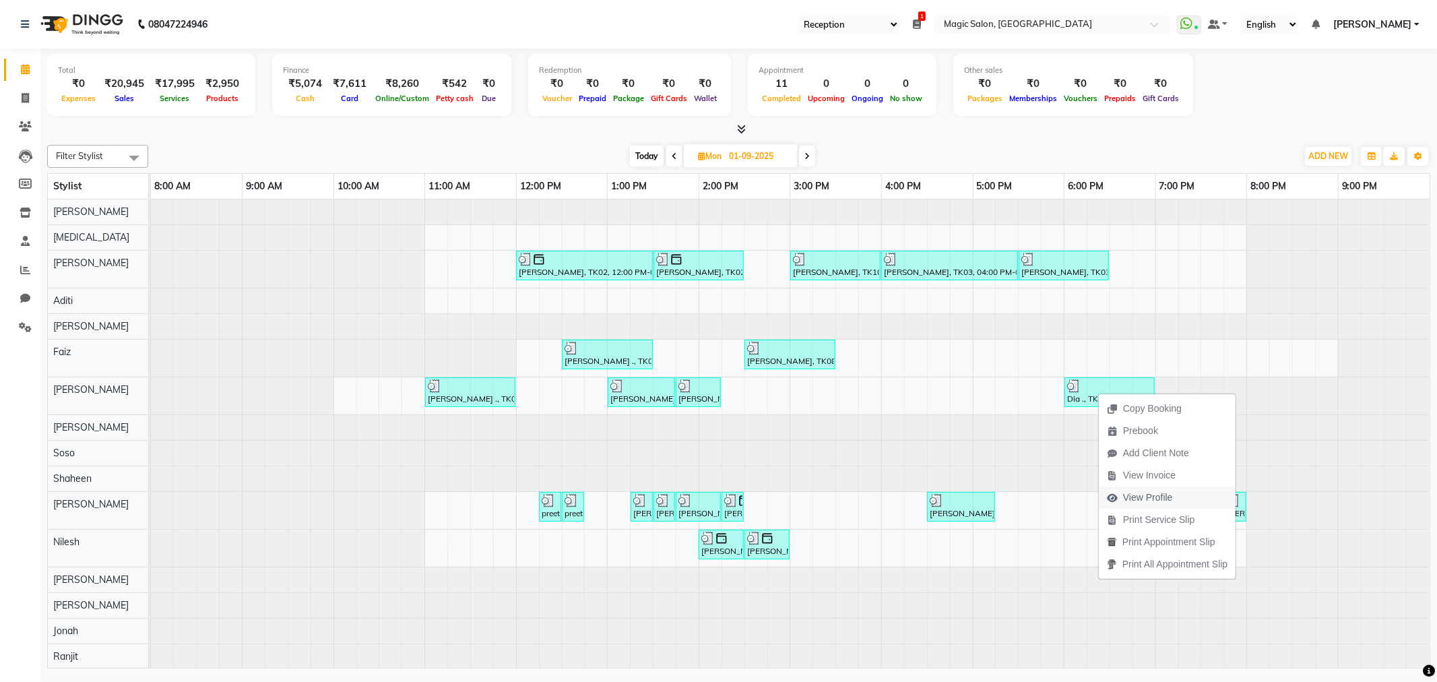
click at [1137, 496] on span "View Profile" at bounding box center [1148, 497] width 50 height 14
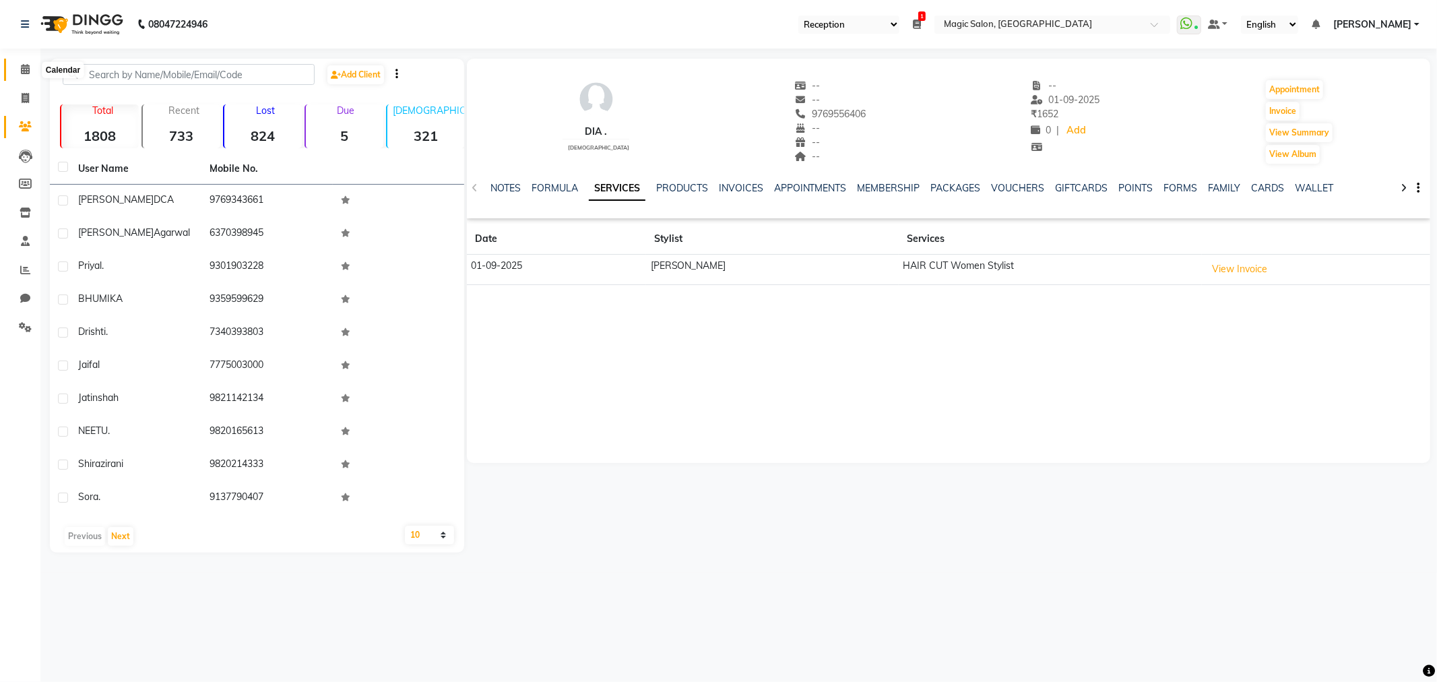
click at [28, 71] on icon at bounding box center [25, 69] width 9 height 10
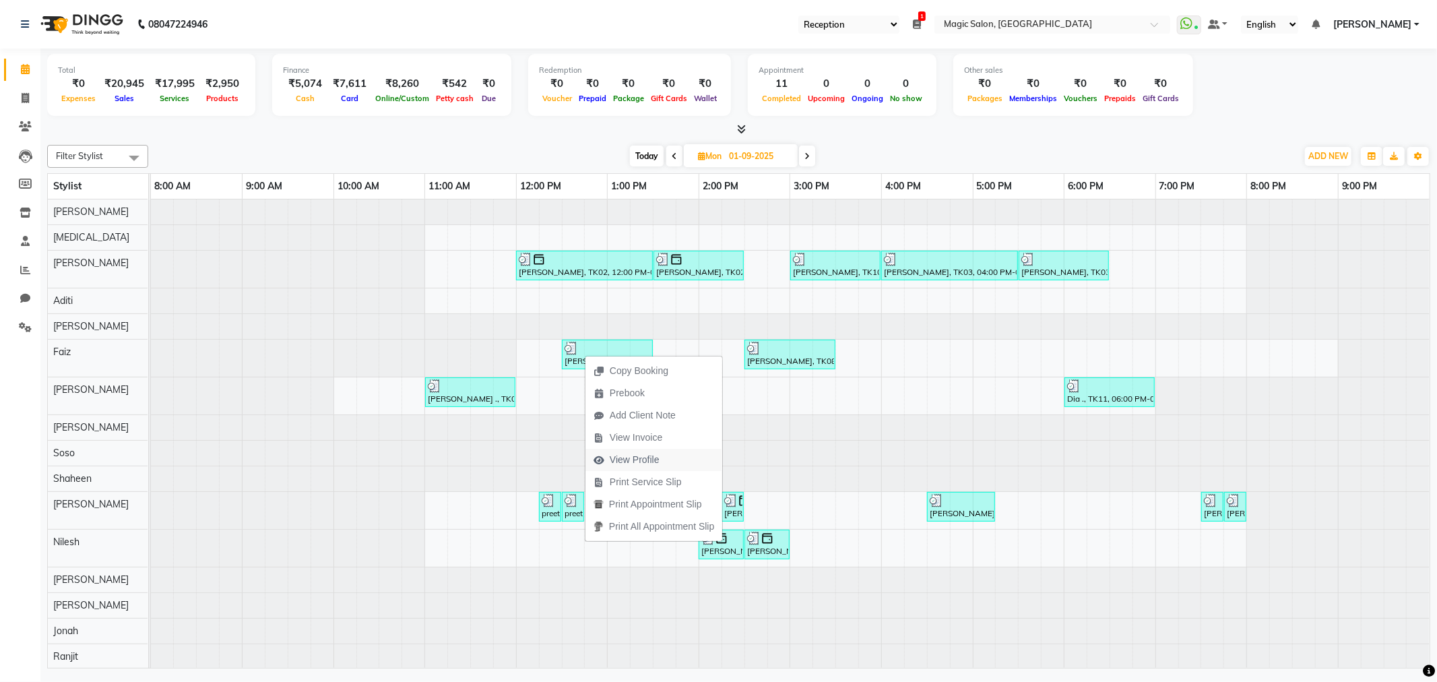
click at [662, 454] on span "View Profile" at bounding box center [626, 460] width 82 height 22
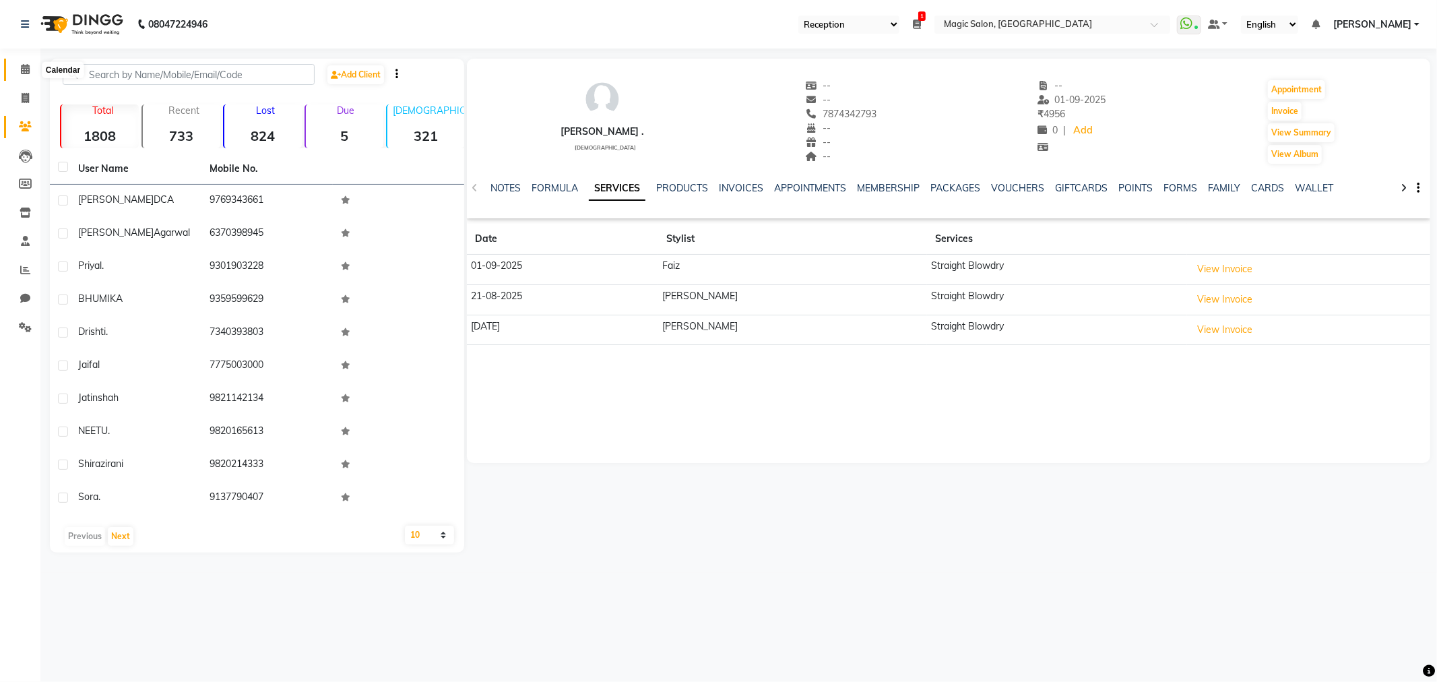
click at [21, 65] on icon at bounding box center [25, 69] width 9 height 10
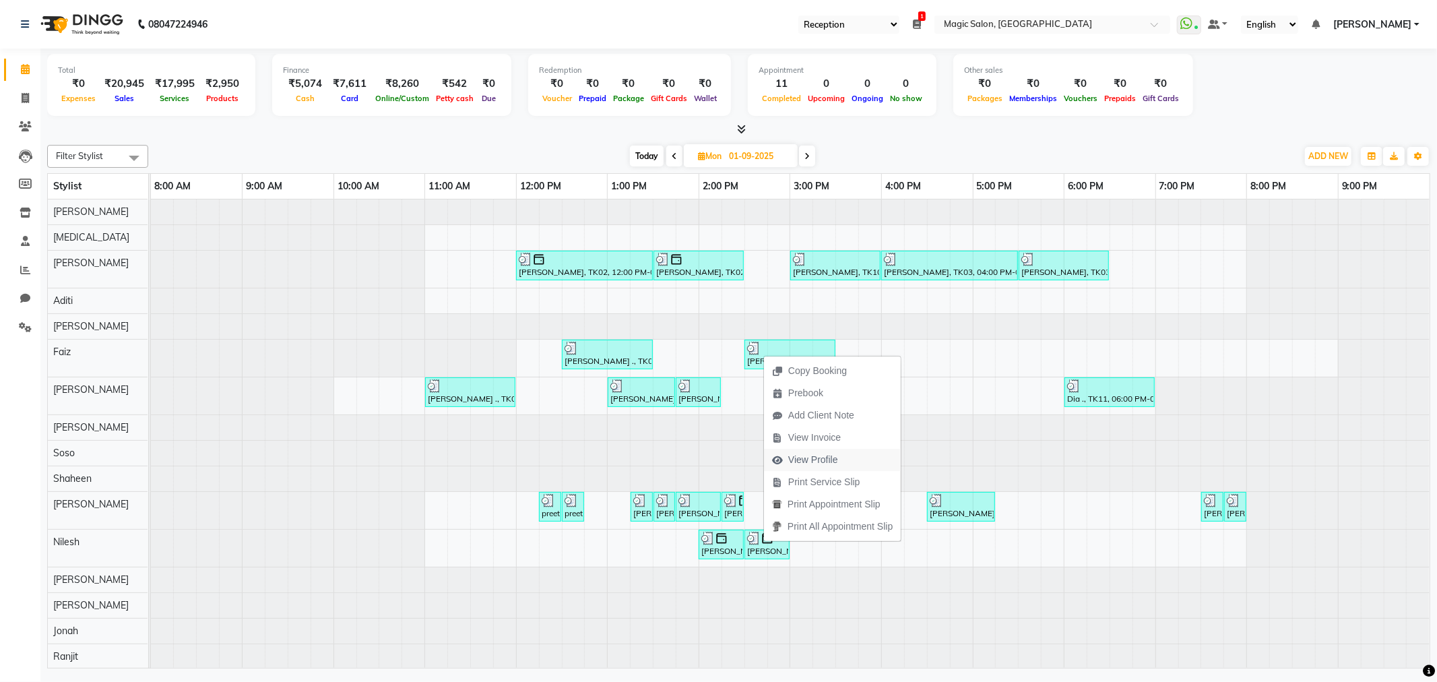
click at [853, 461] on button "View Profile" at bounding box center [832, 460] width 137 height 22
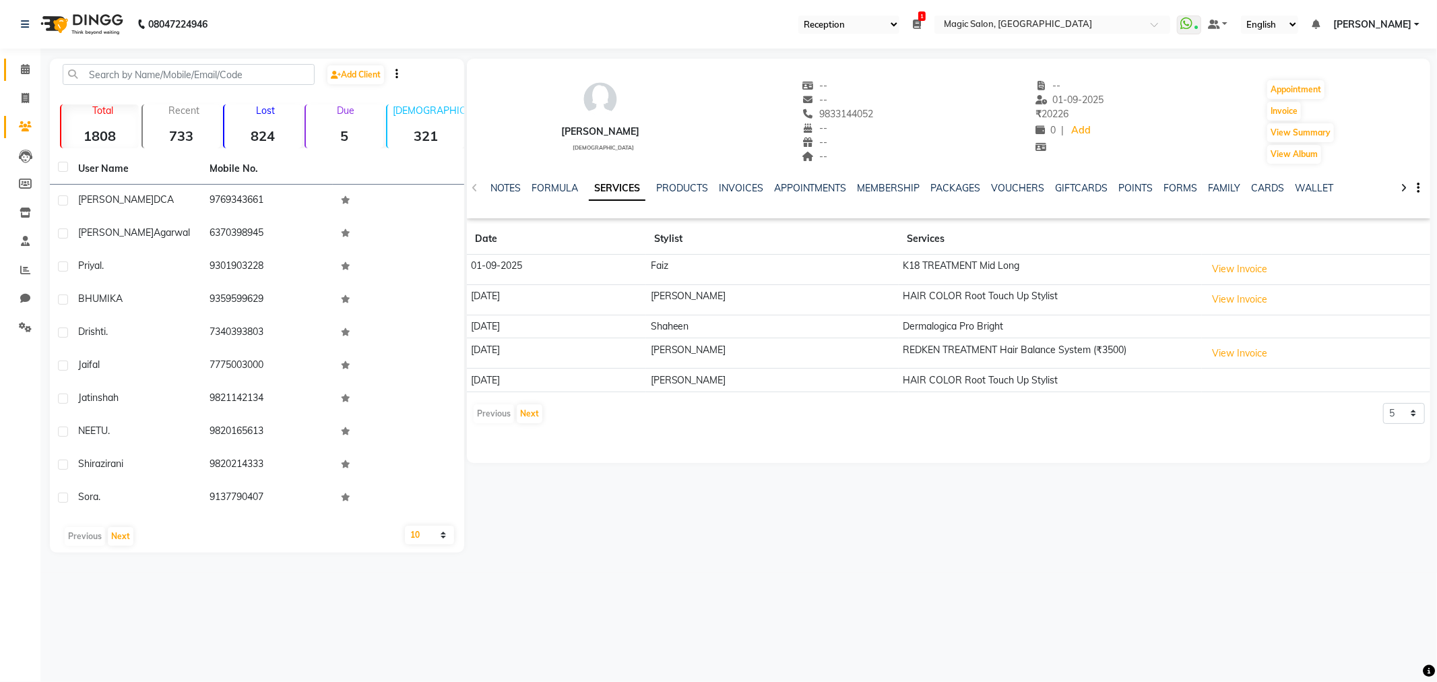
click at [22, 61] on link "Calendar" at bounding box center [20, 70] width 32 height 22
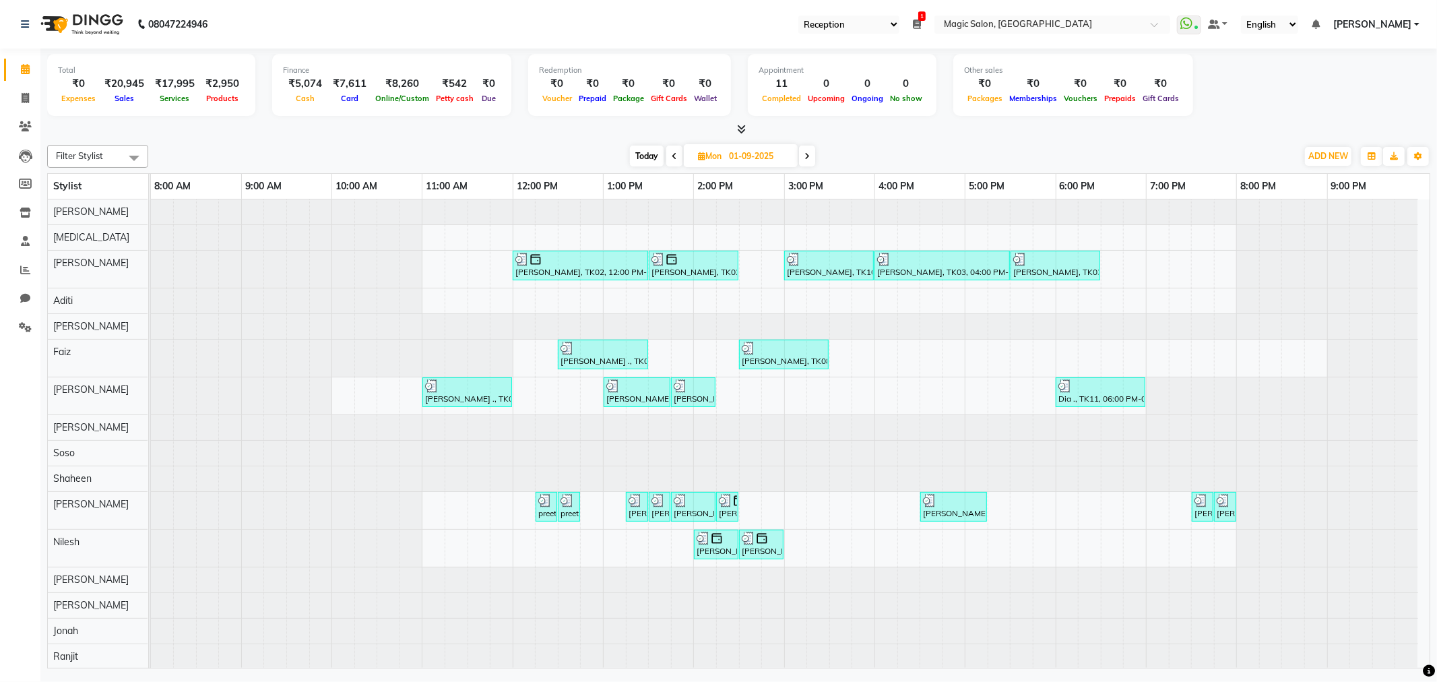
click at [649, 152] on span "Today" at bounding box center [647, 156] width 34 height 21
type input "[DATE]"
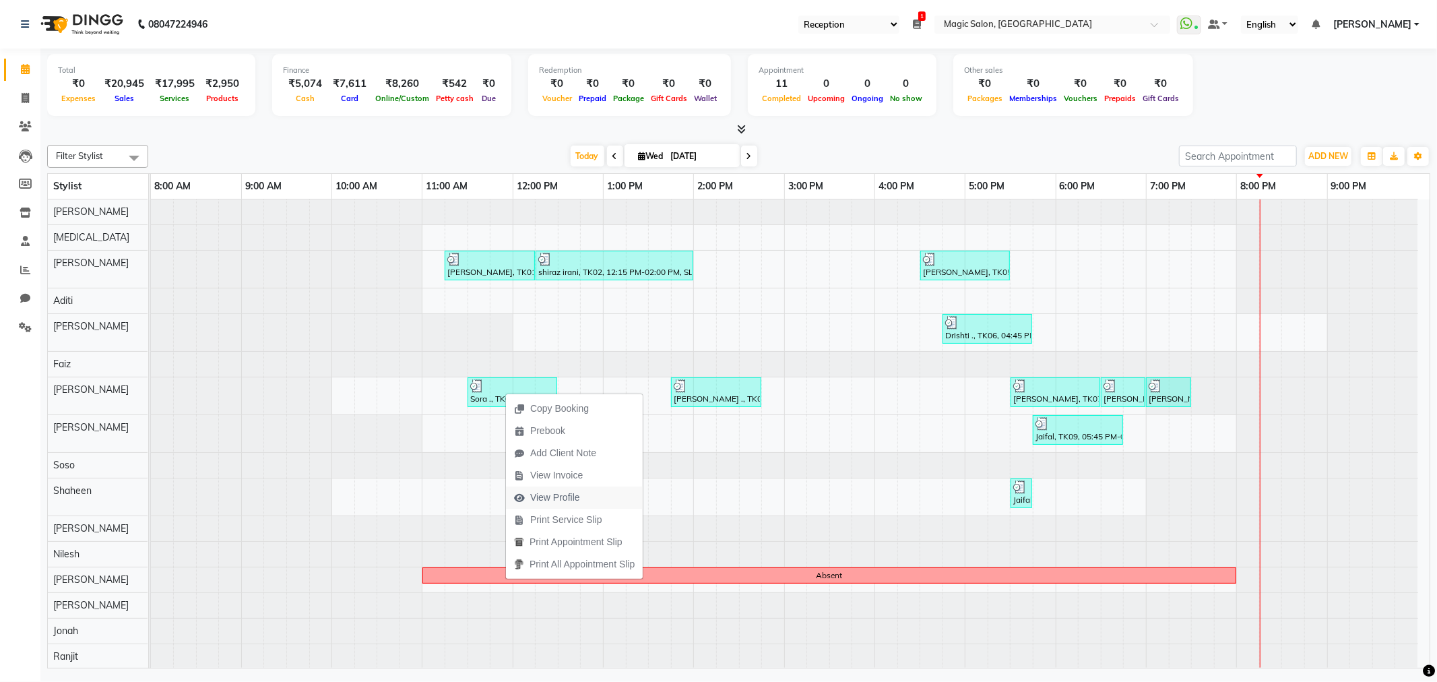
click at [567, 496] on span "View Profile" at bounding box center [555, 497] width 50 height 14
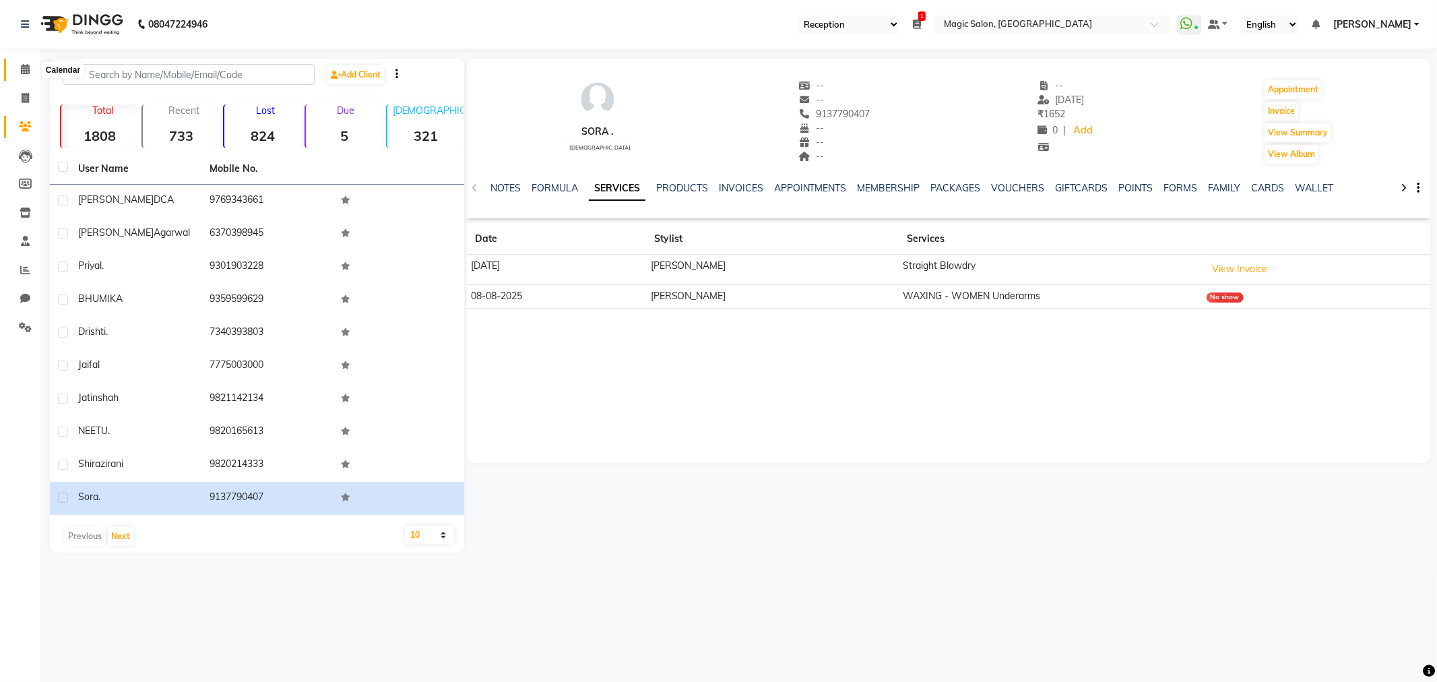
click at [27, 69] on icon at bounding box center [25, 69] width 9 height 10
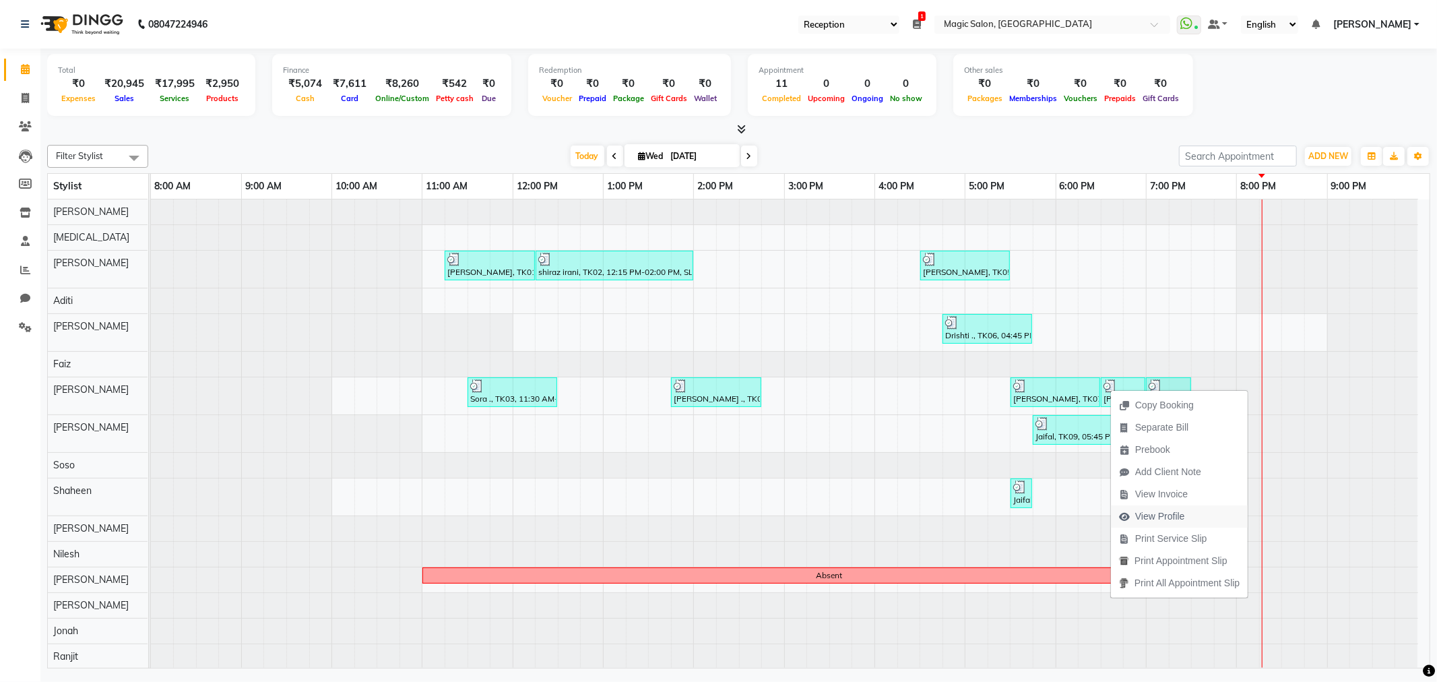
click at [1155, 512] on span "View Profile" at bounding box center [1160, 516] width 50 height 14
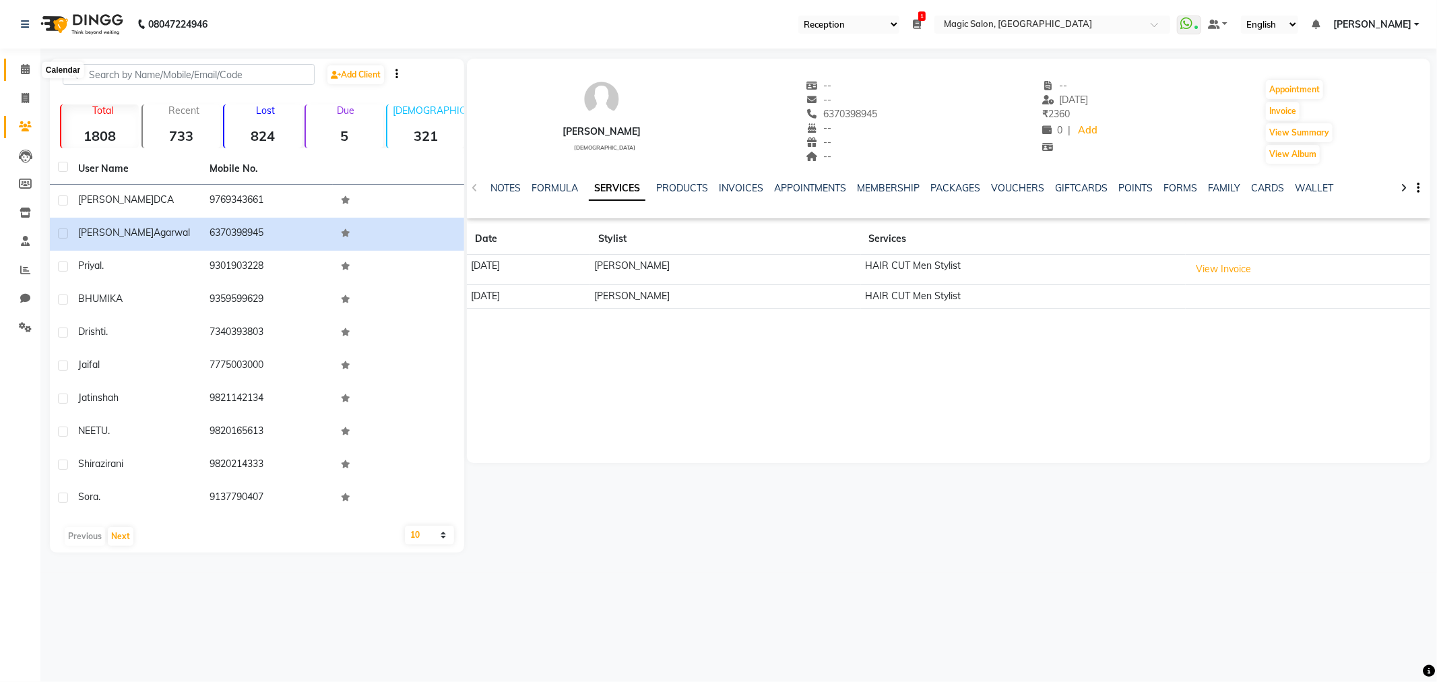
click at [32, 69] on span at bounding box center [25, 69] width 24 height 15
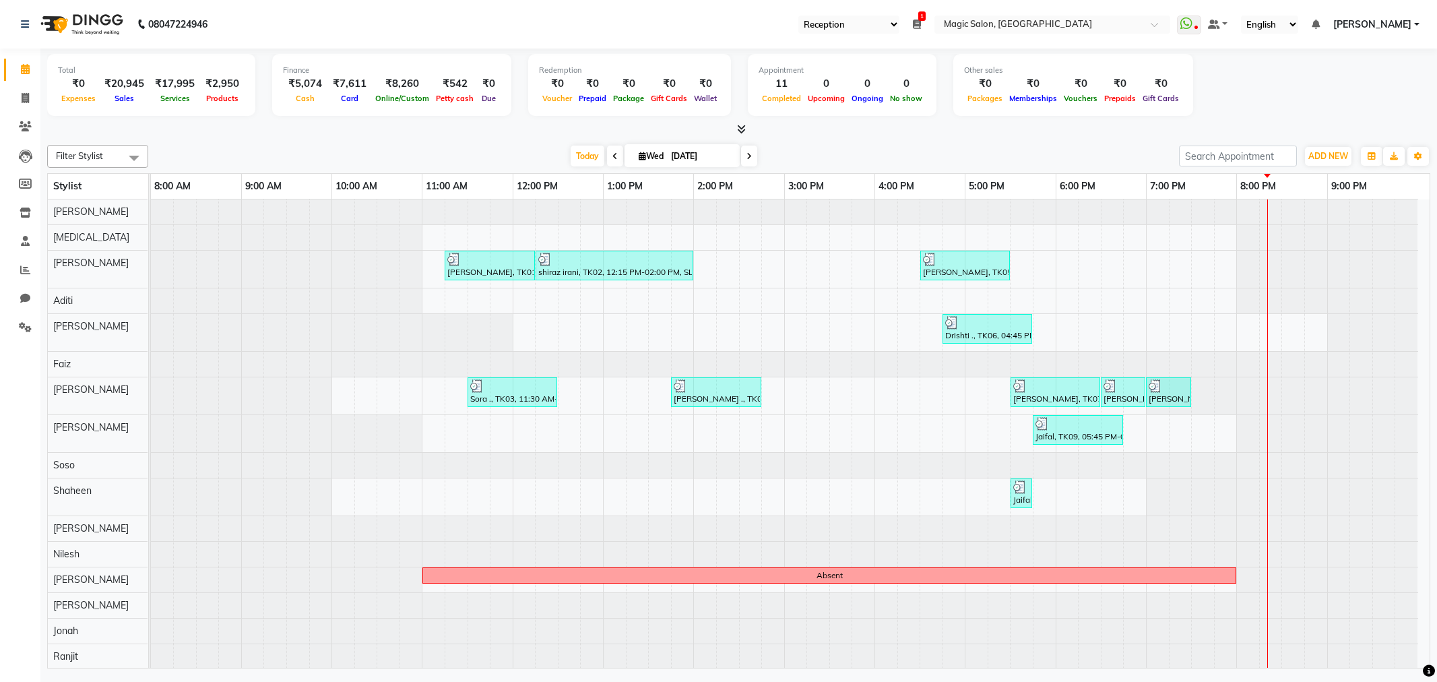
select select "56"
click at [25, 275] on icon at bounding box center [25, 270] width 10 height 10
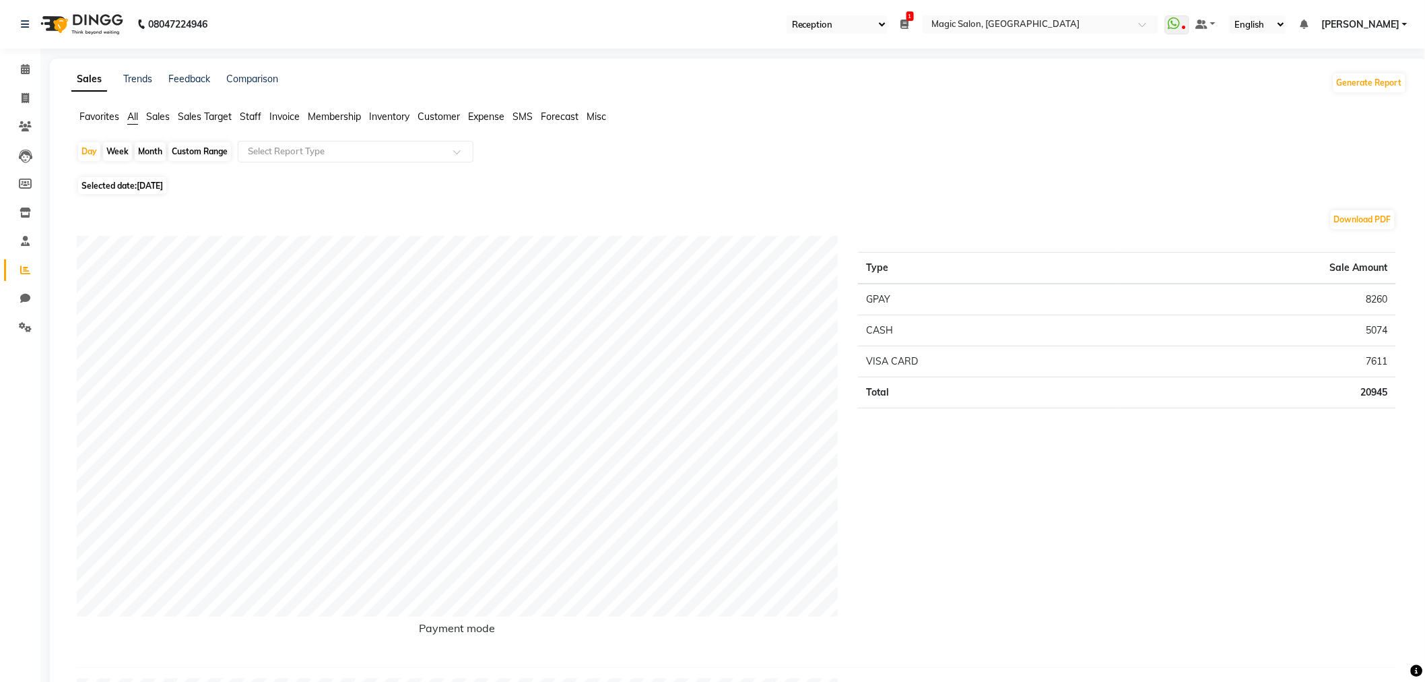
click at [1378, 325] on td "5074" at bounding box center [1256, 330] width 280 height 31
copy td "5074"
click at [1380, 294] on td "8260" at bounding box center [1256, 300] width 280 height 32
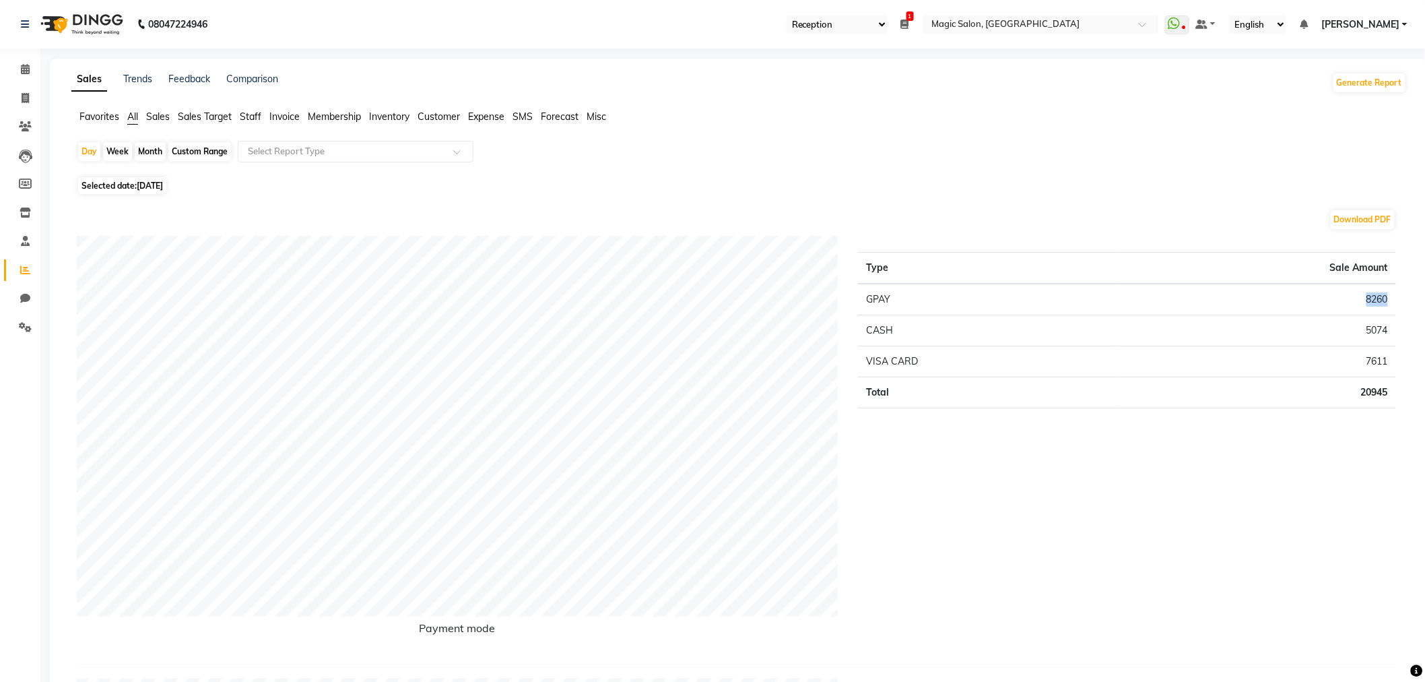
copy td "8260"
click at [1371, 329] on td "5074" at bounding box center [1256, 330] width 280 height 31
copy td "5074"
click at [1379, 364] on td "7611" at bounding box center [1256, 361] width 280 height 31
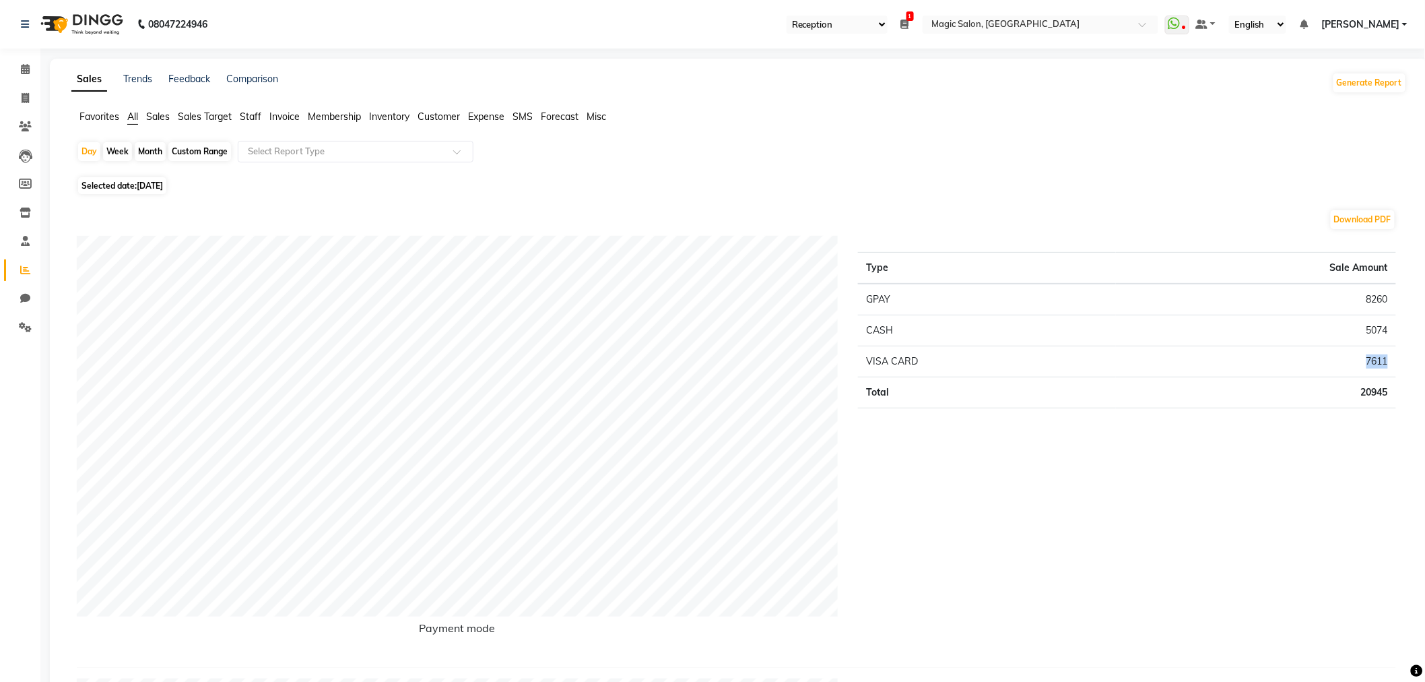
click at [1379, 364] on td "7611" at bounding box center [1256, 361] width 280 height 31
copy td "7611"
drag, startPoint x: 26, startPoint y: 74, endPoint x: 115, endPoint y: 1, distance: 115.8
click at [26, 74] on icon at bounding box center [25, 69] width 9 height 10
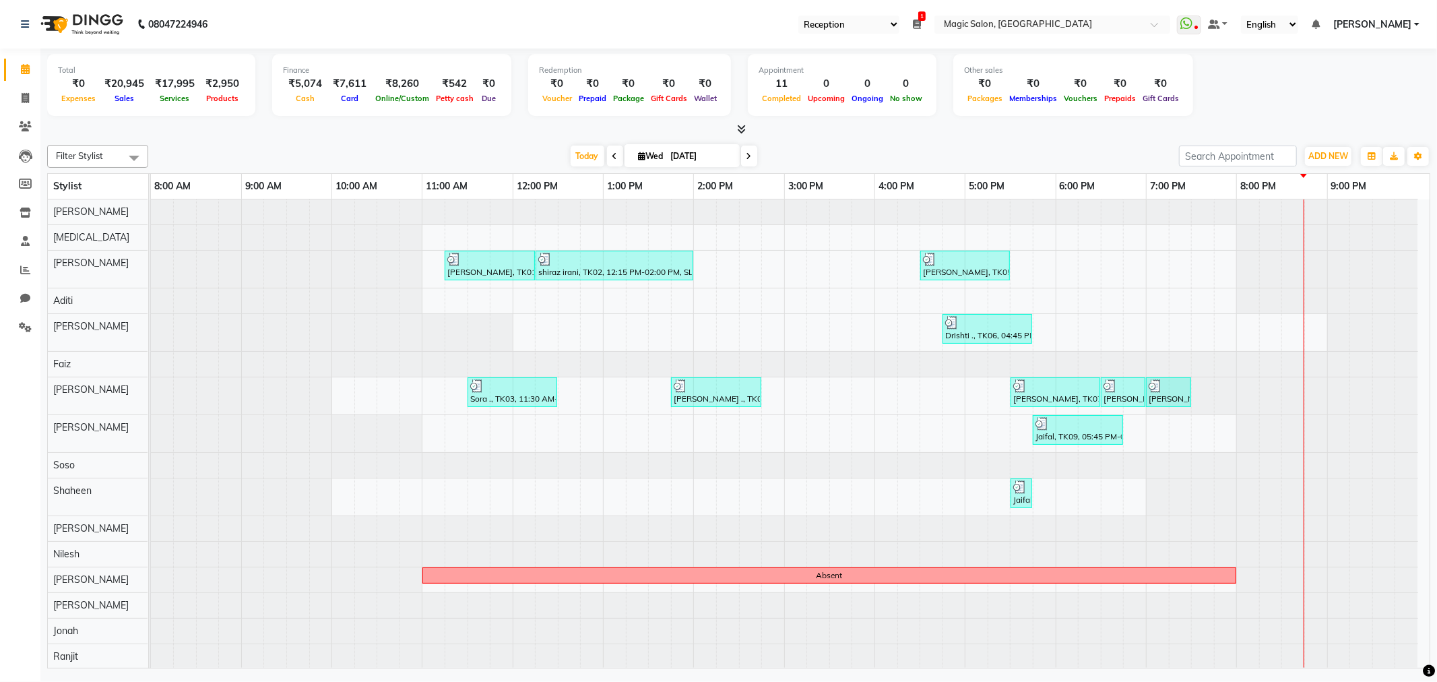
click at [921, 22] on icon at bounding box center [917, 24] width 8 height 9
click at [915, 69] on button "Close" at bounding box center [896, 71] width 36 height 21
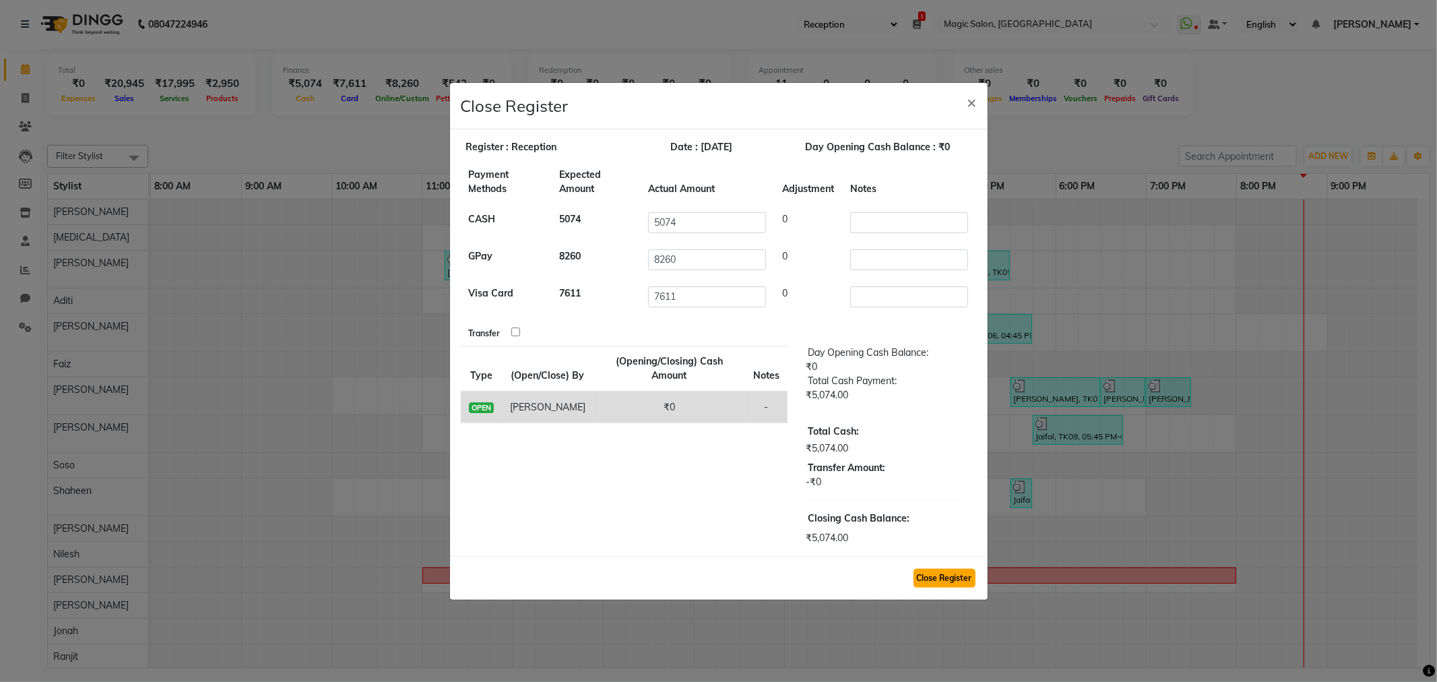
click at [950, 577] on button "Close Register" at bounding box center [944, 578] width 62 height 19
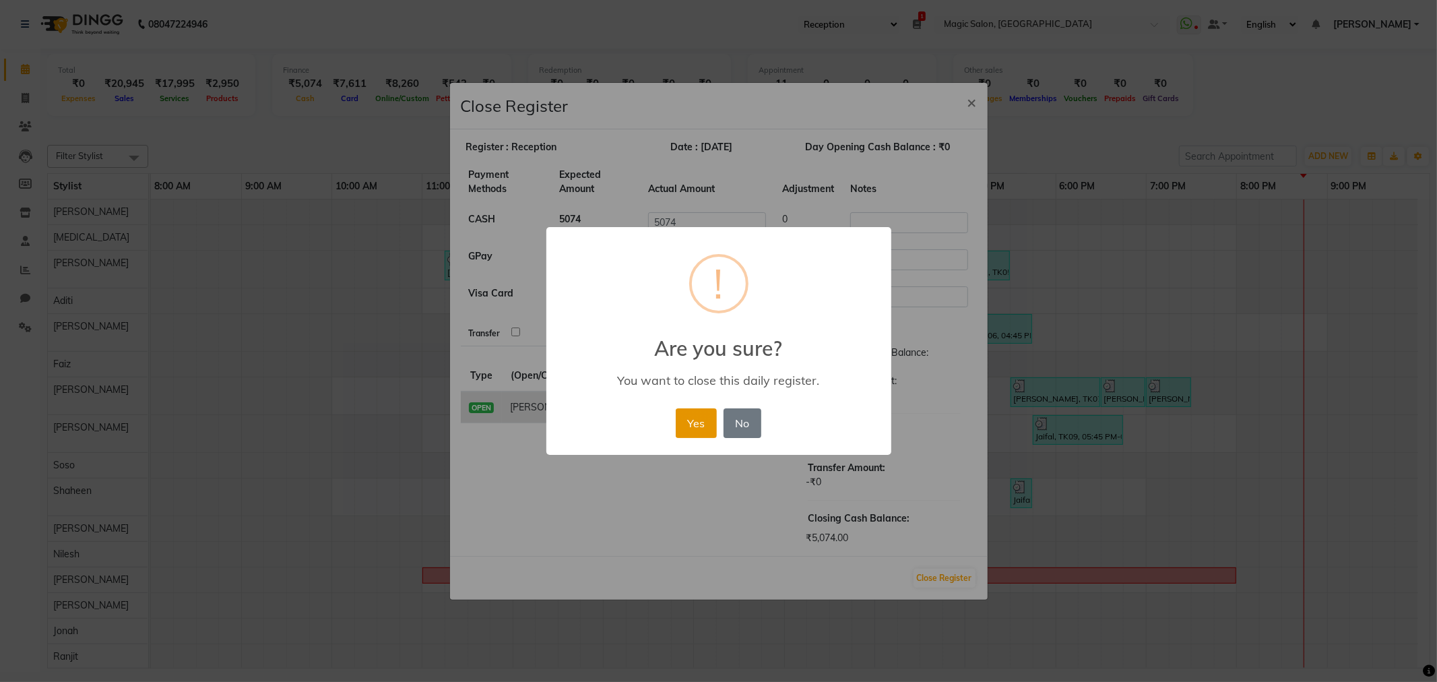
click at [687, 418] on button "Yes" at bounding box center [696, 423] width 41 height 30
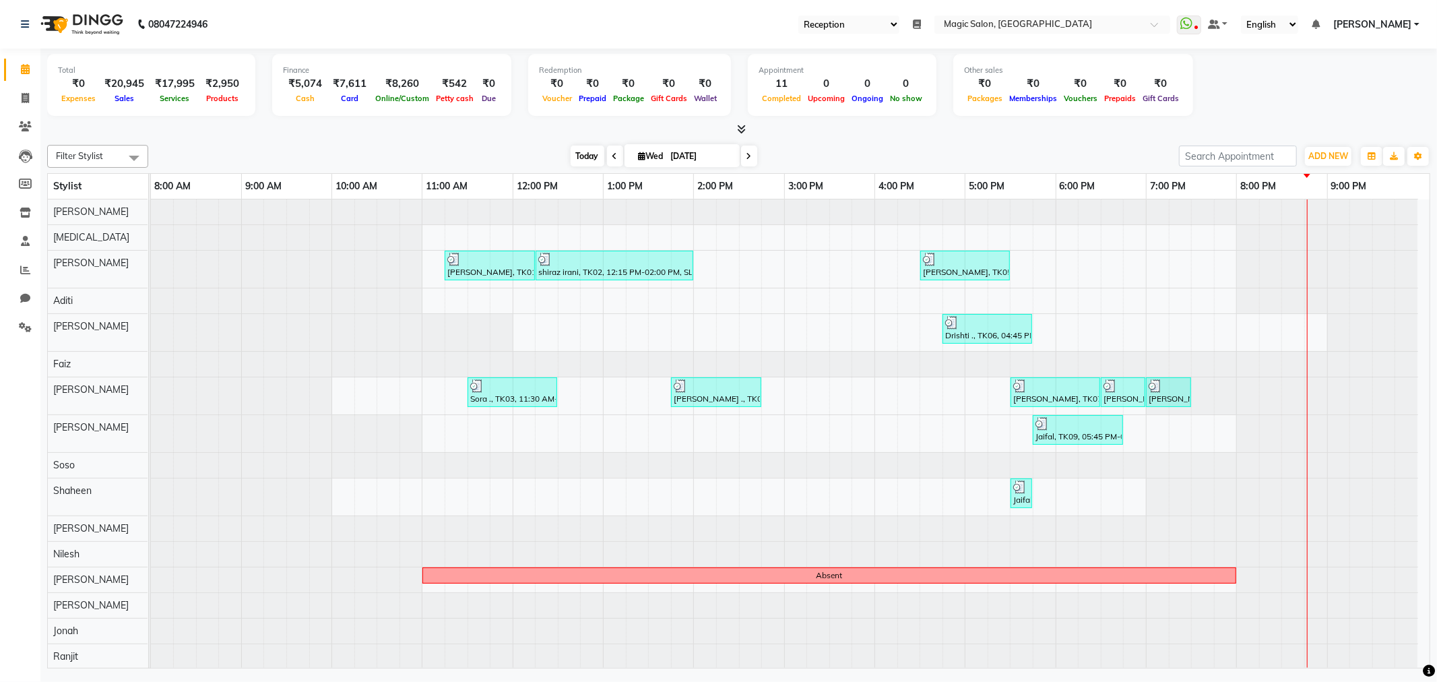
click at [573, 149] on span "Today" at bounding box center [588, 156] width 34 height 21
click at [593, 151] on span "Today" at bounding box center [588, 156] width 34 height 21
click at [569, 150] on div "Today Wed 03-09-2025" at bounding box center [663, 156] width 189 height 20
click at [576, 151] on span "Today" at bounding box center [588, 156] width 34 height 21
select select "56"
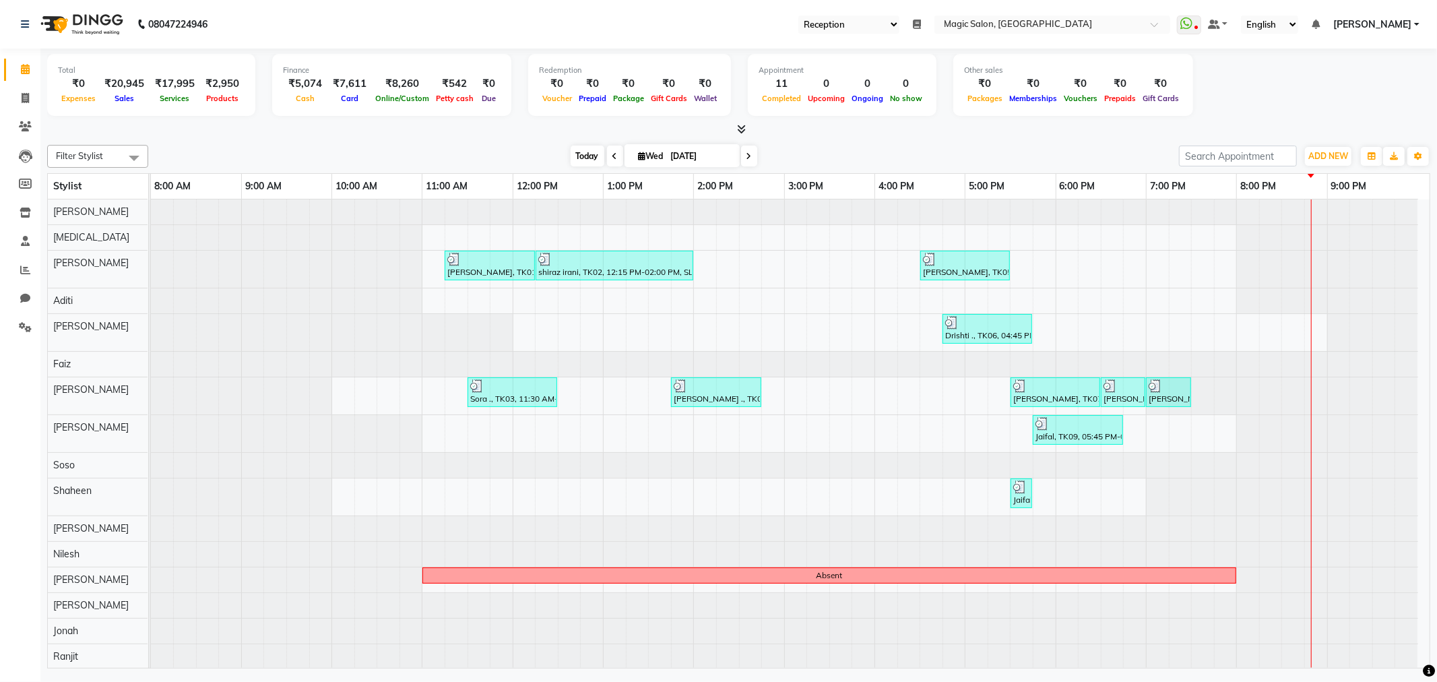
click at [577, 156] on span "Today" at bounding box center [588, 156] width 34 height 21
click at [580, 151] on span "Today" at bounding box center [588, 156] width 34 height 21
click at [571, 153] on span "Today" at bounding box center [588, 156] width 34 height 21
